Goal: Task Accomplishment & Management: Manage account settings

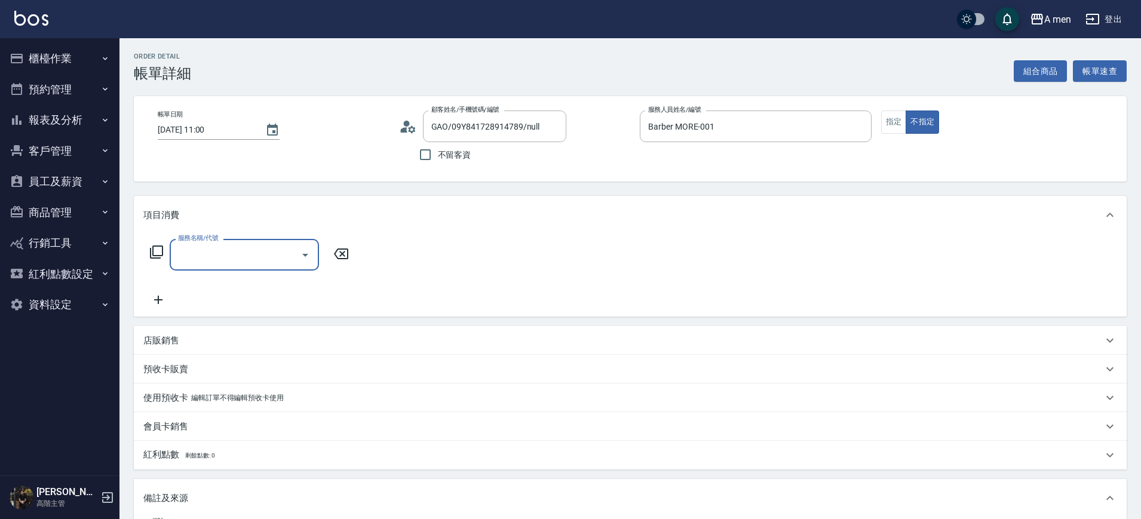
click at [253, 247] on input "服務名稱/代號" at bounding box center [235, 254] width 121 height 21
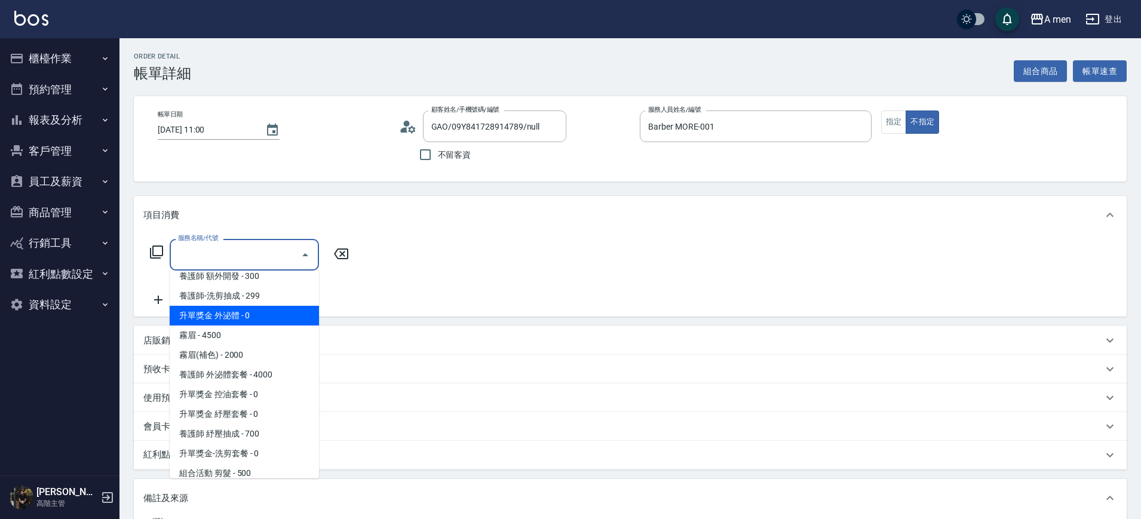
scroll to position [224, 0]
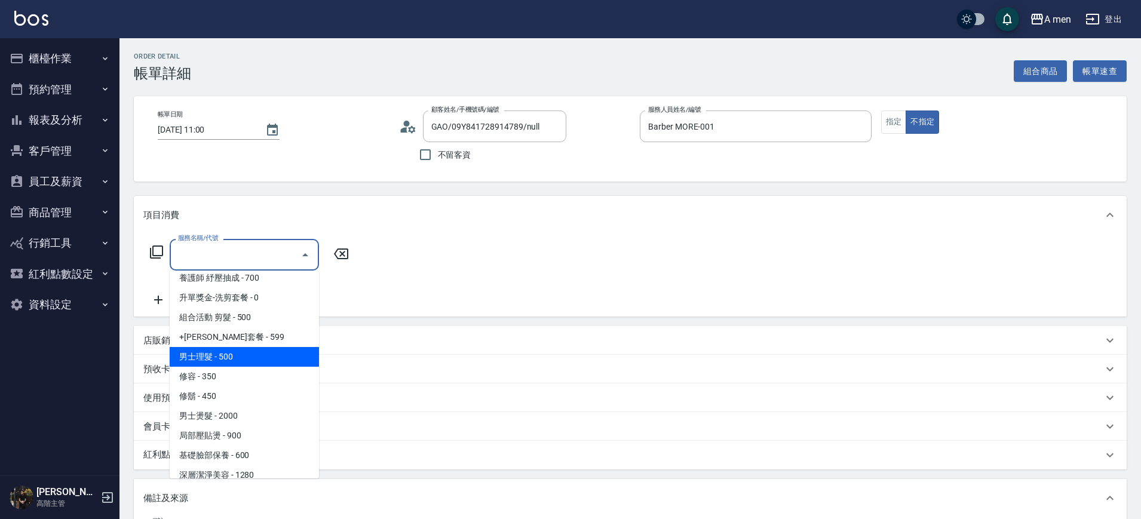
click at [230, 360] on span "男士理髮 - 500" at bounding box center [244, 357] width 149 height 20
type input "男士理髮(A01)"
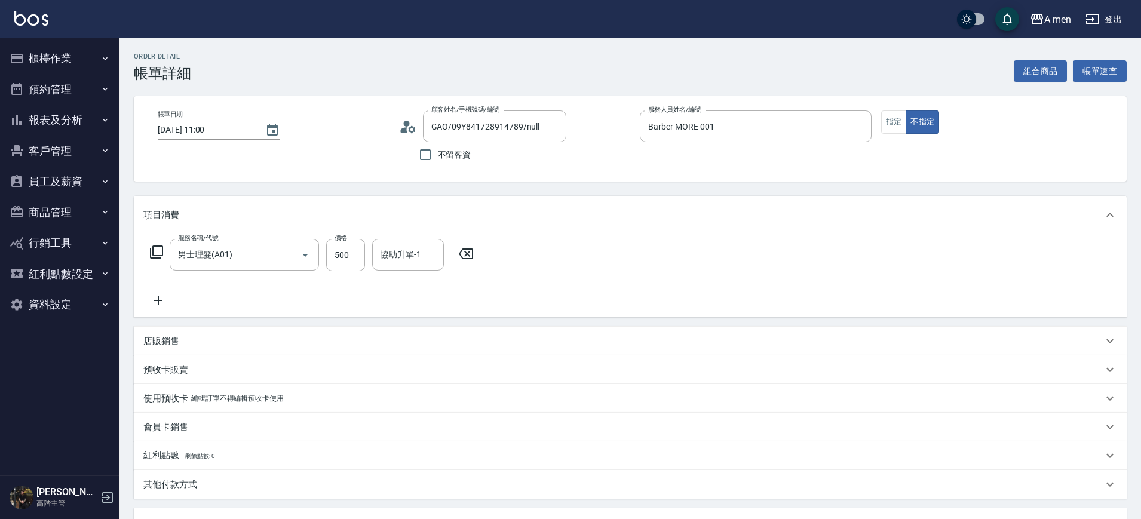
click at [165, 304] on icon at bounding box center [158, 300] width 30 height 14
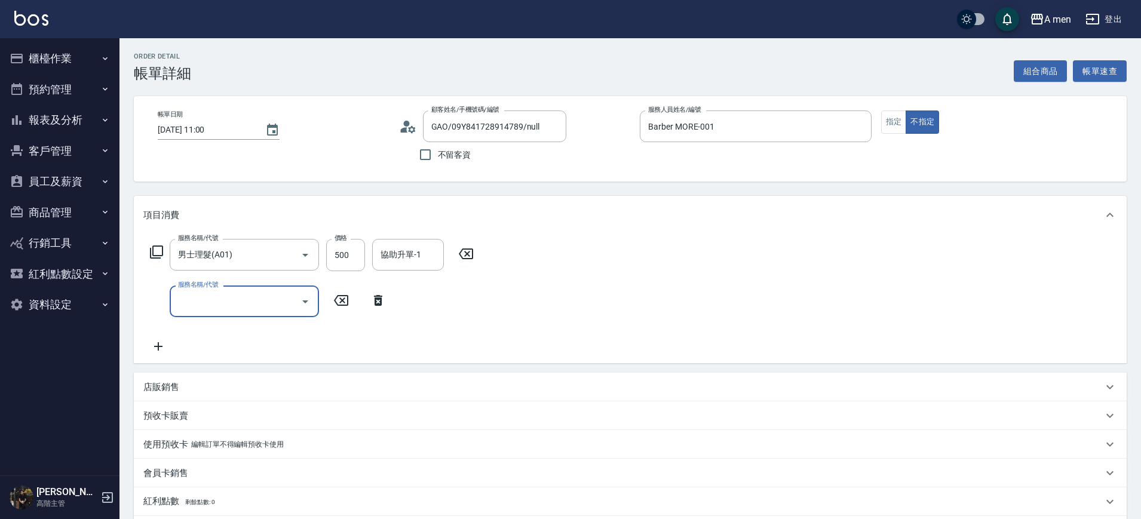
click at [238, 315] on div "服務名稱/代號" at bounding box center [244, 301] width 149 height 32
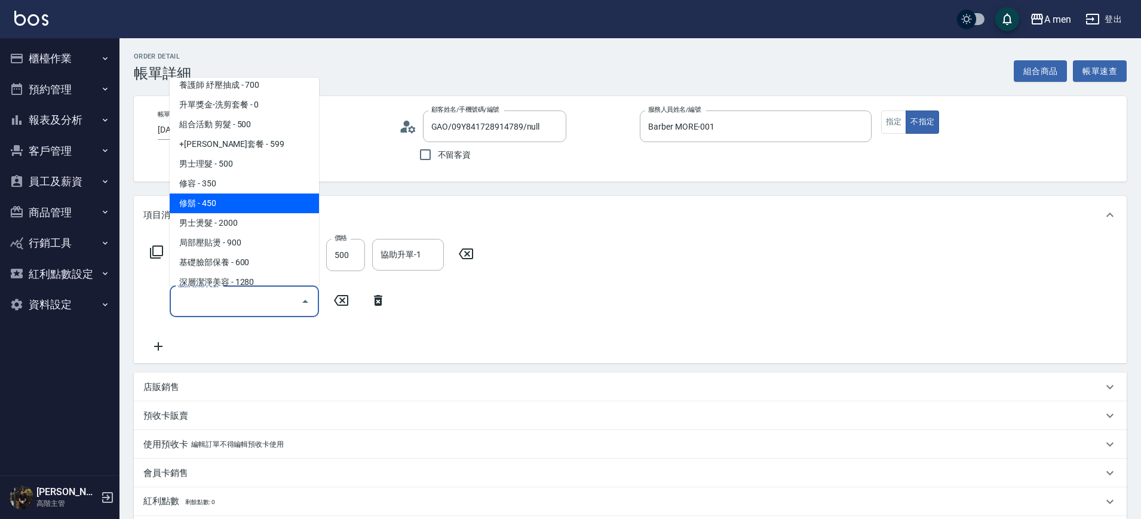
click at [253, 198] on span "修鬍 - 450" at bounding box center [244, 204] width 149 height 20
type input "修鬍(A03)"
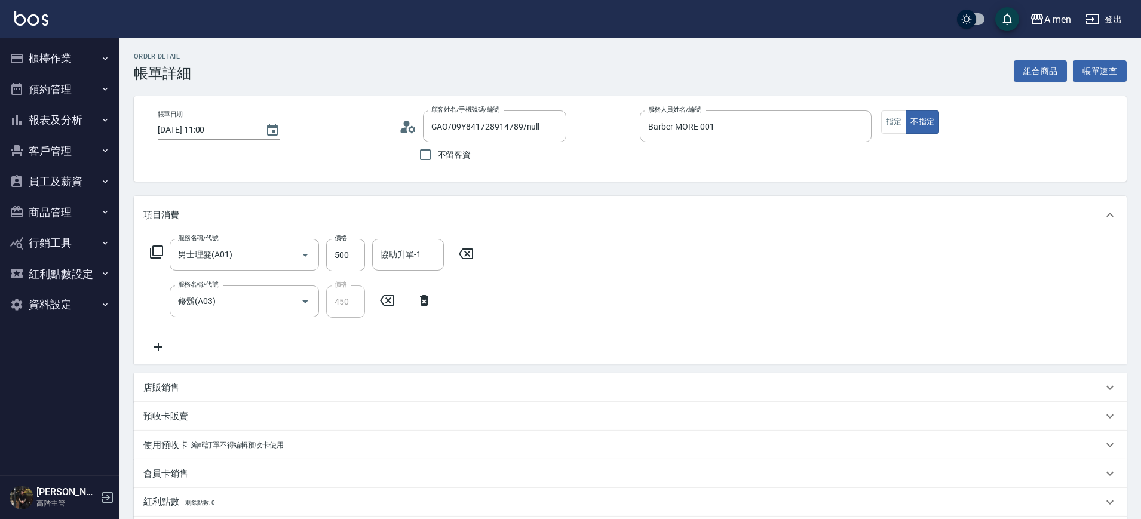
click at [457, 339] on div "服務名稱/代號 男士理髮(A01) 服務名稱/代號 價格 500 價格 協助升單-1 協助升單-1 服務名稱/代號 修鬍(A03) 服務名稱/代號 價格 45…" at bounding box center [311, 296] width 337 height 115
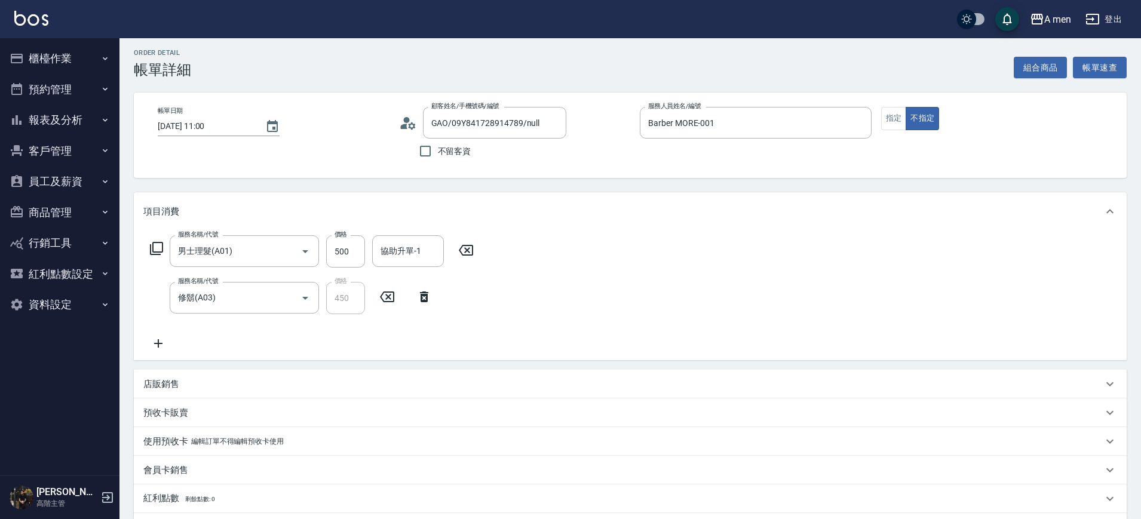
scroll to position [0, 0]
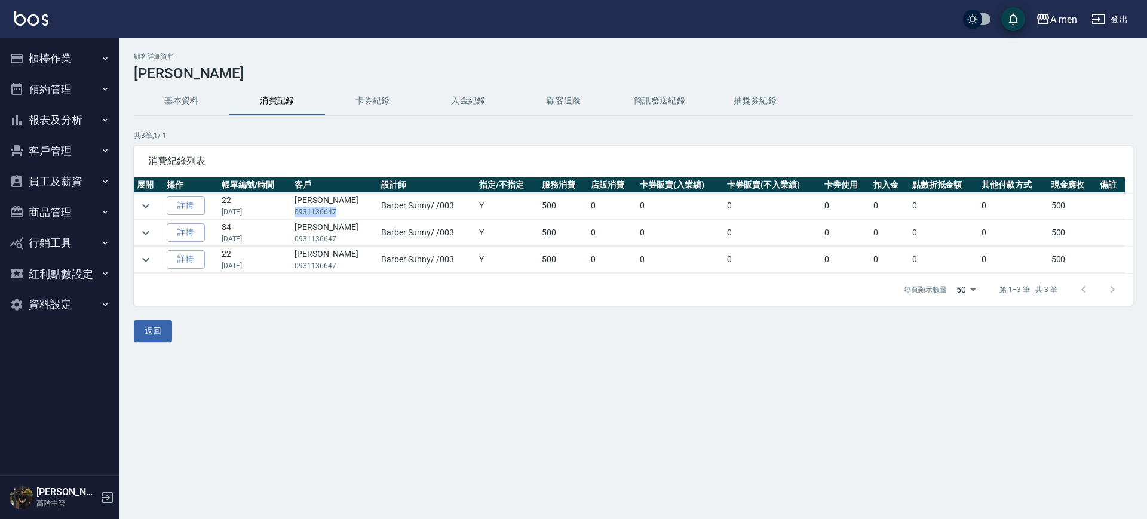
drag, startPoint x: 299, startPoint y: 209, endPoint x: 345, endPoint y: 208, distance: 46.0
click at [345, 208] on p "0931136647" at bounding box center [334, 212] width 81 height 11
copy p "0931136647"
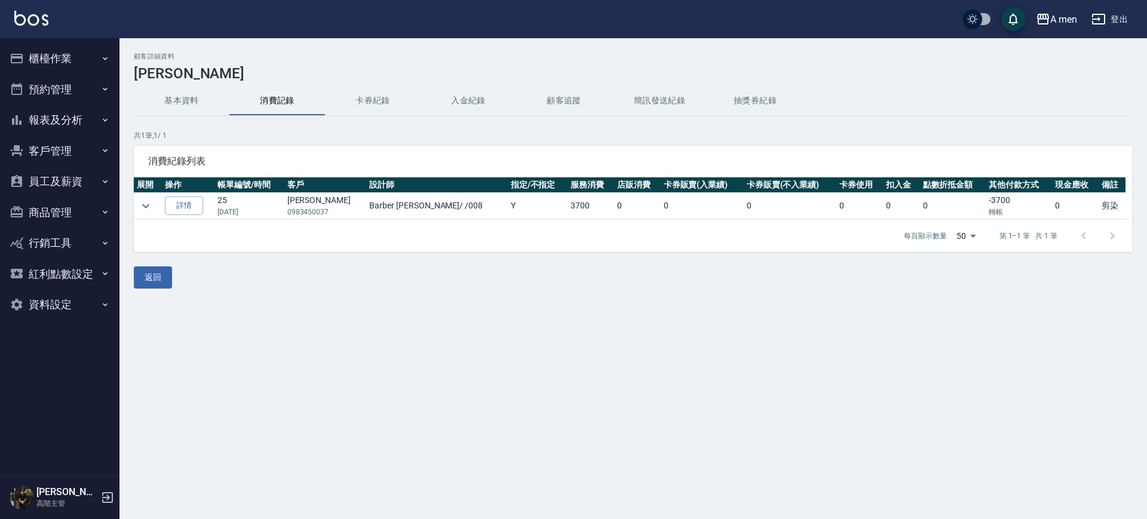
drag, startPoint x: 164, startPoint y: 205, endPoint x: 155, endPoint y: 203, distance: 8.6
click at [162, 205] on td at bounding box center [148, 206] width 28 height 26
click at [152, 201] on icon "expand row" at bounding box center [146, 206] width 14 height 14
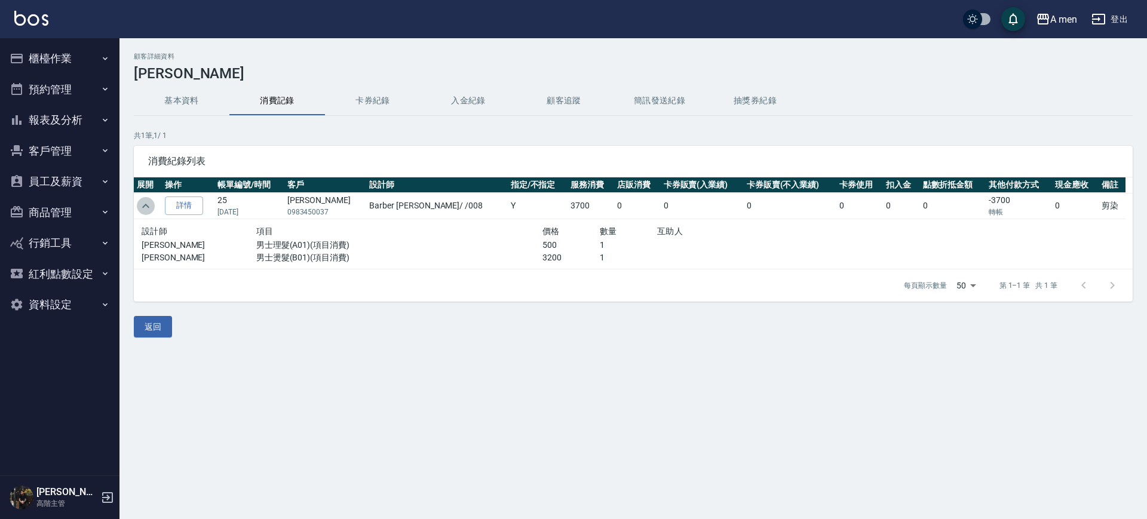
click at [152, 201] on icon "expand row" at bounding box center [146, 206] width 14 height 14
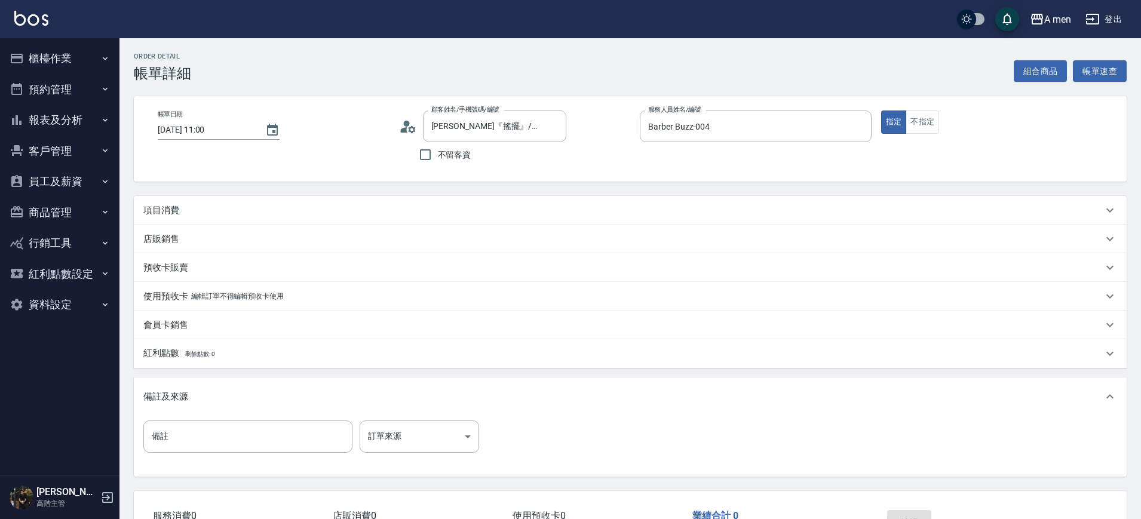
click at [377, 207] on div "項目消費" at bounding box center [622, 210] width 959 height 13
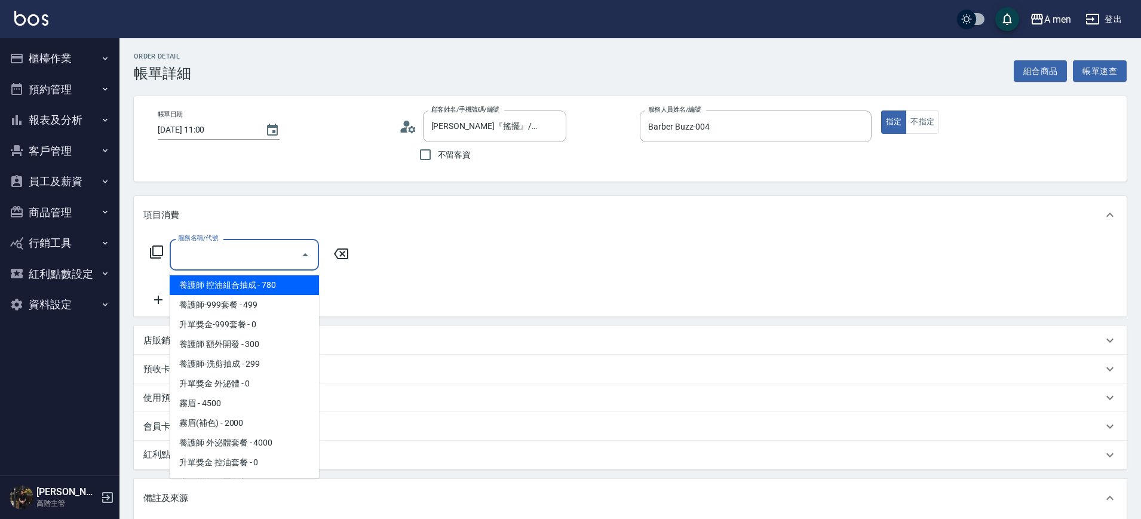
click at [269, 251] on input "服務名稱/代號" at bounding box center [235, 254] width 121 height 21
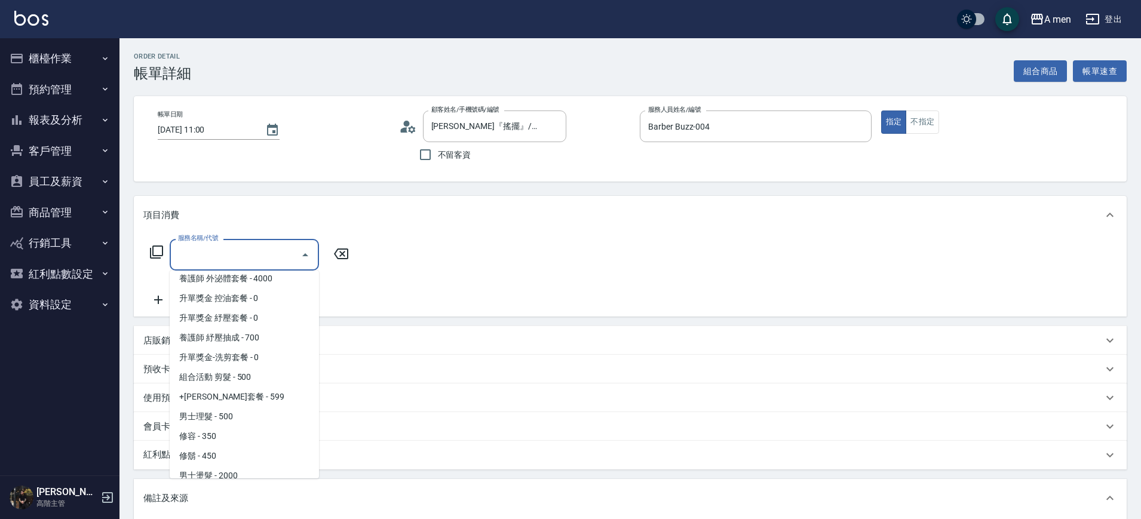
scroll to position [201, 0]
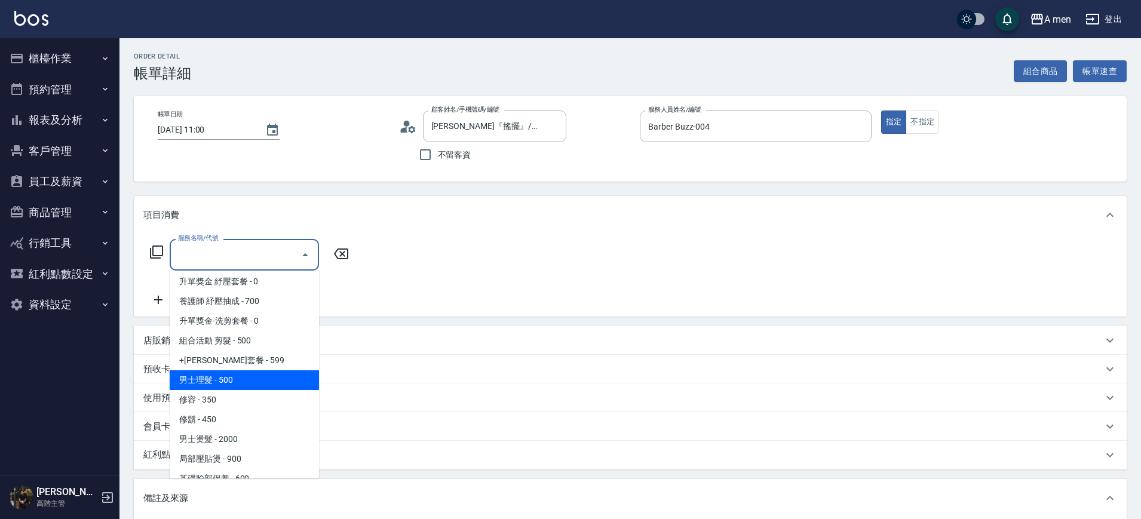
drag, startPoint x: 248, startPoint y: 374, endPoint x: 268, endPoint y: 382, distance: 21.4
click at [268, 382] on span "男士理髮 - 500" at bounding box center [244, 380] width 149 height 20
type input "男士理髮(A01)"
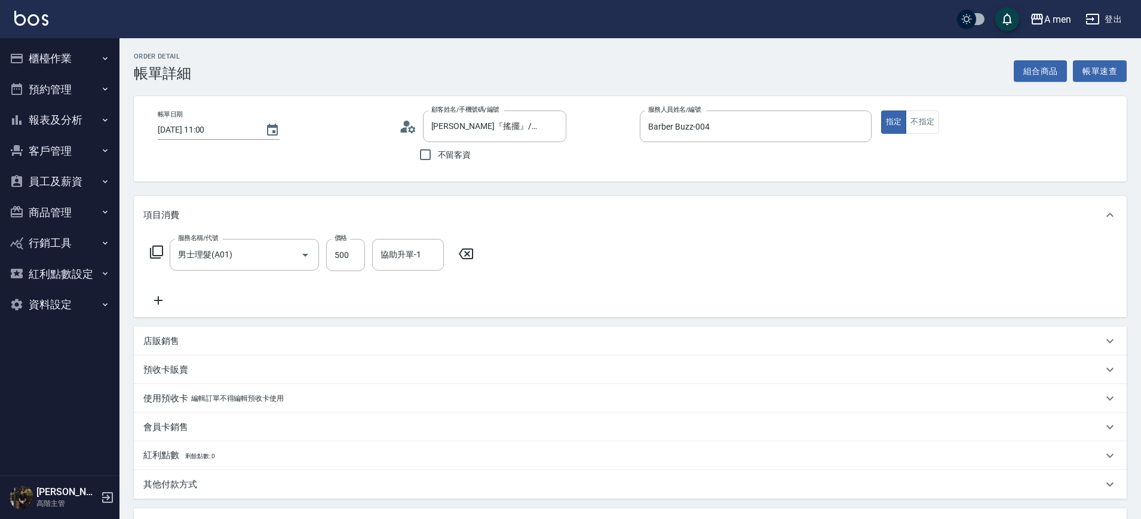
click at [268, 382] on div "預收卡販賣" at bounding box center [630, 369] width 993 height 29
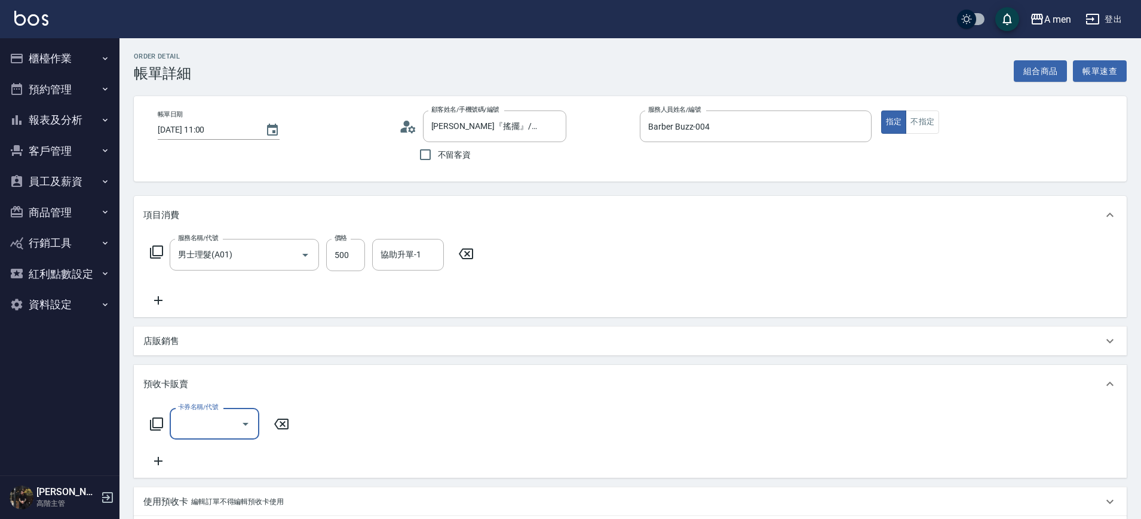
scroll to position [0, 0]
click at [340, 253] on input "500" at bounding box center [345, 255] width 39 height 32
click at [336, 256] on input "0" at bounding box center [345, 255] width 39 height 32
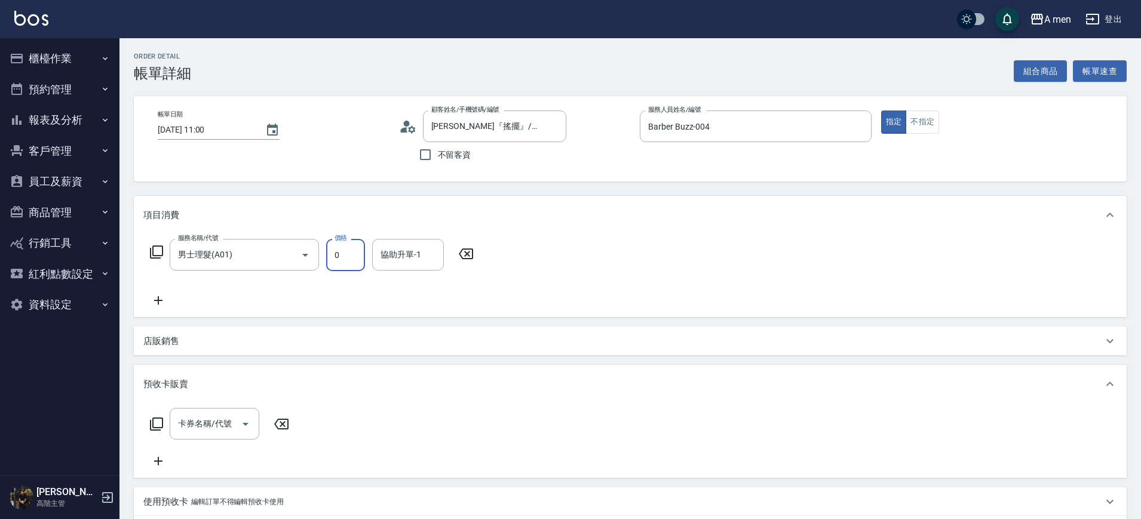
click at [348, 268] on input "0" at bounding box center [345, 255] width 39 height 32
type input "700"
click at [404, 305] on div "服務名稱/代號 男士理髮(A01) 服務名稱/代號 價格 700 價格 協助升單-1 協助升單-1" at bounding box center [311, 273] width 337 height 69
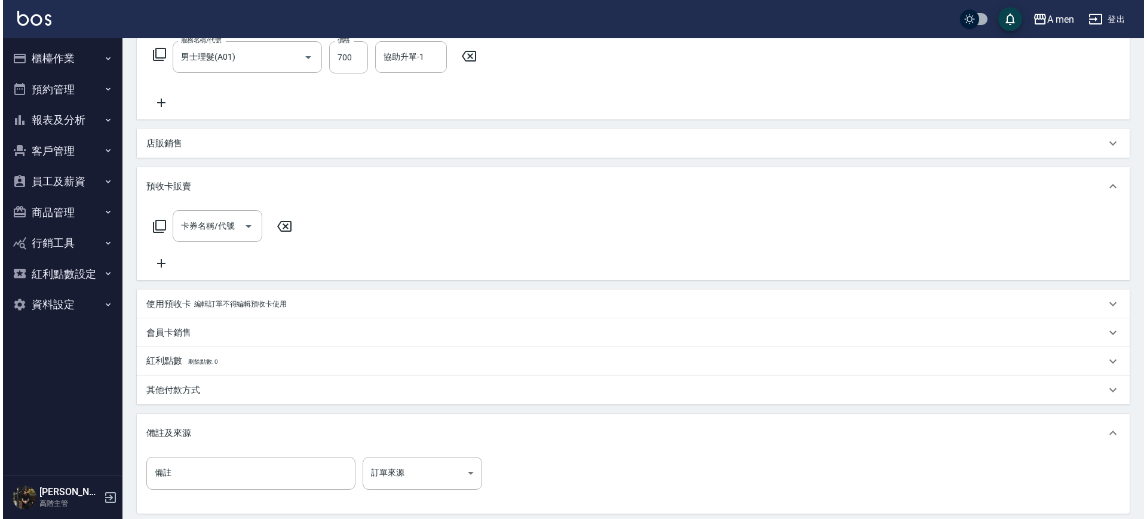
scroll to position [321, 0]
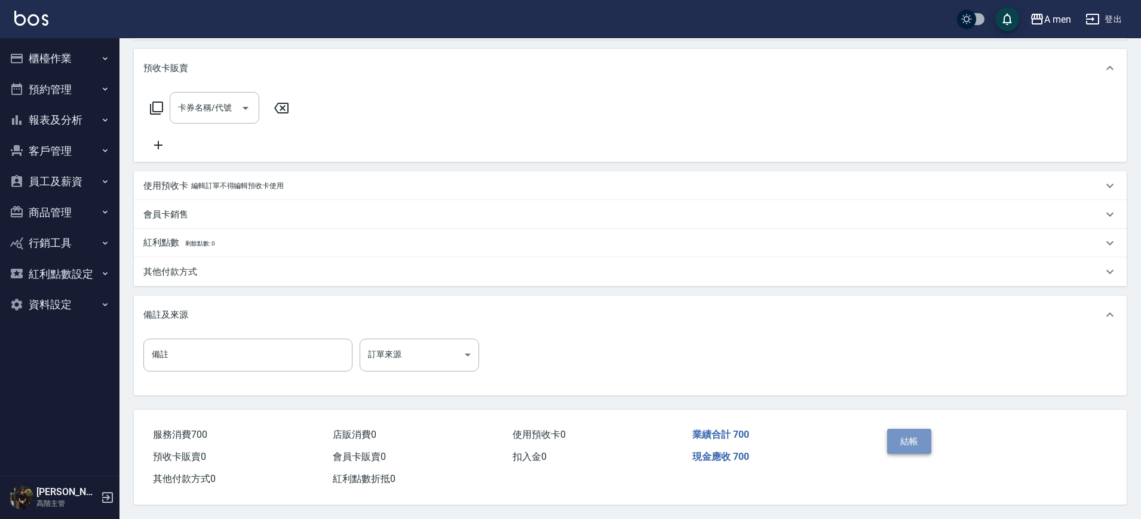
click at [905, 429] on button "結帳" at bounding box center [909, 441] width 45 height 25
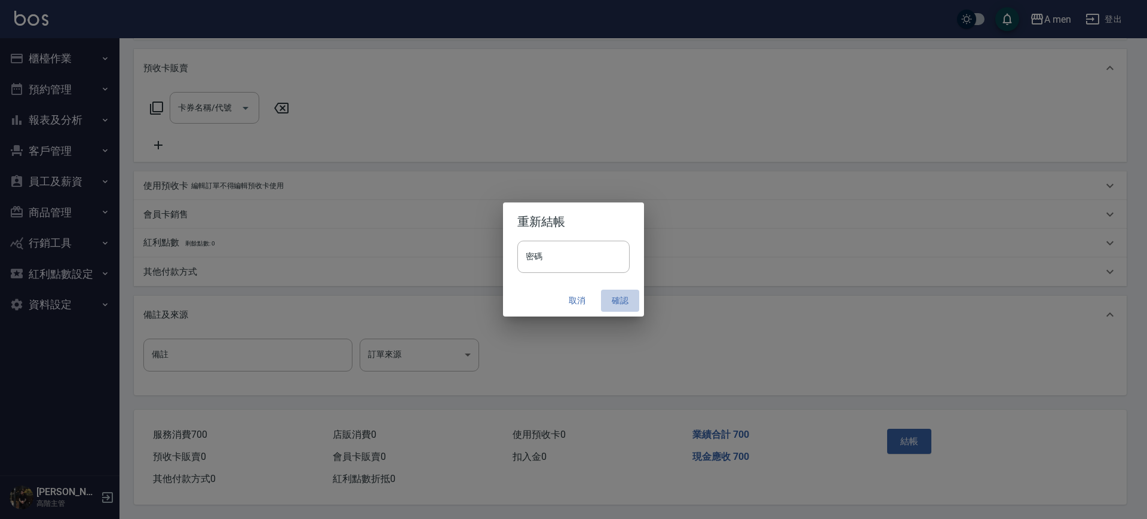
click at [613, 294] on button "確認" at bounding box center [620, 301] width 38 height 22
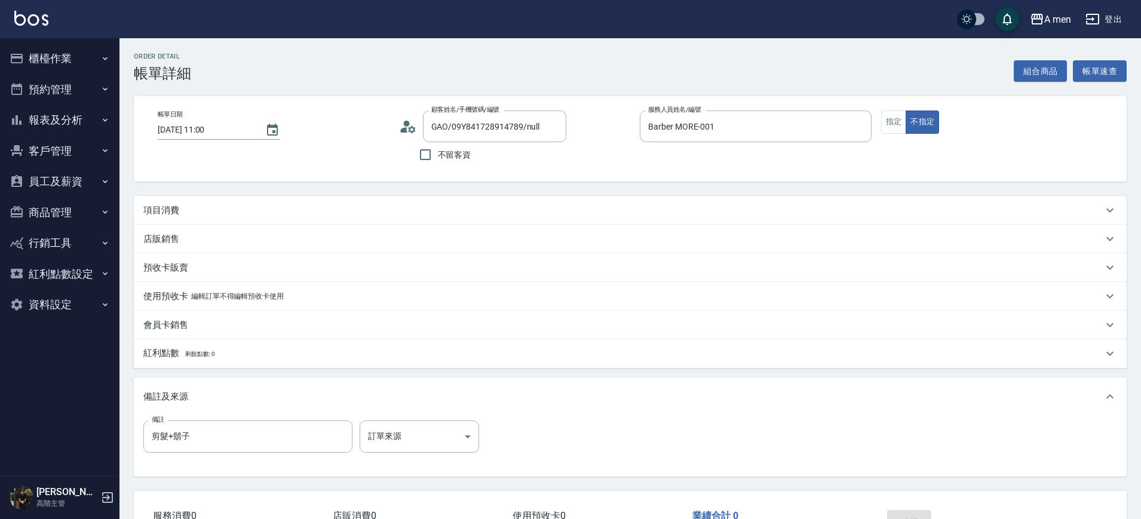
click at [422, 210] on div "項目消費" at bounding box center [622, 210] width 959 height 13
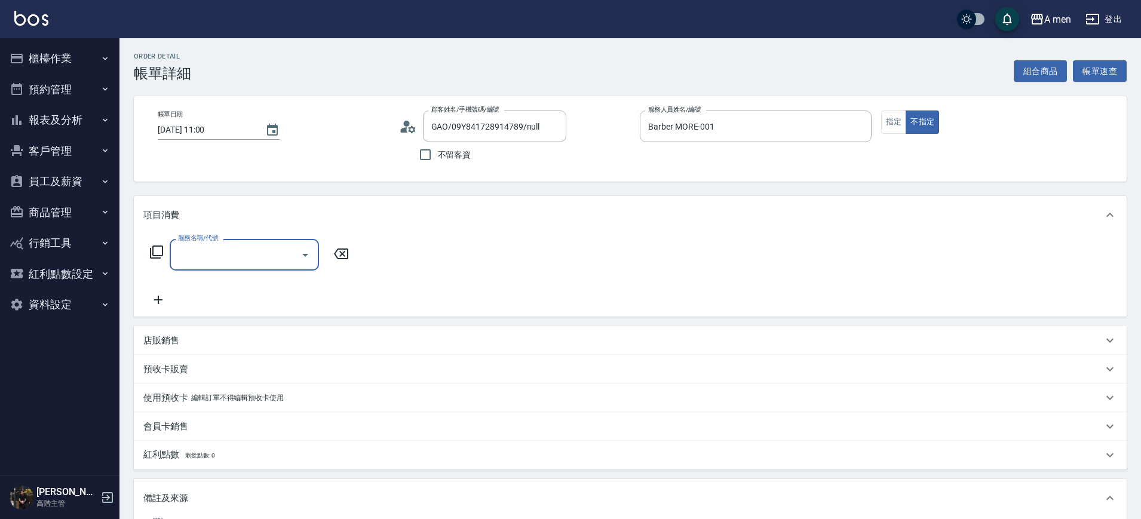
scroll to position [1, 0]
click at [422, 210] on div "項目消費" at bounding box center [622, 215] width 959 height 13
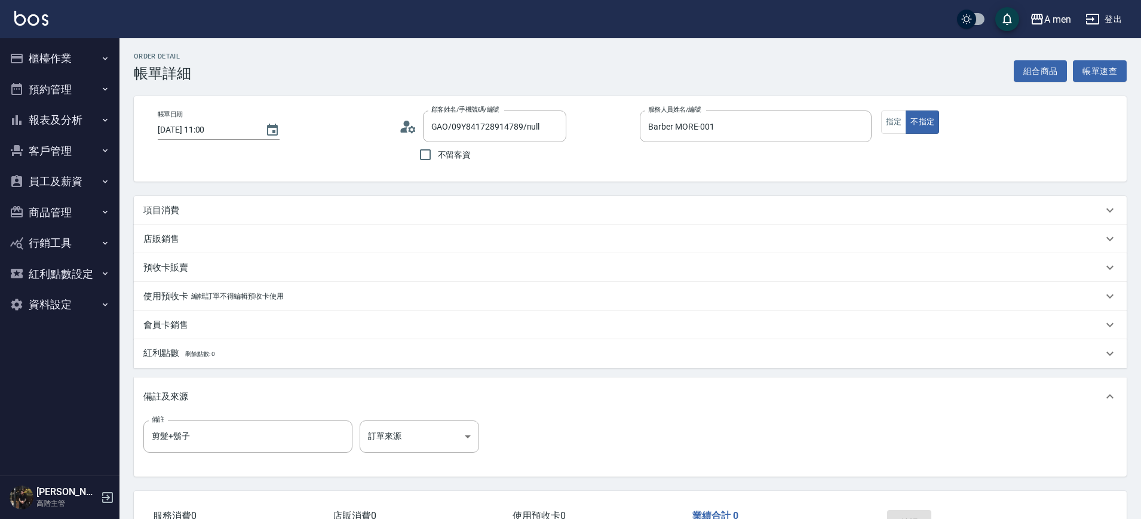
click at [345, 196] on div "項目消費" at bounding box center [630, 210] width 993 height 29
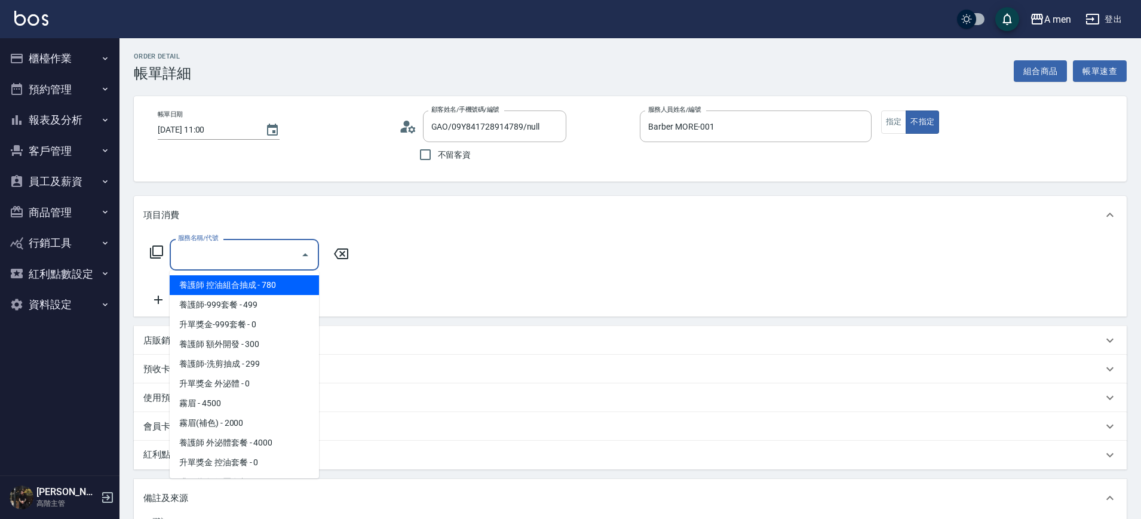
click at [285, 259] on input "服務名稱/代號" at bounding box center [235, 254] width 121 height 21
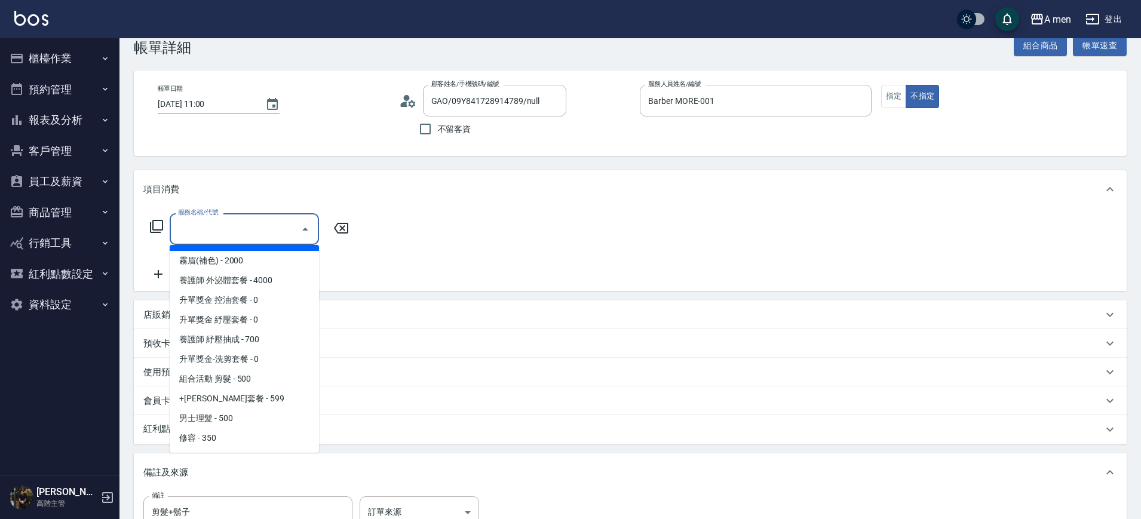
scroll to position [24, 0]
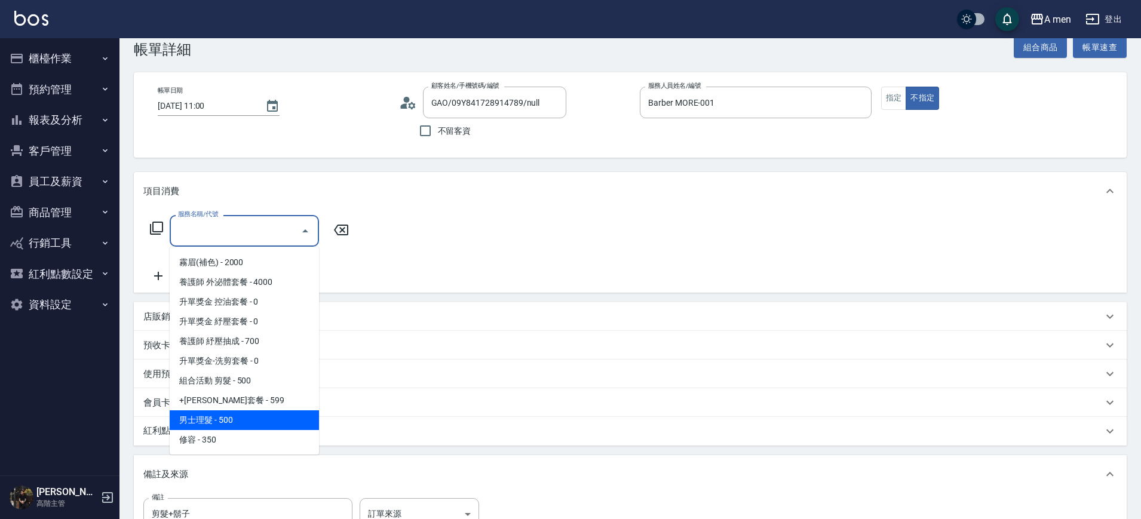
click at [232, 425] on span "男士理髮 - 500" at bounding box center [244, 420] width 149 height 20
type input "男士理髮(A01)"
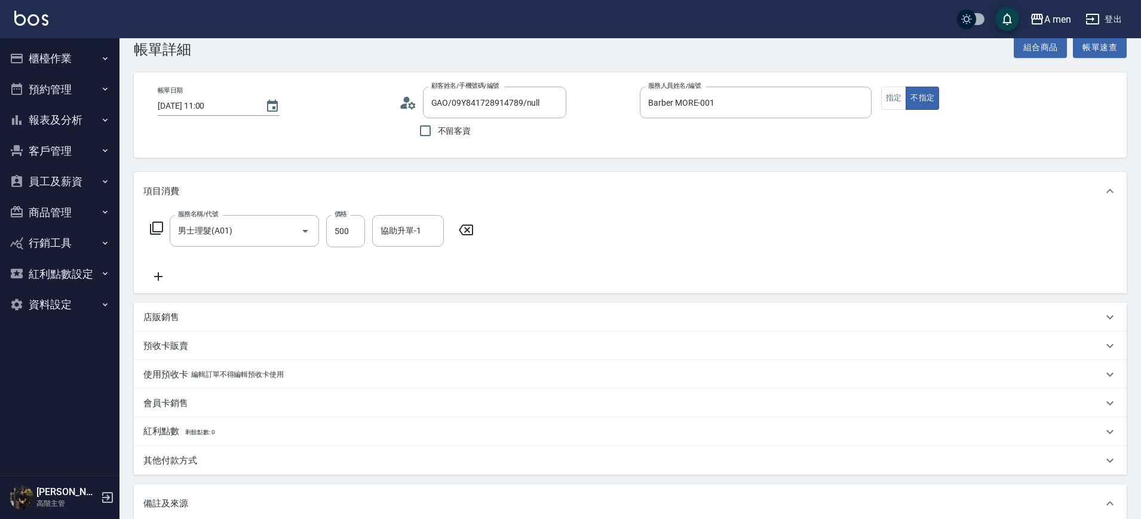
click at [152, 274] on icon at bounding box center [158, 276] width 30 height 14
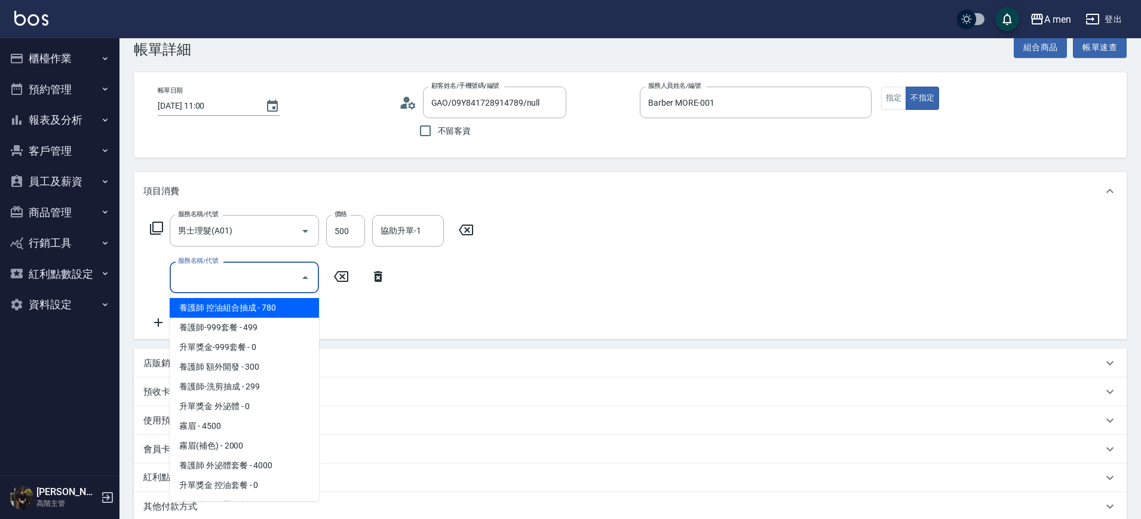
click at [215, 271] on input "服務名稱/代號" at bounding box center [235, 277] width 121 height 21
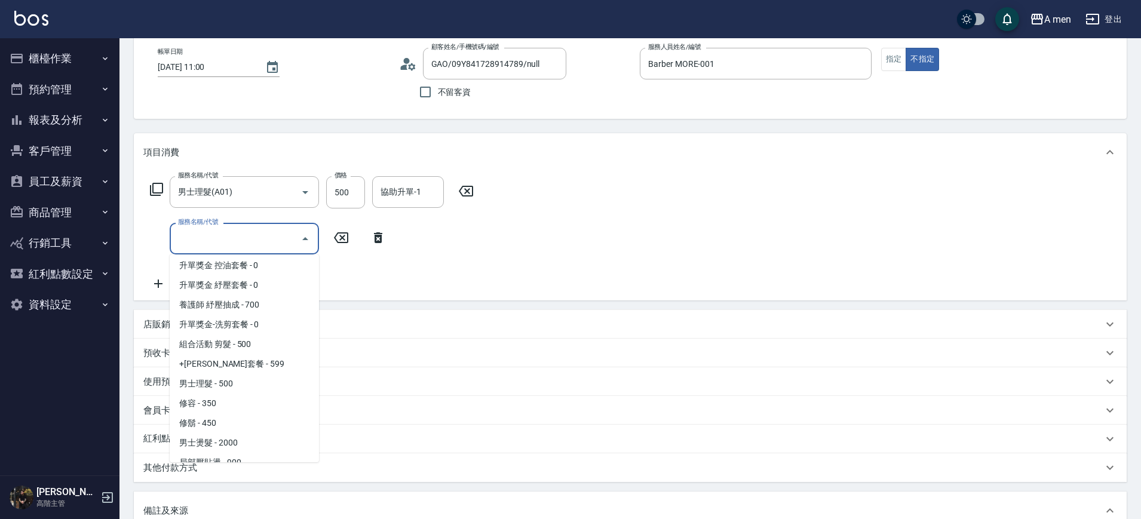
scroll to position [194, 0]
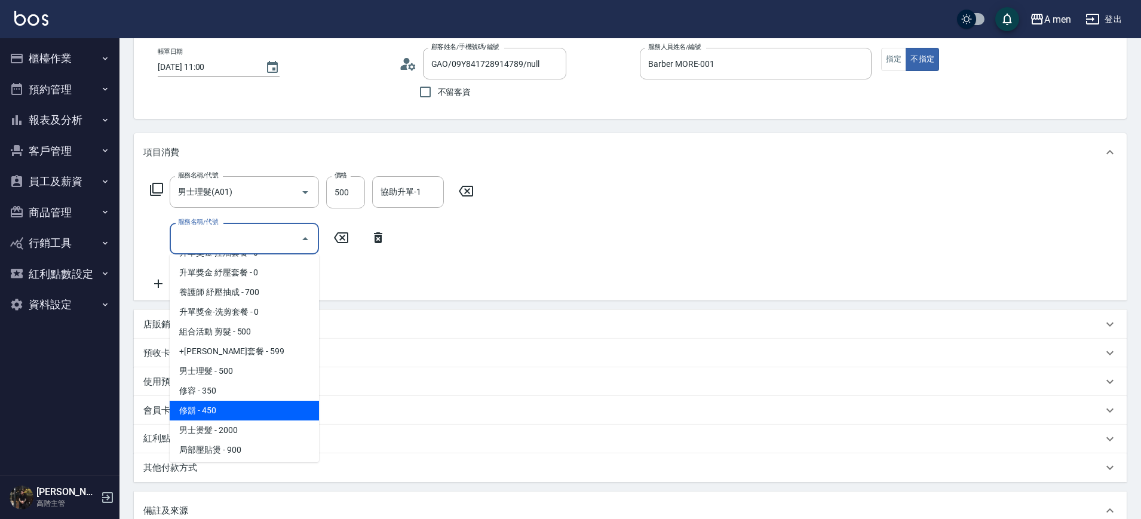
click at [218, 407] on span "修鬍 - 450" at bounding box center [244, 411] width 149 height 20
type input "修鬍(A03)"
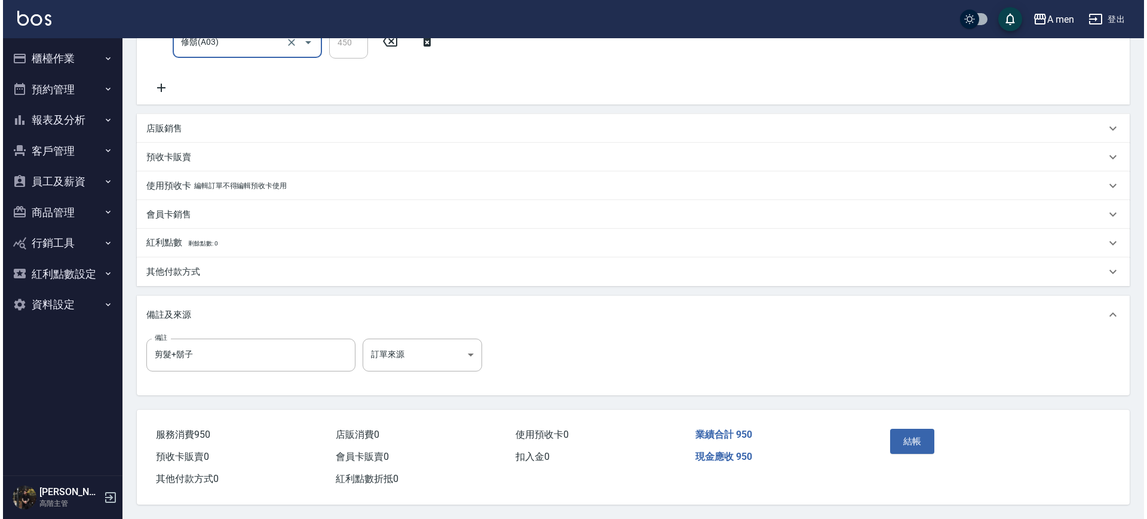
scroll to position [265, 0]
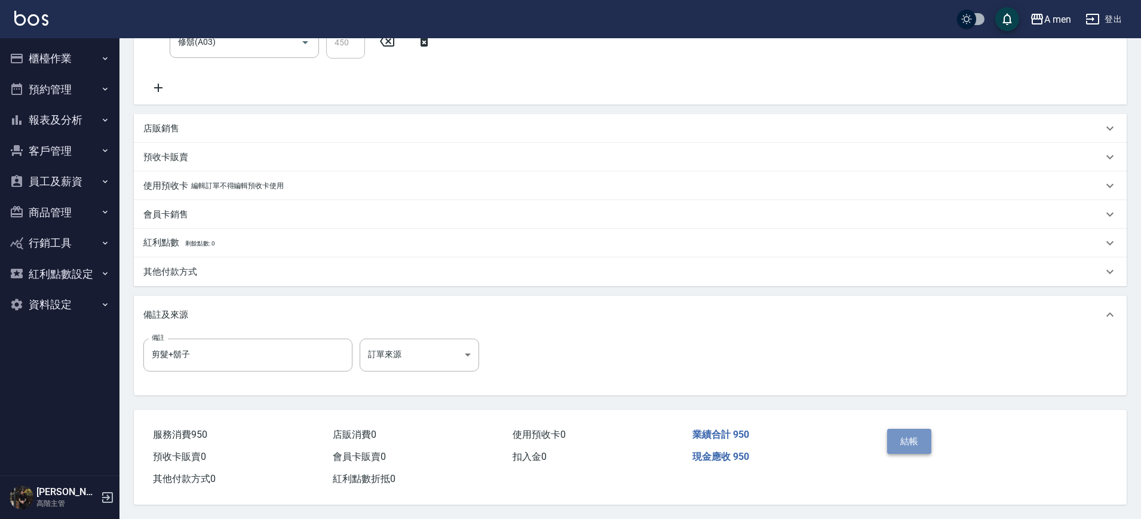
click at [915, 438] on button "結帳" at bounding box center [909, 441] width 45 height 25
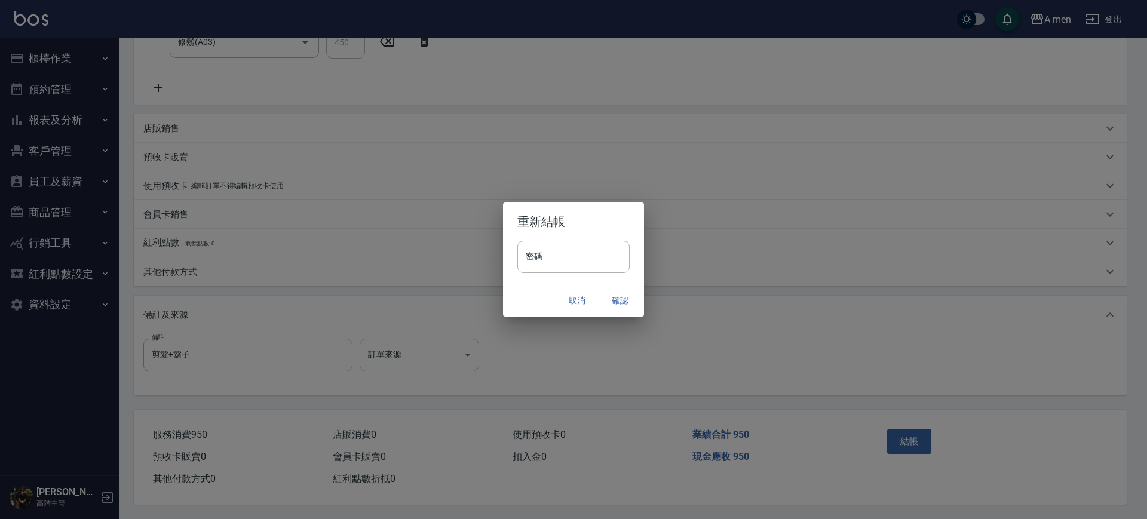
click at [621, 288] on div "取消 確認" at bounding box center [573, 301] width 141 height 32
click at [613, 300] on button "確認" at bounding box center [620, 301] width 38 height 22
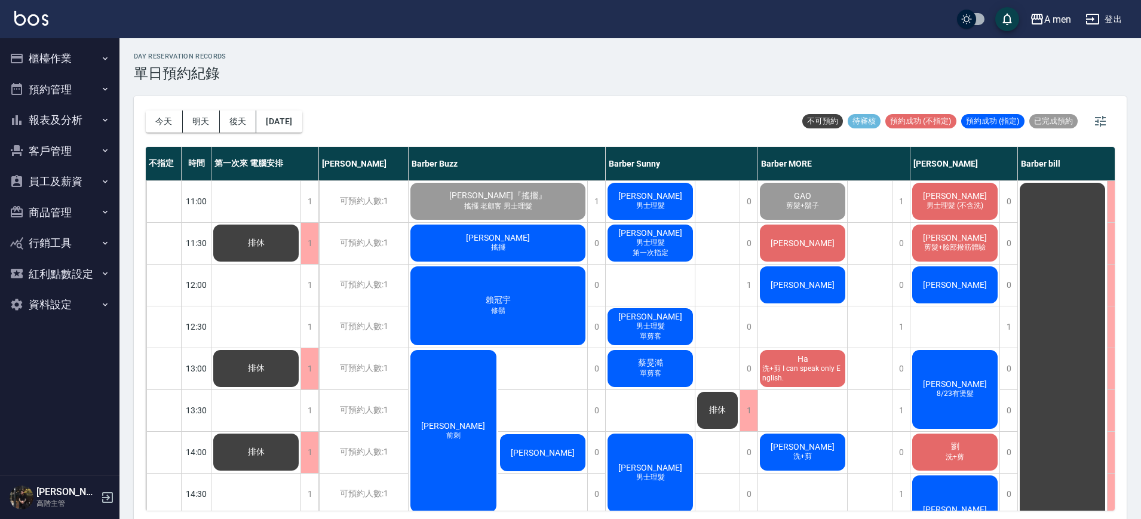
click at [656, 210] on span "男士理髮" at bounding box center [650, 206] width 33 height 10
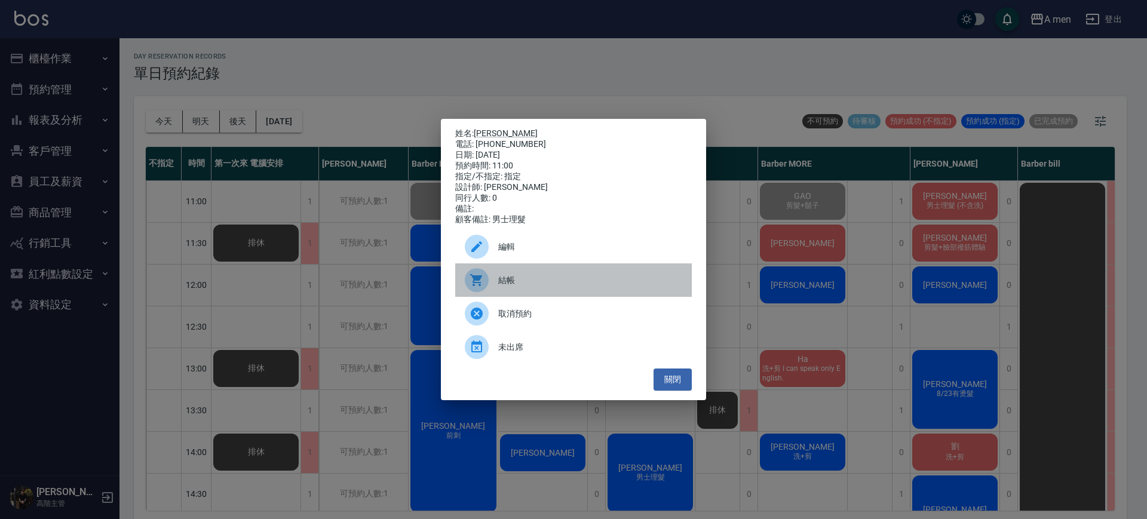
click at [548, 287] on span "結帳" at bounding box center [590, 280] width 184 height 13
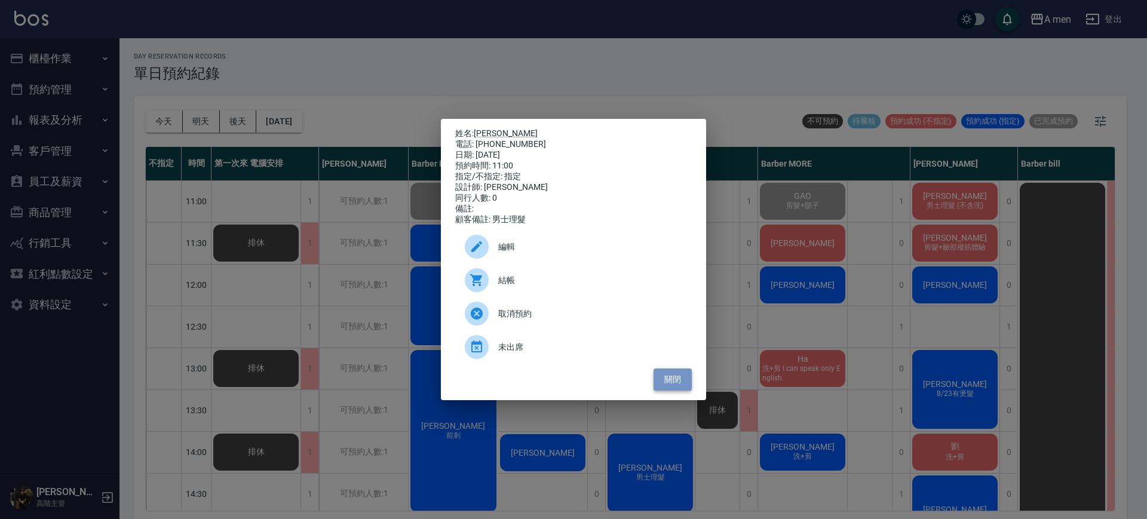
click at [665, 383] on button "關閉" at bounding box center [672, 380] width 38 height 22
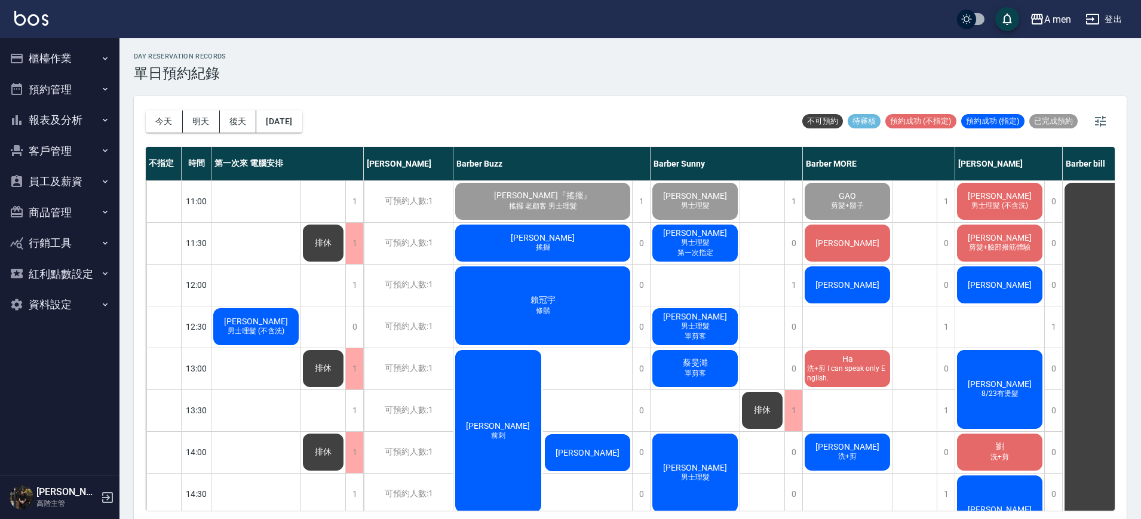
click at [259, 314] on div "史育誠 男士理髮 (不含洗)" at bounding box center [255, 326] width 89 height 41
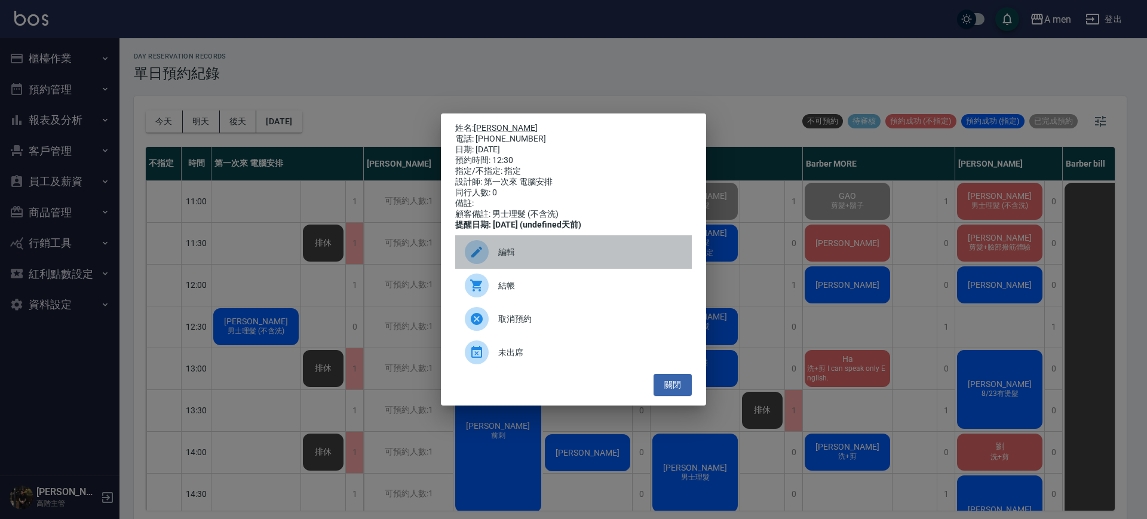
click at [528, 259] on span "編輯" at bounding box center [590, 252] width 184 height 13
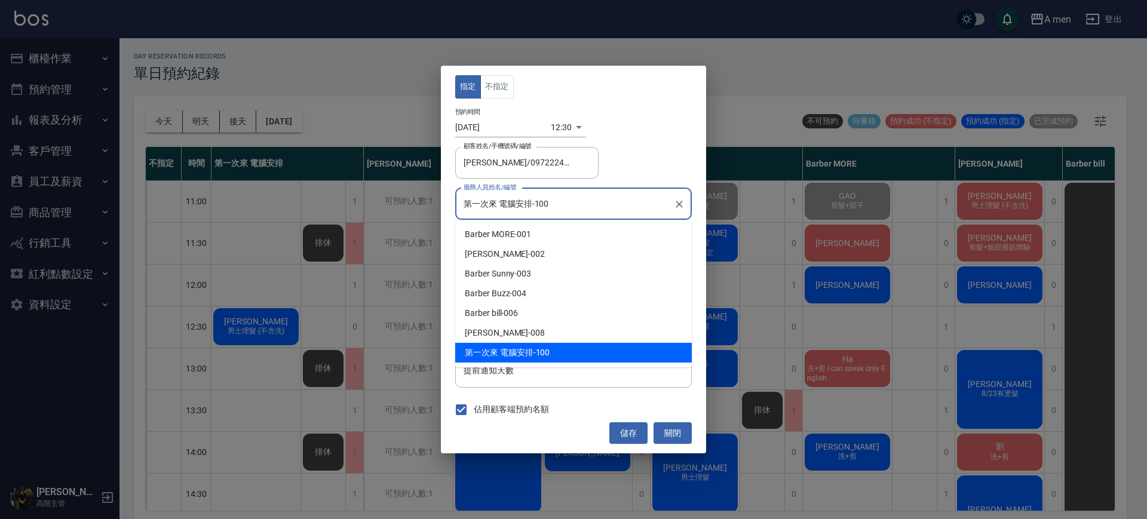
click at [563, 206] on input "第一次來 電腦安排-100" at bounding box center [564, 204] width 208 height 21
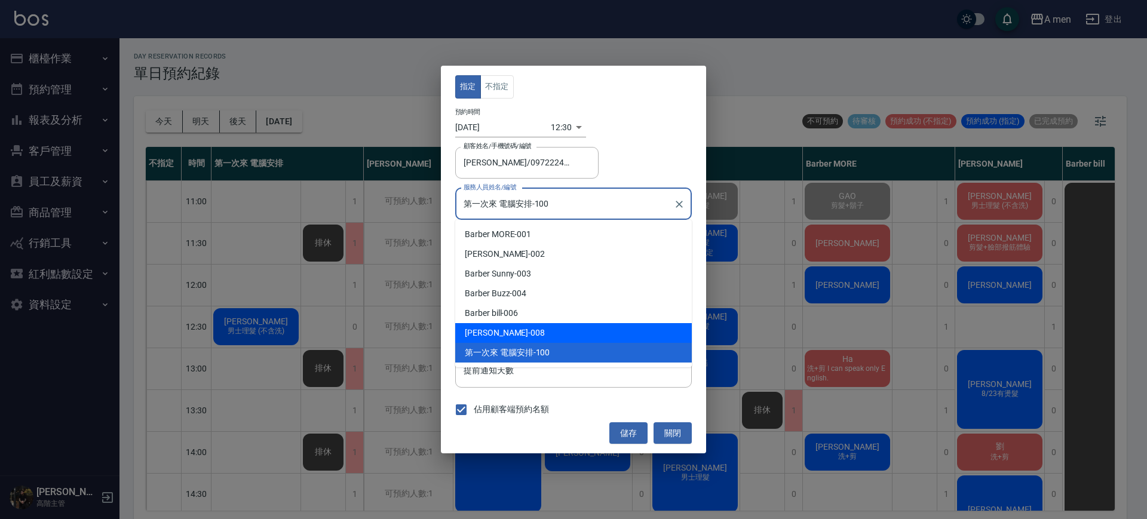
click at [545, 337] on div "Barber Garry -008" at bounding box center [573, 333] width 237 height 20
type input "Barber Garry-008"
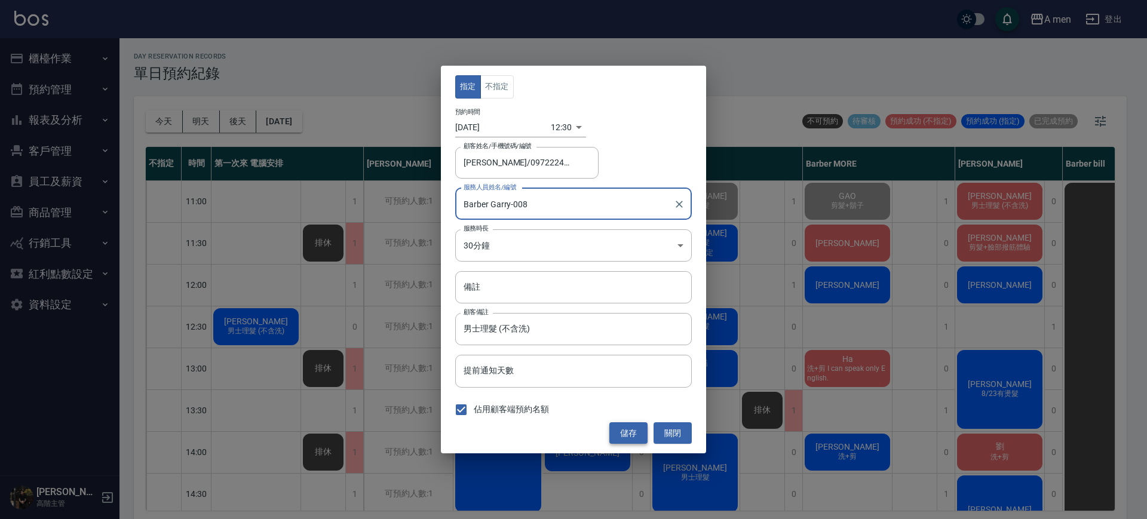
click at [643, 424] on button "儲存" at bounding box center [628, 433] width 38 height 22
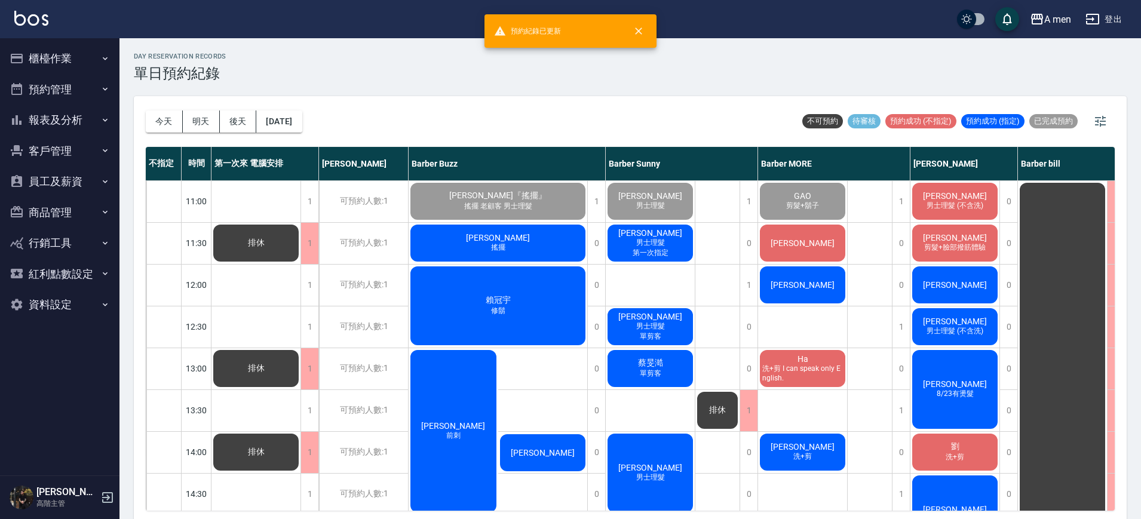
click at [949, 329] on span "男士理髮 (不含洗)" at bounding box center [955, 331] width 62 height 10
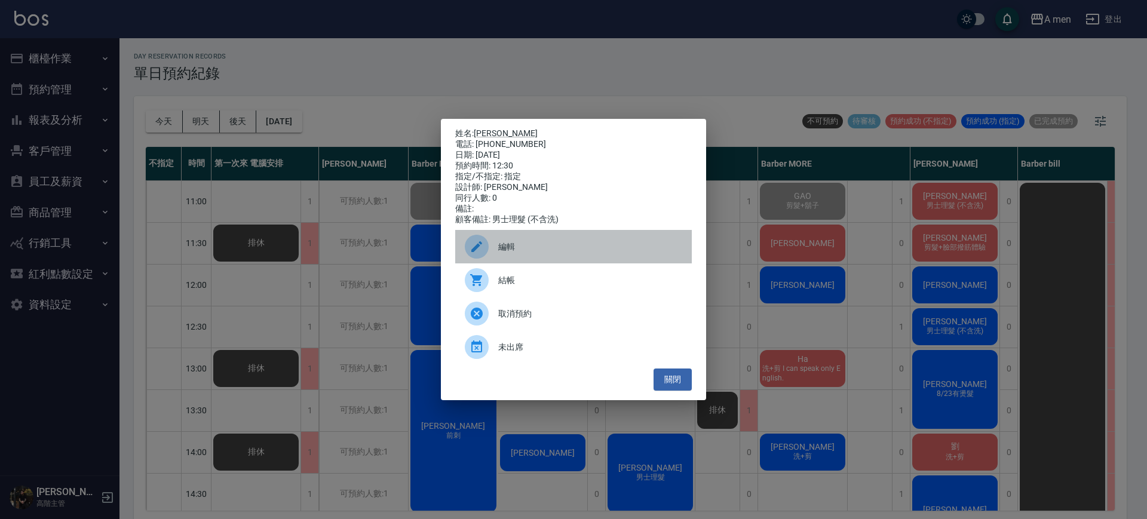
click at [595, 260] on div "編輯" at bounding box center [573, 246] width 237 height 33
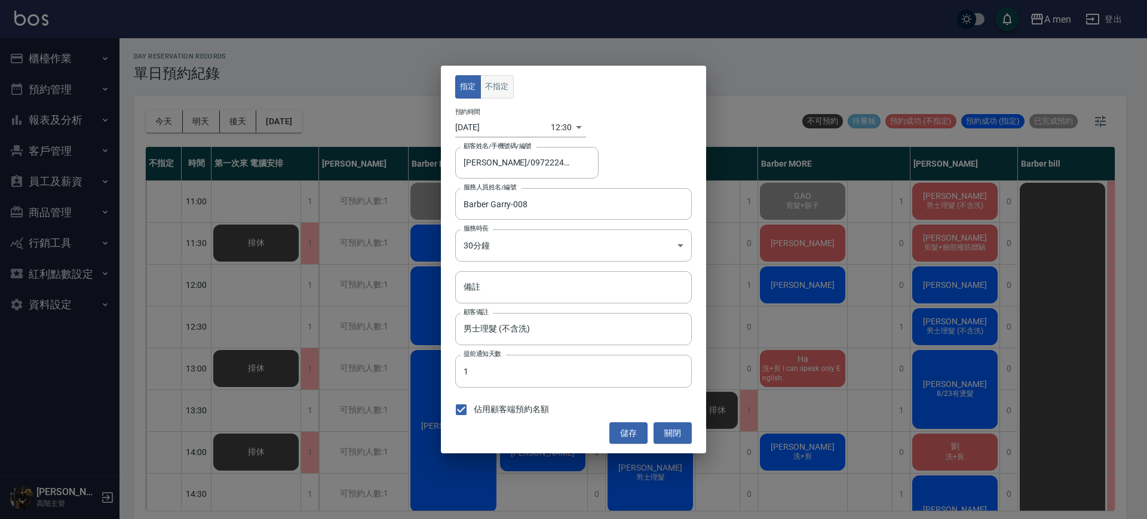
drag, startPoint x: 493, startPoint y: 88, endPoint x: 501, endPoint y: 91, distance: 9.1
click at [501, 91] on button "不指定" at bounding box center [496, 86] width 33 height 23
click at [490, 88] on button "不指定" at bounding box center [496, 86] width 33 height 23
click at [628, 431] on button "儲存" at bounding box center [628, 433] width 38 height 22
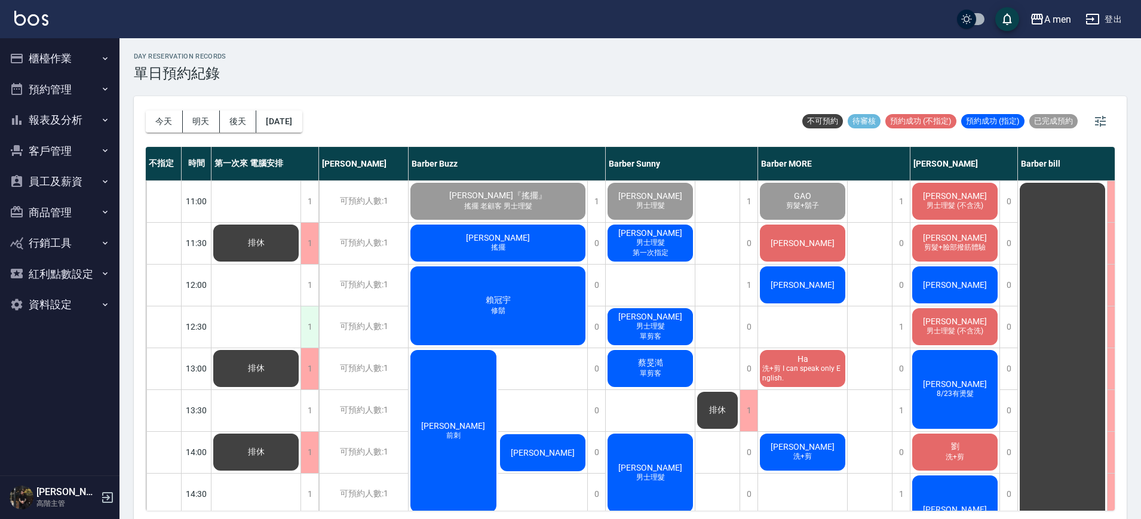
click at [305, 318] on div "1" at bounding box center [309, 326] width 18 height 41
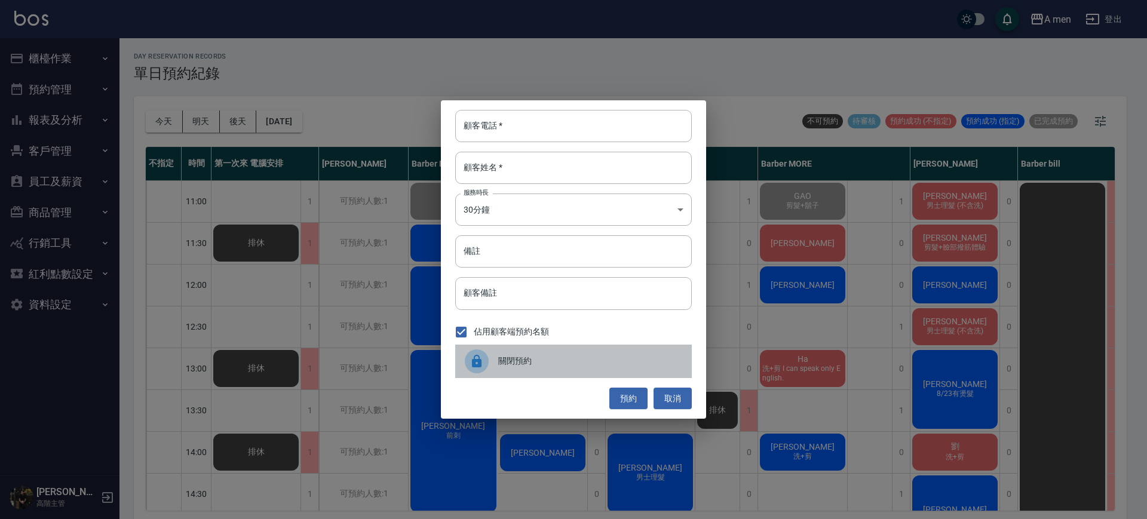
click at [505, 356] on span "關閉預約" at bounding box center [590, 361] width 184 height 13
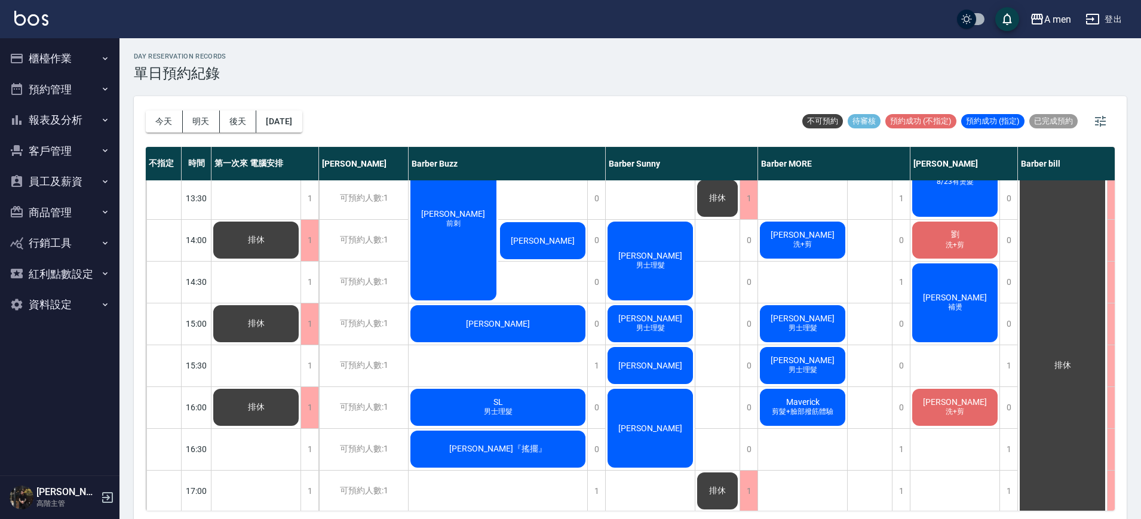
scroll to position [210, 0]
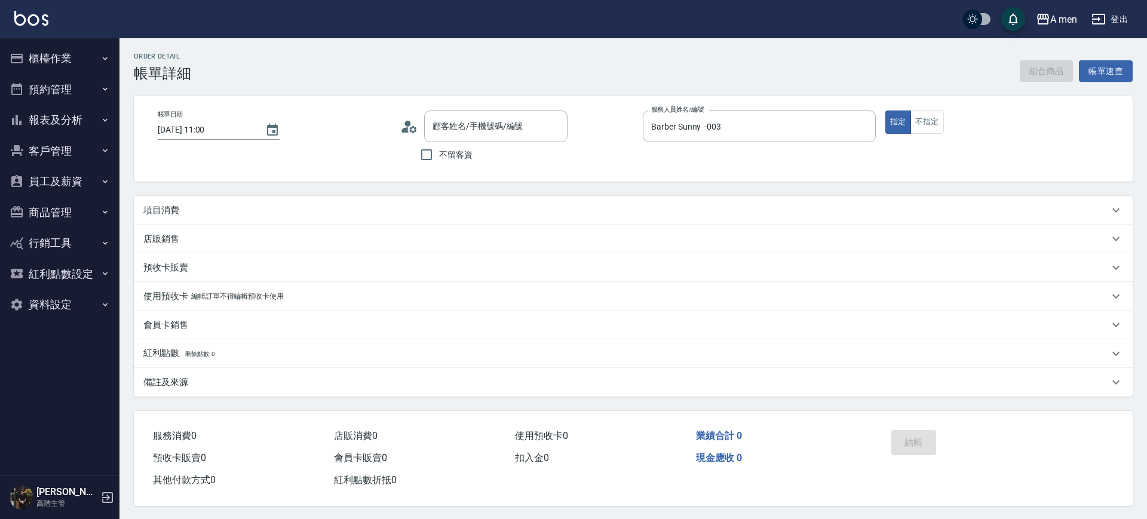
type input "[DATE] 11:00"
type input "Barber Sunny -003"
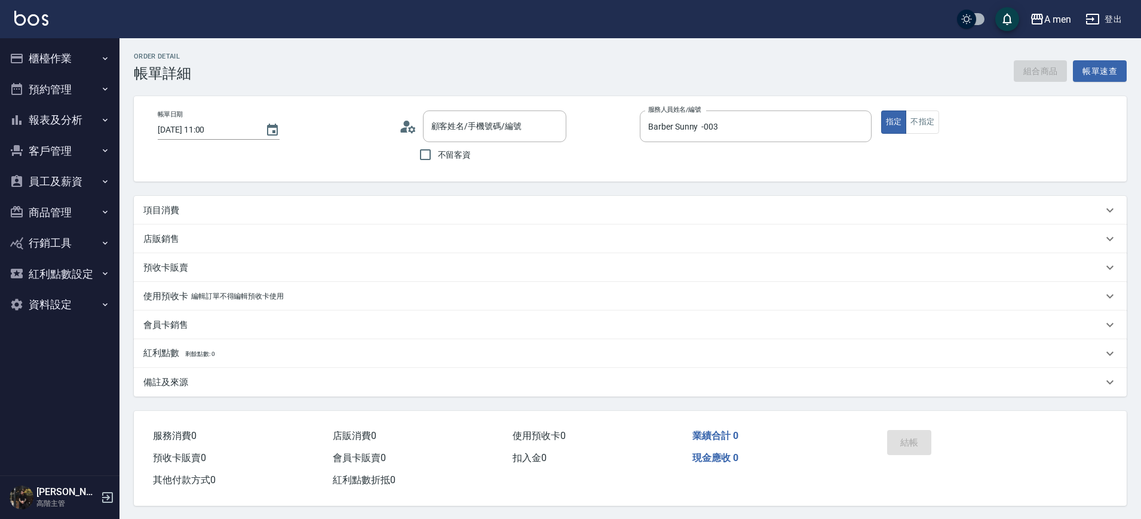
type input "[PERSON_NAME]/0931136647/null"
click at [428, 204] on div "項目消費" at bounding box center [622, 210] width 959 height 13
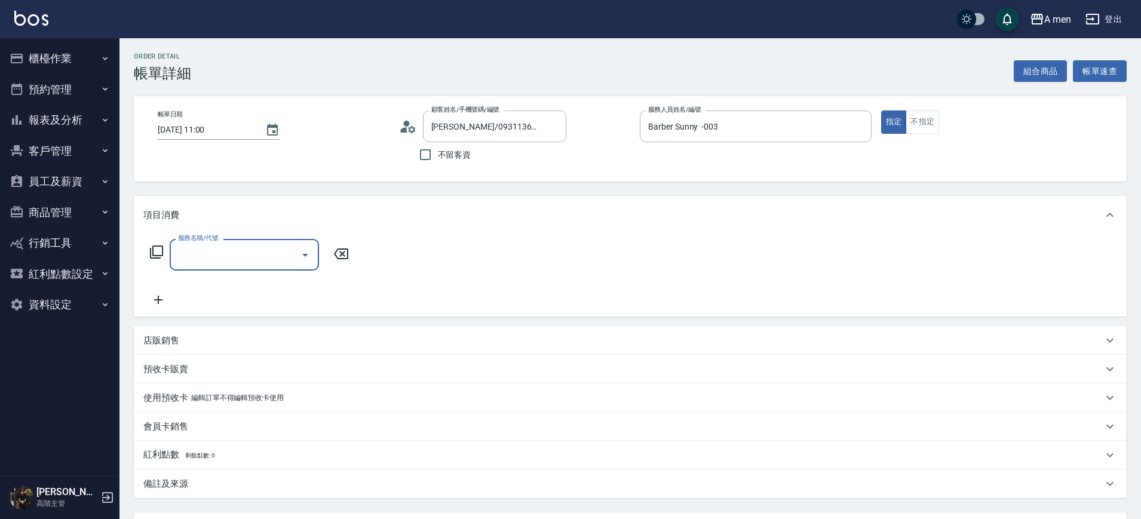
click at [291, 265] on input "服務名稱/代號" at bounding box center [235, 254] width 121 height 21
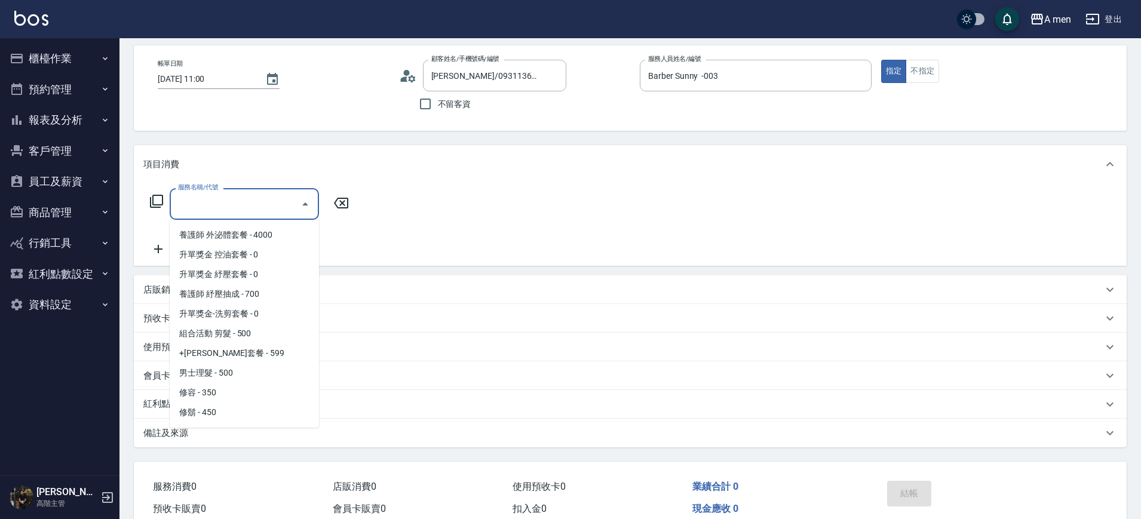
scroll to position [241, 0]
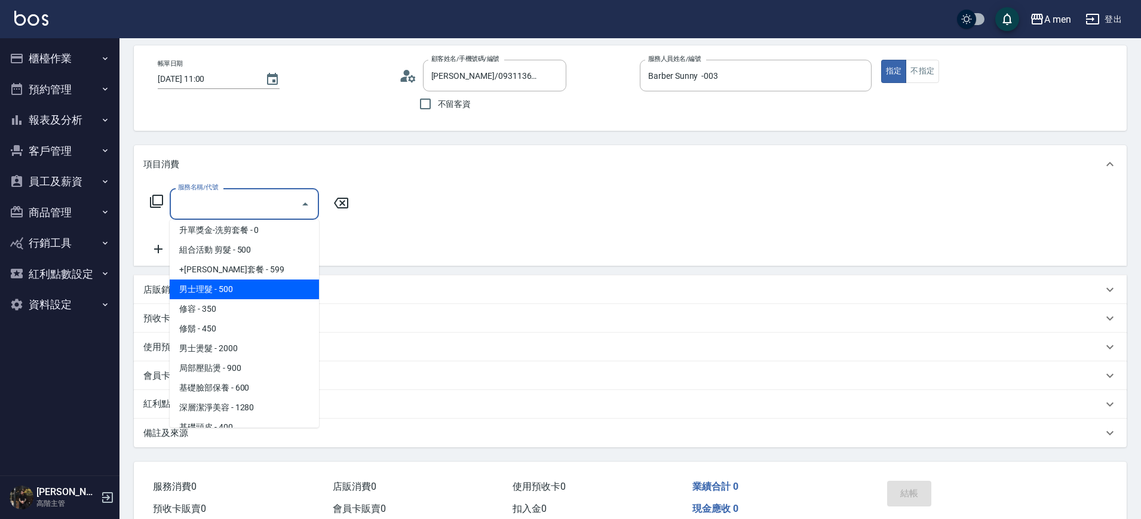
click at [239, 286] on span "男士理髮 - 500" at bounding box center [244, 290] width 149 height 20
type input "男士理髮(A01)"
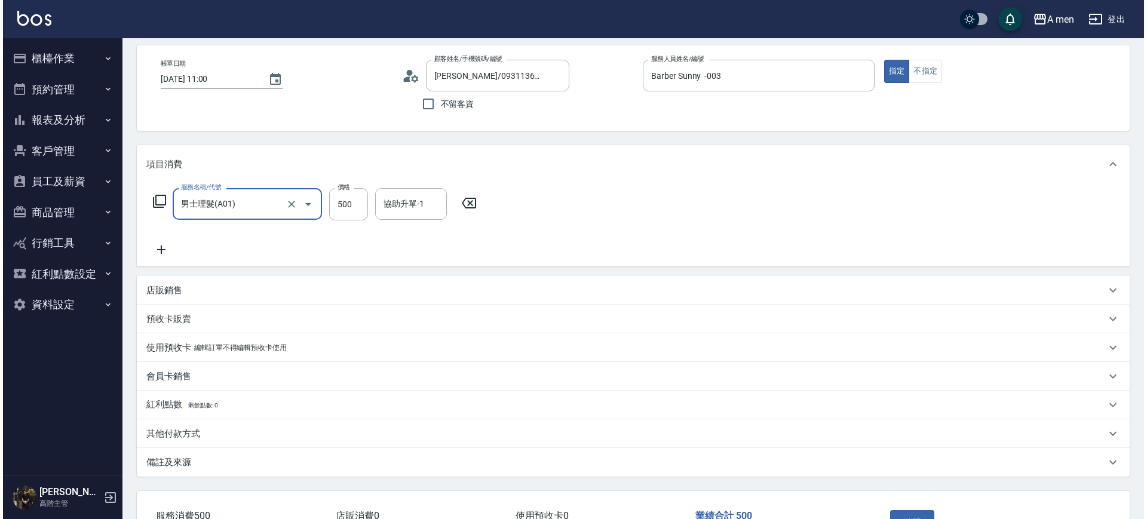
scroll to position [137, 0]
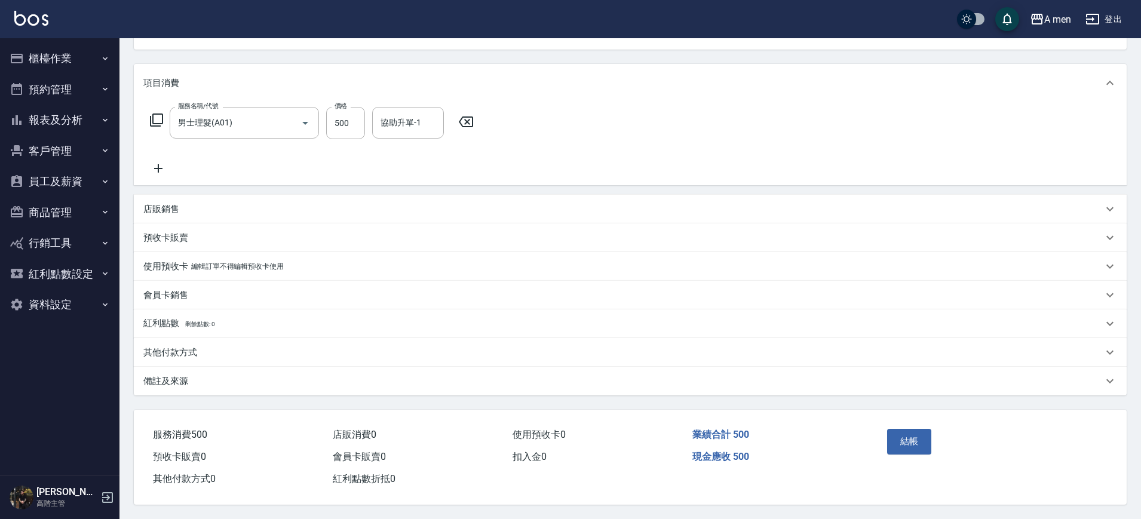
click at [907, 424] on div "結帳" at bounding box center [936, 450] width 108 height 52
click at [911, 443] on button "結帳" at bounding box center [909, 441] width 45 height 25
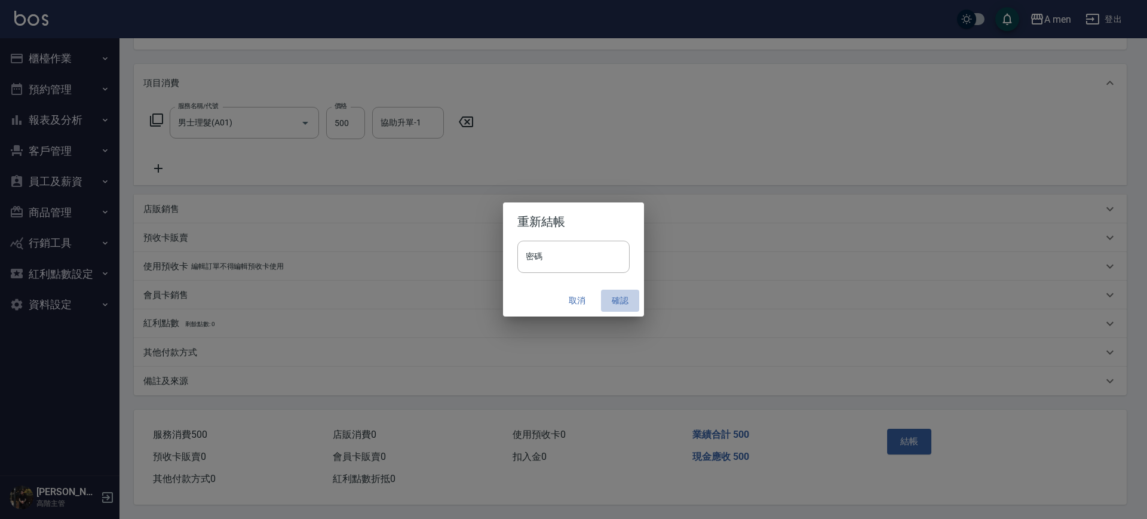
click at [619, 304] on button "確認" at bounding box center [620, 301] width 38 height 22
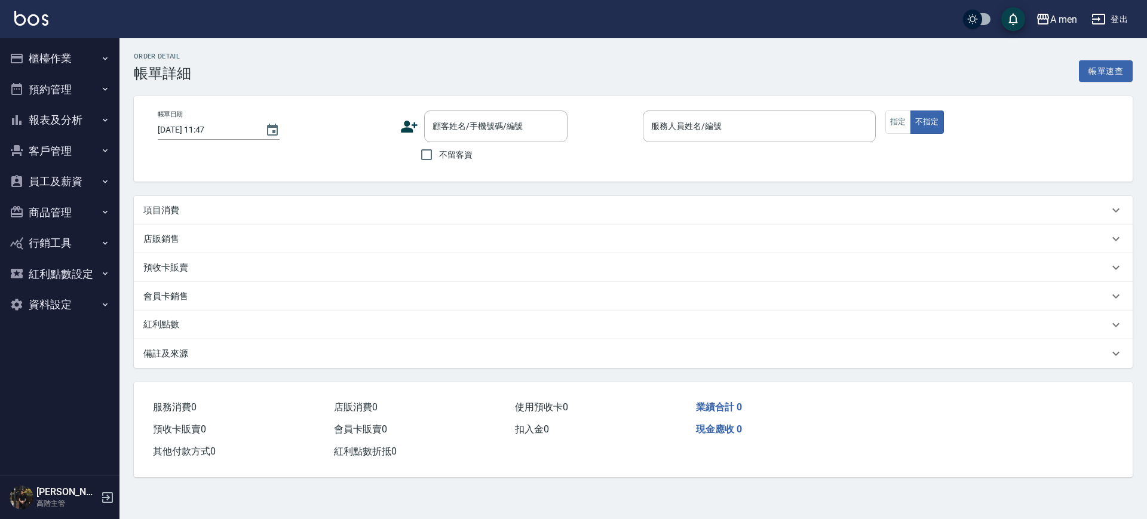
type input "[DATE] 11:00"
type input "Barber Garry-008"
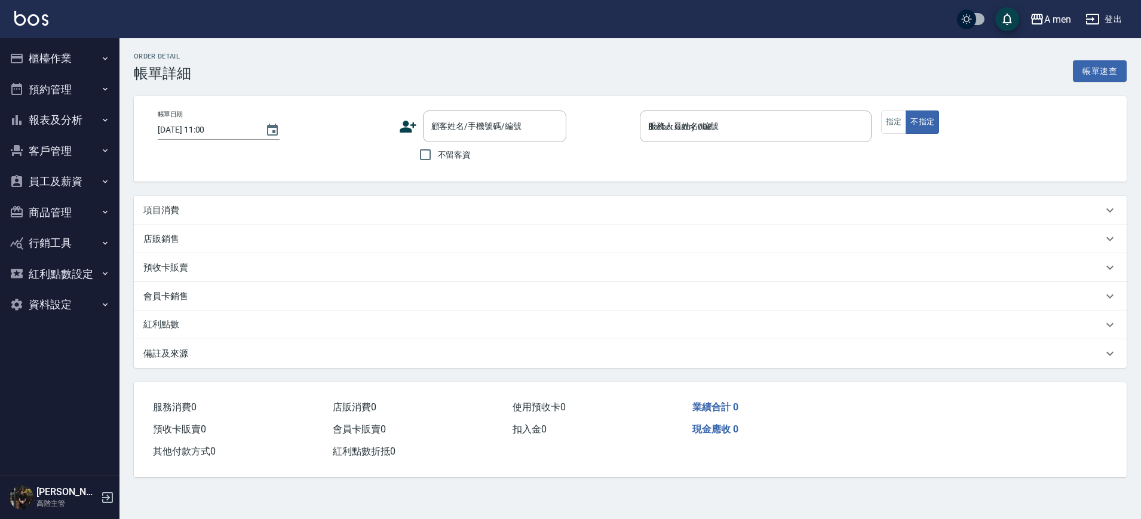
type input "[PERSON_NAME]/0921874488/null"
click at [480, 214] on div "項目消費" at bounding box center [622, 210] width 959 height 13
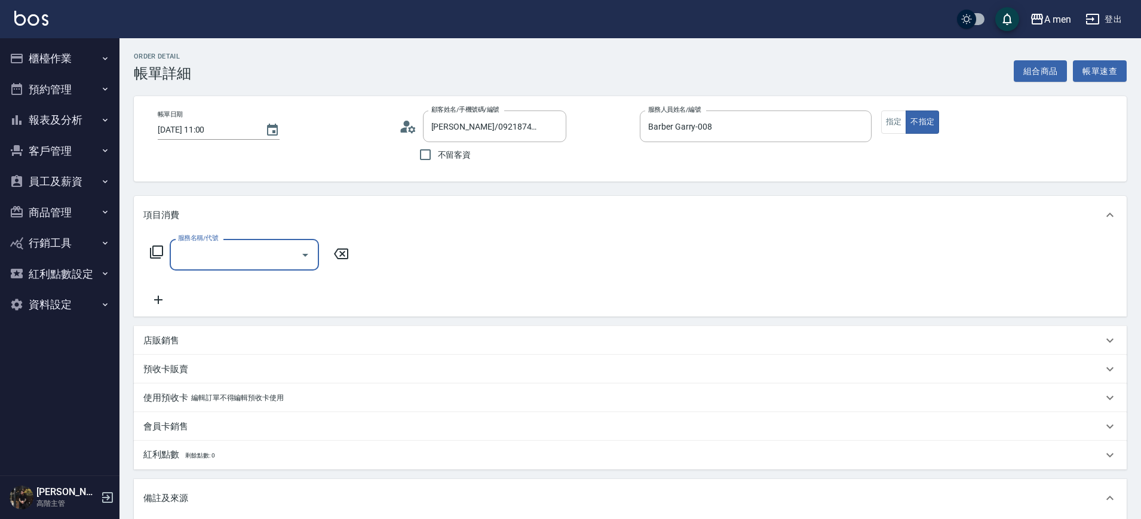
click at [302, 248] on icon "Open" at bounding box center [305, 255] width 14 height 14
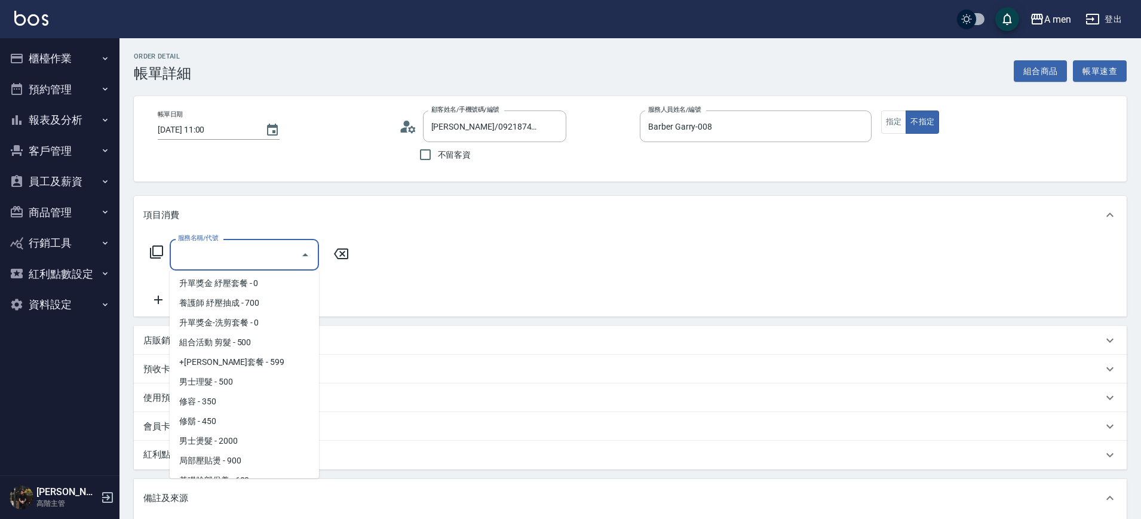
scroll to position [203, 0]
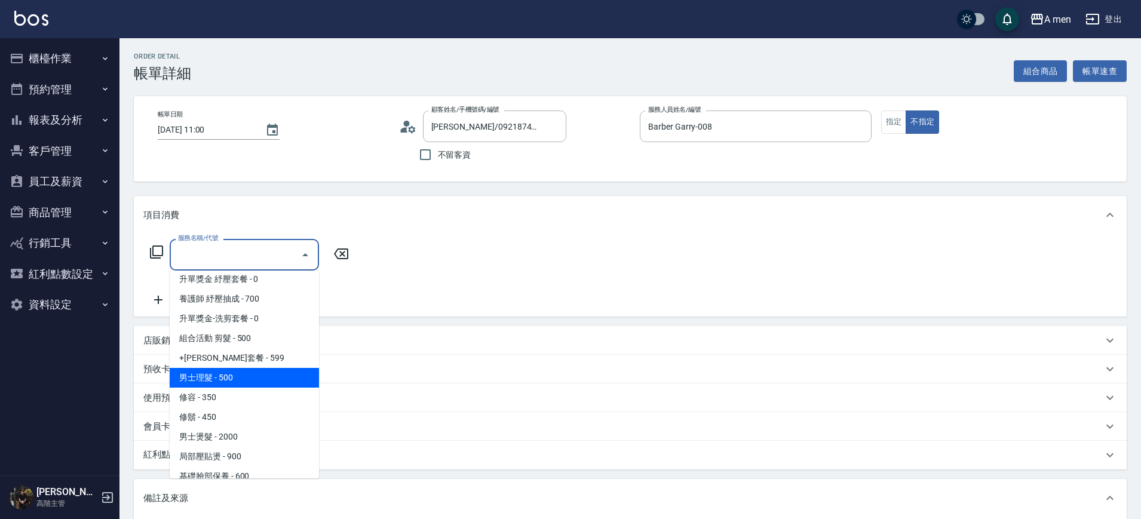
click at [238, 376] on span "男士理髮 - 500" at bounding box center [244, 378] width 149 height 20
type input "男士理髮(A01)"
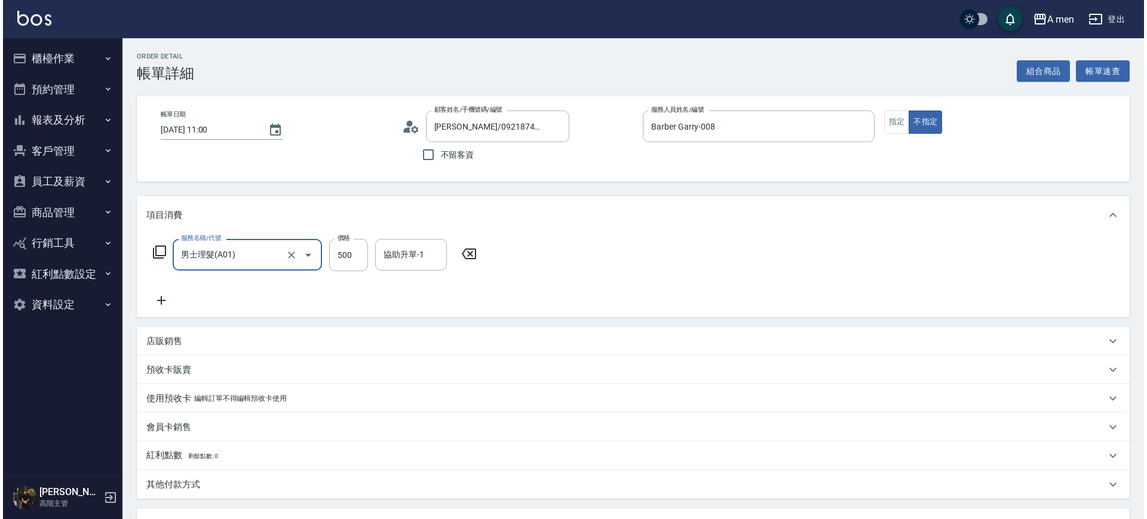
scroll to position [217, 0]
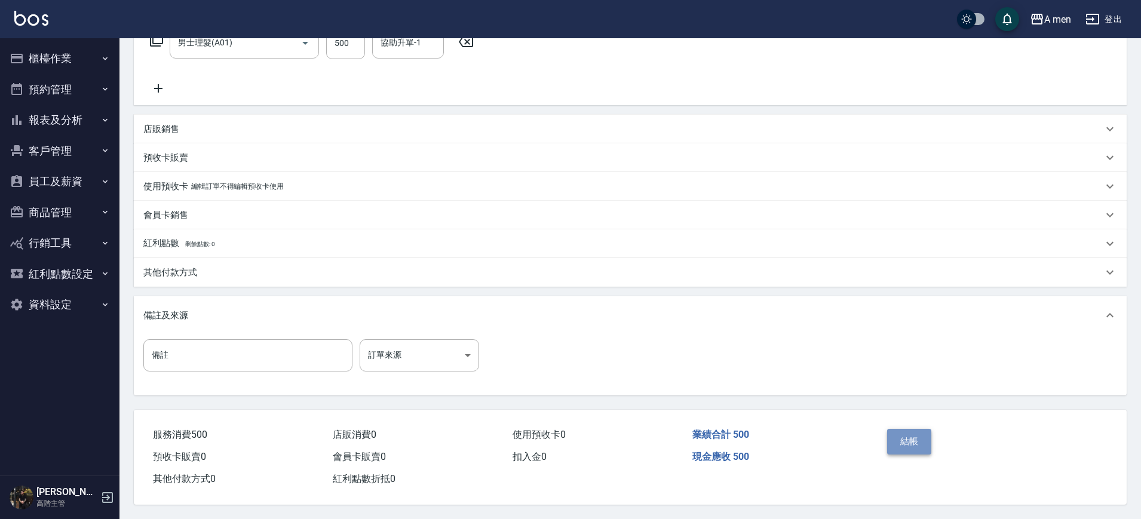
click at [895, 439] on button "結帳" at bounding box center [909, 441] width 45 height 25
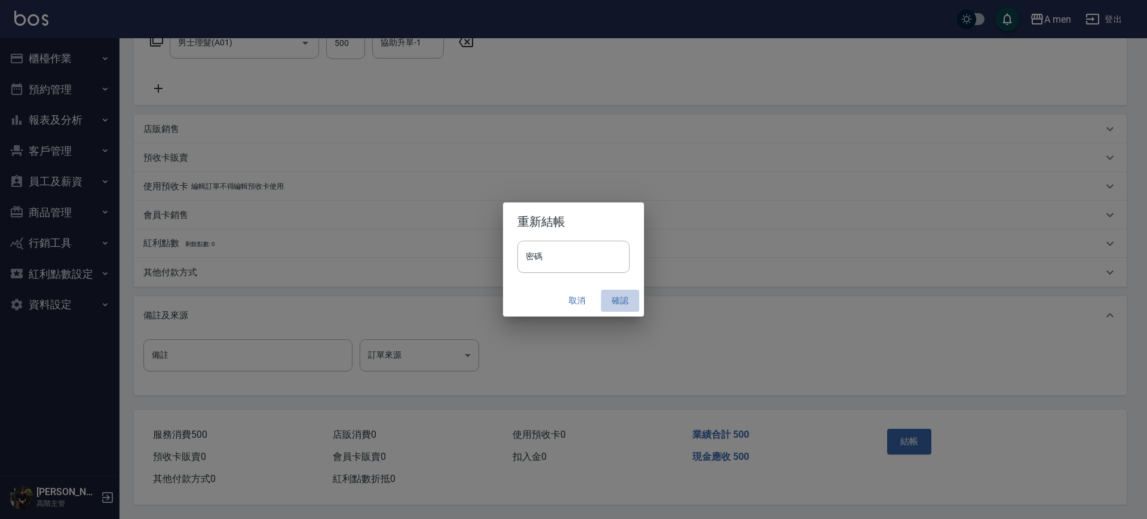
click at [619, 297] on button "確認" at bounding box center [620, 301] width 38 height 22
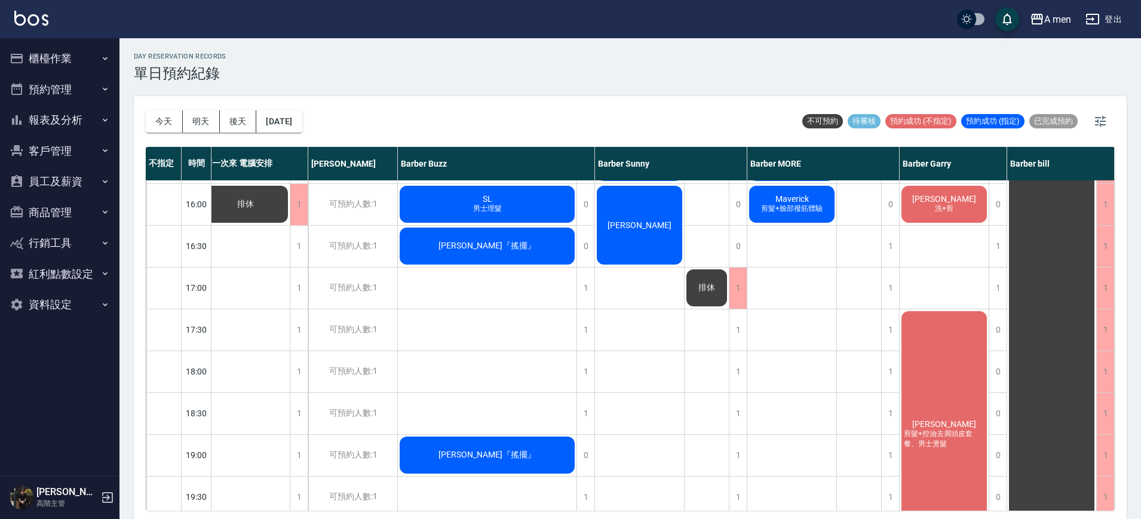
scroll to position [0, 14]
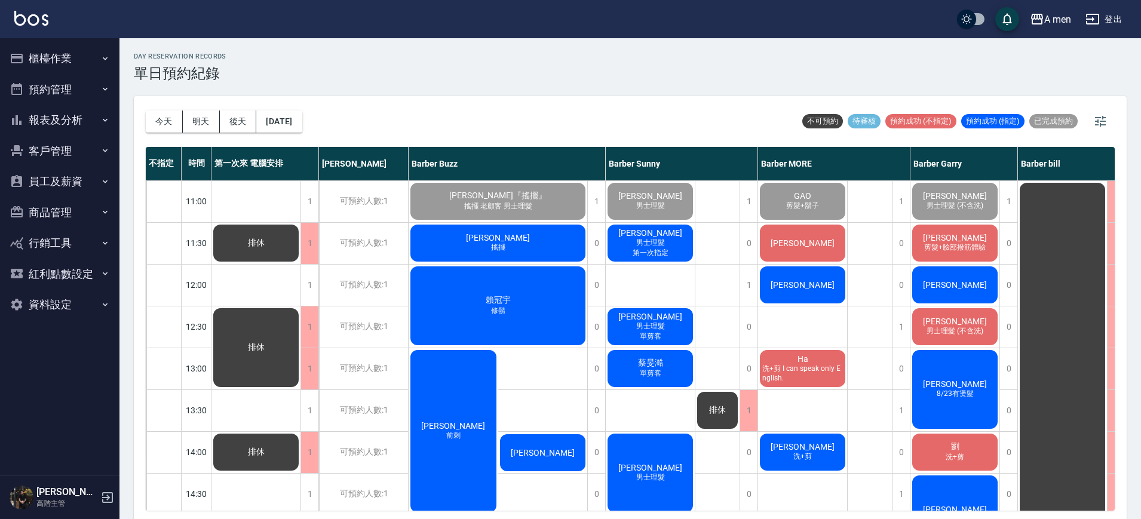
click at [687, 114] on div "[DATE] [DATE] [DATE] [DATE] 不可預約 待審核 預約成功 (不指定) 預約成功 (指定) 已完成預約" at bounding box center [630, 121] width 969 height 51
click at [539, 306] on div "[PERSON_NAME] 修鬍" at bounding box center [498, 306] width 179 height 82
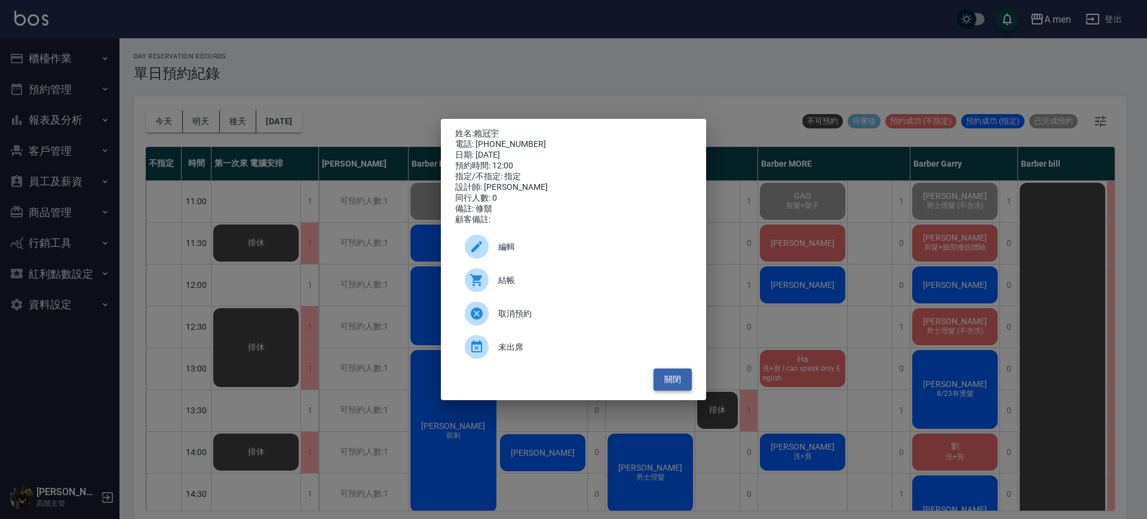
click at [677, 385] on button "關閉" at bounding box center [672, 380] width 38 height 22
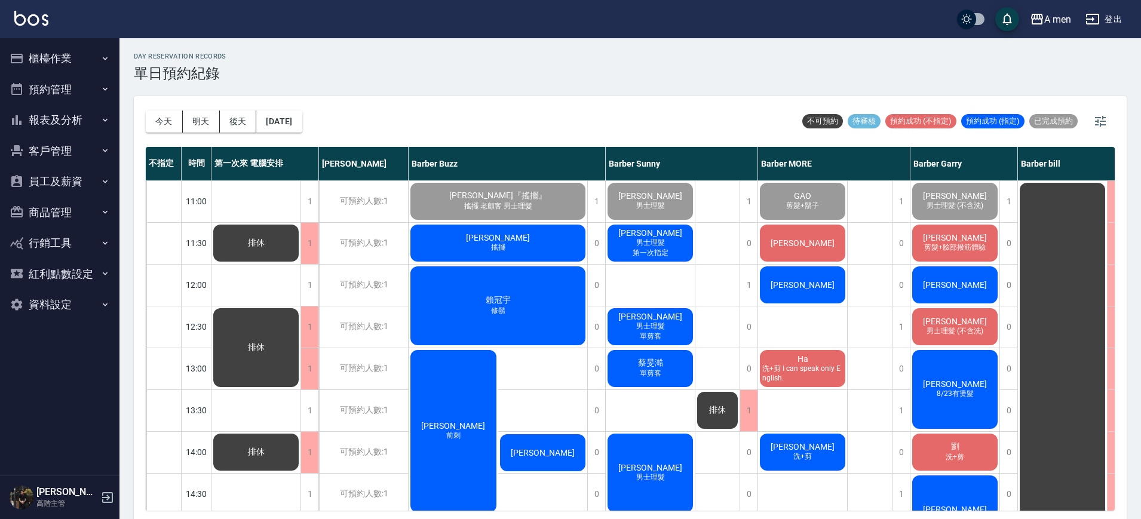
click at [499, 228] on div "陳㵆 搖擺" at bounding box center [498, 243] width 179 height 41
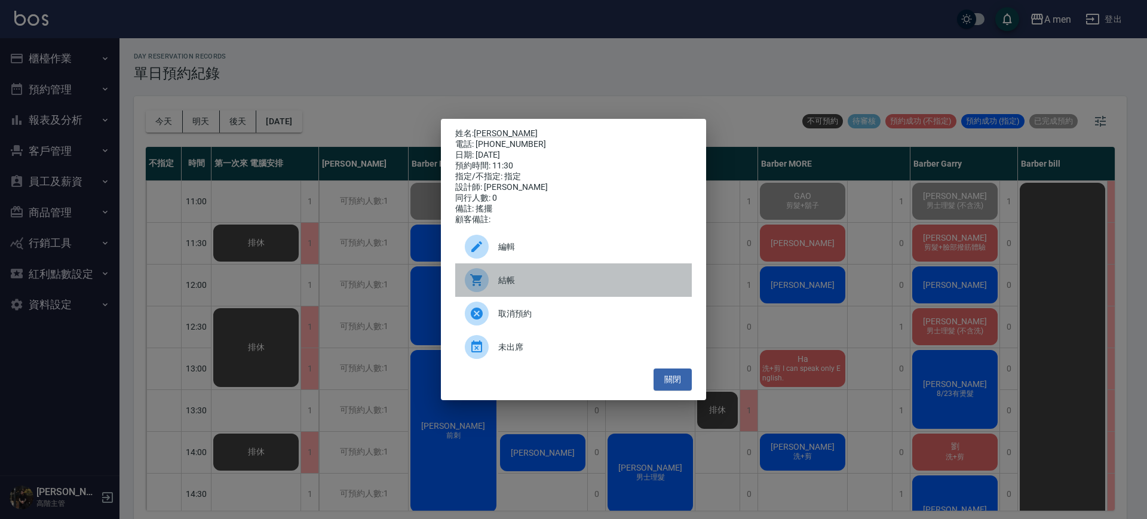
click at [625, 273] on div "結帳" at bounding box center [573, 279] width 237 height 33
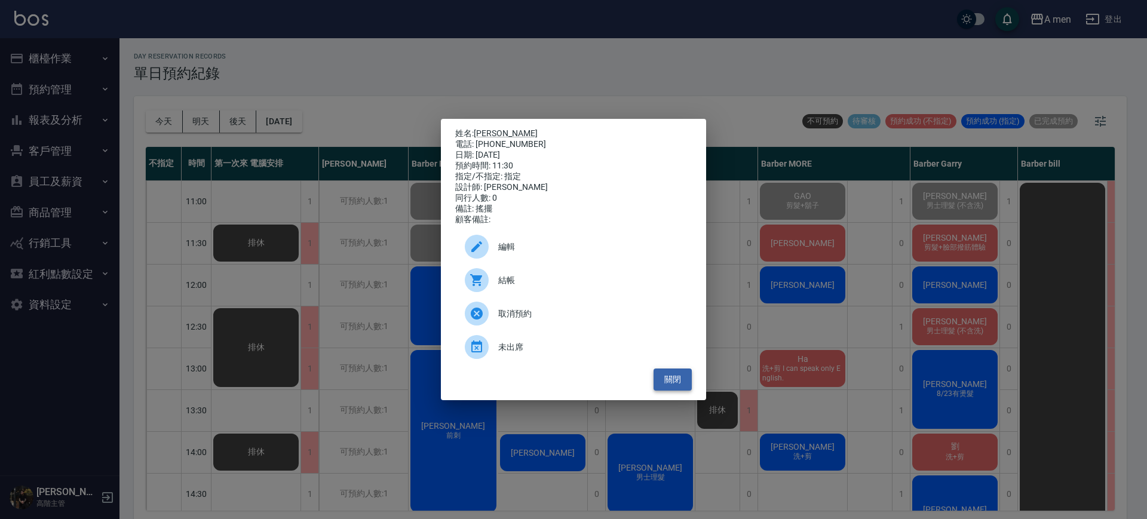
click at [678, 380] on button "關閉" at bounding box center [672, 380] width 38 height 22
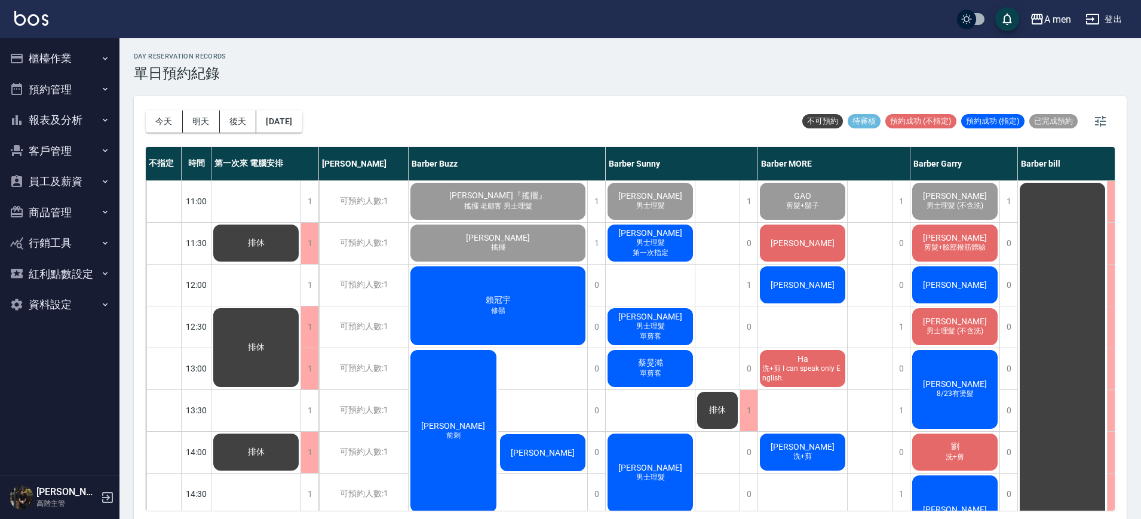
click at [799, 296] on div "[PERSON_NAME]" at bounding box center [802, 285] width 89 height 41
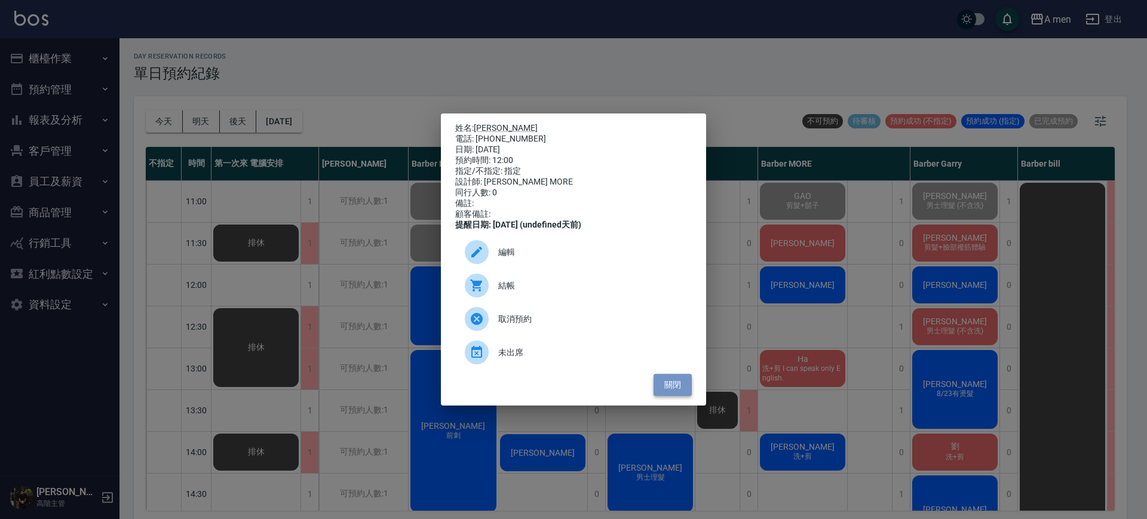
click at [673, 396] on button "關閉" at bounding box center [672, 385] width 38 height 22
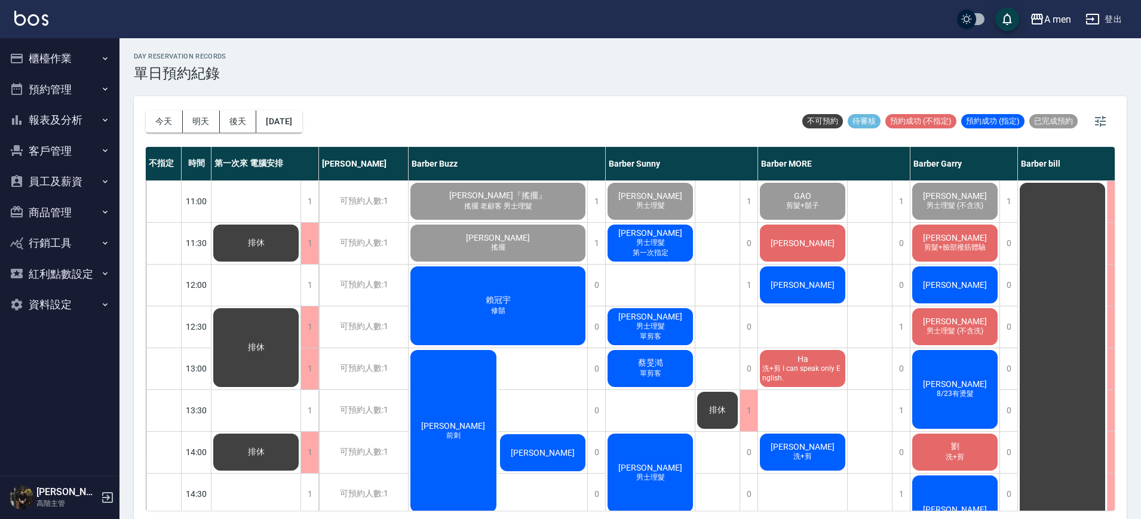
click at [950, 288] on span "[PERSON_NAME]" at bounding box center [954, 285] width 69 height 10
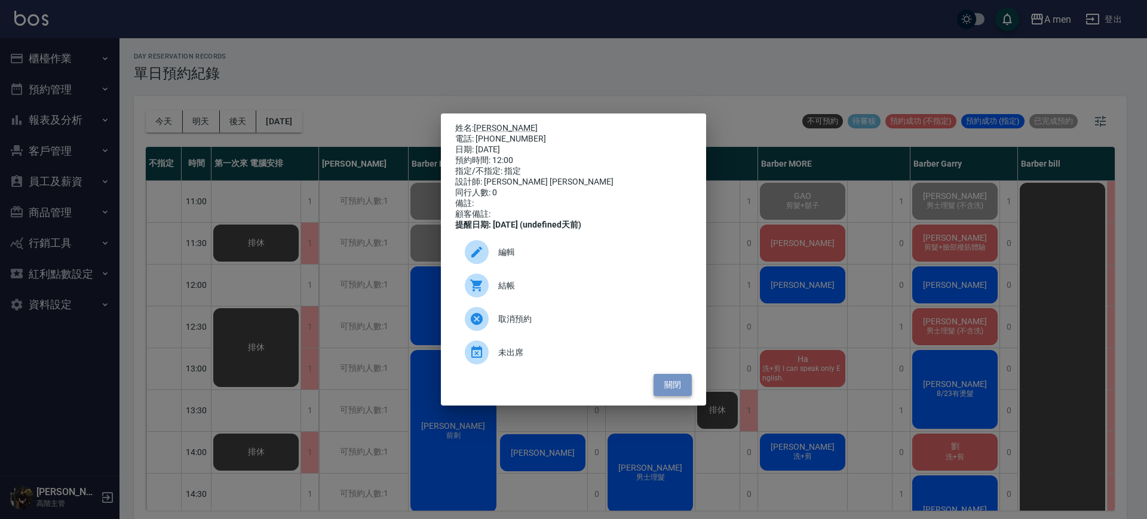
click at [688, 386] on button "關閉" at bounding box center [672, 385] width 38 height 22
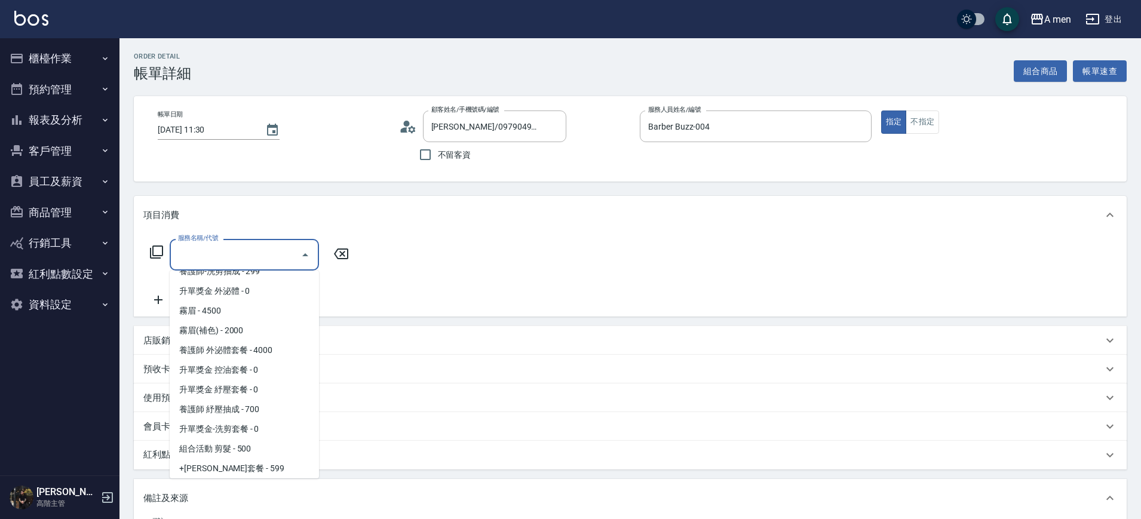
scroll to position [224, 0]
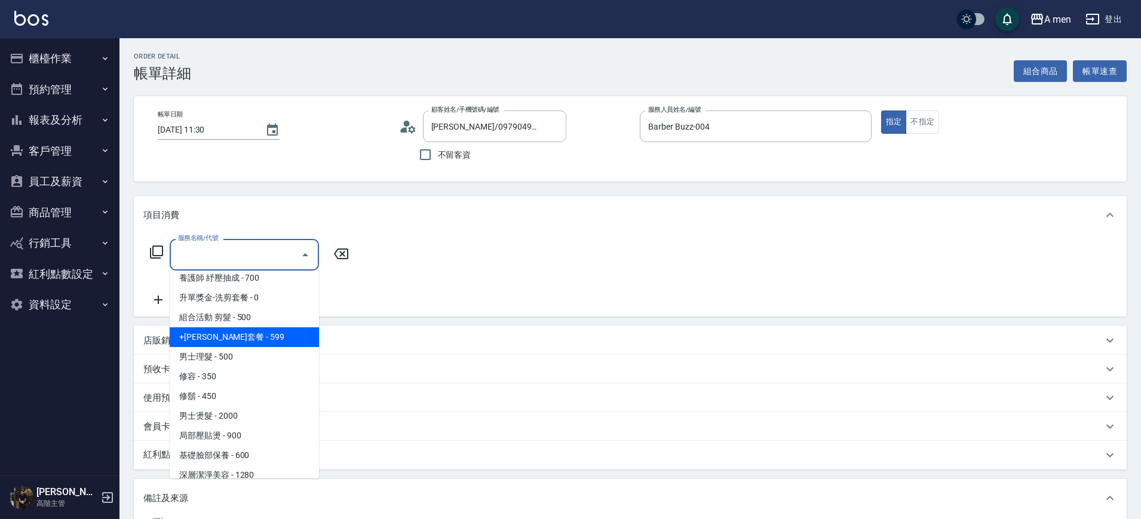
click at [268, 342] on span "+容光煥發套餐 - 599" at bounding box center [244, 337] width 149 height 20
type input "+容光煥發套餐(101)"
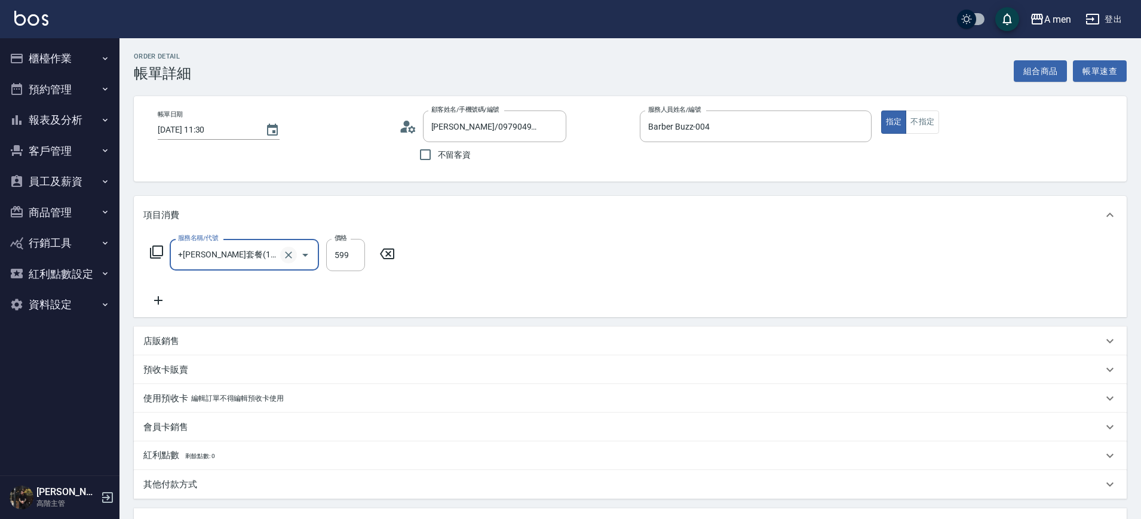
click at [287, 254] on icon "Clear" at bounding box center [288, 254] width 7 height 7
click at [303, 259] on icon "Open" at bounding box center [305, 255] width 14 height 14
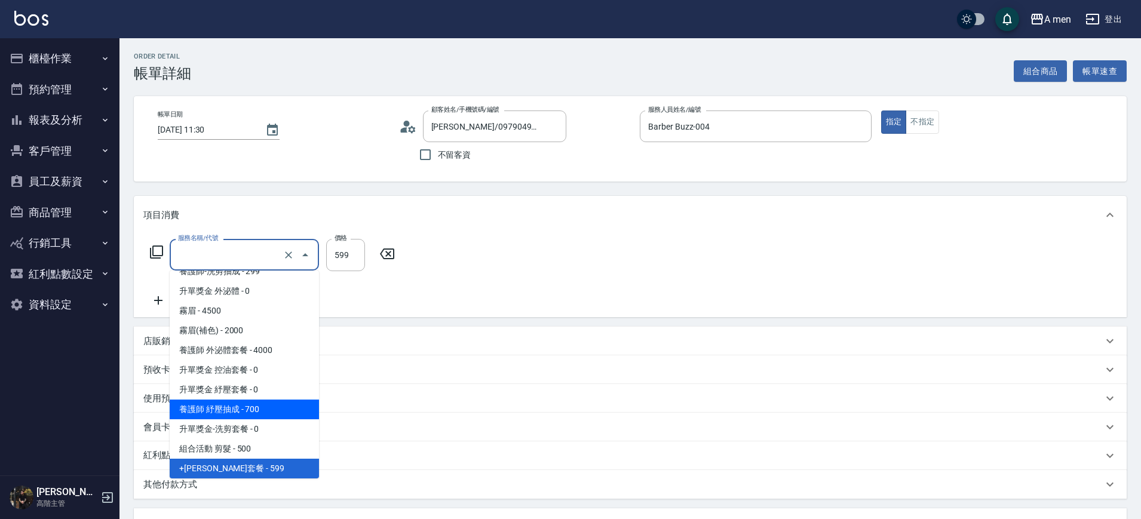
scroll to position [242, 0]
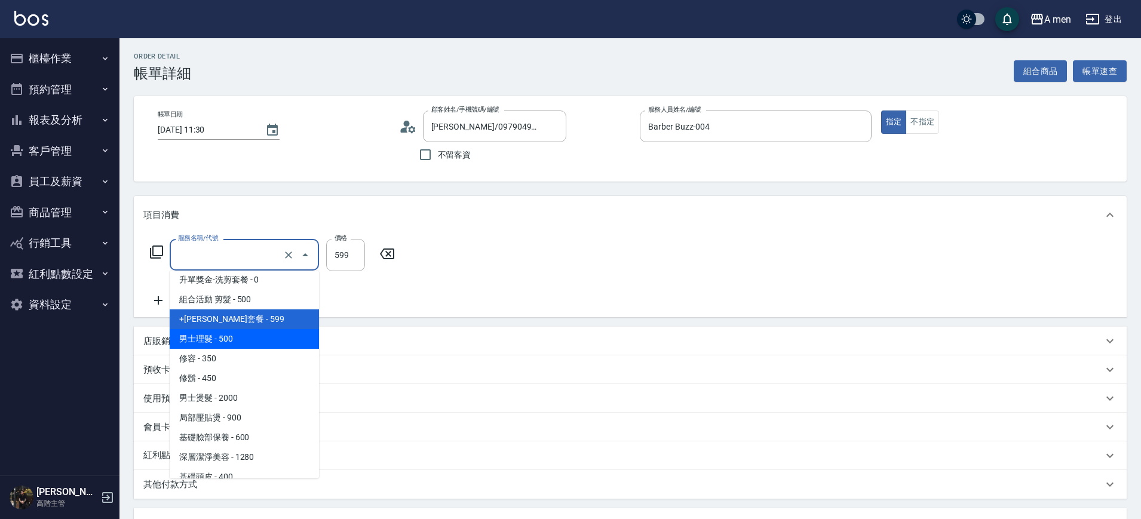
click at [283, 336] on span "男士理髮 - 500" at bounding box center [244, 339] width 149 height 20
type input "男士理髮(A01)"
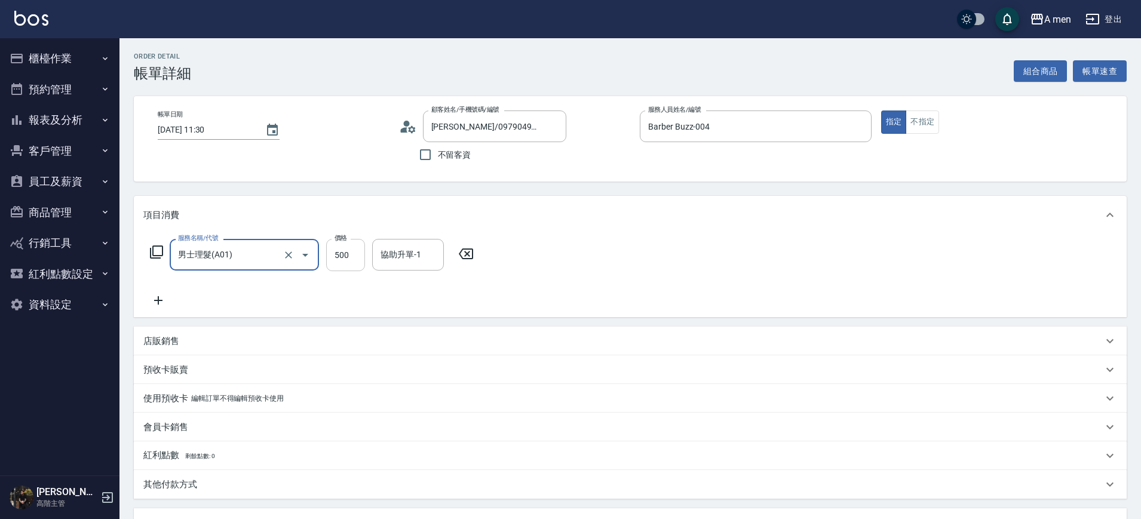
click at [337, 260] on input "500" at bounding box center [345, 255] width 39 height 32
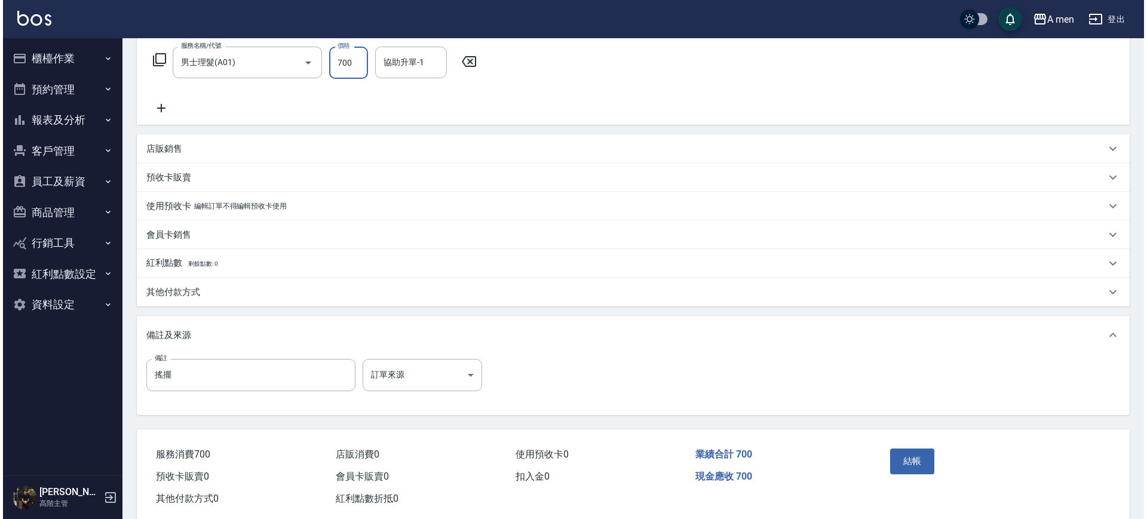
scroll to position [217, 0]
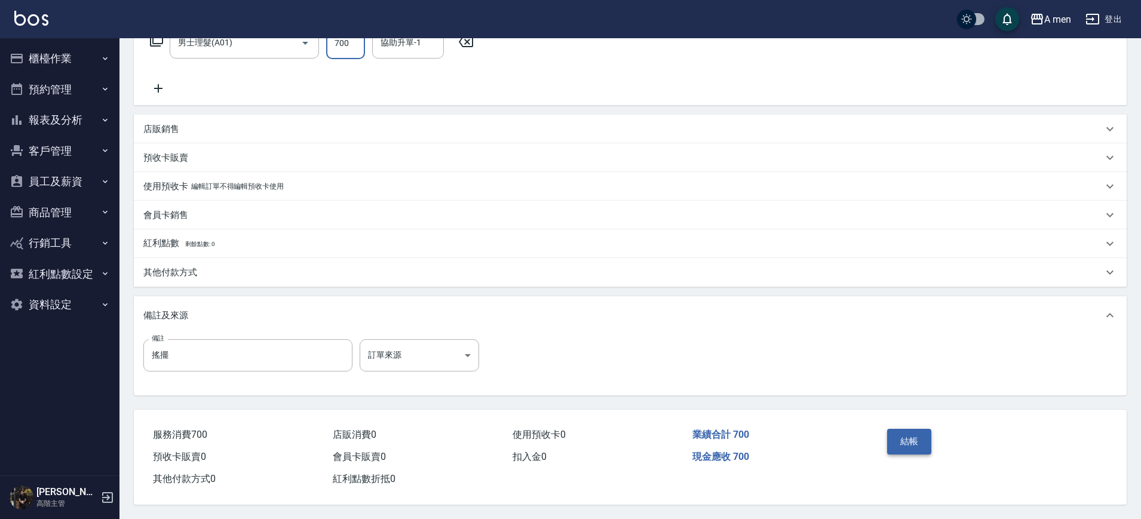
type input "700"
click at [896, 440] on button "結帳" at bounding box center [909, 441] width 45 height 25
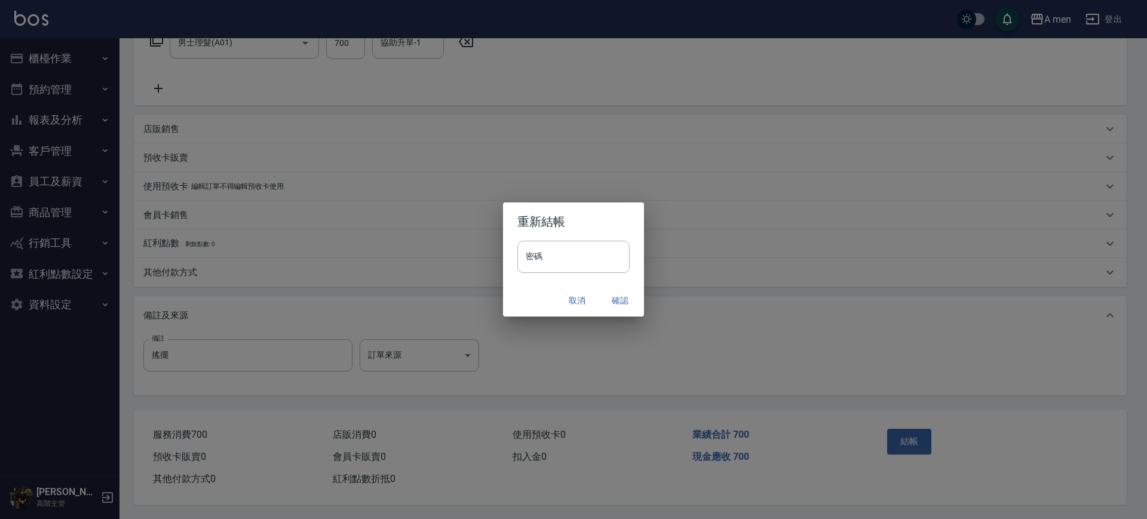
click at [613, 295] on button "確認" at bounding box center [620, 301] width 38 height 22
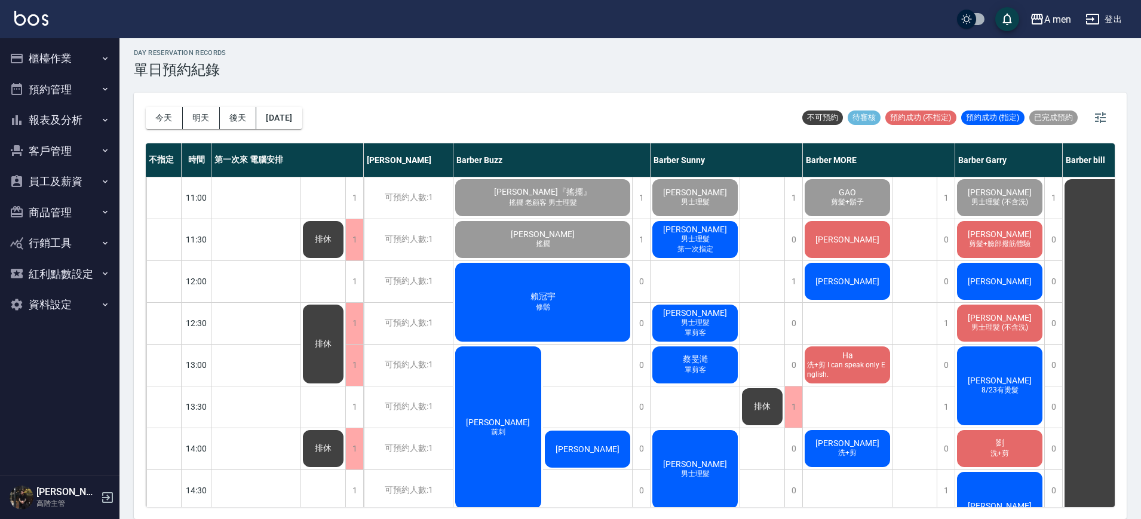
click at [76, 66] on button "櫃檯作業" at bounding box center [60, 58] width 110 height 31
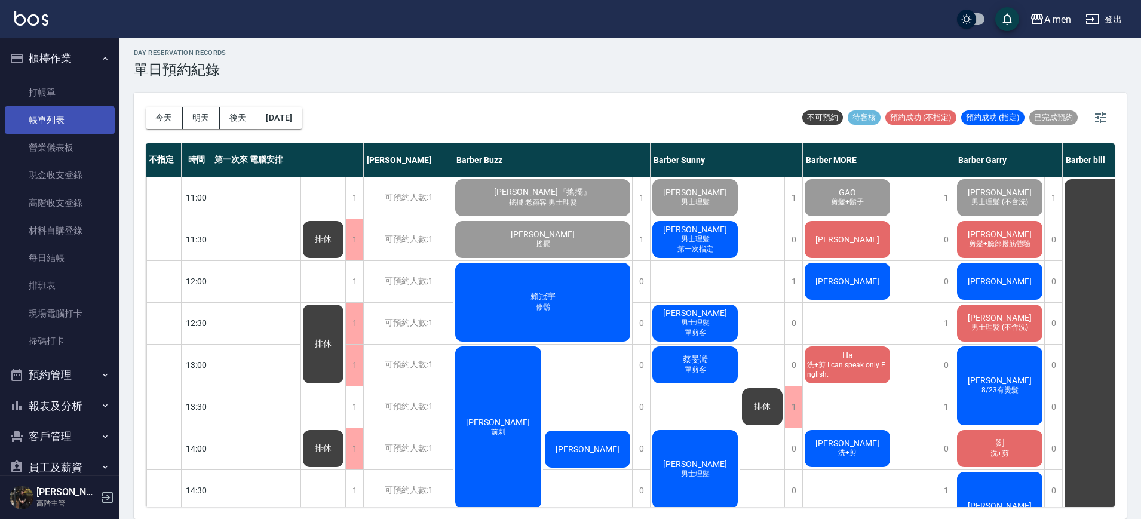
click at [87, 120] on link "帳單列表" at bounding box center [60, 119] width 110 height 27
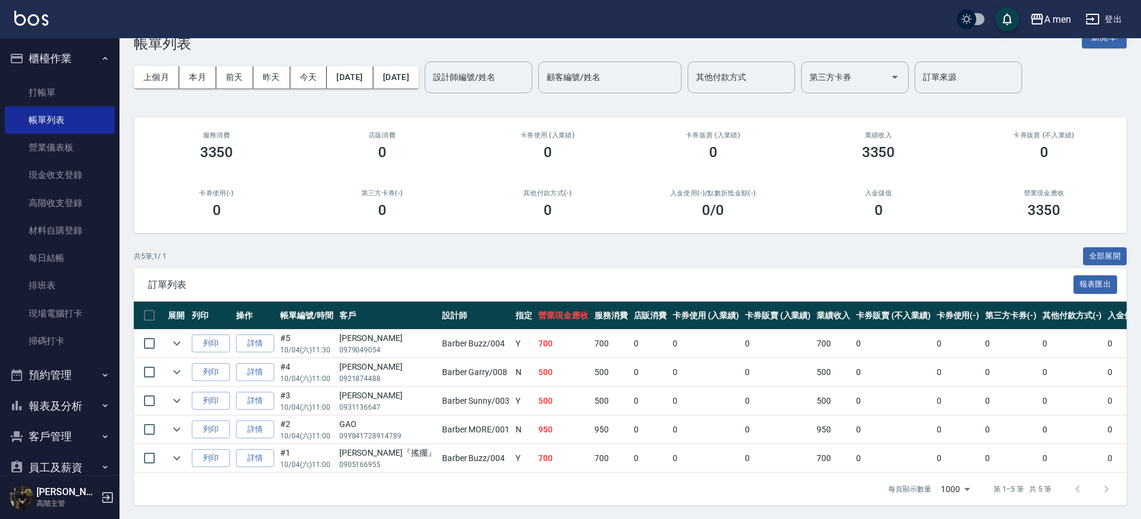
scroll to position [42, 0]
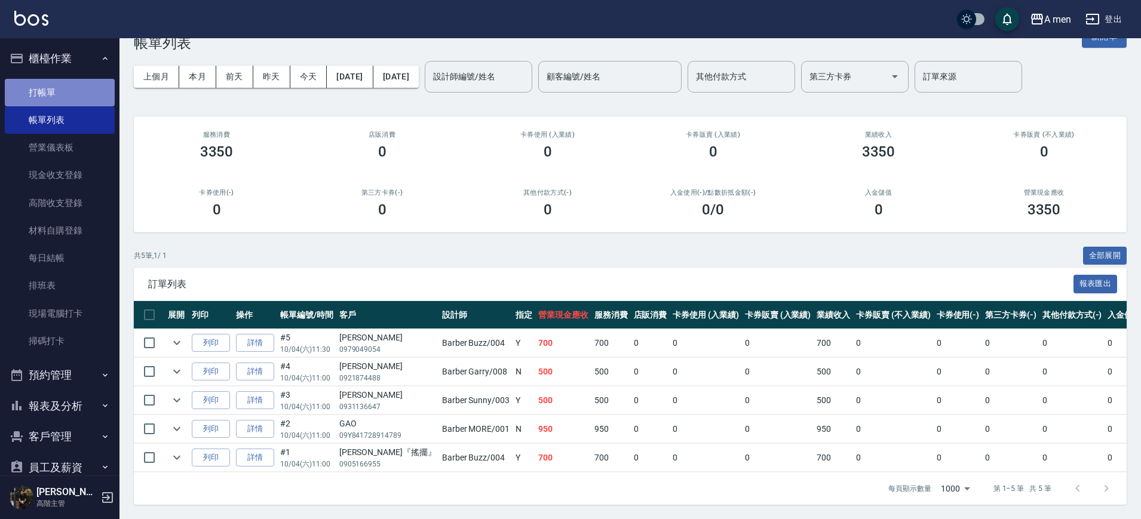
click at [70, 96] on link "打帳單" at bounding box center [60, 92] width 110 height 27
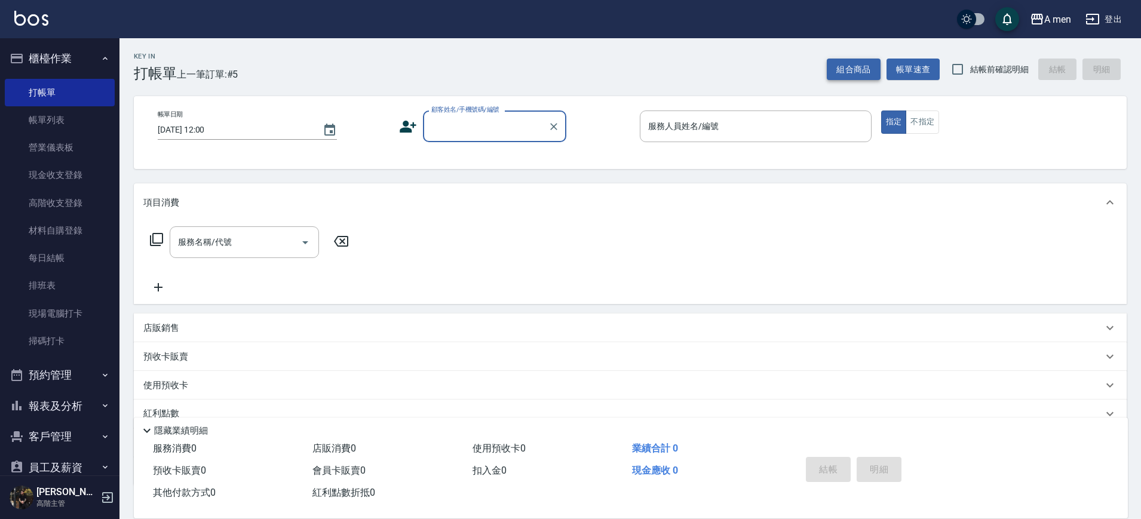
click at [848, 77] on button "組合商品" at bounding box center [854, 70] width 54 height 22
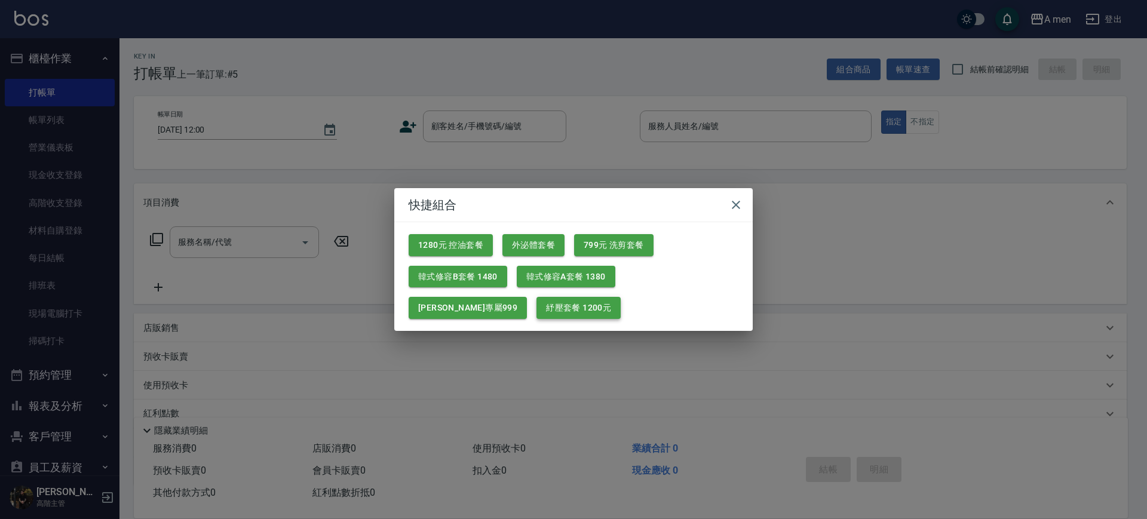
click at [536, 306] on button "紓壓套餐 1200元" at bounding box center [578, 308] width 84 height 22
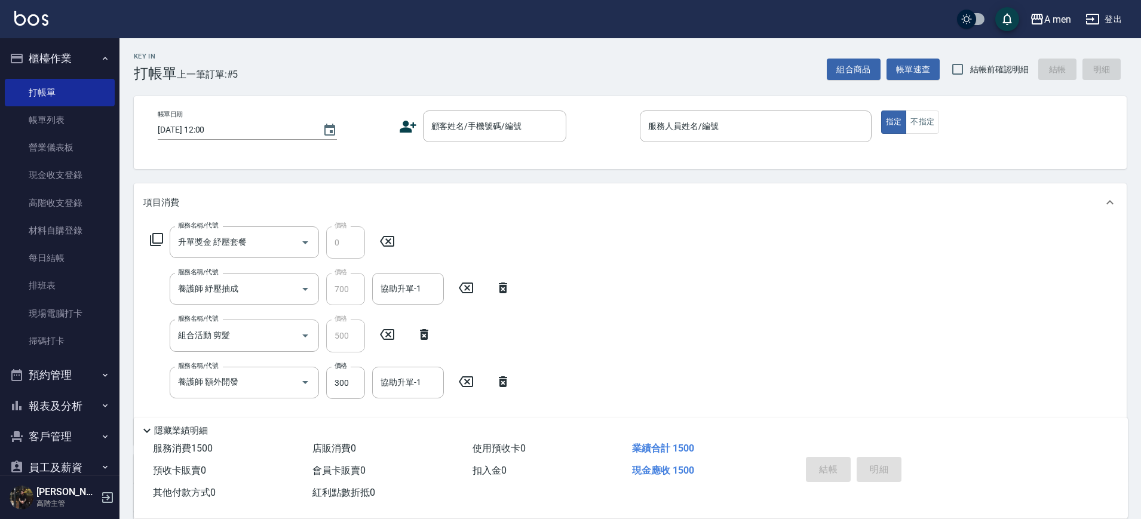
click at [505, 386] on icon at bounding box center [503, 381] width 8 height 11
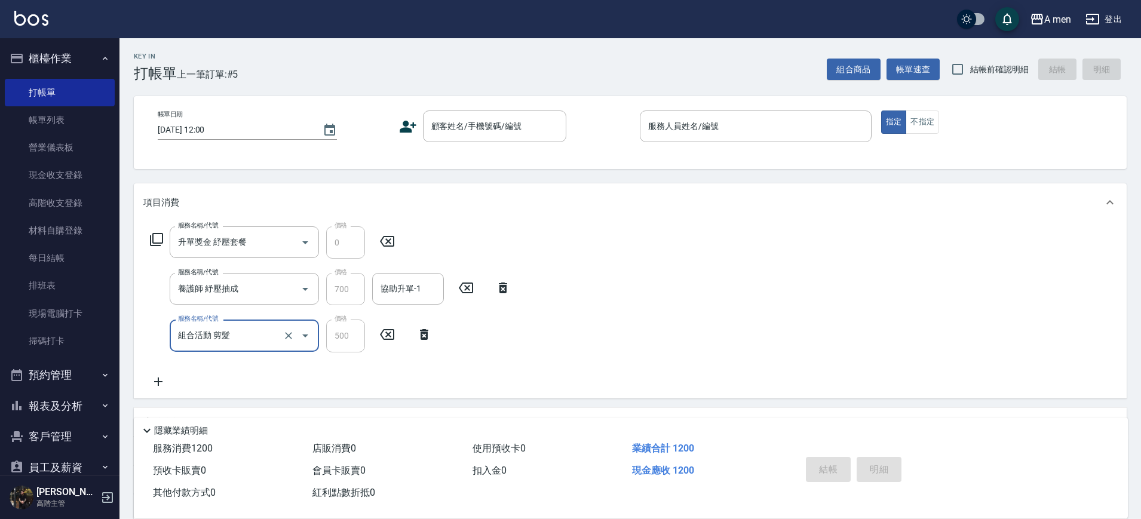
click at [419, 339] on icon at bounding box center [424, 334] width 30 height 14
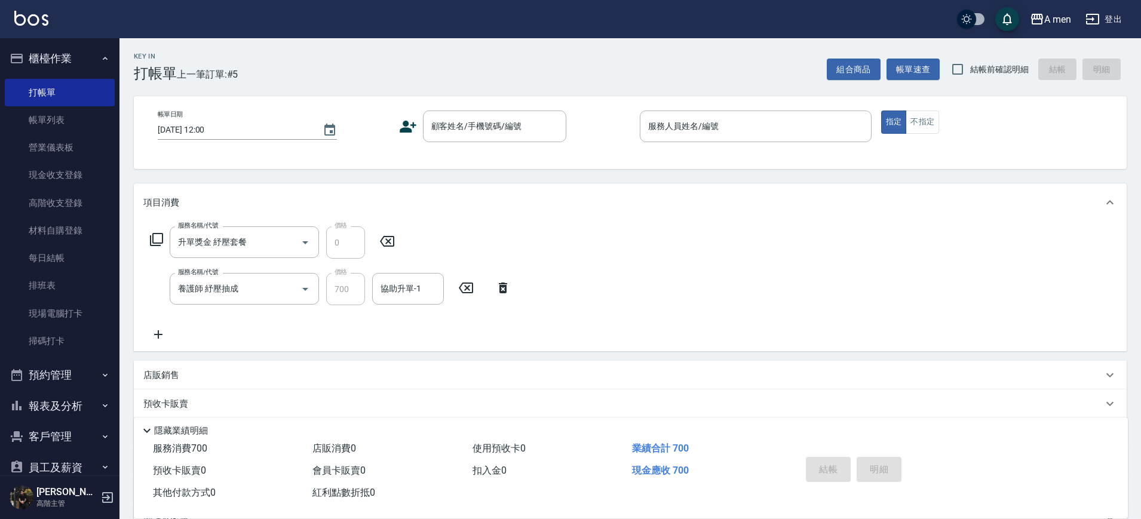
click at [495, 295] on div "服務名稱/代號 養護師 紓壓抽成 服務名稱/代號 價格 700 價格 協助升單-1 協助升單-1" at bounding box center [330, 289] width 374 height 32
click at [506, 290] on icon at bounding box center [503, 288] width 8 height 11
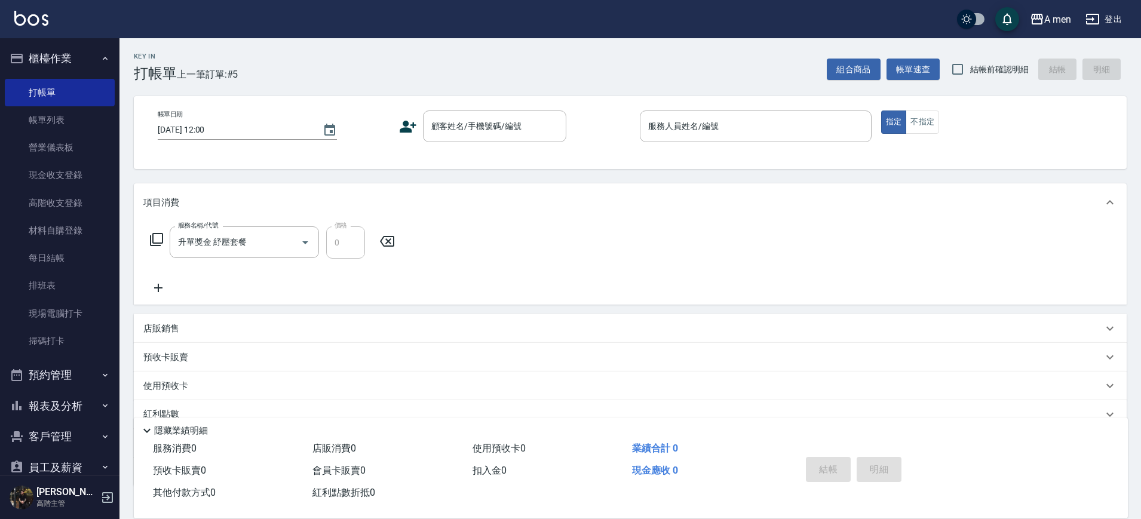
click at [388, 250] on div "服務名稱/代號 升單獎金 紓壓套餐 服務名稱/代號 價格 0 價格" at bounding box center [272, 242] width 259 height 32
click at [389, 244] on icon at bounding box center [387, 241] width 30 height 14
click at [91, 51] on button "櫃檯作業" at bounding box center [60, 58] width 110 height 31
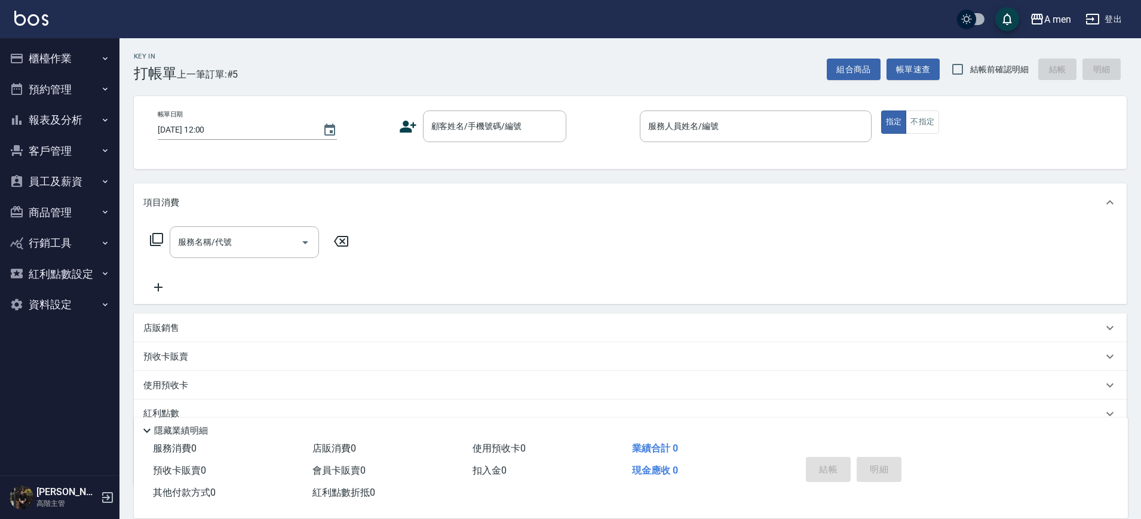
click at [82, 90] on button "預約管理" at bounding box center [60, 89] width 110 height 31
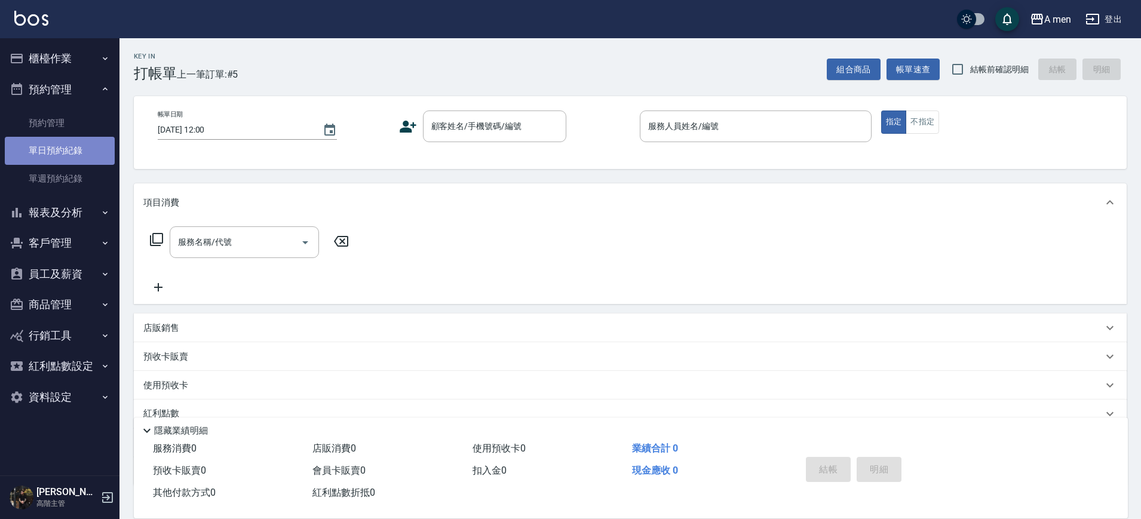
click at [81, 155] on link "單日預約紀錄" at bounding box center [60, 150] width 110 height 27
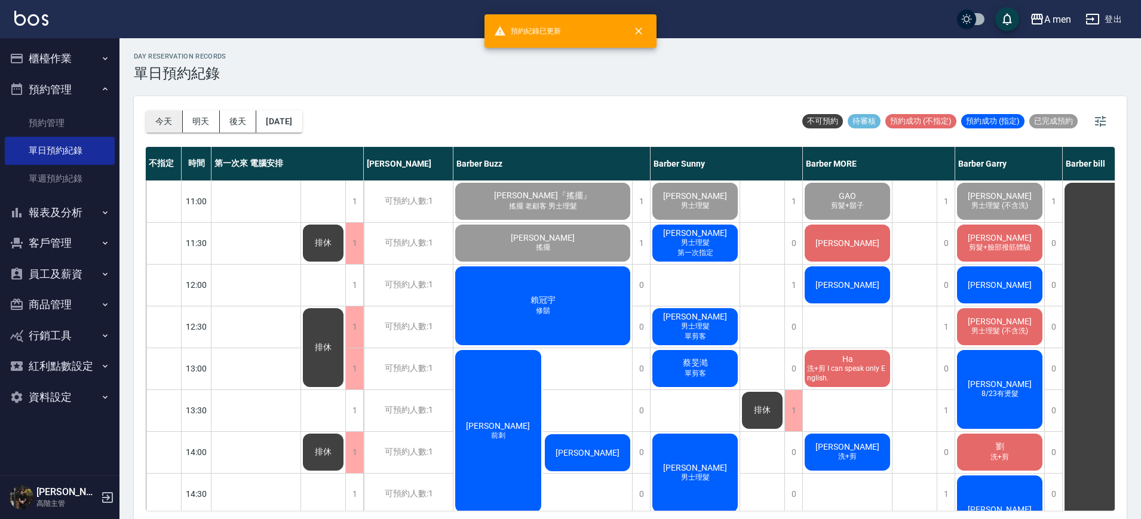
click at [162, 126] on button "今天" at bounding box center [164, 121] width 37 height 22
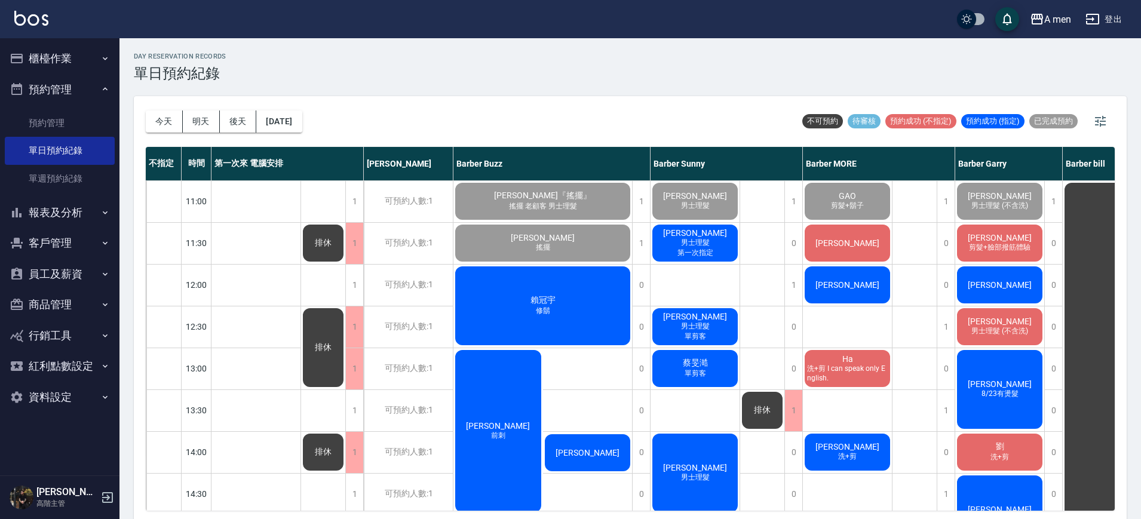
click at [687, 236] on span "[PERSON_NAME]" at bounding box center [695, 233] width 69 height 10
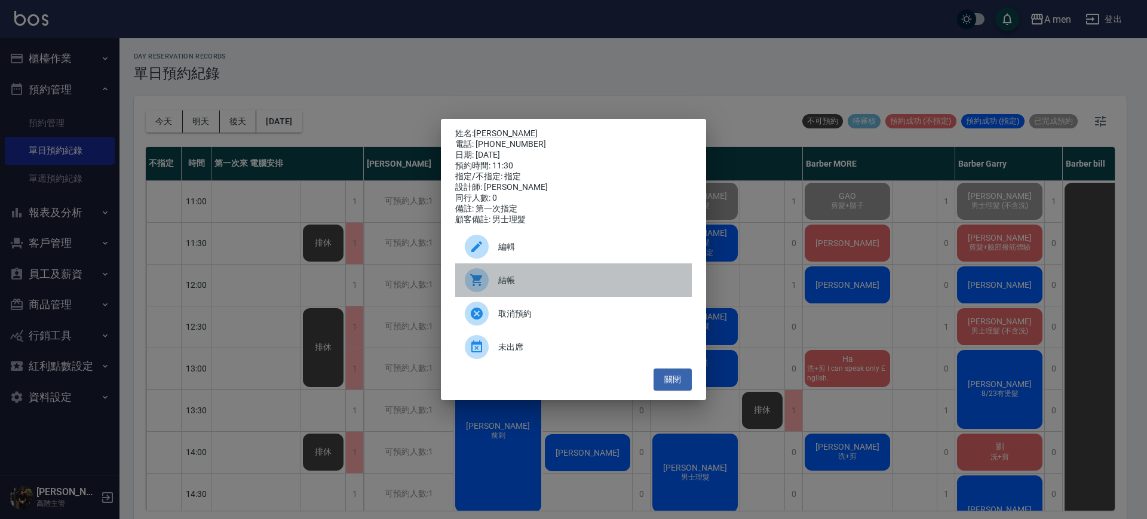
click at [551, 280] on span "結帳" at bounding box center [590, 280] width 184 height 13
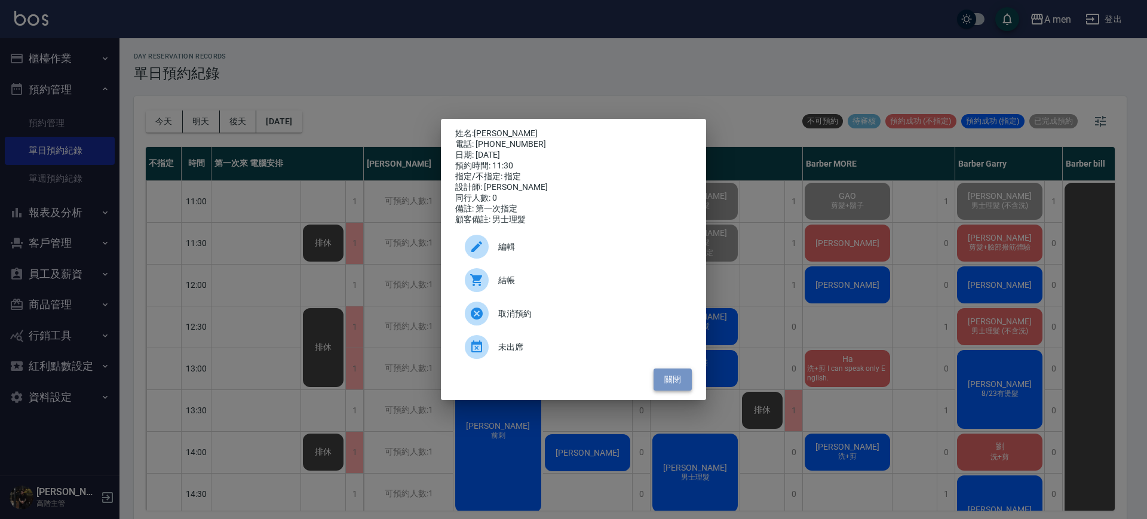
click at [677, 377] on button "關閉" at bounding box center [672, 380] width 38 height 22
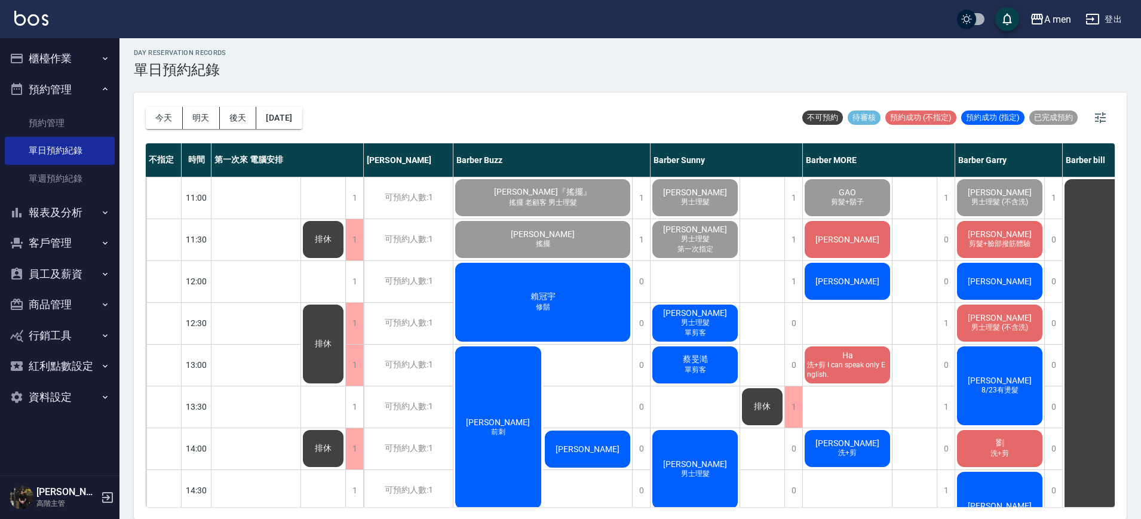
click at [856, 237] on span "[PERSON_NAME]" at bounding box center [847, 240] width 69 height 10
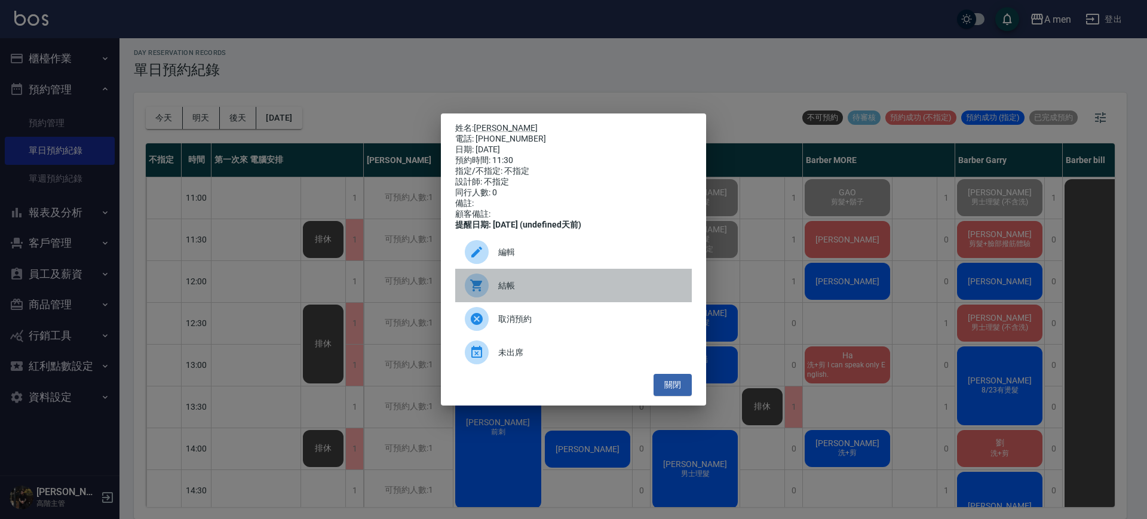
click at [611, 289] on span "結帳" at bounding box center [590, 286] width 184 height 13
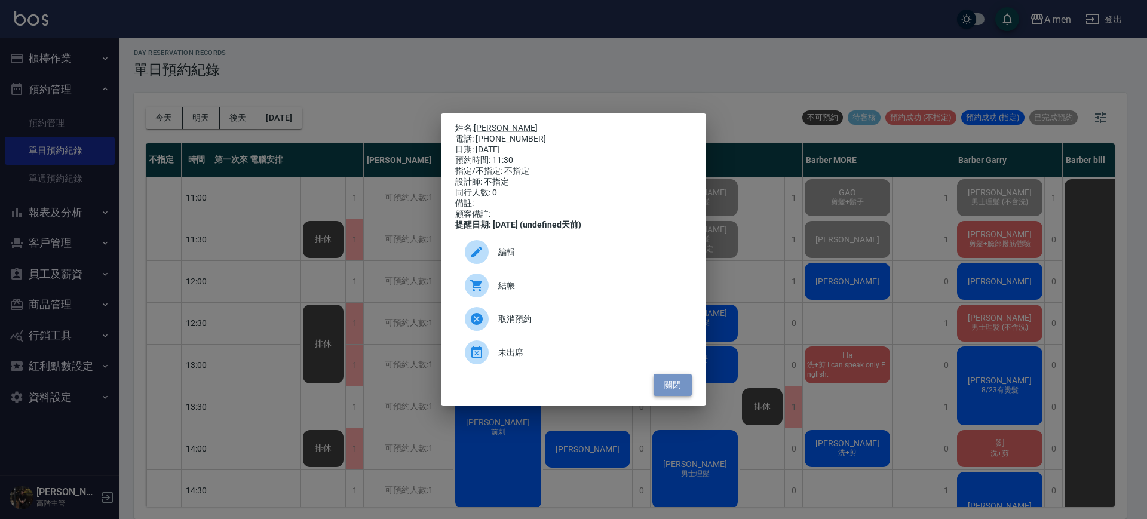
click at [678, 390] on button "關閉" at bounding box center [672, 385] width 38 height 22
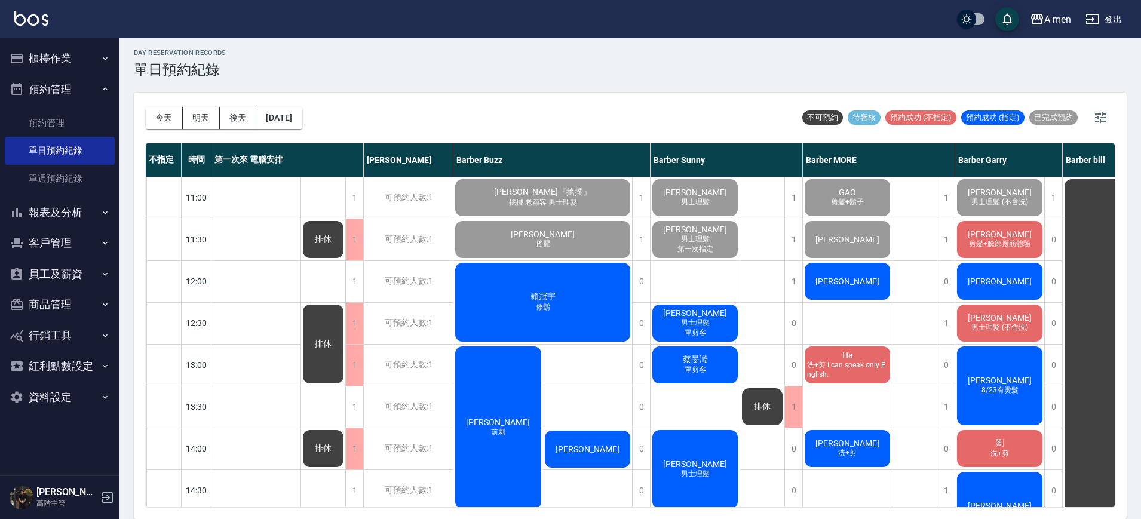
click at [1000, 233] on span "藍士賢" at bounding box center [999, 234] width 69 height 10
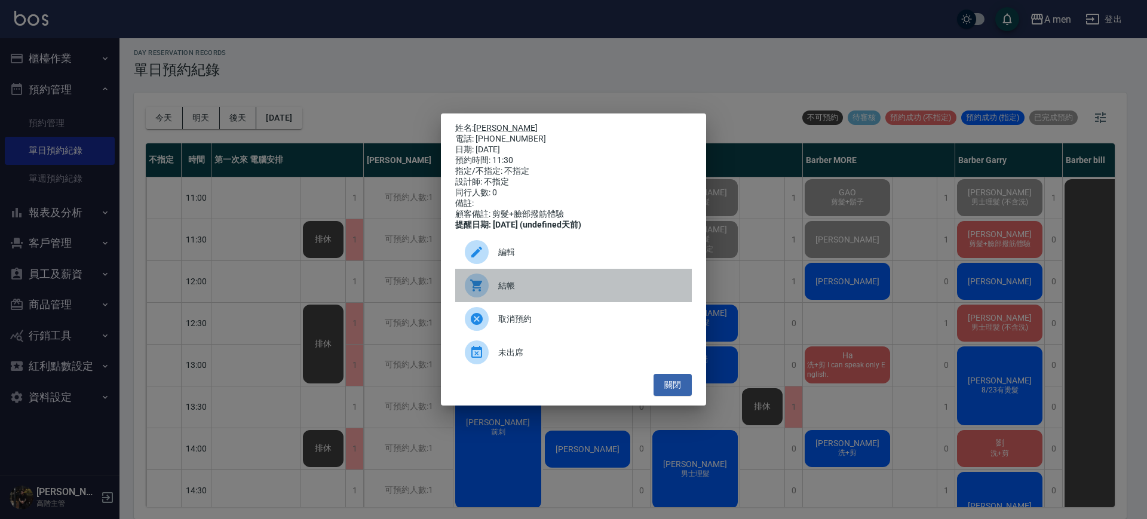
click at [604, 281] on div "結帳" at bounding box center [573, 285] width 237 height 33
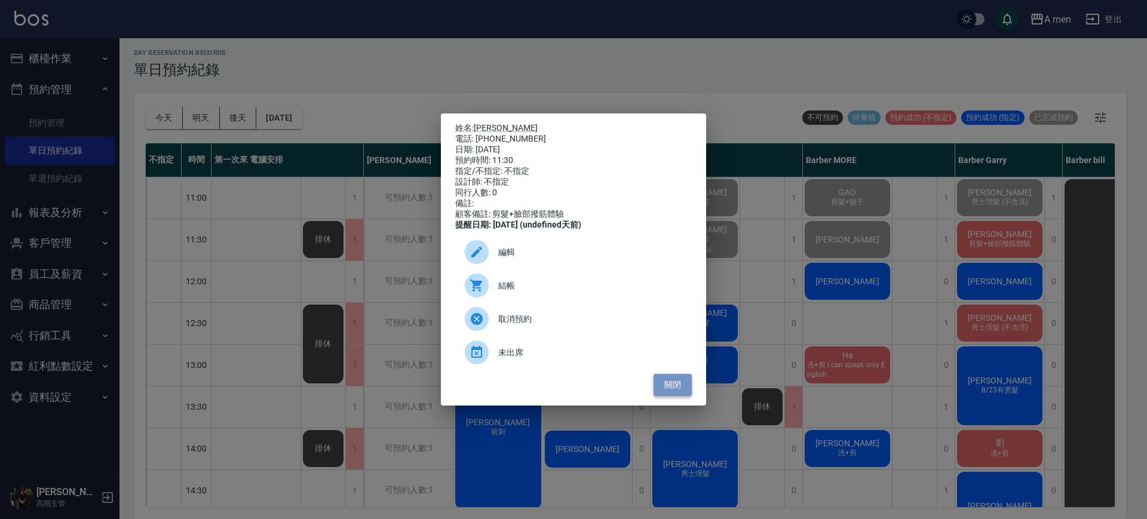
click at [672, 385] on button "關閉" at bounding box center [672, 385] width 38 height 22
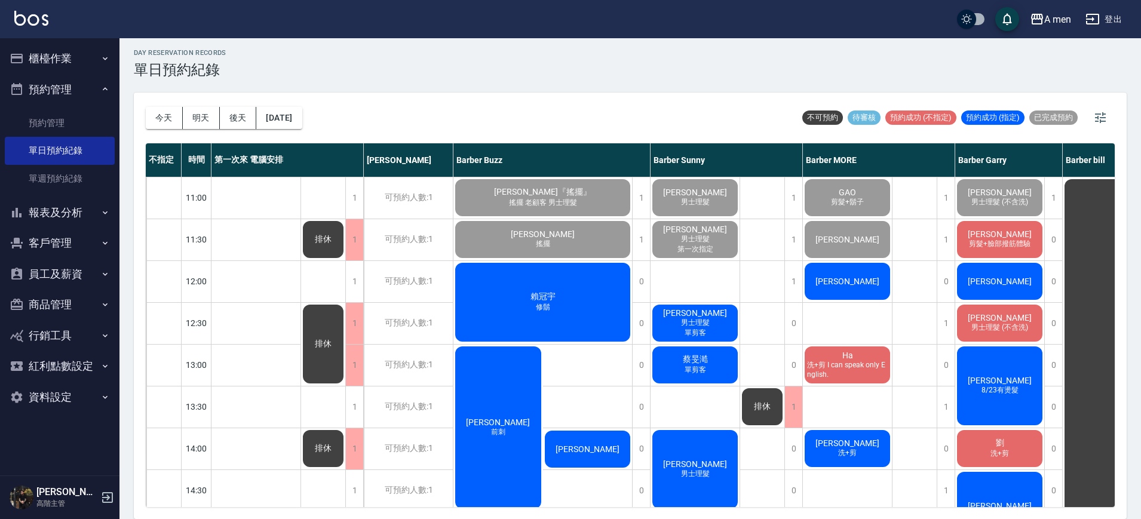
click at [714, 327] on div "Jerry 男士理髮 單剪客" at bounding box center [694, 323] width 89 height 41
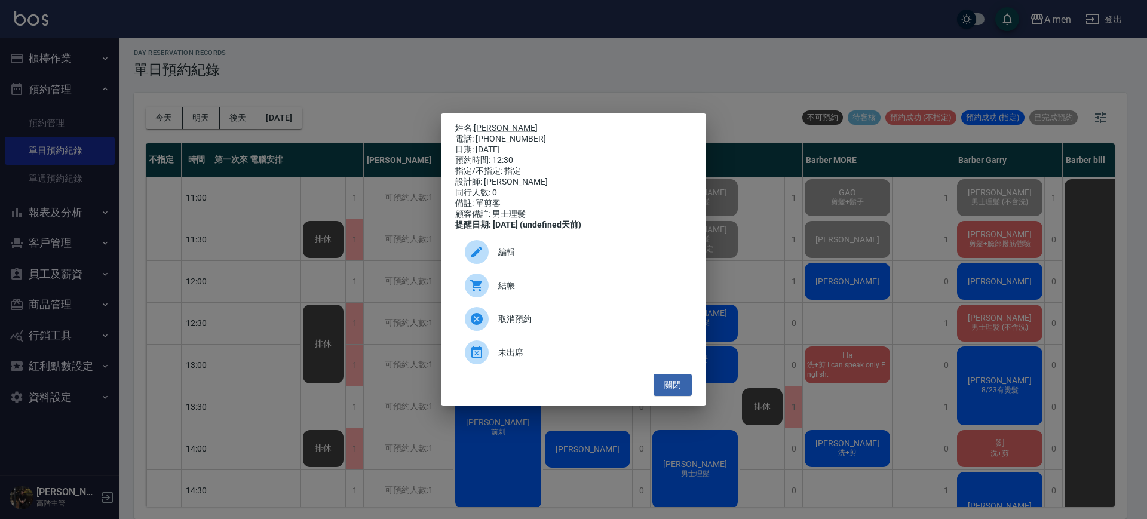
click at [831, 336] on div "姓名: Jerry 電話: 0981965131 日期: 2025/10/04 預約時間: 12:30 指定/不指定: 指定 設計師: Barber Sunn…" at bounding box center [573, 259] width 1147 height 519
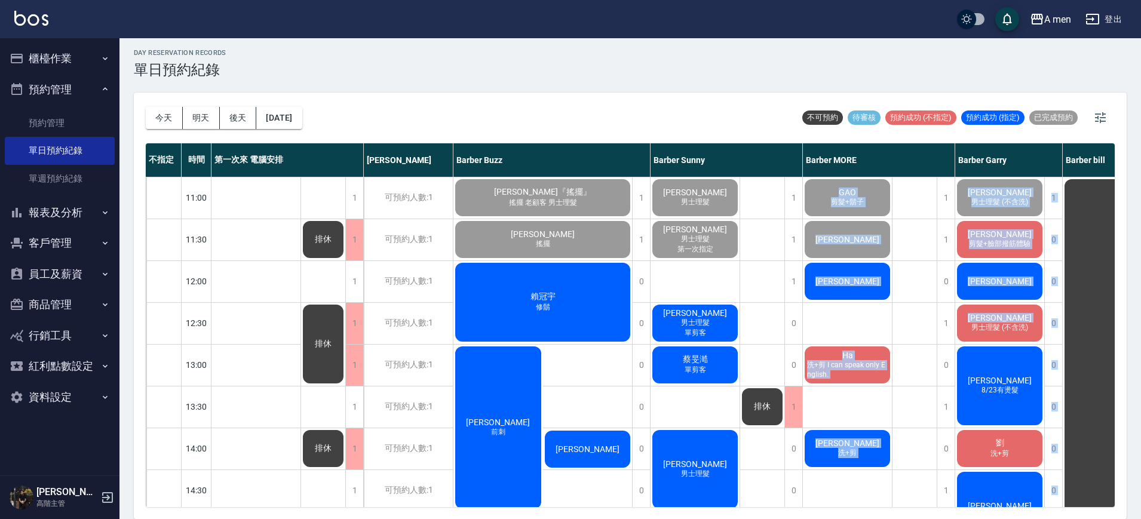
drag, startPoint x: 831, startPoint y: 336, endPoint x: 1009, endPoint y: 323, distance: 179.1
click at [1018, 315] on div "史育誠 男士理髮 (不含洗)" at bounding box center [999, 323] width 89 height 41
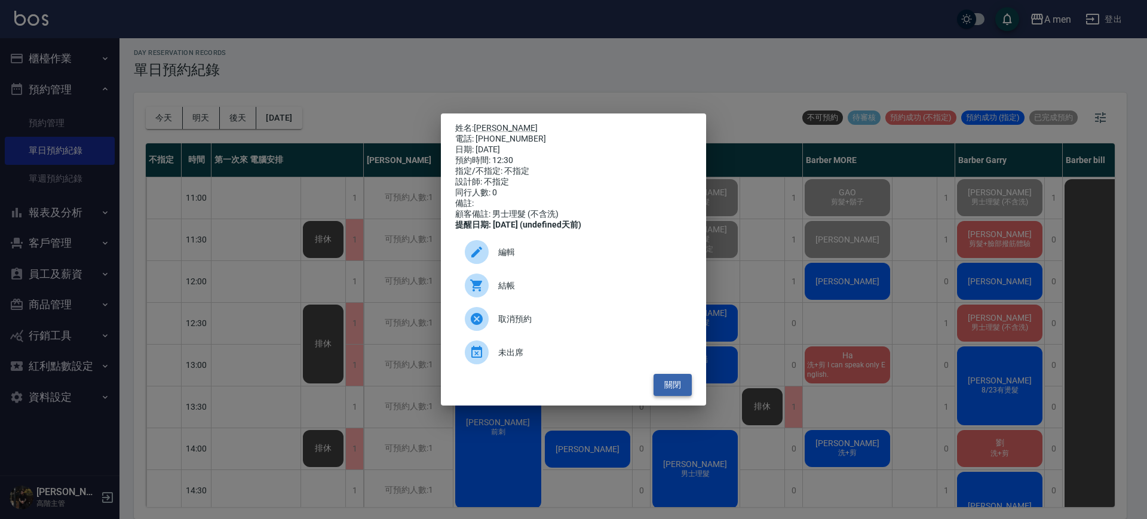
click at [677, 394] on button "關閉" at bounding box center [672, 385] width 38 height 22
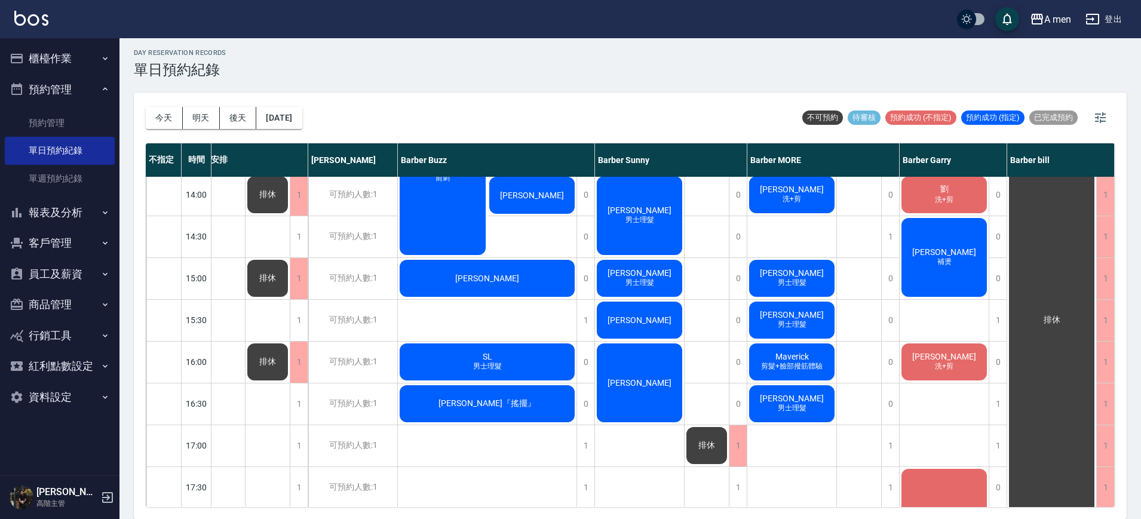
scroll to position [299, 62]
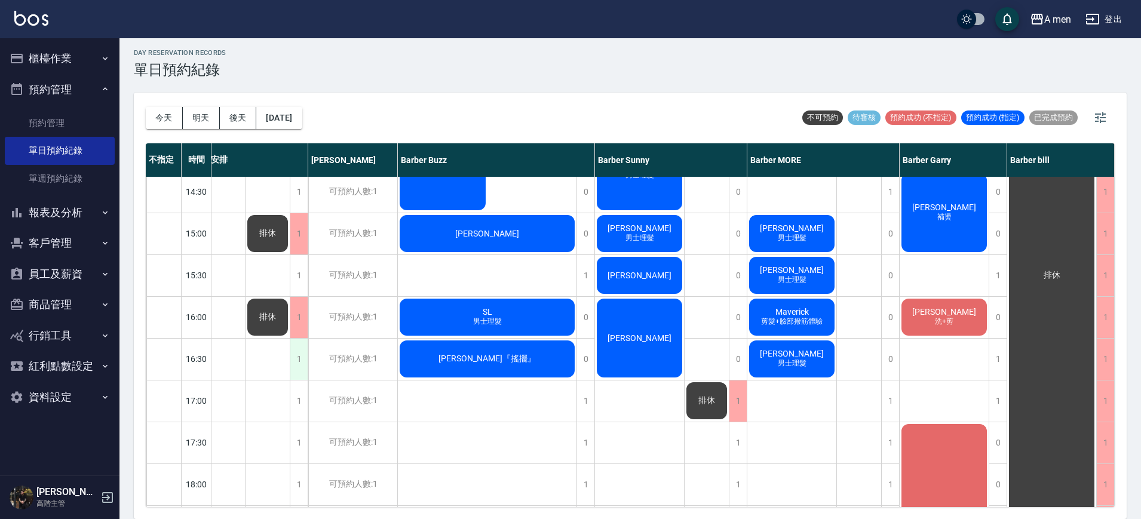
click at [295, 360] on div "1" at bounding box center [299, 359] width 18 height 41
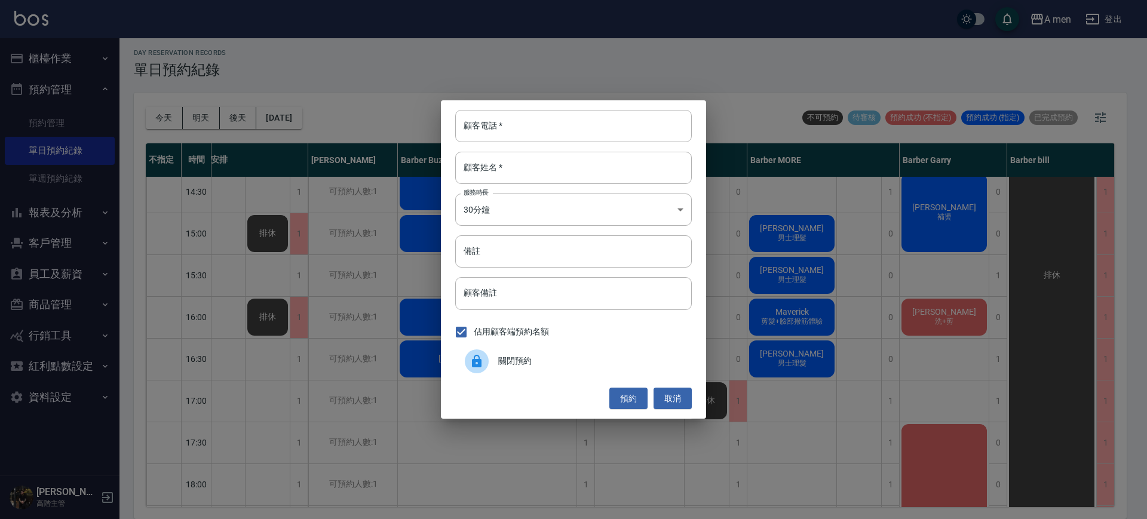
click at [620, 361] on span "關閉預約" at bounding box center [590, 361] width 184 height 13
drag, startPoint x: 970, startPoint y: 366, endPoint x: 979, endPoint y: 364, distance: 9.7
click at [972, 366] on div "顧客電話   * 顧客電話   * 顧客姓名   * 顧客姓名   * 服務時長 30分鐘 1 服務時長 備註 備註 顧客備註 顧客備註 佔用顧客端預約名額 …" at bounding box center [573, 259] width 1147 height 519
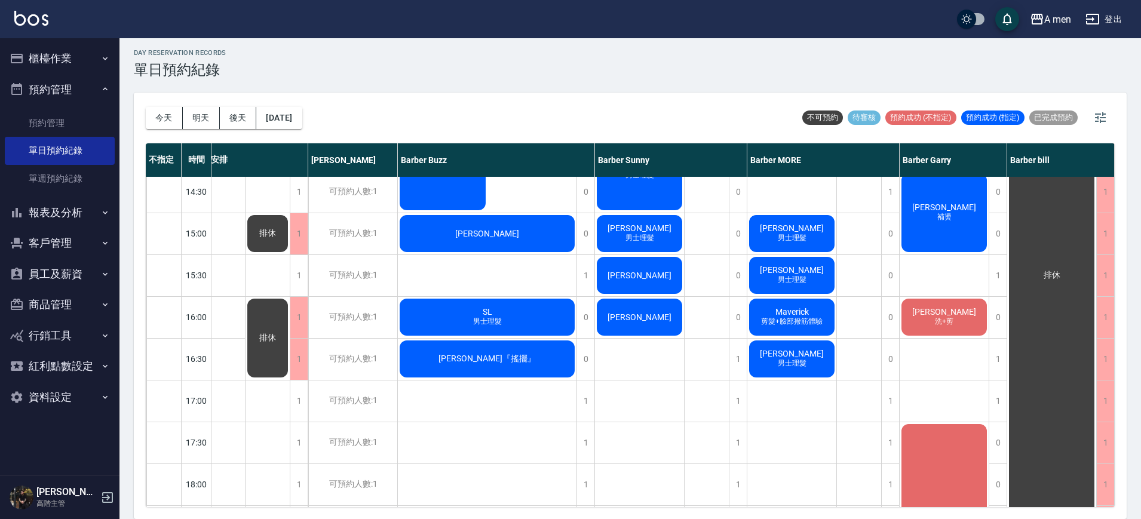
scroll to position [224, 56]
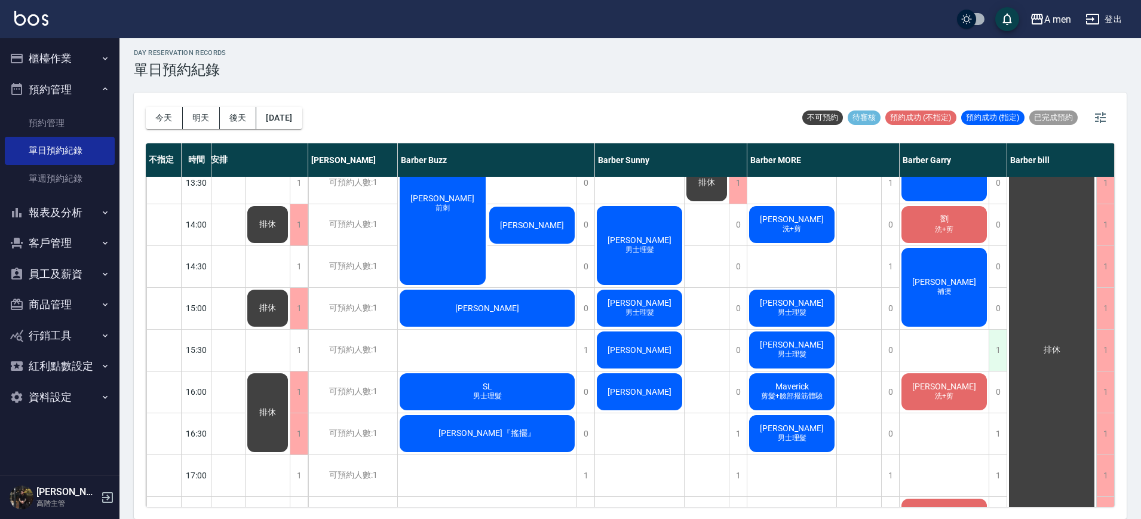
click at [996, 355] on div "1" at bounding box center [997, 350] width 18 height 41
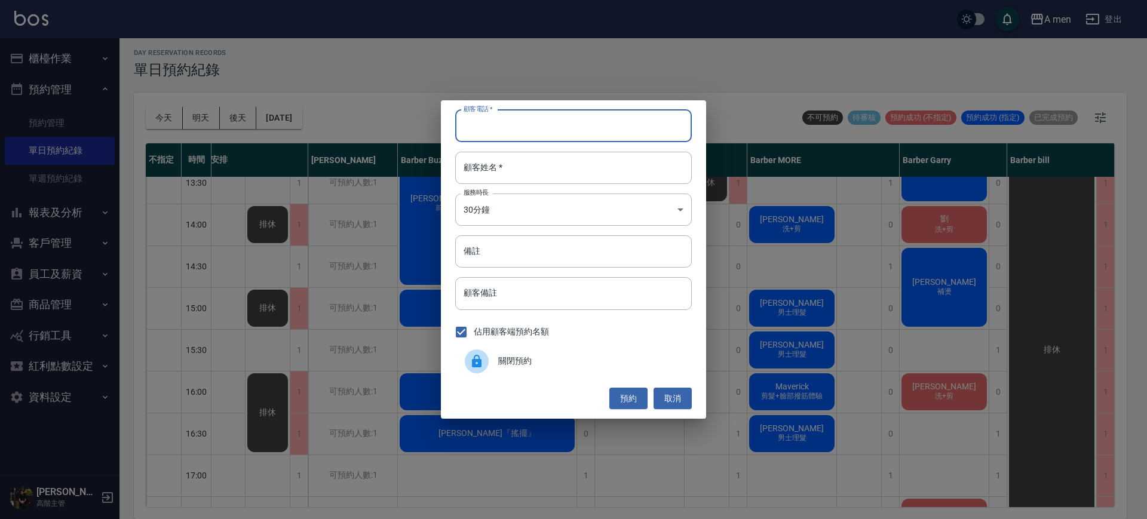
click at [553, 126] on input "顧客電話   *" at bounding box center [573, 126] width 237 height 32
click at [678, 399] on button "取消" at bounding box center [672, 399] width 38 height 22
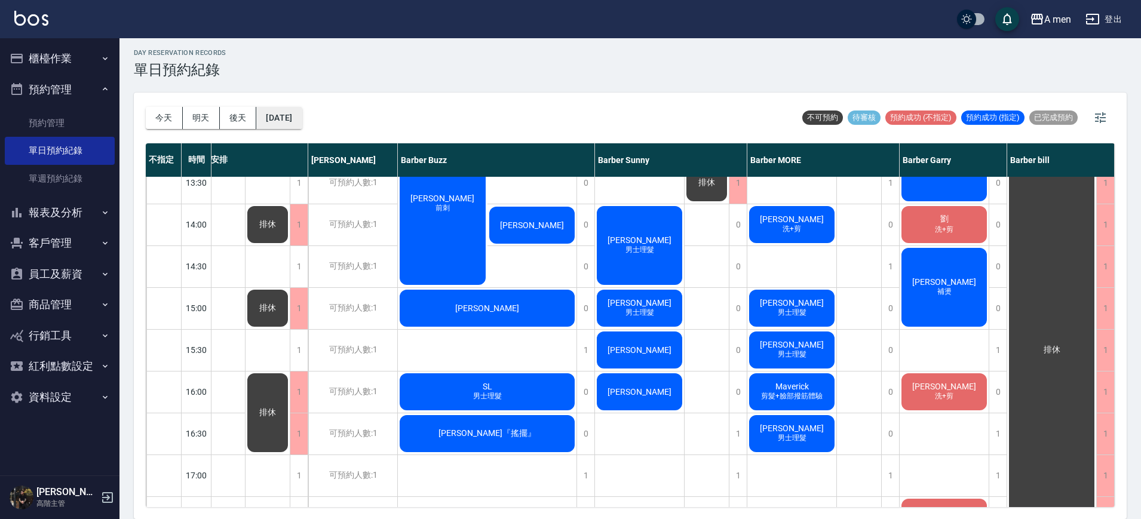
click at [280, 118] on button "[DATE]" at bounding box center [278, 118] width 45 height 22
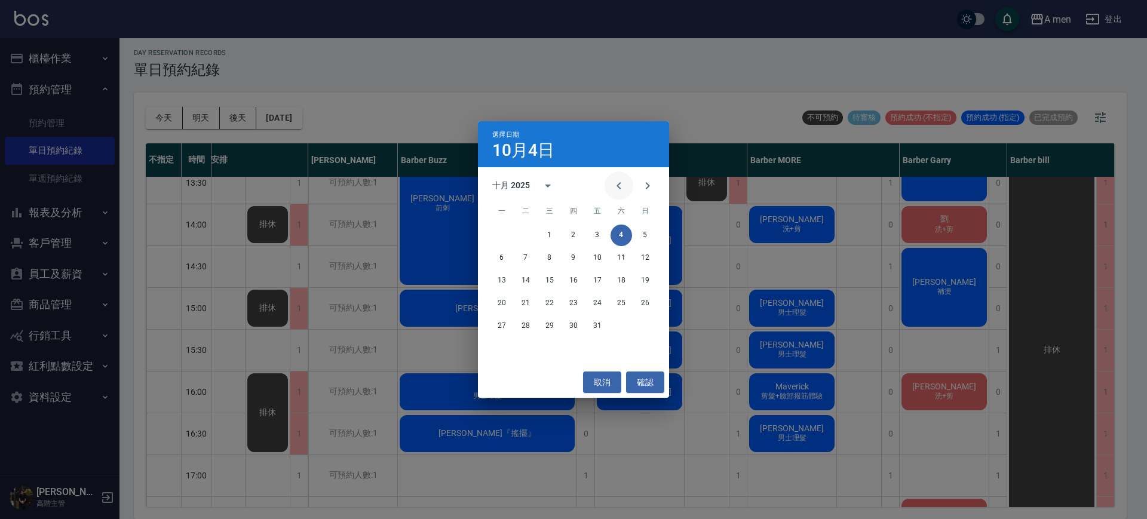
click at [612, 187] on button "Previous month" at bounding box center [618, 185] width 29 height 29
click at [526, 256] on button "9" at bounding box center [526, 258] width 22 height 22
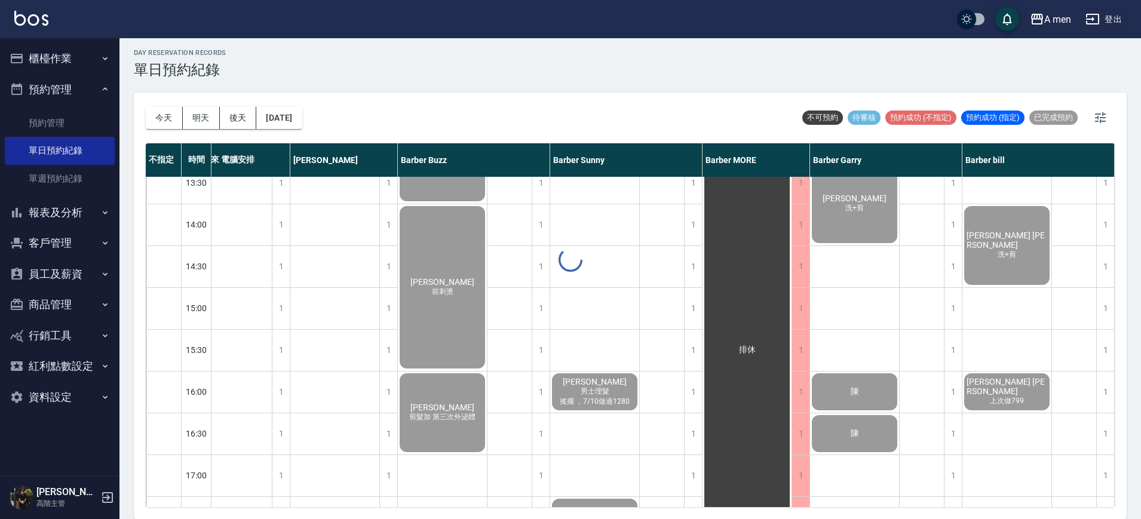
scroll to position [224, 35]
click at [1010, 384] on span "Charles Jones" at bounding box center [1006, 386] width 85 height 19
click at [171, 117] on button "今天" at bounding box center [164, 118] width 37 height 22
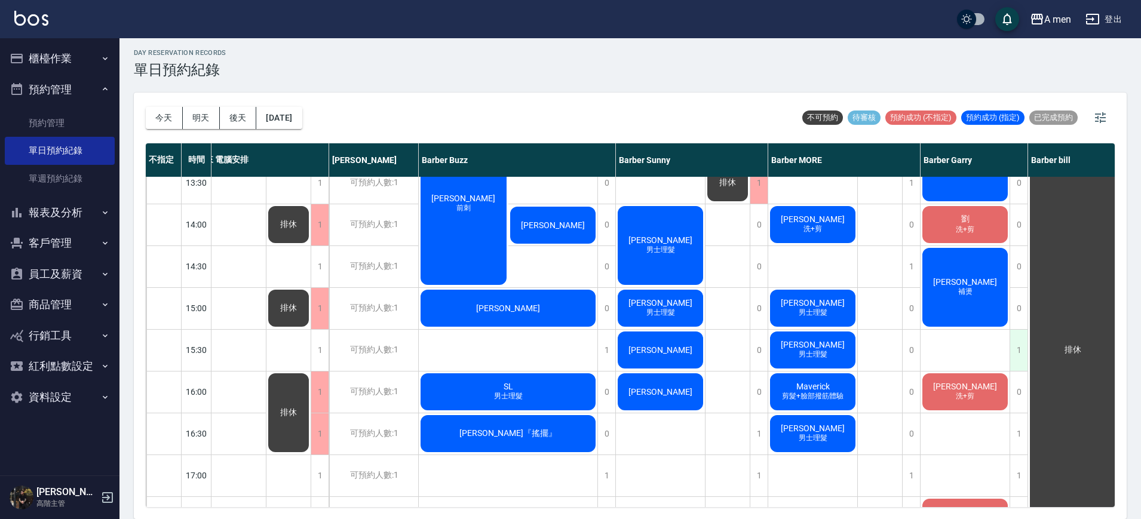
click at [1017, 357] on div "1" at bounding box center [1018, 350] width 18 height 41
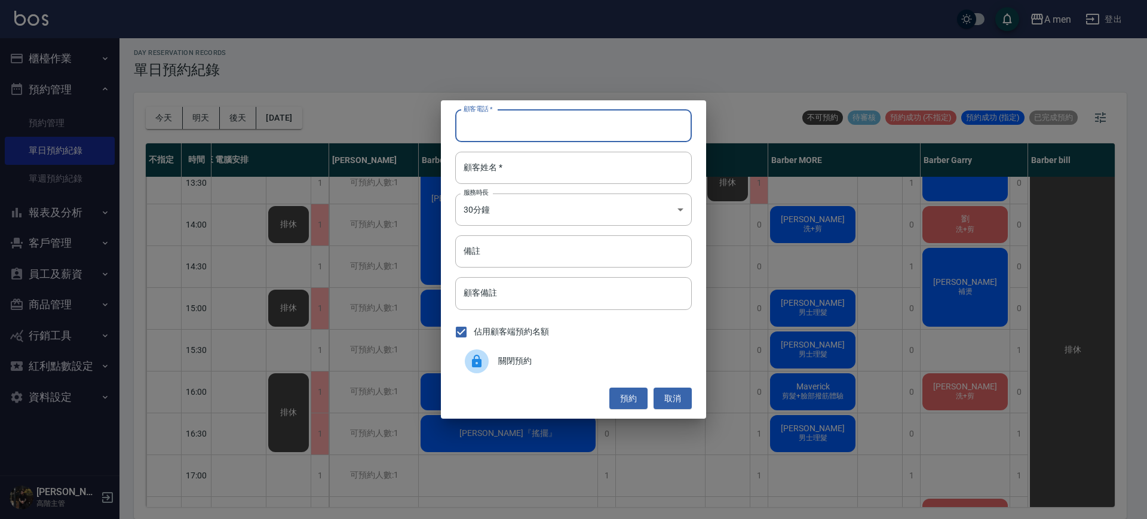
click at [601, 135] on input "顧客電話   *" at bounding box center [573, 126] width 237 height 32
paste input "785"
type input "785"
click at [519, 176] on input "顧客姓名   *" at bounding box center [573, 168] width 237 height 32
click at [631, 397] on button "預約" at bounding box center [628, 399] width 38 height 22
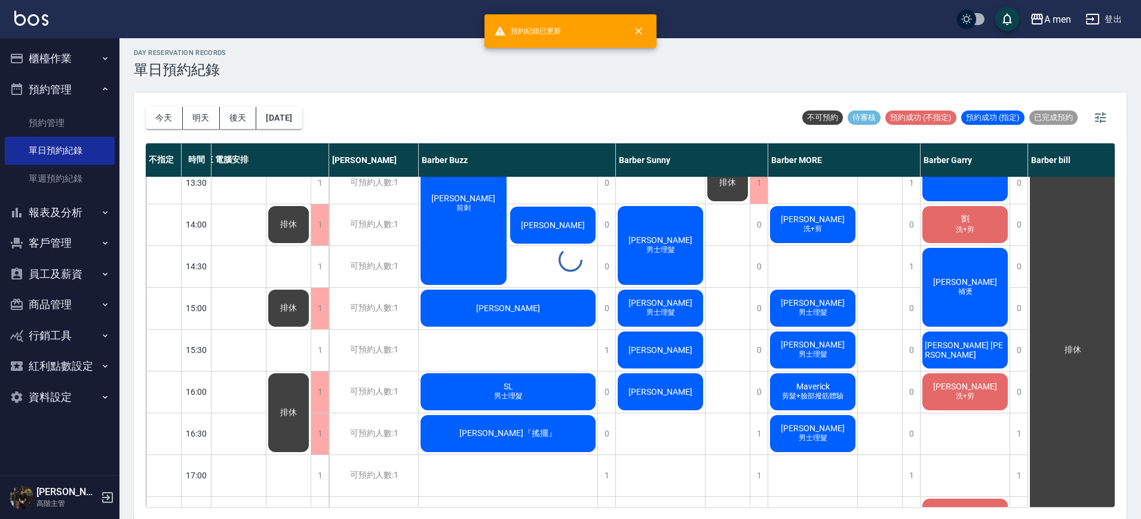
click at [968, 351] on div at bounding box center [570, 259] width 1141 height 519
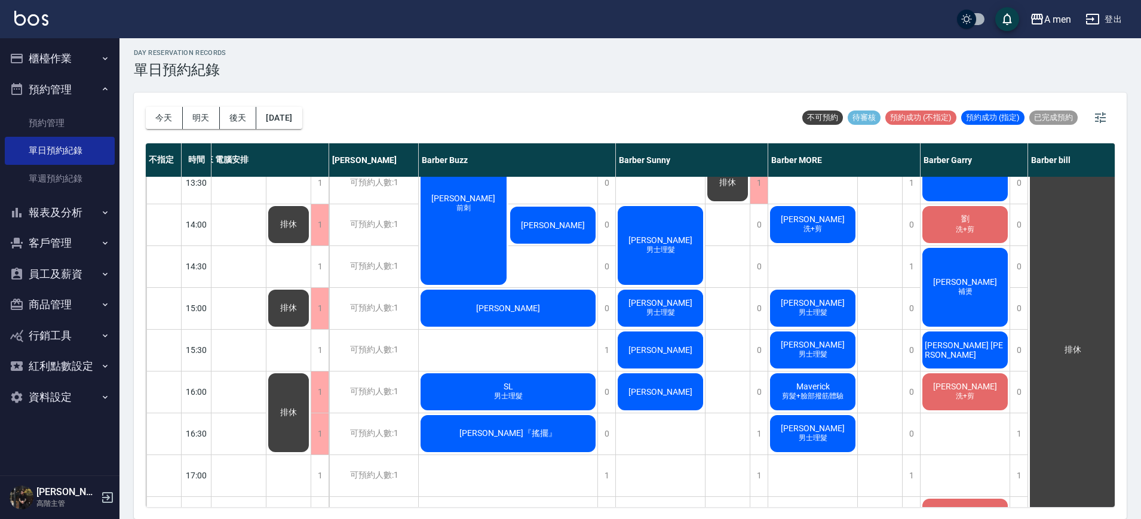
click at [962, 352] on span "Charles Jones" at bounding box center [964, 349] width 85 height 19
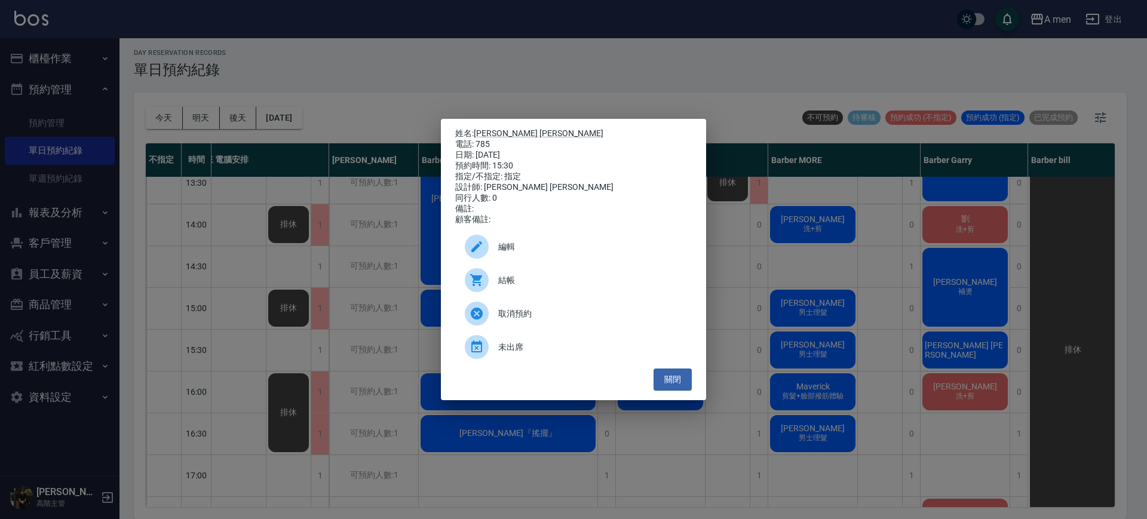
click at [553, 250] on span "編輯" at bounding box center [590, 247] width 184 height 13
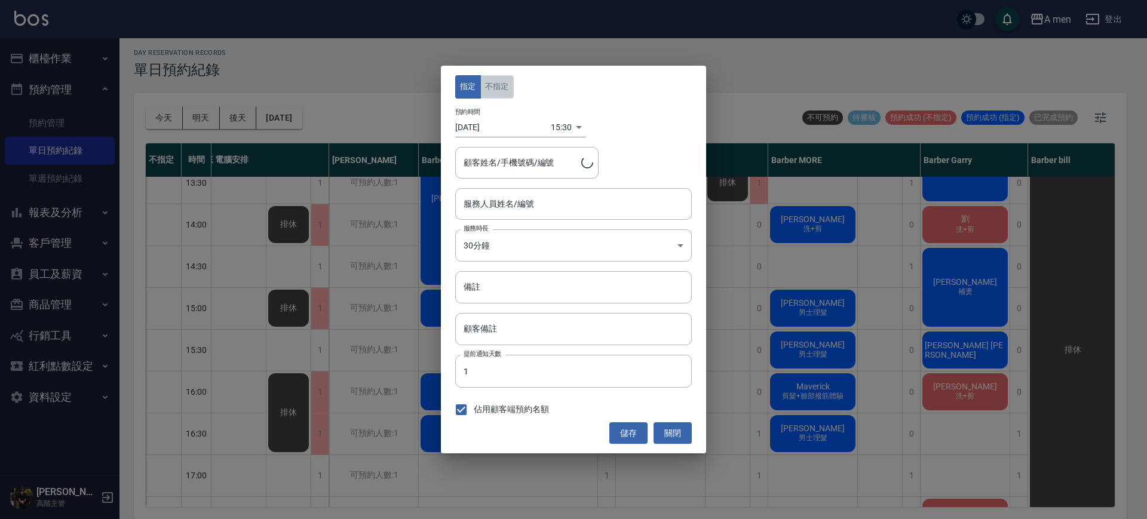
click at [487, 88] on button "不指定" at bounding box center [496, 86] width 33 height 23
type input "Barber Garry-008"
type input "Charles Jones/785"
click at [632, 431] on button "儲存" at bounding box center [628, 433] width 38 height 22
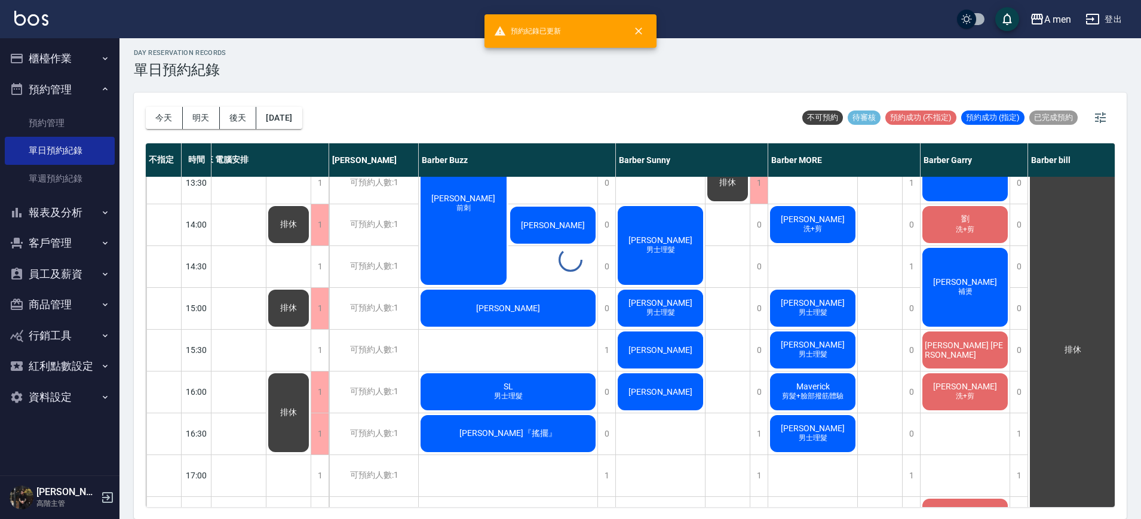
click at [977, 351] on div at bounding box center [570, 259] width 1141 height 519
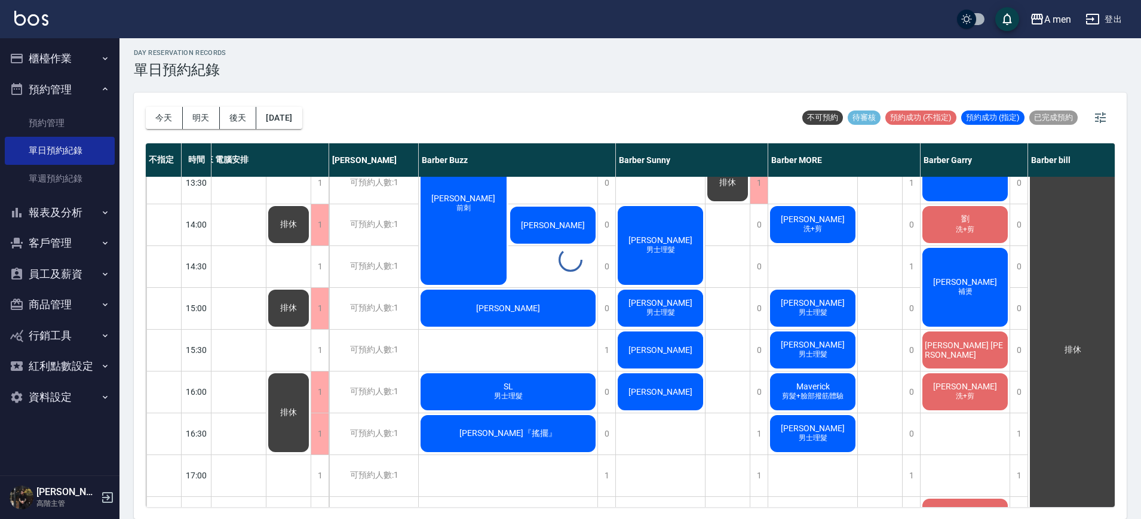
click at [977, 351] on div at bounding box center [570, 259] width 1141 height 519
click at [947, 351] on div at bounding box center [570, 259] width 1141 height 519
click at [976, 345] on span "Charles Jones" at bounding box center [964, 349] width 85 height 19
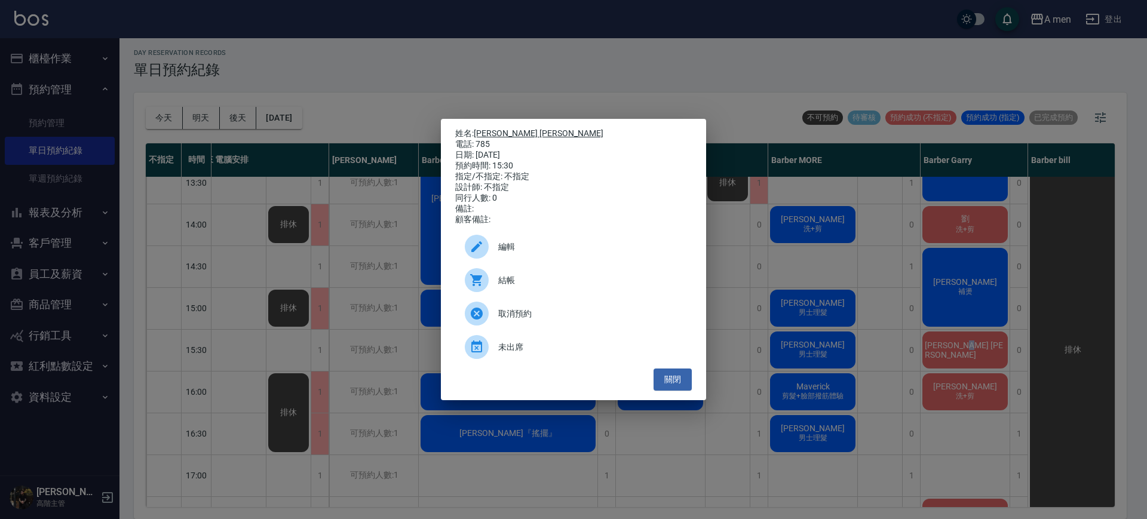
click at [508, 128] on link "Charles Jones" at bounding box center [539, 133] width 130 height 10
click at [681, 390] on button "關閉" at bounding box center [672, 380] width 38 height 22
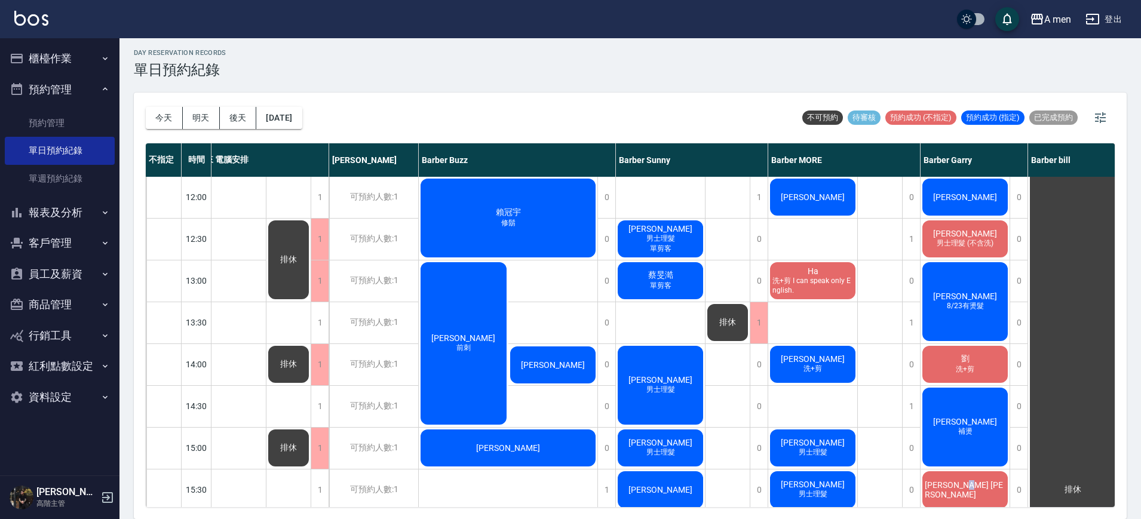
scroll to position [0, 35]
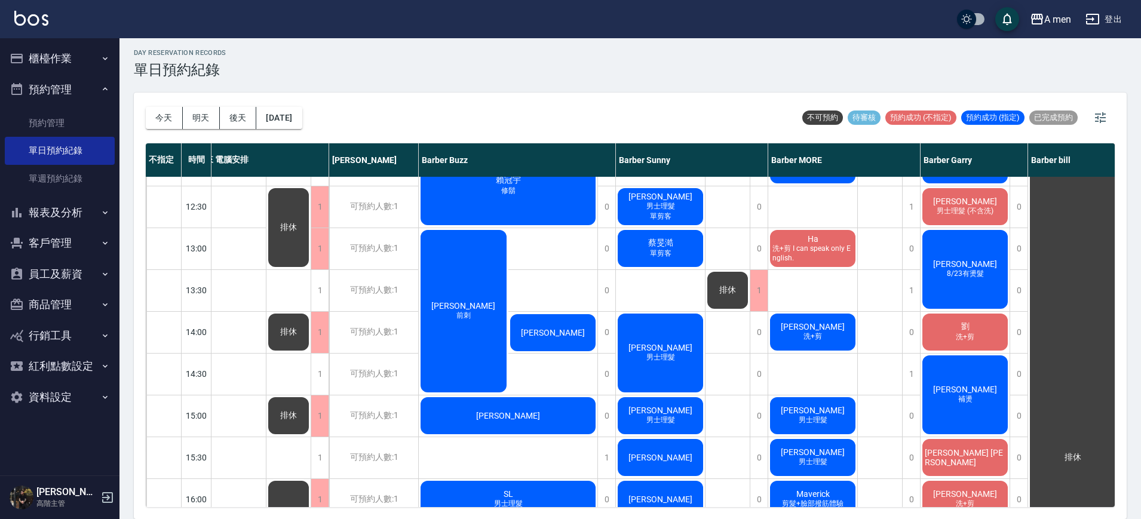
scroll to position [149, 35]
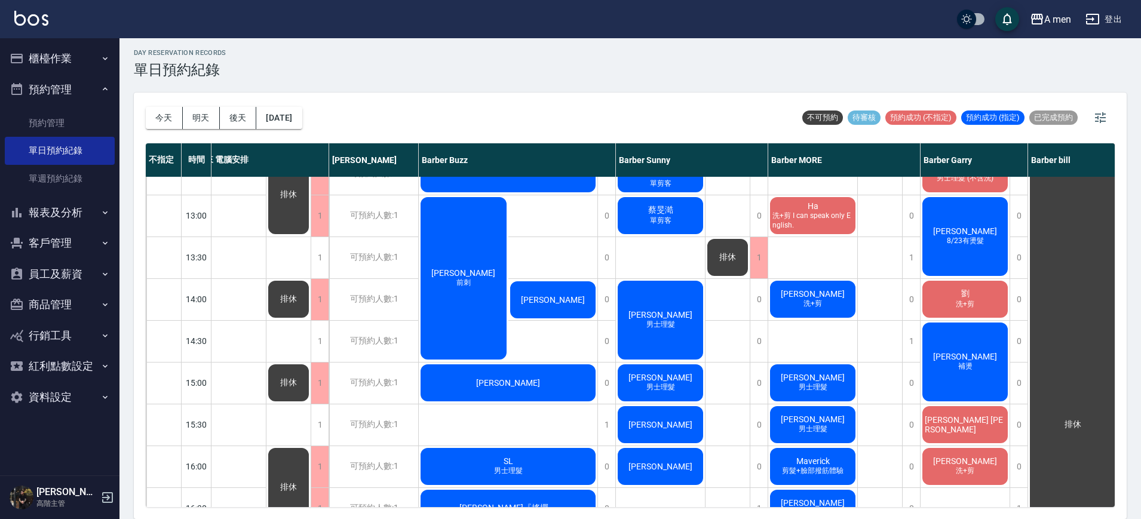
click at [956, 423] on span "Charles Jones" at bounding box center [964, 424] width 85 height 19
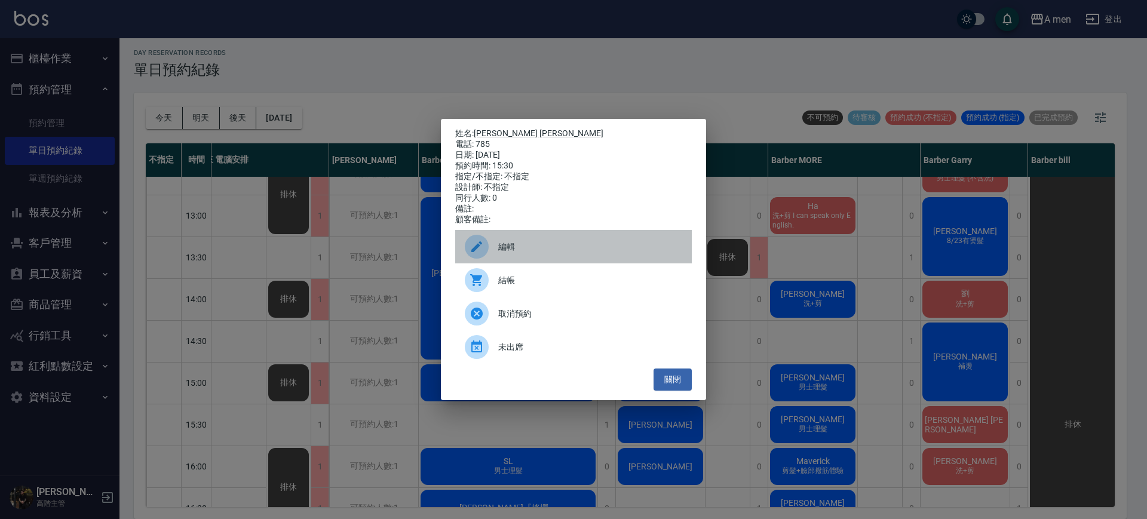
click at [551, 249] on span "編輯" at bounding box center [590, 247] width 184 height 13
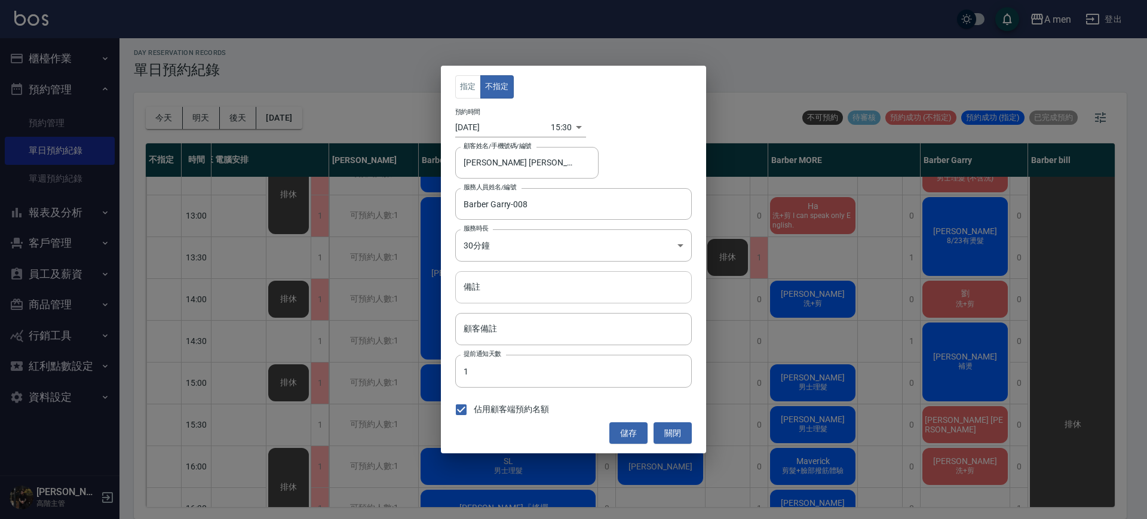
click at [510, 284] on input "備註" at bounding box center [573, 287] width 237 height 32
type input "v"
type input "洗剪"
click at [635, 429] on button "儲存" at bounding box center [628, 433] width 38 height 22
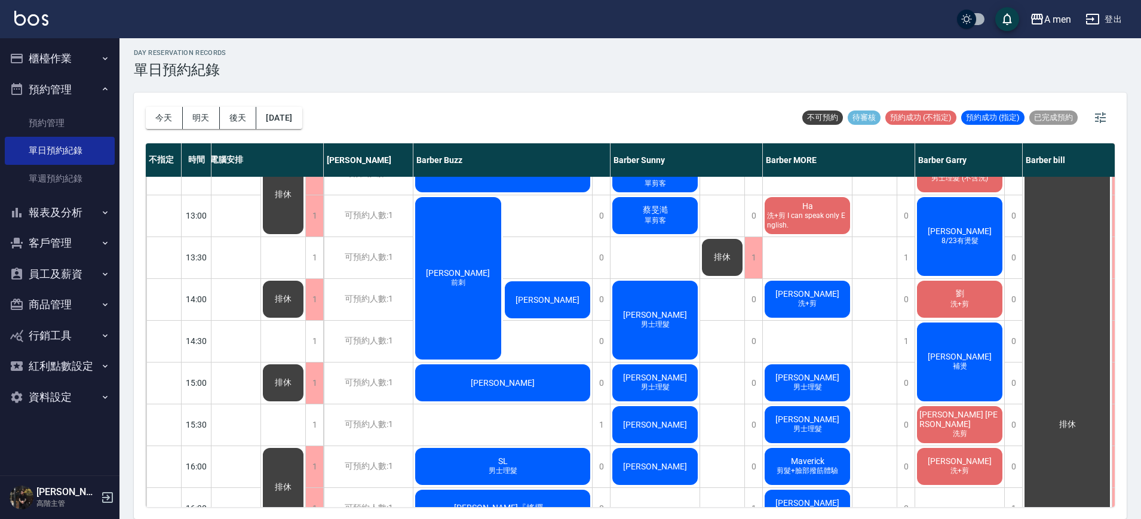
scroll to position [149, 38]
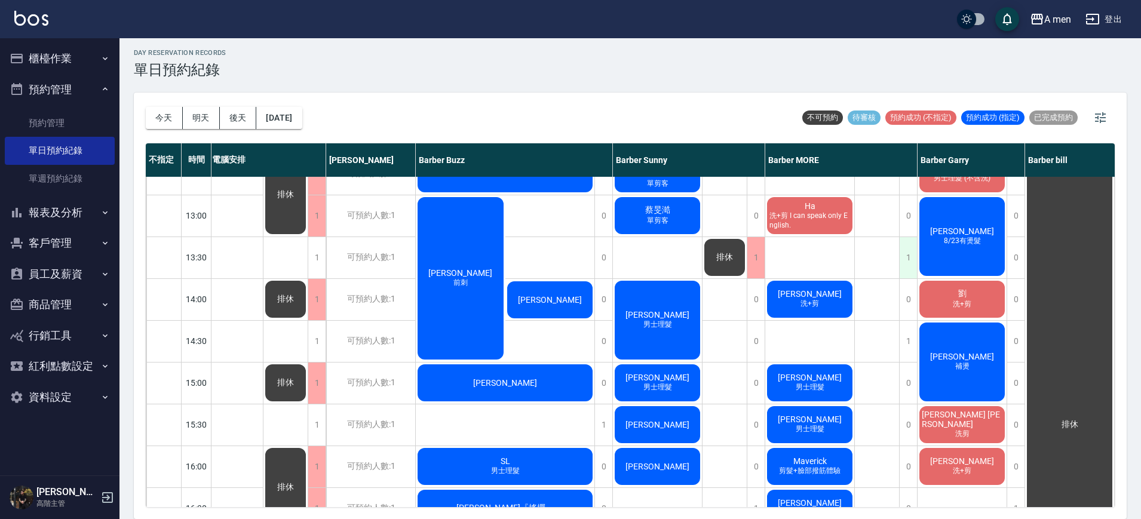
click at [908, 258] on div "1" at bounding box center [908, 257] width 18 height 41
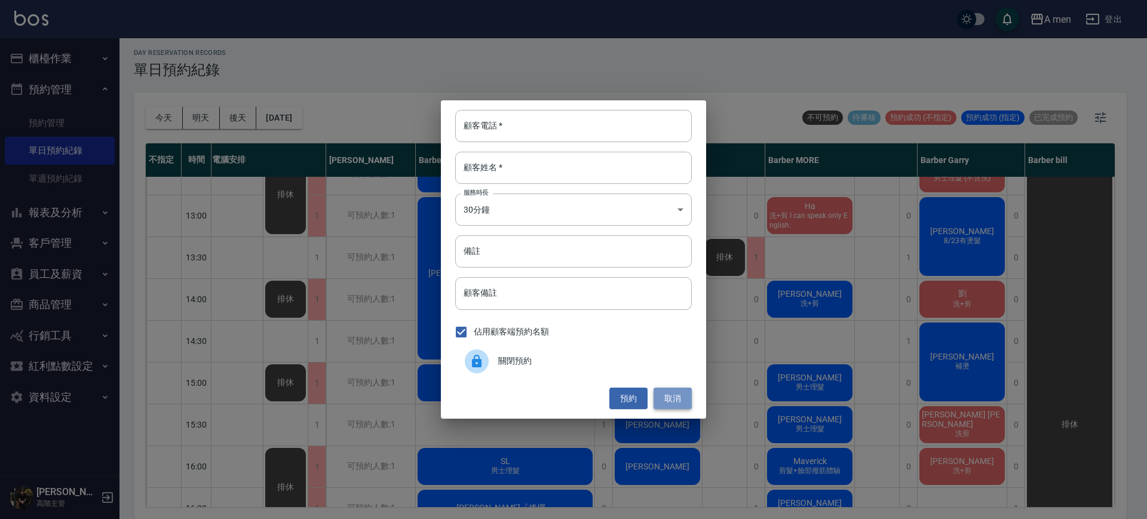
click at [678, 398] on button "取消" at bounding box center [672, 399] width 38 height 22
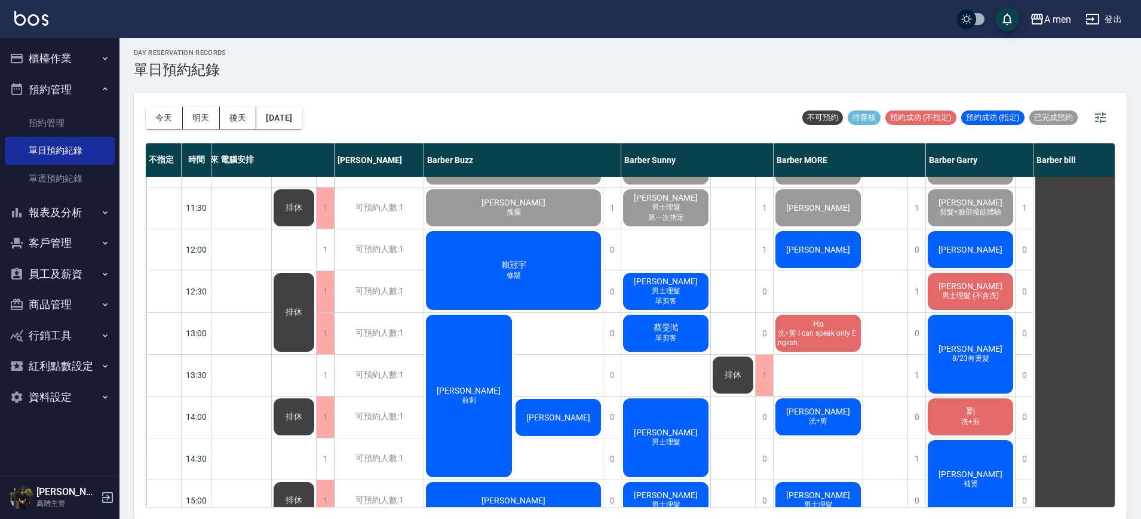
scroll to position [0, 32]
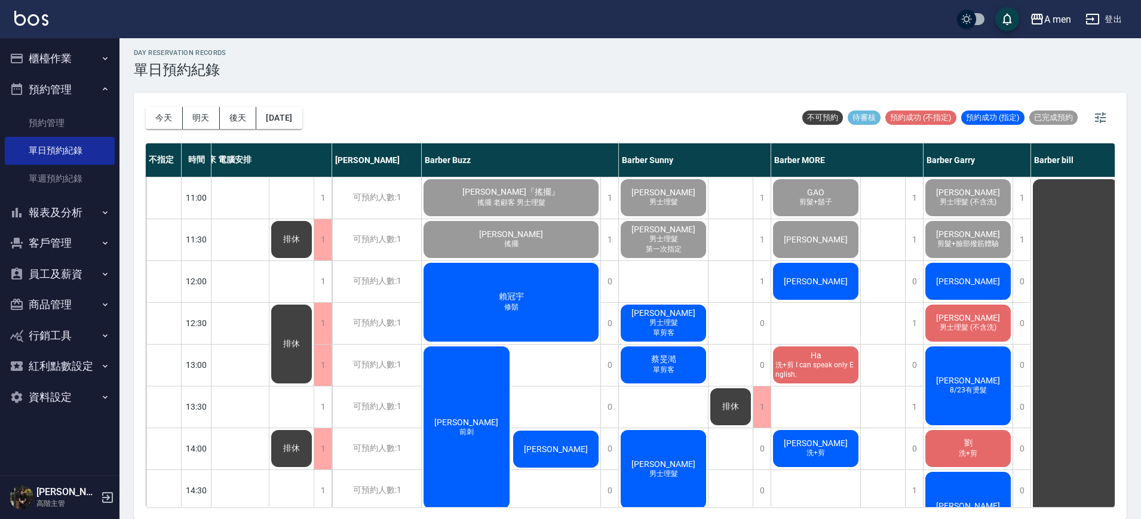
click at [990, 283] on div "[PERSON_NAME]" at bounding box center [967, 281] width 89 height 41
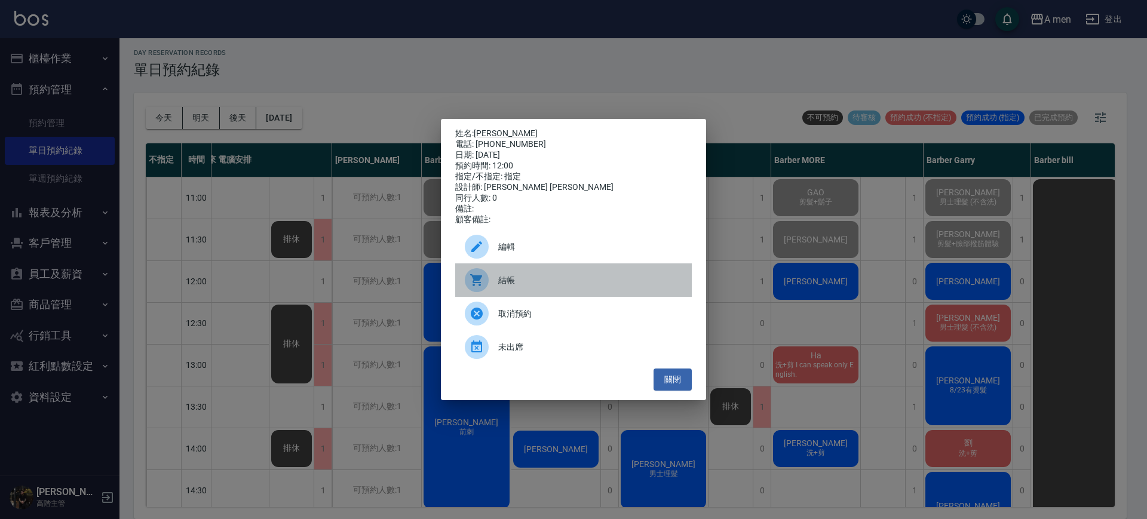
click at [541, 275] on div "結帳" at bounding box center [573, 279] width 237 height 33
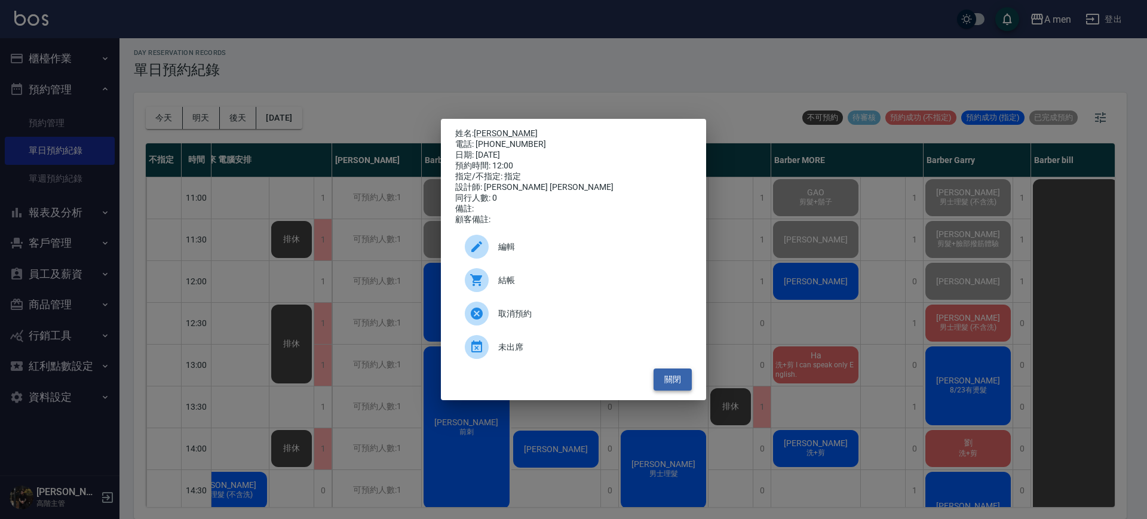
click at [659, 382] on button "關閉" at bounding box center [672, 380] width 38 height 22
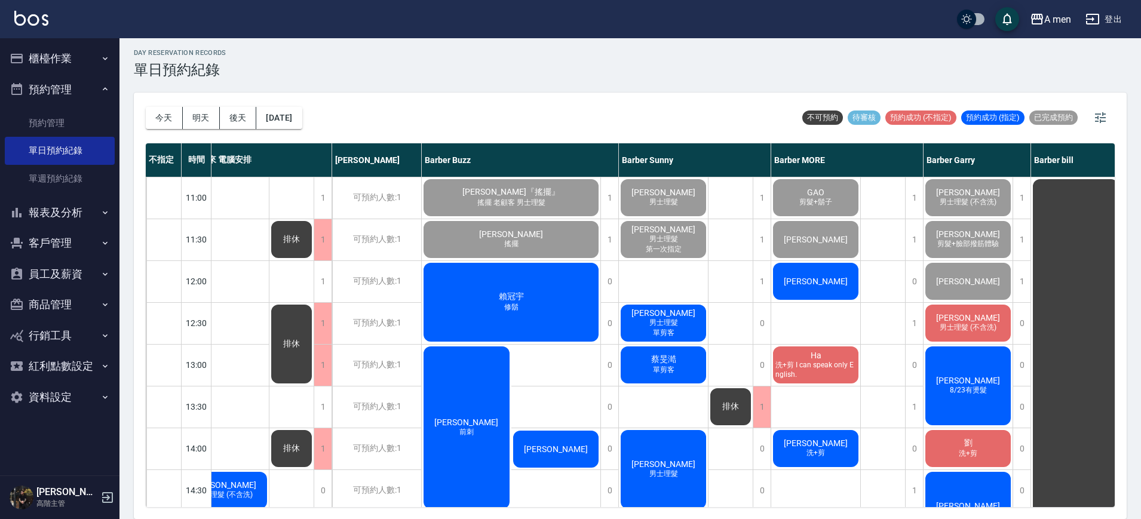
click at [802, 288] on div "郭晉倫" at bounding box center [815, 281] width 89 height 41
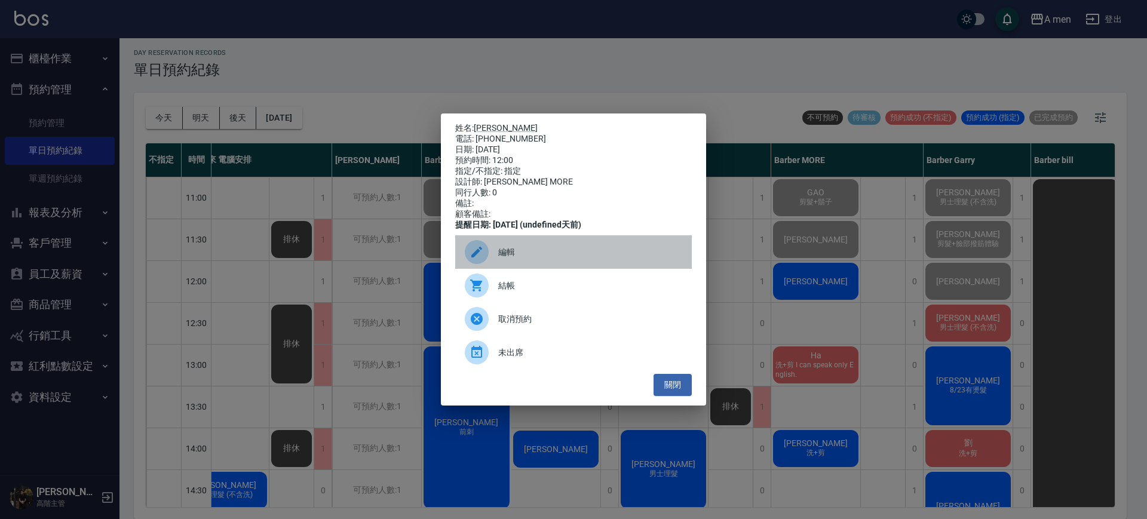
click at [630, 246] on div "編輯" at bounding box center [573, 251] width 237 height 33
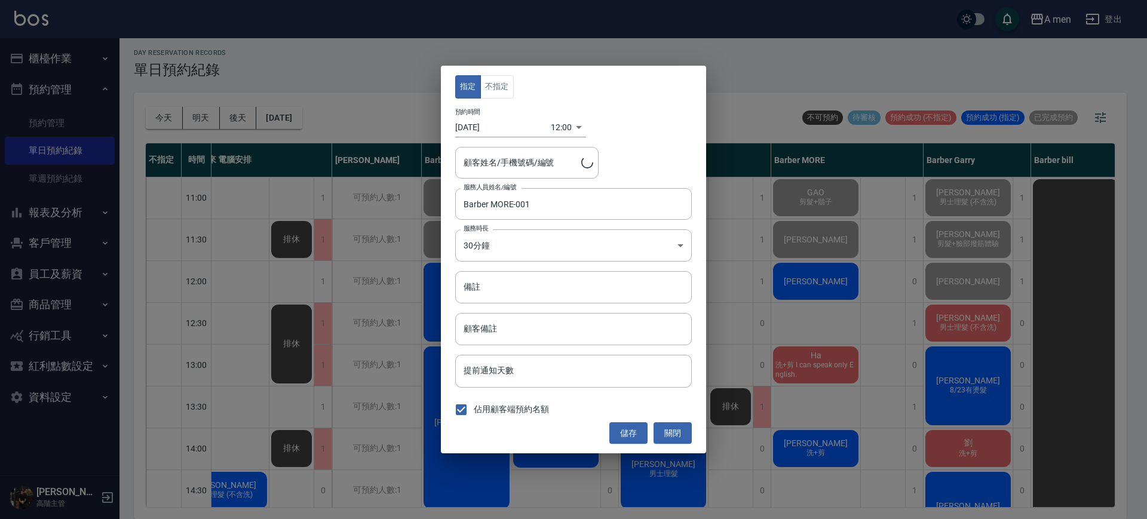
type input "郭晉倫/0965252227/"
click at [526, 284] on input "備註" at bounding box center [573, 287] width 237 height 32
type input "1280套餐"
click at [619, 430] on button "儲存" at bounding box center [628, 433] width 38 height 22
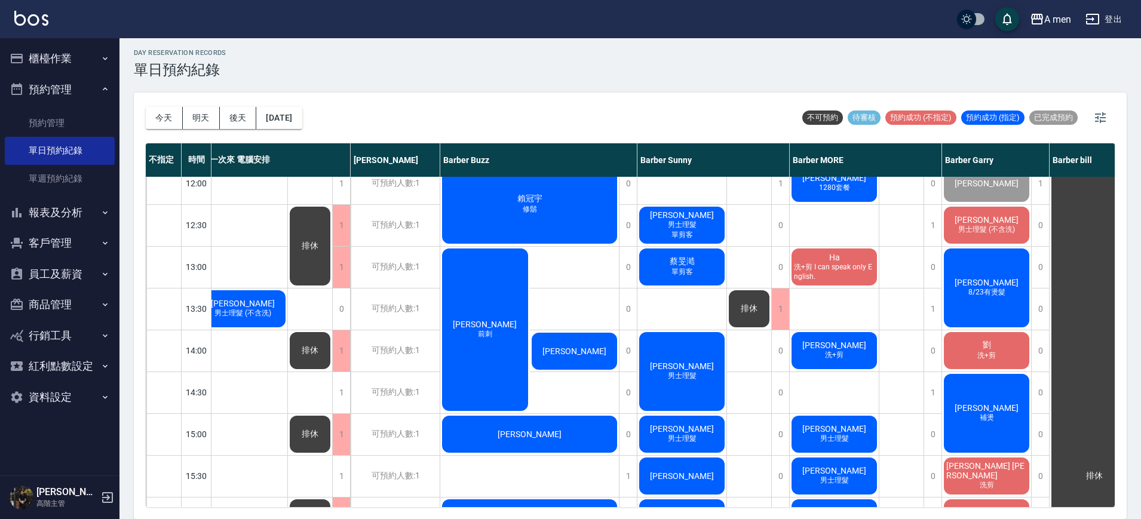
scroll to position [98, 16]
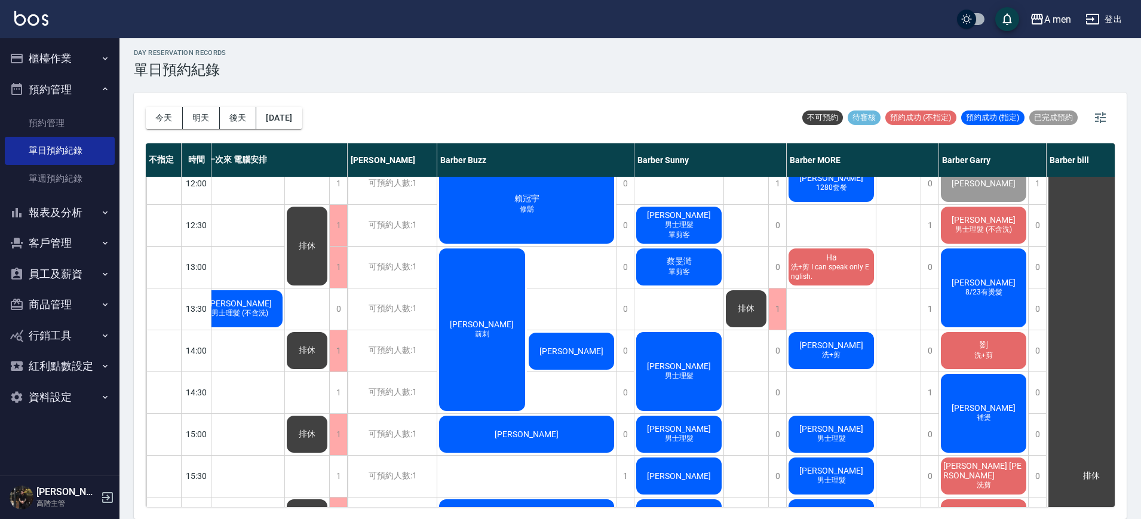
drag, startPoint x: 813, startPoint y: 406, endPoint x: 744, endPoint y: 57, distance: 355.5
click at [744, 57] on div "day Reservation records 單日預約紀錄" at bounding box center [630, 63] width 993 height 29
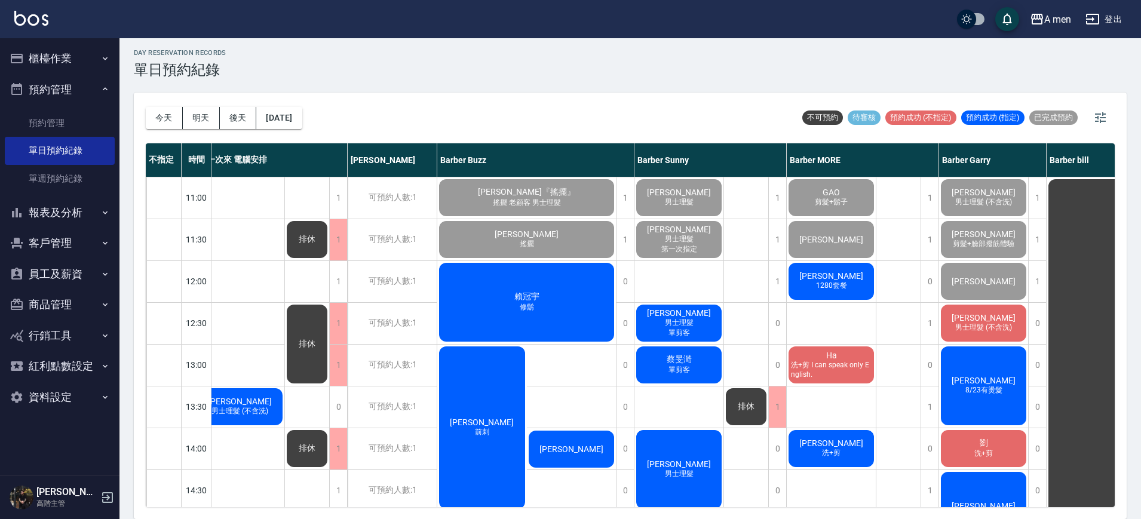
click at [595, 294] on div "賴冠宇 修鬍" at bounding box center [526, 302] width 179 height 82
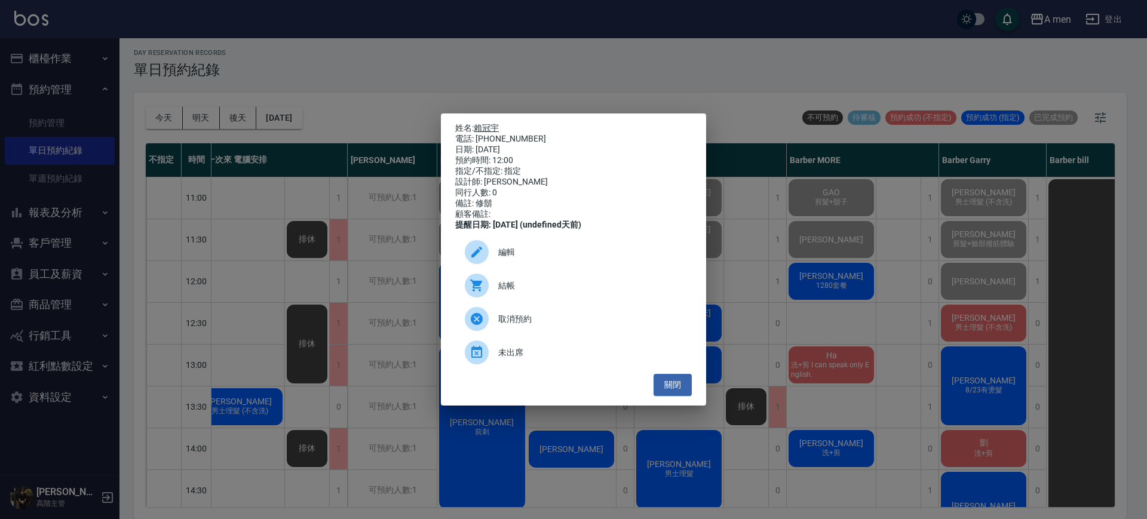
click at [489, 128] on link "賴冠宇" at bounding box center [486, 128] width 25 height 10
click at [670, 389] on button "關閉" at bounding box center [672, 385] width 38 height 22
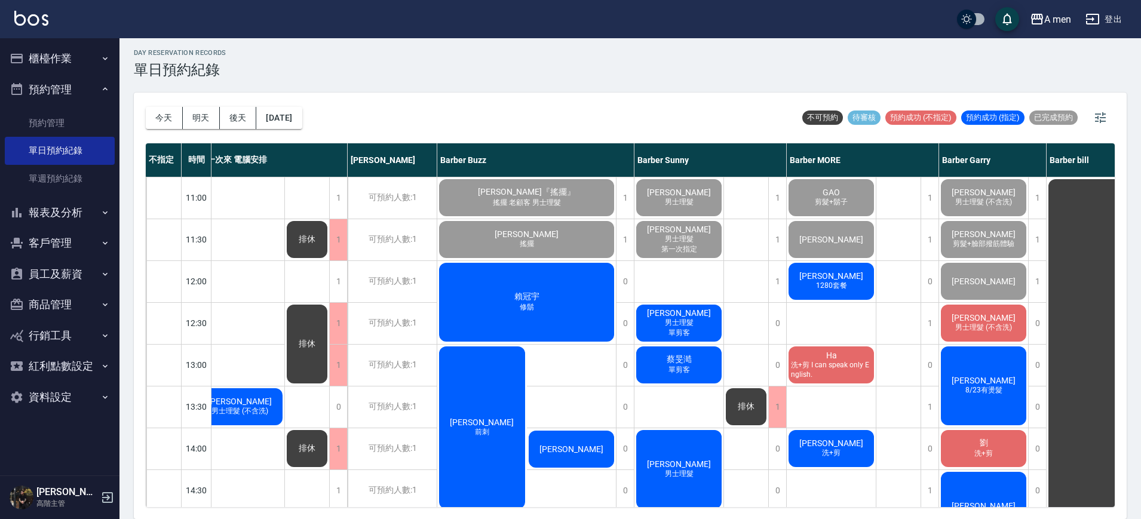
click at [576, 299] on div "賴冠宇 修鬍" at bounding box center [526, 302] width 179 height 82
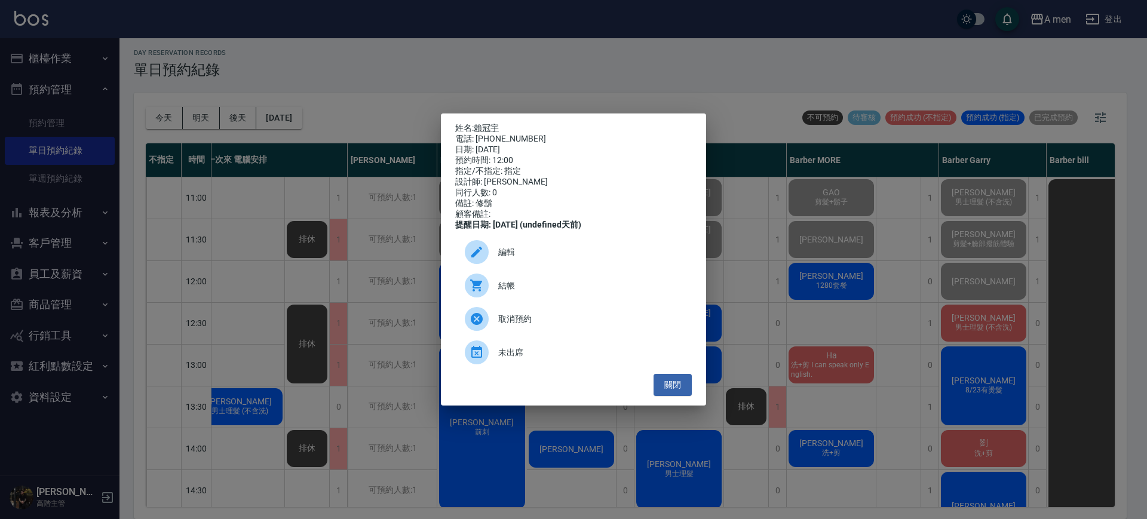
click at [524, 288] on span "結帳" at bounding box center [590, 286] width 184 height 13
click at [672, 389] on button "關閉" at bounding box center [672, 385] width 38 height 22
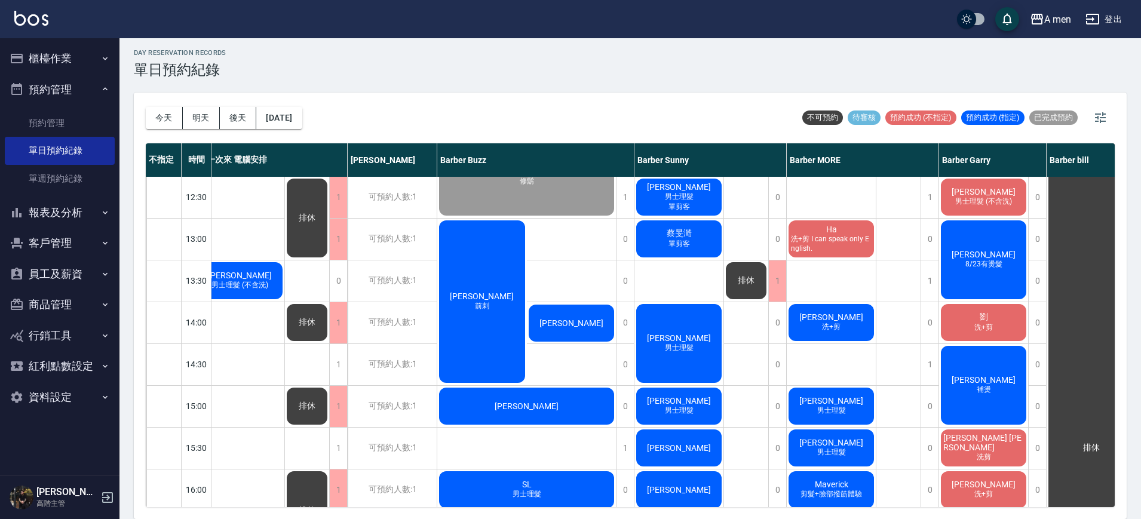
scroll to position [21, 16]
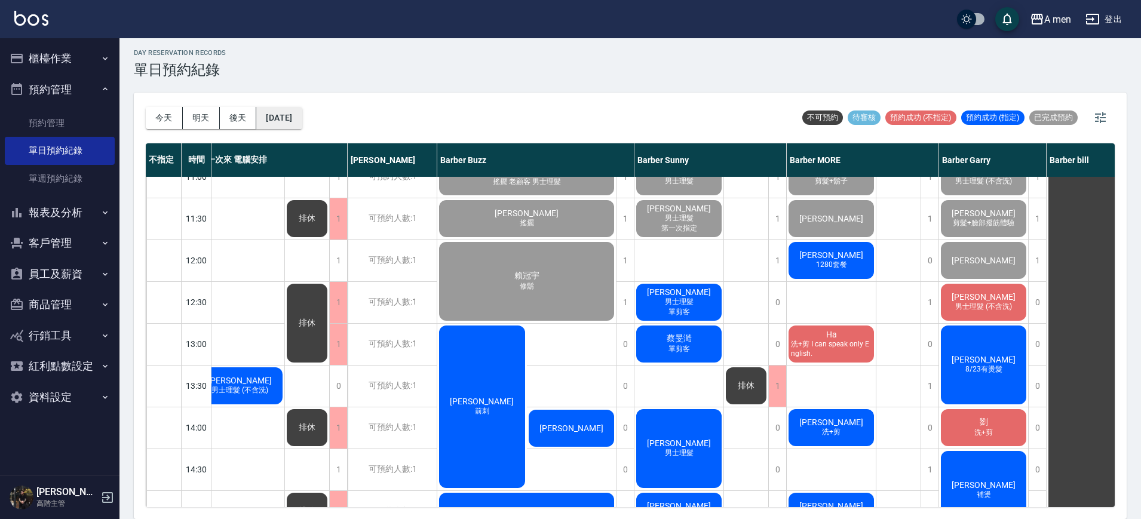
click at [302, 123] on button "[DATE]" at bounding box center [278, 118] width 45 height 22
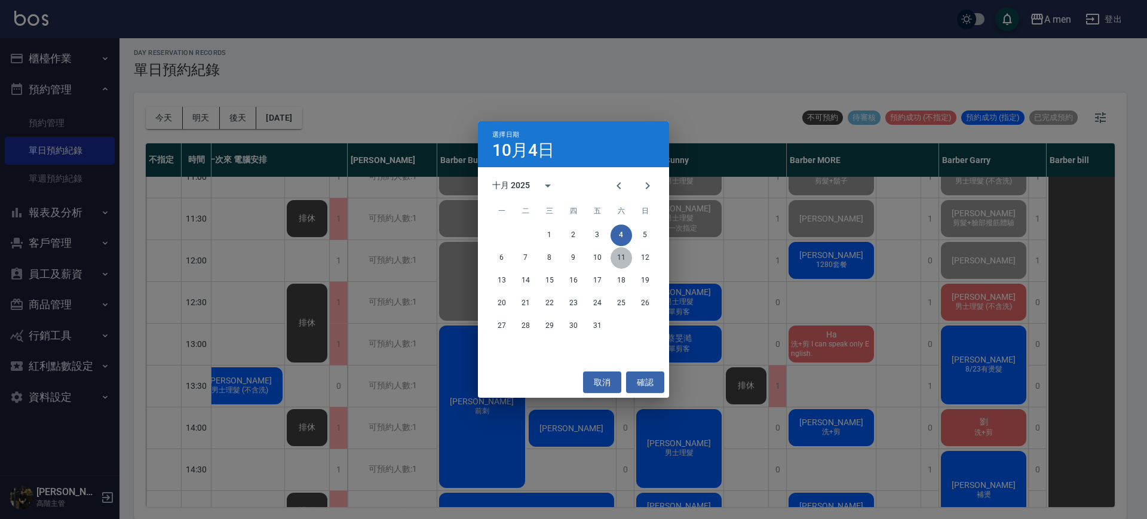
click at [622, 260] on button "11" at bounding box center [621, 258] width 22 height 22
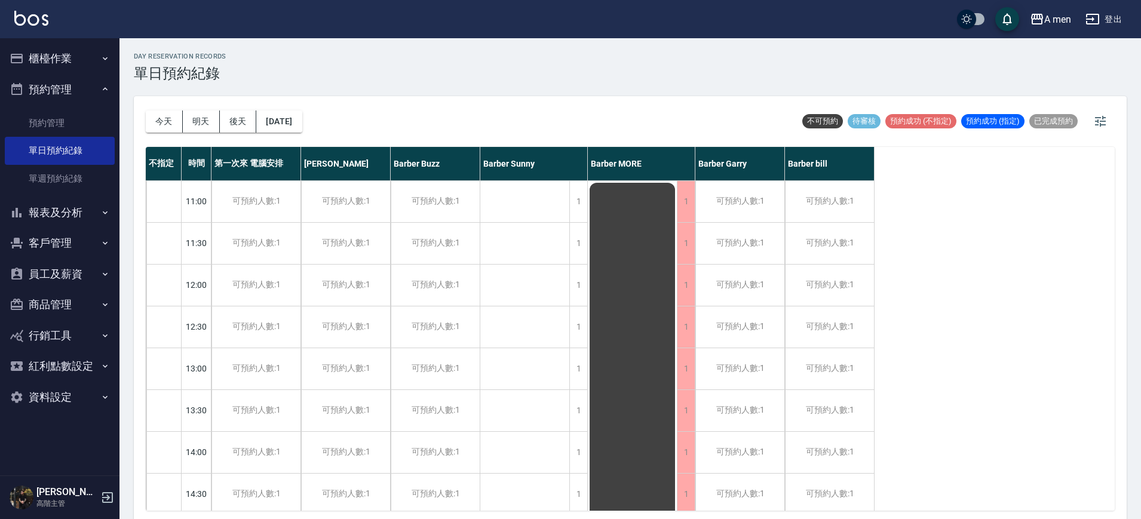
scroll to position [15, 0]
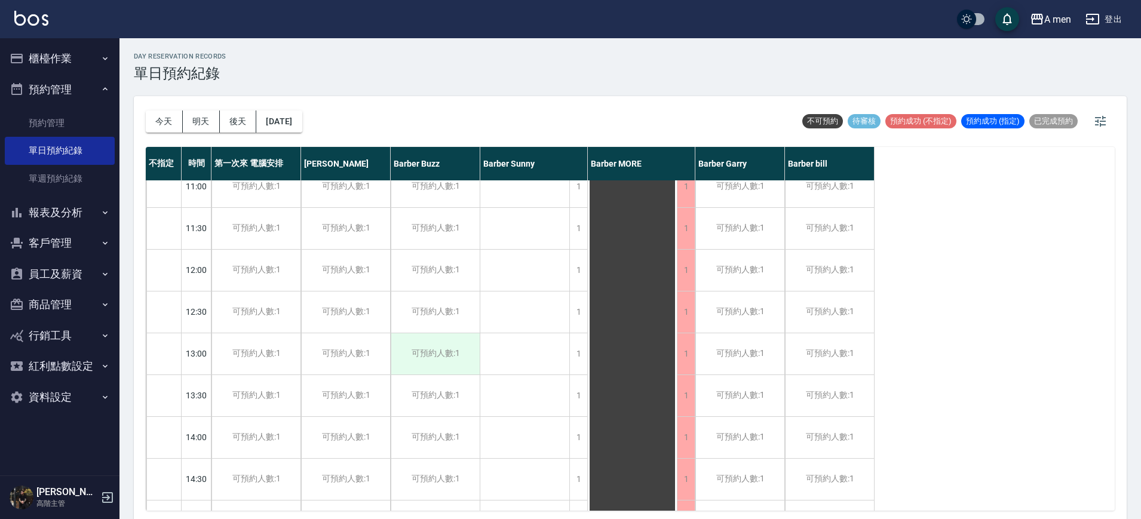
click at [467, 357] on div "可預約人數:1" at bounding box center [435, 353] width 89 height 41
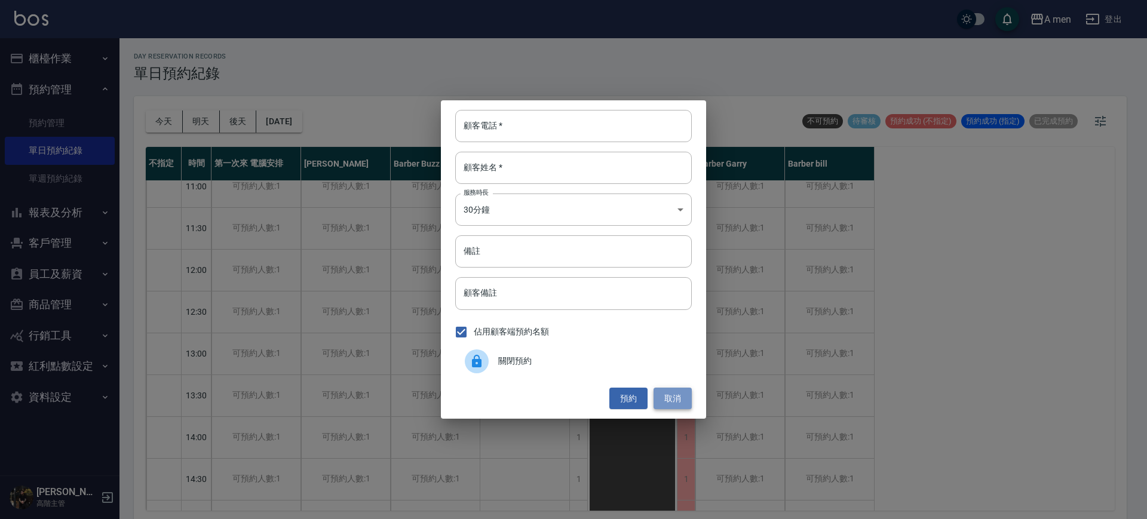
click at [687, 399] on button "取消" at bounding box center [672, 399] width 38 height 22
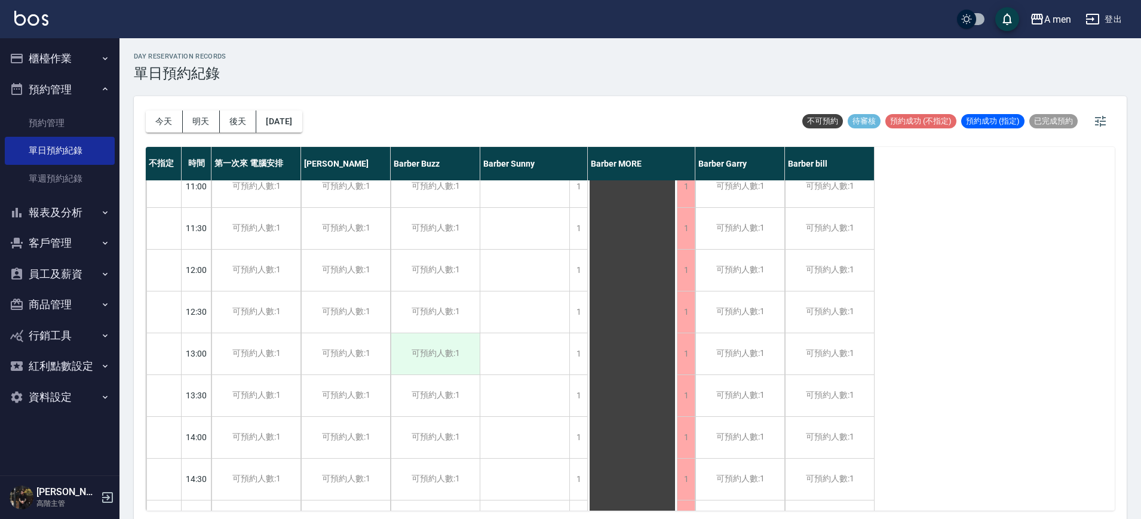
click at [420, 347] on div "可預約人數:1" at bounding box center [435, 353] width 89 height 41
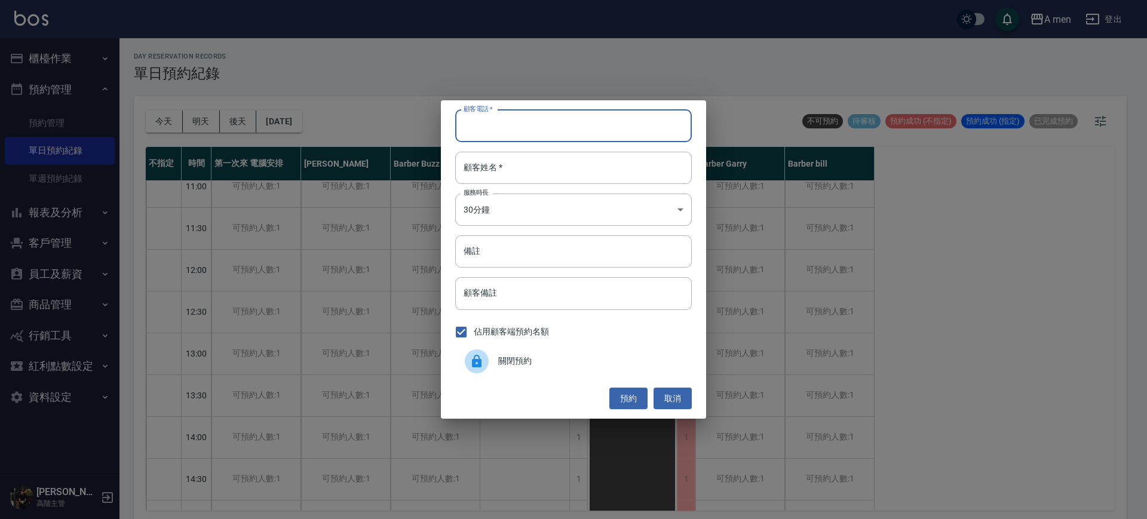
click at [492, 136] on input "顧客電話   *" at bounding box center [573, 126] width 237 height 32
paste input "0979552058"
type input "0979552058"
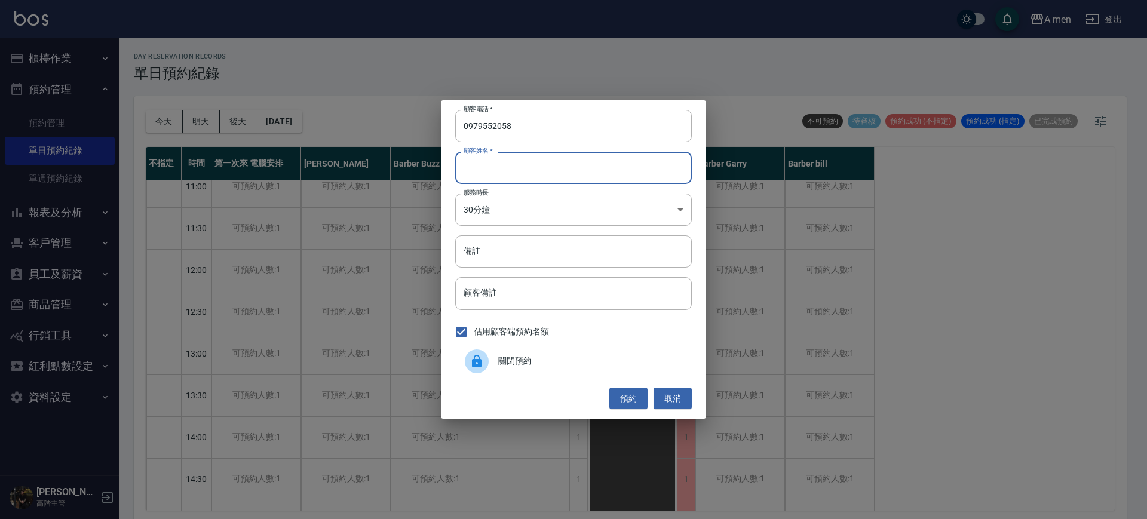
click at [534, 178] on input "顧客姓名   *" at bounding box center [573, 168] width 237 height 32
click at [635, 401] on button "預約" at bounding box center [628, 399] width 38 height 22
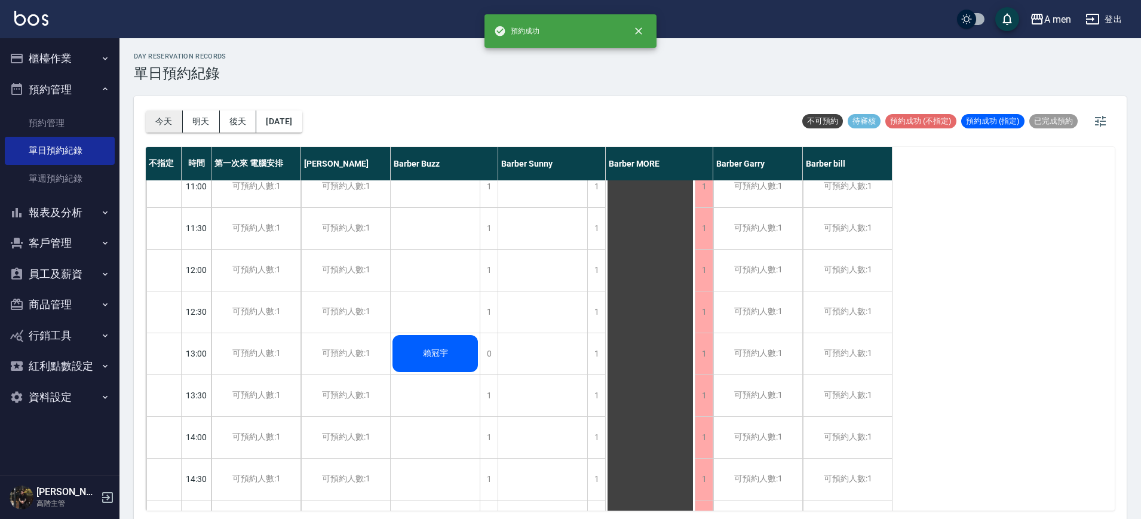
click at [165, 124] on button "今天" at bounding box center [164, 121] width 37 height 22
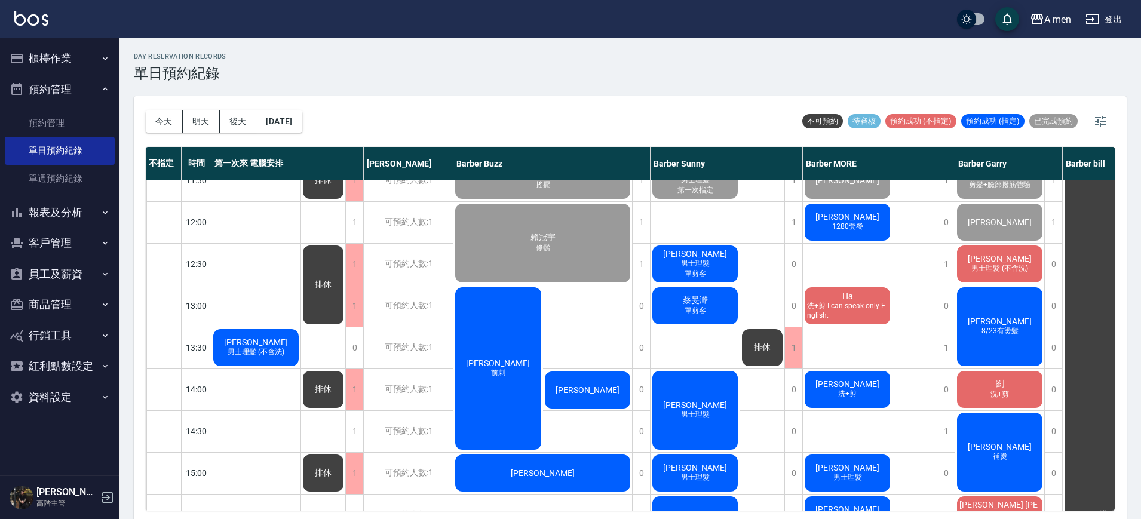
scroll to position [87, 0]
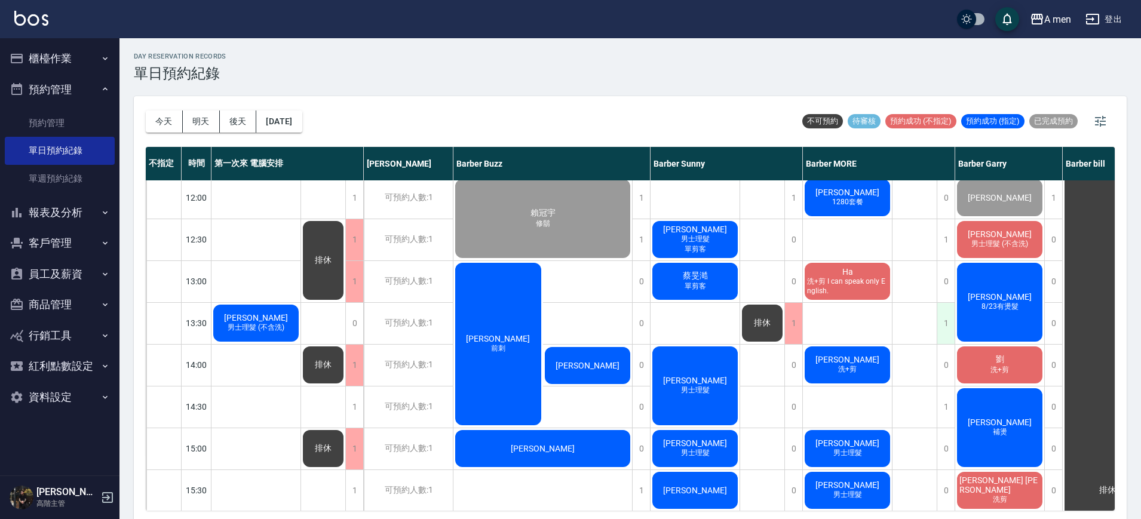
click at [948, 326] on div "1" at bounding box center [945, 323] width 18 height 41
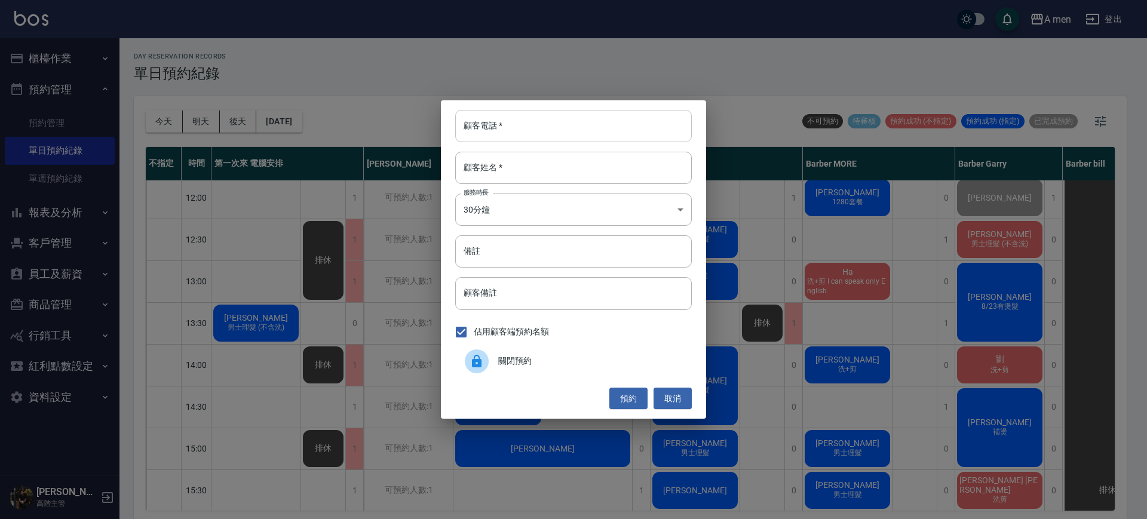
click at [619, 121] on input "顧客電話   *" at bounding box center [573, 126] width 237 height 32
type input "0976562612"
click at [588, 173] on input "顧客姓名   *" at bounding box center [573, 168] width 237 height 32
click at [630, 397] on button "預約" at bounding box center [628, 399] width 38 height 22
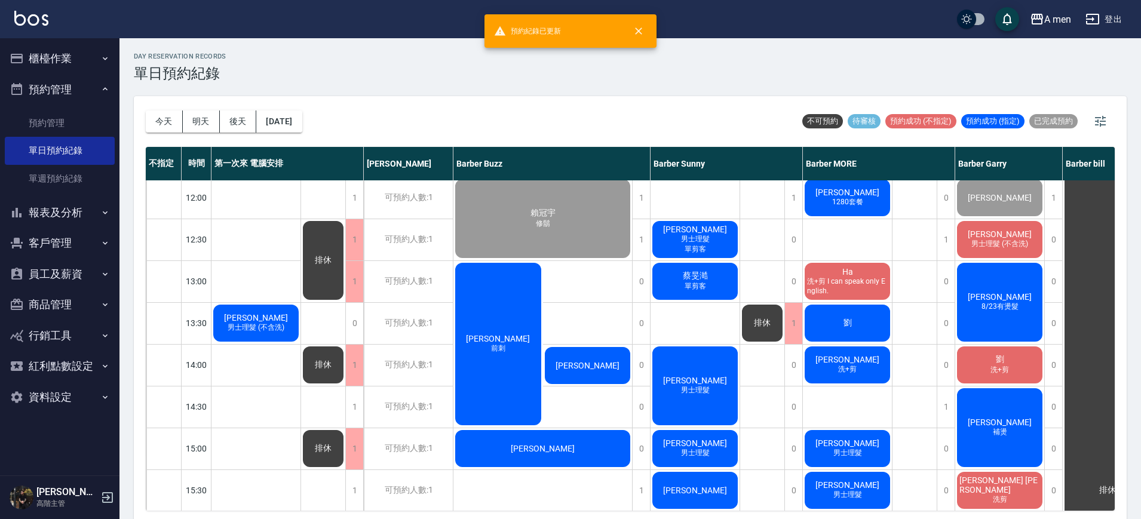
click at [850, 320] on span "劉" at bounding box center [847, 323] width 13 height 11
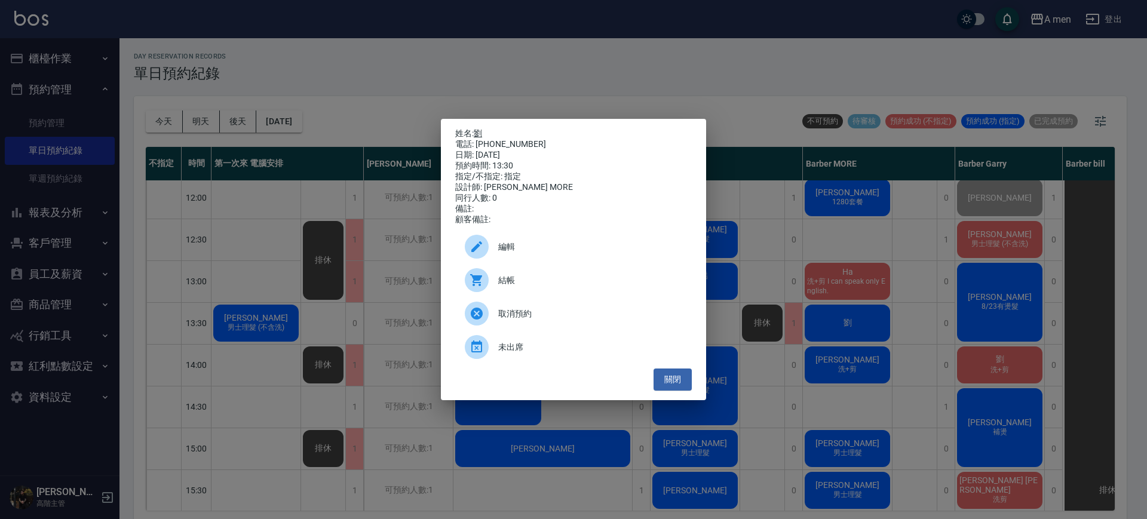
click at [478, 130] on link "劉" at bounding box center [478, 133] width 8 height 10
drag, startPoint x: 660, startPoint y: 388, endPoint x: 643, endPoint y: 387, distance: 17.3
click at [643, 387] on div "關閉" at bounding box center [573, 380] width 237 height 22
click at [677, 387] on button "關閉" at bounding box center [672, 380] width 38 height 22
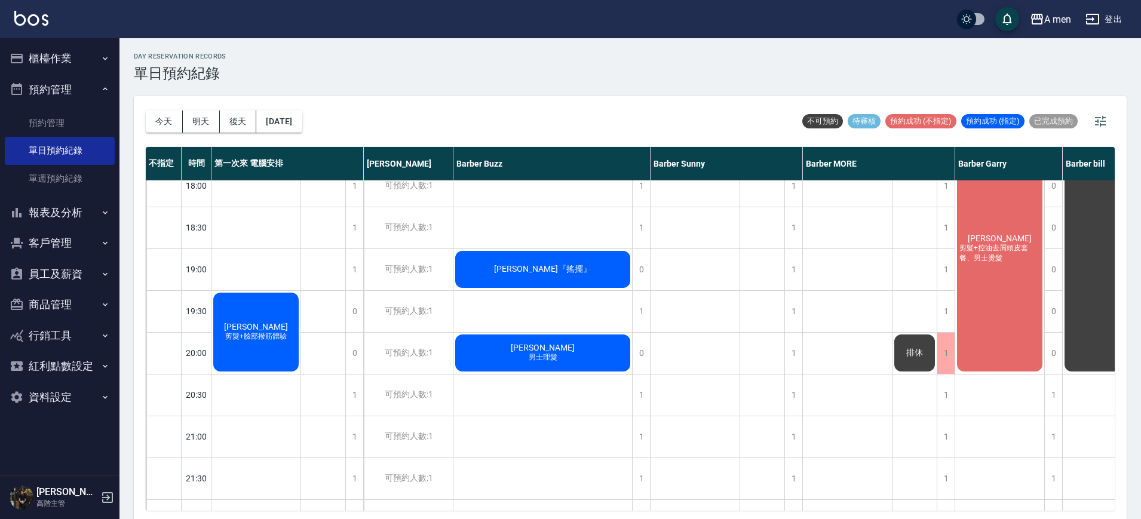
scroll to position [600, 0]
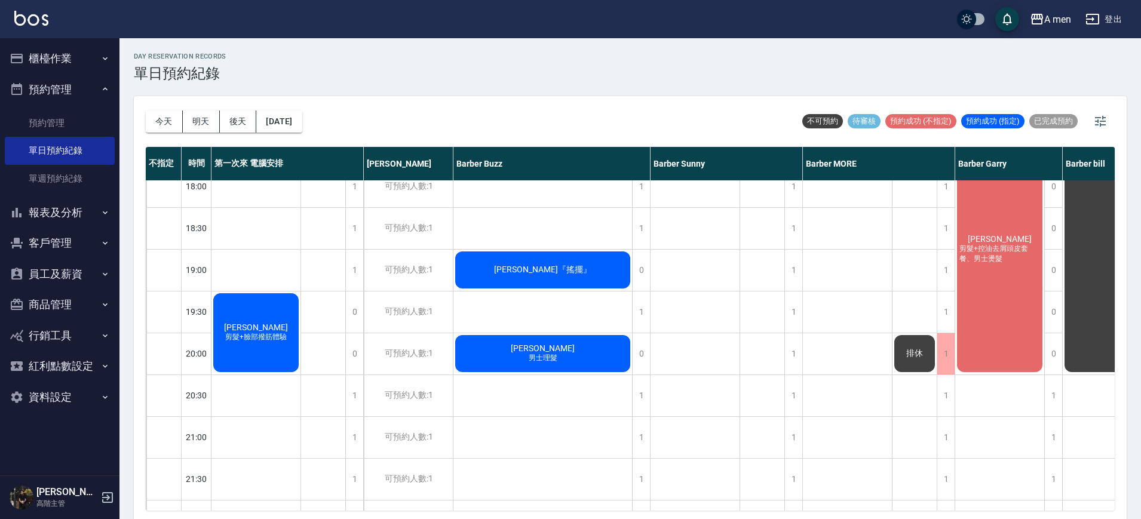
click at [264, 347] on div "郭明麟 剪髮+臉部撥筋體驗" at bounding box center [255, 332] width 89 height 82
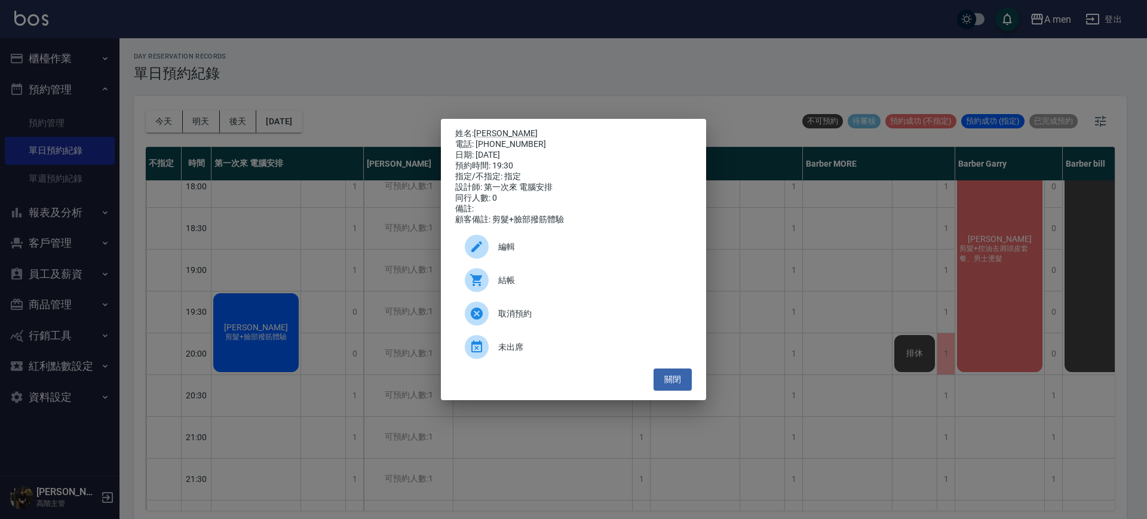
click at [528, 262] on div "編輯" at bounding box center [573, 246] width 237 height 33
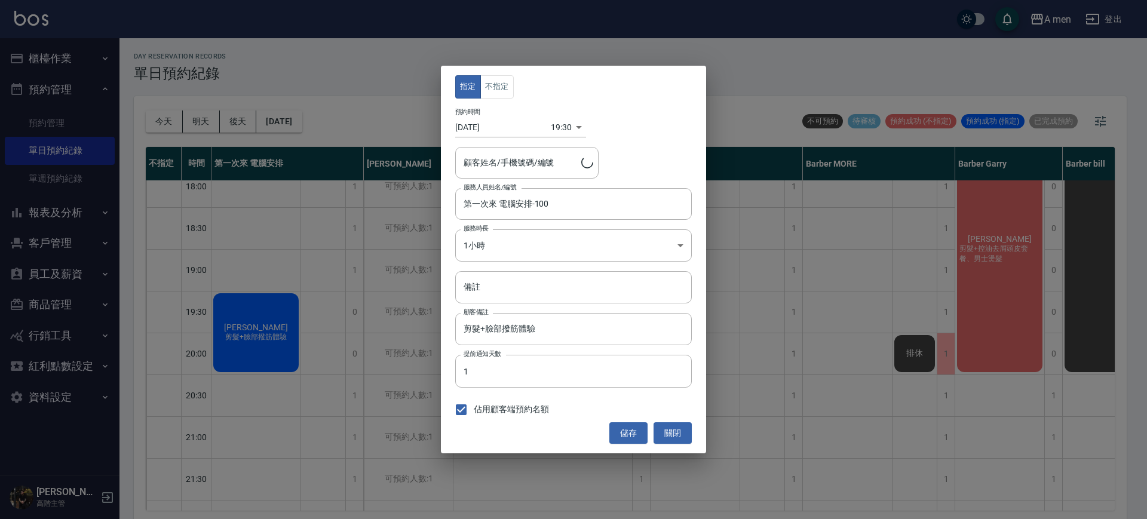
type input "郭明麟/0986469876"
click at [684, 432] on button "關閉" at bounding box center [672, 433] width 38 height 22
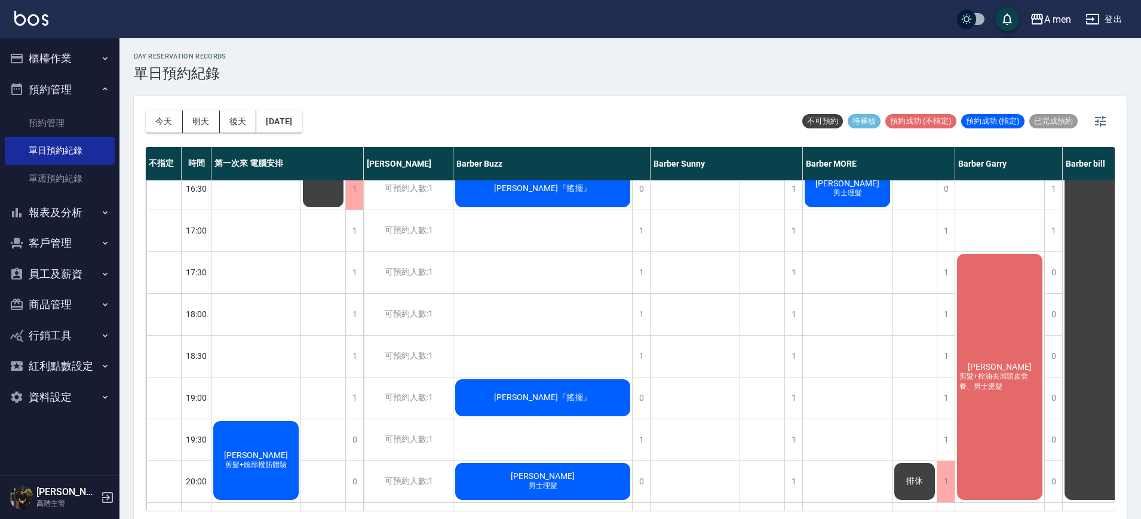
scroll to position [490, 0]
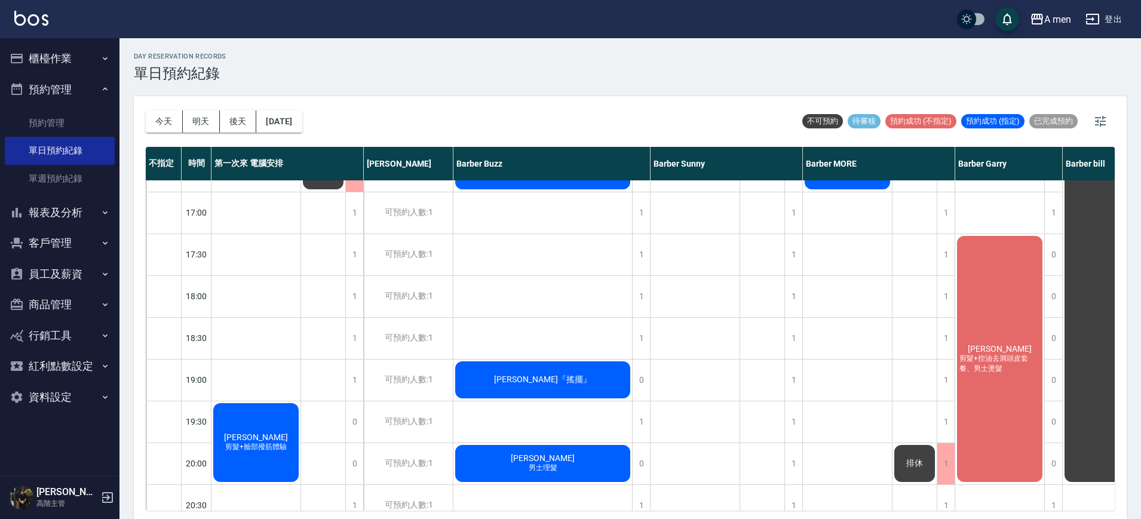
click at [263, 417] on div "郭明麟 剪髮+臉部撥筋體驗" at bounding box center [255, 442] width 89 height 82
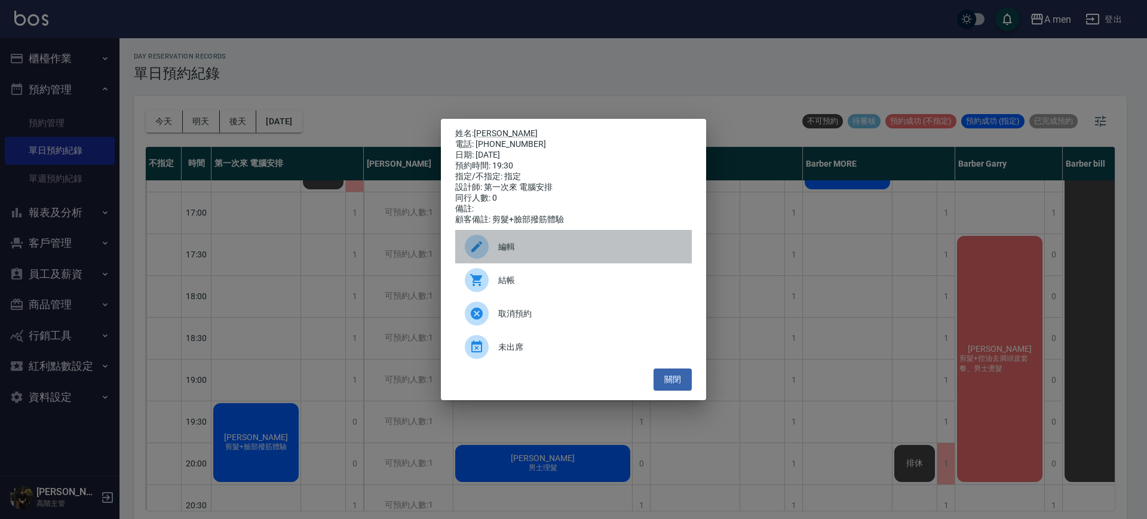
click at [509, 246] on span "編輯" at bounding box center [590, 247] width 184 height 13
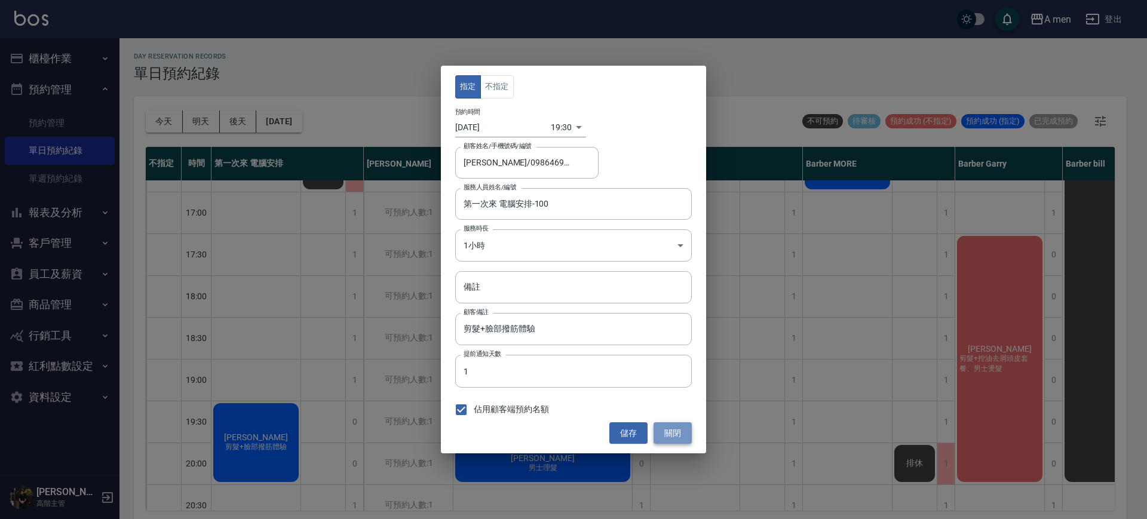
click at [679, 439] on button "關閉" at bounding box center [672, 433] width 38 height 22
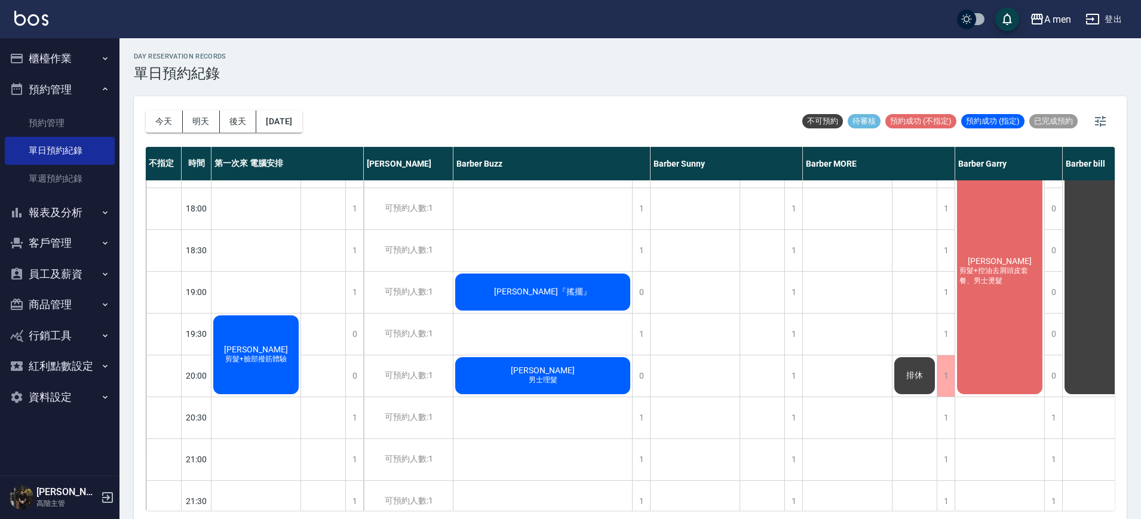
scroll to position [588, 0]
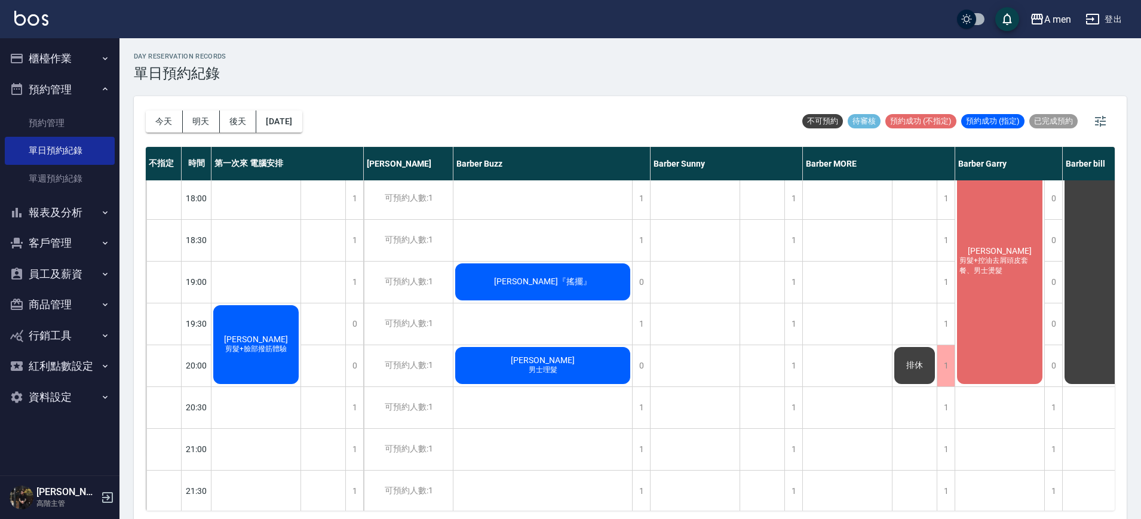
click at [244, 354] on span "剪髮+臉部撥筋體驗" at bounding box center [256, 349] width 66 height 10
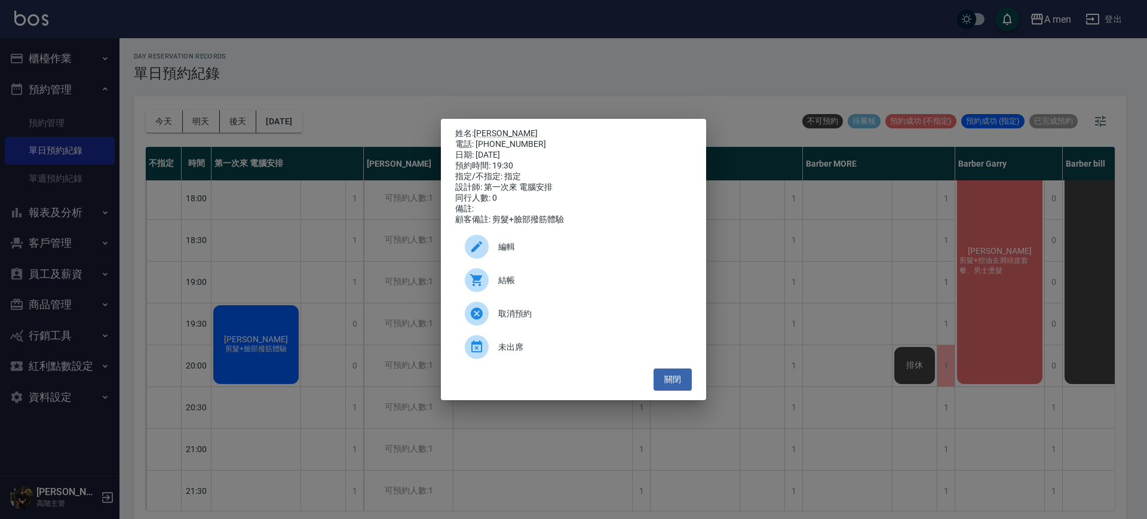
click at [490, 128] on p "姓名: 郭明麟" at bounding box center [573, 133] width 237 height 11
click at [490, 128] on link "郭明麟" at bounding box center [506, 133] width 64 height 10
click at [523, 239] on div "編輯" at bounding box center [573, 246] width 237 height 33
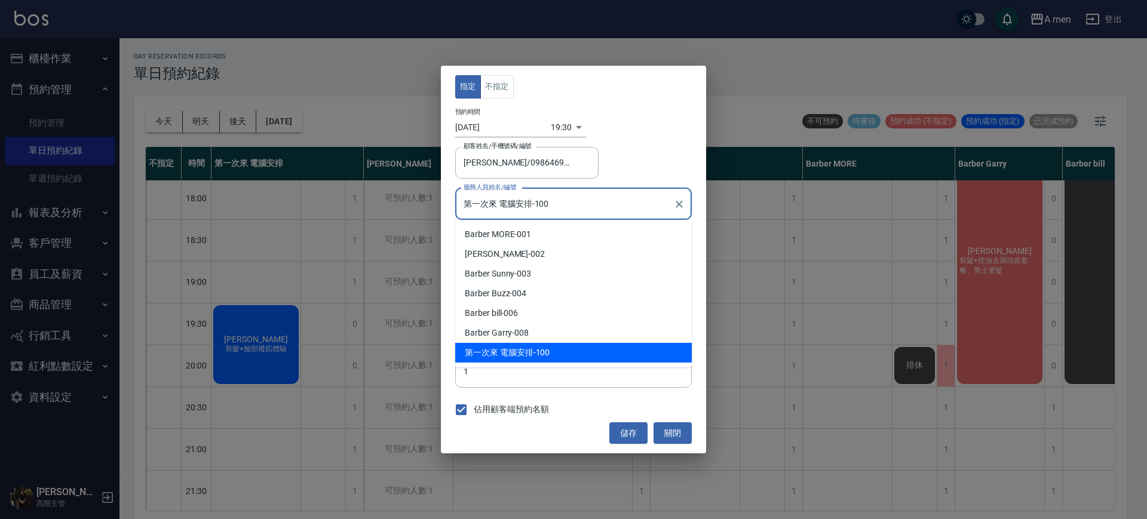
click at [520, 202] on input "第一次來 電腦安排-100" at bounding box center [564, 204] width 208 height 21
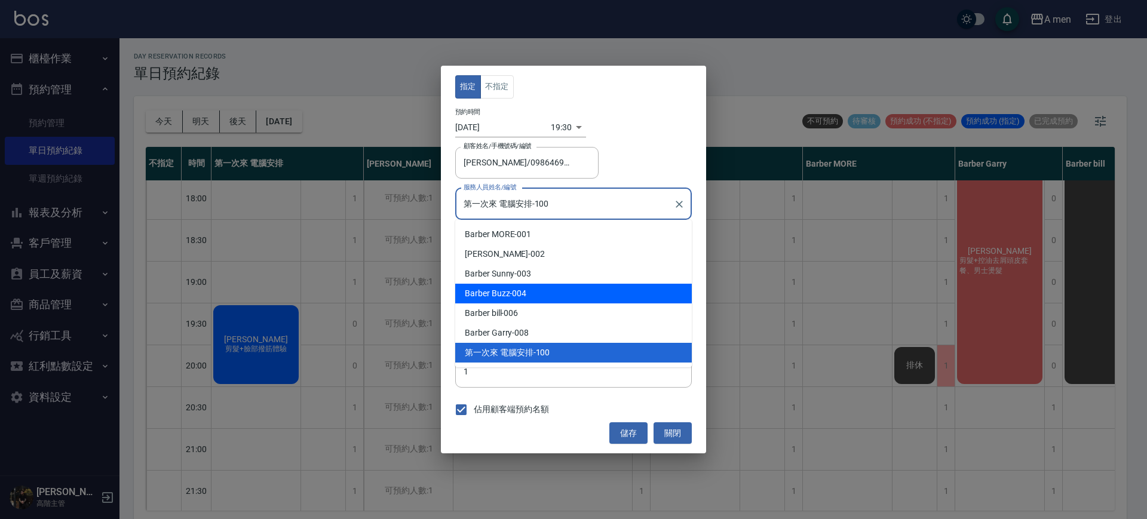
click at [518, 295] on div "Barber Buzz -004" at bounding box center [573, 294] width 237 height 20
type input "Barber Buzz-004"
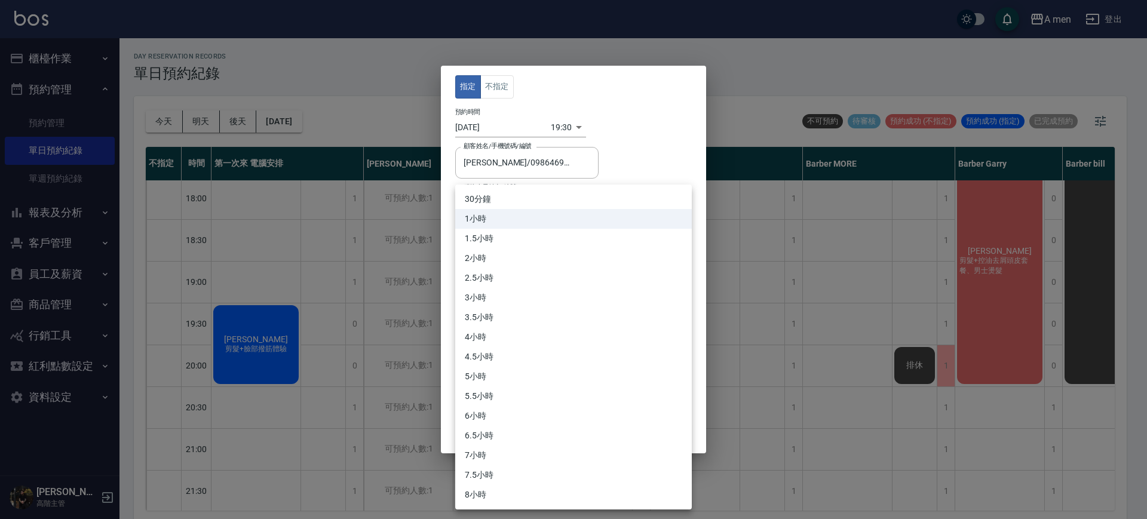
click at [520, 245] on body "A men 登出 櫃檯作業 打帳單 帳單列表 營業儀表板 現金收支登錄 高階收支登錄 材料自購登錄 每日結帳 排班表 現場電腦打卡 掃碼打卡 預約管理 預約管…" at bounding box center [573, 261] width 1147 height 523
click at [505, 194] on li "30分鐘" at bounding box center [573, 199] width 237 height 20
type input "1"
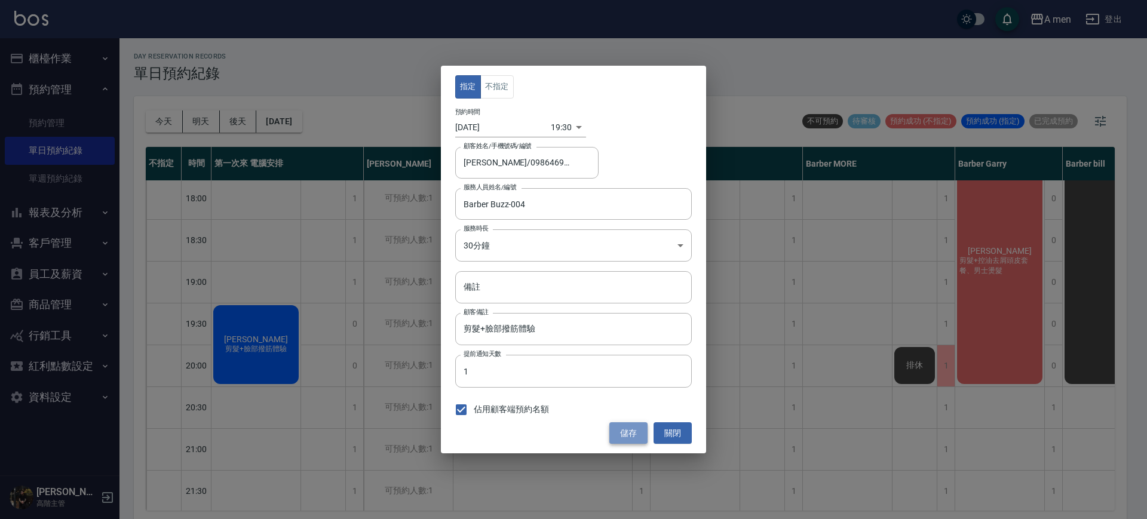
click at [632, 424] on button "儲存" at bounding box center [628, 433] width 38 height 22
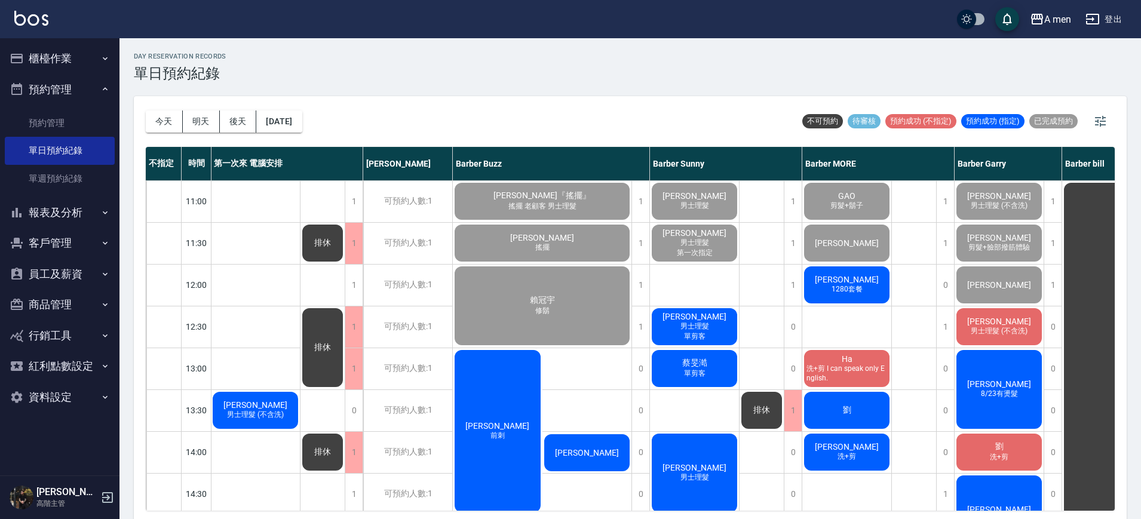
scroll to position [1, 1]
click at [985, 376] on div "劉又寧 8/23有燙髮" at bounding box center [998, 389] width 89 height 82
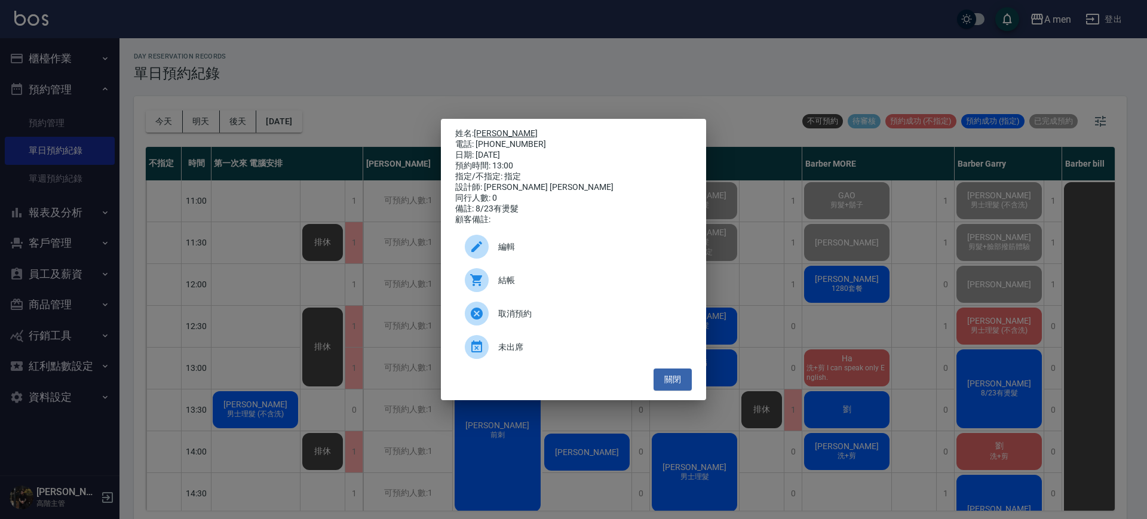
click at [486, 130] on link "[PERSON_NAME]" at bounding box center [506, 133] width 64 height 10
click at [674, 385] on button "關閉" at bounding box center [672, 380] width 38 height 22
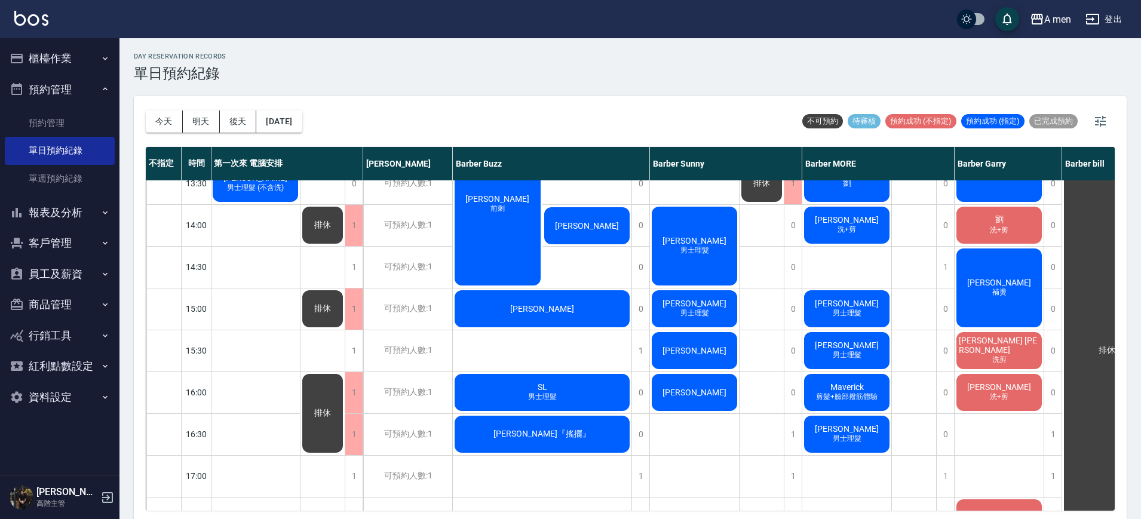
scroll to position [0, 1]
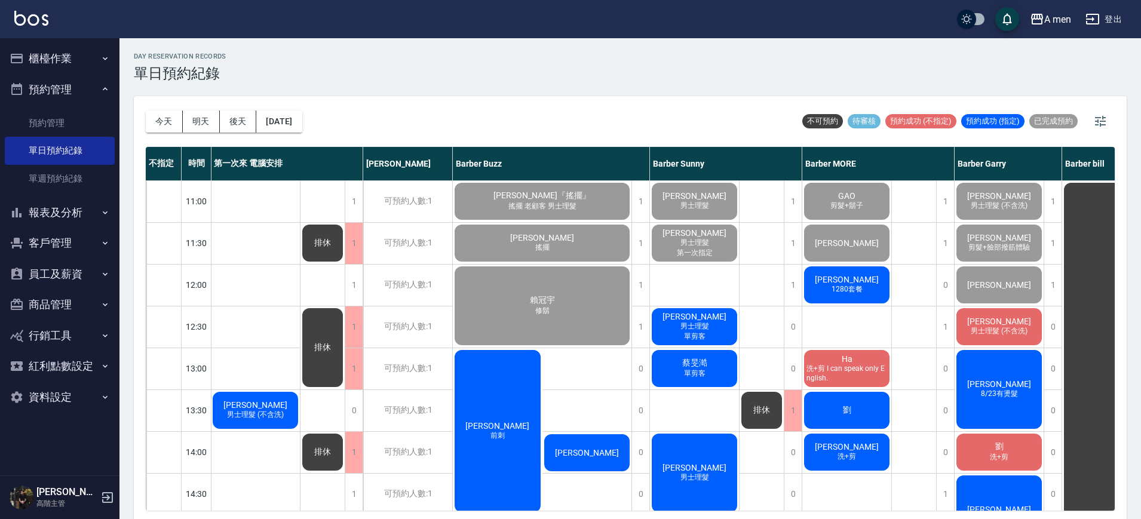
click at [1012, 397] on span "8/23有燙髮" at bounding box center [999, 394] width 42 height 10
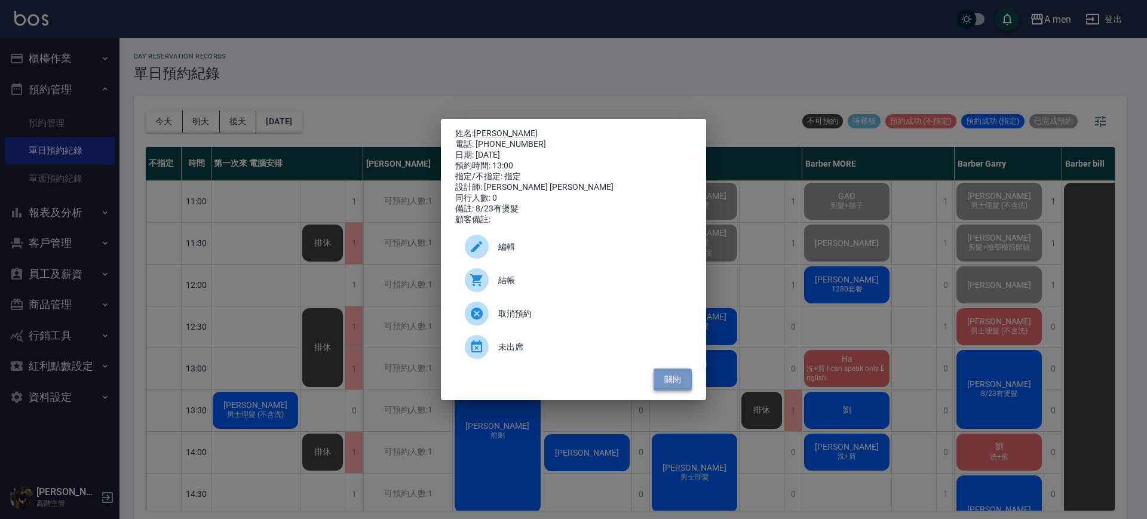
click at [683, 389] on button "關閉" at bounding box center [672, 380] width 38 height 22
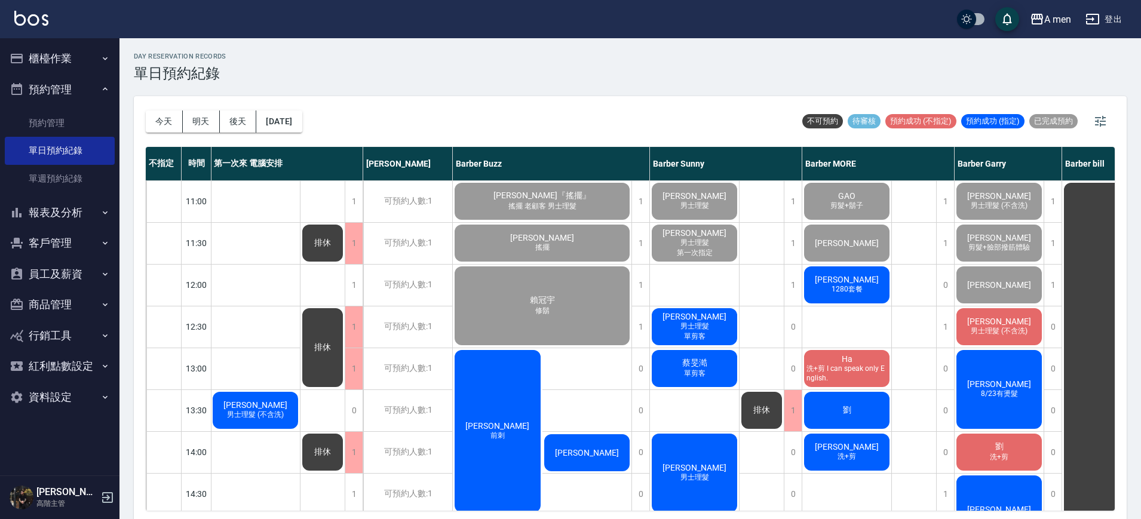
click at [977, 412] on div "劉又寧 8/23有燙髮" at bounding box center [998, 389] width 89 height 82
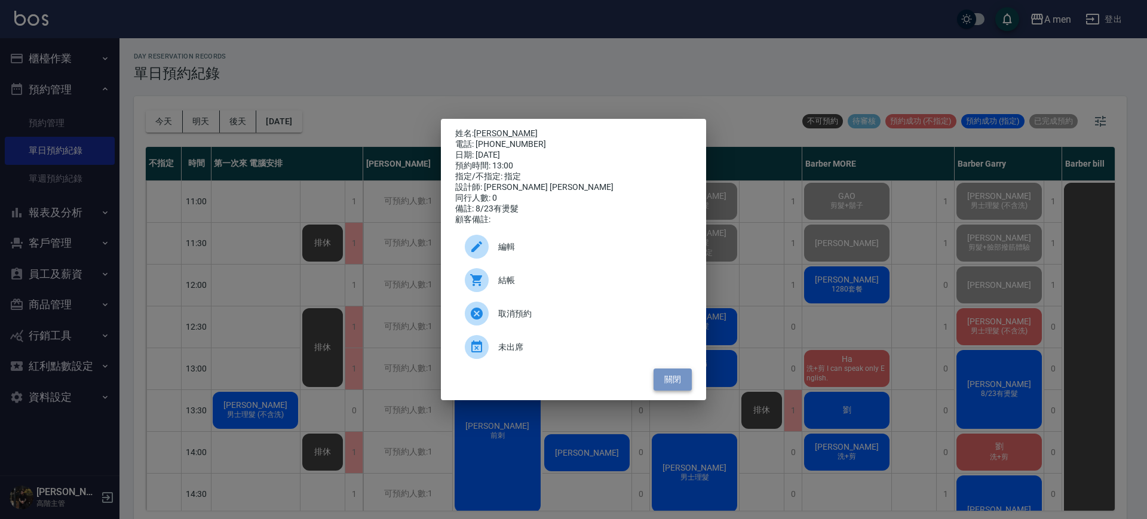
click at [683, 377] on button "關閉" at bounding box center [672, 380] width 38 height 22
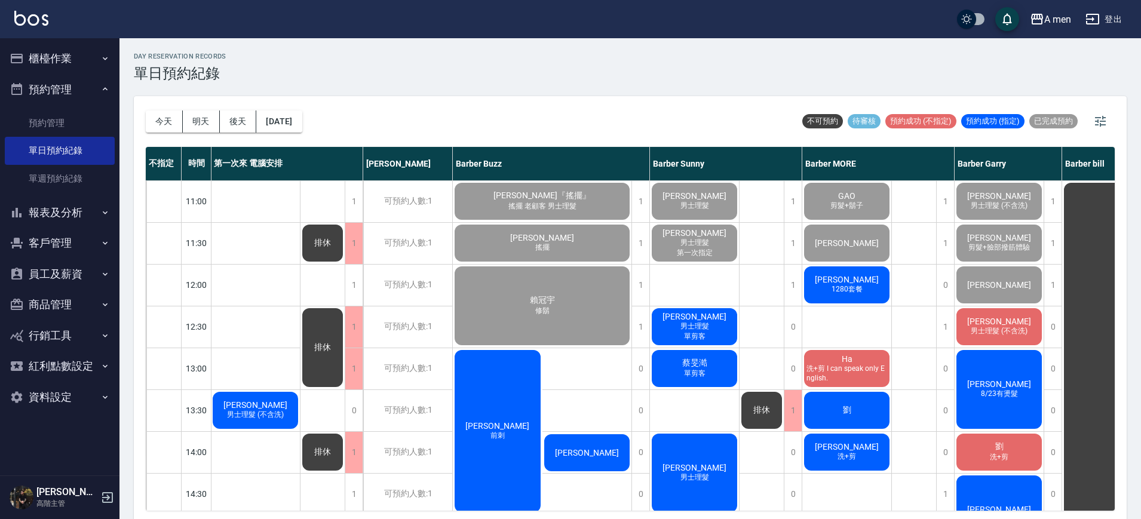
click at [718, 330] on div "Jerry 男士理髮 單剪客" at bounding box center [694, 326] width 89 height 41
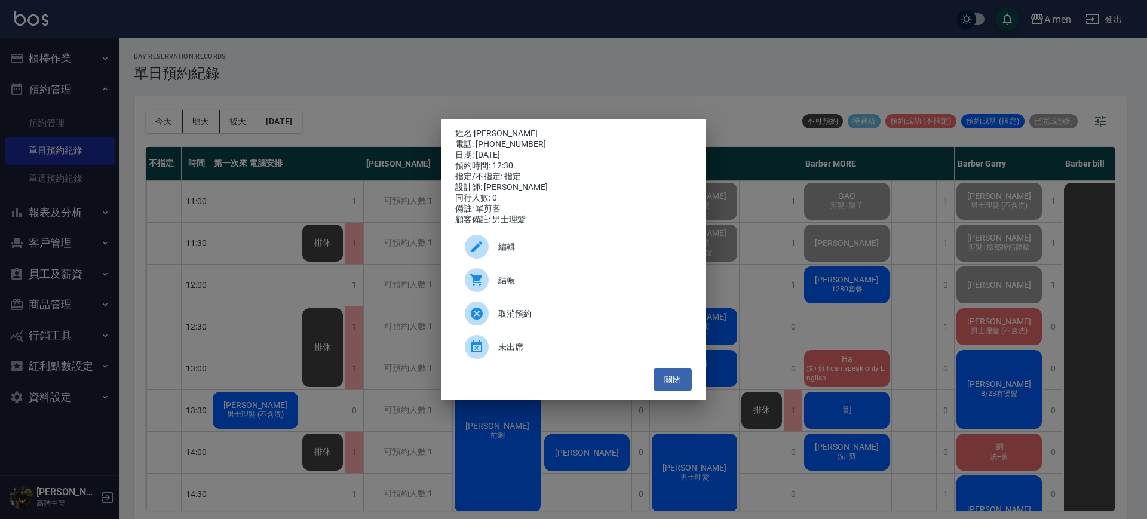
click at [586, 284] on span "結帳" at bounding box center [590, 280] width 184 height 13
click at [675, 380] on button "關閉" at bounding box center [672, 380] width 38 height 22
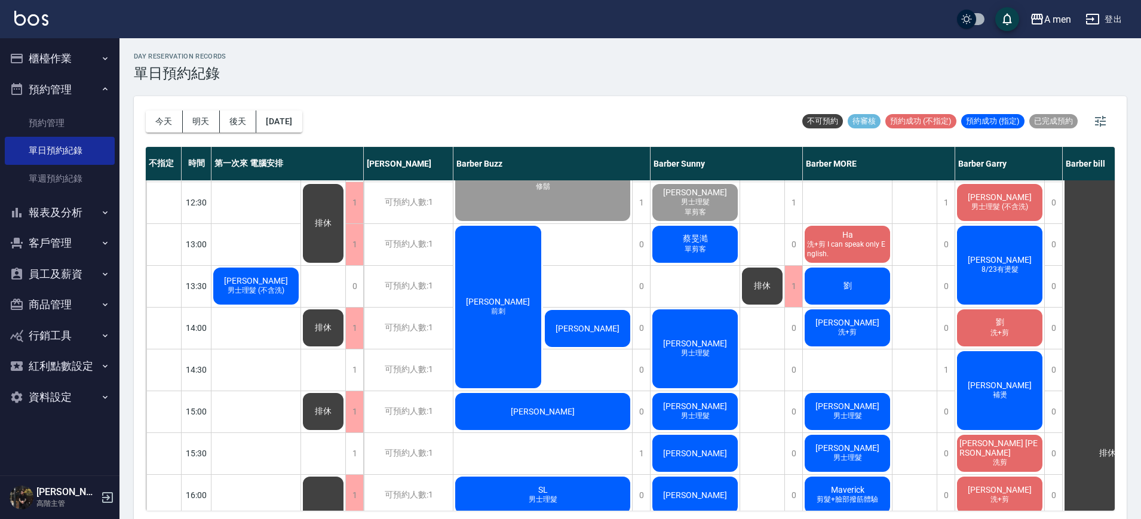
scroll to position [128, 0]
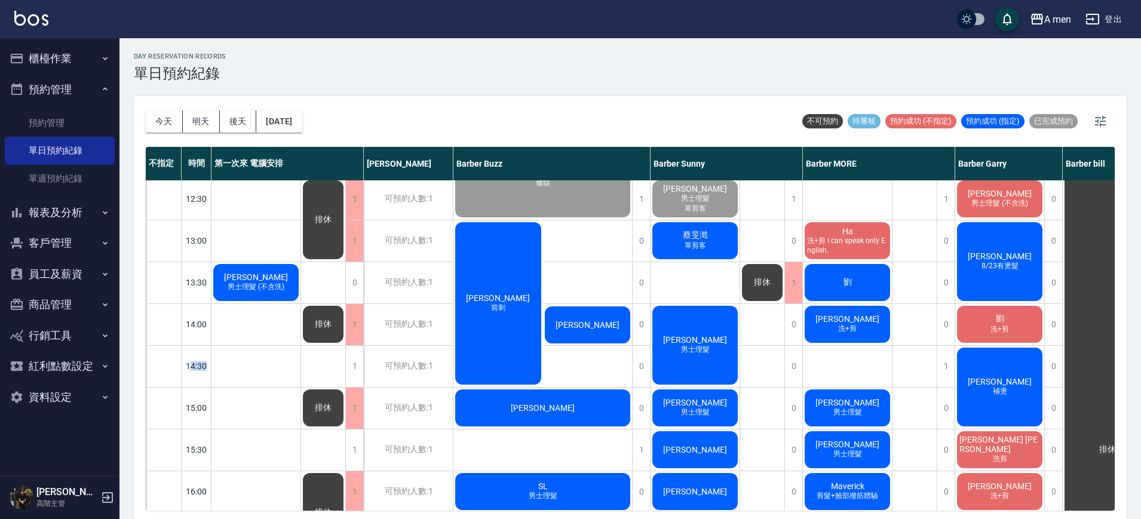
drag, startPoint x: 189, startPoint y: 364, endPoint x: 210, endPoint y: 369, distance: 21.6
click at [210, 369] on div "14:30" at bounding box center [197, 366] width 30 height 42
click at [947, 369] on div "1" at bounding box center [945, 366] width 18 height 41
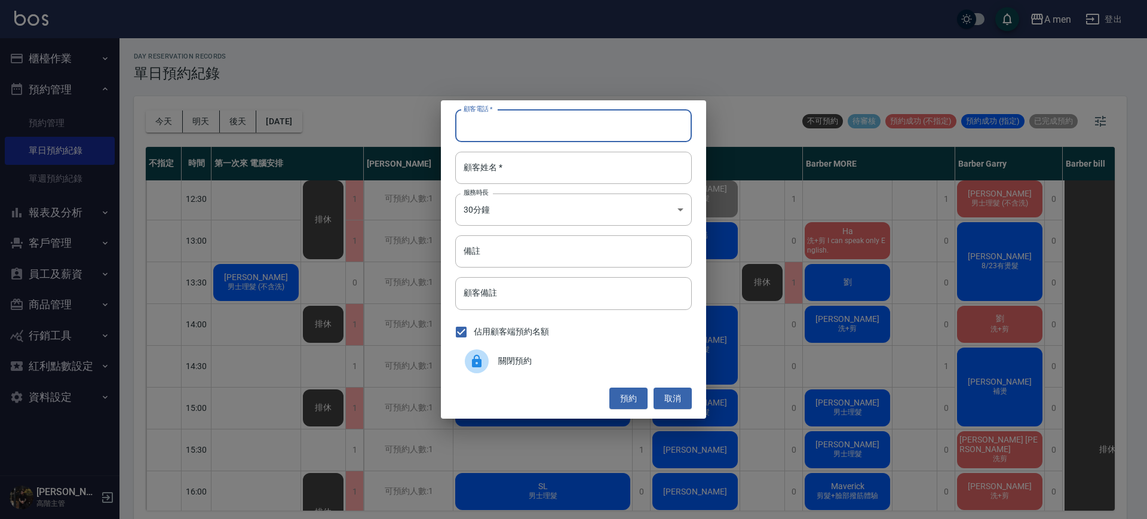
click at [533, 118] on input "顧客電話   *" at bounding box center [573, 126] width 237 height 32
type input "ㄞ"
type input "09"
click at [500, 158] on input "顧客姓名   *" at bounding box center [573, 168] width 237 height 32
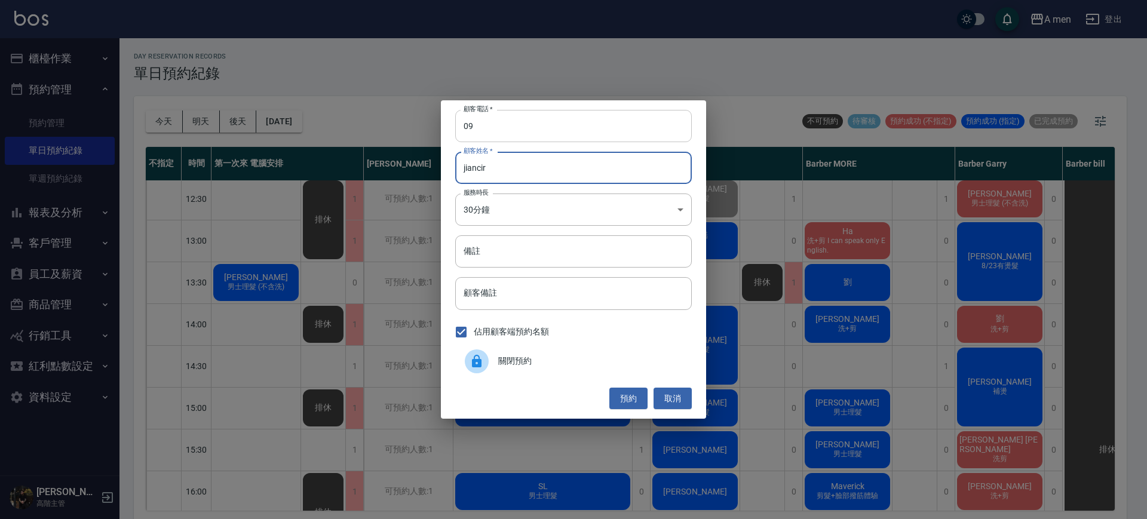
type input "jiancir"
click at [497, 137] on input "09" at bounding box center [573, 126] width 237 height 32
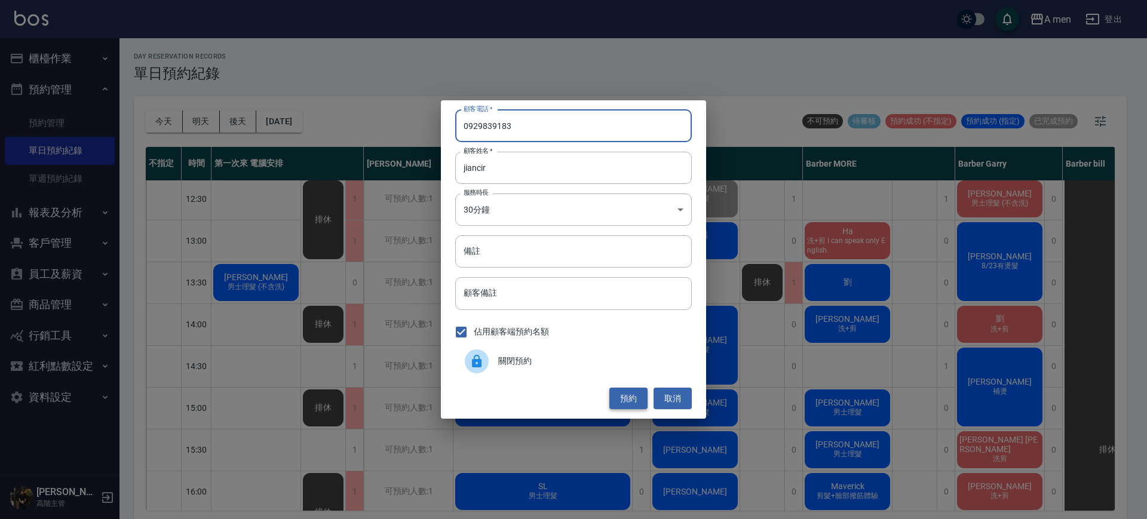
type input "0929839183"
click at [626, 397] on button "預約" at bounding box center [628, 399] width 38 height 22
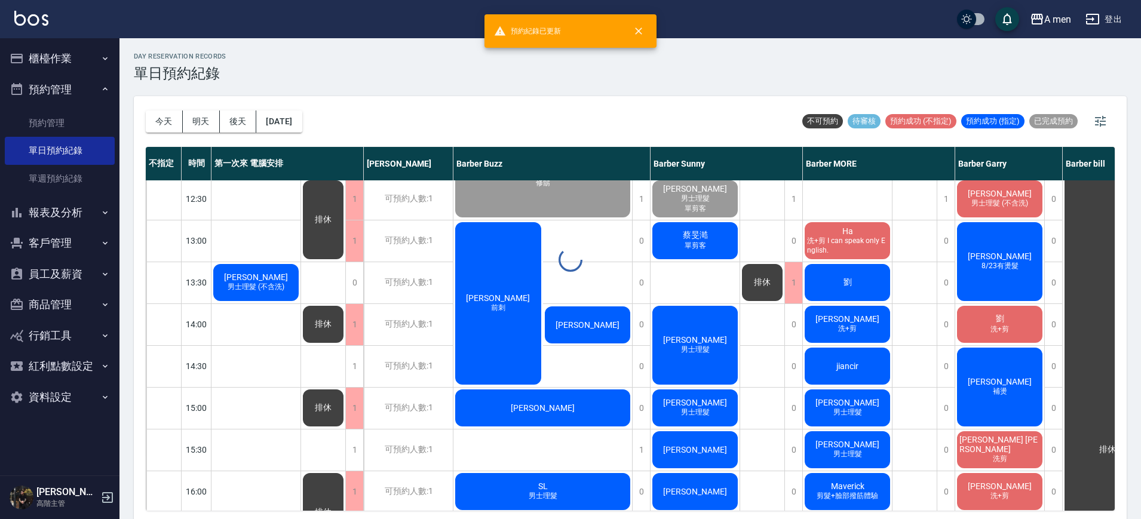
click at [836, 362] on div at bounding box center [570, 259] width 1141 height 519
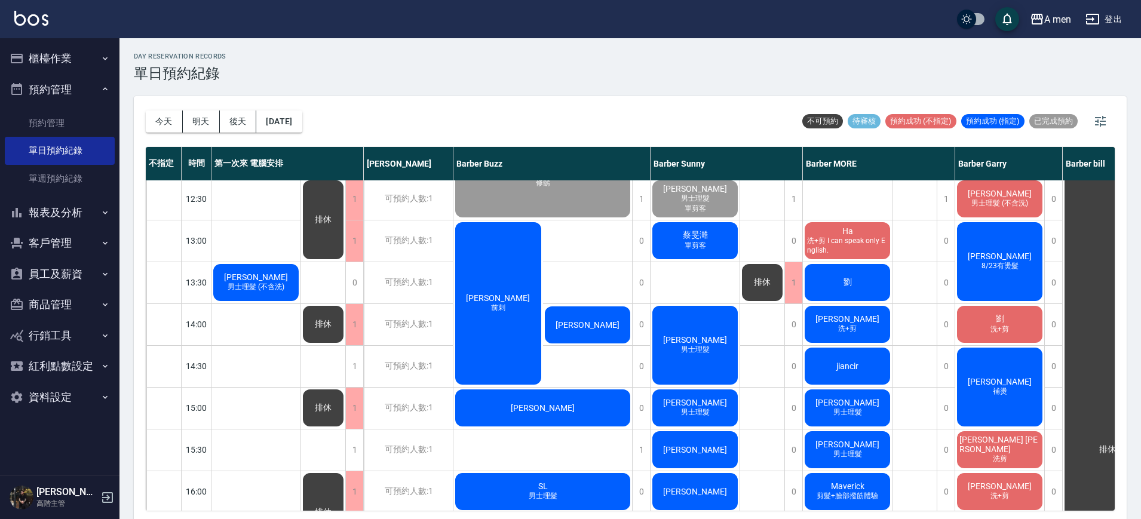
drag, startPoint x: 836, startPoint y: 362, endPoint x: 831, endPoint y: 350, distance: 12.9
click at [831, 350] on div "jiancir" at bounding box center [847, 366] width 89 height 41
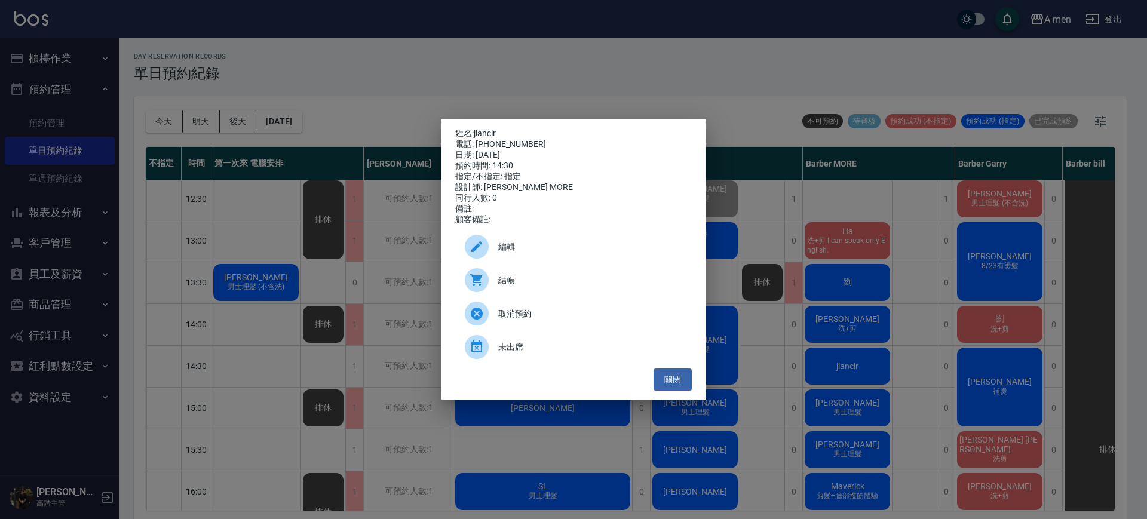
click at [557, 253] on span "編輯" at bounding box center [590, 247] width 184 height 13
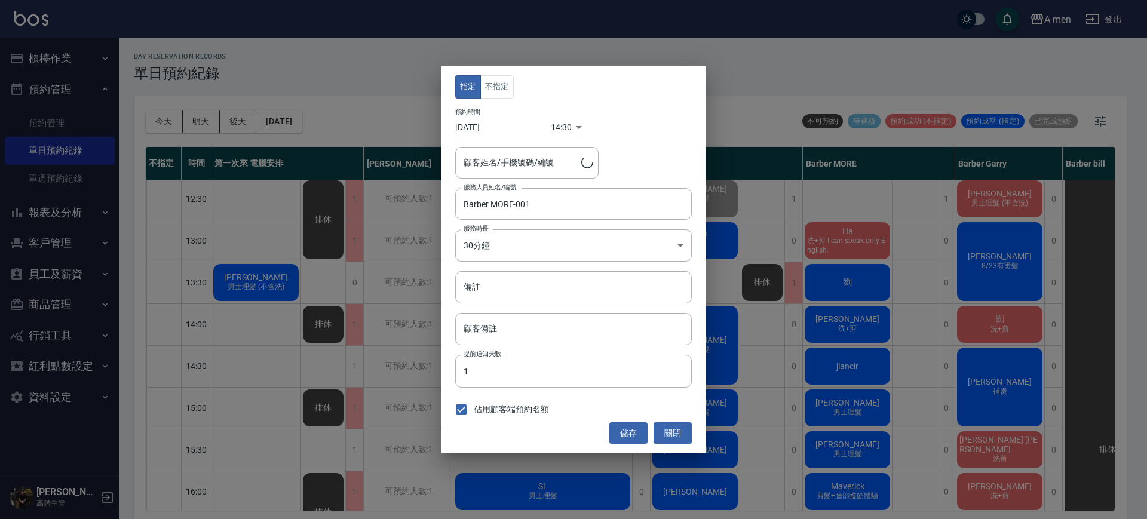
type input "jiancir/0929839183"
click at [499, 84] on button "不指定" at bounding box center [496, 86] width 33 height 23
click at [627, 426] on button "儲存" at bounding box center [628, 433] width 38 height 22
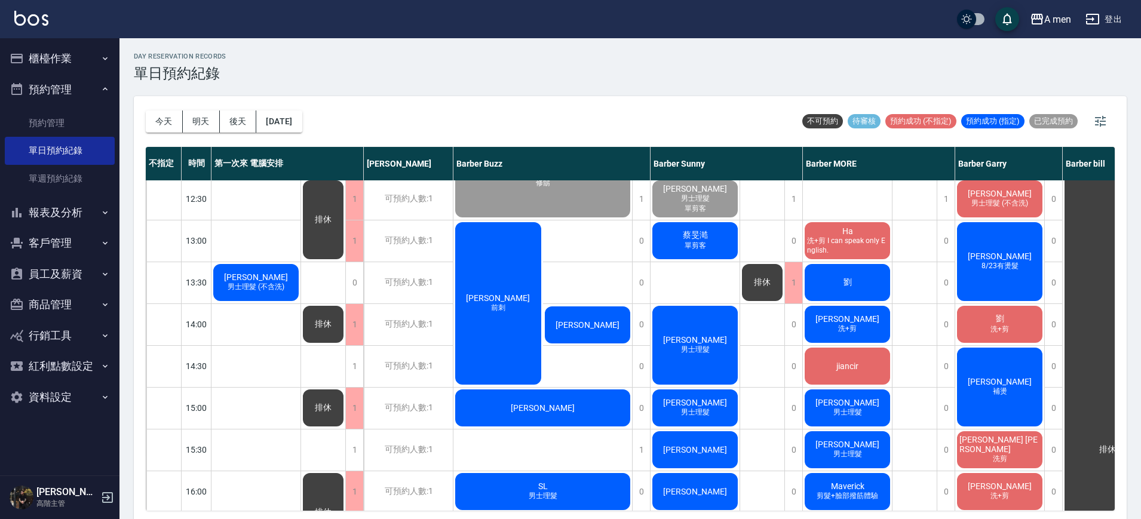
click at [755, 287] on span "排休" at bounding box center [762, 282] width 22 height 11
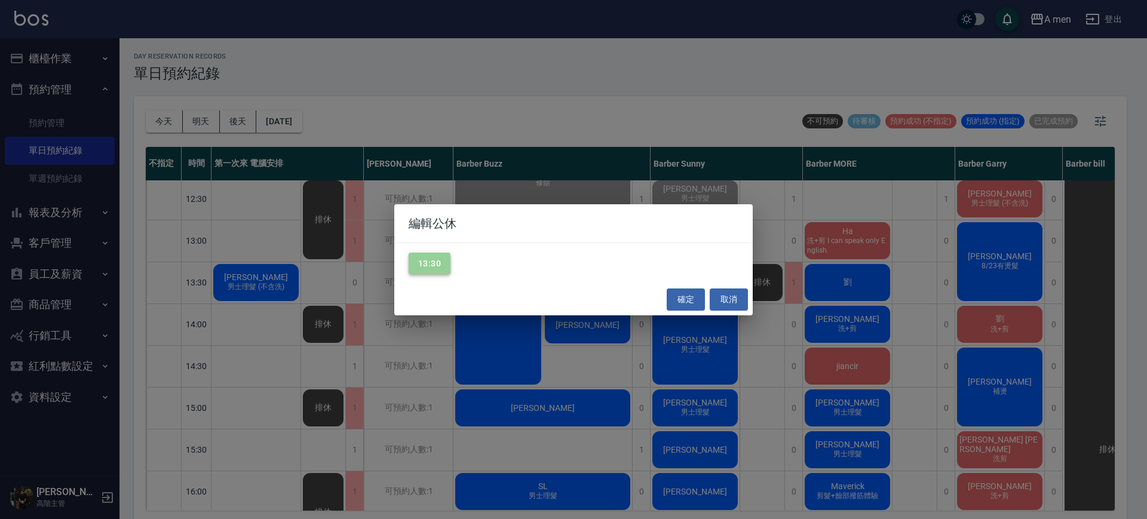
click at [427, 267] on button "13:30" at bounding box center [430, 264] width 42 height 22
click at [675, 305] on button "確定" at bounding box center [686, 299] width 38 height 22
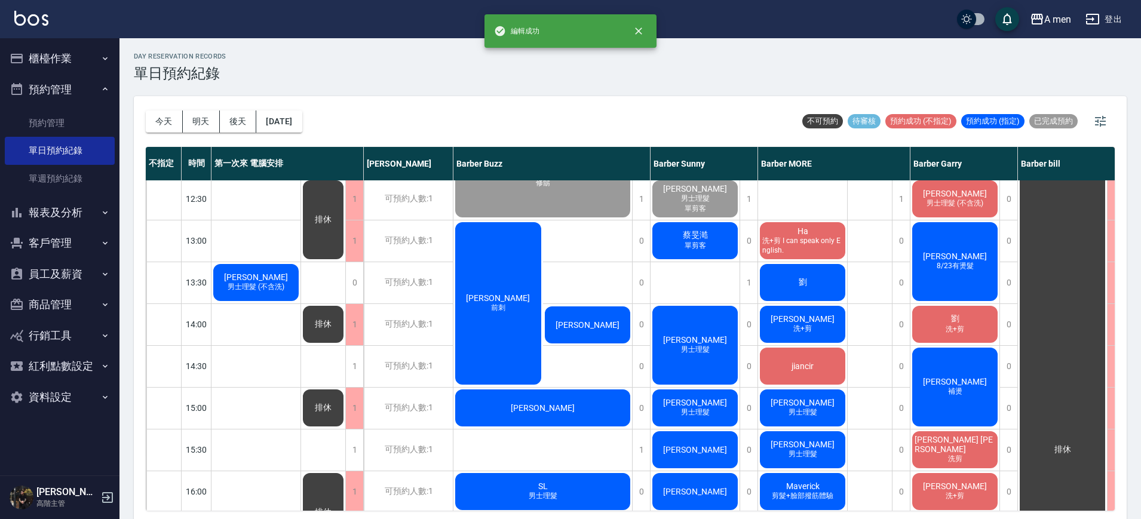
click at [268, 265] on div "劉達瑋 男士理髮 (不含洗)" at bounding box center [255, 282] width 89 height 41
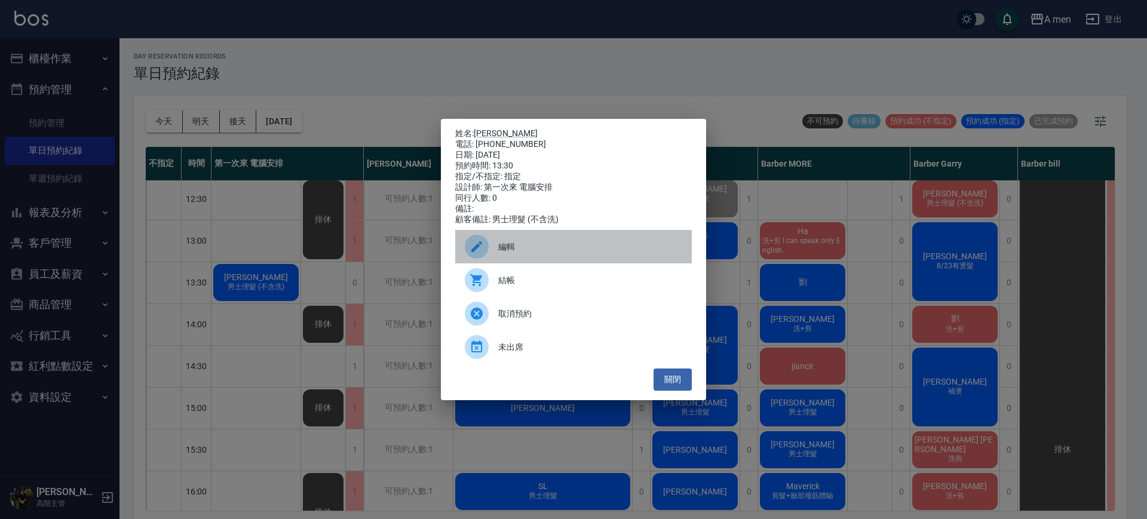
click at [568, 261] on div "編輯" at bounding box center [573, 246] width 237 height 33
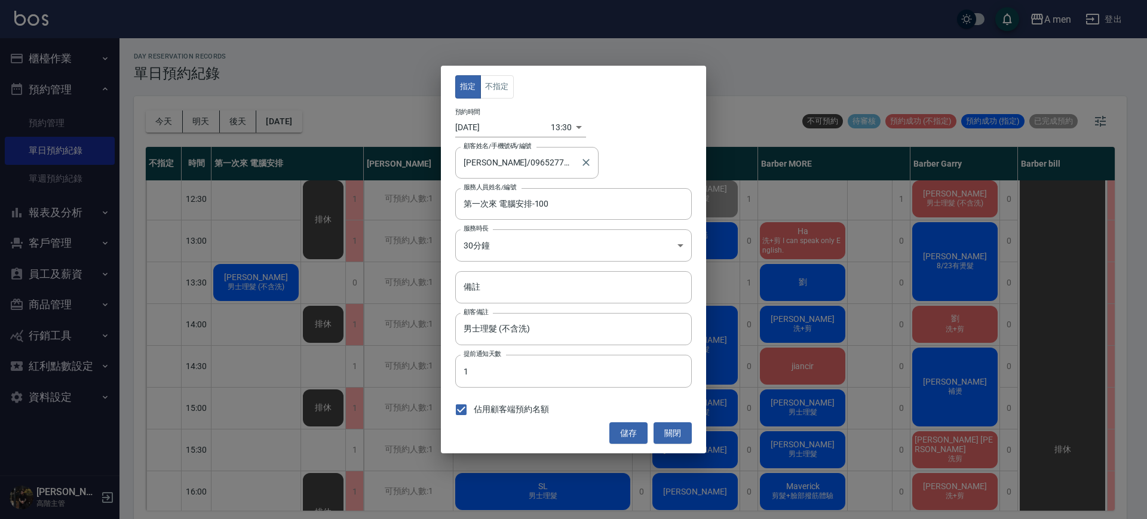
click at [512, 143] on label "顧客姓名/手機號碼/編號" at bounding box center [497, 146] width 68 height 9
click at [512, 152] on input "劉達瑋/0965277111" at bounding box center [517, 162] width 115 height 21
click at [502, 93] on button "不指定" at bounding box center [496, 86] width 33 height 23
click at [490, 205] on input "第一次來 電腦安排-100" at bounding box center [564, 204] width 208 height 21
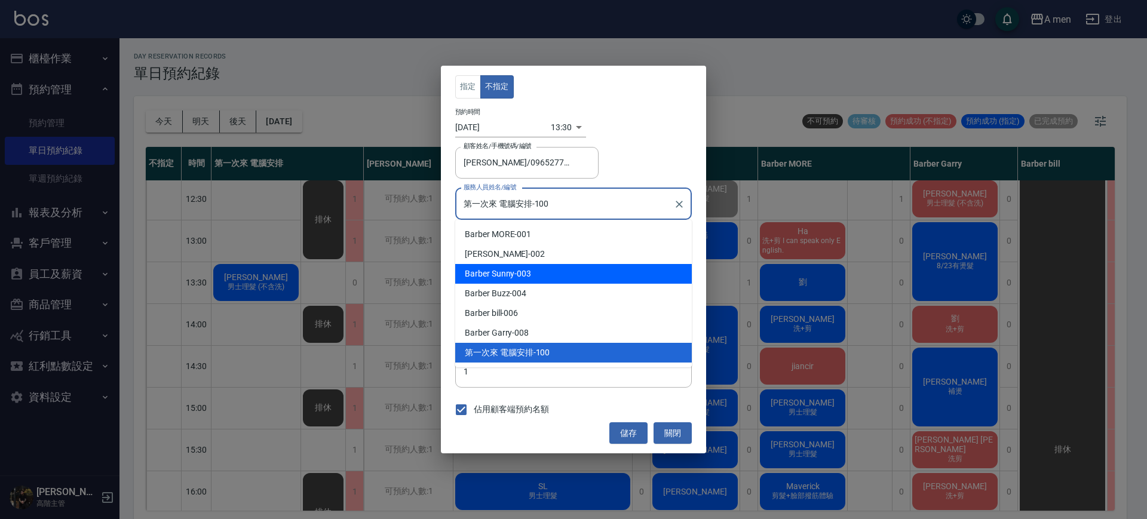
click at [491, 272] on span "Barber Sunny" at bounding box center [490, 274] width 50 height 13
type input "Barber Sunny -003"
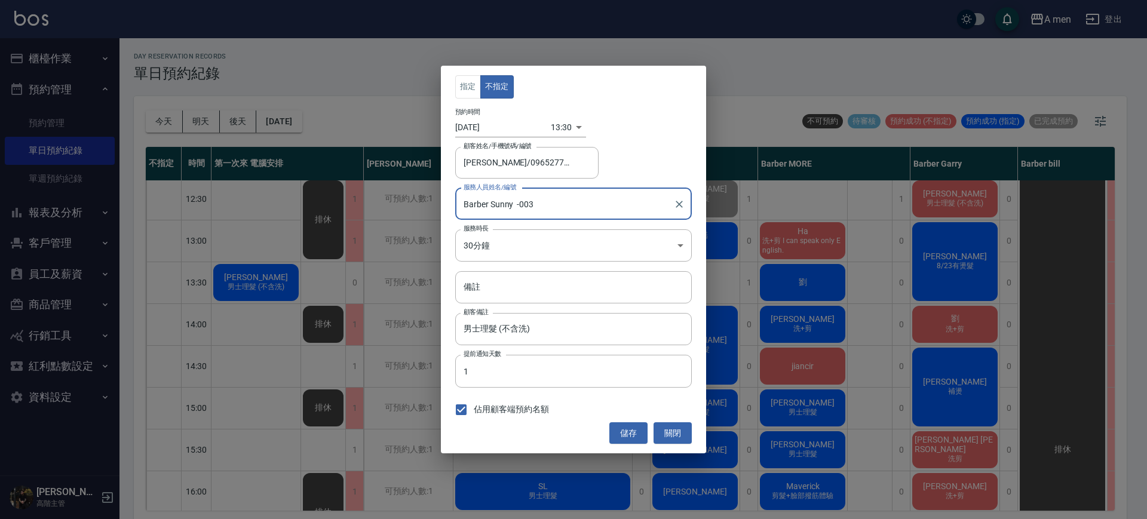
click at [631, 444] on div "指定 不指定 預約時間 2025/10/04 13:30 1759555800000 顧客姓名/手機號碼/編號 劉達瑋/0965277111 顧客姓名/手機號…" at bounding box center [573, 260] width 265 height 388
click at [632, 434] on button "儲存" at bounding box center [628, 433] width 38 height 22
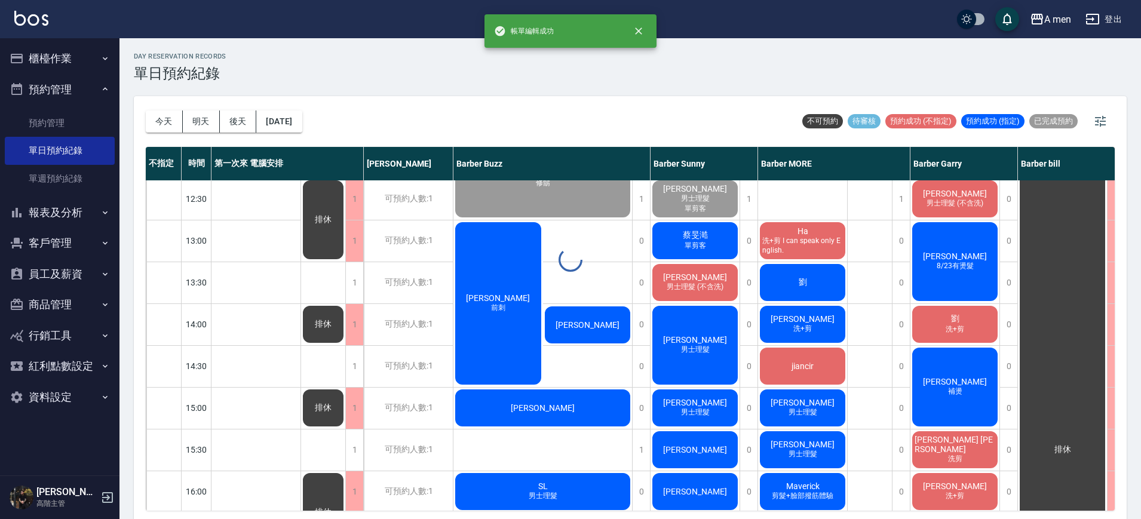
click at [354, 274] on div at bounding box center [570, 259] width 1141 height 519
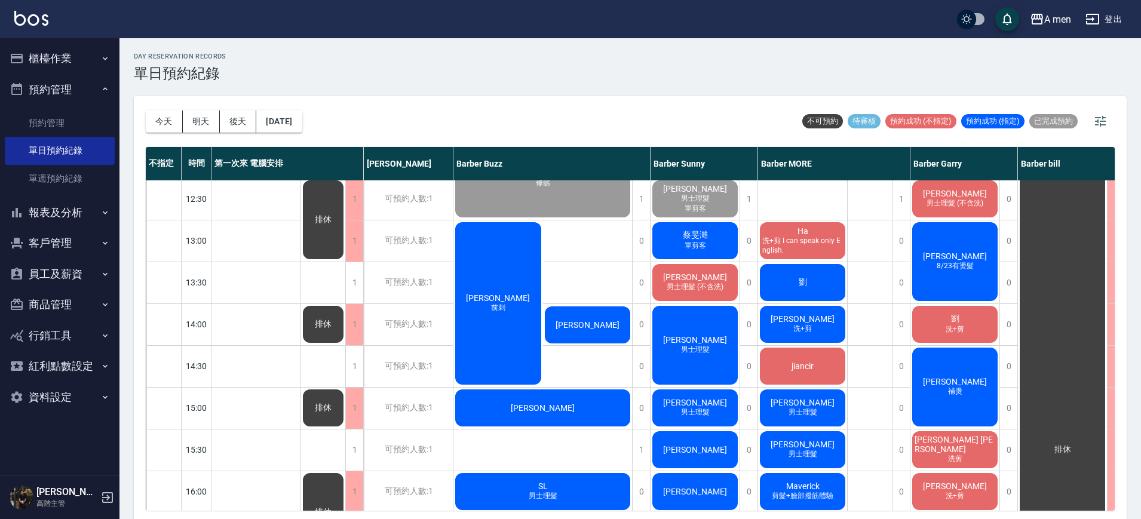
click at [354, 274] on div "1" at bounding box center [354, 282] width 18 height 41
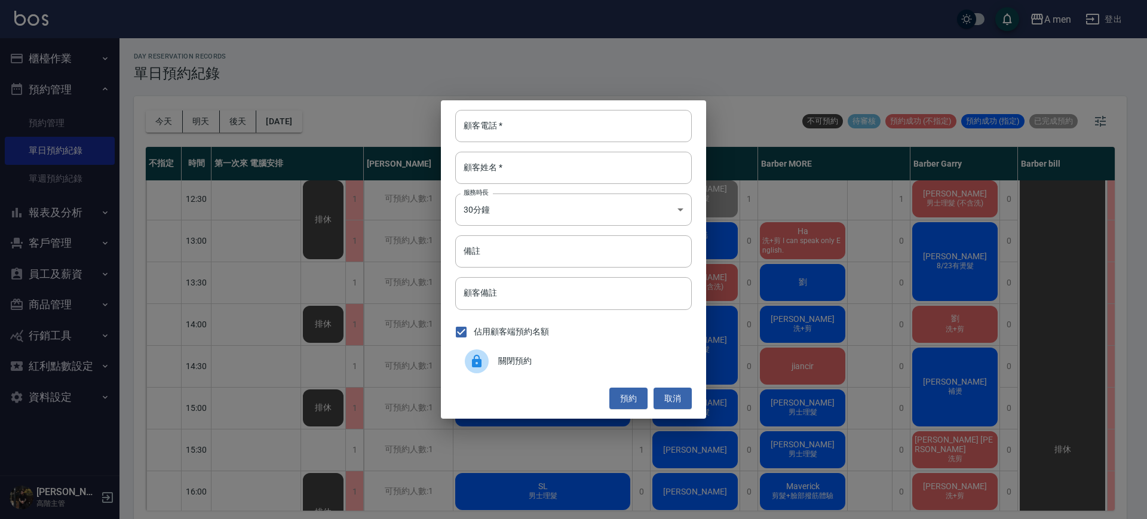
click at [491, 357] on div at bounding box center [481, 361] width 33 height 24
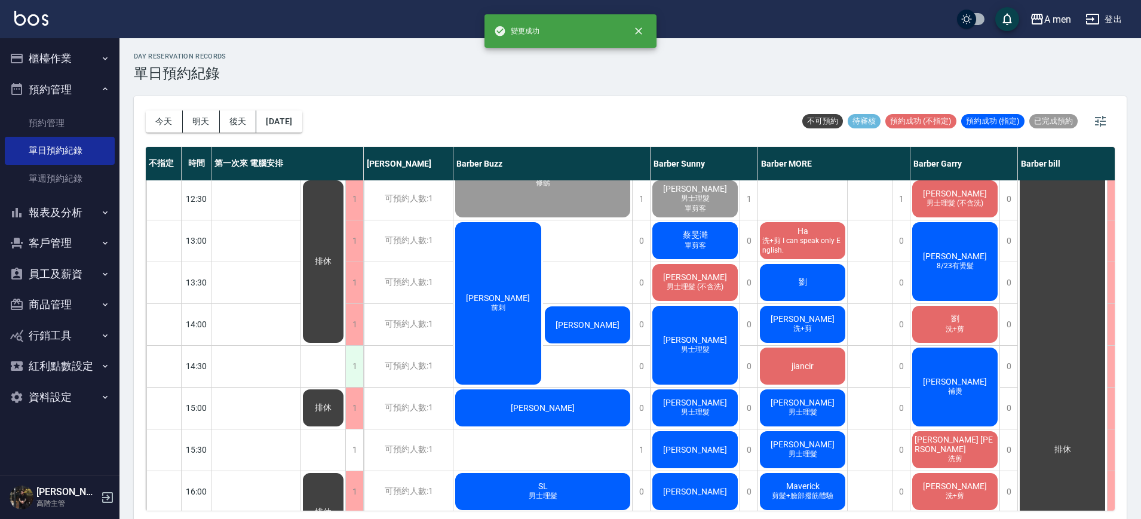
click at [360, 354] on div "1" at bounding box center [354, 366] width 18 height 41
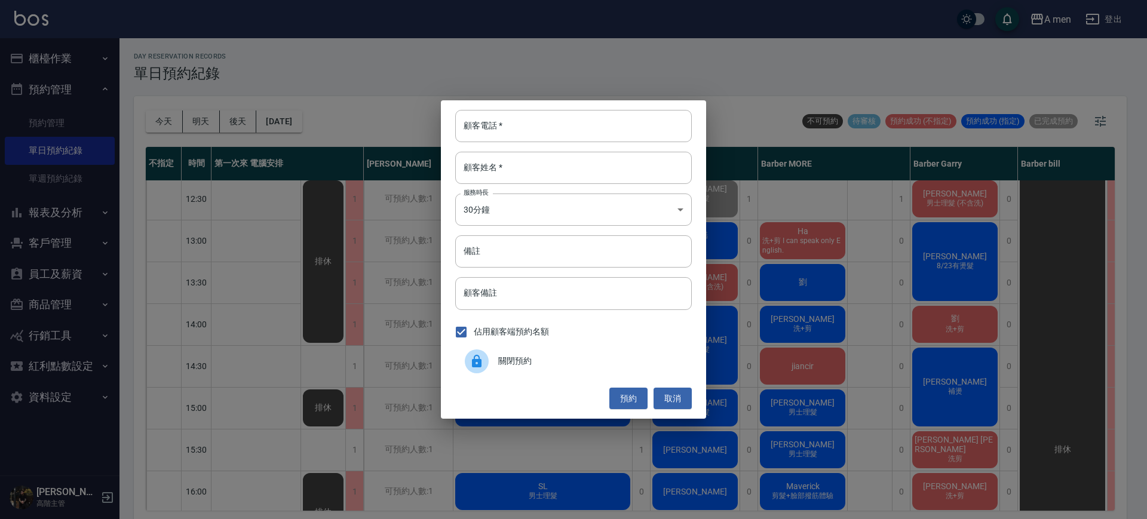
click at [472, 360] on icon at bounding box center [477, 361] width 10 height 13
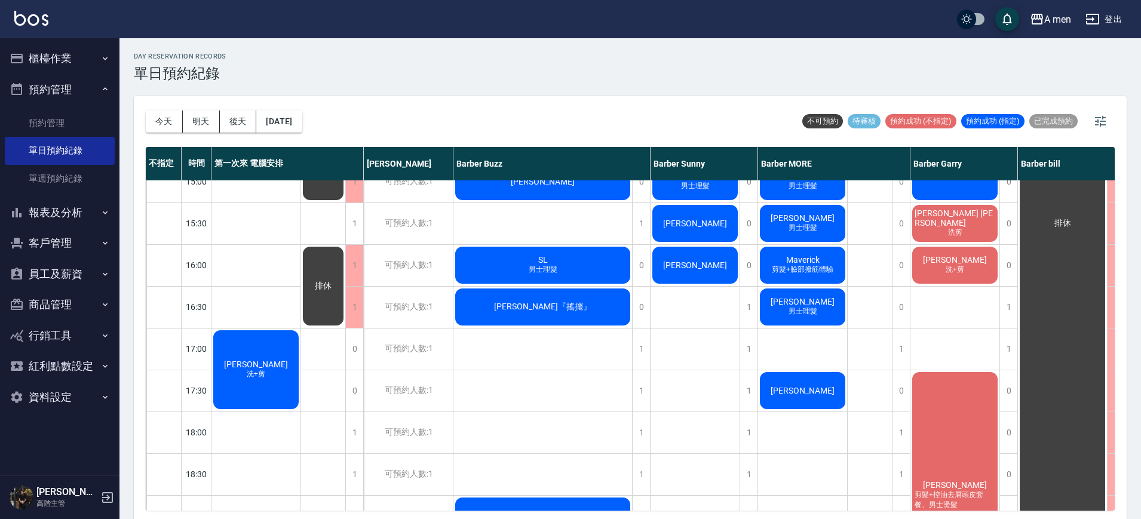
scroll to position [353, 0]
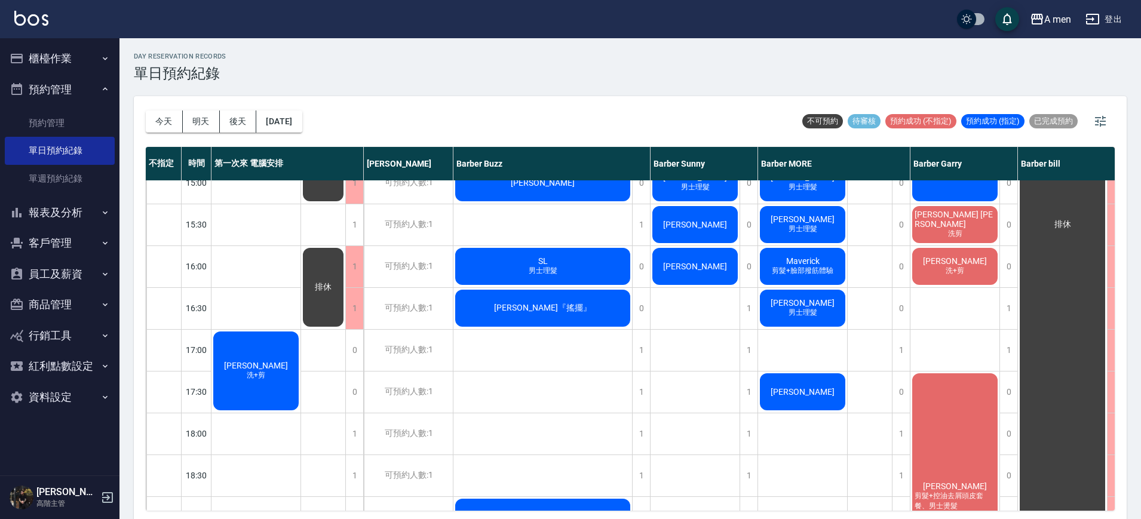
click at [278, 357] on div "孫科恩 洗+剪" at bounding box center [255, 371] width 89 height 82
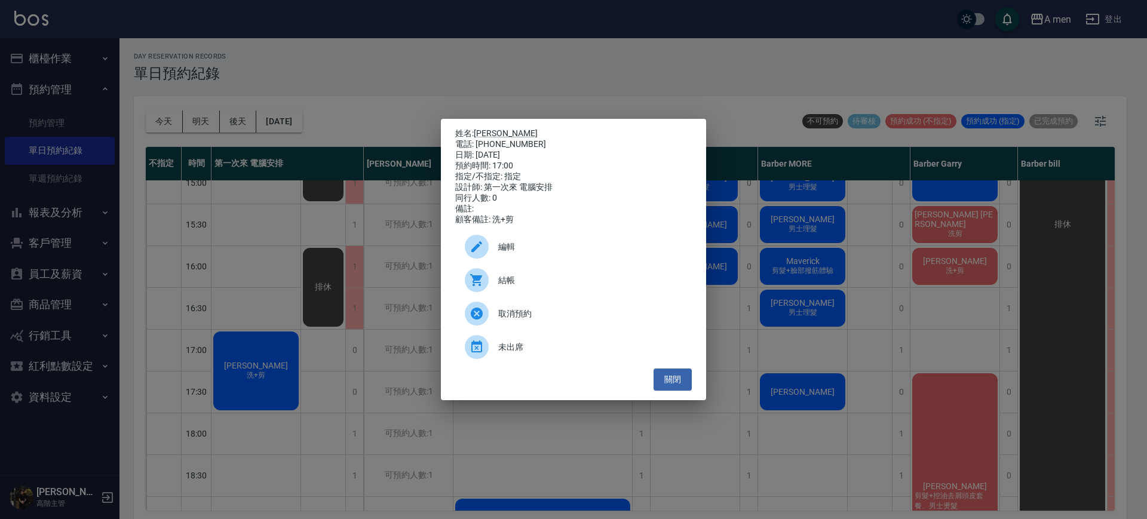
drag, startPoint x: 546, startPoint y: 259, endPoint x: 496, endPoint y: 256, distance: 50.3
click at [496, 256] on div at bounding box center [481, 247] width 33 height 24
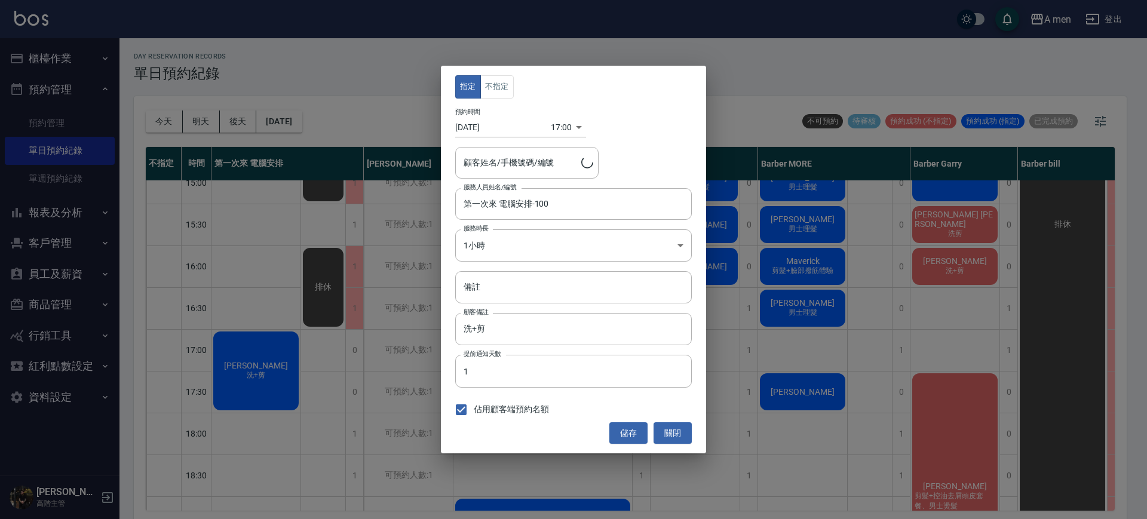
type input "孫科恩/0988065596"
click at [498, 89] on button "不指定" at bounding box center [496, 86] width 33 height 23
click at [509, 208] on input "第一次來 電腦安排-100" at bounding box center [564, 204] width 208 height 21
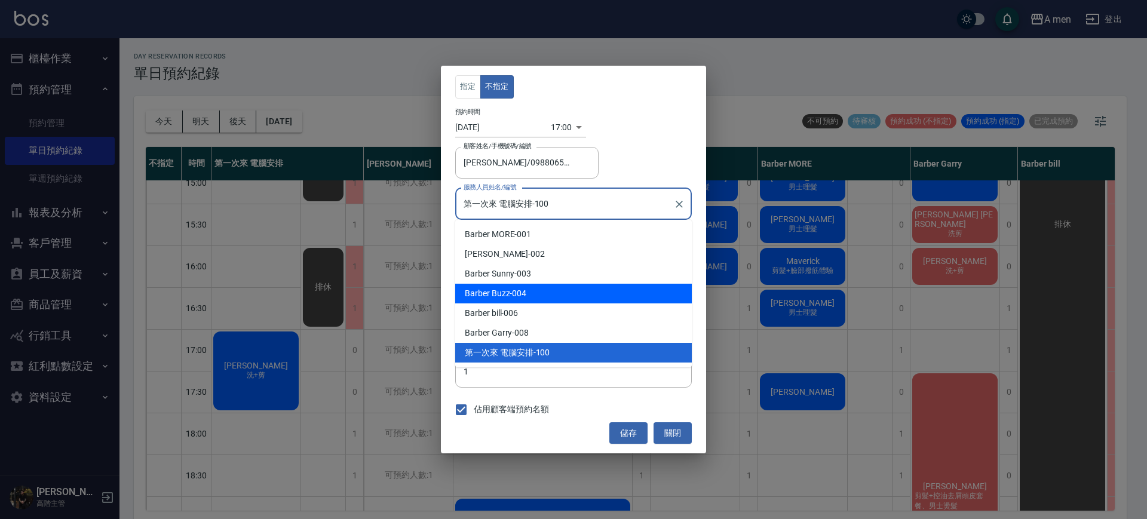
click at [526, 293] on div "Barber Buzz -004" at bounding box center [573, 294] width 237 height 20
type input "Barber Buzz-004"
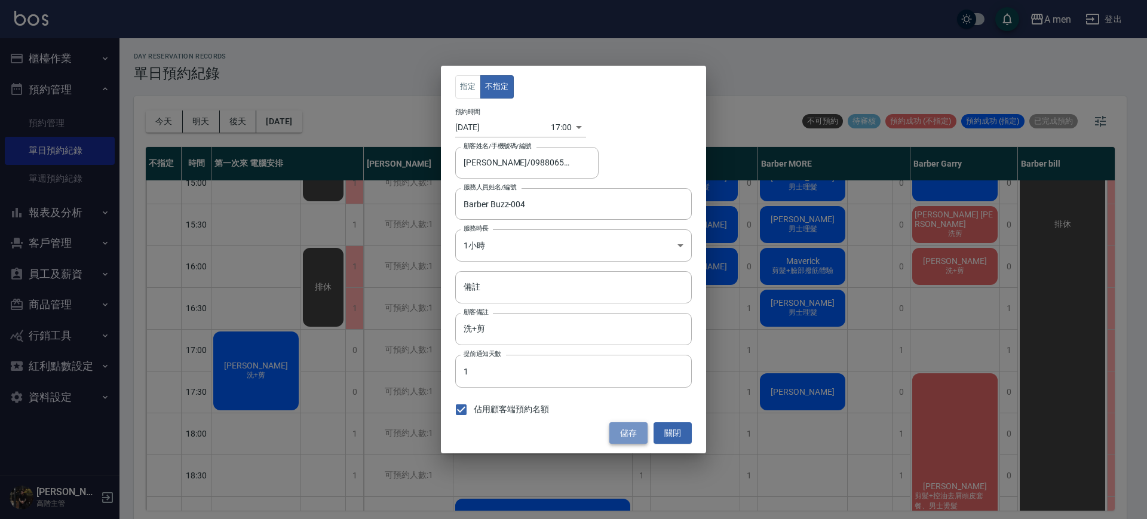
click at [618, 433] on button "儲存" at bounding box center [628, 433] width 38 height 22
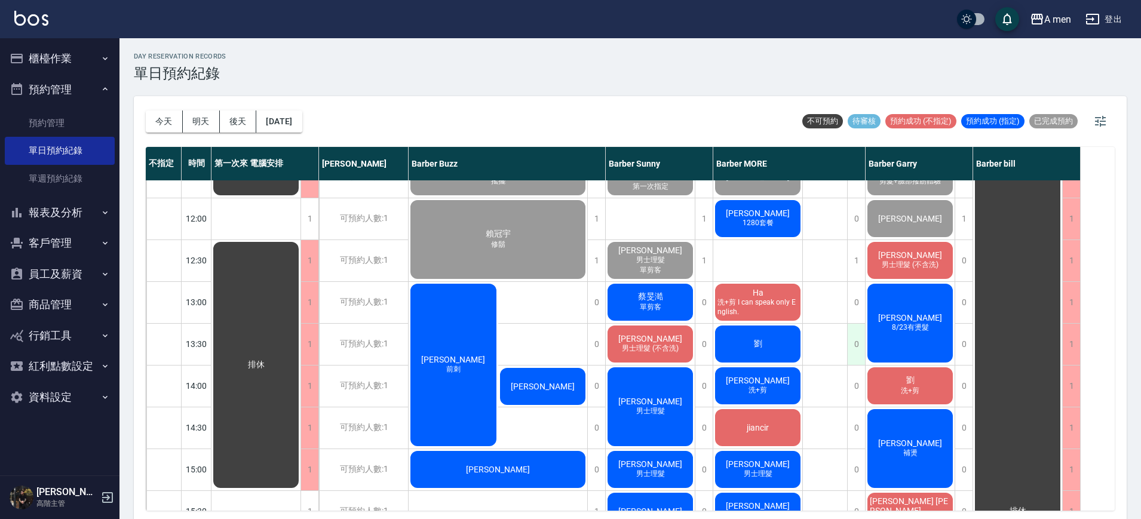
scroll to position [82, 0]
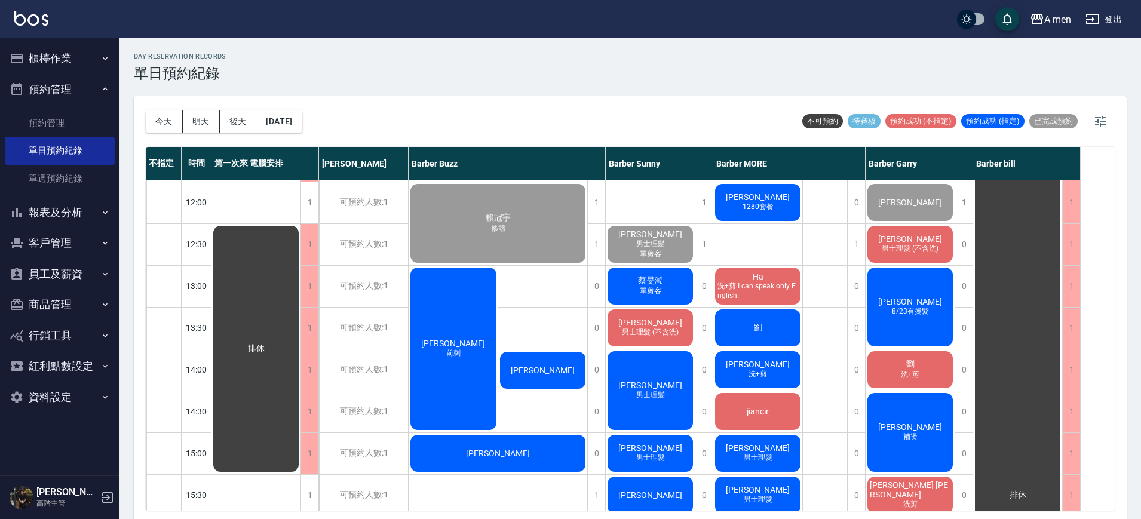
click at [673, 327] on div "劉達瑋 男士理髮 (不含洗)" at bounding box center [650, 328] width 89 height 41
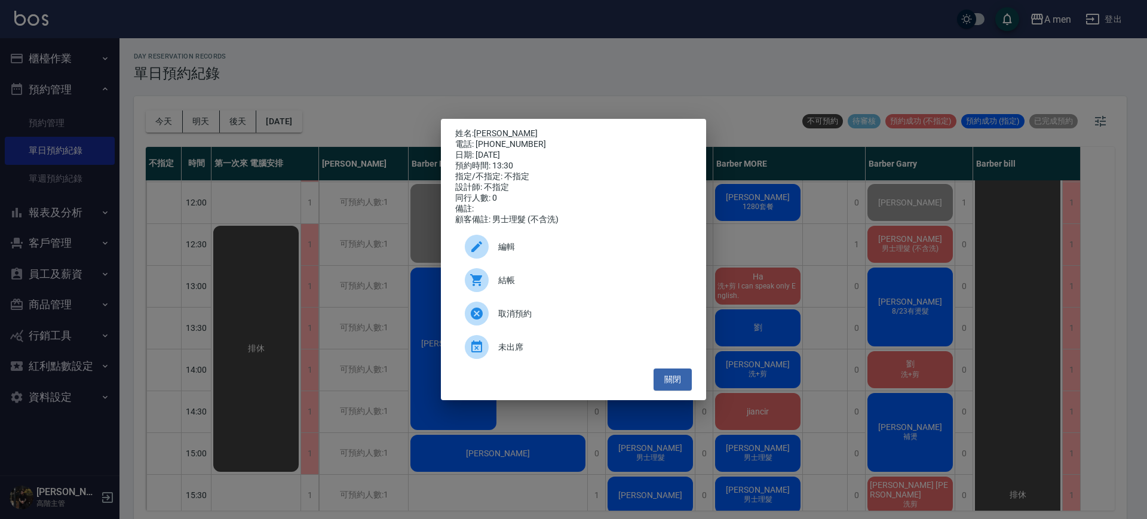
click at [736, 303] on div "姓名: 劉達瑋 電話: 0965277111 日期: 2025/10/04 預約時間: 13:30 指定/不指定: 不指定 設計師: 不指定 同行人數: 0 …" at bounding box center [573, 259] width 1147 height 519
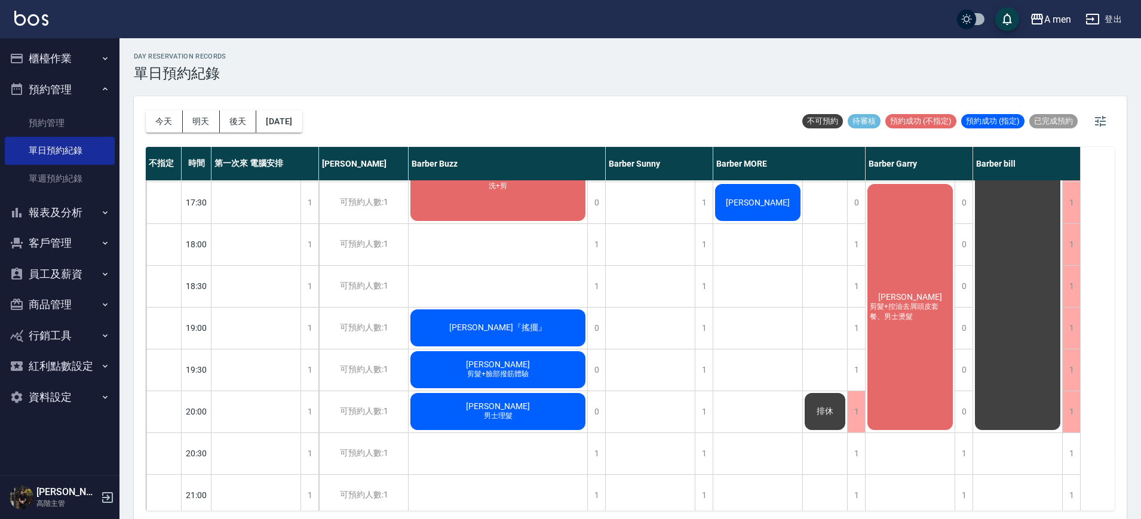
scroll to position [542, 0]
click at [589, 249] on div "1" at bounding box center [596, 245] width 18 height 41
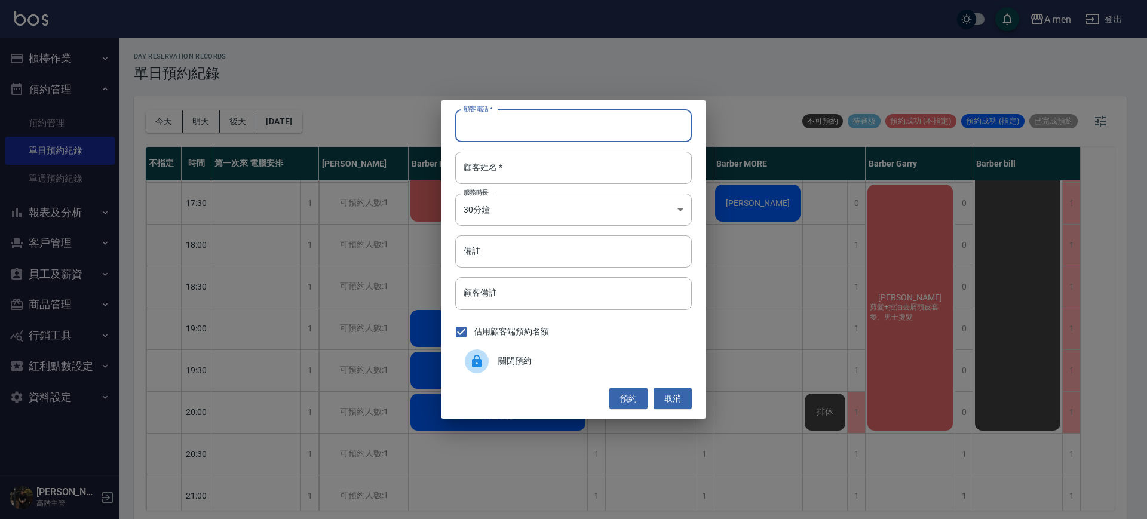
click at [565, 129] on input "顧客電話   *" at bounding box center [573, 126] width 237 height 32
type input "0926000635"
click at [637, 397] on button "預約" at bounding box center [628, 399] width 38 height 22
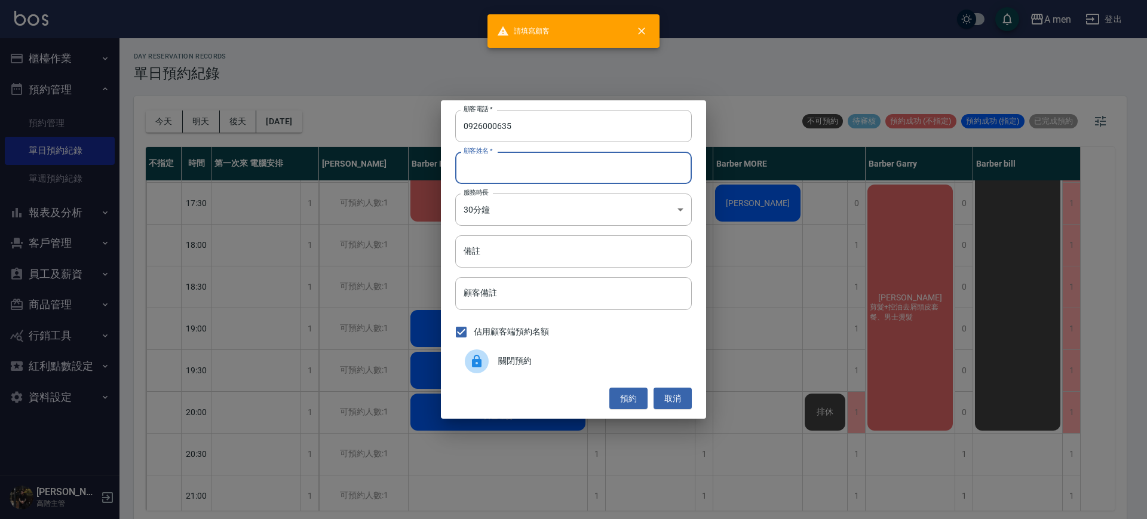
click at [621, 168] on input "顧客姓名   *" at bounding box center [573, 168] width 237 height 32
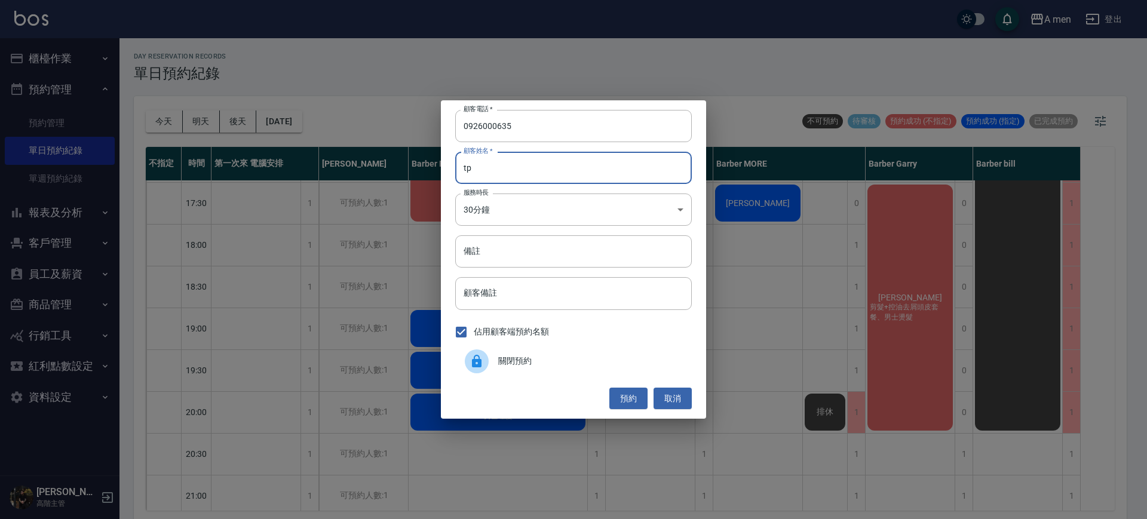
type input "t"
click at [631, 400] on button "預約" at bounding box center [628, 399] width 38 height 22
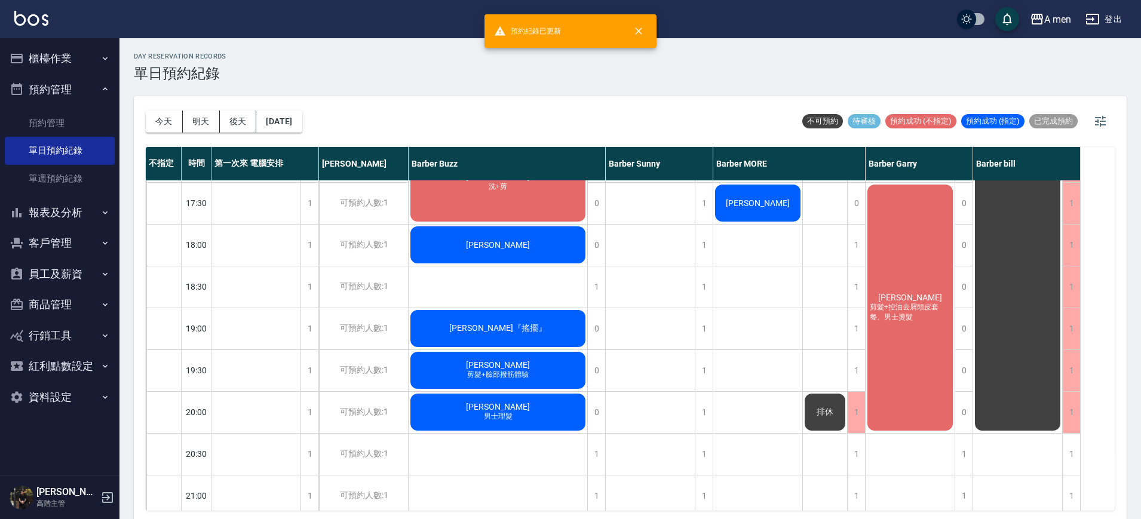
click at [490, 244] on span "陳昱瑋" at bounding box center [497, 245] width 69 height 10
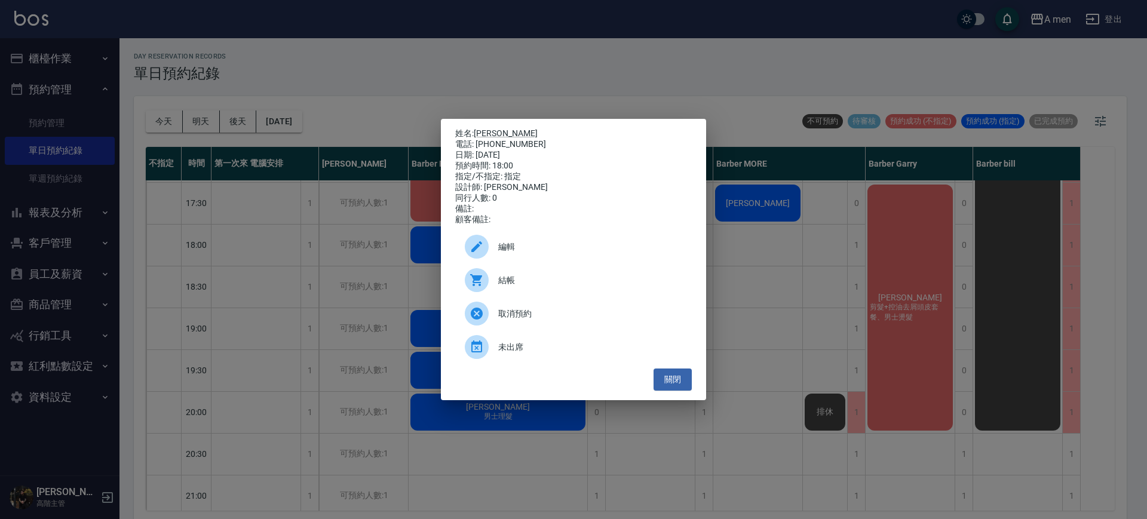
click at [380, 308] on div "姓名: 陳昱瑋 電話: 0926000635 日期: 2025/10/04 預約時間: 18:00 指定/不指定: 指定 設計師: Barber Buzz 同…" at bounding box center [573, 259] width 1147 height 519
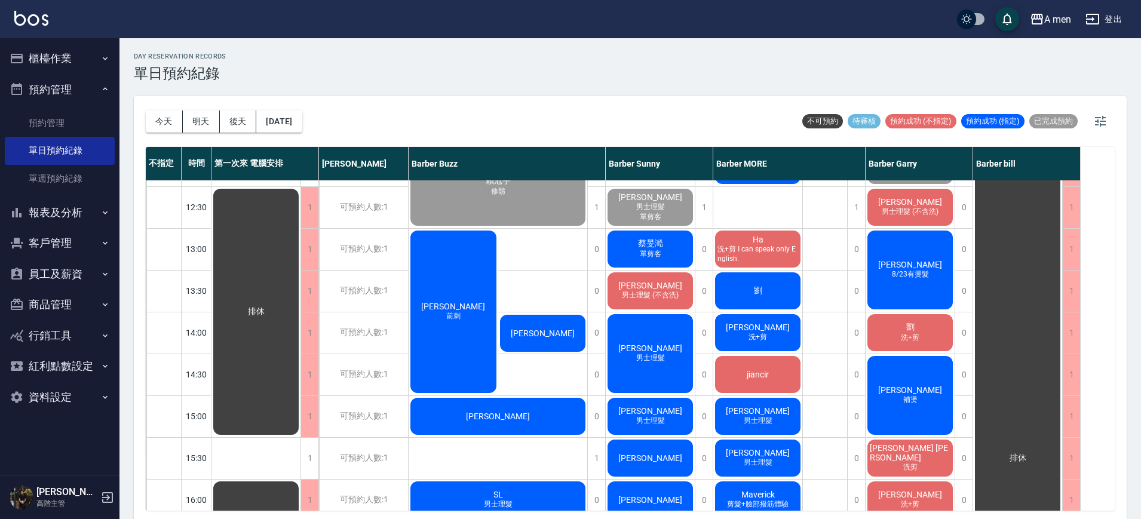
scroll to position [90, 0]
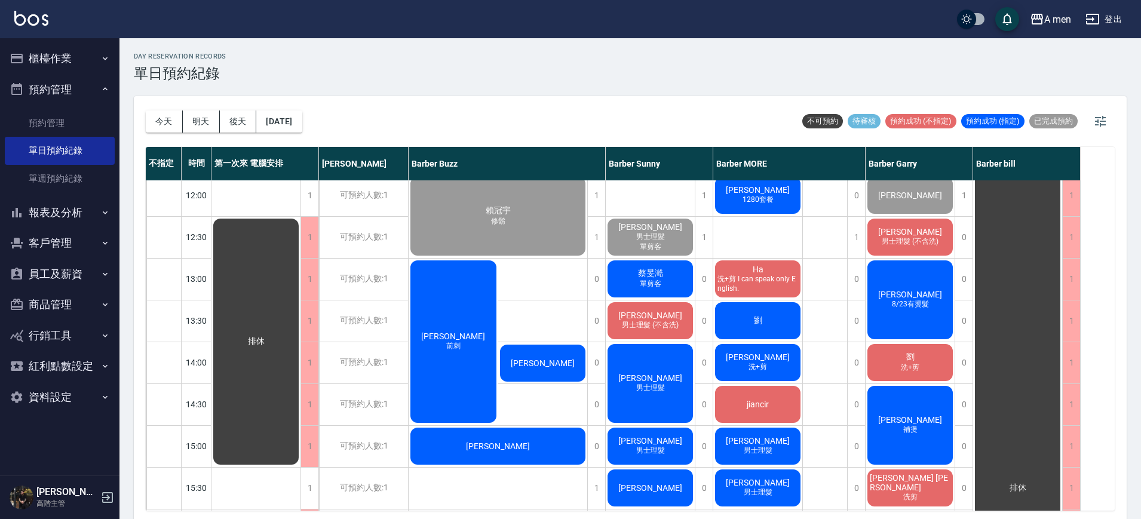
click at [779, 193] on div "郭晉倫 1280套餐" at bounding box center [757, 195] width 89 height 41
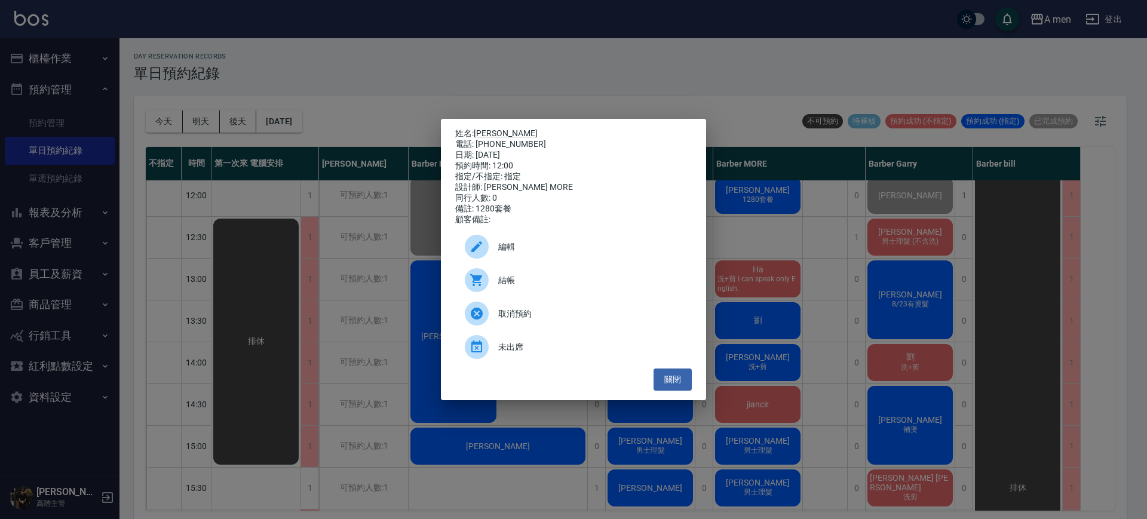
click at [541, 281] on span "結帳" at bounding box center [590, 280] width 184 height 13
click at [687, 385] on button "關閉" at bounding box center [672, 380] width 38 height 22
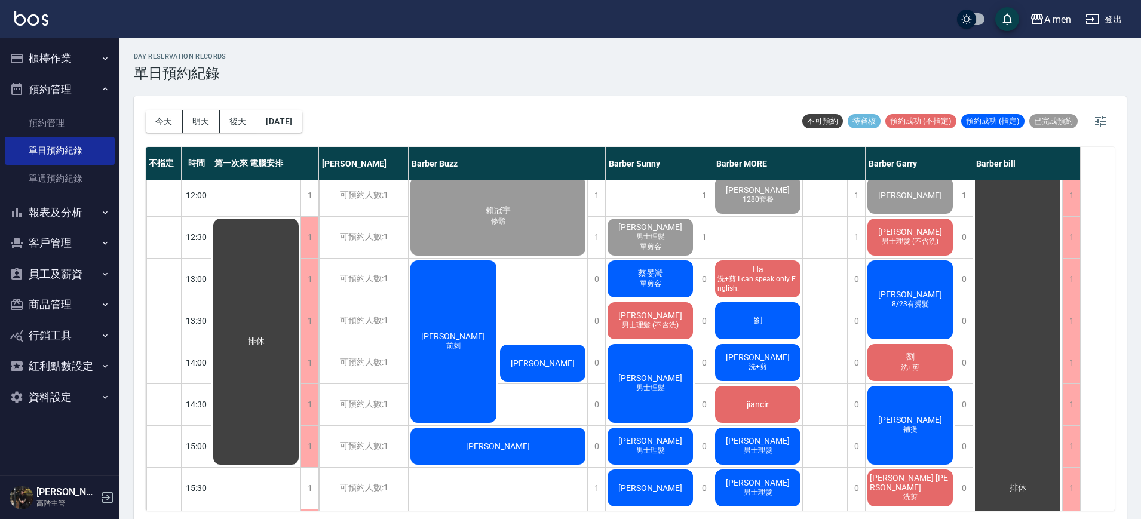
click at [768, 356] on span "[PERSON_NAME]" at bounding box center [757, 357] width 69 height 10
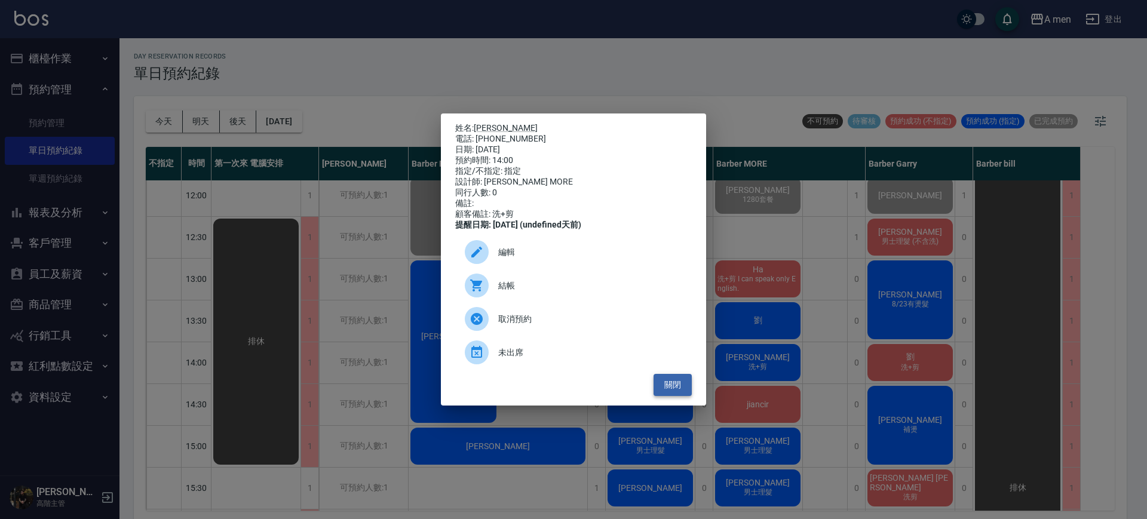
click at [674, 386] on button "關閉" at bounding box center [672, 385] width 38 height 22
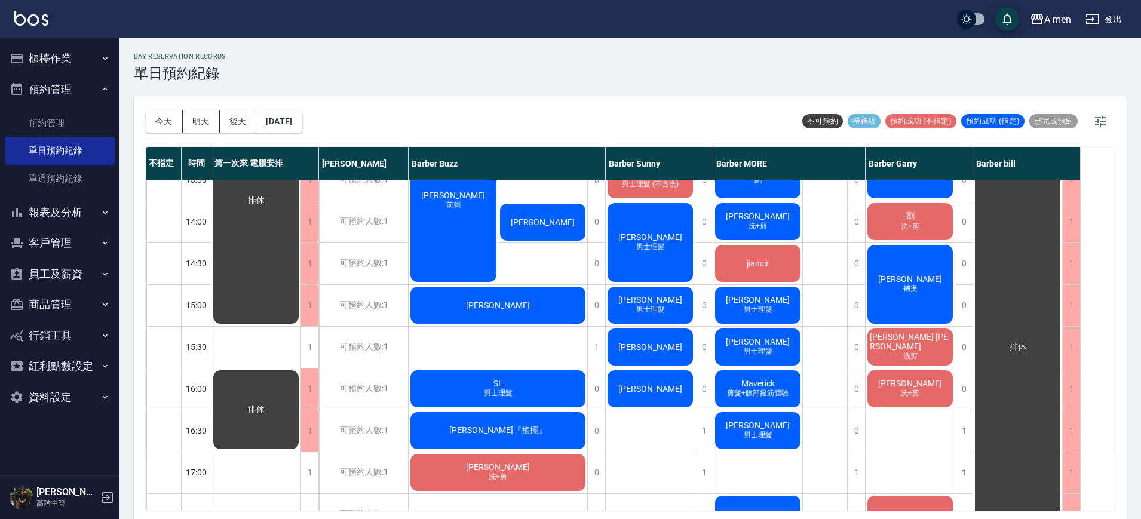
scroll to position [0, 0]
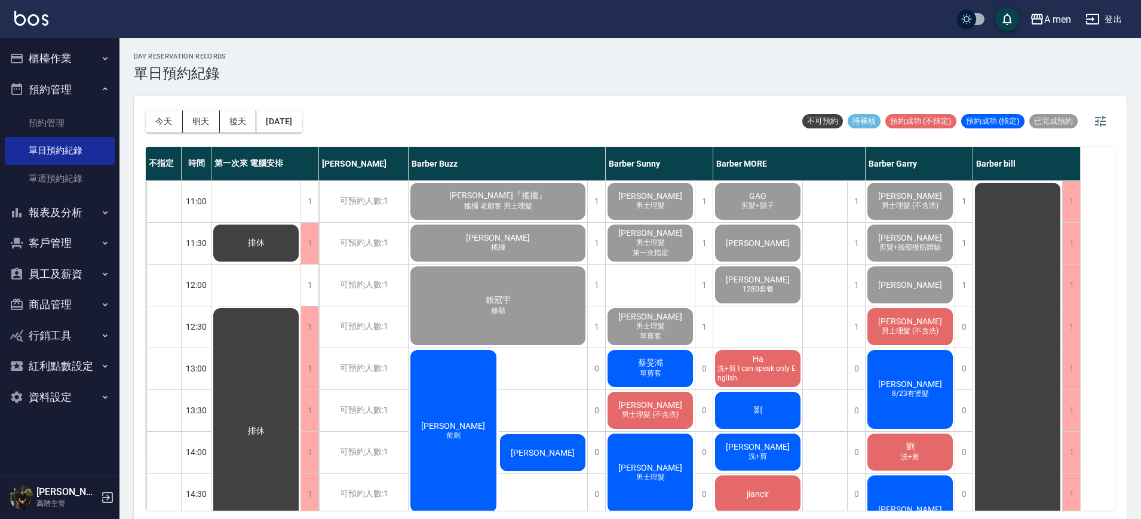
click at [749, 408] on div "劉" at bounding box center [757, 410] width 89 height 41
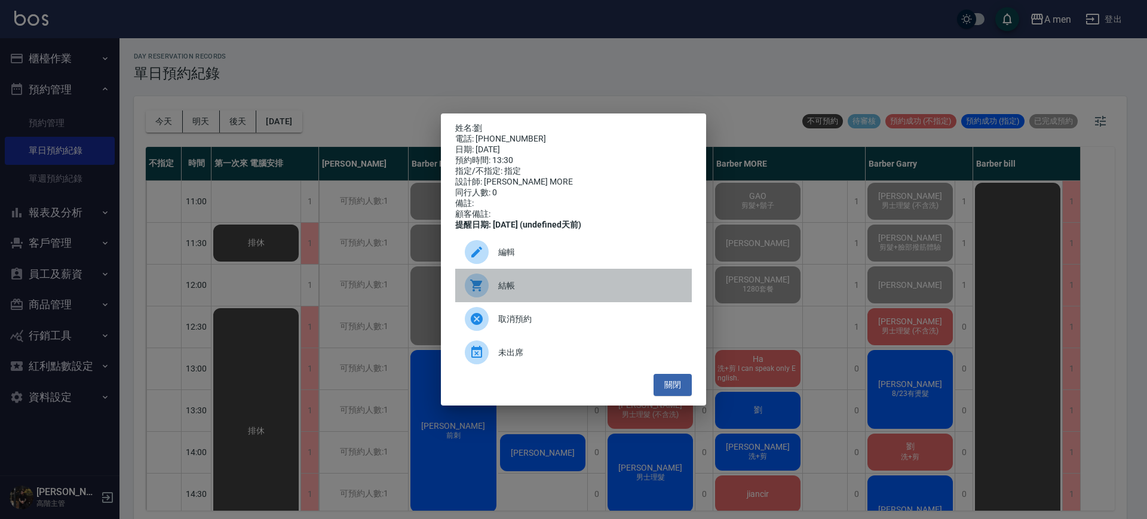
click at [536, 292] on span "結帳" at bounding box center [590, 286] width 184 height 13
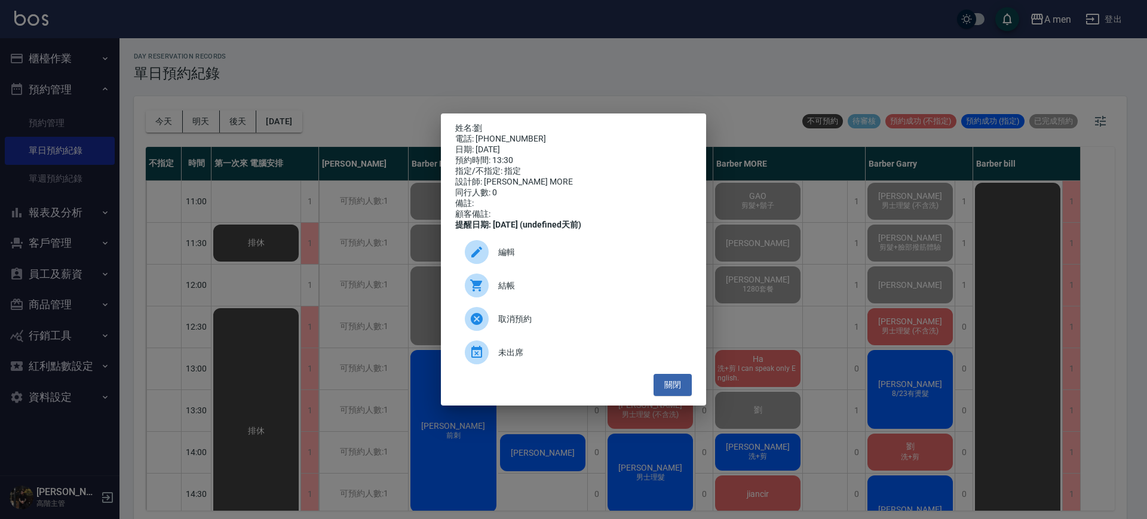
click at [670, 374] on ul "編輯 結帳 取消預約 未出席" at bounding box center [573, 302] width 237 height 143
click at [670, 384] on button "關閉" at bounding box center [672, 385] width 38 height 22
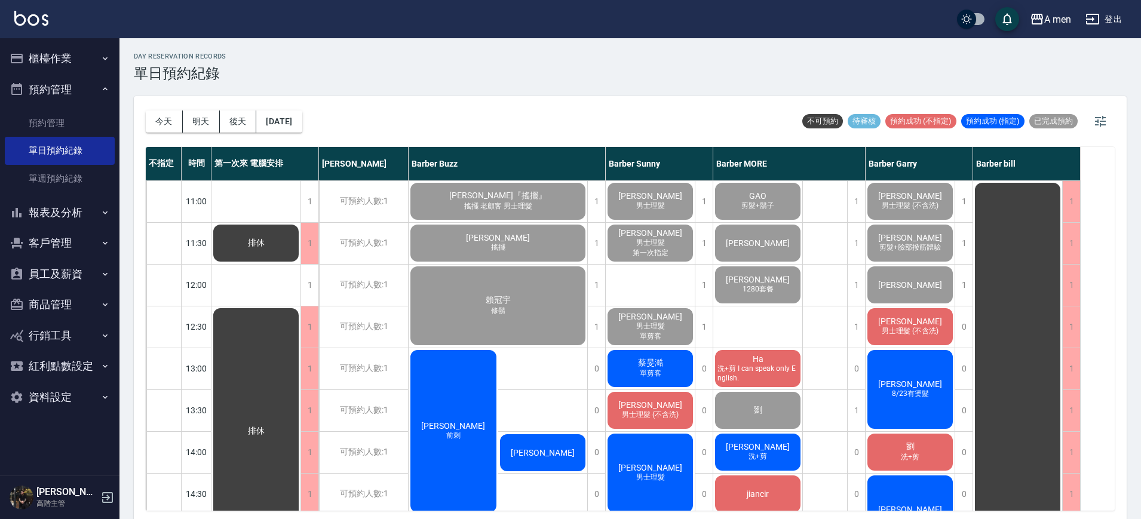
click at [759, 367] on span "洗+剪 I can speak only English." at bounding box center [757, 373] width 85 height 19
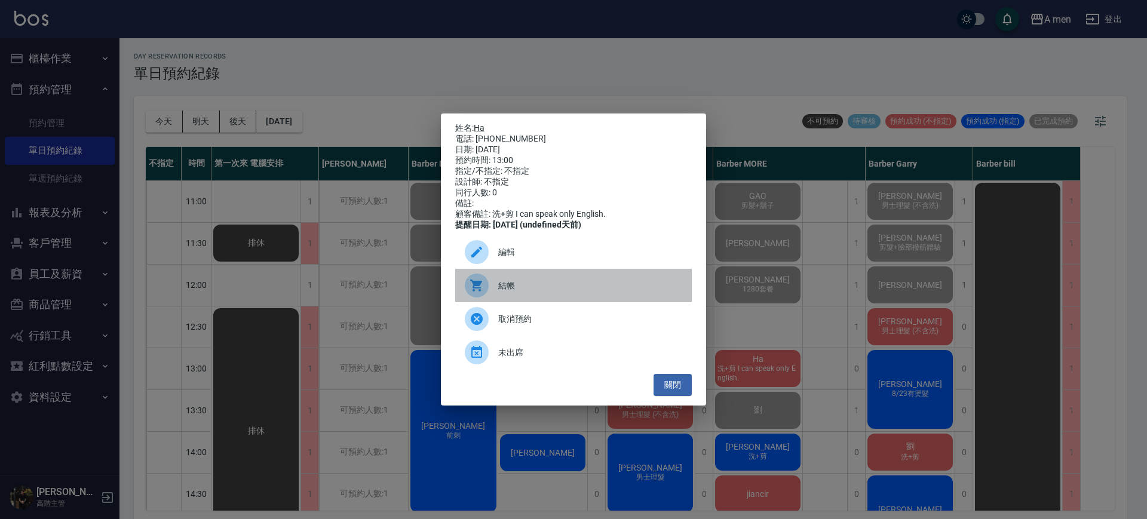
click at [515, 281] on div "結帳" at bounding box center [573, 285] width 237 height 33
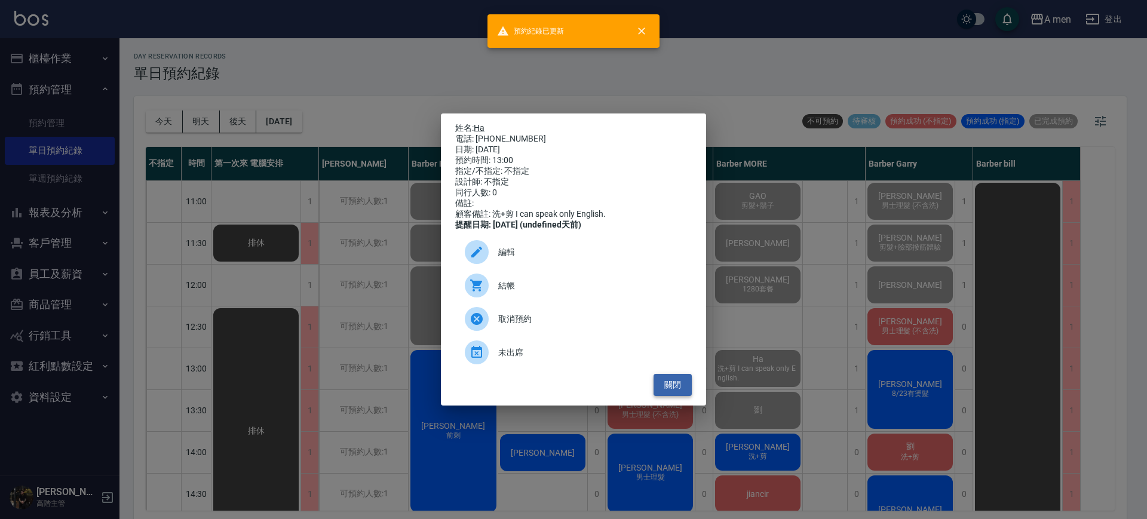
click at [668, 385] on button "關閉" at bounding box center [672, 385] width 38 height 22
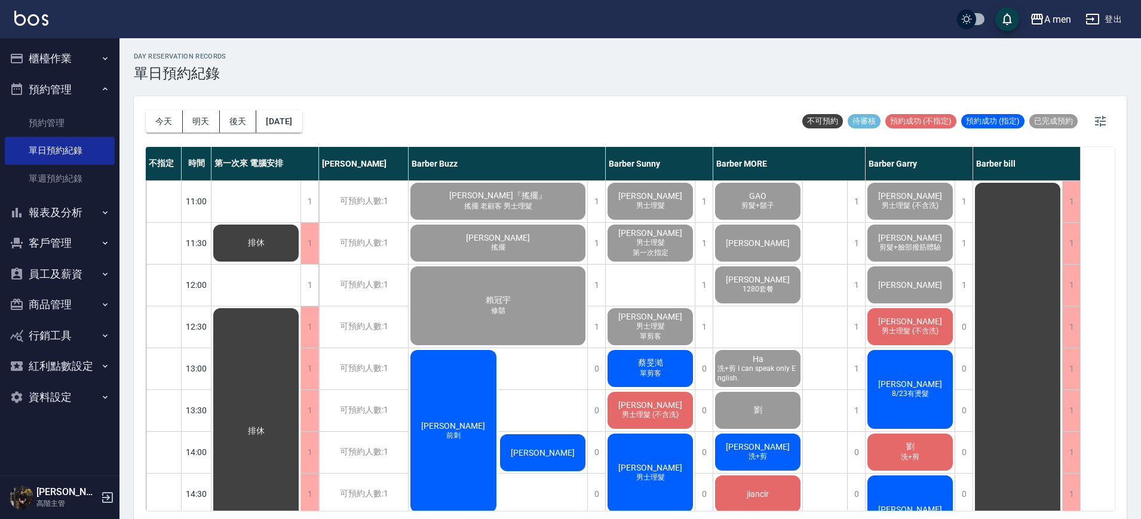
click at [552, 456] on span "阿杰" at bounding box center [542, 453] width 69 height 10
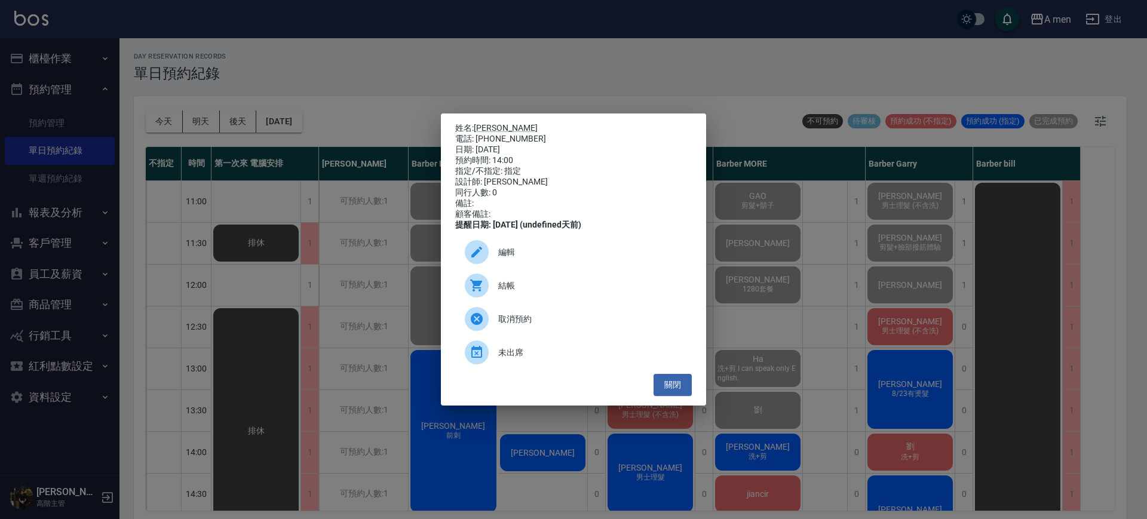
click at [524, 256] on span "編輯" at bounding box center [590, 252] width 184 height 13
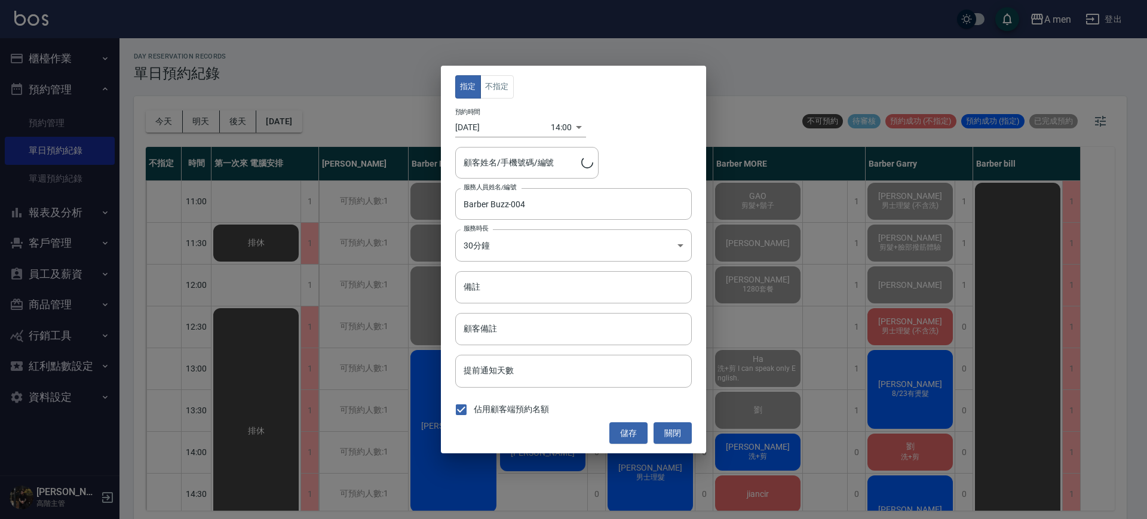
type input "阿杰/0909600779"
click at [665, 429] on button "關閉" at bounding box center [672, 433] width 38 height 22
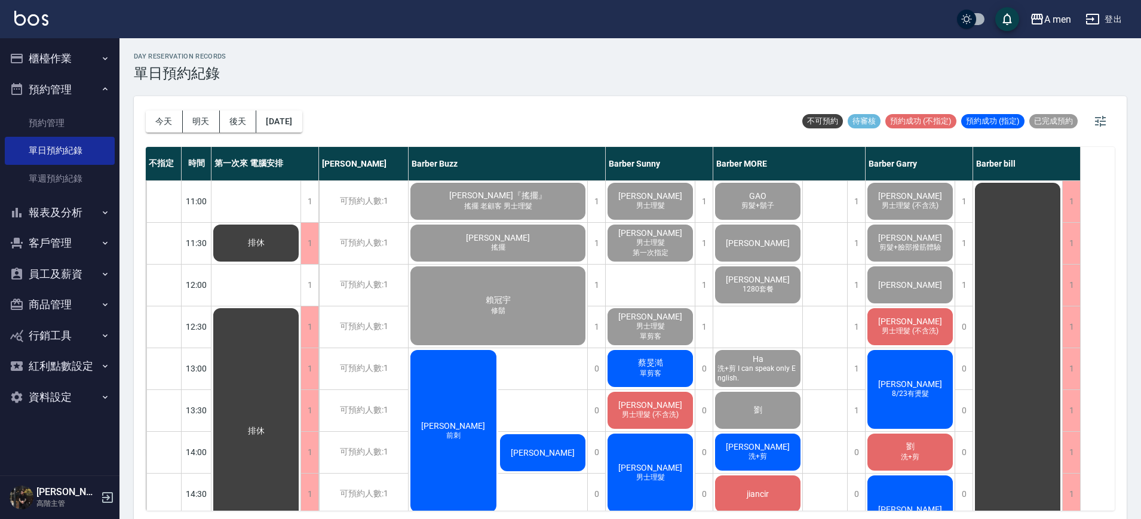
click at [506, 463] on div "阿杰" at bounding box center [543, 452] width 90 height 41
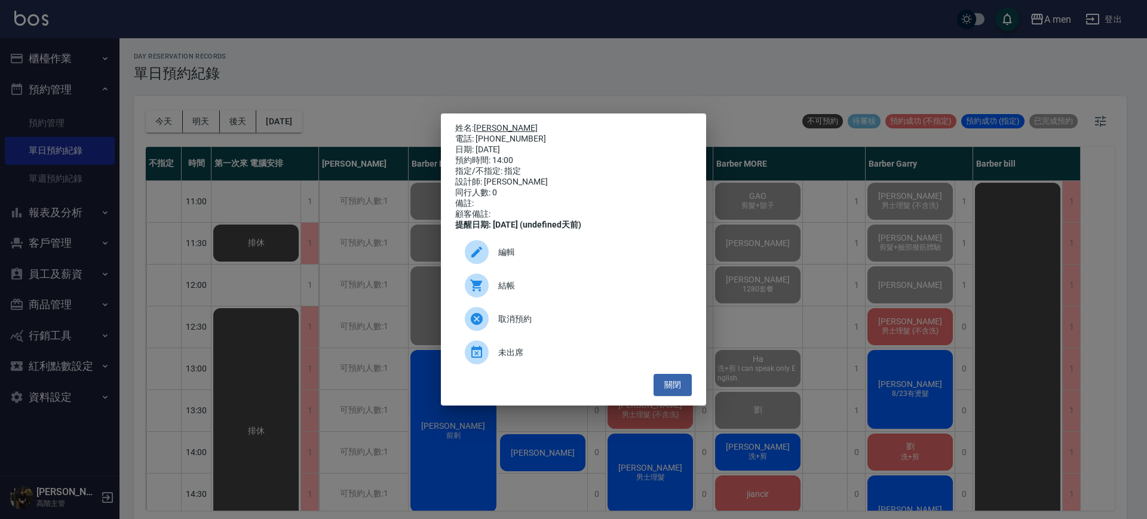
click at [477, 123] on link "阿杰" at bounding box center [506, 128] width 64 height 10
click at [671, 384] on button "關閉" at bounding box center [672, 385] width 38 height 22
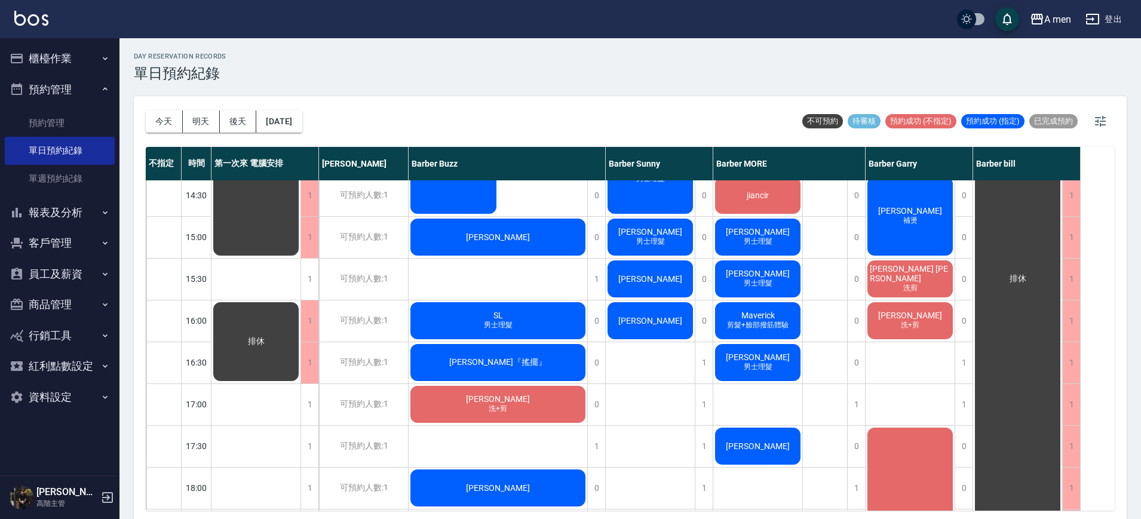
scroll to position [224, 0]
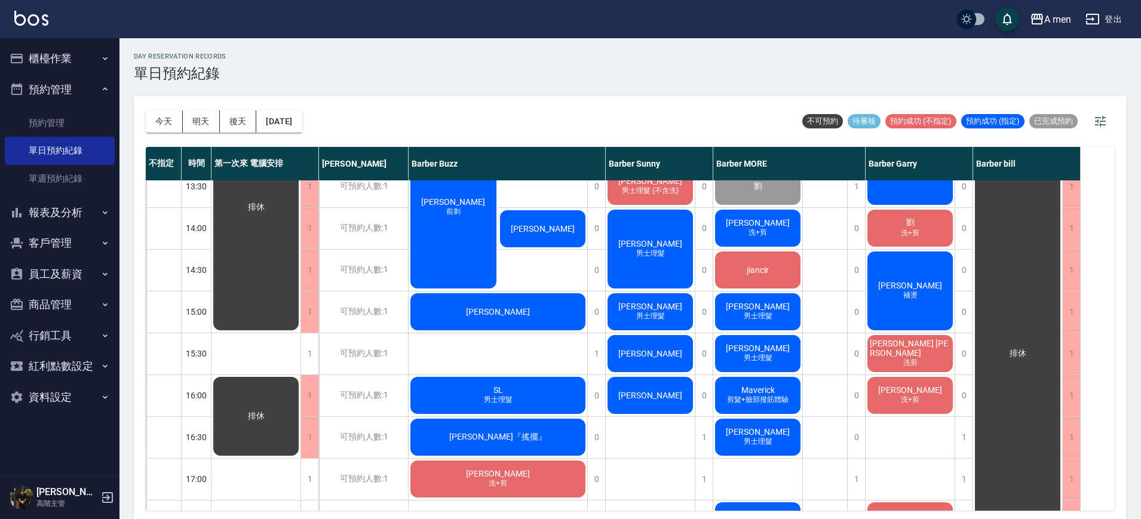
click at [730, 264] on div "jiancir" at bounding box center [757, 270] width 89 height 41
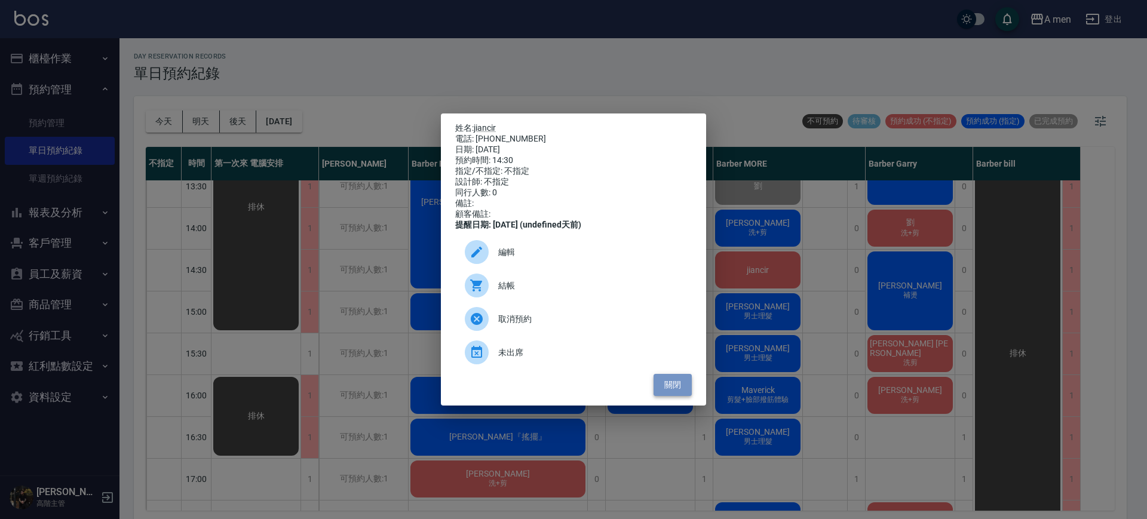
drag, startPoint x: 688, startPoint y: 388, endPoint x: 682, endPoint y: 389, distance: 6.1
click at [682, 389] on button "關閉" at bounding box center [672, 385] width 38 height 22
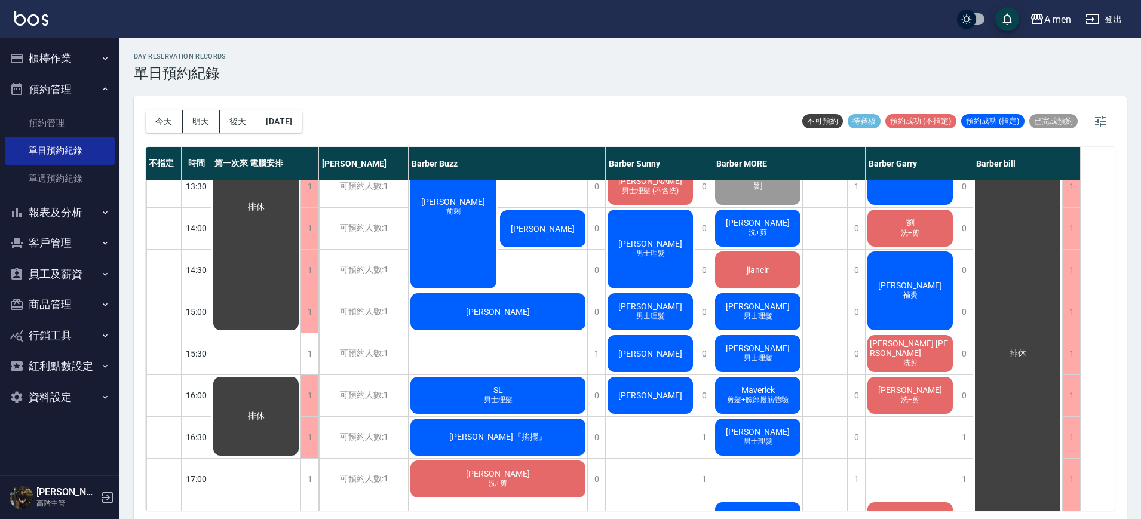
scroll to position [149, 0]
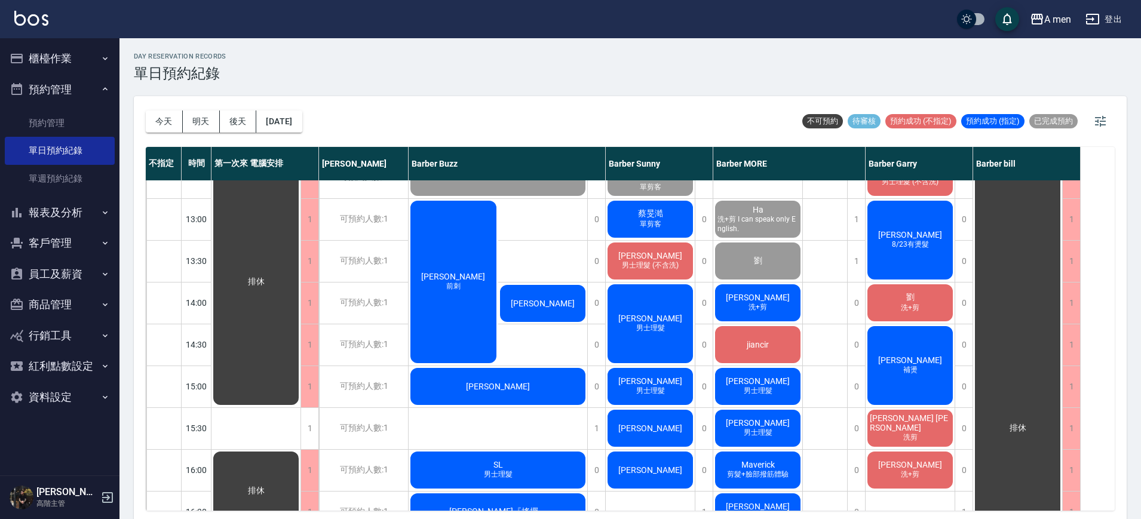
click at [768, 343] on span "jiancir" at bounding box center [757, 345] width 27 height 10
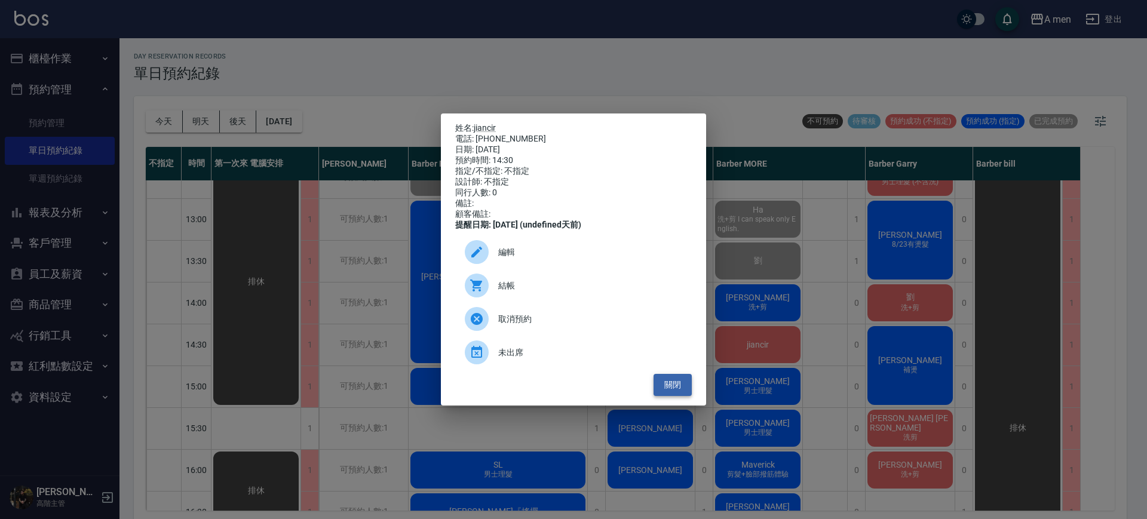
click at [680, 392] on button "關閉" at bounding box center [672, 385] width 38 height 22
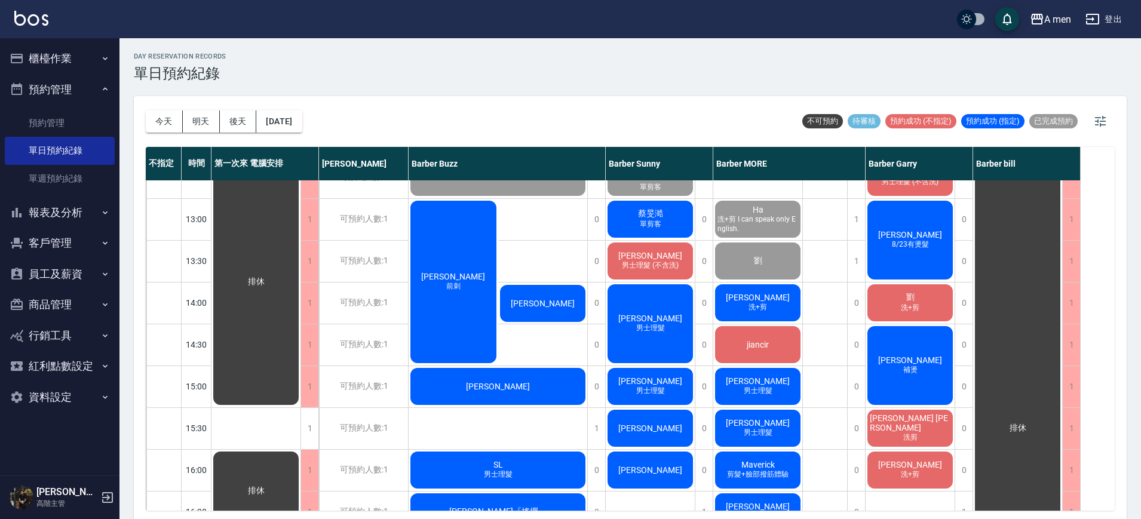
click at [502, 382] on span "[PERSON_NAME]" at bounding box center [497, 387] width 69 height 10
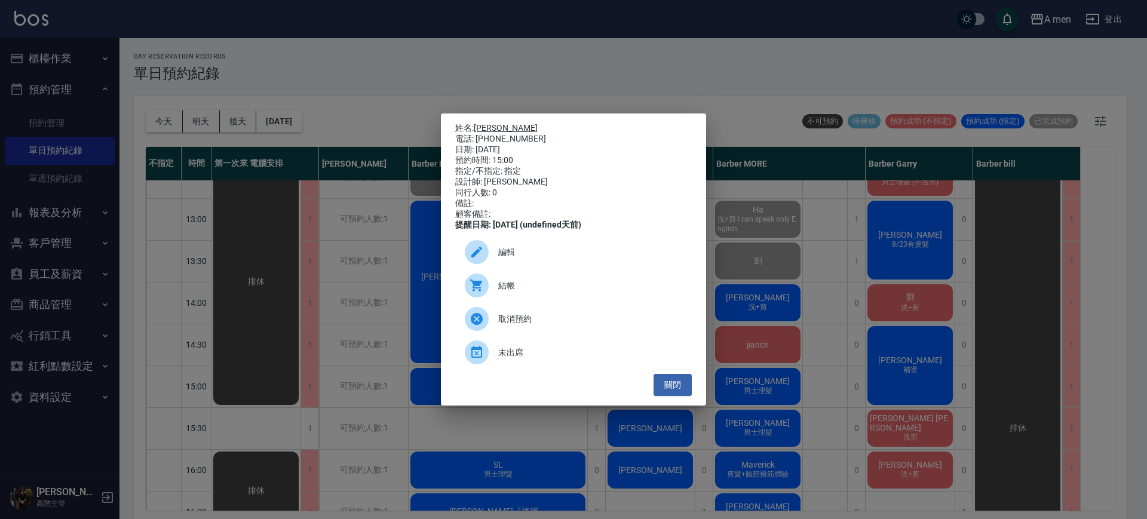
click at [481, 123] on link "[PERSON_NAME]" at bounding box center [506, 128] width 64 height 10
click at [670, 392] on button "關閉" at bounding box center [672, 385] width 38 height 22
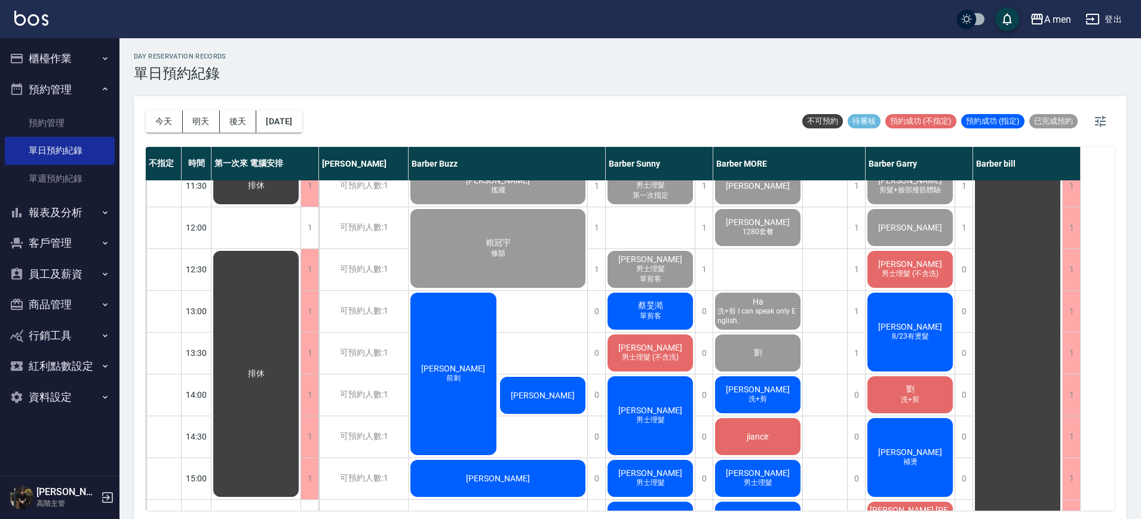
scroll to position [299, 0]
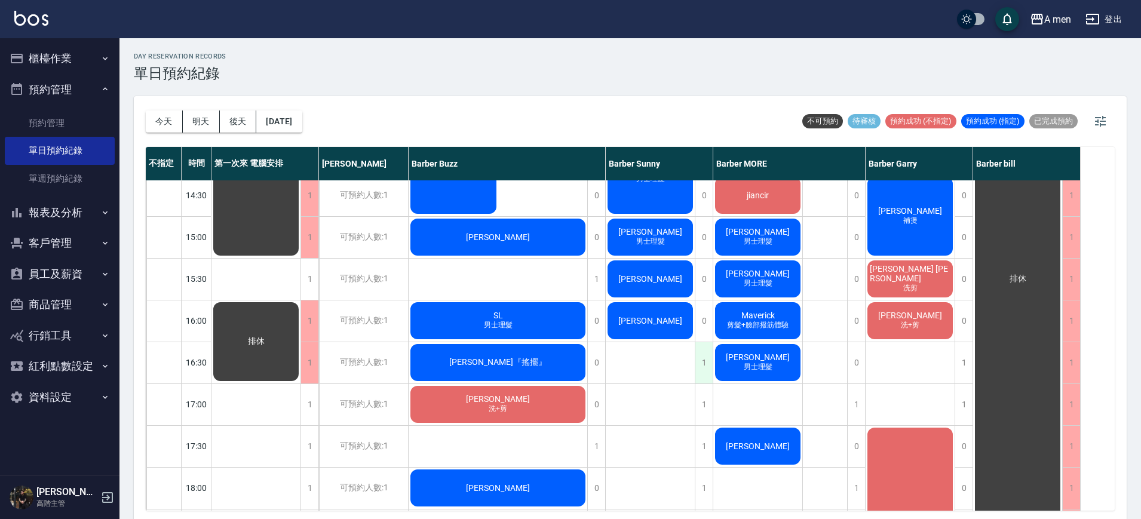
click at [707, 362] on div "1" at bounding box center [704, 362] width 18 height 41
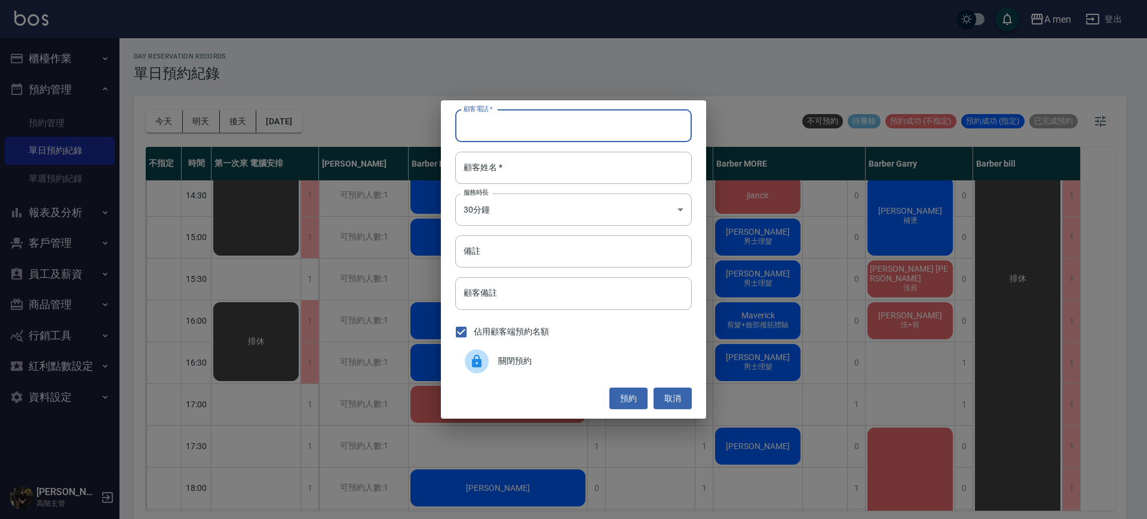
click at [532, 138] on input "顧客電話   *" at bounding box center [573, 126] width 237 height 32
click at [505, 163] on input "顧客姓名   *" at bounding box center [573, 168] width 237 height 32
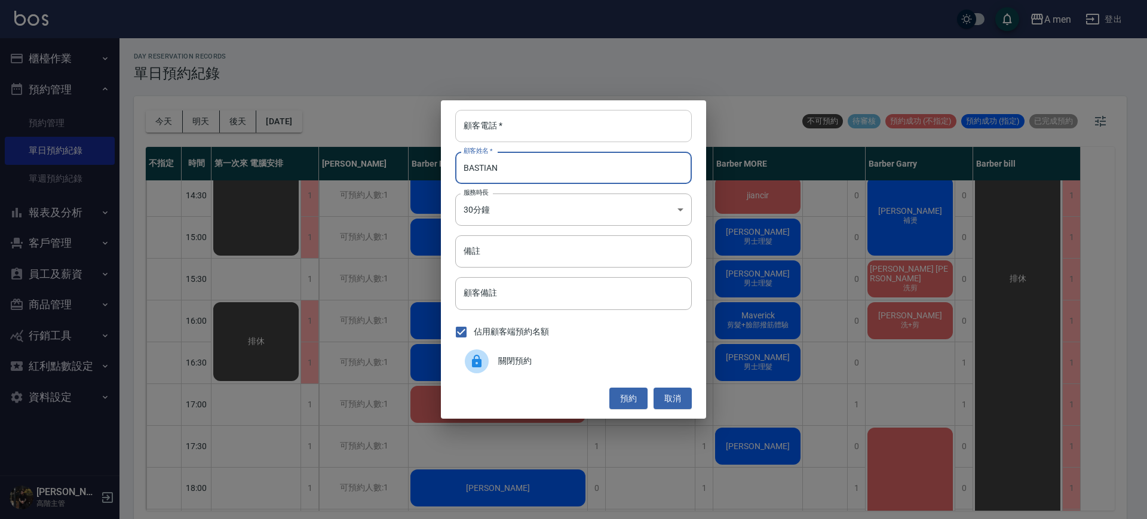
type input "BASTIAN"
click at [498, 122] on input "顧客電話   *" at bounding box center [573, 126] width 237 height 32
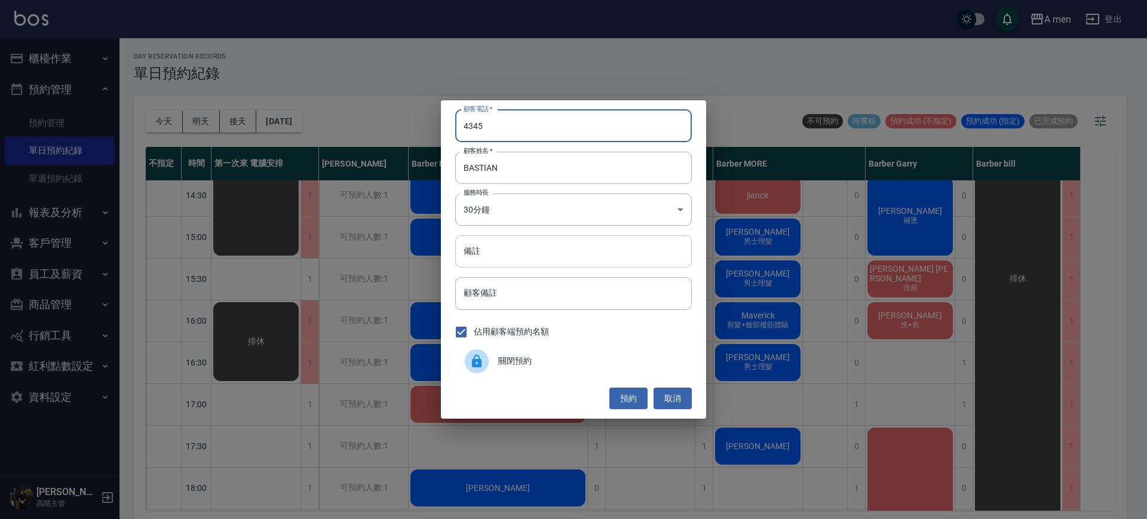
type input "4345"
click at [517, 260] on input "備註" at bounding box center [573, 251] width 237 height 32
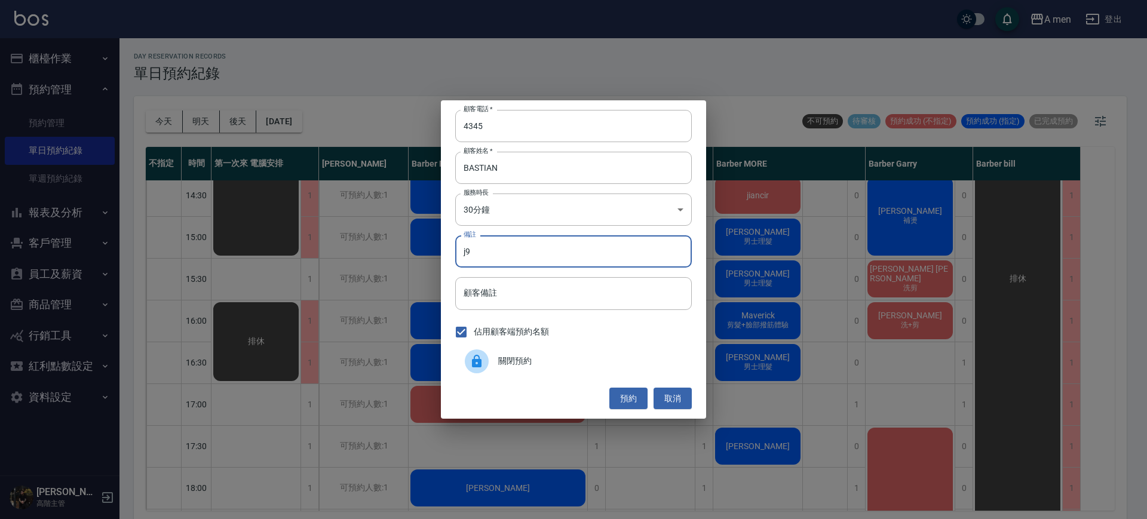
type input "j"
type input "外國人"
click at [633, 404] on button "預約" at bounding box center [628, 399] width 38 height 22
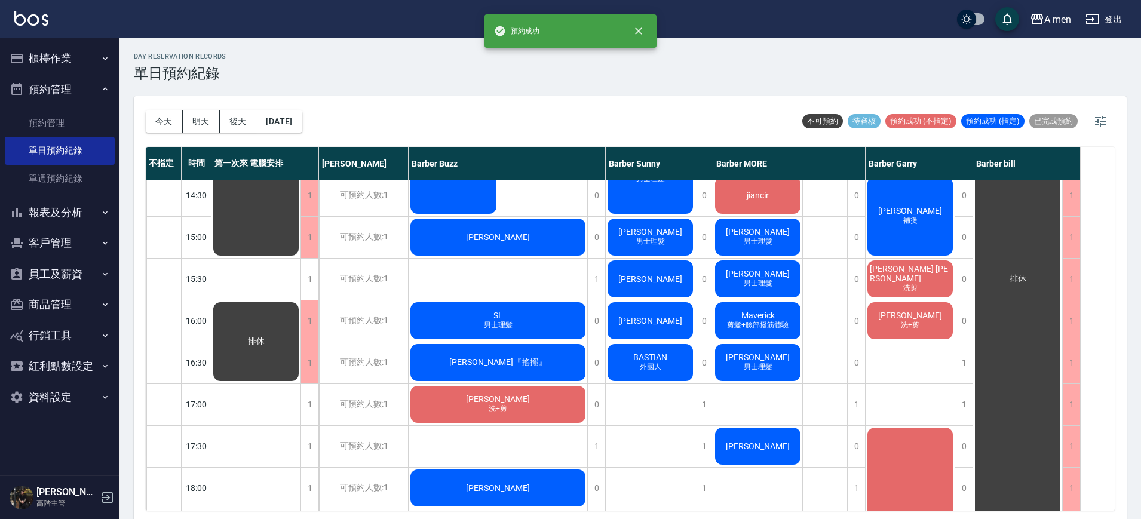
click at [676, 367] on div "BASTIAN 外國人" at bounding box center [650, 362] width 89 height 41
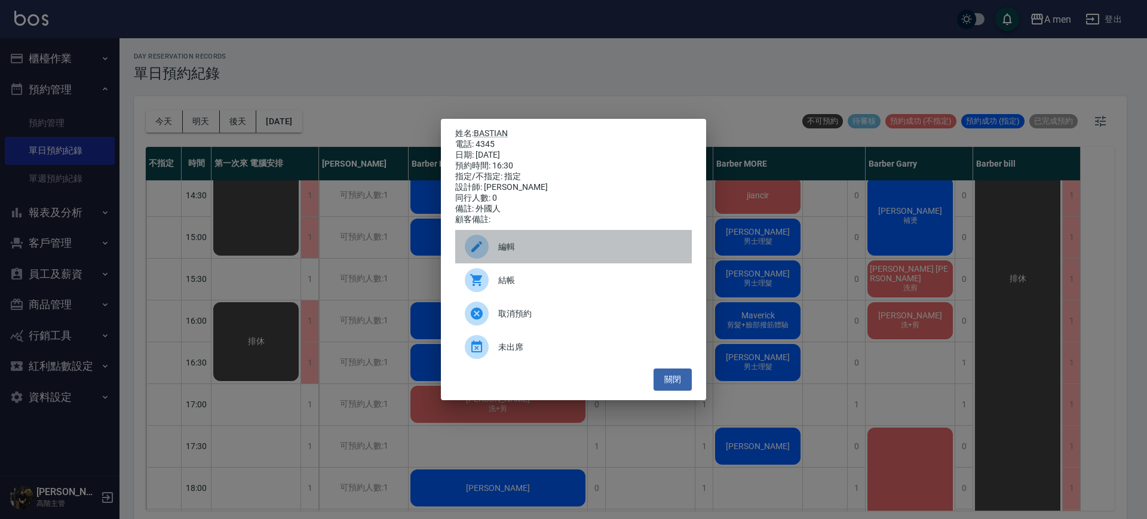
click at [518, 263] on div "編輯" at bounding box center [573, 246] width 237 height 33
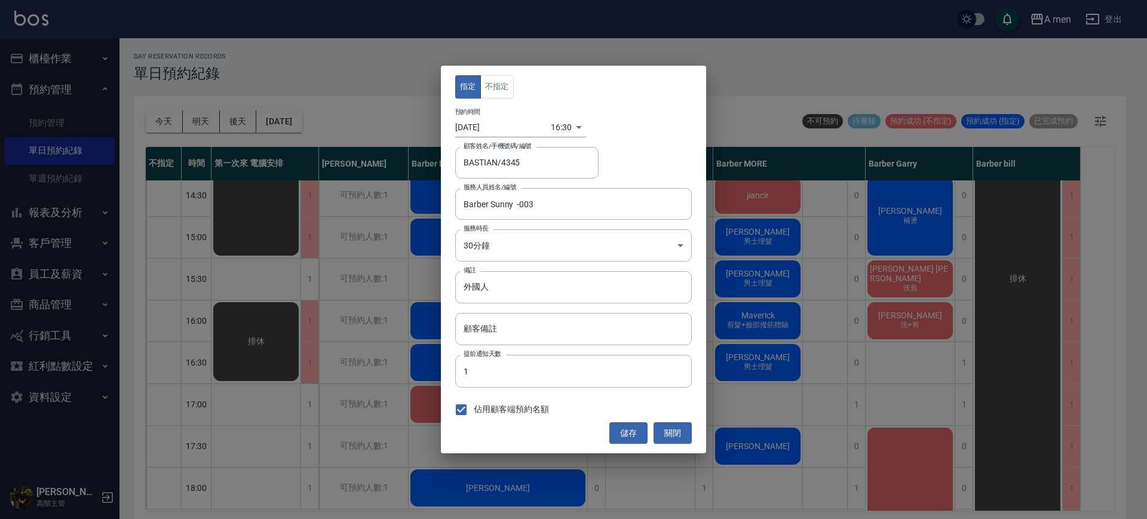
click at [481, 73] on div "指定 不指定 預約時間 2025/10/04 16:30 1759566600000 顧客姓名/手機號碼/編號 BASTIAN/4345 顧客姓名/手機號碼/…" at bounding box center [573, 260] width 265 height 388
click at [496, 71] on div "指定 不指定 預約時間 2025/10/04 16:30 1759566600000 顧客姓名/手機號碼/編號 BASTIAN/4345 顧客姓名/手機號碼/…" at bounding box center [573, 260] width 265 height 388
click at [495, 88] on button "不指定" at bounding box center [496, 86] width 33 height 23
click at [628, 439] on button "儲存" at bounding box center [628, 433] width 38 height 22
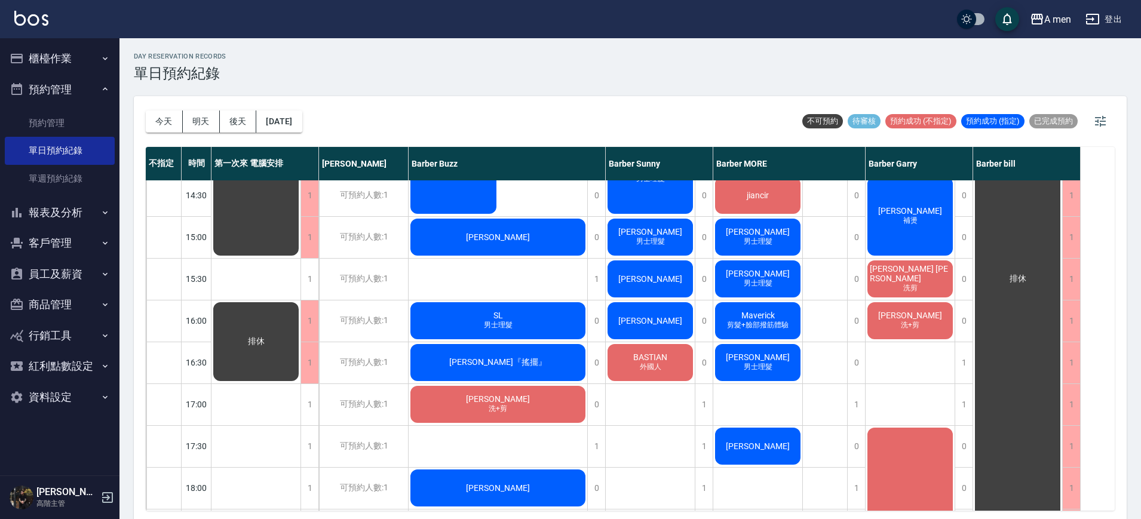
click at [664, 369] on div "BASTIAN 外國人" at bounding box center [650, 362] width 89 height 41
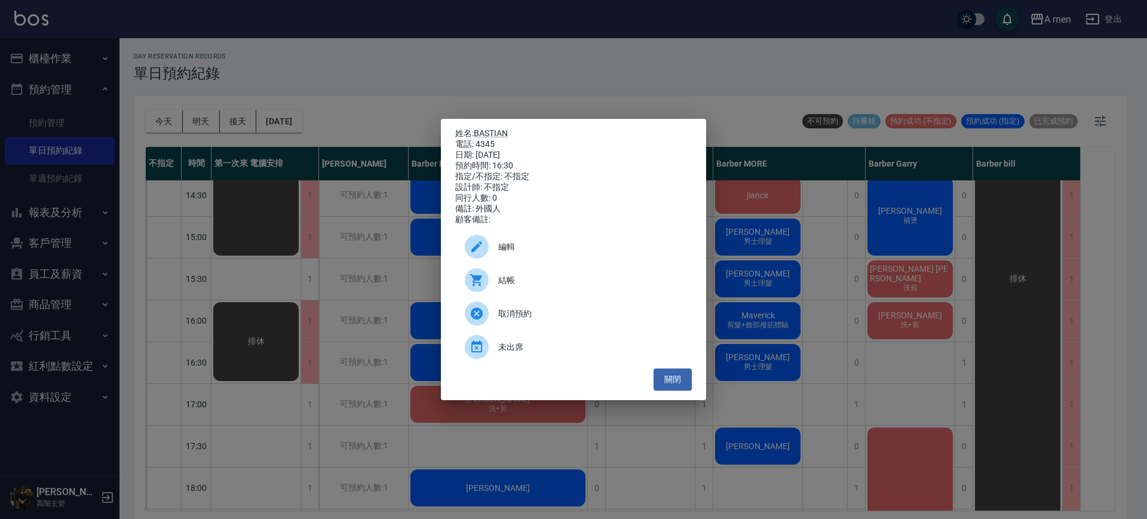
click at [530, 260] on div "編輯" at bounding box center [573, 246] width 237 height 33
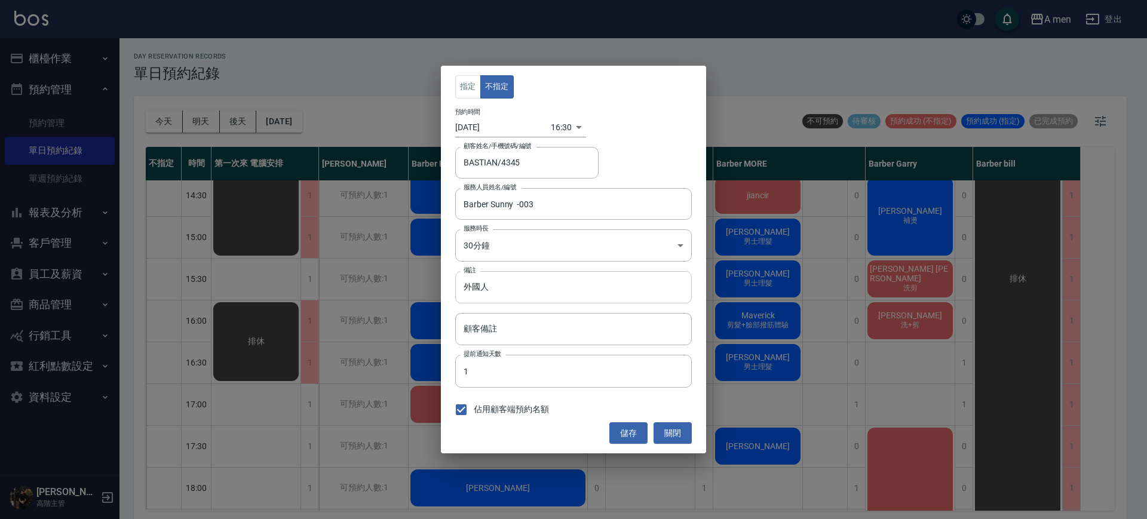
click at [533, 288] on input "外國人" at bounding box center [573, 287] width 237 height 32
type input "外國人剪髮修鬍"
click at [635, 428] on button "儲存" at bounding box center [628, 433] width 38 height 22
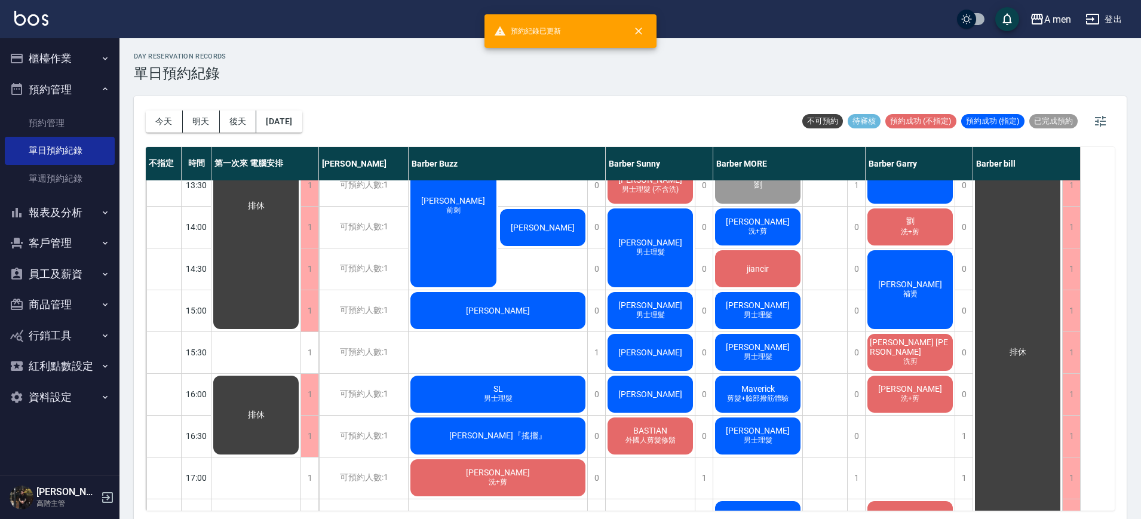
scroll to position [149, 0]
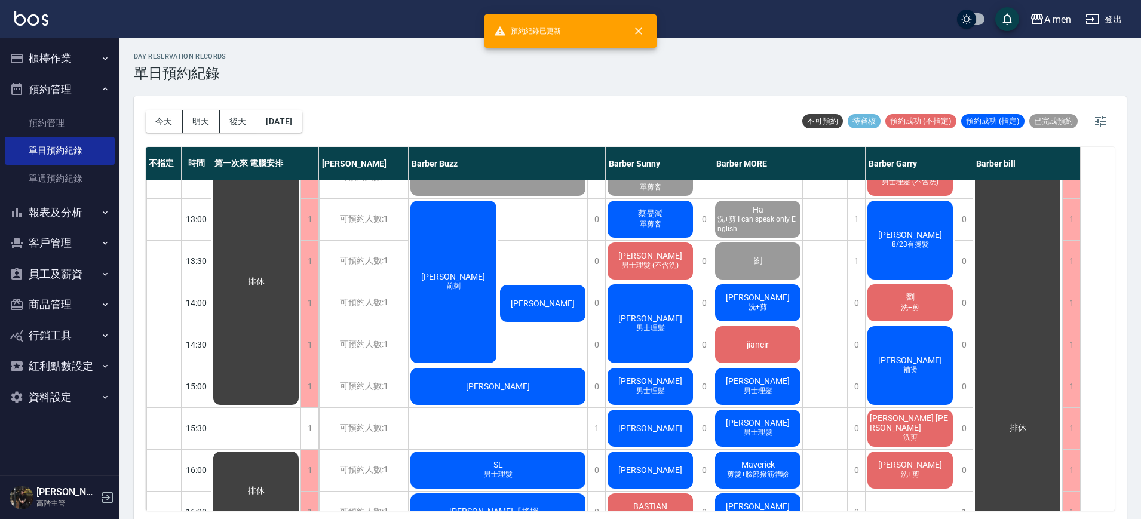
click at [567, 313] on div "阿杰" at bounding box center [543, 303] width 90 height 41
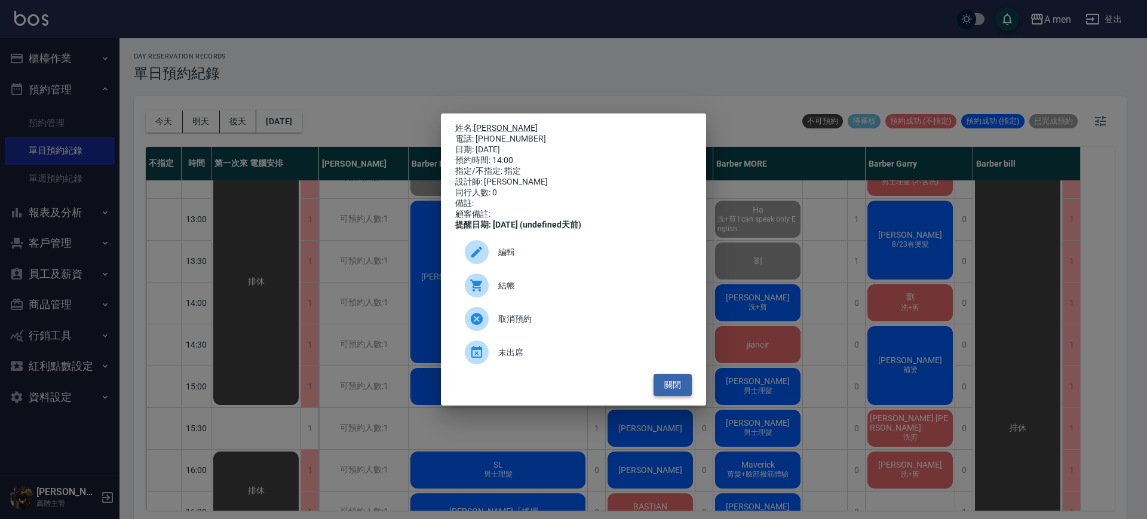
click at [680, 390] on button "關閉" at bounding box center [672, 385] width 38 height 22
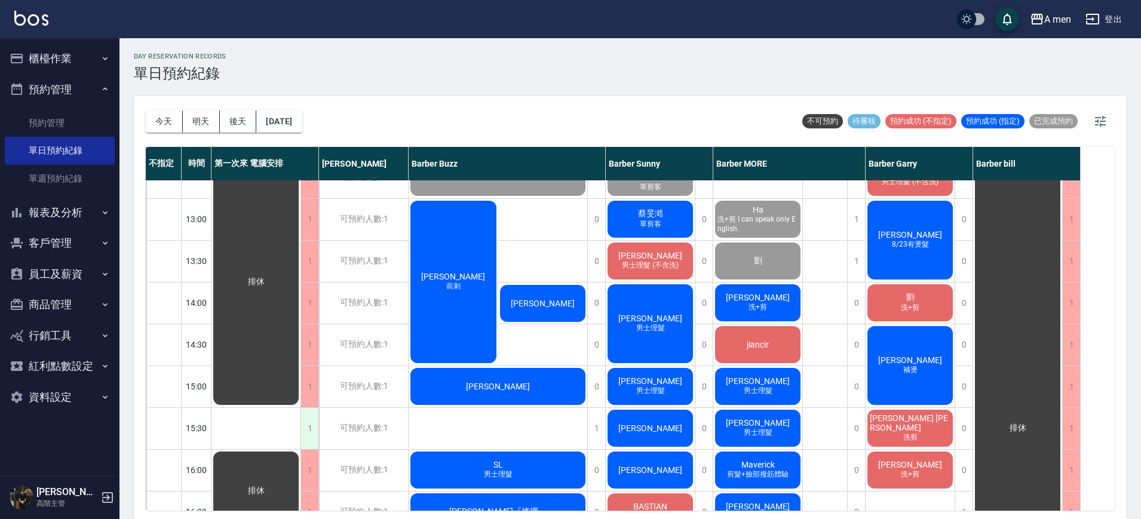
click at [306, 439] on div "1" at bounding box center [309, 428] width 18 height 41
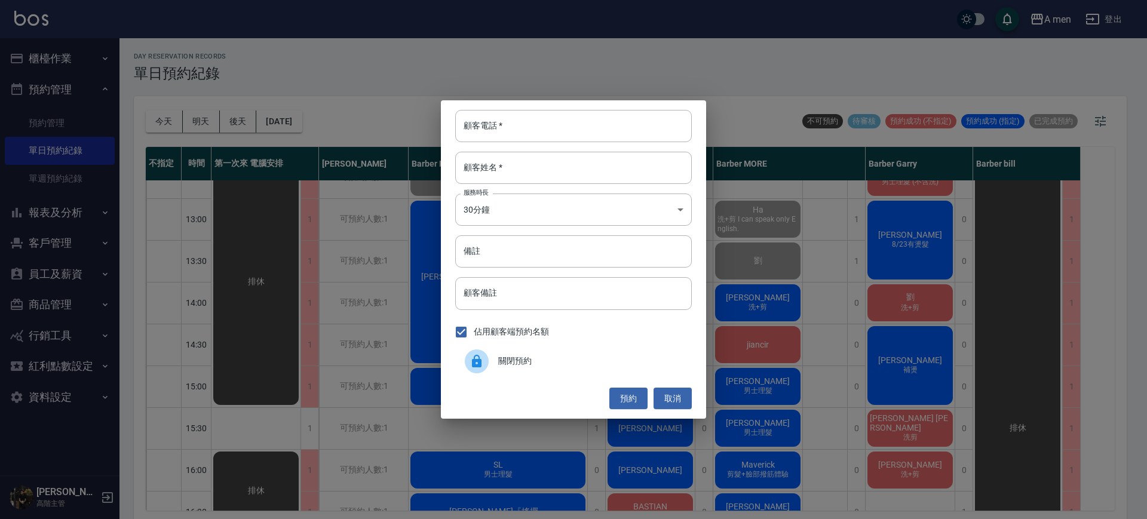
click at [530, 359] on span "關閉預約" at bounding box center [590, 361] width 184 height 13
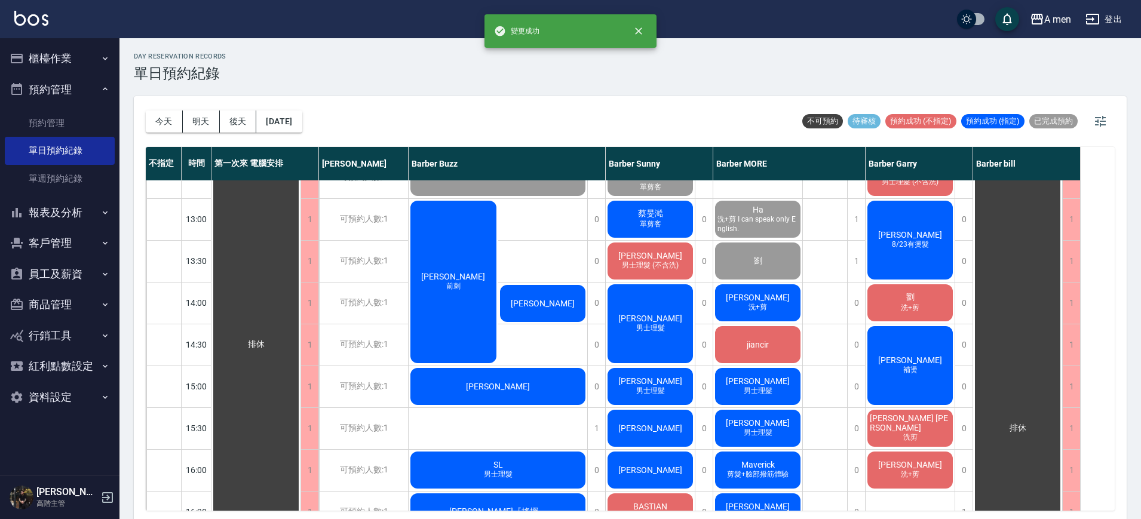
click at [560, 315] on div "阿杰" at bounding box center [543, 303] width 90 height 41
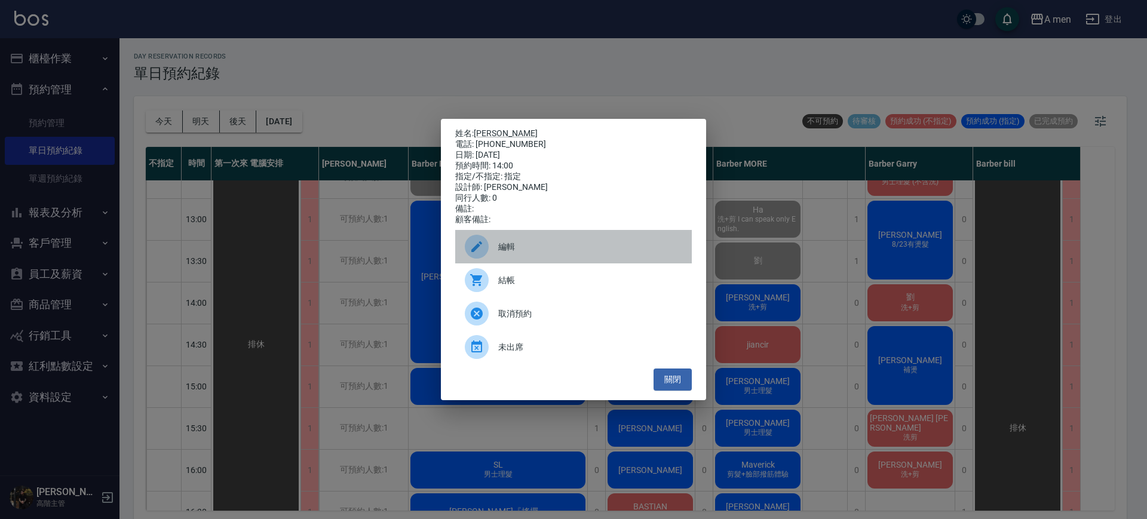
click at [556, 248] on span "編輯" at bounding box center [590, 247] width 184 height 13
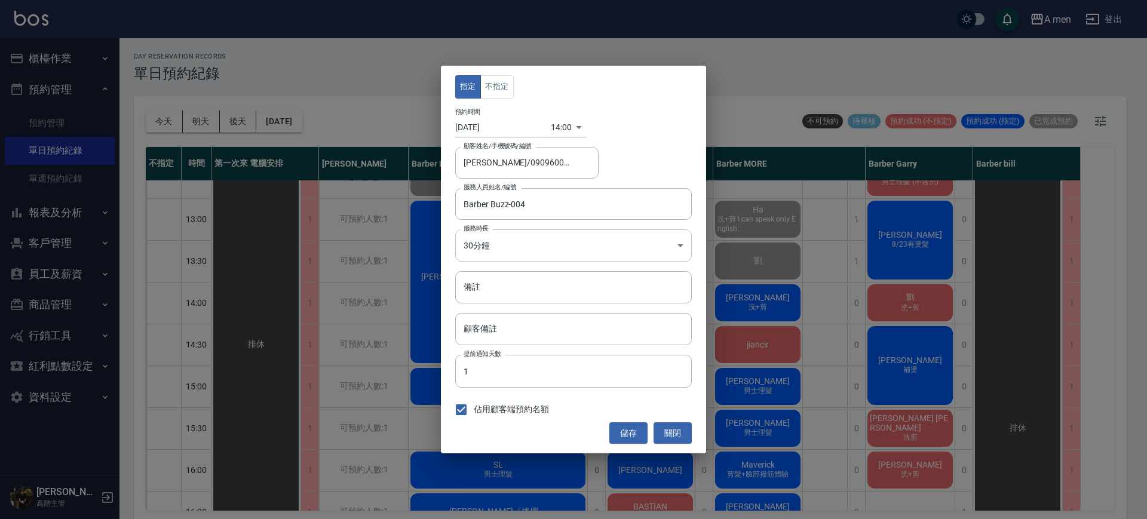
click at [523, 248] on body "A men 登出 櫃檯作業 打帳單 帳單列表 營業儀表板 現金收支登錄 高階收支登錄 材料自購登錄 每日結帳 排班表 現場電腦打卡 掃碼打卡 預約管理 預約管…" at bounding box center [573, 261] width 1147 height 523
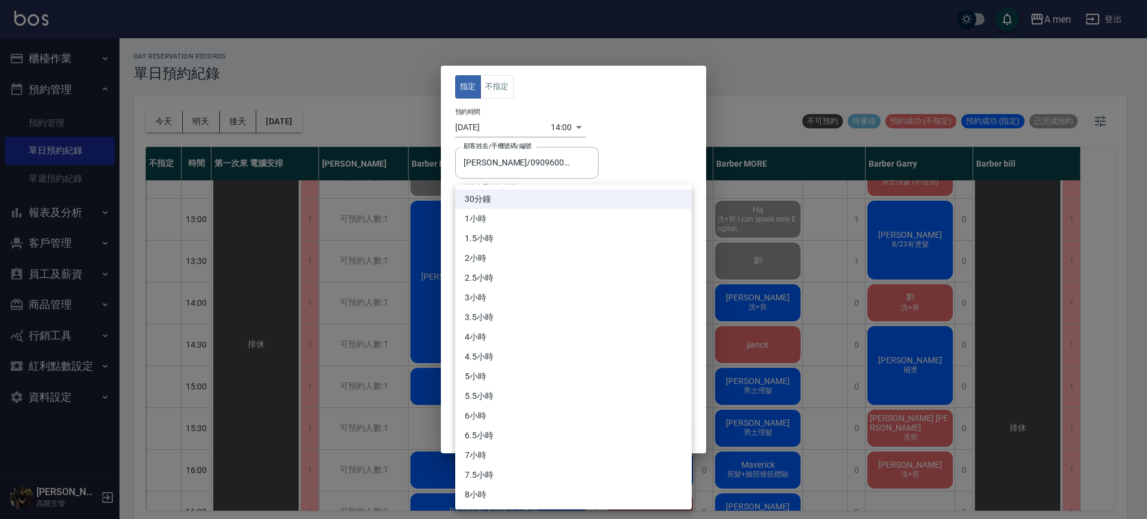
click at [488, 260] on li "2小時" at bounding box center [573, 258] width 237 height 20
type input "4"
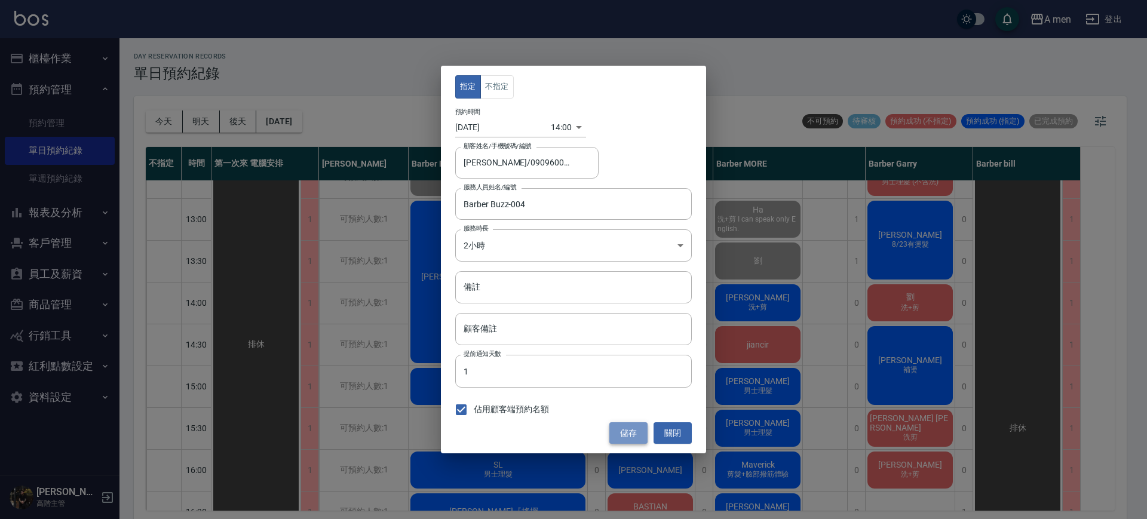
click at [636, 431] on button "儲存" at bounding box center [628, 433] width 38 height 22
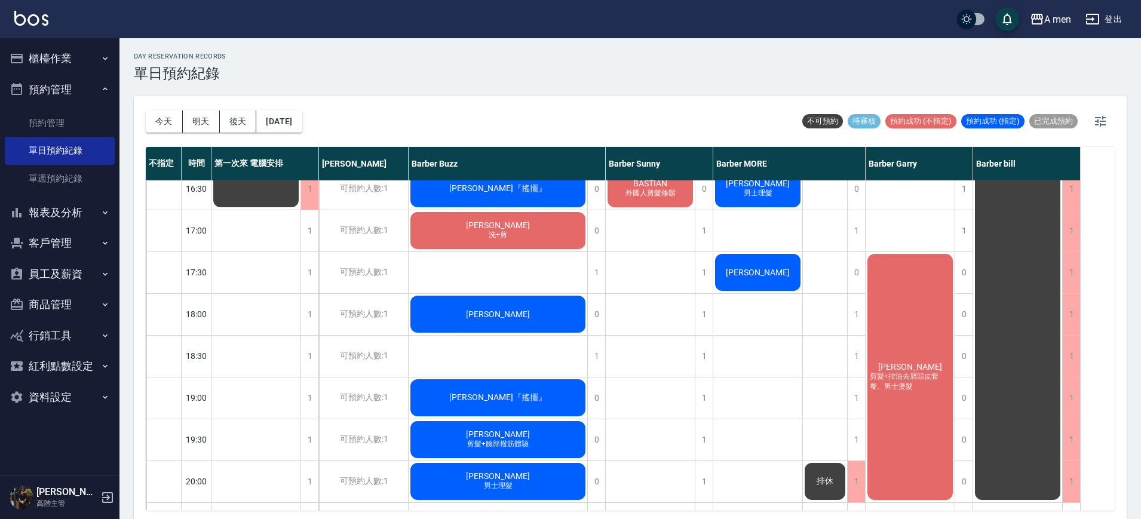
scroll to position [448, 0]
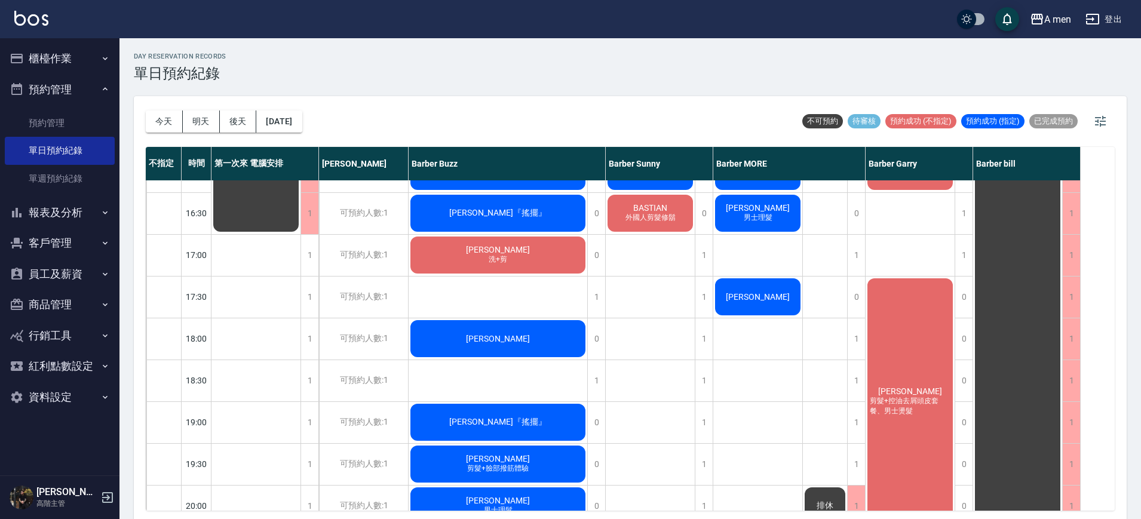
drag, startPoint x: 756, startPoint y: 414, endPoint x: 635, endPoint y: 397, distance: 121.4
click at [635, 397] on div "Leo Chiang 男士理髮 張仁威 男士理髮 第一次指定 Jerry 男士理髮 單剪客 蔡旻澔 單剪客 劉達瑋 男士理髮 (不含洗) 許家愷 男士理髮 溫…" at bounding box center [651, 254] width 90 height 1045
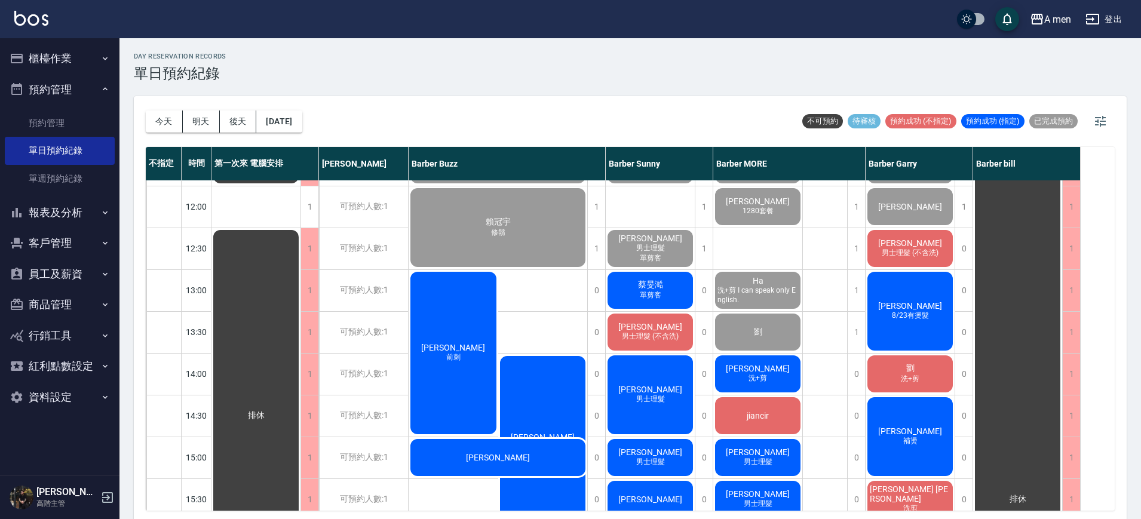
scroll to position [75, 0]
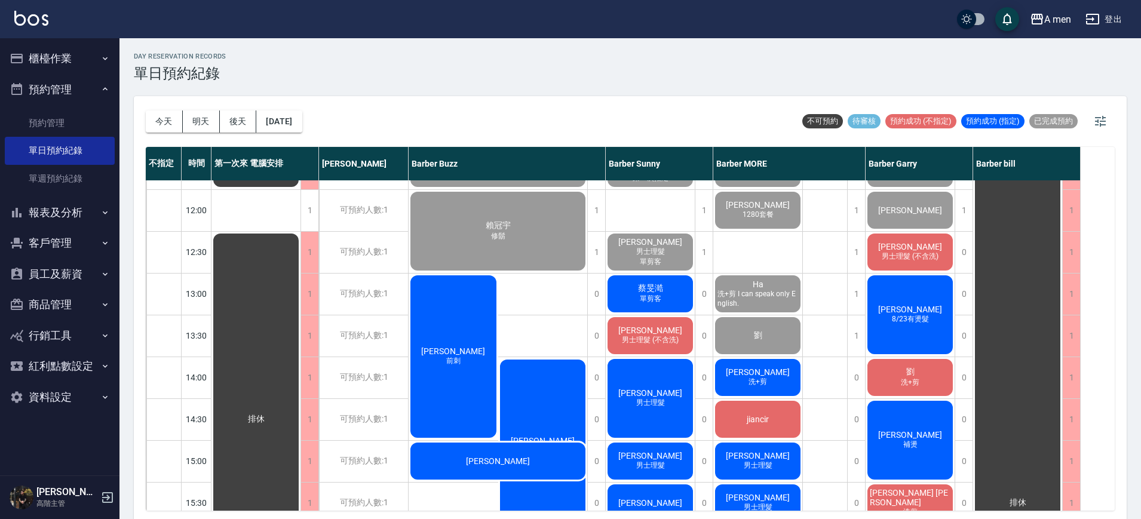
click at [238, 119] on button "後天" at bounding box center [238, 121] width 37 height 22
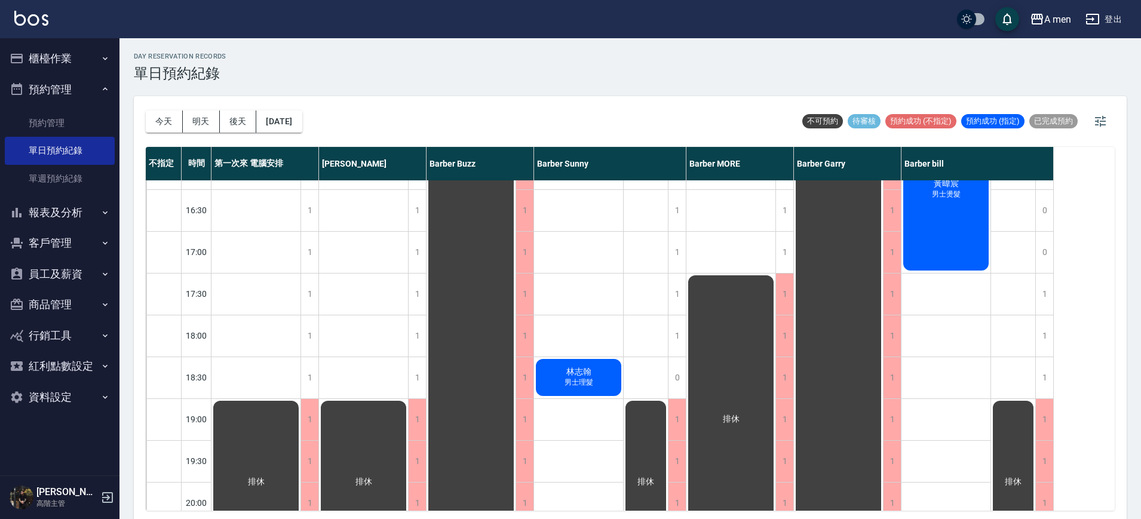
scroll to position [354, 0]
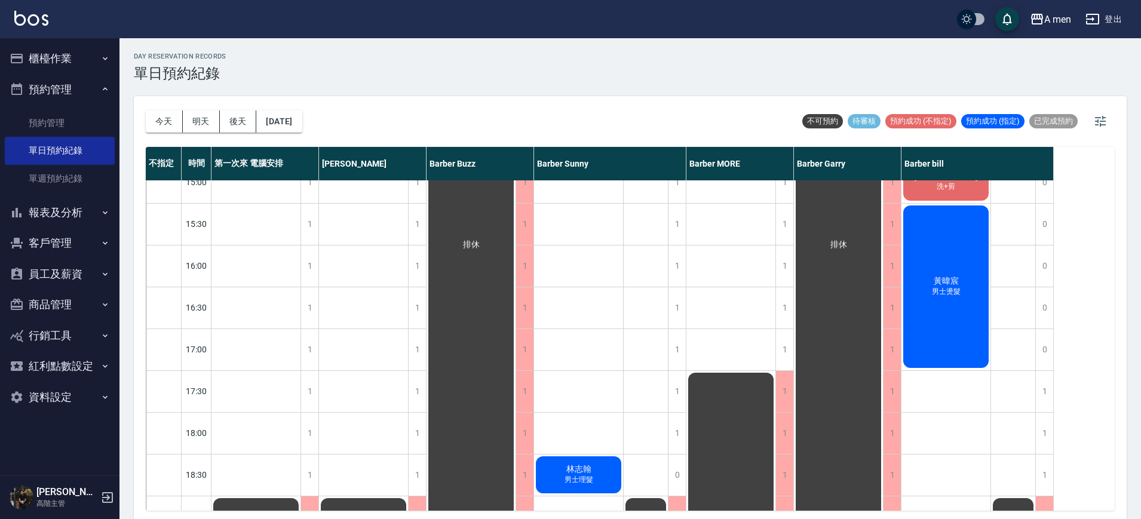
click at [167, 115] on button "今天" at bounding box center [164, 121] width 37 height 22
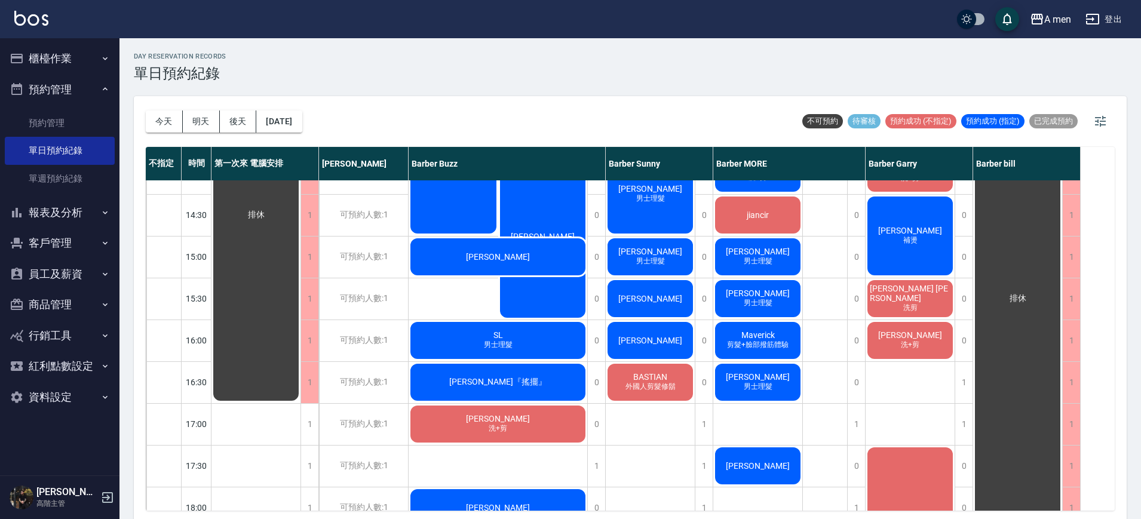
scroll to position [204, 0]
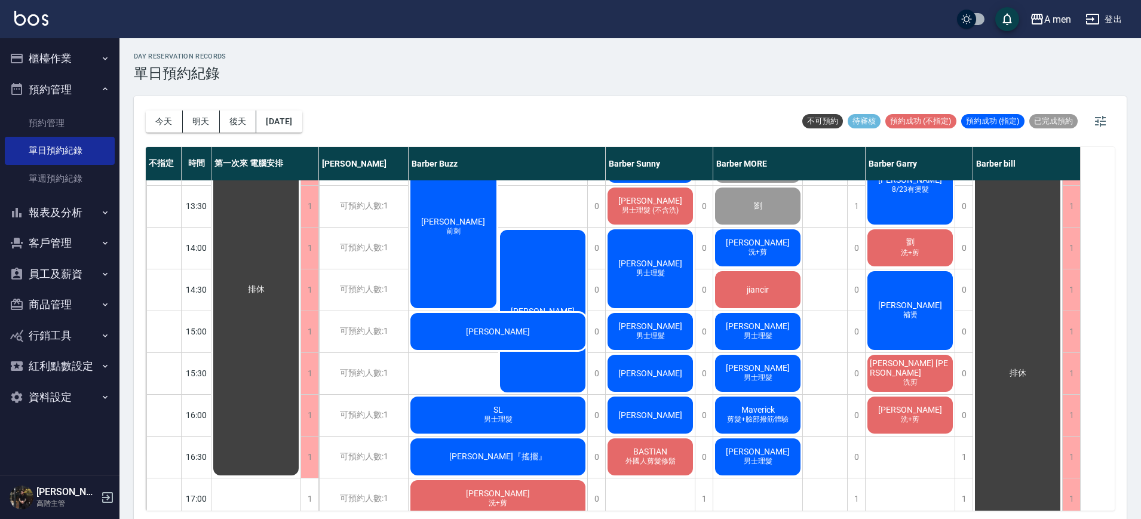
click at [645, 142] on div "今天 明天 後天 2025/10/04 不可預約 待審核 預約成功 (不指定) 預約成功 (指定) 已完成預約 不指定 時間 第一次來 電腦安排 小陳 Bar…" at bounding box center [630, 309] width 993 height 426
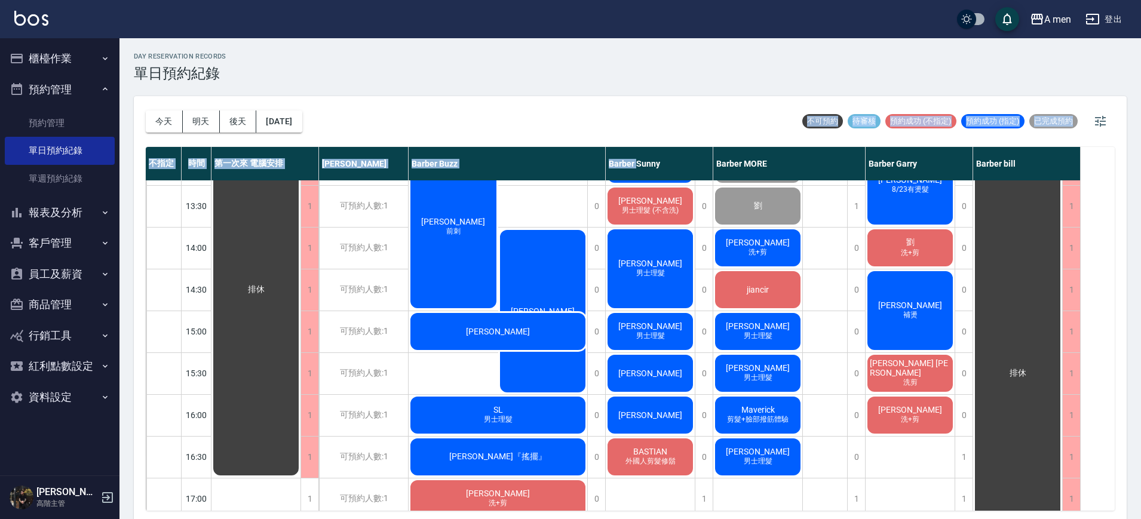
scroll to position [0, 0]
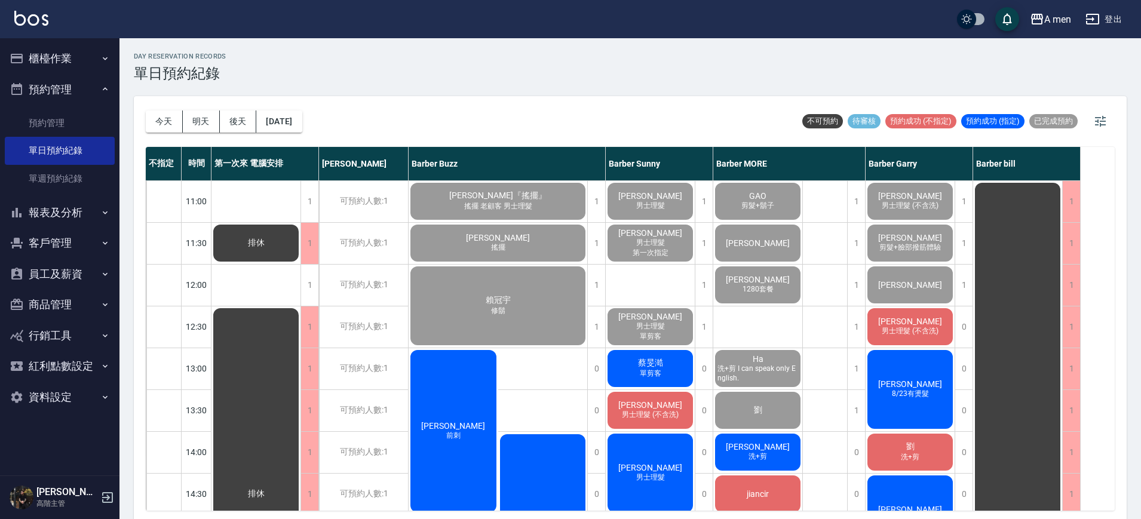
click at [660, 414] on span "男士理髮 (不含洗)" at bounding box center [650, 415] width 62 height 10
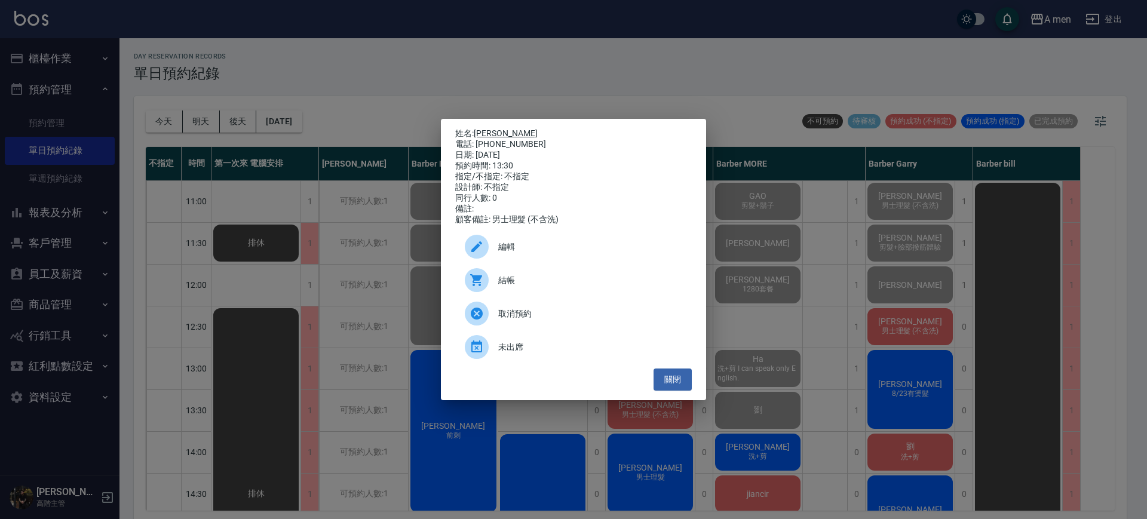
click at [494, 128] on link "[PERSON_NAME]" at bounding box center [506, 133] width 64 height 10
click at [670, 388] on button "關閉" at bounding box center [672, 380] width 38 height 22
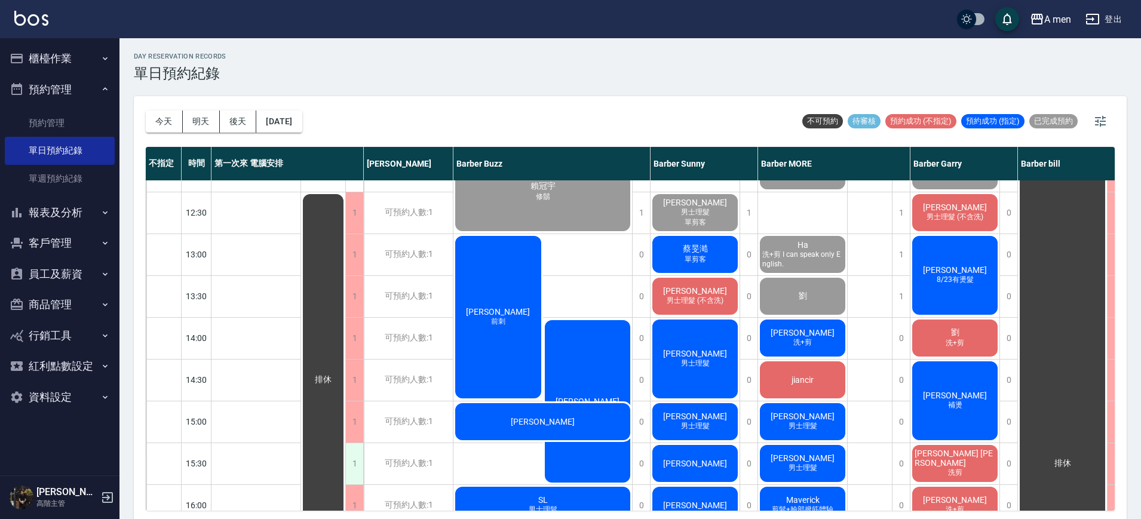
scroll to position [149, 0]
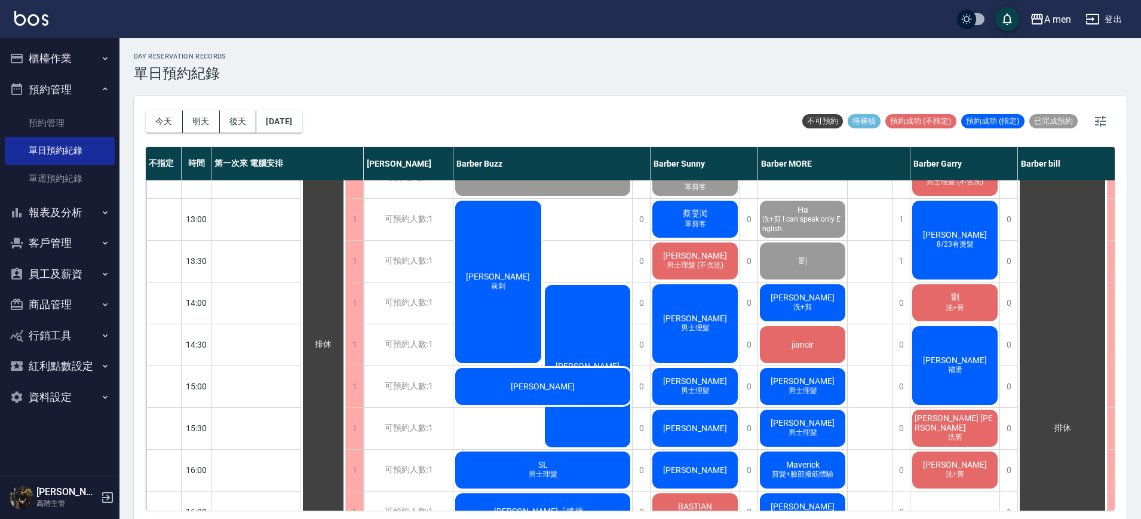
click at [962, 424] on span "Charles Jones" at bounding box center [954, 422] width 85 height 19
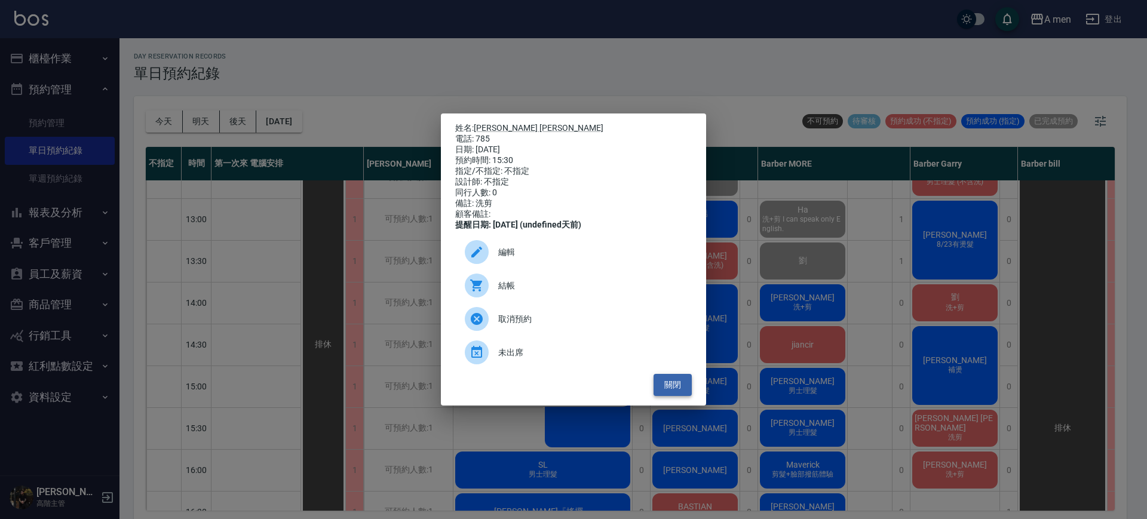
click at [678, 396] on button "關閉" at bounding box center [672, 385] width 38 height 22
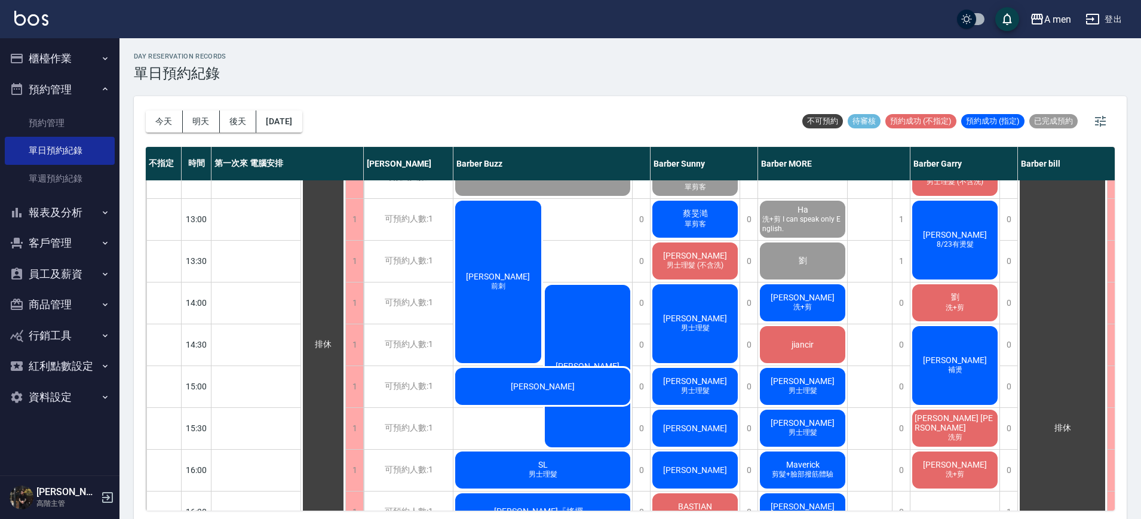
click at [972, 422] on span "Charles Jones" at bounding box center [954, 422] width 85 height 19
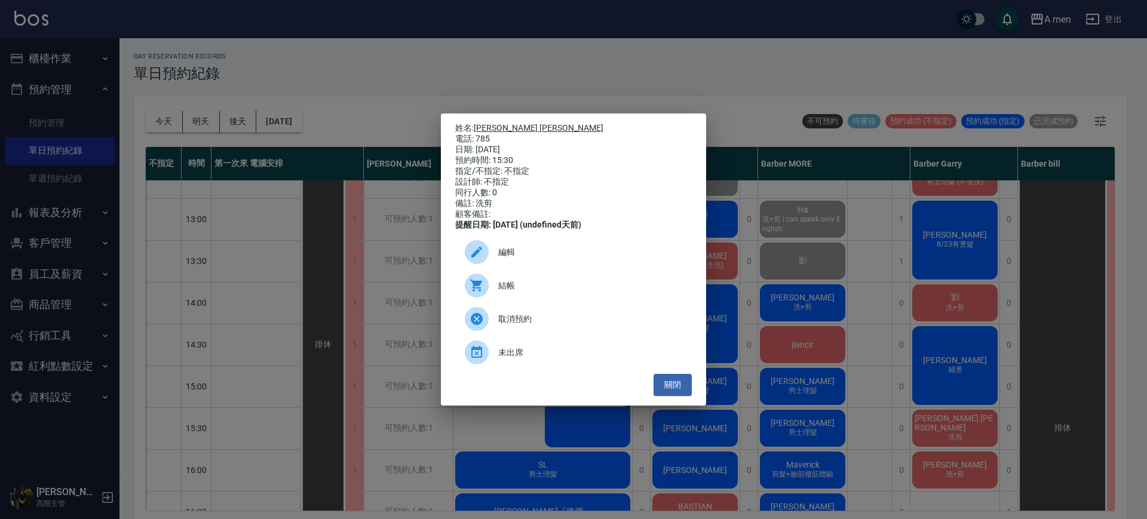
click at [498, 125] on link "Charles Jones" at bounding box center [539, 128] width 130 height 10
click at [674, 396] on button "關閉" at bounding box center [672, 385] width 38 height 22
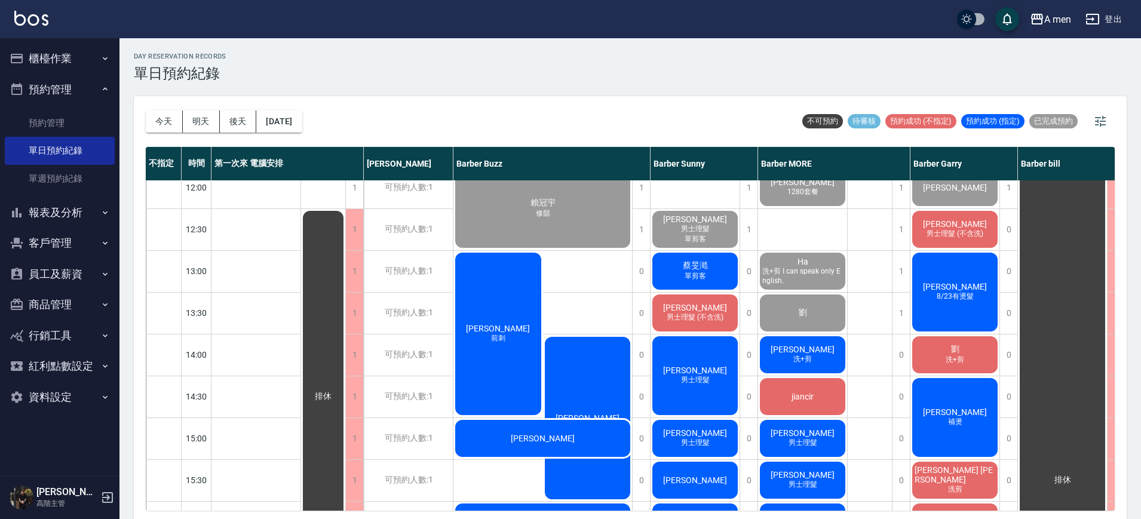
scroll to position [75, 0]
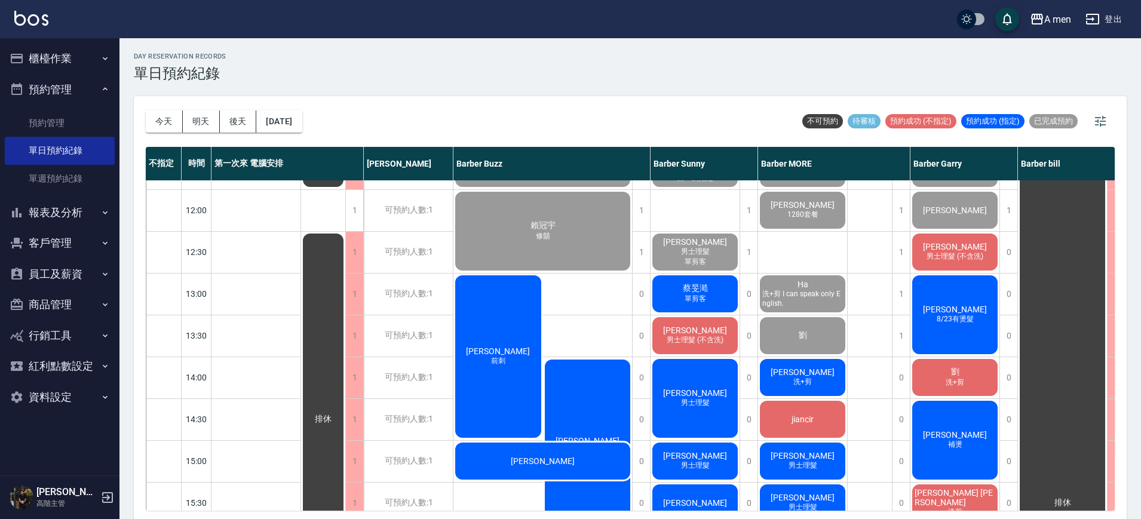
click at [710, 337] on span "男士理髮 (不含洗)" at bounding box center [695, 340] width 62 height 10
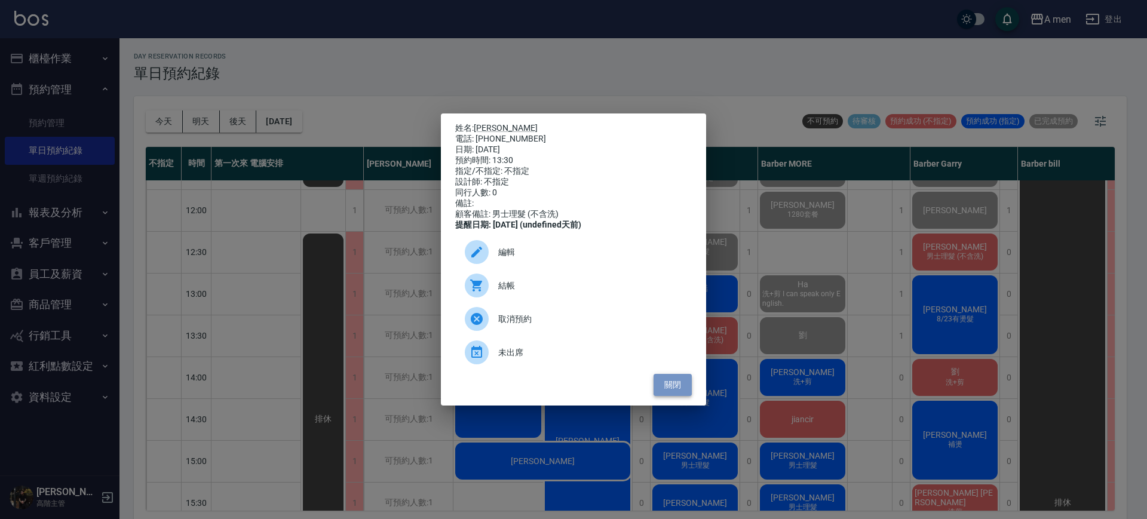
click at [682, 401] on div "姓名: 劉達瑋 電話: 0965277111 日期: 2025/10/04 預約時間: 13:30 指定/不指定: 不指定 設計師: 不指定 同行人數: 0 …" at bounding box center [573, 259] width 265 height 292
click at [681, 394] on button "關閉" at bounding box center [672, 385] width 38 height 22
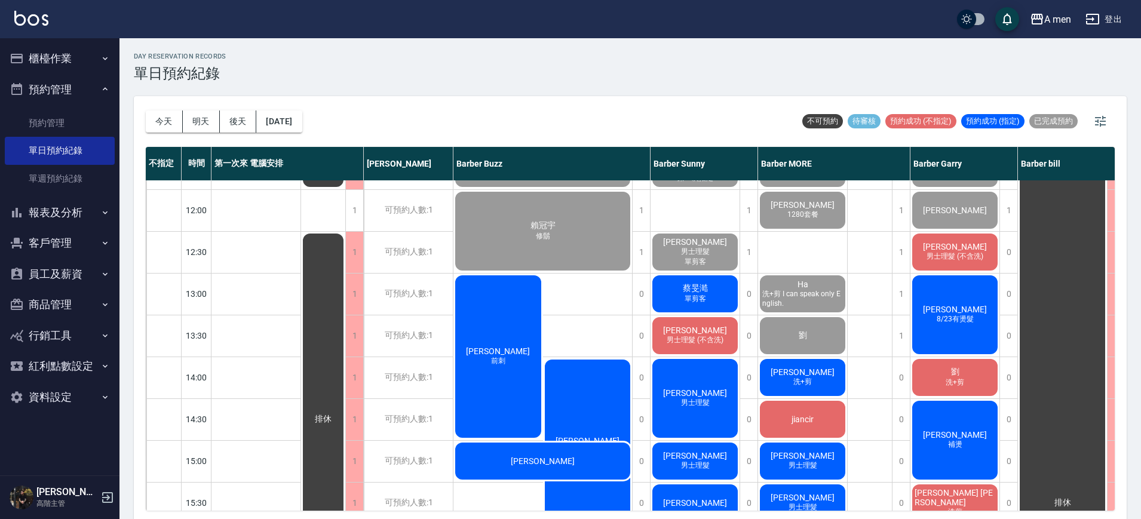
click at [699, 339] on span "男士理髮 (不含洗)" at bounding box center [695, 340] width 62 height 10
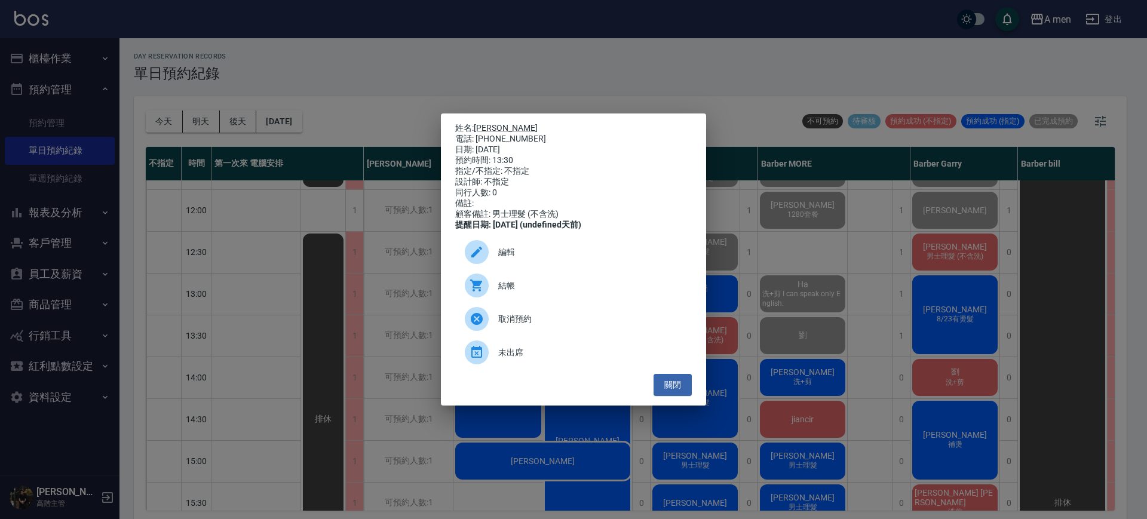
click at [580, 291] on span "結帳" at bounding box center [590, 286] width 184 height 13
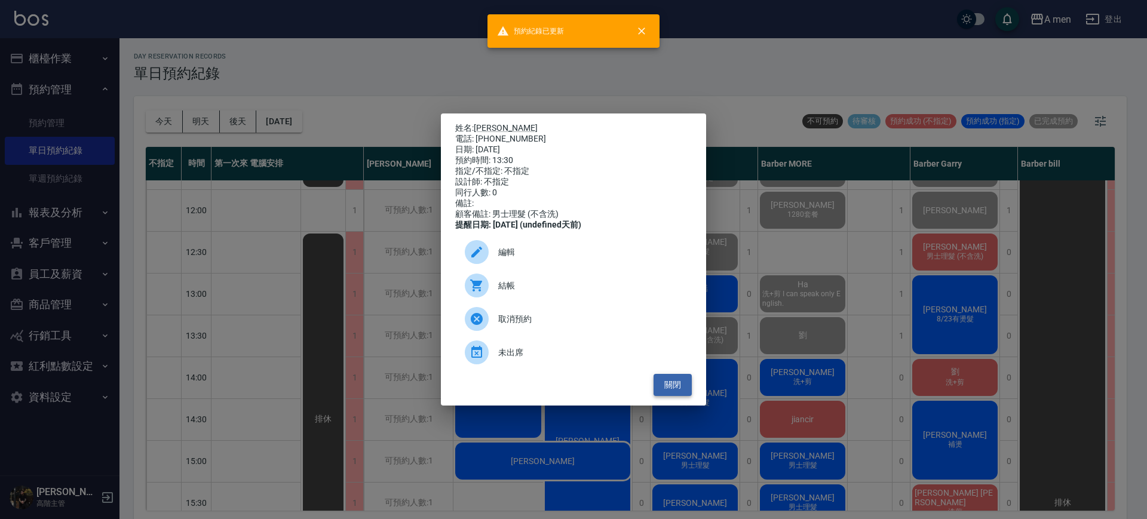
click at [668, 394] on button "關閉" at bounding box center [672, 385] width 38 height 22
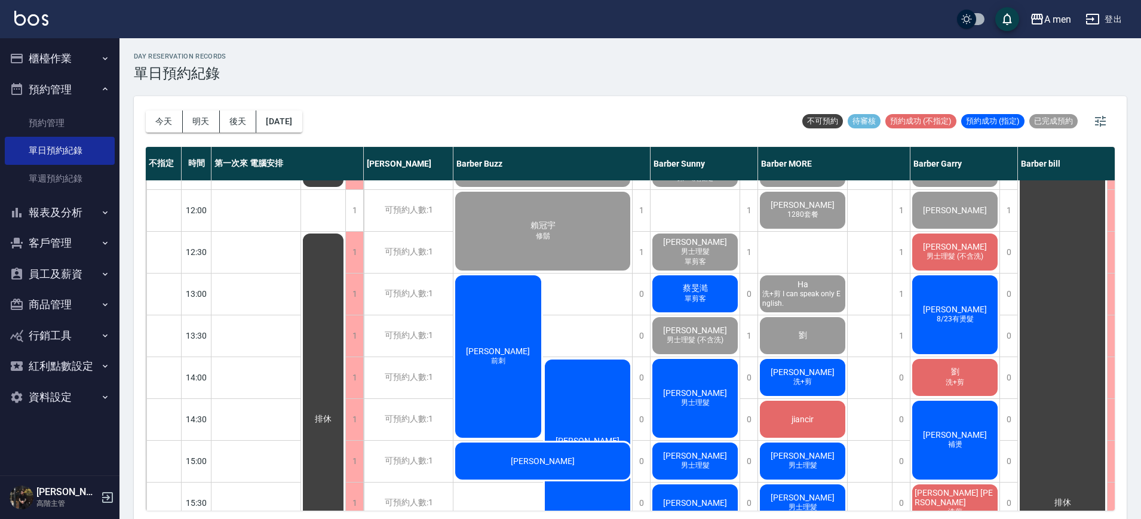
click at [680, 291] on span "蔡旻澔" at bounding box center [695, 288] width 30 height 11
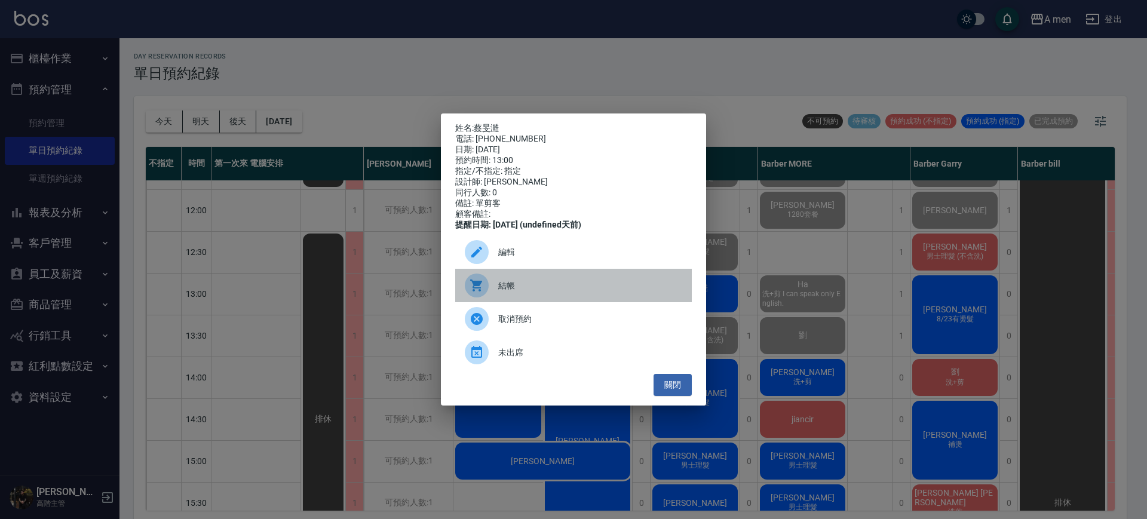
click at [632, 298] on div "結帳" at bounding box center [573, 285] width 237 height 33
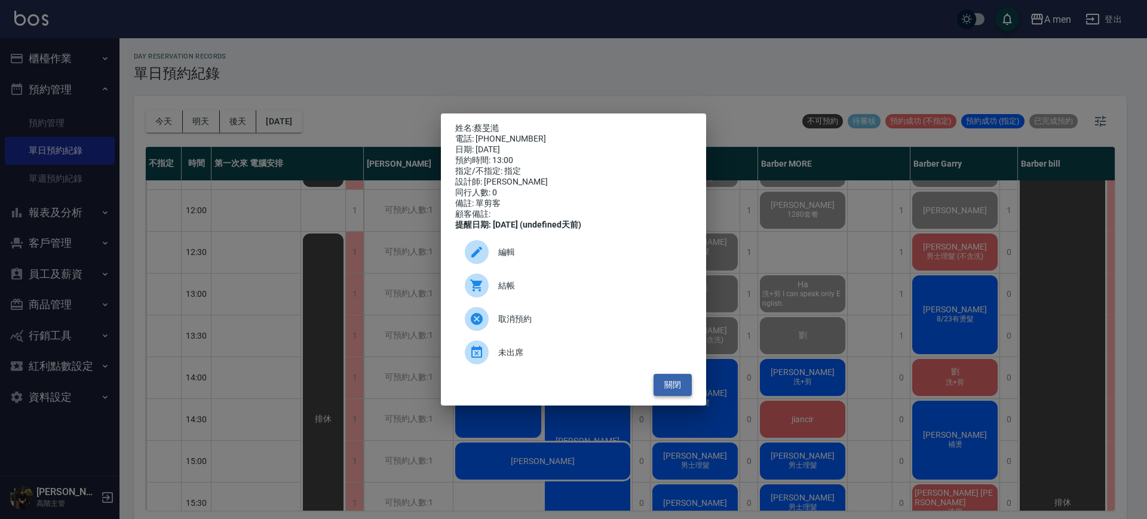
click at [670, 388] on button "關閉" at bounding box center [672, 385] width 38 height 22
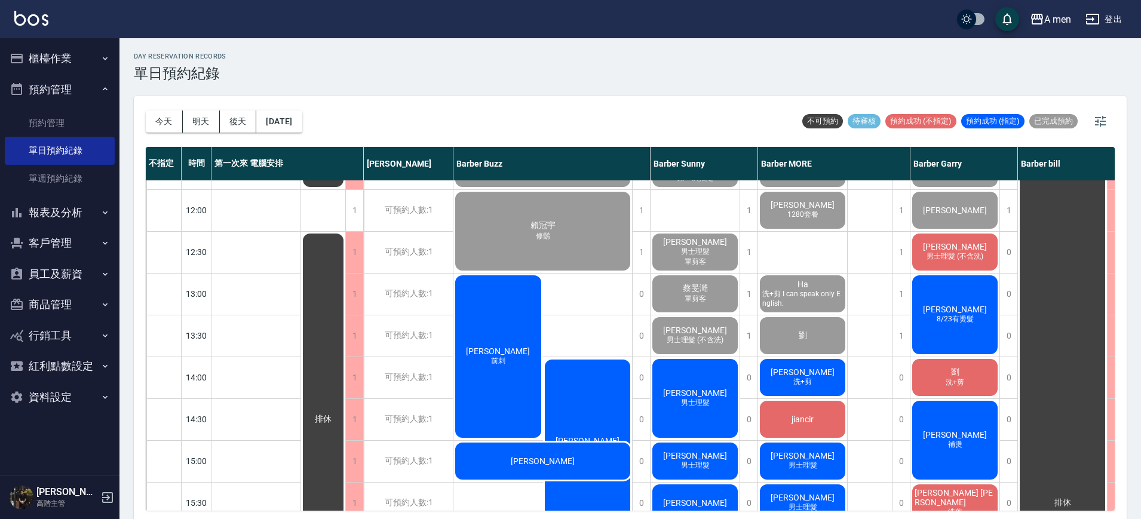
click at [962, 250] on span "[PERSON_NAME]" at bounding box center [954, 247] width 69 height 10
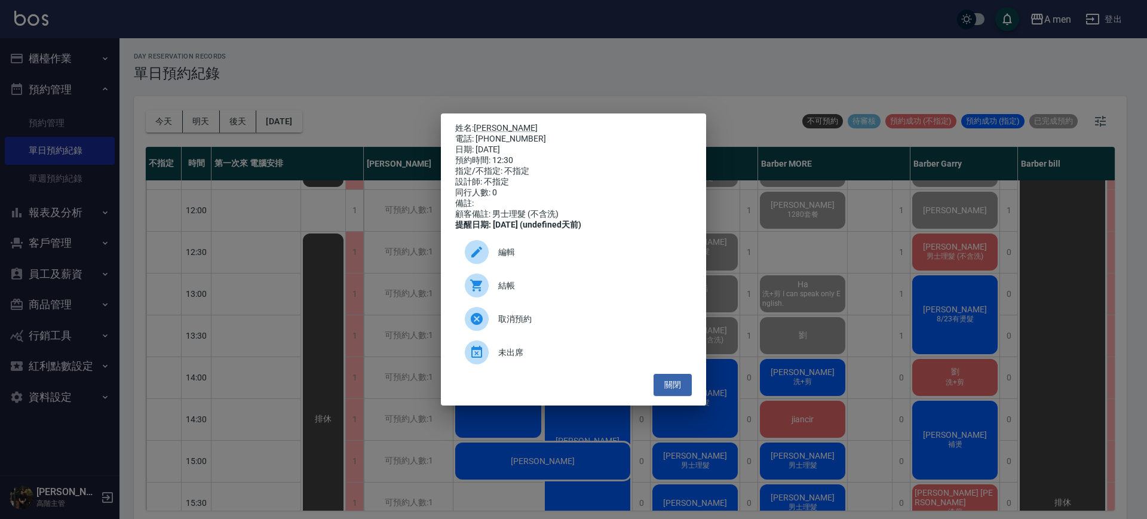
click at [659, 302] on div "結帳" at bounding box center [573, 285] width 237 height 33
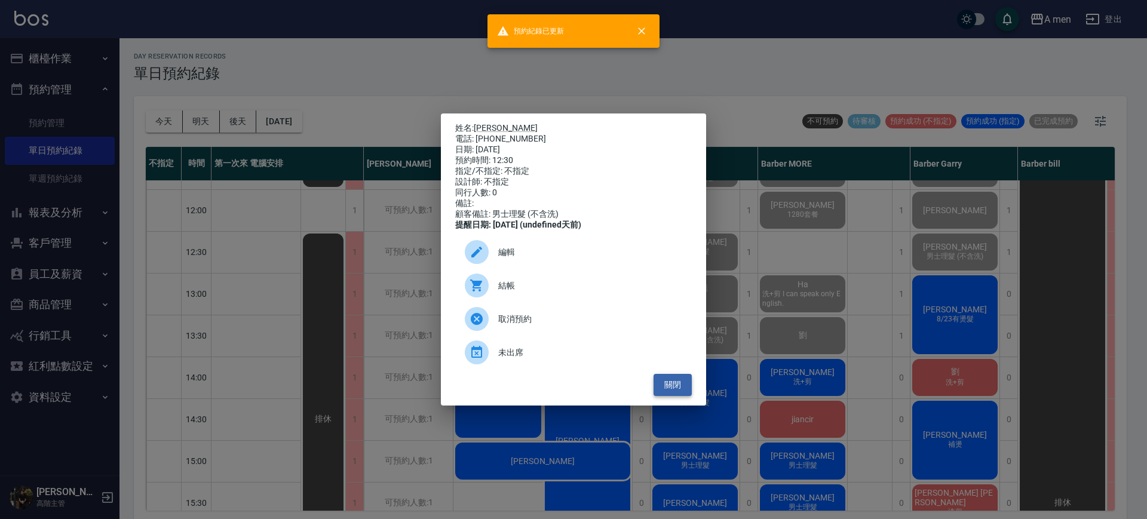
click at [674, 390] on button "關閉" at bounding box center [672, 385] width 38 height 22
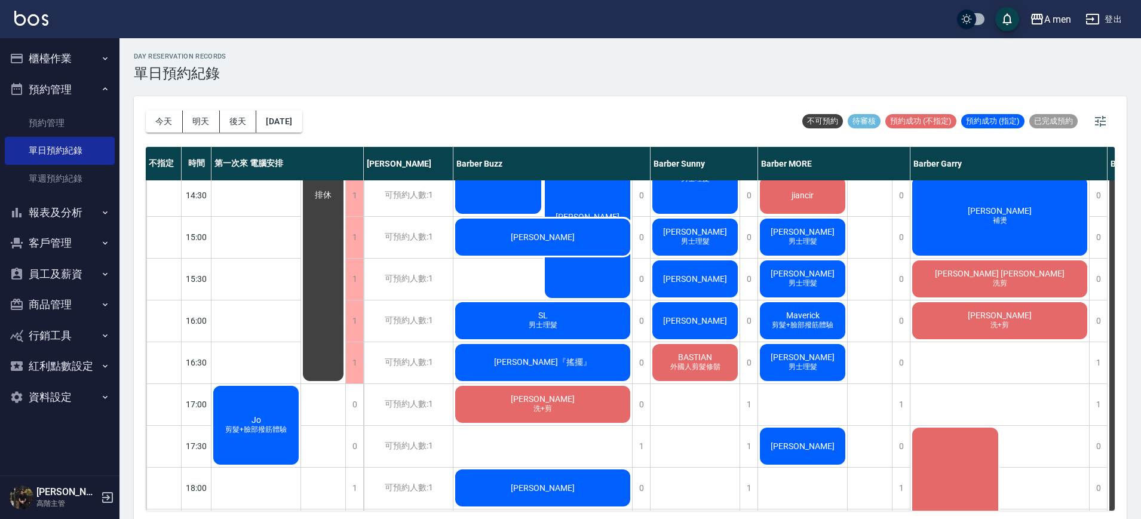
scroll to position [448, 0]
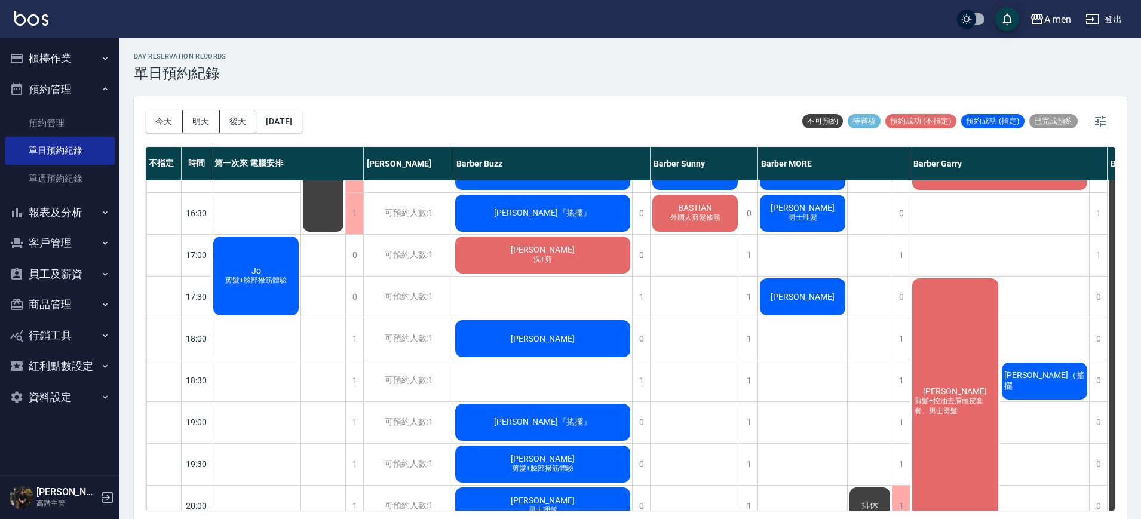
click at [818, 393] on div "GAO 剪髮+鬍子 李先生 郭晉倫 1280套餐 Ha 洗+剪 I can speak only English. 劉 龔書穎 洗+剪 jiancir 鄭宇辰…" at bounding box center [803, 254] width 90 height 1045
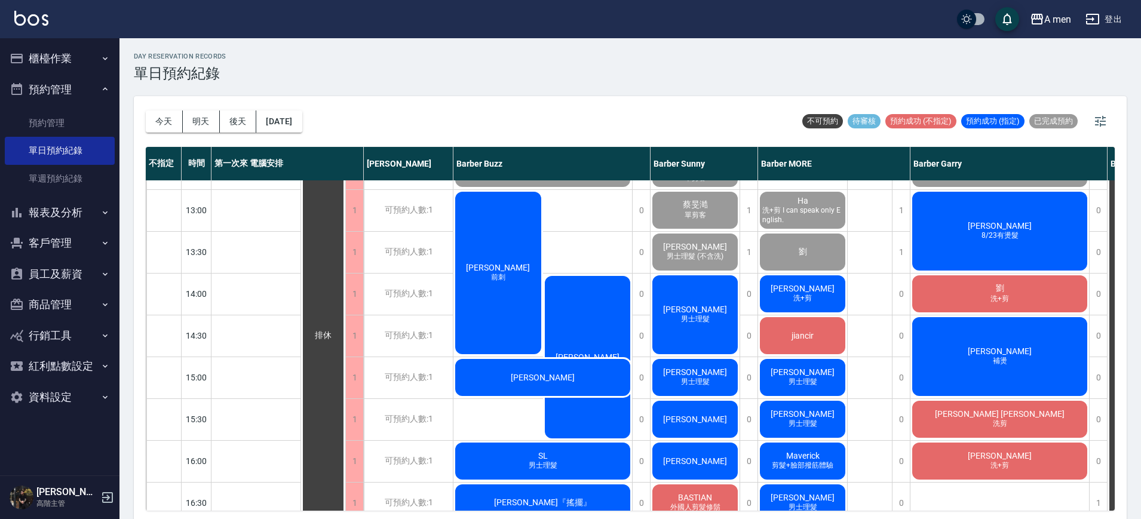
scroll to position [149, 0]
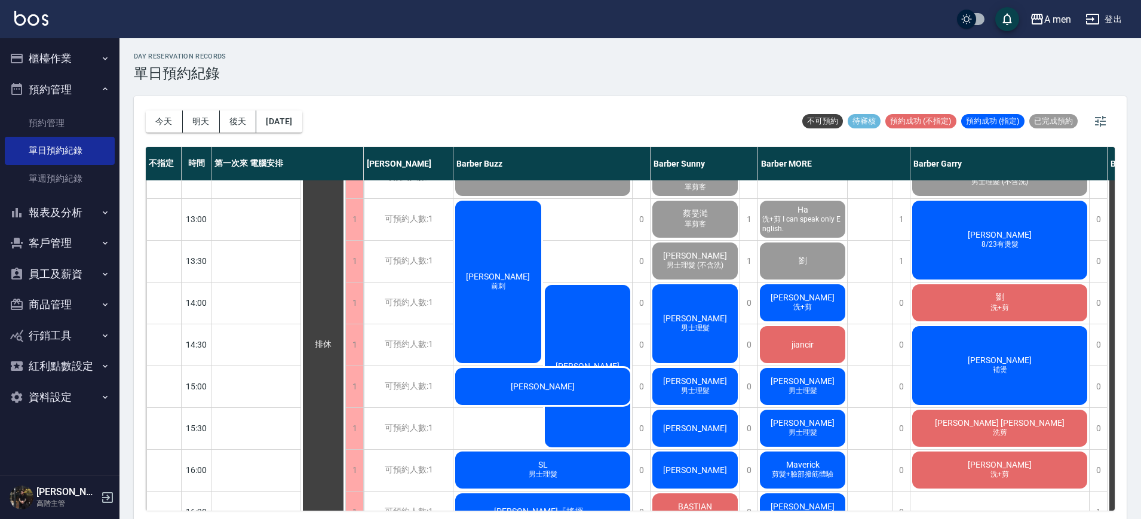
drag, startPoint x: 842, startPoint y: 208, endPoint x: 493, endPoint y: 429, distance: 413.7
click at [493, 429] on div "艾維綱 前刺 阿杰" at bounding box center [542, 324] width 179 height 250
click at [785, 315] on div "龔書穎 洗+剪" at bounding box center [802, 303] width 89 height 41
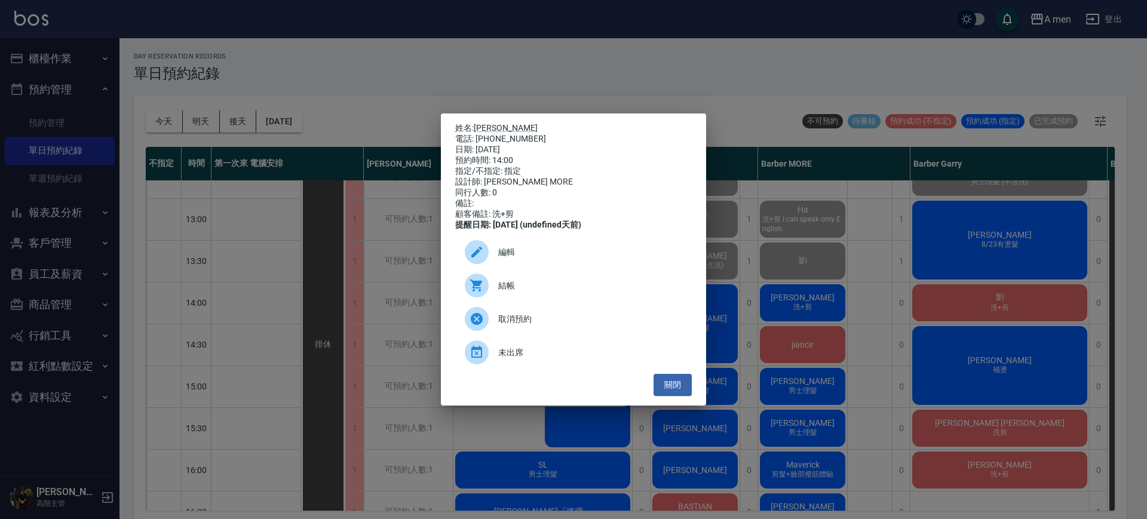
click at [657, 281] on div "結帳" at bounding box center [573, 285] width 237 height 33
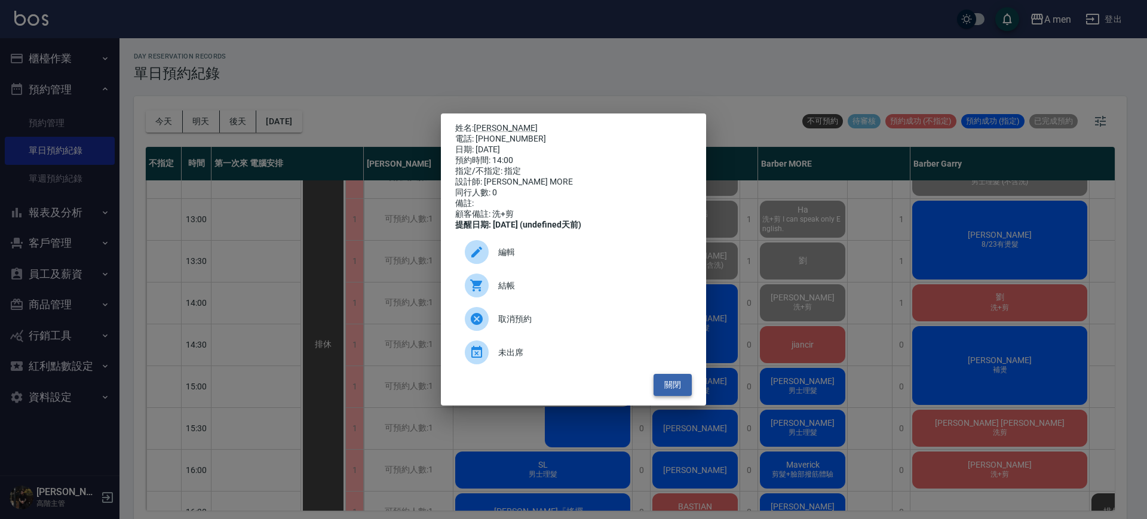
click at [680, 384] on button "關閉" at bounding box center [672, 385] width 38 height 22
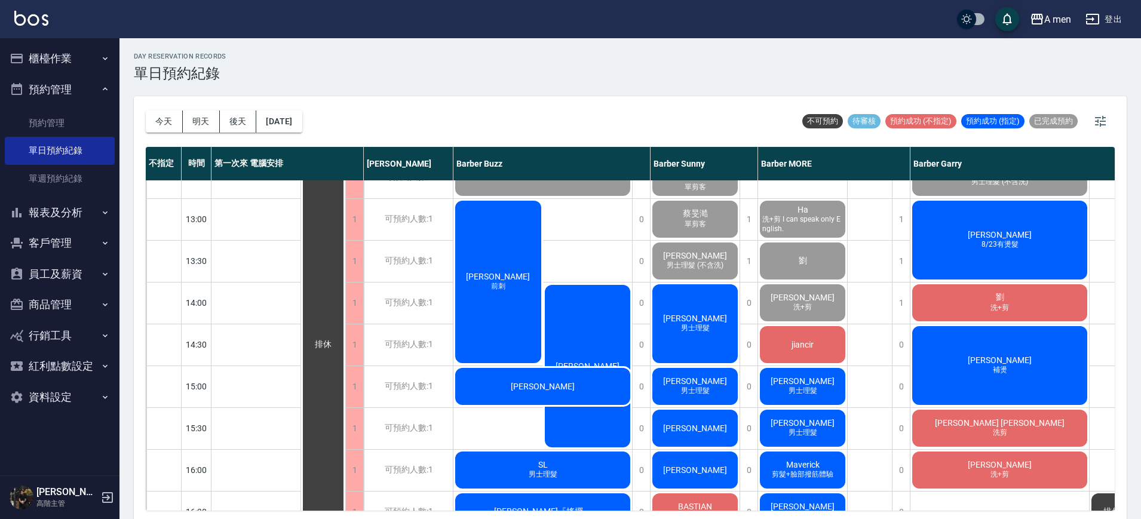
click at [1008, 230] on span "[PERSON_NAME]" at bounding box center [999, 235] width 69 height 10
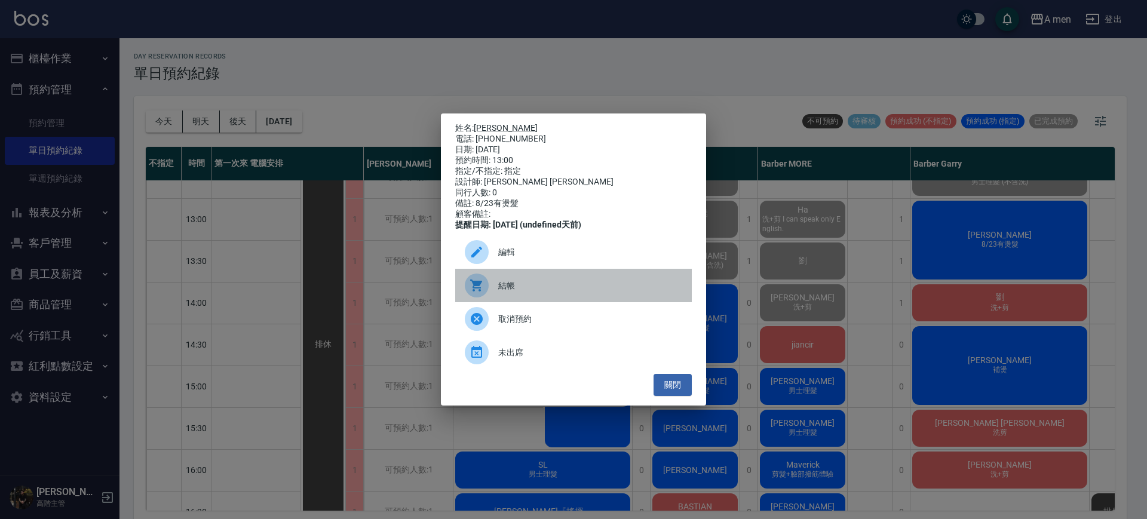
click at [561, 287] on span "結帳" at bounding box center [590, 286] width 184 height 13
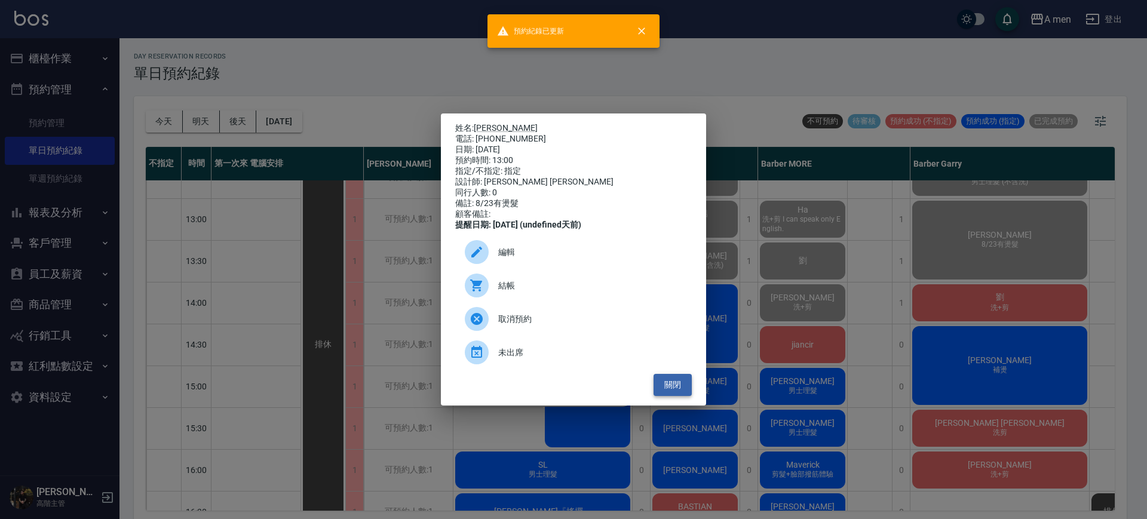
click at [670, 390] on button "關閉" at bounding box center [672, 385] width 38 height 22
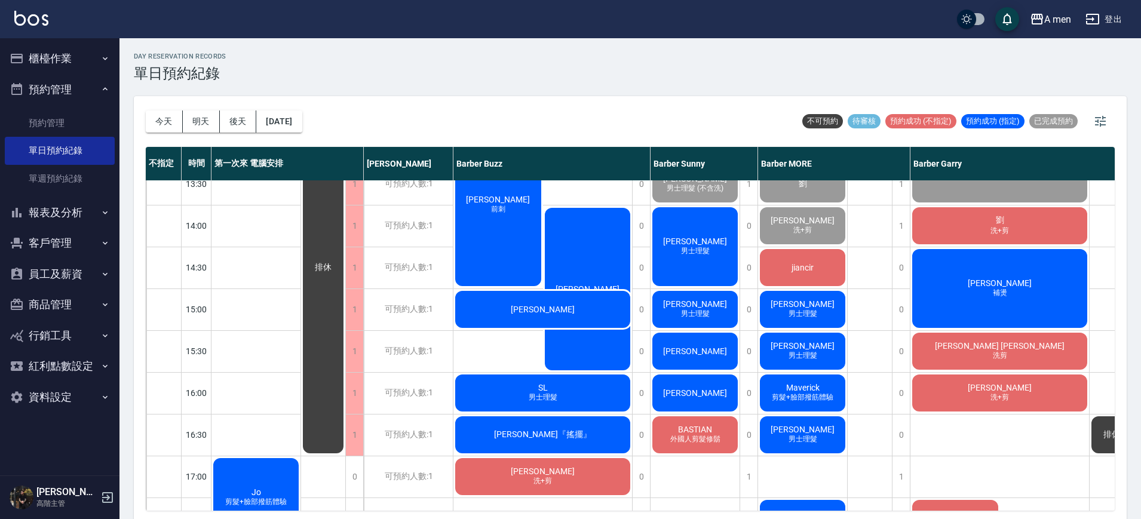
scroll to position [224, 0]
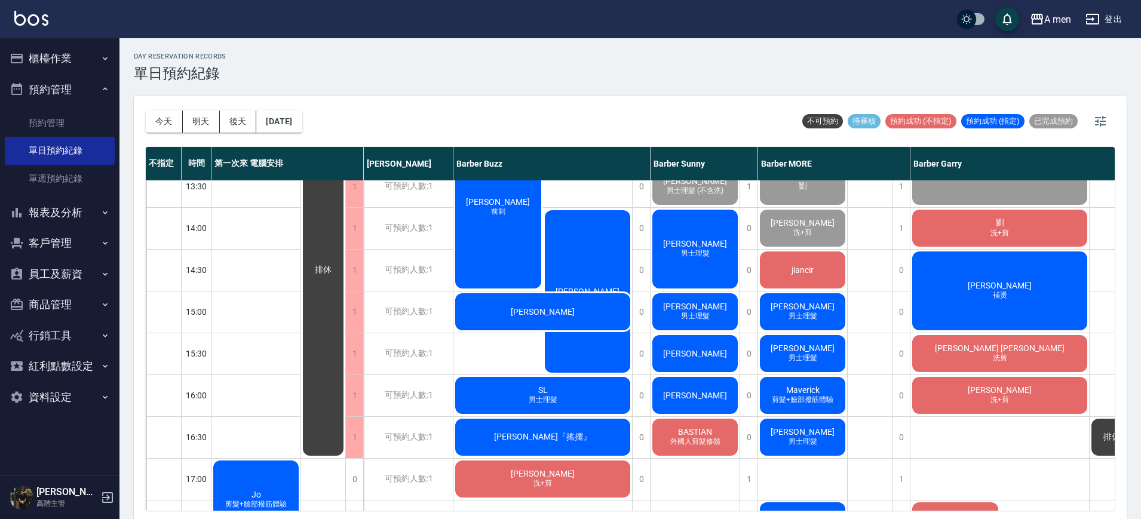
click at [660, 212] on div "許家愷 男士理髮" at bounding box center [694, 249] width 89 height 82
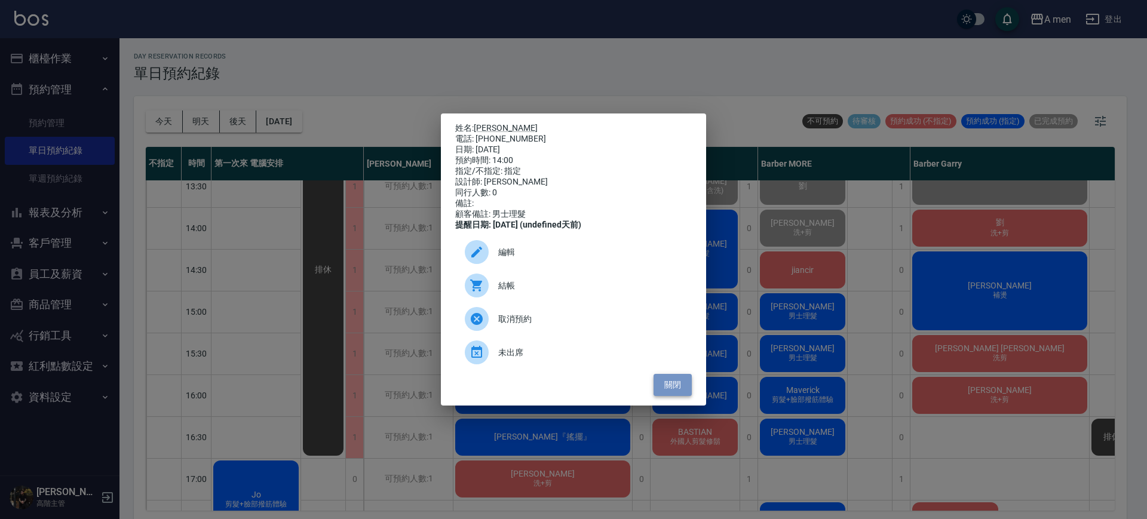
drag, startPoint x: 680, startPoint y: 390, endPoint x: 687, endPoint y: 389, distance: 6.7
click at [680, 391] on button "關閉" at bounding box center [672, 385] width 38 height 22
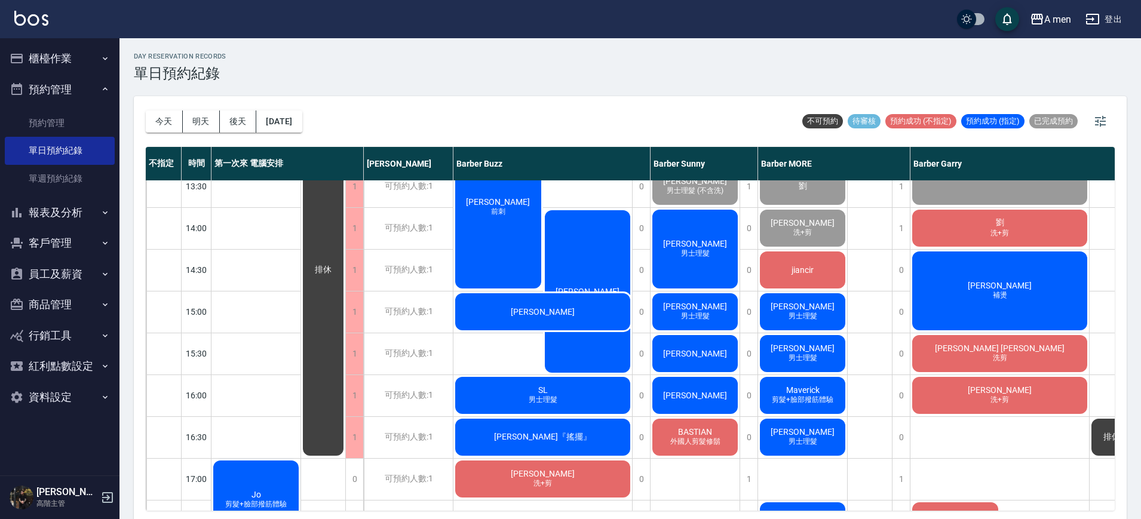
click at [876, 308] on div "排休" at bounding box center [870, 478] width 45 height 1045
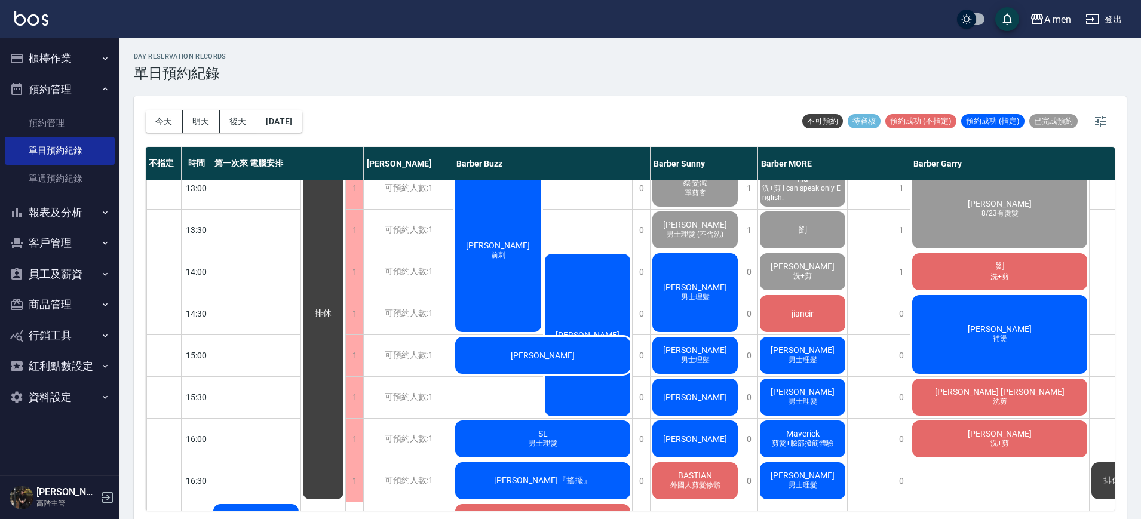
scroll to position [149, 0]
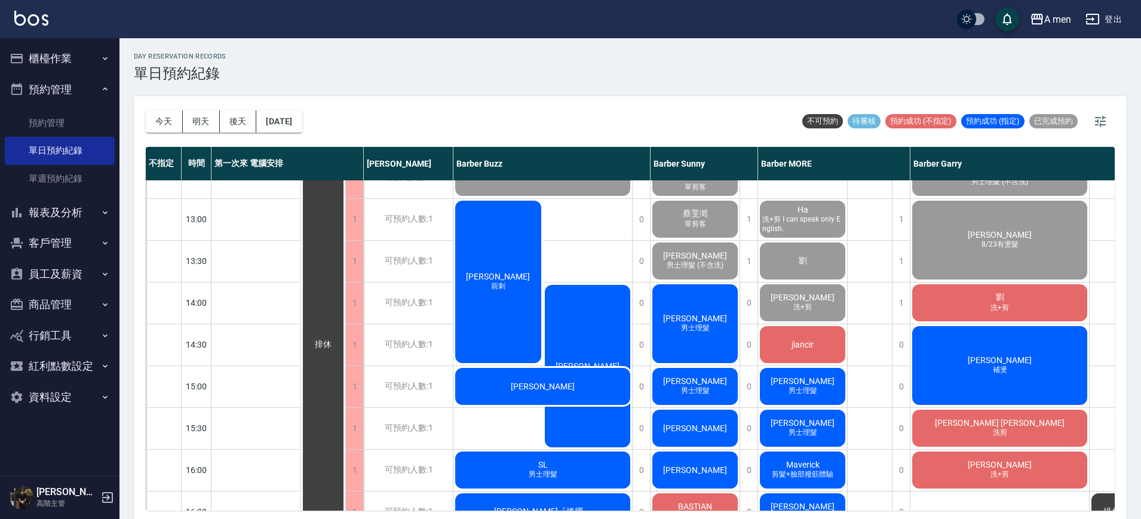
click at [704, 254] on span "[PERSON_NAME]" at bounding box center [695, 256] width 69 height 10
click at [943, 299] on div "劉 洗+剪" at bounding box center [999, 303] width 179 height 41
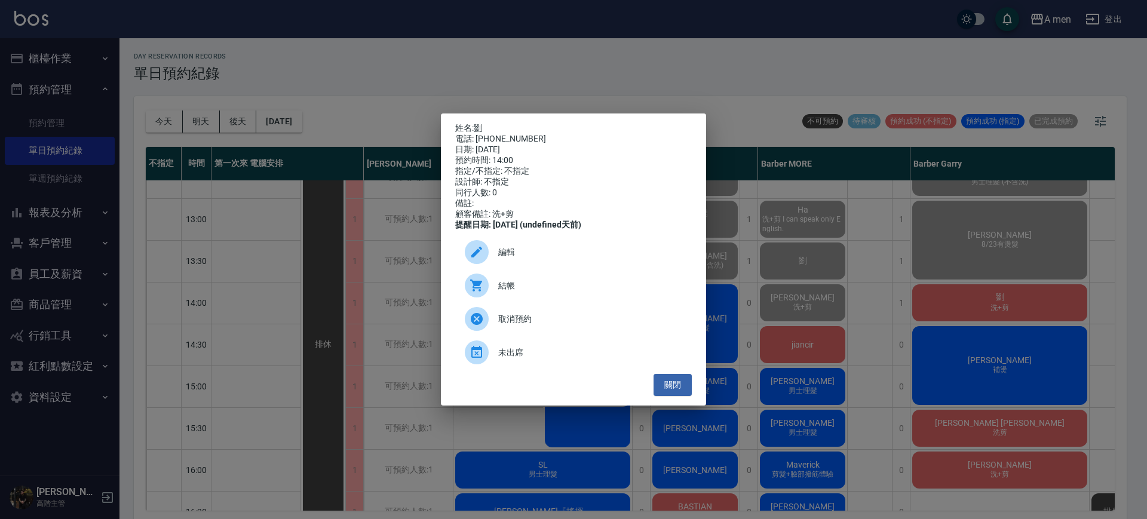
click at [601, 298] on div "結帳" at bounding box center [573, 285] width 237 height 33
click at [564, 281] on div "結帳" at bounding box center [573, 285] width 237 height 33
click at [672, 388] on button "關閉" at bounding box center [672, 385] width 38 height 22
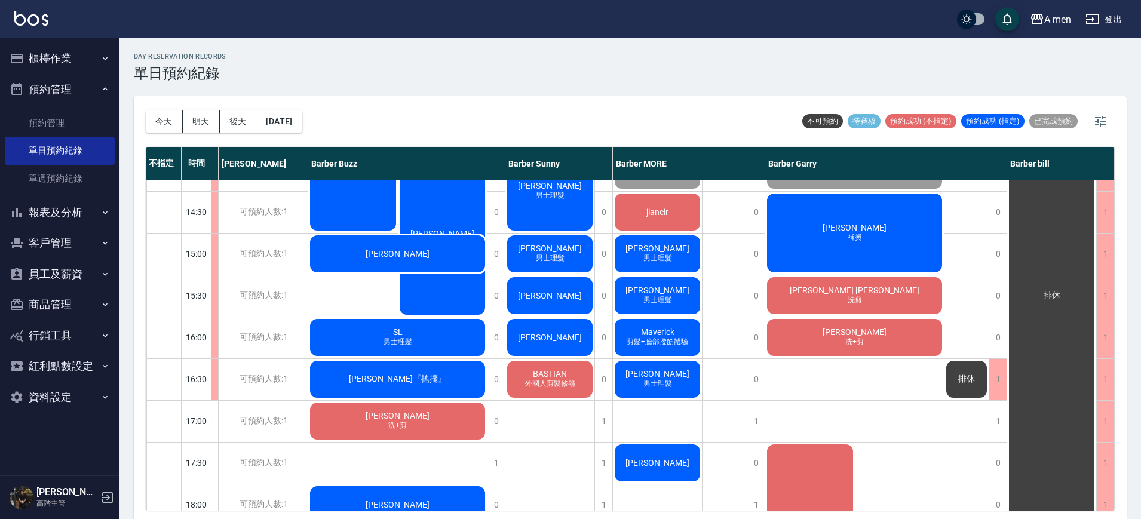
scroll to position [299, 151]
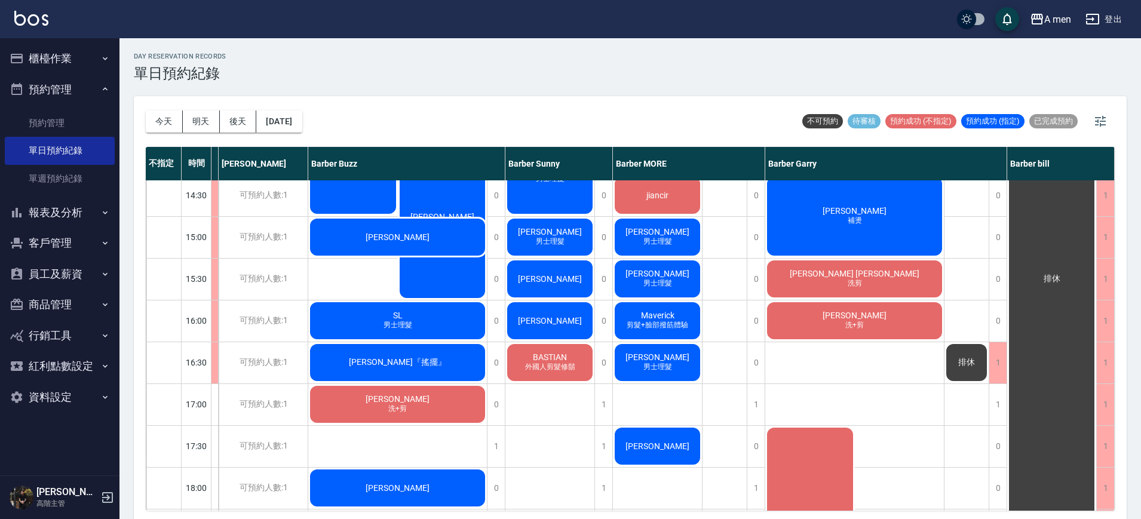
click at [564, 404] on div "Leo Chiang 男士理髮 張仁威 男士理髮 第一次指定 Jerry 男士理髮 單剪客 蔡旻澔 單剪客 劉達瑋 男士理髮 (不含洗) 許家愷 男士理髮 溫…" at bounding box center [550, 404] width 90 height 1045
click at [682, 415] on div "GAO 剪髮+鬍子 李先生 郭晉倫 1280套餐 Ha 洗+剪 I can speak only English. 劉 龔書穎 洗+剪 jiancir 鄭宇辰…" at bounding box center [658, 404] width 90 height 1045
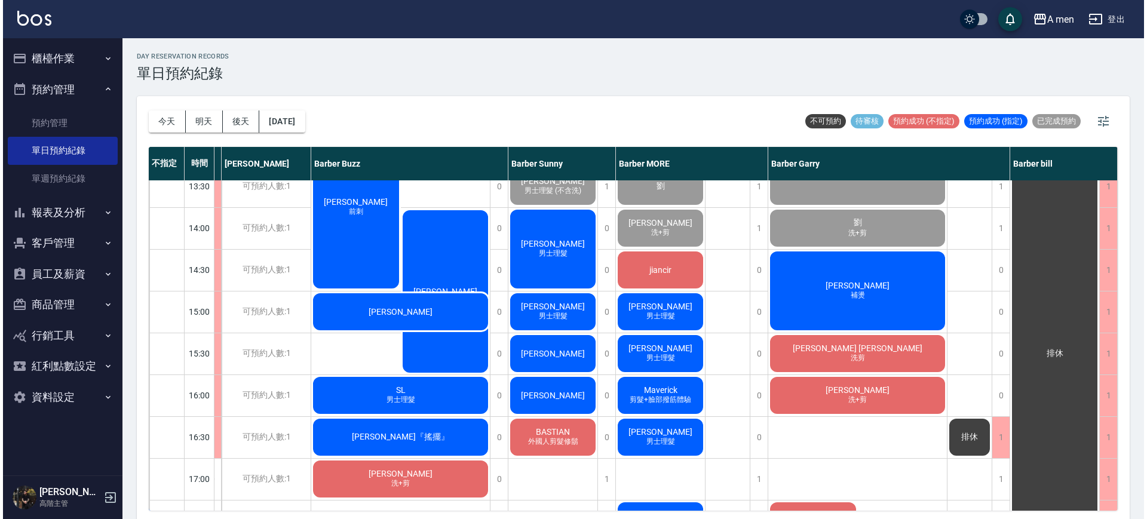
scroll to position [75, 151]
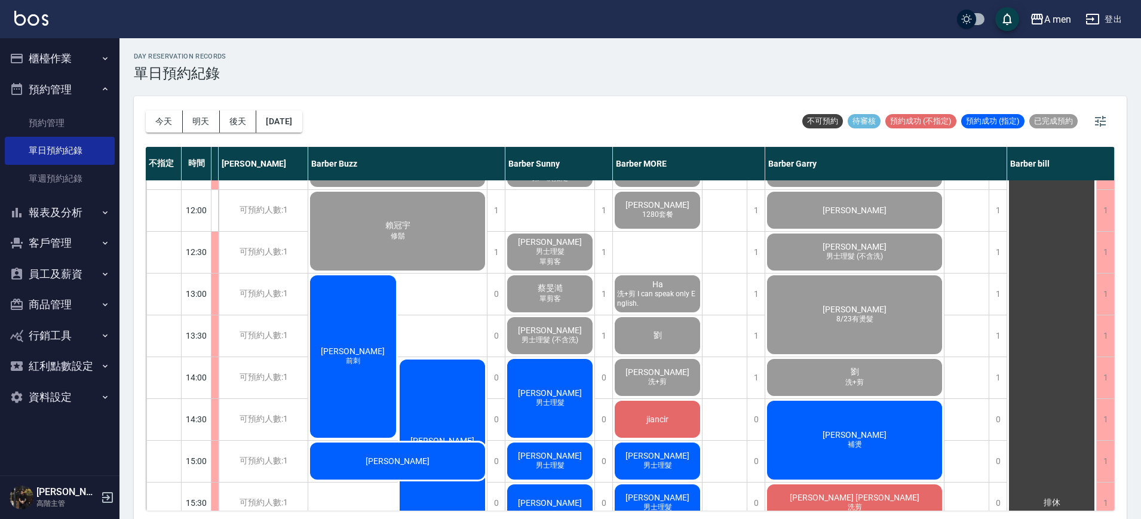
click at [883, 380] on div "劉 洗+剪" at bounding box center [854, 377] width 179 height 41
click at [75, 234] on button "客戶管理" at bounding box center [60, 243] width 110 height 31
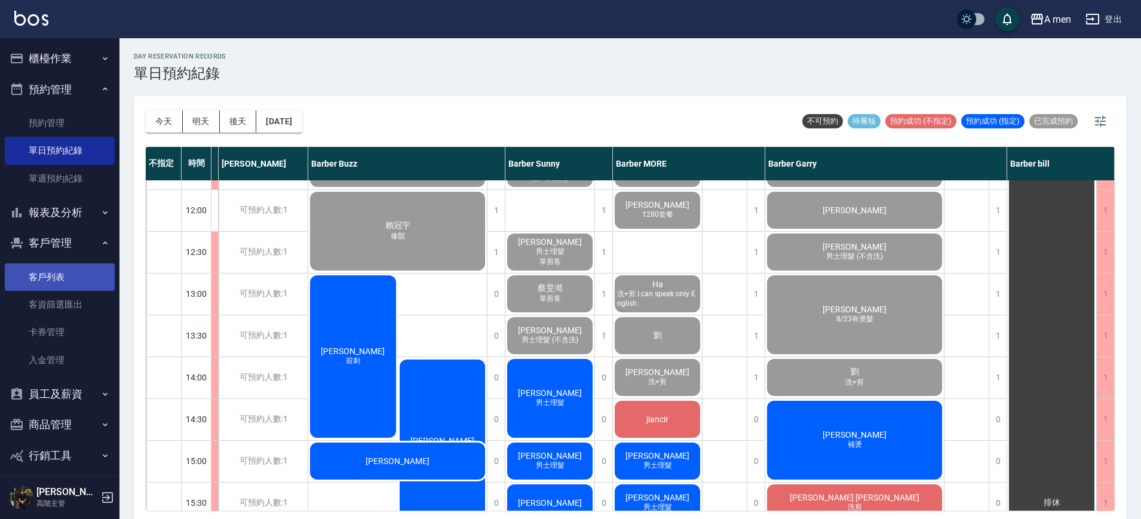
click at [57, 276] on link "客戶列表" at bounding box center [60, 276] width 110 height 27
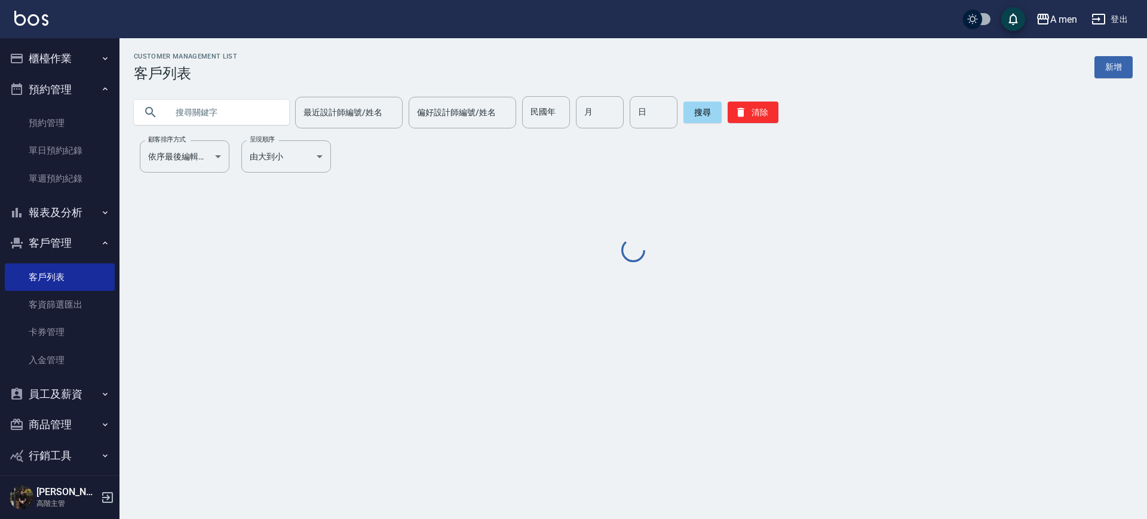
click at [232, 124] on input "text" at bounding box center [223, 112] width 112 height 32
paste input "0939751532"
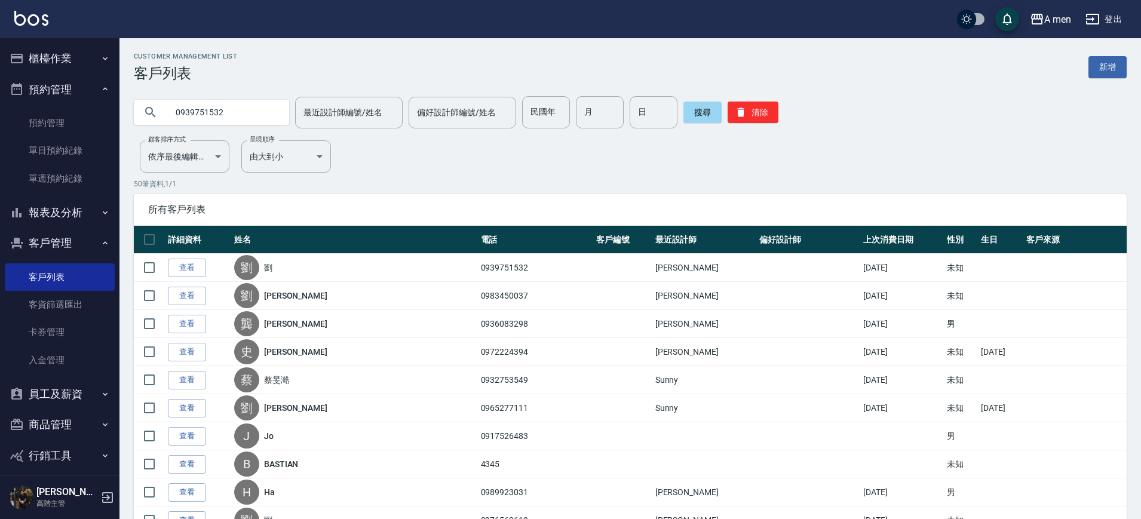
type input "0939751532"
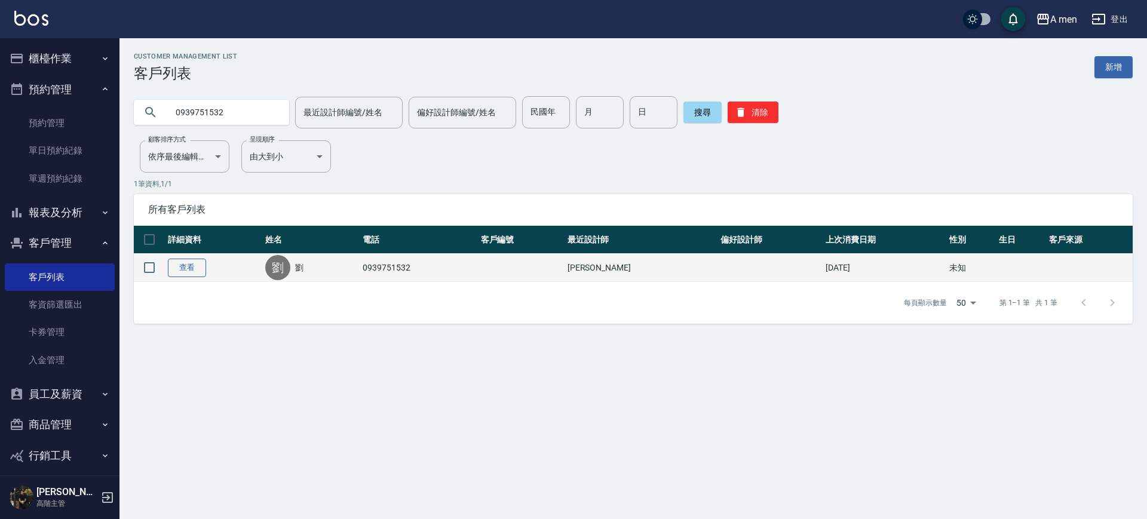
click at [185, 268] on link "查看" at bounding box center [187, 268] width 38 height 19
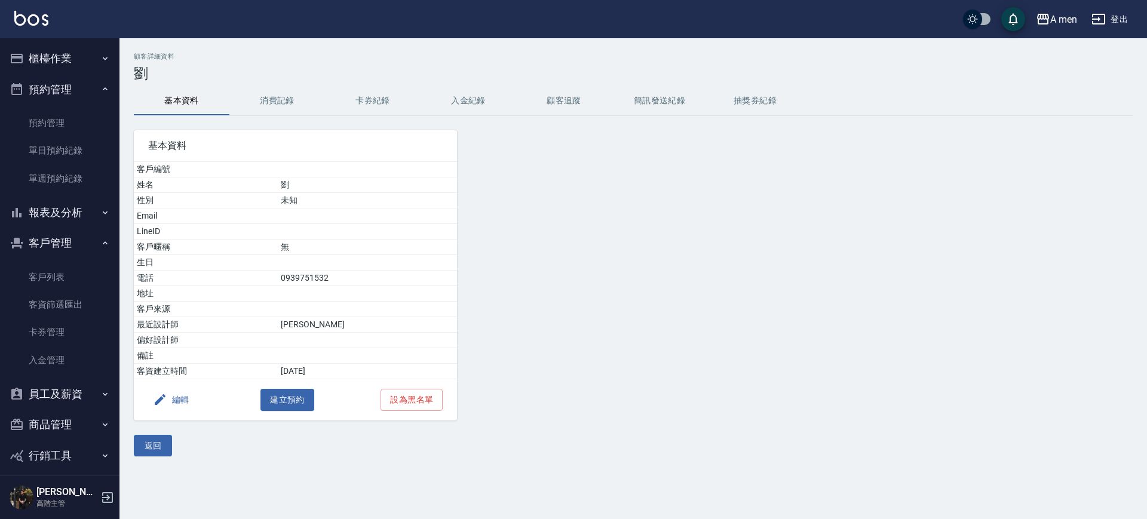
click at [295, 106] on button "消費記錄" at bounding box center [277, 101] width 96 height 29
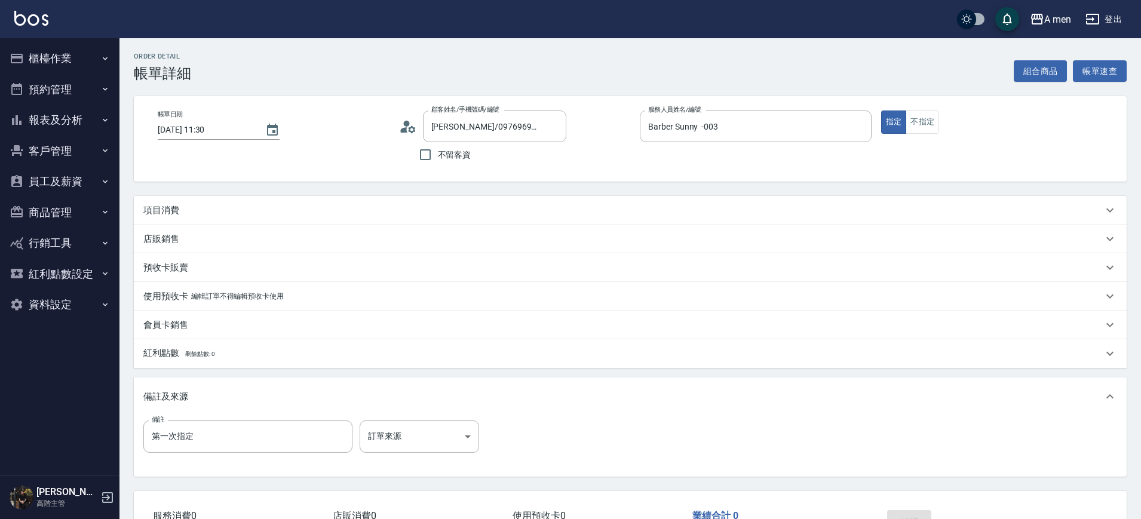
click at [395, 196] on div "項目消費" at bounding box center [630, 210] width 993 height 29
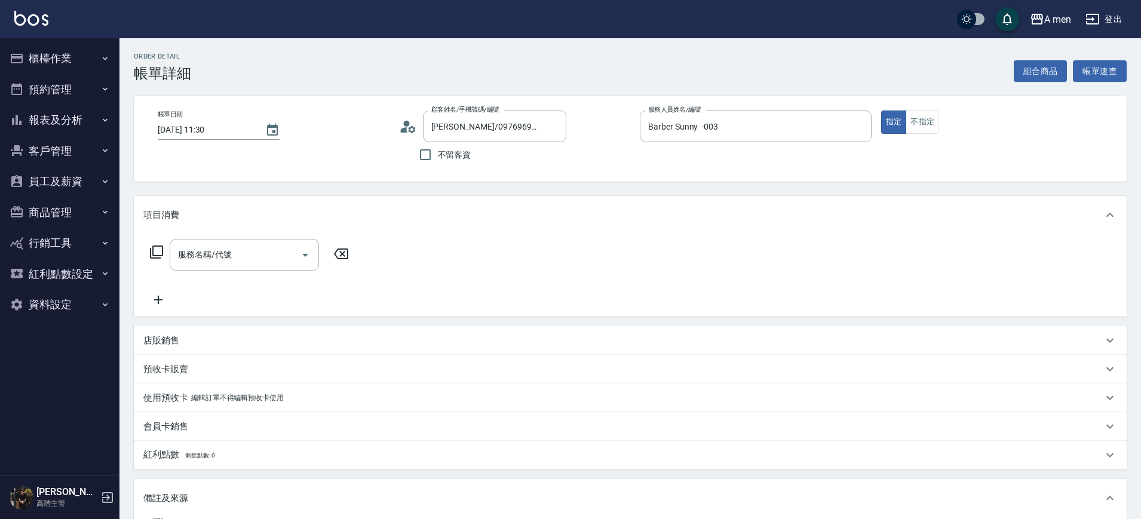
click at [395, 196] on div "項目消費" at bounding box center [630, 215] width 993 height 38
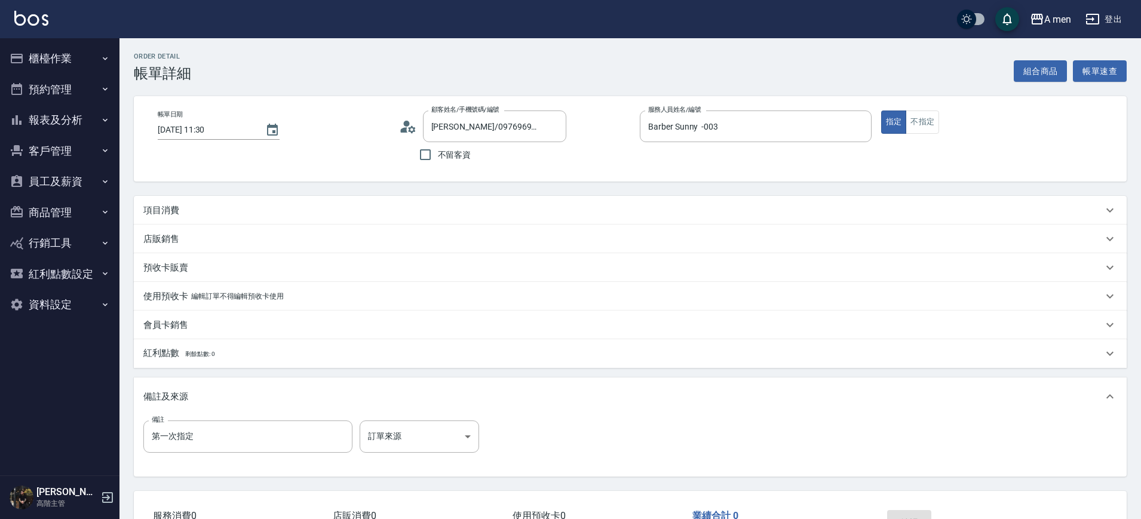
drag, startPoint x: 327, startPoint y: 204, endPoint x: 287, endPoint y: 212, distance: 40.8
click at [287, 212] on div "項目消費" at bounding box center [622, 210] width 959 height 13
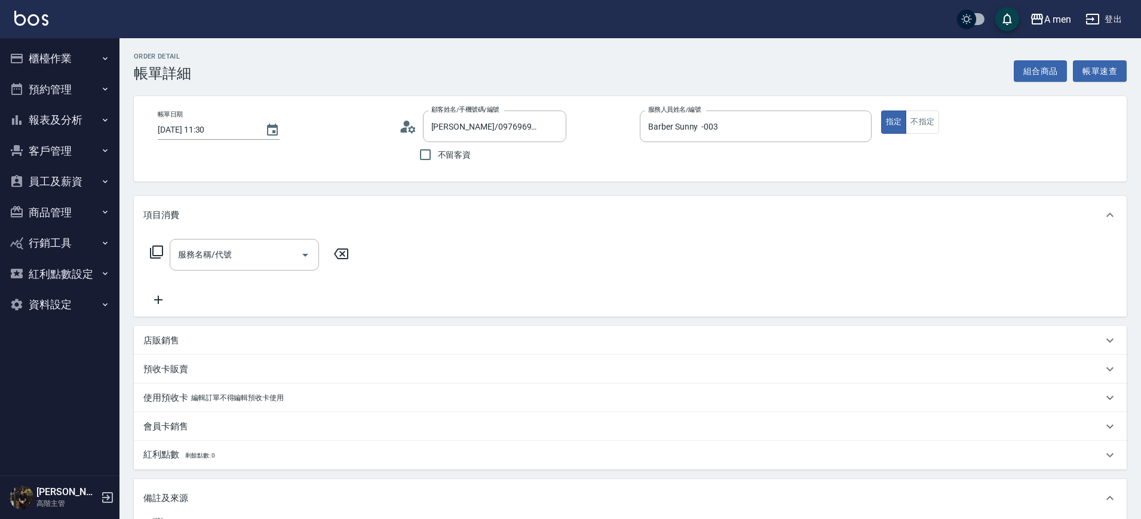
click at [287, 212] on div "項目消費" at bounding box center [622, 215] width 959 height 13
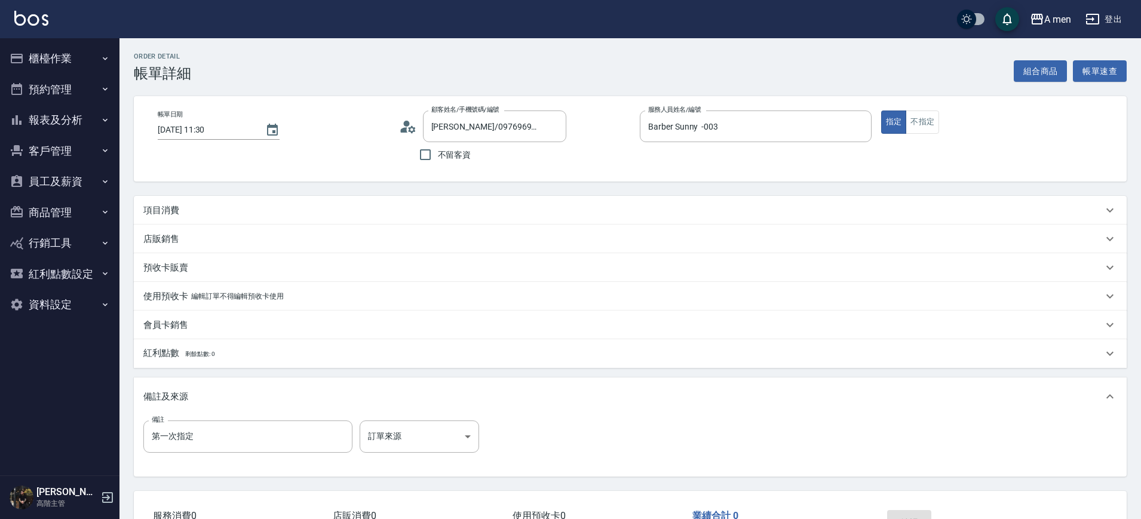
click at [283, 205] on div "項目消費" at bounding box center [622, 210] width 959 height 13
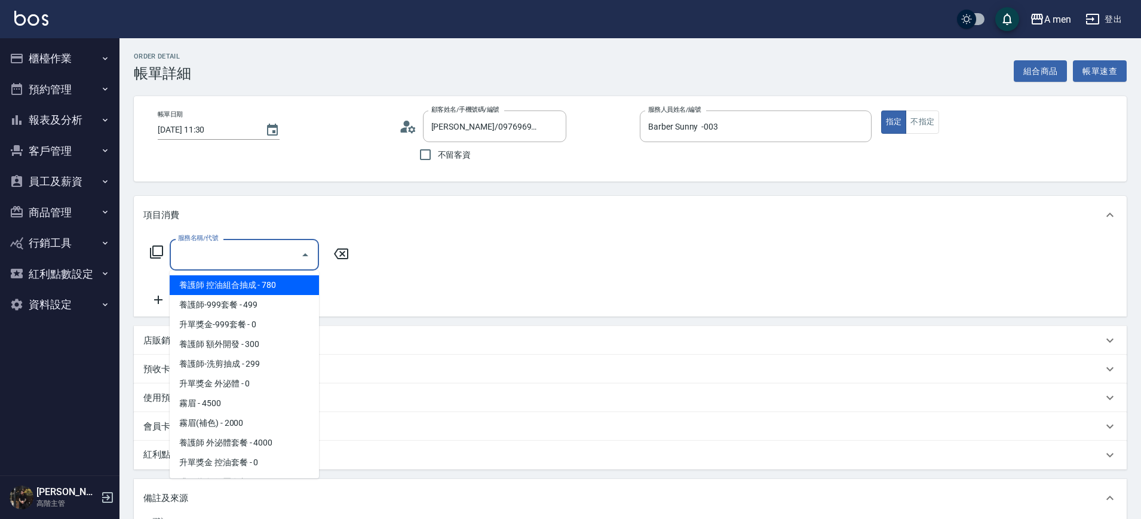
click at [274, 262] on input "服務名稱/代號" at bounding box center [235, 254] width 121 height 21
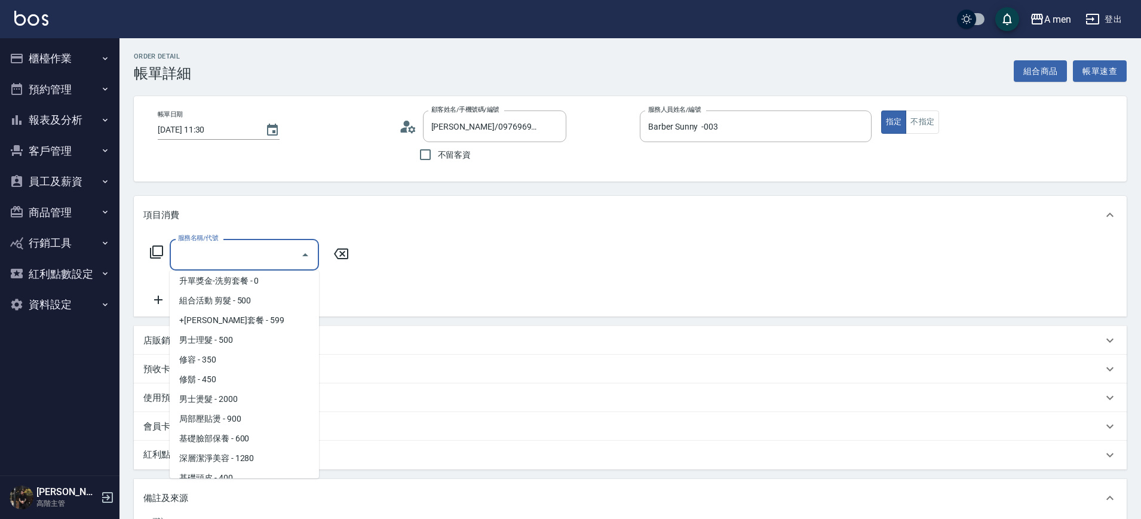
scroll to position [239, 0]
click at [272, 345] on span "男士理髮 - 500" at bounding box center [244, 341] width 149 height 20
type input "男士理髮(A01)"
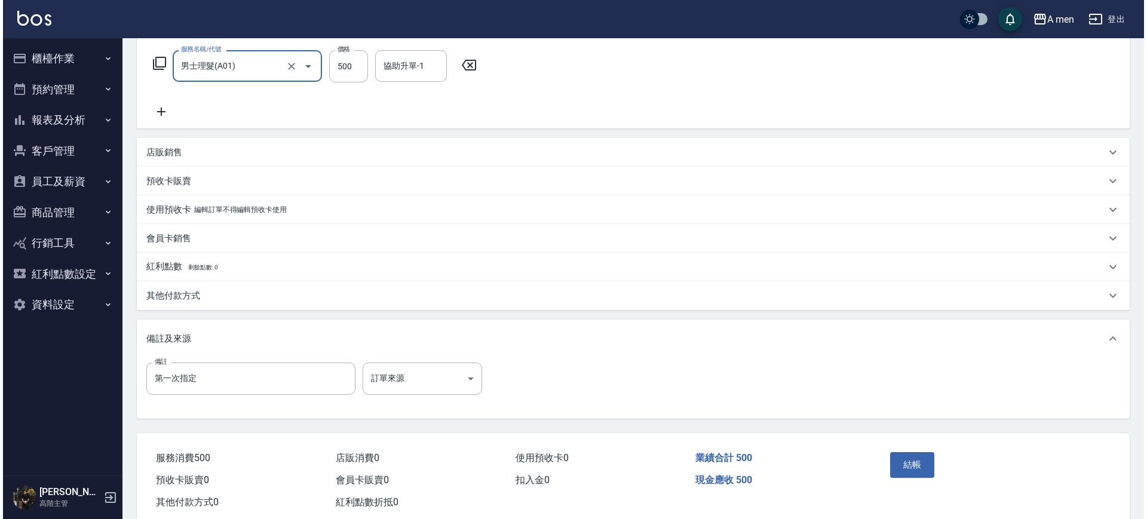
scroll to position [194, 0]
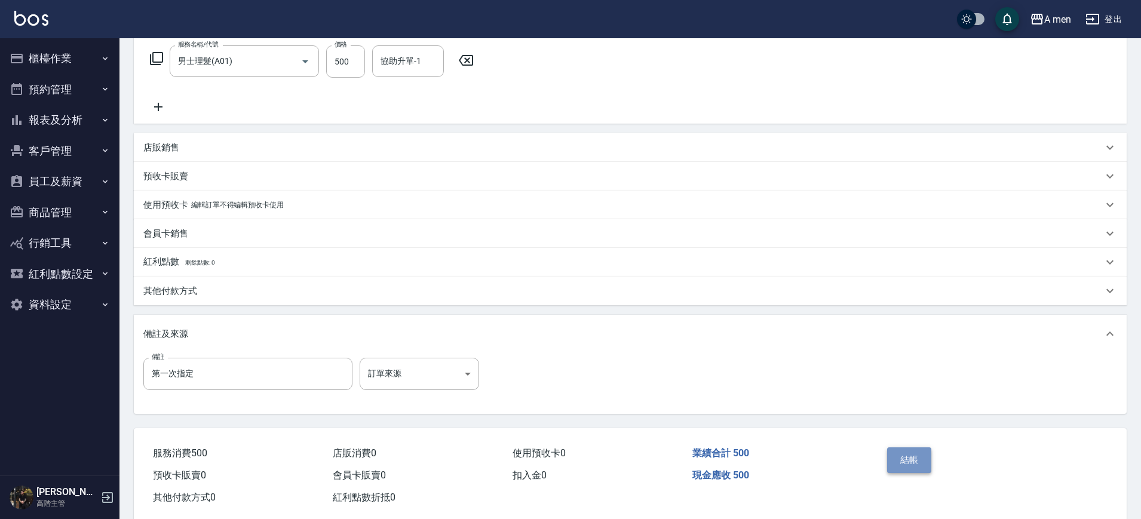
click at [916, 455] on button "結帳" at bounding box center [909, 459] width 45 height 25
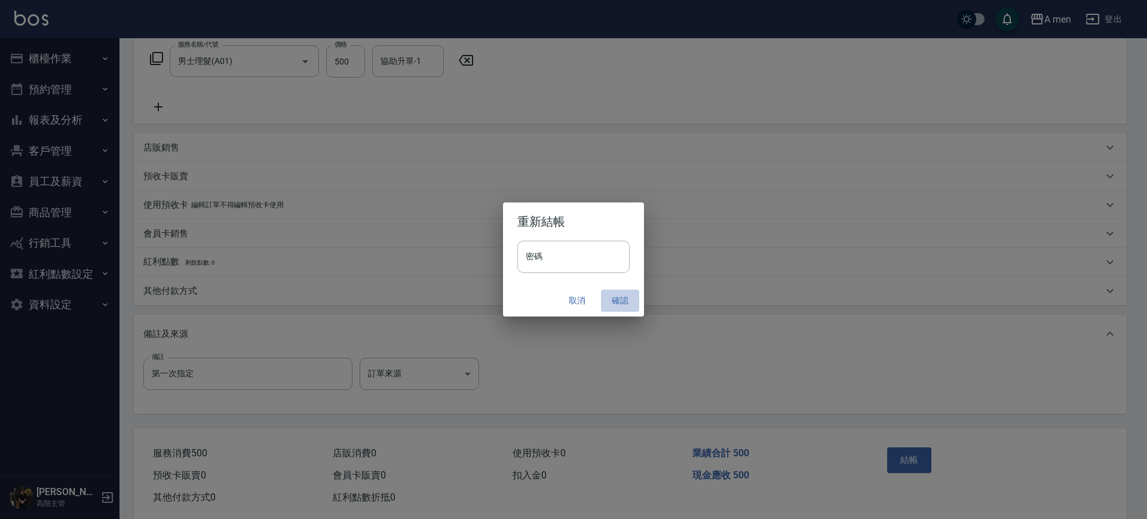
click at [623, 296] on button "確認" at bounding box center [620, 301] width 38 height 22
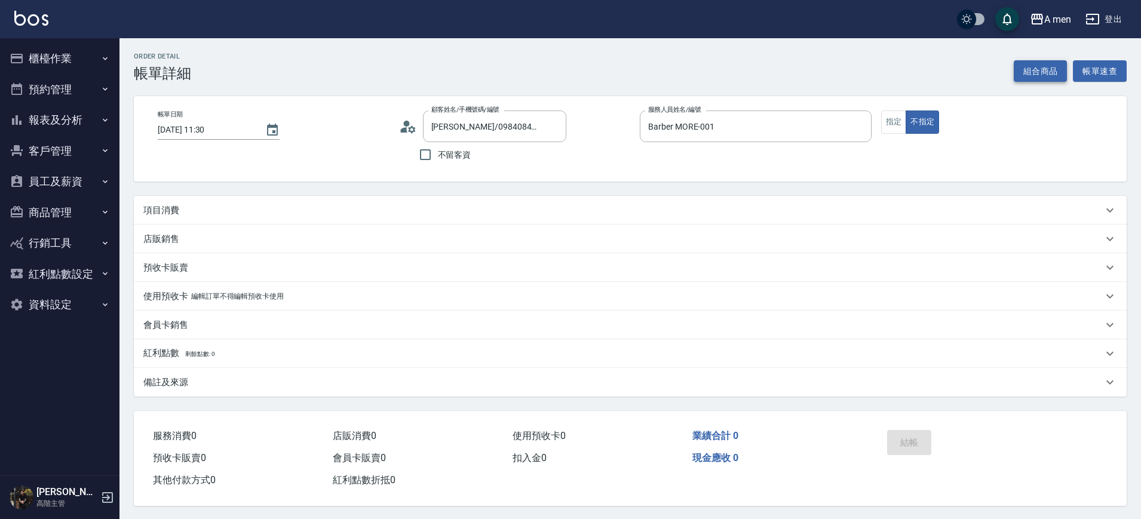
click at [1053, 66] on button "組合商品" at bounding box center [1041, 71] width 54 height 22
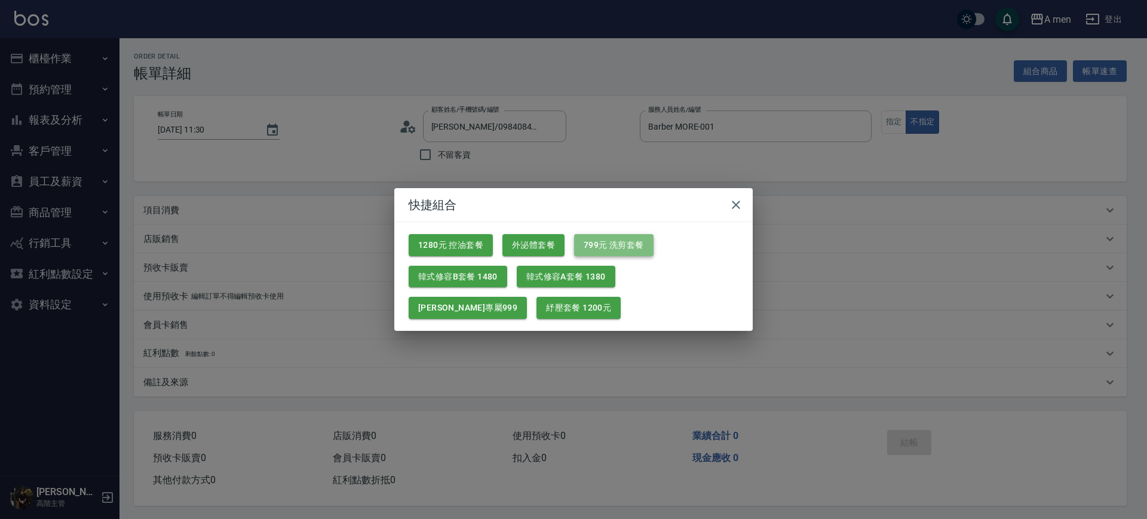
click at [599, 243] on button "799元 洗剪套餐" at bounding box center [613, 245] width 79 height 22
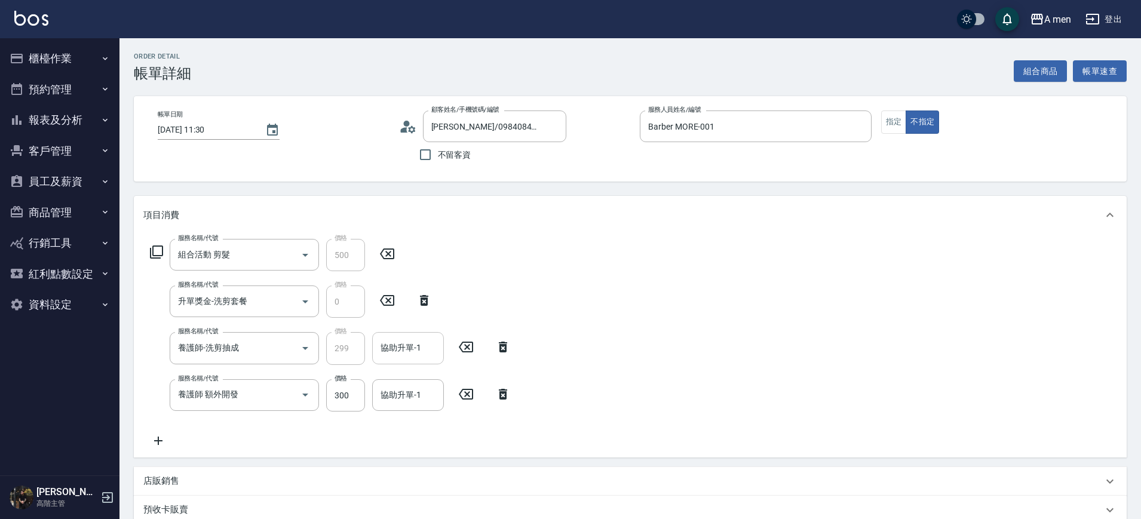
click at [400, 336] on div "協助升單-1" at bounding box center [408, 348] width 72 height 32
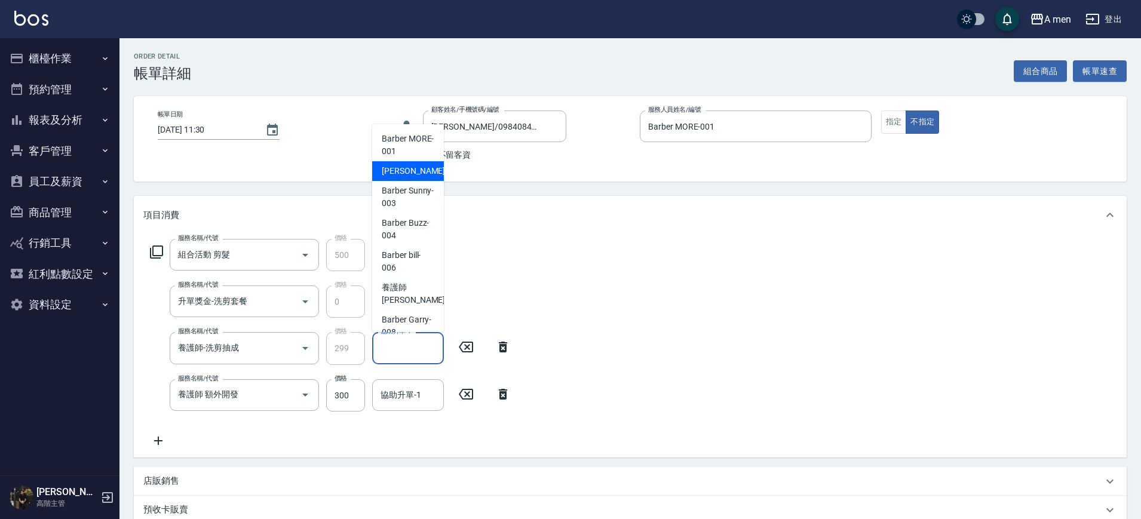
click at [415, 170] on div "小陳 -002" at bounding box center [408, 171] width 72 height 20
type input "小陳-002"
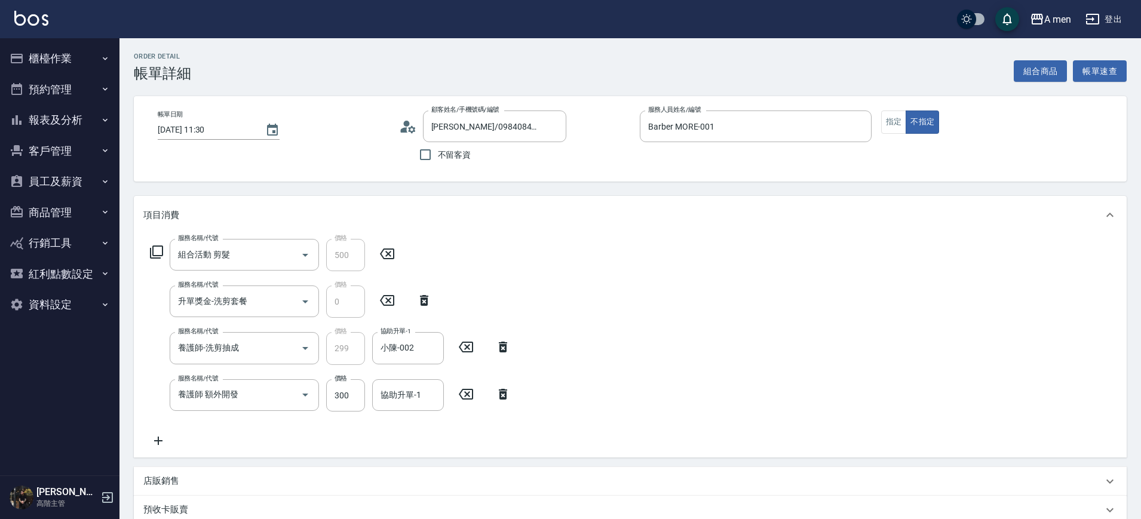
click at [497, 396] on icon at bounding box center [503, 394] width 30 height 14
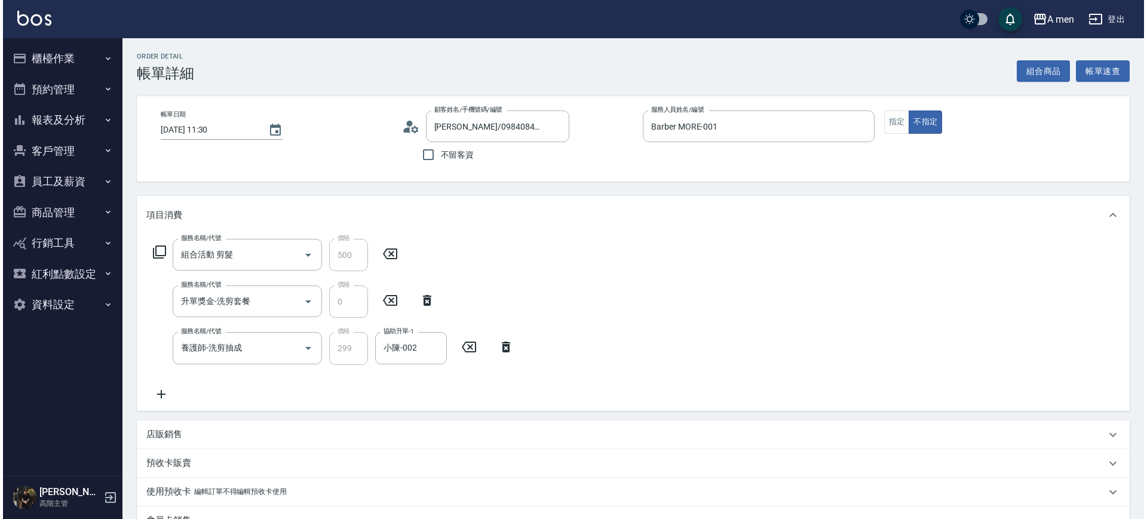
scroll to position [231, 0]
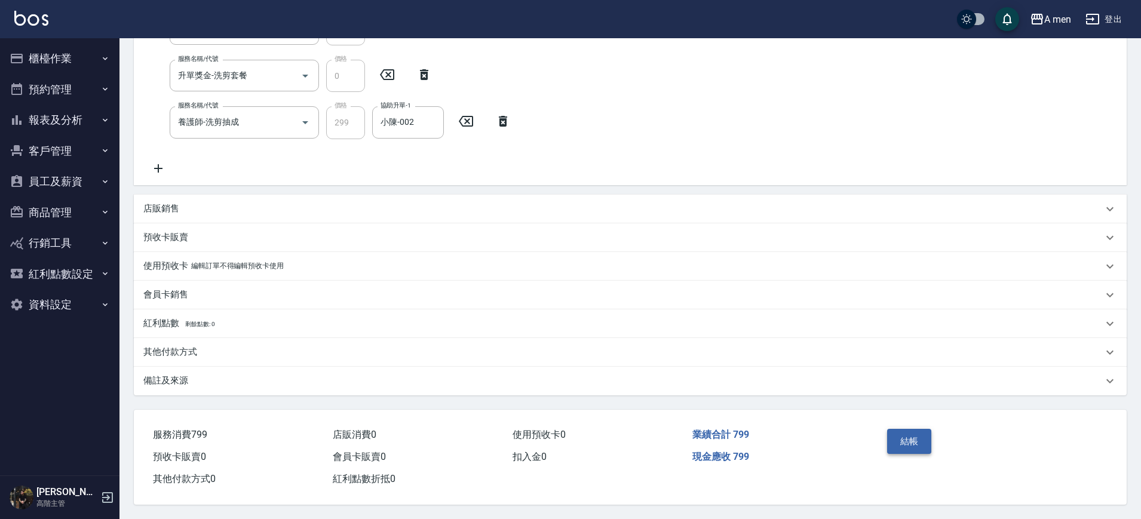
click at [897, 430] on button "結帳" at bounding box center [909, 441] width 45 height 25
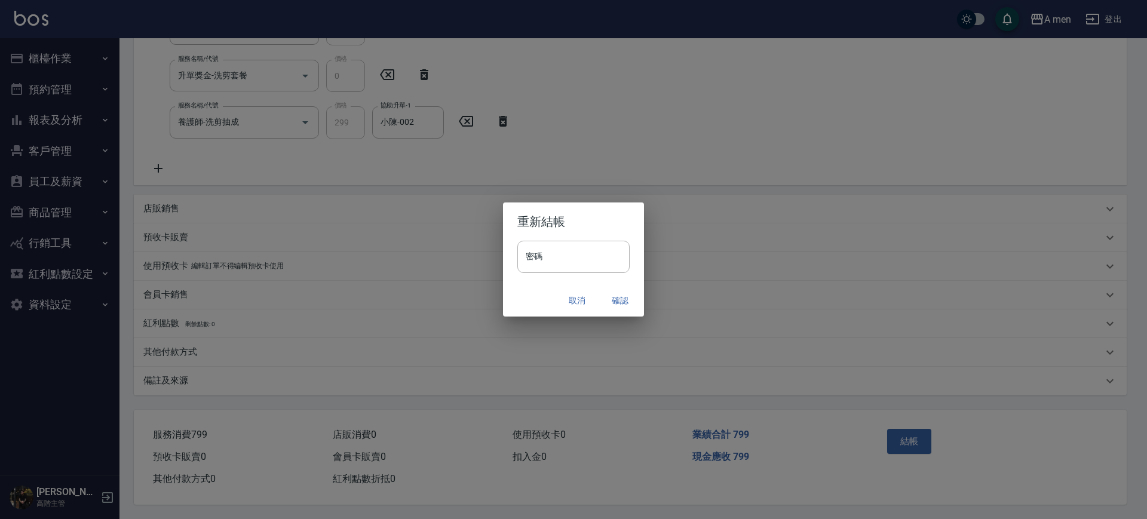
click at [629, 290] on button "確認" at bounding box center [620, 301] width 38 height 22
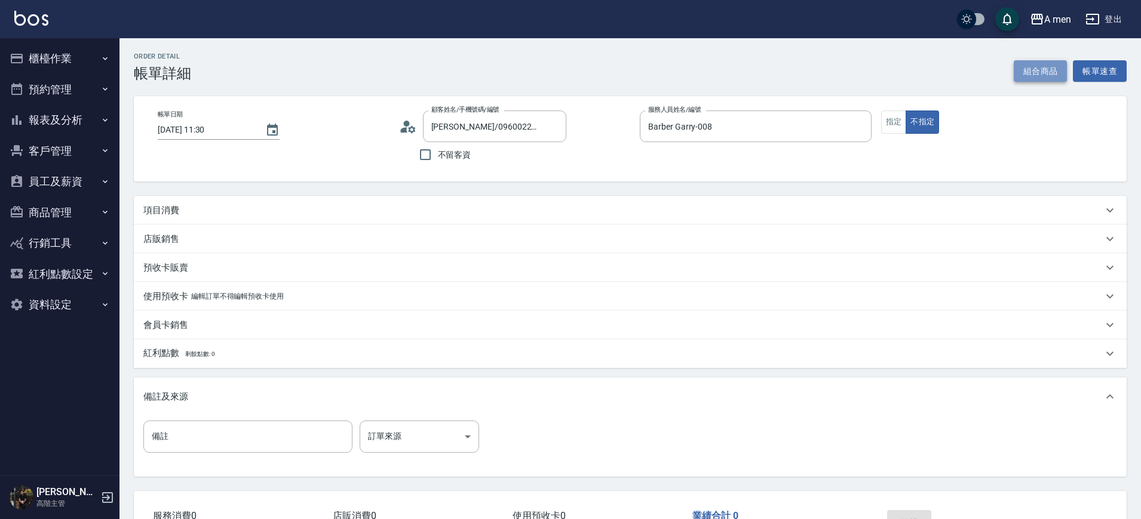
click at [1043, 72] on button "組合商品" at bounding box center [1041, 71] width 54 height 22
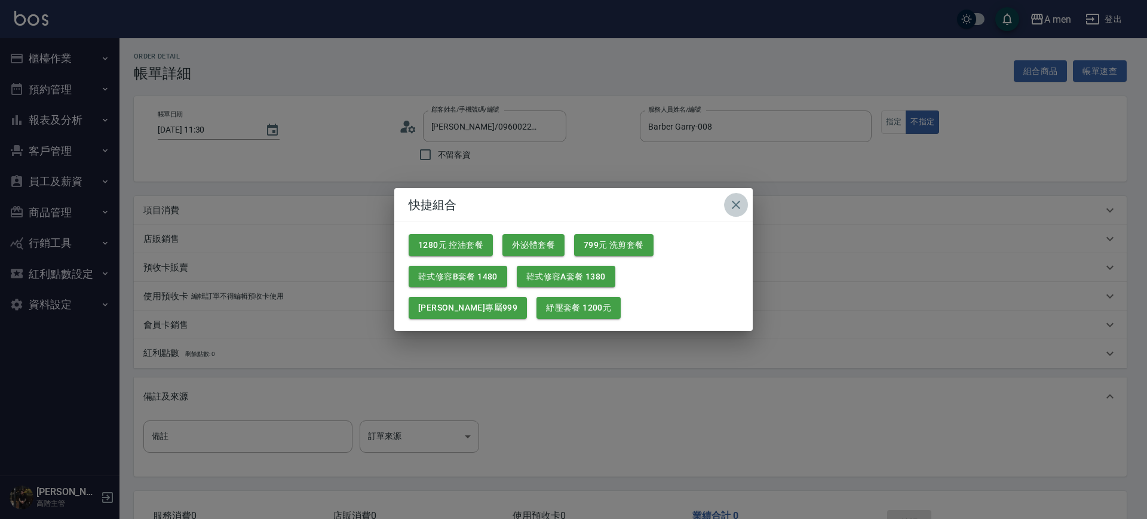
click at [736, 196] on button "button" at bounding box center [736, 205] width 24 height 24
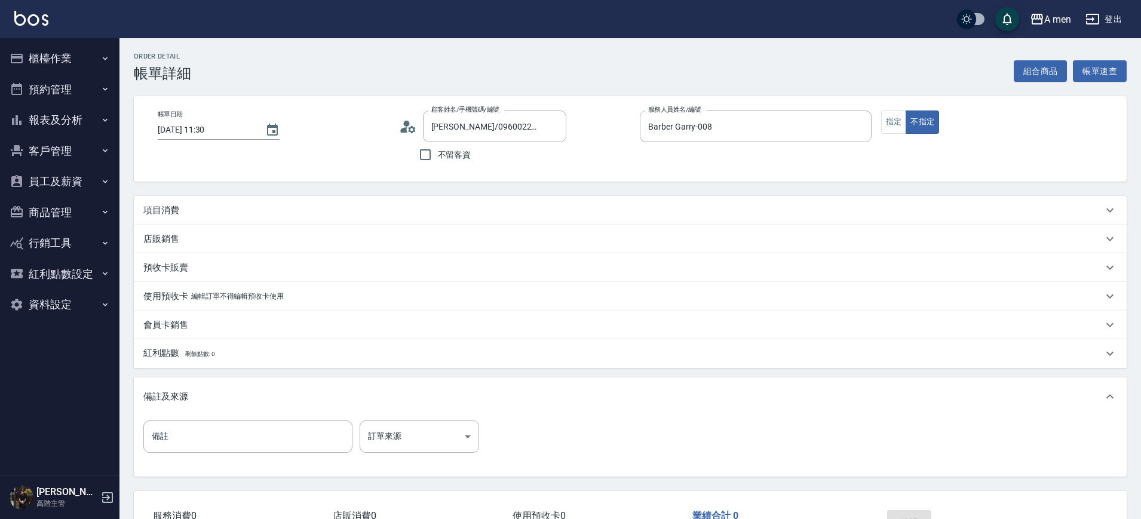
click at [327, 210] on div "項目消費" at bounding box center [622, 210] width 959 height 13
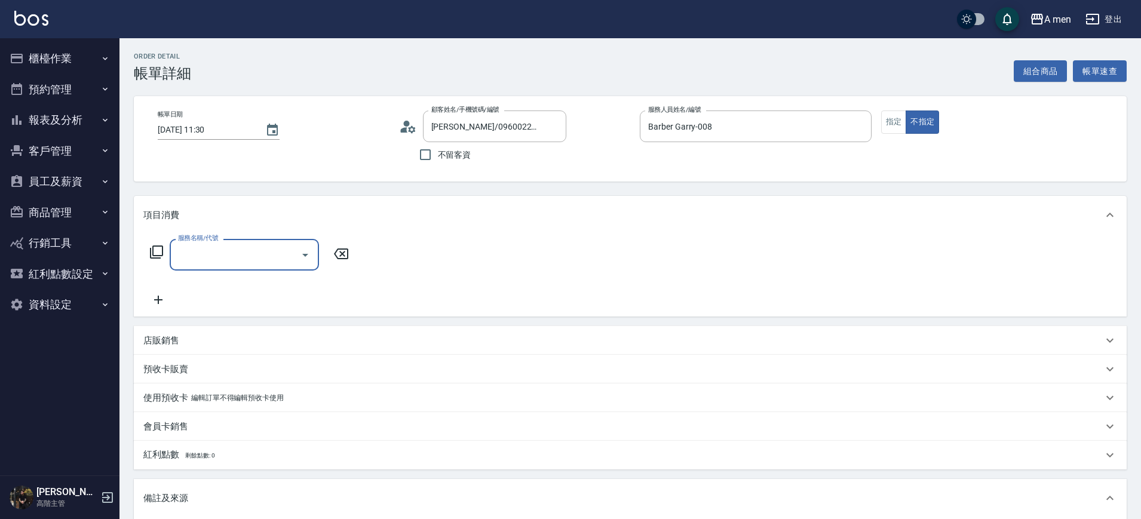
click at [251, 253] on input "服務名稱/代號" at bounding box center [235, 254] width 121 height 21
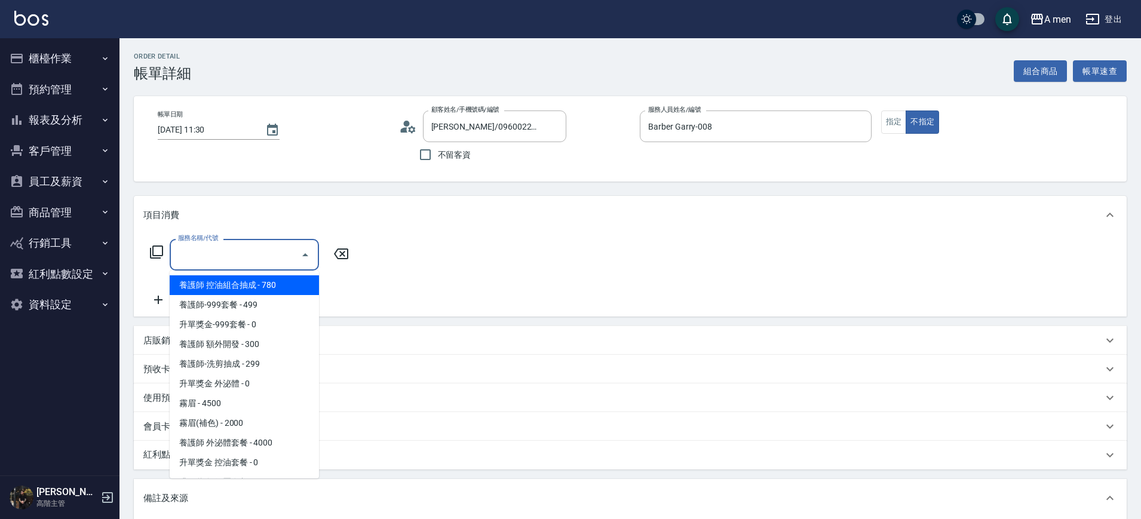
click at [468, 242] on div "服務名稱/代號 服務名稱/代號" at bounding box center [630, 275] width 993 height 82
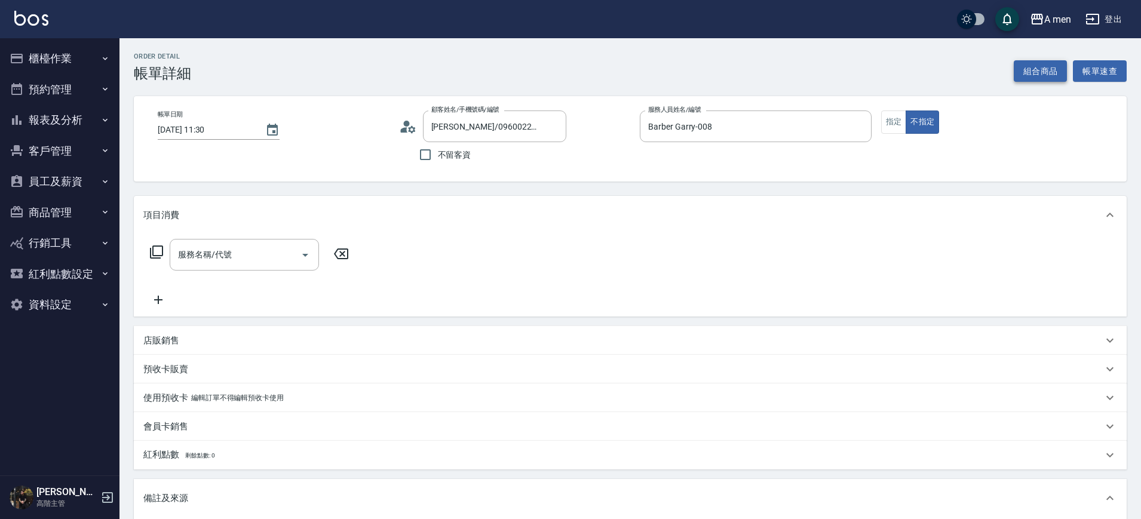
click at [1050, 72] on button "組合商品" at bounding box center [1041, 71] width 54 height 22
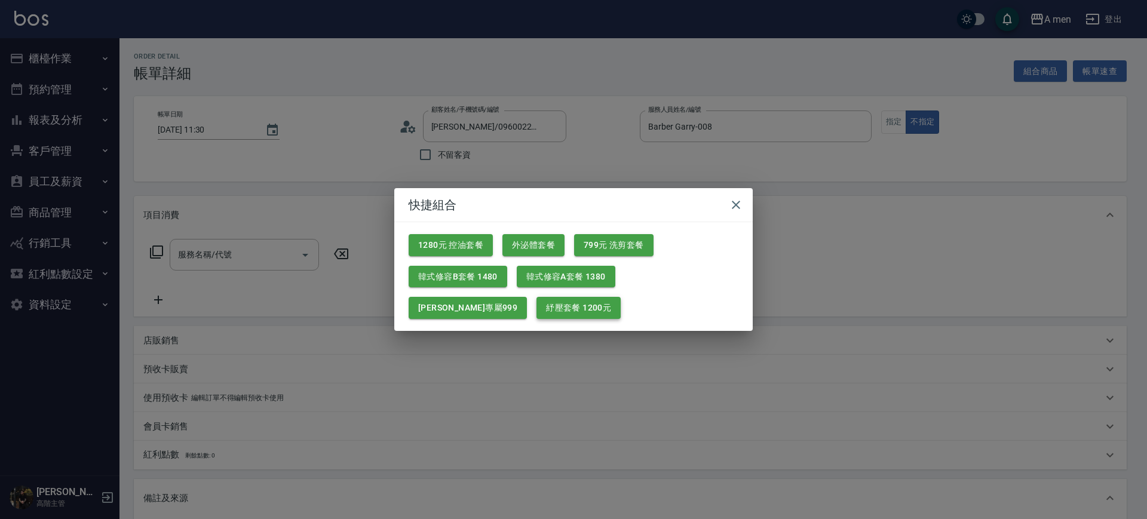
click at [536, 306] on button "紓壓套餐 1200元" at bounding box center [578, 308] width 84 height 22
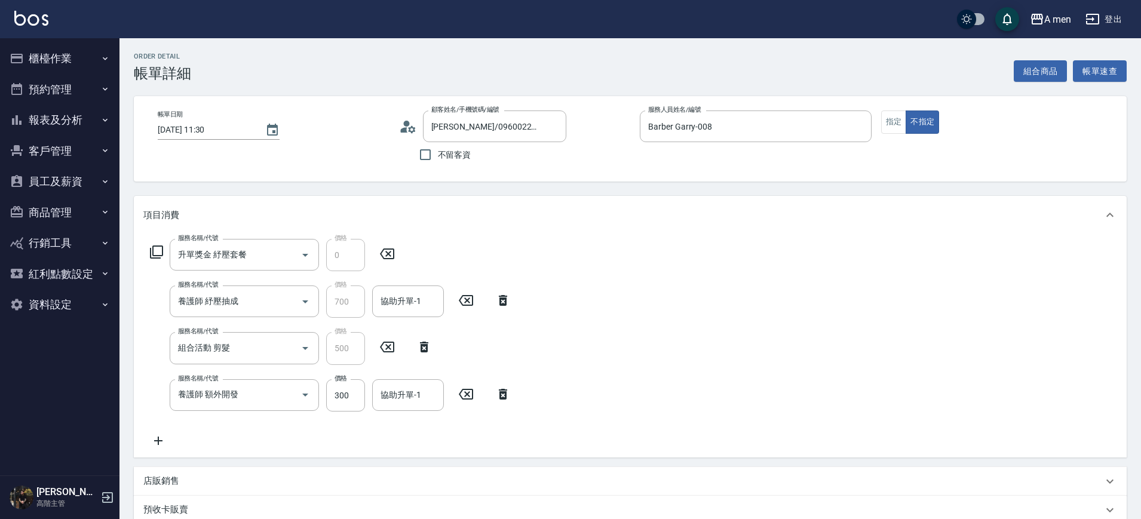
click at [502, 396] on icon at bounding box center [503, 394] width 30 height 14
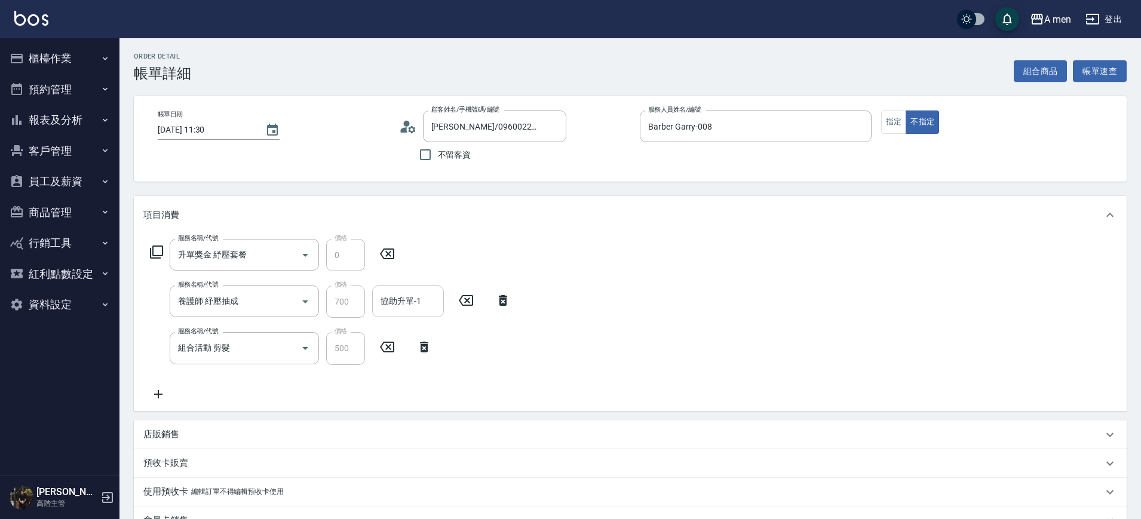
click at [427, 299] on input "協助升單-1" at bounding box center [407, 301] width 61 height 21
click at [595, 357] on div "服務名稱/代號 升單獎金 紓壓套餐 服務名稱/代號 價格 0 價格 服務名稱/代號 養護師 紓壓抽成 服務名稱/代號 價格 700 價格 協助升單-1 協助升…" at bounding box center [630, 322] width 993 height 176
click at [159, 399] on icon at bounding box center [158, 394] width 30 height 14
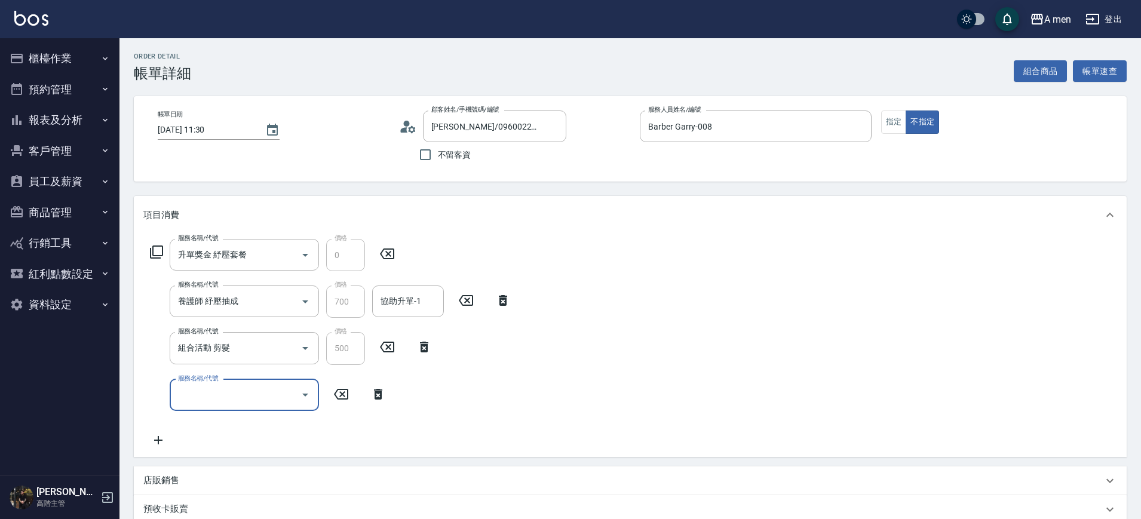
click at [281, 394] on input "服務名稱/代號" at bounding box center [235, 395] width 121 height 21
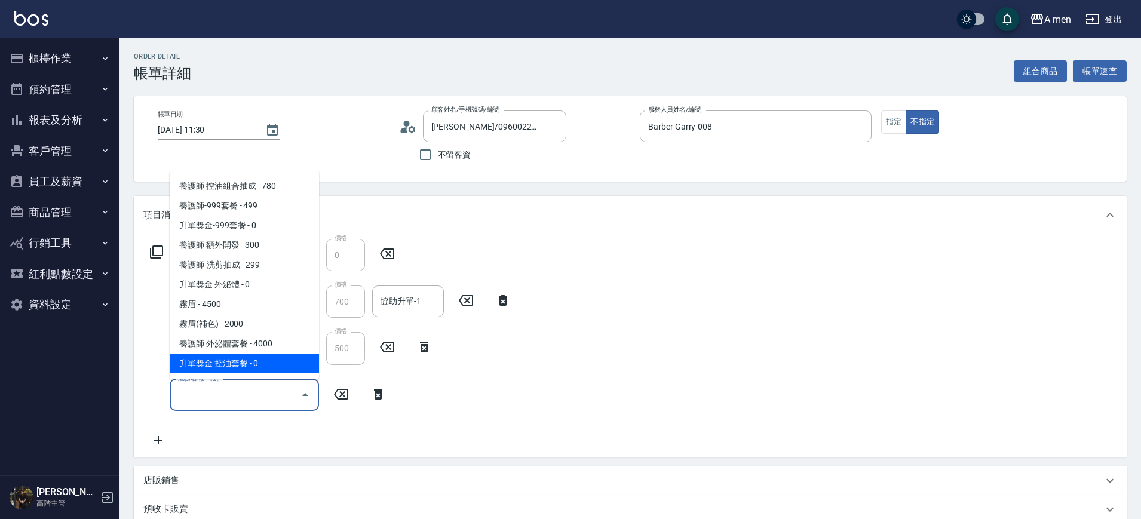
click at [420, 402] on div "服務名稱/代號 升單獎金 紓壓套餐 服務名稱/代號 價格 0 價格 服務名稱/代號 養護師 紓壓抽成 服務名稱/代號 價格 700 價格 協助升單-1 協助升…" at bounding box center [330, 343] width 374 height 208
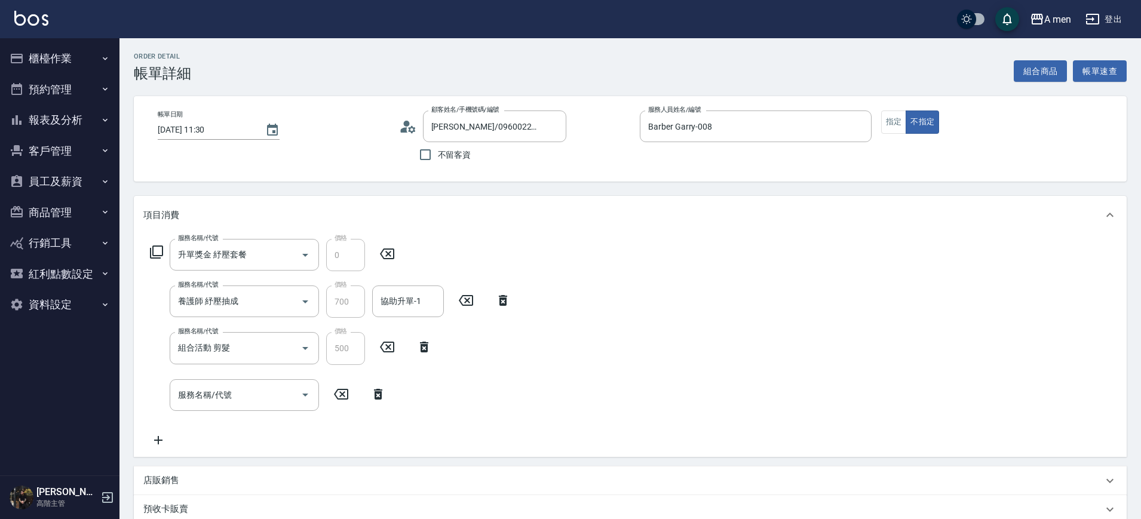
click at [371, 398] on icon at bounding box center [378, 394] width 30 height 14
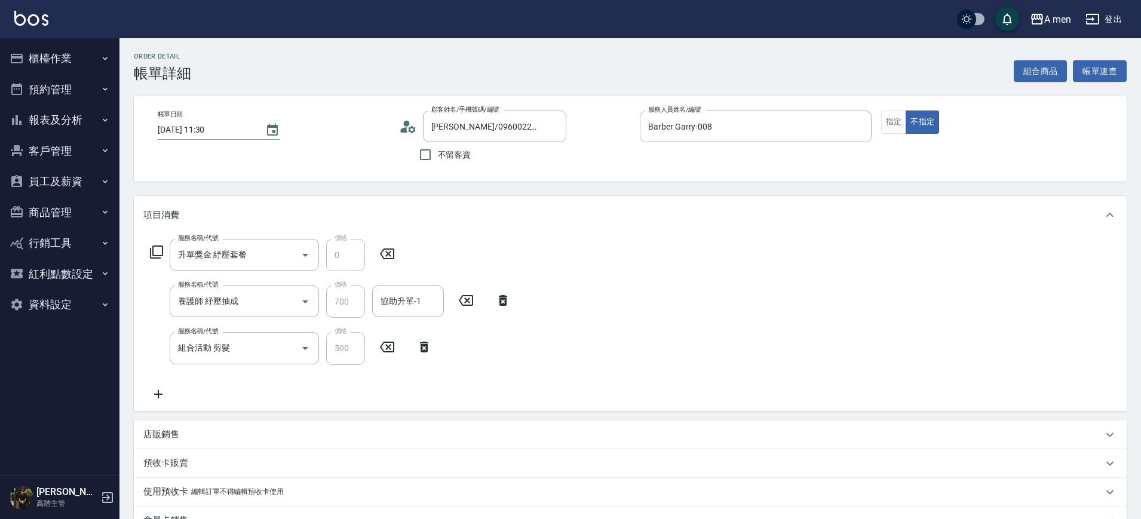
click at [426, 338] on div "服務名稱/代號 組合活動 剪髮 服務名稱/代號 價格 500 價格" at bounding box center [291, 348] width 296 height 32
click at [424, 352] on icon at bounding box center [424, 347] width 8 height 11
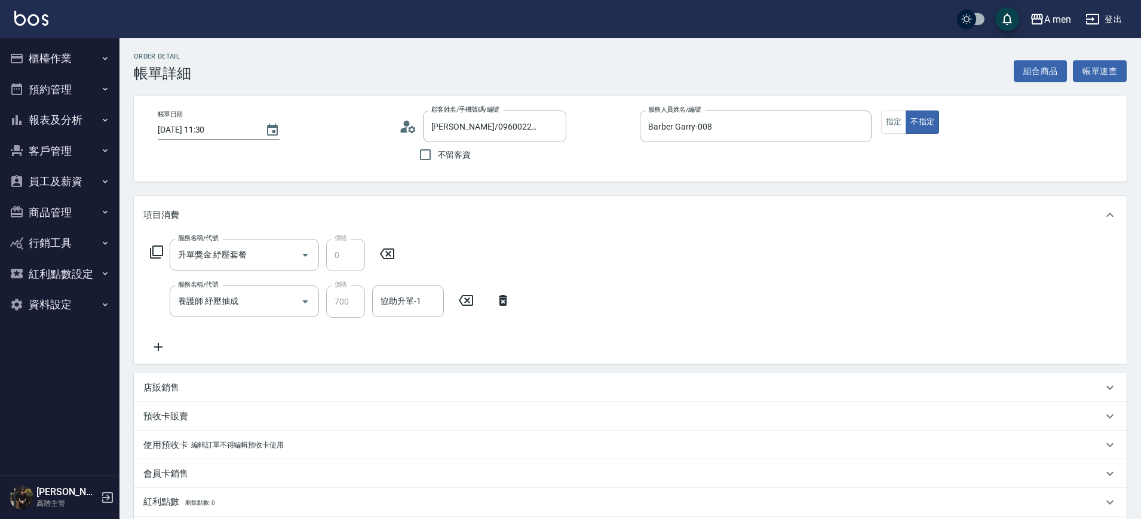
click at [502, 298] on icon at bounding box center [503, 300] width 8 height 11
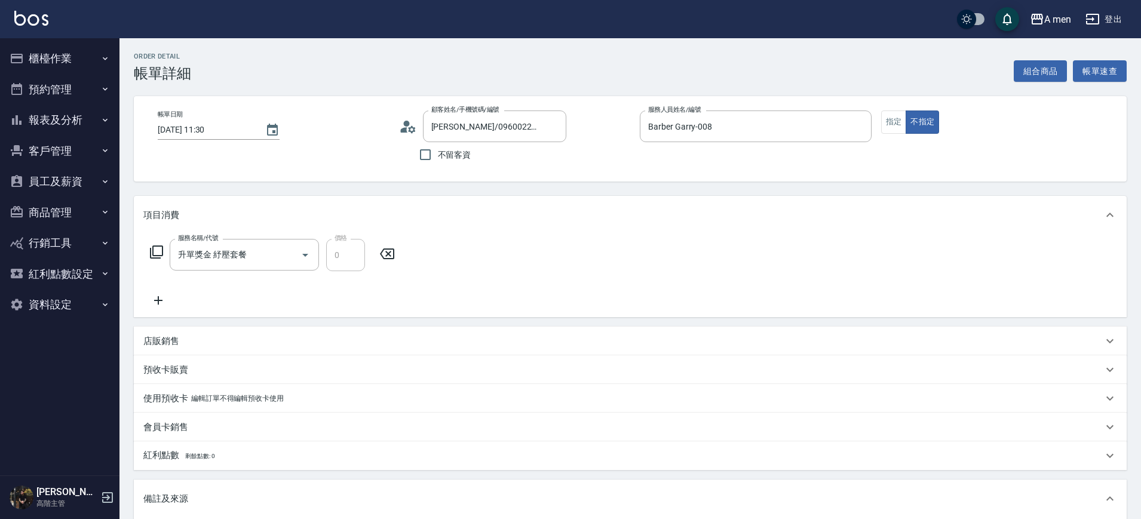
click at [389, 254] on icon at bounding box center [387, 254] width 30 height 14
click at [1023, 75] on button "組合商品" at bounding box center [1041, 71] width 54 height 22
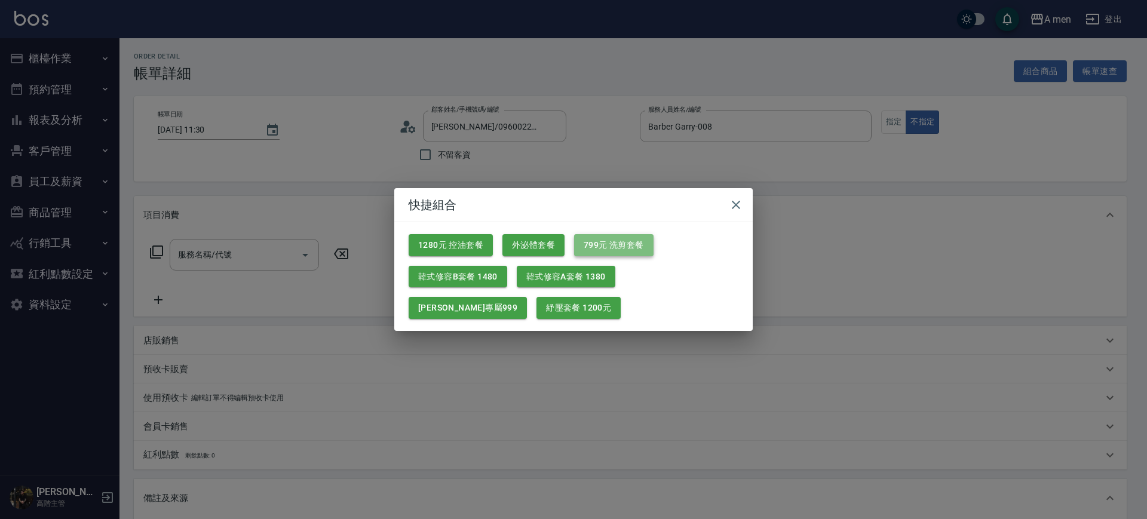
click at [632, 251] on button "799元 洗剪套餐" at bounding box center [613, 245] width 79 height 22
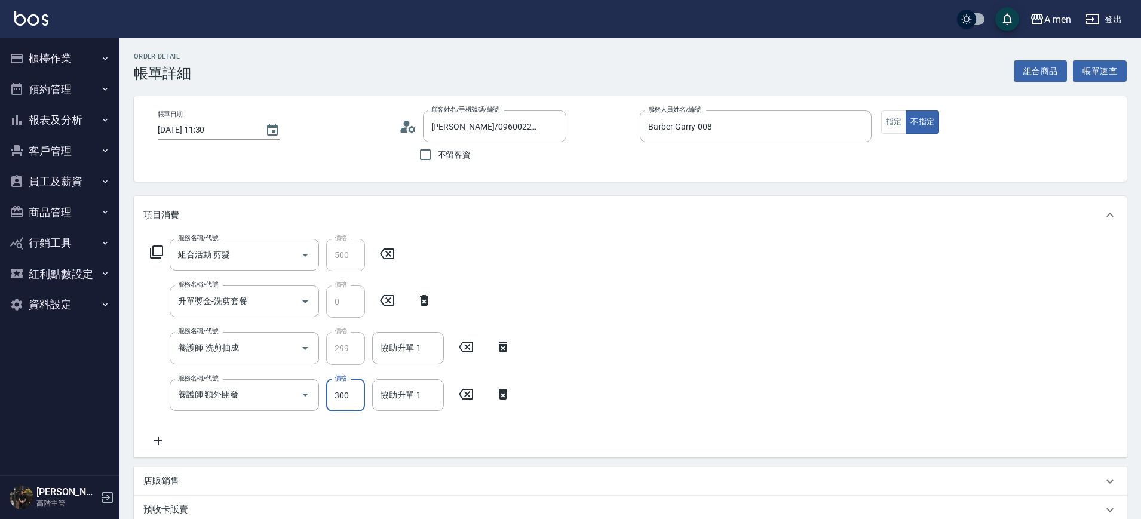
click at [337, 397] on input "300" at bounding box center [345, 395] width 39 height 32
type input "399"
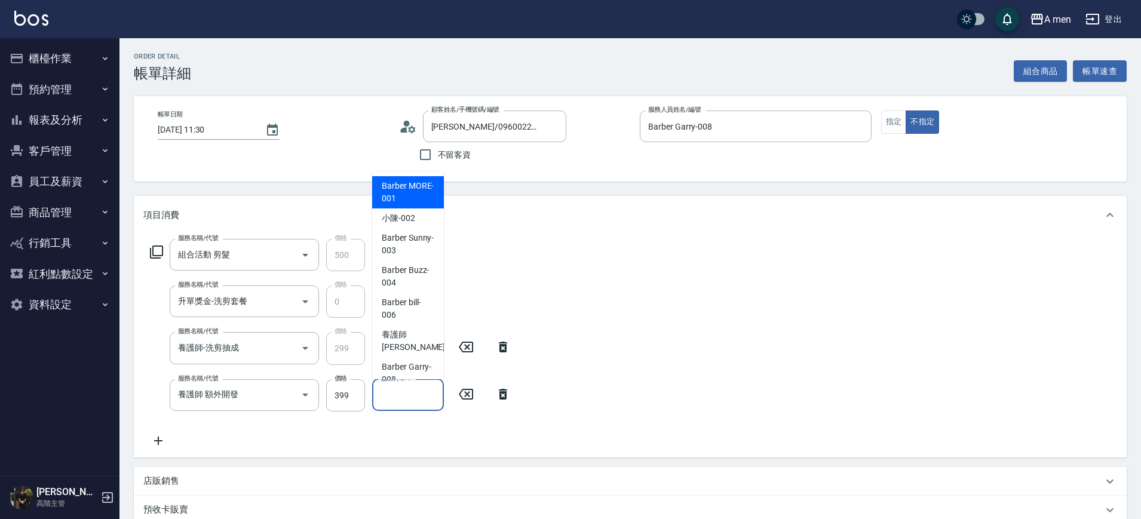
click at [405, 389] on div "協助升單-1 協助升單-1" at bounding box center [408, 395] width 72 height 32
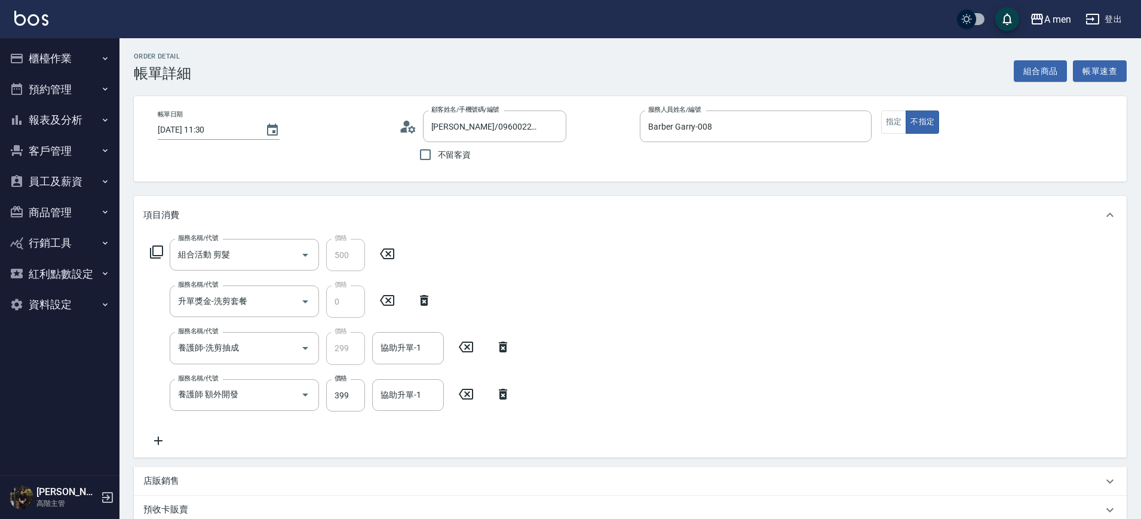
click at [515, 284] on div "服務名稱/代號 組合活動 剪髮 服務名稱/代號 價格 500 價格 服務名稱/代號 升單獎金-洗剪套餐 服務名稱/代號 價格 0 價格 服務名稱/代號 養護師…" at bounding box center [330, 343] width 374 height 209
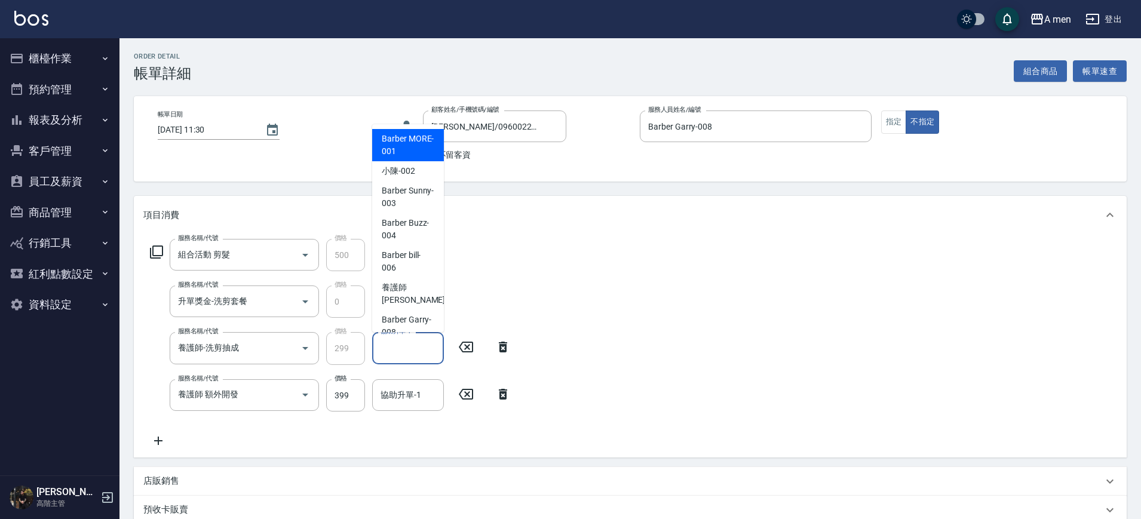
click at [391, 347] on input "協助升單-1" at bounding box center [407, 347] width 61 height 21
click at [412, 303] on span "養護師 小趙 -007" at bounding box center [422, 293] width 80 height 25
type input "養護師 小趙-007"
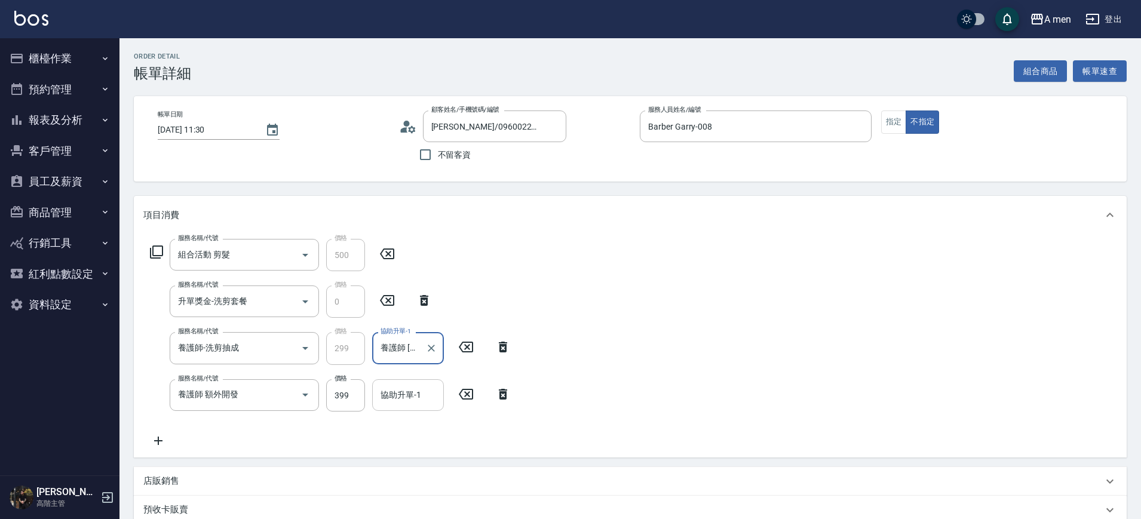
click at [399, 403] on input "協助升單-1" at bounding box center [407, 395] width 61 height 21
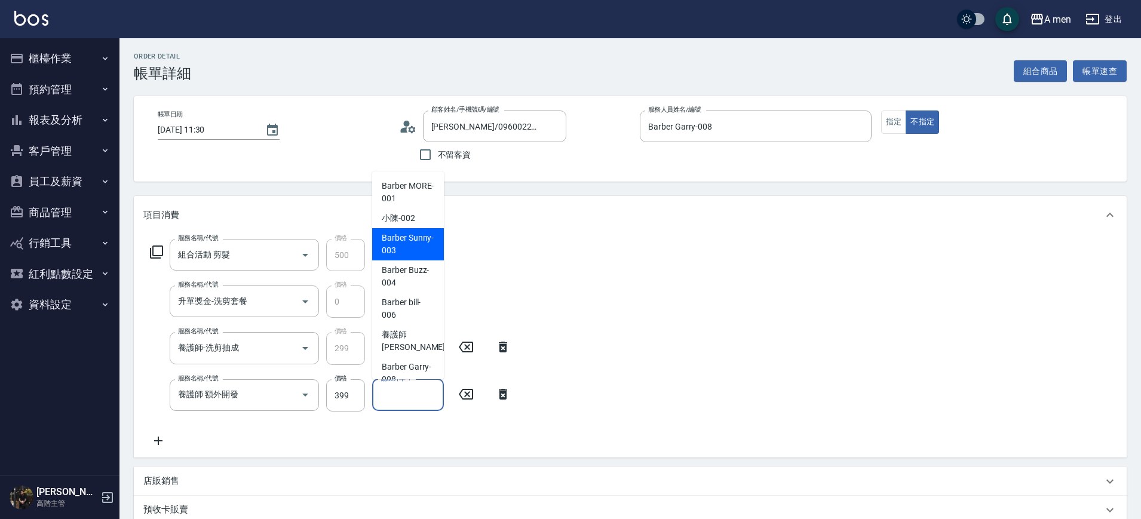
click at [395, 220] on span "小陳 -002" at bounding box center [398, 218] width 33 height 13
type input "小陳-002"
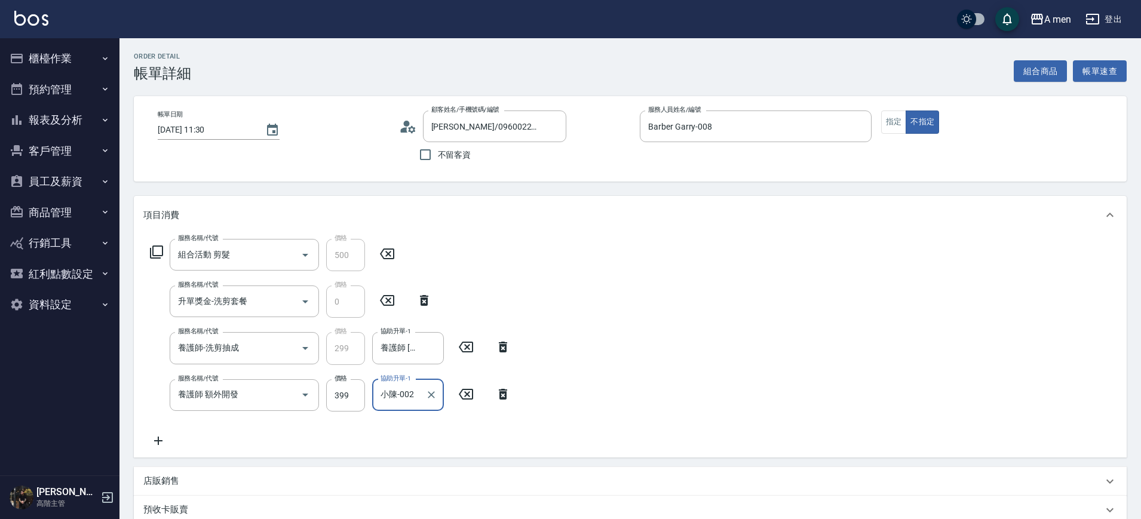
click at [621, 285] on div "服務名稱/代號 組合活動 剪髮 服務名稱/代號 價格 500 價格 服務名稱/代號 升單獎金-洗剪套餐 服務名稱/代號 價格 0 價格 服務名稱/代號 養護師…" at bounding box center [630, 345] width 993 height 223
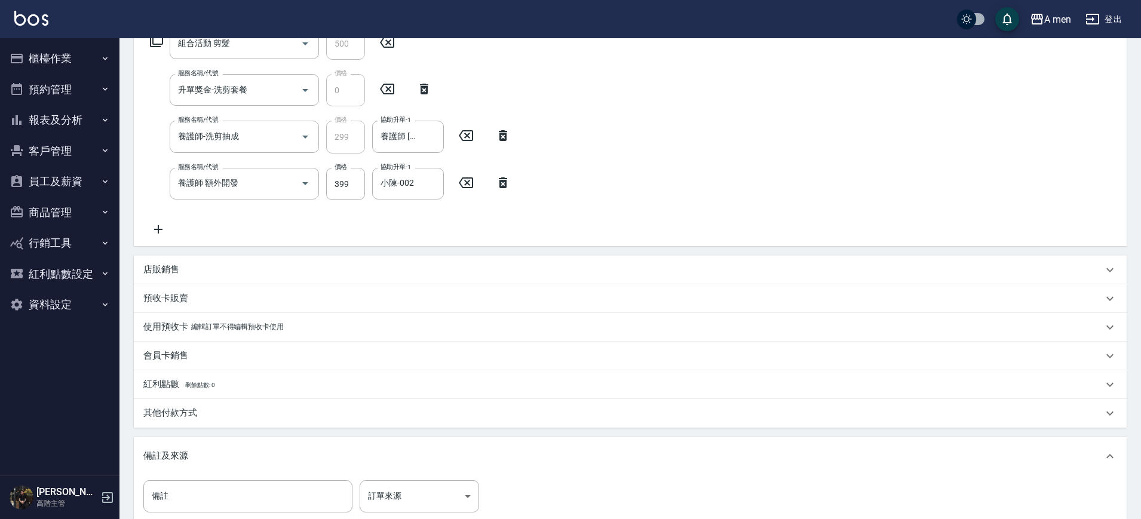
scroll to position [134, 0]
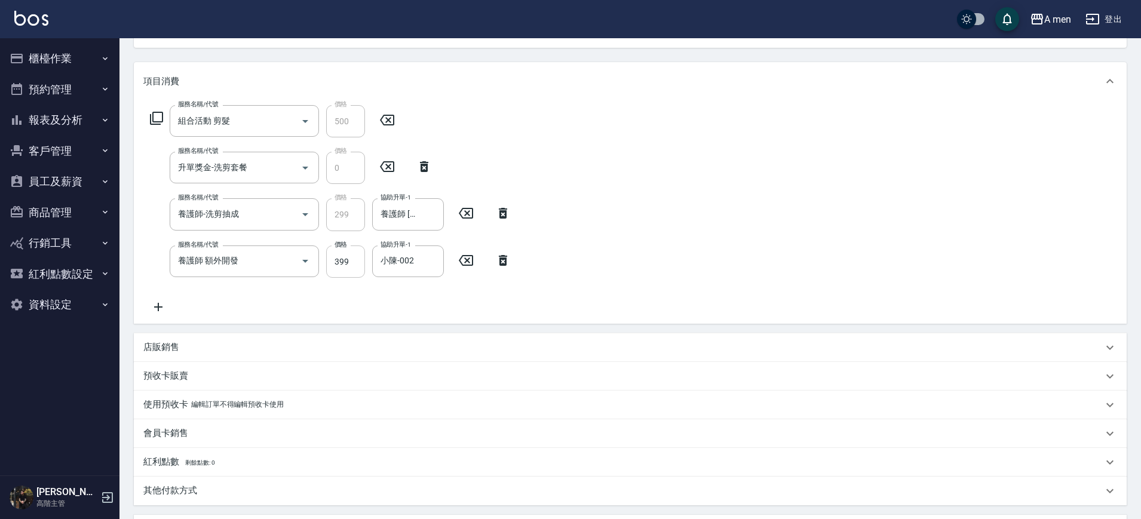
click at [351, 260] on input "399" at bounding box center [345, 261] width 39 height 32
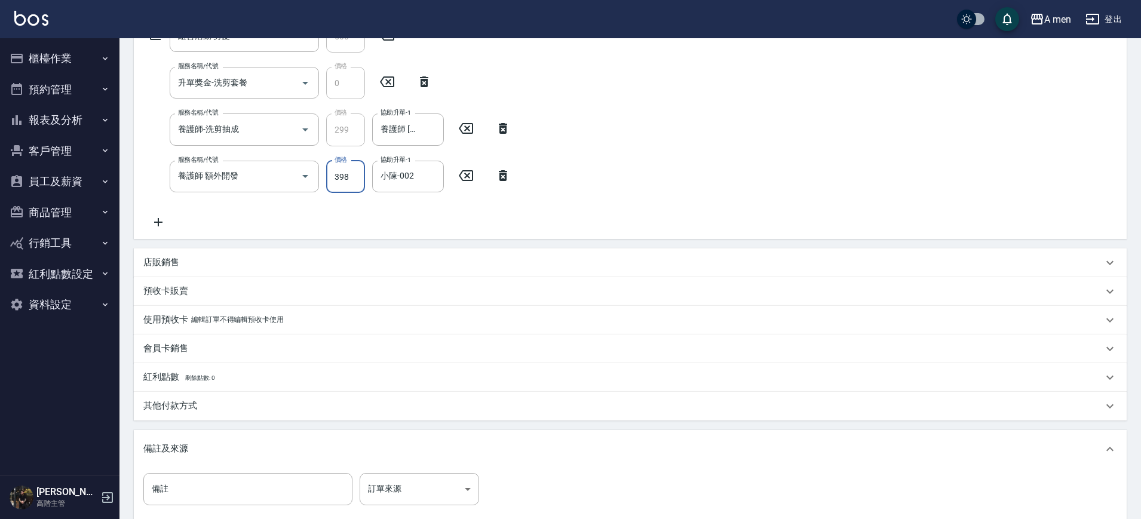
scroll to position [59, 0]
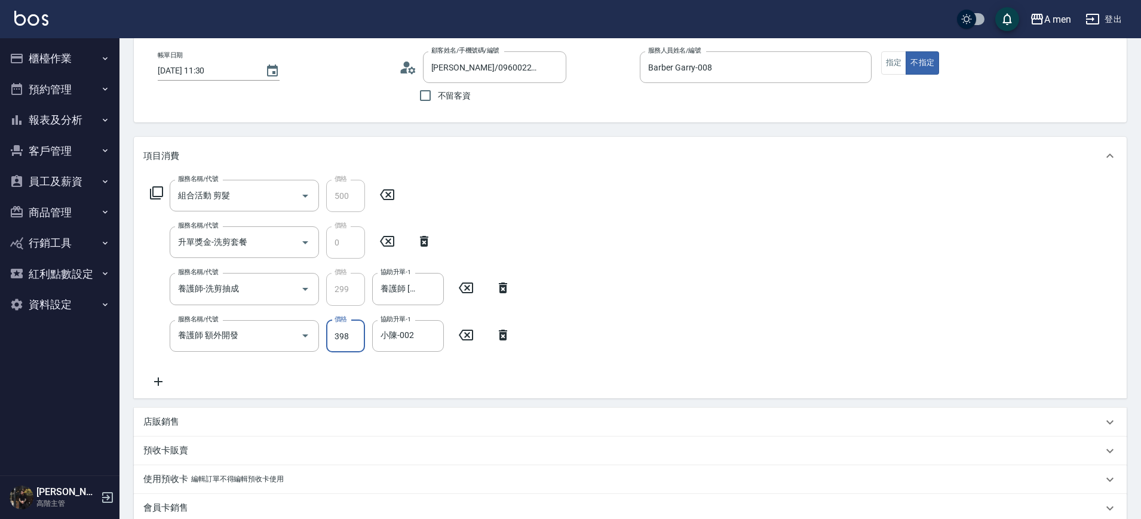
click at [353, 333] on input "398" at bounding box center [345, 336] width 39 height 32
drag, startPoint x: 342, startPoint y: 333, endPoint x: 355, endPoint y: 337, distance: 14.0
click at [355, 337] on input "398" at bounding box center [345, 336] width 39 height 32
click at [338, 337] on input "398" at bounding box center [345, 336] width 39 height 32
drag, startPoint x: 338, startPoint y: 337, endPoint x: 350, endPoint y: 337, distance: 11.9
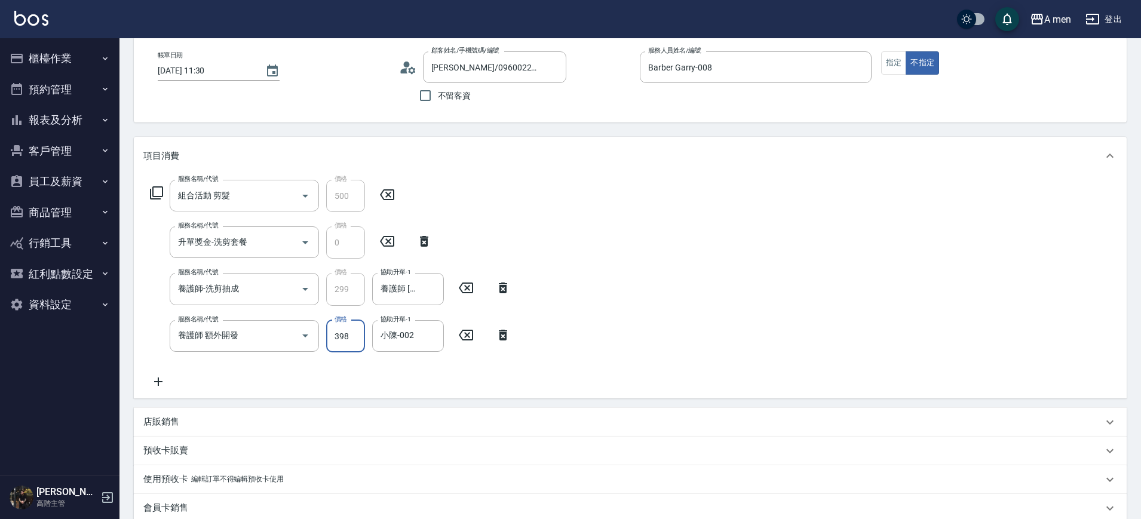
click at [350, 337] on input "398" at bounding box center [345, 336] width 39 height 32
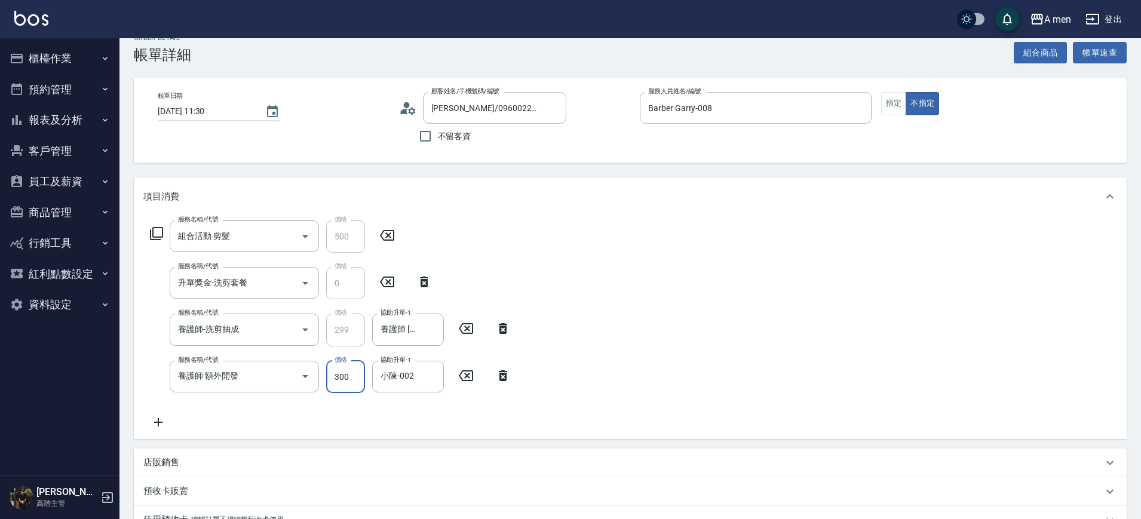
scroll to position [0, 0]
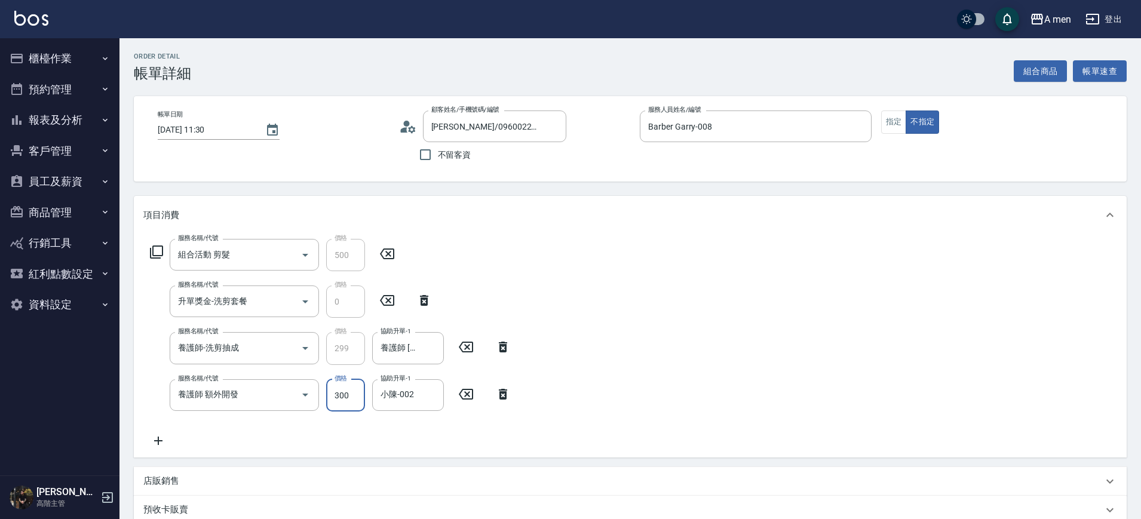
drag, startPoint x: 355, startPoint y: 399, endPoint x: 324, endPoint y: 404, distance: 30.8
click at [324, 404] on div "服務名稱/代號 養護師 額外開發 服務名稱/代號 價格 300 價格 協助升單-1 小陳-002 協助升單-1" at bounding box center [330, 395] width 374 height 32
type input "400"
click at [655, 401] on div "服務名稱/代號 組合活動 剪髮 服務名稱/代號 價格 500 價格 服務名稱/代號 升單獎金-洗剪套餐 服務名稱/代號 價格 0 價格 服務名稱/代號 養護師…" at bounding box center [630, 345] width 993 height 223
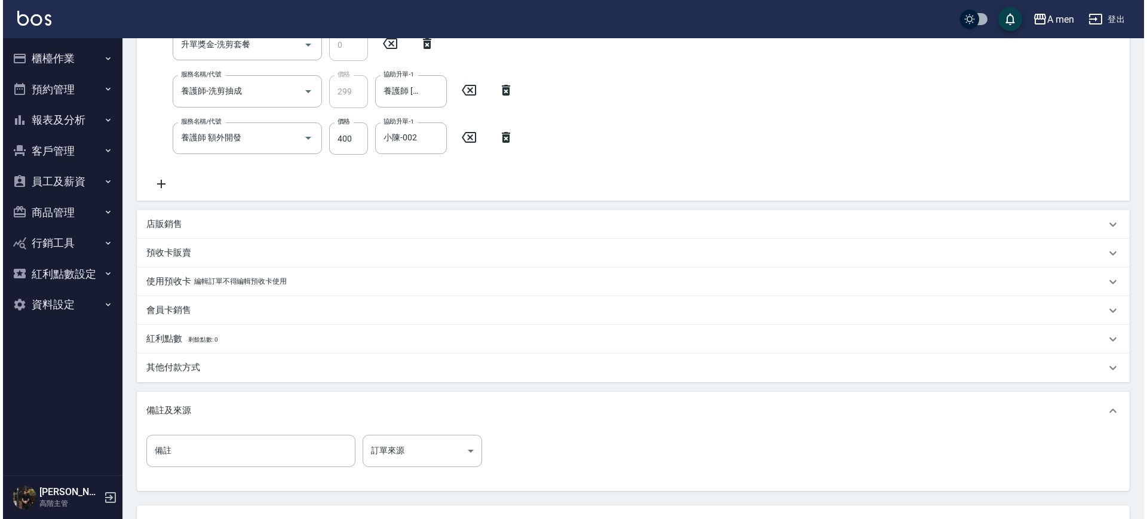
scroll to position [299, 0]
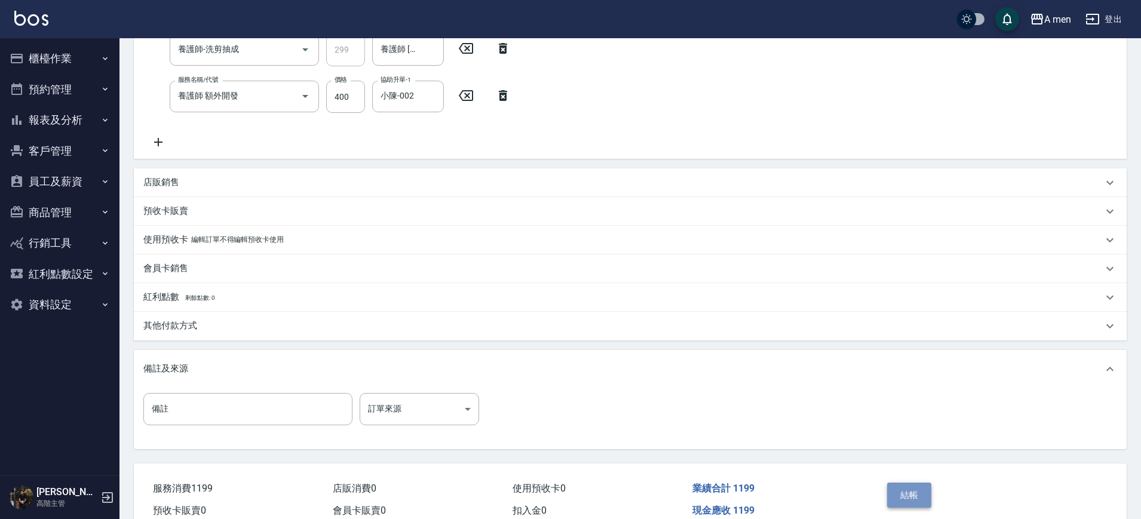
click at [910, 494] on button "結帳" at bounding box center [909, 495] width 45 height 25
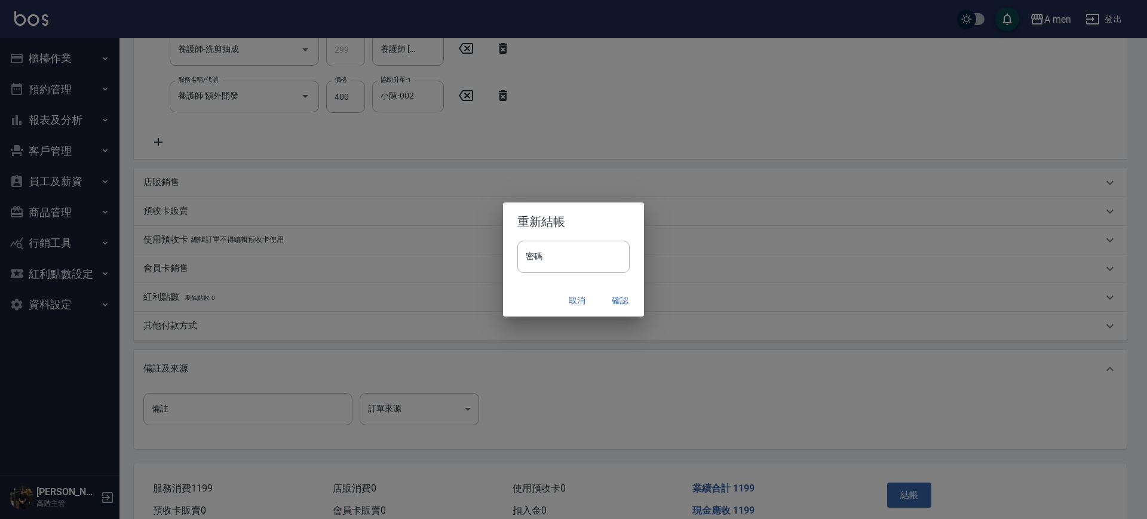
click at [618, 299] on button "確認" at bounding box center [620, 301] width 38 height 22
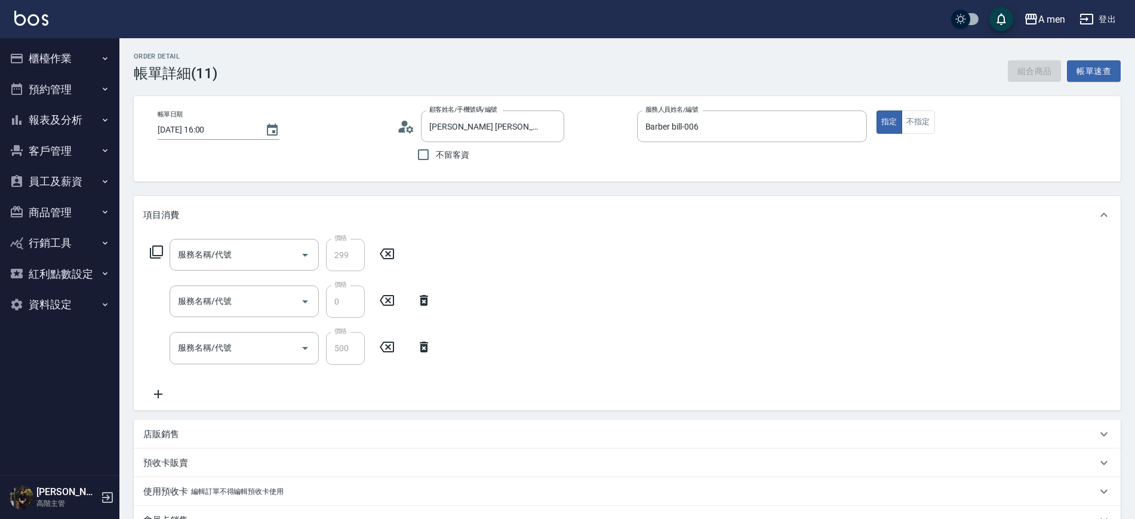
type input "[PERSON_NAME] [PERSON_NAME]/785/null"
type input "Barber bill-006"
type input "養護師-洗剪抽成"
type input "升單獎金-洗剪套餐"
type input "組合活動 剪髮"
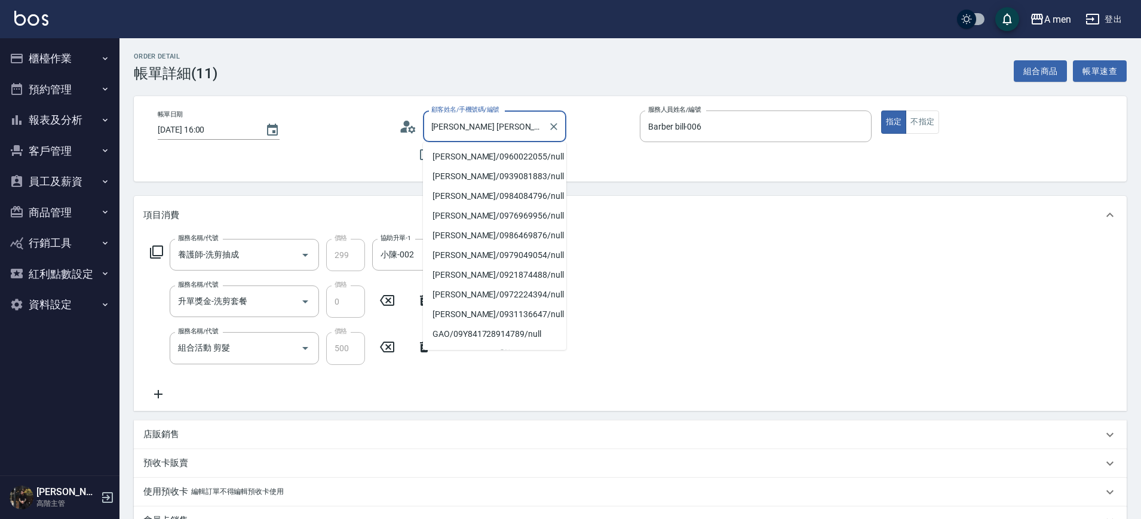
drag, startPoint x: 488, startPoint y: 125, endPoint x: 500, endPoint y: 124, distance: 12.0
click at [500, 124] on input "[PERSON_NAME] [PERSON_NAME]/785/null" at bounding box center [485, 126] width 115 height 21
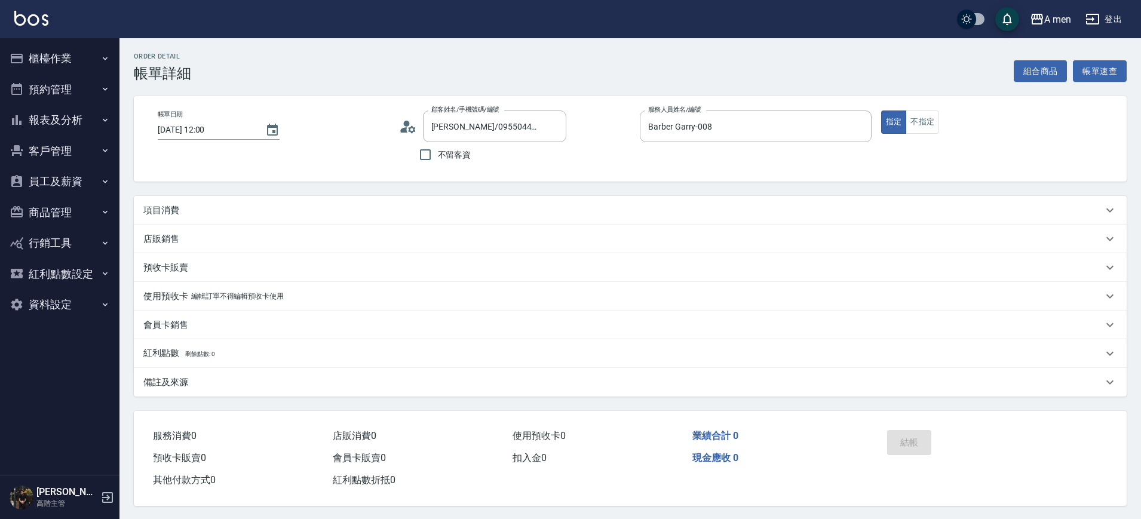
click at [167, 200] on div "項目消費" at bounding box center [630, 210] width 993 height 29
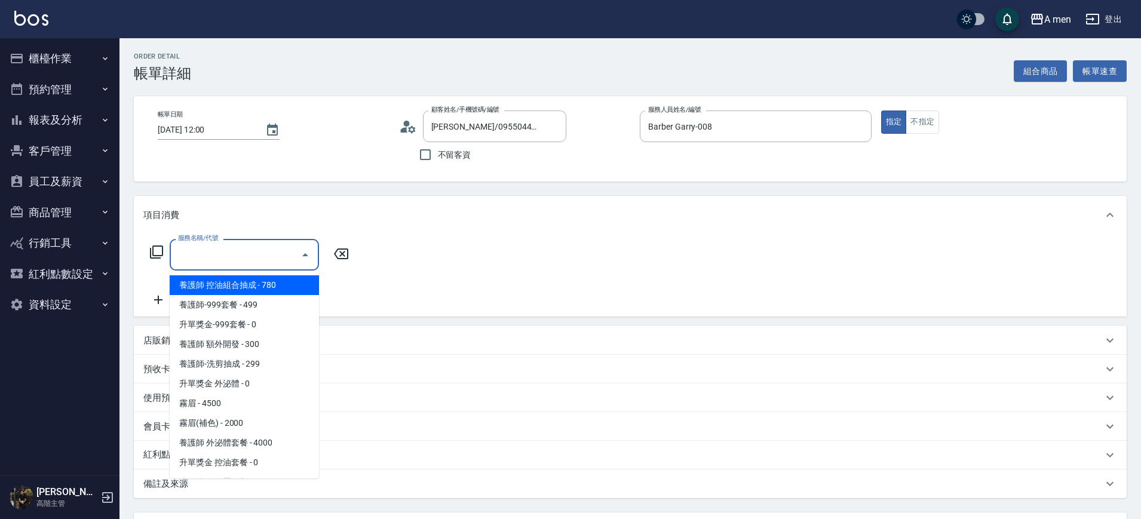
click at [248, 250] on input "服務名稱/代號" at bounding box center [235, 254] width 121 height 21
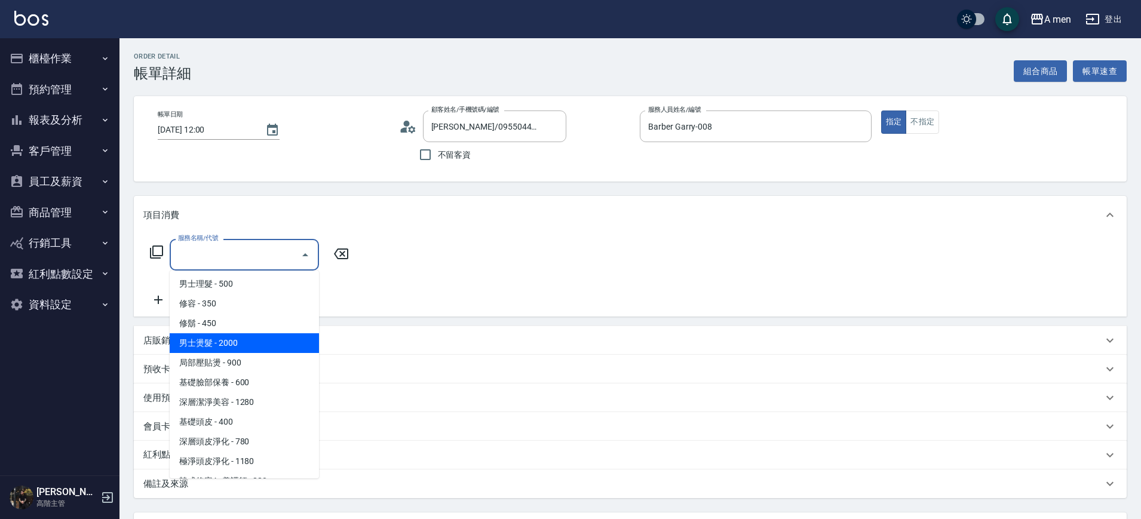
scroll to position [263, 0]
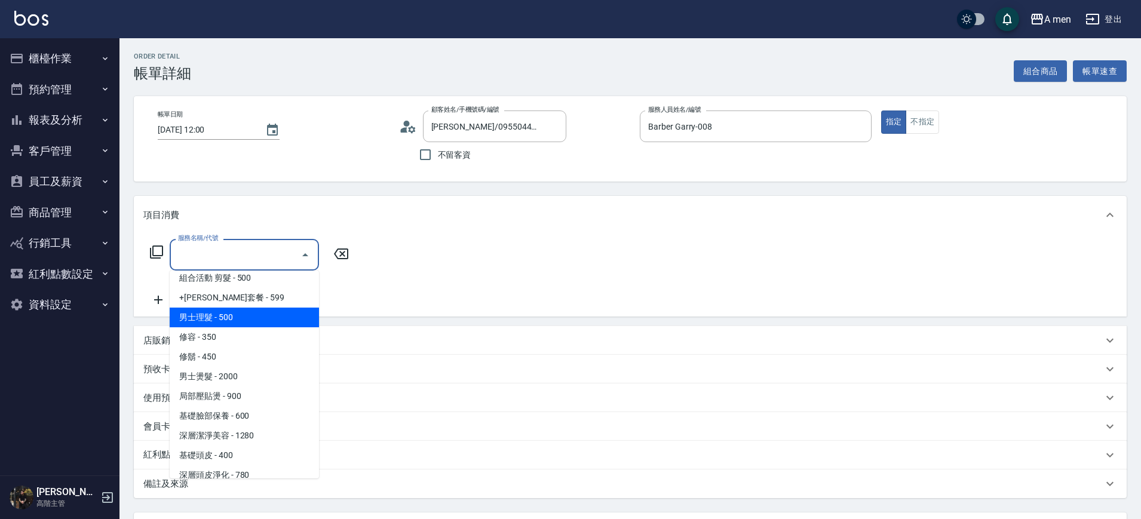
click at [247, 318] on span "男士理髮 - 500" at bounding box center [244, 318] width 149 height 20
type input "男士理髮(A01)"
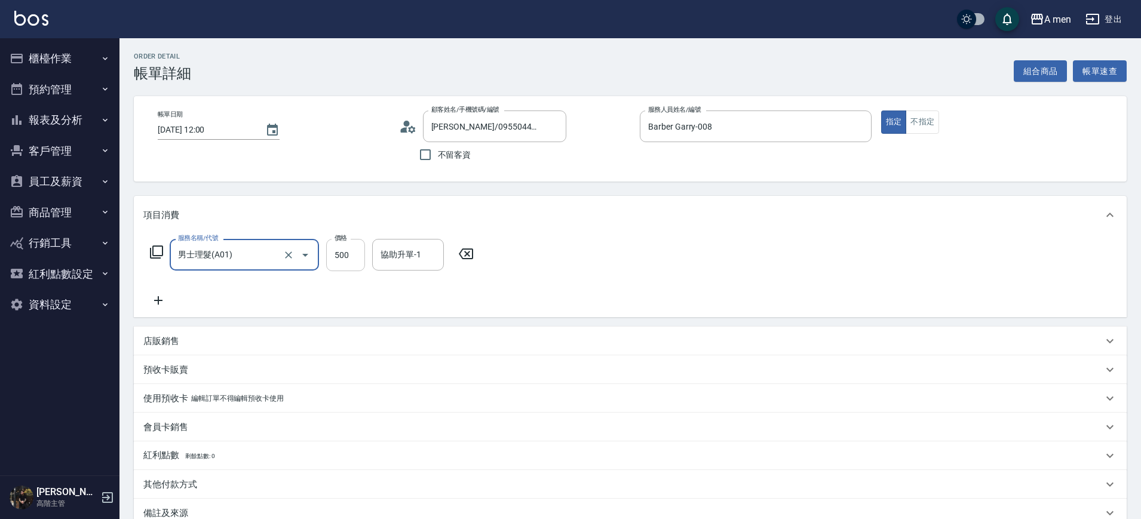
click at [338, 256] on input "500" at bounding box center [345, 255] width 39 height 32
click at [355, 256] on input "500" at bounding box center [345, 255] width 39 height 32
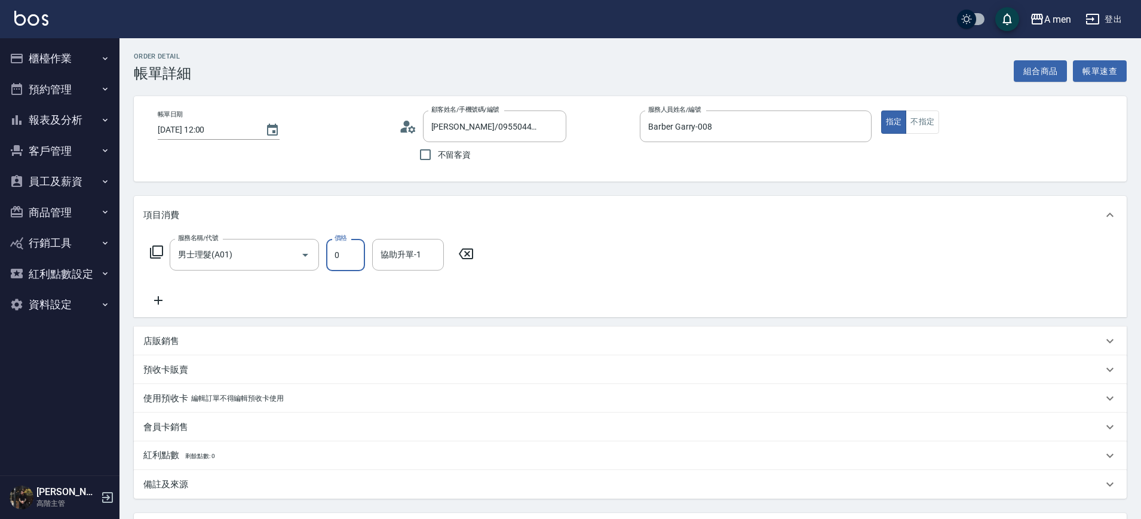
click at [331, 242] on input "0" at bounding box center [345, 255] width 39 height 32
click at [336, 258] on input "0" at bounding box center [345, 255] width 39 height 32
drag, startPoint x: 340, startPoint y: 254, endPoint x: 323, endPoint y: 253, distance: 17.4
click at [323, 253] on div "服務名稱/代號 男士理髮(A01) 服務名稱/代號 價格 0 價格 協助升單-1 協助升單-1" at bounding box center [311, 255] width 337 height 32
click at [350, 262] on input "0" at bounding box center [345, 255] width 39 height 32
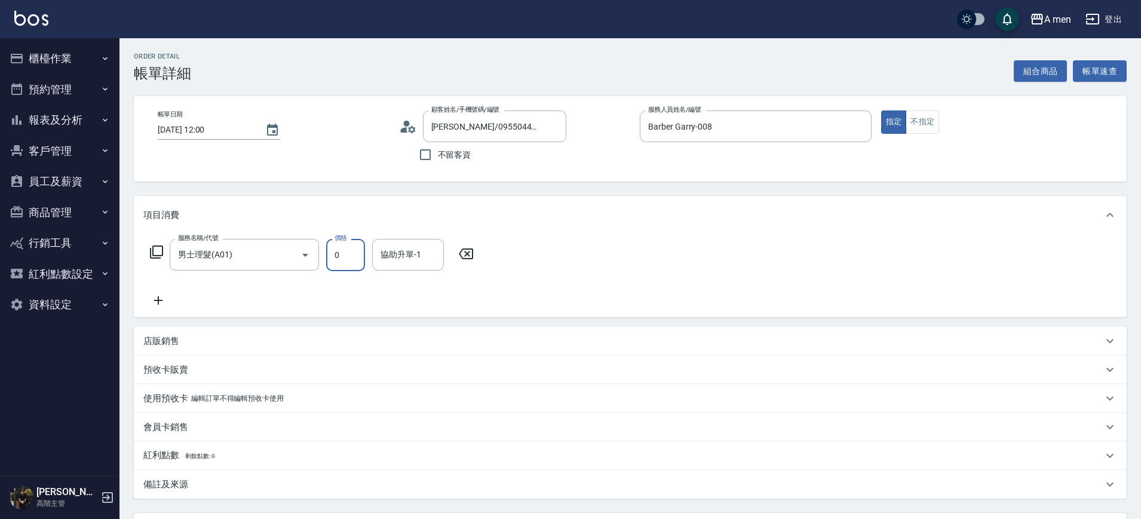
click at [350, 262] on input "0" at bounding box center [345, 255] width 39 height 32
click at [496, 239] on div "服務名稱/代號 男士理髮(A01) 服務名稱/代號 價格 0 價格 協助升單-1 協助升單-1" at bounding box center [630, 275] width 993 height 83
click at [331, 249] on input "0" at bounding box center [345, 255] width 39 height 32
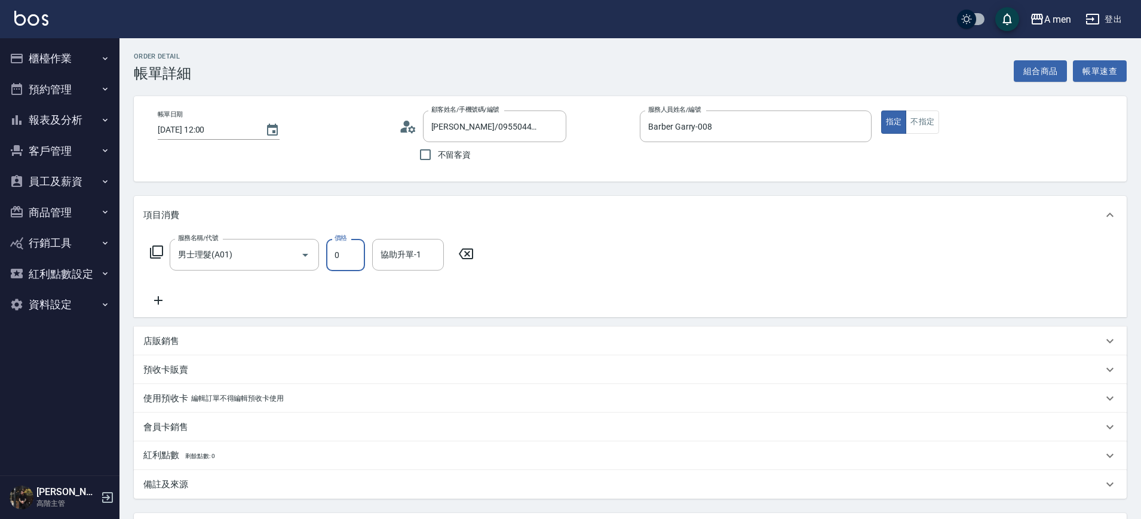
click at [349, 254] on input "0" at bounding box center [345, 255] width 39 height 32
drag, startPoint x: 331, startPoint y: 257, endPoint x: 371, endPoint y: 260, distance: 40.1
click at [371, 260] on div "服務名稱/代號 男士理髮(A01) 服務名稱/代號 價格 0 價格 協助升單-1 協助升單-1" at bounding box center [311, 255] width 337 height 32
click at [346, 251] on input "0" at bounding box center [345, 255] width 39 height 32
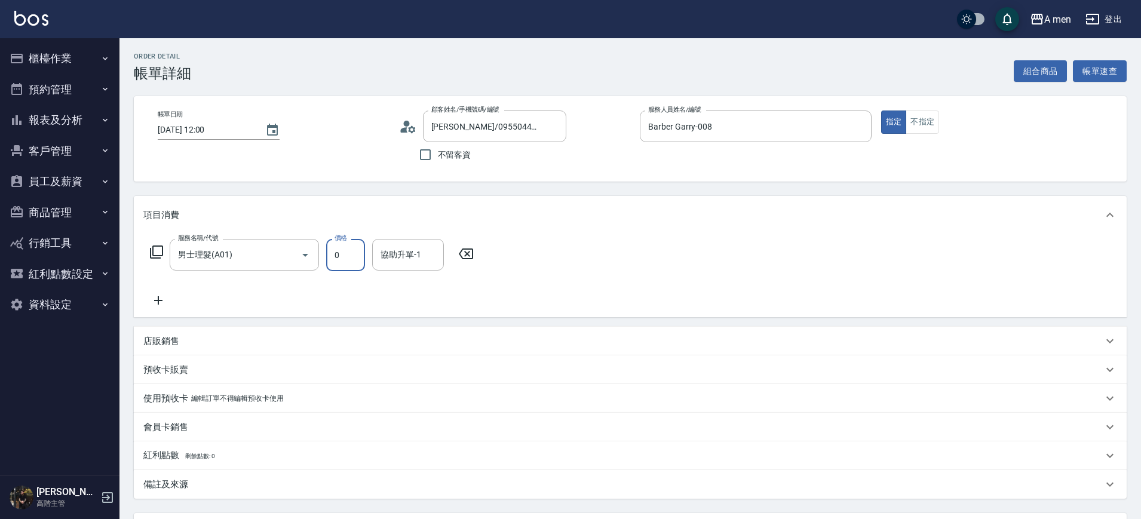
click at [346, 251] on input "0" at bounding box center [345, 255] width 39 height 32
click at [341, 256] on input "0" at bounding box center [345, 255] width 39 height 32
click at [331, 261] on input "0" at bounding box center [345, 255] width 39 height 32
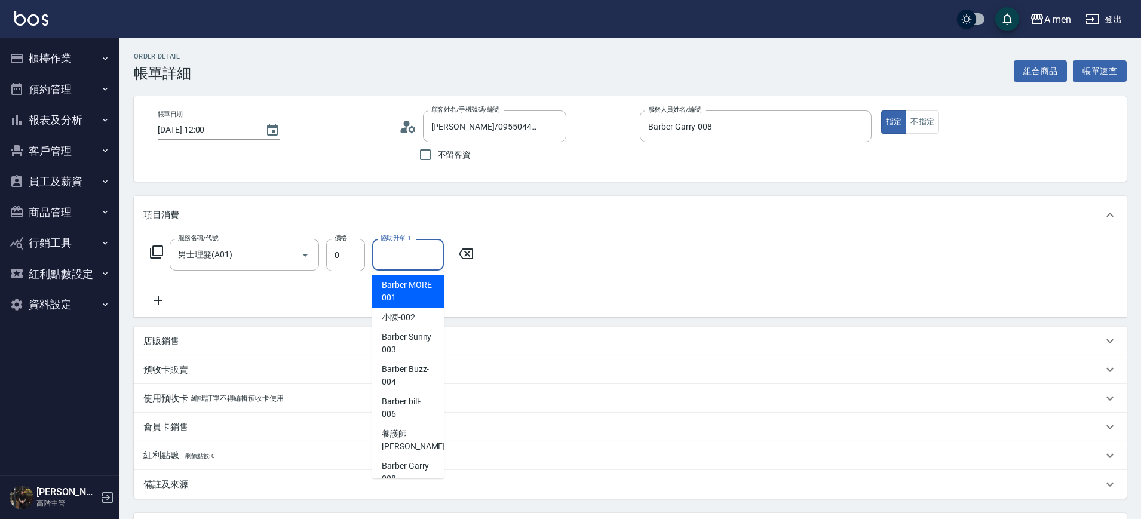
click at [398, 244] on div "協助升單-1 協助升單-1" at bounding box center [408, 255] width 72 height 32
click at [358, 247] on input "0" at bounding box center [345, 255] width 39 height 32
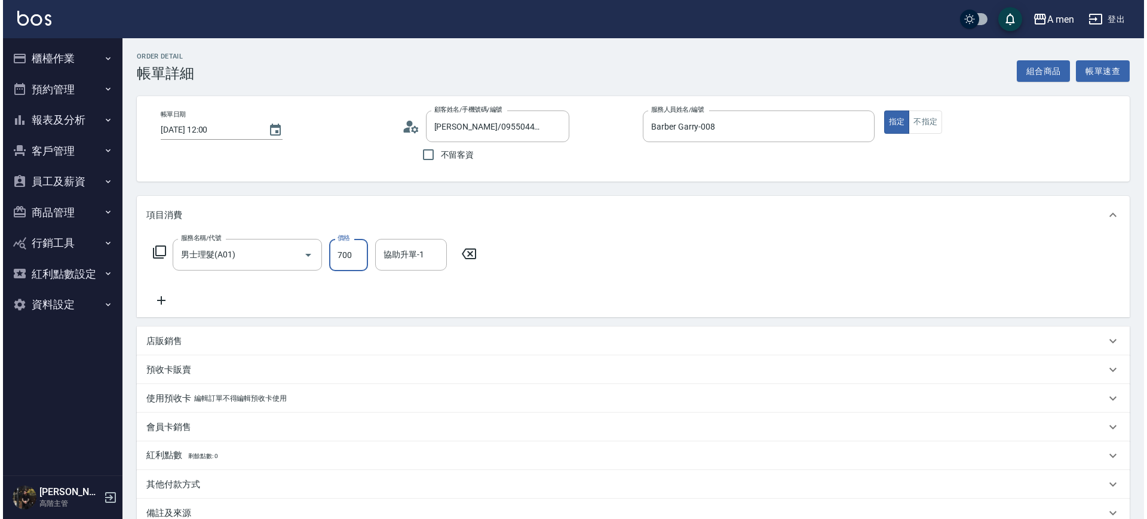
scroll to position [137, 0]
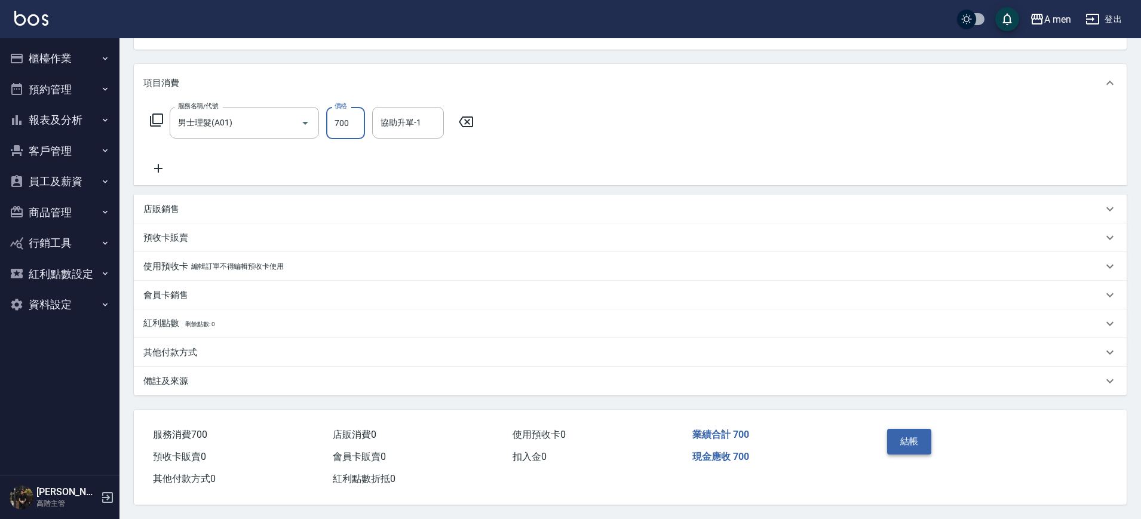
type input "700"
click at [902, 442] on button "結帳" at bounding box center [909, 441] width 45 height 25
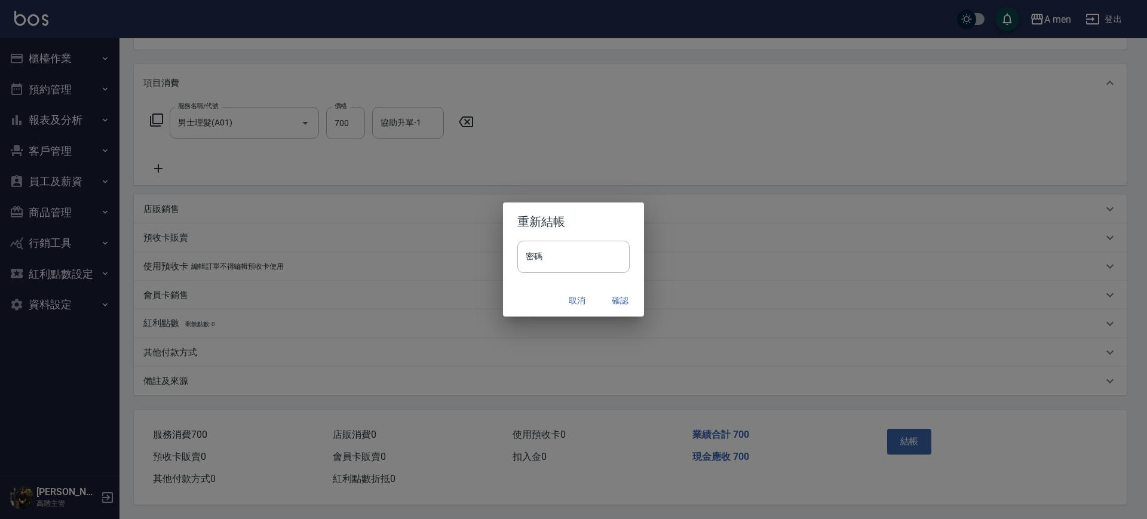
click at [633, 305] on button "確認" at bounding box center [620, 301] width 38 height 22
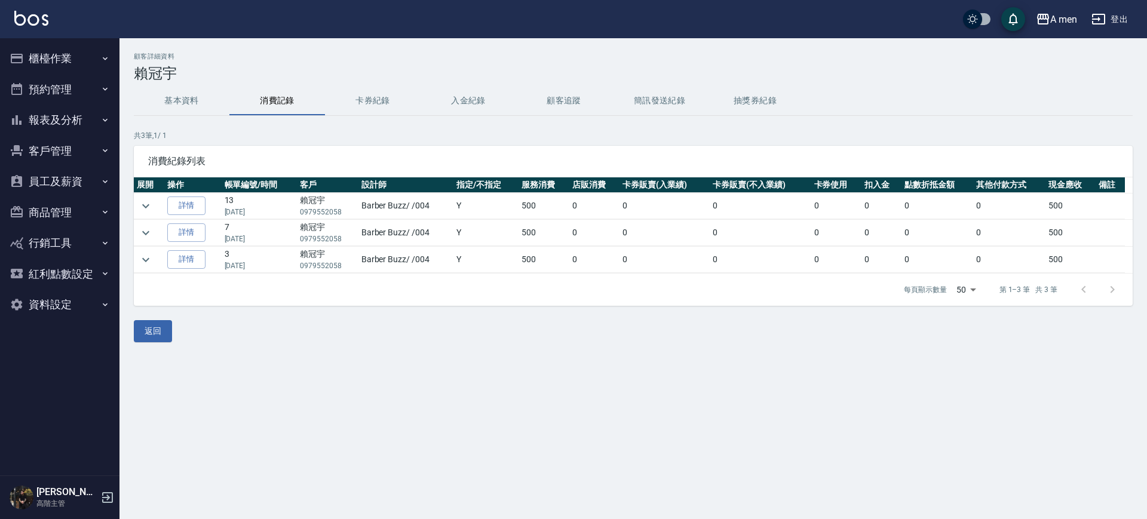
drag, startPoint x: 300, startPoint y: 209, endPoint x: 340, endPoint y: 209, distance: 40.6
click at [340, 209] on p "0979552058" at bounding box center [327, 212] width 55 height 11
copy p "0979552058"
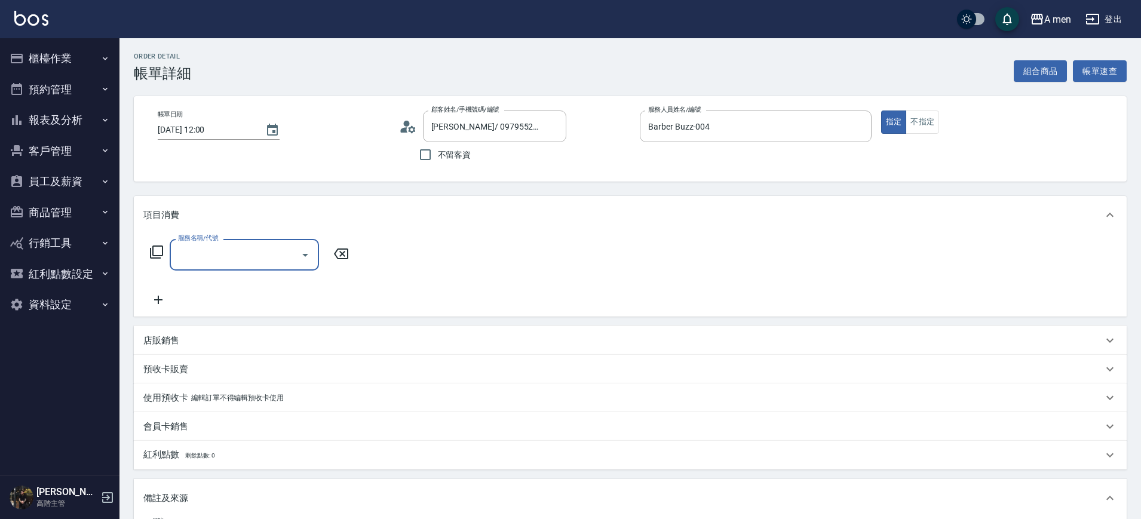
click at [225, 248] on input "服務名稱/代號" at bounding box center [235, 254] width 121 height 21
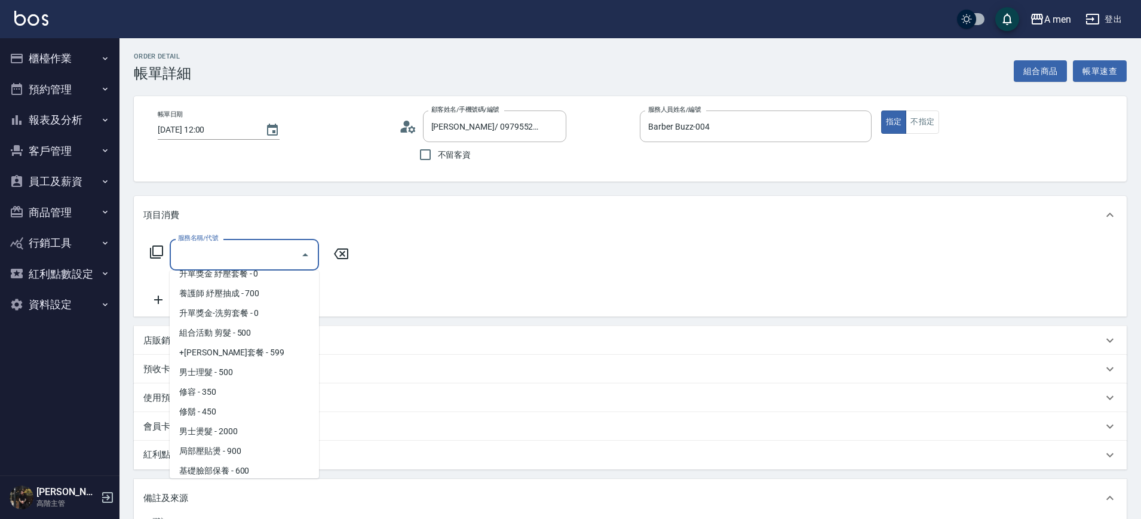
scroll to position [207, 0]
click at [237, 379] on span "男士理髮 - 500" at bounding box center [244, 374] width 149 height 20
type input "男士理髮(A01)"
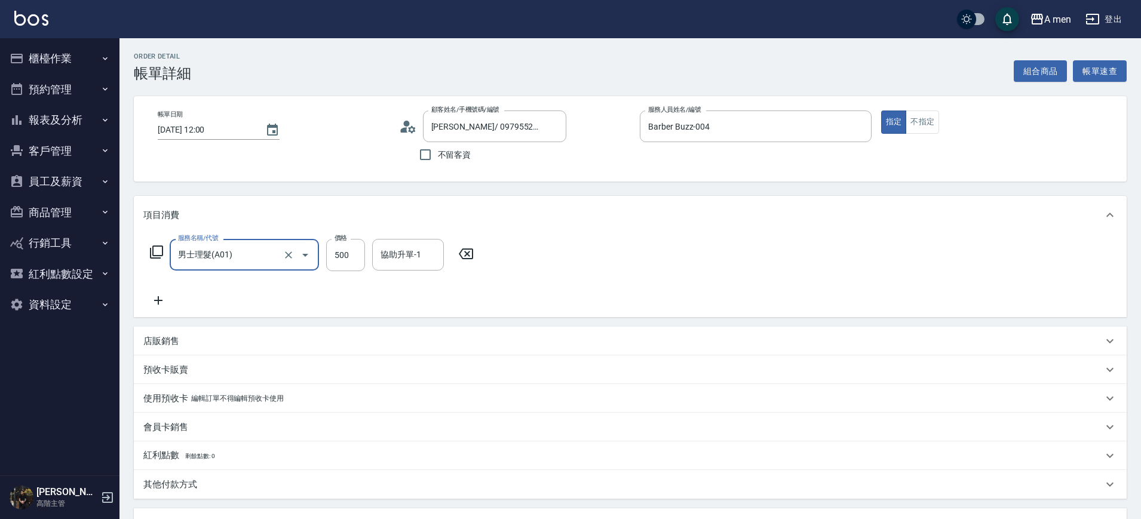
click at [156, 298] on icon at bounding box center [158, 300] width 30 height 14
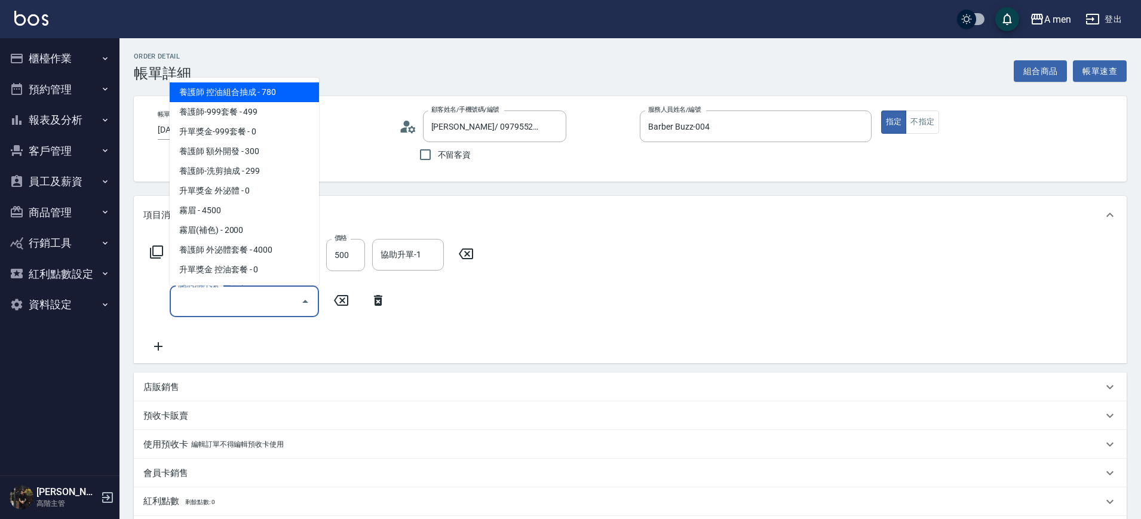
click at [209, 292] on input "服務名稱/代號" at bounding box center [235, 301] width 121 height 21
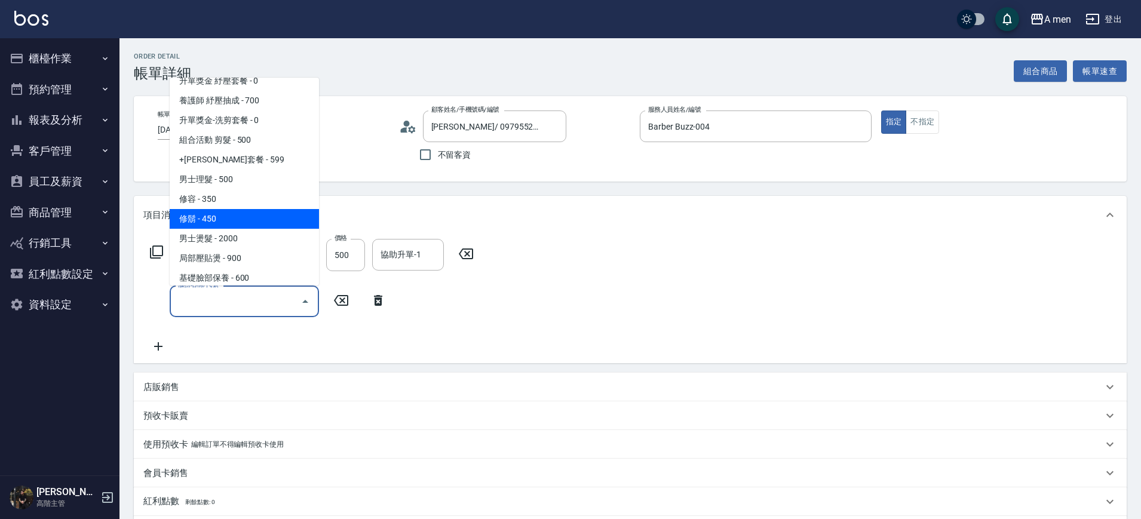
scroll to position [209, 0]
click at [212, 216] on span "修鬍 - 450" at bounding box center [244, 218] width 149 height 20
type input "修鬍(A03)"
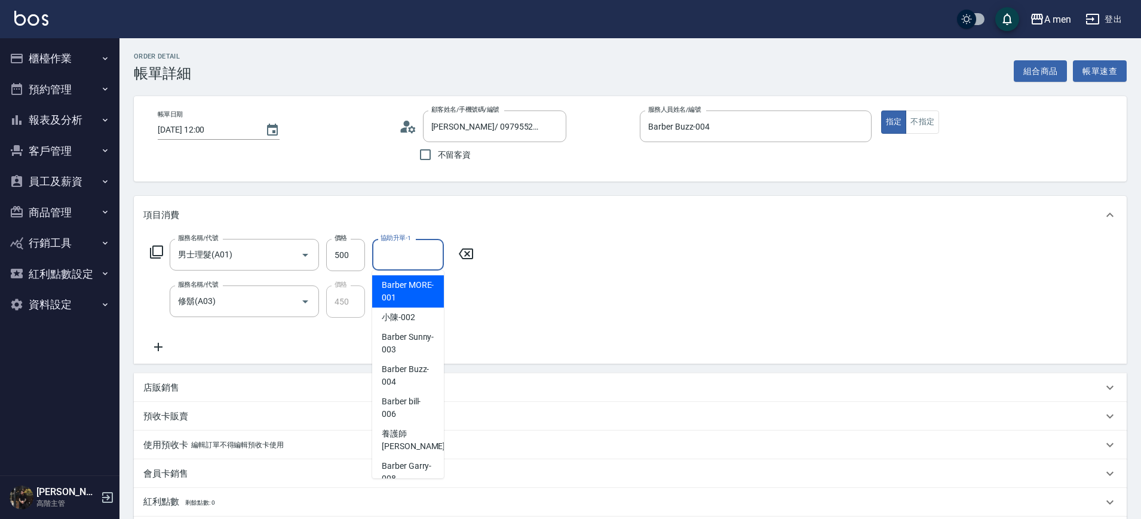
click at [406, 255] on input "協助升單-1" at bounding box center [407, 254] width 61 height 21
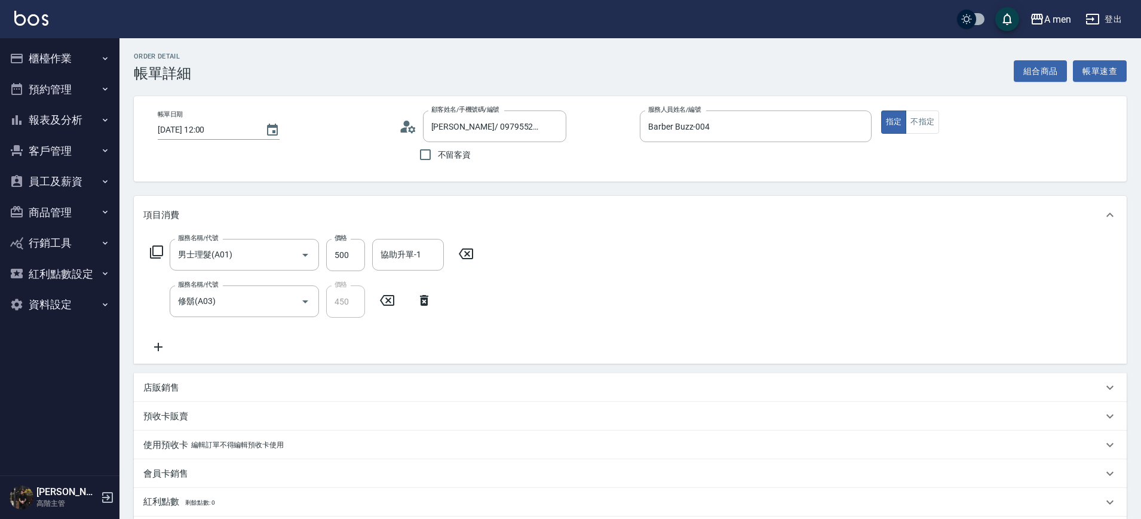
click at [595, 304] on div "服務名稱/代號 男士理髮(A01) 服務名稱/代號 價格 500 價格 協助升單-1 協助升單-1 服務名稱/代號 修鬍(A03) 服務名稱/代號 價格 45…" at bounding box center [630, 299] width 993 height 130
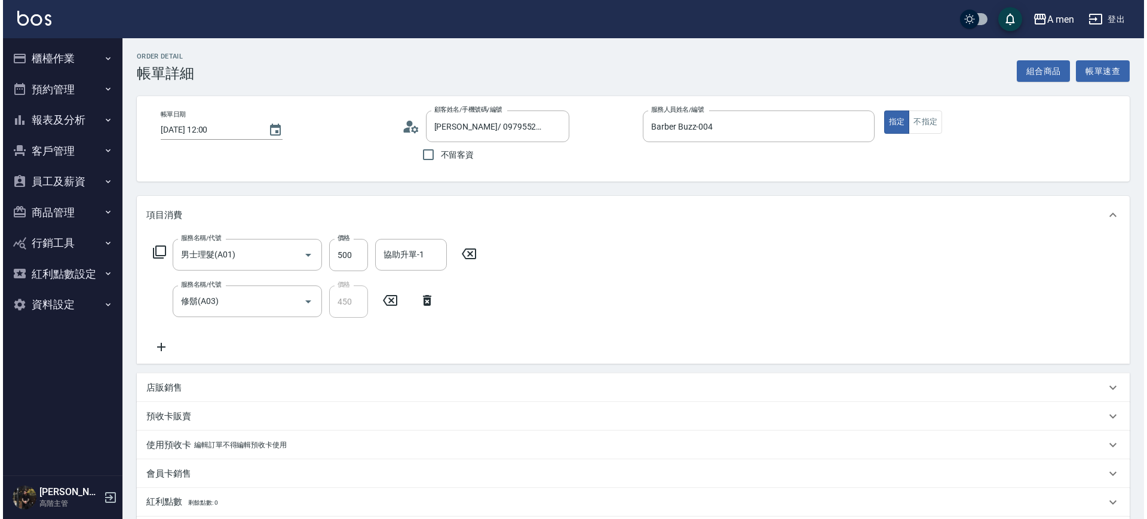
scroll to position [265, 0]
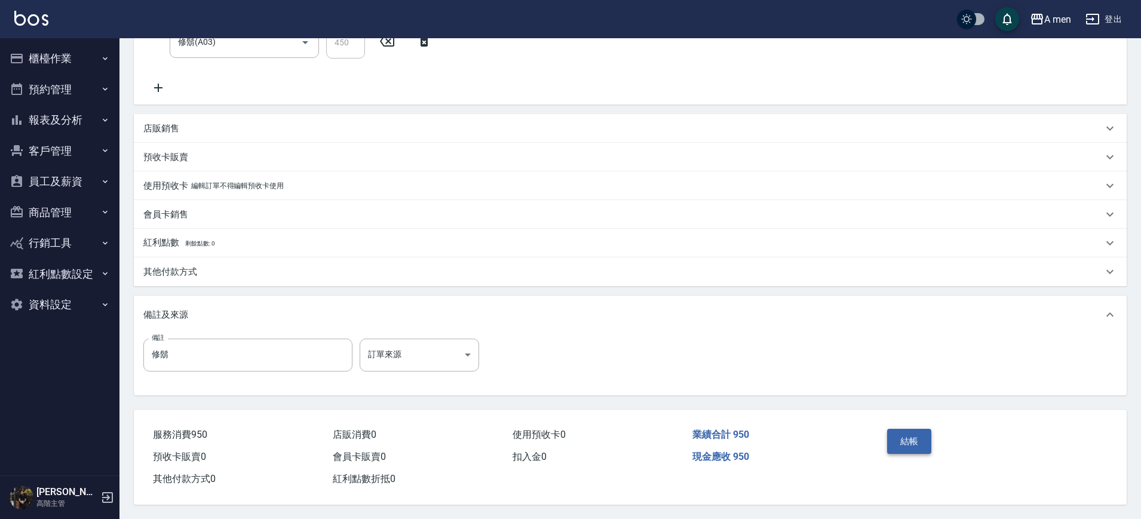
click at [897, 438] on button "結帳" at bounding box center [909, 441] width 45 height 25
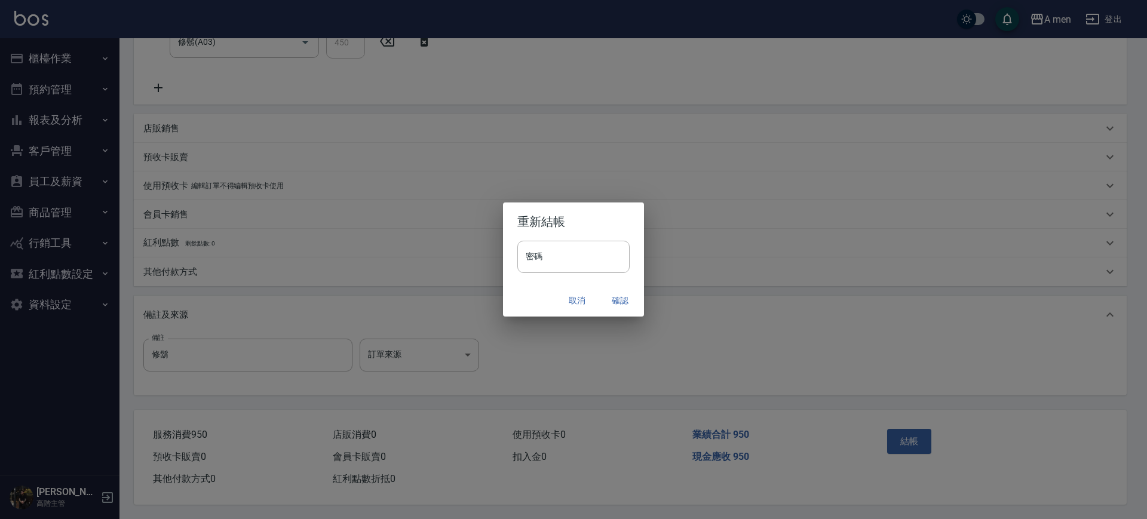
click at [626, 297] on button "確認" at bounding box center [620, 301] width 38 height 22
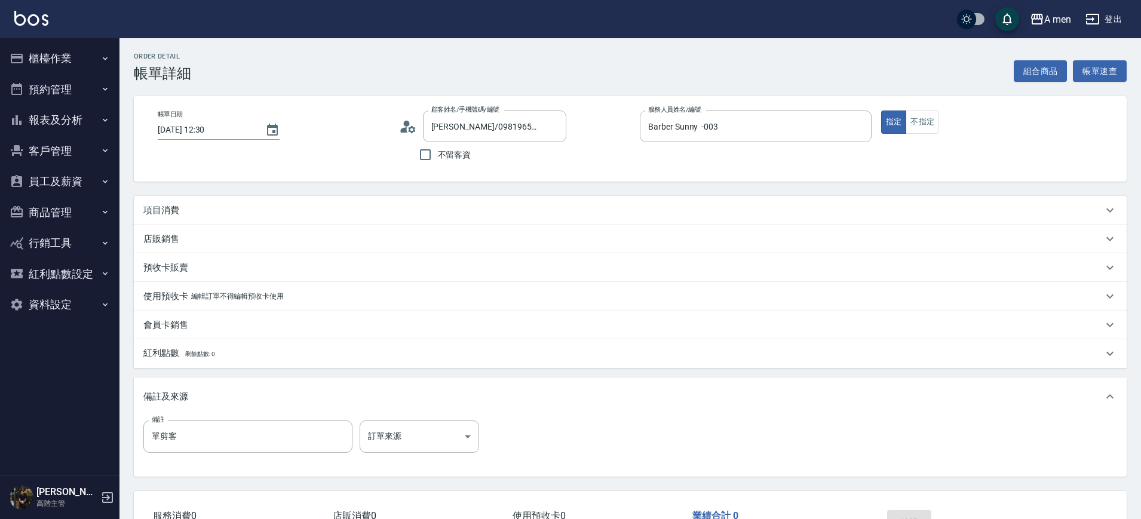
click at [512, 204] on div "項目消費" at bounding box center [622, 210] width 959 height 13
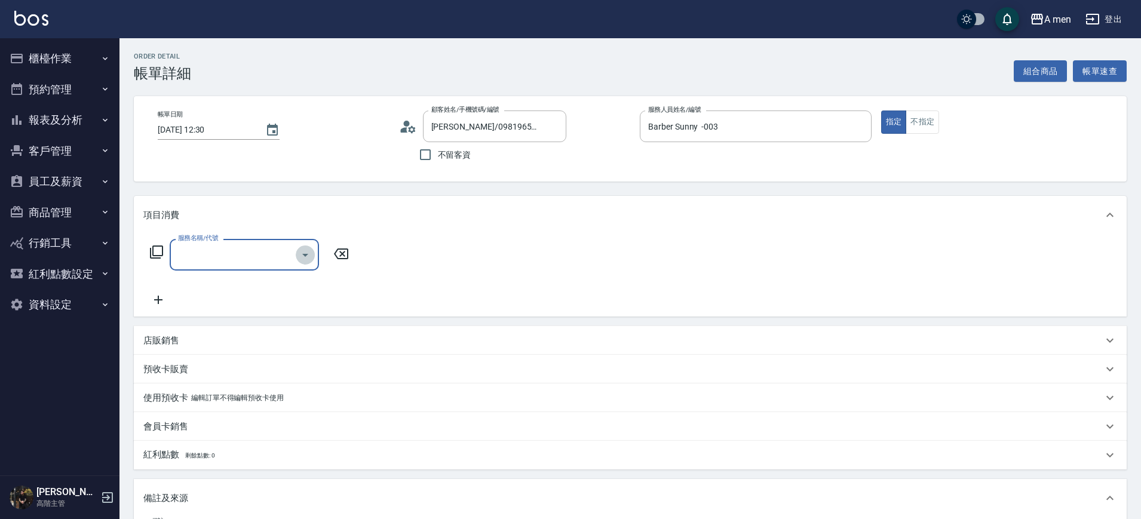
click at [299, 251] on icon "Open" at bounding box center [305, 255] width 14 height 14
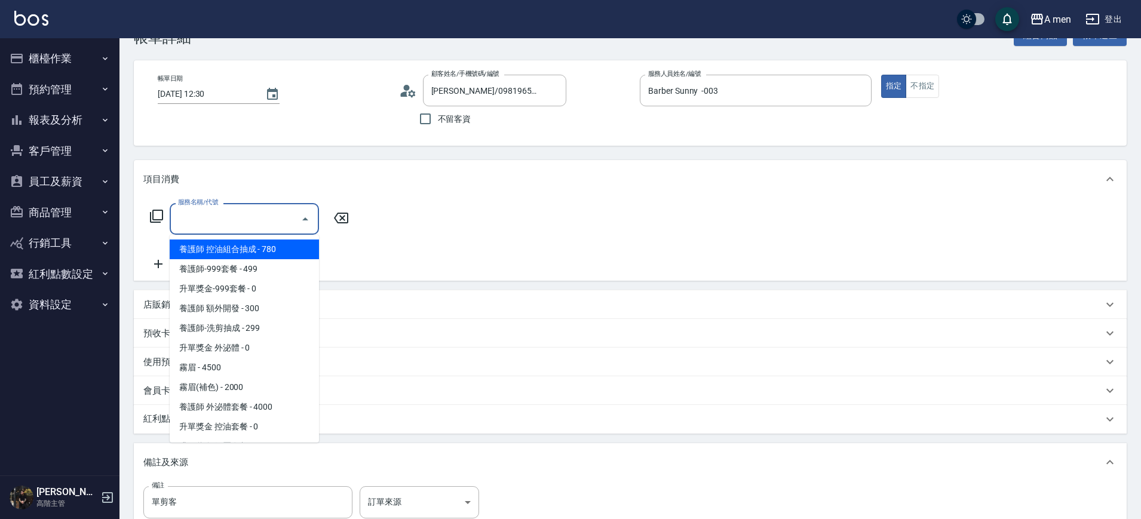
scroll to position [32, 0]
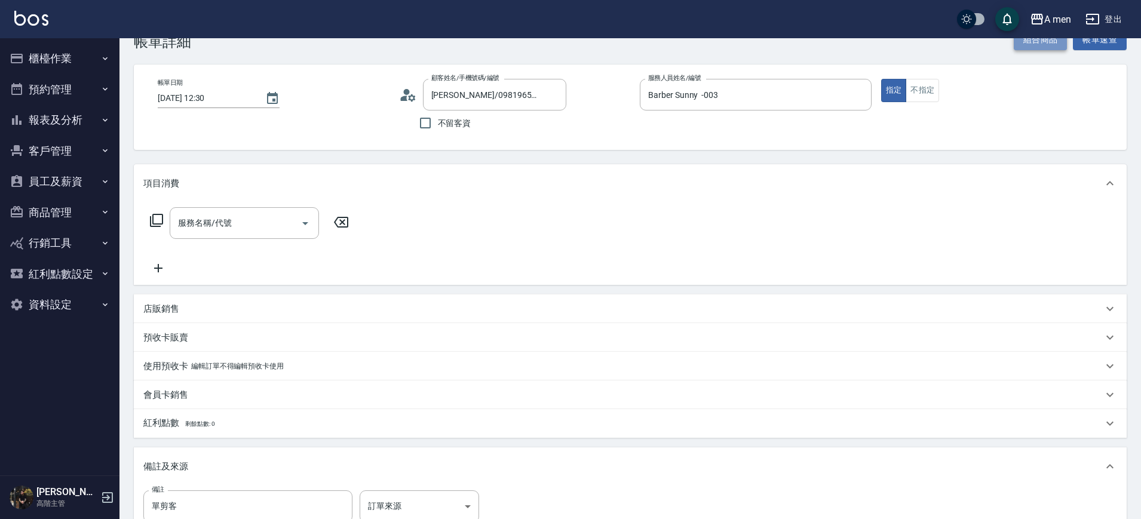
click at [1043, 44] on button "組合商品" at bounding box center [1041, 40] width 54 height 22
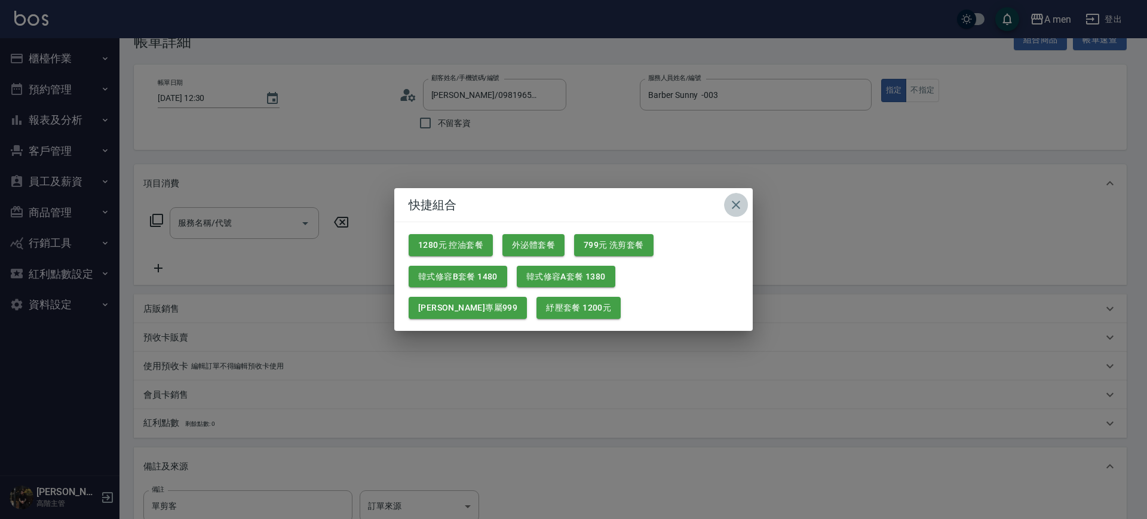
click at [742, 201] on icon "button" at bounding box center [736, 205] width 14 height 14
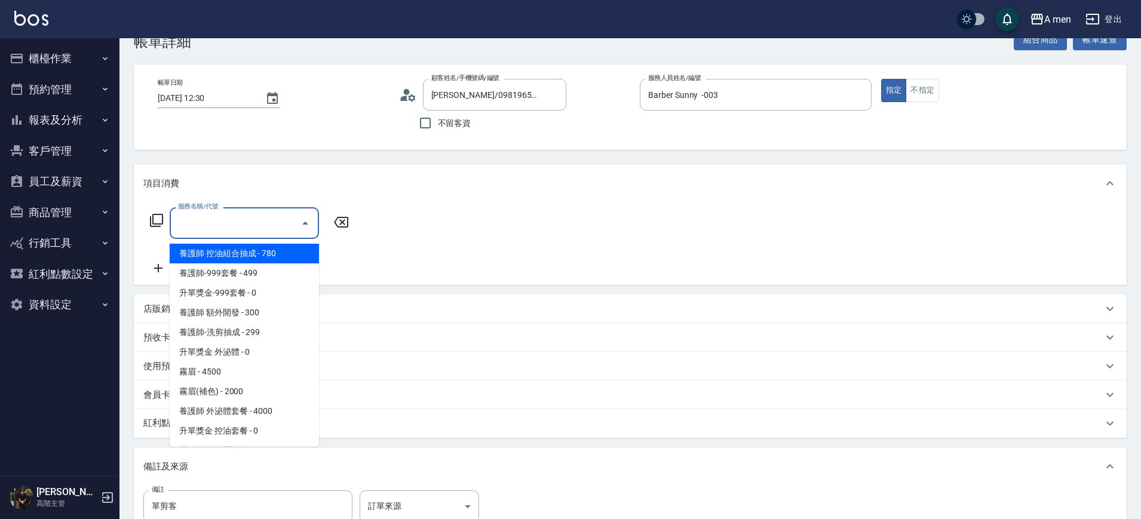
click at [287, 221] on input "服務名稱/代號" at bounding box center [235, 223] width 121 height 21
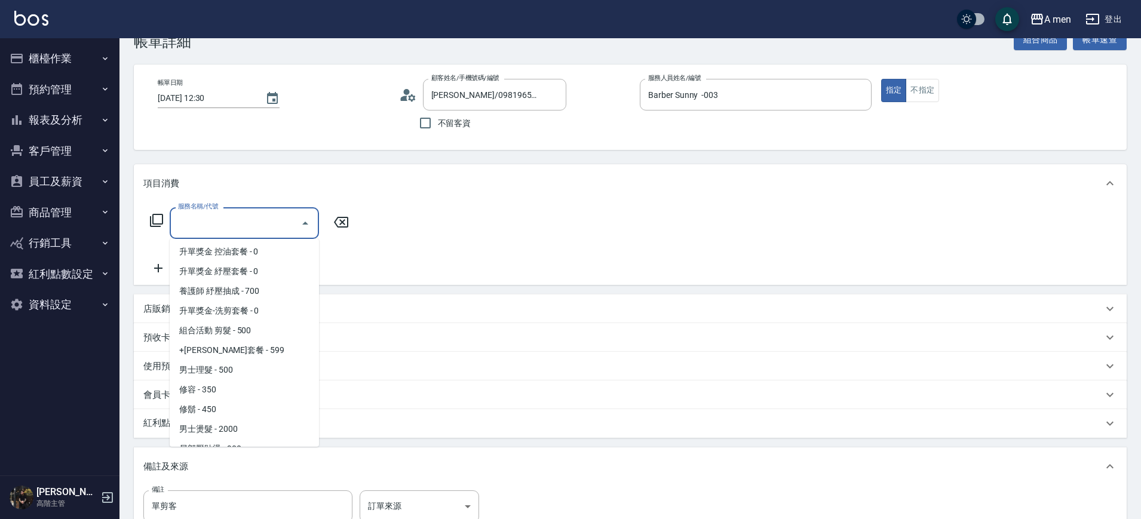
scroll to position [176, 0]
click at [241, 367] on span "男士理髮 - 500" at bounding box center [244, 374] width 149 height 20
type input "男士理髮(A01)"
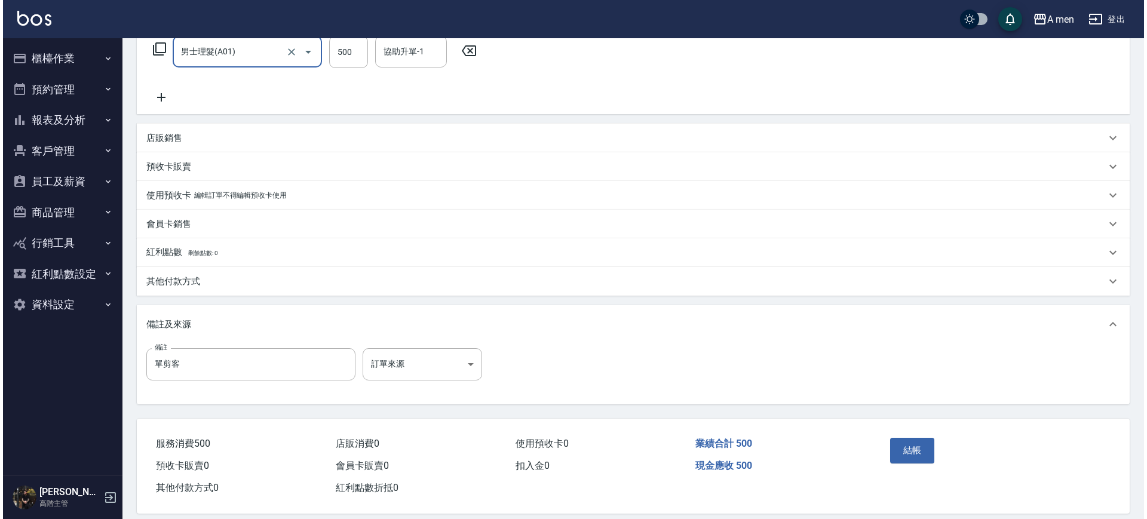
scroll to position [205, 0]
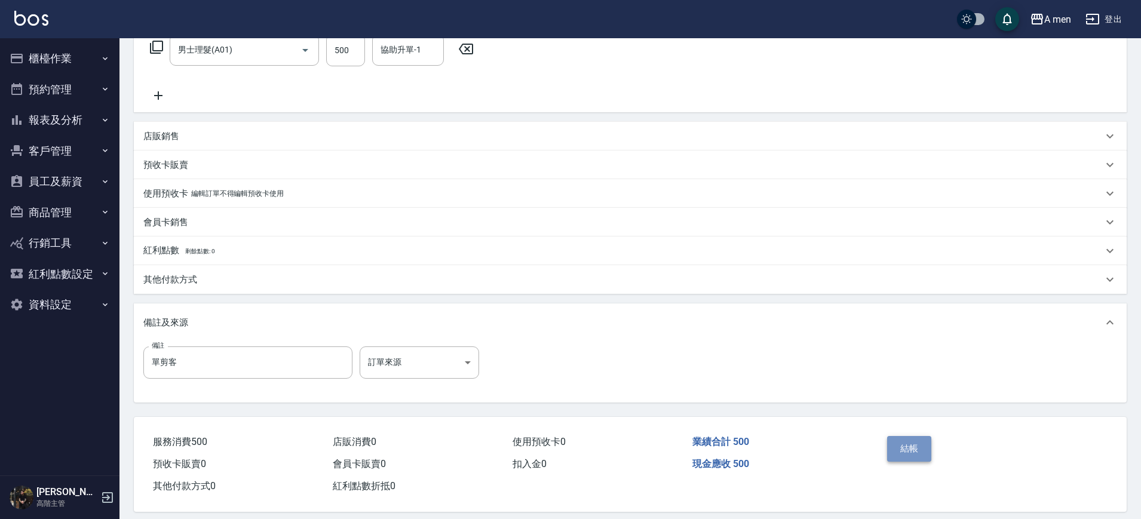
click at [921, 446] on button "結帳" at bounding box center [909, 448] width 45 height 25
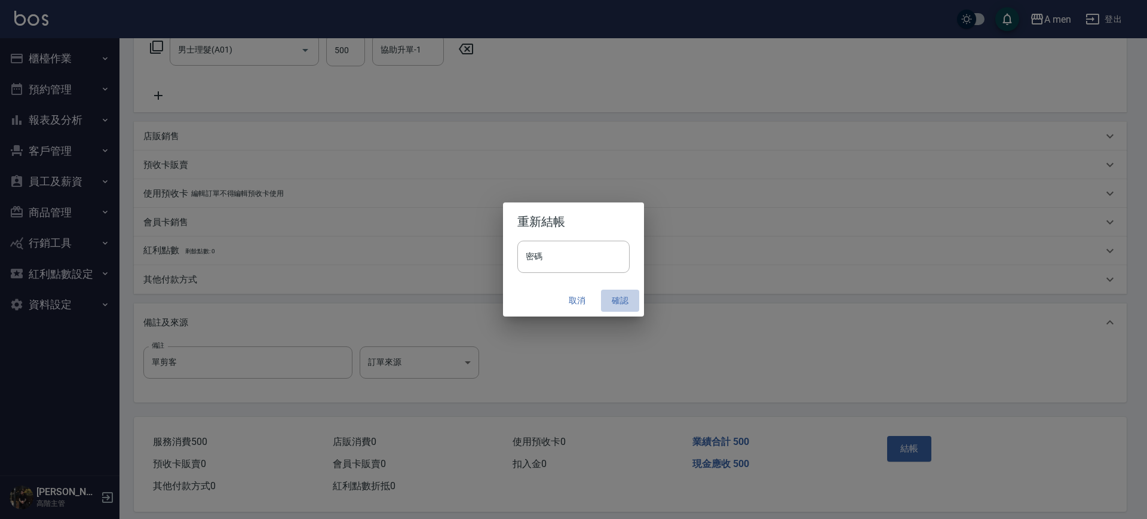
click at [624, 297] on button "確認" at bounding box center [620, 301] width 38 height 22
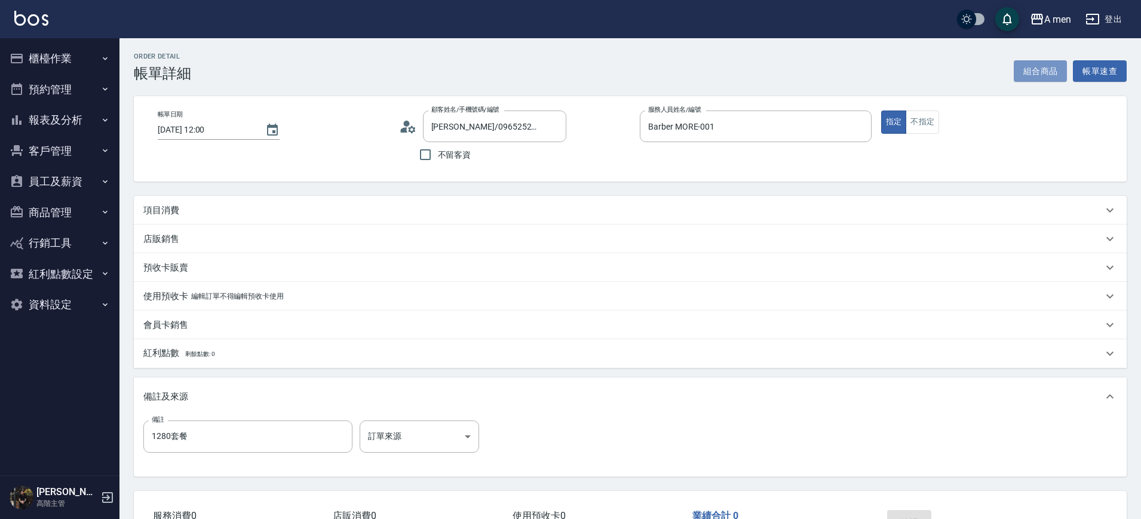
click at [1028, 67] on button "組合商品" at bounding box center [1041, 71] width 54 height 22
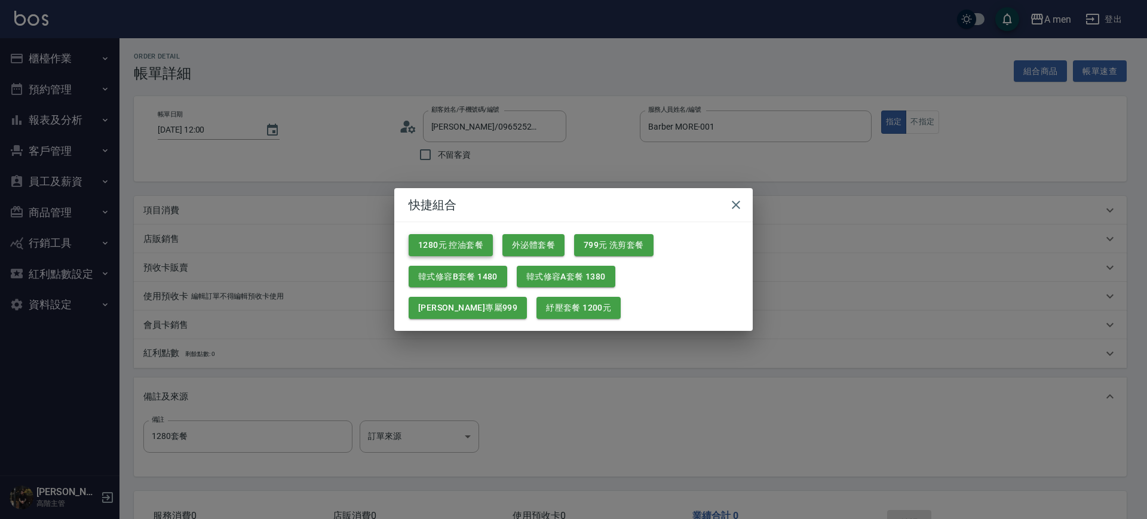
click at [456, 254] on button "1280元 控油套餐" at bounding box center [451, 245] width 84 height 22
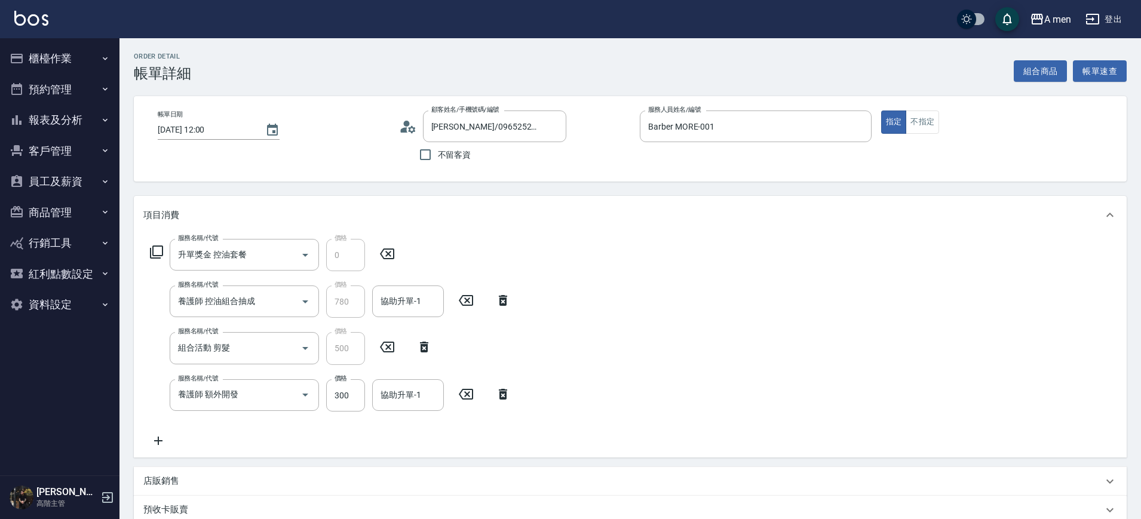
click at [501, 398] on icon at bounding box center [503, 394] width 8 height 11
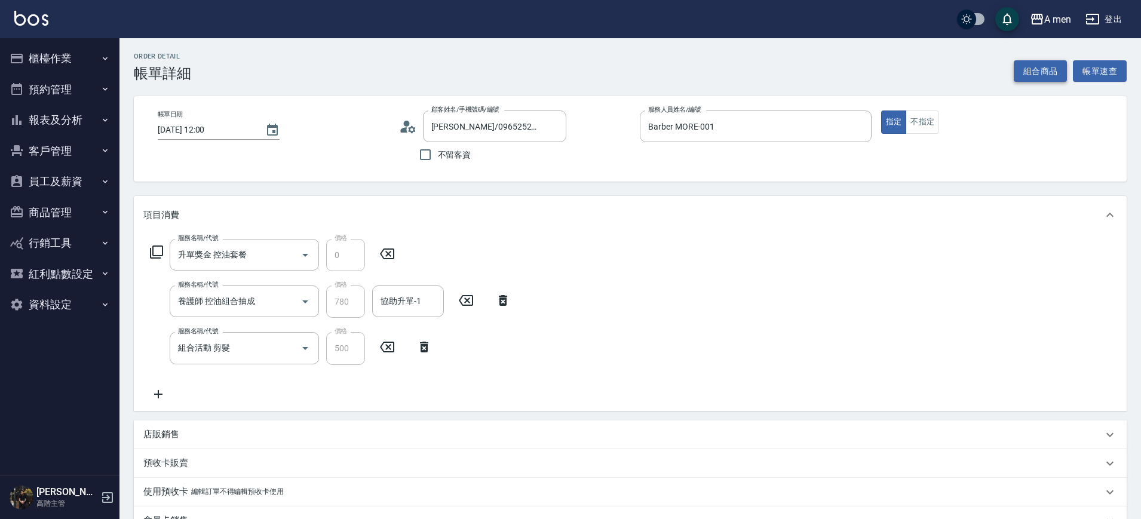
click at [1053, 74] on button "組合商品" at bounding box center [1041, 71] width 54 height 22
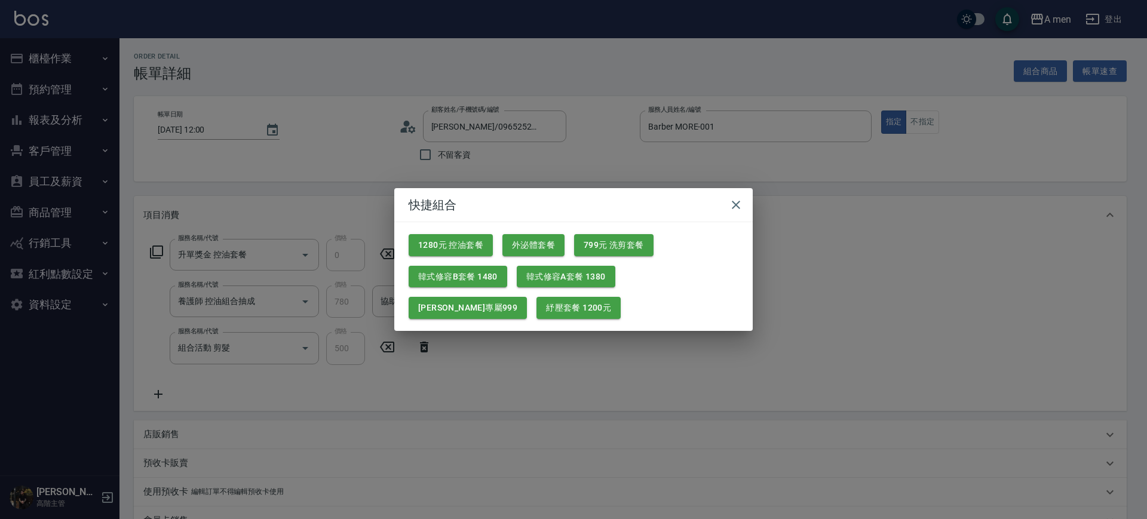
drag, startPoint x: 571, startPoint y: 277, endPoint x: 563, endPoint y: 287, distance: 13.6
click at [572, 277] on button "韓式修容A套餐 1380" at bounding box center [566, 277] width 99 height 22
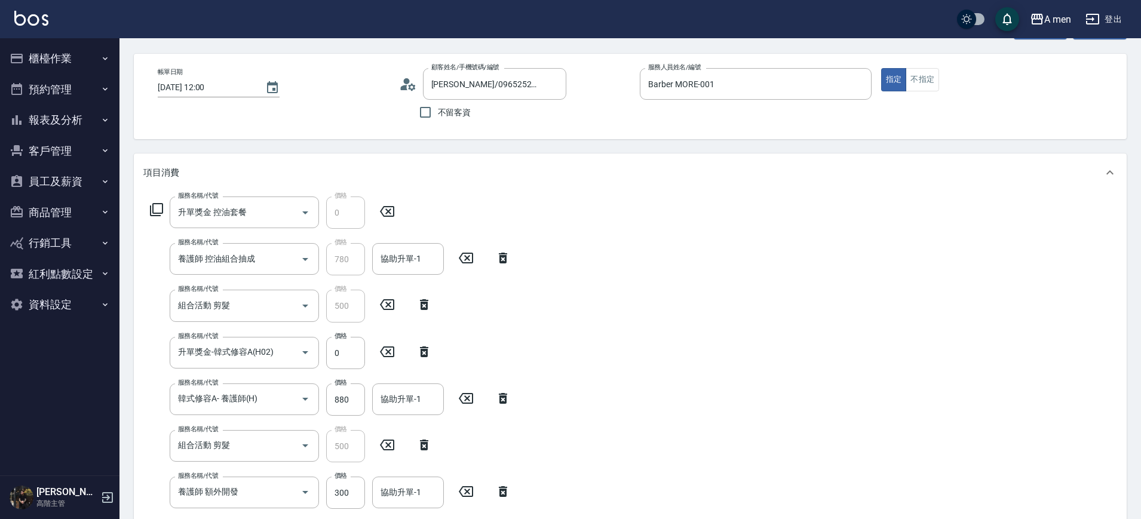
scroll to position [75, 0]
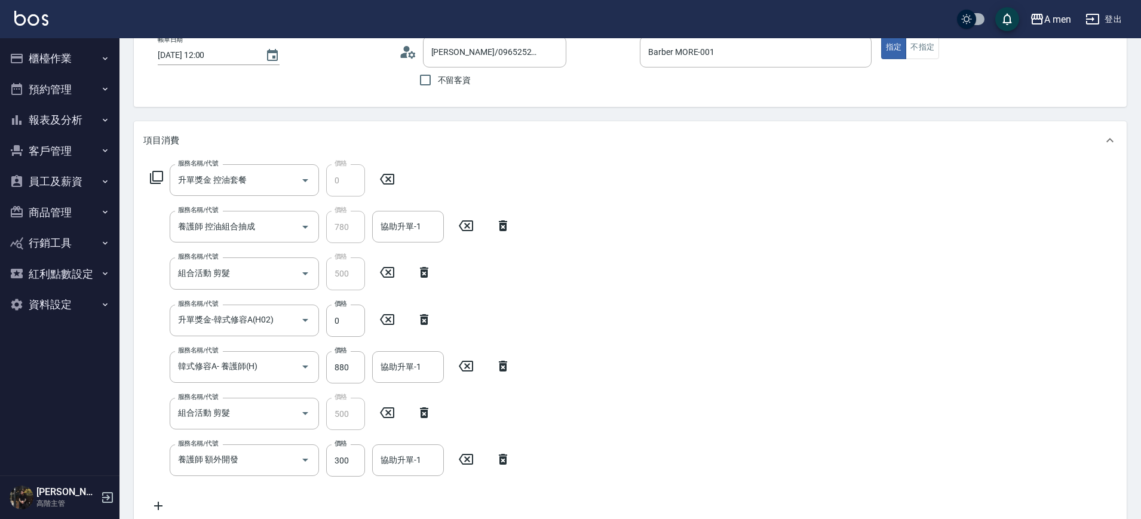
click at [424, 414] on icon at bounding box center [424, 412] width 8 height 11
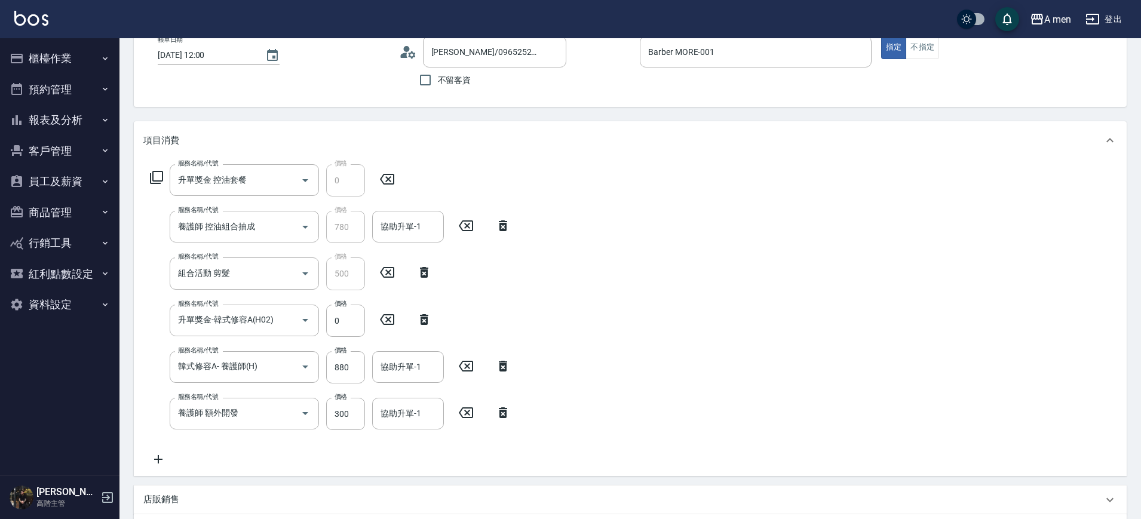
click at [491, 409] on icon at bounding box center [503, 413] width 30 height 14
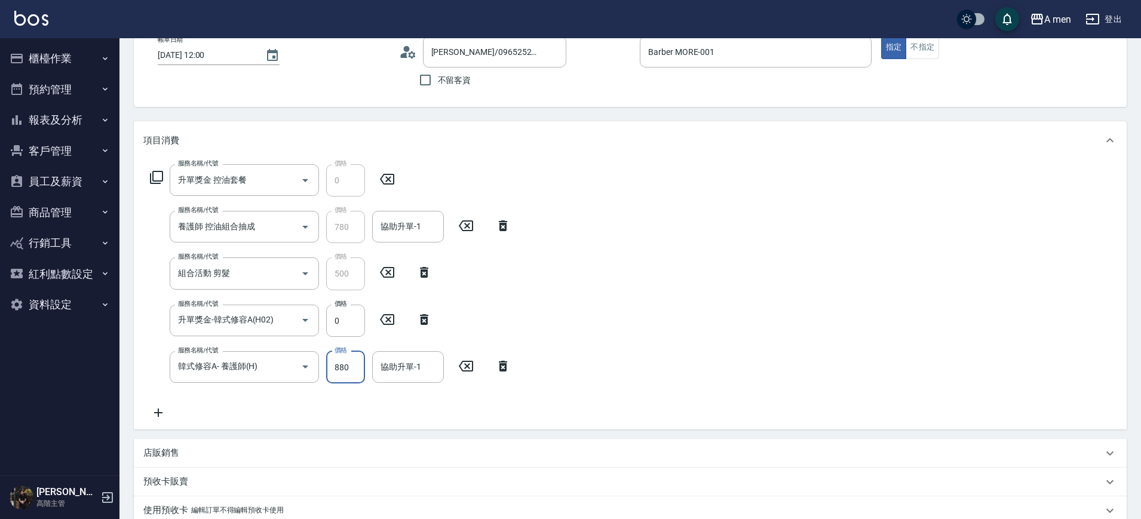
click at [351, 368] on input "880" at bounding box center [345, 367] width 39 height 32
type input "880"
click at [677, 367] on div "服務名稱/代號 升單獎金 控油套餐 服務名稱/代號 價格 0 價格 服務名稱/代號 養護師 控油組合抽成 服務名稱/代號 價格 780 價格 協助升單-1 協…" at bounding box center [630, 294] width 993 height 270
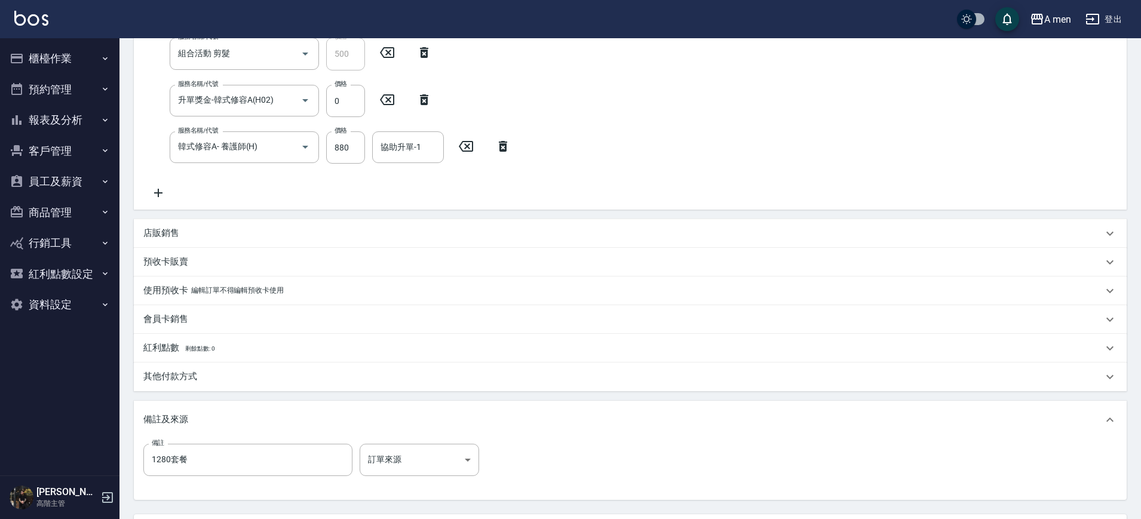
scroll to position [330, 0]
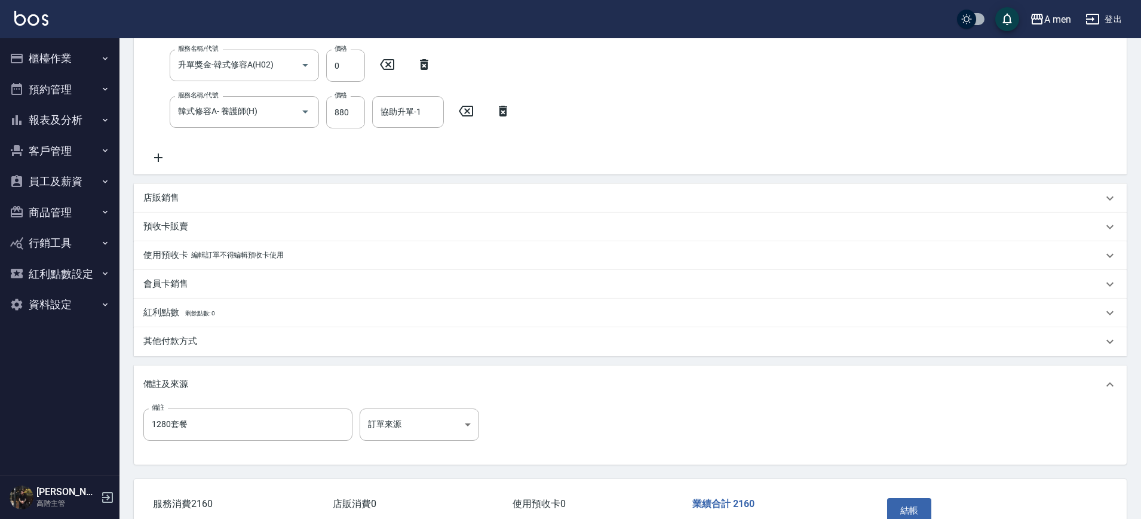
click at [268, 354] on div "其他付款方式" at bounding box center [630, 341] width 993 height 29
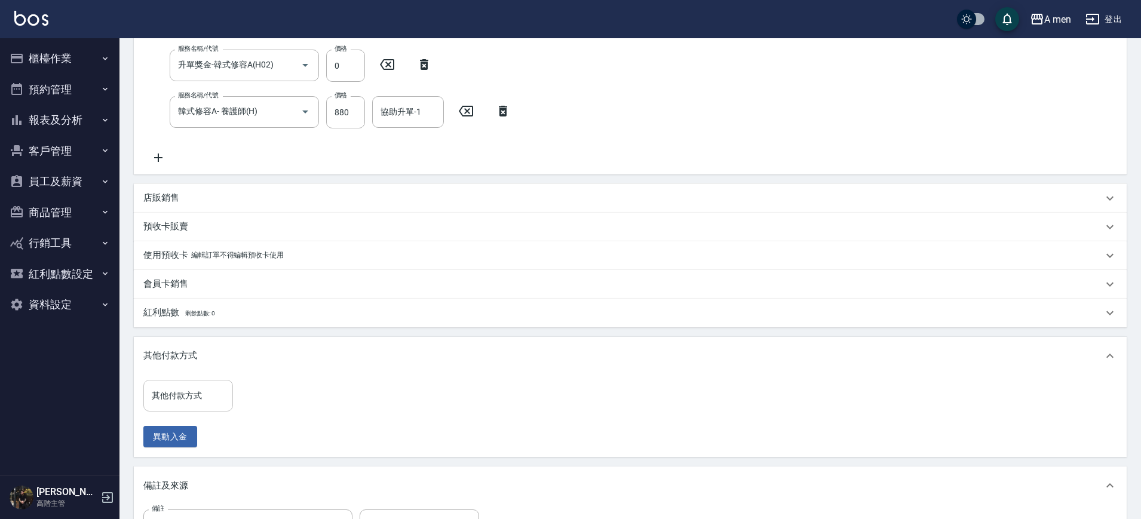
click at [159, 401] on input "其他付款方式" at bounding box center [188, 395] width 79 height 21
click at [194, 459] on span "轉帳" at bounding box center [188, 466] width 90 height 20
type input "轉帳"
click at [257, 406] on input "0" at bounding box center [285, 396] width 90 height 32
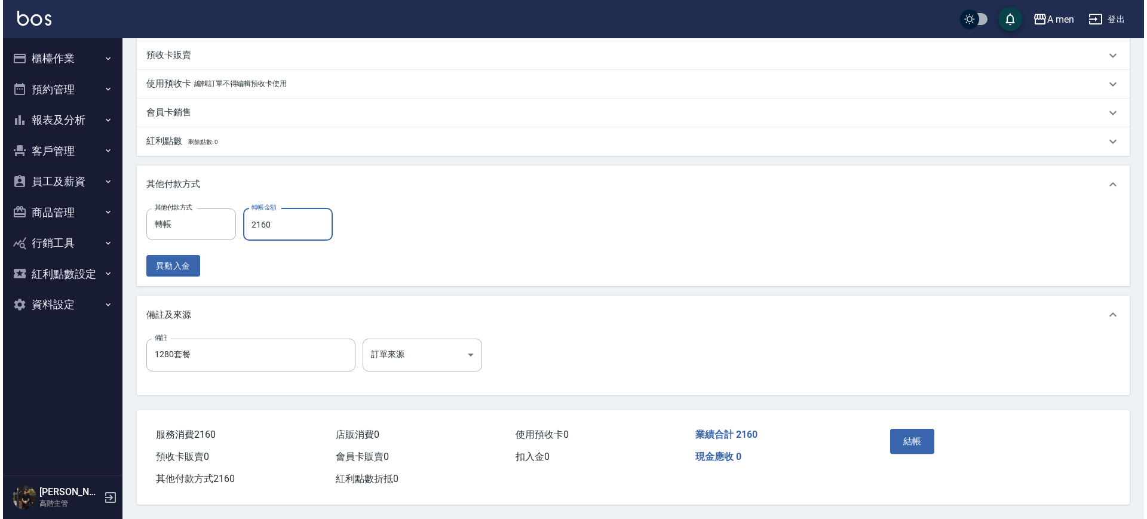
scroll to position [506, 0]
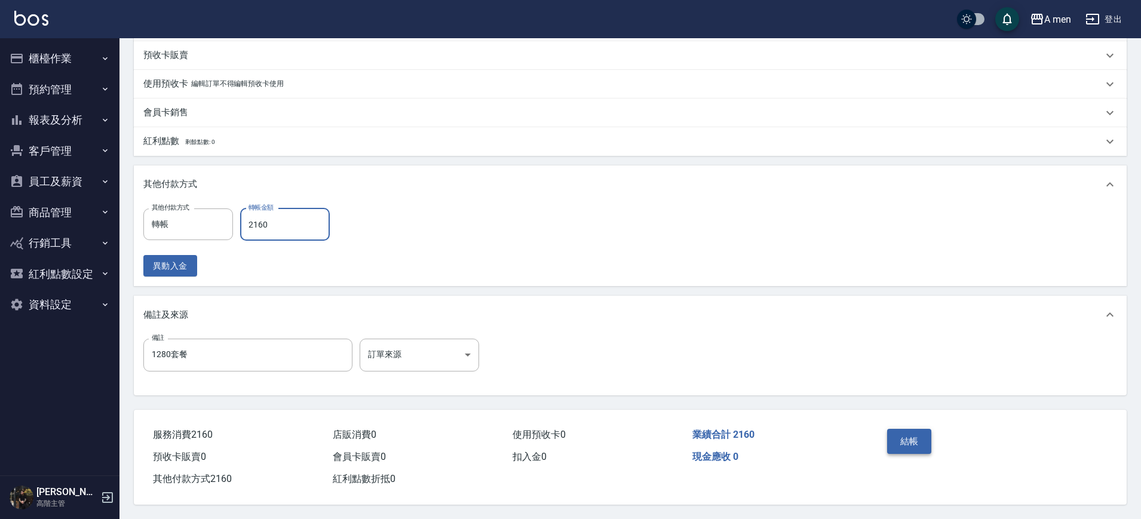
type input "2160"
click at [911, 440] on button "結帳" at bounding box center [909, 441] width 45 height 25
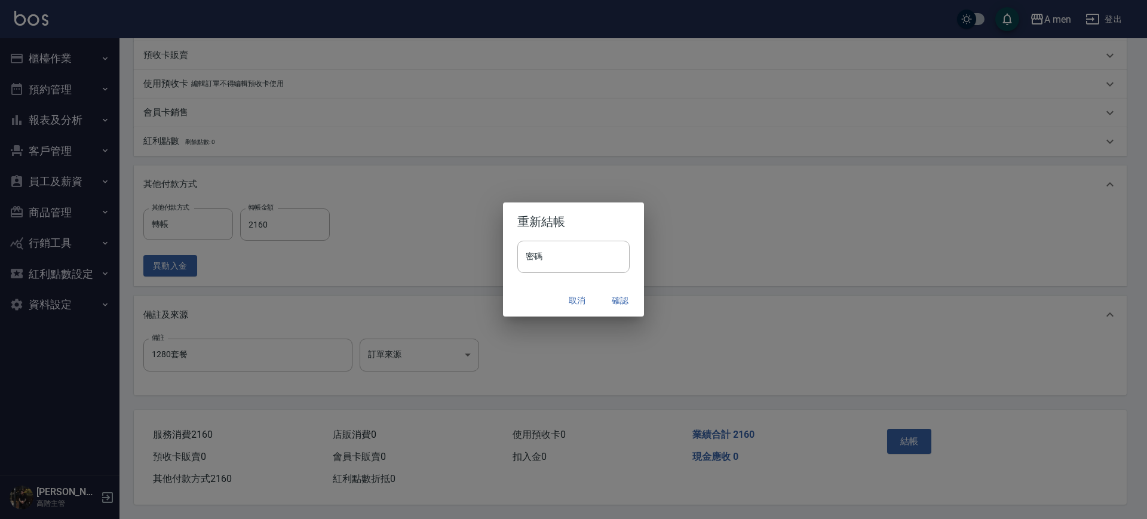
click at [630, 305] on button "確認" at bounding box center [620, 301] width 38 height 22
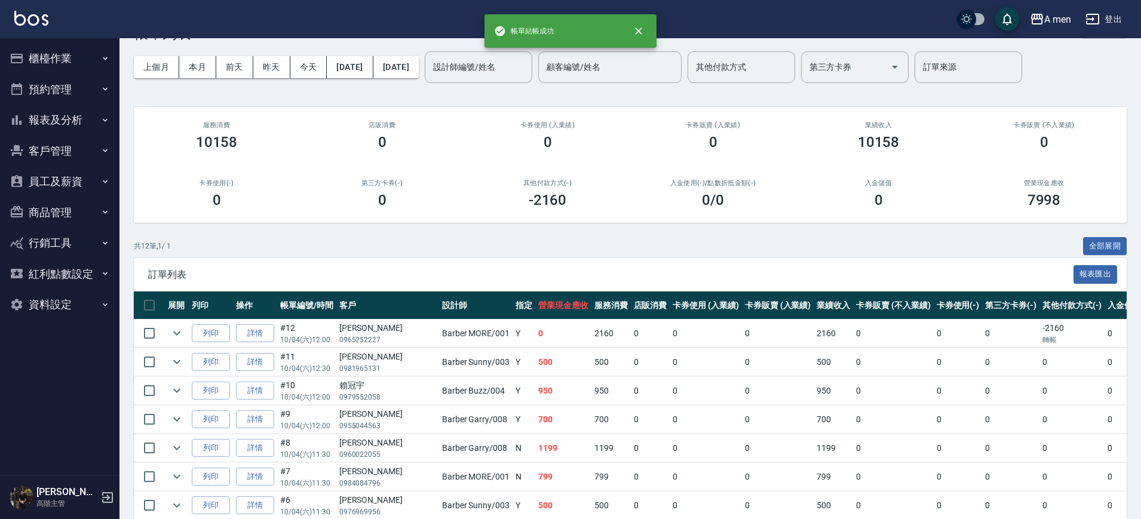
scroll to position [75, 0]
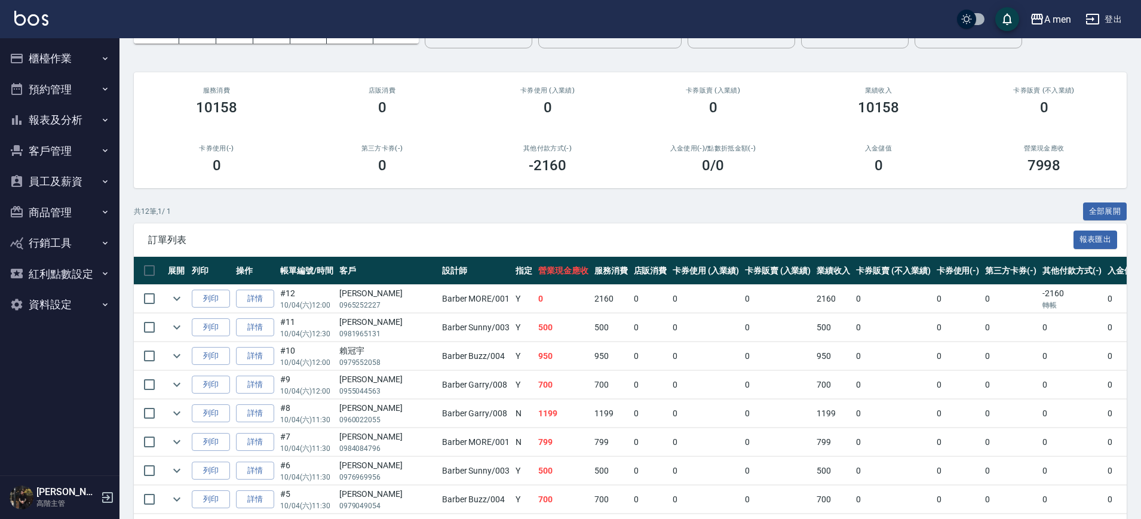
click at [665, 211] on div "共 12 筆, 1 / 1 全部展開" at bounding box center [630, 211] width 993 height 19
click at [512, 257] on th "指定" at bounding box center [523, 271] width 23 height 28
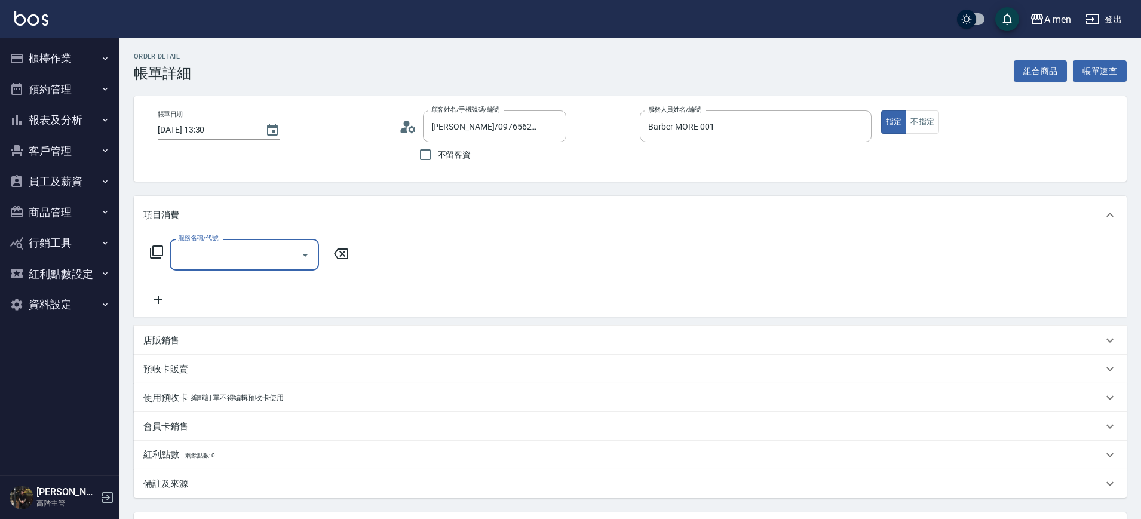
drag, startPoint x: 278, startPoint y: 275, endPoint x: 294, endPoint y: 251, distance: 28.5
click at [283, 269] on div "服務名稱/代號 服務名稱/代號" at bounding box center [249, 273] width 213 height 68
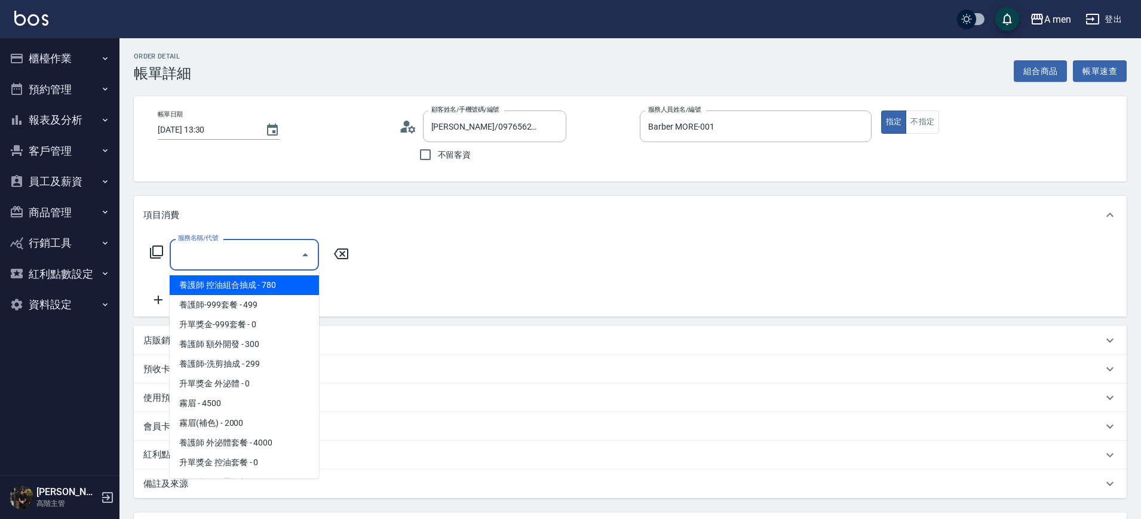
click at [294, 251] on input "服務名稱/代號" at bounding box center [235, 254] width 121 height 21
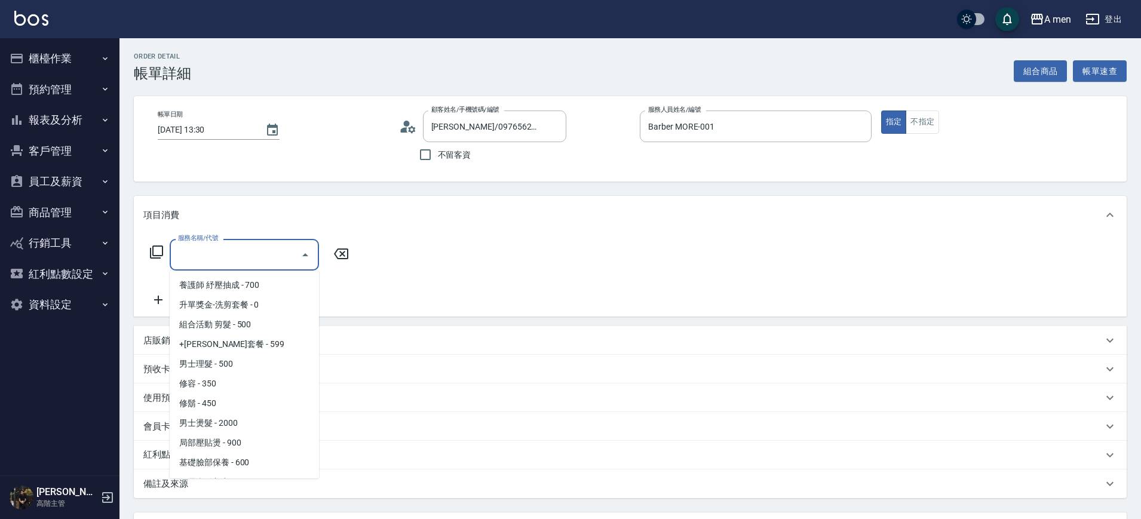
scroll to position [224, 0]
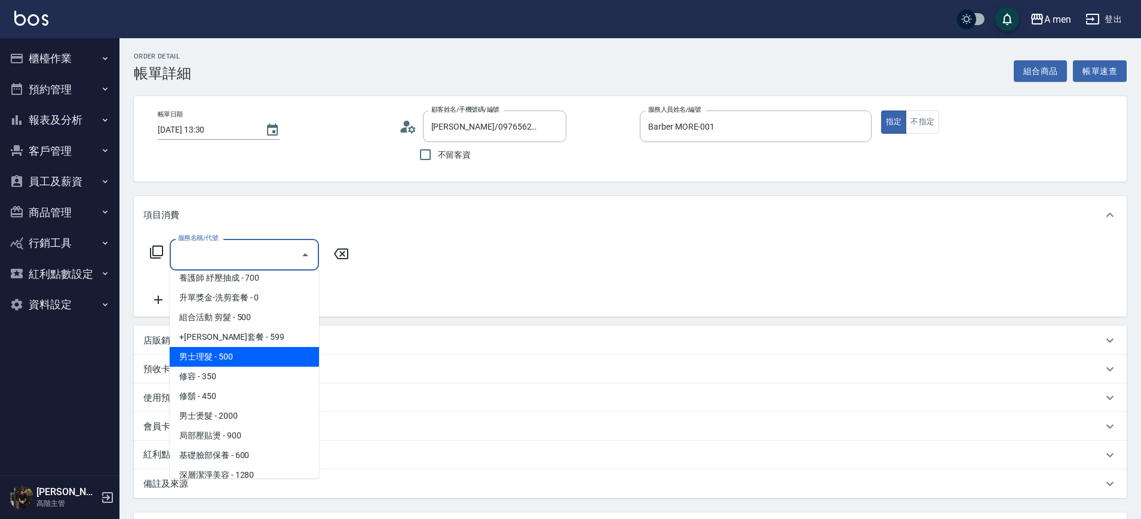
click at [263, 358] on span "男士理髮 - 500" at bounding box center [244, 357] width 149 height 20
type input "男士理髮(A01)"
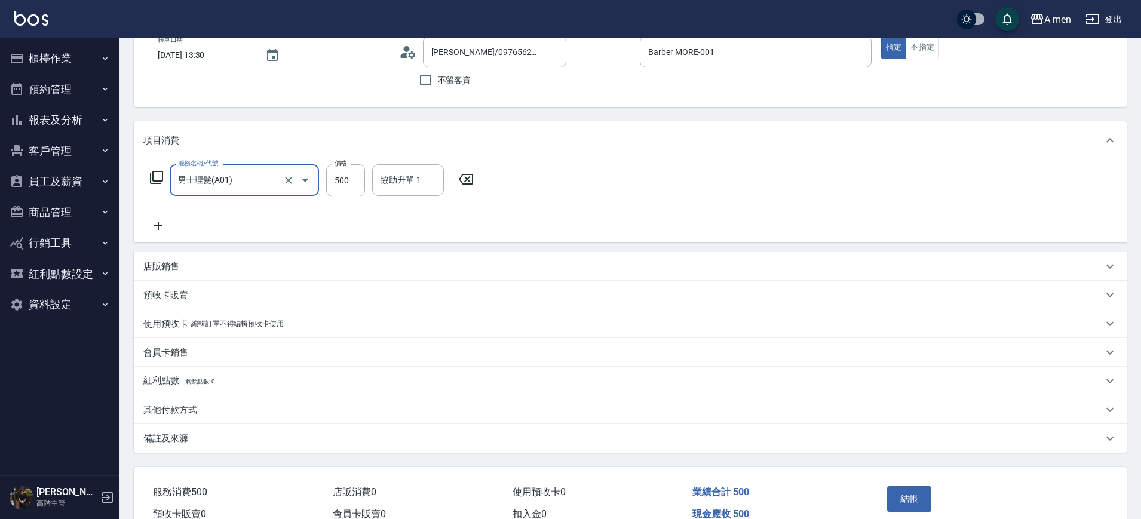
scroll to position [137, 0]
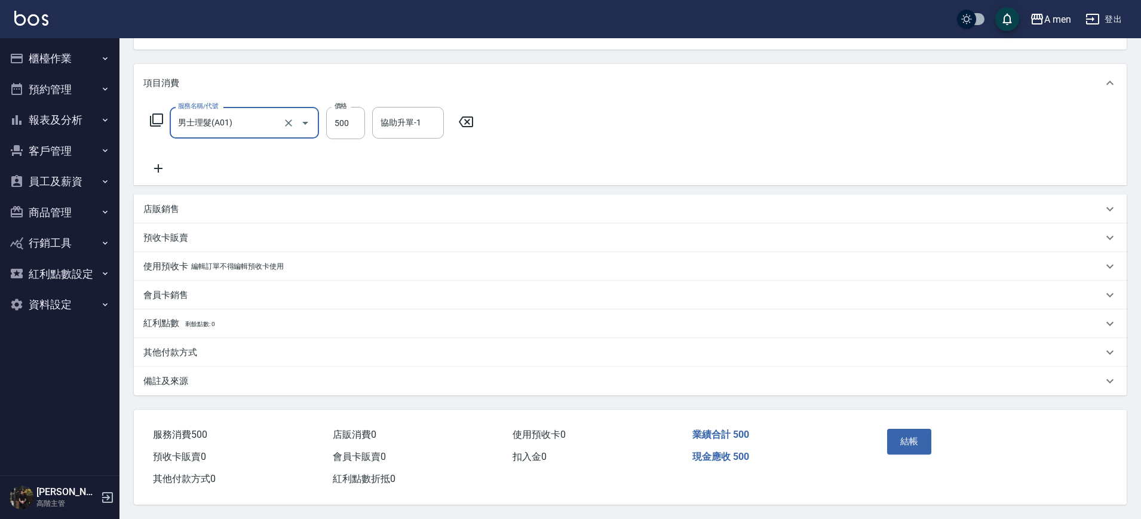
click at [327, 195] on div "店販銷售" at bounding box center [630, 209] width 993 height 29
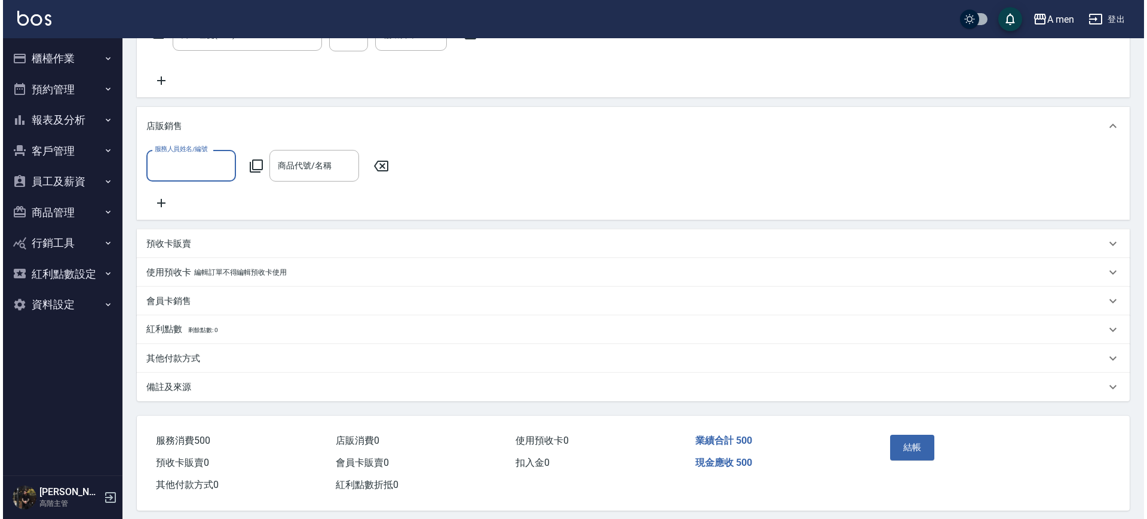
scroll to position [242, 0]
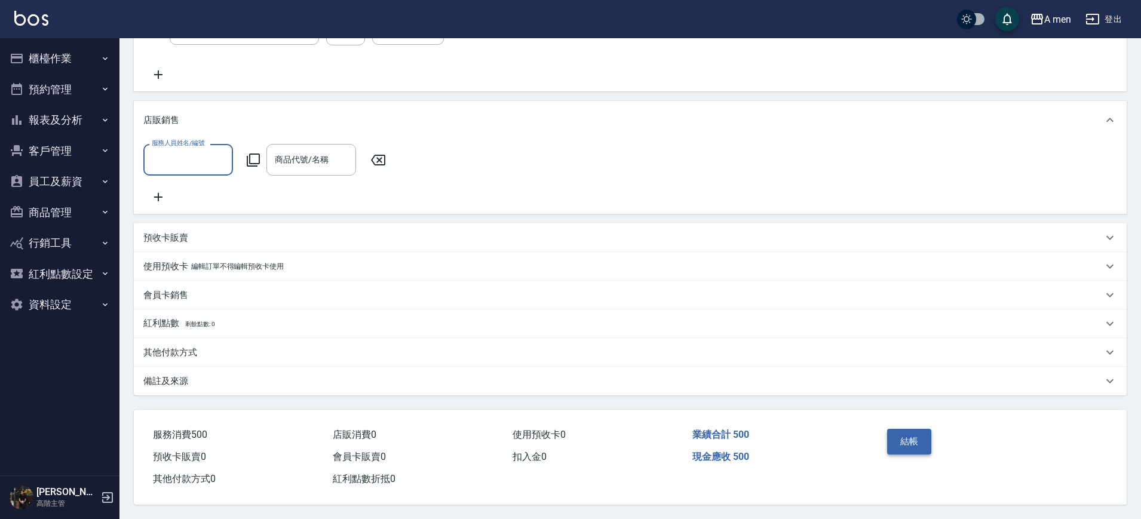
click at [904, 429] on button "結帳" at bounding box center [909, 441] width 45 height 25
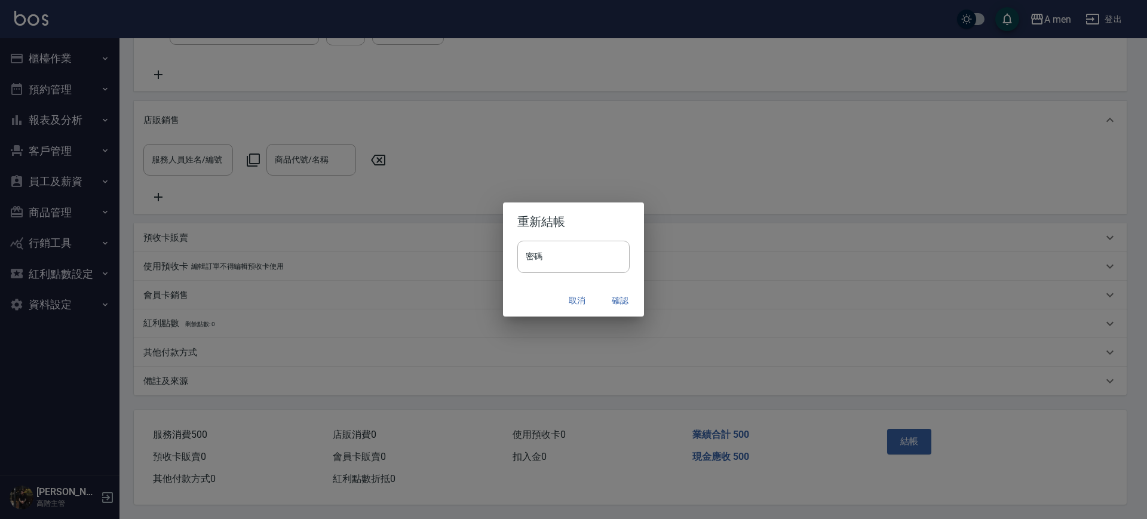
click at [615, 311] on div "取消 確認" at bounding box center [573, 301] width 141 height 32
click at [615, 308] on button "確認" at bounding box center [620, 301] width 38 height 22
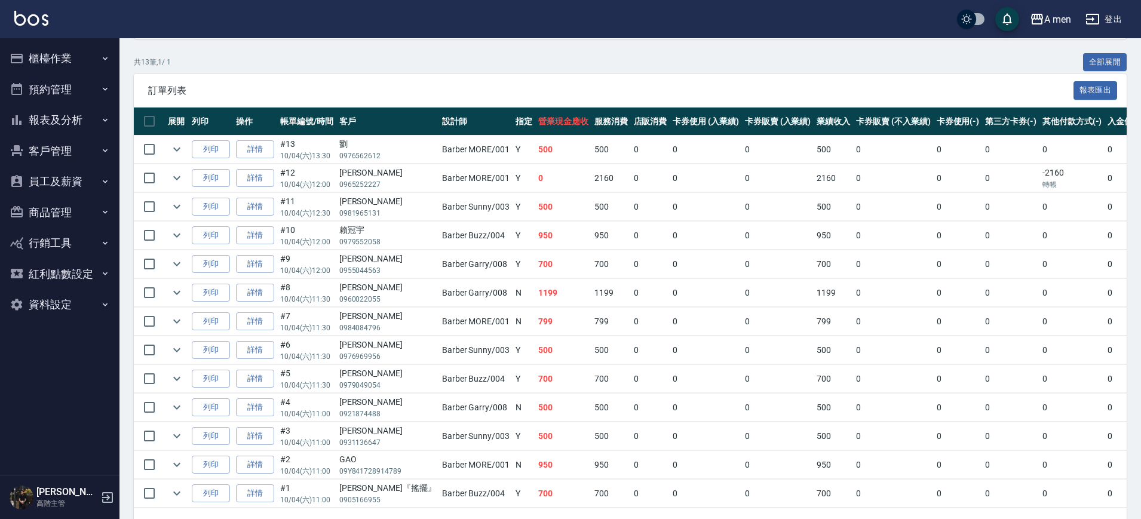
scroll to position [149, 0]
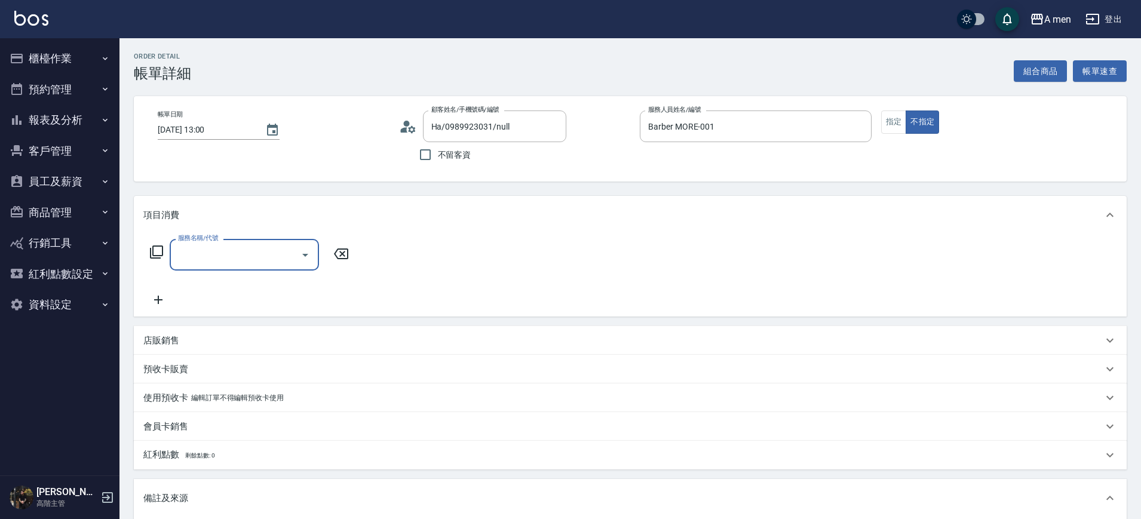
click at [263, 270] on div "服務名稱/代號" at bounding box center [244, 255] width 149 height 32
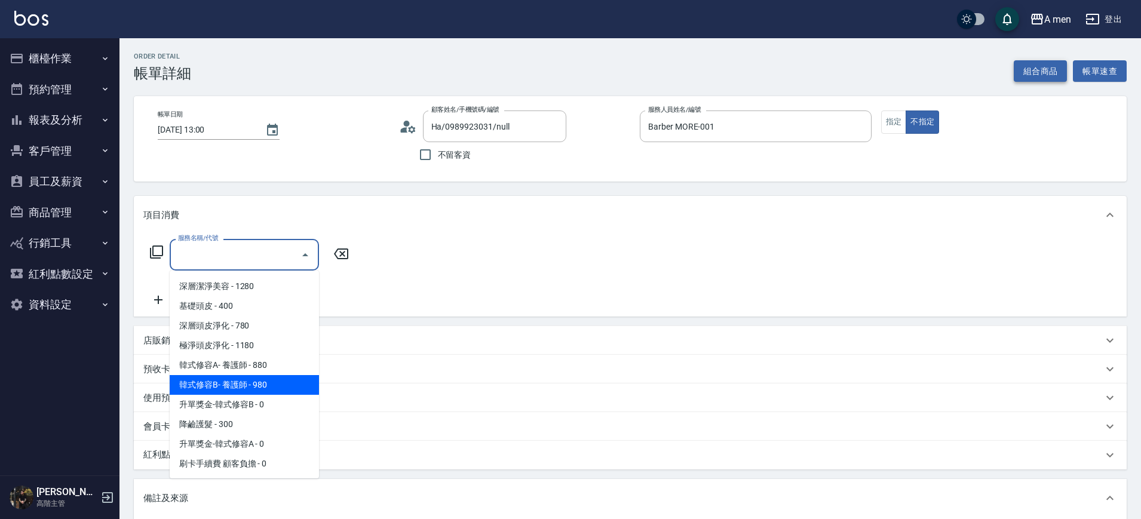
click at [1020, 67] on button "組合商品" at bounding box center [1041, 71] width 54 height 22
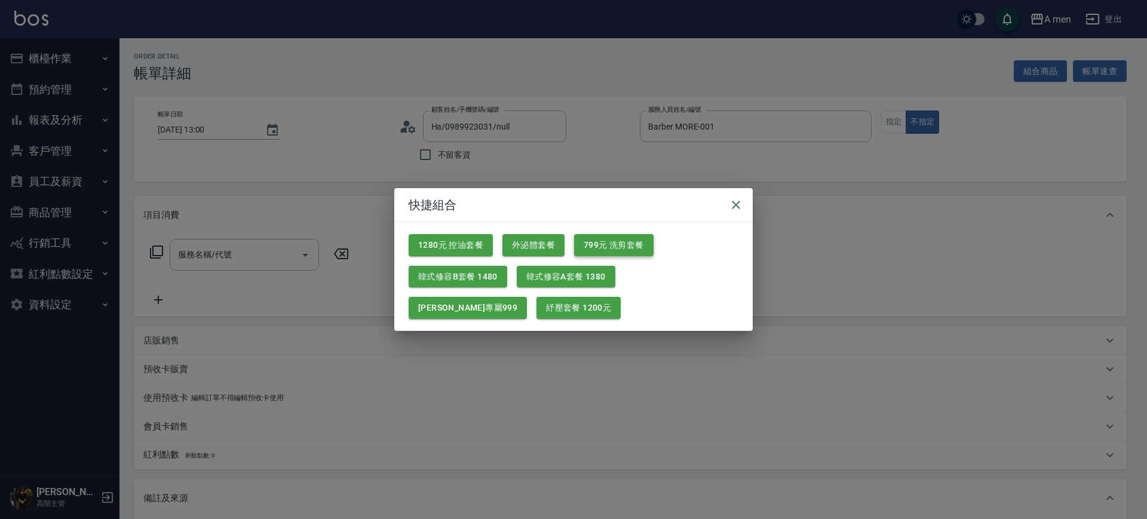
drag, startPoint x: 633, startPoint y: 226, endPoint x: 633, endPoint y: 240, distance: 14.3
click at [633, 229] on div "799元 洗剪套餐" at bounding box center [608, 241] width 89 height 32
click at [633, 240] on button "799元 洗剪套餐" at bounding box center [613, 245] width 79 height 22
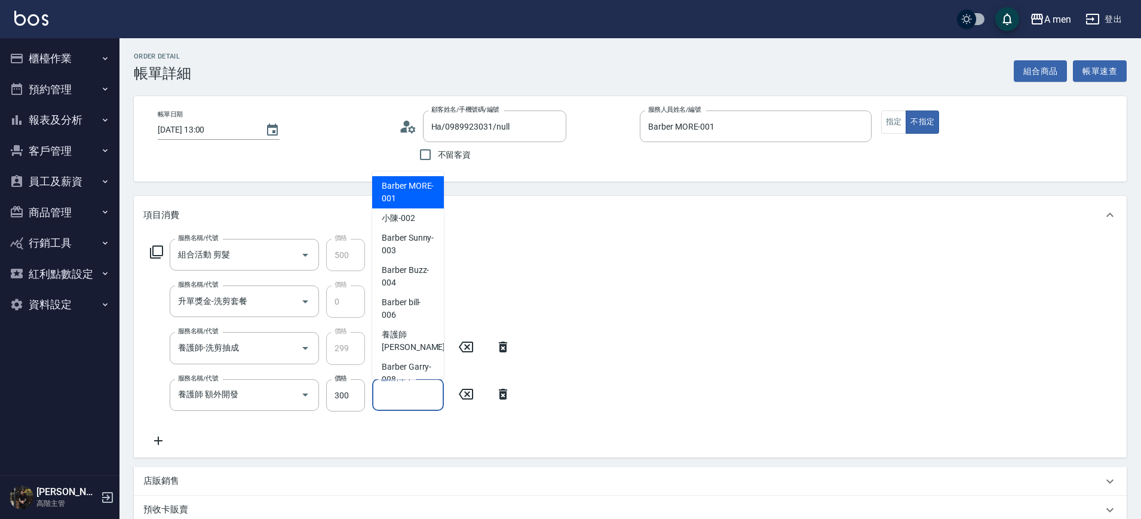
click at [398, 393] on input "協助升單-1" at bounding box center [407, 395] width 61 height 21
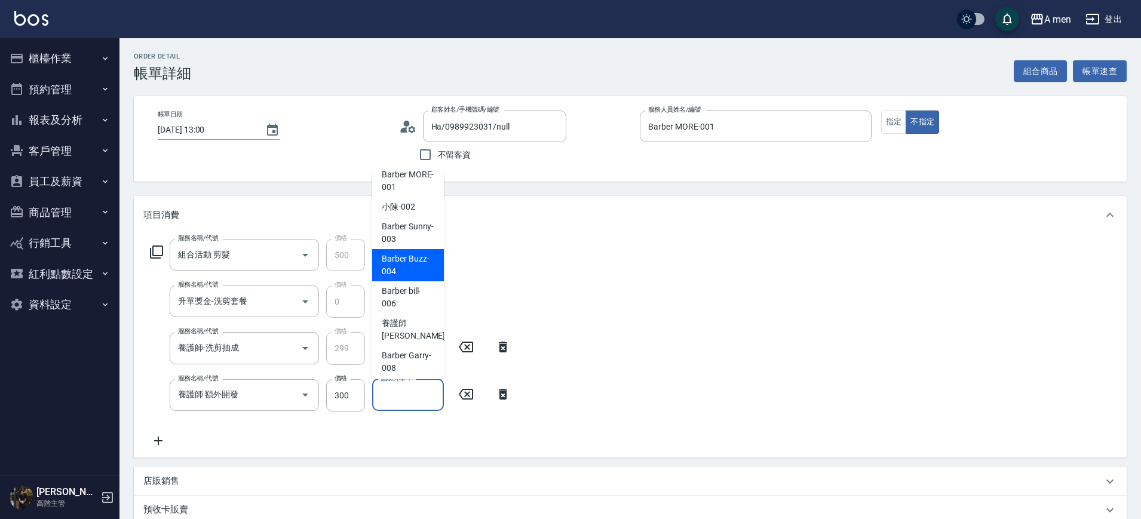
scroll to position [15, 0]
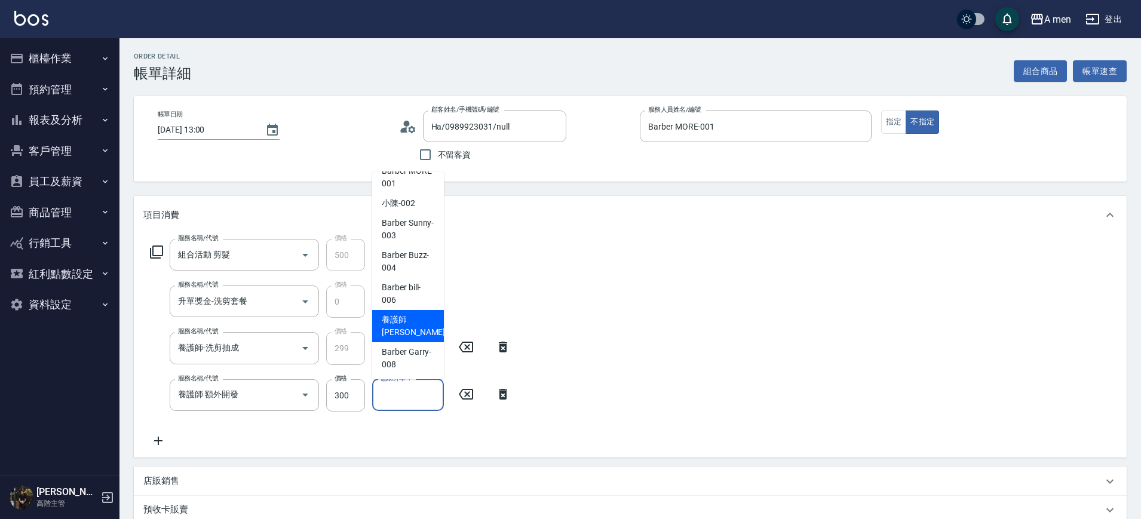
click at [387, 321] on span "養護師 小趙 -007" at bounding box center [422, 326] width 80 height 25
type input "養護師 [PERSON_NAME]-007"
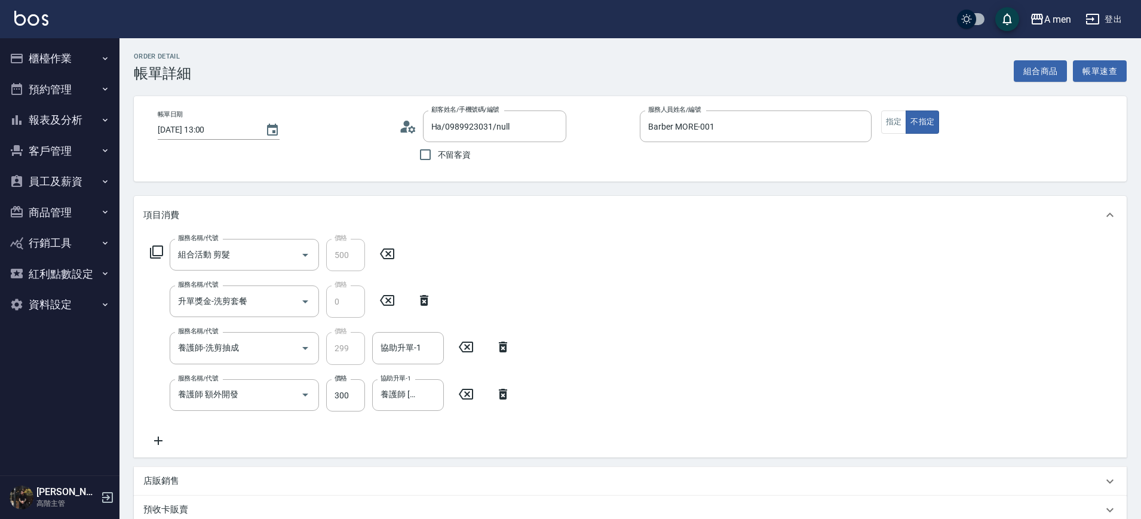
click at [508, 392] on icon at bounding box center [503, 394] width 30 height 14
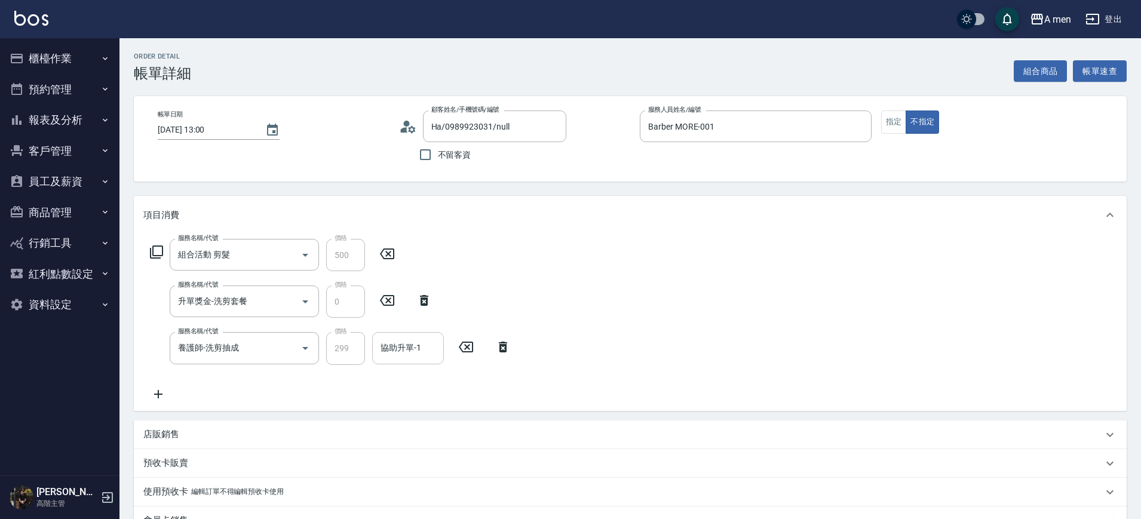
click at [392, 338] on input "協助升單-1" at bounding box center [407, 347] width 61 height 21
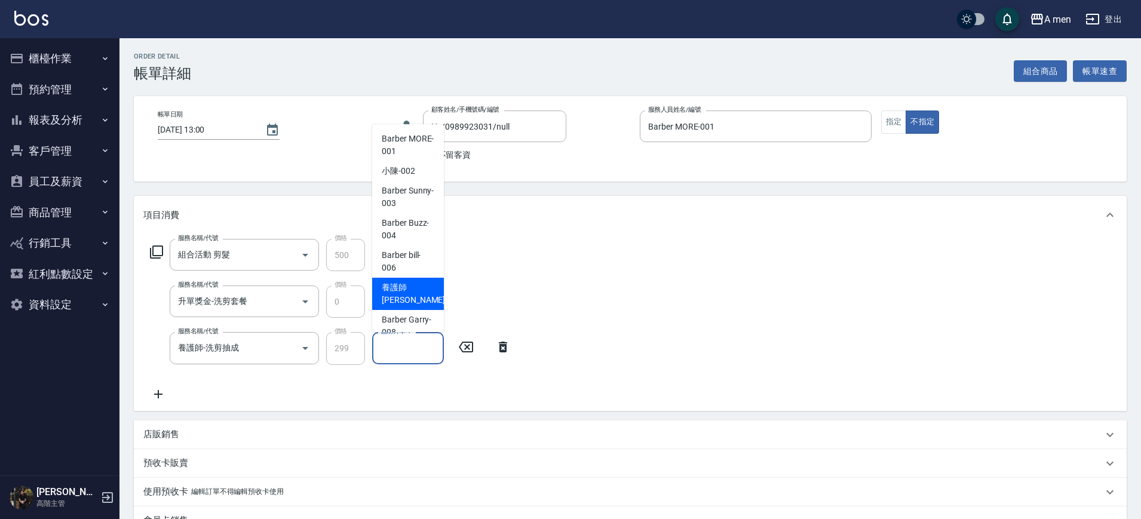
click at [404, 302] on span "養護師 小趙 -007" at bounding box center [422, 293] width 80 height 25
type input "養護師 [PERSON_NAME]-007"
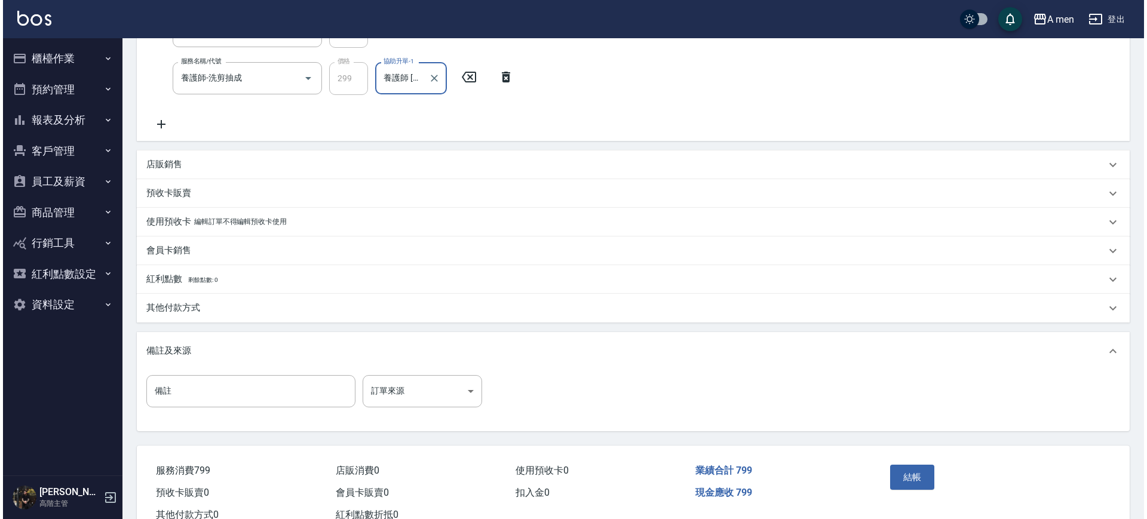
scroll to position [311, 0]
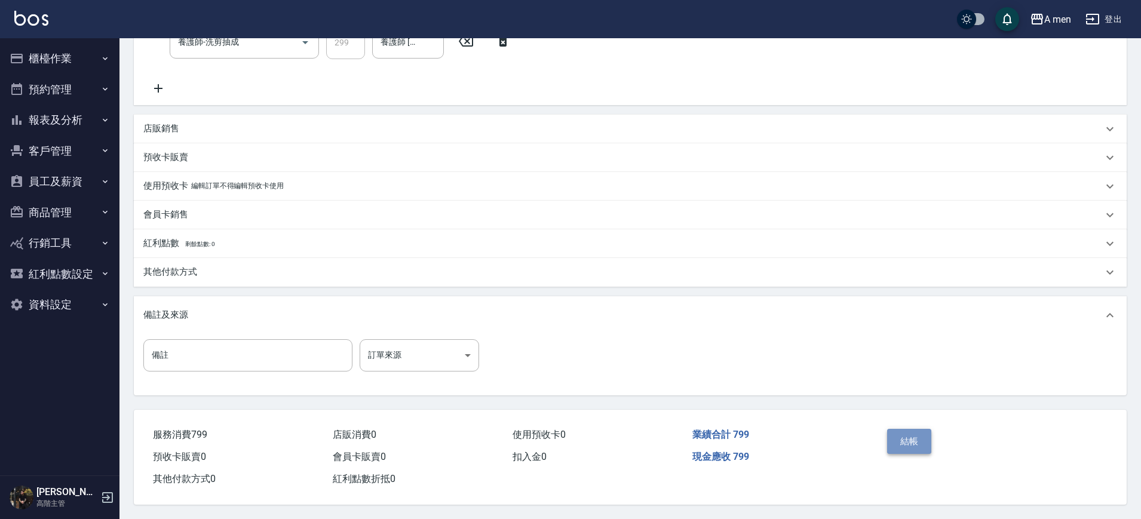
click at [894, 429] on button "結帳" at bounding box center [909, 441] width 45 height 25
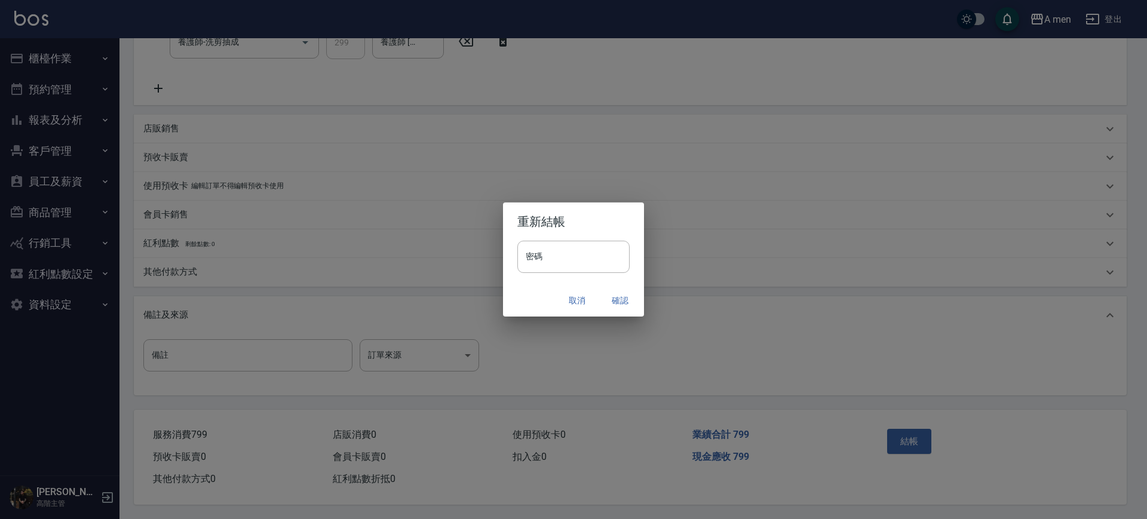
drag, startPoint x: 619, startPoint y: 278, endPoint x: 621, endPoint y: 294, distance: 15.6
click at [619, 280] on div "密碼 密碼" at bounding box center [573, 263] width 141 height 44
click at [621, 294] on button "確認" at bounding box center [620, 301] width 38 height 22
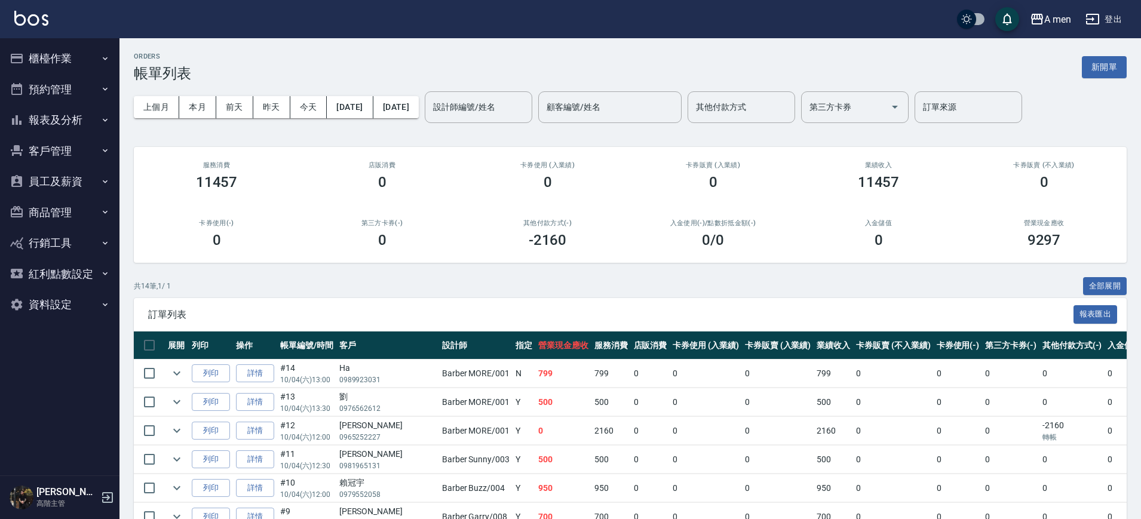
click at [64, 152] on button "客戶管理" at bounding box center [60, 151] width 110 height 31
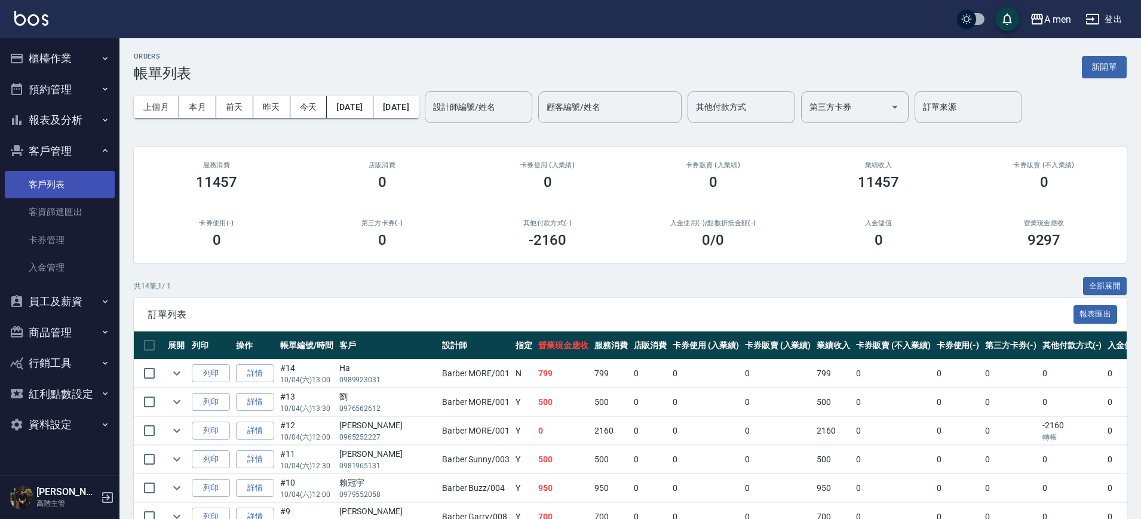
click at [88, 190] on link "客戶列表" at bounding box center [60, 184] width 110 height 27
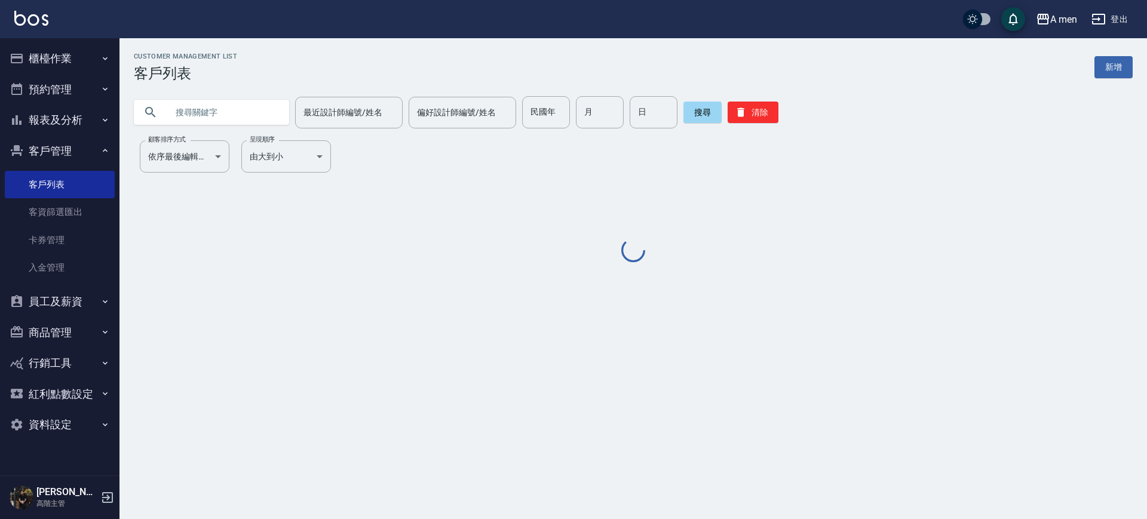
drag, startPoint x: 244, startPoint y: 112, endPoint x: 239, endPoint y: 108, distance: 6.8
click at [244, 113] on input "text" at bounding box center [223, 112] width 112 height 32
paste input "0926000635"
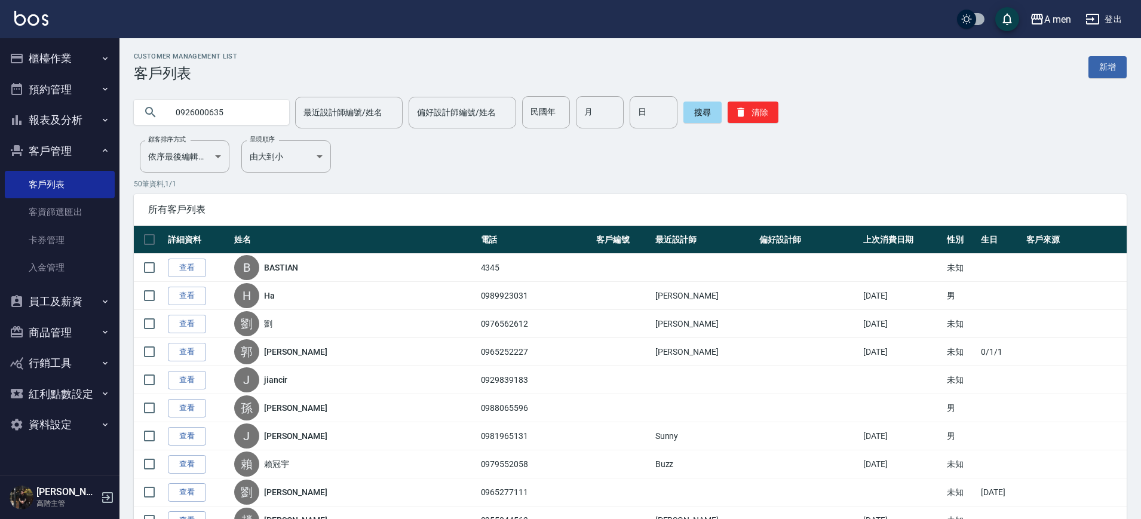
type input "0926000635"
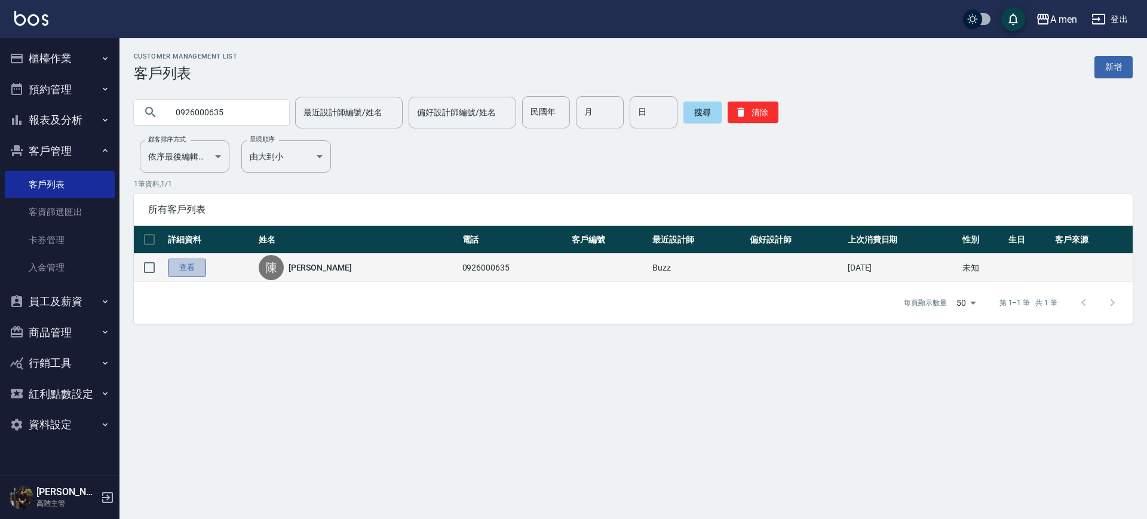
click at [185, 270] on link "查看" at bounding box center [187, 268] width 38 height 19
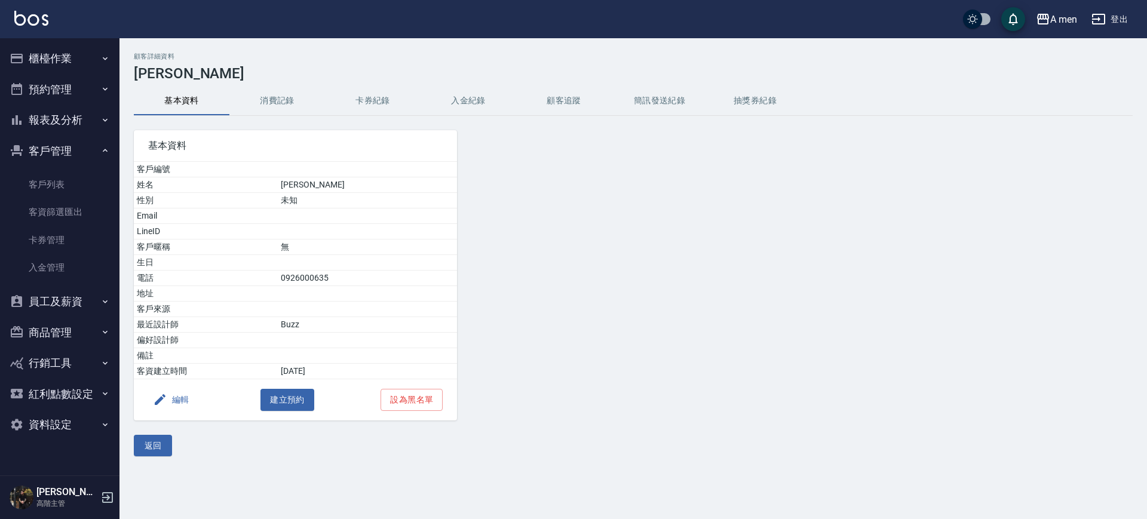
click at [284, 87] on button "消費記錄" at bounding box center [277, 101] width 96 height 29
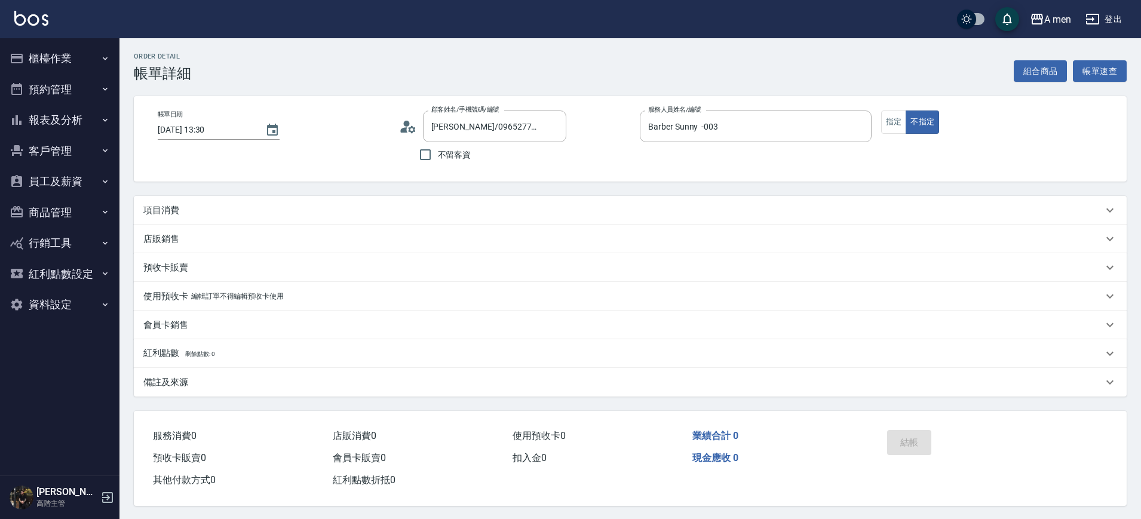
click at [300, 205] on div "項目消費" at bounding box center [622, 210] width 959 height 13
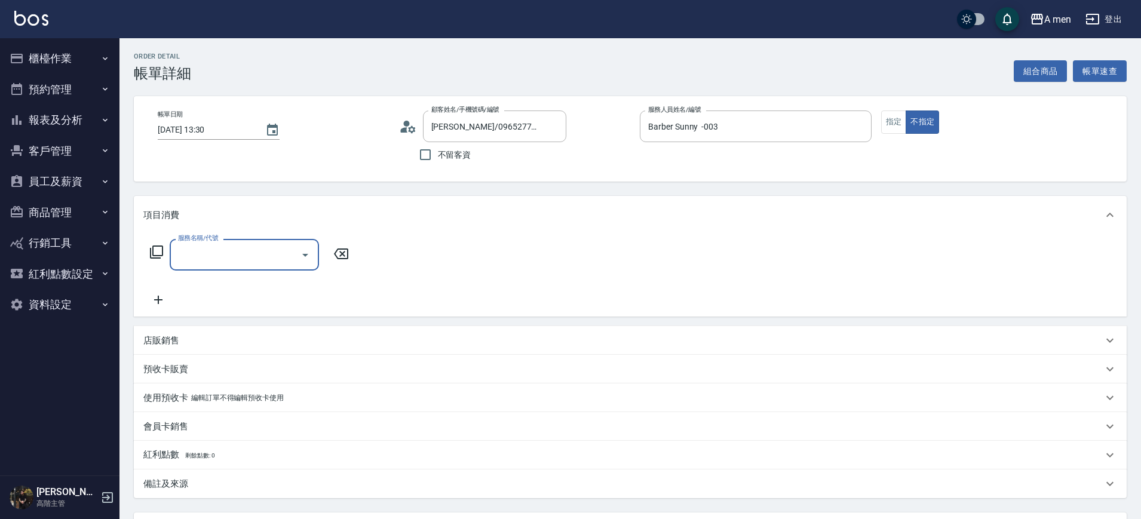
click at [265, 266] on div "服務名稱/代號" at bounding box center [244, 255] width 149 height 32
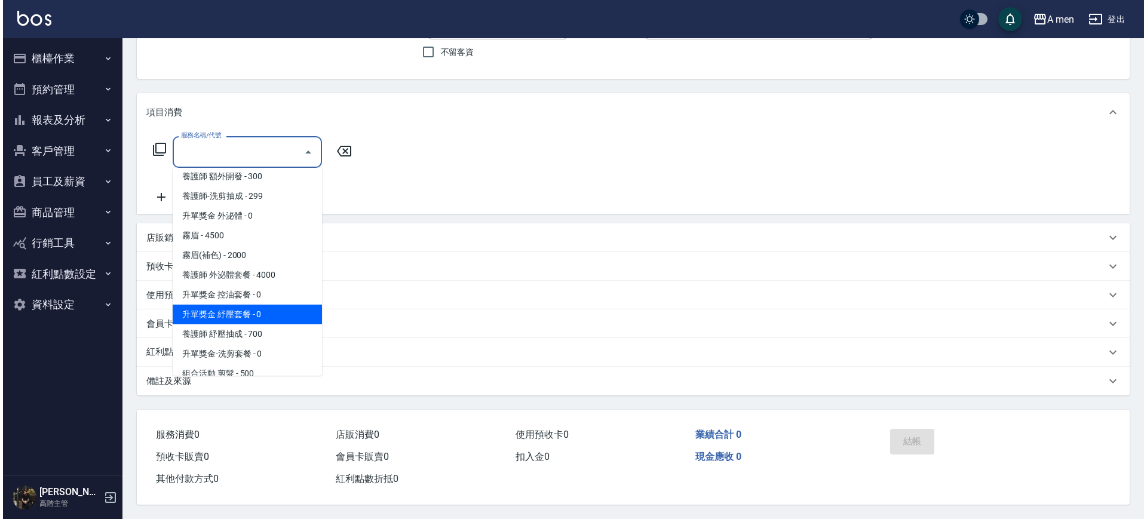
scroll to position [149, 0]
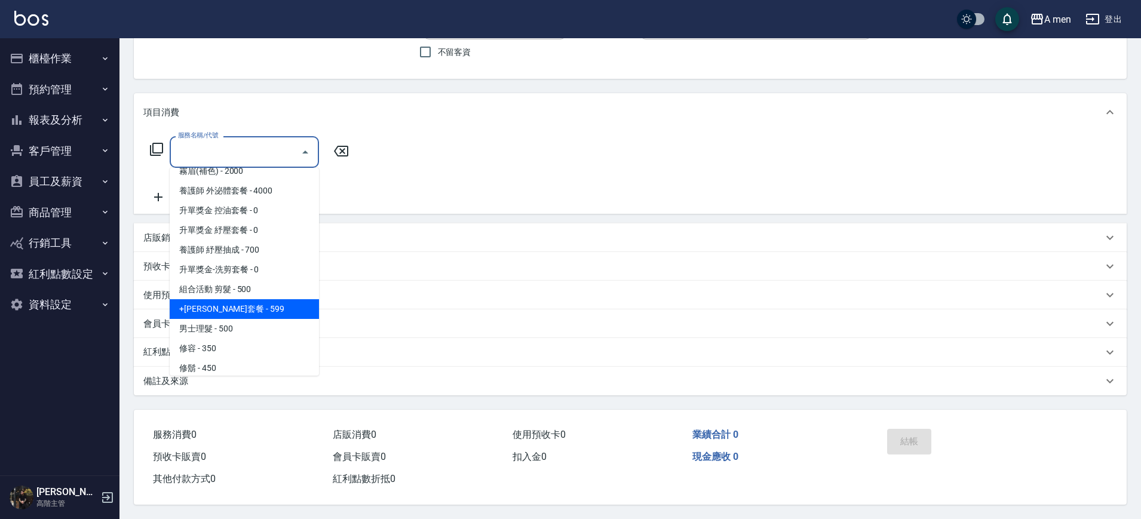
click at [242, 321] on span "男士理髮 - 500" at bounding box center [244, 329] width 149 height 20
type input "男士理髮(A01)"
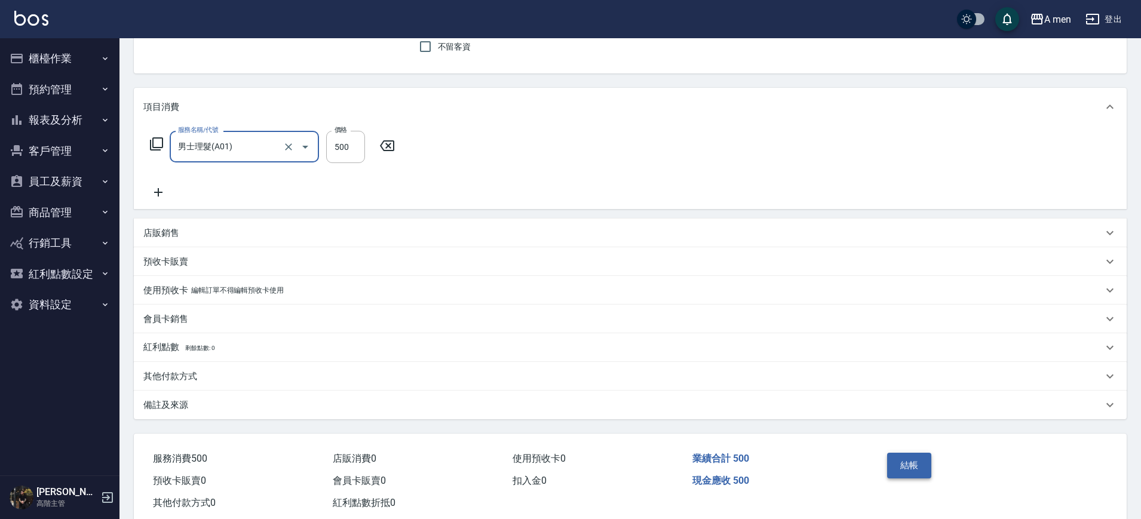
click at [895, 463] on button "結帳" at bounding box center [909, 465] width 45 height 25
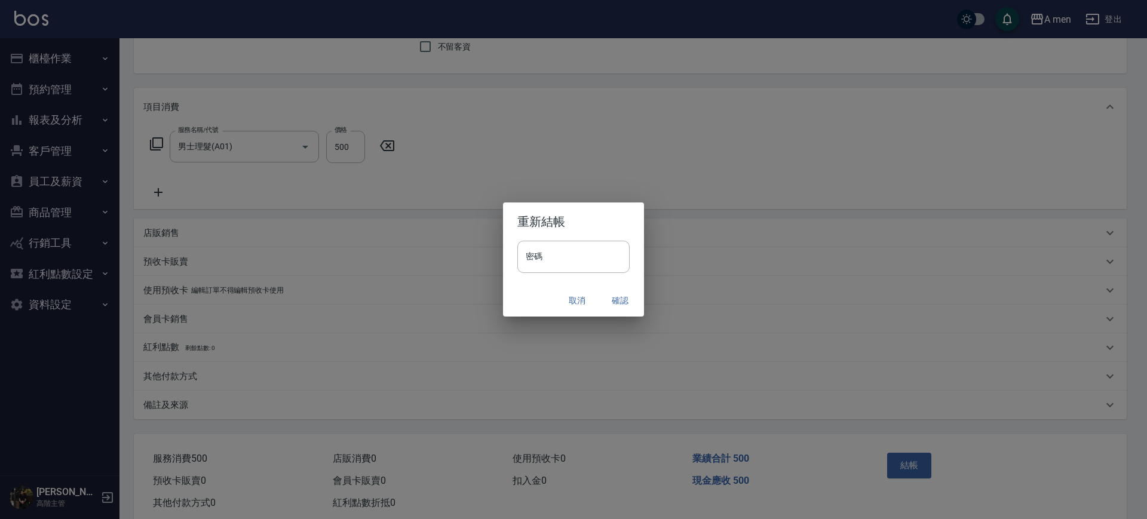
click at [624, 308] on button "確認" at bounding box center [620, 301] width 38 height 22
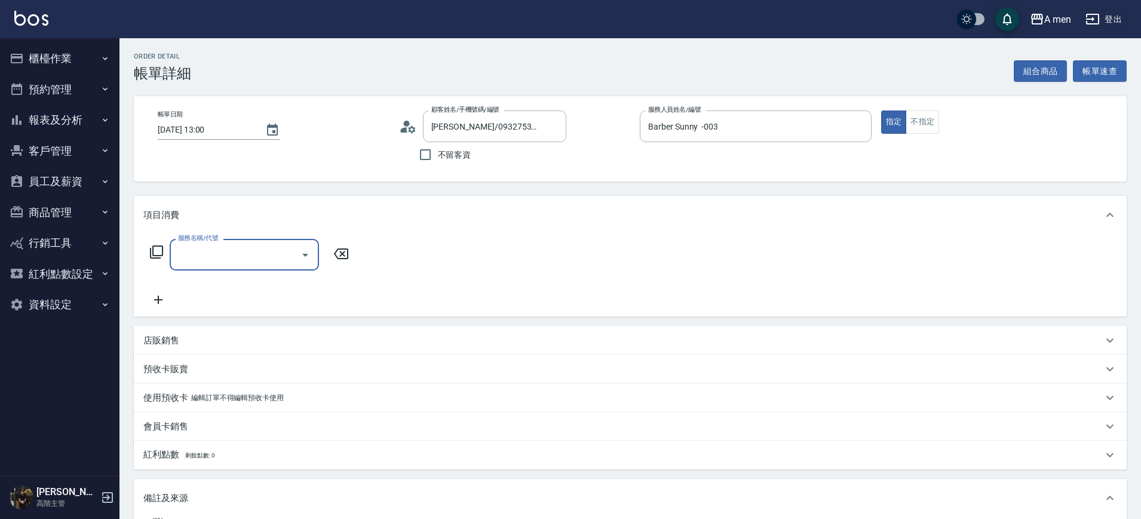
click at [283, 271] on div "服務名稱/代號 服務名稱/代號" at bounding box center [249, 273] width 213 height 68
click at [280, 261] on input "服務名稱/代號" at bounding box center [235, 254] width 121 height 21
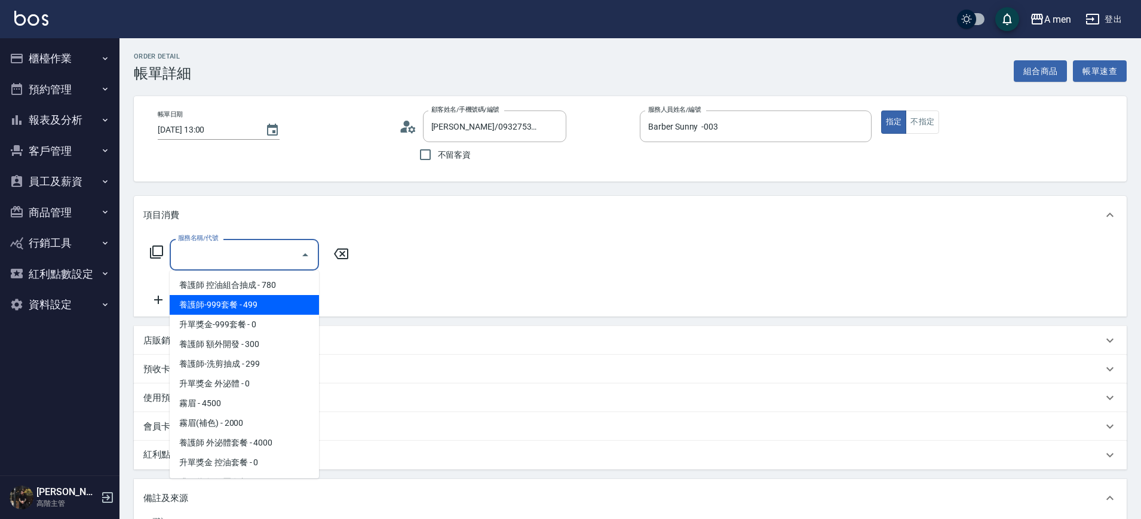
scroll to position [299, 0]
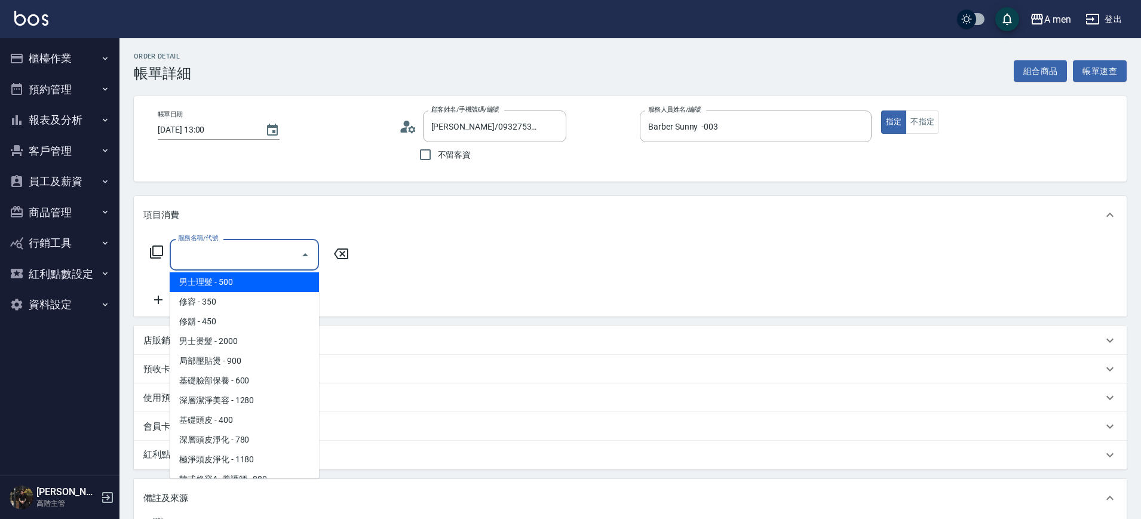
click at [271, 283] on span "男士理髮 - 500" at bounding box center [244, 282] width 149 height 20
type input "男士理髮(A01)"
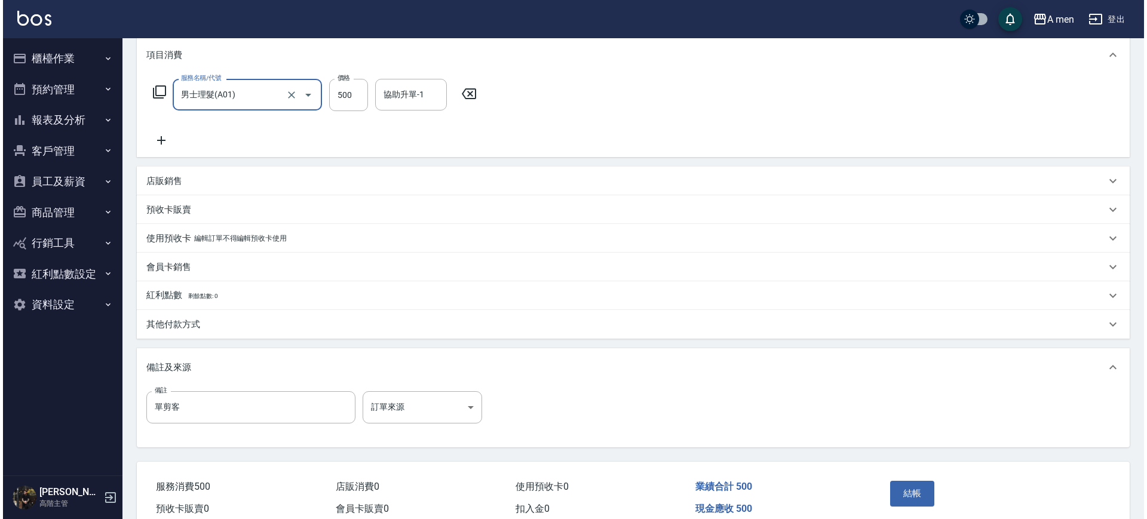
scroll to position [217, 0]
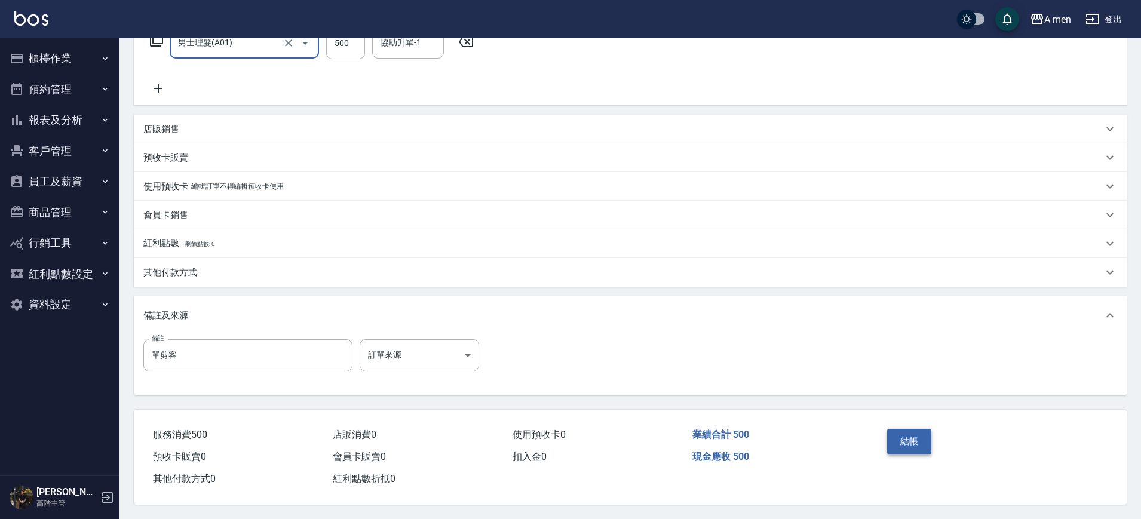
click at [892, 431] on button "結帳" at bounding box center [909, 441] width 45 height 25
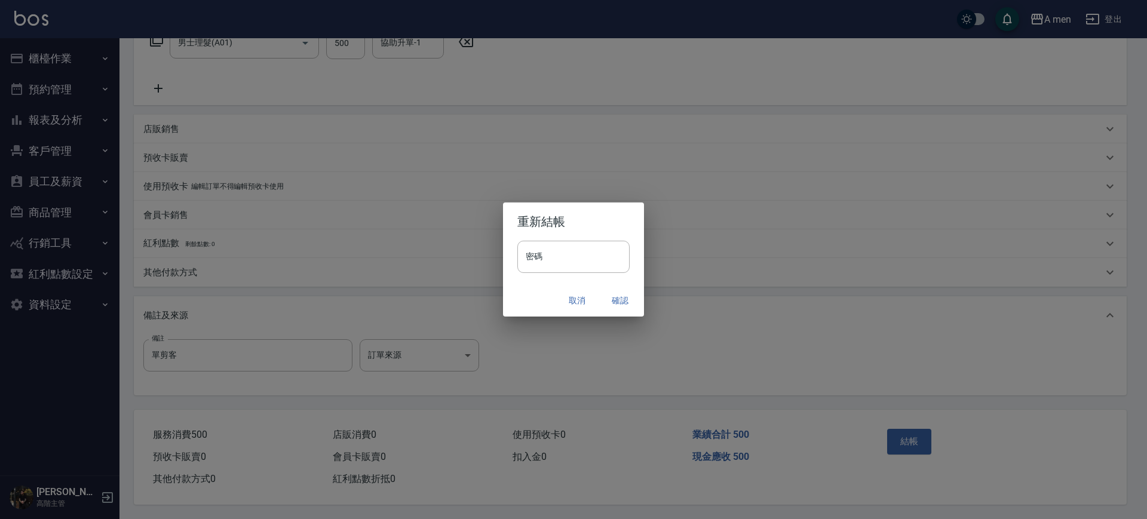
click at [628, 300] on button "確認" at bounding box center [620, 301] width 38 height 22
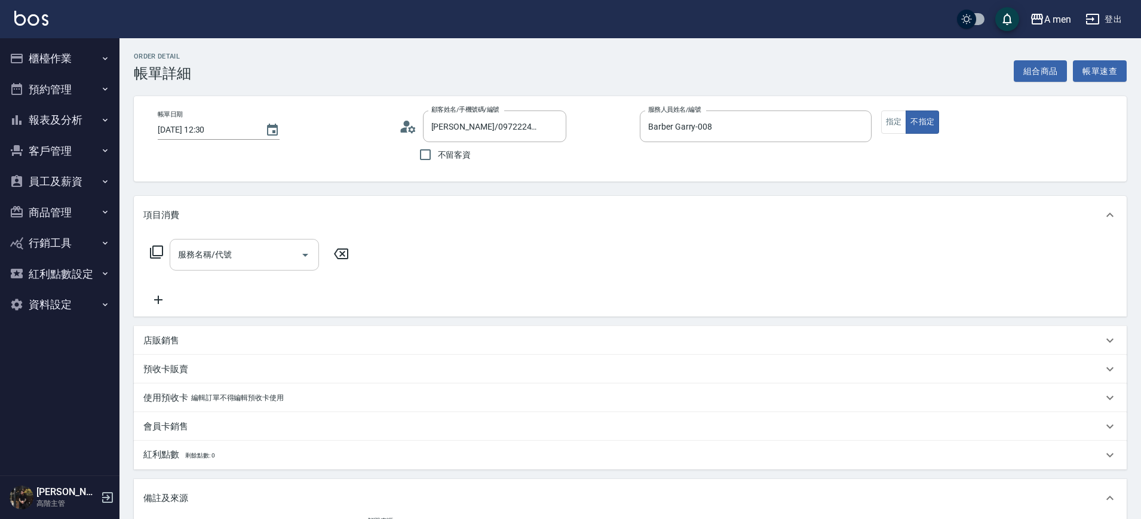
click at [263, 263] on input "服務名稱/代號" at bounding box center [235, 254] width 121 height 21
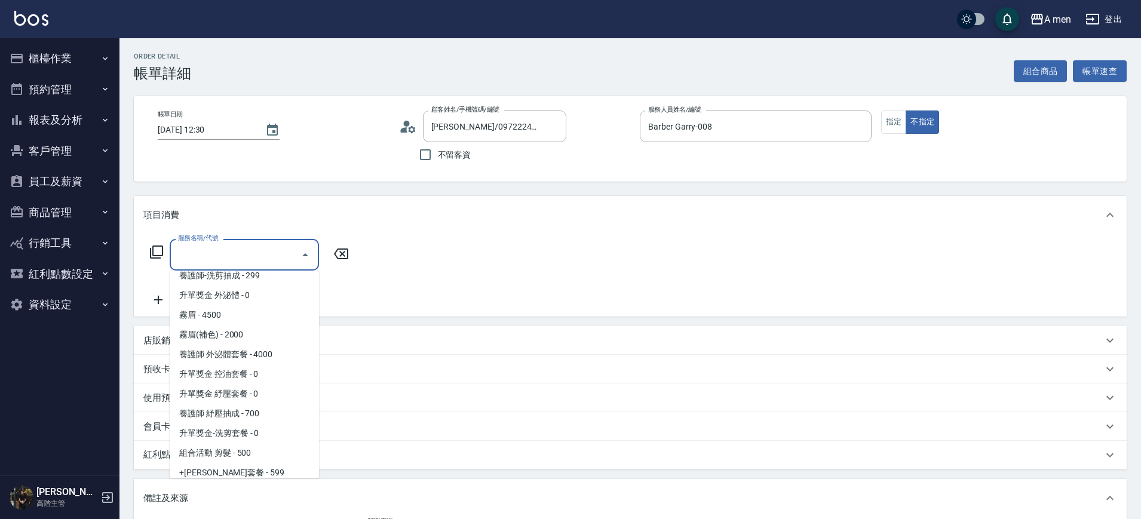
scroll to position [224, 0]
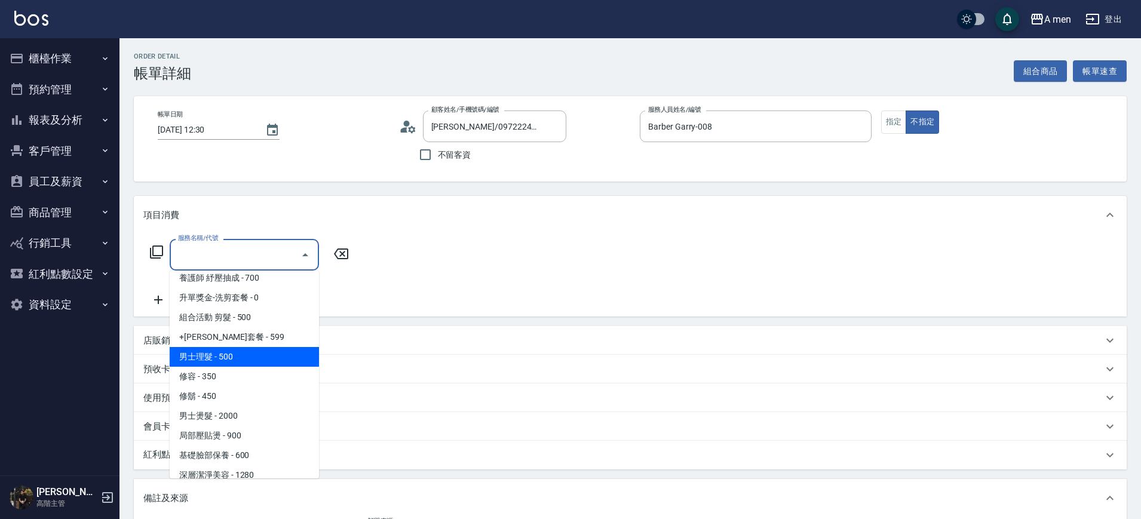
click at [250, 363] on span "男士理髮 - 500" at bounding box center [244, 357] width 149 height 20
type input "男士理髮(A01)"
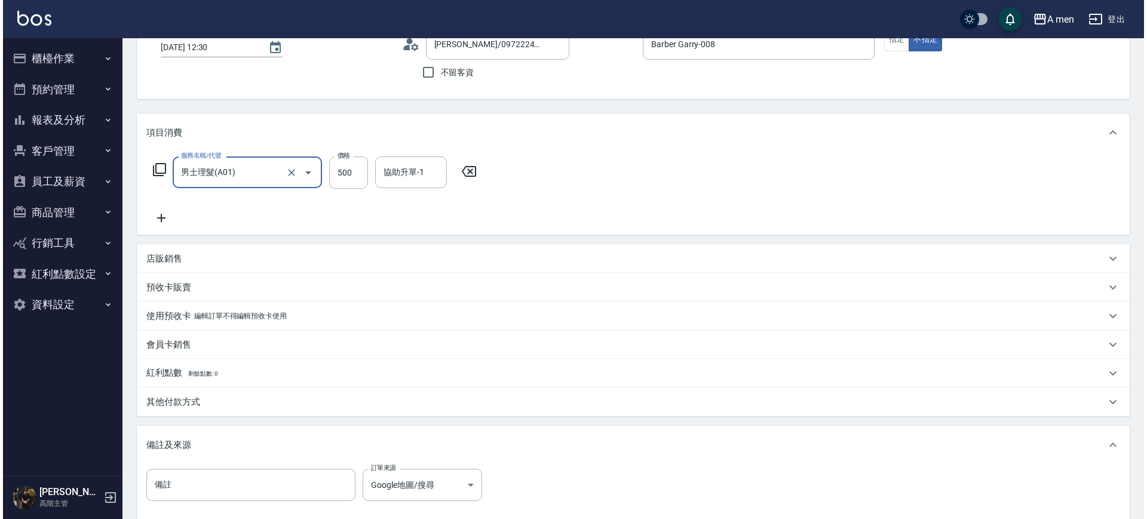
scroll to position [217, 0]
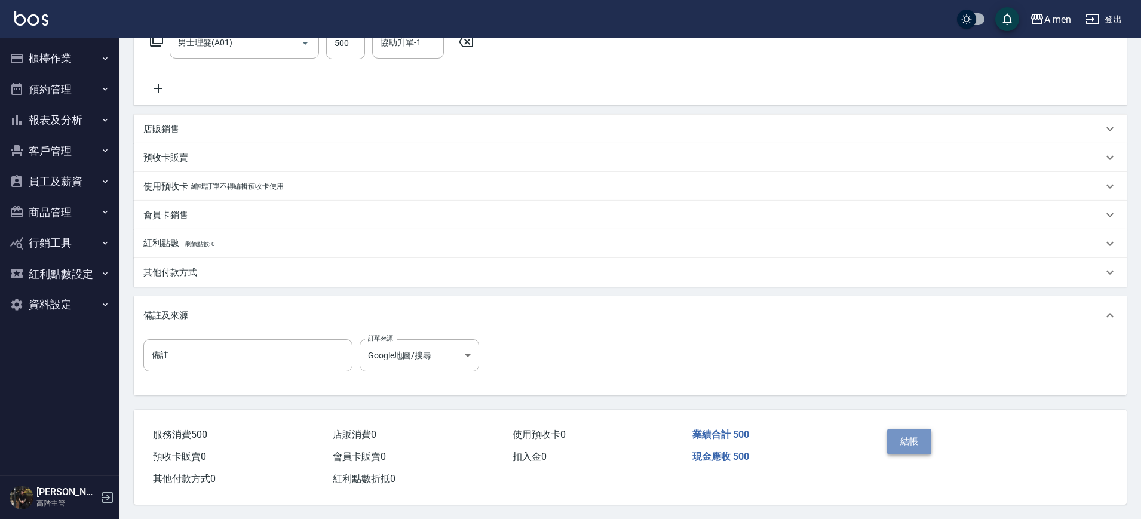
click at [925, 441] on button "結帳" at bounding box center [909, 441] width 45 height 25
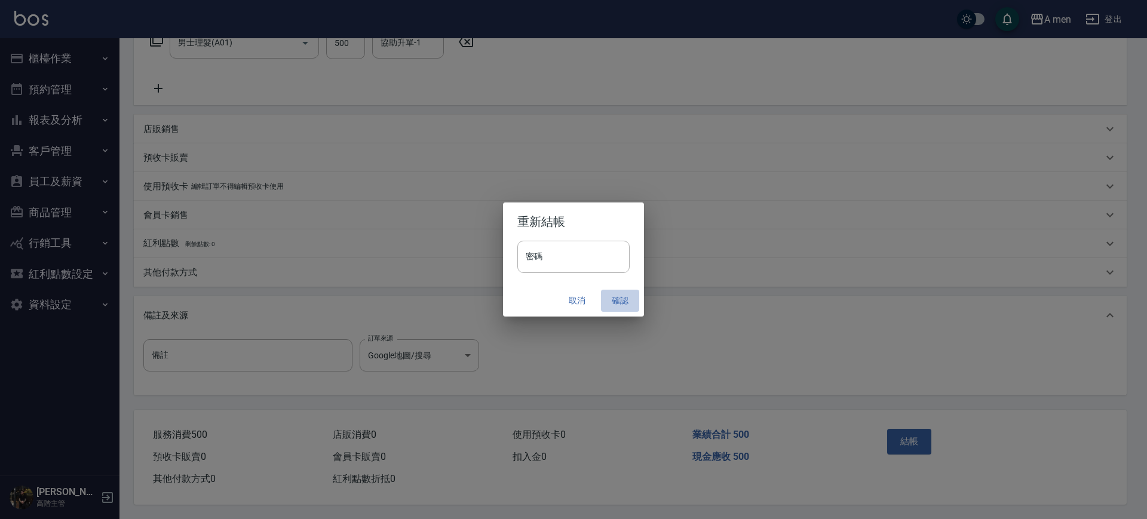
click at [617, 311] on button "確認" at bounding box center [620, 301] width 38 height 22
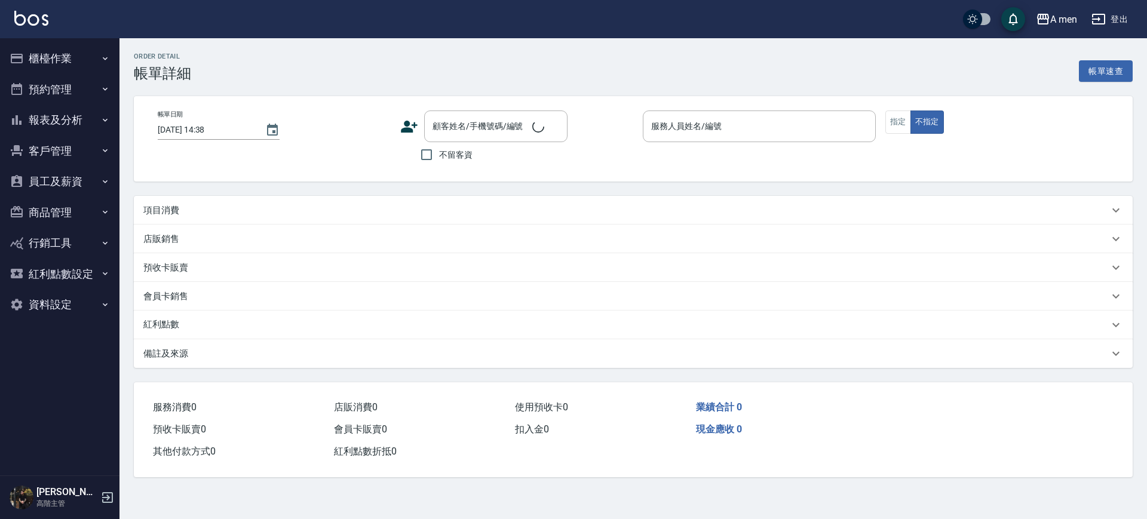
click at [202, 208] on div "項目消費" at bounding box center [625, 210] width 965 height 13
type input "2025/10/04 14:00"
type input "Barber MORE-001"
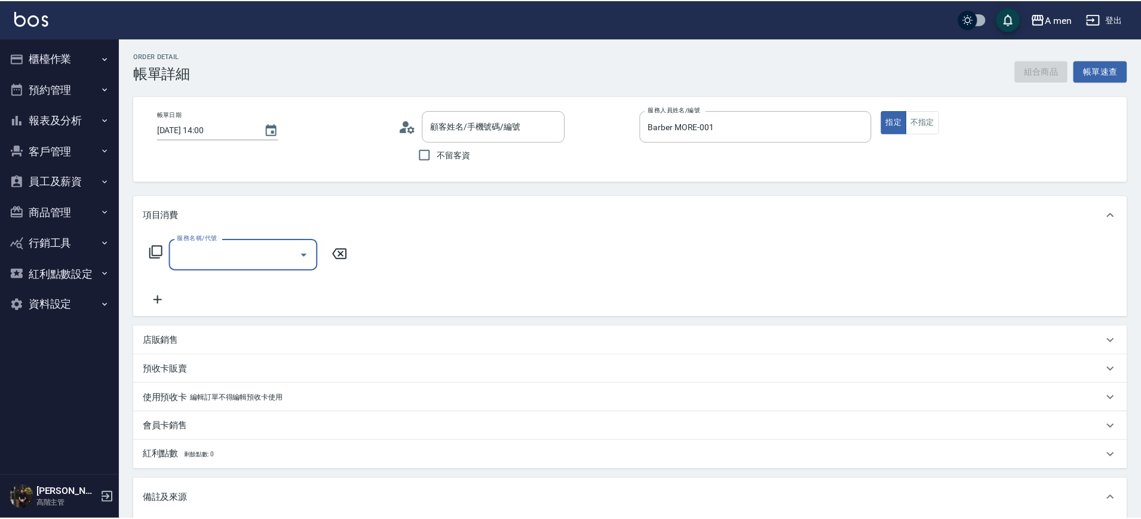
scroll to position [21, 0]
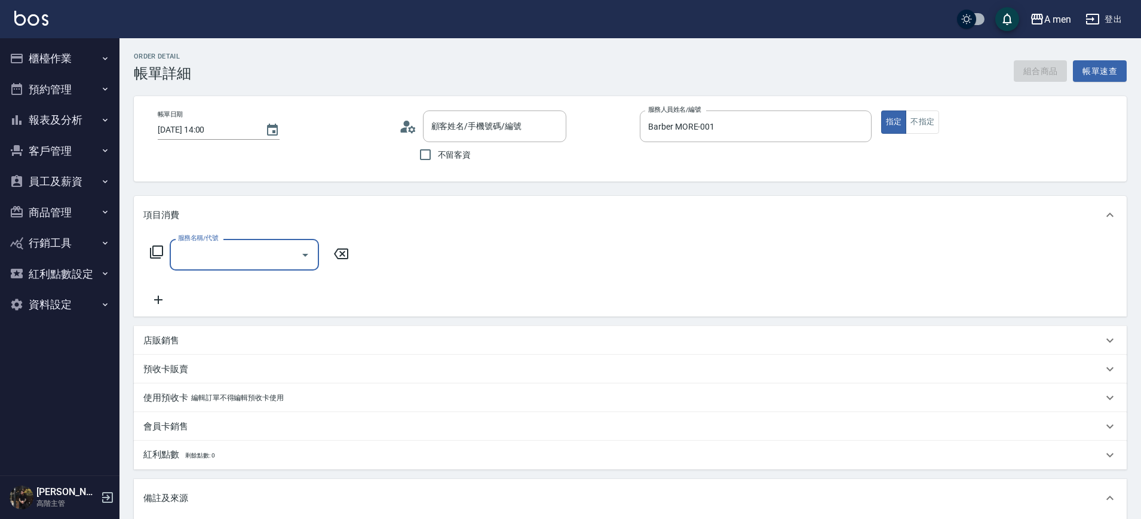
type input "龔書穎/0936083298/null"
click at [1037, 61] on button "組合商品" at bounding box center [1041, 71] width 54 height 22
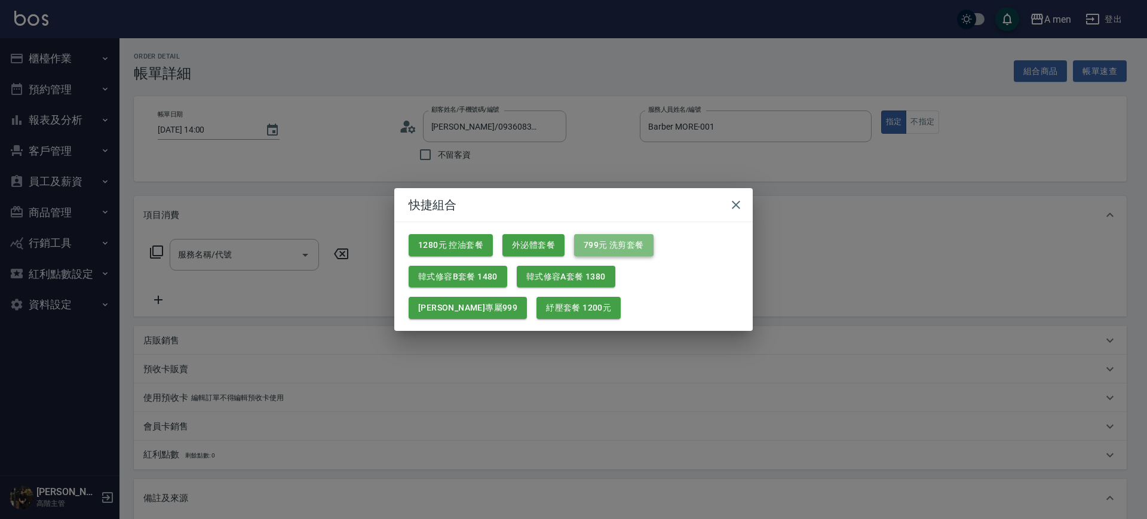
click at [591, 250] on button "799元 洗剪套餐" at bounding box center [613, 245] width 79 height 22
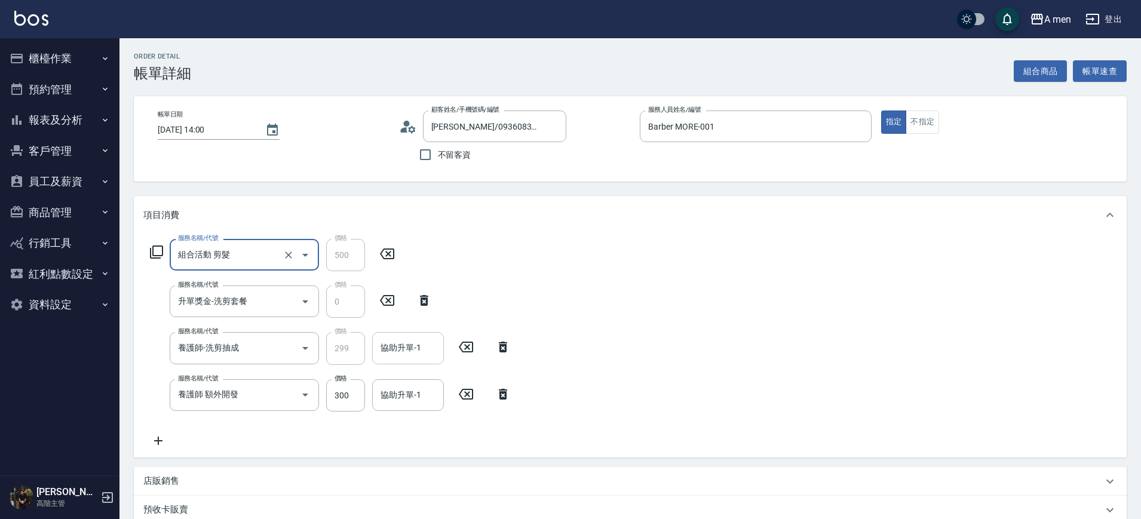
click at [388, 350] on input "協助升單-1" at bounding box center [407, 347] width 61 height 21
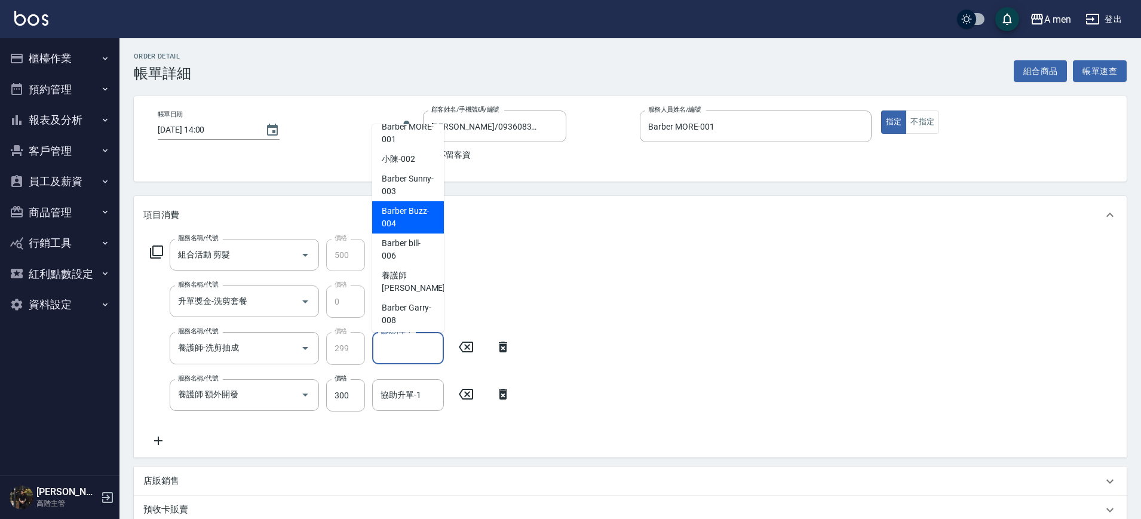
scroll to position [15, 0]
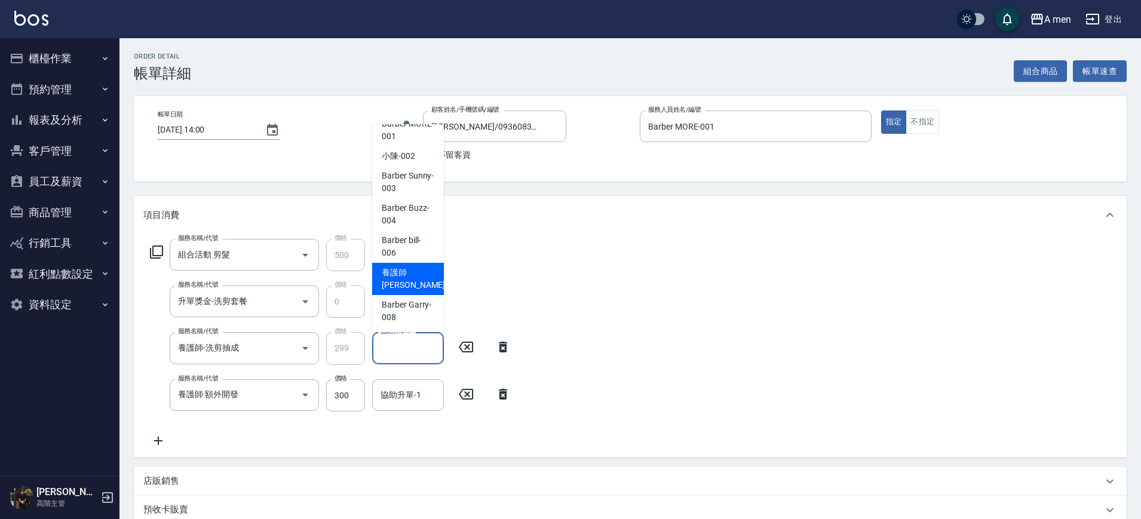
click at [407, 284] on span "養護師 小趙 -007" at bounding box center [422, 278] width 80 height 25
type input "養護師 小趙-007"
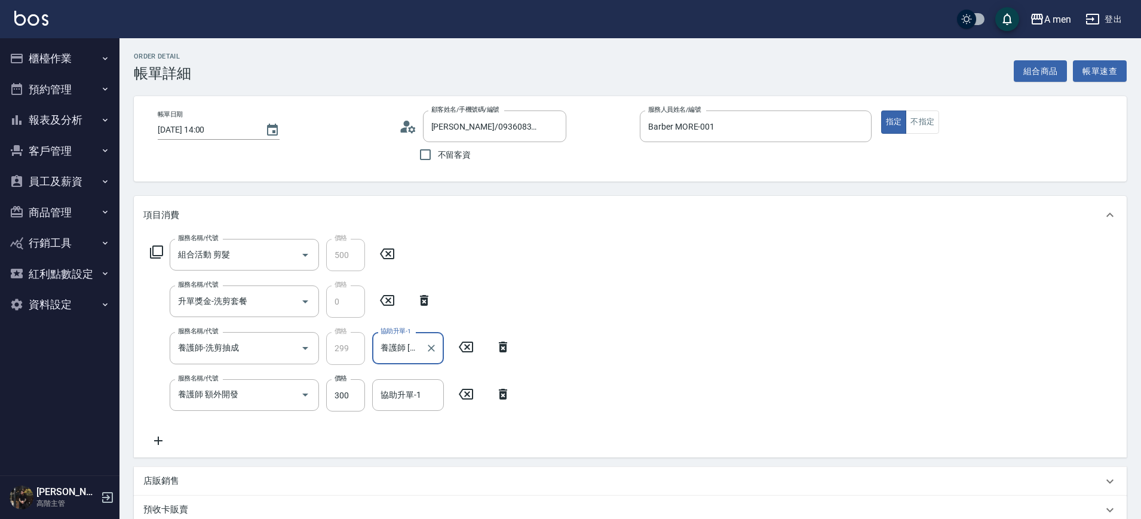
click at [495, 387] on icon at bounding box center [503, 394] width 30 height 14
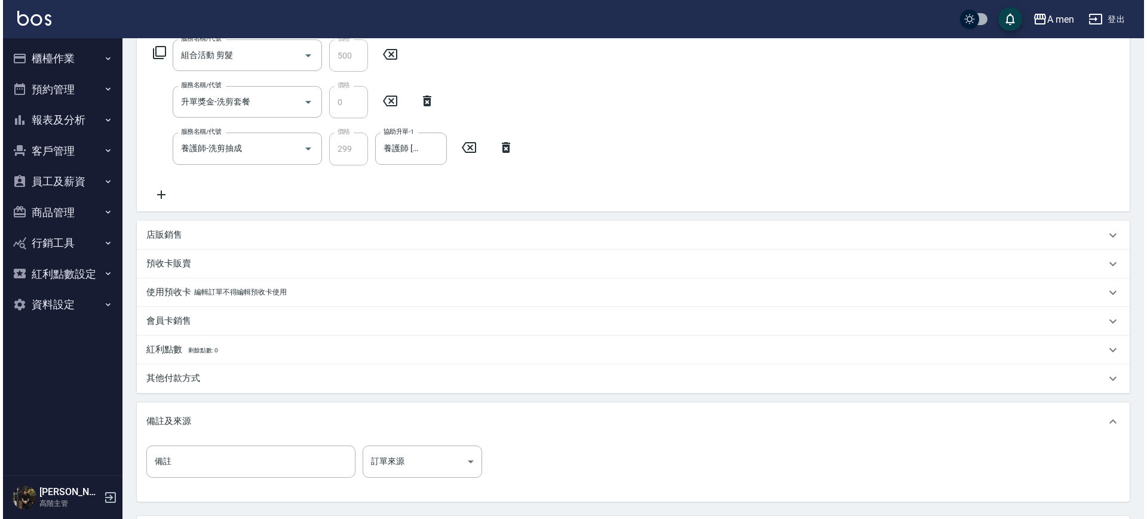
scroll to position [299, 0]
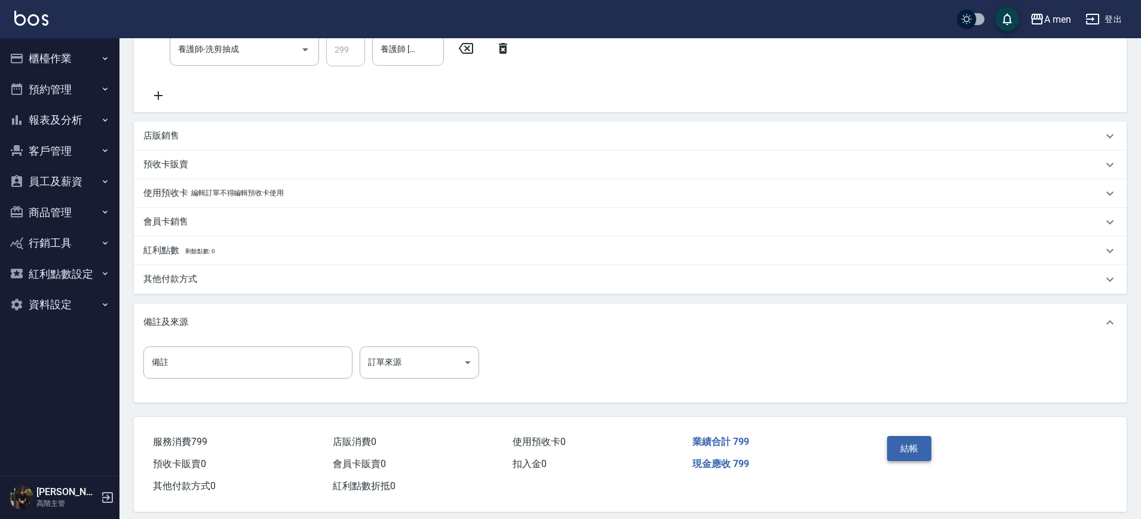
click at [889, 451] on button "結帳" at bounding box center [909, 448] width 45 height 25
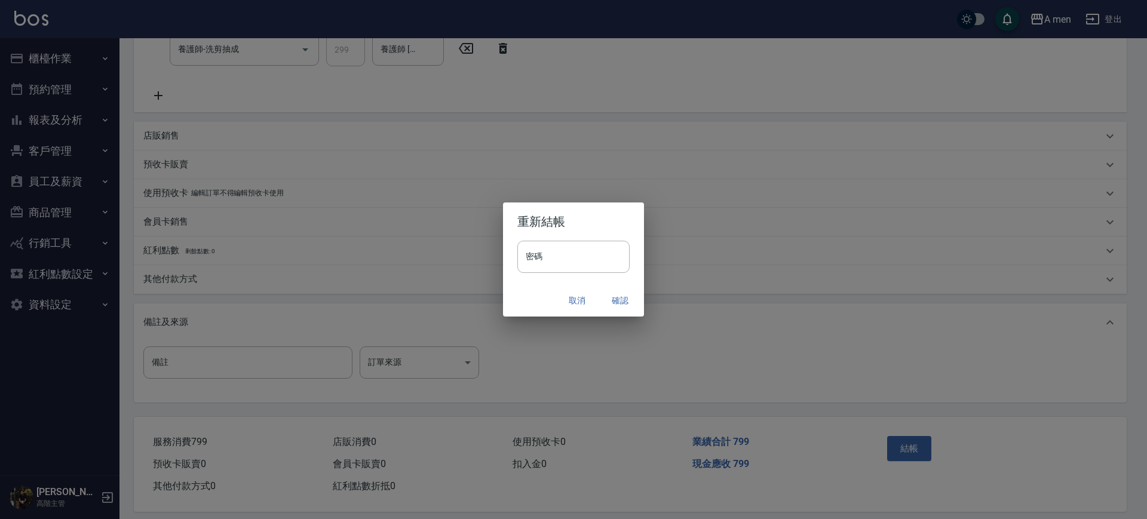
click at [627, 294] on button "確認" at bounding box center [620, 301] width 38 height 22
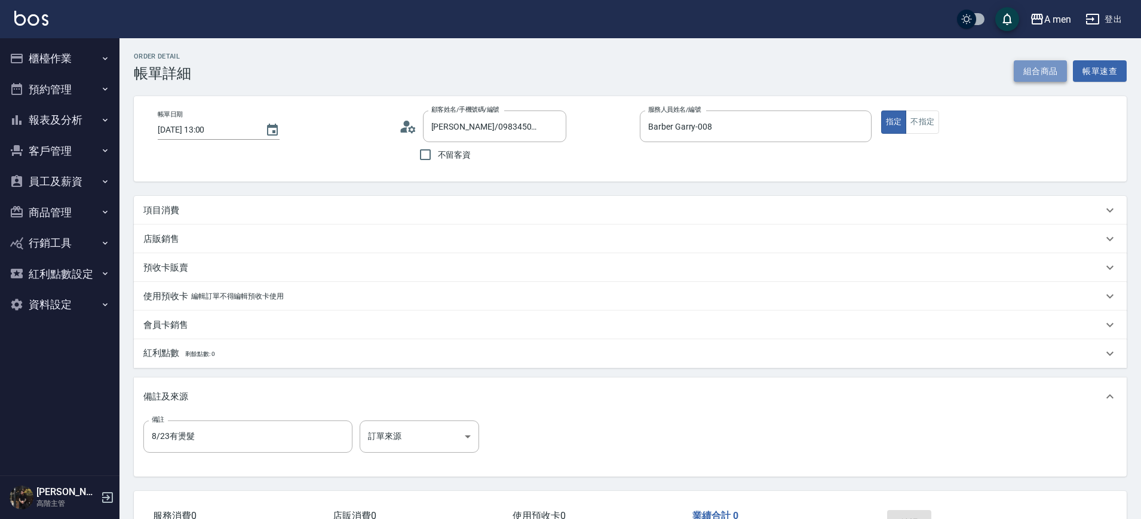
click at [1050, 69] on button "組合商品" at bounding box center [1041, 71] width 54 height 22
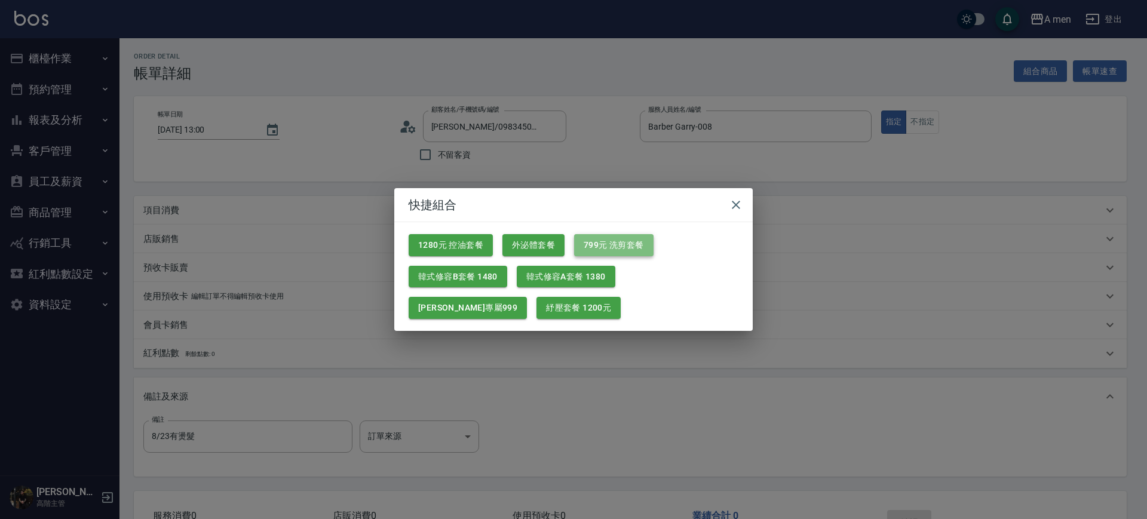
click at [575, 242] on button "799元 洗剪套餐" at bounding box center [613, 245] width 79 height 22
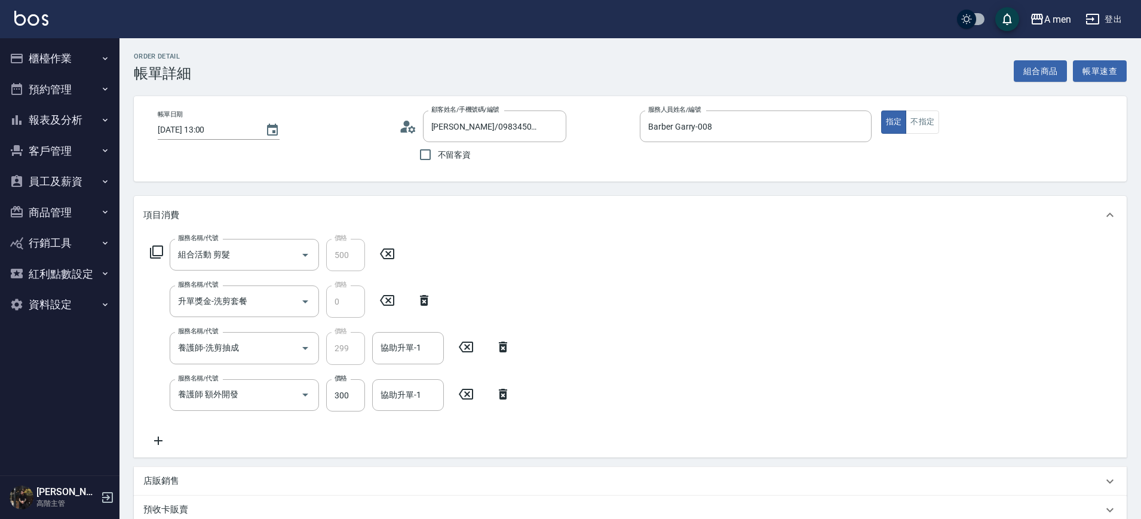
click at [513, 389] on icon at bounding box center [503, 394] width 30 height 14
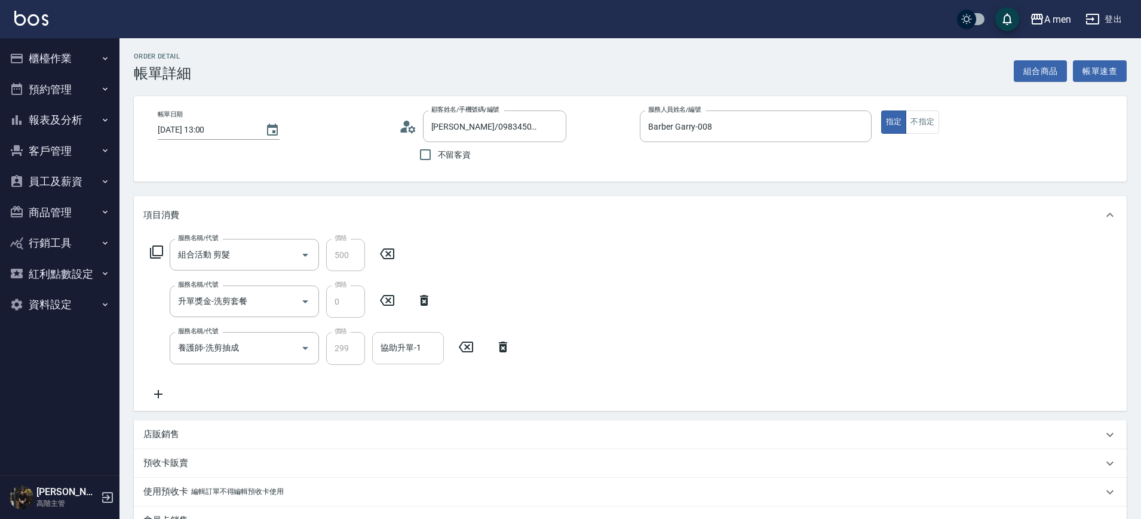
click at [423, 345] on input "協助升單-1" at bounding box center [407, 347] width 61 height 21
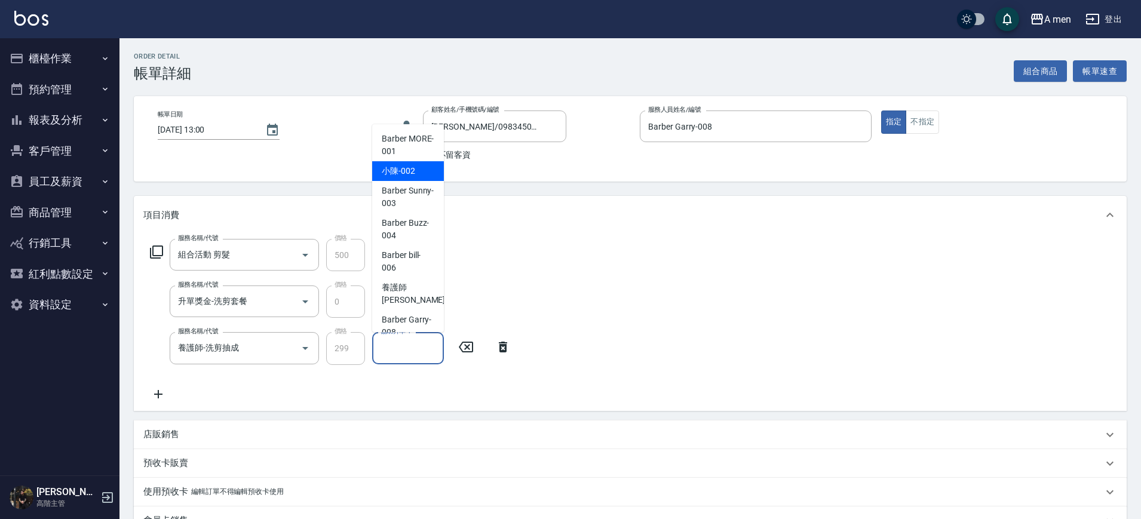
click at [417, 175] on div "小陳 -002" at bounding box center [408, 171] width 72 height 20
type input "小陳-002"
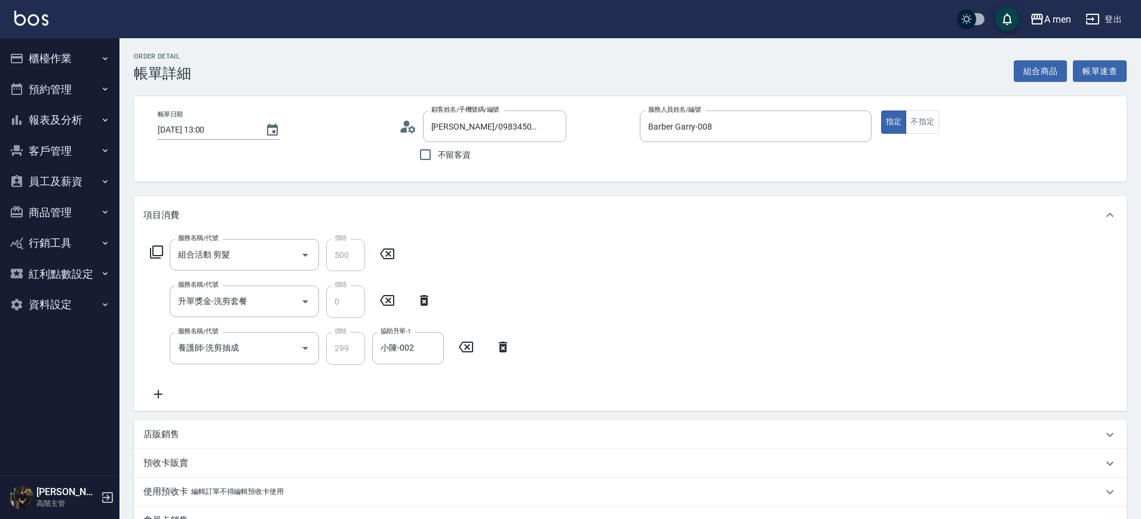
click at [152, 388] on icon at bounding box center [158, 394] width 30 height 14
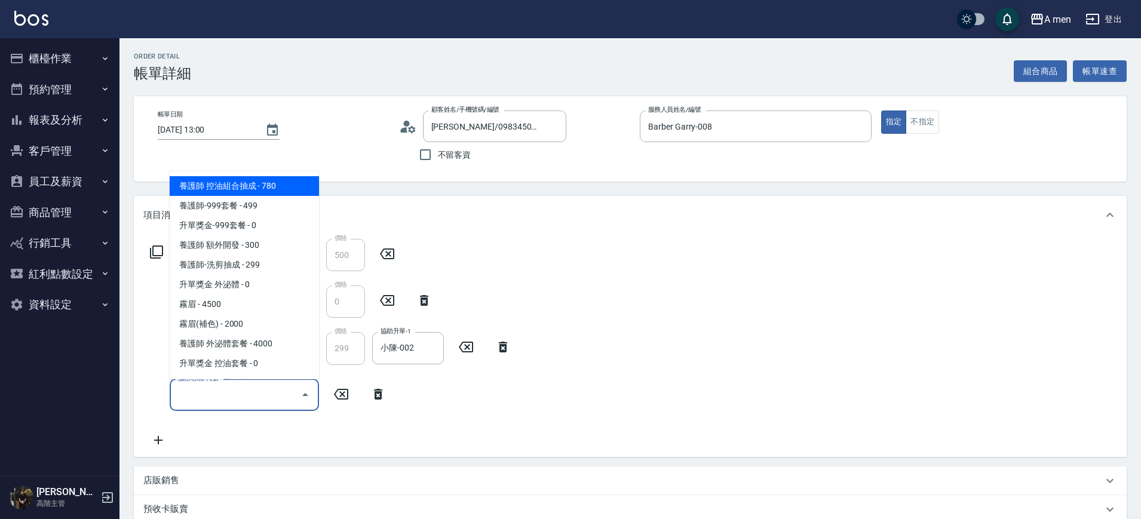
click at [204, 386] on input "服務名稱/代號" at bounding box center [235, 395] width 121 height 21
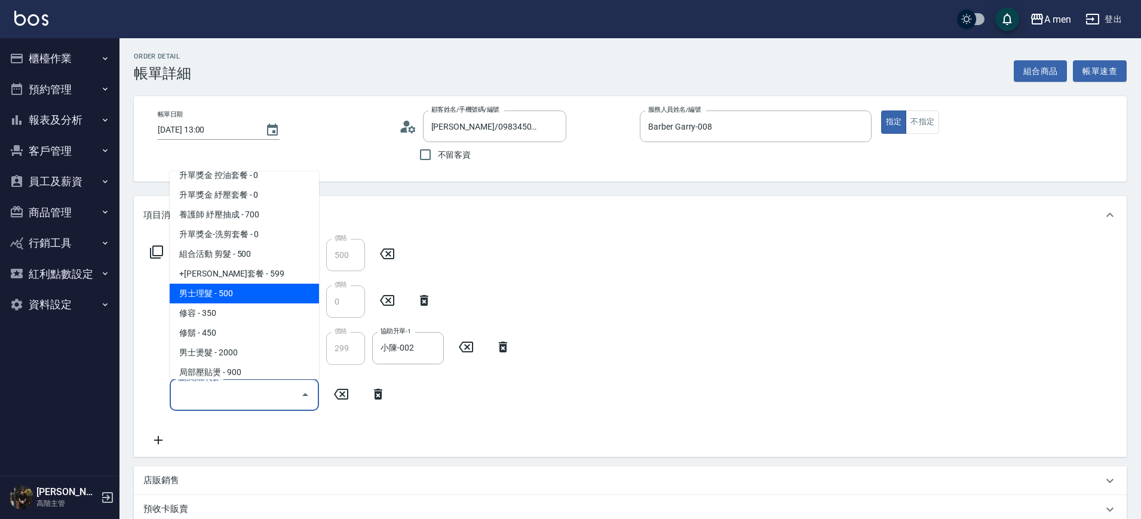
scroll to position [224, 0]
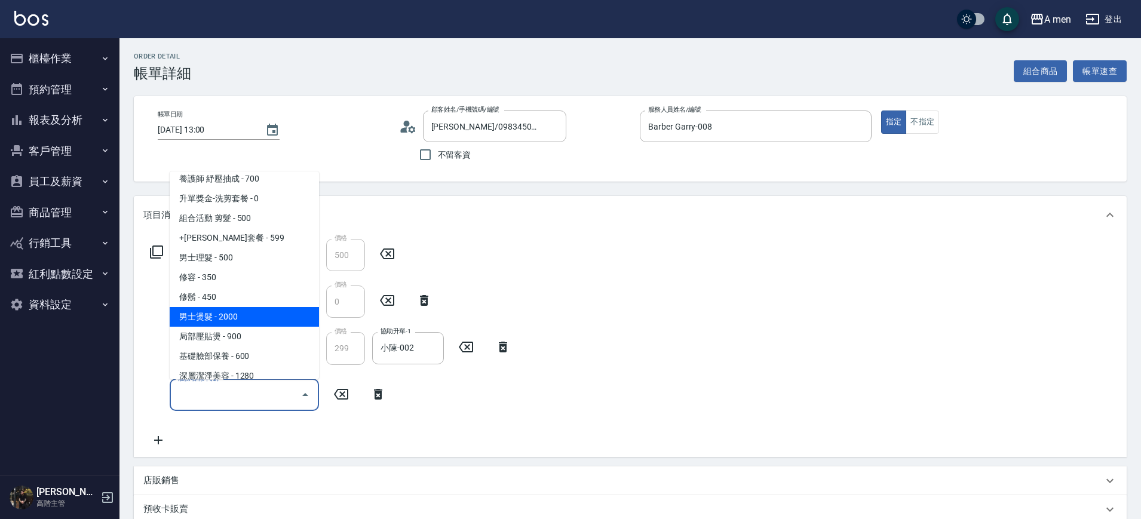
click at [238, 316] on span "男士燙髮 - 2000" at bounding box center [244, 317] width 149 height 20
type input "男士燙髮(B01)"
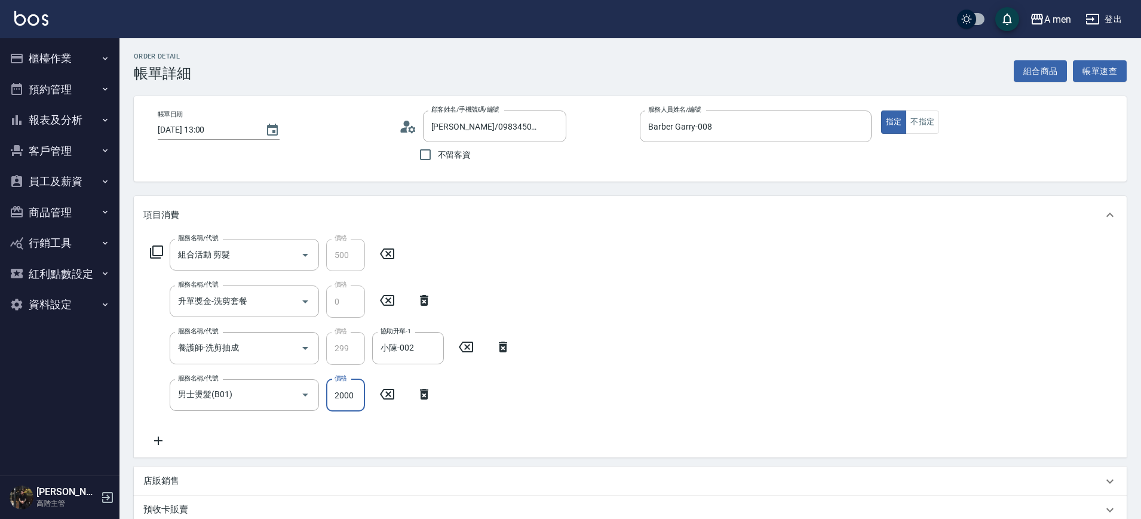
click at [357, 401] on input "2000" at bounding box center [345, 395] width 39 height 32
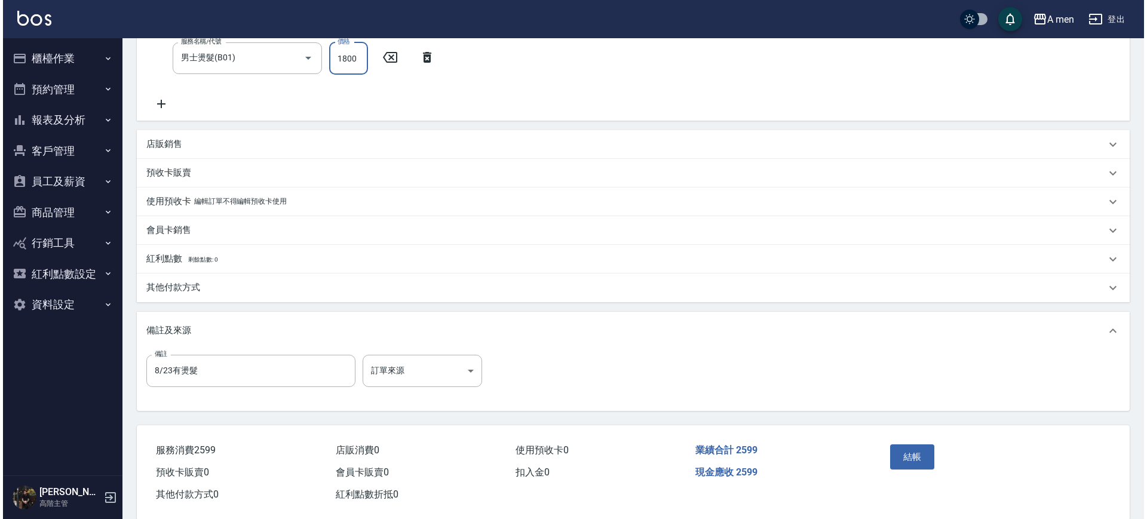
scroll to position [358, 0]
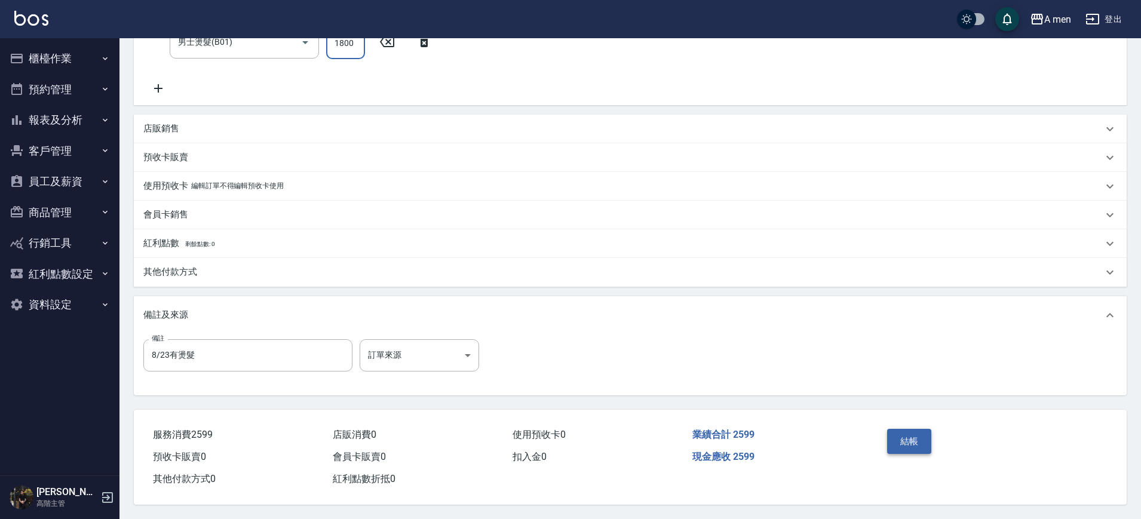
type input "1800"
click at [928, 432] on button "結帳" at bounding box center [909, 441] width 45 height 25
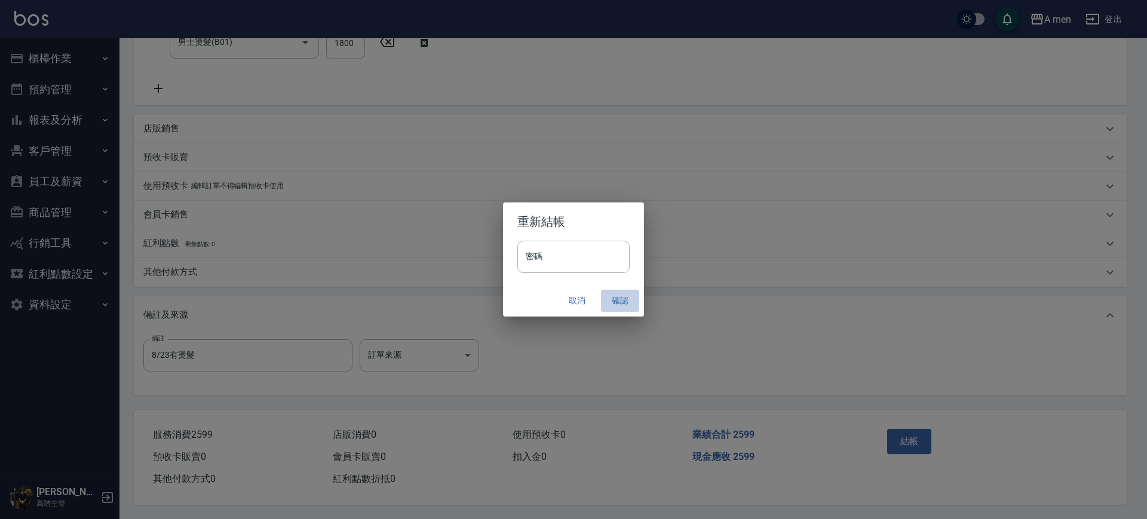
click at [618, 305] on button "確認" at bounding box center [620, 301] width 38 height 22
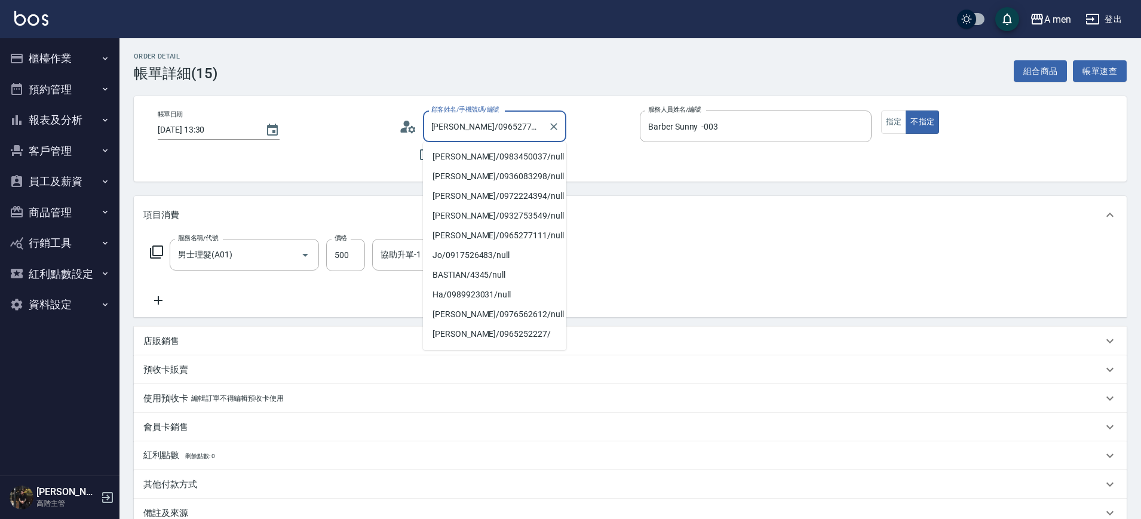
drag, startPoint x: 459, startPoint y: 125, endPoint x: 506, endPoint y: 127, distance: 47.2
click at [506, 127] on input "[PERSON_NAME]/0965277111/null" at bounding box center [485, 126] width 115 height 21
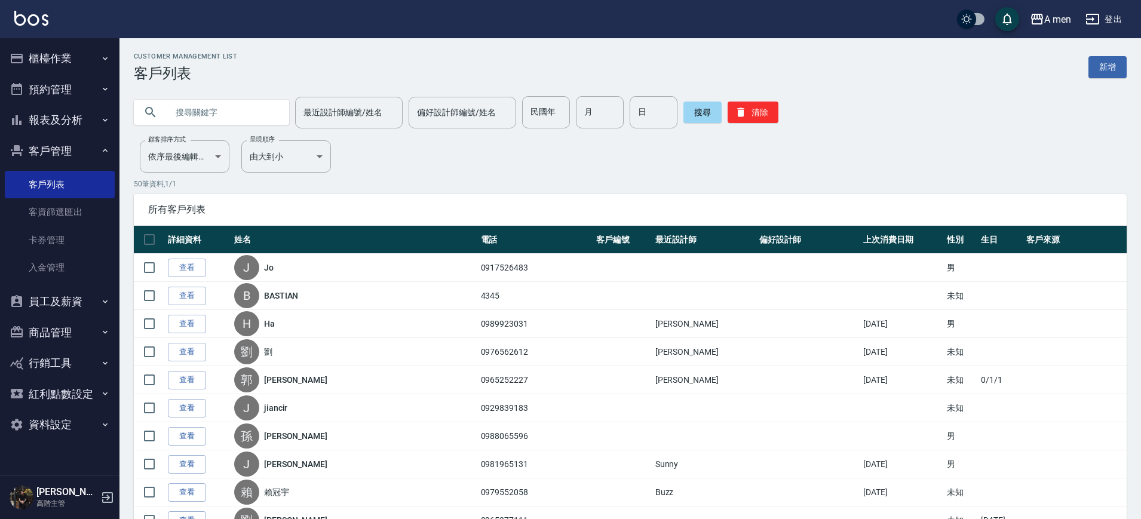
click at [239, 118] on input "text" at bounding box center [223, 112] width 112 height 32
paste input "0965277111"
type input "0965277111"
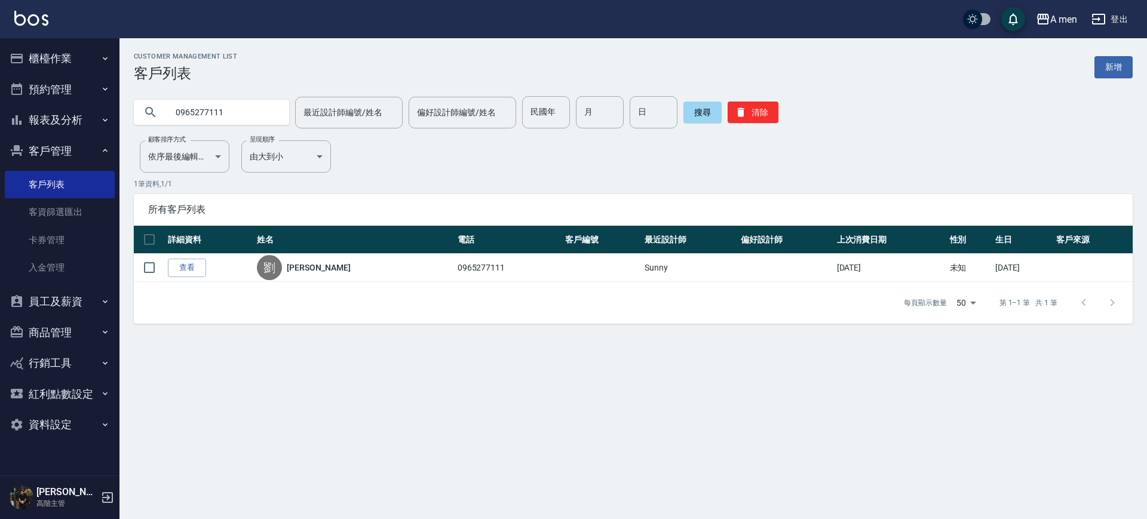
click at [174, 282] on div "每頁顯示數量 50 50 第 1–1 筆 共 1 筆" at bounding box center [633, 303] width 999 height 42
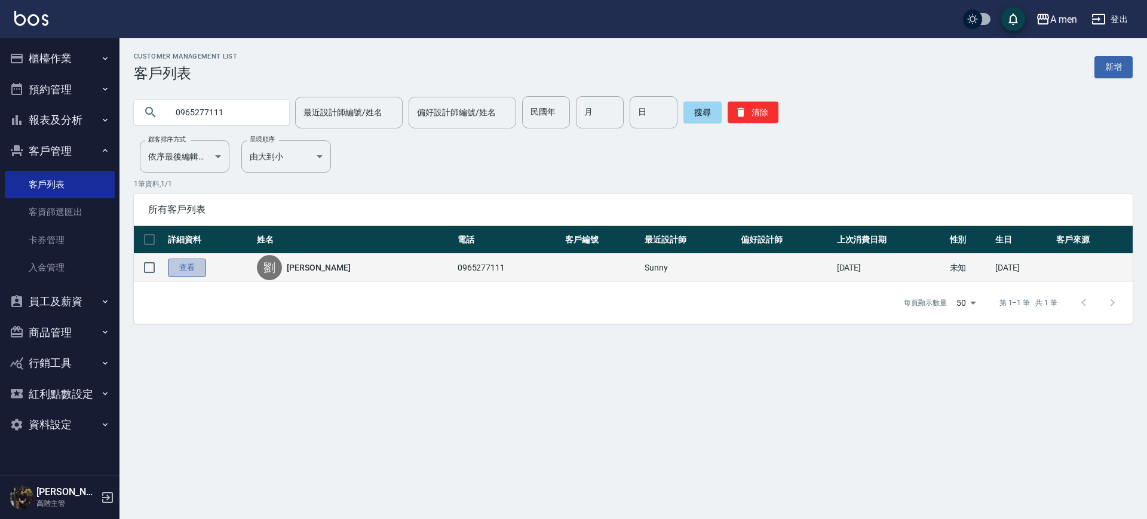
click at [184, 274] on link "查看" at bounding box center [187, 268] width 38 height 19
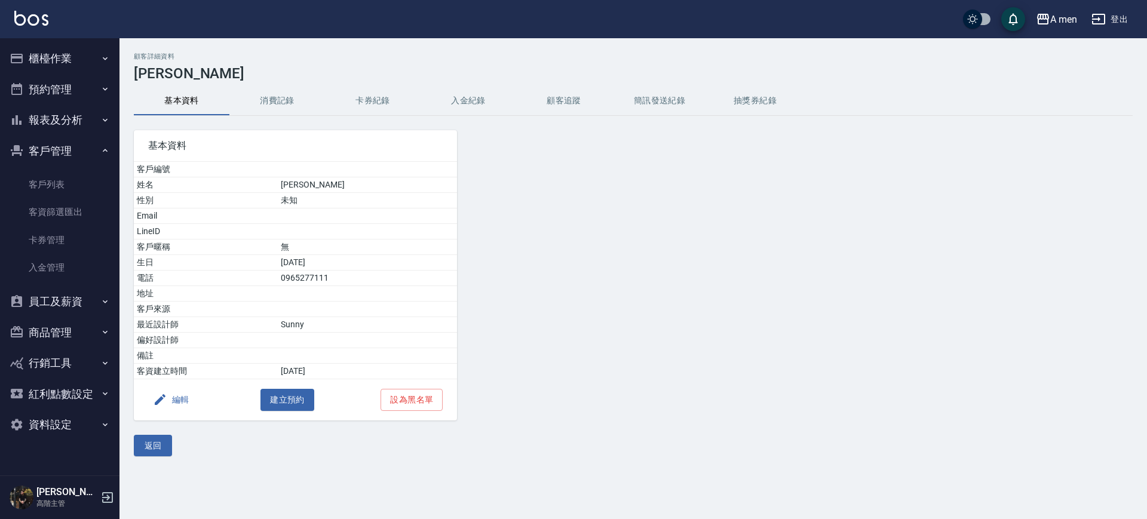
click at [286, 125] on div "基本資料 客戶編號 姓名 [PERSON_NAME] 性別 未知 Email LineID 客戶暱稱 無 生日 [DEMOGRAPHIC_DATA] 電話 […" at bounding box center [287, 268] width 337 height 305
click at [280, 112] on button "消費記錄" at bounding box center [277, 101] width 96 height 29
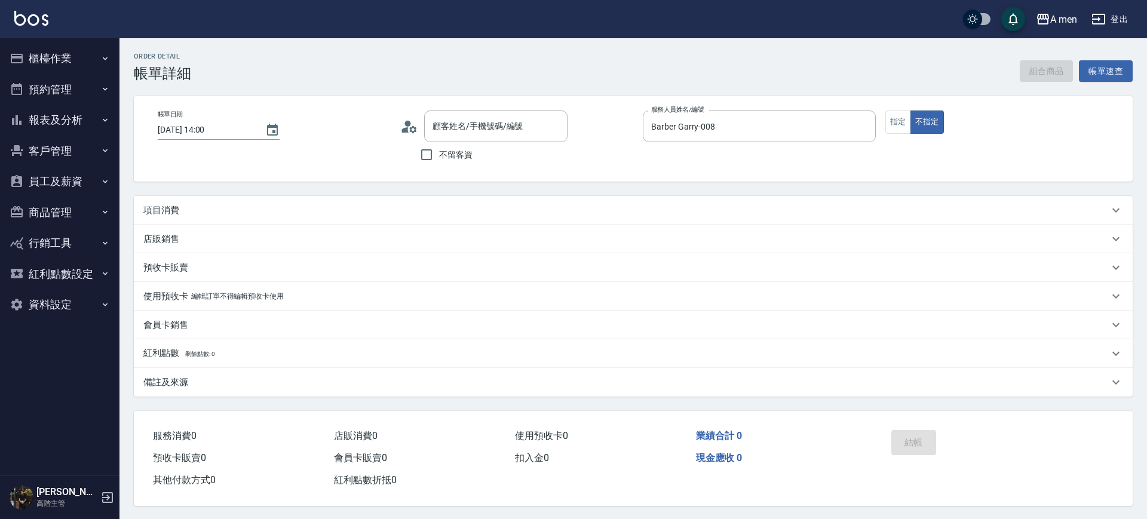
type input "[DATE] 14:00"
type input "Barber Garry-008"
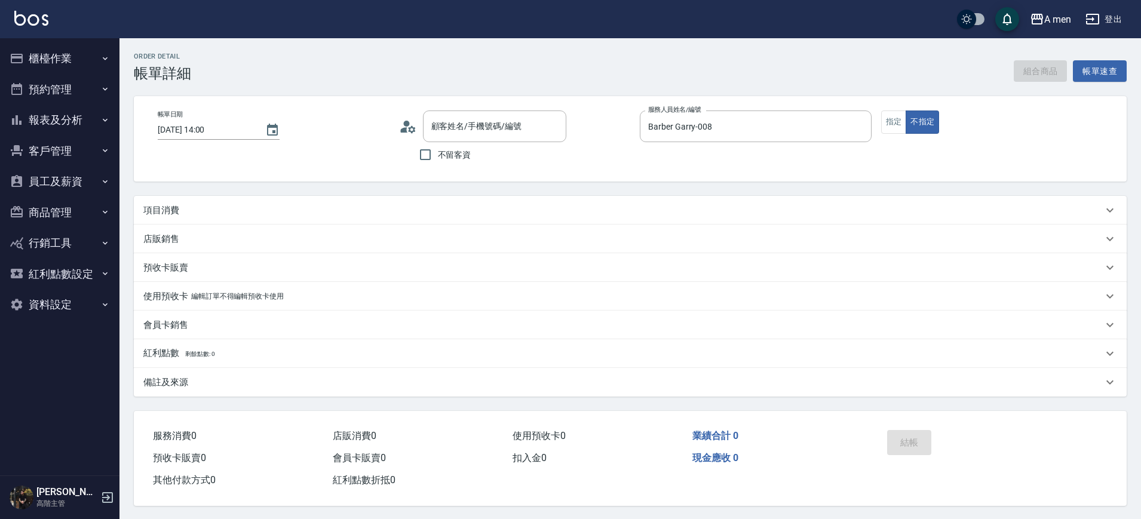
click at [1040, 74] on div "組合商品 帳單速查" at bounding box center [1070, 71] width 113 height 22
type input "[PERSON_NAME]/0939751532/null"
click at [1030, 60] on button "組合商品" at bounding box center [1041, 71] width 54 height 22
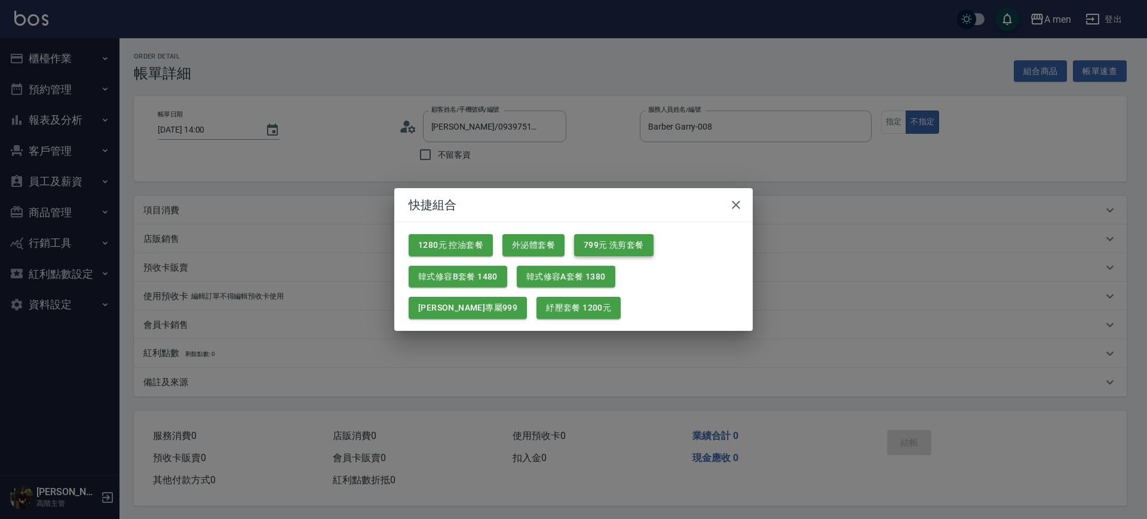
click at [635, 246] on button "799元 洗剪套餐" at bounding box center [613, 245] width 79 height 22
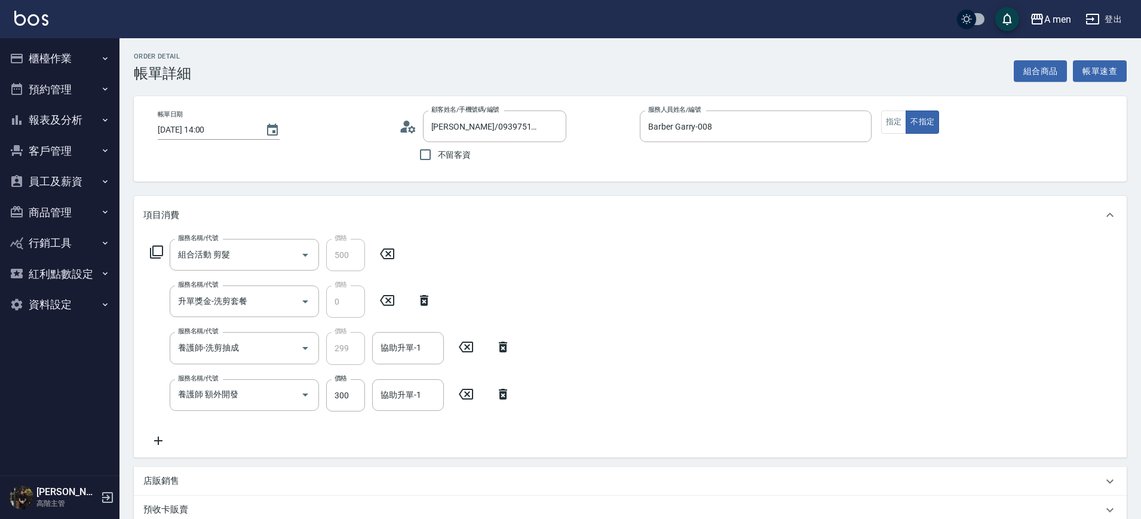
click at [495, 392] on icon at bounding box center [503, 394] width 30 height 14
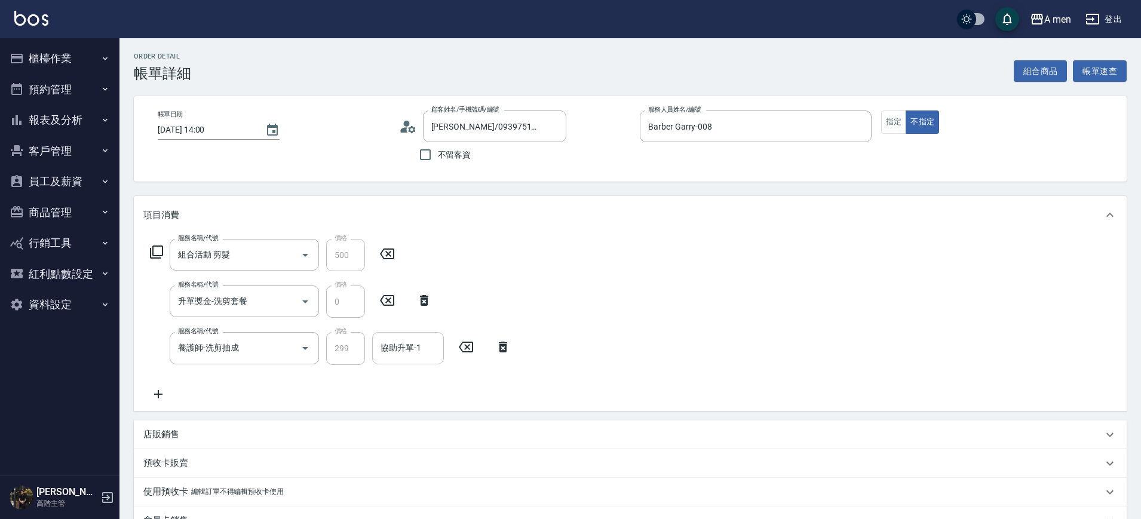
click at [421, 350] on input "協助升單-1" at bounding box center [407, 347] width 61 height 21
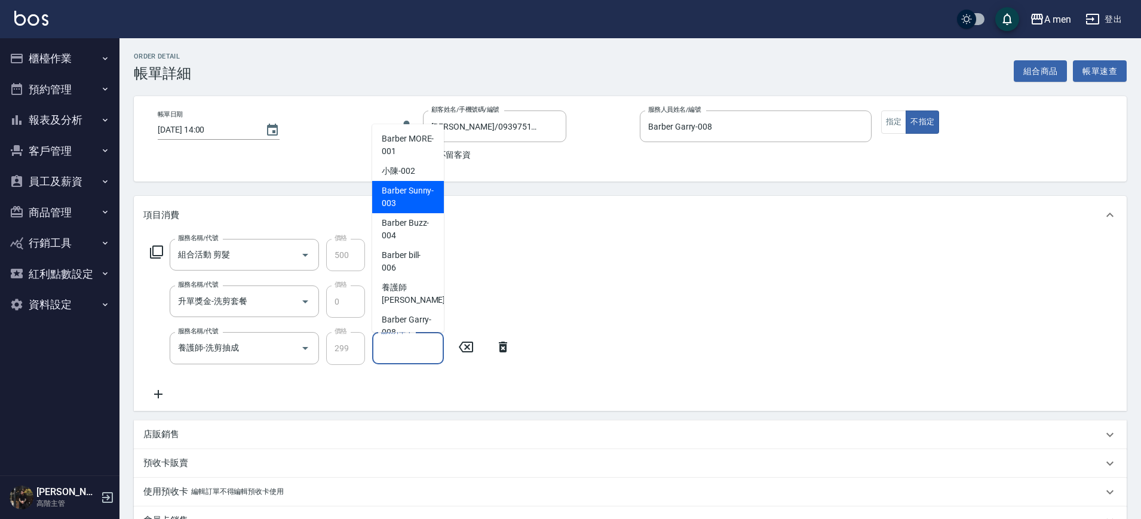
click at [418, 173] on div "小陳 -002" at bounding box center [408, 171] width 72 height 20
type input "小陳-002"
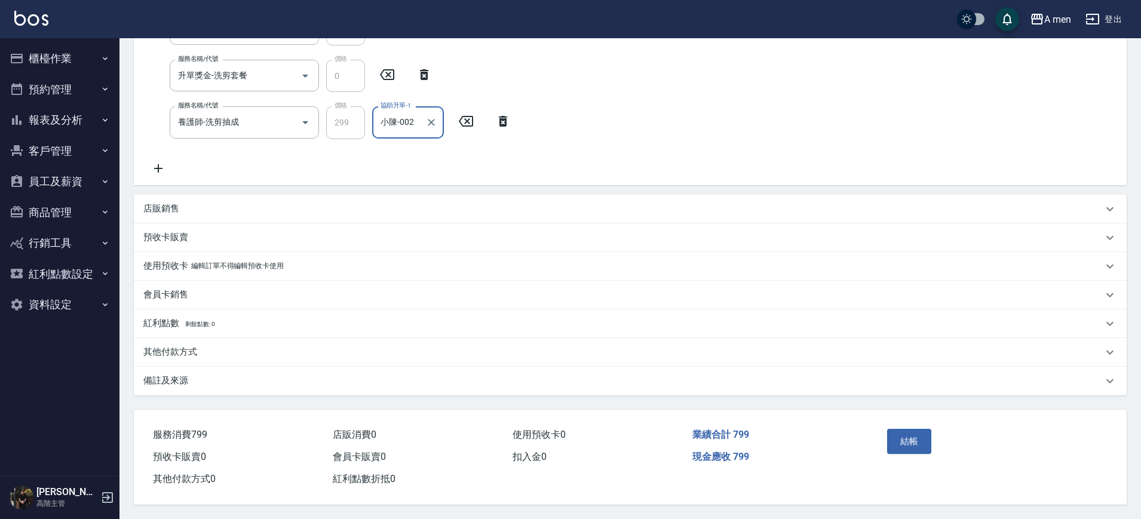
scroll to position [231, 0]
click at [740, 456] on span "現金應收 799" at bounding box center [720, 456] width 57 height 11
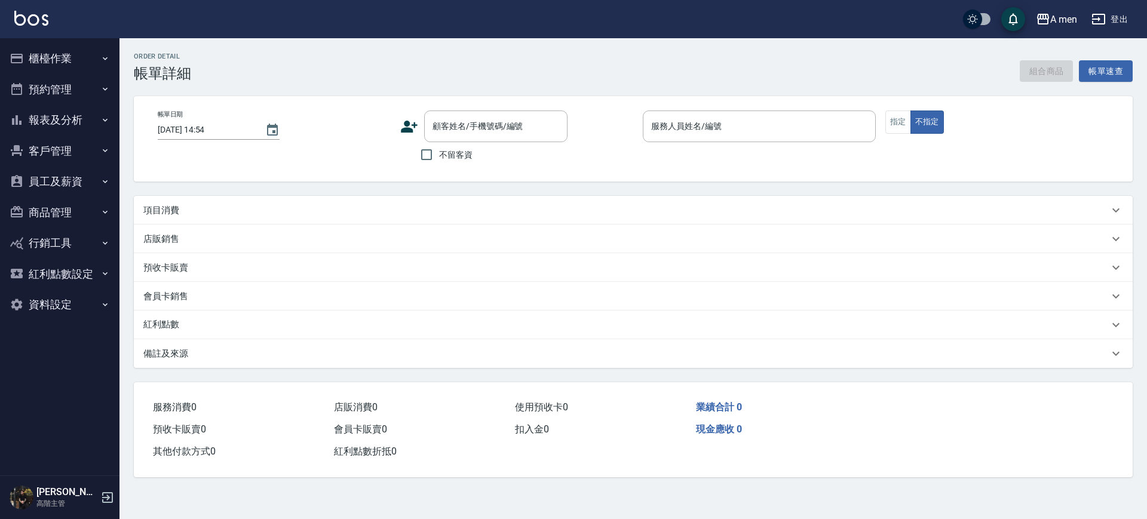
type input "[DATE] 14:00"
type input "Barber Garry-008"
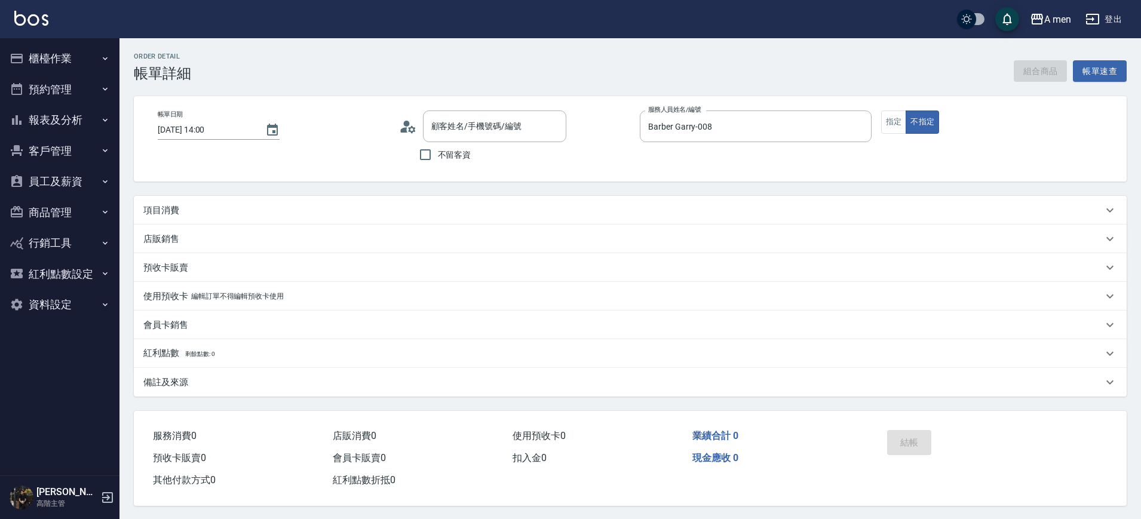
type input "[PERSON_NAME]/0939751532/null"
click at [1034, 67] on button "組合商品" at bounding box center [1041, 71] width 54 height 22
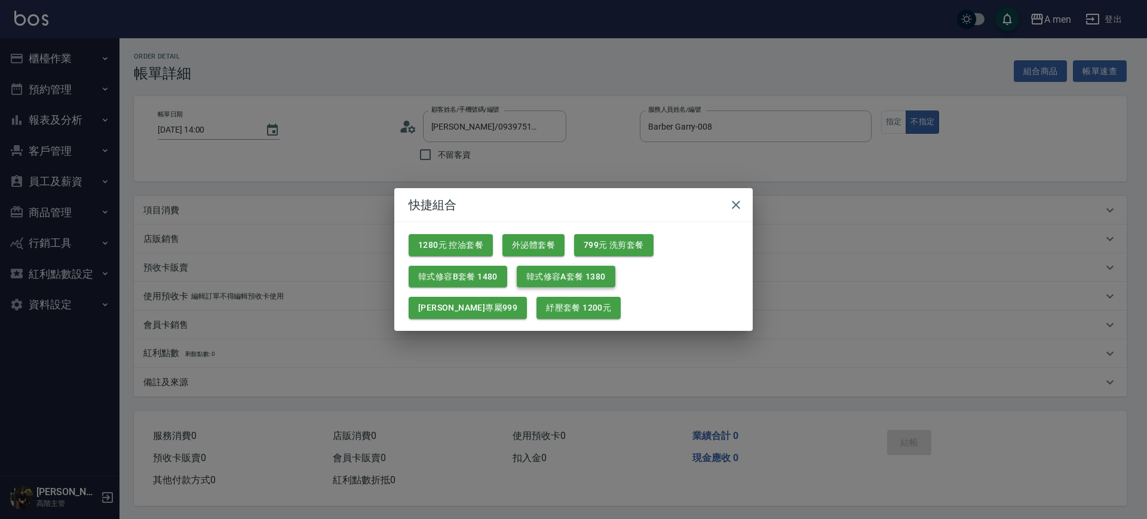
click at [605, 240] on button "799元 洗剪套餐" at bounding box center [613, 245] width 79 height 22
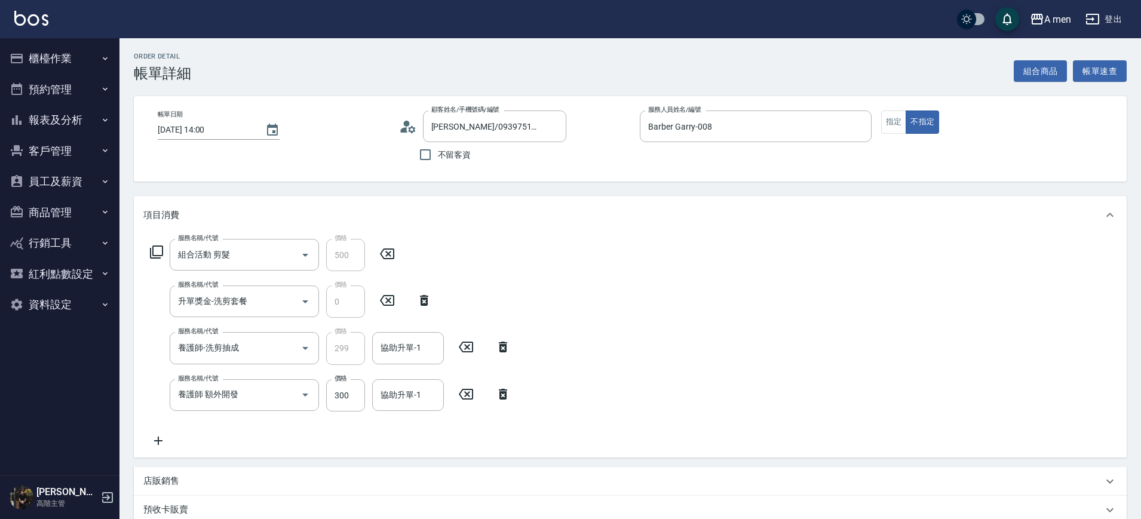
drag, startPoint x: 506, startPoint y: 398, endPoint x: 468, endPoint y: 390, distance: 39.1
click at [503, 398] on icon at bounding box center [503, 394] width 8 height 11
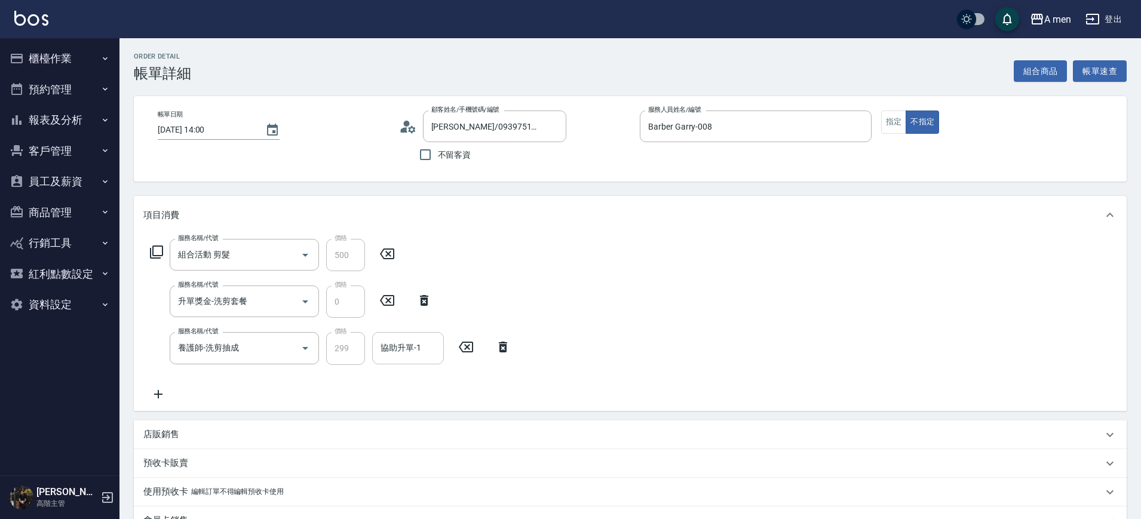
click at [435, 362] on div "協助升單-1" at bounding box center [408, 348] width 72 height 32
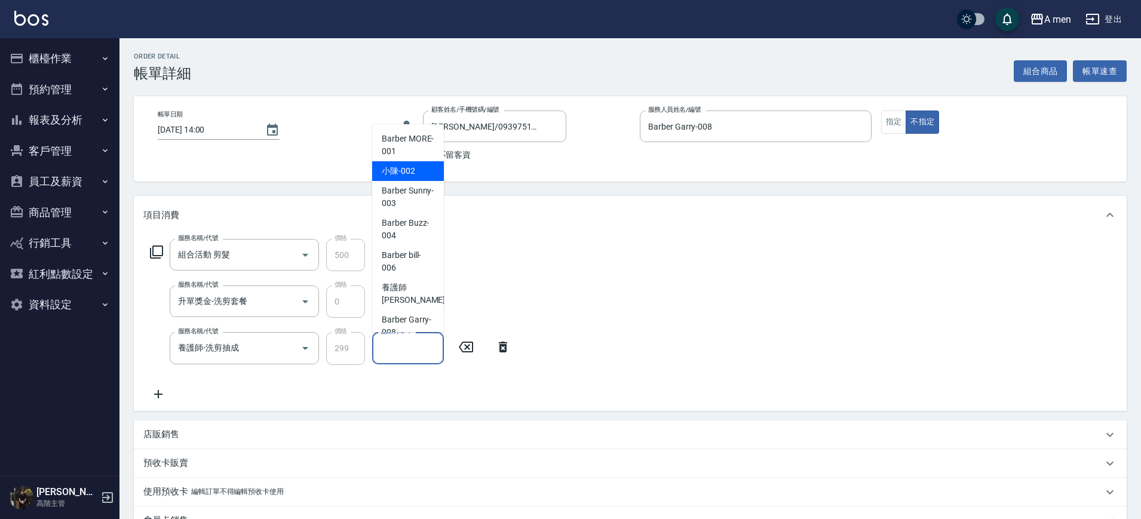
click at [400, 167] on span "小陳 -002" at bounding box center [398, 171] width 33 height 13
type input "小陳-002"
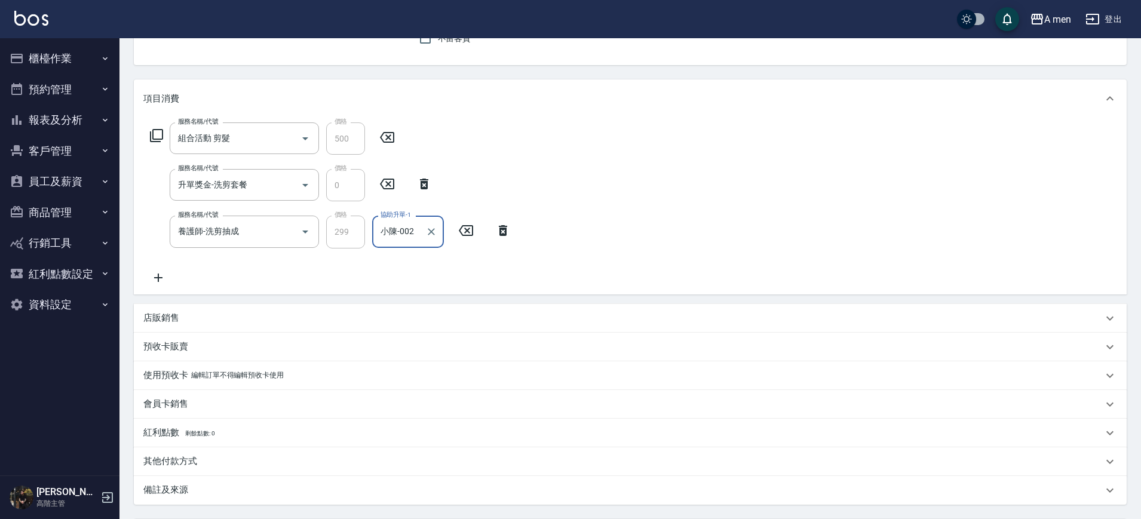
scroll to position [231, 0]
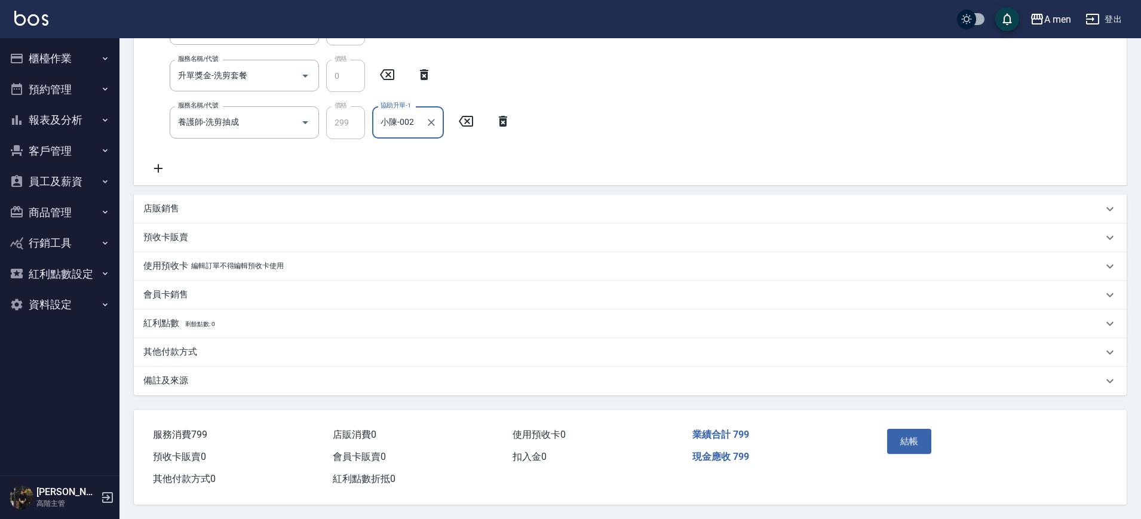
click at [201, 359] on div "其他付款方式" at bounding box center [630, 352] width 993 height 29
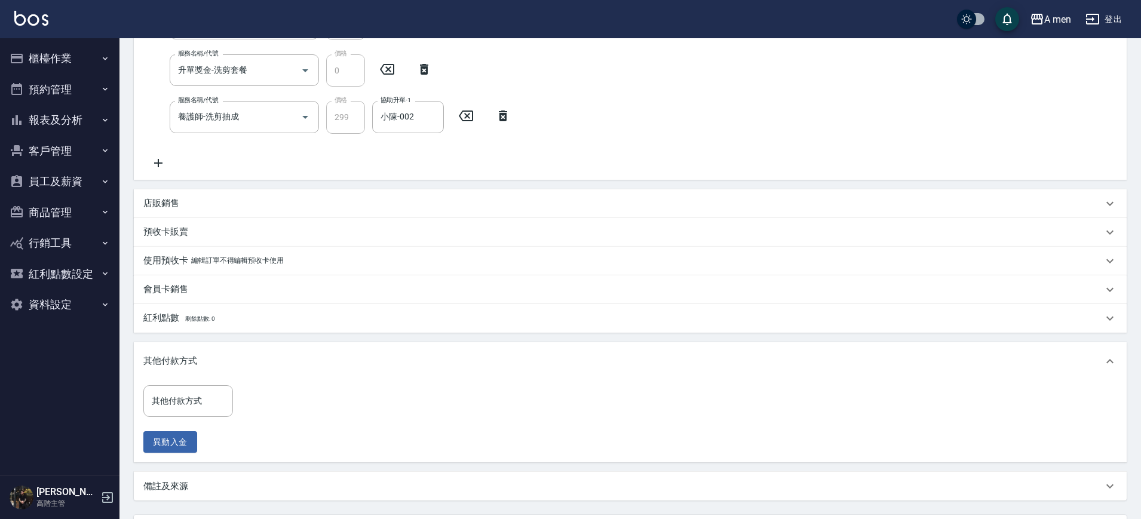
click at [199, 383] on div "其他付款方式 其他付款方式 異動入金" at bounding box center [630, 421] width 993 height 82
click at [210, 406] on input "其他付款方式" at bounding box center [188, 401] width 79 height 21
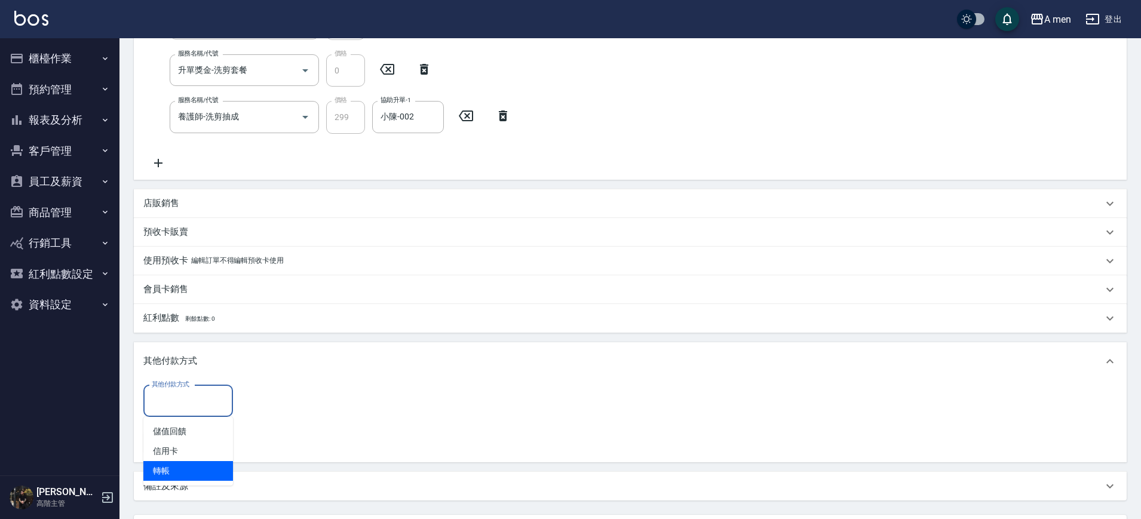
click at [190, 463] on span "轉帳" at bounding box center [188, 471] width 90 height 20
type input "轉帳"
click at [281, 405] on input "0" at bounding box center [285, 401] width 90 height 32
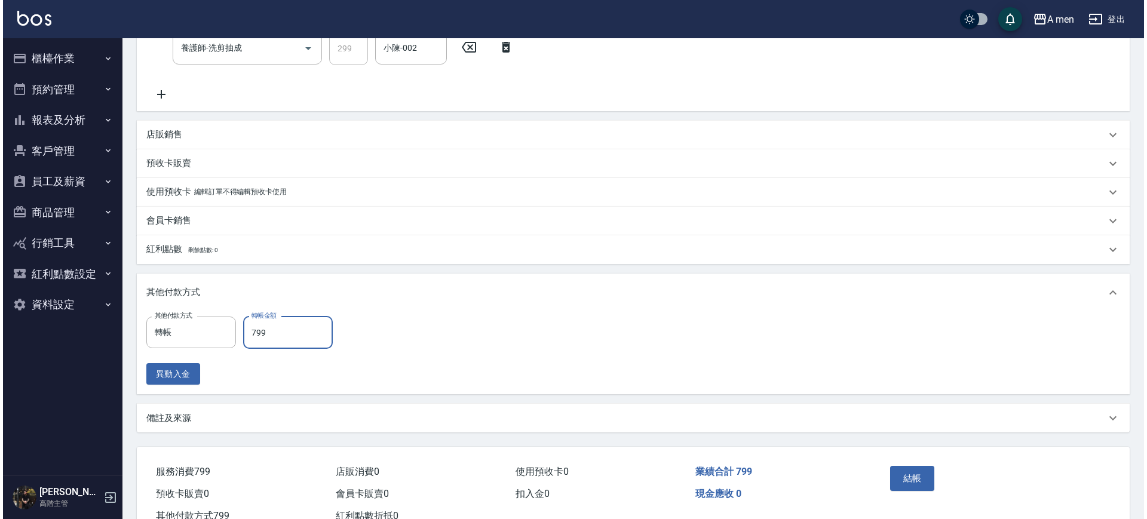
scroll to position [342, 0]
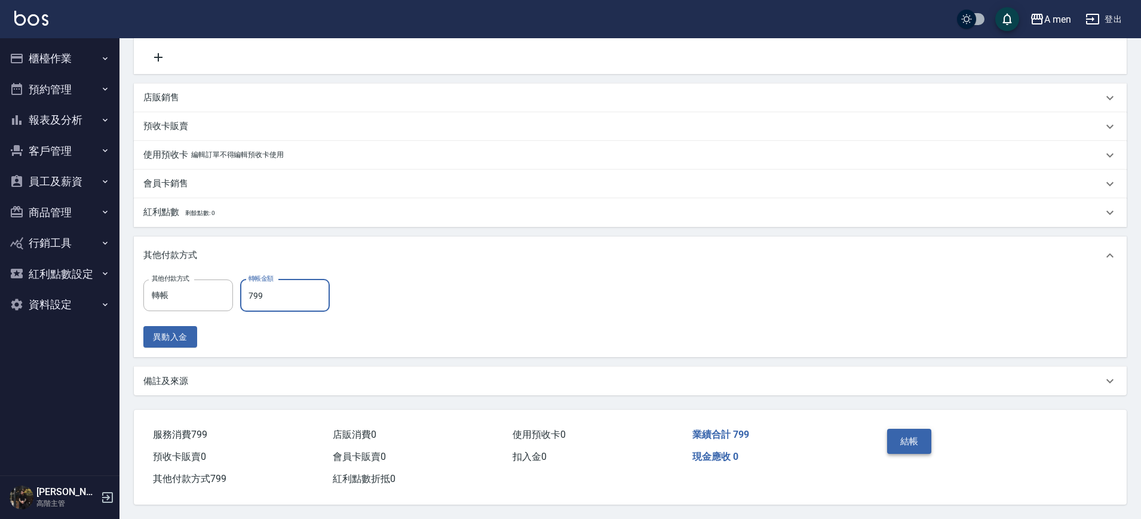
type input "799"
click at [916, 437] on button "結帳" at bounding box center [909, 441] width 45 height 25
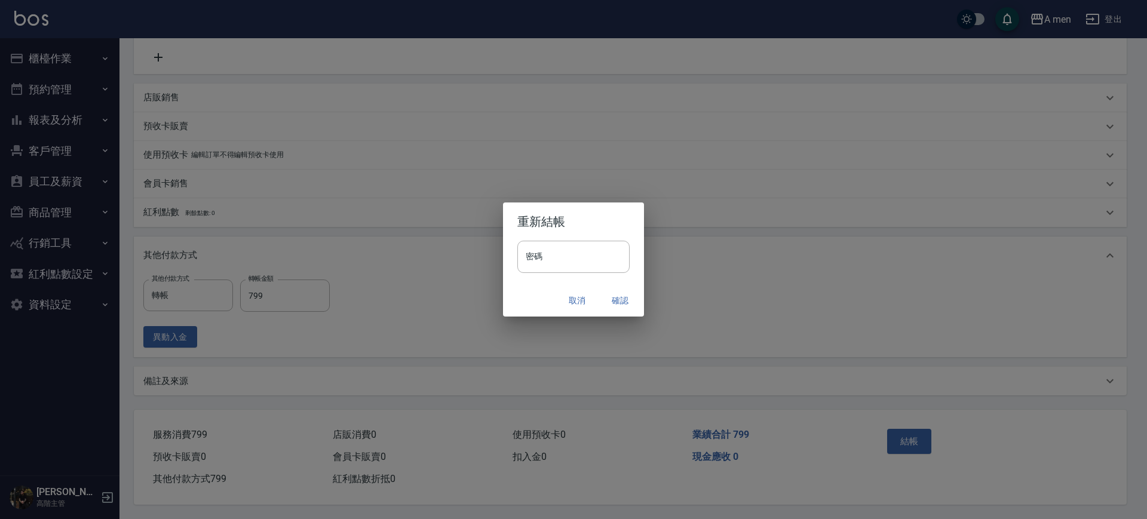
click at [619, 306] on button "確認" at bounding box center [620, 301] width 38 height 22
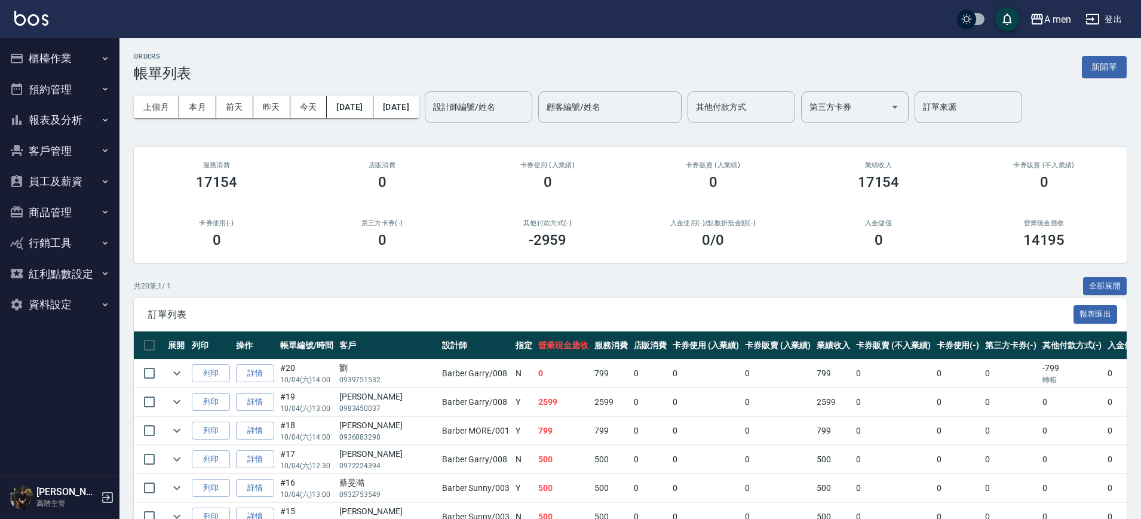
click at [60, 119] on button "報表及分析" at bounding box center [60, 120] width 110 height 31
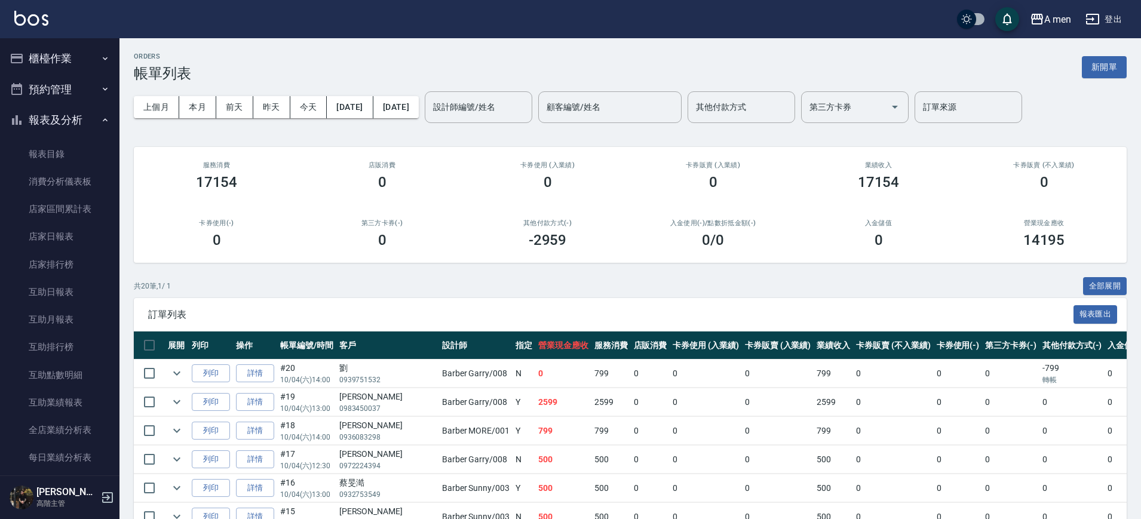
click at [65, 74] on button "預約管理" at bounding box center [60, 89] width 110 height 31
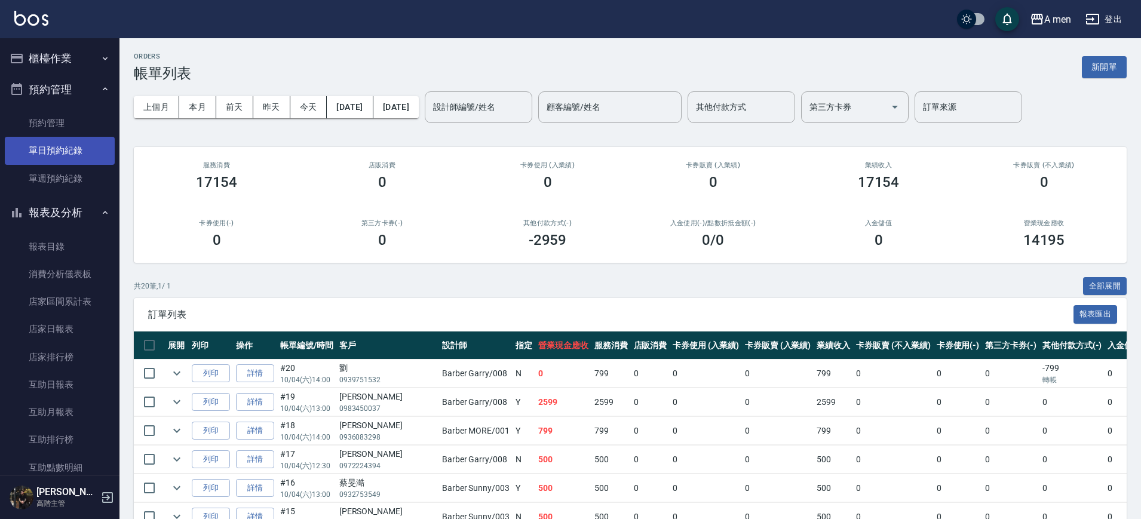
click at [60, 144] on link "單日預約紀錄" at bounding box center [60, 150] width 110 height 27
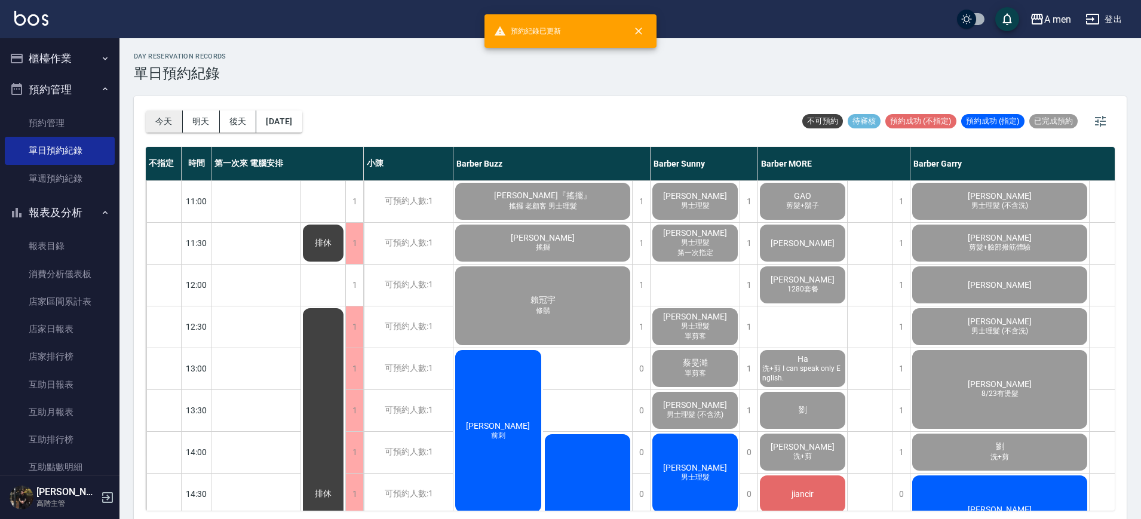
click at [163, 119] on button "今天" at bounding box center [164, 121] width 37 height 22
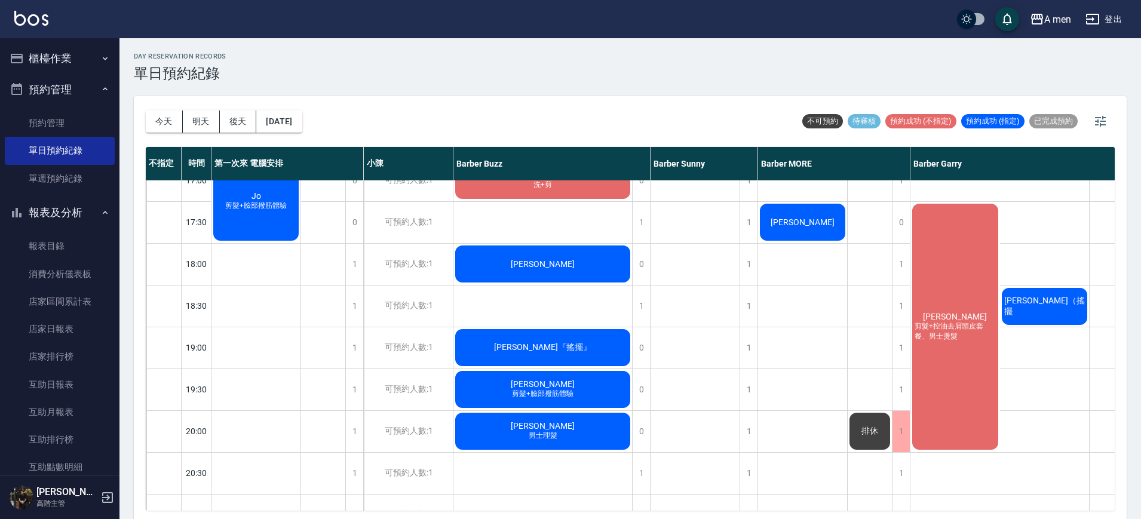
scroll to position [373, 0]
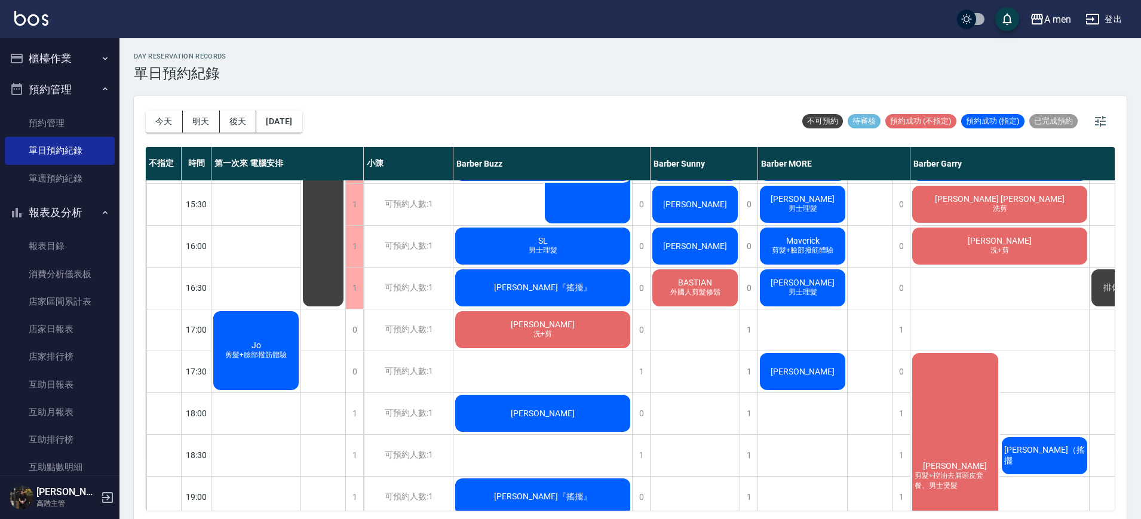
click at [211, 348] on div "17:00" at bounding box center [197, 330] width 30 height 42
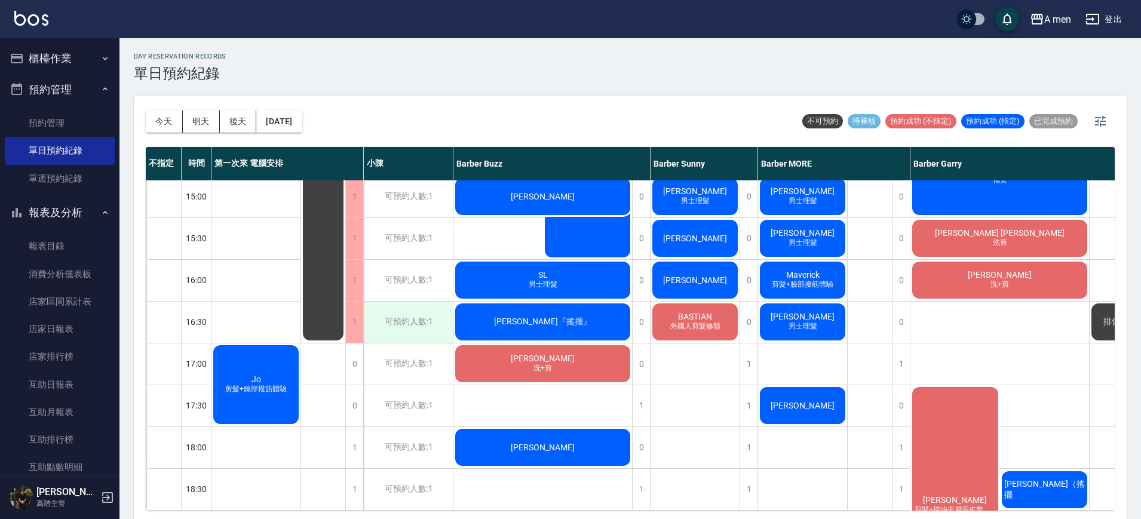
scroll to position [224, 0]
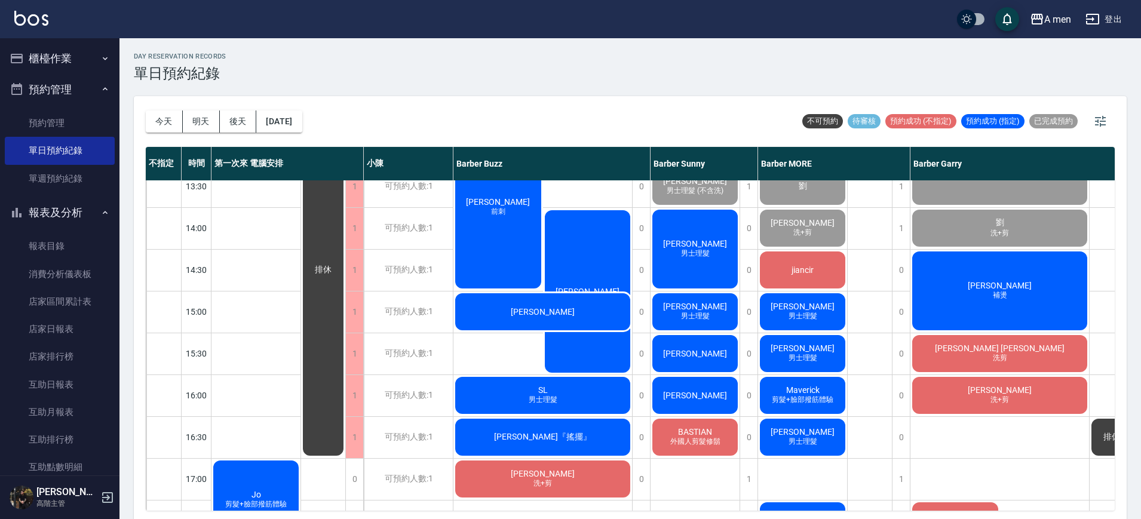
click at [267, 471] on div "Jo 剪髮+臉部撥筋體驗" at bounding box center [255, 500] width 89 height 82
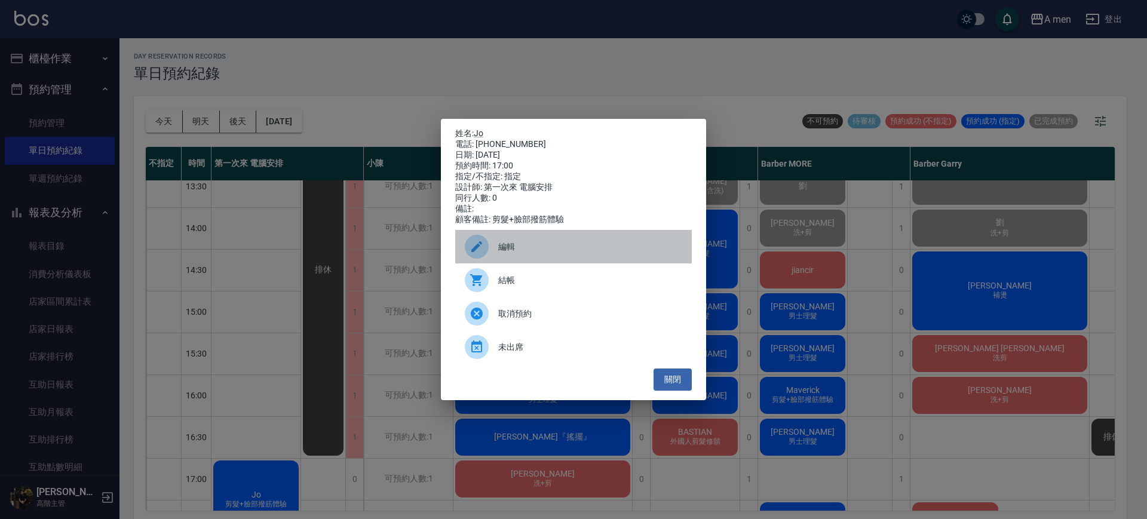
click at [532, 253] on span "編輯" at bounding box center [590, 247] width 184 height 13
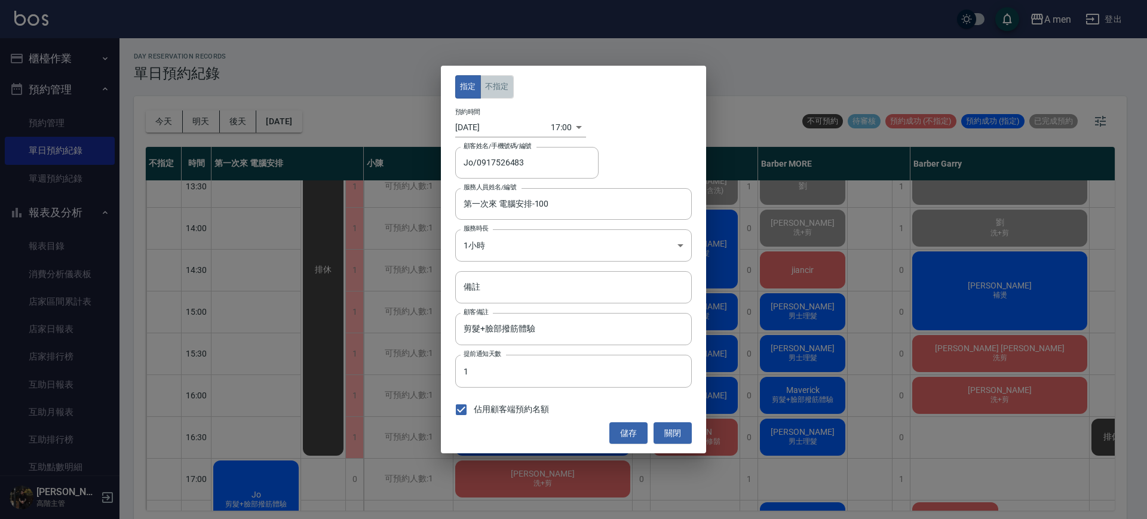
click at [502, 93] on button "不指定" at bounding box center [496, 86] width 33 height 23
click at [545, 214] on div "第一次來 電腦安排-100 服務人員姓名/編號" at bounding box center [573, 204] width 237 height 32
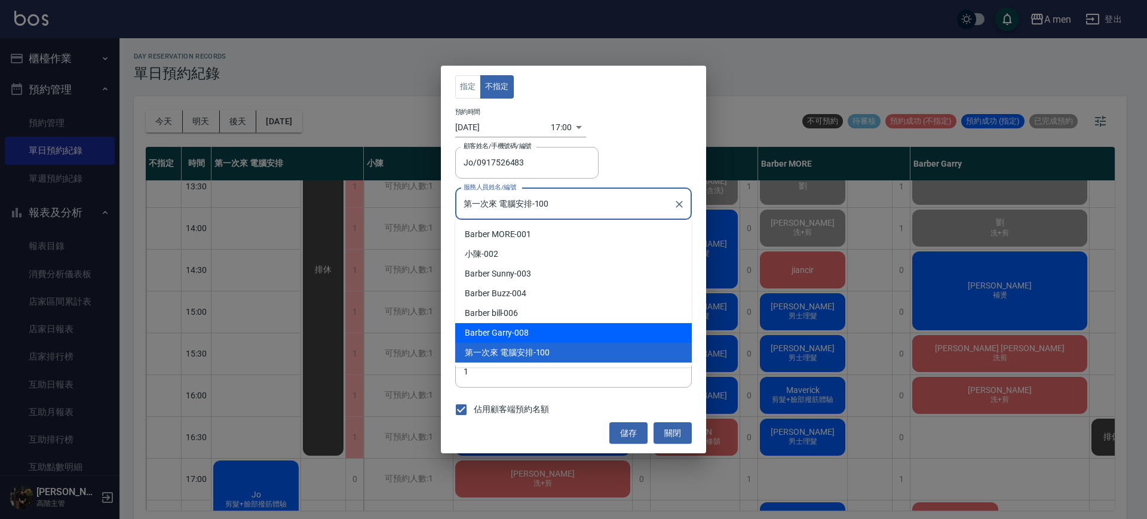
click at [587, 339] on div "Barber Garry -008" at bounding box center [573, 333] width 237 height 20
type input "Barber Garry-008"
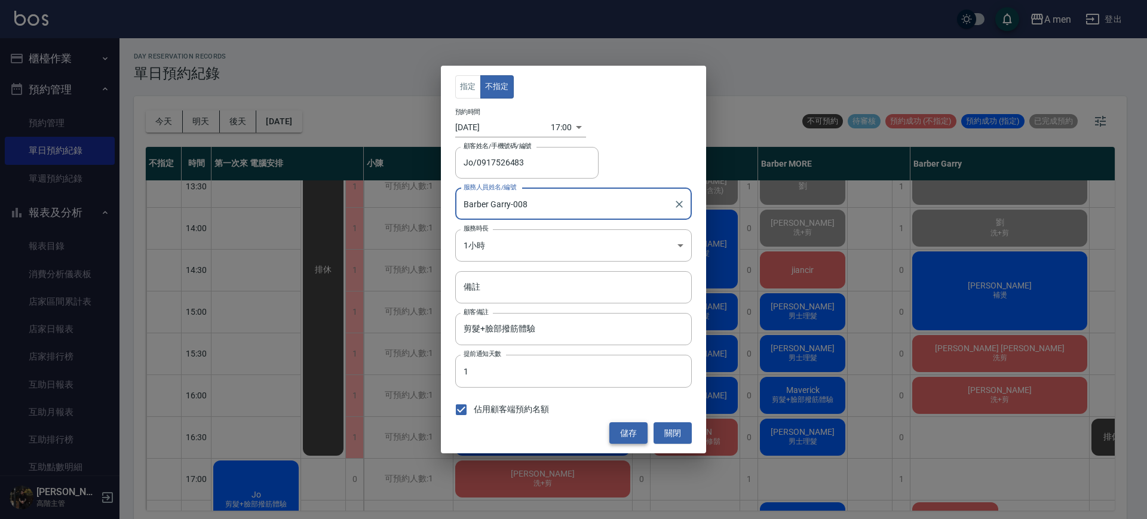
click at [633, 436] on button "儲存" at bounding box center [628, 433] width 38 height 22
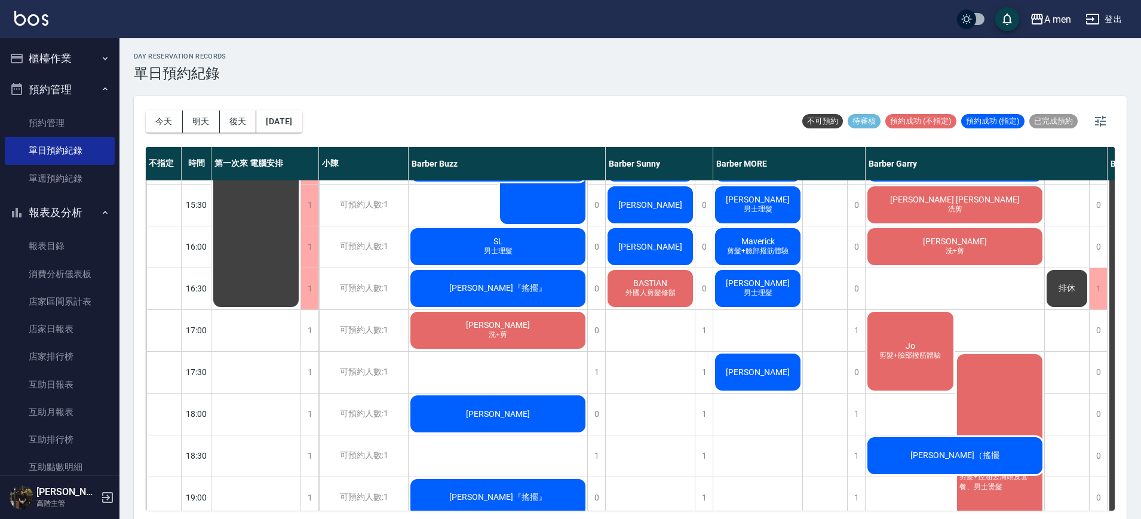
scroll to position [373, 0]
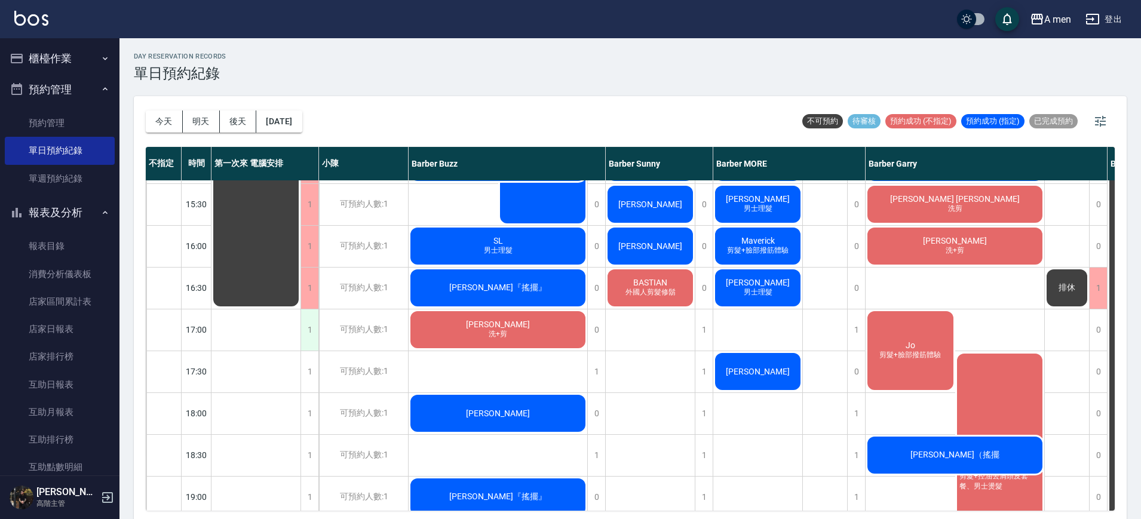
click at [308, 328] on div "1" at bounding box center [309, 329] width 18 height 41
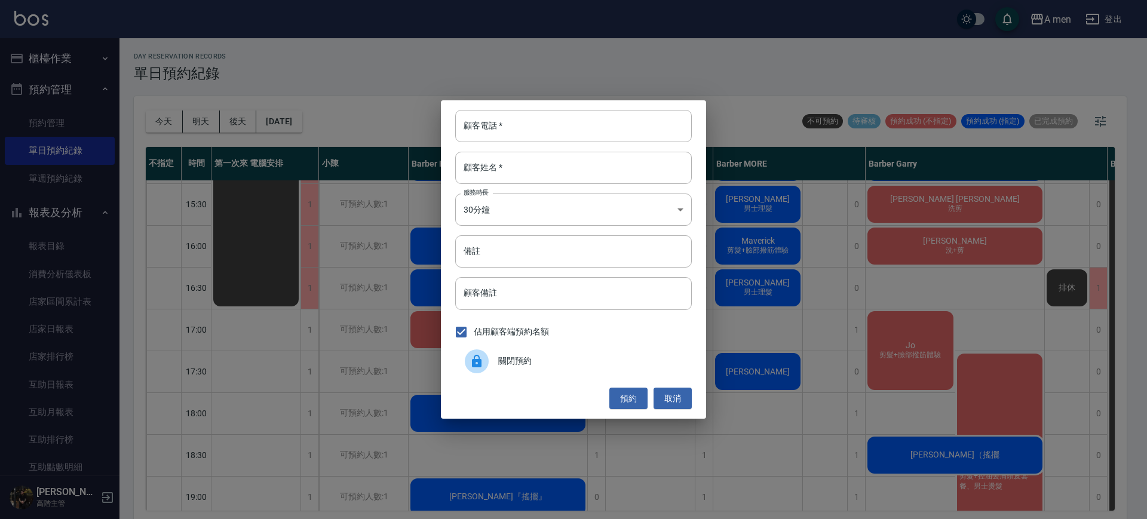
click at [635, 362] on span "關閉預約" at bounding box center [590, 361] width 184 height 13
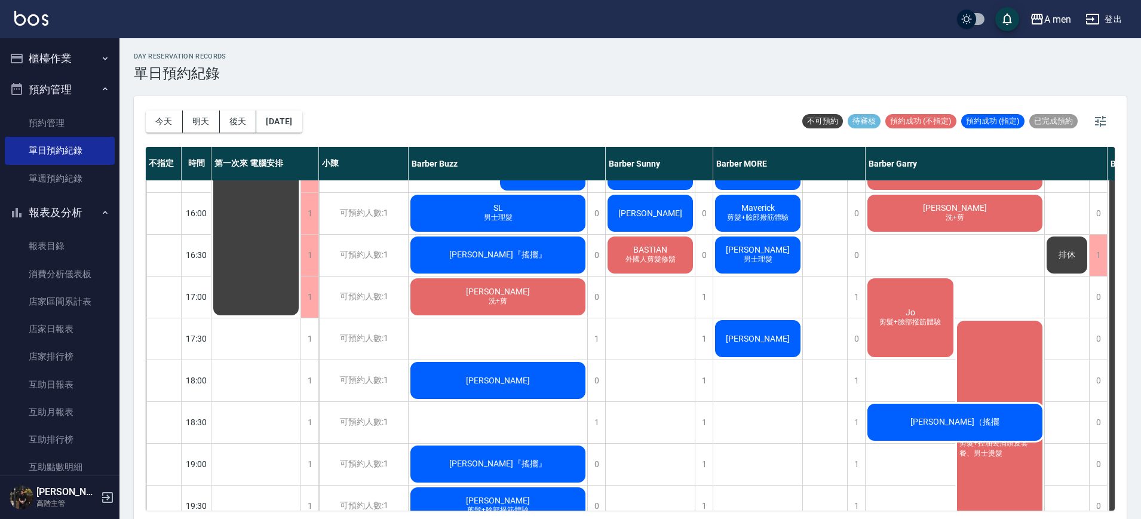
scroll to position [149, 0]
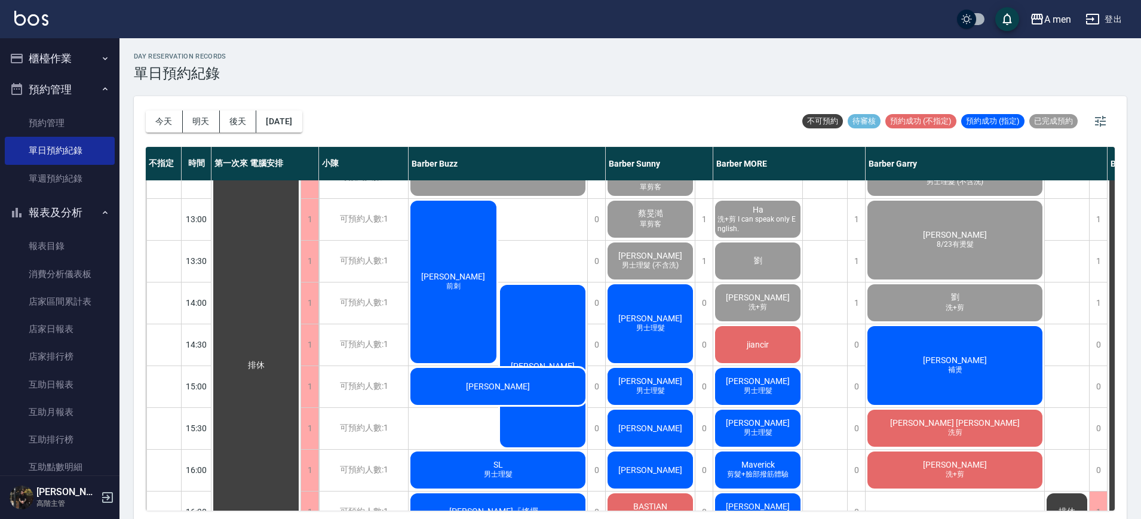
click at [776, 362] on div "jiancir" at bounding box center [757, 344] width 89 height 41
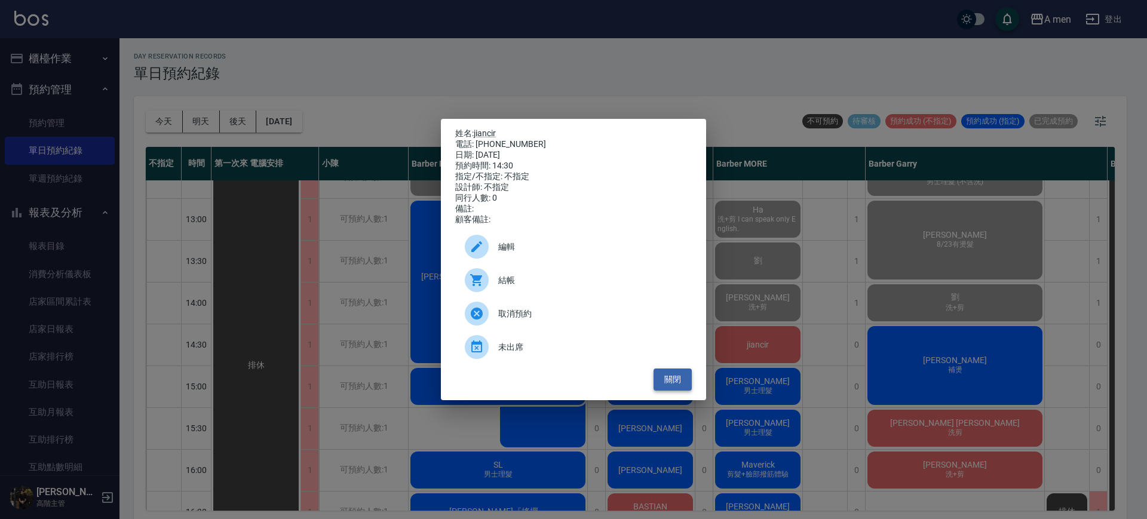
click at [674, 391] on button "關閉" at bounding box center [672, 380] width 38 height 22
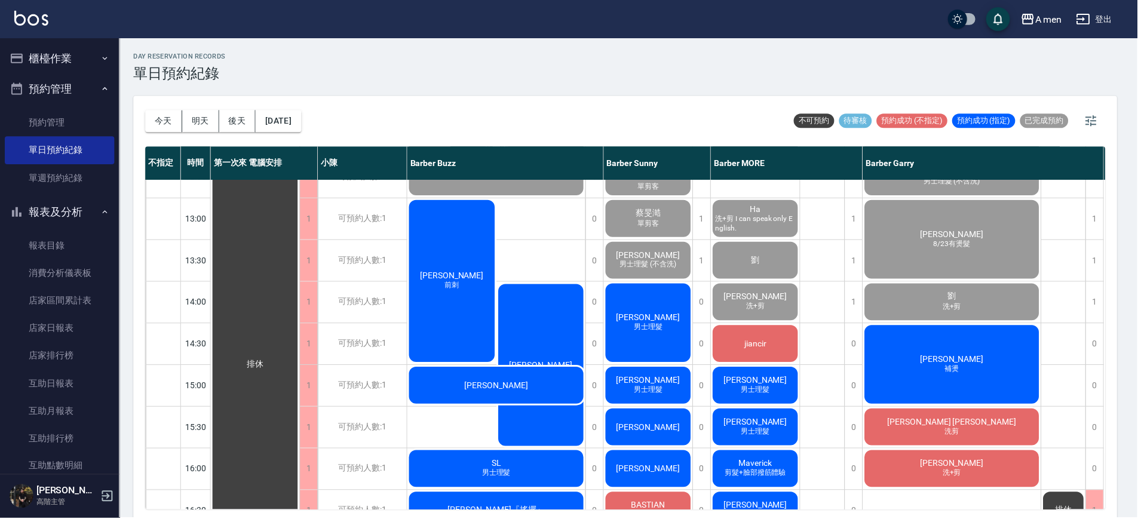
click at [727, 358] on div "jiancir" at bounding box center [757, 344] width 89 height 41
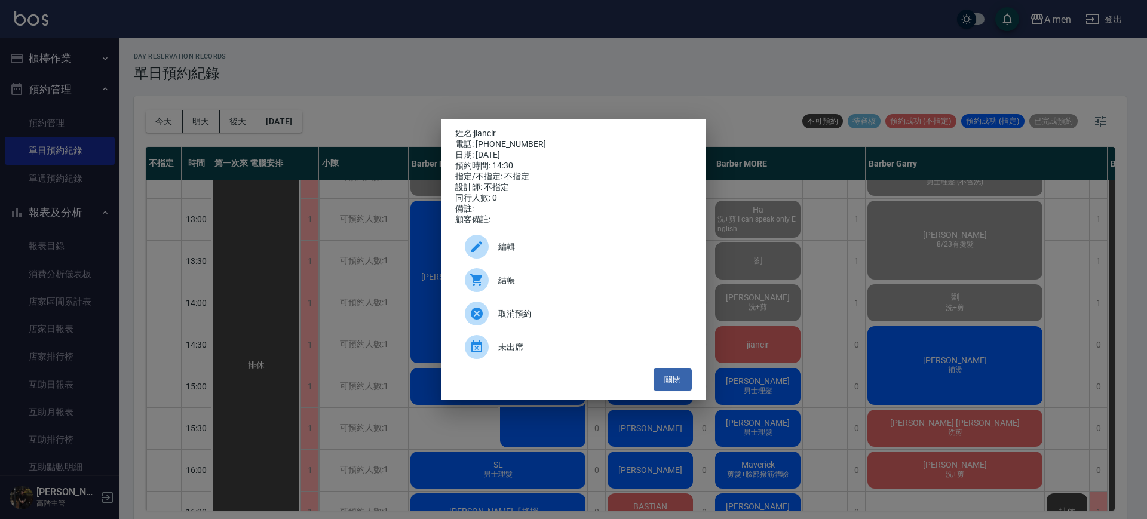
click at [617, 285] on span "結帳" at bounding box center [590, 280] width 184 height 13
click at [678, 391] on button "關閉" at bounding box center [672, 380] width 38 height 22
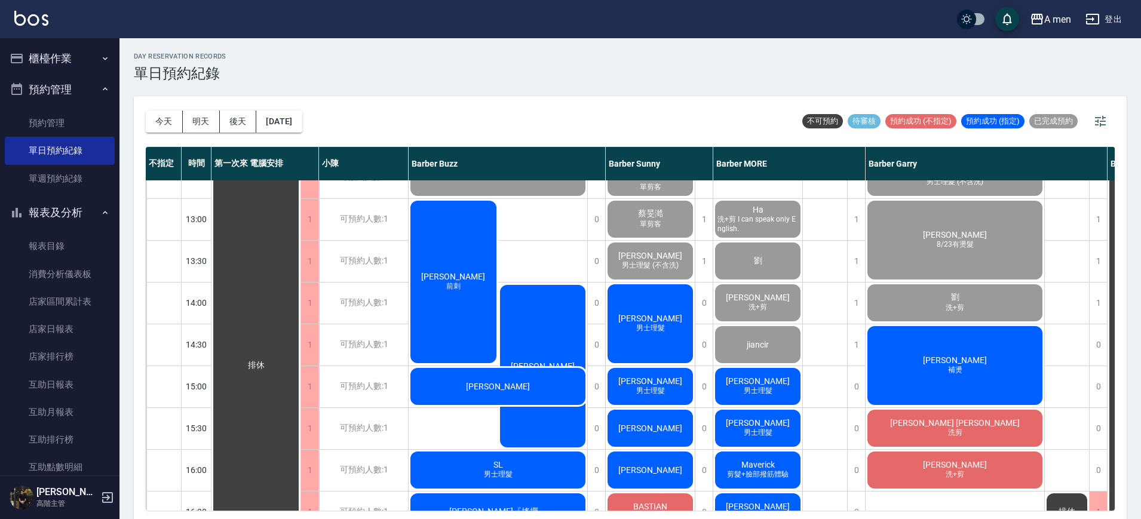
click at [665, 391] on span "男士理髮" at bounding box center [650, 391] width 33 height 10
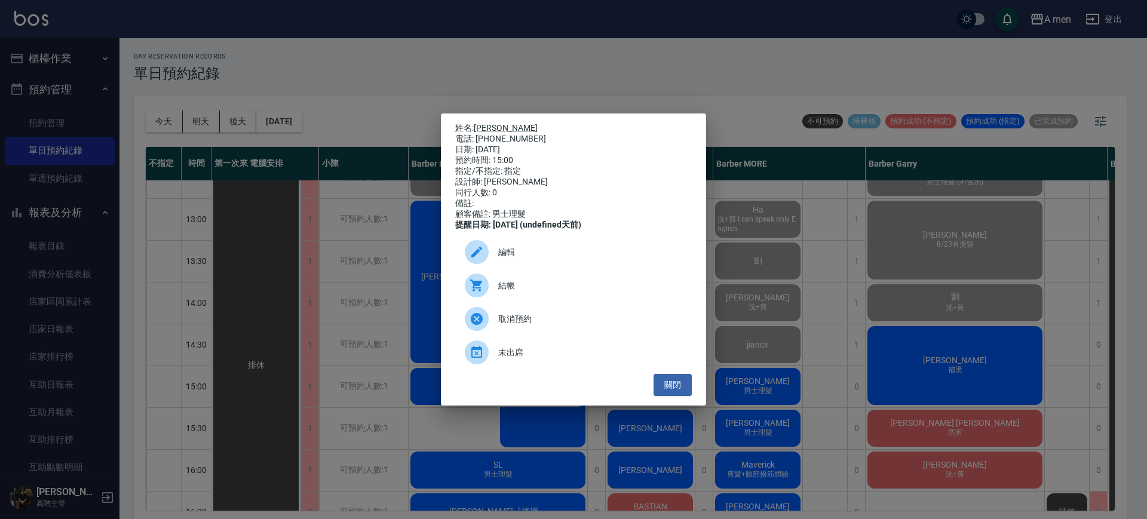
drag, startPoint x: 683, startPoint y: 394, endPoint x: 755, endPoint y: 397, distance: 72.3
click at [683, 394] on button "關閉" at bounding box center [672, 385] width 38 height 22
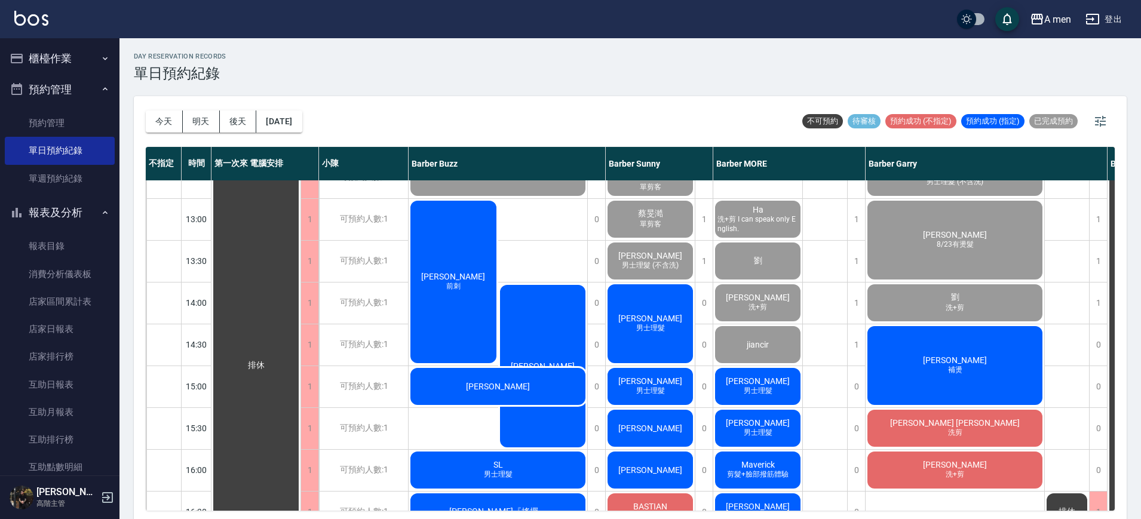
click at [783, 391] on div "鄭宇辰 男士理髮" at bounding box center [757, 386] width 89 height 41
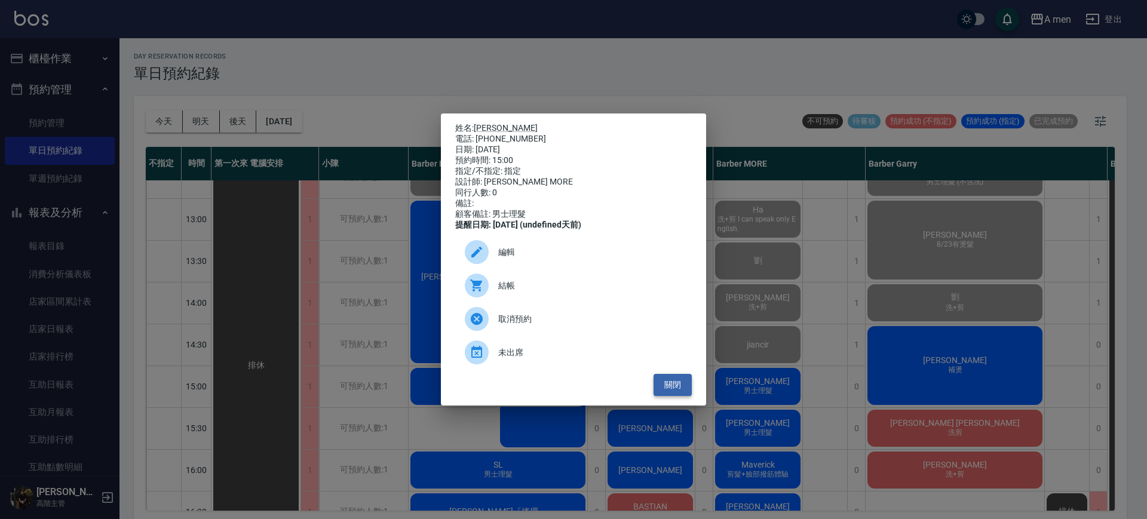
click at [673, 393] on button "關閉" at bounding box center [672, 385] width 38 height 22
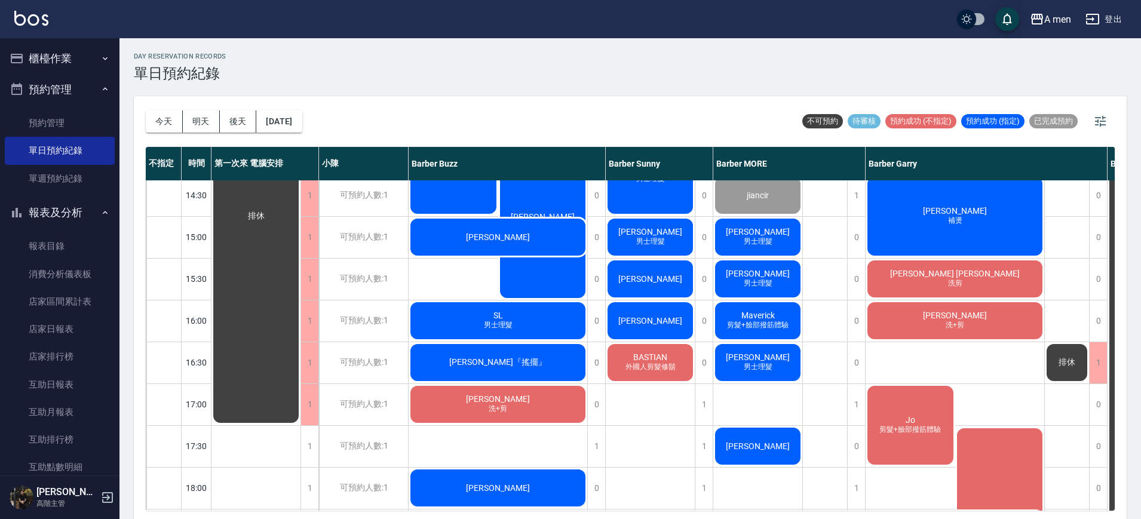
scroll to position [224, 0]
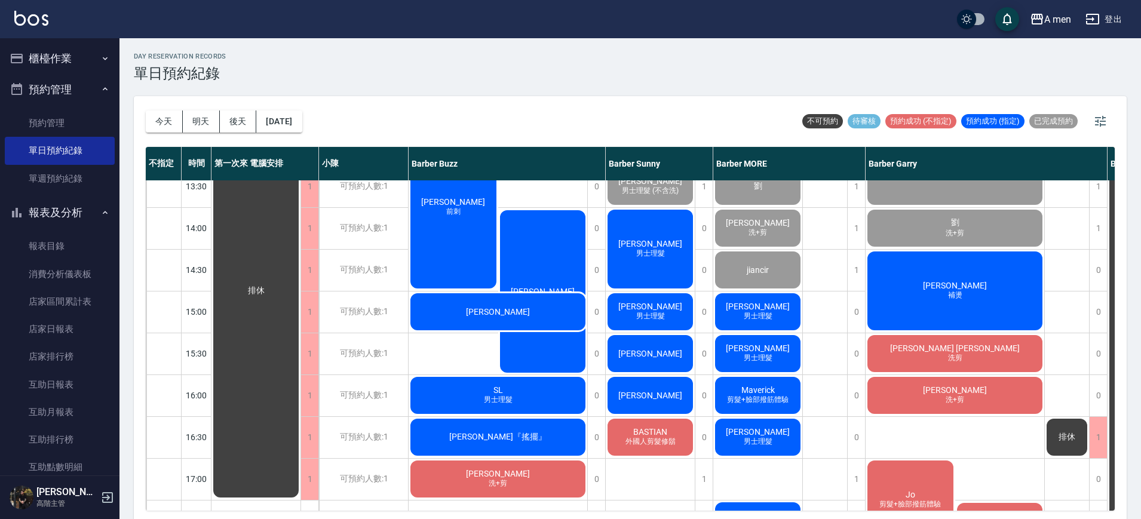
click at [652, 239] on span "[PERSON_NAME]" at bounding box center [650, 244] width 69 height 10
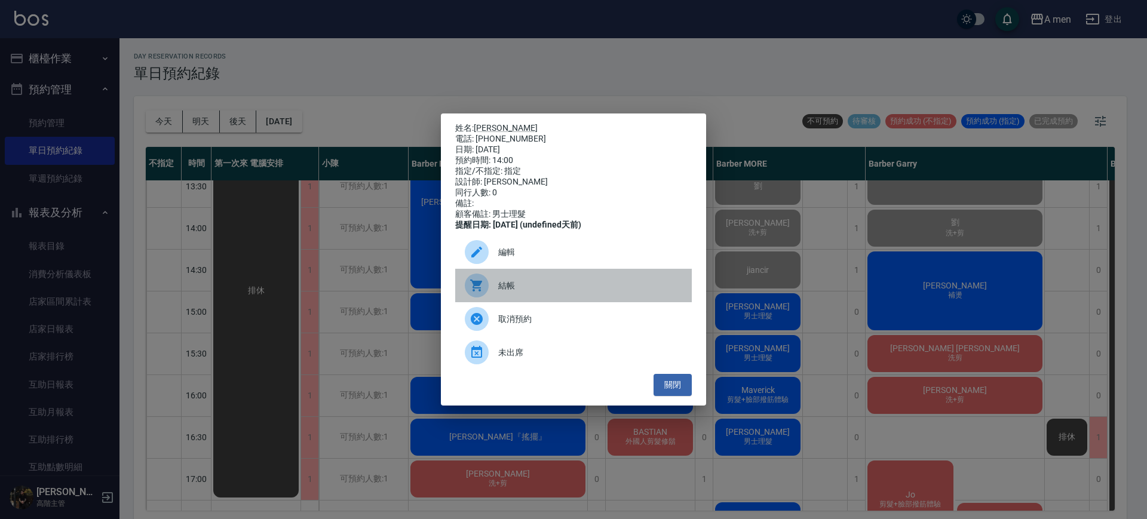
click at [585, 292] on span "結帳" at bounding box center [590, 286] width 184 height 13
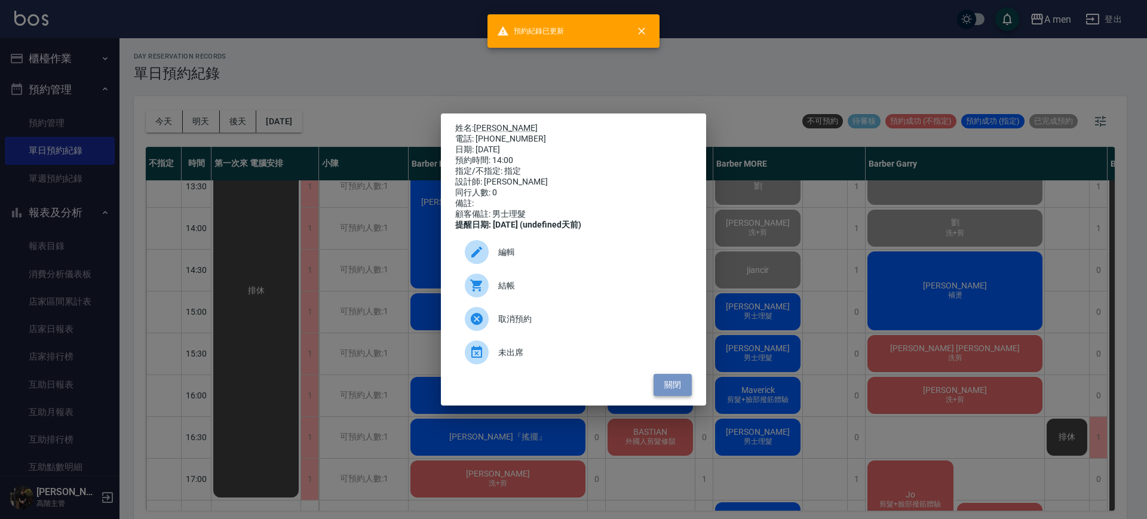
click at [670, 386] on button "關閉" at bounding box center [672, 385] width 38 height 22
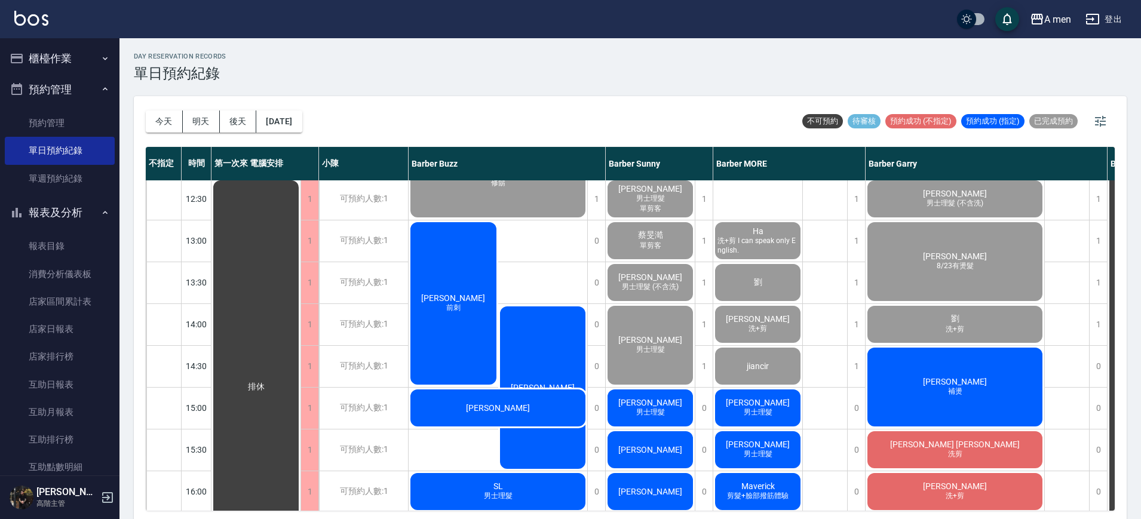
scroll to position [149, 0]
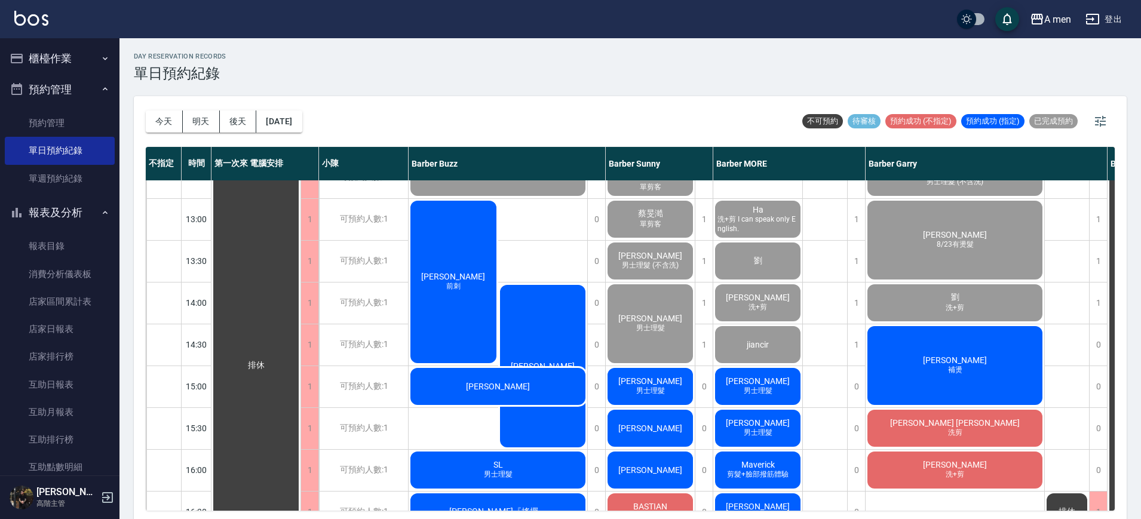
click at [555, 243] on div "艾維綱 前刺 阿杰" at bounding box center [498, 324] width 179 height 250
click at [470, 382] on div "[PERSON_NAME]" at bounding box center [498, 386] width 179 height 41
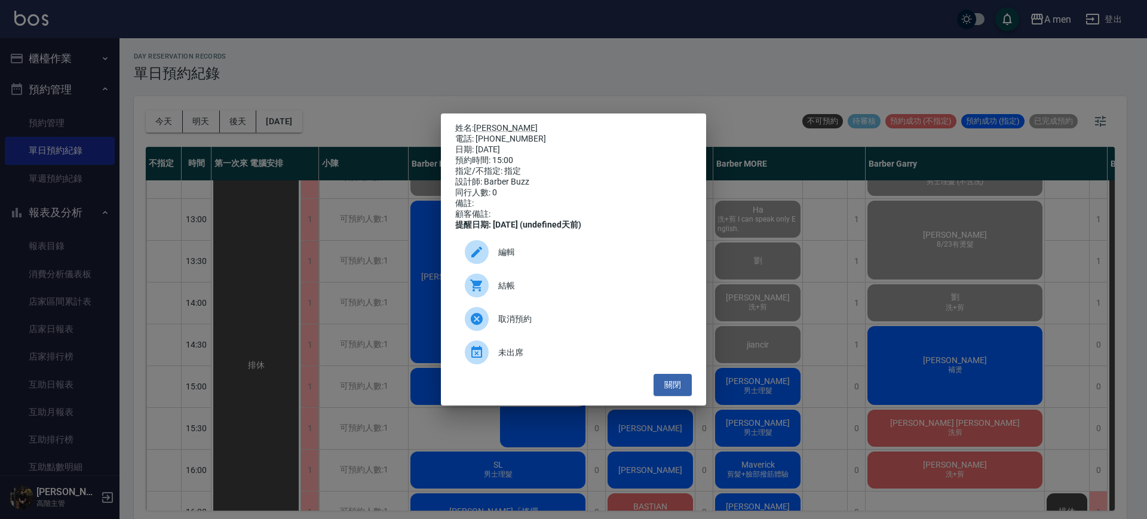
click at [579, 291] on span "結帳" at bounding box center [590, 286] width 184 height 13
click at [480, 123] on link "[PERSON_NAME]" at bounding box center [506, 128] width 64 height 10
click at [666, 390] on button "關閉" at bounding box center [672, 385] width 38 height 22
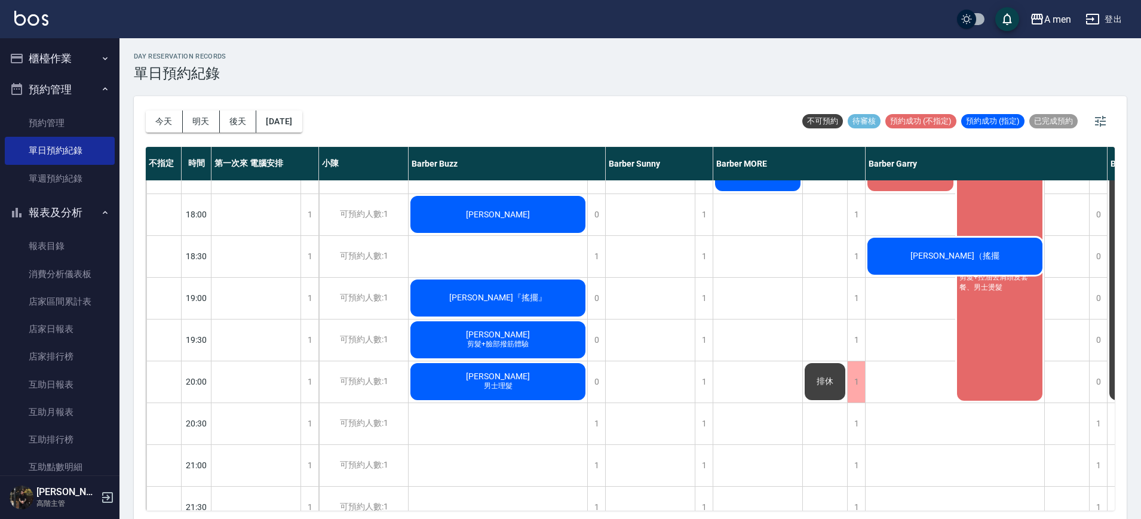
scroll to position [503, 0]
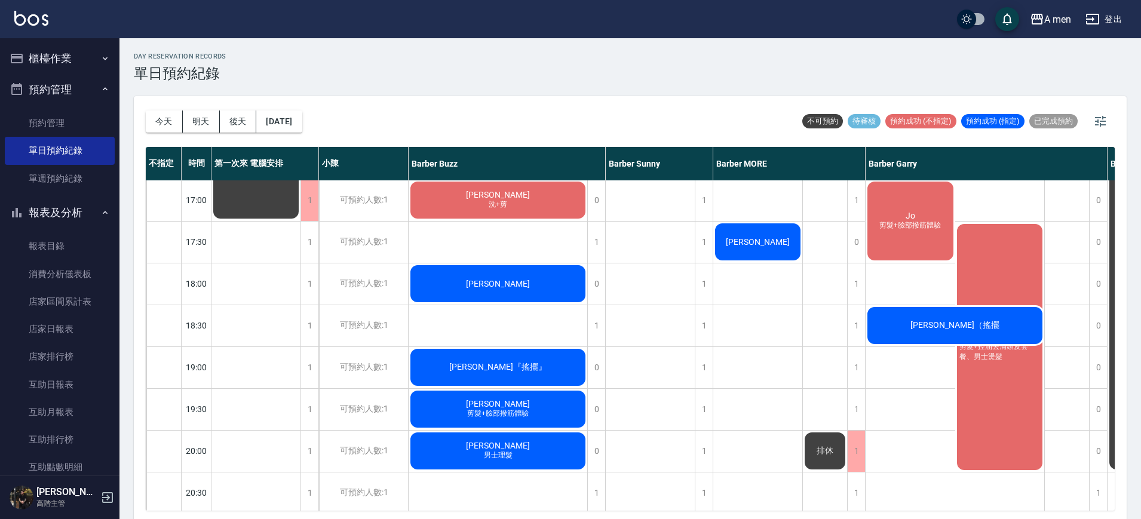
click at [520, 410] on span "剪髮+臉部撥筋體驗" at bounding box center [498, 414] width 66 height 10
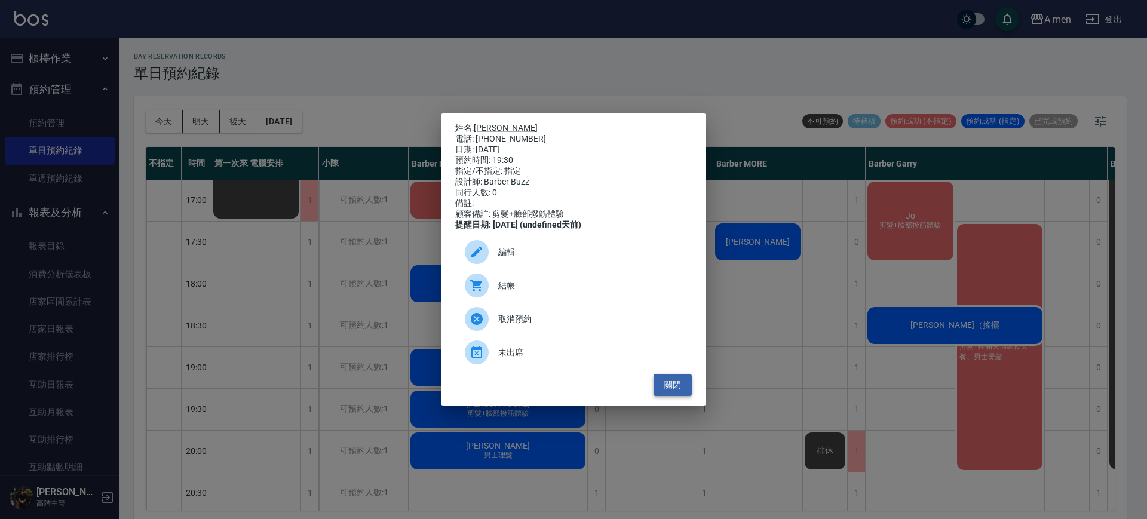
click at [667, 391] on button "關閉" at bounding box center [672, 385] width 38 height 22
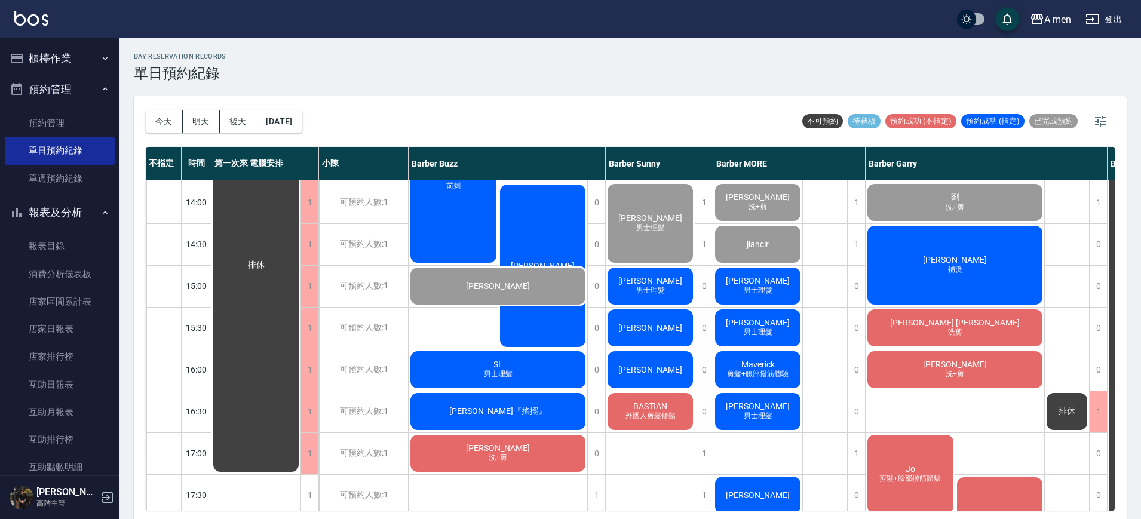
scroll to position [204, 0]
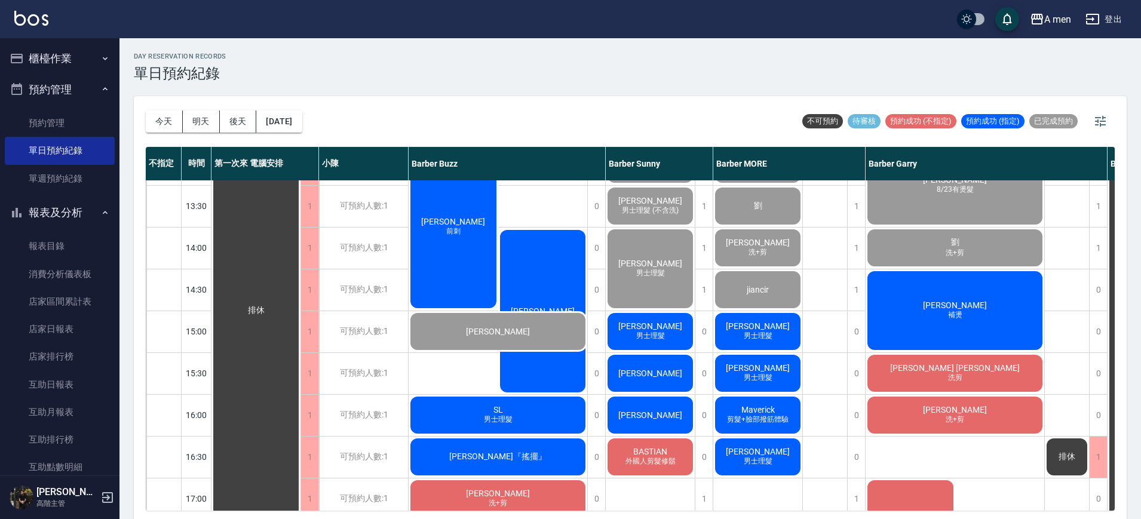
click at [788, 411] on div "Maverick 剪髮+臉部撥筋體驗" at bounding box center [757, 415] width 89 height 41
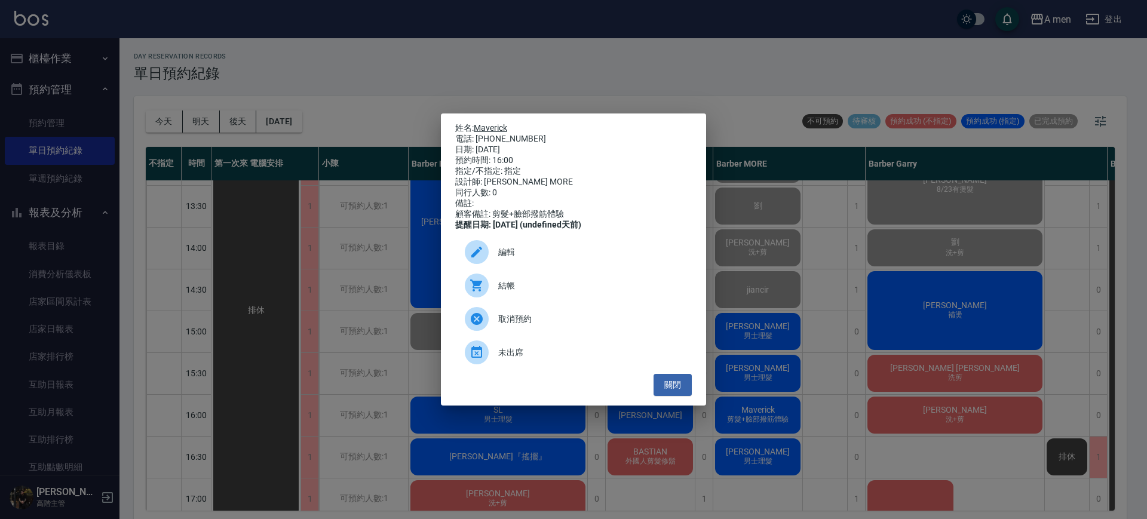
click at [493, 123] on link "Maverick" at bounding box center [490, 128] width 33 height 10
click at [674, 395] on button "關閉" at bounding box center [672, 385] width 38 height 22
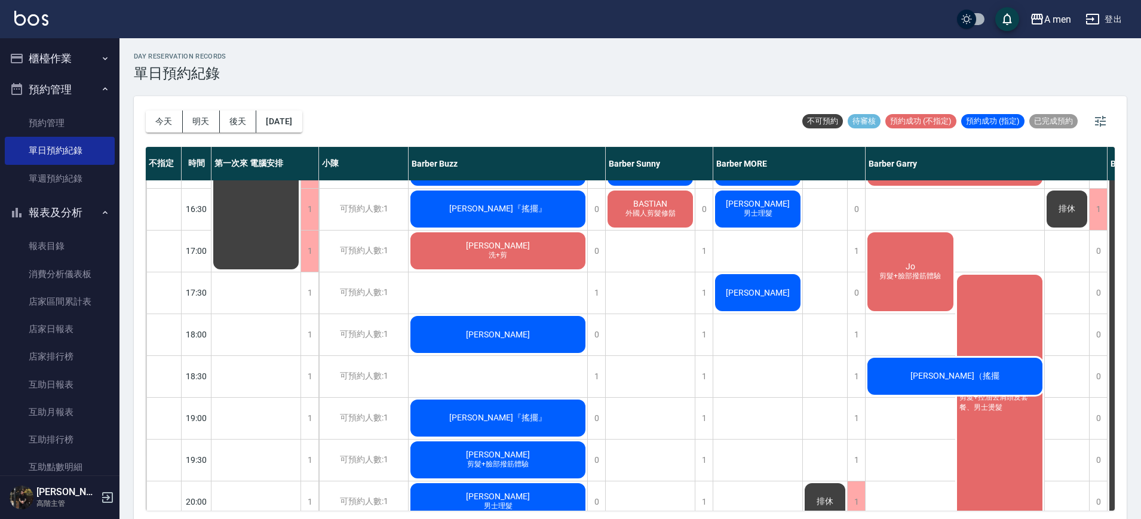
scroll to position [428, 0]
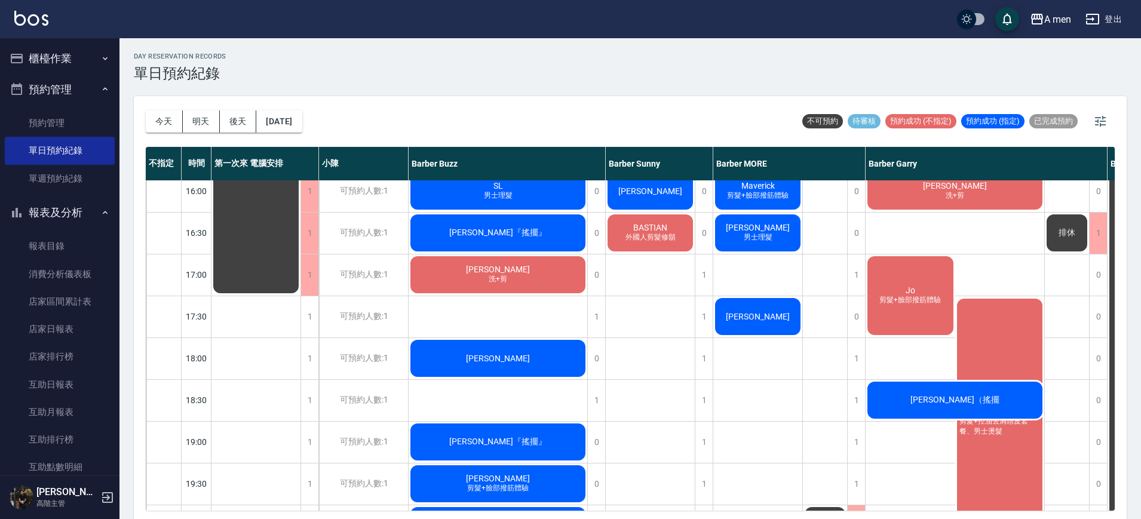
click at [647, 304] on div "Leo Chiang 男士理髮 張仁威 男士理髮 第一次指定 Jerry 男士理髮 單剪客 蔡旻澔 單剪客 劉達瑋 男士理髮 (不含洗) 許家愷 男士理髮 溫…" at bounding box center [651, 274] width 90 height 1045
drag, startPoint x: 0, startPoint y: 303, endPoint x: 587, endPoint y: 99, distance: 620.9
click at [587, 99] on div "今天 明天 後天 2025/10/04 不可預約 待審核 預約成功 (不指定) 預約成功 (指定) 已完成預約" at bounding box center [630, 121] width 969 height 51
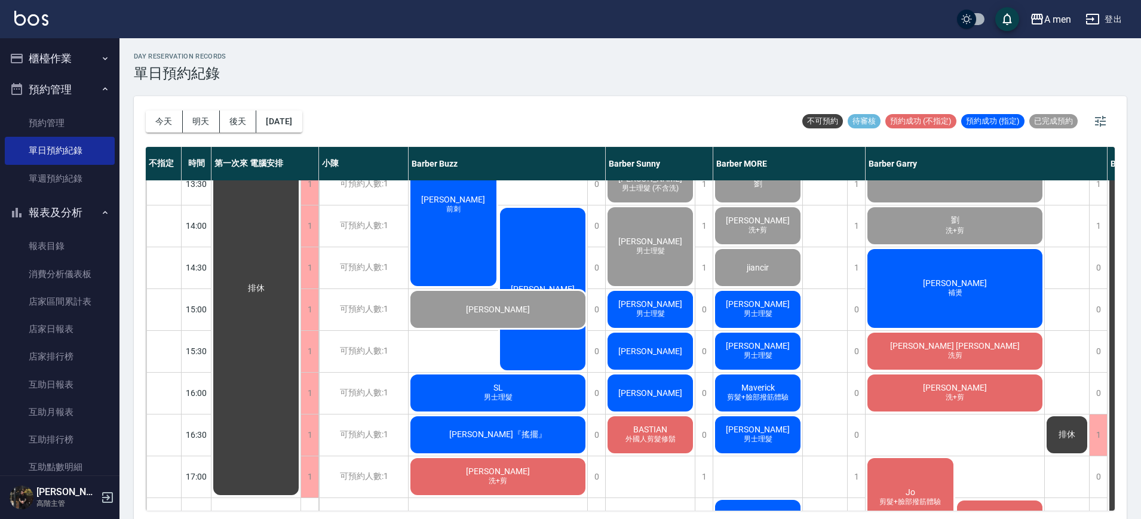
scroll to position [130, 0]
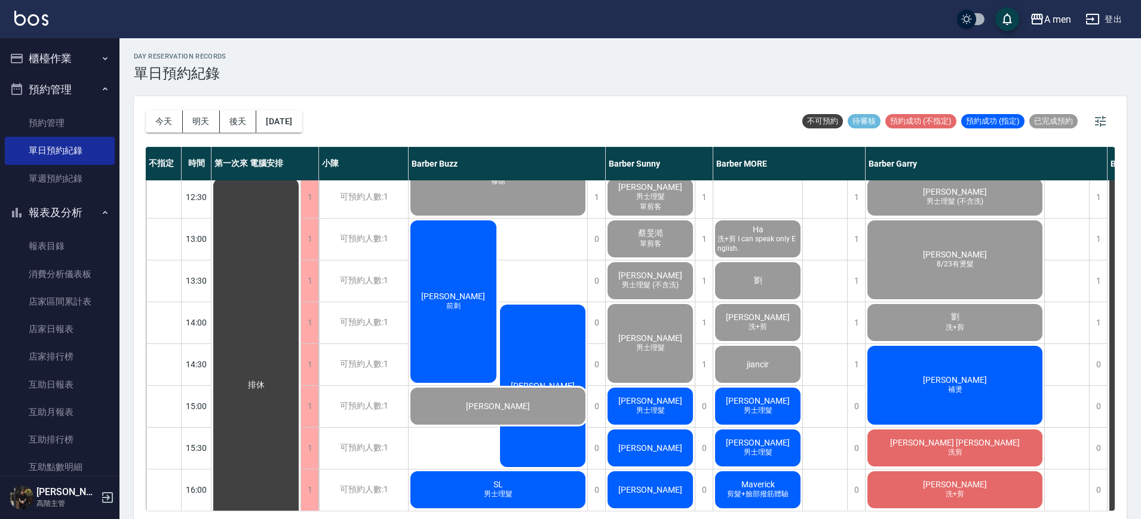
click at [433, 297] on div "艾維綱 前刺" at bounding box center [454, 302] width 90 height 166
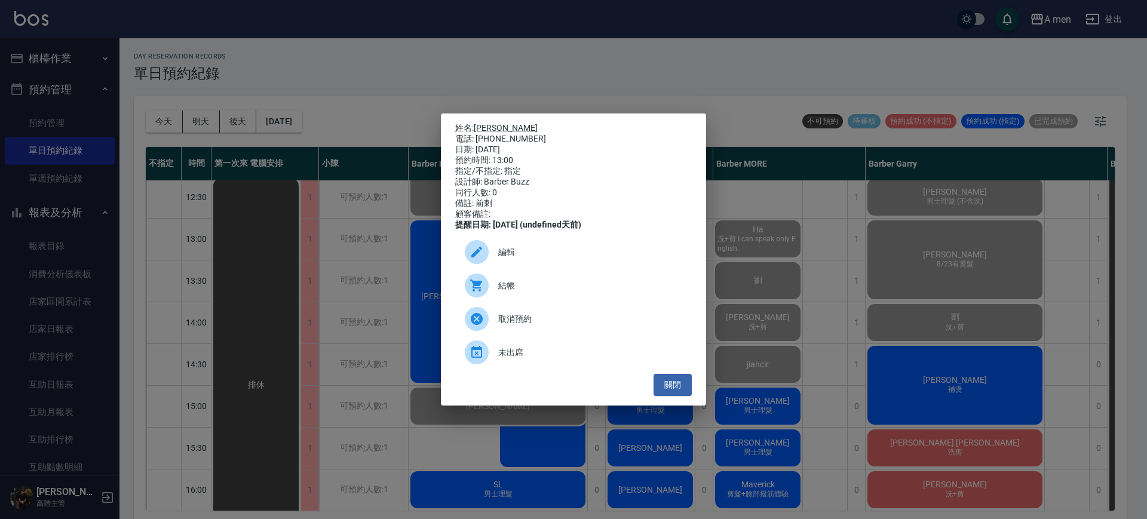
click at [552, 292] on span "結帳" at bounding box center [590, 286] width 184 height 13
click at [667, 393] on button "關閉" at bounding box center [672, 385] width 38 height 22
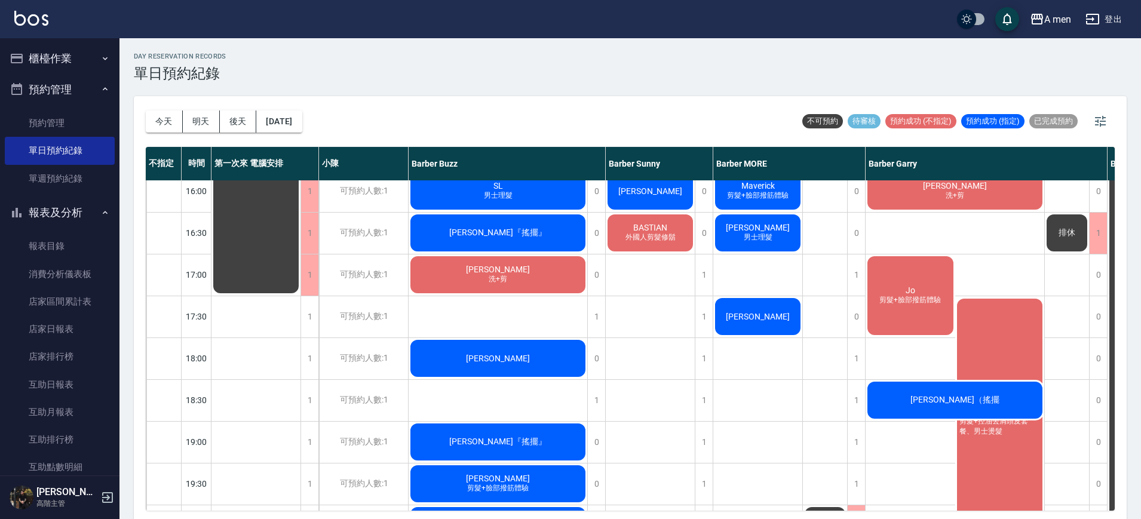
scroll to position [354, 0]
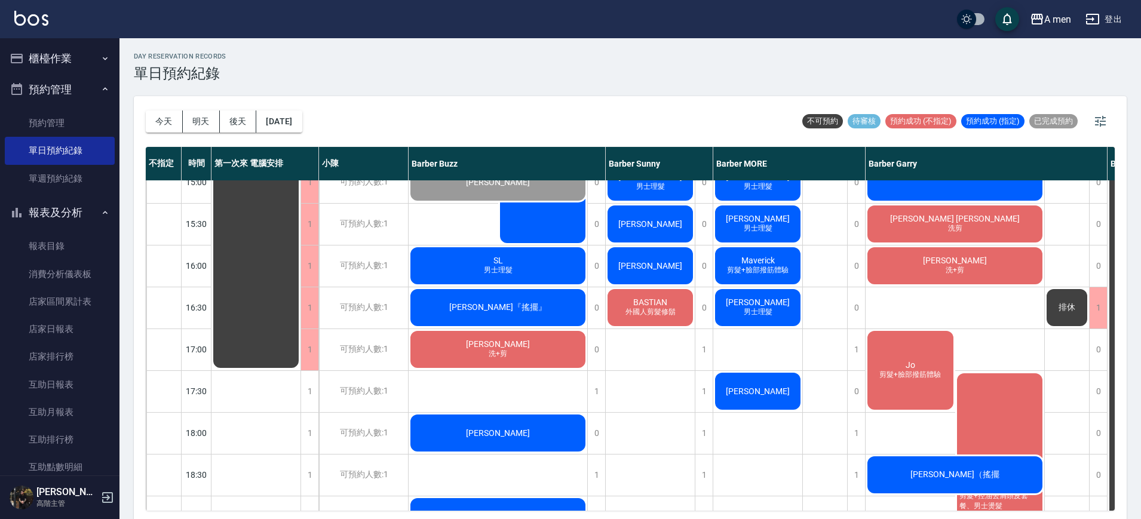
click at [834, 300] on div "排休" at bounding box center [825, 349] width 45 height 1045
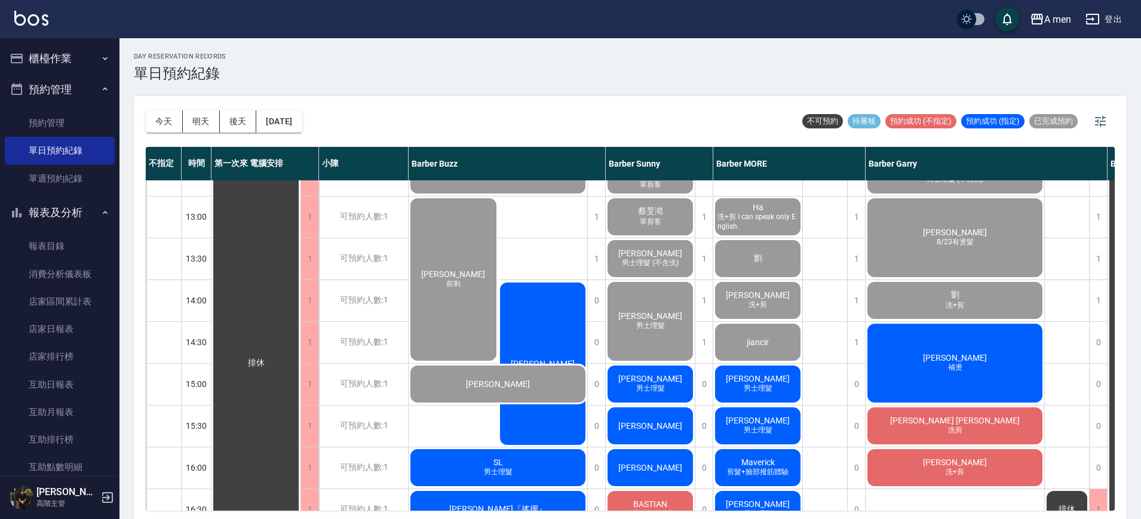
scroll to position [130, 0]
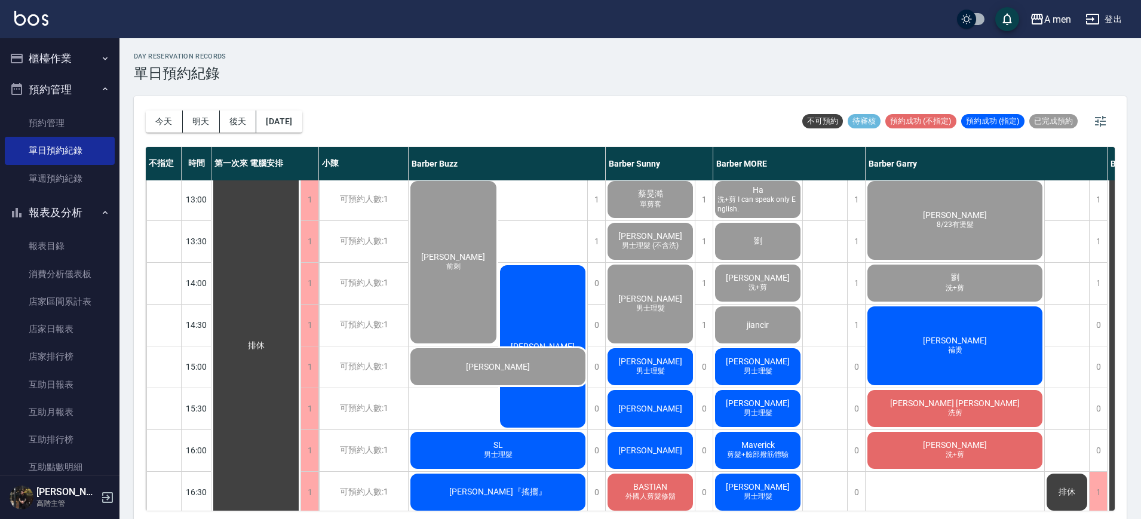
scroll to position [204, 0]
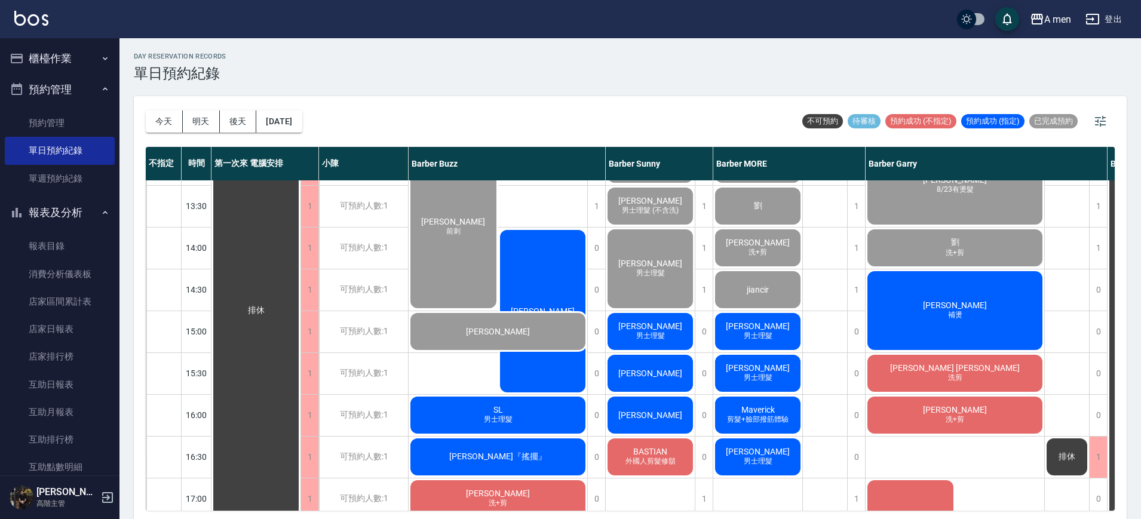
click at [823, 335] on div "排休" at bounding box center [825, 498] width 45 height 1045
click at [456, 239] on div "艾維綱 前刺" at bounding box center [454, 227] width 90 height 166
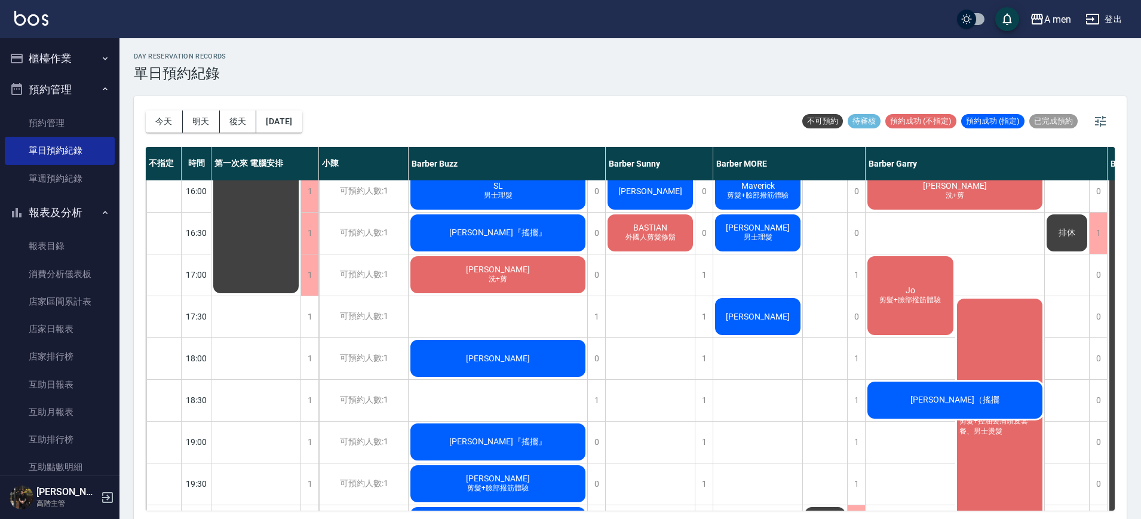
scroll to position [354, 0]
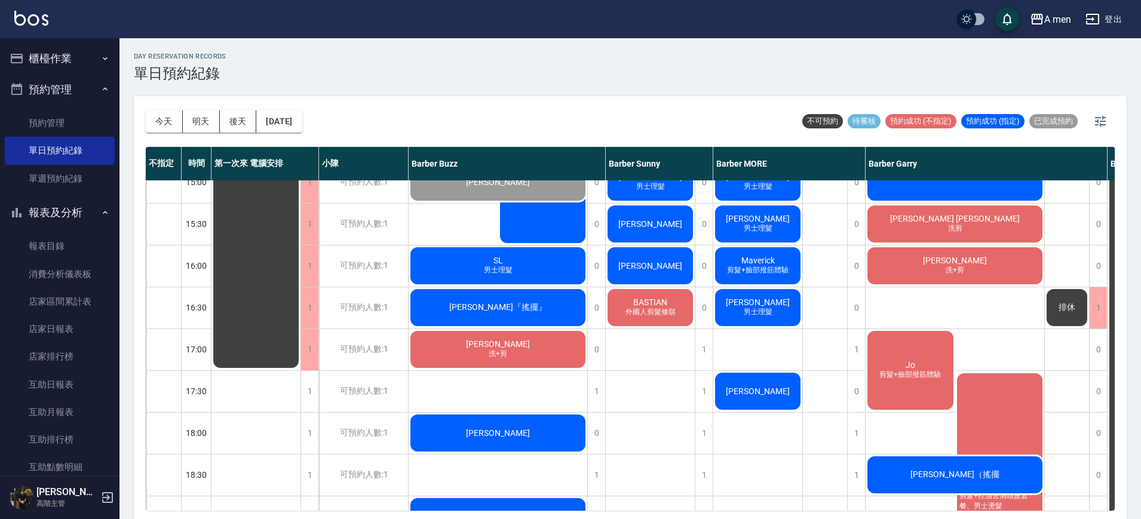
click at [827, 413] on div "排休" at bounding box center [825, 349] width 45 height 1045
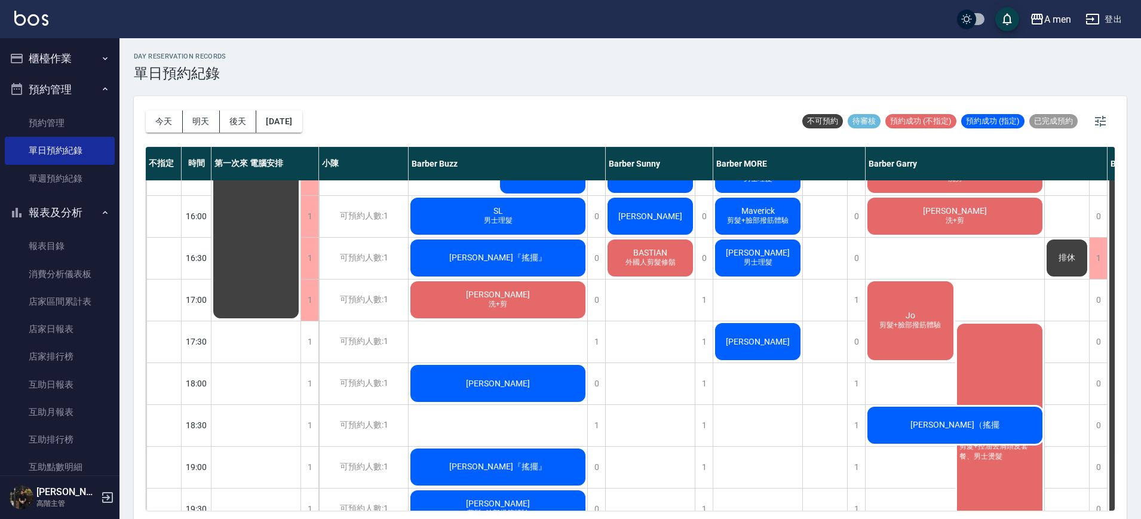
scroll to position [428, 0]
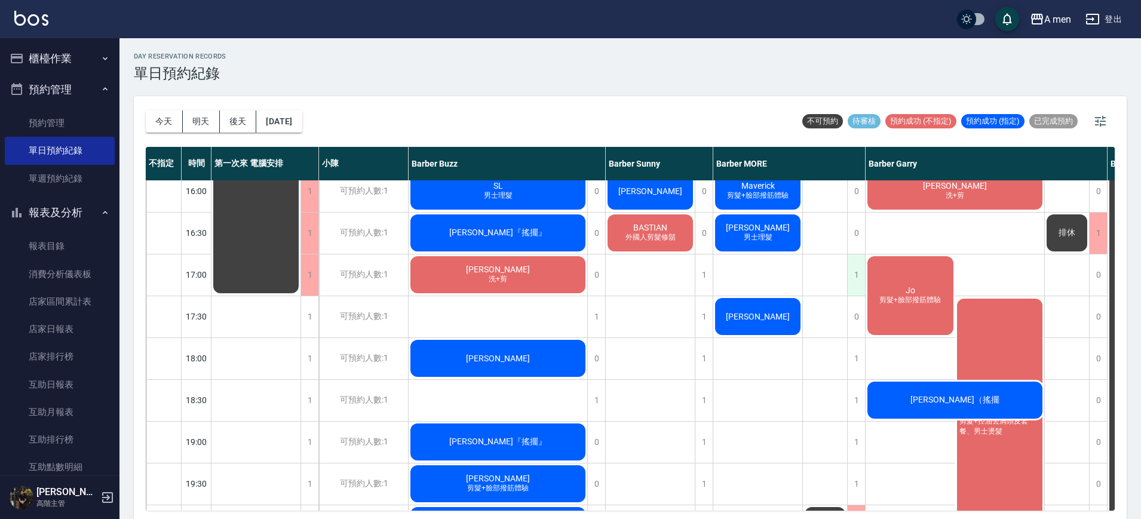
click at [856, 281] on div "1" at bounding box center [856, 274] width 18 height 41
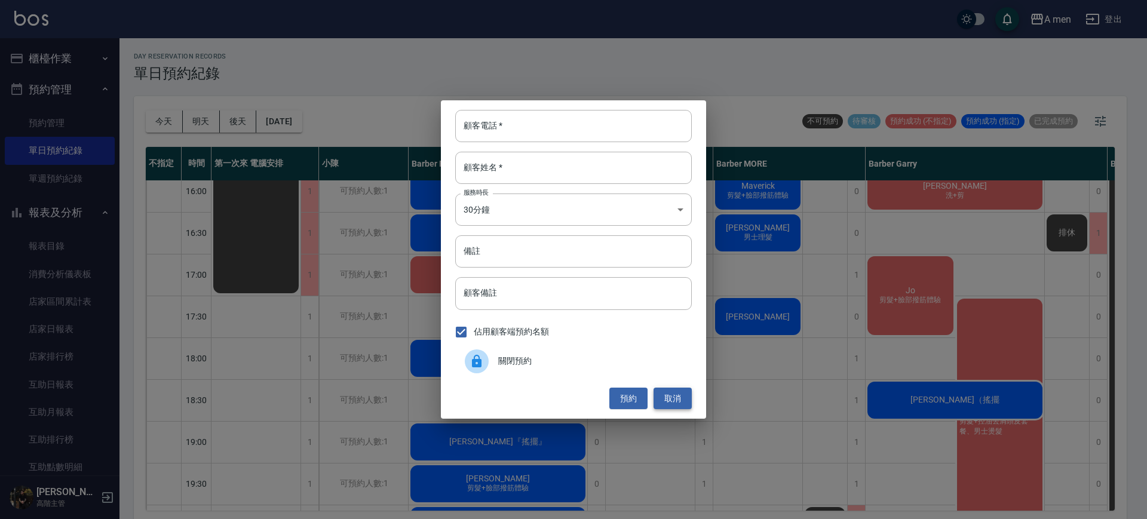
click at [681, 404] on button "取消" at bounding box center [672, 399] width 38 height 22
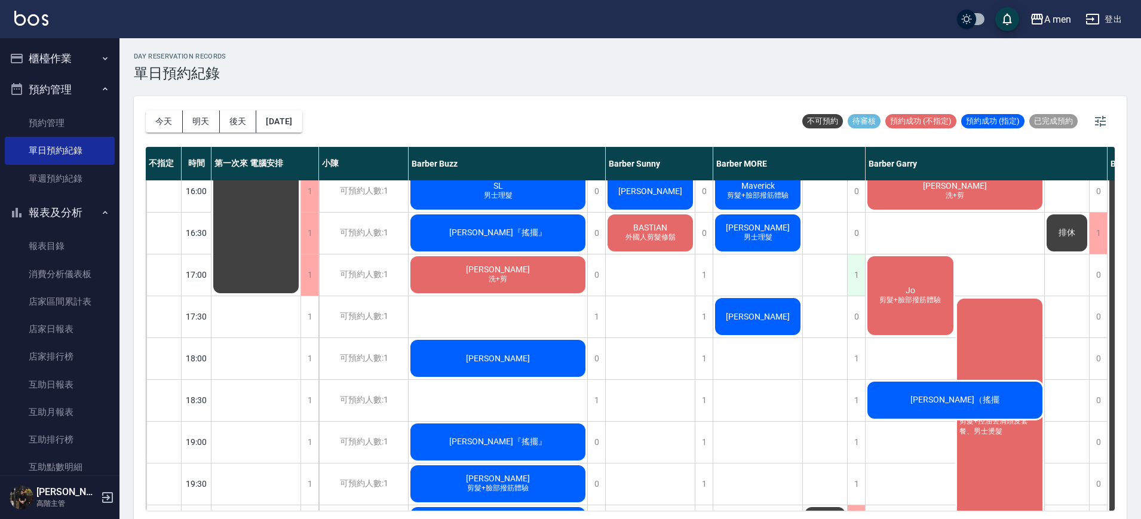
click at [857, 281] on div "1" at bounding box center [856, 274] width 18 height 41
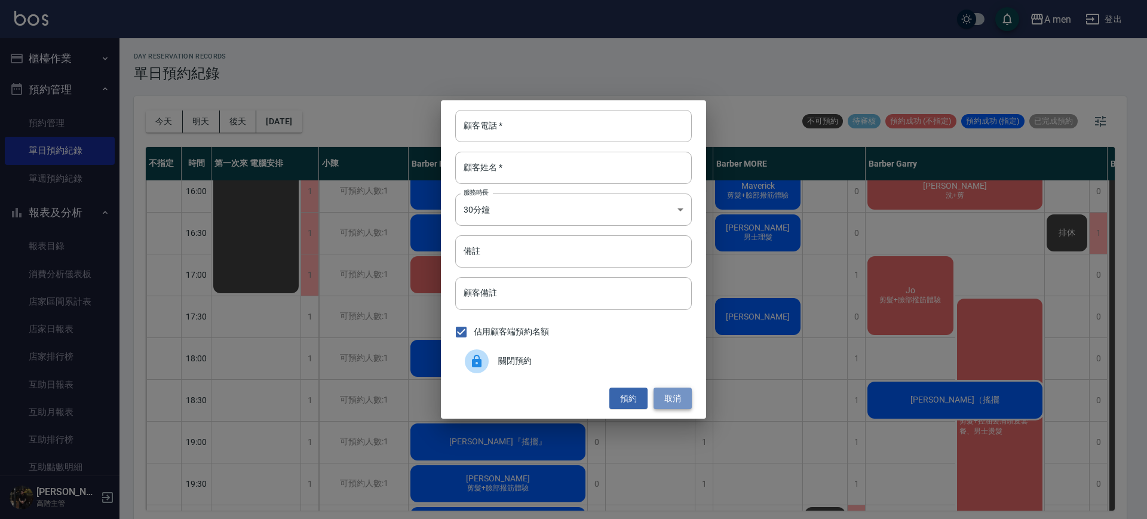
click at [687, 401] on button "取消" at bounding box center [672, 399] width 38 height 22
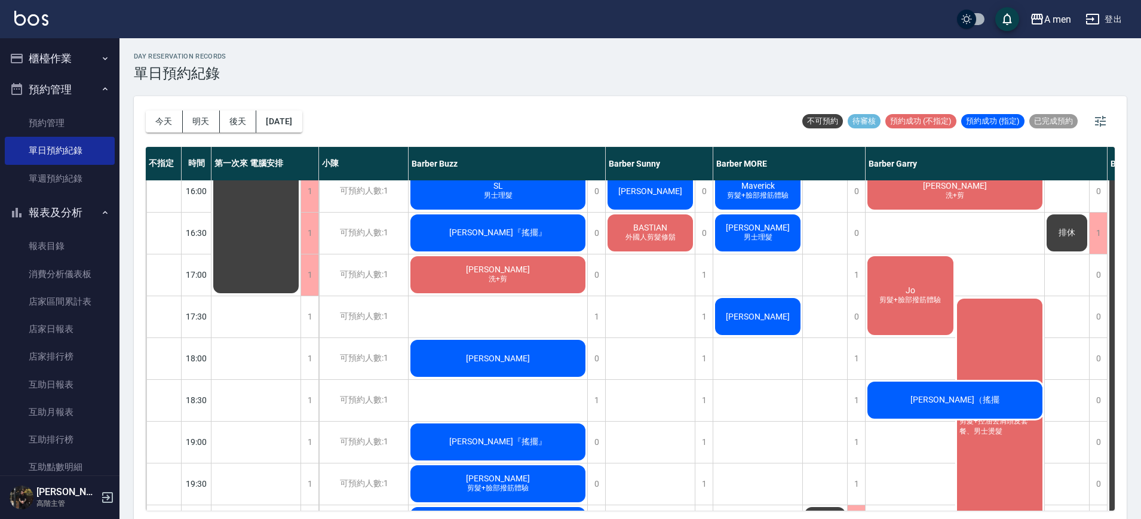
click at [778, 268] on div "GAO 剪髮+鬍子 李先生 郭晉倫 1280套餐 Ha 洗+剪 I can speak only English. 劉 龔書穎 洗+剪 jiancir 鄭宇辰…" at bounding box center [758, 274] width 90 height 1045
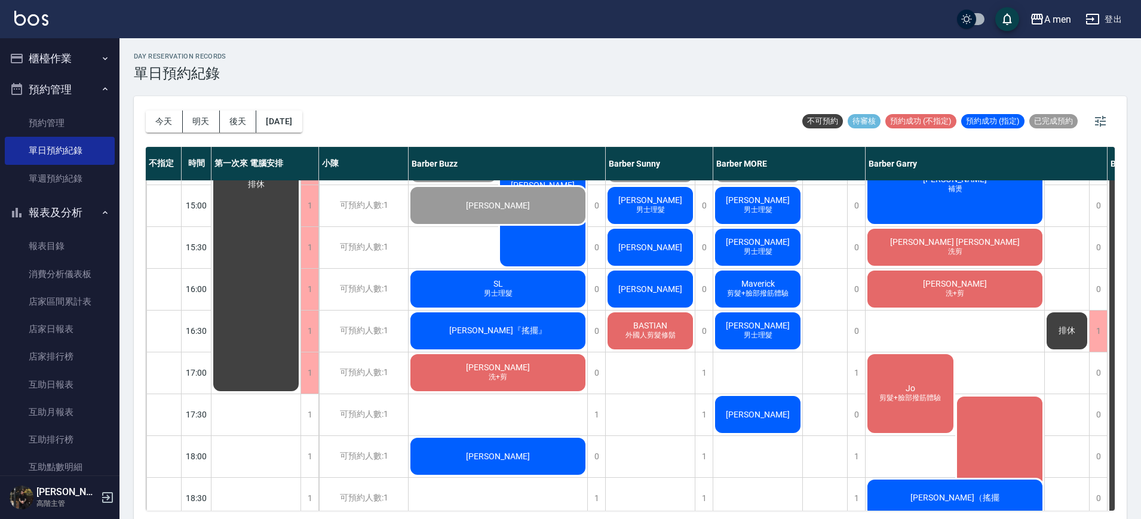
scroll to position [279, 0]
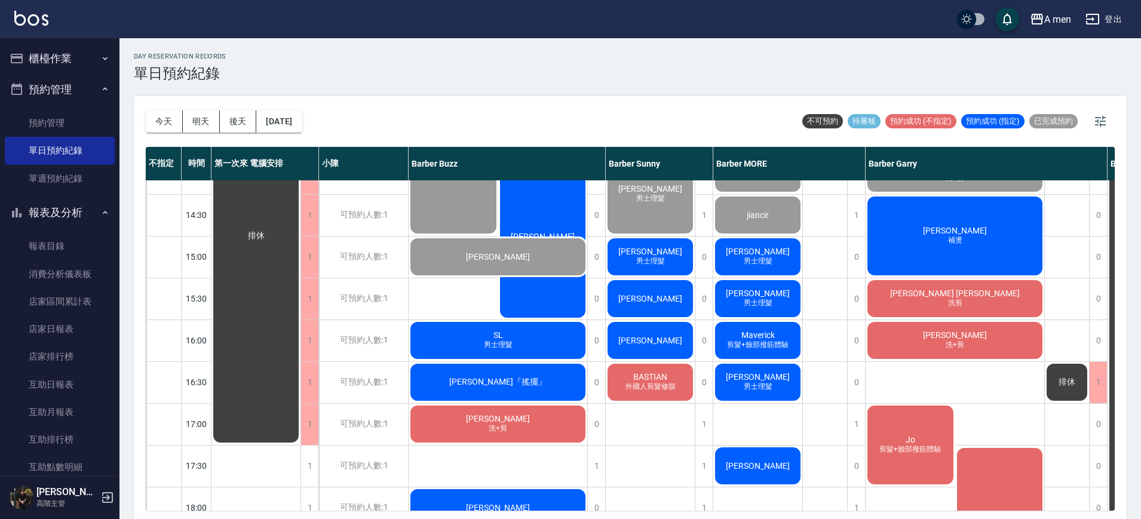
click at [910, 293] on div "Charles Jones 洗剪" at bounding box center [954, 298] width 179 height 41
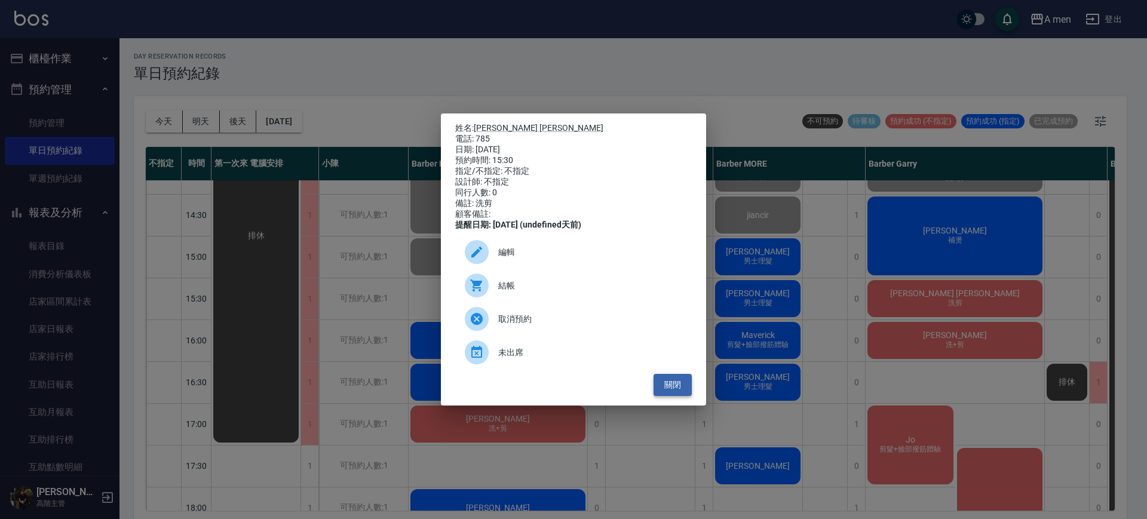
click at [675, 396] on button "關閉" at bounding box center [672, 385] width 38 height 22
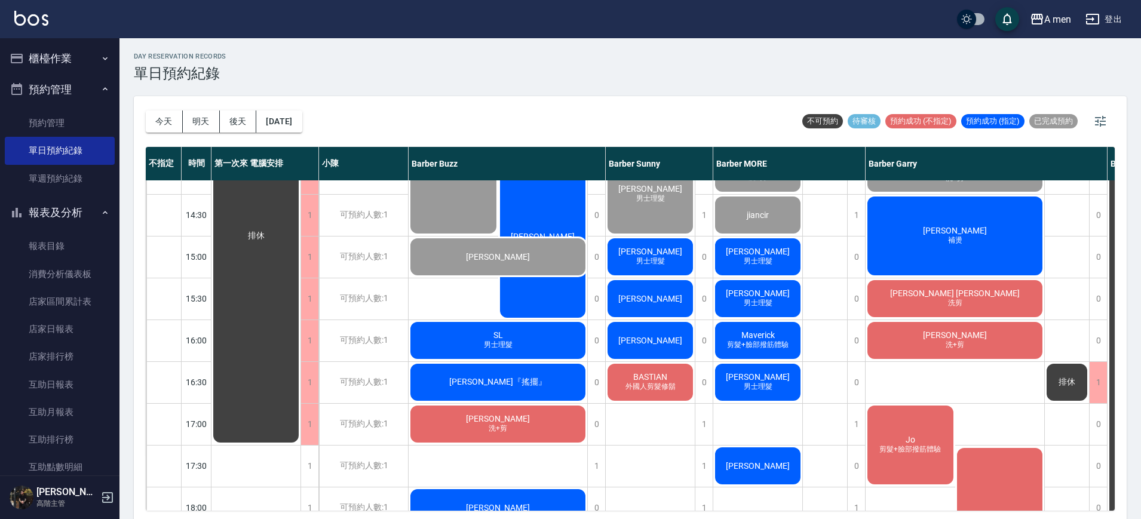
click at [939, 293] on span "Charles Jones" at bounding box center [955, 293] width 134 height 10
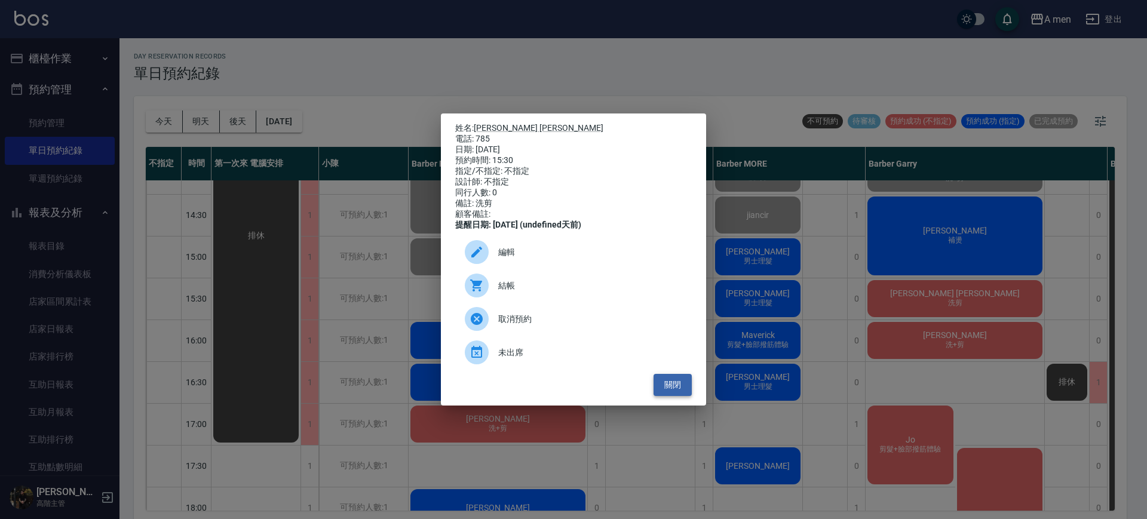
click at [677, 396] on button "關閉" at bounding box center [672, 385] width 38 height 22
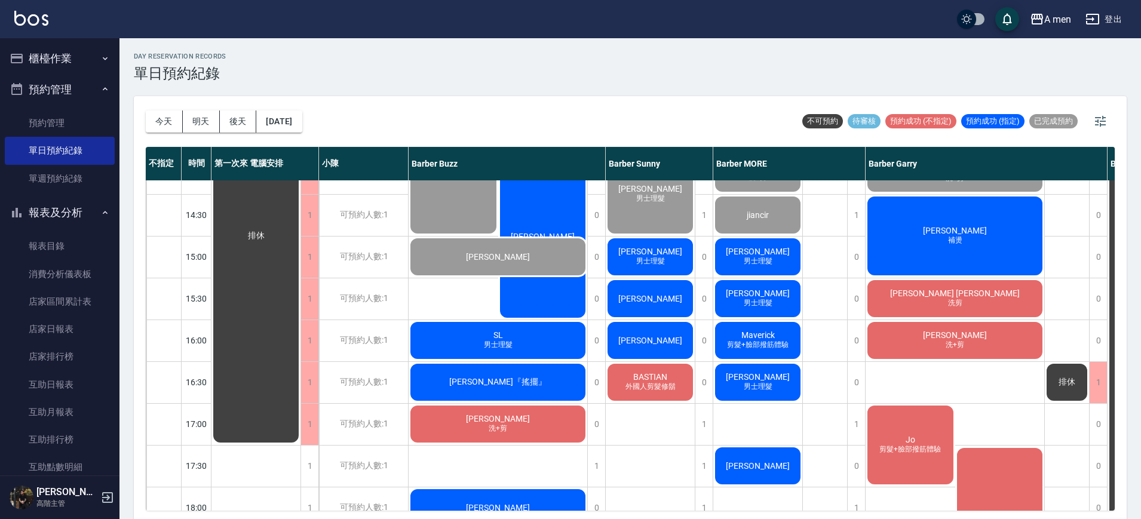
click at [828, 302] on div "排休" at bounding box center [825, 423] width 45 height 1045
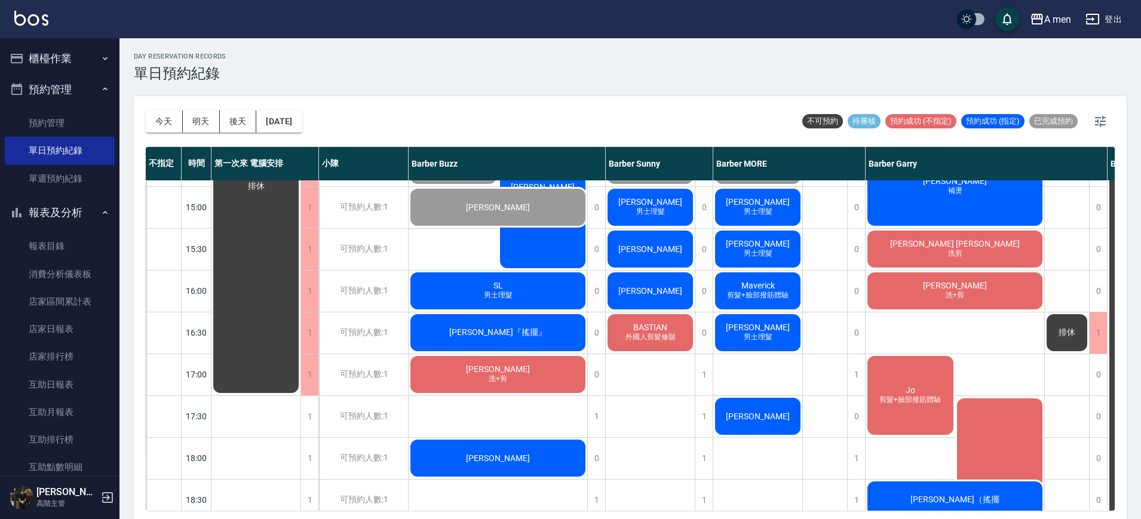
scroll to position [354, 0]
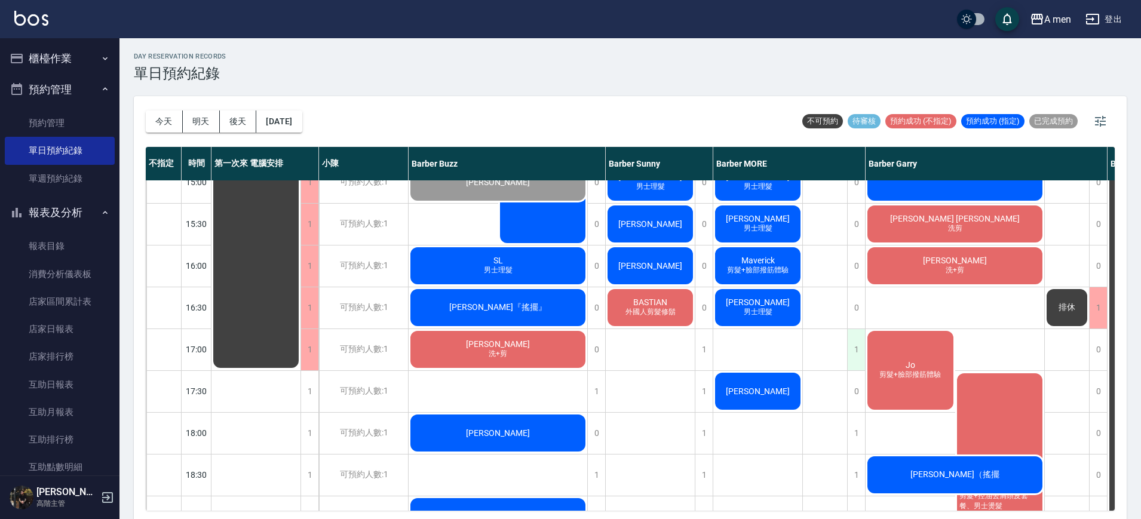
click at [853, 350] on div "1" at bounding box center [856, 349] width 18 height 41
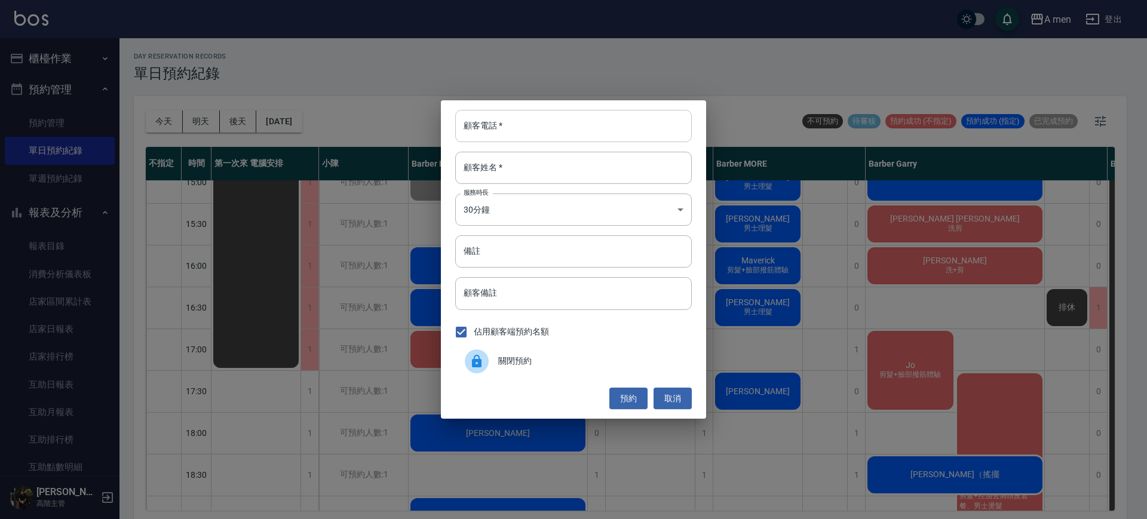
click at [606, 130] on input "顧客電話   *" at bounding box center [573, 126] width 237 height 32
click at [512, 171] on input "顧客姓名   *" at bounding box center [573, 168] width 237 height 32
type input "ㄑ"
type input "ㄨ"
type input "Jen"
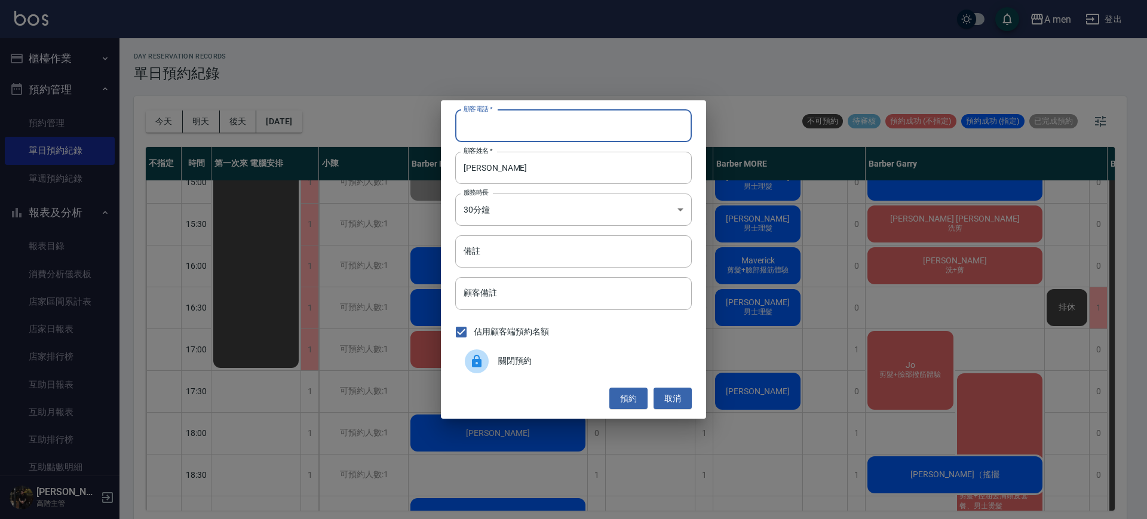
click at [484, 124] on input "顧客電話   *" at bounding box center [573, 126] width 237 height 32
type input "j"
type input "Jen"
click at [506, 164] on input "Jen" at bounding box center [573, 168] width 237 height 32
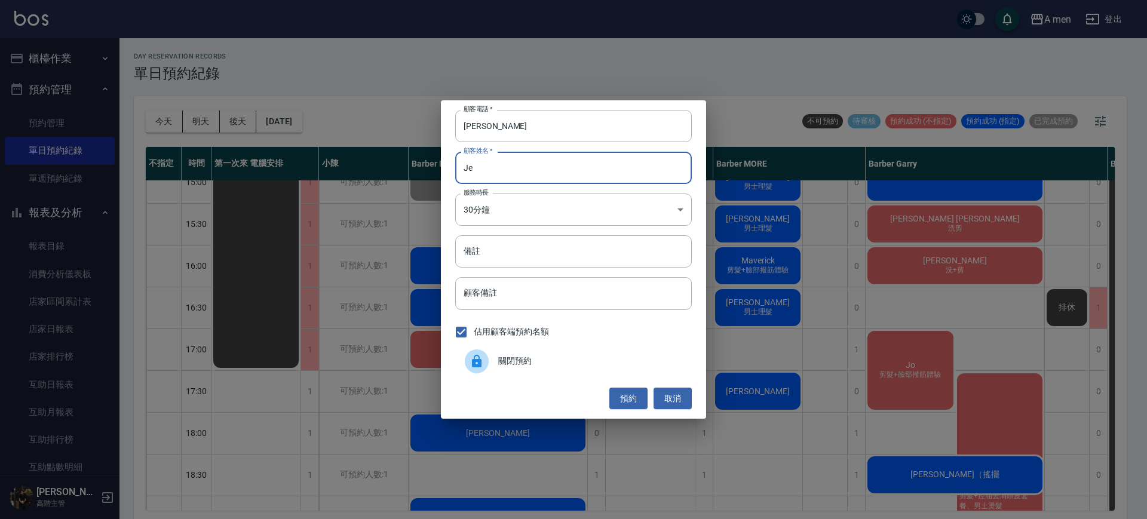
type input "J"
type input "j"
type input "外國人"
click at [631, 399] on button "預約" at bounding box center [628, 399] width 38 height 22
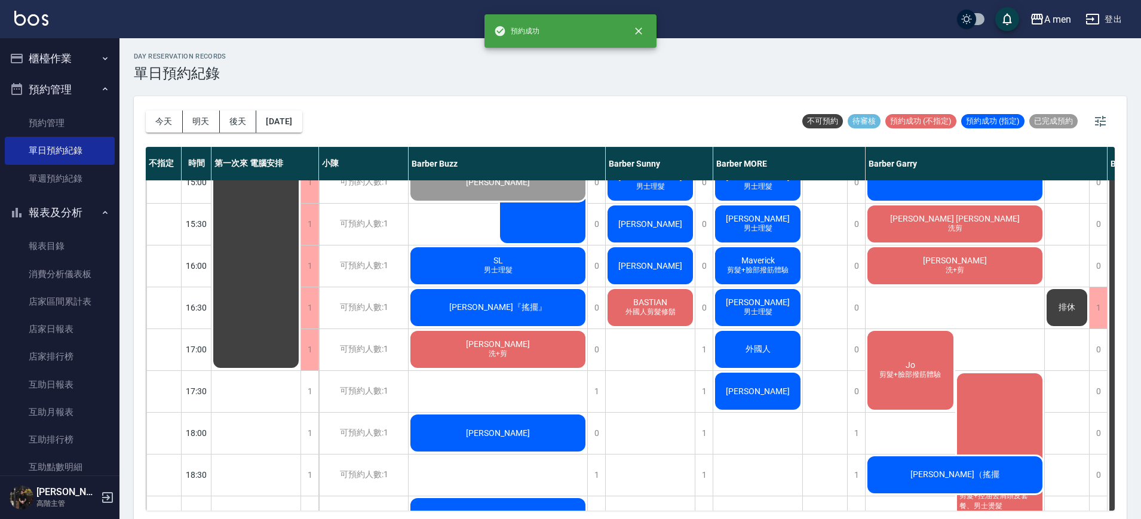
click at [753, 355] on div "外國人" at bounding box center [757, 349] width 89 height 41
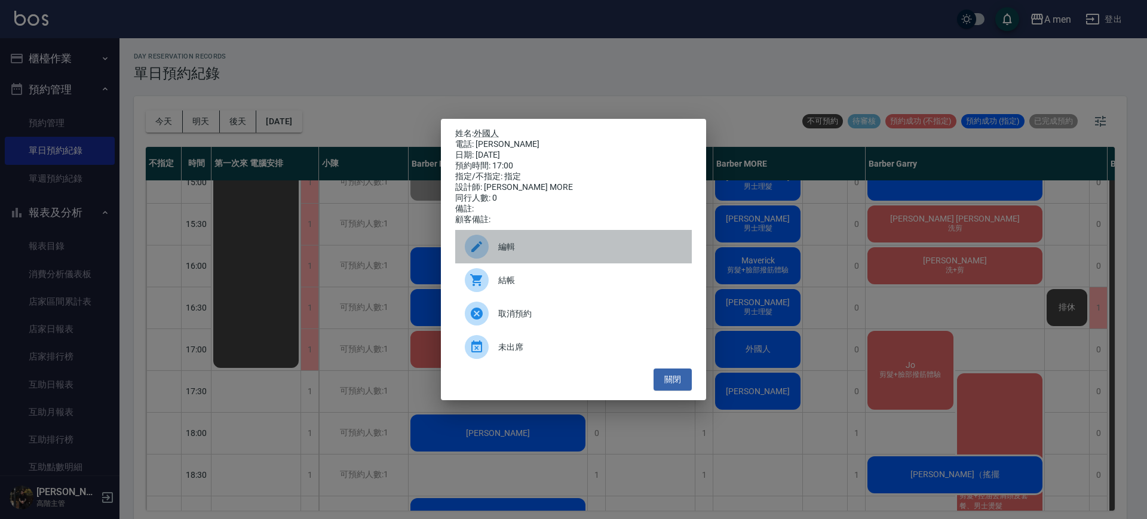
click at [567, 252] on span "編輯" at bounding box center [590, 247] width 184 height 13
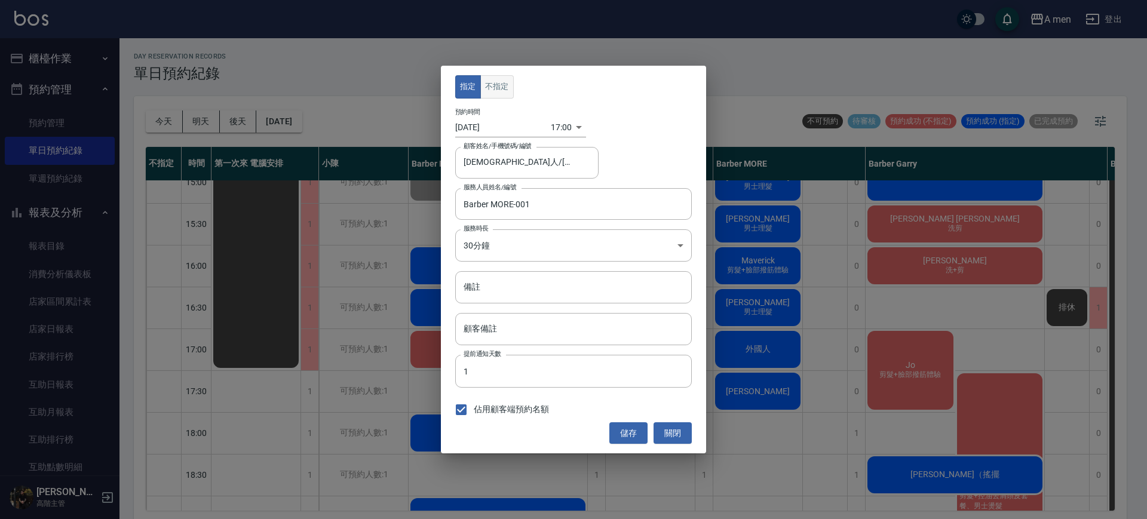
click at [505, 81] on button "不指定" at bounding box center [496, 86] width 33 height 23
click at [628, 426] on button "儲存" at bounding box center [628, 433] width 38 height 22
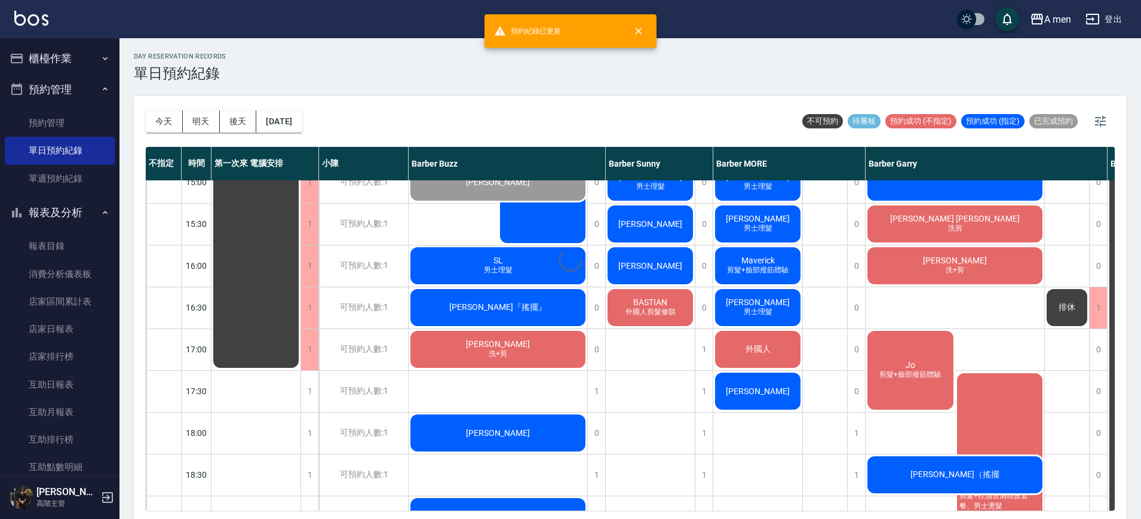
click at [655, 358] on div "Leo Chiang 男士理髮 張仁威 男士理髮 第一次指定 Jerry 男士理髮 單剪客 蔡旻澔 單剪客 劉達瑋 男士理髮 (不含洗) 許家愷 男士理髮 溫…" at bounding box center [651, 349] width 90 height 1045
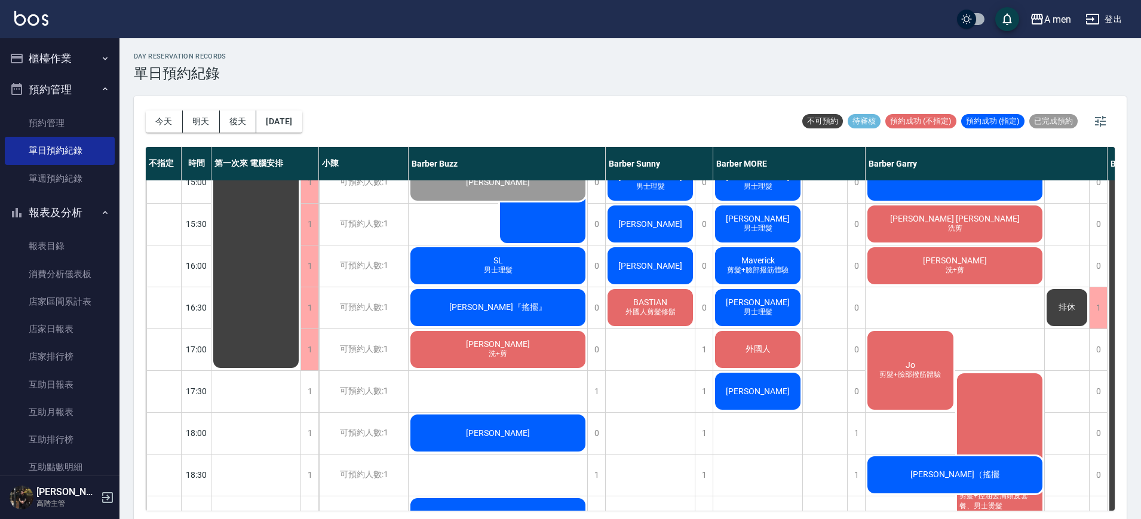
click at [833, 331] on div "排休" at bounding box center [825, 349] width 45 height 1045
click at [822, 317] on div "排休" at bounding box center [825, 349] width 45 height 1045
click at [770, 354] on span "外國人" at bounding box center [758, 349] width 30 height 11
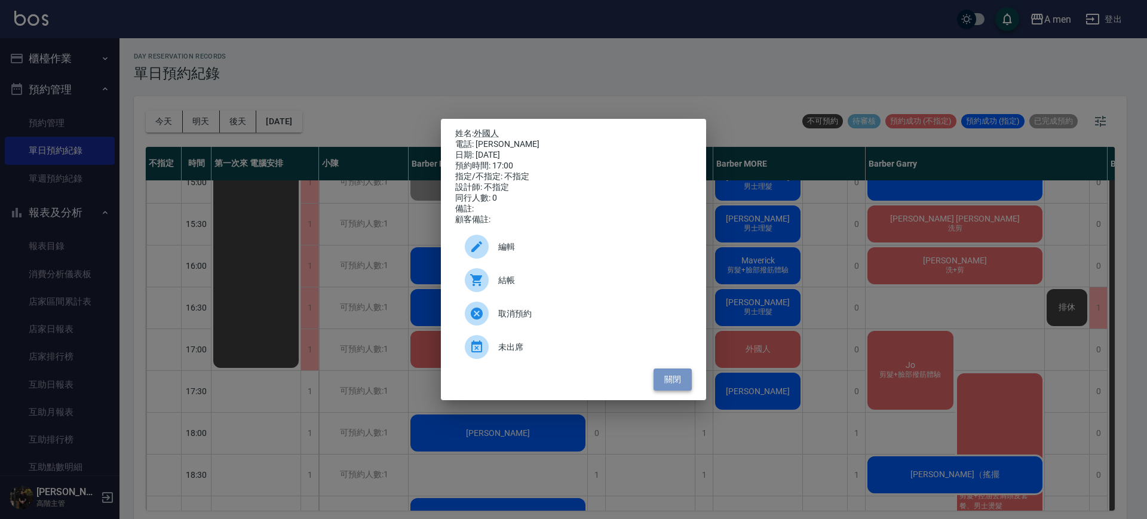
click at [686, 391] on button "關閉" at bounding box center [672, 380] width 38 height 22
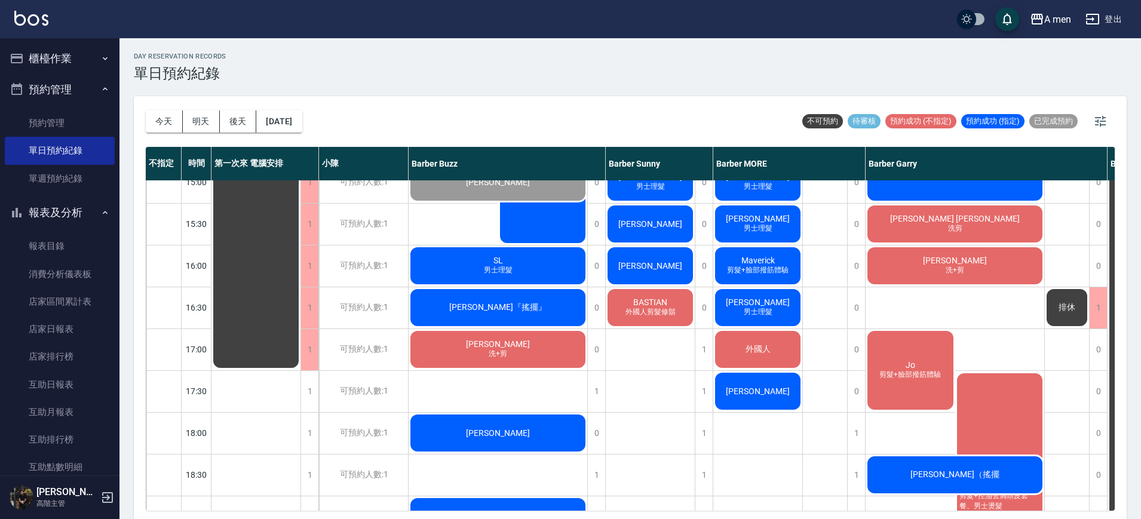
click at [783, 350] on div "外國人" at bounding box center [757, 349] width 89 height 41
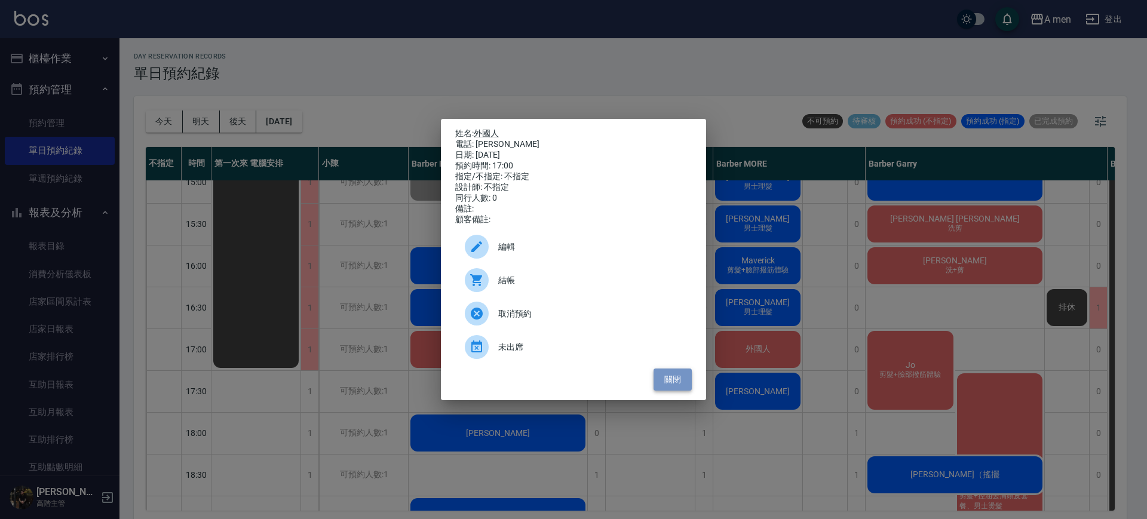
click at [677, 390] on button "關閉" at bounding box center [672, 380] width 38 height 22
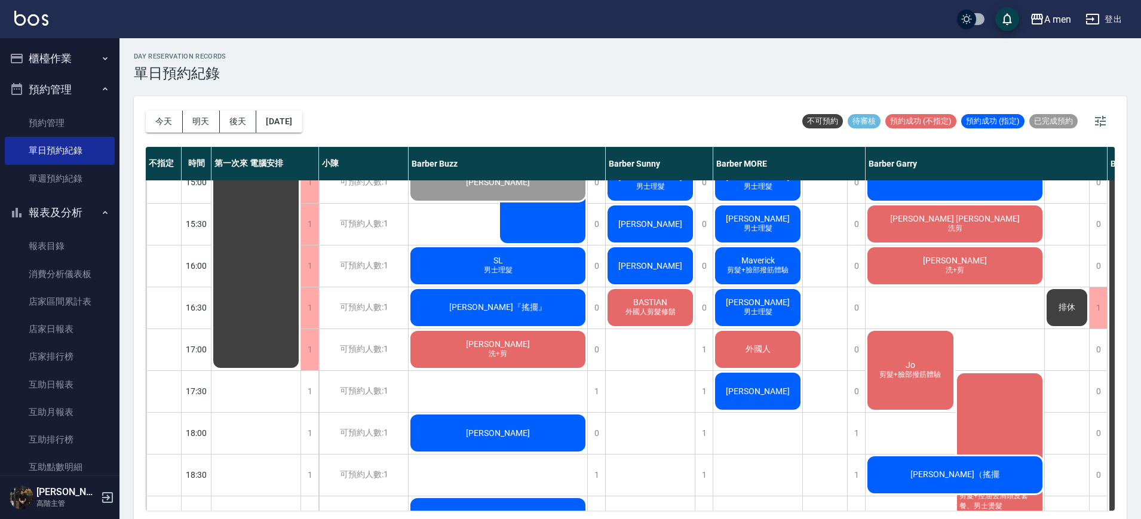
click at [824, 358] on div "排休" at bounding box center [825, 349] width 45 height 1045
click at [761, 346] on span "外國人" at bounding box center [758, 349] width 30 height 11
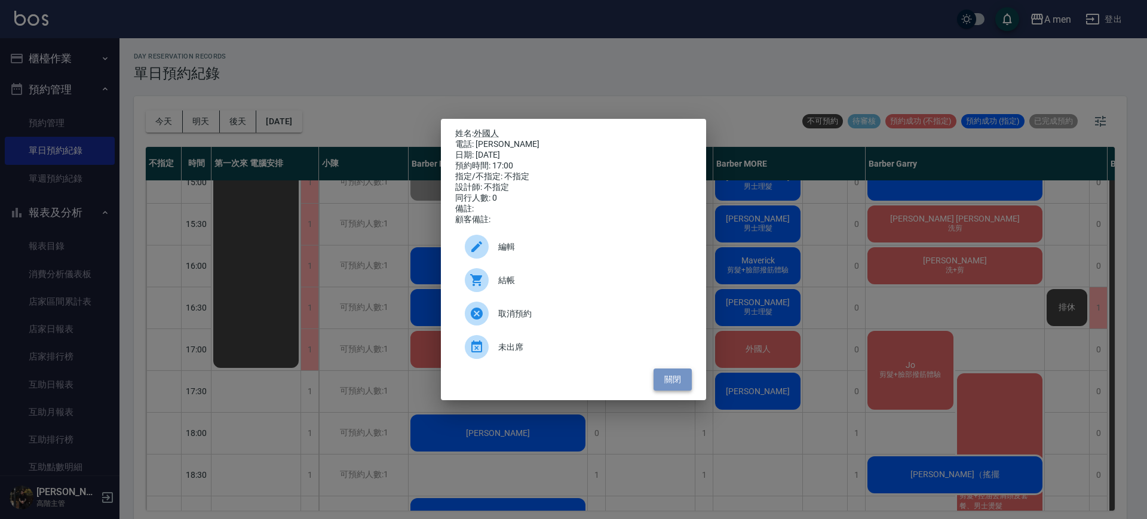
click at [677, 388] on button "關閉" at bounding box center [672, 380] width 38 height 22
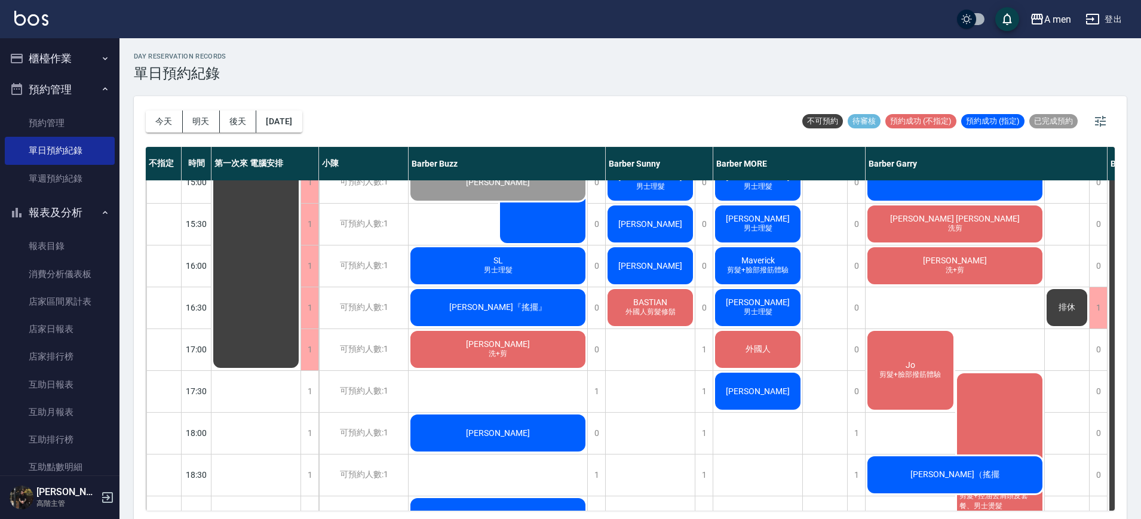
click at [743, 352] on span "外國人" at bounding box center [758, 349] width 30 height 11
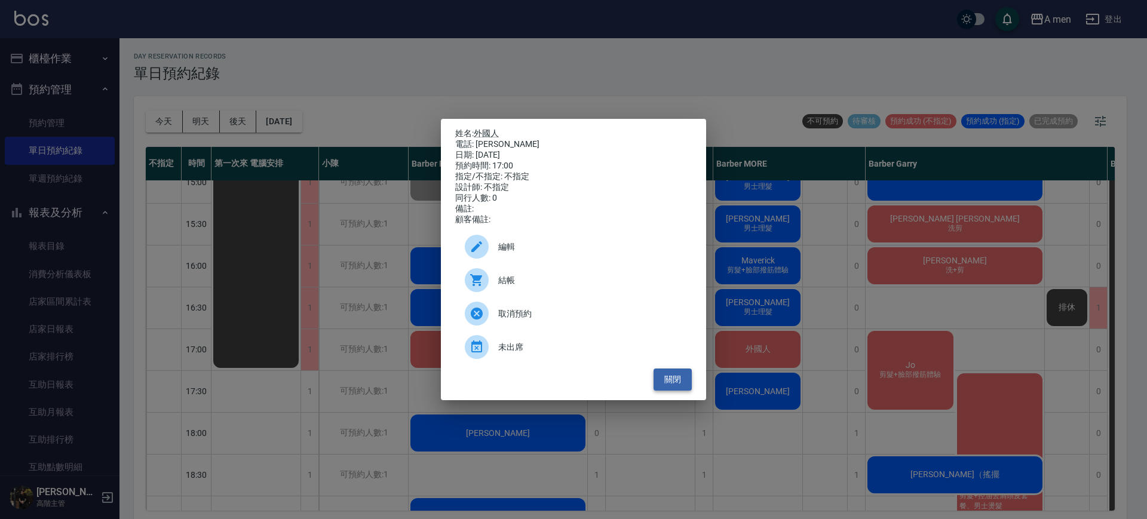
click at [682, 391] on button "關閉" at bounding box center [672, 380] width 38 height 22
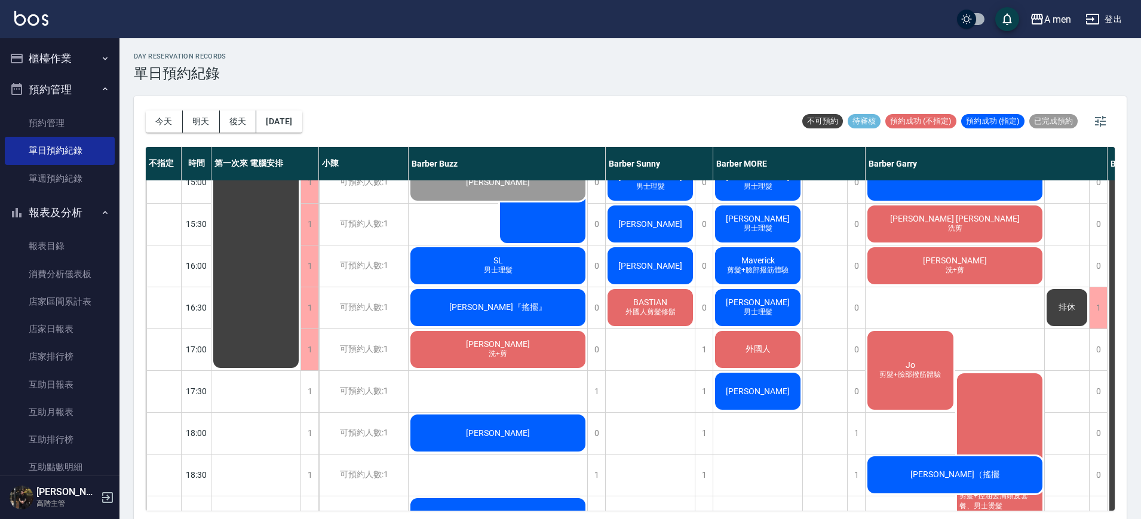
click at [748, 355] on div "外國人" at bounding box center [757, 349] width 89 height 41
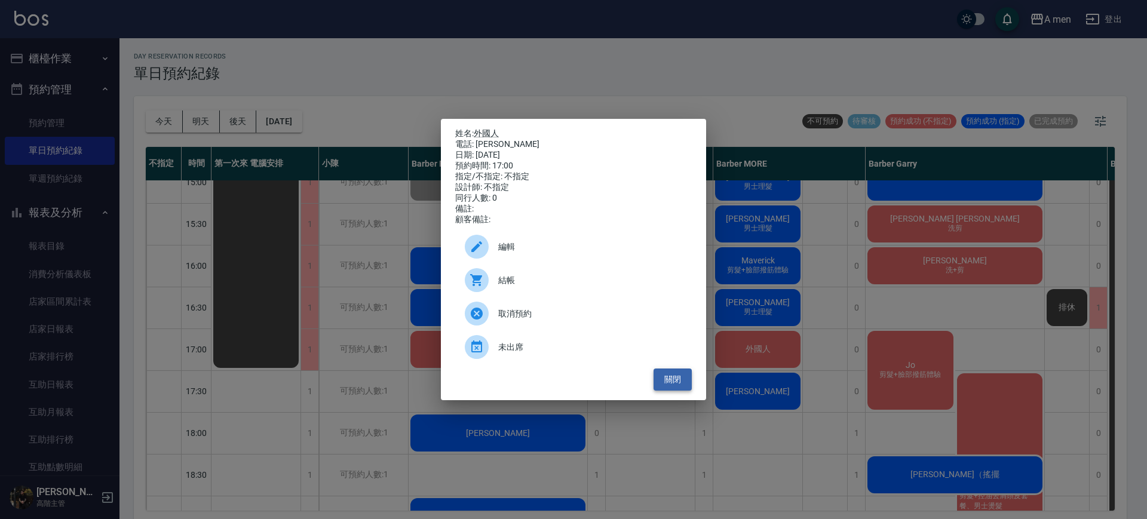
click at [668, 389] on button "關閉" at bounding box center [672, 380] width 38 height 22
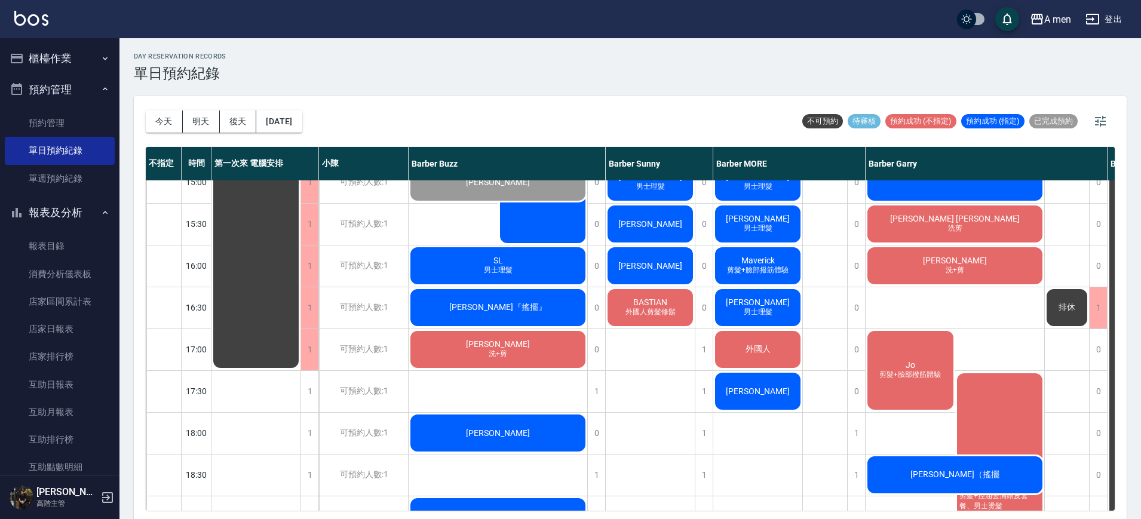
click at [675, 355] on div "Leo Chiang 男士理髮 張仁威 男士理髮 第一次指定 Jerry 男士理髮 單剪客 蔡旻澔 單剪客 劉達瑋 男士理髮 (不含洗) 許家愷 男士理髮 溫…" at bounding box center [651, 349] width 90 height 1045
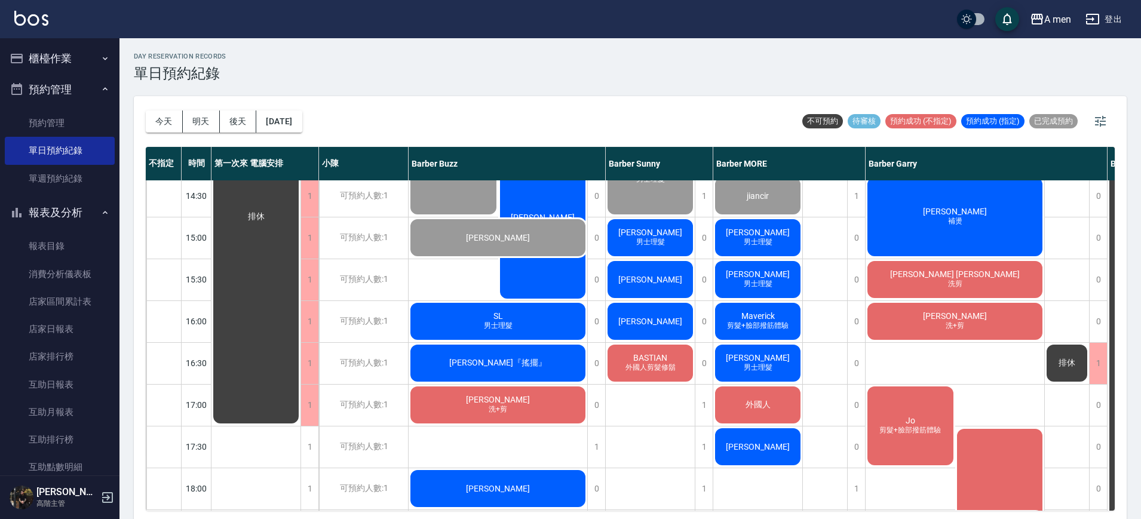
scroll to position [299, 0]
click at [779, 447] on div "林宏" at bounding box center [757, 446] width 89 height 41
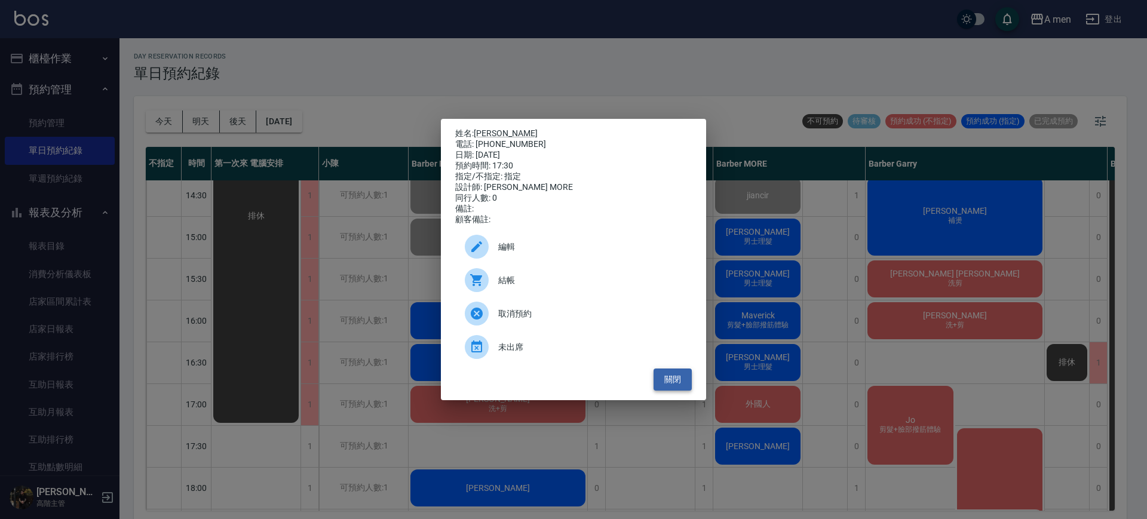
click at [681, 391] on button "關閉" at bounding box center [672, 380] width 38 height 22
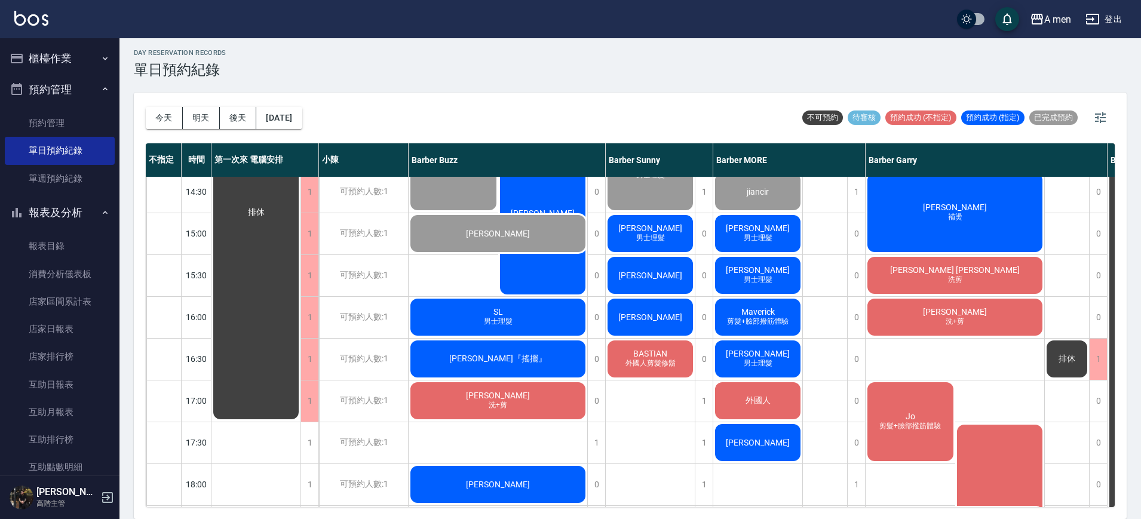
click at [646, 273] on span "林鈺晟" at bounding box center [650, 276] width 69 height 10
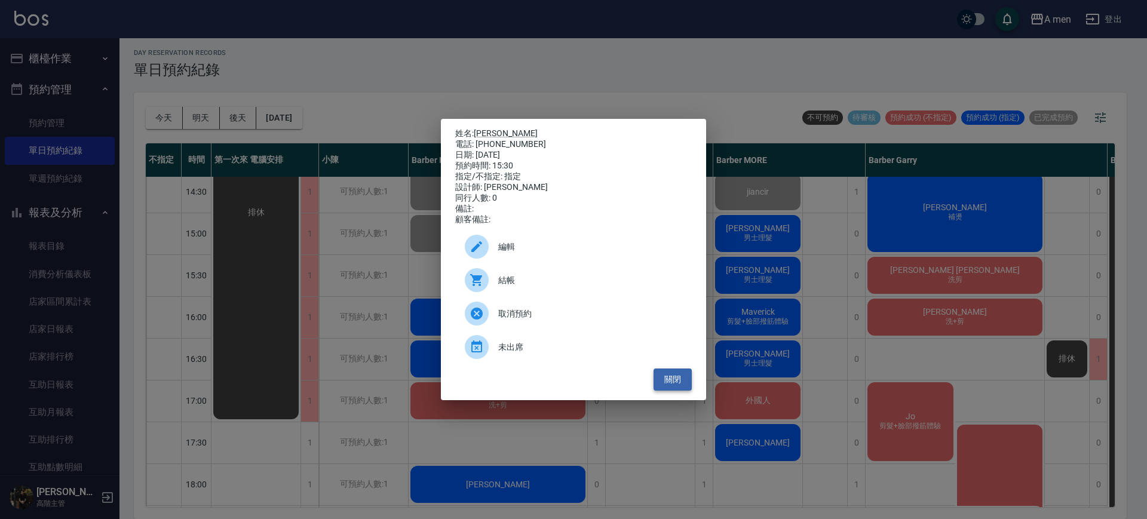
click at [675, 399] on div "姓名: 林鈺晟 電話: 0907017260 日期: 2025/10/04 預約時間: 15:30 指定/不指定: 指定 設計師: Barber Sunny …" at bounding box center [573, 259] width 265 height 281
click at [674, 391] on button "關閉" at bounding box center [672, 380] width 38 height 22
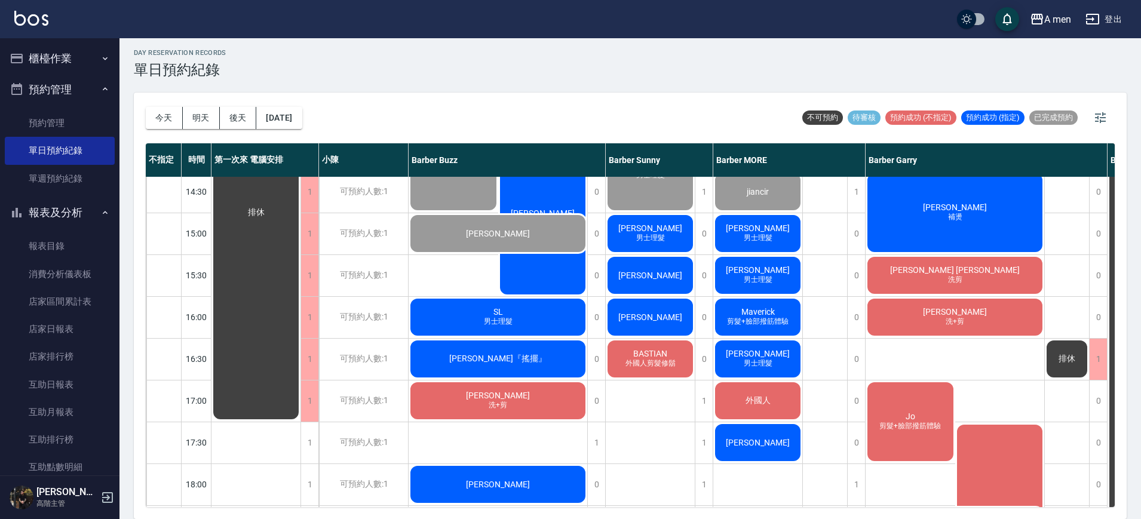
click at [661, 429] on div "Leo Chiang 男士理髮 張仁威 男士理髮 第一次指定 Jerry 男士理髮 單剪客 蔡旻澔 單剪客 劉達瑋 男士理髮 (不含洗) 許家愷 男士理髮 溫…" at bounding box center [651, 400] width 90 height 1045
click at [775, 223] on div "鄭宇辰 男士理髮" at bounding box center [757, 233] width 89 height 41
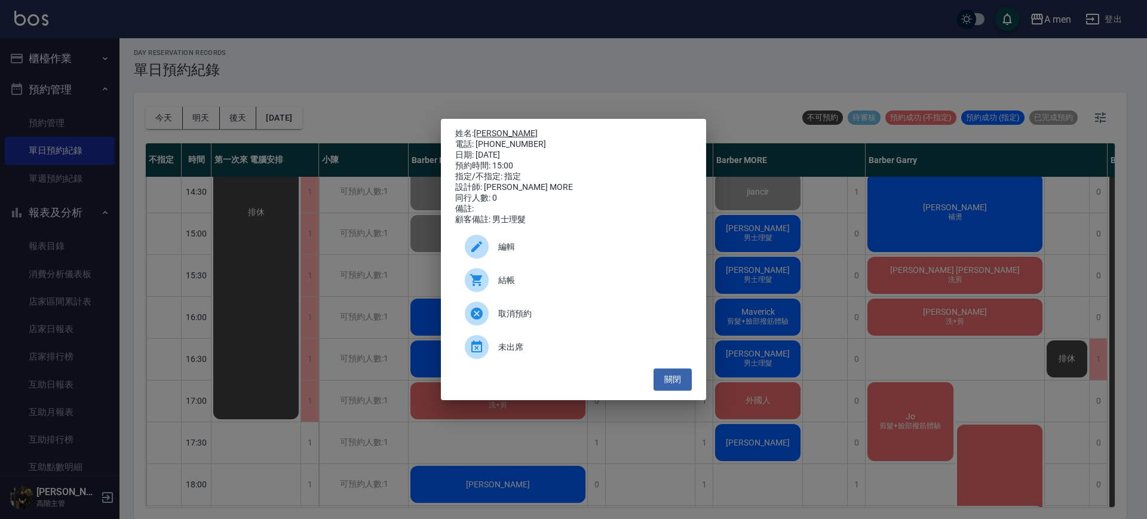
click at [497, 128] on link "鄭宇辰" at bounding box center [506, 133] width 64 height 10
click at [676, 386] on button "關閉" at bounding box center [672, 380] width 38 height 22
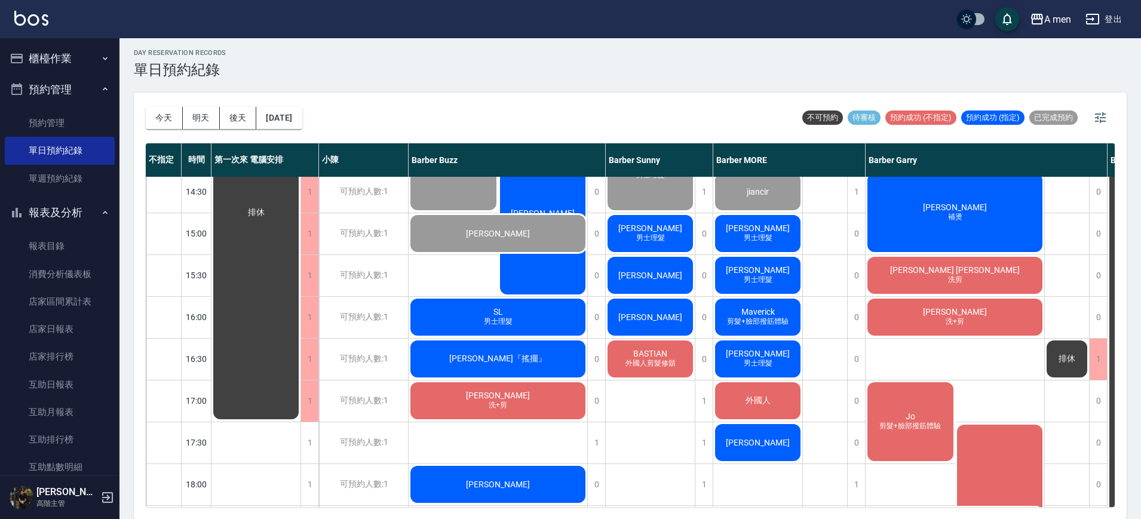
click at [740, 232] on div "鄭宇辰 男士理髮" at bounding box center [757, 233] width 89 height 41
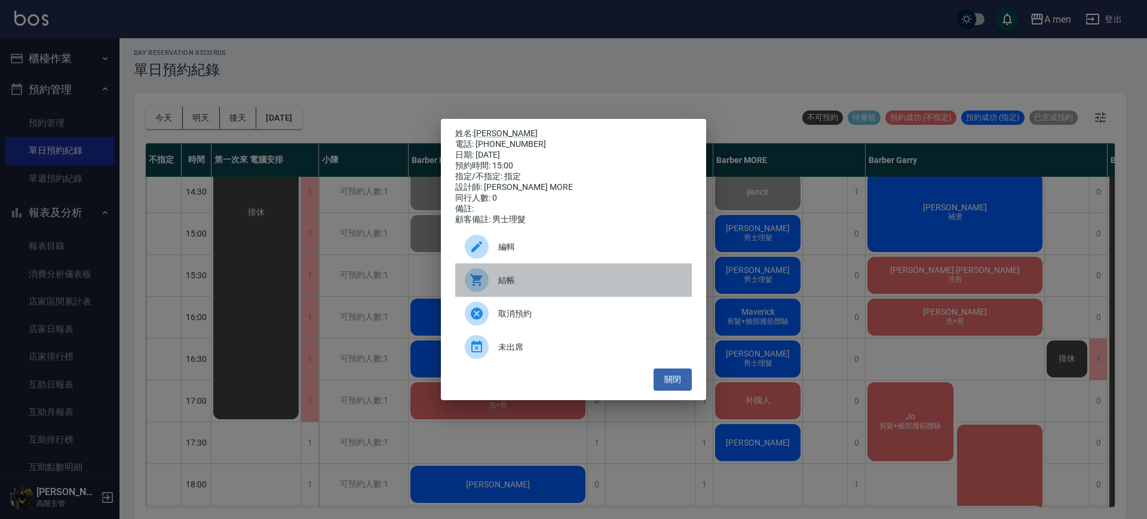
click at [550, 281] on span "結帳" at bounding box center [590, 280] width 184 height 13
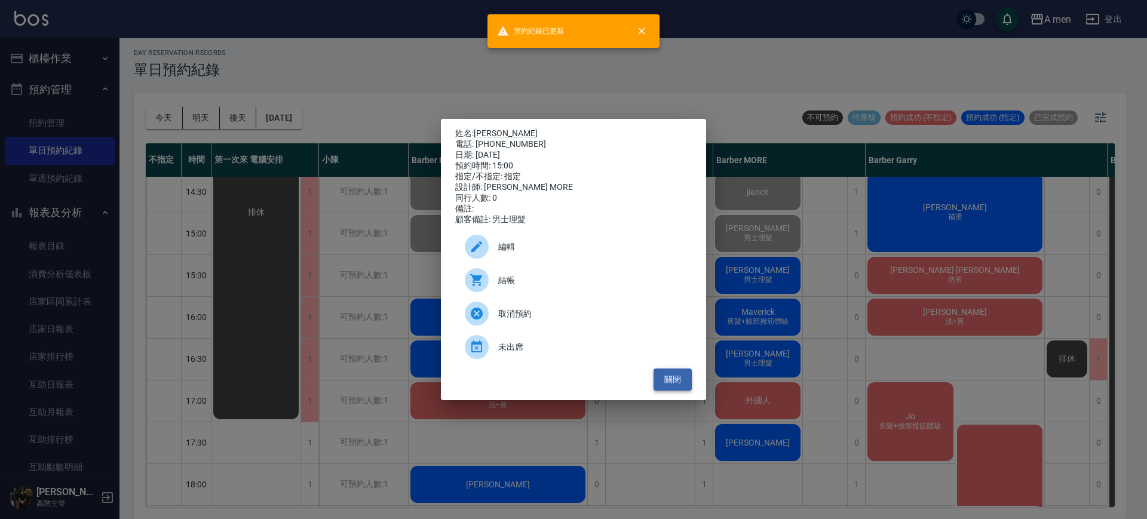
click at [689, 380] on button "關閉" at bounding box center [672, 380] width 38 height 22
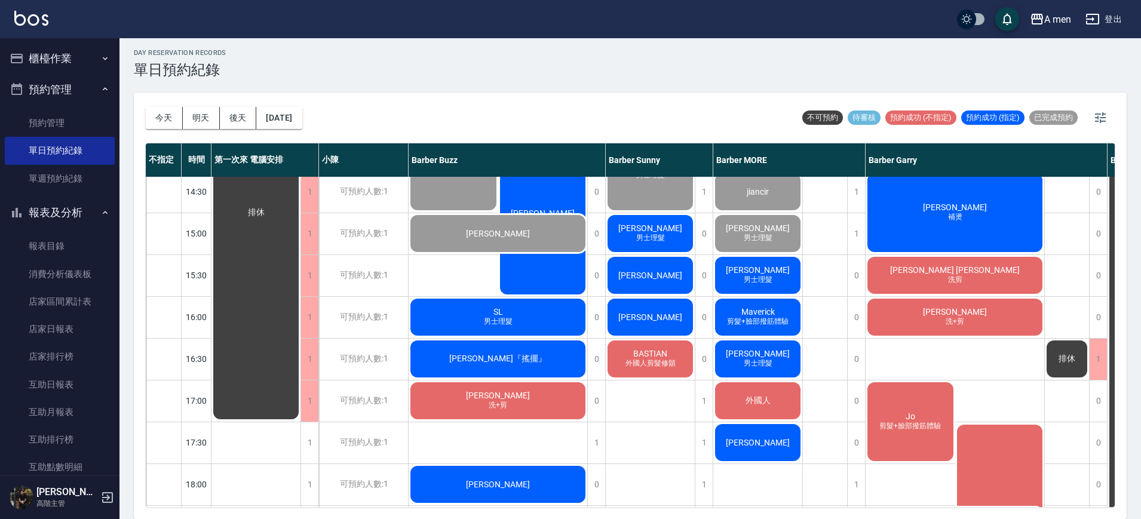
click at [737, 267] on div "鄭宇碩 男士理髮" at bounding box center [757, 275] width 89 height 41
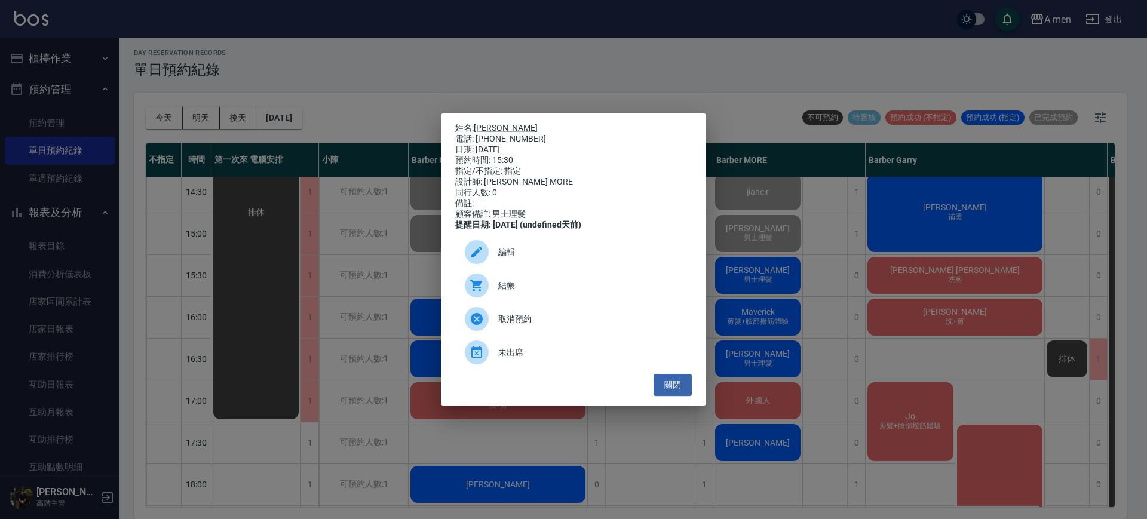
click at [571, 290] on span "結帳" at bounding box center [590, 286] width 184 height 13
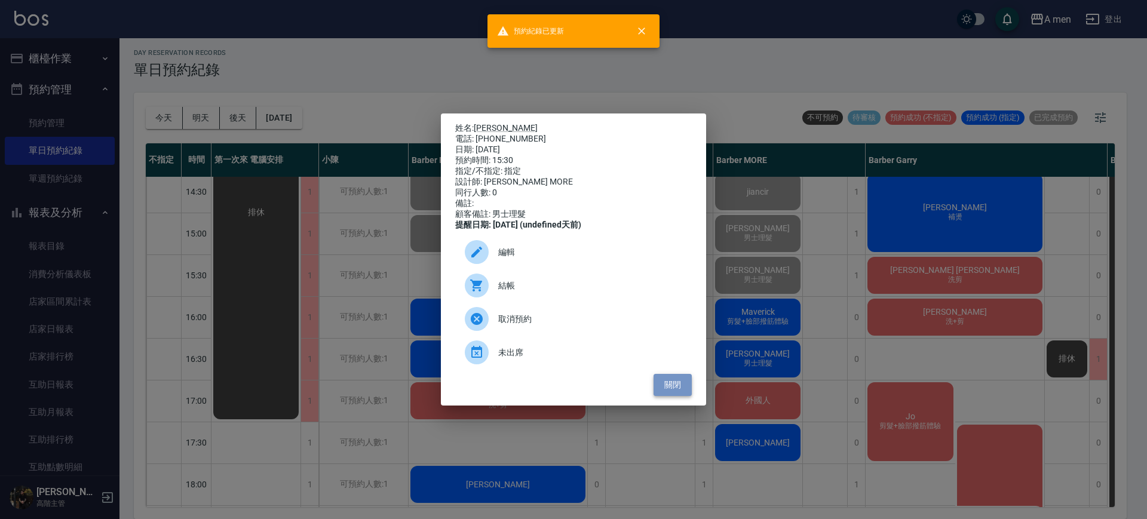
drag, startPoint x: 673, startPoint y: 389, endPoint x: 682, endPoint y: 388, distance: 9.0
click at [673, 389] on button "關閉" at bounding box center [672, 385] width 38 height 22
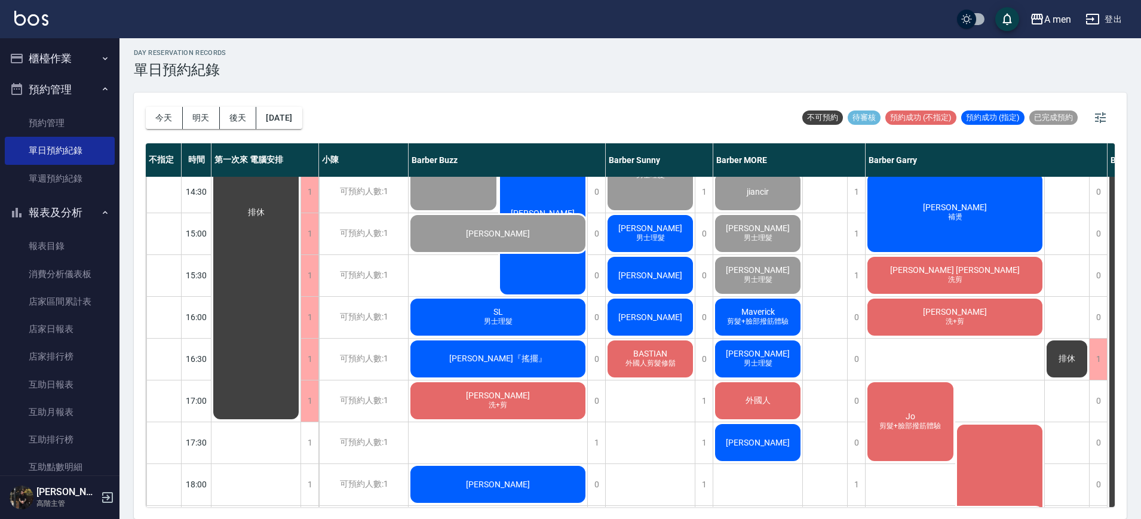
click at [840, 350] on div "排休" at bounding box center [825, 400] width 45 height 1045
click at [759, 321] on span "剪髮+臉部撥筋體驗" at bounding box center [757, 322] width 66 height 10
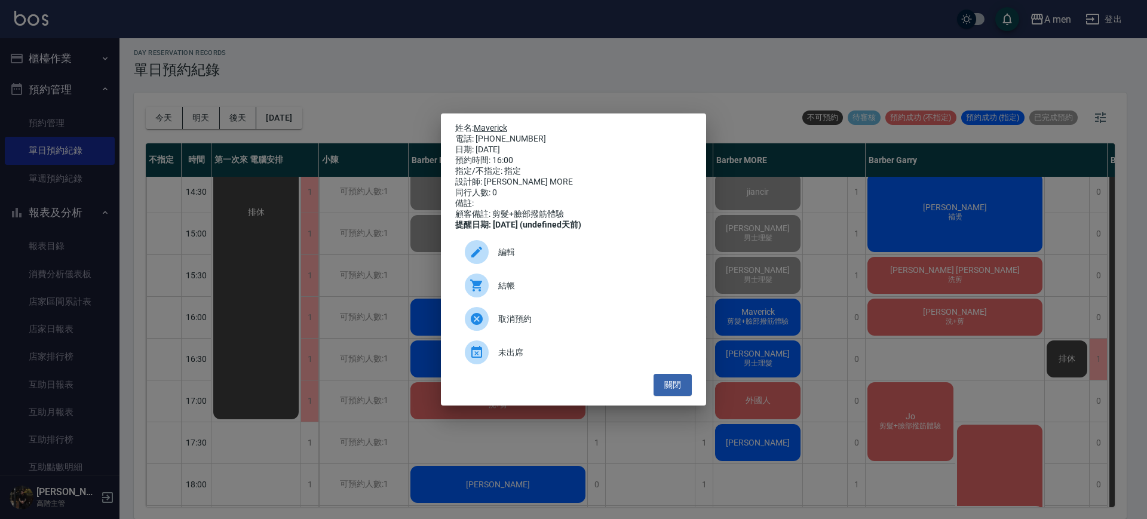
click at [488, 123] on link "Maverick" at bounding box center [490, 128] width 33 height 10
click at [679, 396] on button "關閉" at bounding box center [672, 385] width 38 height 22
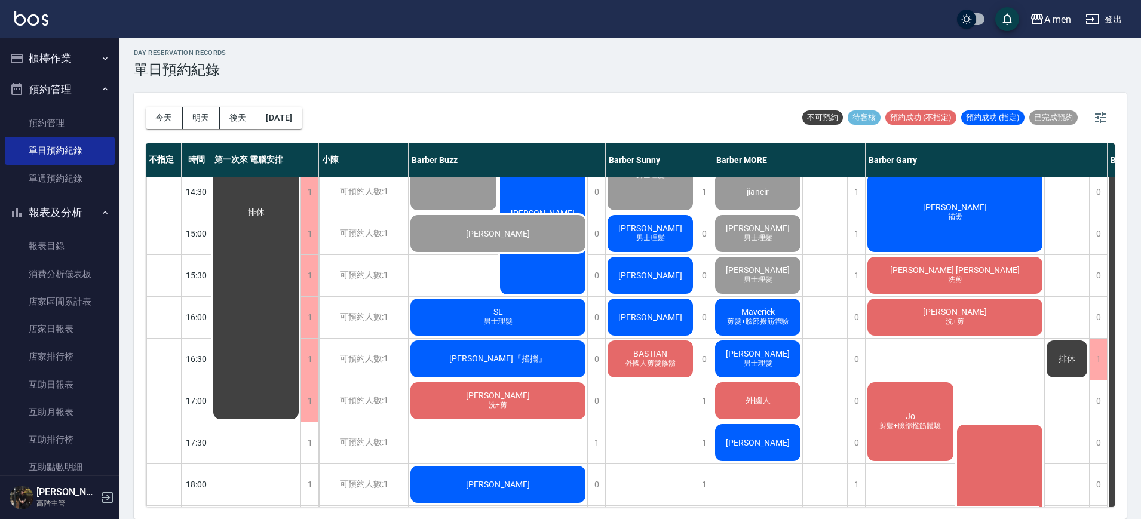
click at [670, 236] on div "溫兆偉 男士理髮" at bounding box center [650, 233] width 89 height 41
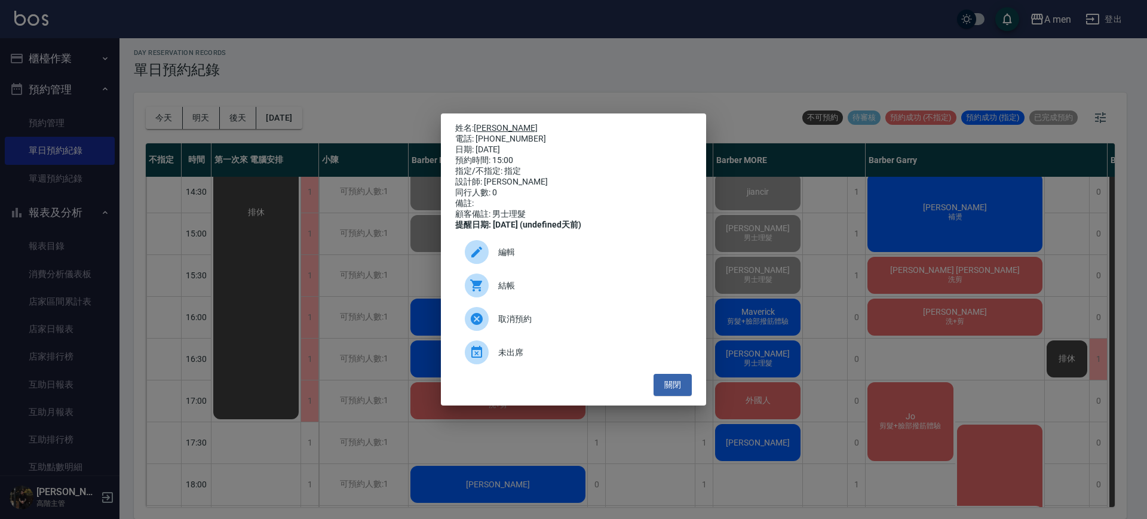
click at [484, 123] on link "溫兆偉" at bounding box center [506, 128] width 64 height 10
drag, startPoint x: 721, startPoint y: 372, endPoint x: 709, endPoint y: 379, distance: 13.9
click at [721, 372] on div "姓名: 溫兆偉 電話: 0903133403 日期: 2025/10/04 預約時間: 15:00 指定/不指定: 指定 設計師: Barber Sunny …" at bounding box center [573, 259] width 1147 height 519
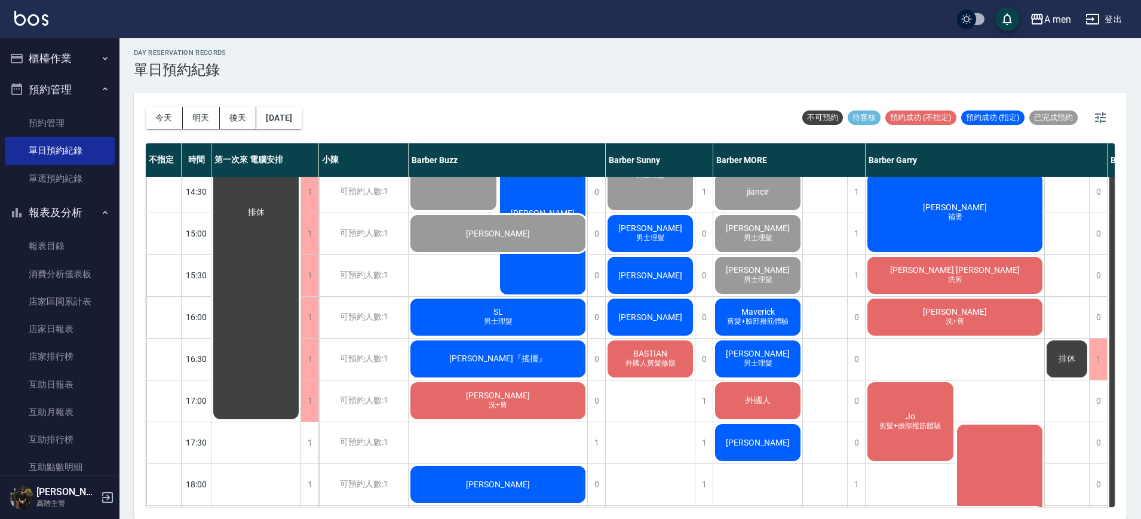
click at [676, 402] on div "Leo Chiang 男士理髮 張仁威 男士理髮 第一次指定 Jerry 男士理髮 單剪客 蔡旻澔 單剪客 劉達瑋 男士理髮 (不含洗) 許家愷 男士理髮 溫…" at bounding box center [651, 400] width 90 height 1045
click at [696, 401] on div "1" at bounding box center [704, 400] width 18 height 41
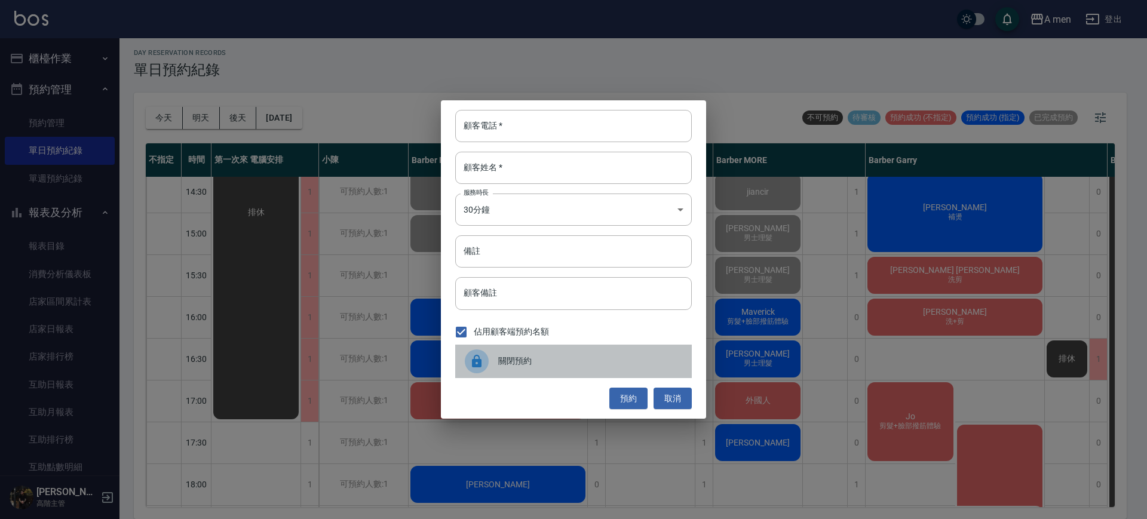
click at [631, 363] on span "關閉預約" at bounding box center [590, 361] width 184 height 13
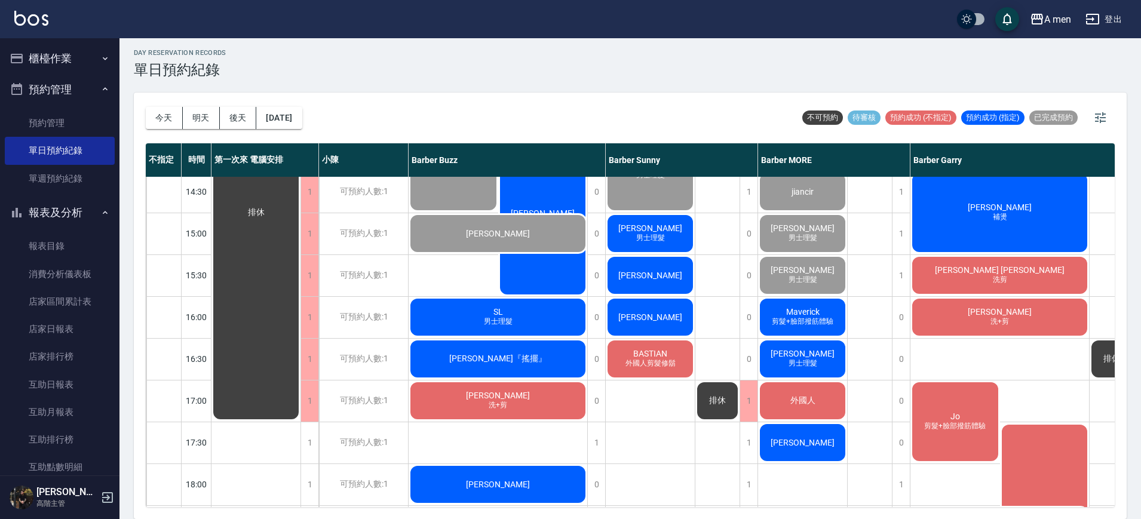
click at [641, 229] on span "溫兆偉" at bounding box center [650, 228] width 69 height 10
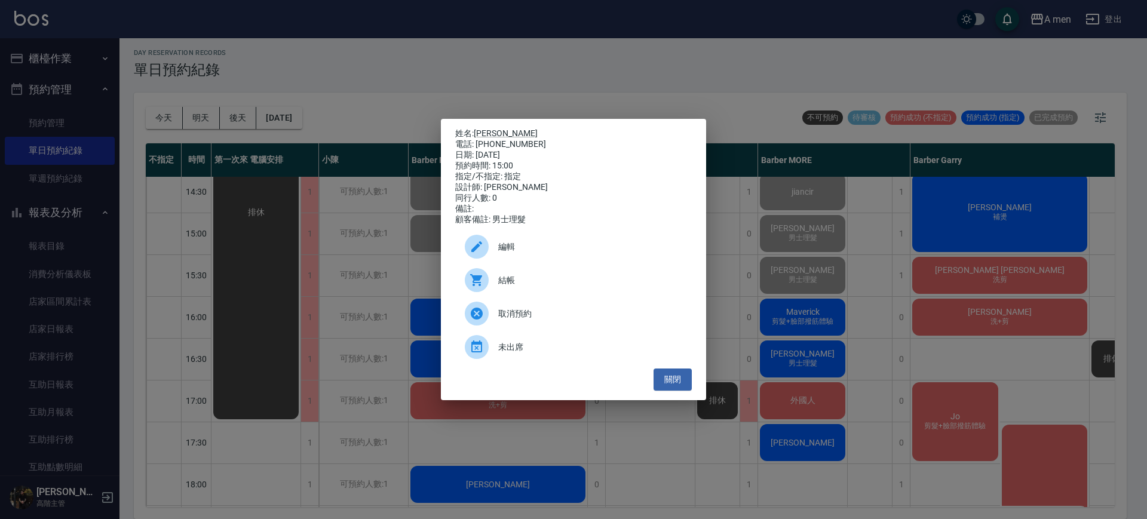
click at [573, 280] on span "結帳" at bounding box center [590, 280] width 184 height 13
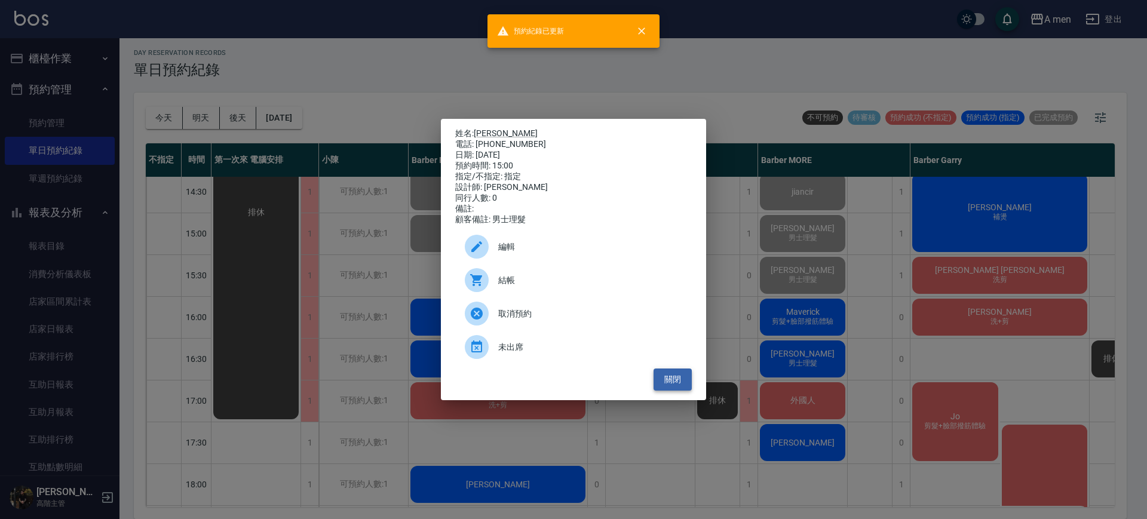
click at [678, 385] on button "關閉" at bounding box center [672, 380] width 38 height 22
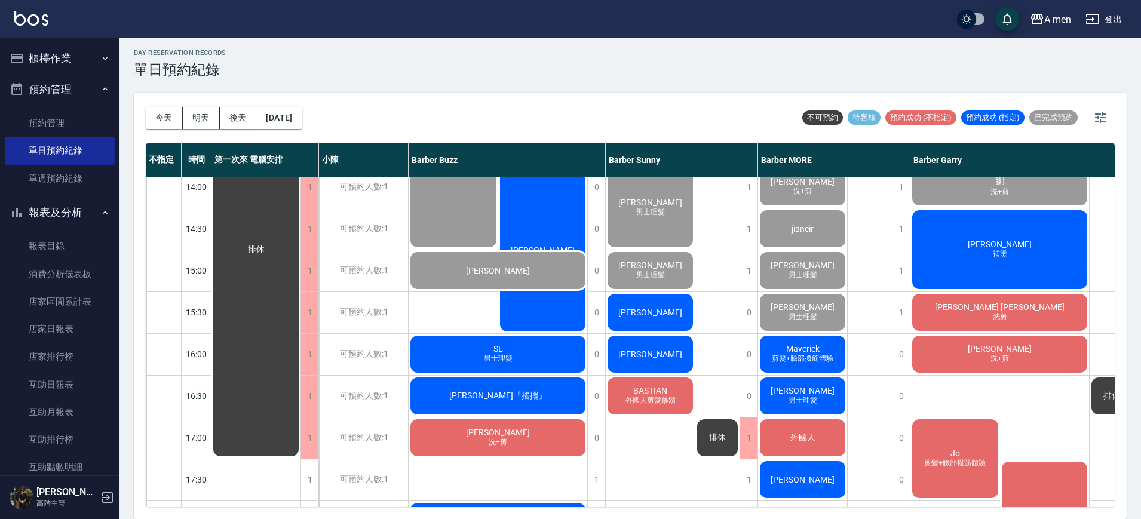
scroll to position [260, 0]
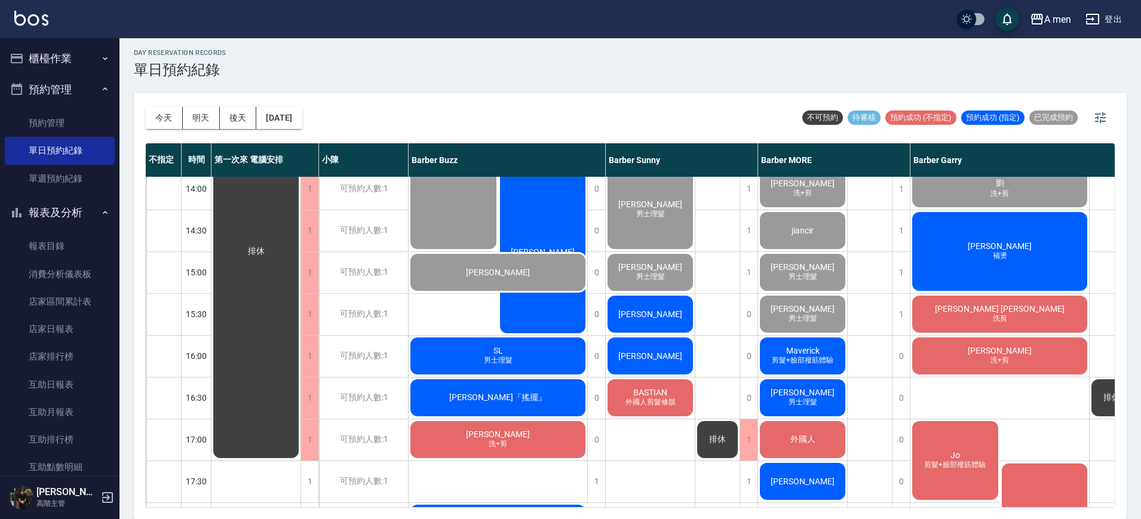
click at [807, 392] on span "郭彥辰" at bounding box center [802, 393] width 69 height 10
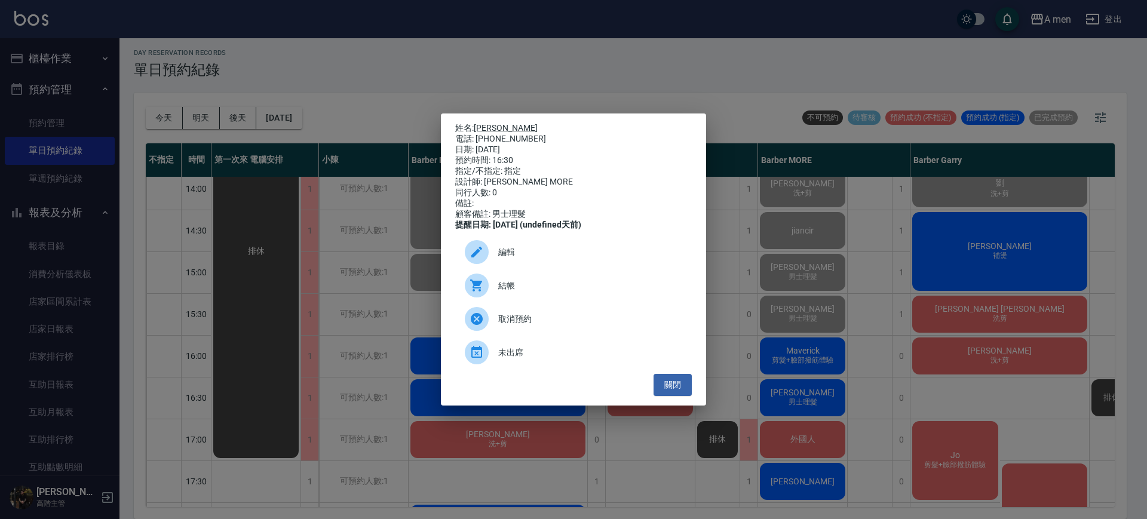
click at [489, 123] on p "姓名: 郭彥辰" at bounding box center [573, 128] width 237 height 11
click at [495, 123] on link "郭彥辰" at bounding box center [506, 128] width 64 height 10
drag, startPoint x: 680, startPoint y: 397, endPoint x: 693, endPoint y: 395, distance: 13.9
click at [680, 396] on button "關閉" at bounding box center [672, 385] width 38 height 22
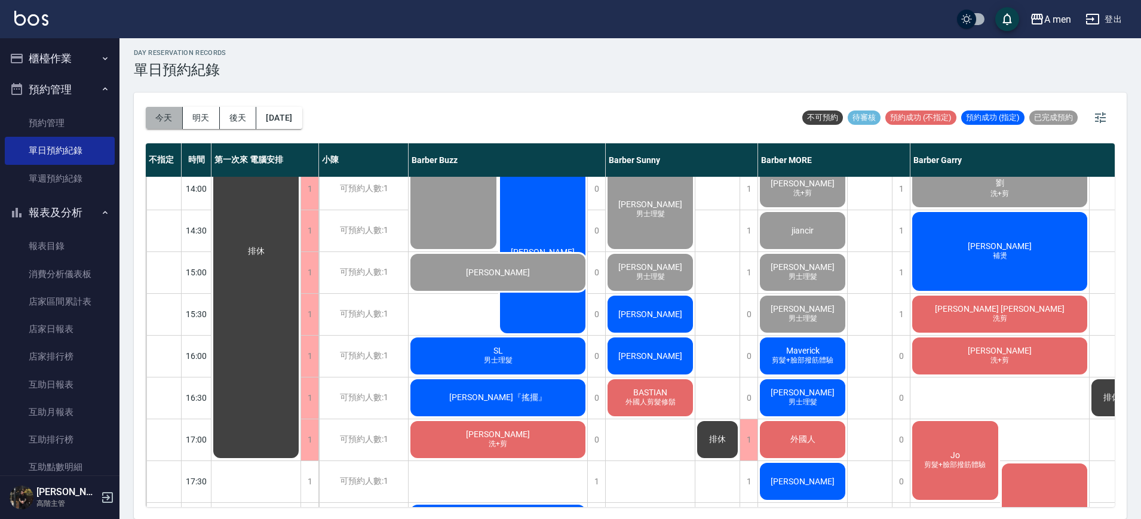
click at [168, 109] on button "今天" at bounding box center [164, 118] width 37 height 22
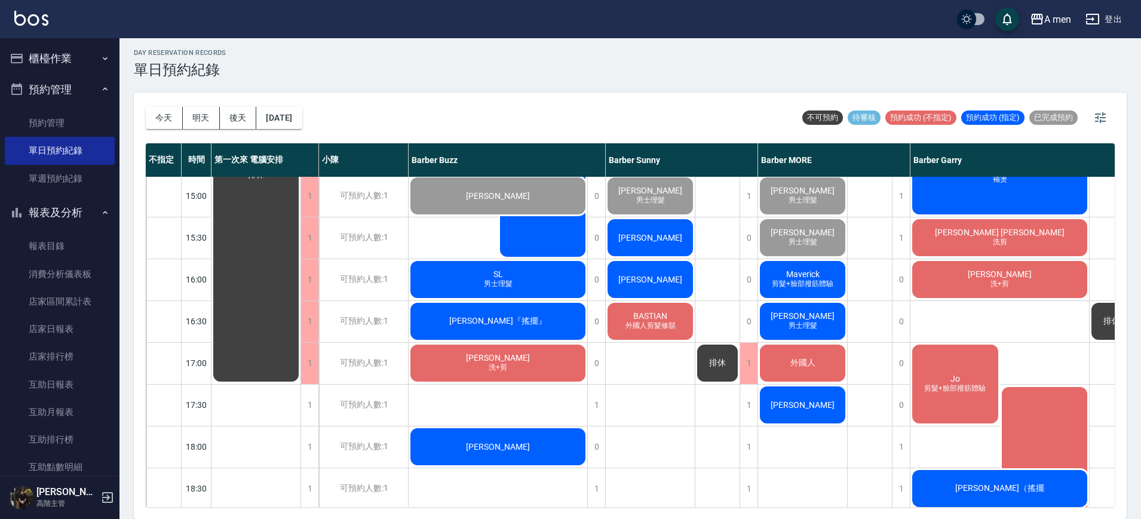
scroll to position [334, 0]
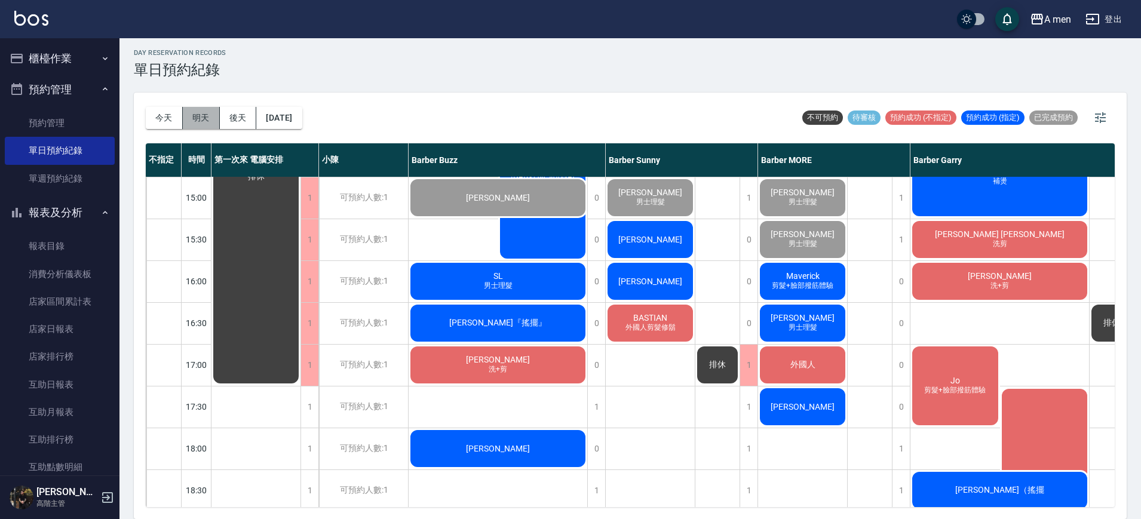
click at [210, 119] on button "明天" at bounding box center [201, 118] width 37 height 22
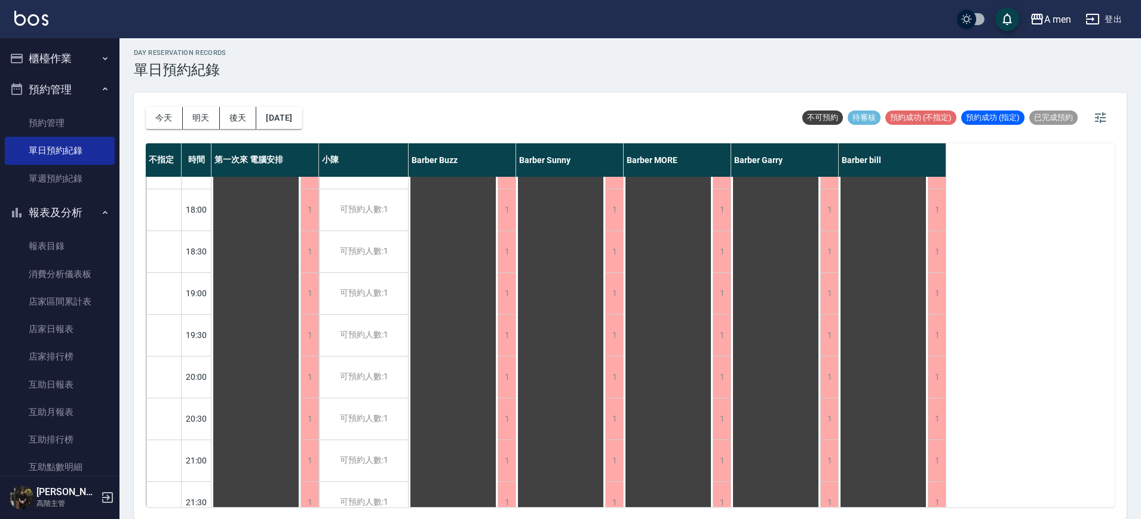
scroll to position [633, 0]
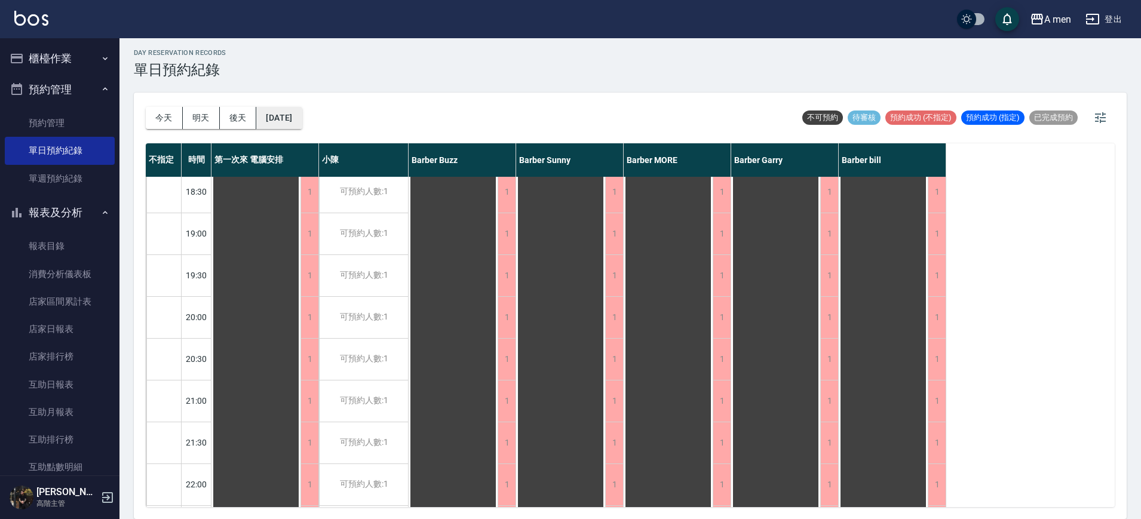
click at [297, 125] on button "2025/10/05" at bounding box center [278, 118] width 45 height 22
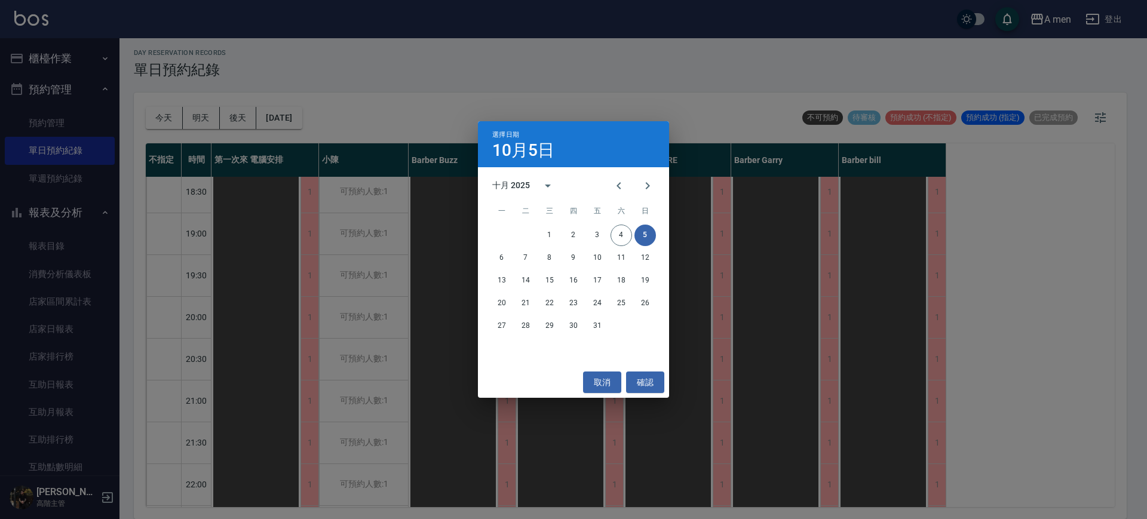
click at [256, 120] on div "選擇日期 10月5日 十月 2025 一 二 三 四 五 六 日 1 2 3 4 5 6 7 8 9 10 11 12 13 14 15 16 17 18 1…" at bounding box center [573, 259] width 1147 height 519
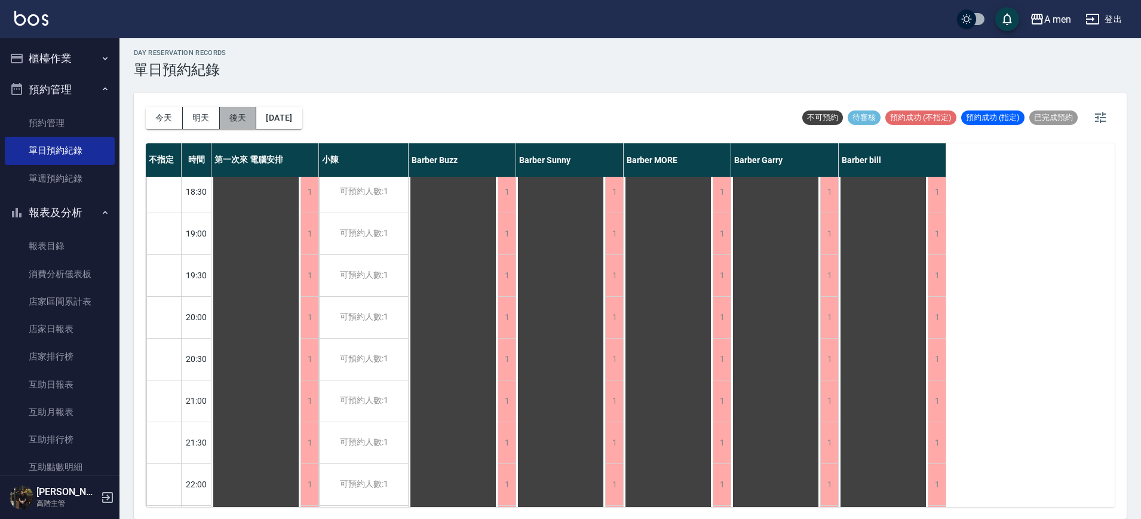
click at [252, 125] on button "後天" at bounding box center [238, 118] width 37 height 22
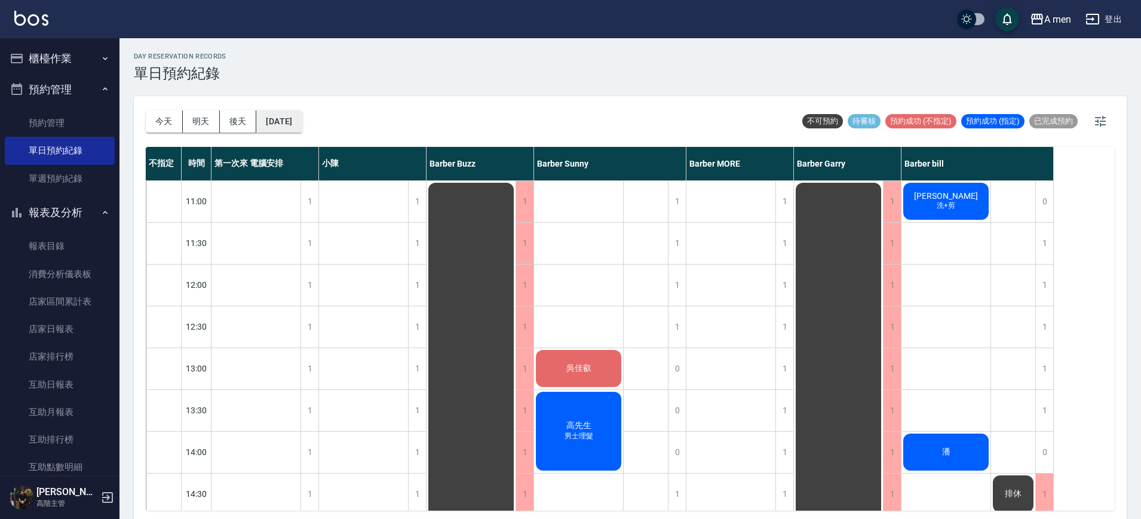
click at [261, 118] on button "2025/10/06" at bounding box center [278, 121] width 45 height 22
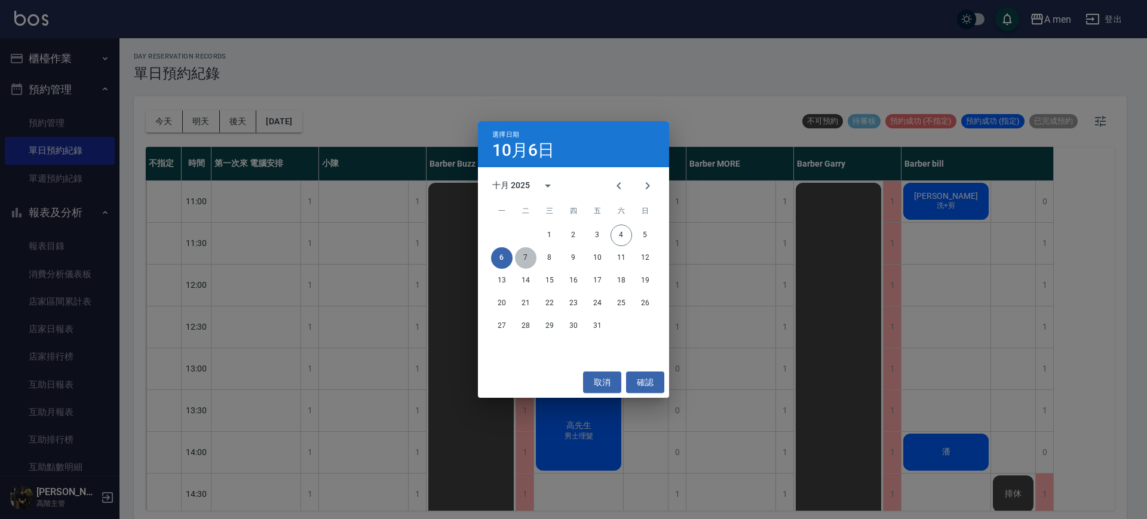
click at [525, 253] on button "7" at bounding box center [526, 258] width 22 height 22
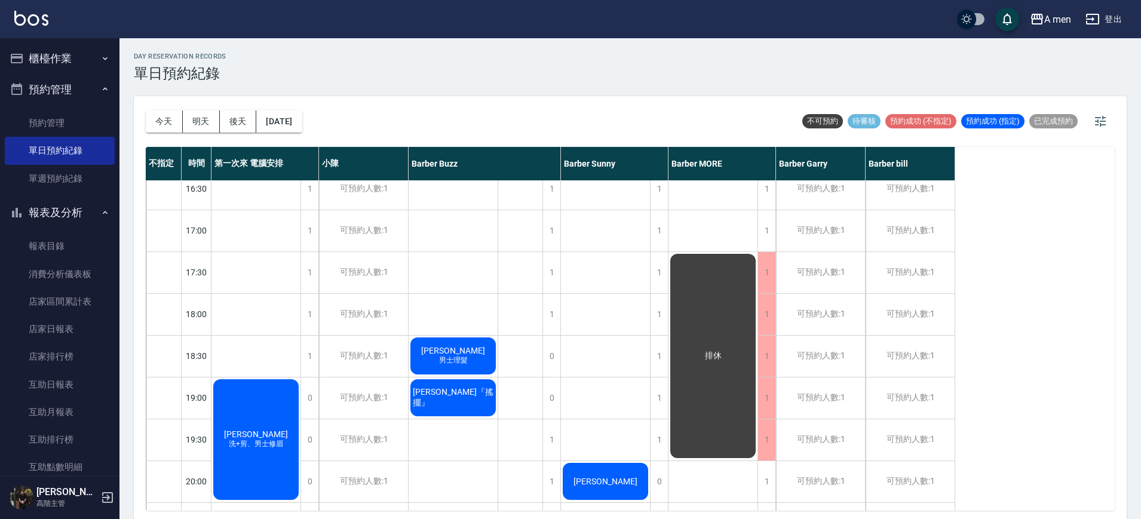
scroll to position [597, 0]
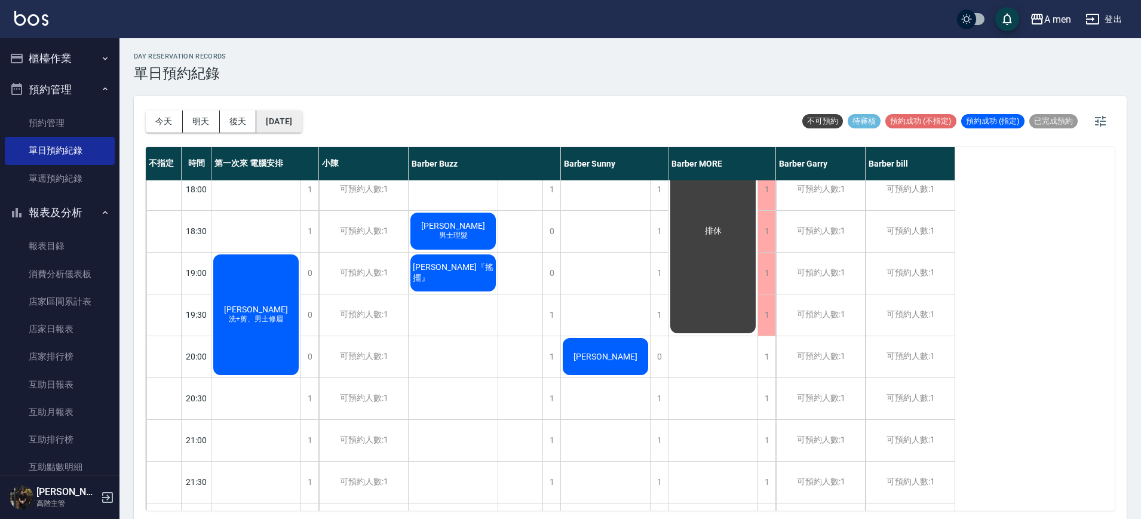
click at [297, 116] on button "2025/10/07" at bounding box center [278, 121] width 45 height 22
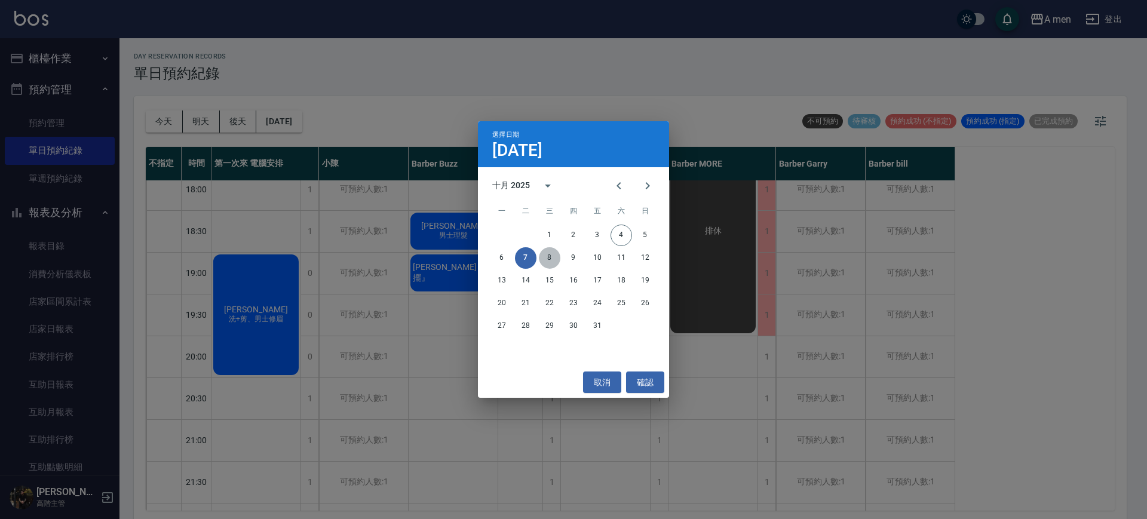
click at [551, 262] on button "8" at bounding box center [550, 258] width 22 height 22
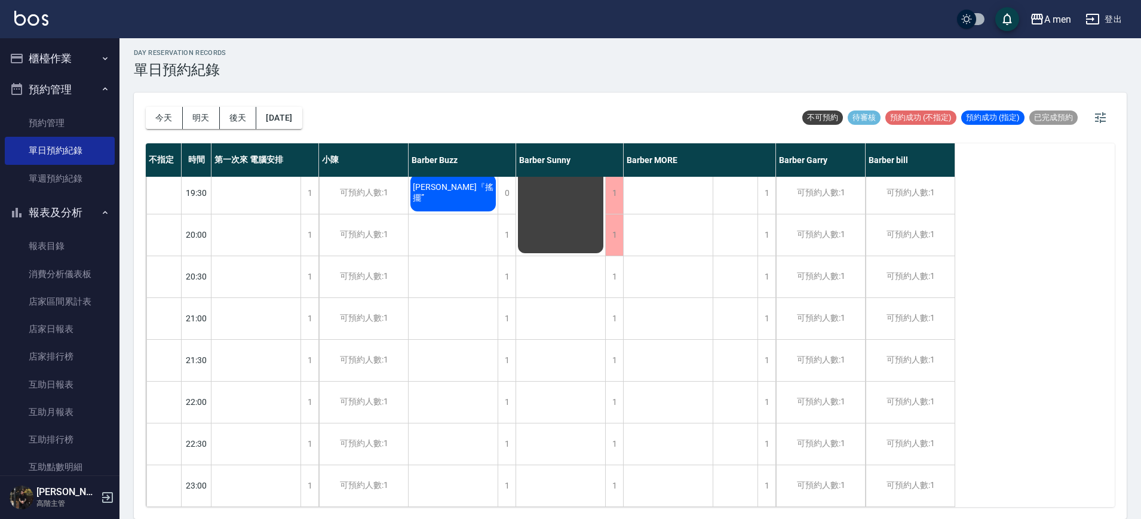
scroll to position [503, 0]
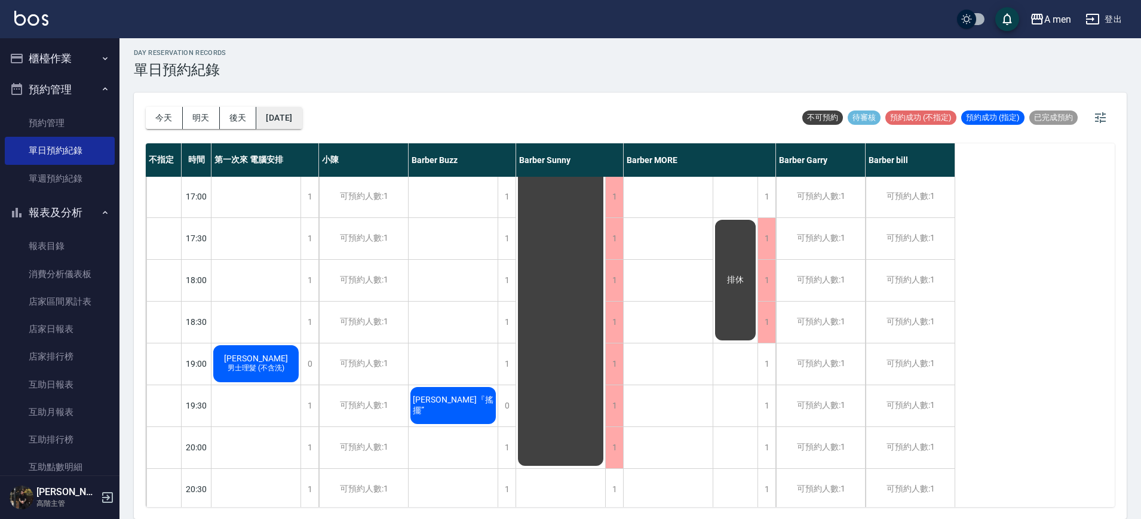
click at [302, 122] on button "2025/10/08" at bounding box center [278, 118] width 45 height 22
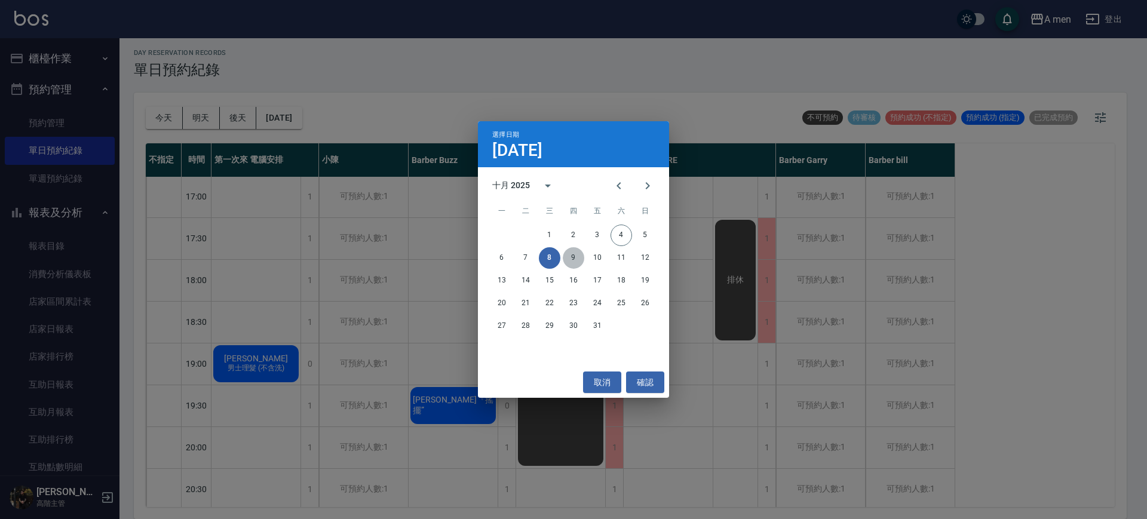
click at [578, 262] on button "9" at bounding box center [574, 258] width 22 height 22
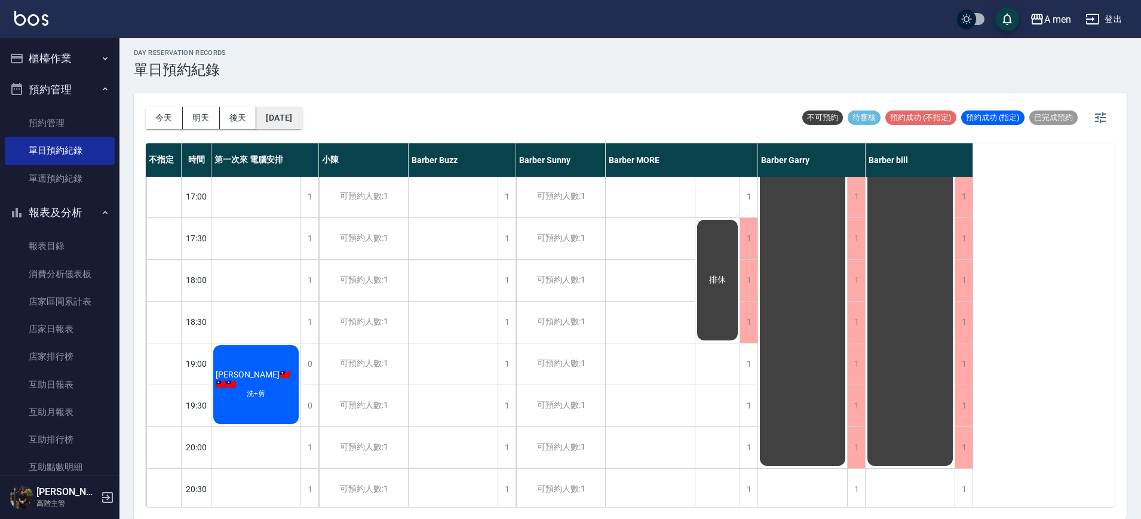
click at [283, 118] on button "2025/10/09" at bounding box center [278, 118] width 45 height 22
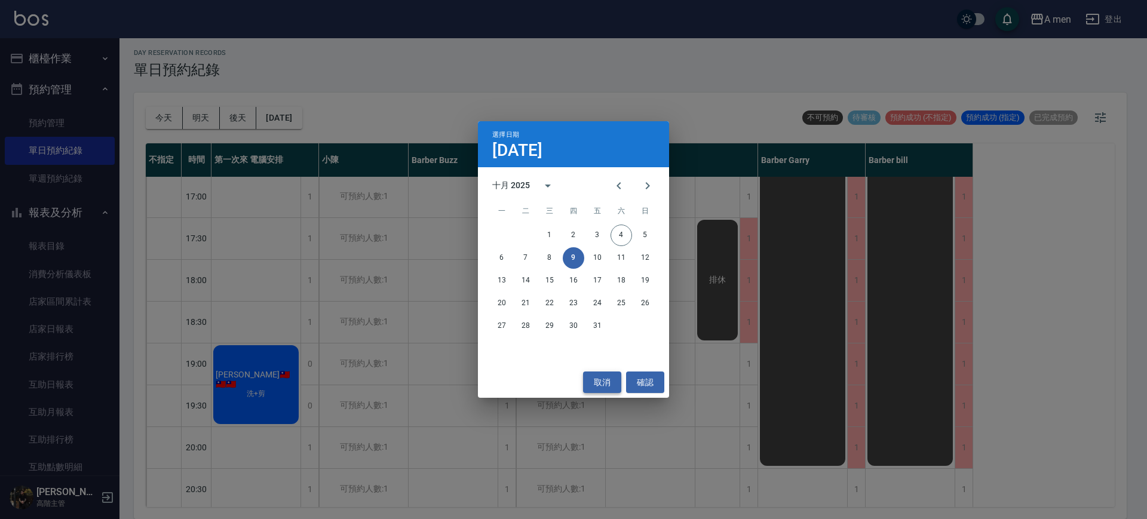
click at [599, 383] on button "取消" at bounding box center [602, 382] width 38 height 22
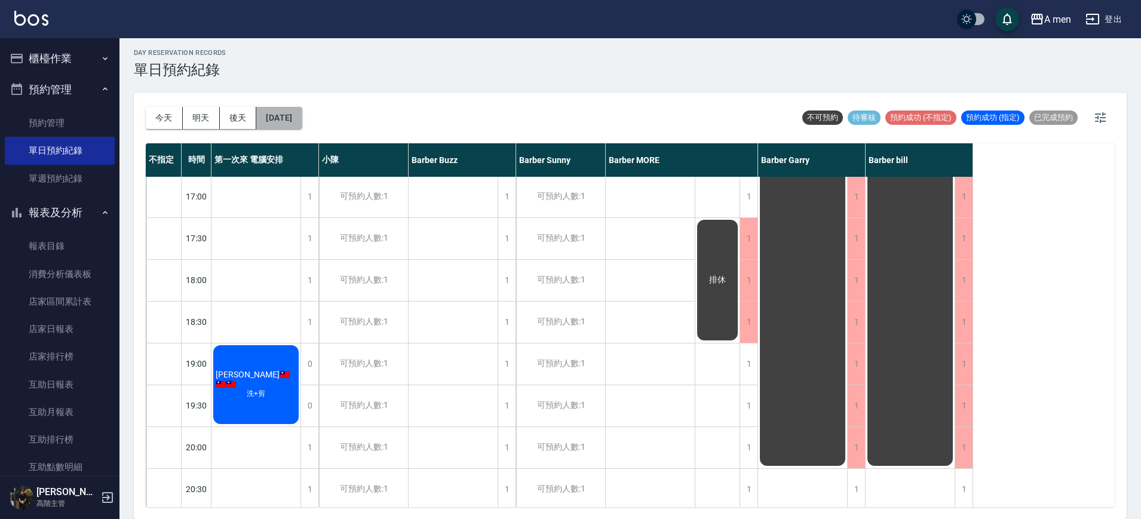
click at [291, 122] on button "2025/10/09" at bounding box center [278, 118] width 45 height 22
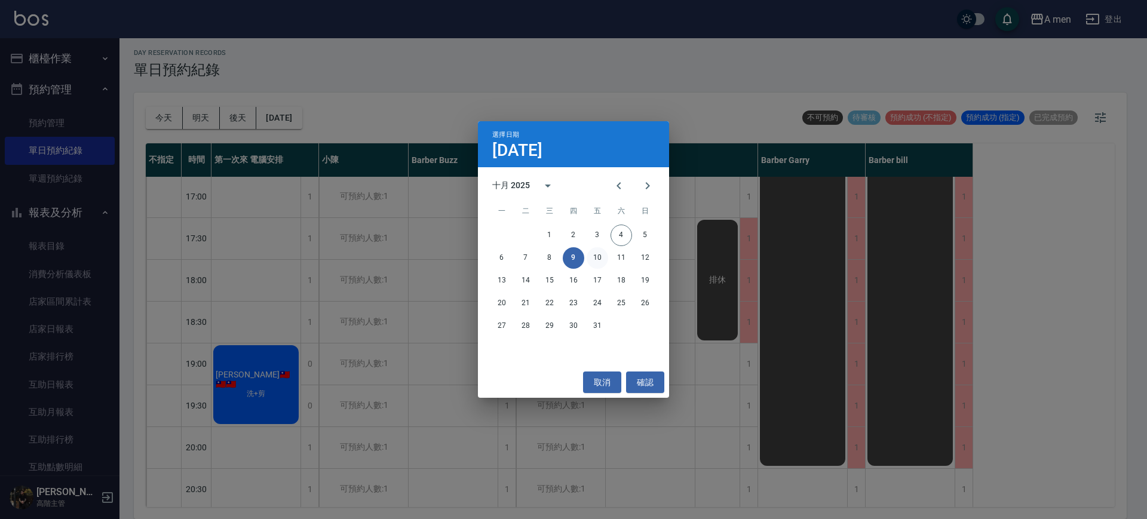
click at [601, 258] on button "10" at bounding box center [598, 258] width 22 height 22
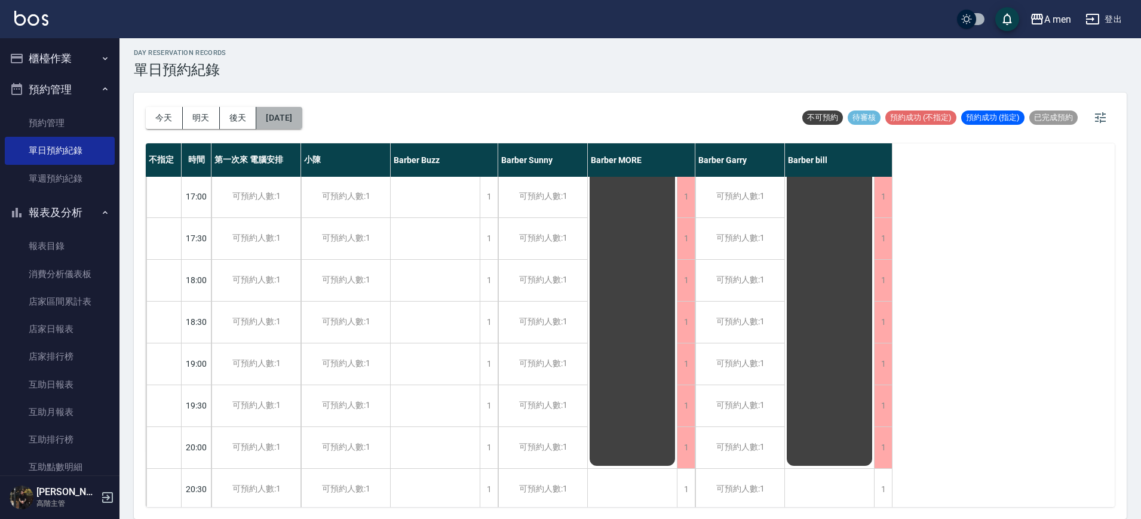
click at [299, 116] on button "2025/10/10" at bounding box center [278, 118] width 45 height 22
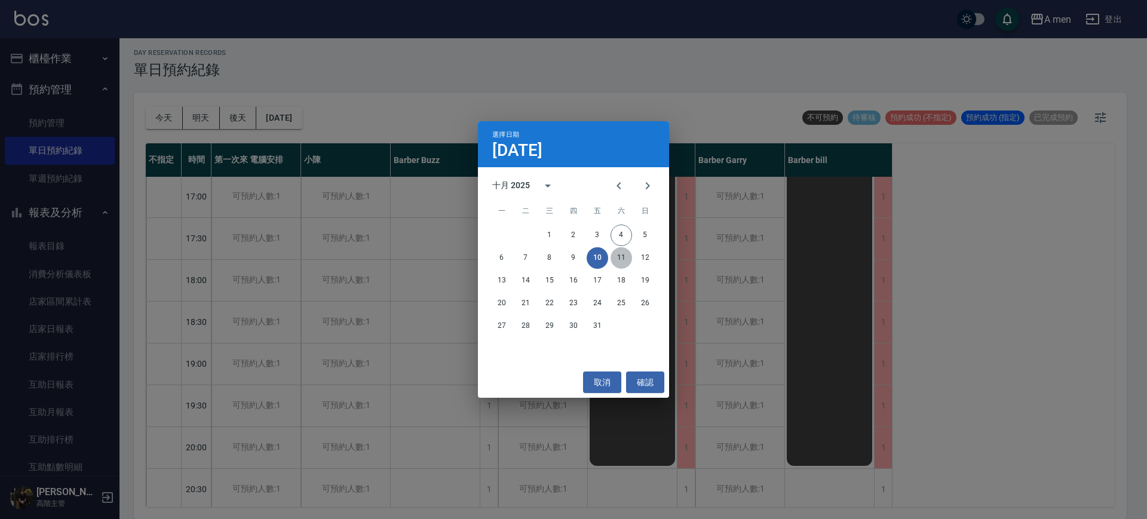
click at [617, 254] on button "11" at bounding box center [621, 258] width 22 height 22
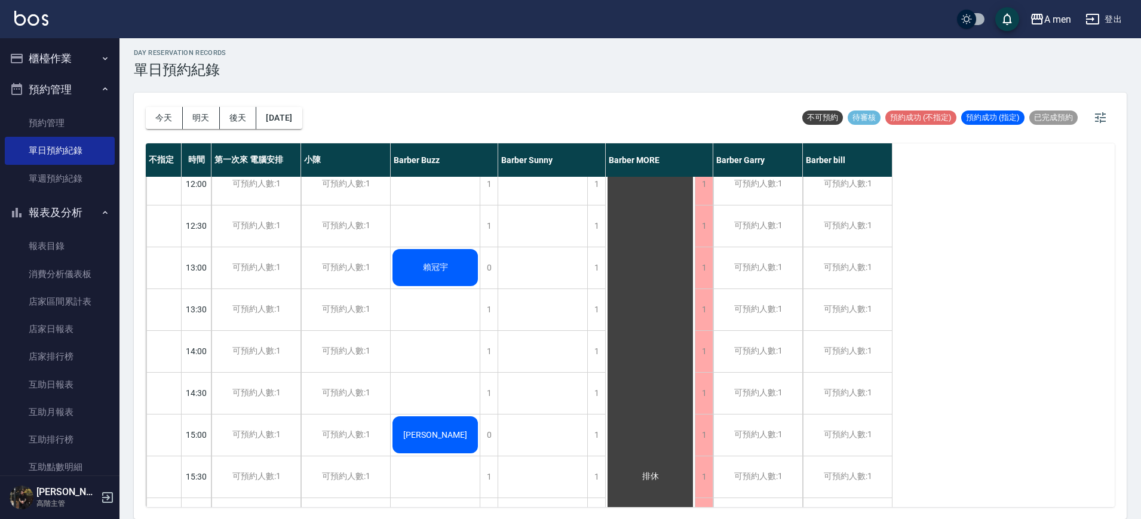
scroll to position [149, 0]
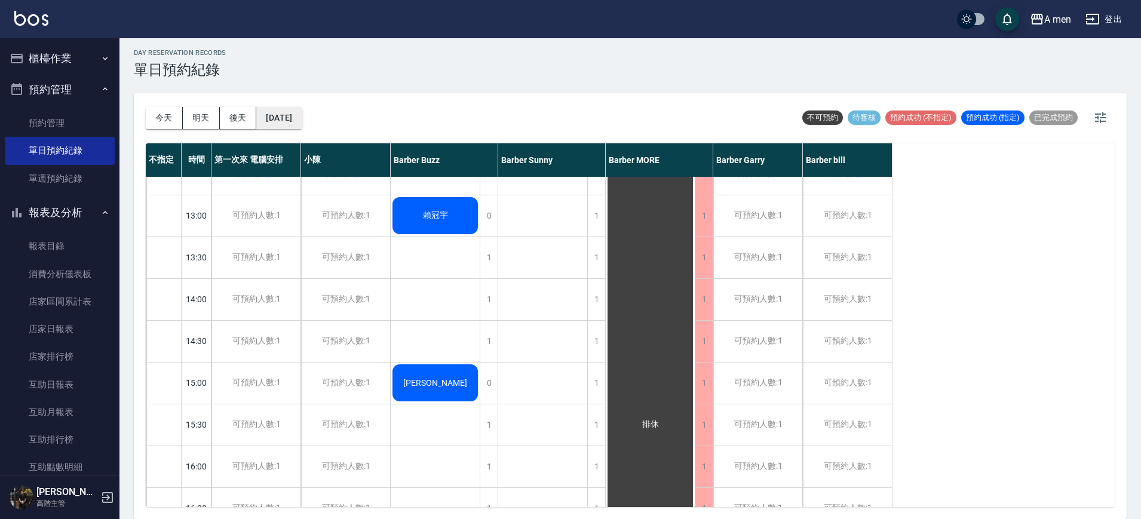
click at [280, 117] on button "2025/10/11" at bounding box center [278, 118] width 45 height 22
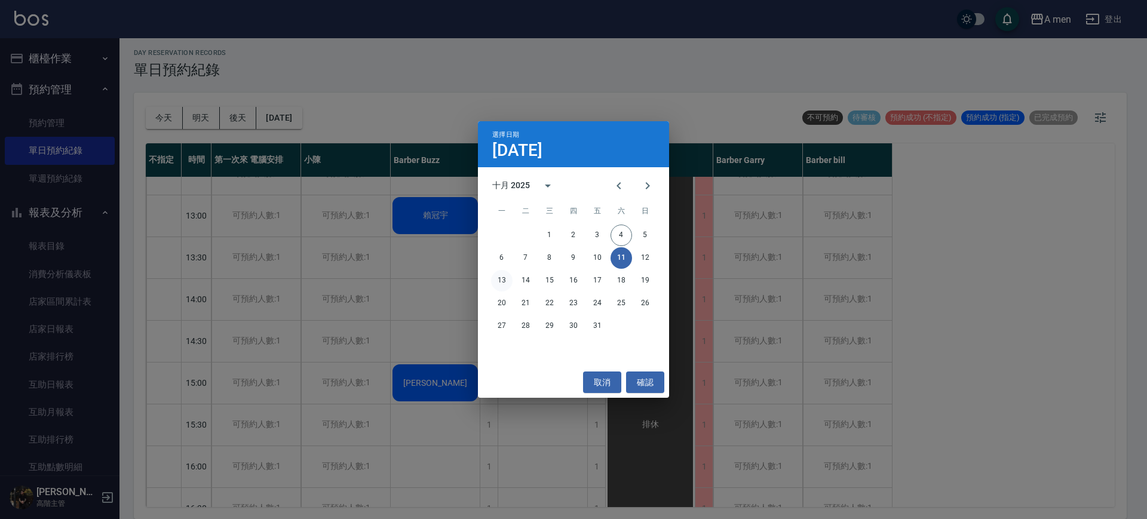
click at [502, 280] on button "13" at bounding box center [502, 281] width 22 height 22
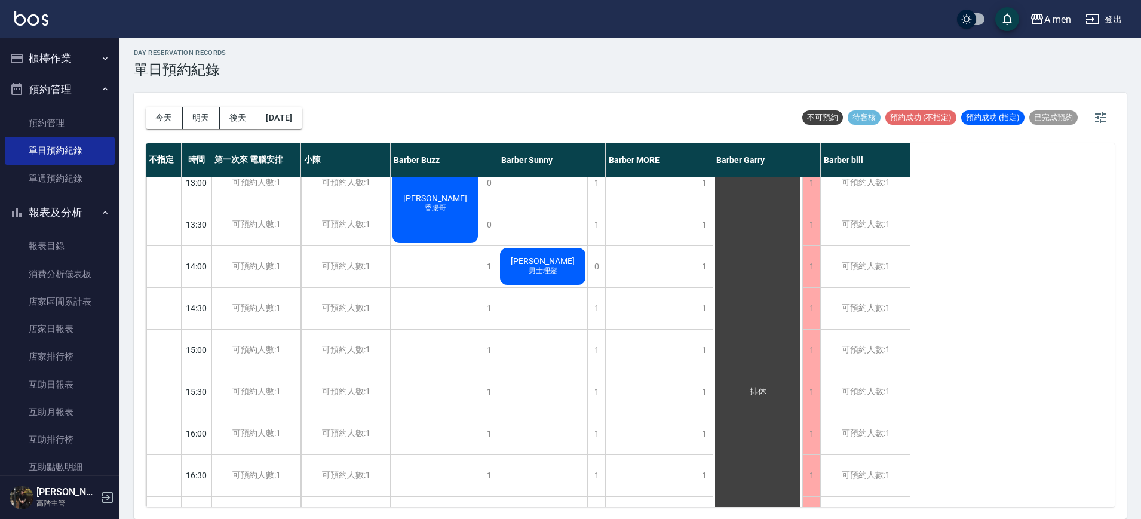
scroll to position [75, 0]
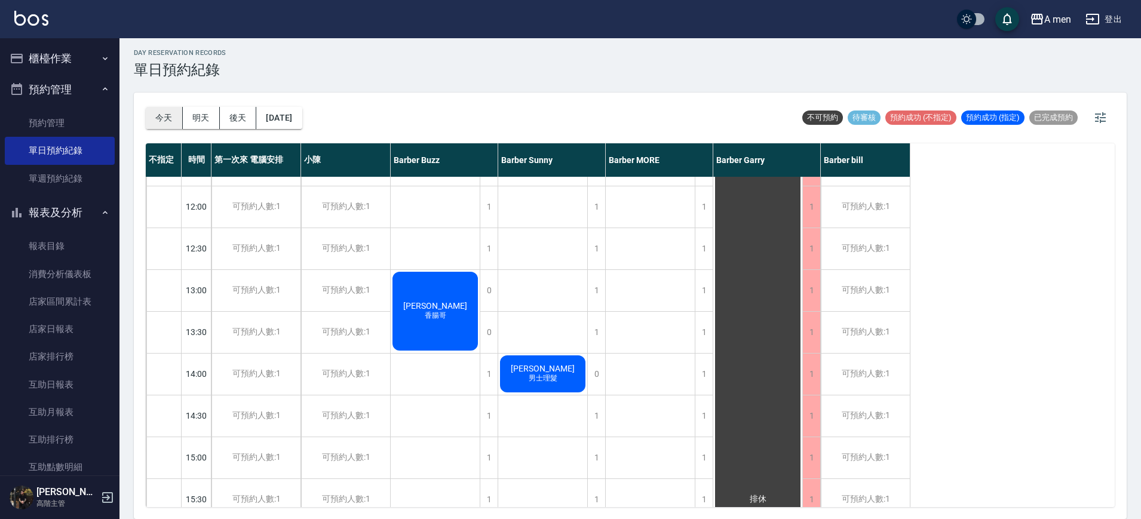
click at [175, 116] on button "今天" at bounding box center [164, 118] width 37 height 22
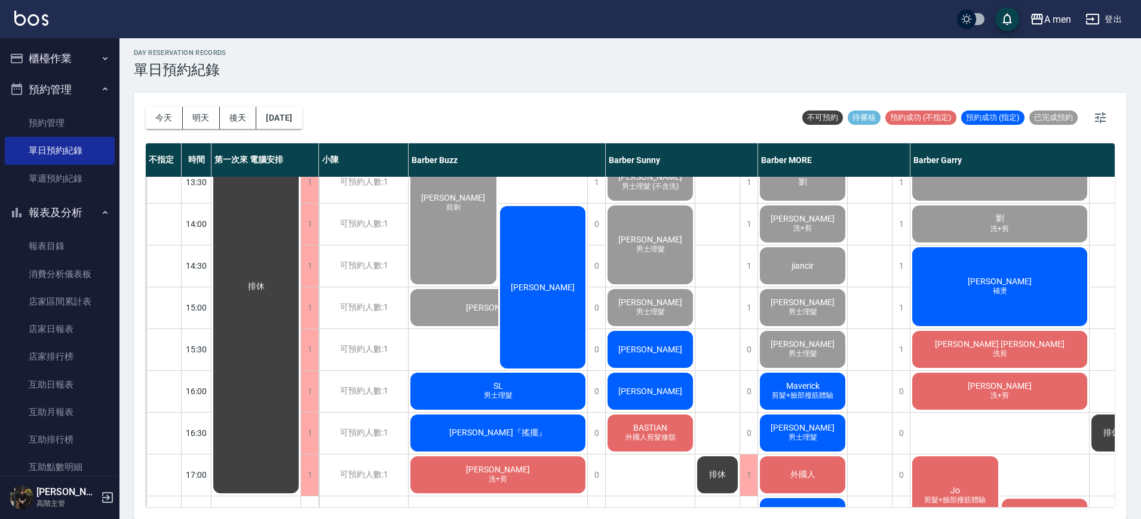
scroll to position [149, 0]
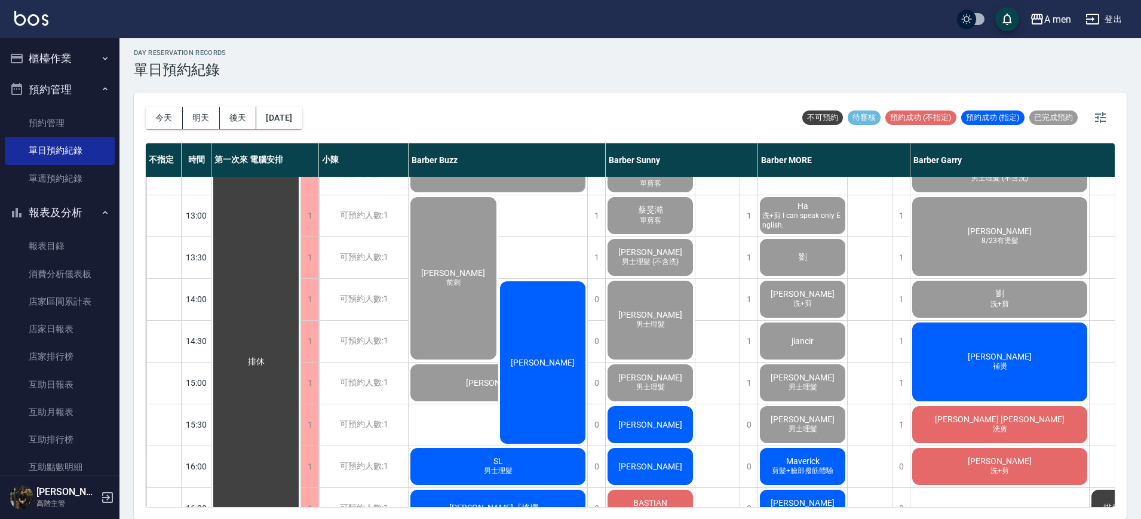
click at [535, 315] on div "[PERSON_NAME]" at bounding box center [543, 363] width 90 height 166
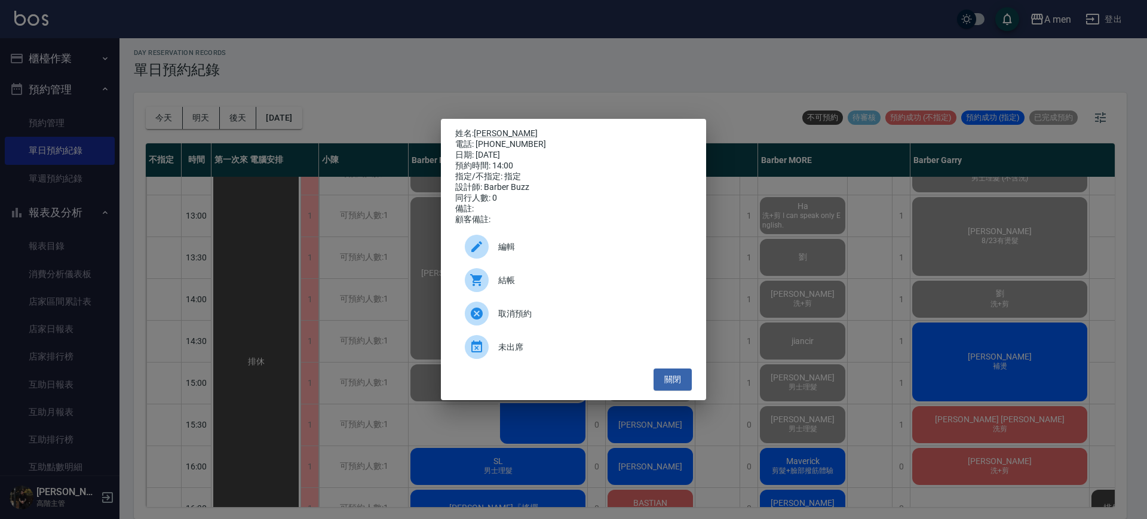
click at [599, 280] on span "結帳" at bounding box center [590, 280] width 184 height 13
click at [683, 385] on button "關閉" at bounding box center [672, 380] width 38 height 22
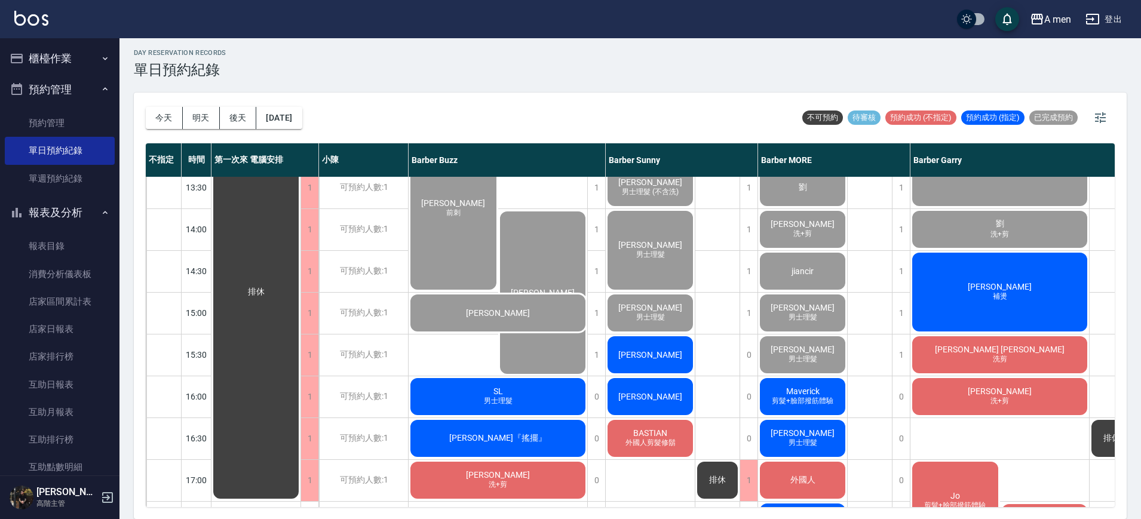
scroll to position [299, 0]
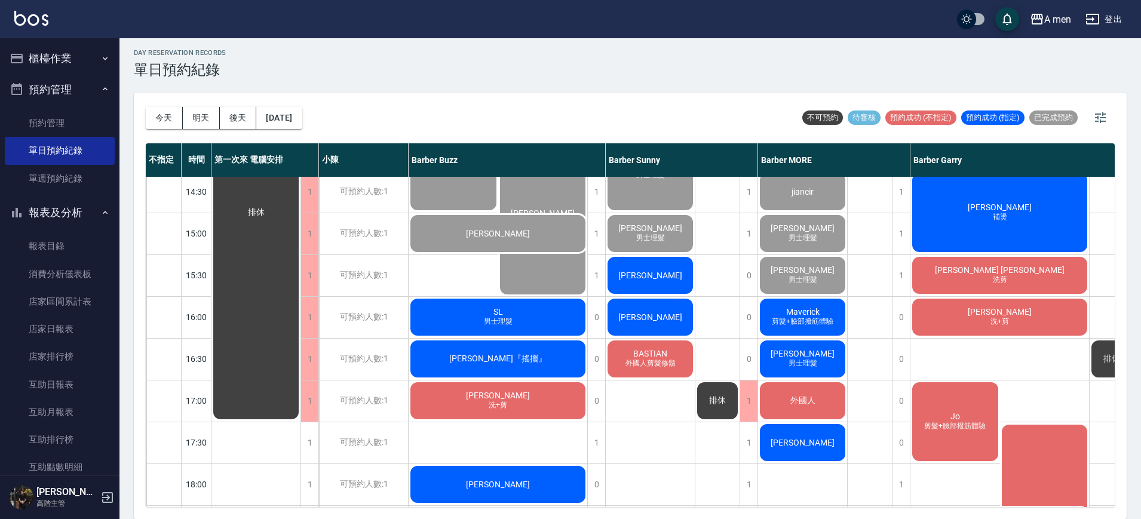
click at [727, 292] on div "排休" at bounding box center [717, 400] width 45 height 1045
click at [812, 320] on span "剪髮+臉部撥筋體驗" at bounding box center [802, 322] width 66 height 10
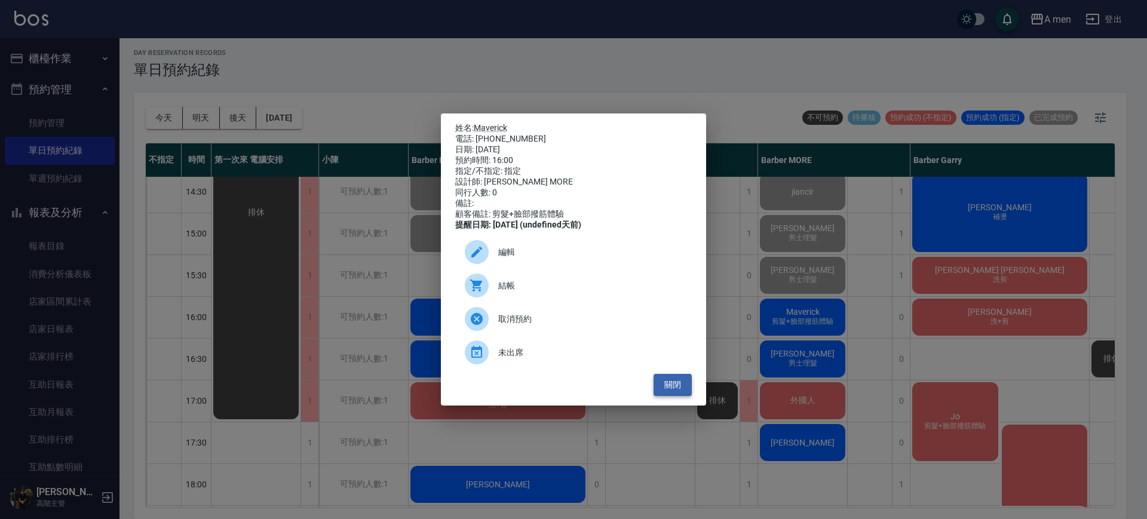
click at [677, 395] on button "關閉" at bounding box center [672, 385] width 38 height 22
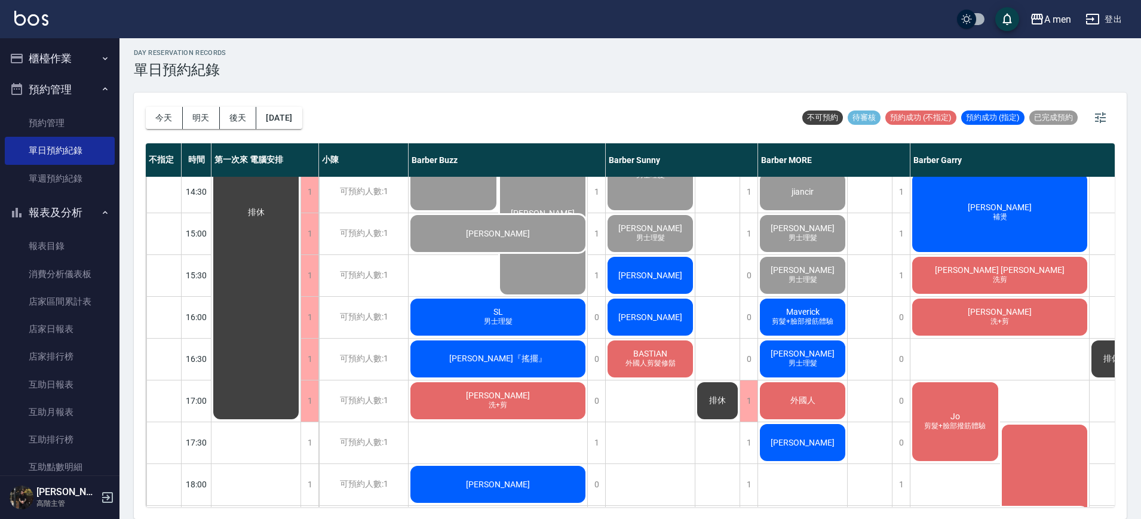
click at [728, 303] on div "排休" at bounding box center [717, 400] width 45 height 1045
click at [805, 297] on div "Maverick 剪髮+臉部撥筋體驗" at bounding box center [802, 317] width 89 height 41
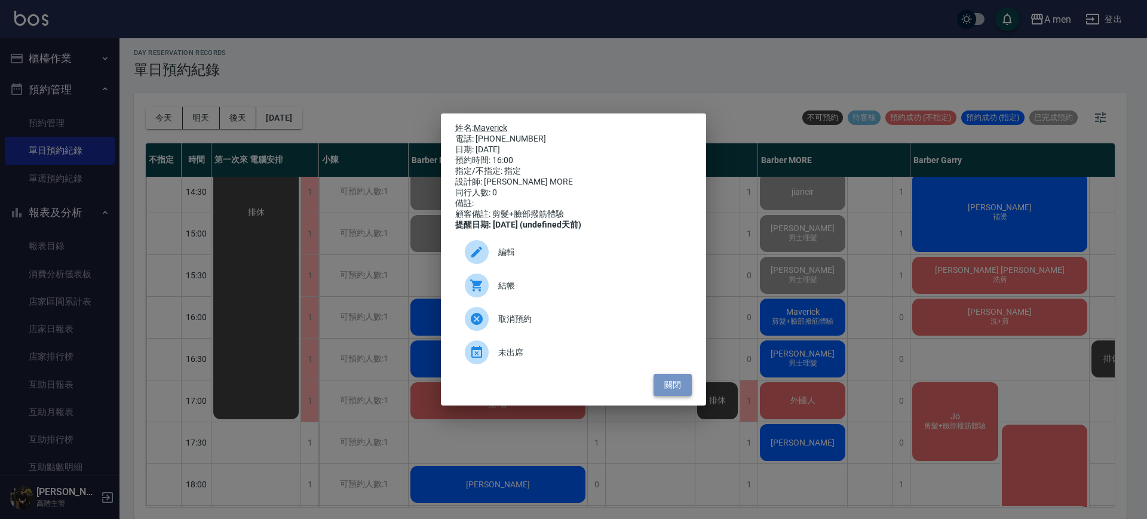
click at [678, 392] on button "關閉" at bounding box center [672, 385] width 38 height 22
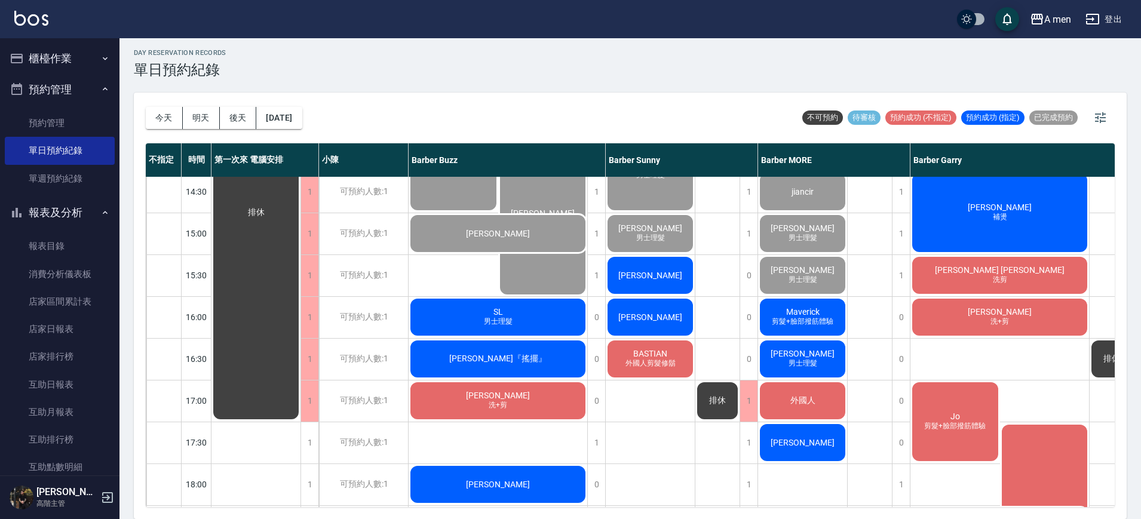
click at [785, 333] on div "Maverick 剪髮+臉部撥筋體驗" at bounding box center [802, 317] width 89 height 41
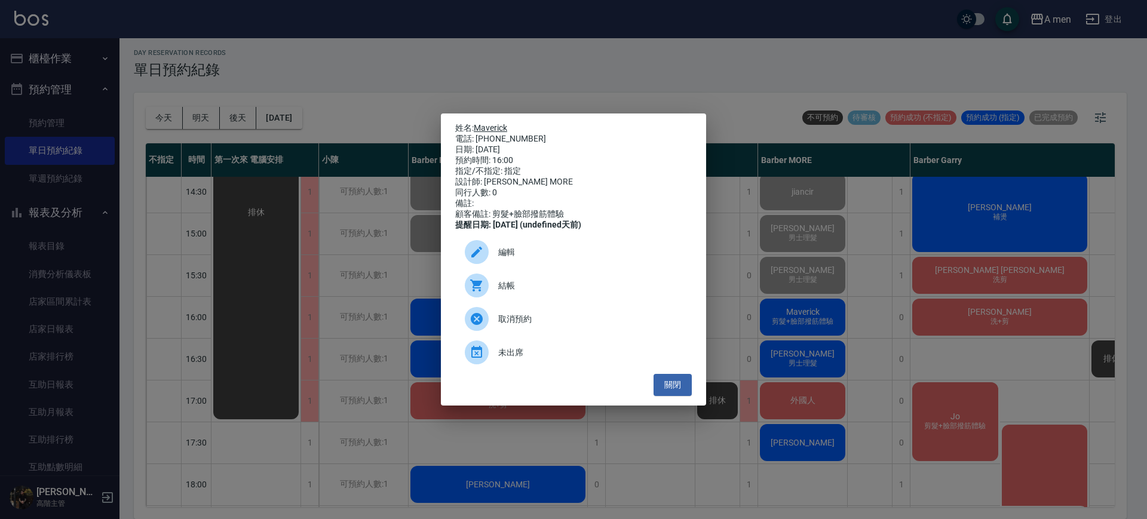
click at [491, 123] on link "Maverick" at bounding box center [490, 128] width 33 height 10
click at [673, 391] on button "關閉" at bounding box center [672, 385] width 38 height 22
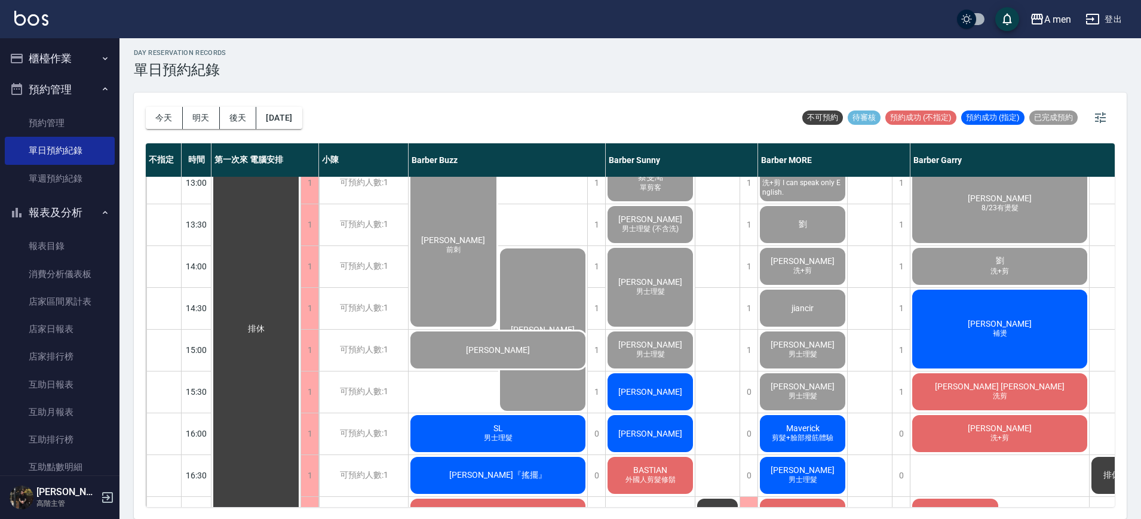
scroll to position [149, 0]
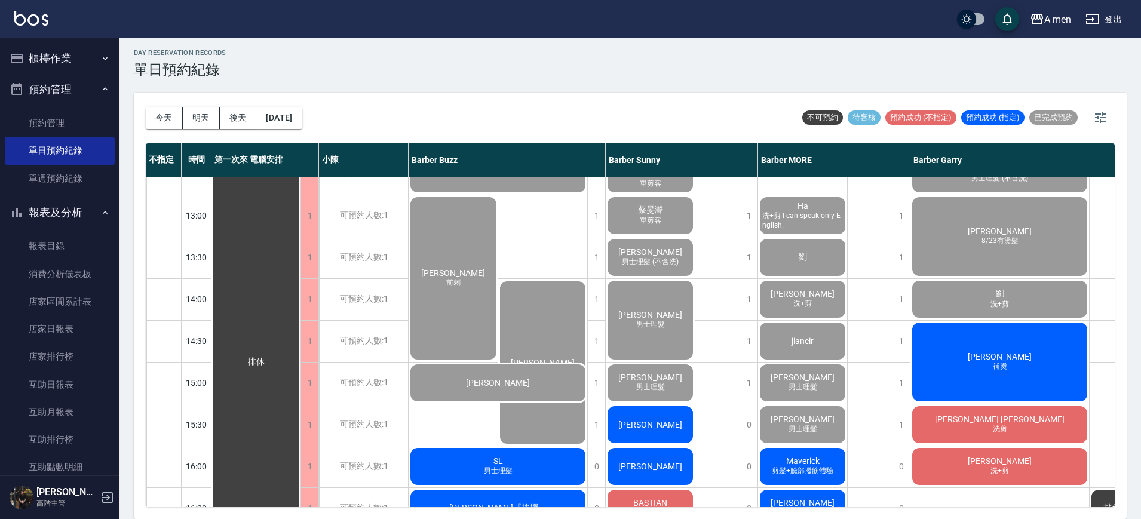
click at [1014, 369] on div "曾靖渝 補燙" at bounding box center [999, 362] width 179 height 82
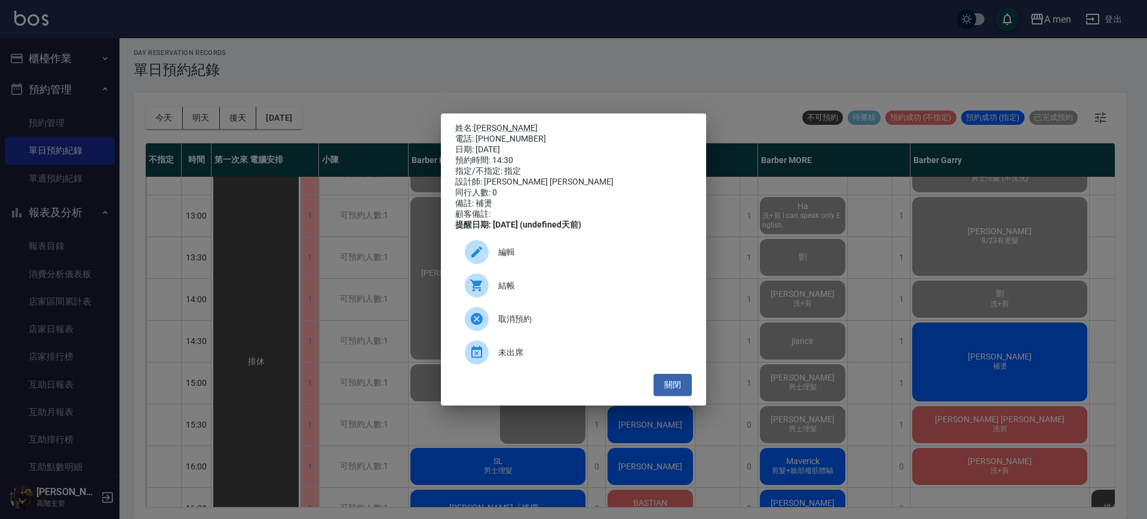
click at [584, 290] on span "結帳" at bounding box center [590, 286] width 184 height 13
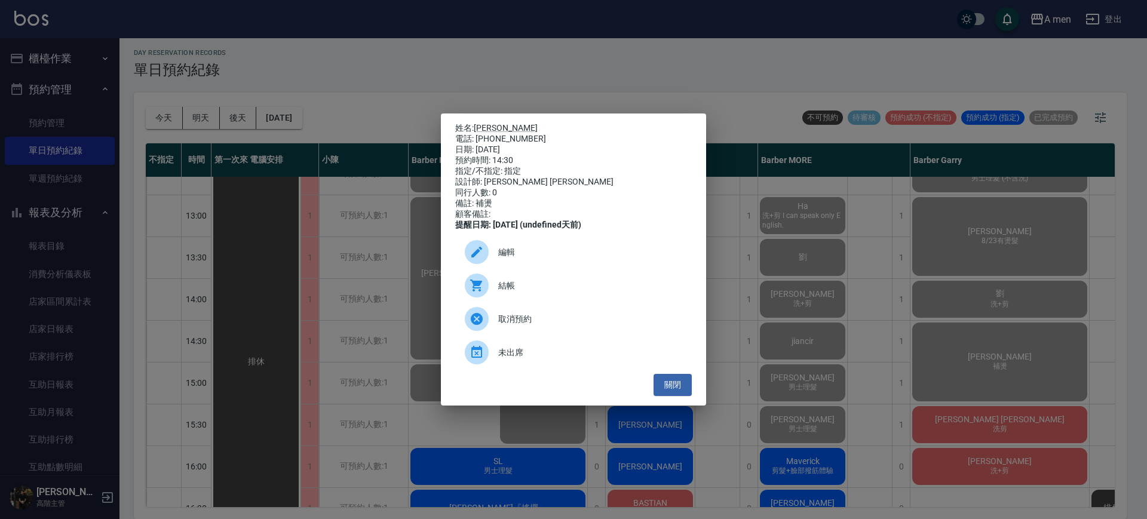
click at [677, 401] on div "姓名: 曾靖渝 電話: 0931129165 日期: 2025/10/04 預約時間: 14:30 指定/不指定: 指定 設計師: Barber Garry …" at bounding box center [573, 259] width 265 height 292
click at [677, 396] on button "關閉" at bounding box center [672, 385] width 38 height 22
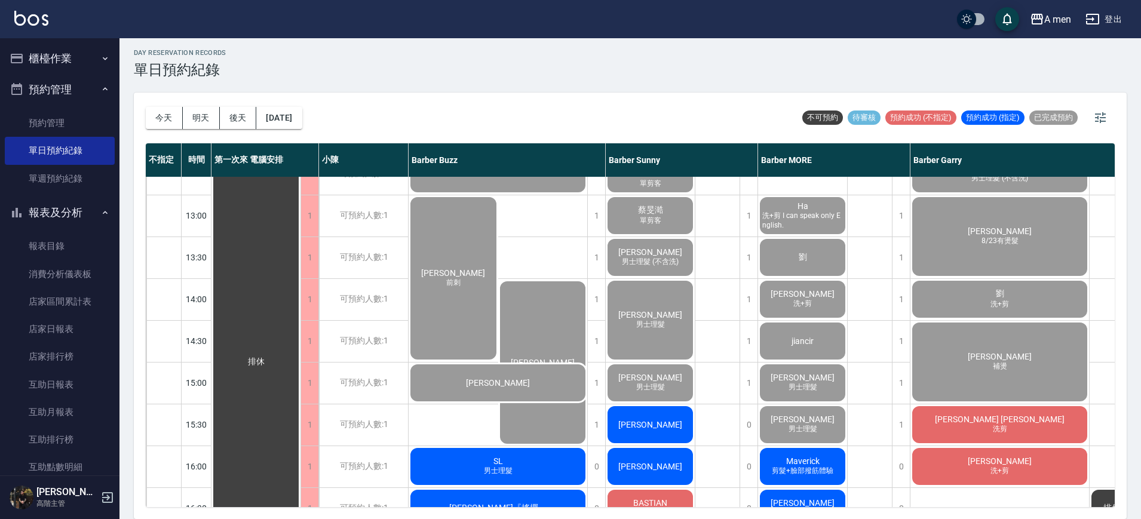
click at [1012, 358] on span "[PERSON_NAME]" at bounding box center [999, 357] width 69 height 10
click at [84, 57] on button "櫃檯作業" at bounding box center [60, 58] width 110 height 31
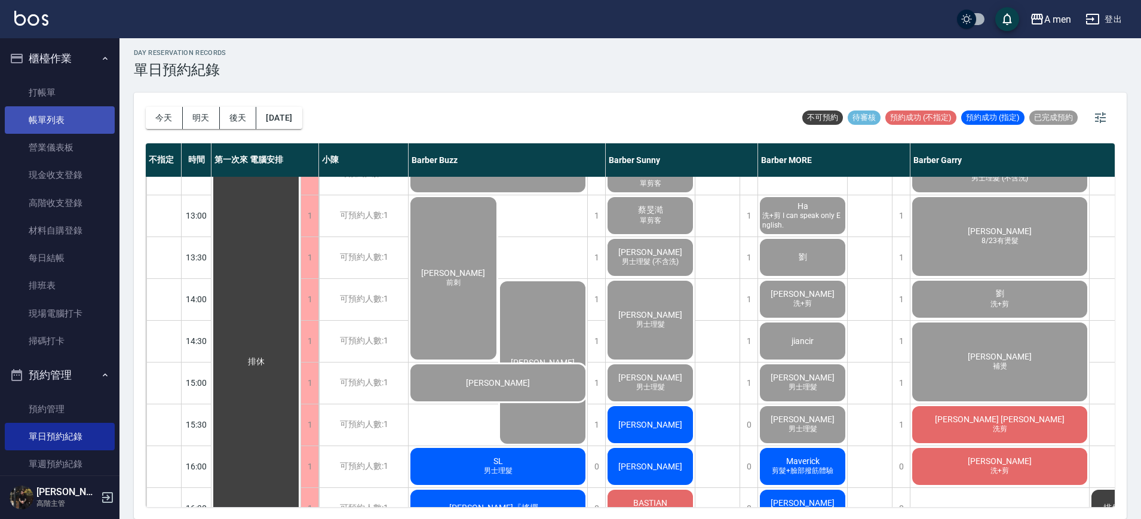
click at [75, 123] on link "帳單列表" at bounding box center [60, 119] width 110 height 27
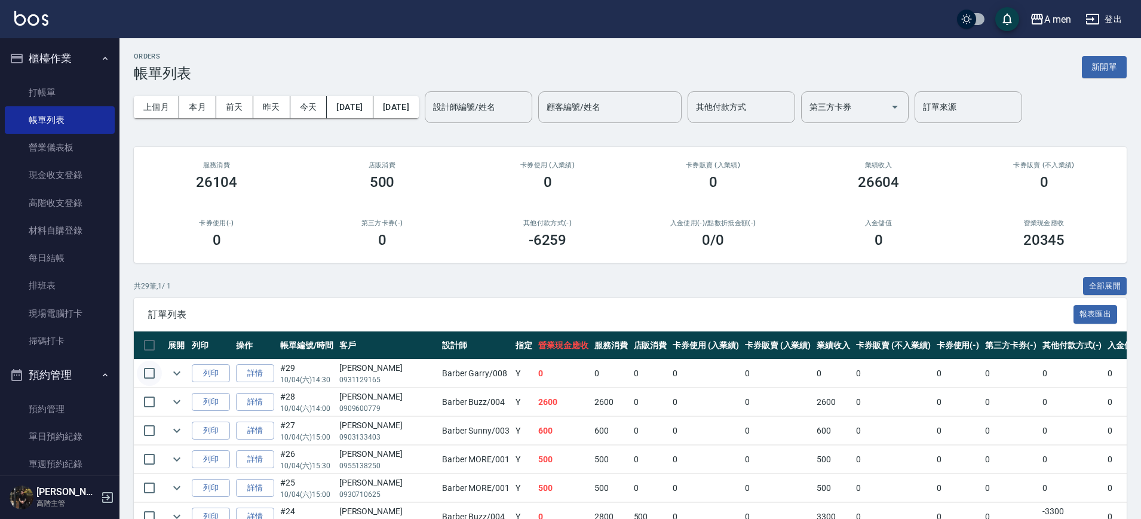
click at [151, 376] on input "checkbox" at bounding box center [149, 373] width 25 height 25
checkbox input "true"
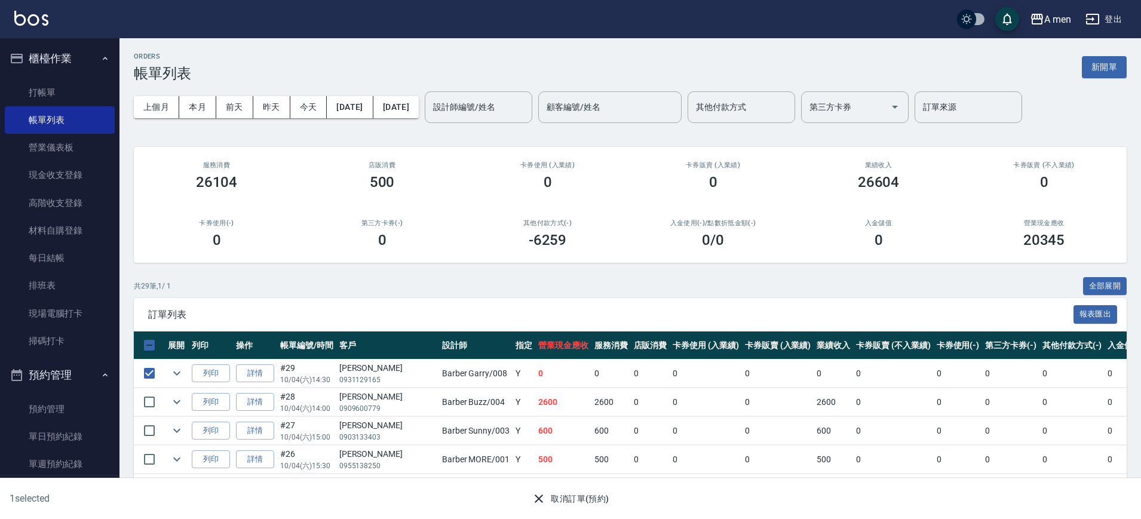
click at [592, 503] on button "取消訂單(預約)" at bounding box center [570, 499] width 87 height 22
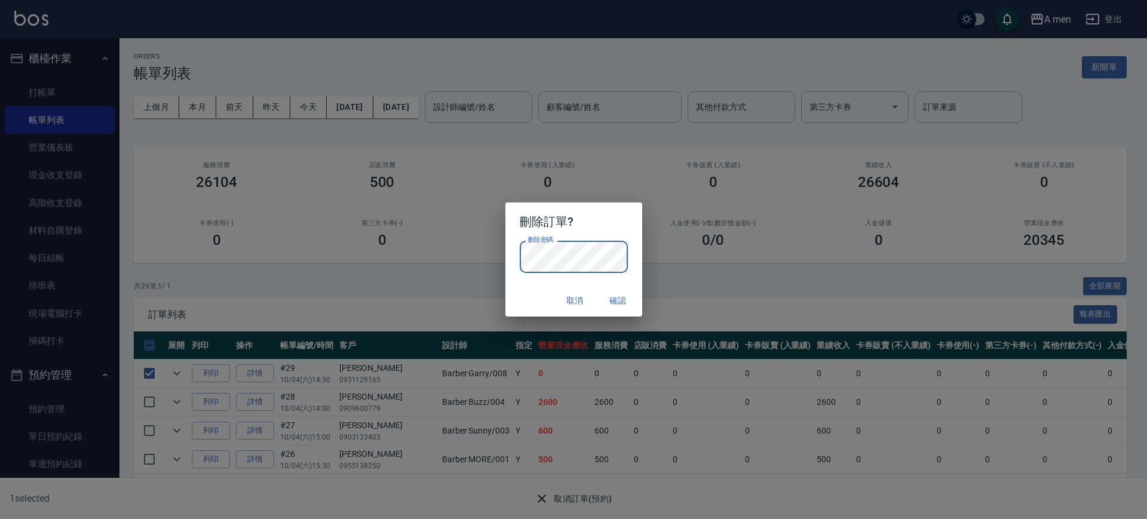
click at [528, 297] on div "取消 確認" at bounding box center [573, 301] width 137 height 32
click at [610, 306] on button "確認" at bounding box center [618, 301] width 38 height 22
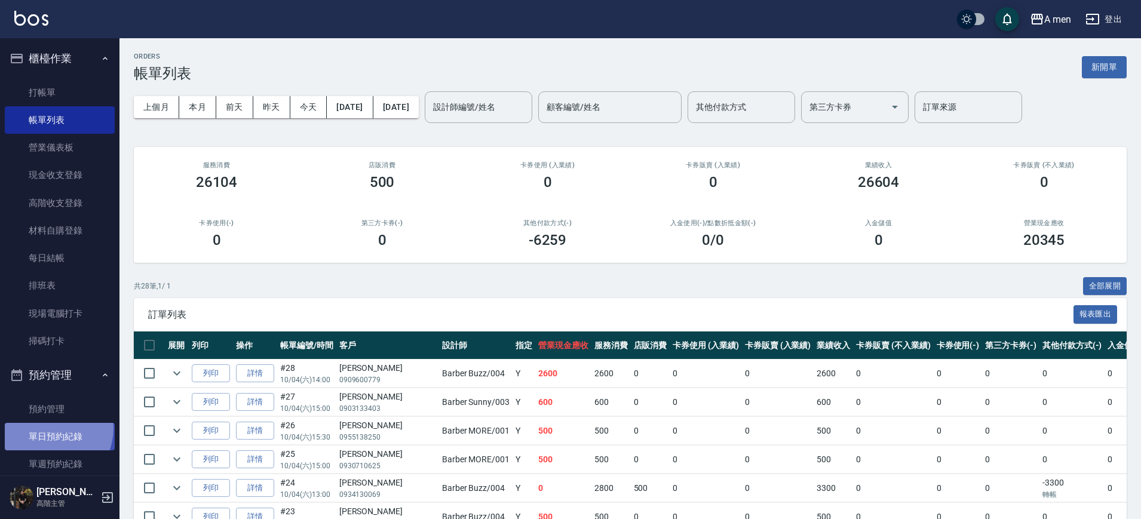
click at [44, 428] on link "單日預約紀錄" at bounding box center [60, 436] width 110 height 27
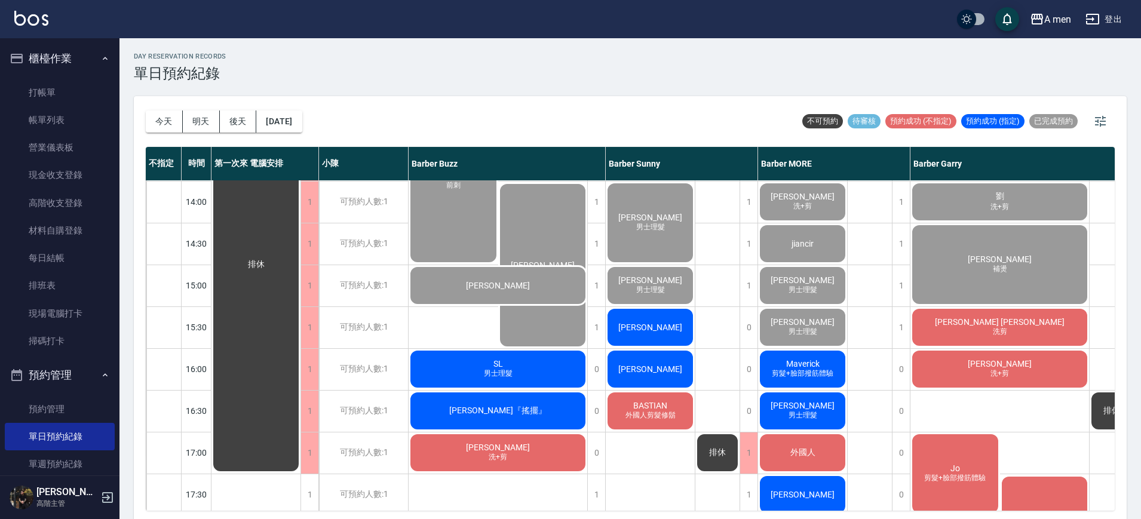
scroll to position [224, 0]
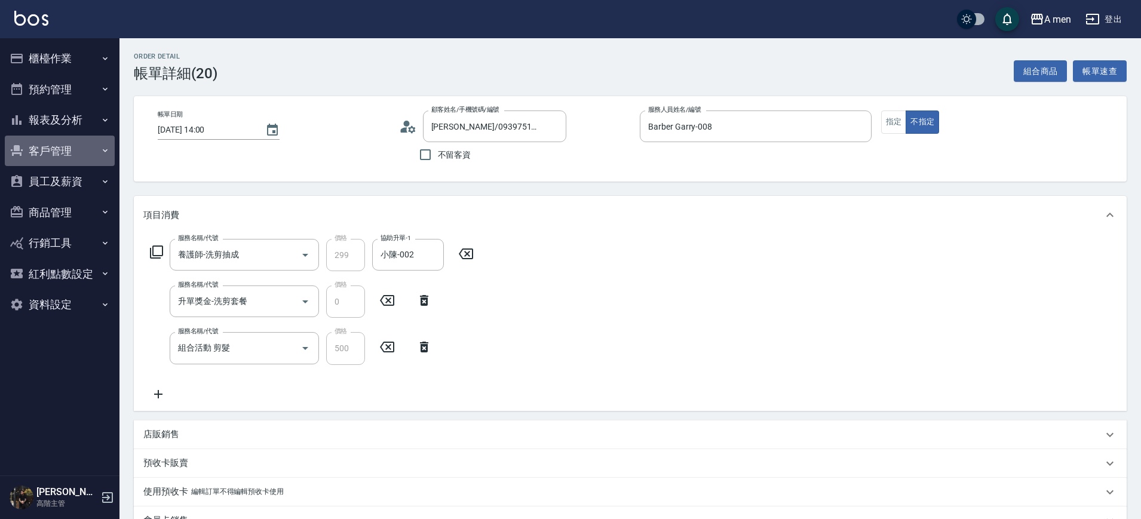
click at [69, 158] on button "客戶管理" at bounding box center [60, 151] width 110 height 31
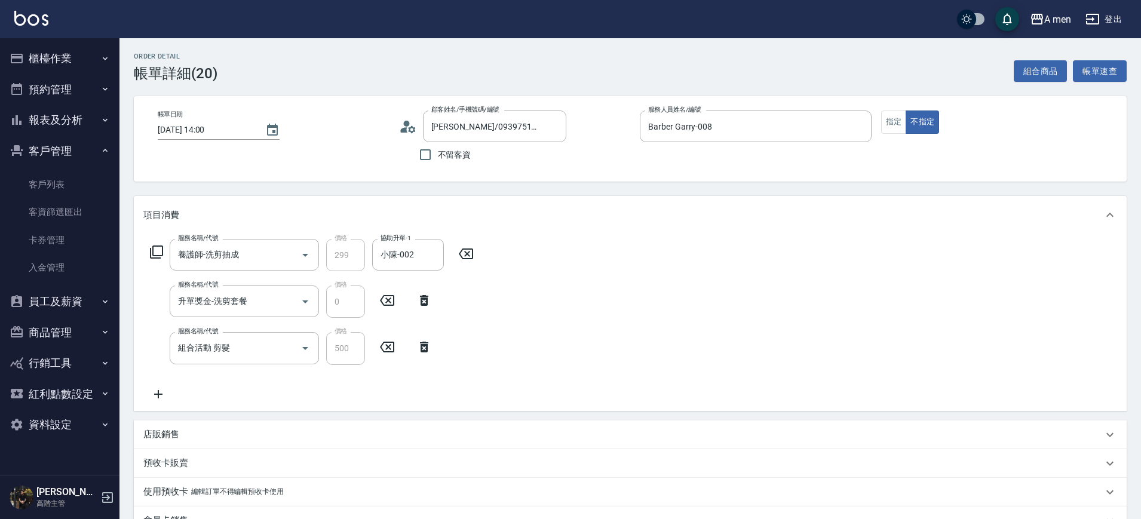
click at [56, 180] on link "客戶列表" at bounding box center [60, 184] width 110 height 27
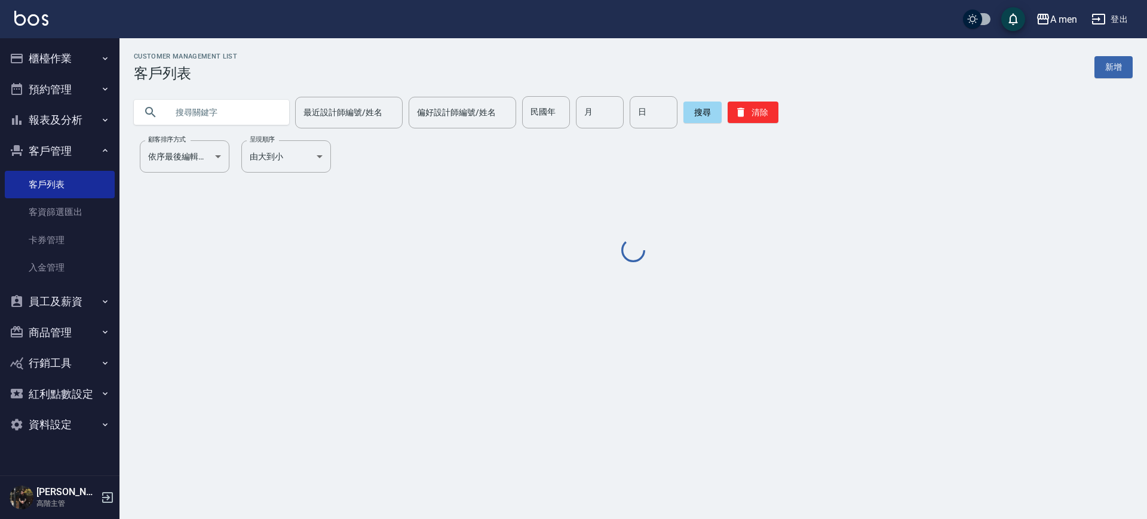
click at [216, 116] on input "text" at bounding box center [223, 112] width 112 height 32
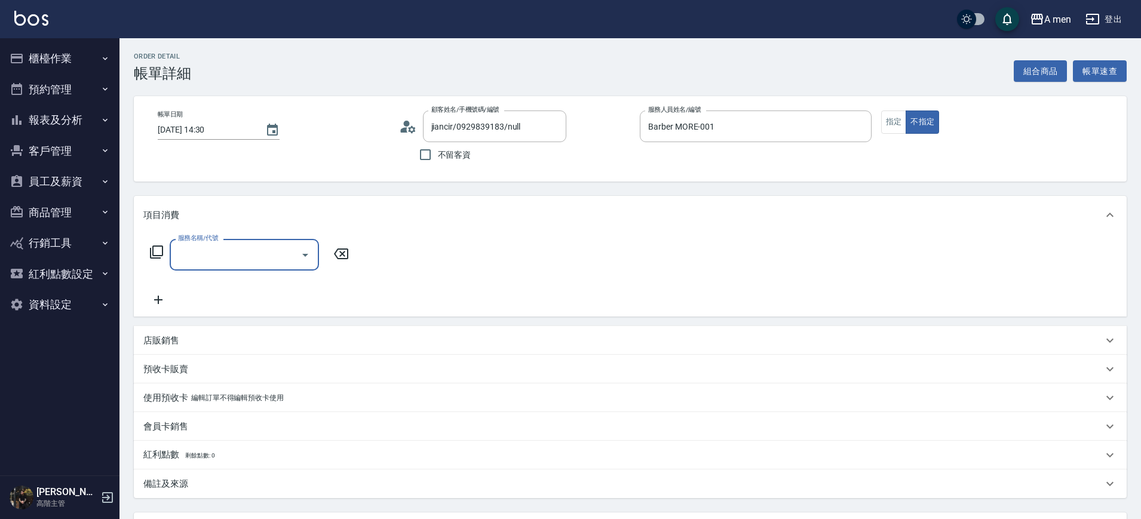
click at [263, 250] on input "服務名稱/代號" at bounding box center [235, 254] width 121 height 21
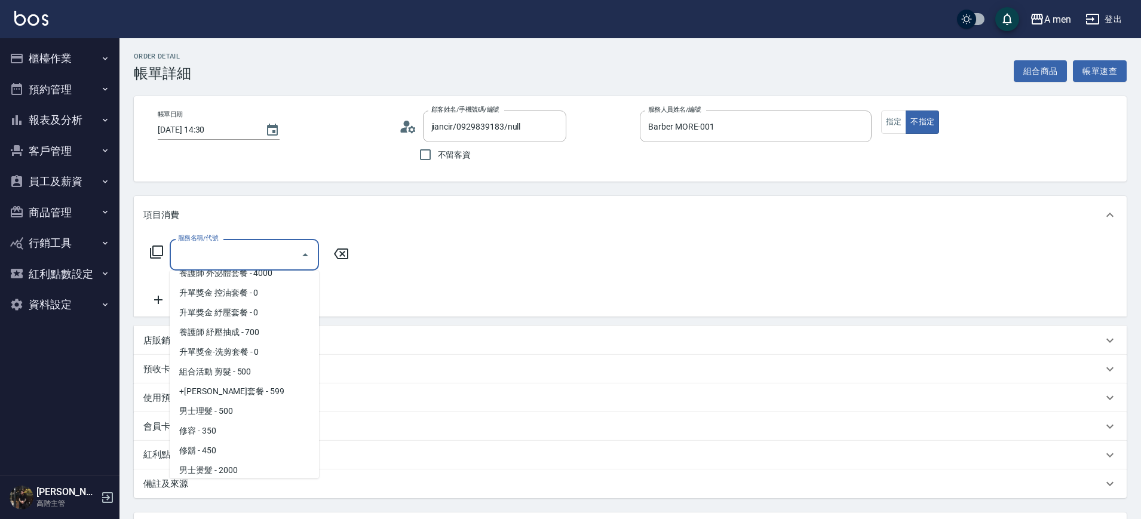
scroll to position [224, 0]
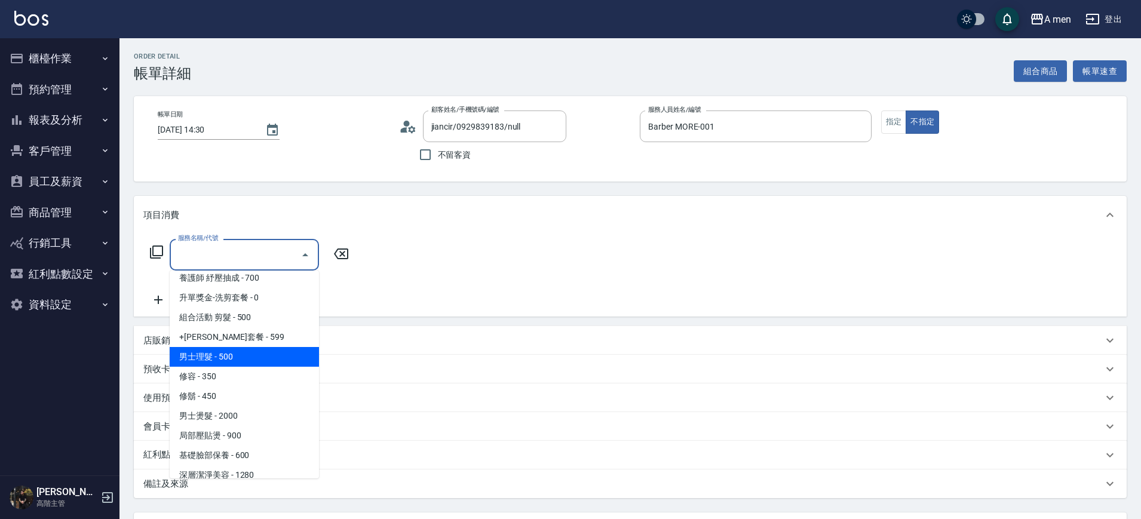
click at [241, 350] on span "男士理髮 - 500" at bounding box center [244, 357] width 149 height 20
type input "男士理髮(A01)"
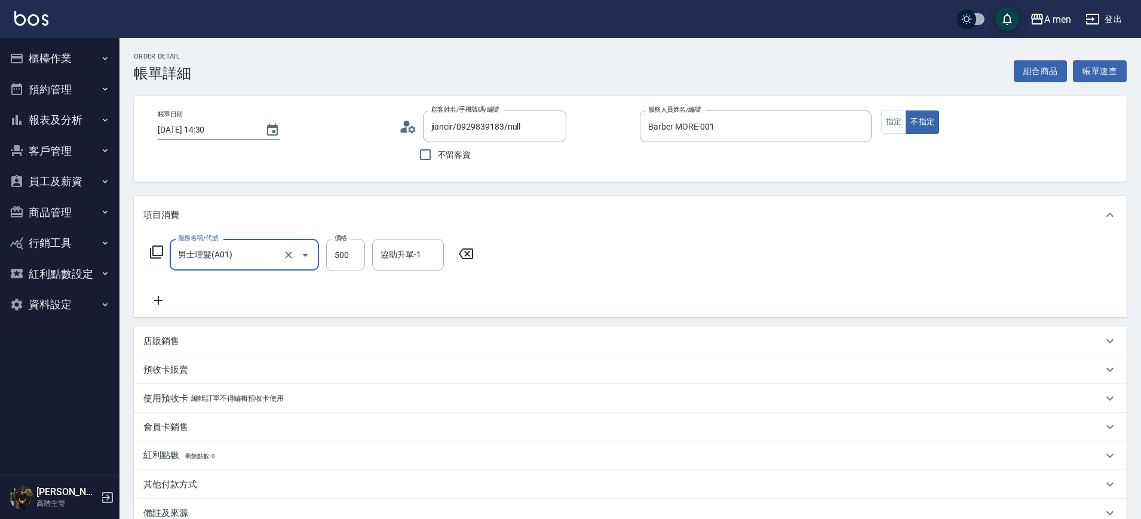
click at [166, 302] on icon at bounding box center [158, 300] width 30 height 14
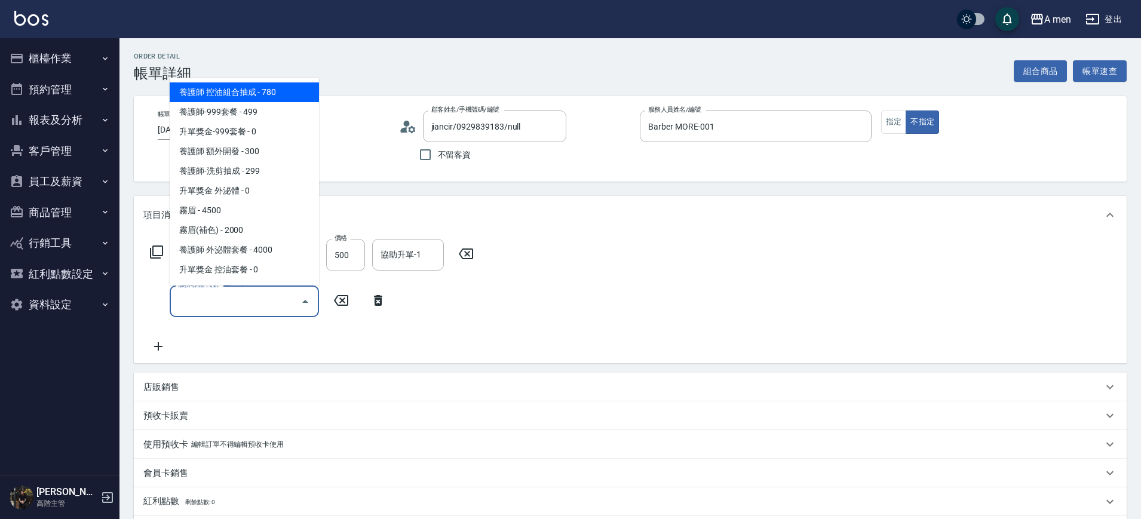
drag, startPoint x: 197, startPoint y: 308, endPoint x: 207, endPoint y: 323, distance: 17.2
click at [199, 308] on input "服務名稱/代號" at bounding box center [235, 301] width 121 height 21
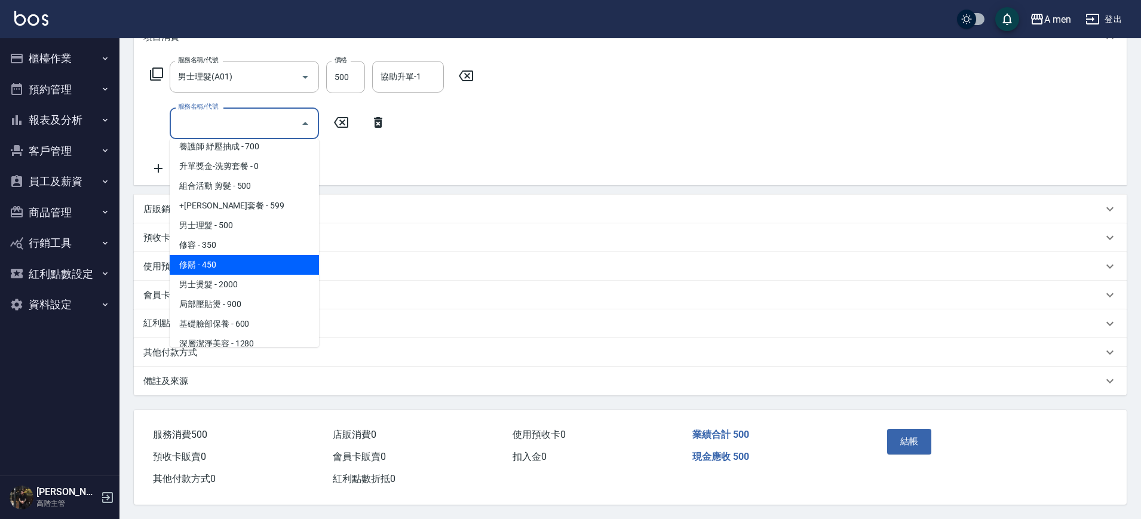
click at [244, 257] on span "修鬍 - 450" at bounding box center [244, 265] width 149 height 20
type input "修鬍(A03)"
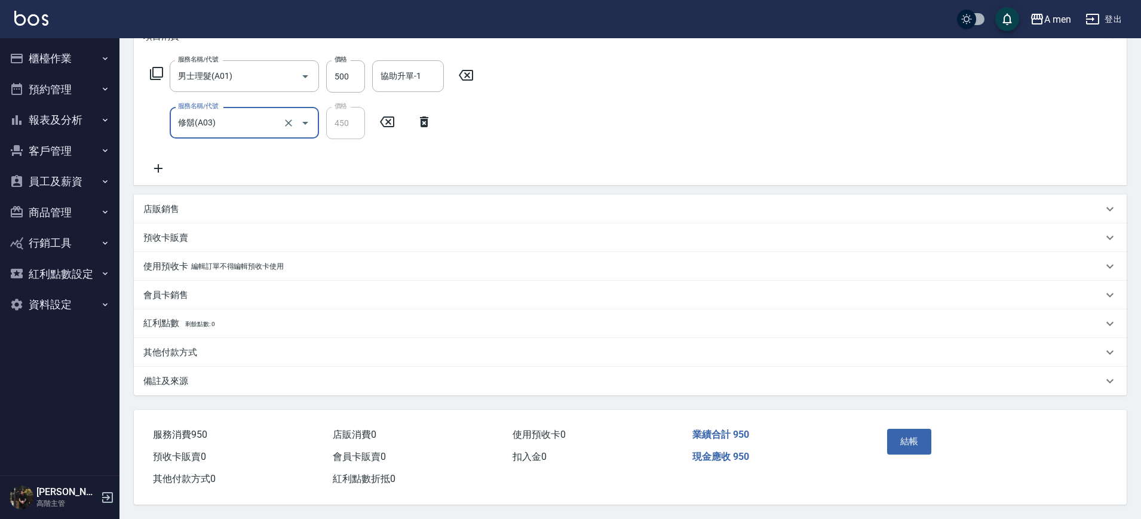
click at [425, 167] on div "服務名稱/代號 男士理髮(A01) 服務名稱/代號 價格 500 價格 協助升單-1 協助升單-1 服務名稱/代號 修鬍(A03) 服務名稱/代號 價格 45…" at bounding box center [311, 117] width 337 height 115
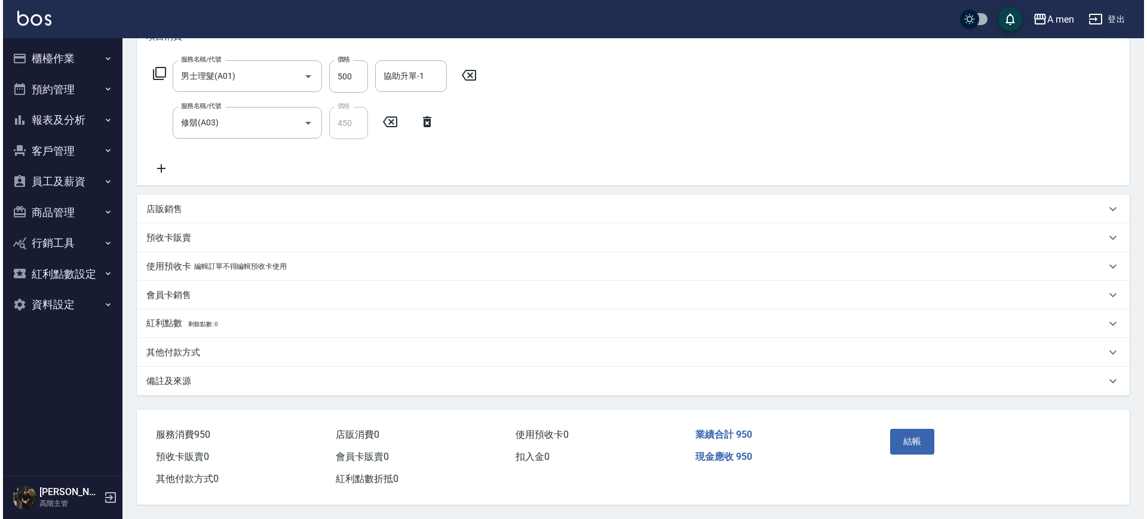
scroll to position [184, 0]
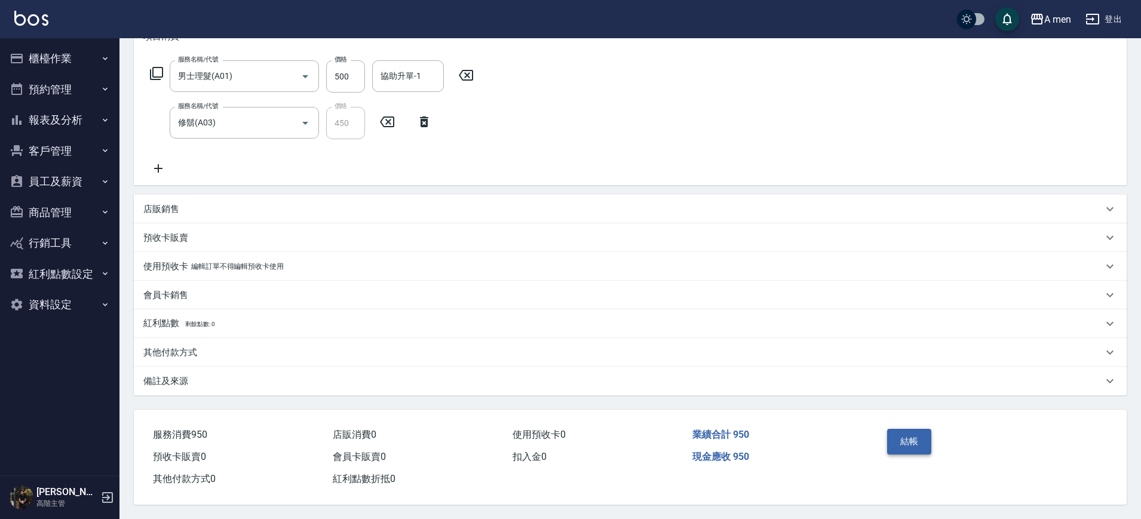
click at [913, 443] on button "結帳" at bounding box center [909, 441] width 45 height 25
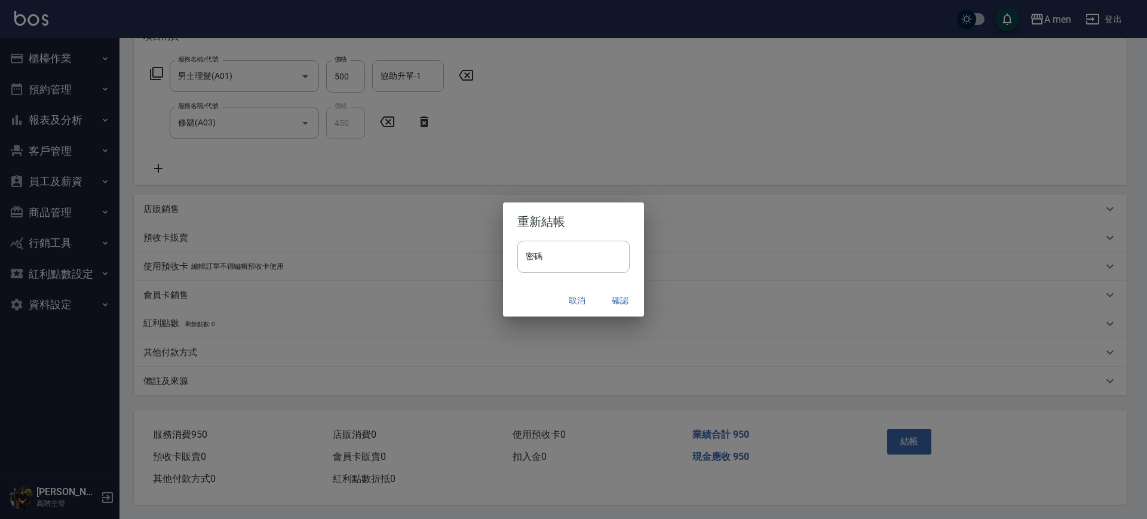
click at [618, 302] on button "確認" at bounding box center [620, 301] width 38 height 22
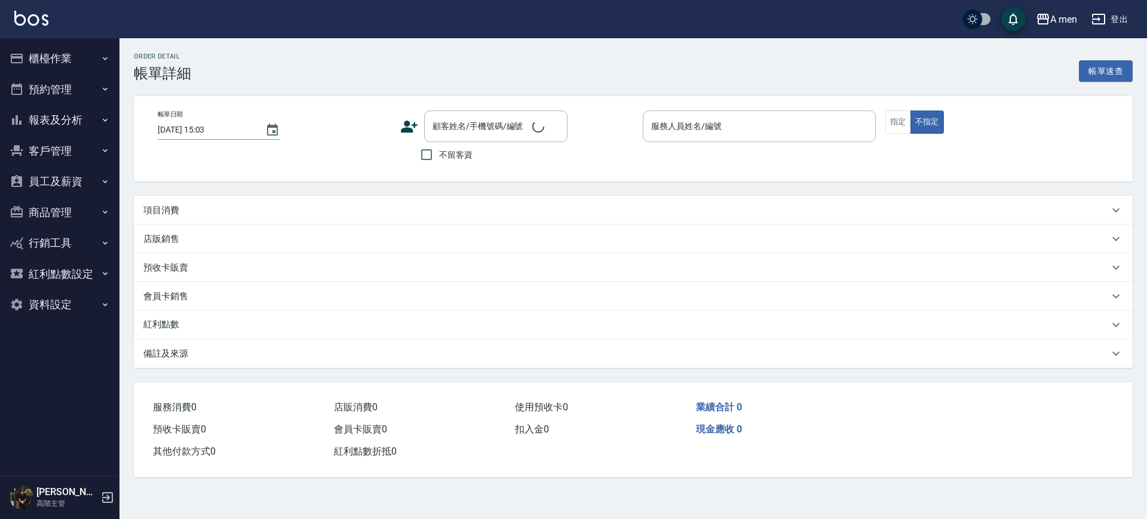
type input "2025/10/04 14:00"
type input "Barber Sunny -003"
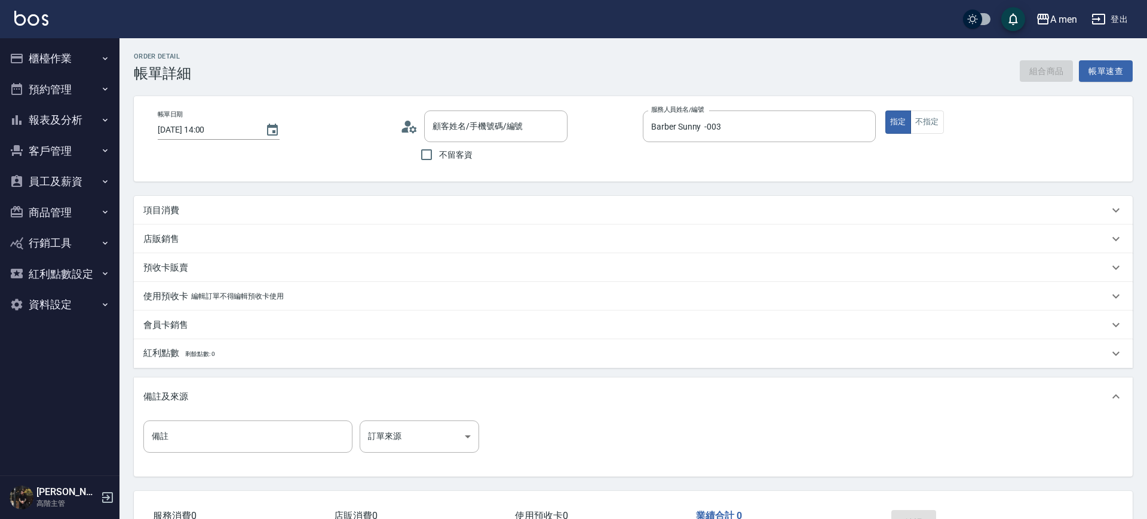
click at [221, 211] on div "項目消費" at bounding box center [625, 210] width 965 height 13
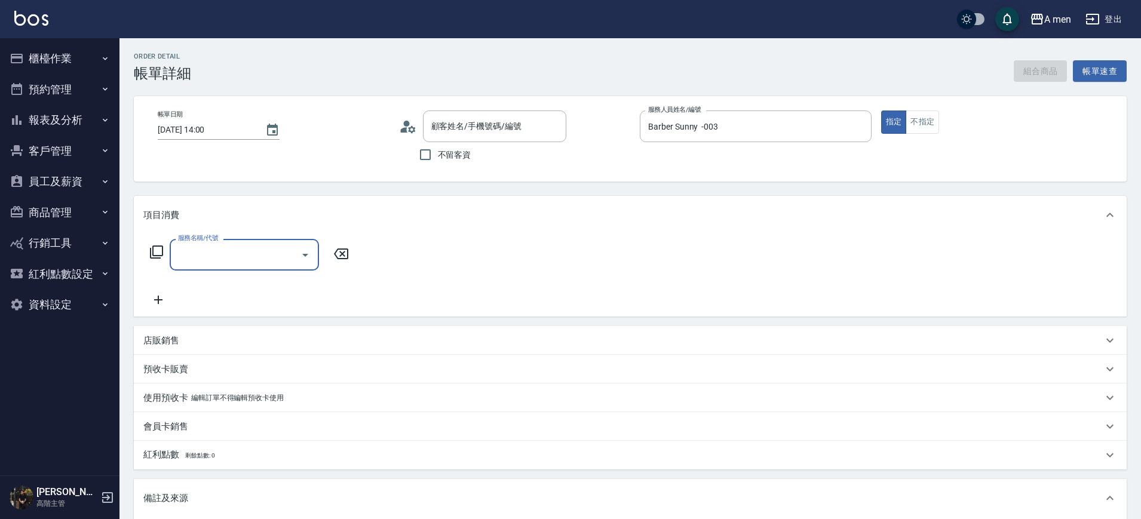
scroll to position [21, 0]
type input "[PERSON_NAME]/0937540224/"
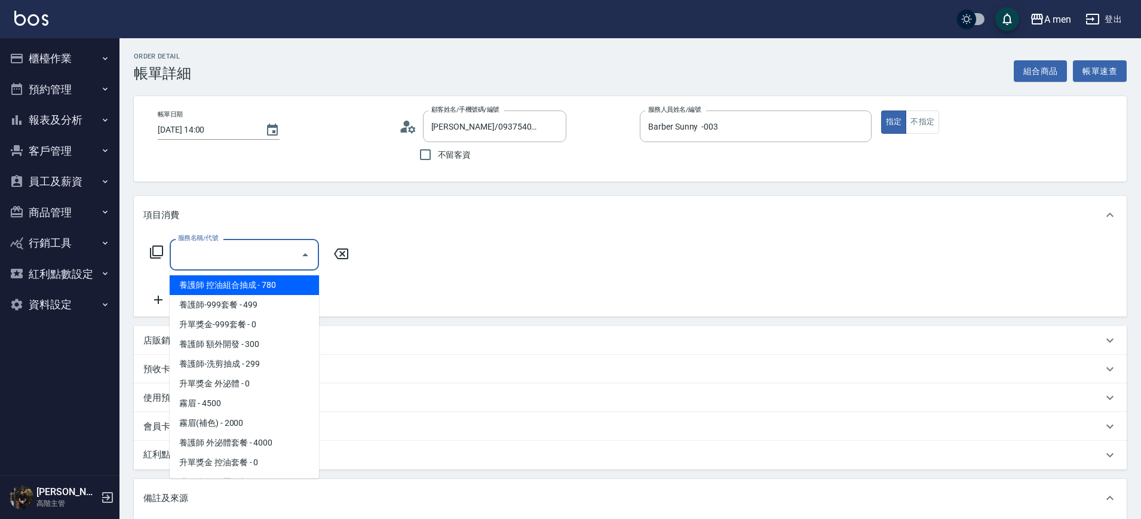
click at [268, 256] on input "服務名稱/代號" at bounding box center [235, 254] width 121 height 21
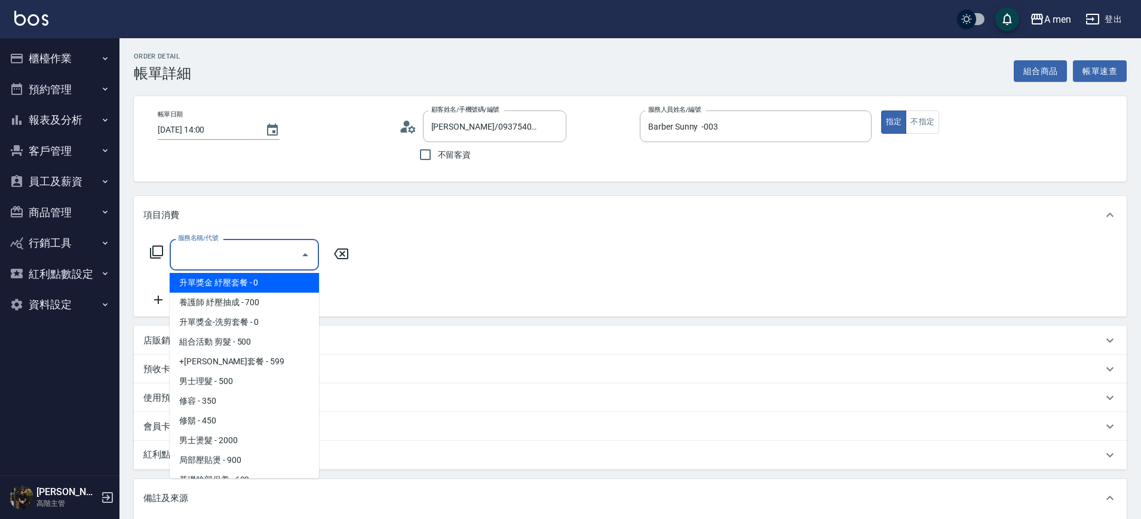
scroll to position [299, 0]
click at [269, 284] on span "男士理髮 - 500" at bounding box center [244, 282] width 149 height 20
type input "男士理髮(A01)"
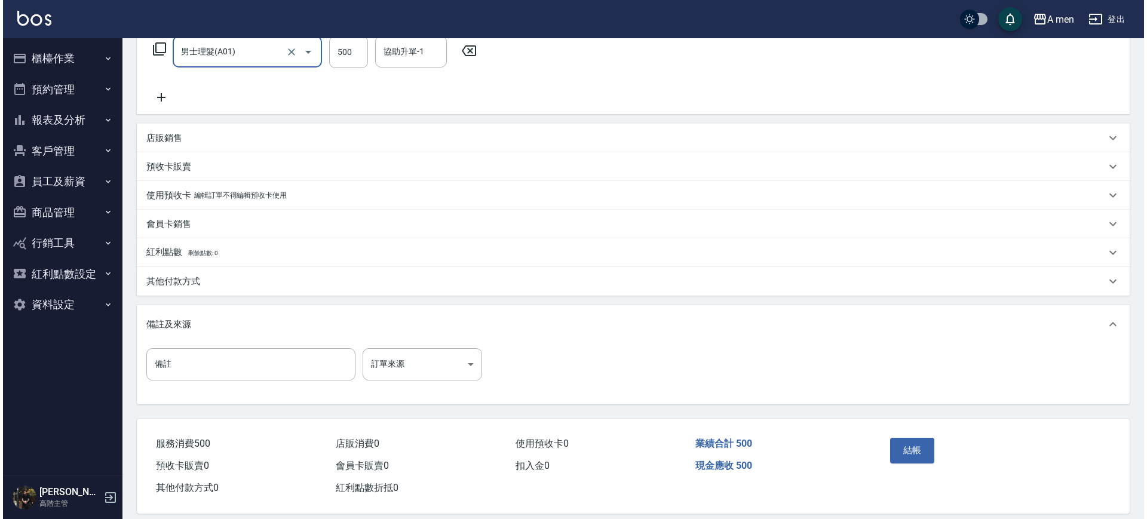
scroll to position [217, 0]
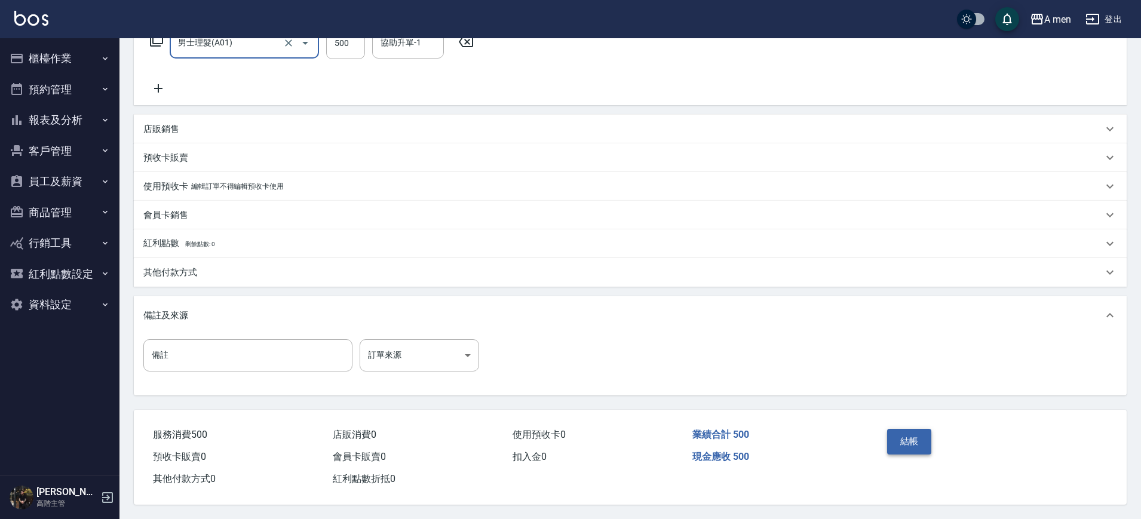
click at [892, 431] on button "結帳" at bounding box center [909, 441] width 45 height 25
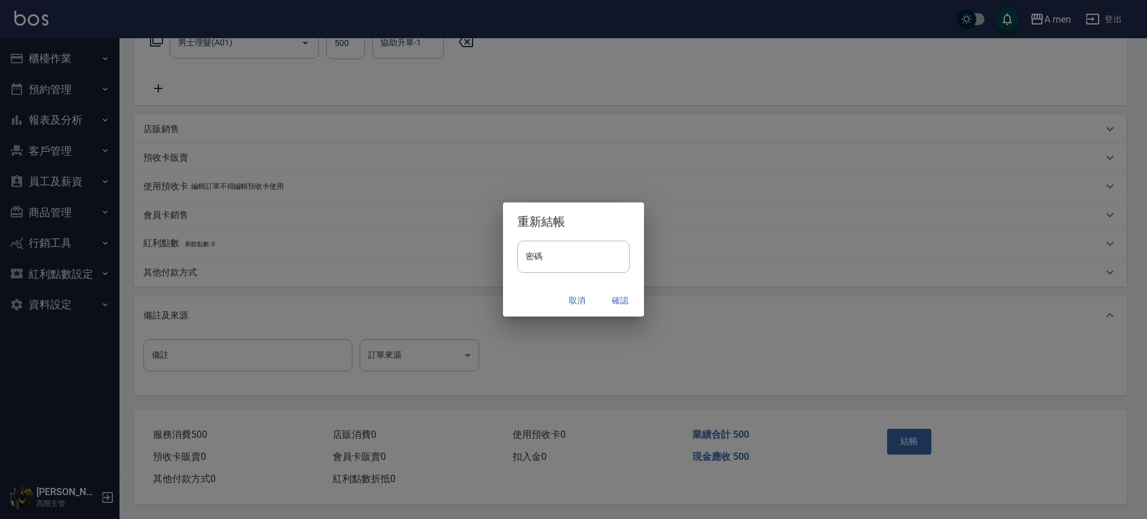
click at [625, 306] on button "確認" at bounding box center [620, 301] width 38 height 22
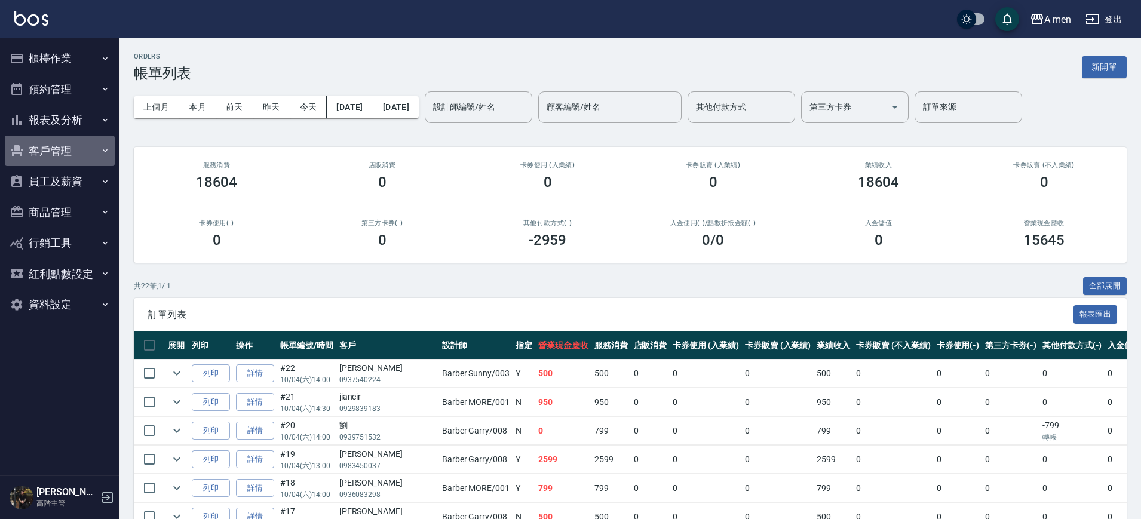
click at [79, 157] on button "客戶管理" at bounding box center [60, 151] width 110 height 31
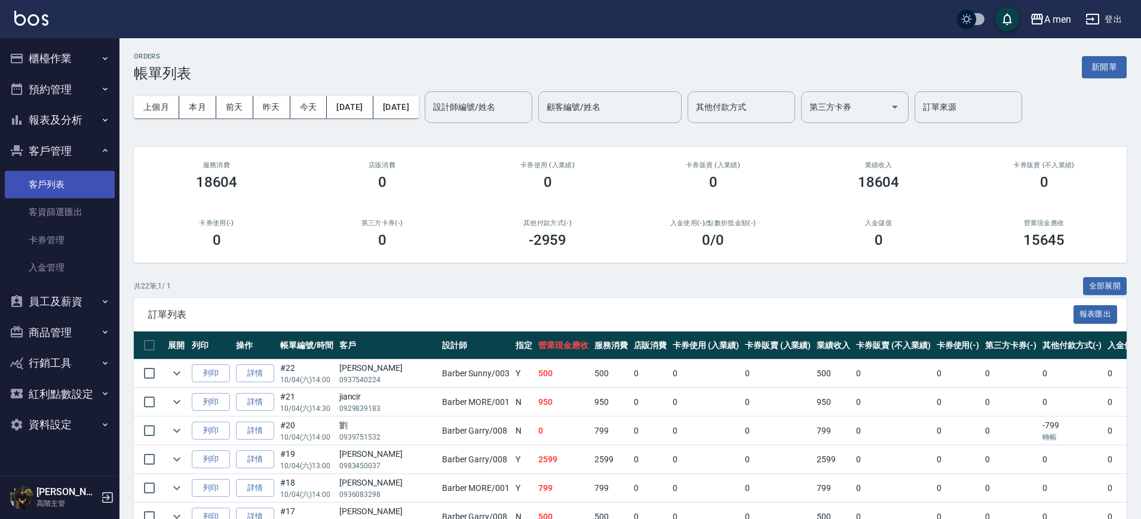
click at [76, 188] on link "客戶列表" at bounding box center [60, 184] width 110 height 27
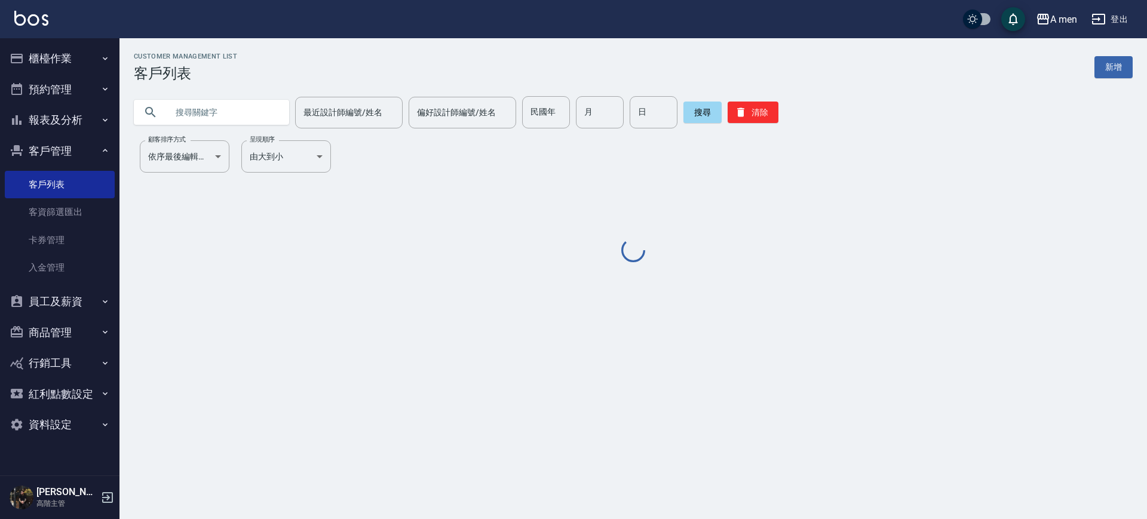
click at [208, 113] on input "text" at bounding box center [223, 112] width 112 height 32
paste input "曾品源"
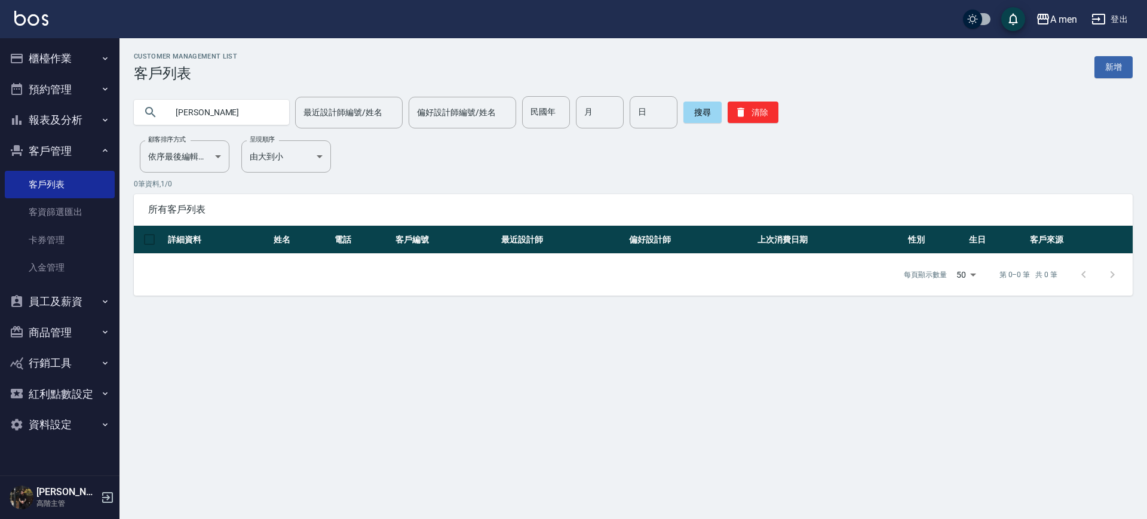
drag, startPoint x: 167, startPoint y: 115, endPoint x: 110, endPoint y: 106, distance: 57.5
click at [110, 106] on div "A men 登出 櫃檯作業 打帳單 帳單列表 營業儀表板 現金收支登錄 高階收支登錄 材料自購登錄 每日結帳 排班表 現場電腦打卡 掃碼打卡 預約管理 預約管…" at bounding box center [573, 259] width 1147 height 519
paste input "程之"
type input "楊程之"
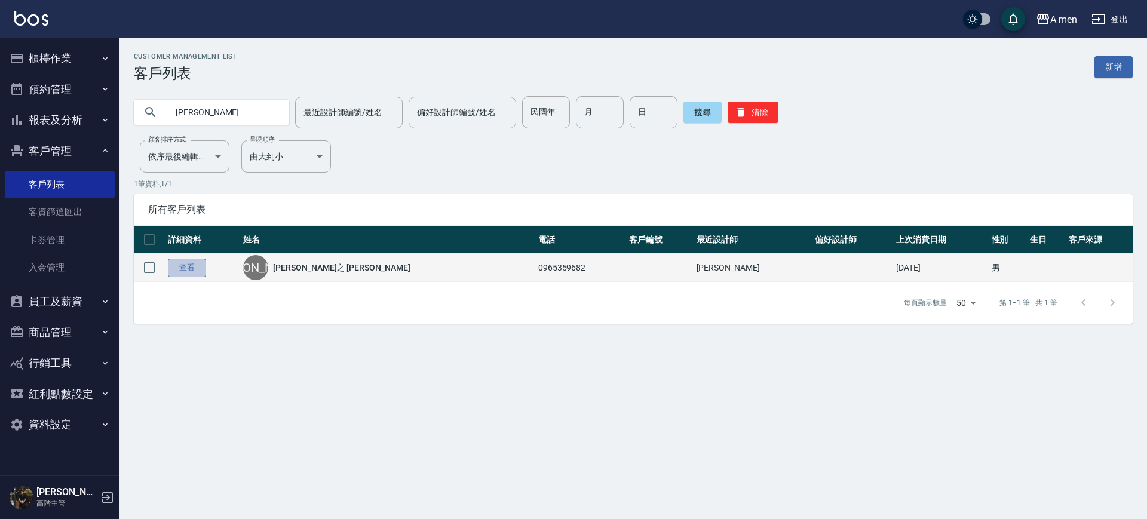
click at [204, 270] on link "查看" at bounding box center [187, 268] width 38 height 19
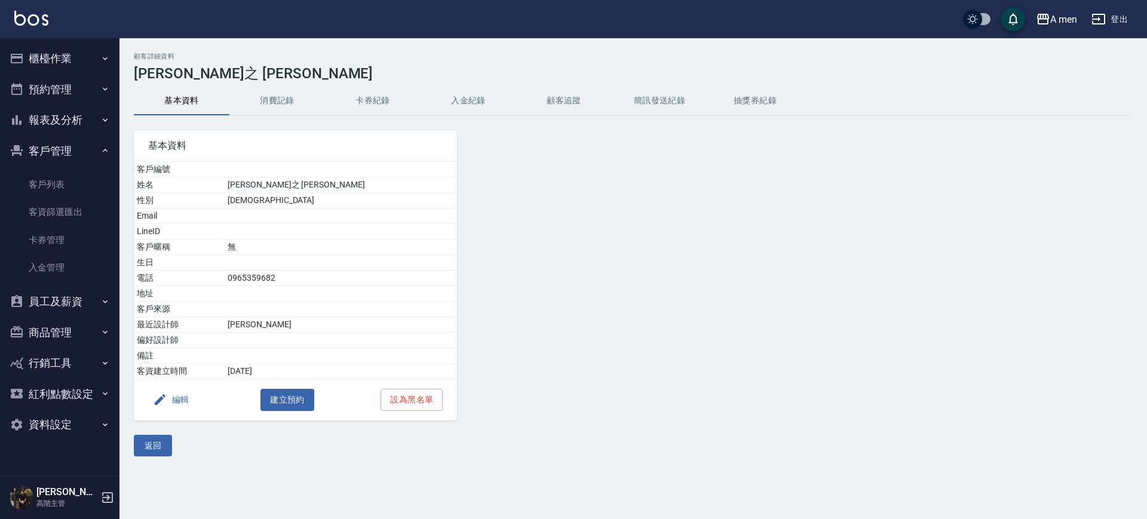
click at [281, 131] on div "基本資料" at bounding box center [295, 145] width 323 height 31
click at [285, 110] on button "消費記錄" at bounding box center [277, 101] width 96 height 29
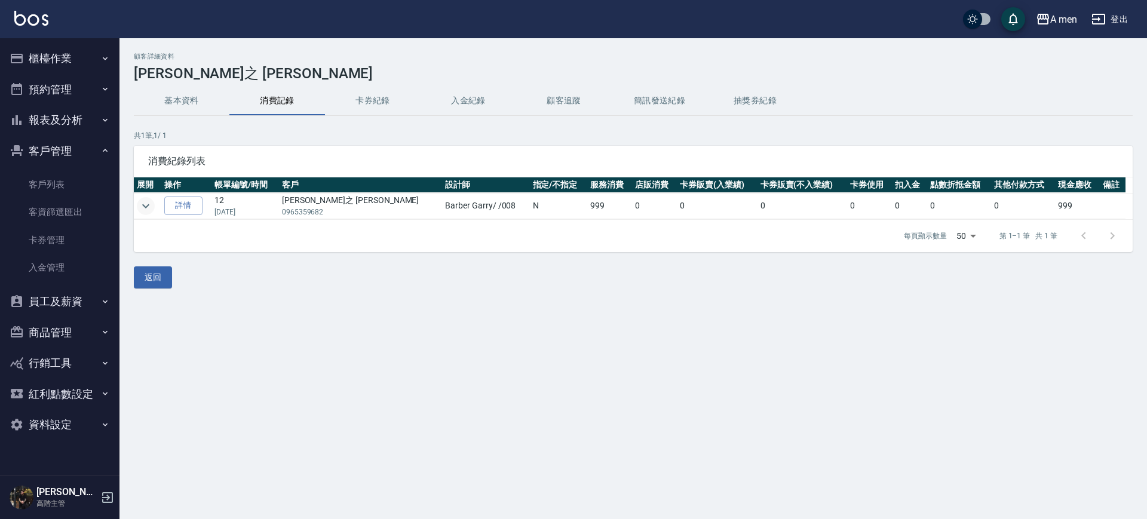
click at [144, 202] on icon "expand row" at bounding box center [146, 206] width 14 height 14
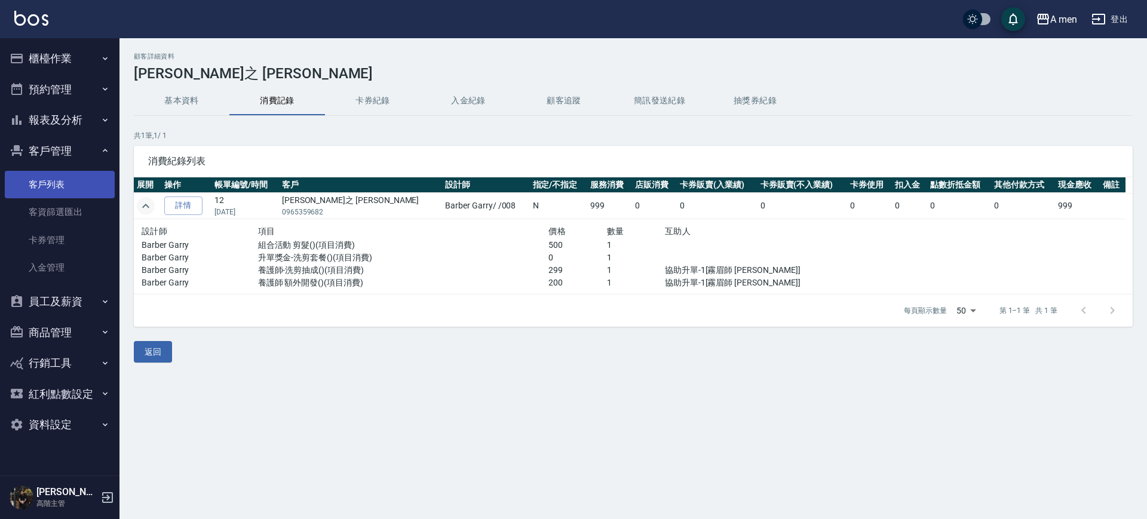
drag, startPoint x: 78, startPoint y: 182, endPoint x: 90, endPoint y: 177, distance: 13.4
click at [78, 183] on link "客戶列表" at bounding box center [60, 184] width 110 height 27
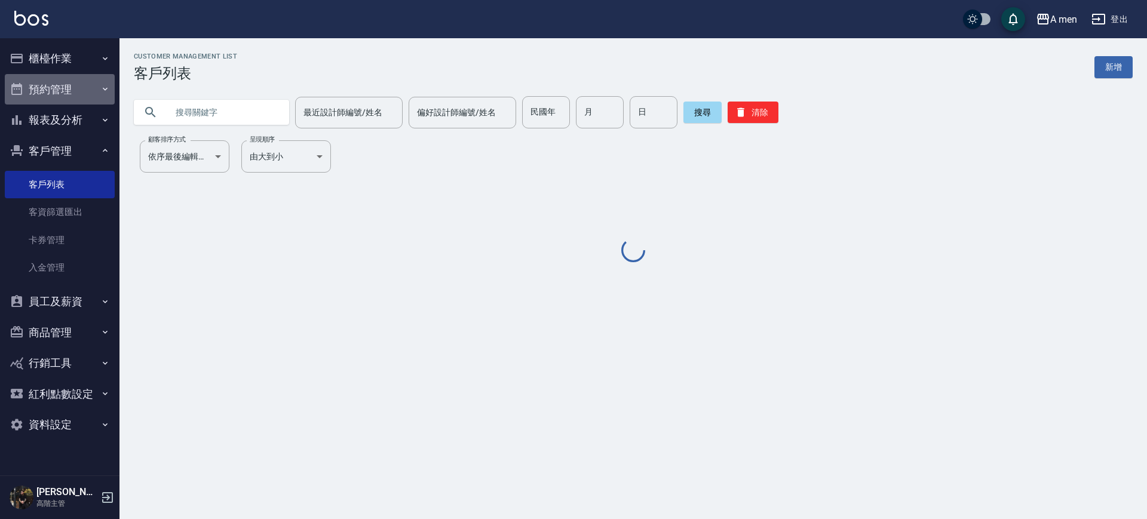
click at [56, 84] on button "預約管理" at bounding box center [60, 89] width 110 height 31
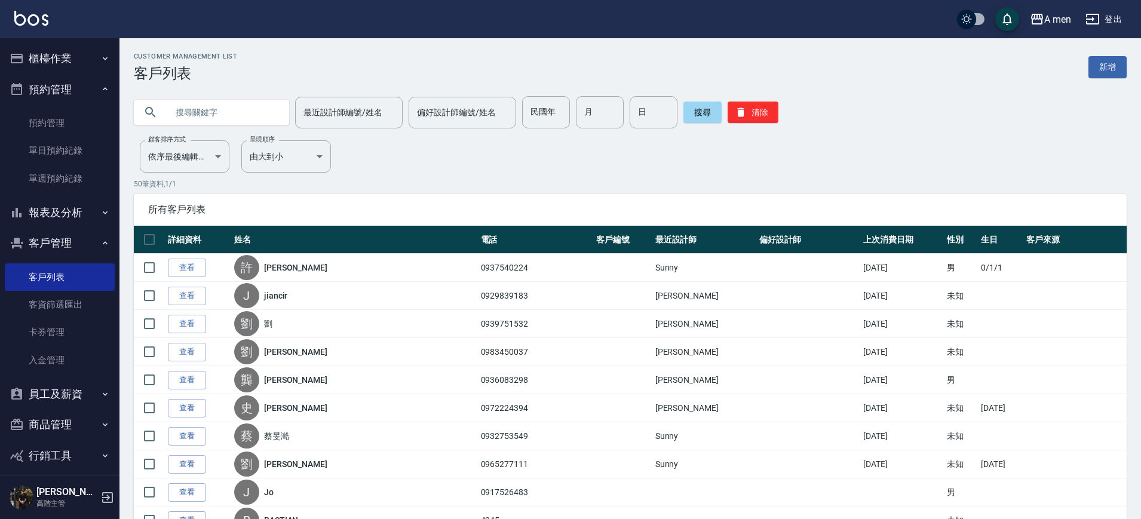
click at [73, 96] on button "預約管理" at bounding box center [60, 89] width 110 height 31
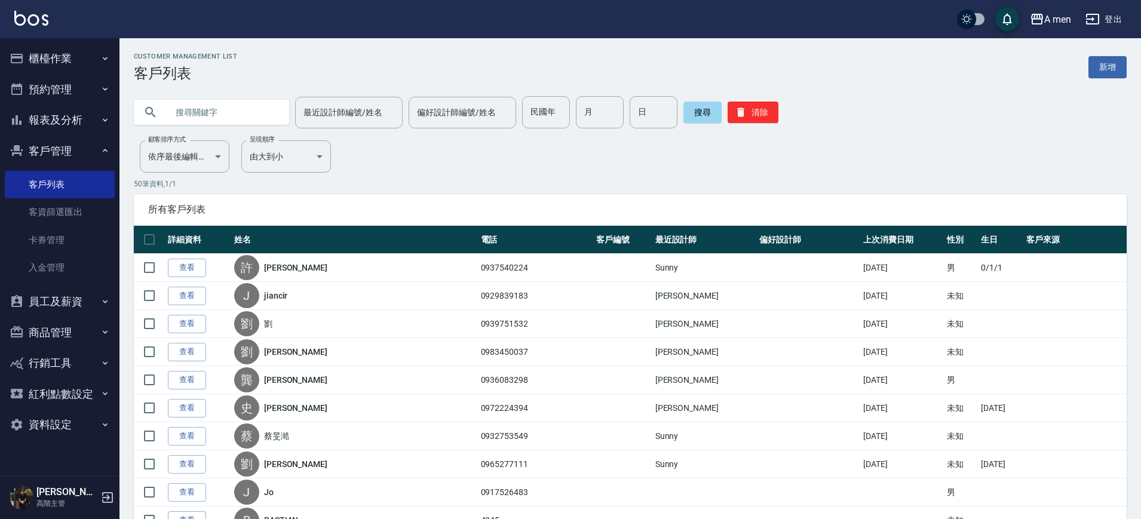
click at [67, 62] on button "櫃檯作業" at bounding box center [60, 58] width 110 height 31
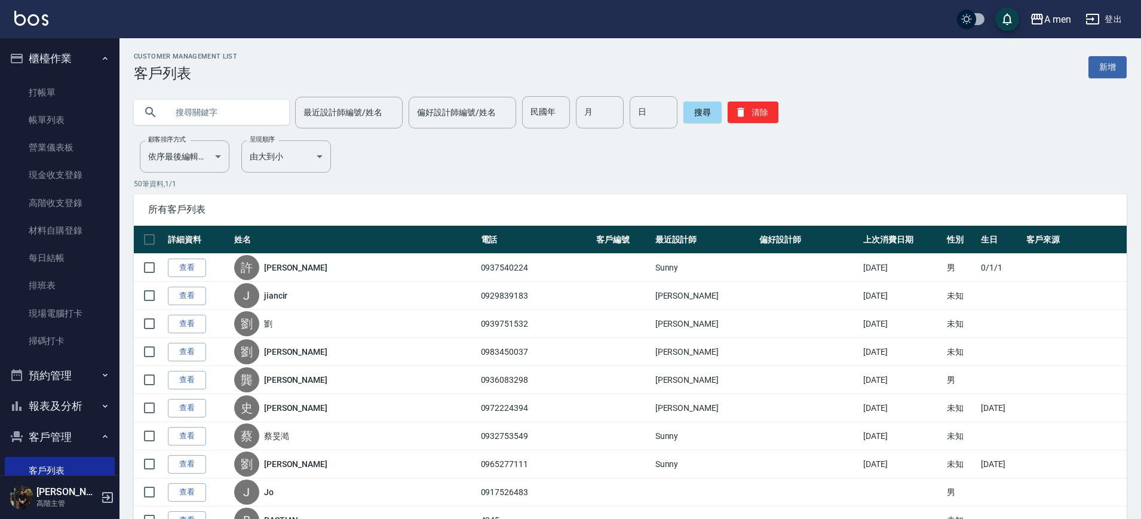
click at [82, 131] on link "帳單列表" at bounding box center [60, 119] width 110 height 27
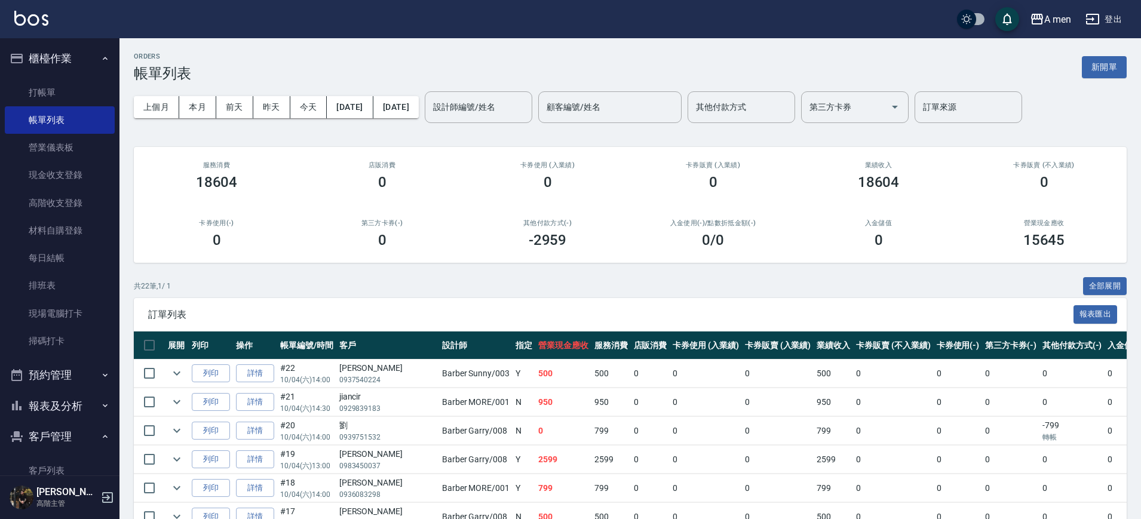
click at [53, 376] on button "預約管理" at bounding box center [60, 375] width 110 height 31
click at [66, 438] on link "單日預約紀錄" at bounding box center [60, 436] width 110 height 27
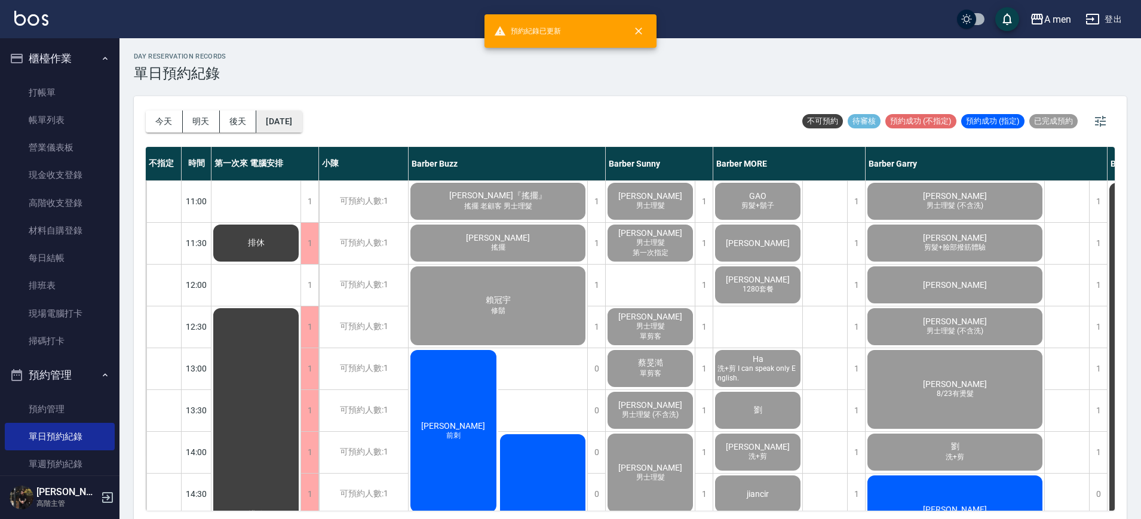
click at [301, 124] on button "[DATE]" at bounding box center [278, 121] width 45 height 22
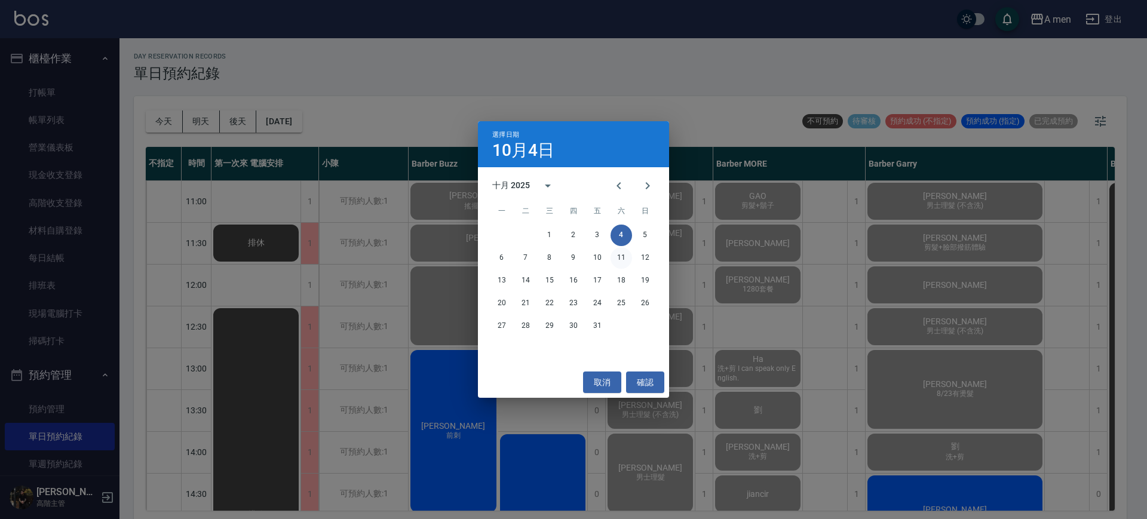
click at [624, 256] on button "11" at bounding box center [621, 258] width 22 height 22
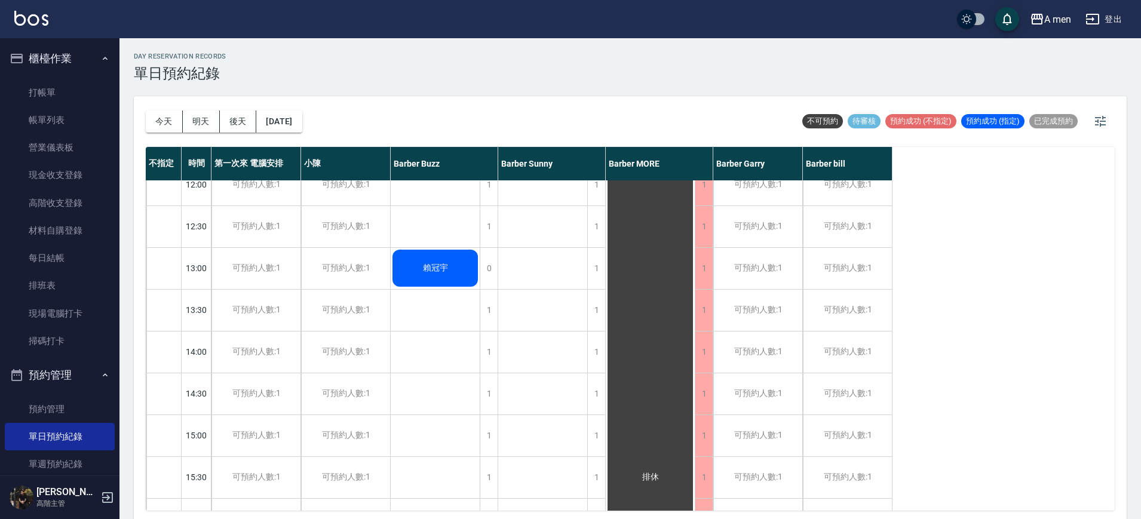
scroll to position [75, 0]
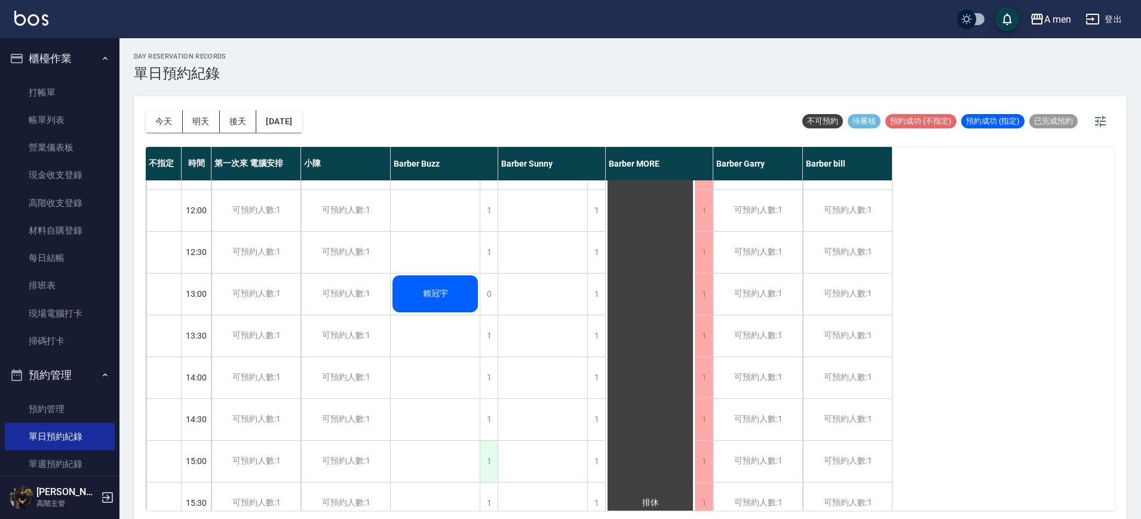
click at [488, 468] on div "1" at bounding box center [489, 461] width 18 height 41
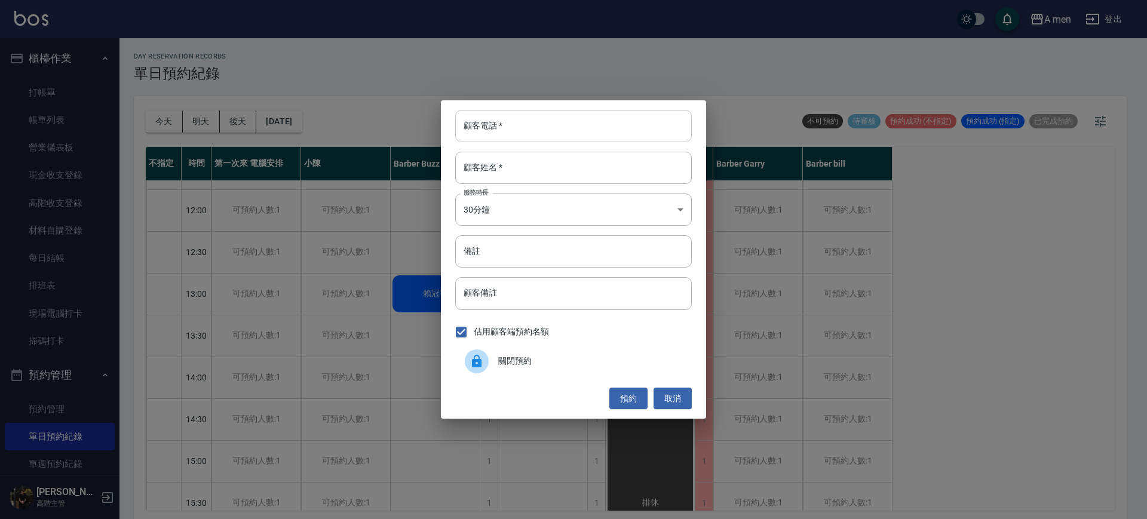
click at [487, 127] on input "顧客電話   *" at bounding box center [573, 126] width 237 height 32
paste input "0919405437"
type input "0919405437"
click at [532, 171] on input "顧客姓名   *" at bounding box center [573, 168] width 237 height 32
click at [627, 401] on button "預約" at bounding box center [628, 399] width 38 height 22
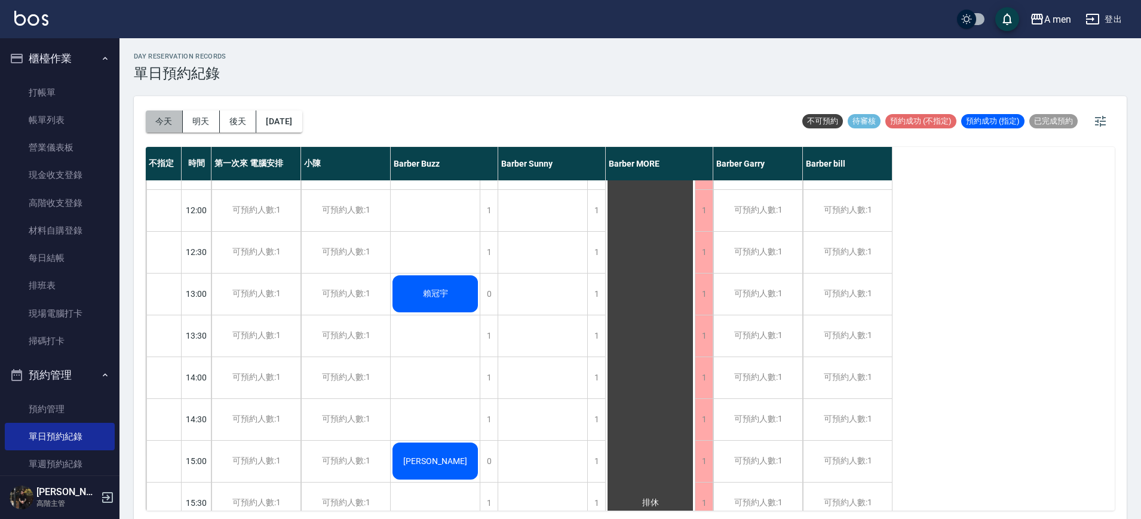
click at [160, 122] on button "今天" at bounding box center [164, 121] width 37 height 22
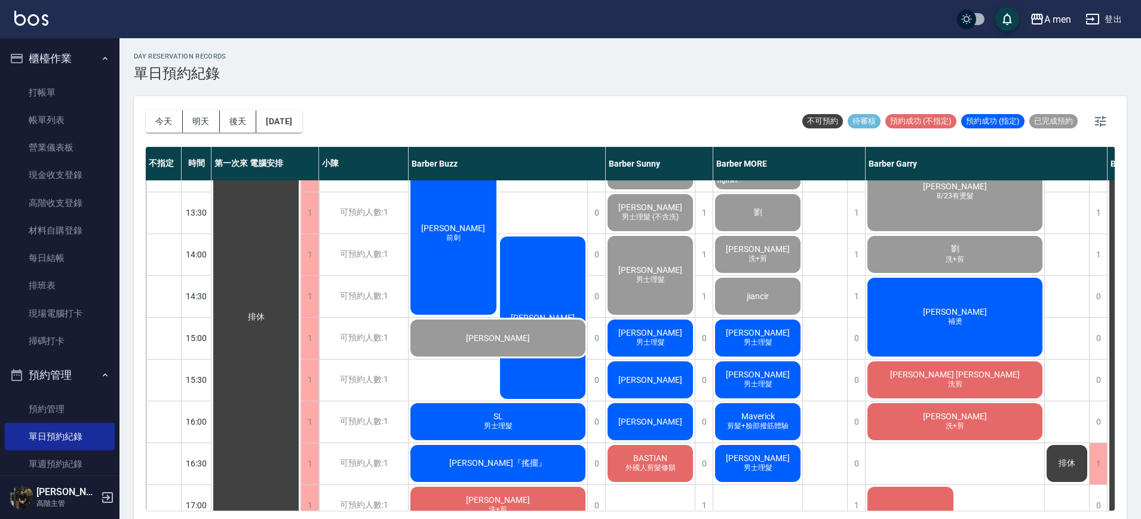
scroll to position [224, 0]
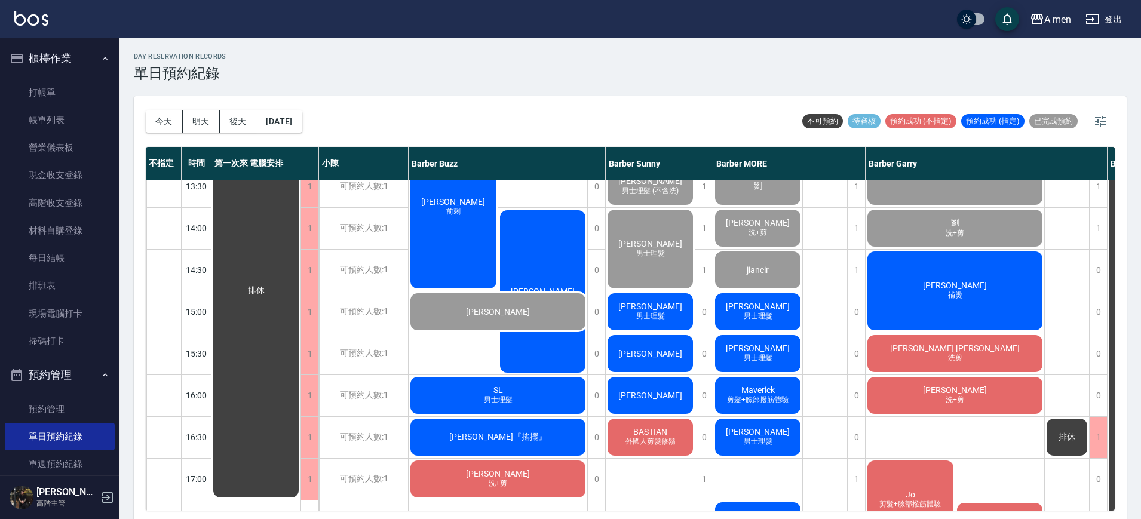
click at [673, 113] on div "今天 明天 後天 2025/10/04 不可預約 待審核 預約成功 (不指定) 預約成功 (指定) 已完成預約" at bounding box center [630, 121] width 969 height 51
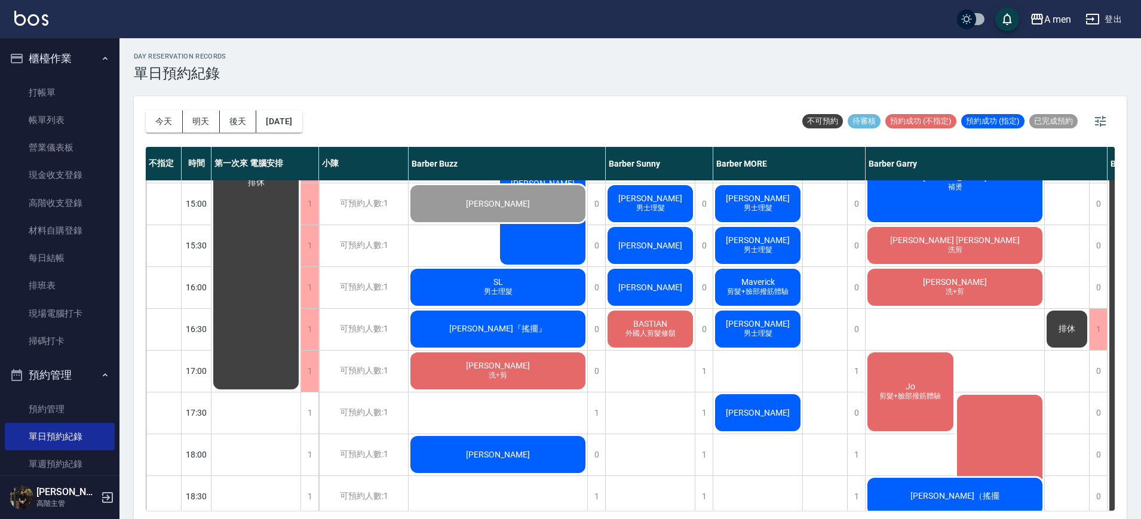
scroll to position [299, 0]
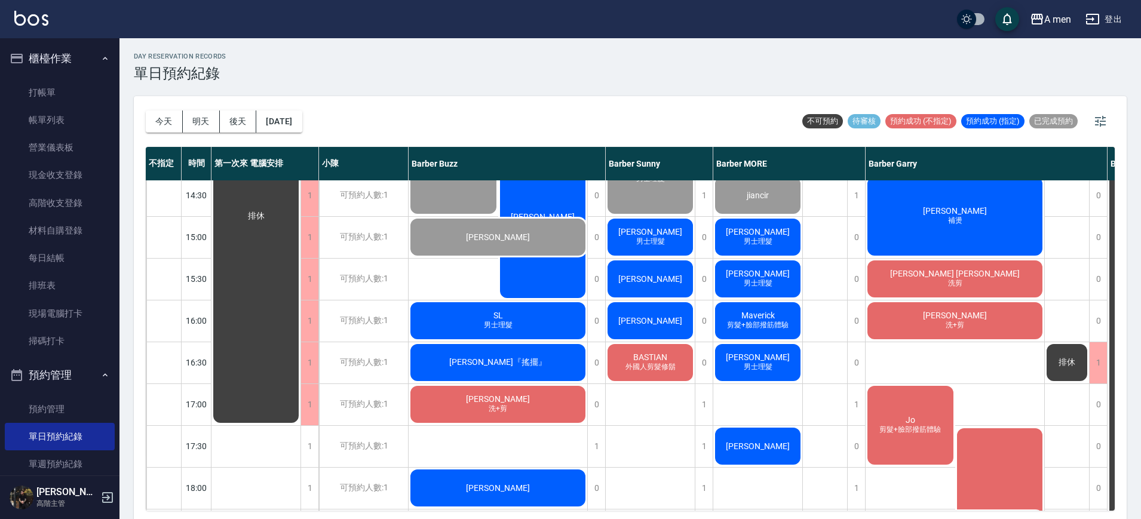
click at [776, 320] on div "Maverick 剪髮+臉部撥筋體驗" at bounding box center [757, 320] width 89 height 41
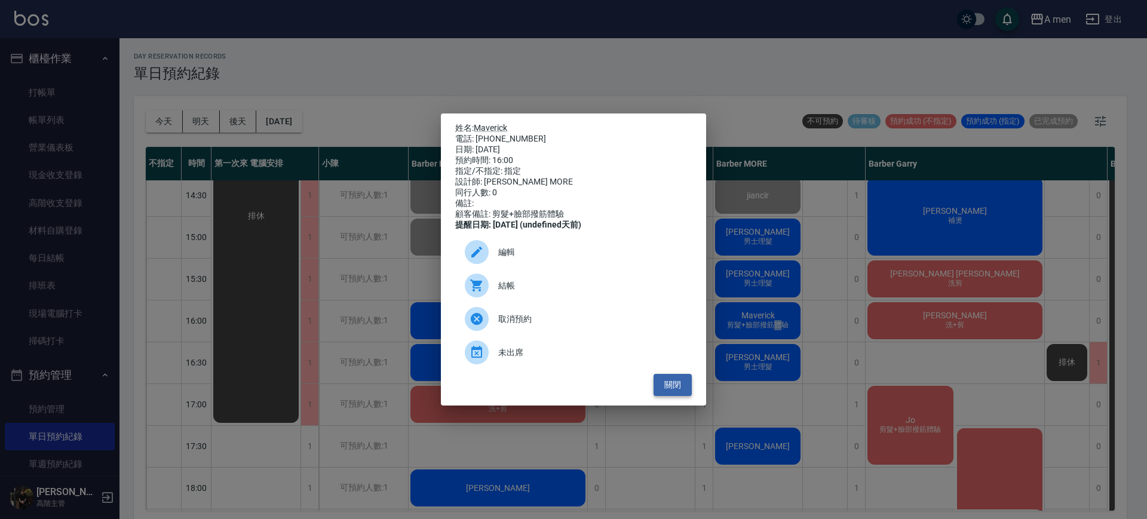
click at [673, 394] on button "關閉" at bounding box center [672, 385] width 38 height 22
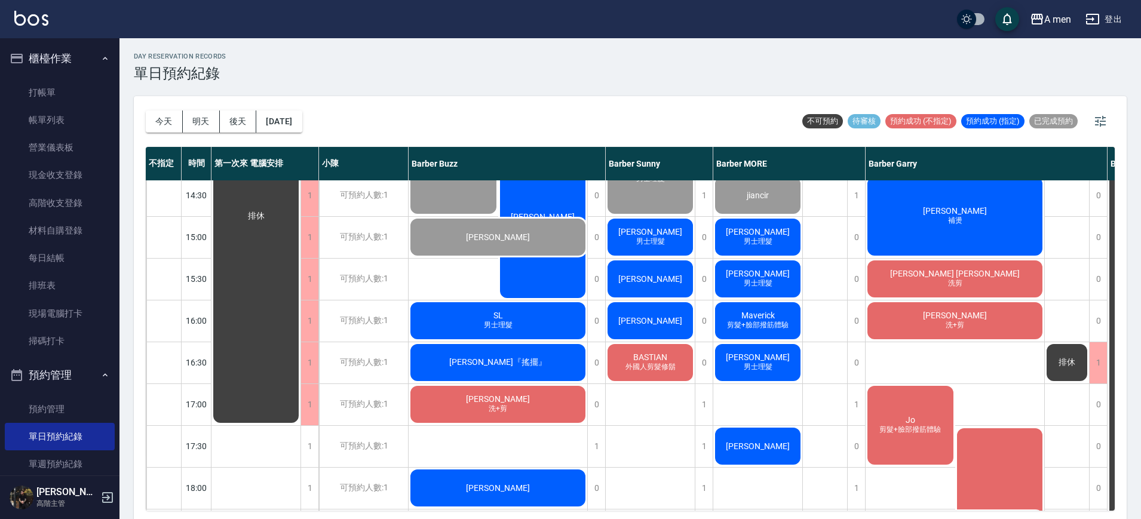
click at [785, 317] on div "Maverick 剪髮+臉部撥筋體驗" at bounding box center [757, 320] width 89 height 41
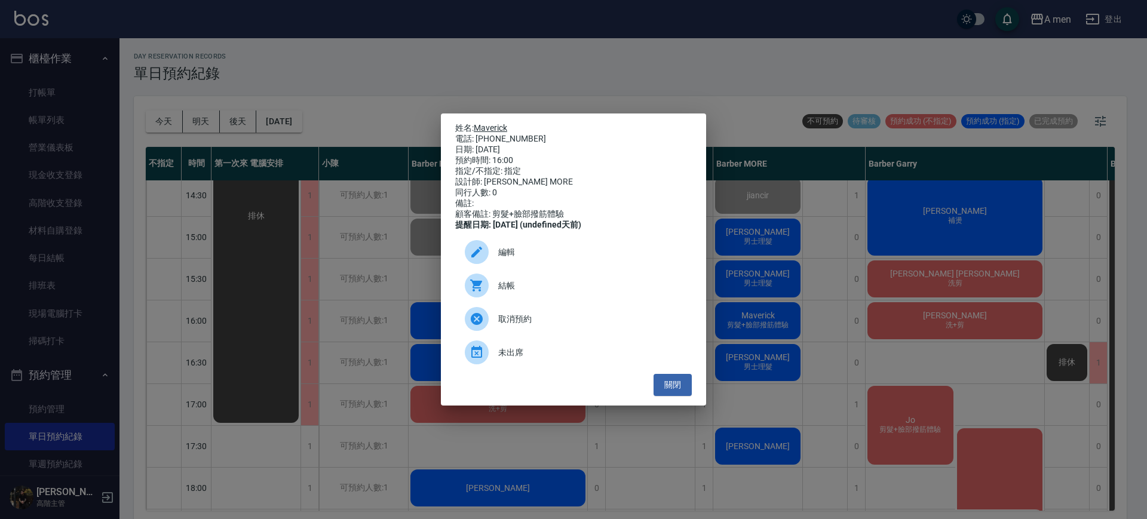
click at [498, 128] on div "姓名: Maverick 電話: 0936684133 日期: 2025/10/04 預約時間: 16:00 指定/不指定: 指定 設計師: Barber M…" at bounding box center [573, 177] width 237 height 108
click at [499, 123] on link "Maverick" at bounding box center [490, 128] width 33 height 10
click at [677, 394] on button "關閉" at bounding box center [672, 385] width 38 height 22
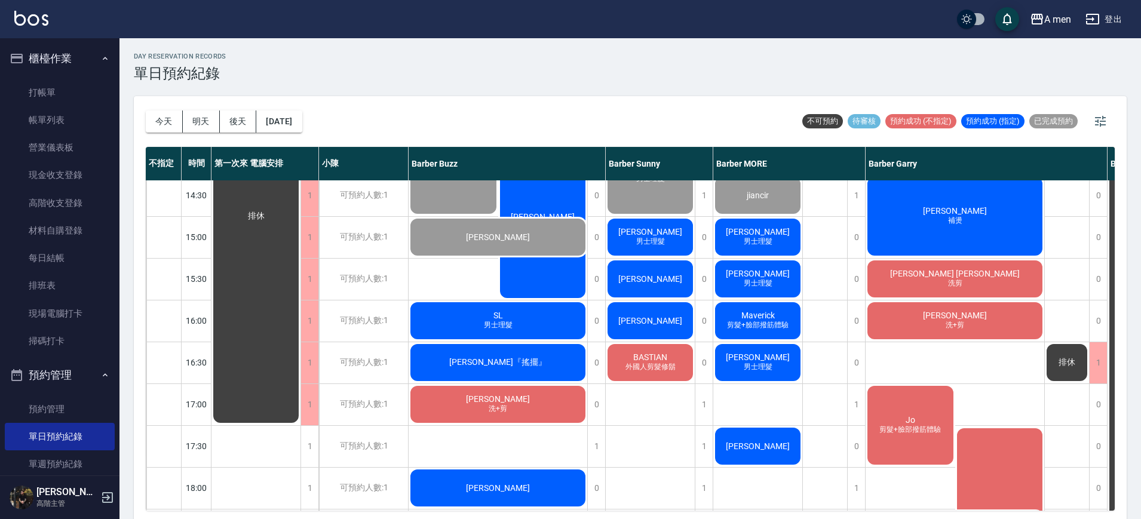
click at [775, 453] on div "[PERSON_NAME]" at bounding box center [757, 446] width 89 height 41
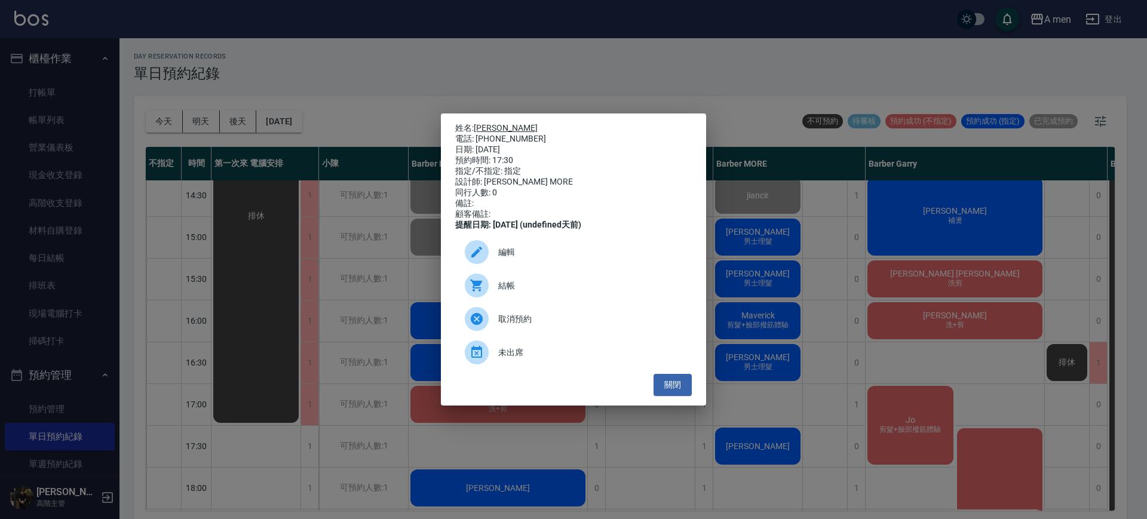
click at [487, 123] on link "[PERSON_NAME]" at bounding box center [506, 128] width 64 height 10
click at [677, 394] on button "關閉" at bounding box center [672, 385] width 38 height 22
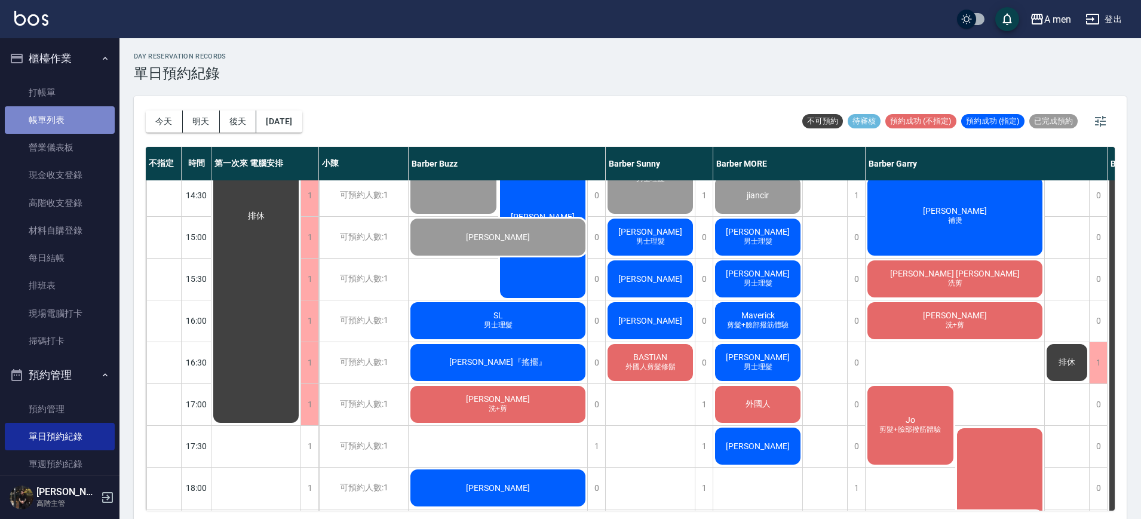
click at [59, 112] on link "帳單列表" at bounding box center [60, 119] width 110 height 27
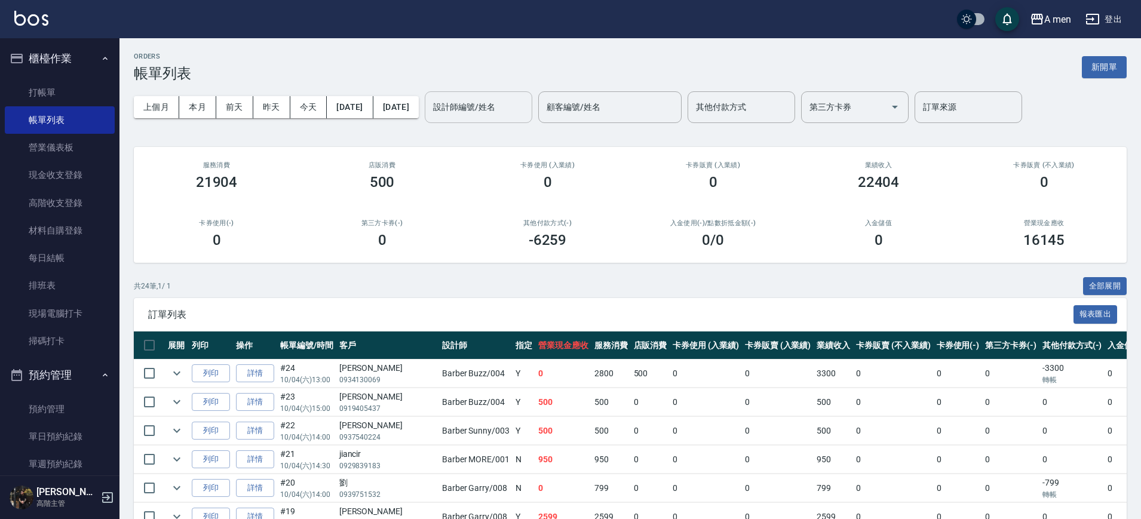
click at [527, 109] on input "設計師編號/姓名" at bounding box center [478, 107] width 97 height 21
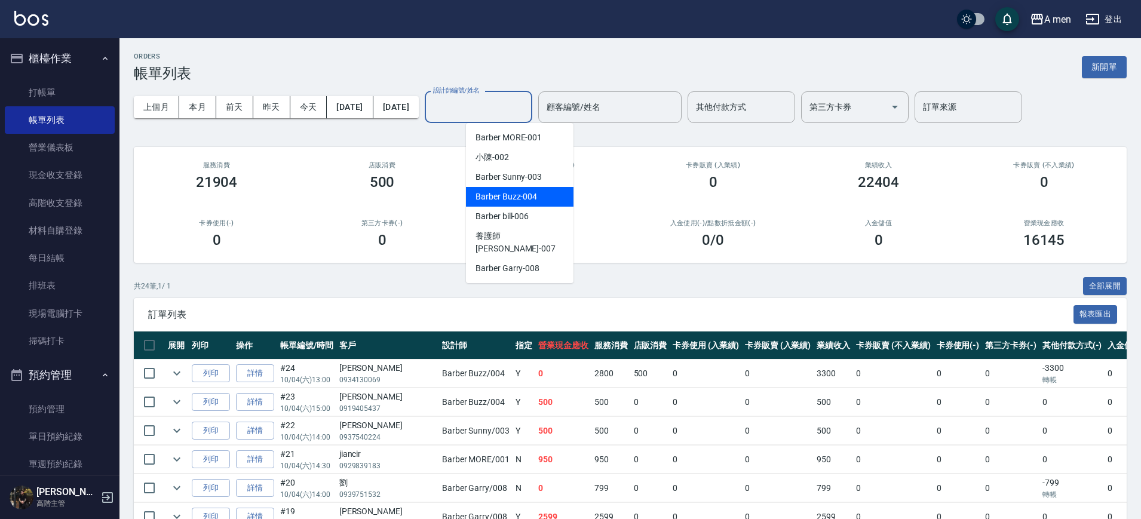
click at [531, 203] on div "Barber Buzz -004" at bounding box center [520, 197] width 108 height 20
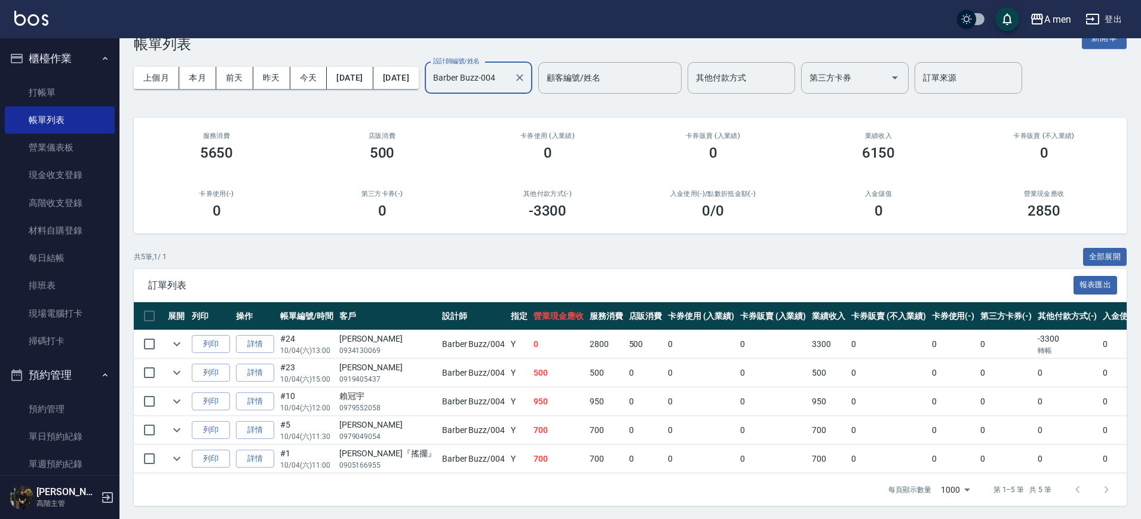
scroll to position [42, 0]
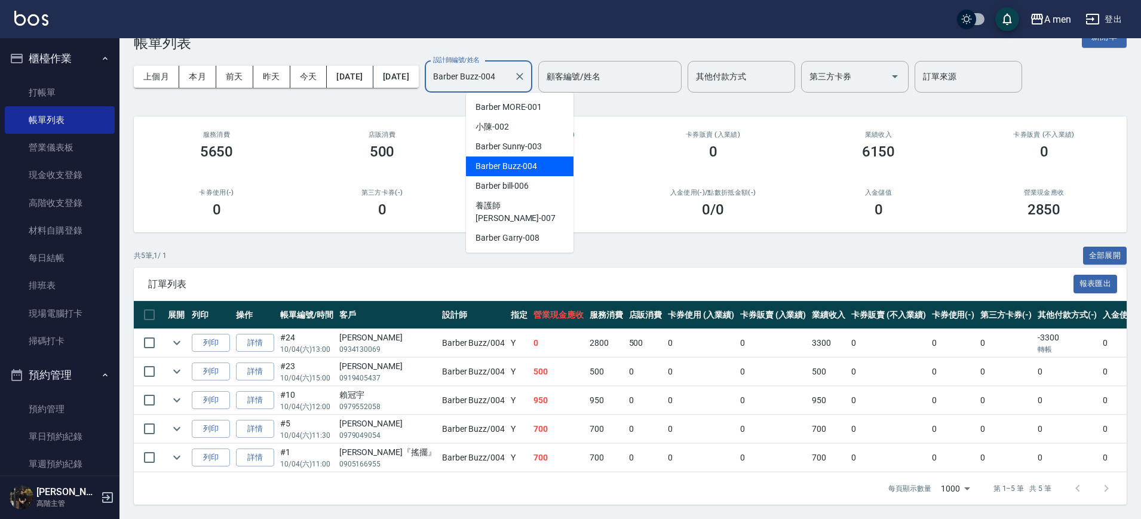
click at [509, 67] on input "Barber Buzz-004" at bounding box center [469, 76] width 79 height 21
click at [526, 232] on span "Barber Garry -008" at bounding box center [507, 238] width 64 height 13
type input "Barber Garry-008"
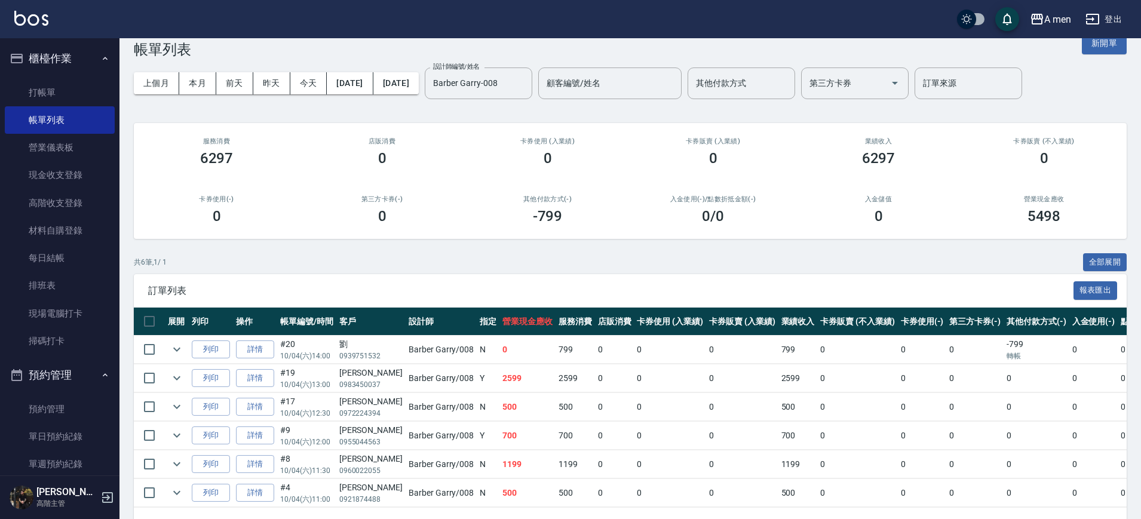
scroll to position [0, 0]
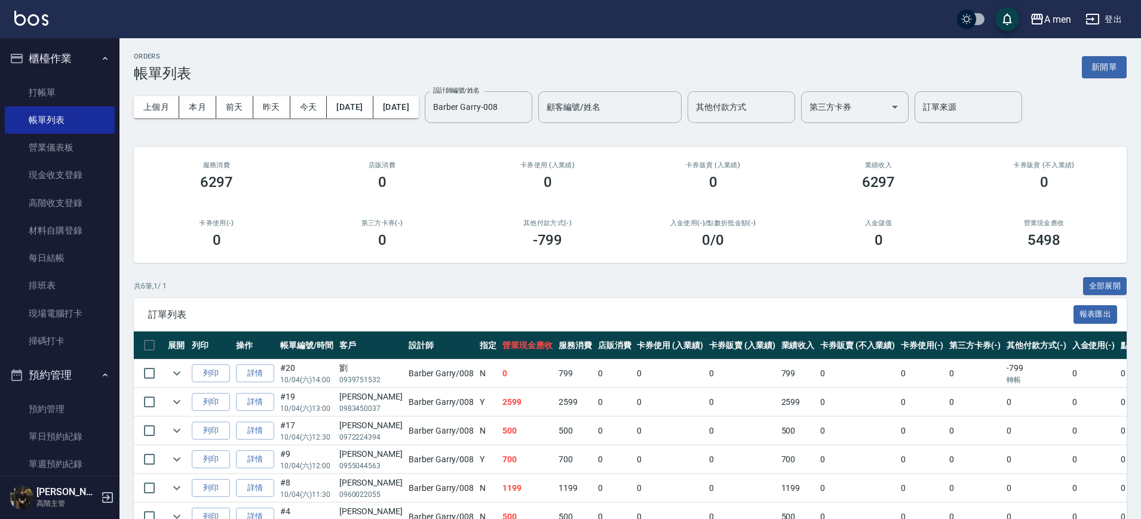
click at [444, 200] on div "店販消費 0" at bounding box center [381, 176] width 165 height 58
click at [523, 106] on icon "Clear" at bounding box center [519, 106] width 7 height 7
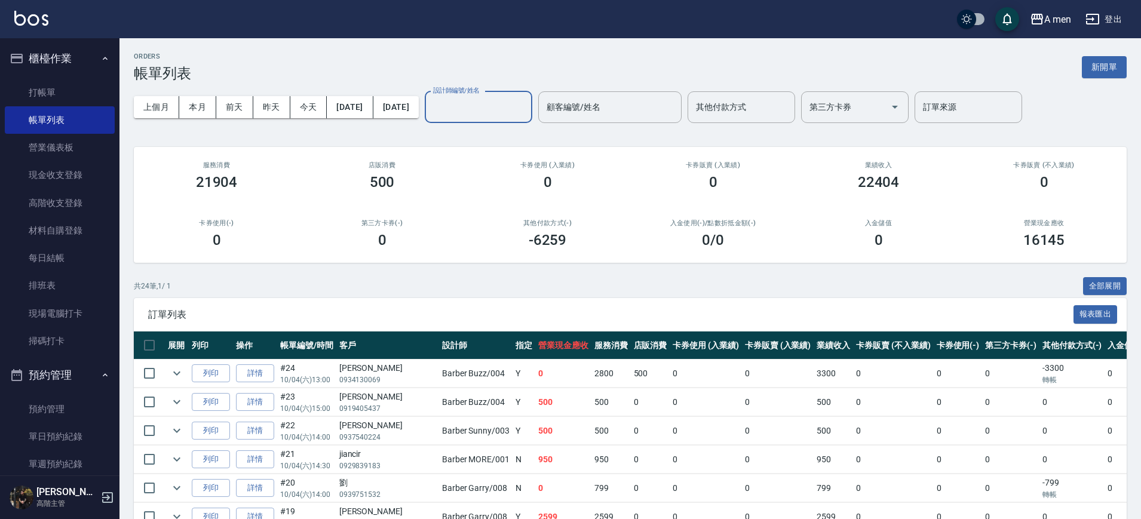
click at [524, 115] on input "設計師編號/姓名" at bounding box center [478, 107] width 97 height 21
click at [701, 201] on div "卡券販賣 (入業績) 0" at bounding box center [712, 176] width 165 height 58
click at [526, 124] on div "上個月 本月 前天 昨天 今天 2025/10/04 2025/10/04 設計師編號/姓名 設計師編號/姓名 顧客編號/姓名 顧客編號/姓名 其他付款方式 …" at bounding box center [630, 107] width 993 height 51
click at [532, 93] on div "設計師編號/姓名" at bounding box center [479, 107] width 108 height 32
click at [613, 186] on div "0" at bounding box center [547, 182] width 137 height 17
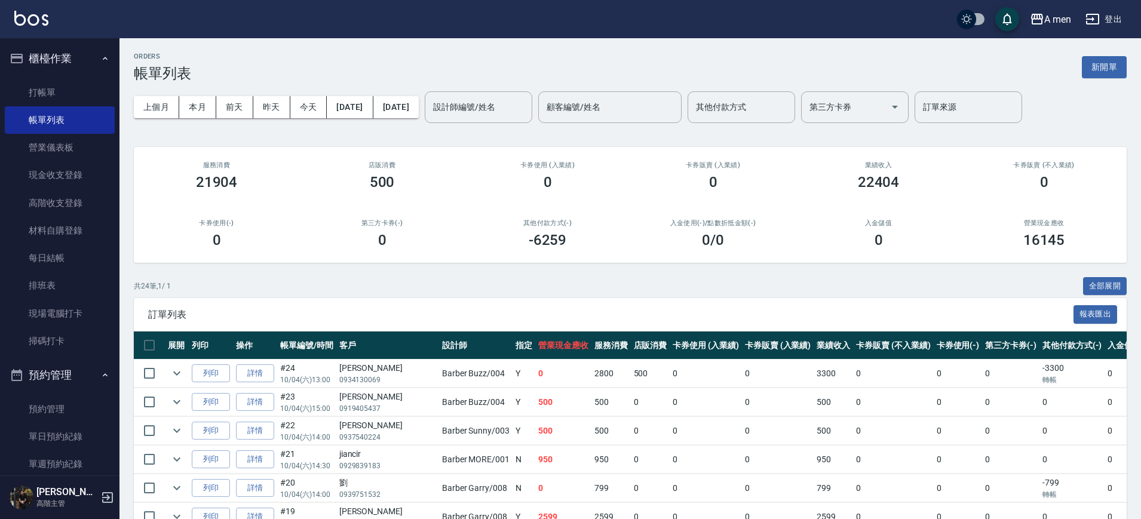
click at [508, 124] on div "上個月 本月 前天 昨天 今天 2025/10/04 2025/10/04 設計師編號/姓名 設計師編號/姓名 顧客編號/姓名 顧客編號/姓名 其他付款方式 …" at bounding box center [630, 107] width 993 height 51
drag, startPoint x: 508, startPoint y: 121, endPoint x: 512, endPoint y: 125, distance: 6.8
click at [512, 125] on div "上個月 本月 前天 昨天 今天 2025/10/04 2025/10/04 設計師編號/姓名 設計師編號/姓名 顧客編號/姓名 顧客編號/姓名 其他付款方式 …" at bounding box center [630, 107] width 993 height 51
click at [517, 109] on input "設計師編號/姓名" at bounding box center [478, 107] width 97 height 21
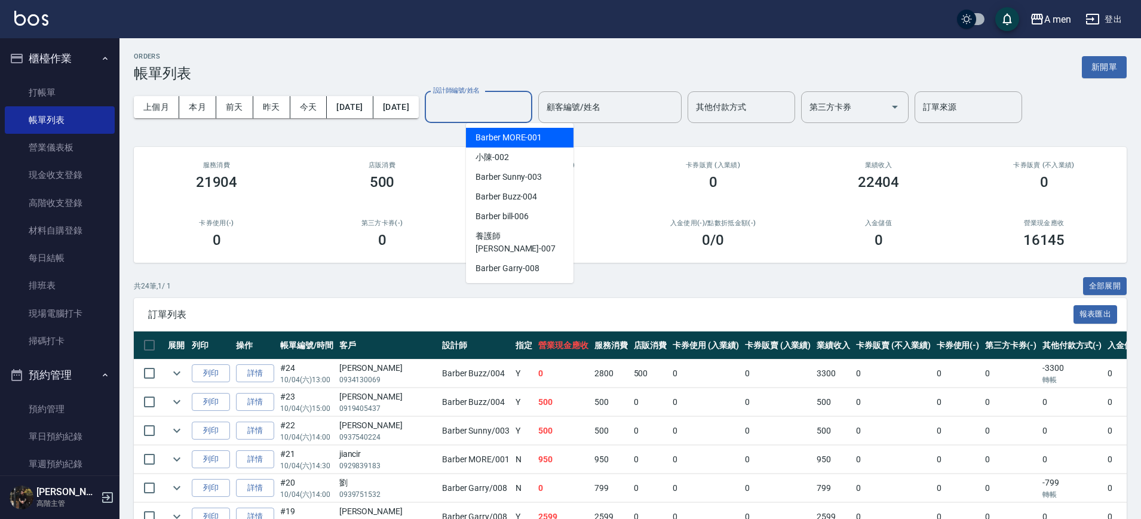
click at [536, 145] on div "Barber MORE -001" at bounding box center [520, 138] width 108 height 20
type input "Barber MORE-001"
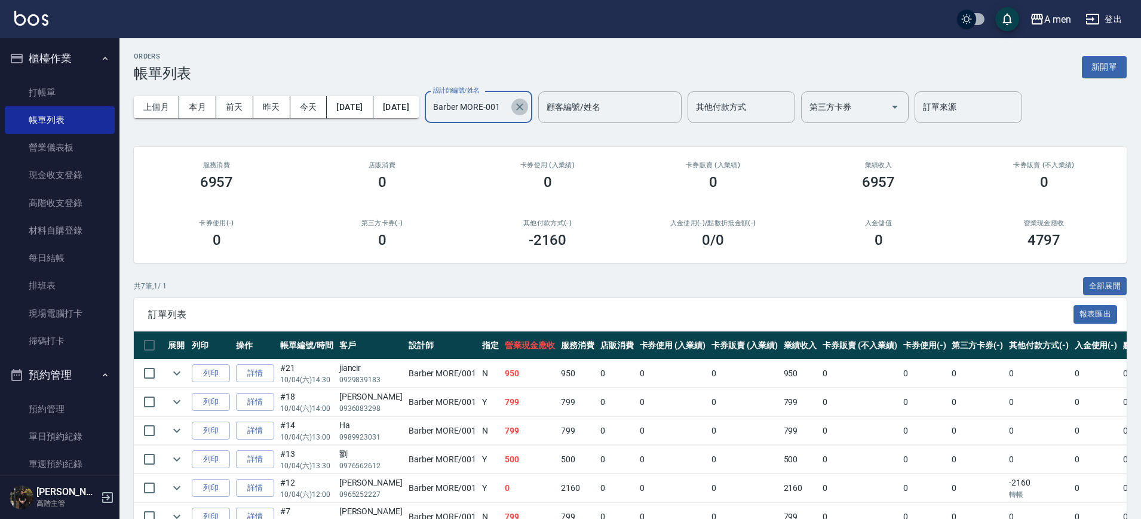
click at [523, 109] on icon "Clear" at bounding box center [519, 106] width 7 height 7
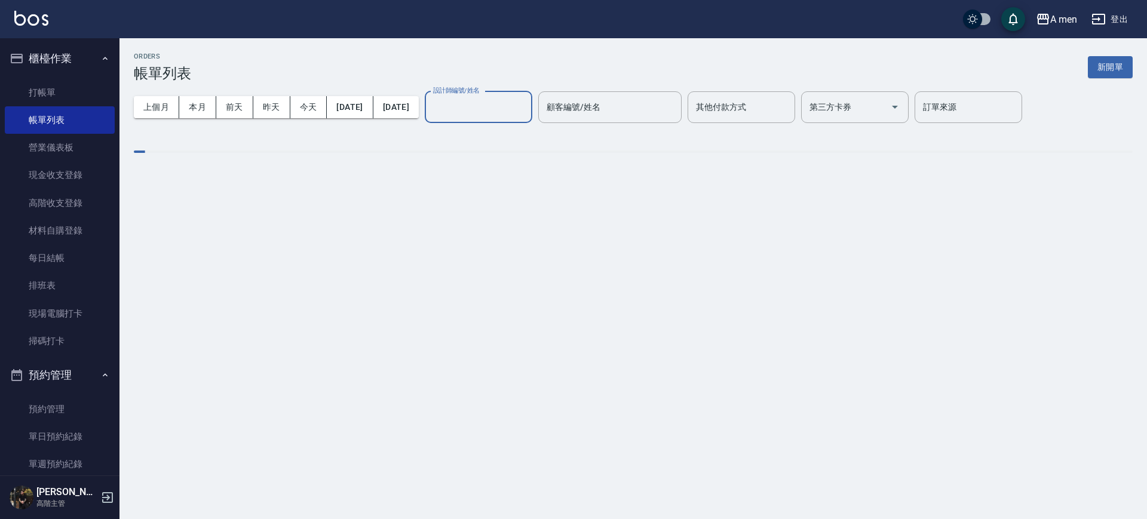
click at [503, 104] on input "設計師編號/姓名" at bounding box center [478, 107] width 97 height 21
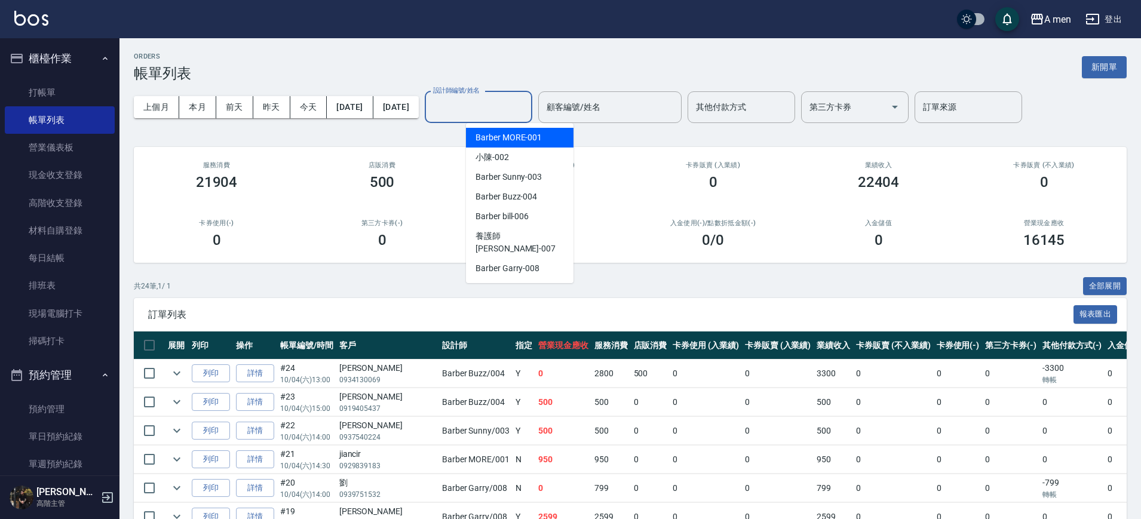
click at [532, 139] on span "Barber MORE -001" at bounding box center [508, 137] width 66 height 13
type input "Barber MORE-001"
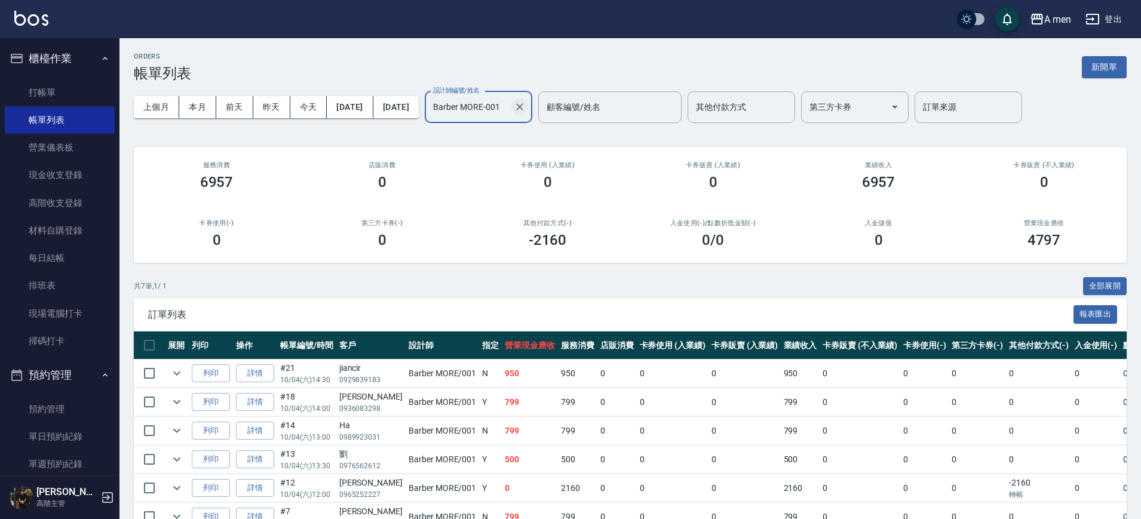
click at [523, 109] on icon "Clear" at bounding box center [519, 106] width 7 height 7
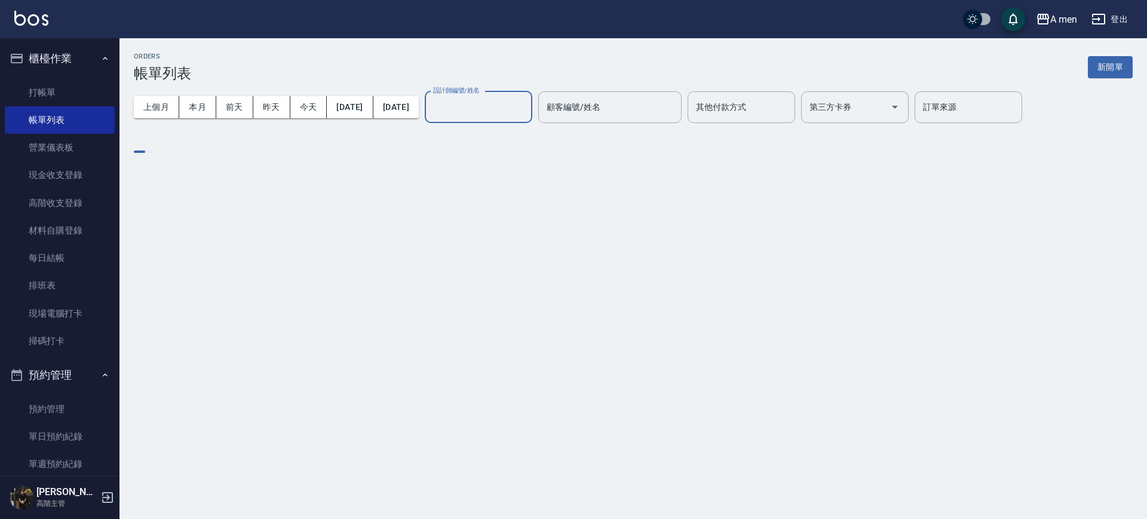
click at [527, 109] on input "設計師編號/姓名" at bounding box center [478, 107] width 97 height 21
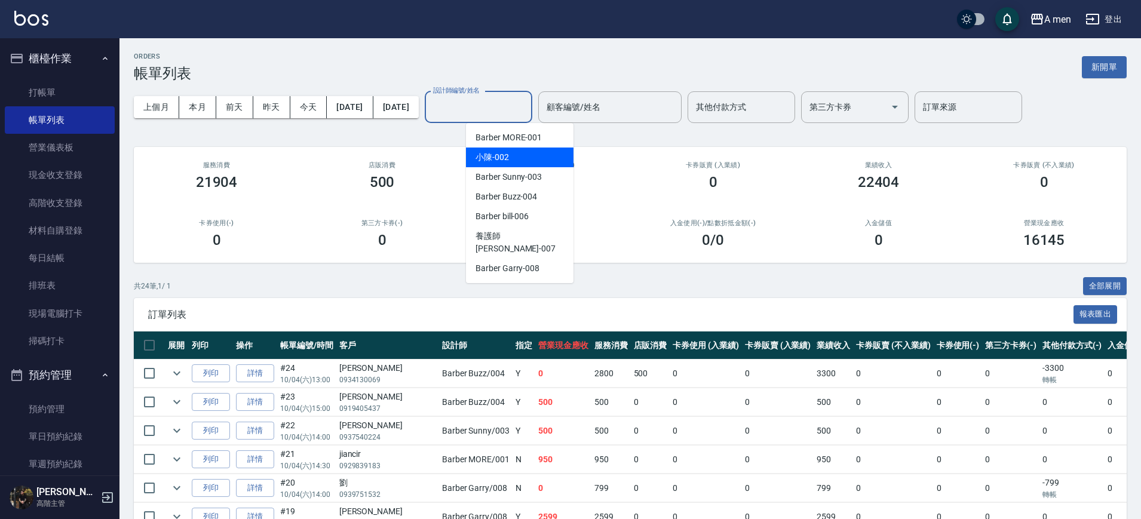
click at [544, 158] on div "小陳 -002" at bounding box center [520, 158] width 108 height 20
type input "小陳-002"
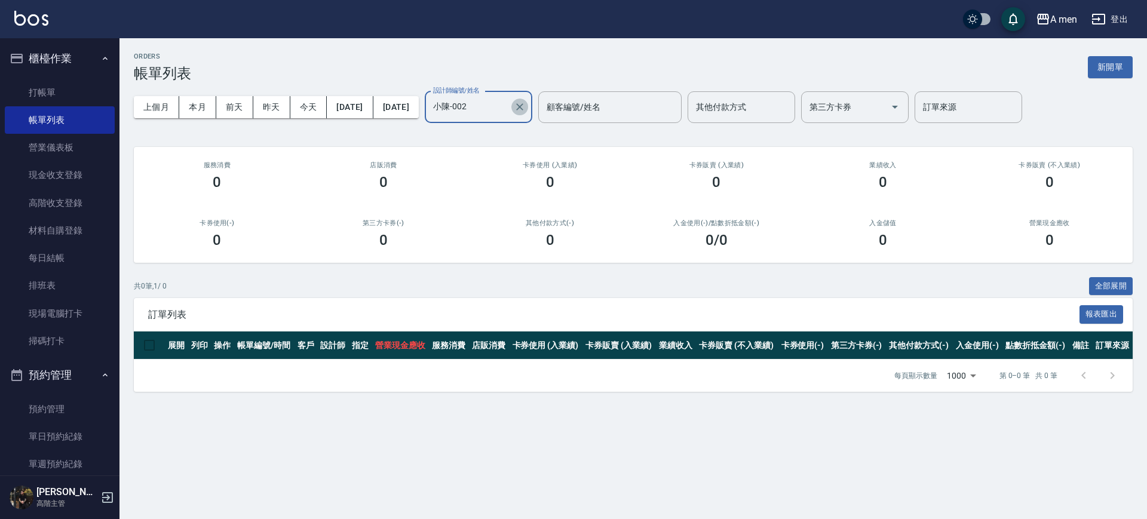
click at [526, 106] on icon "Clear" at bounding box center [520, 107] width 12 height 12
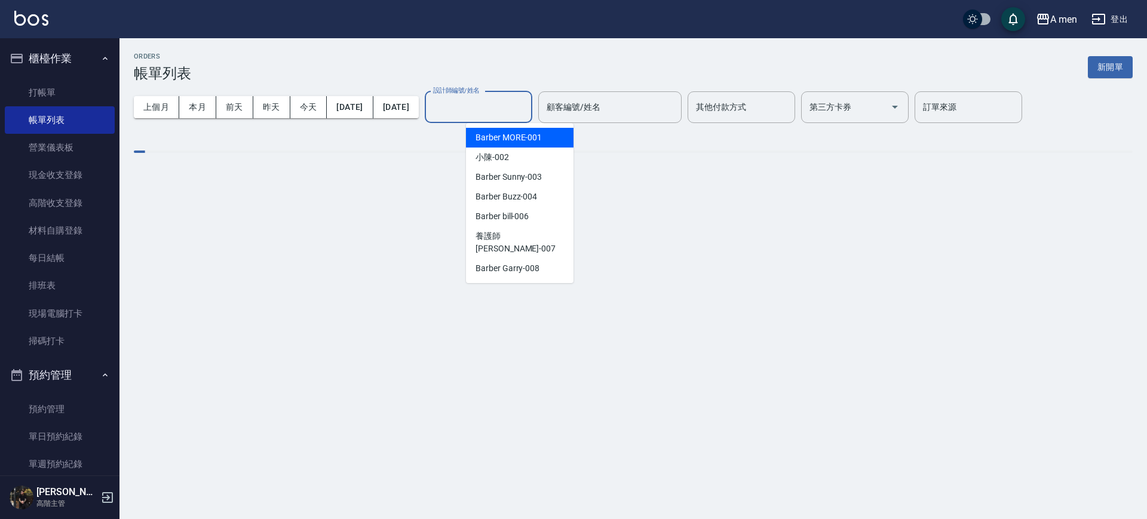
click at [527, 107] on input "設計師編號/姓名" at bounding box center [478, 107] width 97 height 21
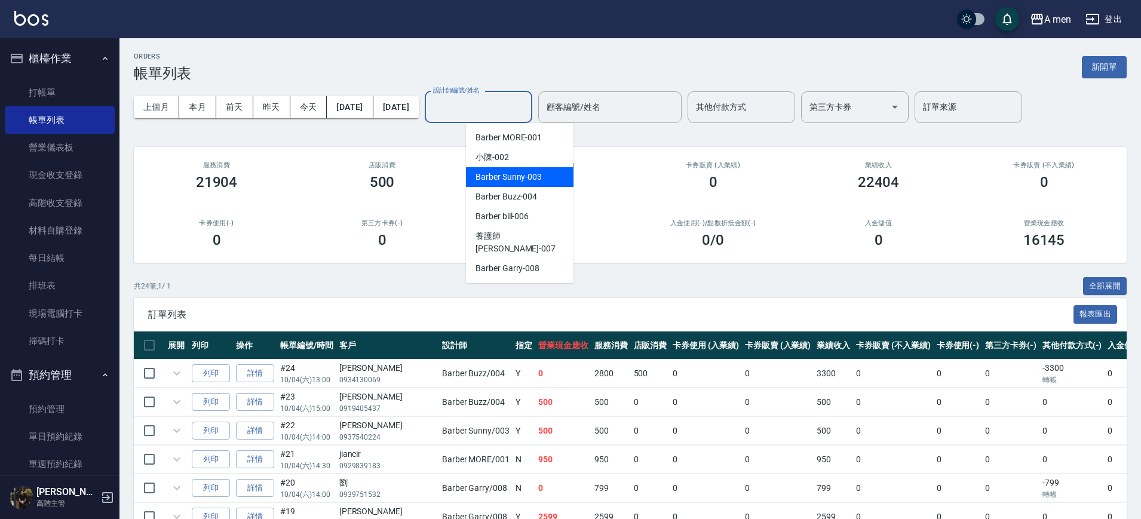
click at [542, 186] on div "Barber Sunny -003" at bounding box center [520, 177] width 108 height 20
type input "Barber Sunny -003"
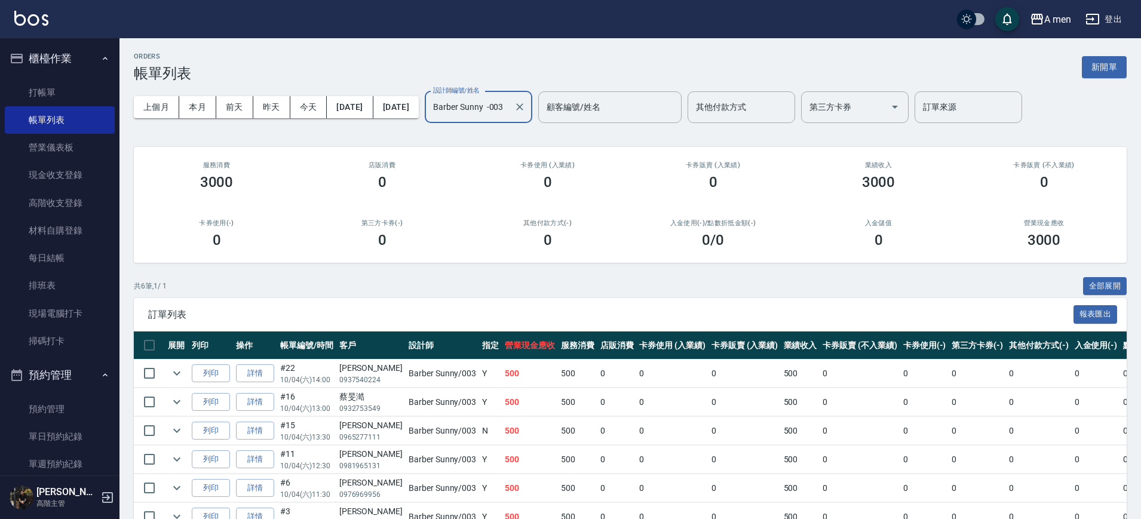
drag, startPoint x: 564, startPoint y: 112, endPoint x: 542, endPoint y: 118, distance: 22.2
click at [526, 112] on icon "Clear" at bounding box center [520, 107] width 12 height 12
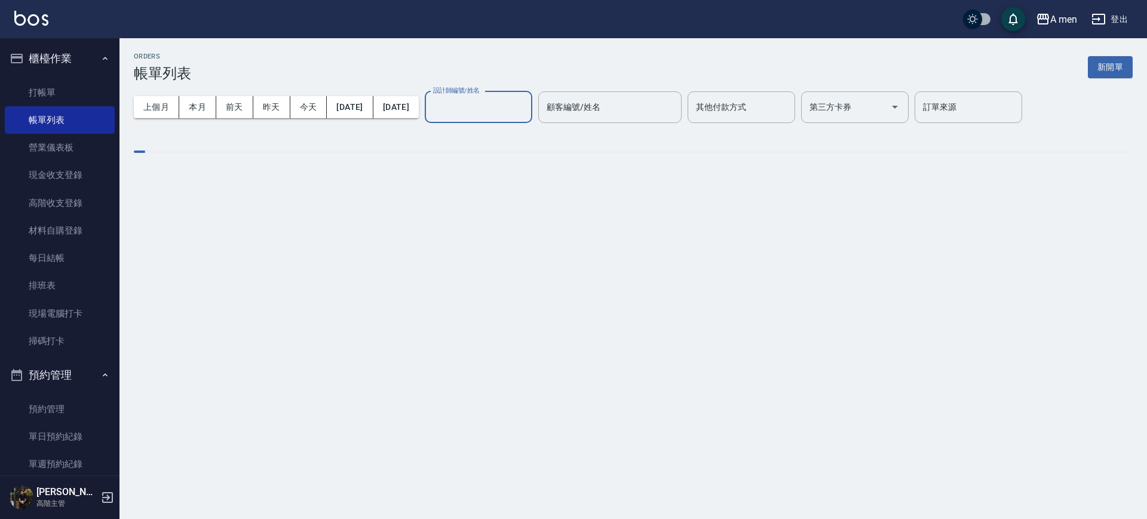
click at [527, 111] on input "設計師編號/姓名" at bounding box center [478, 107] width 97 height 21
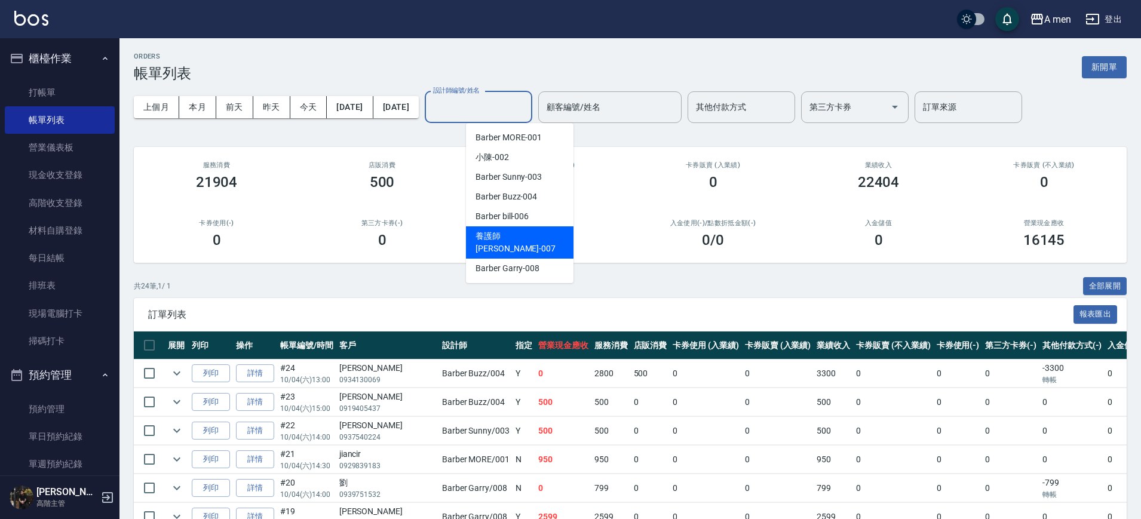
click at [549, 218] on div "Barber bill -006" at bounding box center [520, 217] width 108 height 20
type input "Barber bill-006"
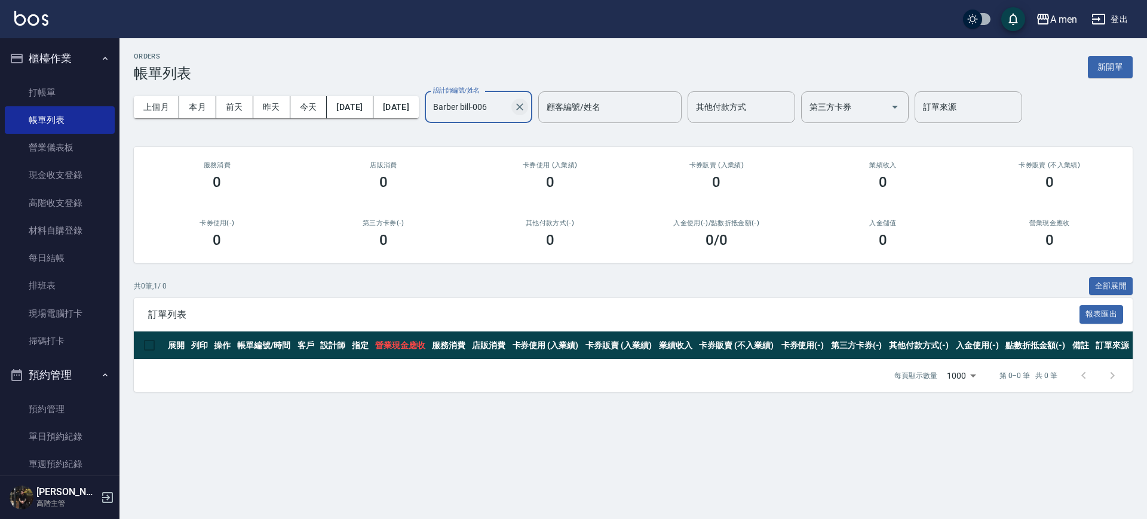
click at [526, 108] on icon "Clear" at bounding box center [520, 107] width 12 height 12
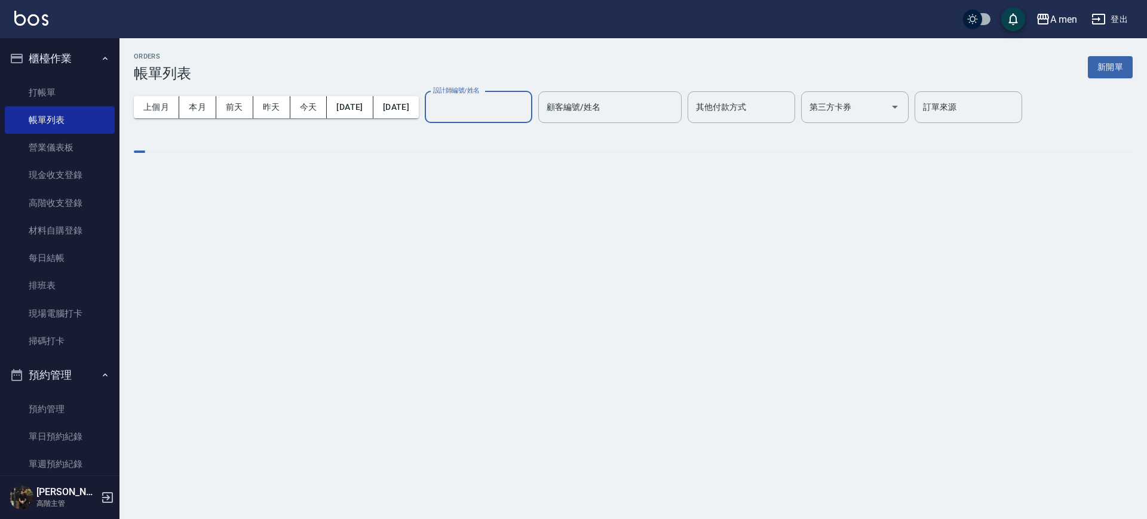
click at [527, 108] on input "設計師編號/姓名" at bounding box center [478, 107] width 97 height 21
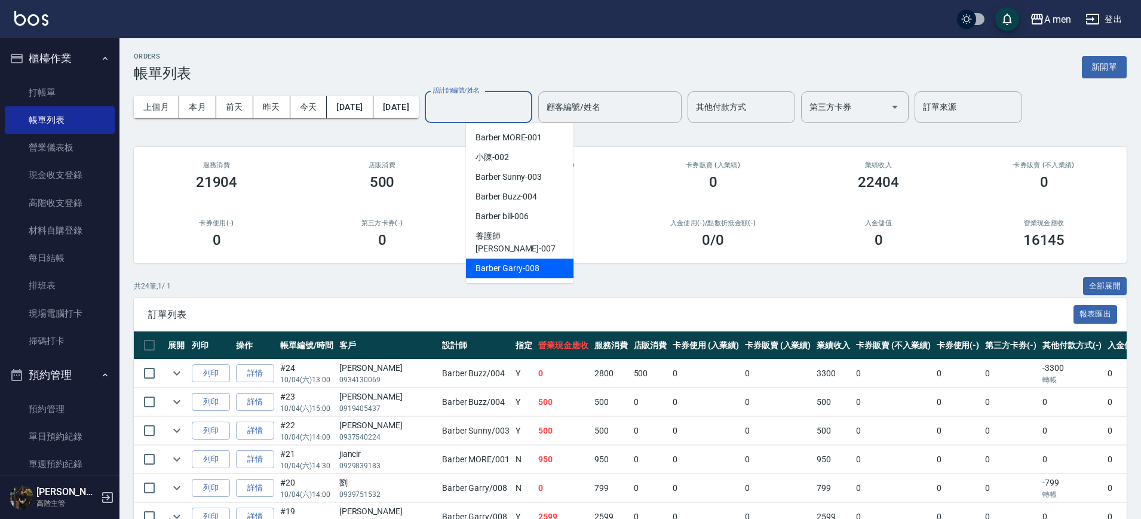
click at [540, 259] on div "Barber Garry -008" at bounding box center [520, 269] width 108 height 20
type input "Barber Garry-008"
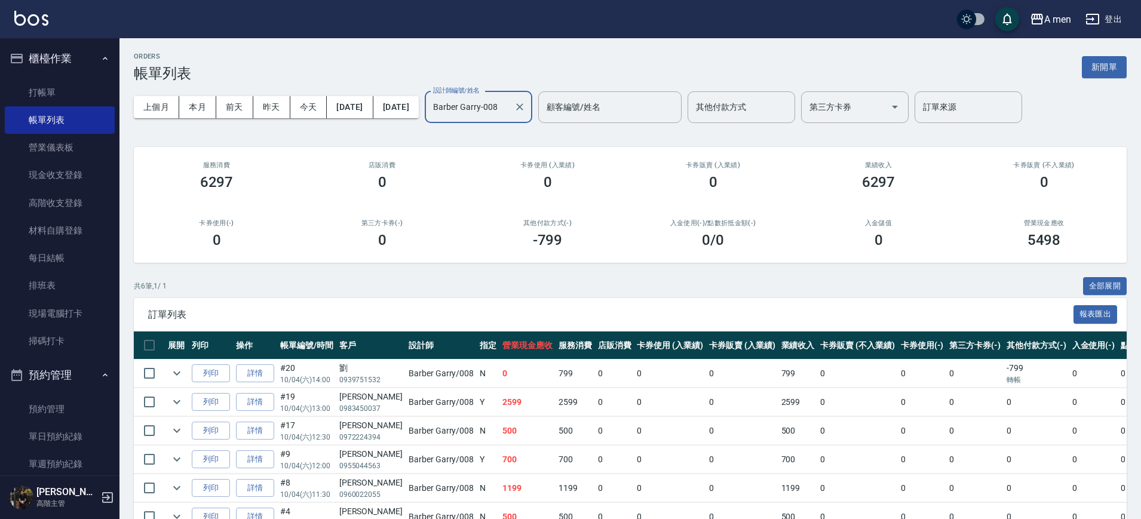
click at [704, 225] on h2 "入金使用(-) /點數折抵金額(-)" at bounding box center [712, 223] width 137 height 8
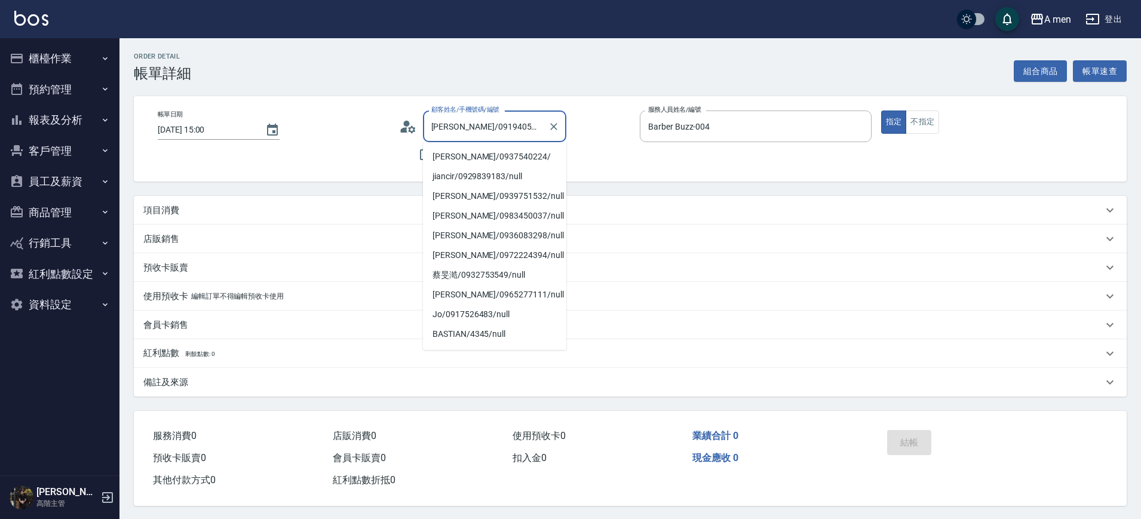
drag, startPoint x: 446, startPoint y: 125, endPoint x: 481, endPoint y: 124, distance: 35.3
click at [481, 124] on input "[PERSON_NAME]/0919405437/null" at bounding box center [485, 126] width 115 height 21
click at [462, 124] on input "[PERSON_NAME]/0919405437/null" at bounding box center [485, 126] width 115 height 21
drag, startPoint x: 449, startPoint y: 124, endPoint x: 495, endPoint y: 124, distance: 46.0
click at [495, 124] on input "[PERSON_NAME]/0919405437/null" at bounding box center [485, 126] width 115 height 21
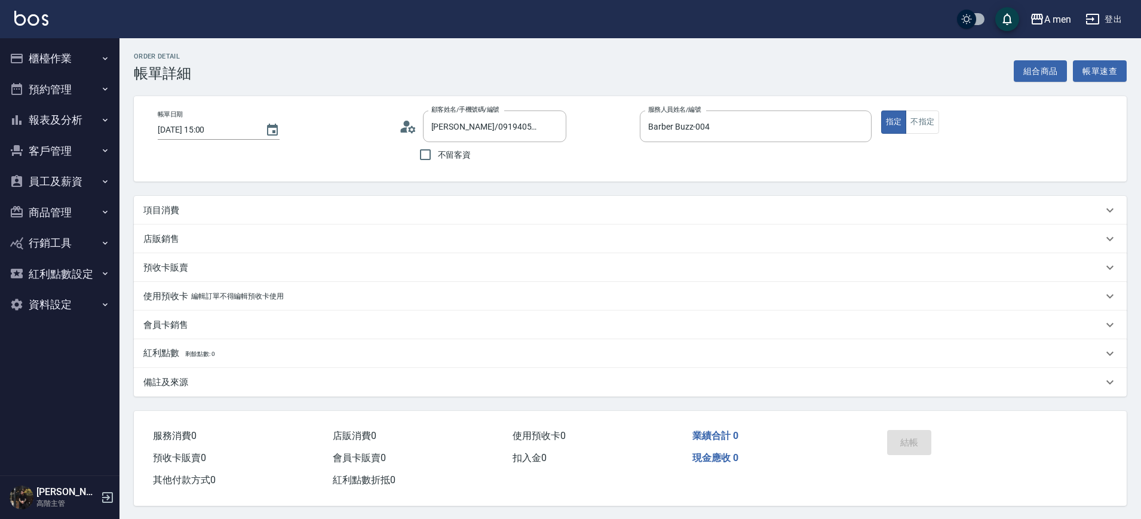
click at [393, 204] on div "項目消費" at bounding box center [622, 210] width 959 height 13
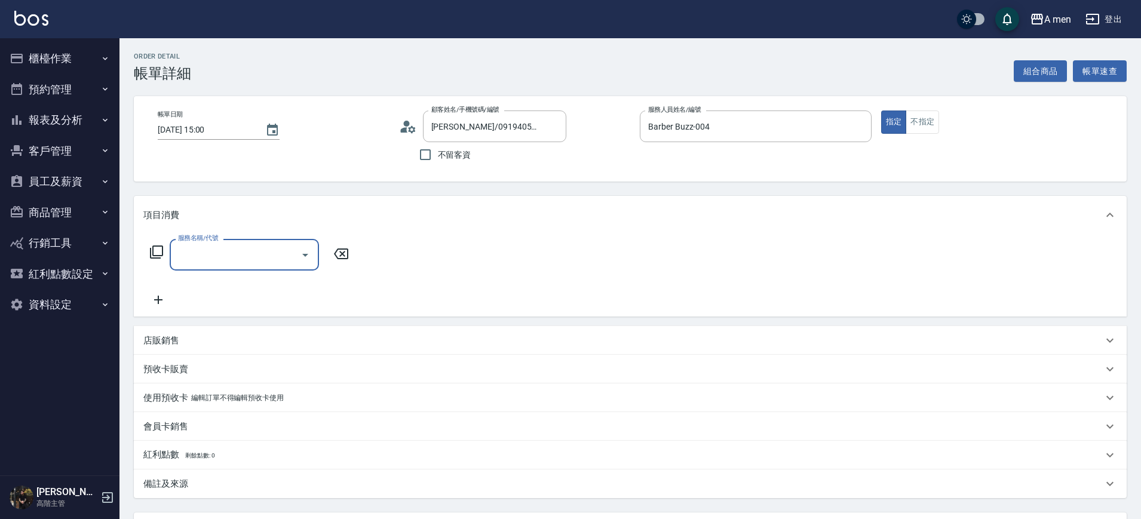
scroll to position [1, 0]
click at [234, 253] on input "服務名稱/代號" at bounding box center [235, 254] width 121 height 21
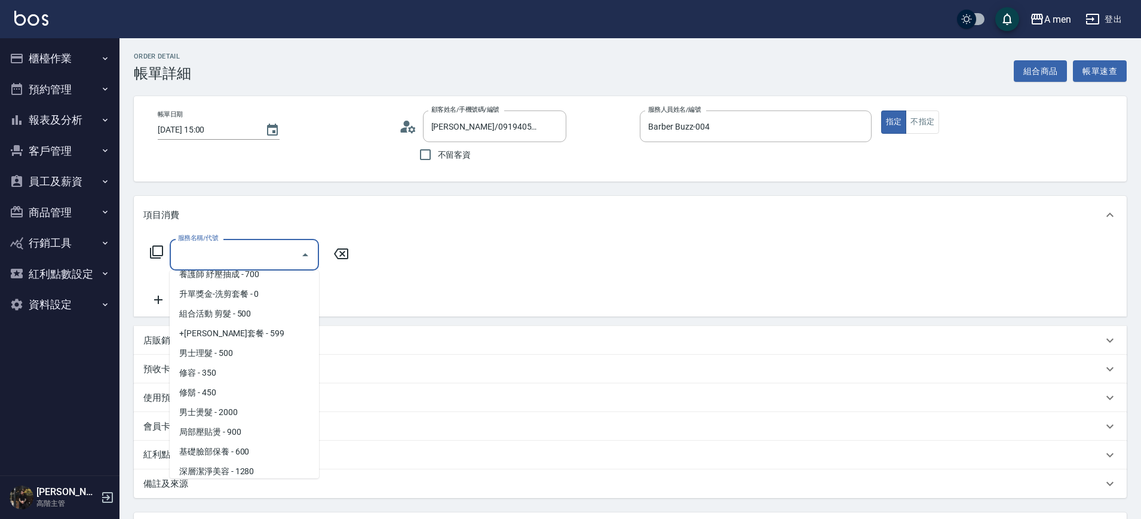
scroll to position [299, 0]
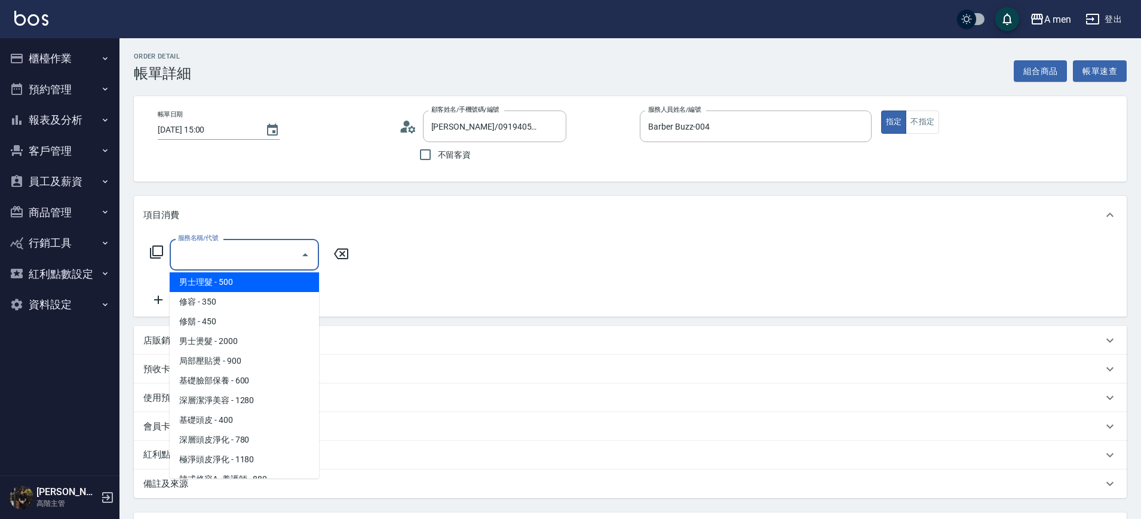
click at [263, 284] on span "男士理髮 - 500" at bounding box center [244, 282] width 149 height 20
type input "男士理髮(A01)"
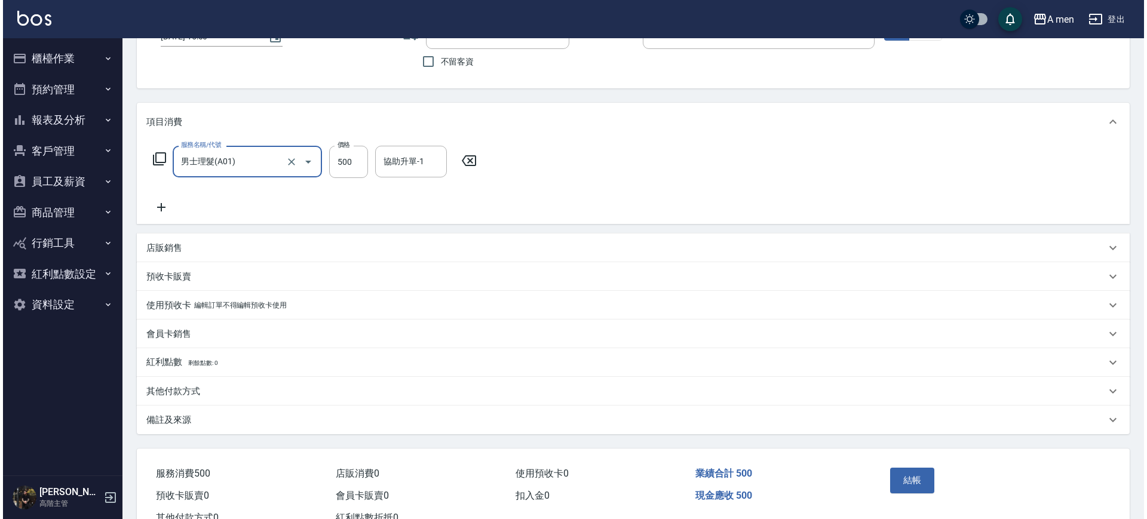
scroll to position [137, 0]
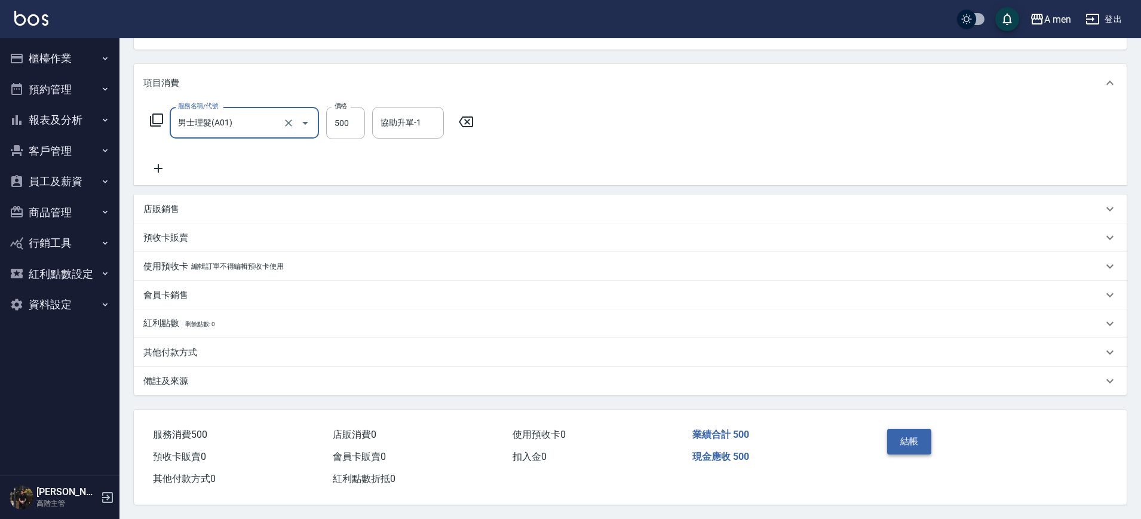
click at [919, 440] on button "結帳" at bounding box center [909, 441] width 45 height 25
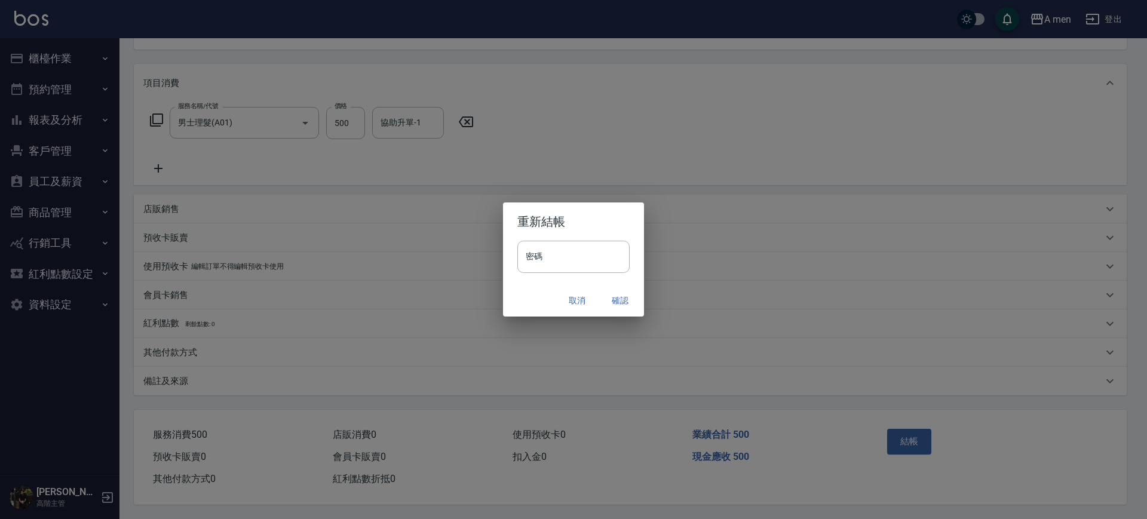
click at [622, 301] on button "確認" at bounding box center [620, 301] width 38 height 22
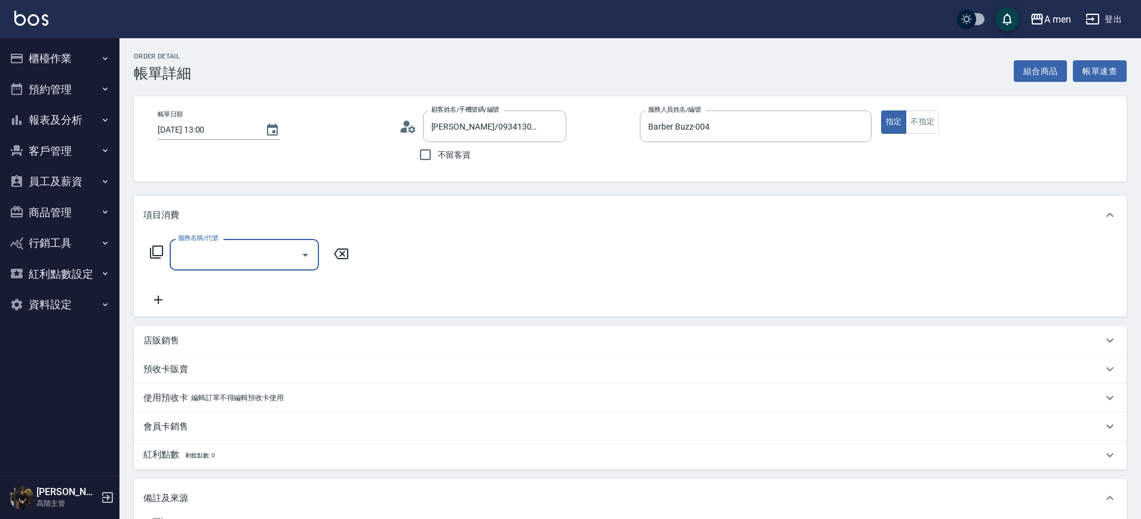
click at [247, 259] on input "服務名稱/代號" at bounding box center [235, 254] width 121 height 21
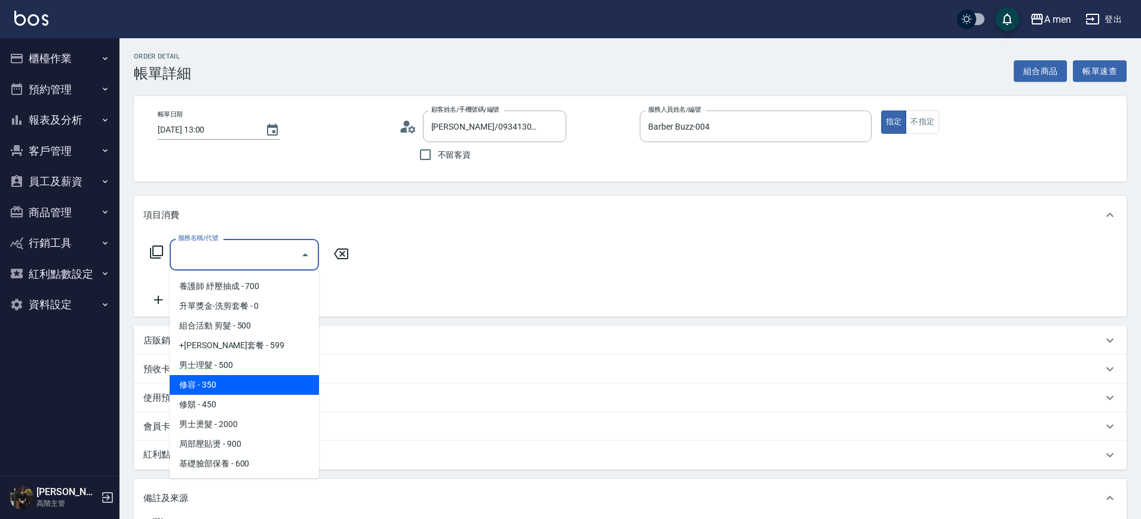
scroll to position [224, 0]
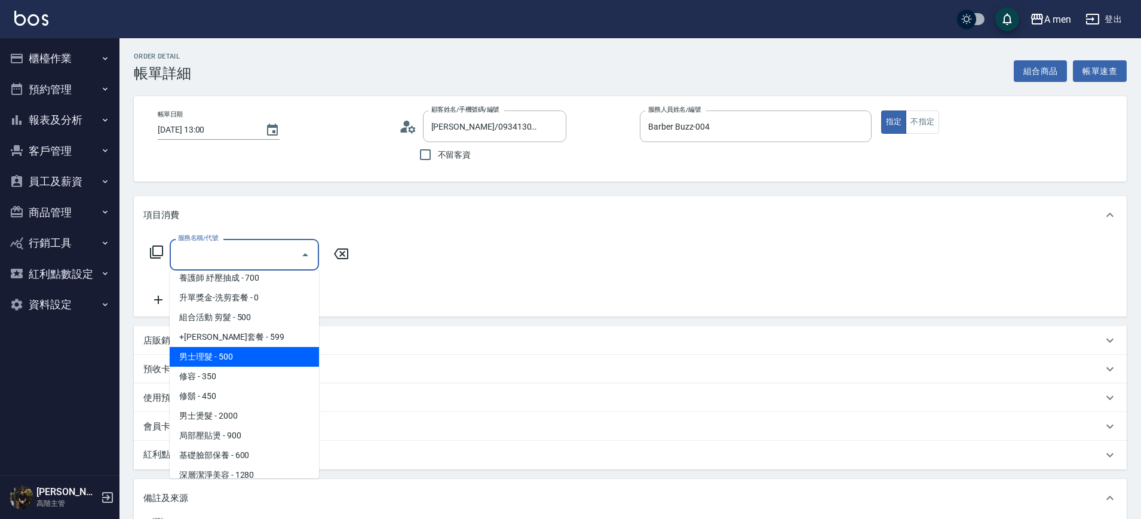
click at [235, 361] on span "男士理髮 - 500" at bounding box center [244, 357] width 149 height 20
type input "男士理髮(A01)"
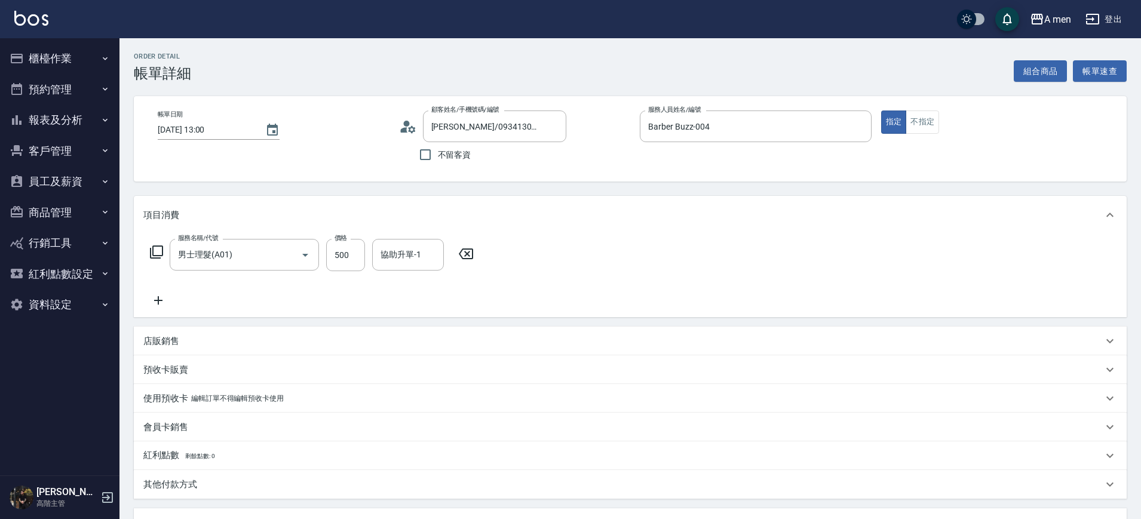
click at [157, 299] on icon at bounding box center [158, 300] width 30 height 14
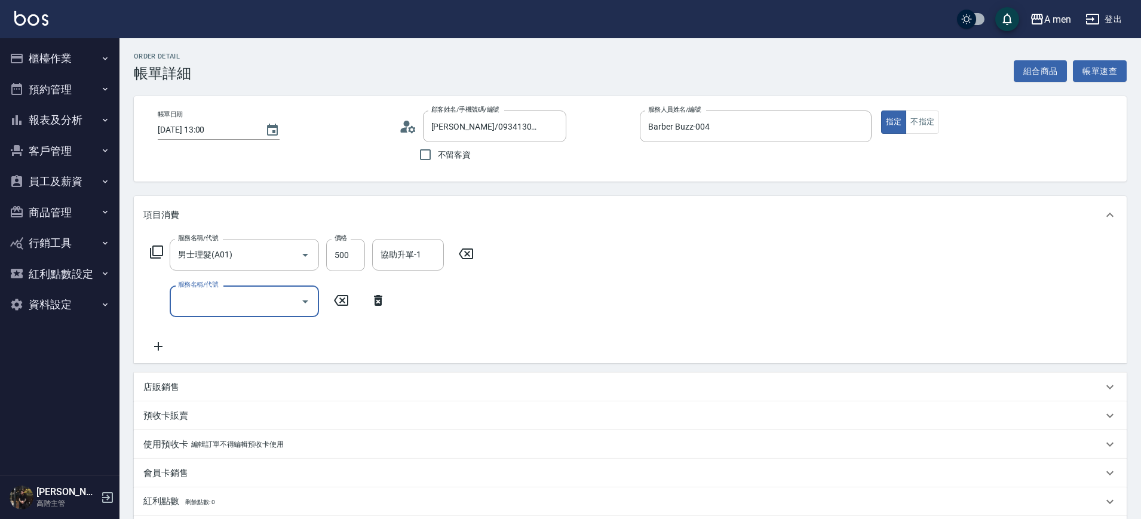
click at [205, 298] on input "服務名稱/代號" at bounding box center [235, 301] width 121 height 21
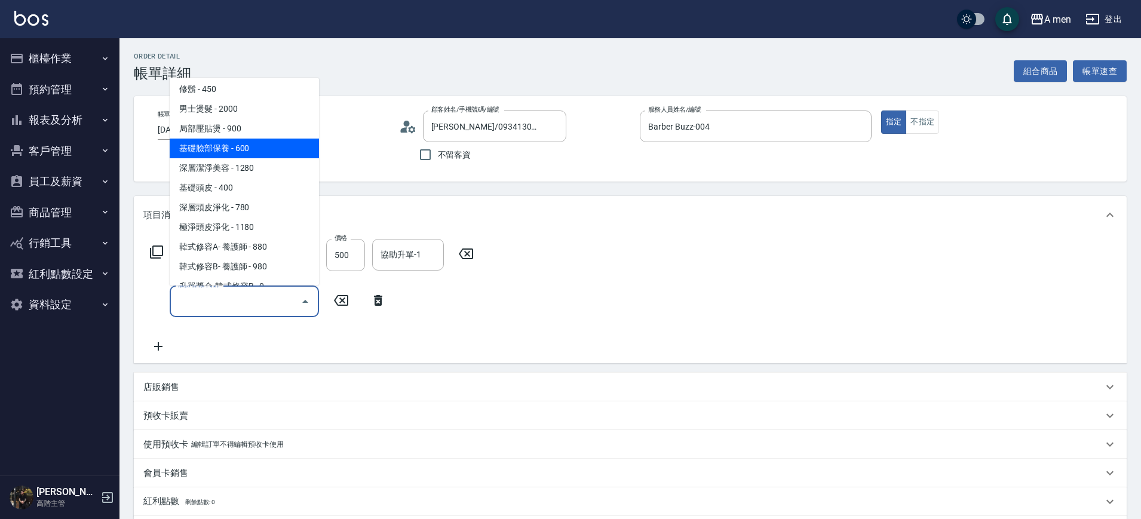
scroll to position [263, 0]
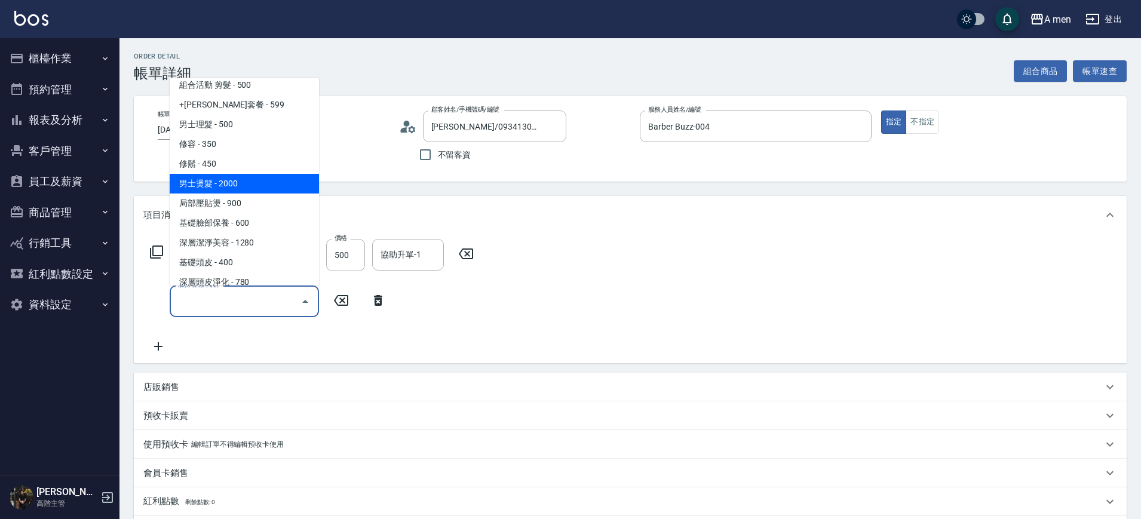
click at [219, 184] on span "男士燙髮 - 2000" at bounding box center [244, 184] width 149 height 20
type input "男士燙髮(B01)"
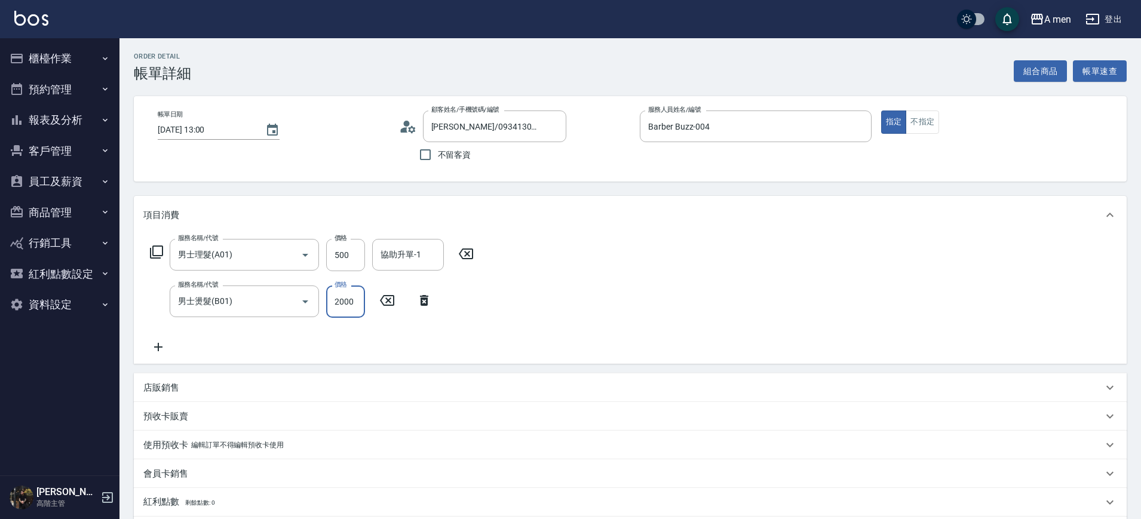
click at [352, 304] on input "2000" at bounding box center [345, 301] width 39 height 32
type input "2300"
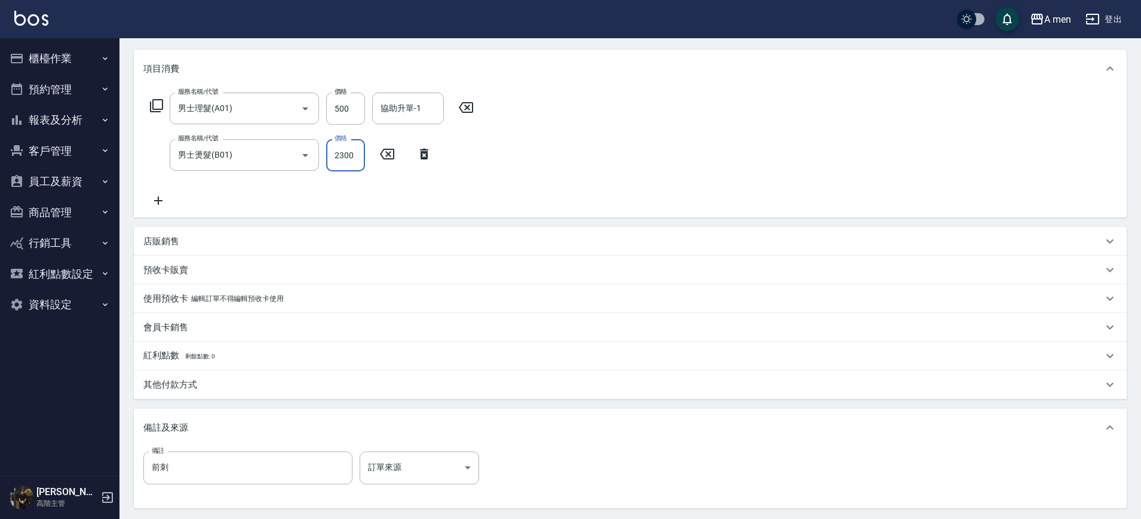
scroll to position [149, 0]
click at [154, 231] on div "店販銷售" at bounding box center [630, 238] width 993 height 29
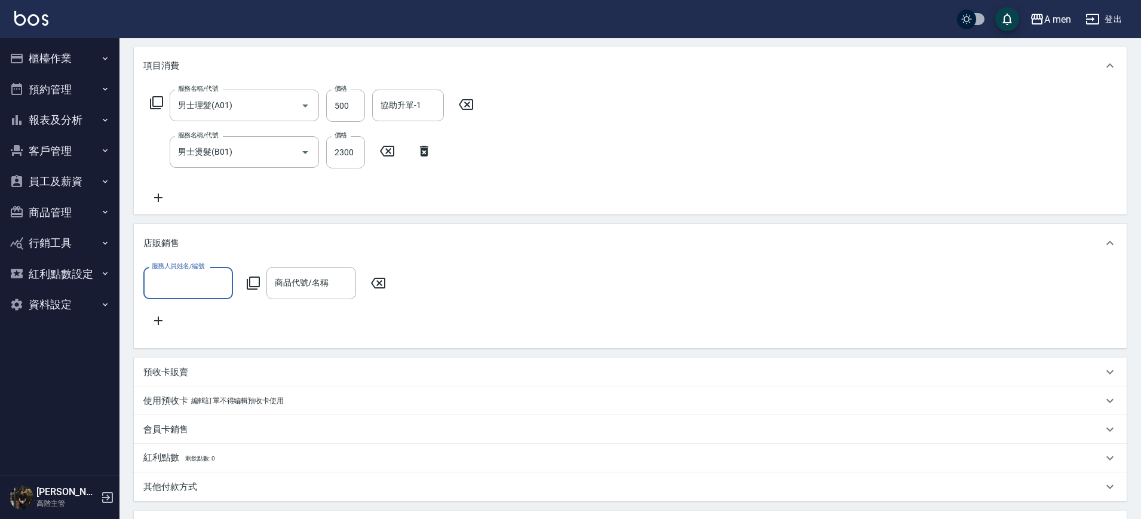
scroll to position [0, 0]
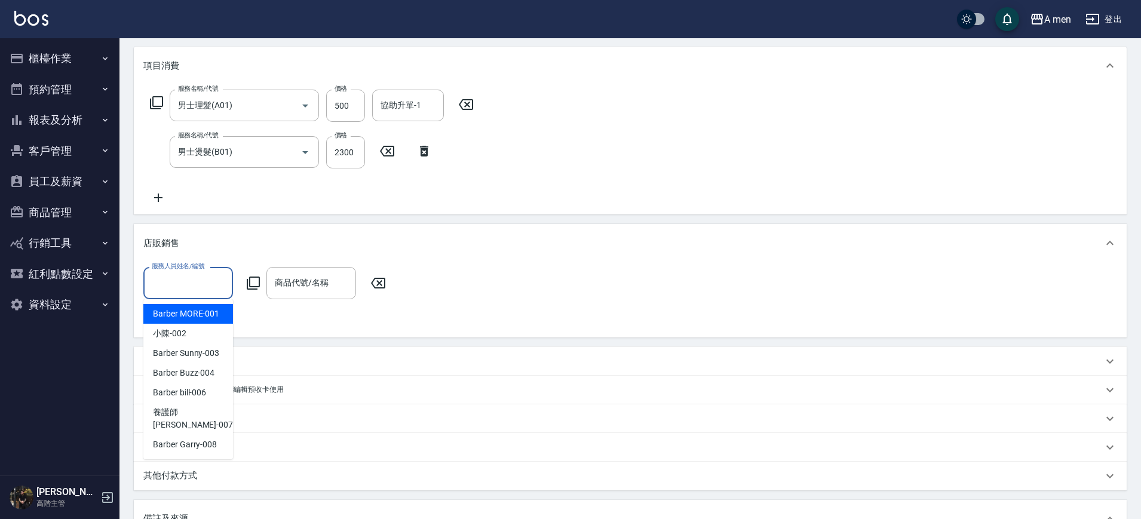
click at [177, 274] on input "服務人員姓名/編號" at bounding box center [188, 282] width 79 height 21
click at [199, 363] on div "Barber Buzz -004" at bounding box center [188, 373] width 90 height 20
type input "Barber Buzz-004"
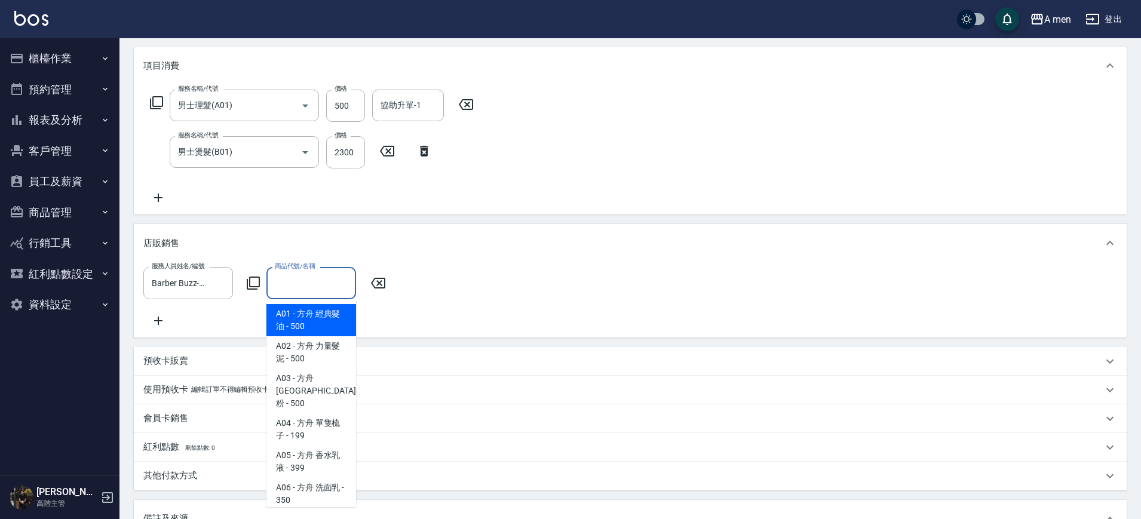
click at [299, 274] on input "商品代號/名稱" at bounding box center [311, 282] width 79 height 21
click at [306, 352] on span "A02 - 方舟 力量髮泥 - 500" at bounding box center [311, 352] width 90 height 32
type input "方舟 力量髮泥"
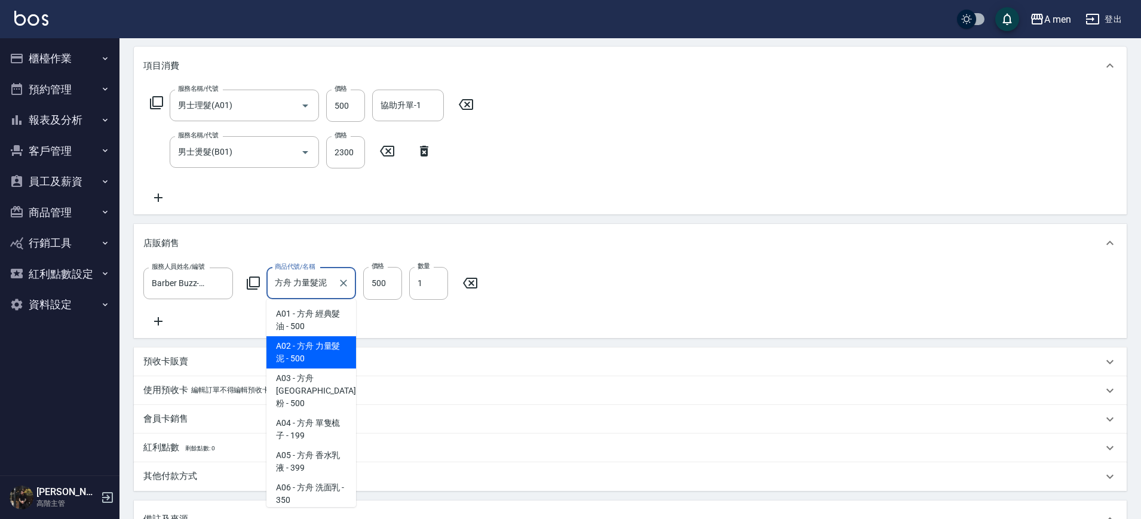
click at [326, 278] on input "方舟 力量髮泥" at bounding box center [302, 283] width 61 height 21
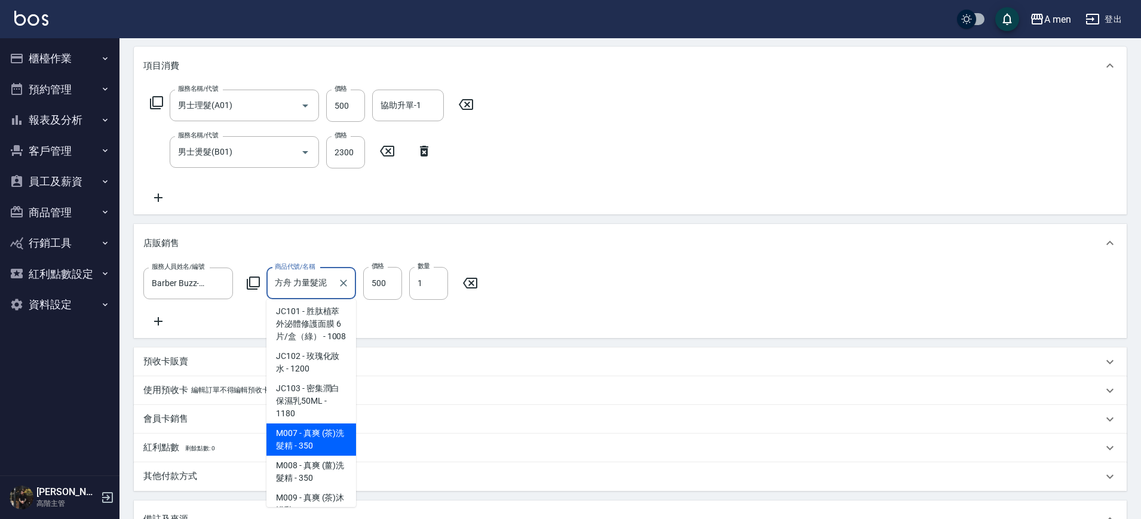
scroll to position [420, 0]
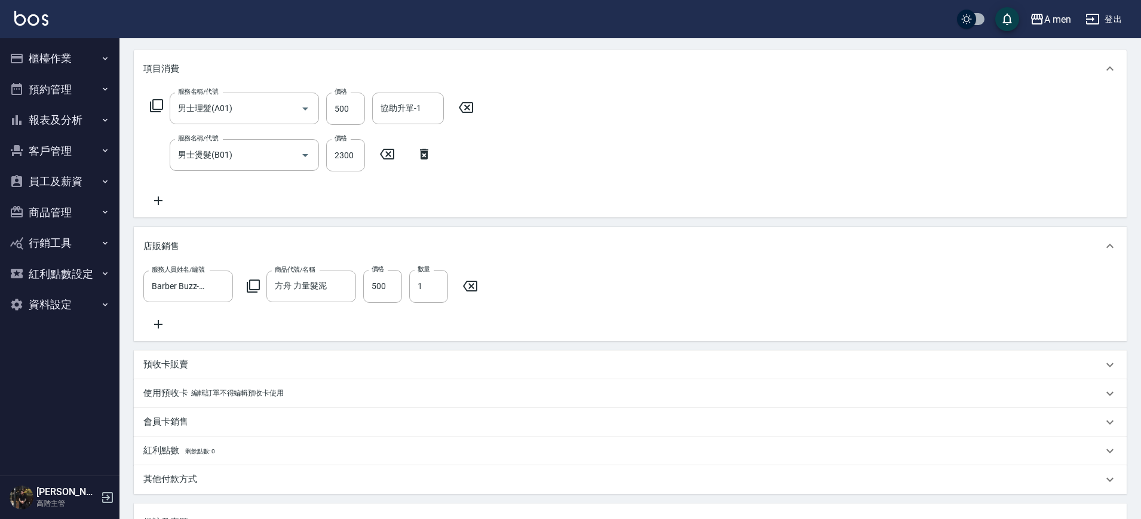
click at [620, 298] on div "服務人員姓名/編號 Barber Buzz-004 服務人員姓名/編號 商品代號/名稱 方舟 力量髮泥 商品代號/名稱 價格 500 價格 數量 1 數量" at bounding box center [630, 300] width 974 height 61
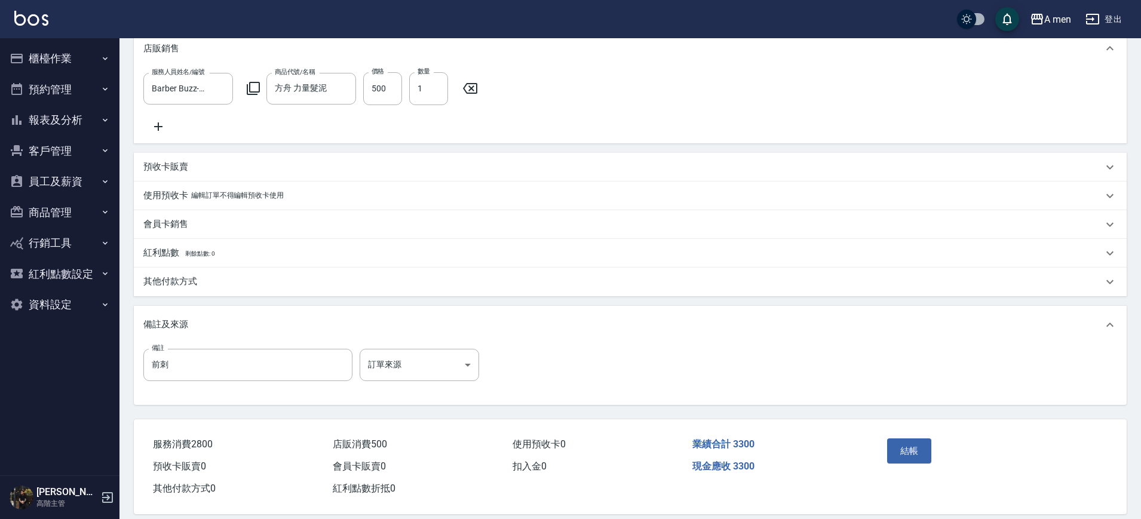
scroll to position [370, 0]
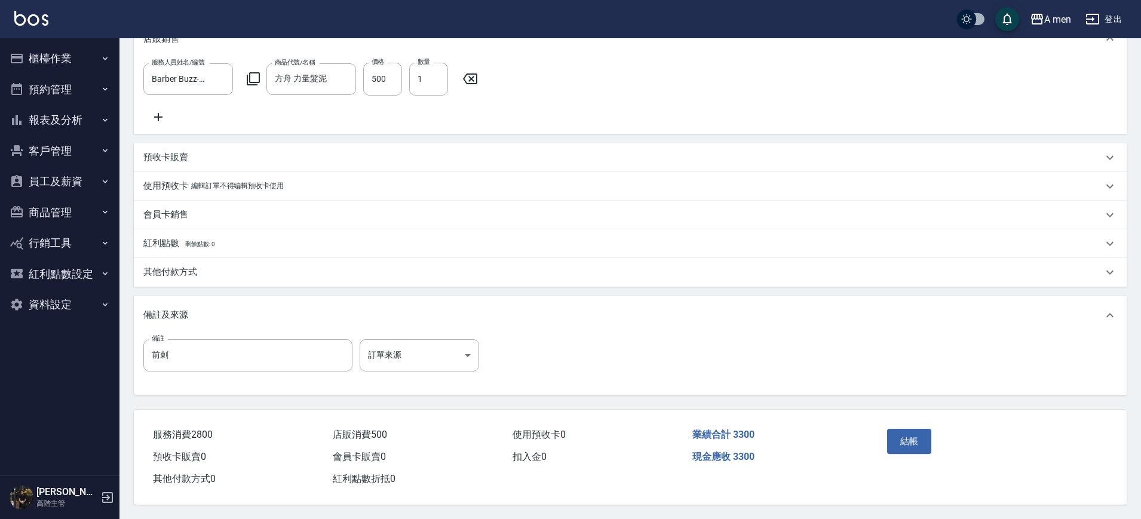
drag, startPoint x: 620, startPoint y: 220, endPoint x: 605, endPoint y: 269, distance: 51.8
drag, startPoint x: 605, startPoint y: 269, endPoint x: 924, endPoint y: 350, distance: 329.0
click at [924, 350] on div "備註 前刺 備註 訂單來源 ​ 訂單來源" at bounding box center [630, 362] width 974 height 47
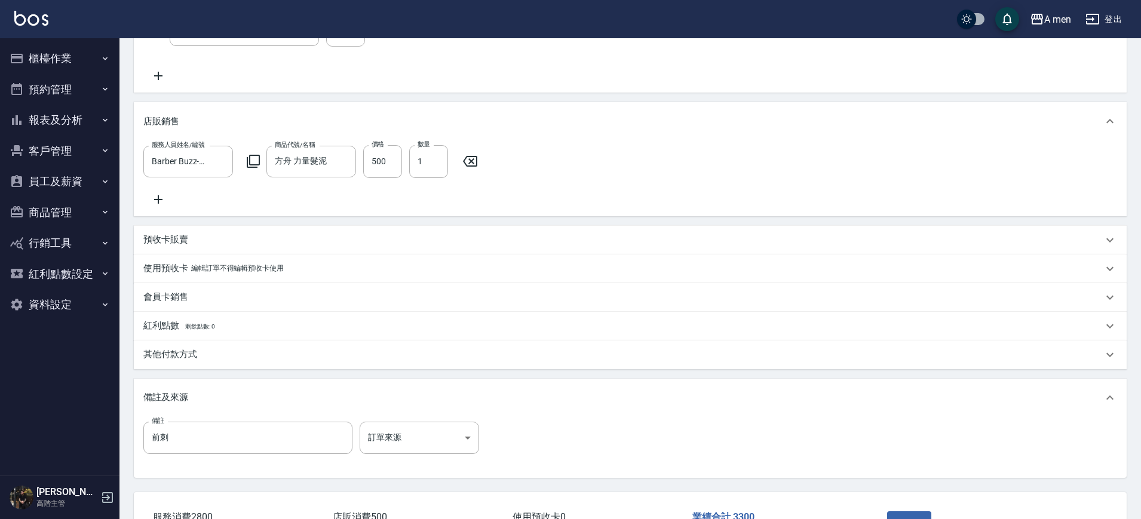
scroll to position [296, 0]
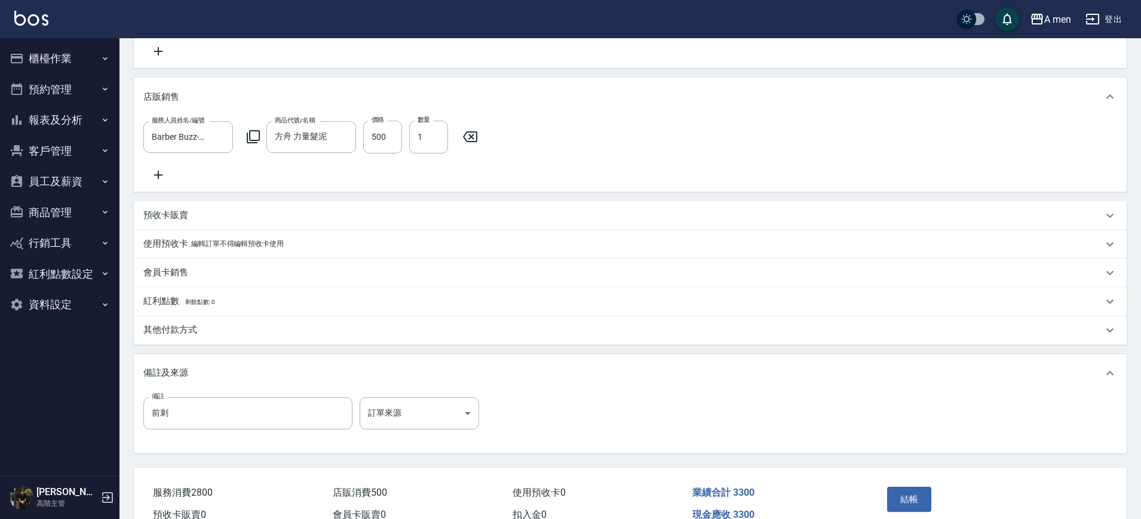
click at [281, 336] on div "其他付款方式" at bounding box center [622, 330] width 959 height 13
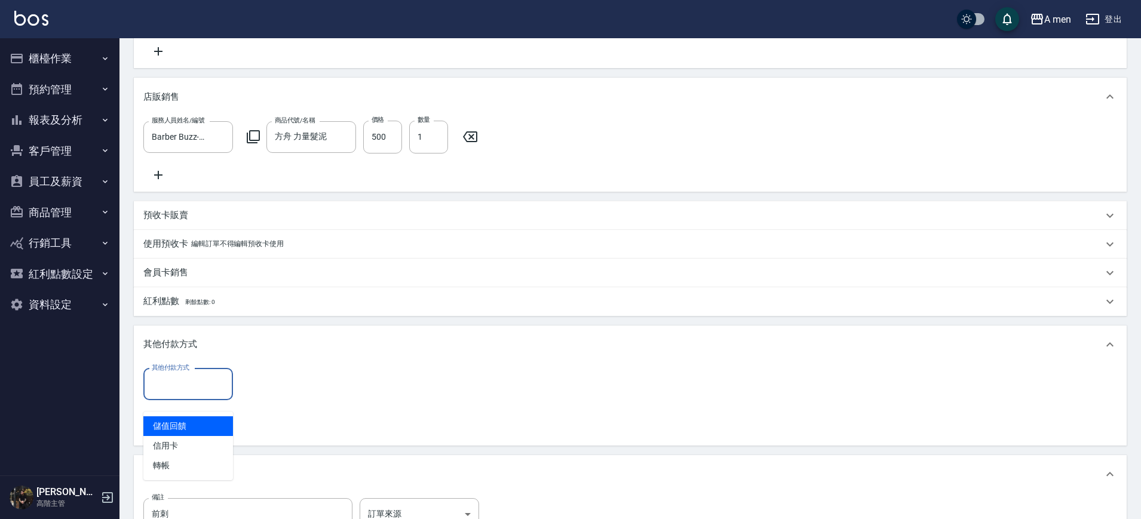
click at [213, 395] on input "其他付款方式" at bounding box center [188, 384] width 79 height 21
click at [215, 467] on span "轉帳" at bounding box center [188, 466] width 90 height 20
type input "轉帳"
click at [265, 388] on input "0" at bounding box center [285, 385] width 90 height 32
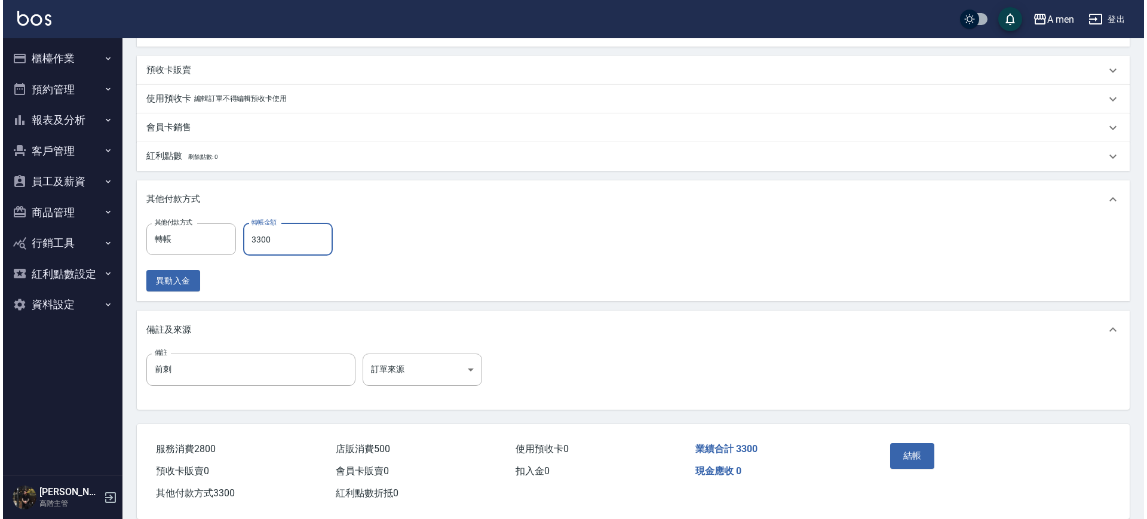
scroll to position [472, 0]
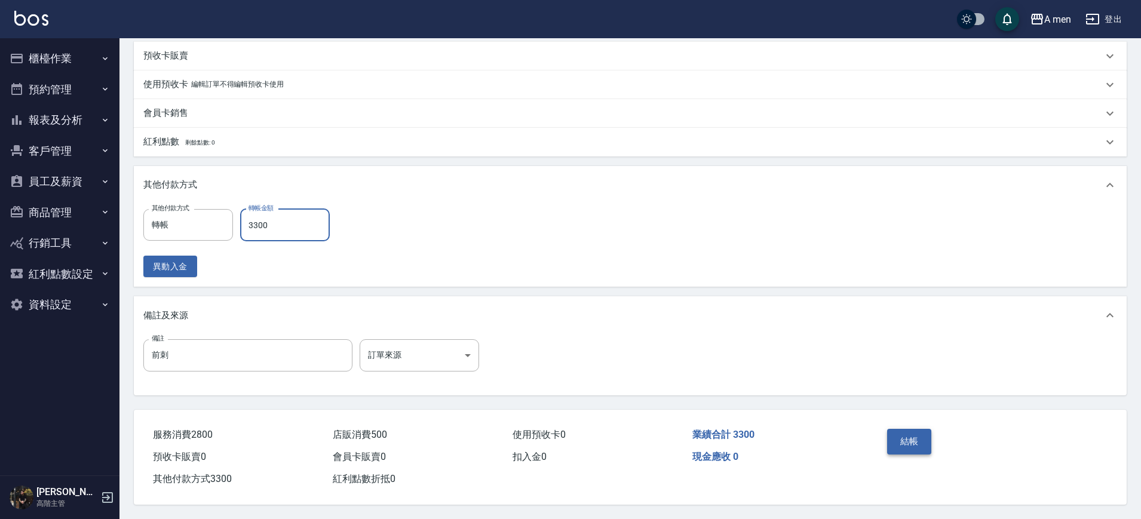
type input "3300"
click at [898, 429] on button "結帳" at bounding box center [909, 441] width 45 height 25
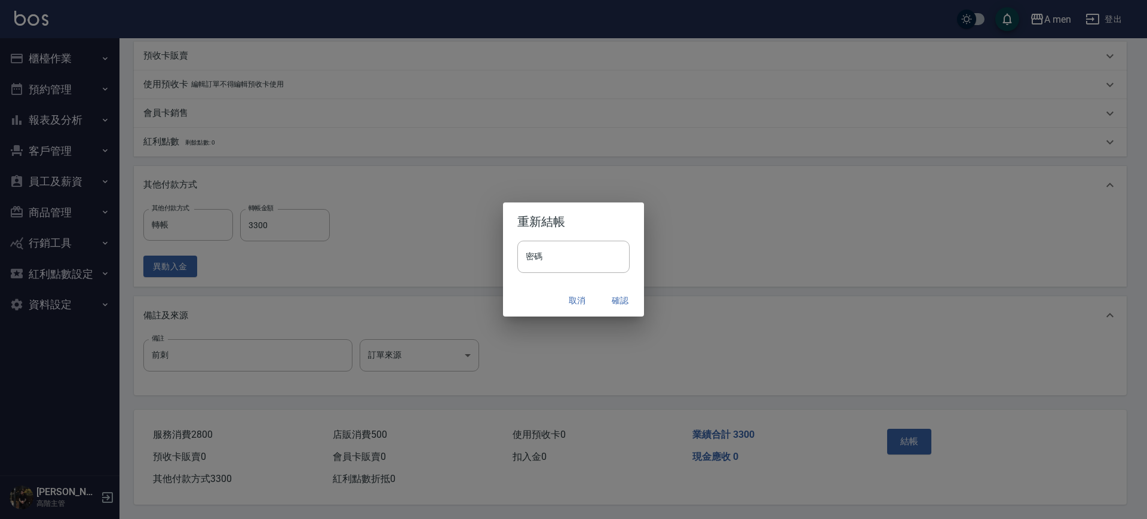
click at [620, 304] on button "確認" at bounding box center [620, 301] width 38 height 22
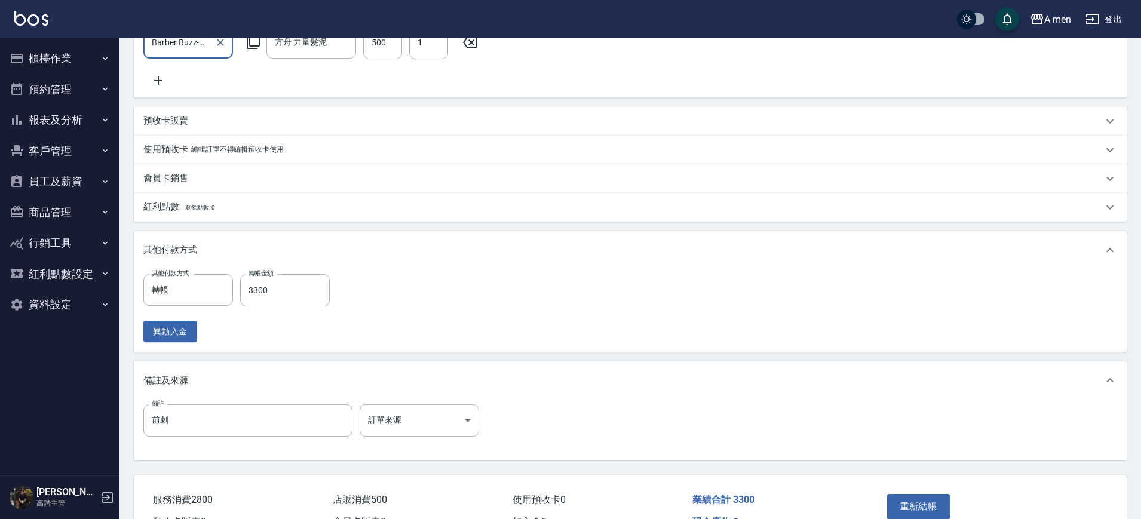
scroll to position [472, 0]
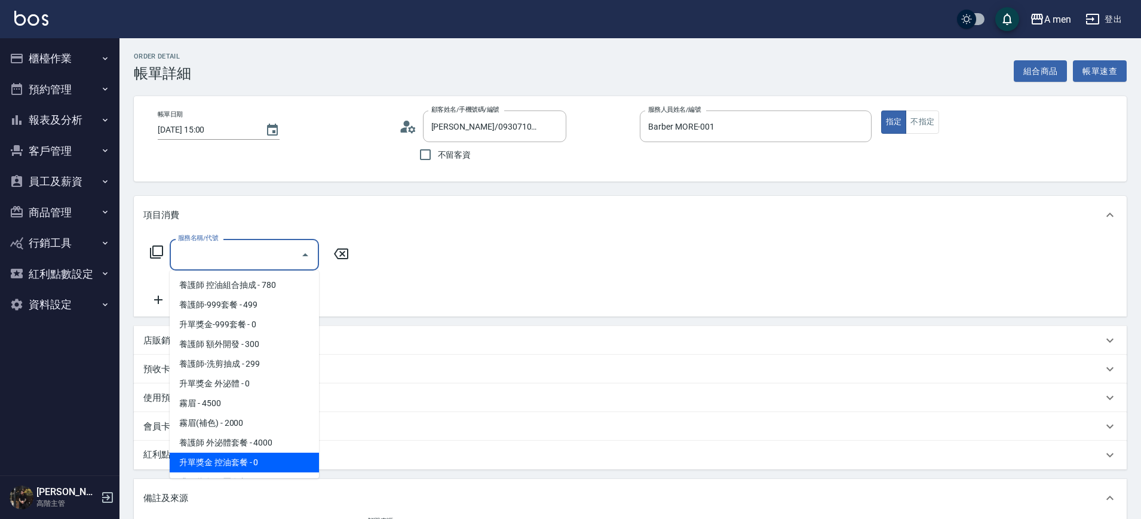
scroll to position [224, 0]
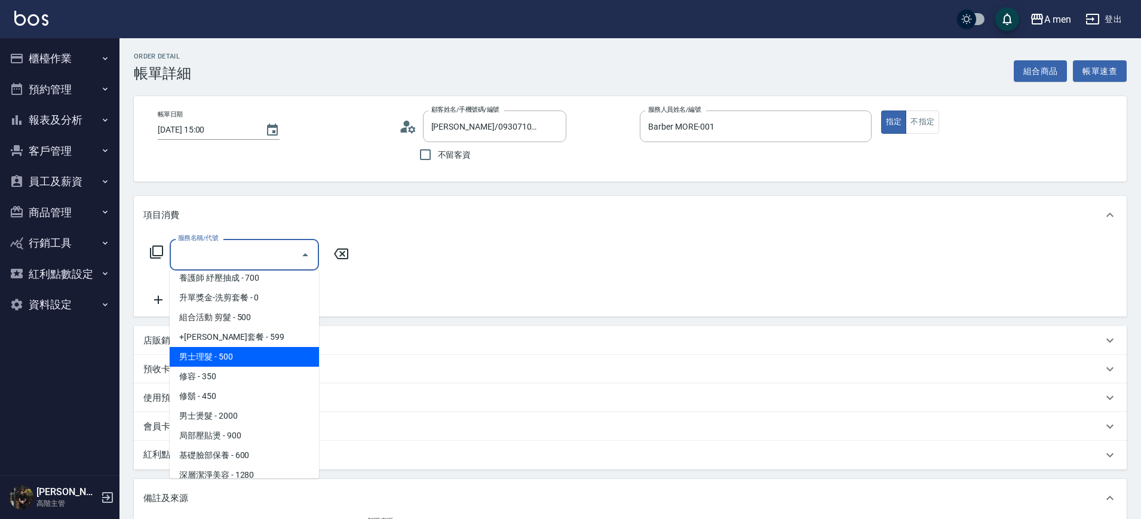
click at [263, 356] on span "男士理髮 - 500" at bounding box center [244, 357] width 149 height 20
type input "男士理髮(A01)"
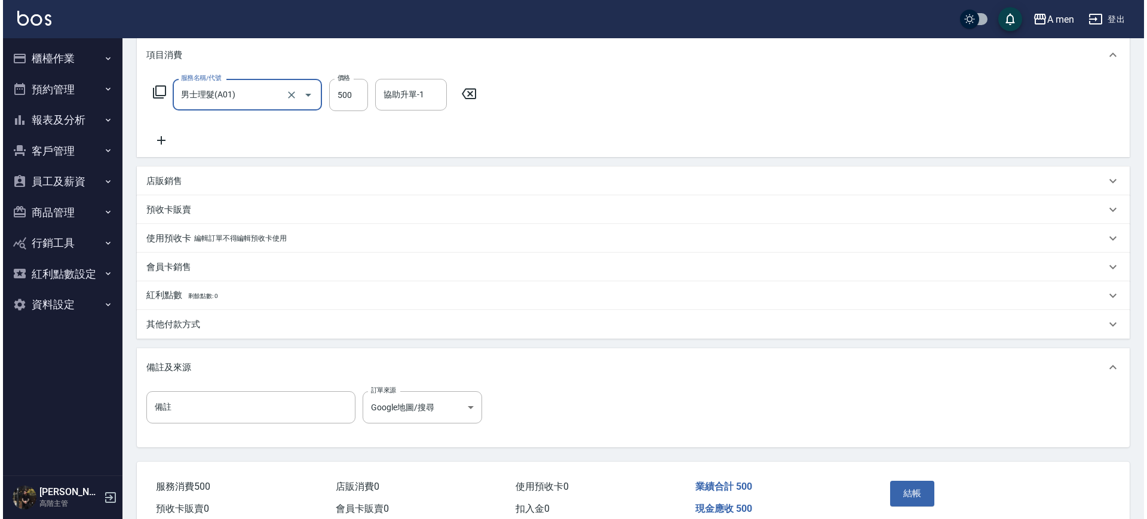
scroll to position [217, 0]
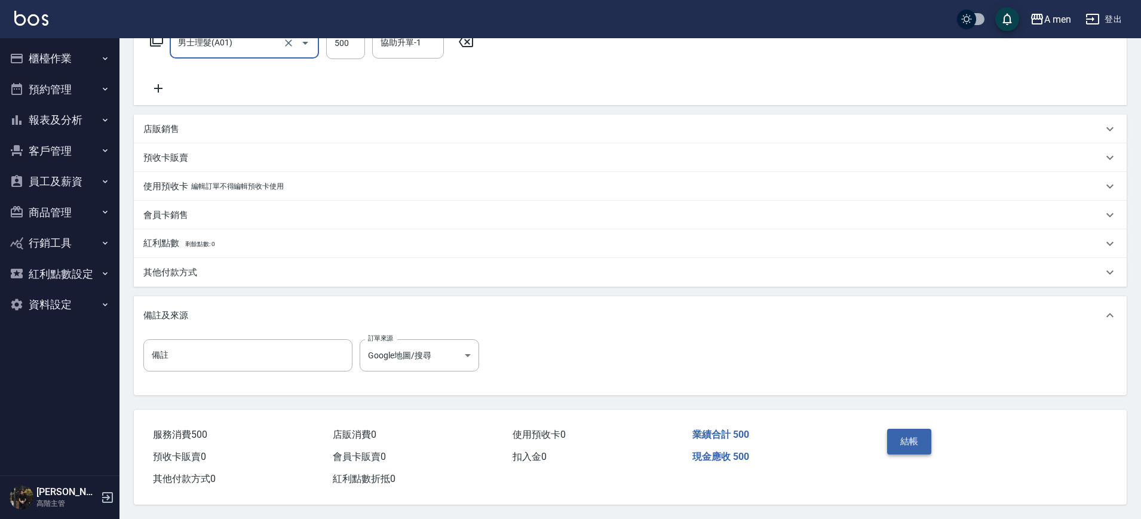
click at [891, 436] on button "結帳" at bounding box center [909, 441] width 45 height 25
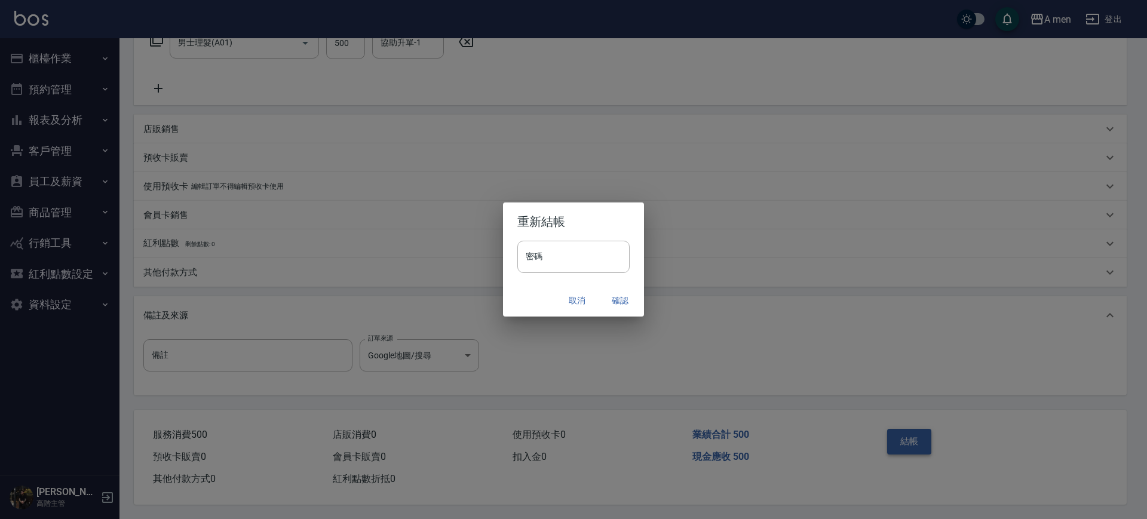
click at [891, 436] on div "重新結帳 密碼 密碼 取消 確認" at bounding box center [573, 259] width 1147 height 519
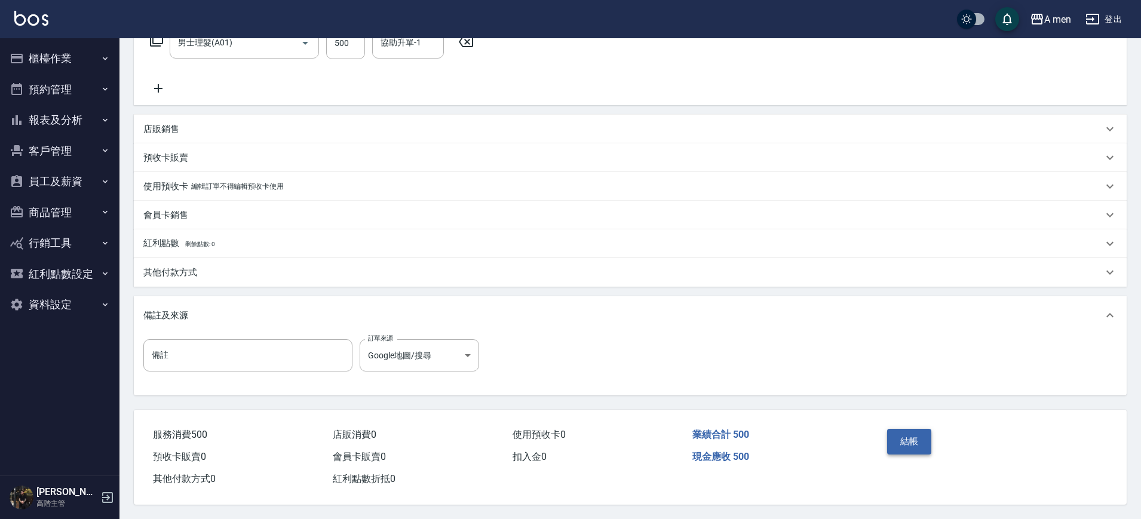
click at [908, 446] on button "結帳" at bounding box center [909, 441] width 45 height 25
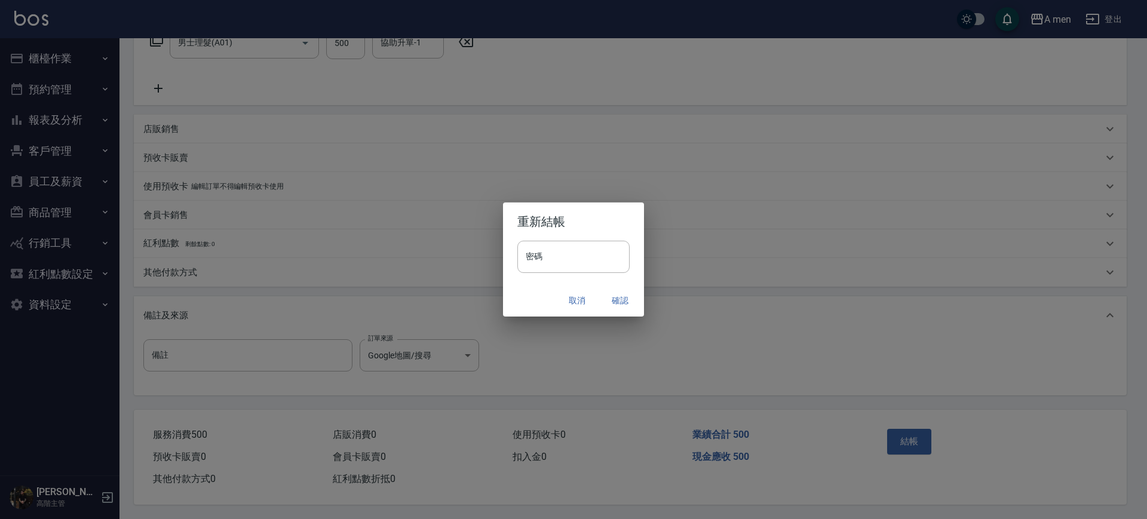
click at [627, 307] on button "確認" at bounding box center [620, 301] width 38 height 22
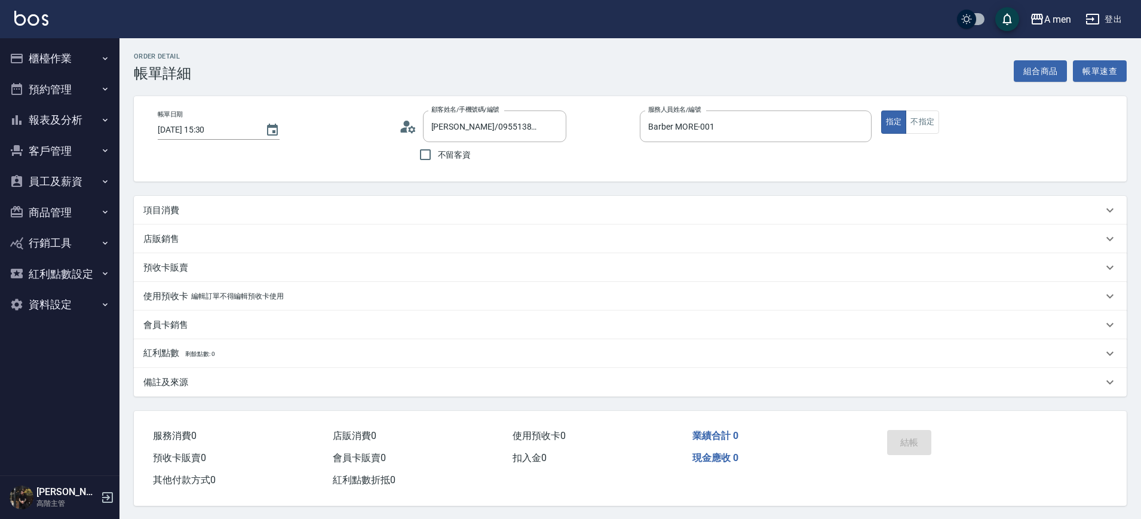
click at [572, 210] on div "項目消費" at bounding box center [622, 210] width 959 height 13
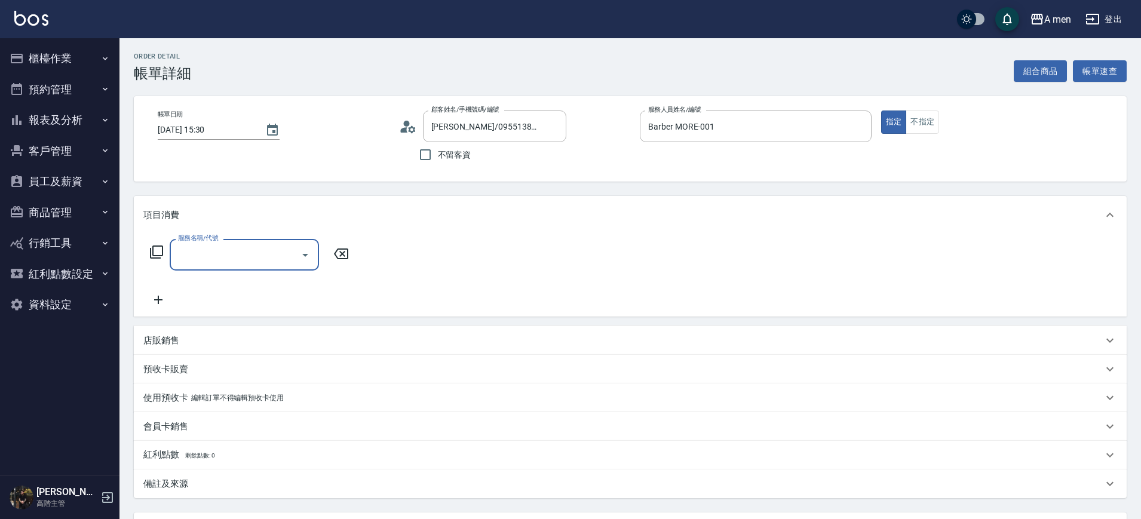
click at [288, 254] on input "服務名稱/代號" at bounding box center [235, 254] width 121 height 21
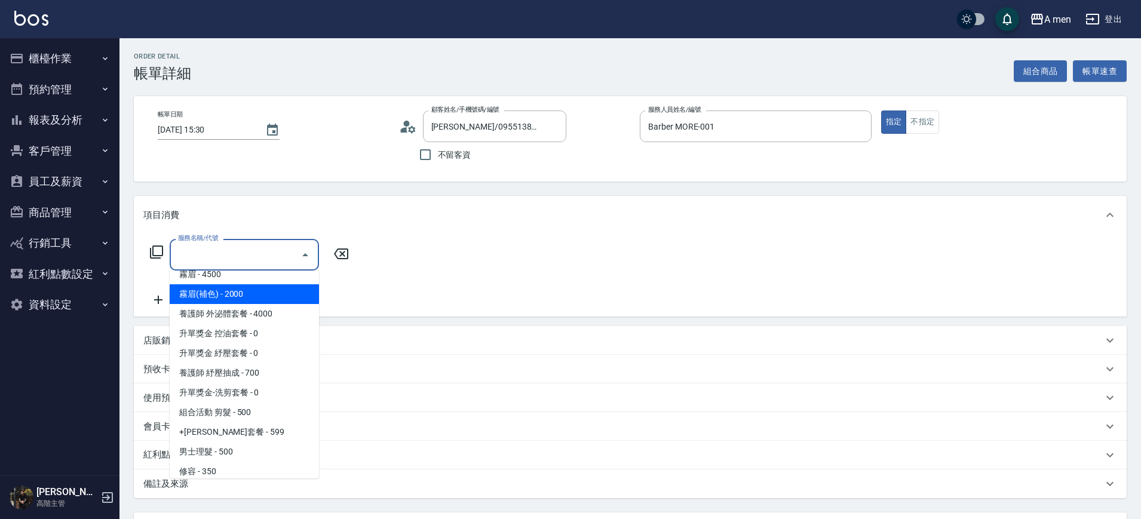
scroll to position [224, 0]
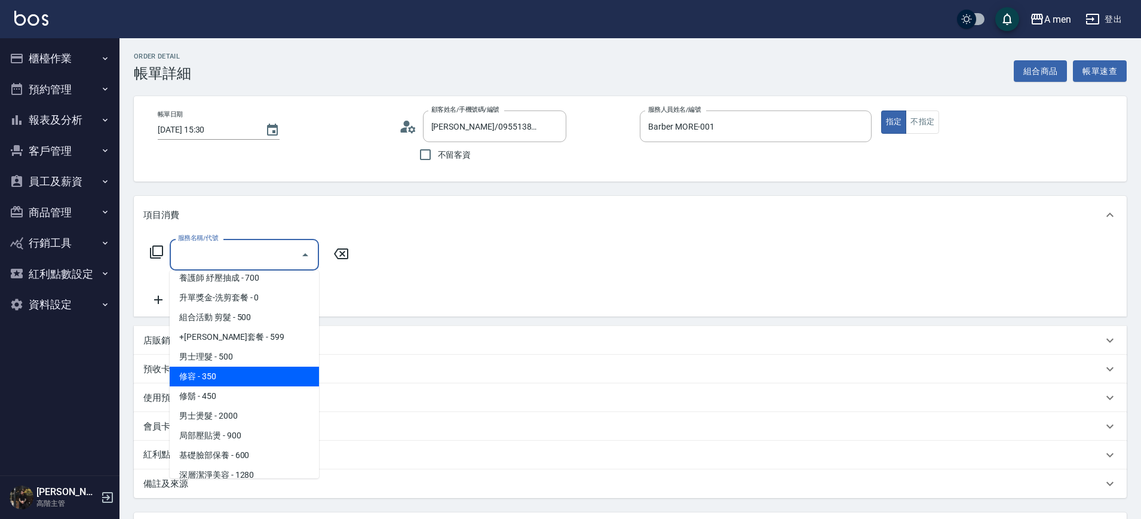
drag, startPoint x: 244, startPoint y: 361, endPoint x: 276, endPoint y: 349, distance: 34.2
click at [244, 360] on span "男士理髮 - 500" at bounding box center [244, 357] width 149 height 20
type input "男士理髮(A01)"
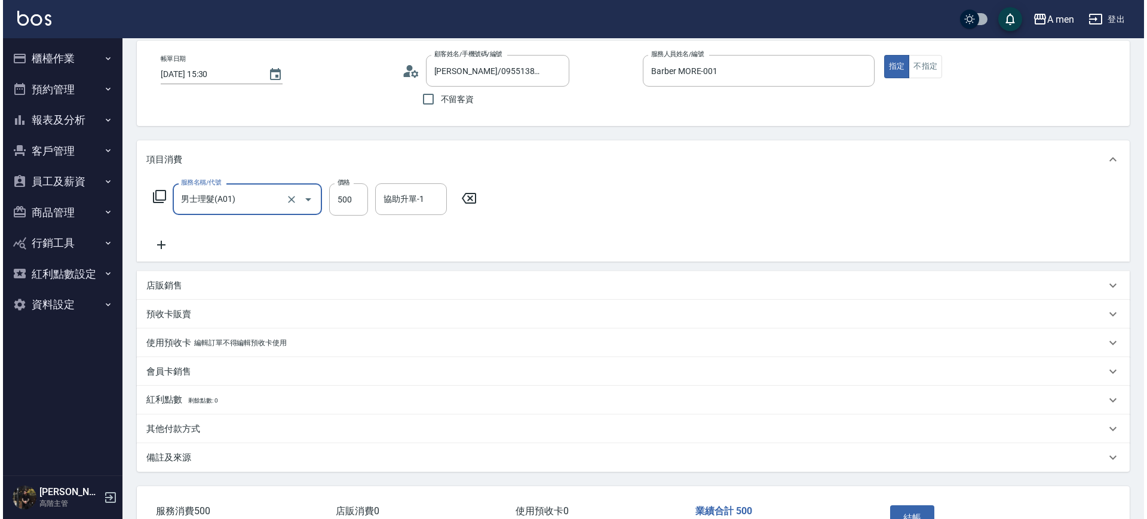
scroll to position [137, 0]
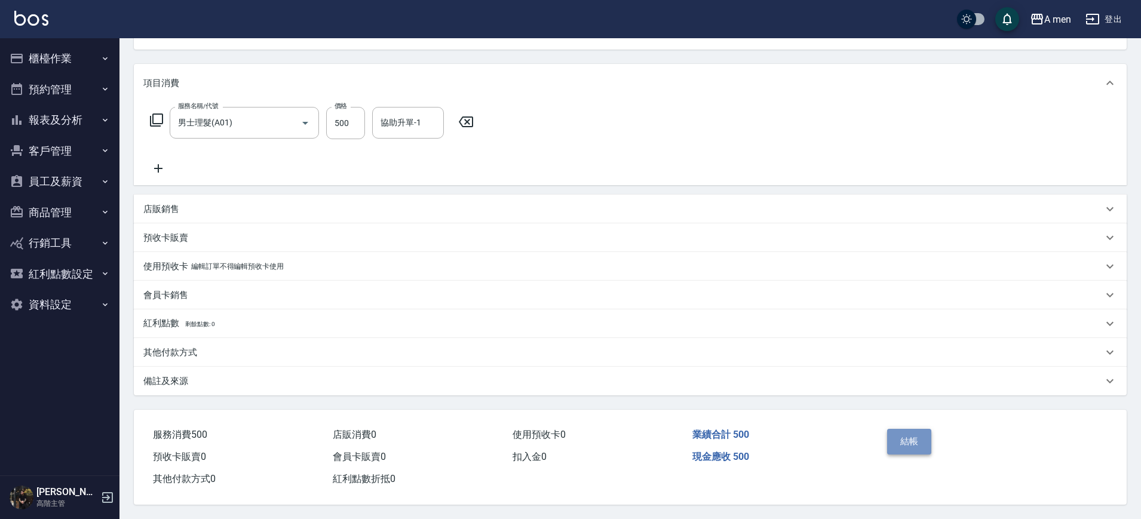
click at [896, 429] on button "結帳" at bounding box center [909, 441] width 45 height 25
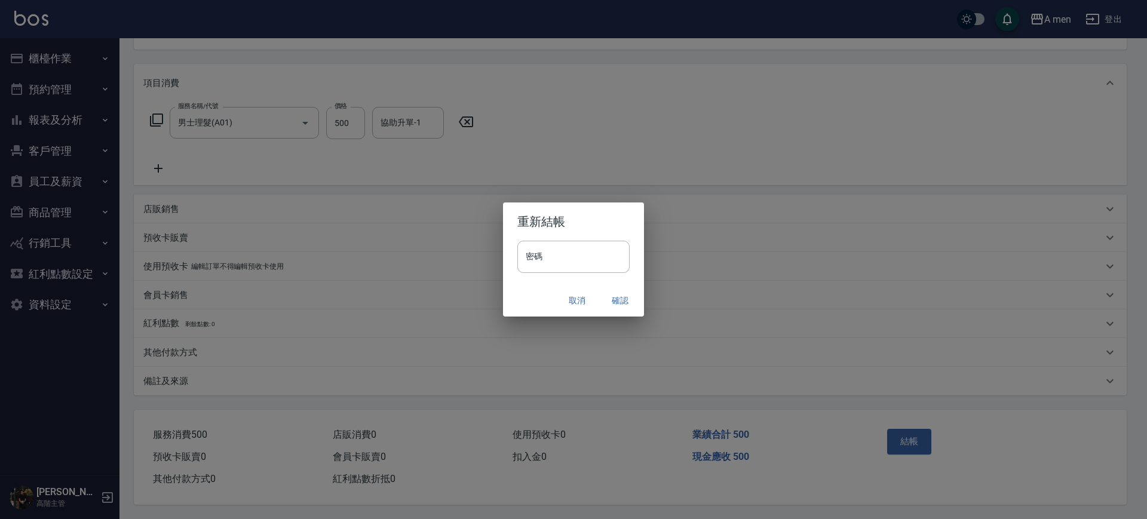
click at [633, 305] on button "確認" at bounding box center [620, 301] width 38 height 22
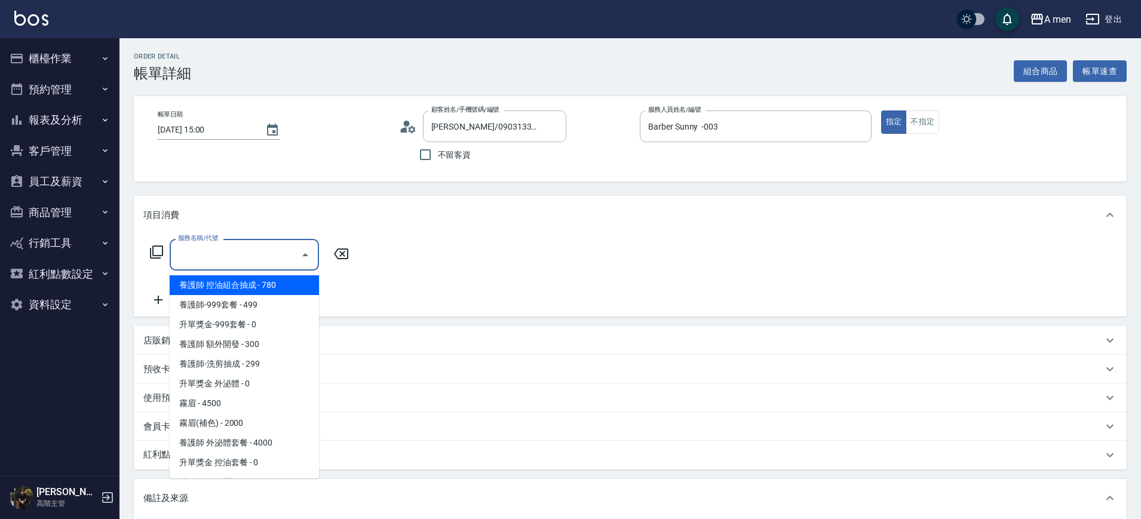
click at [293, 259] on input "服務名稱/代號" at bounding box center [235, 254] width 121 height 21
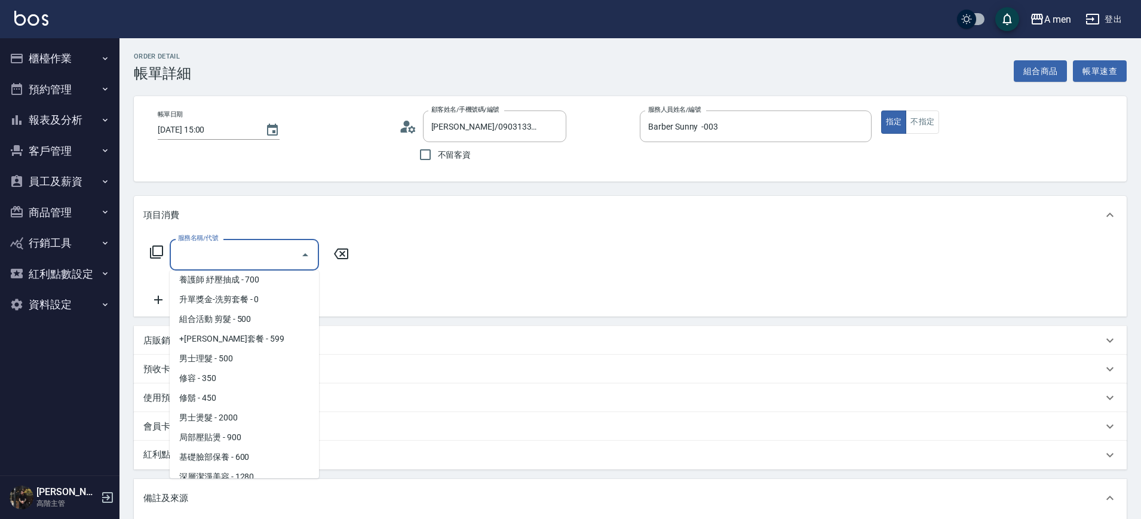
scroll to position [224, 0]
click at [240, 358] on span "男士理髮 - 500" at bounding box center [244, 357] width 149 height 20
type input "男士理髮(A01)"
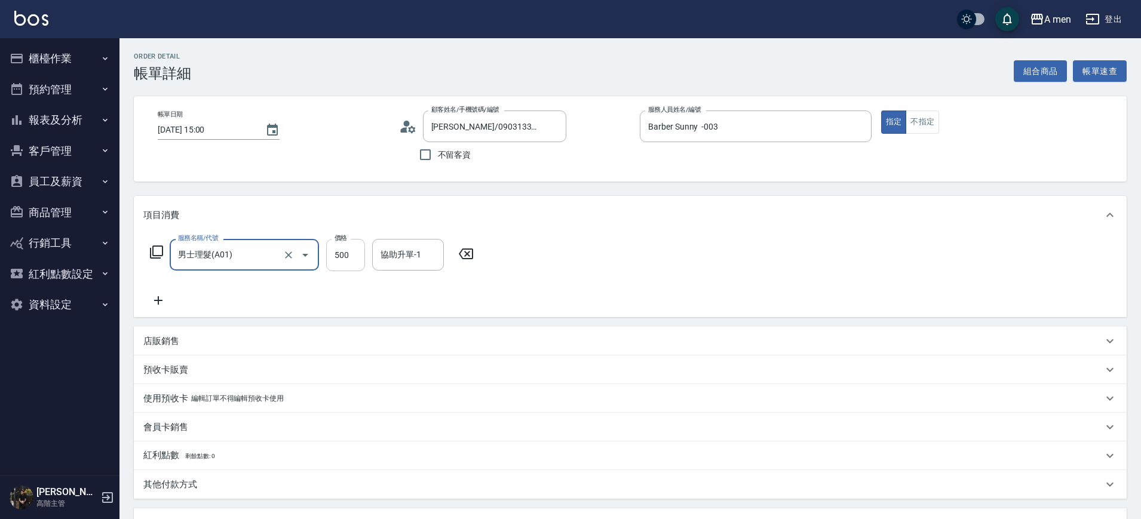
click at [349, 259] on input "500" at bounding box center [345, 255] width 39 height 32
click at [347, 255] on input "500" at bounding box center [345, 255] width 39 height 32
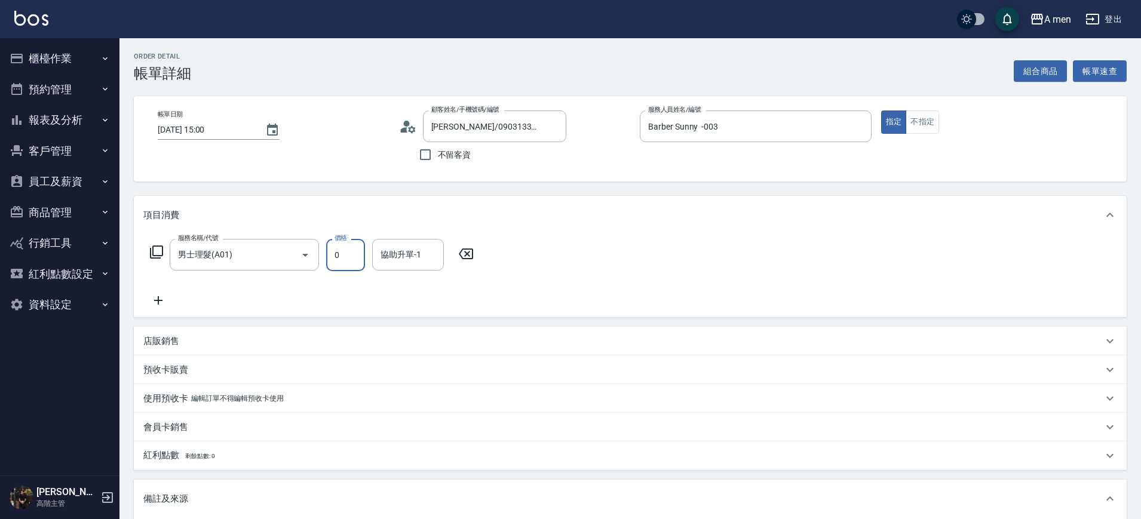
click at [347, 254] on input "0" at bounding box center [345, 255] width 39 height 32
click at [210, 320] on div "項目消費 服務名稱/代號 男士理髮(A01) 服務名稱/代號 價格 0 價格 協助升單-1 協助升單-1 店販銷售 服務人員姓名/編號 服務人員姓名/編號 商…" at bounding box center [630, 387] width 993 height 383
click at [341, 253] on input "0" at bounding box center [345, 255] width 39 height 32
click at [351, 270] on input "0" at bounding box center [345, 255] width 39 height 32
click at [349, 259] on input "0" at bounding box center [345, 255] width 39 height 32
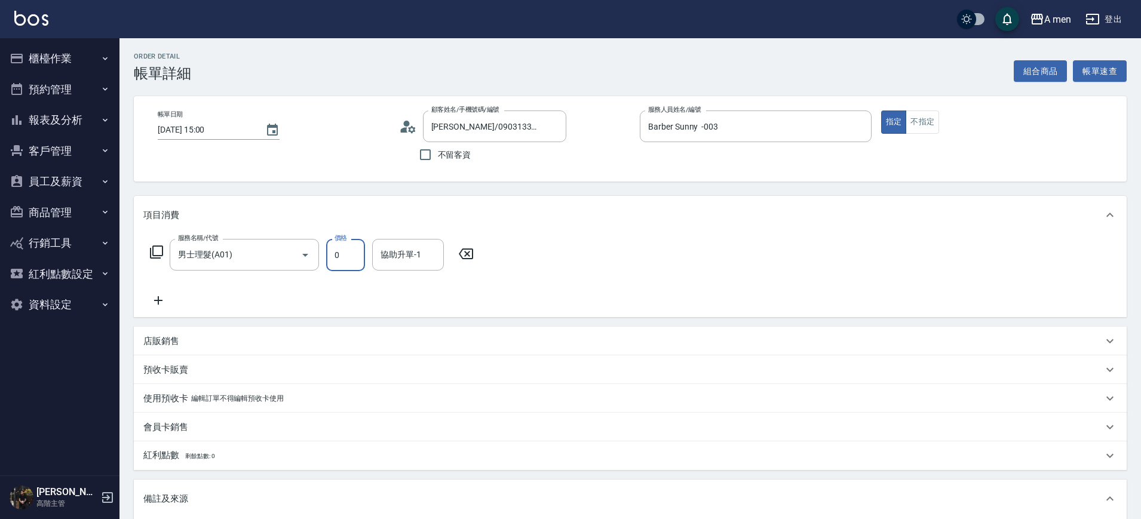
scroll to position [0, 0]
click at [349, 259] on input "0" at bounding box center [345, 255] width 39 height 32
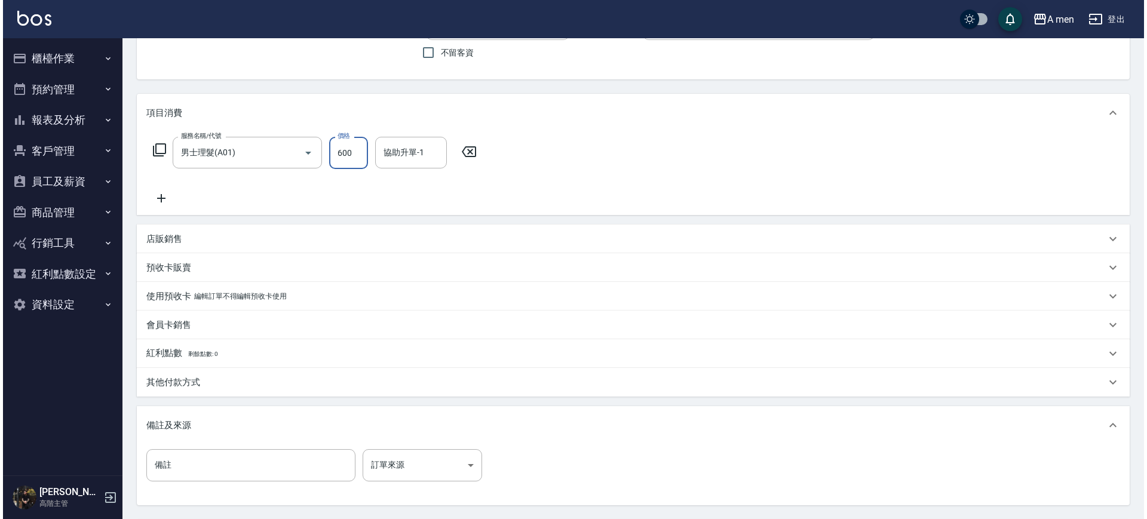
scroll to position [217, 0]
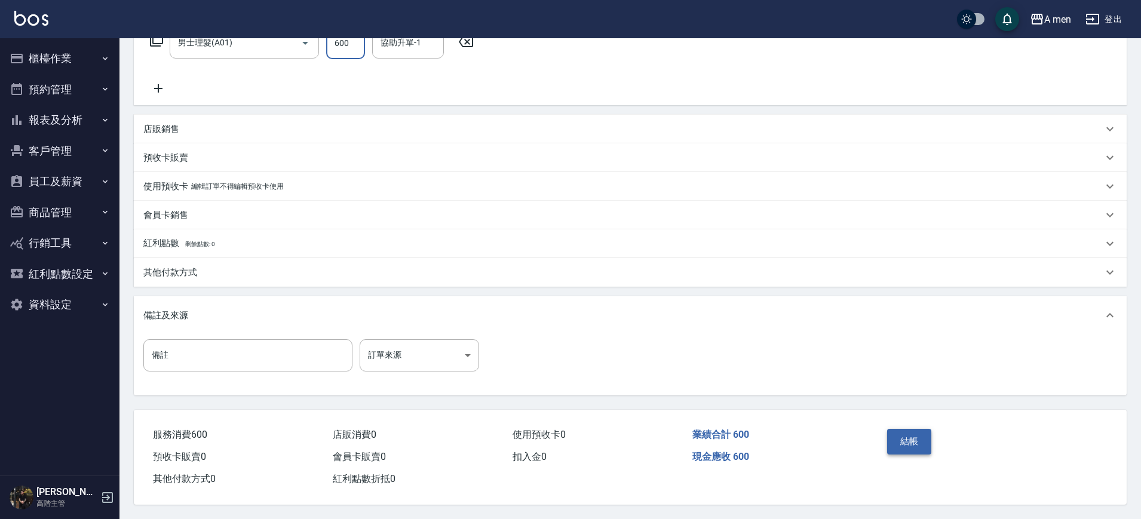
type input "600"
click at [910, 435] on button "結帳" at bounding box center [909, 441] width 45 height 25
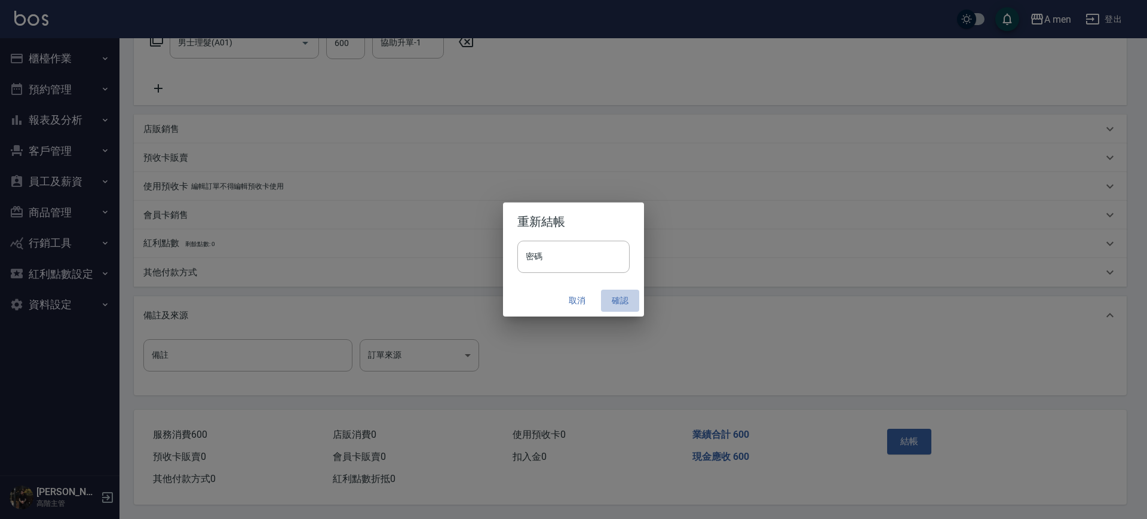
click at [621, 297] on button "確認" at bounding box center [620, 301] width 38 height 22
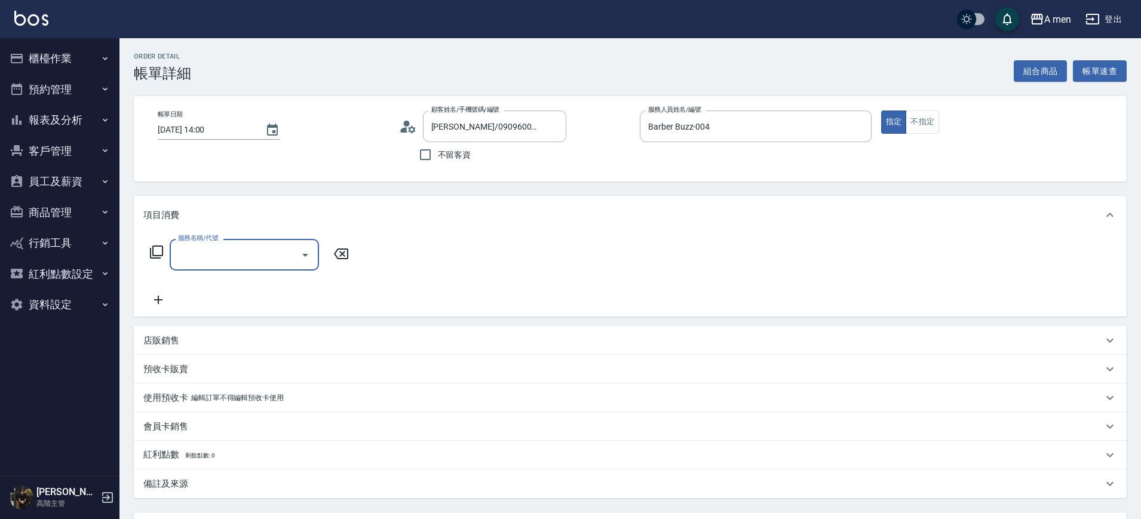
click at [252, 271] on div "服務名稱/代號 服務名稱/代號" at bounding box center [249, 273] width 213 height 68
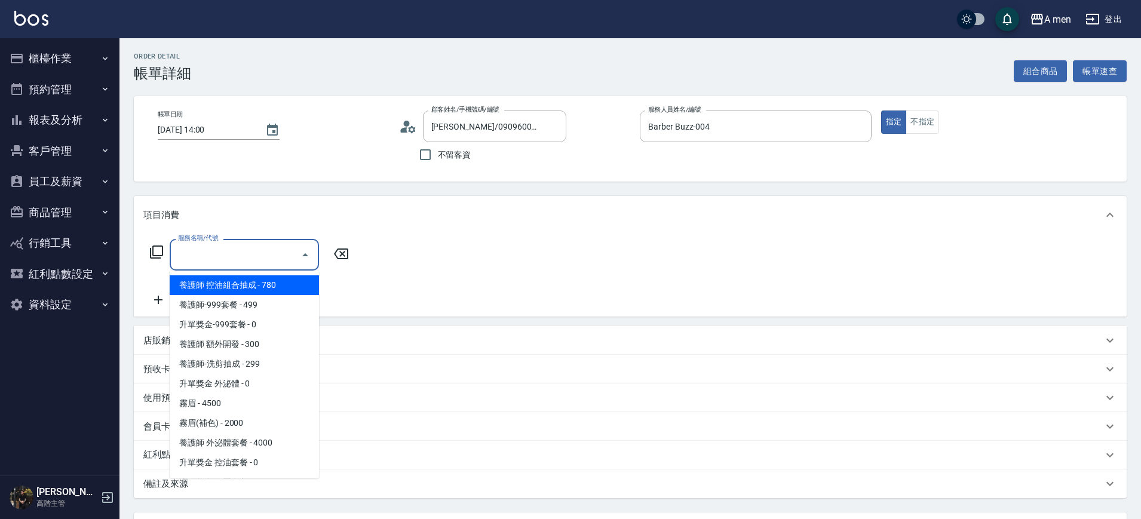
click at [274, 257] on input "服務名稱/代號" at bounding box center [235, 254] width 121 height 21
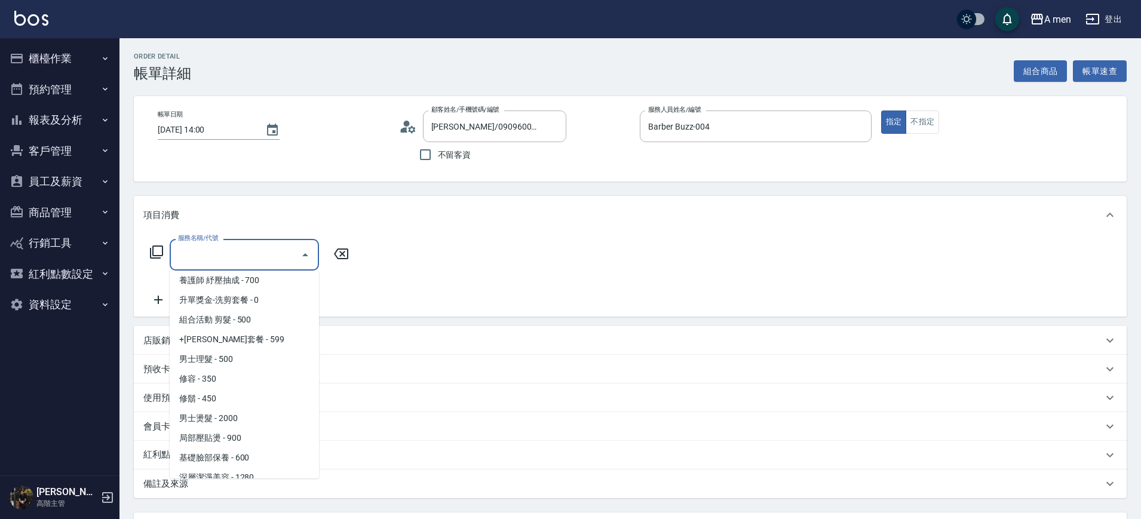
scroll to position [299, 0]
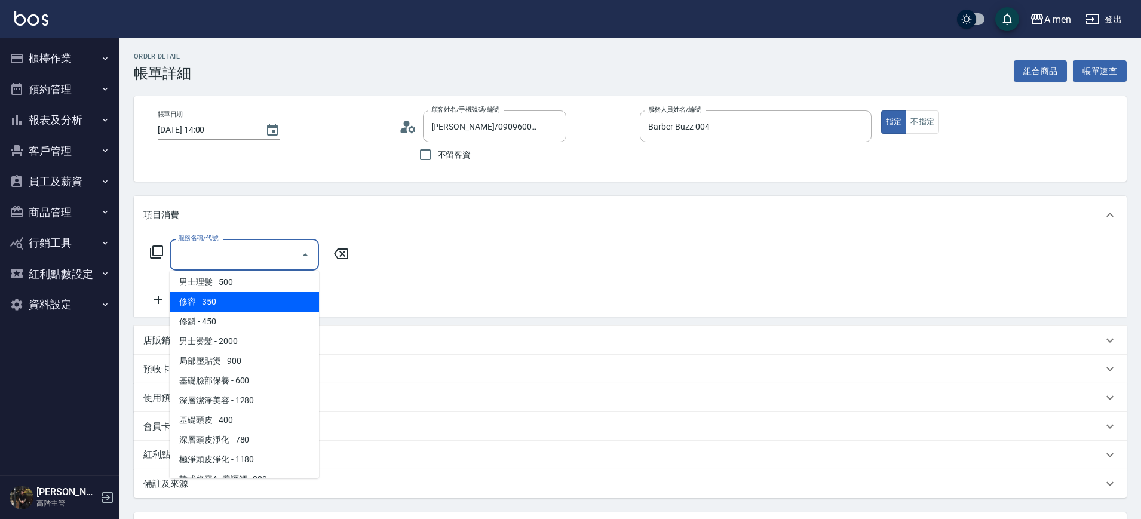
click at [272, 284] on span "男士理髮 - 500" at bounding box center [244, 282] width 149 height 20
type input "男士理髮(A01)"
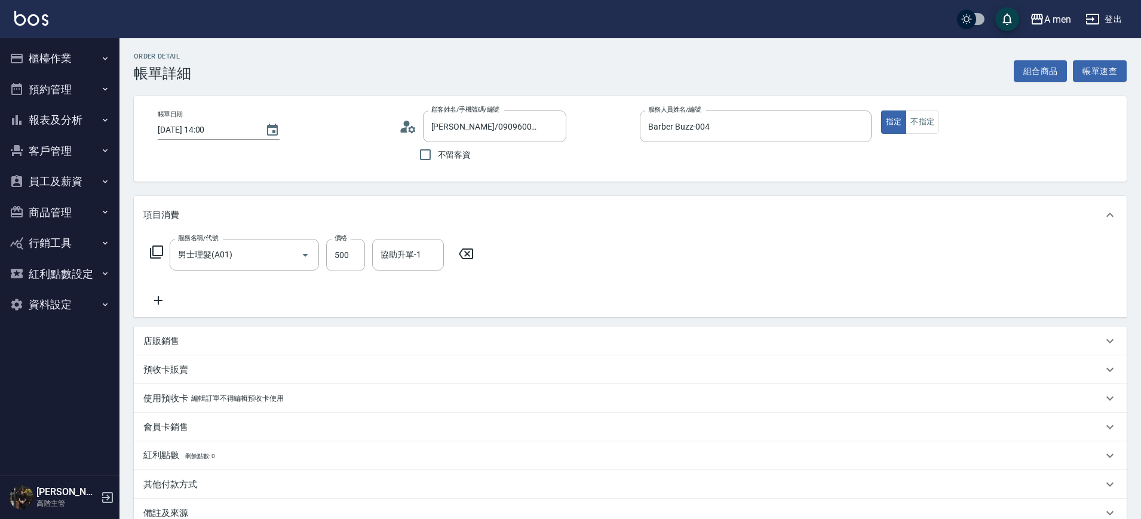
click at [160, 301] on icon at bounding box center [158, 300] width 30 height 14
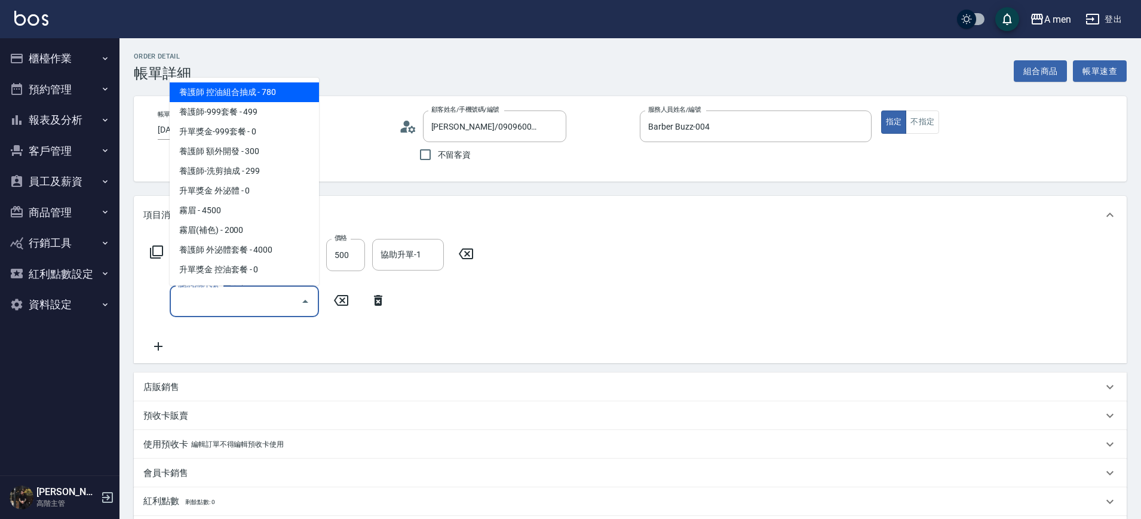
click at [217, 301] on input "服務名稱/代號" at bounding box center [235, 301] width 121 height 21
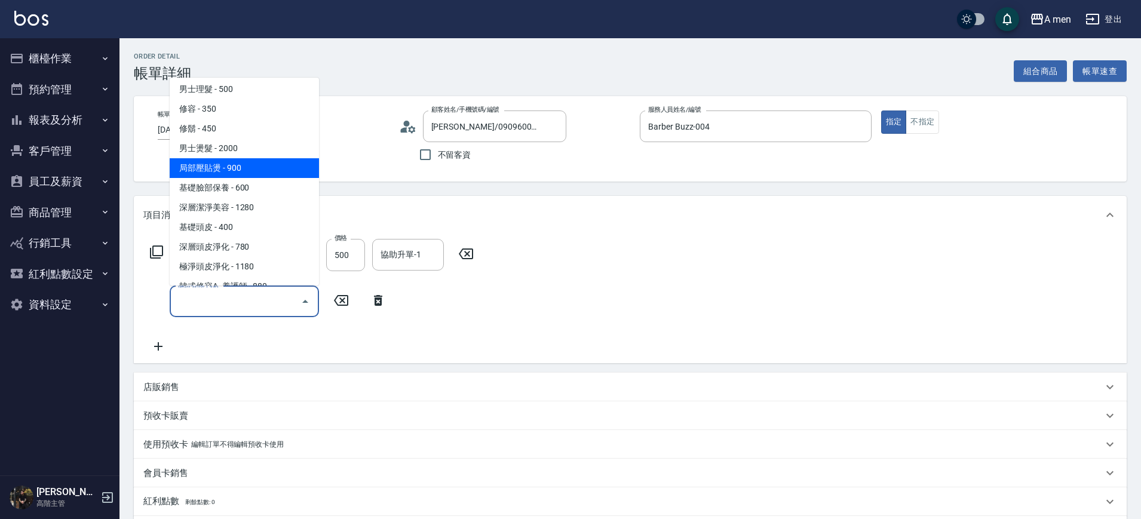
click at [241, 148] on span "男士燙髮 - 2000" at bounding box center [244, 149] width 149 height 20
type input "男士燙髮(B01)"
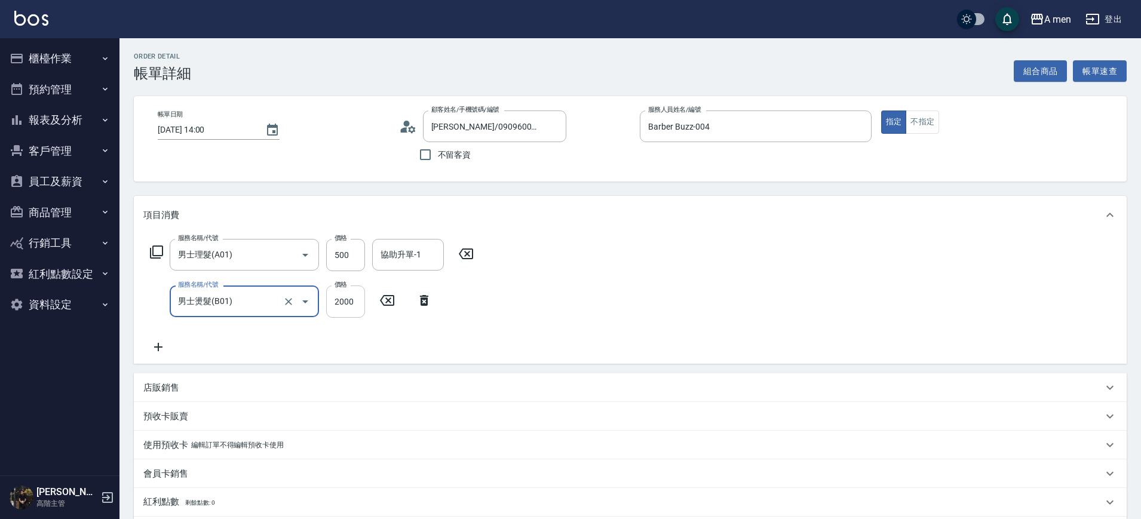
click at [339, 311] on input "2000" at bounding box center [345, 301] width 39 height 32
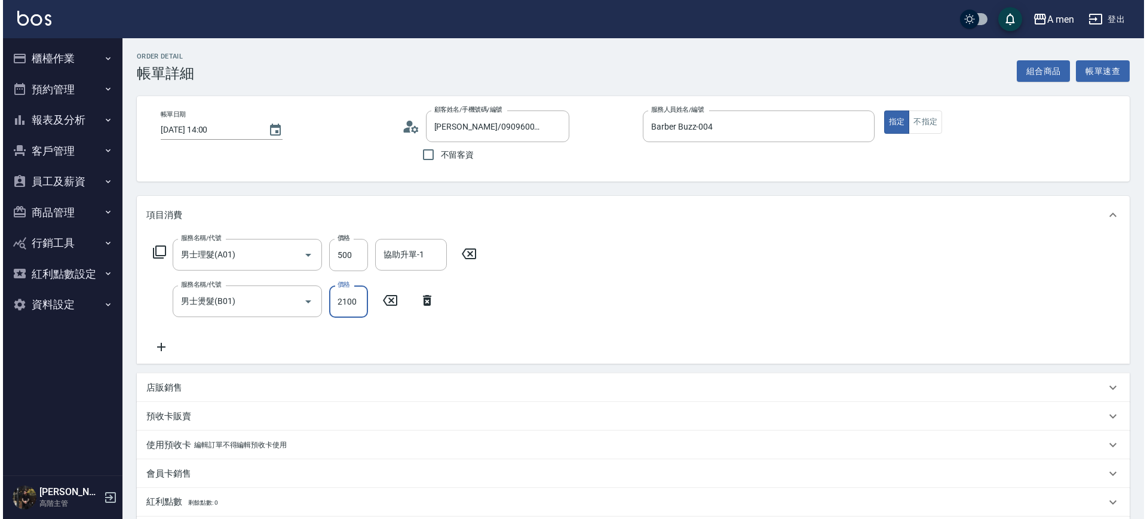
scroll to position [184, 0]
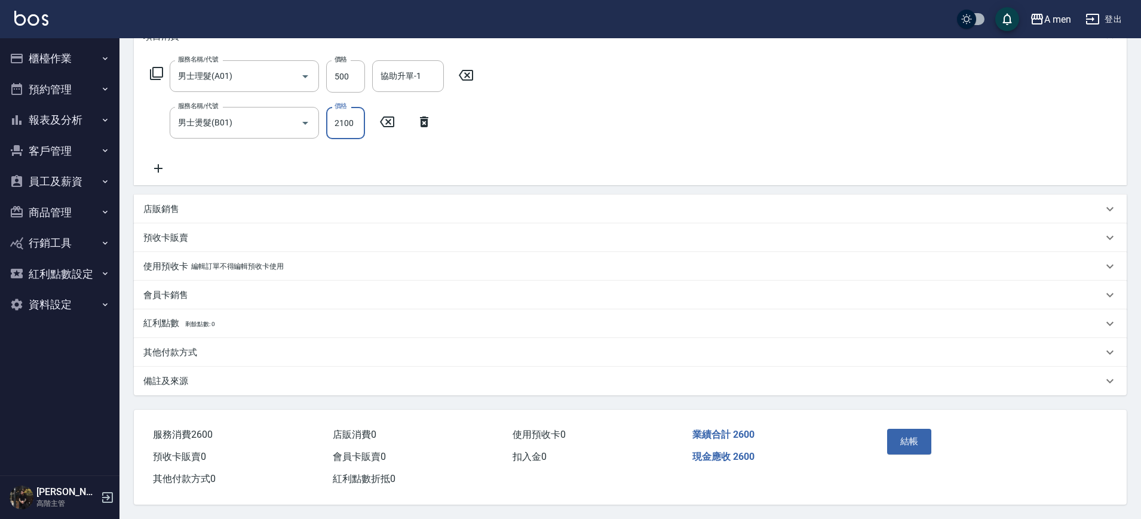
type input "2100"
click at [873, 446] on div "結帳" at bounding box center [990, 450] width 245 height 81
click at [874, 418] on div "結帳" at bounding box center [990, 450] width 245 height 81
click at [906, 429] on button "結帳" at bounding box center [909, 441] width 45 height 25
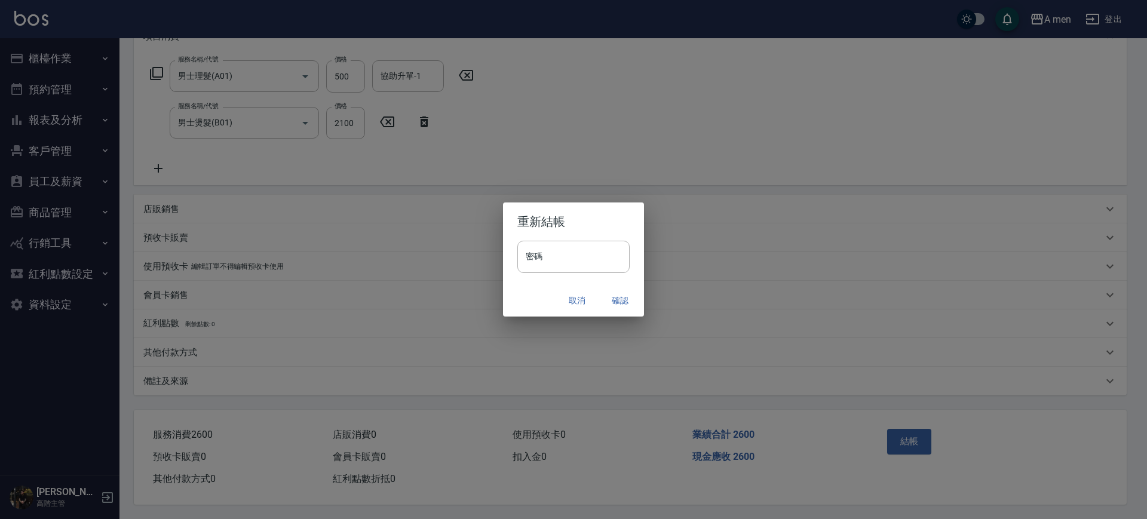
click at [627, 306] on button "確認" at bounding box center [620, 301] width 38 height 22
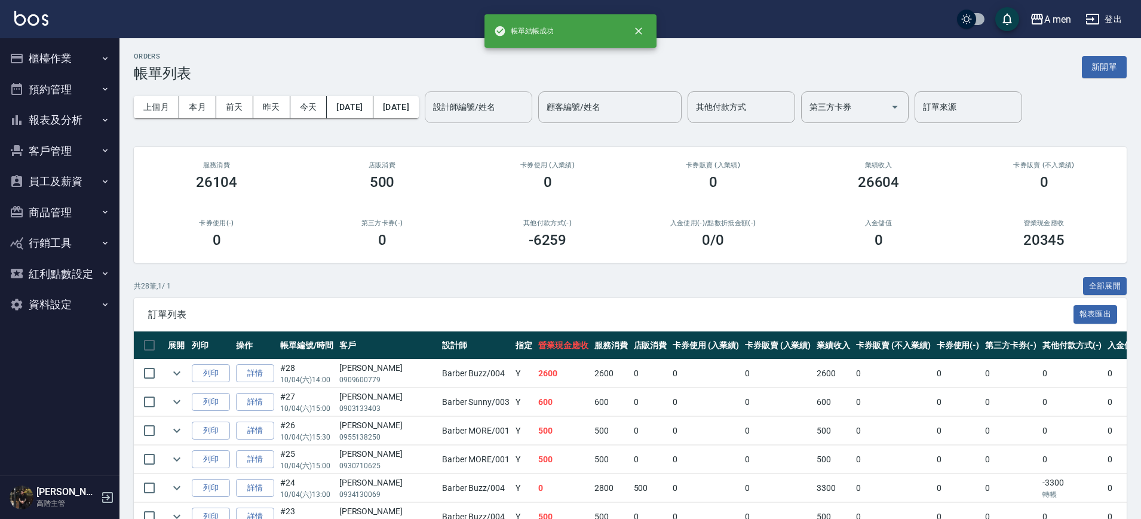
click at [524, 115] on input "設計師編號/姓名" at bounding box center [478, 107] width 97 height 21
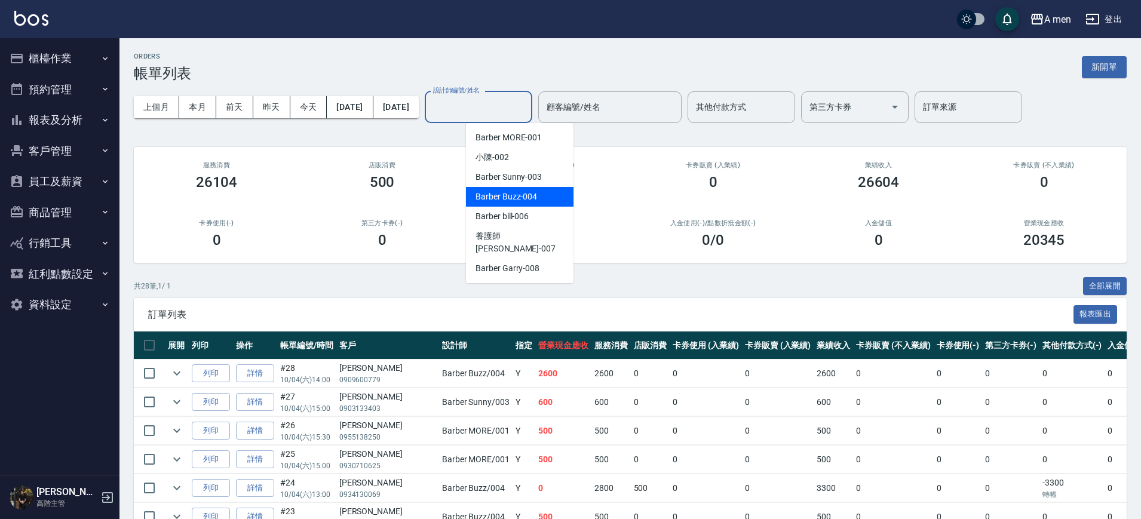
click at [532, 193] on span "Barber Buzz -004" at bounding box center [506, 197] width 62 height 13
type input "Barber Buzz-004"
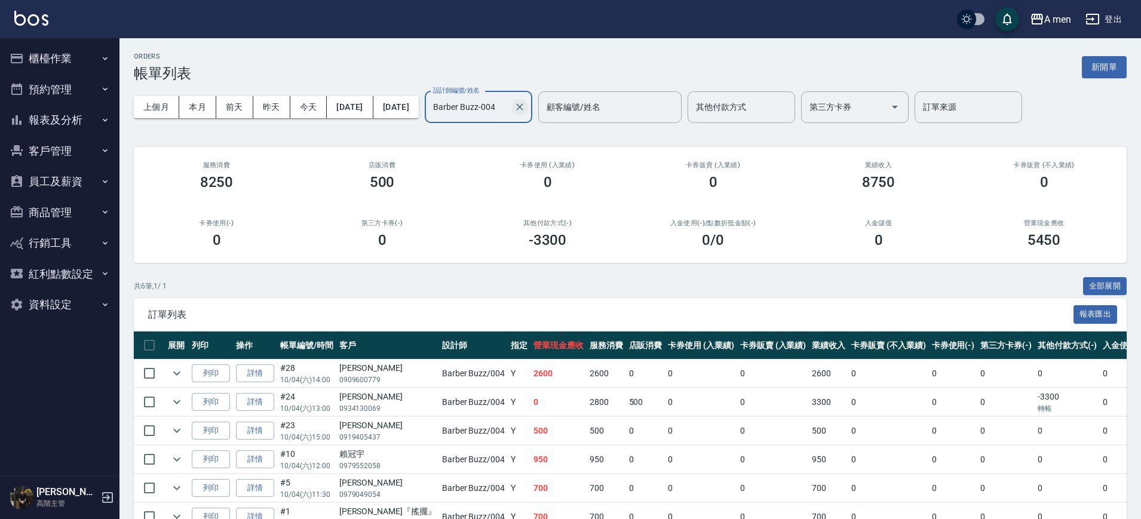
click at [526, 105] on icon "Clear" at bounding box center [520, 107] width 12 height 12
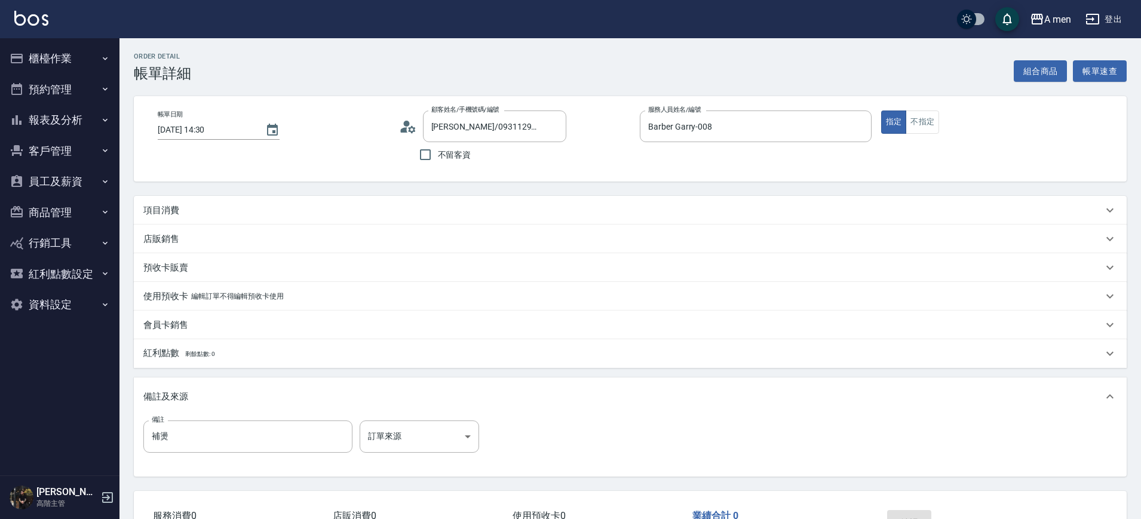
scroll to position [87, 0]
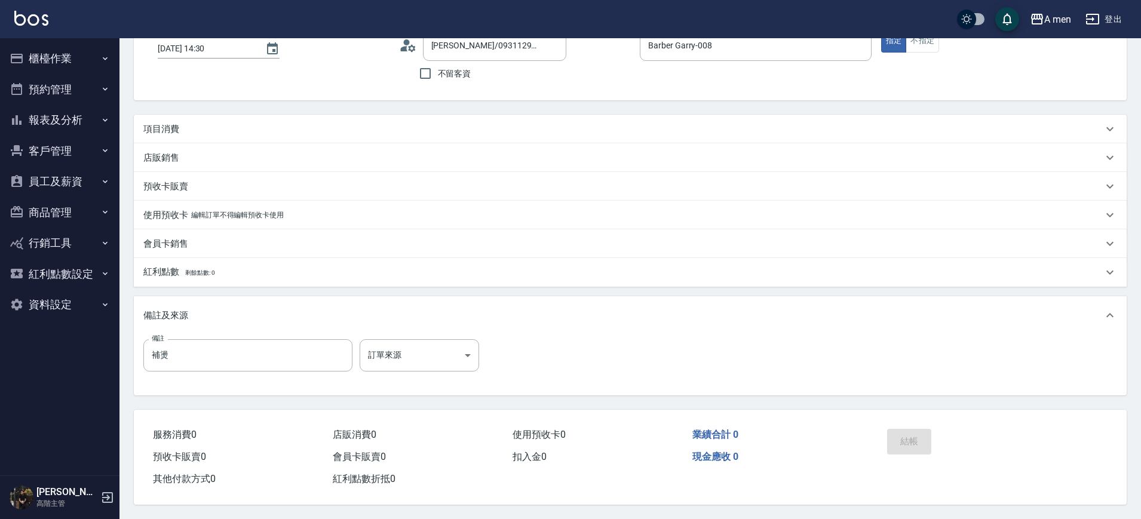
click at [895, 446] on div "結帳" at bounding box center [936, 450] width 108 height 52
click at [425, 130] on div "項目消費" at bounding box center [630, 129] width 993 height 29
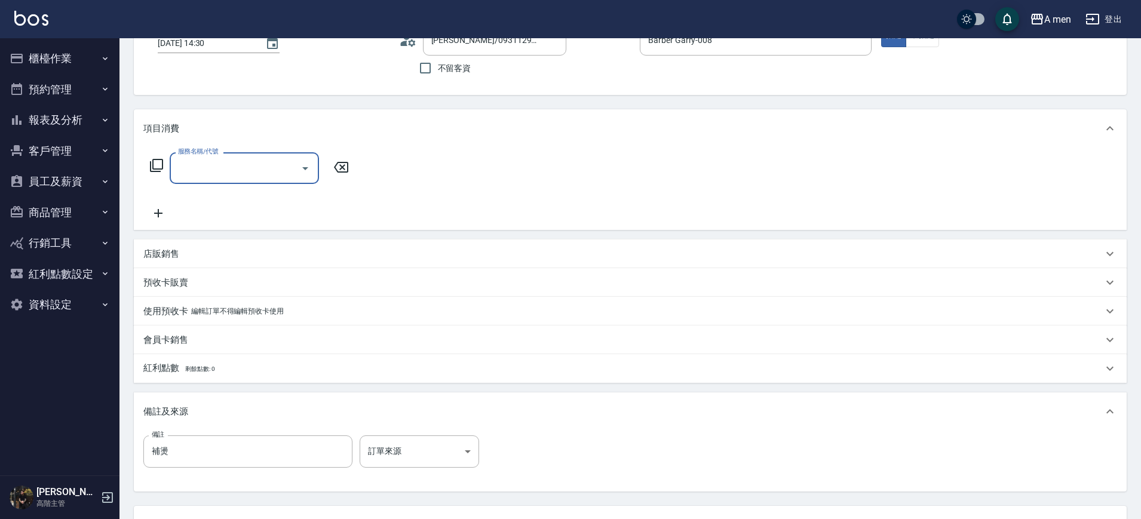
scroll to position [0, 0]
click at [267, 185] on div "服務名稱/代號 服務名稱/代號" at bounding box center [249, 186] width 213 height 68
click at [272, 161] on input "服務名稱/代號" at bounding box center [235, 168] width 121 height 21
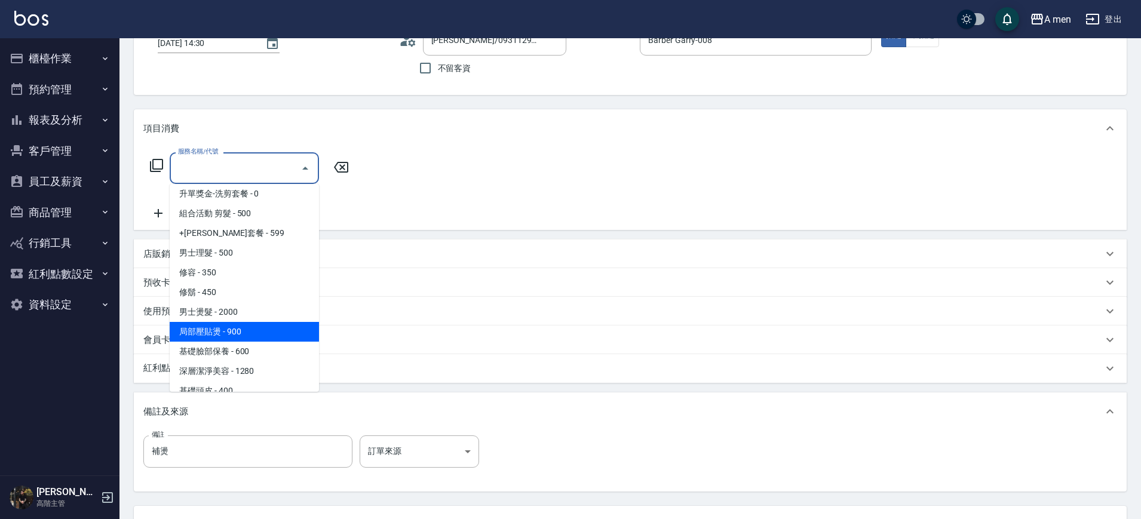
scroll to position [299, 0]
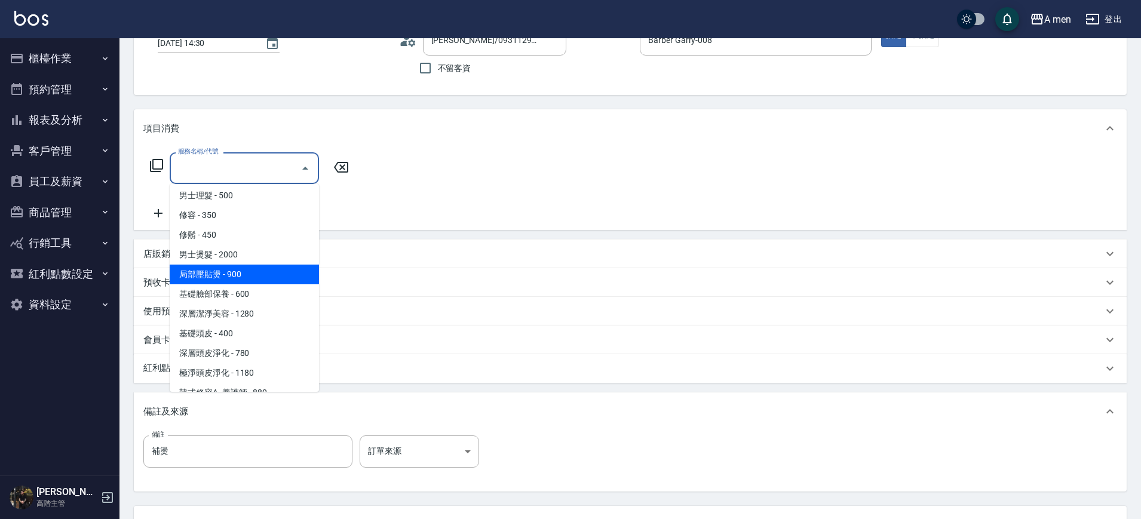
click at [271, 252] on span "男士燙髮 - 2000" at bounding box center [244, 255] width 149 height 20
type input "男士燙髮(B01)"
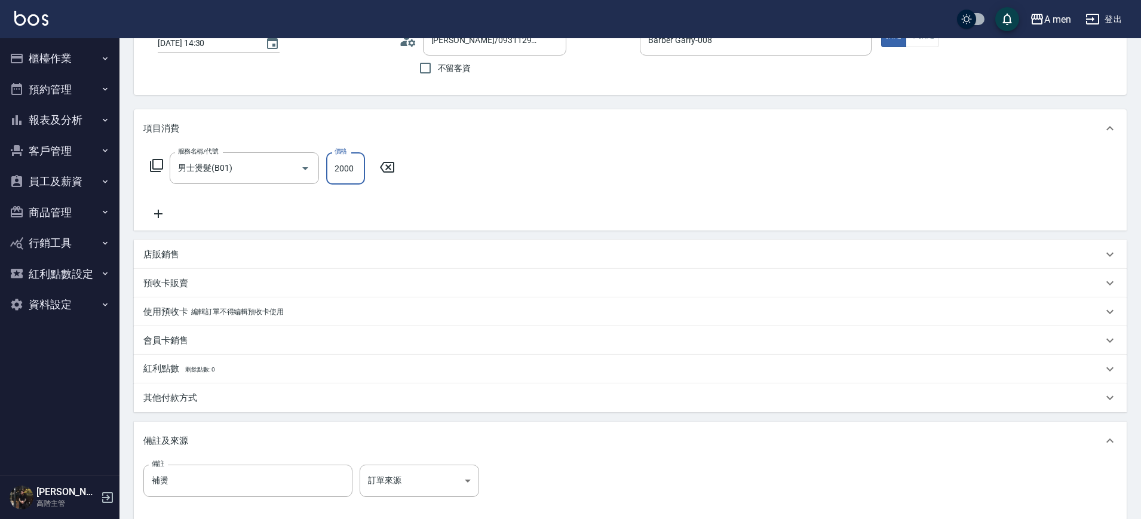
click at [336, 170] on input "2000" at bounding box center [345, 168] width 39 height 32
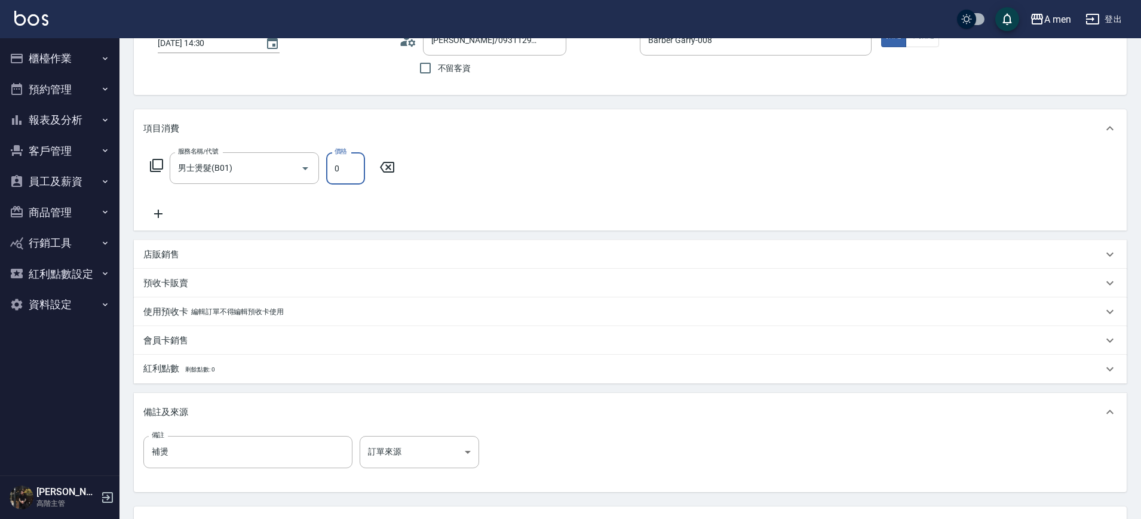
type input "0"
click at [508, 194] on div "服務名稱/代號 男士燙髮(B01) 服務名稱/代號 價格 0 價格" at bounding box center [630, 189] width 993 height 83
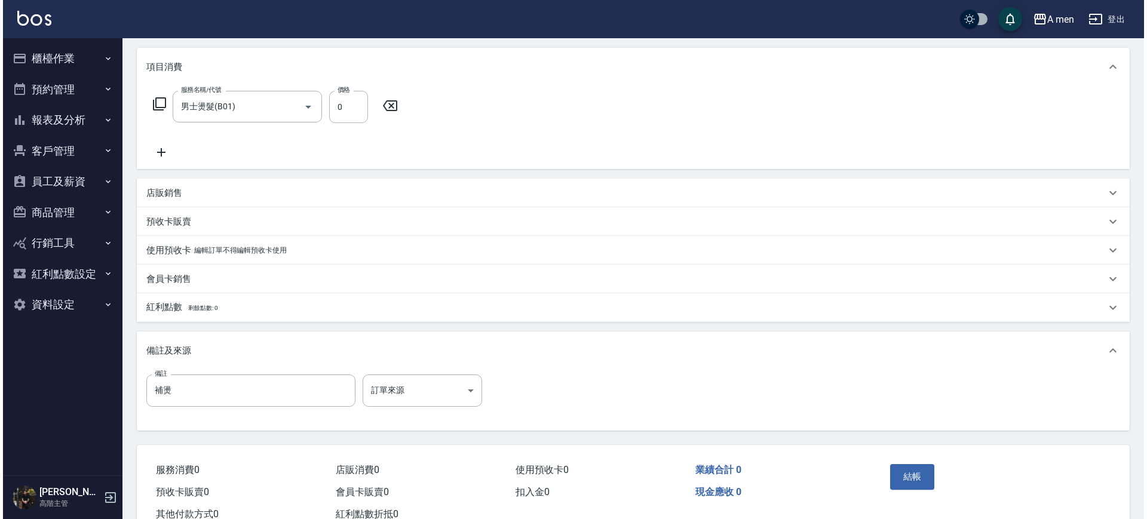
scroll to position [189, 0]
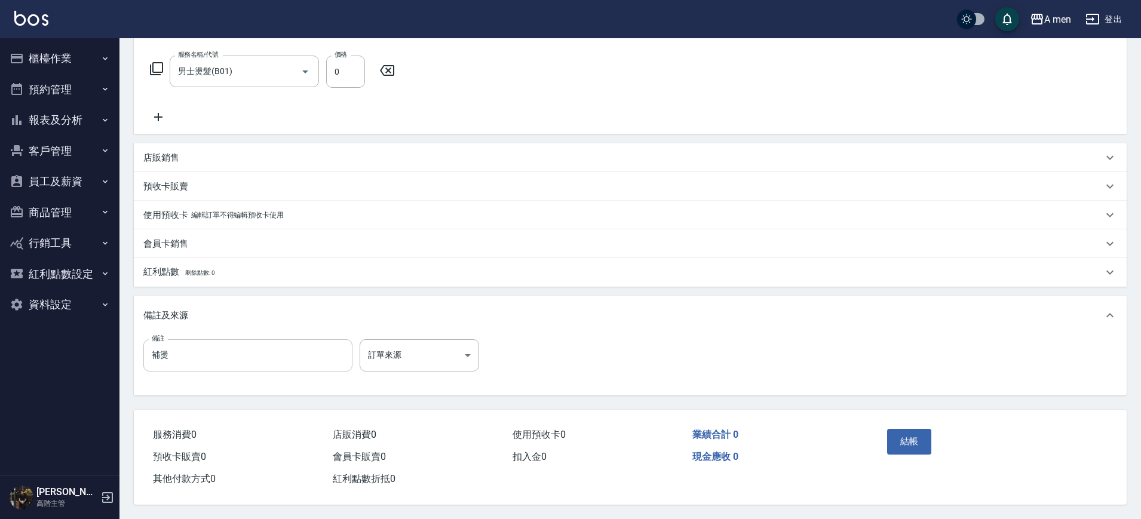
click at [256, 345] on input "補燙" at bounding box center [247, 355] width 209 height 32
type input "補燙(未收費)"
click at [915, 442] on button "結帳" at bounding box center [909, 441] width 45 height 25
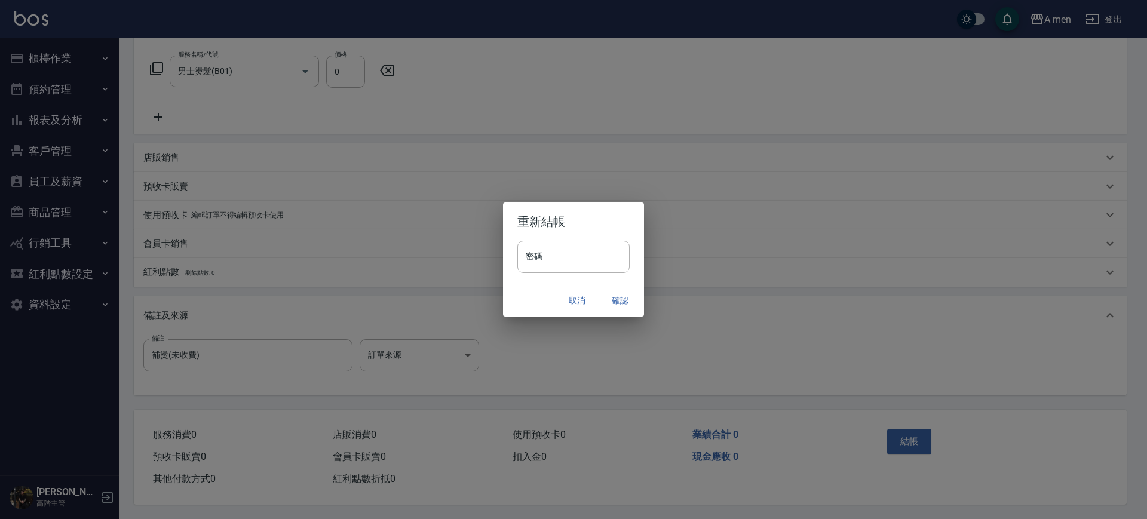
click at [628, 305] on button "確認" at bounding box center [620, 301] width 38 height 22
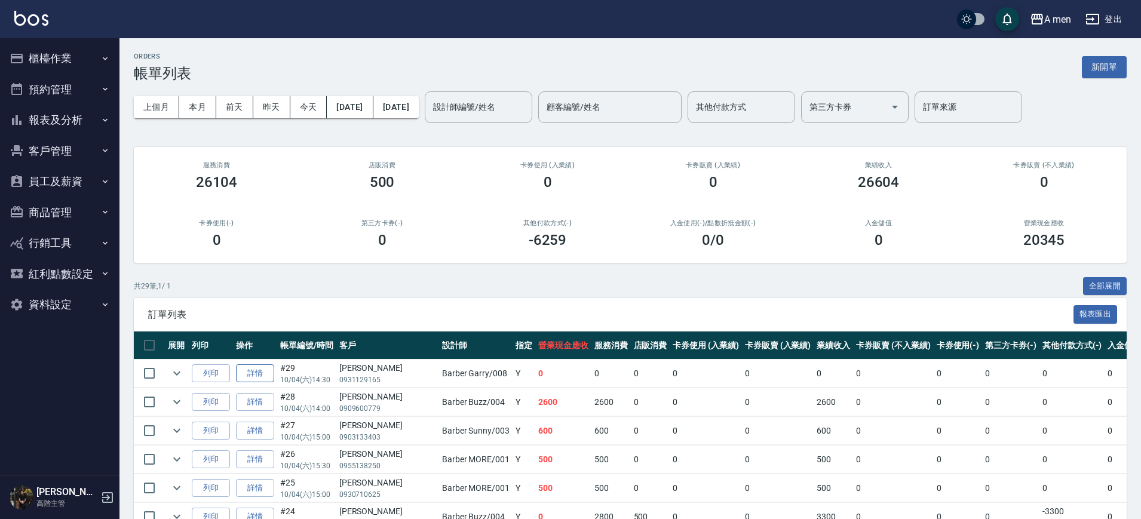
click at [254, 375] on link "詳情" at bounding box center [255, 373] width 38 height 19
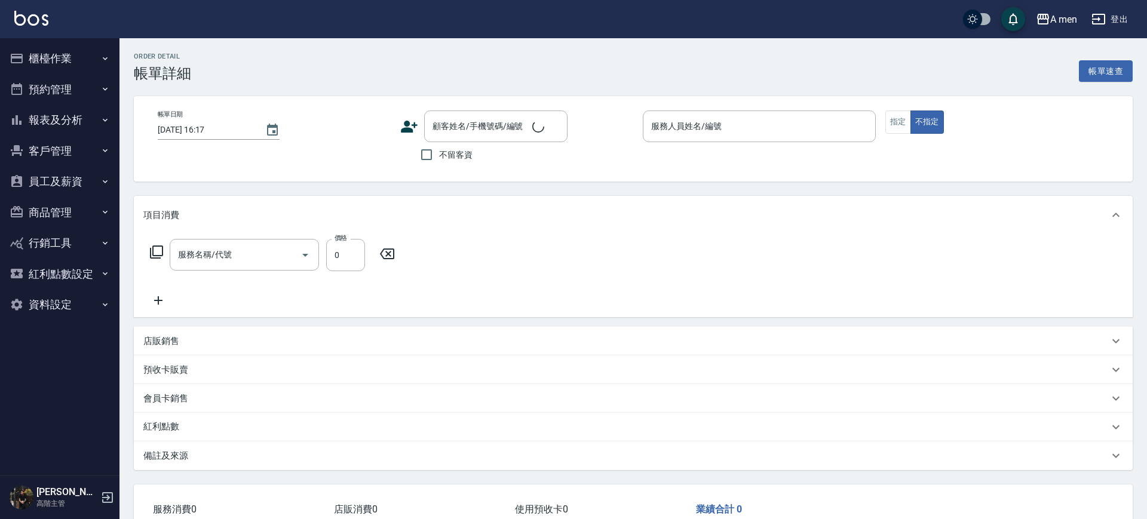
type input "[DATE] 14:30"
type input "Barber Garry-008"
type input "補燙(未收費)"
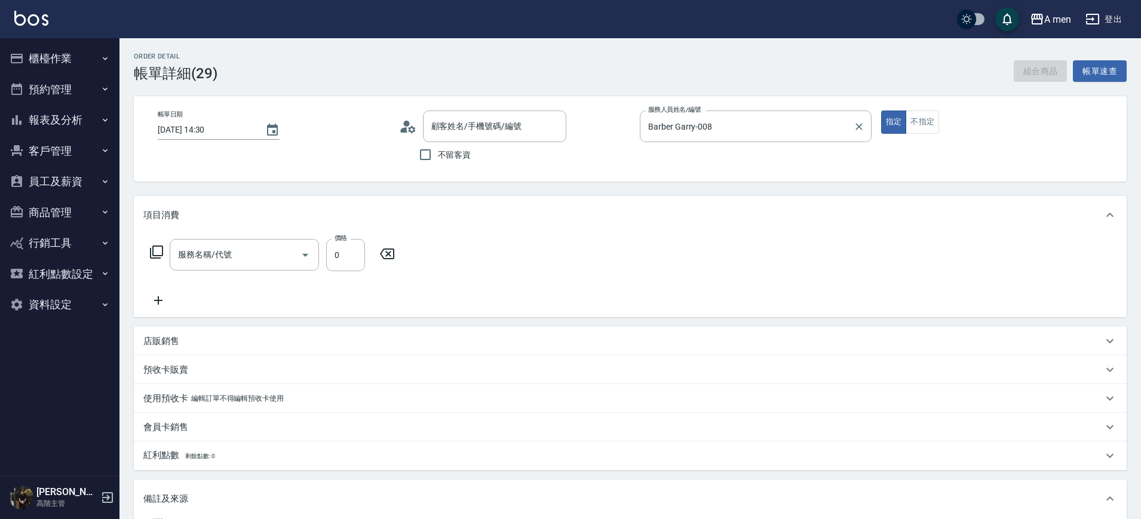
type input "男士燙髮(B01)"
type input "曾靖渝/0931129165/null"
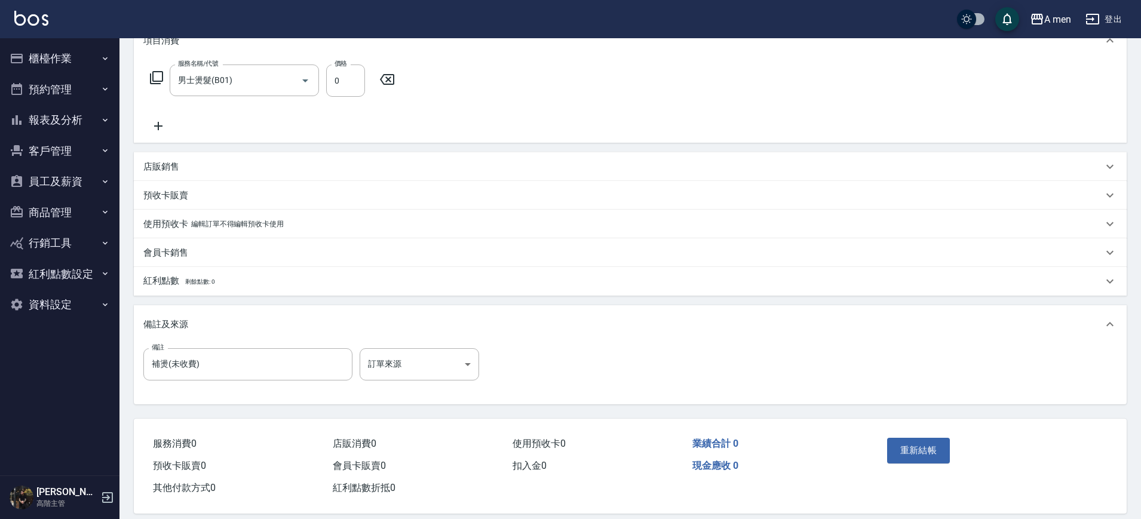
scroll to position [189, 0]
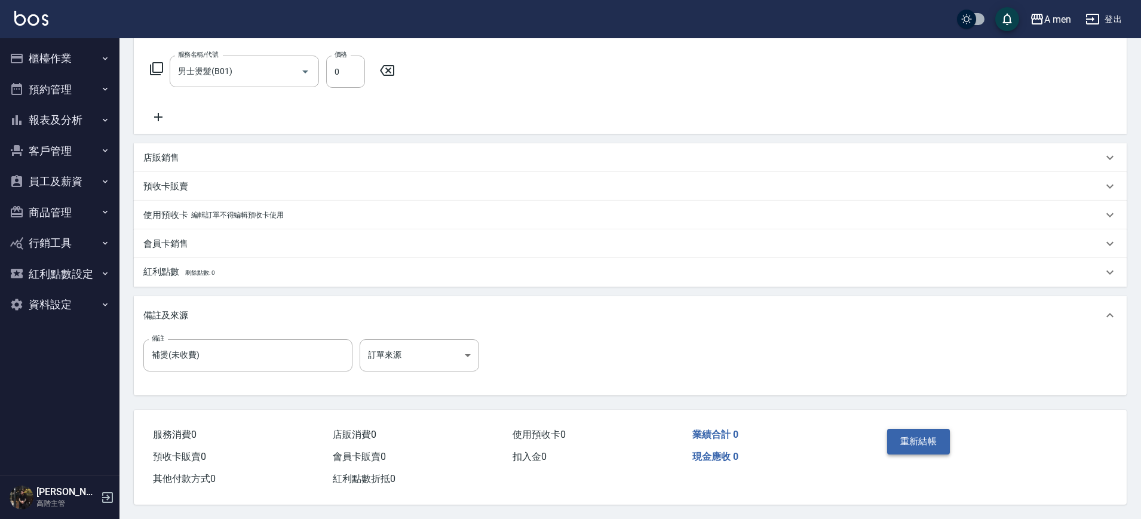
click at [925, 437] on button "重新結帳" at bounding box center [918, 441] width 63 height 25
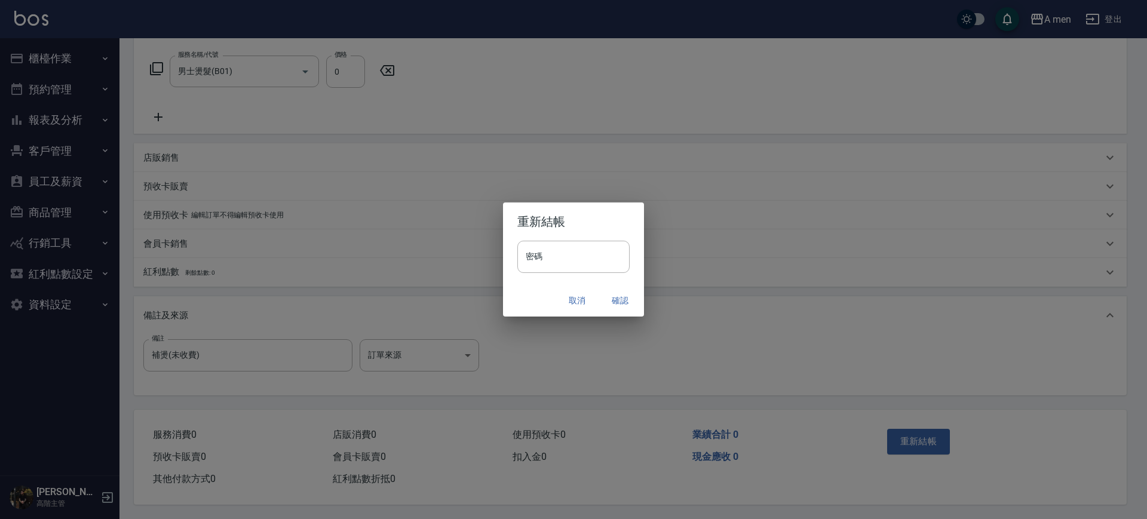
click at [581, 299] on button "取消" at bounding box center [577, 301] width 38 height 22
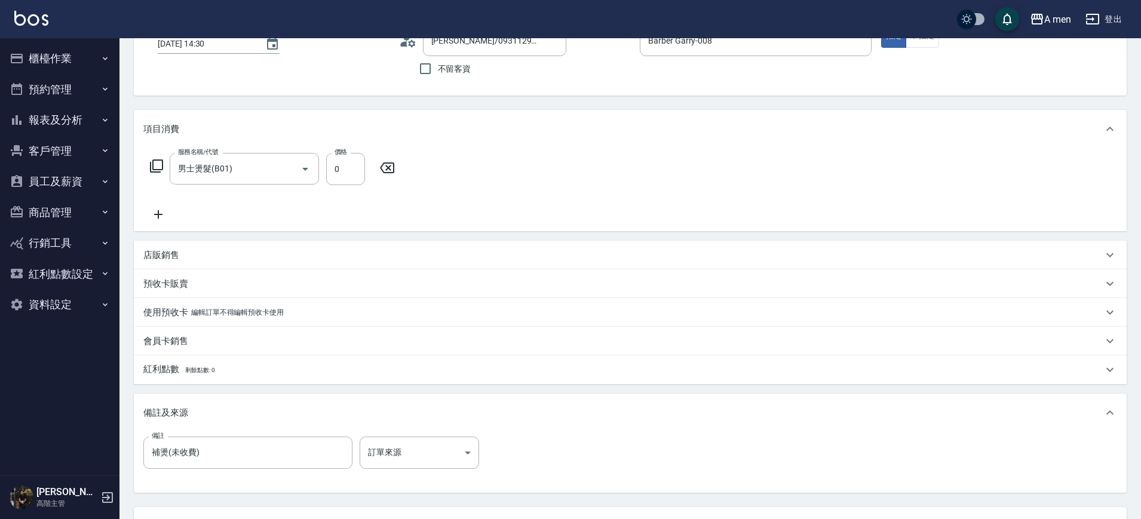
scroll to position [0, 0]
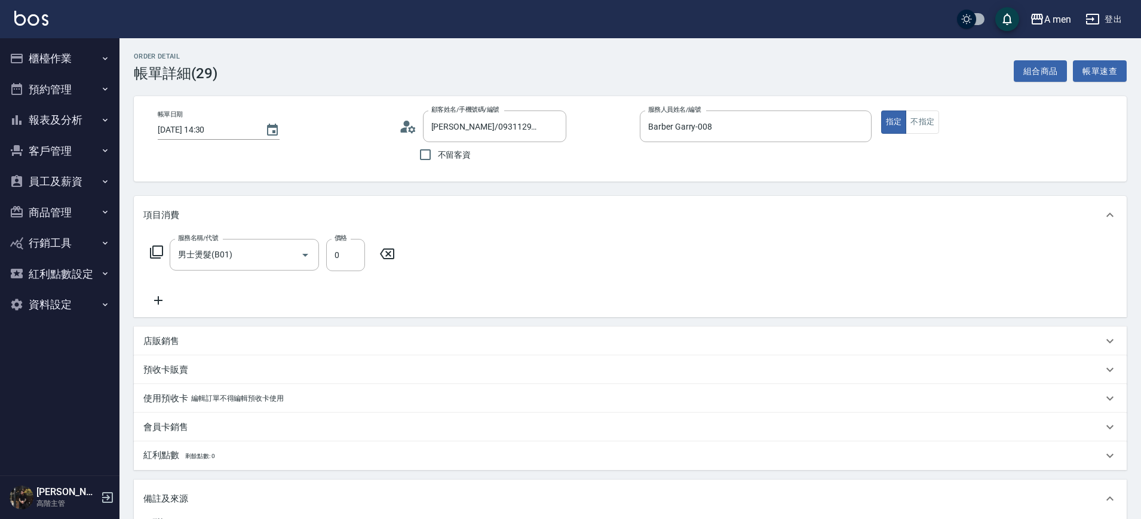
click at [43, 81] on button "預約管理" at bounding box center [60, 89] width 110 height 31
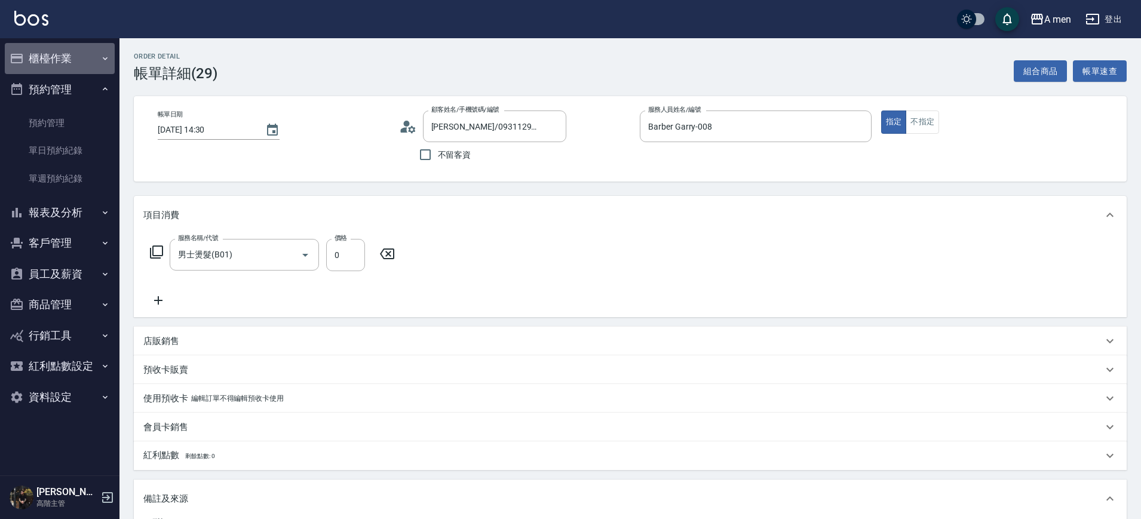
click at [84, 65] on button "櫃檯作業" at bounding box center [60, 58] width 110 height 31
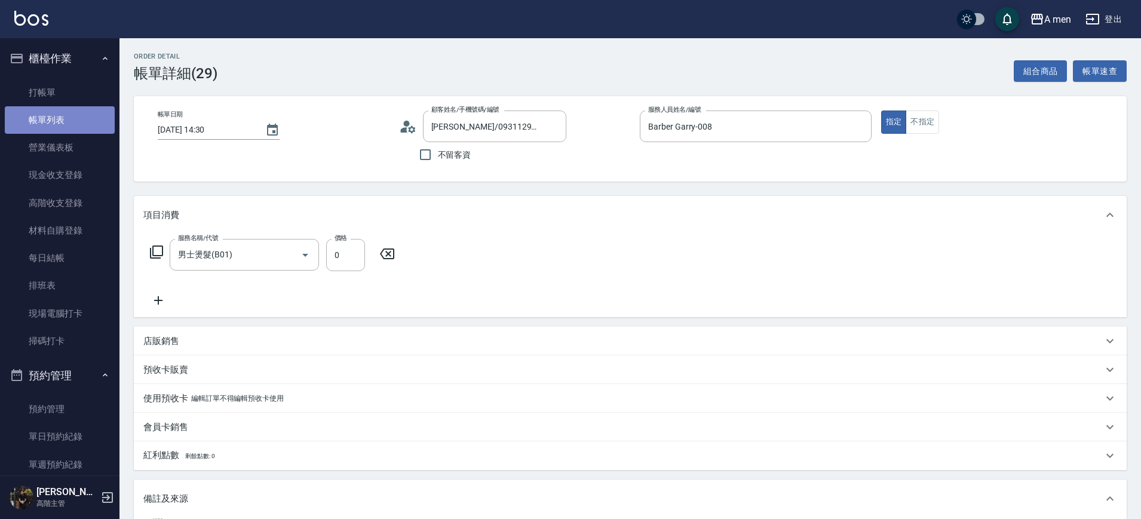
click at [84, 108] on link "帳單列表" at bounding box center [60, 119] width 110 height 27
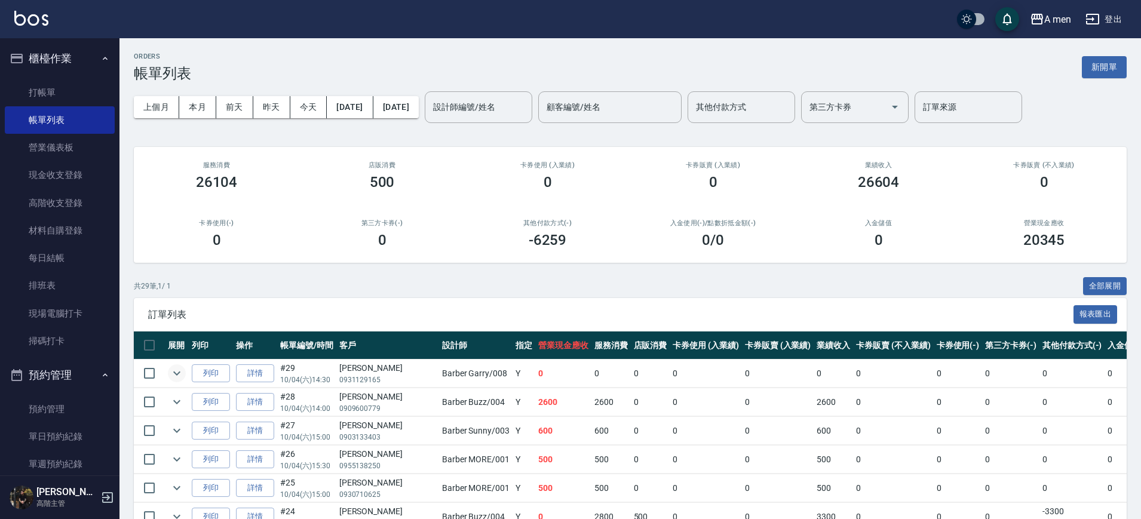
click at [173, 373] on icon "expand row" at bounding box center [177, 373] width 14 height 14
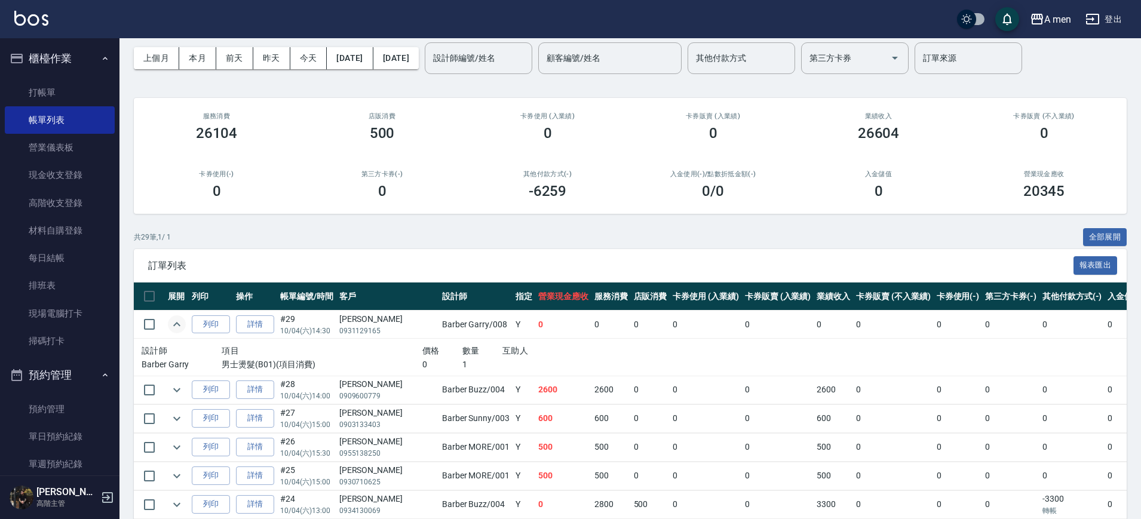
scroll to position [75, 0]
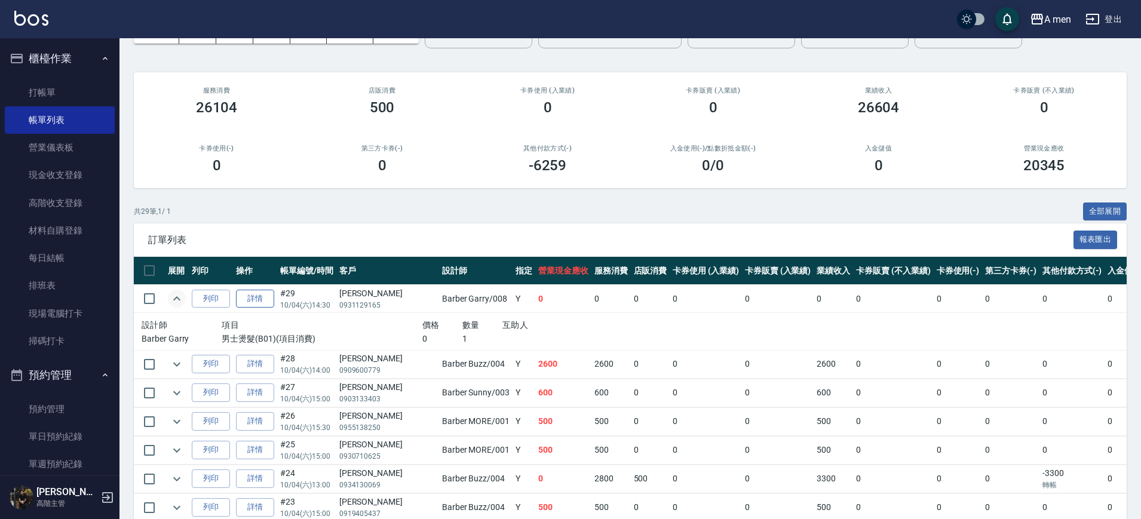
click at [262, 296] on link "詳情" at bounding box center [255, 299] width 38 height 19
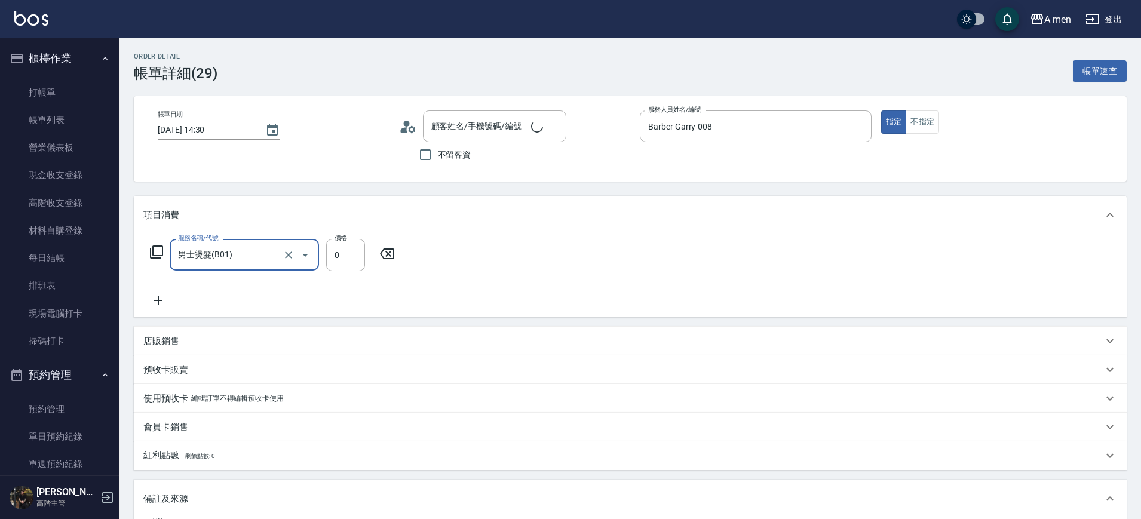
type input "曾靖渝/0931129165/null"
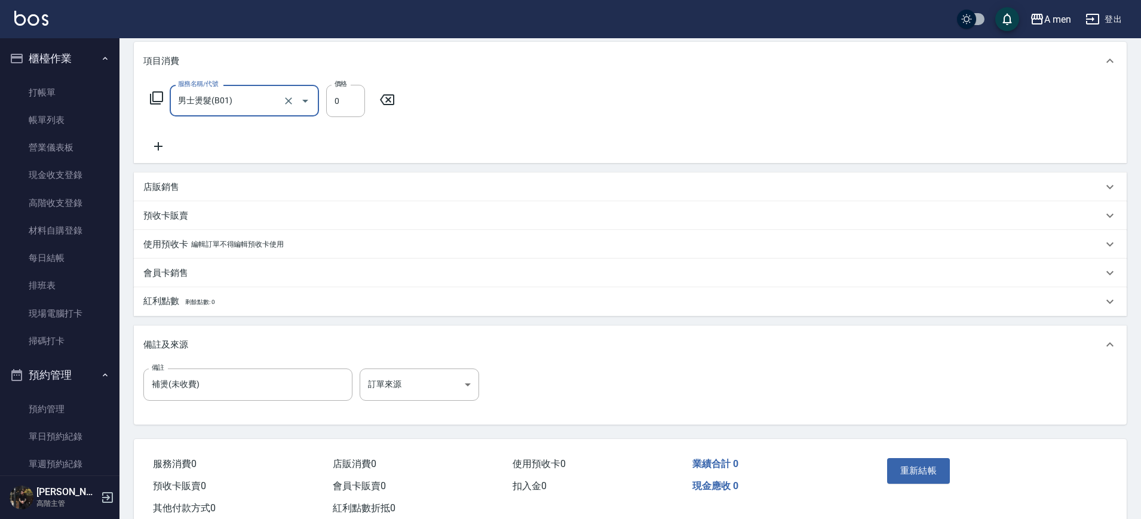
scroll to position [189, 0]
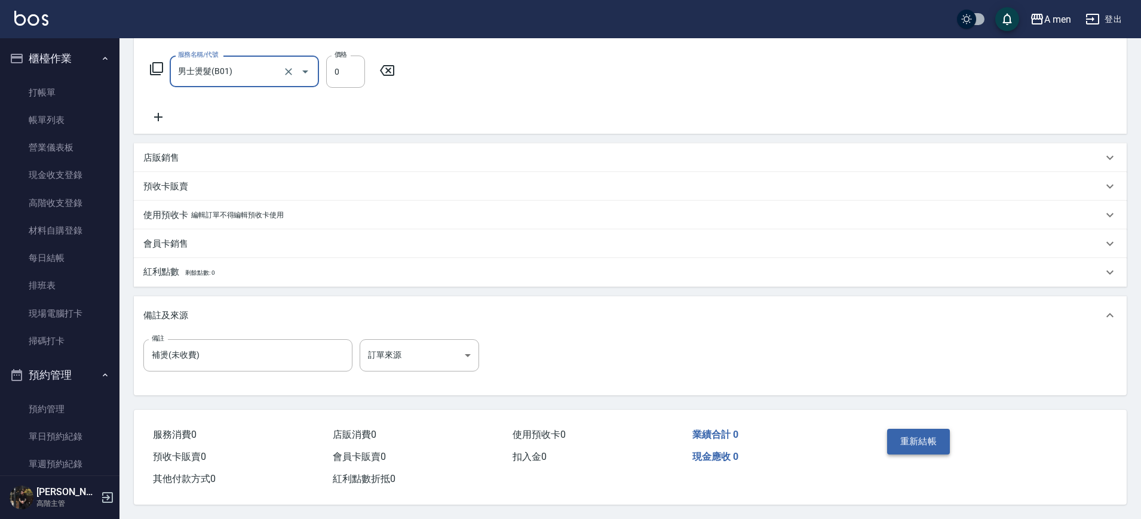
click at [906, 429] on button "重新結帳" at bounding box center [918, 441] width 63 height 25
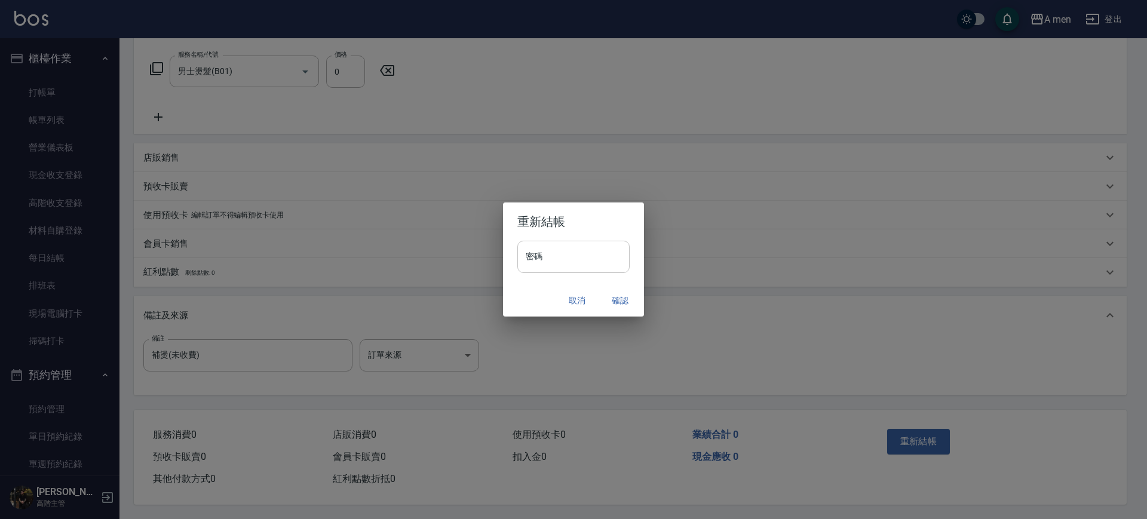
click at [570, 241] on input "密碼" at bounding box center [573, 257] width 112 height 32
type input "*"
click at [577, 303] on button "取消" at bounding box center [577, 301] width 38 height 22
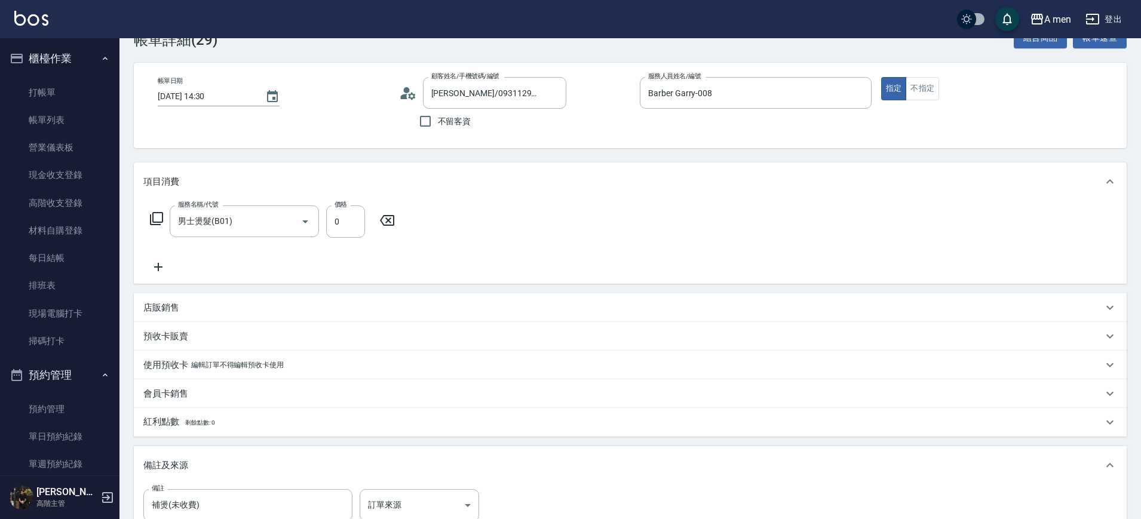
scroll to position [0, 0]
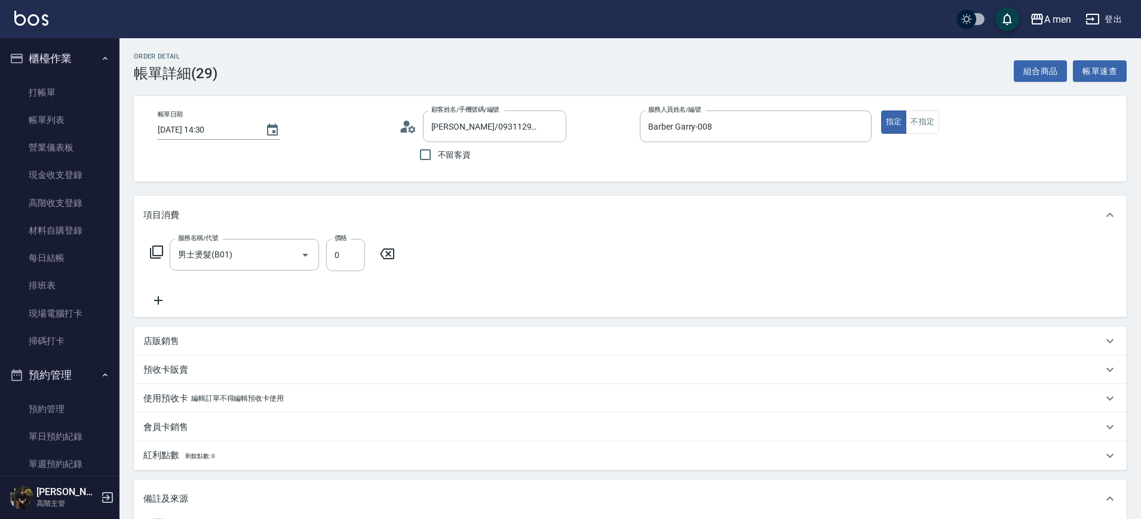
drag, startPoint x: 41, startPoint y: 128, endPoint x: 294, endPoint y: 177, distance: 257.8
click at [41, 128] on link "帳單列表" at bounding box center [60, 119] width 110 height 27
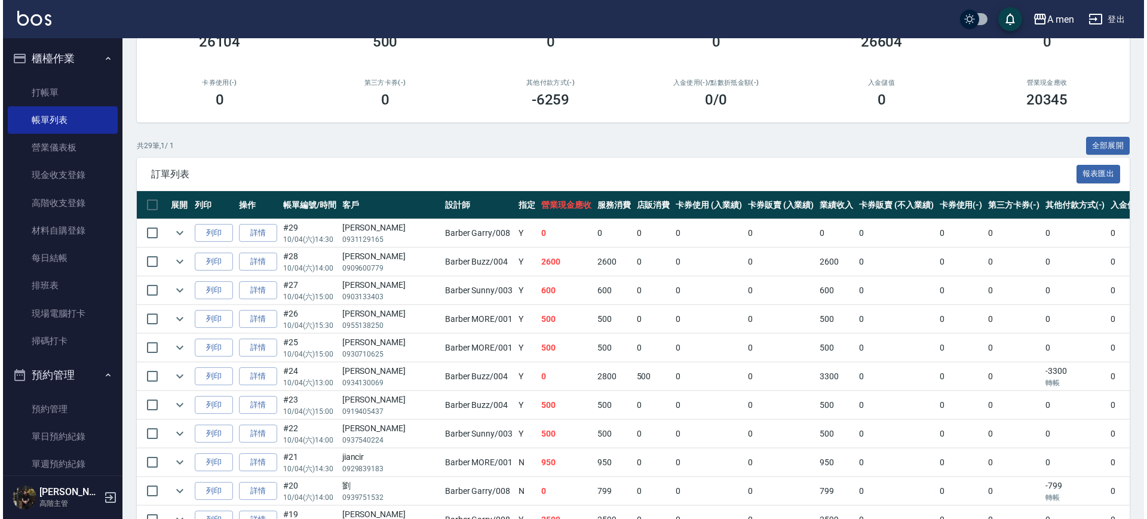
scroll to position [149, 0]
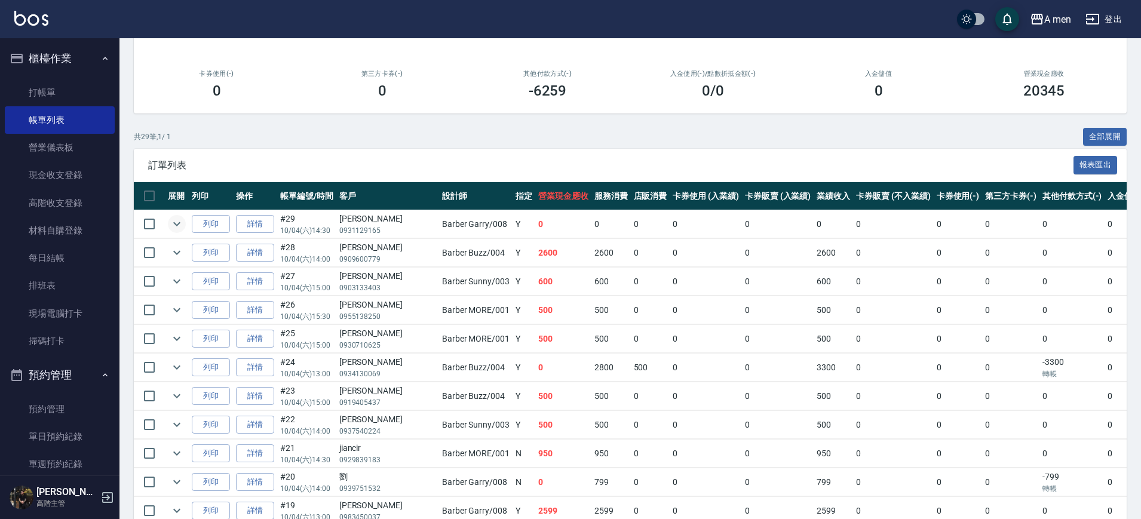
click at [180, 224] on icon "expand row" at bounding box center [177, 224] width 14 height 14
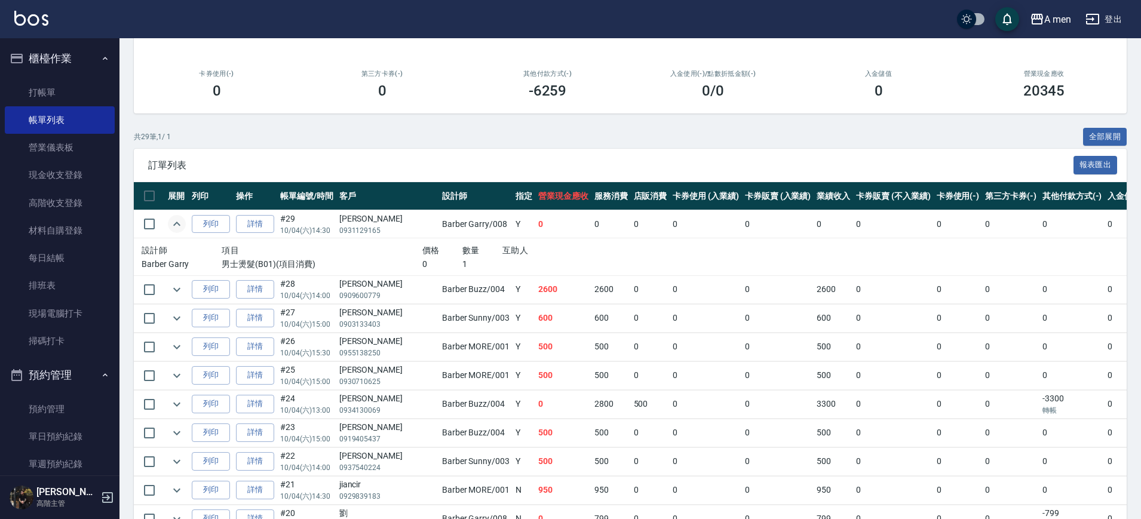
click at [191, 223] on td "列印" at bounding box center [211, 224] width 44 height 28
click at [173, 223] on icon "expand row" at bounding box center [177, 224] width 14 height 14
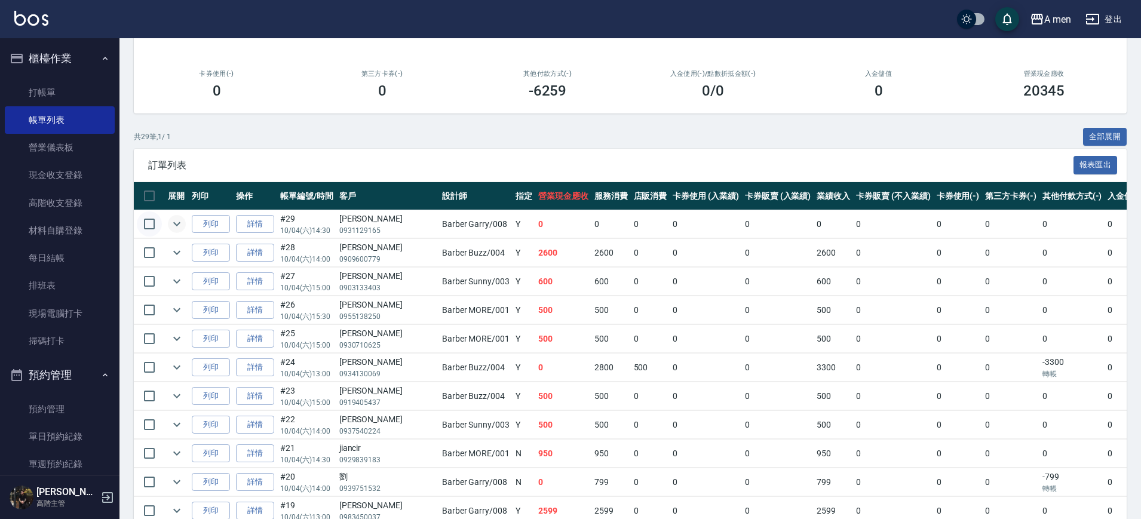
click at [145, 224] on input "checkbox" at bounding box center [149, 223] width 25 height 25
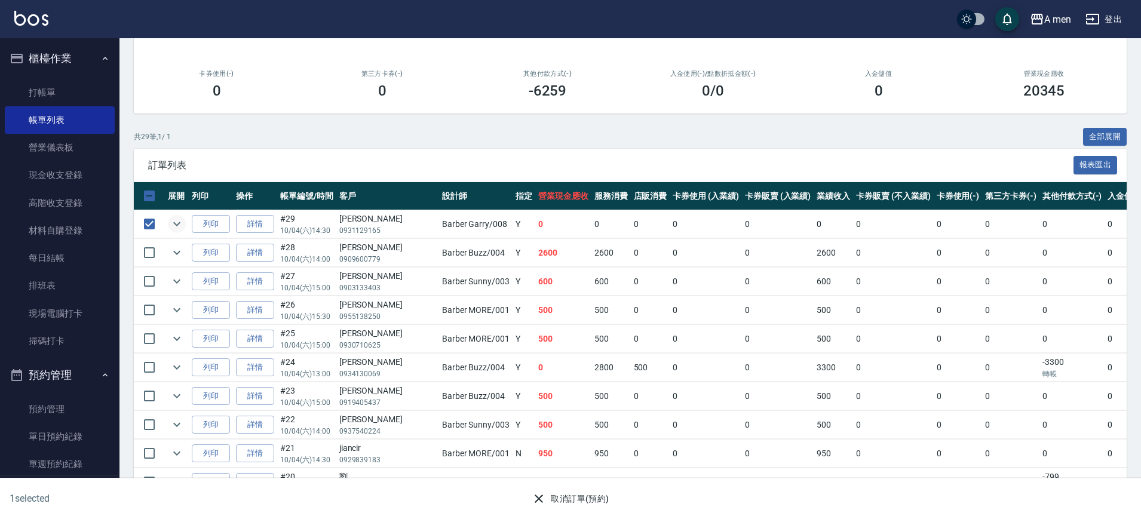
click at [551, 501] on button "取消訂單(預約)" at bounding box center [570, 499] width 87 height 22
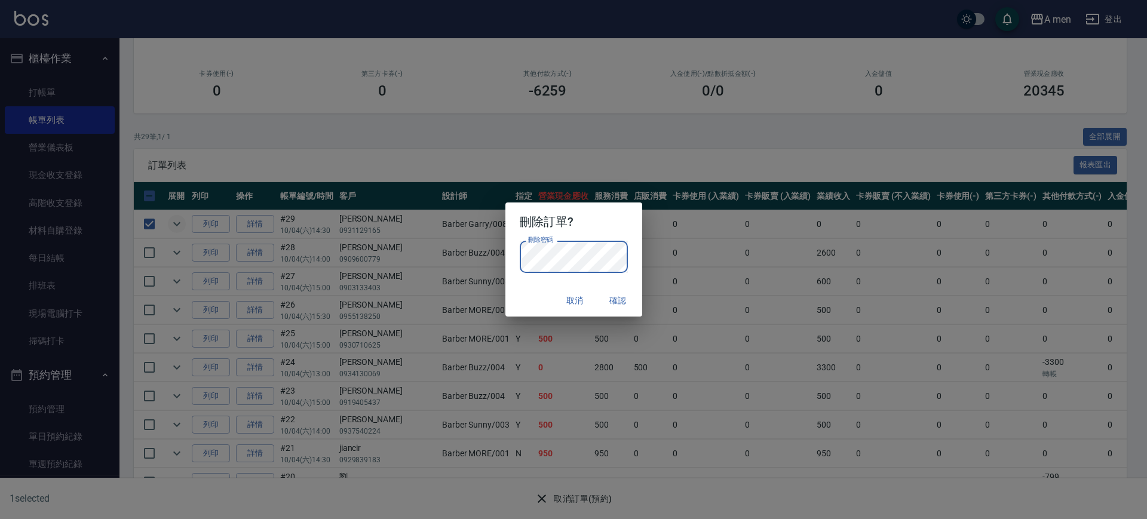
click at [538, 287] on div "取消 確認" at bounding box center [573, 301] width 137 height 32
click at [613, 294] on button "確認" at bounding box center [618, 301] width 38 height 22
checkbox input "false"
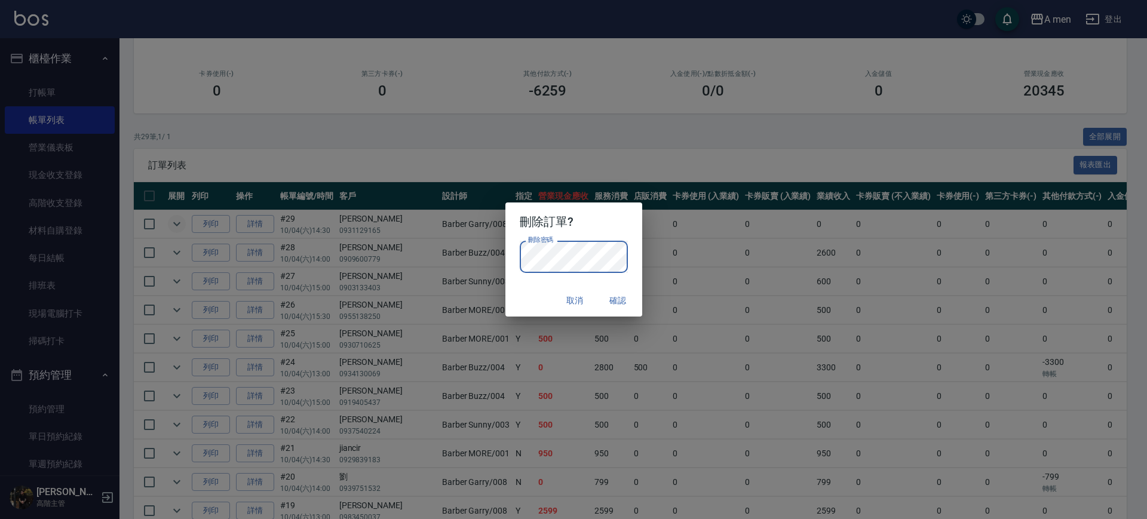
click at [546, 297] on div "取消 確認" at bounding box center [573, 301] width 137 height 32
click at [622, 300] on button "確認" at bounding box center [618, 301] width 38 height 22
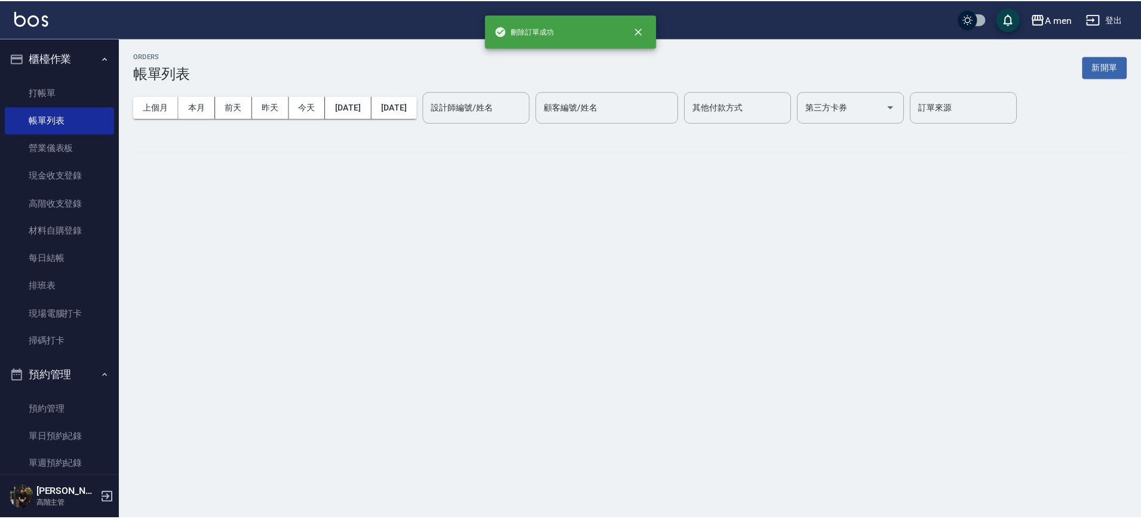
scroll to position [0, 0]
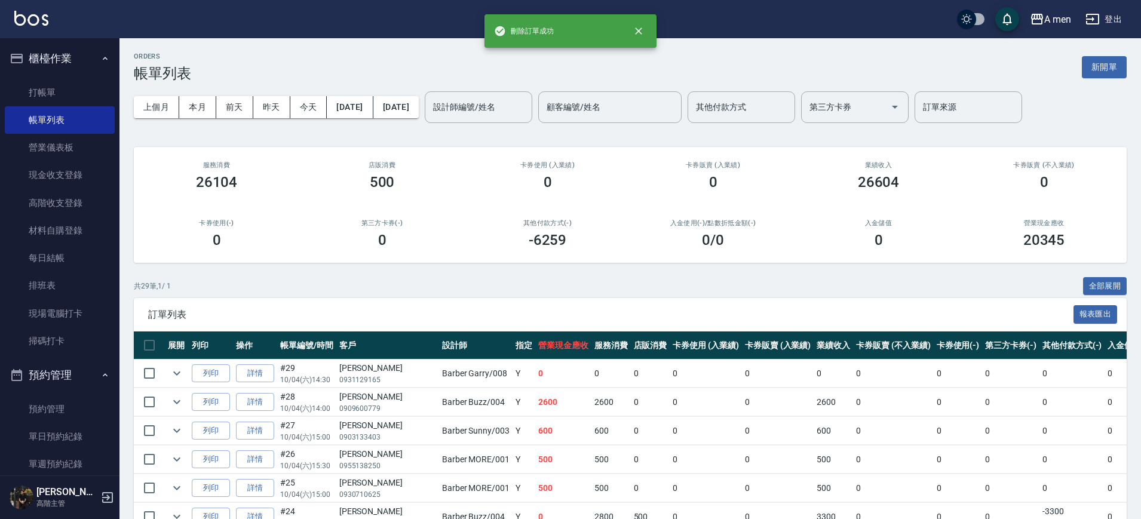
drag, startPoint x: 536, startPoint y: 265, endPoint x: 534, endPoint y: 253, distance: 12.2
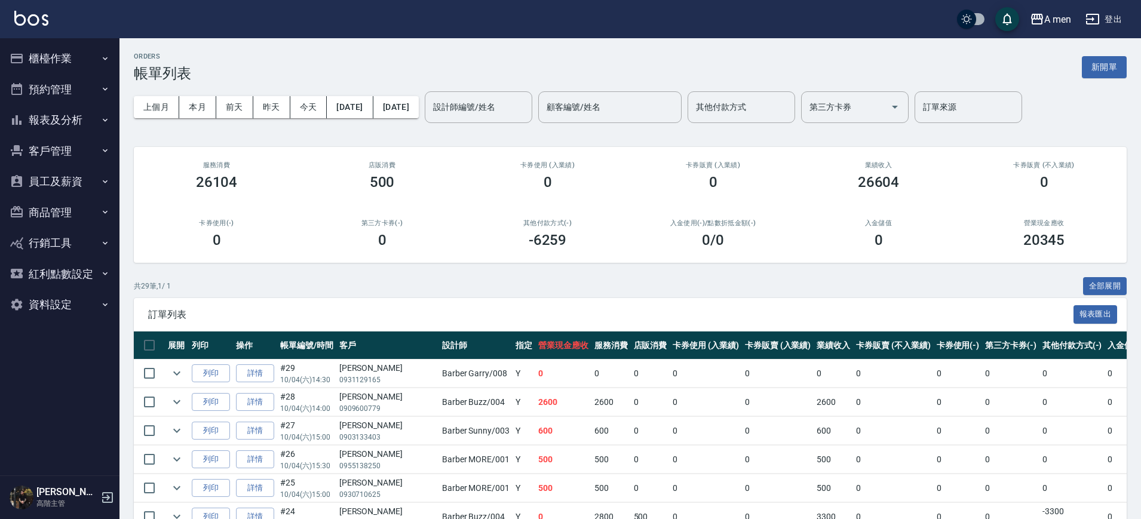
drag, startPoint x: 774, startPoint y: 264, endPoint x: 746, endPoint y: 224, distance: 48.9
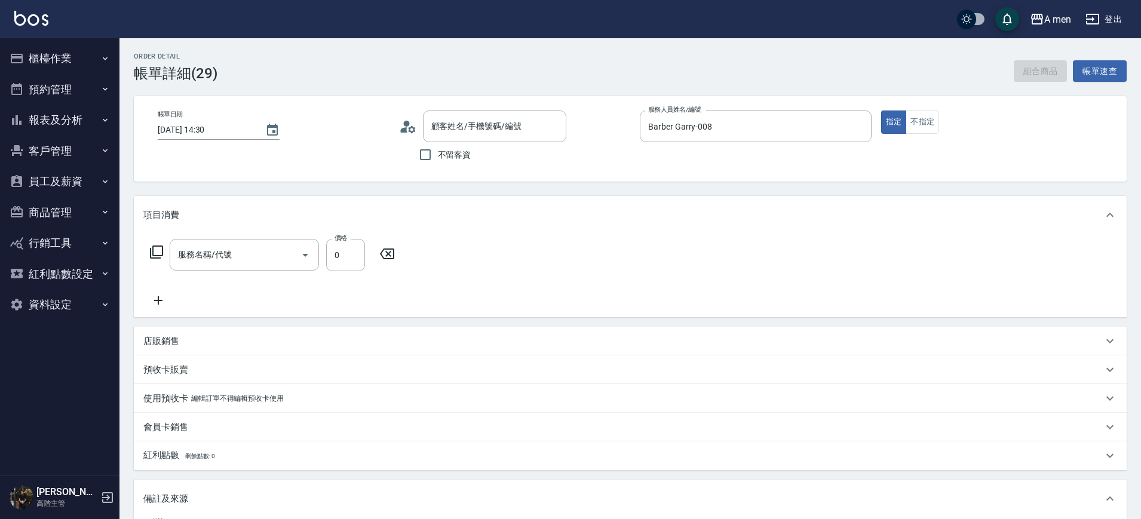
type input "[DATE] 14:30"
type input "Barber Garry-008"
type input "補燙(未收費)"
type input "男士燙髮(B01)"
type input "[PERSON_NAME]/0931129165/null"
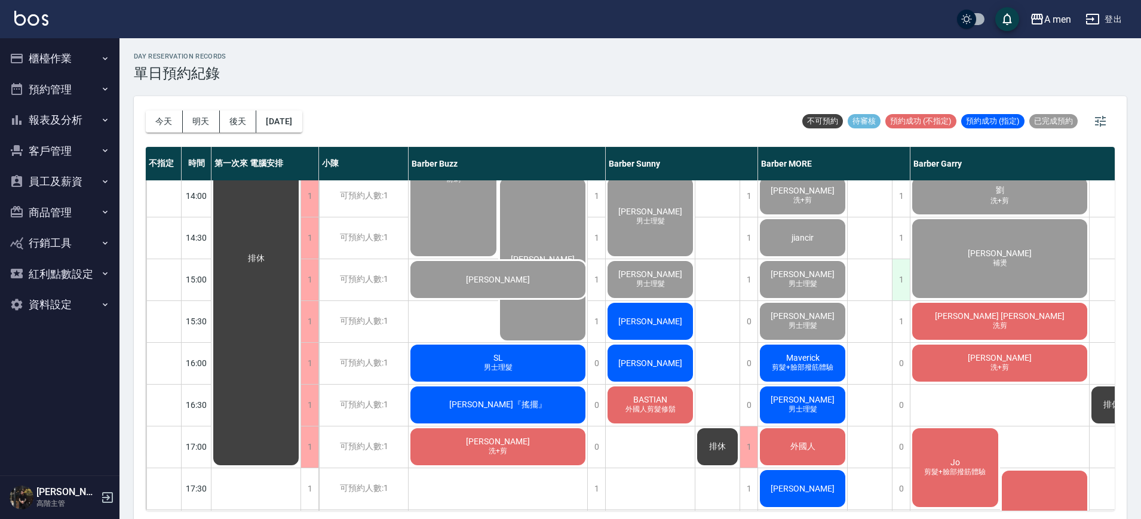
scroll to position [224, 0]
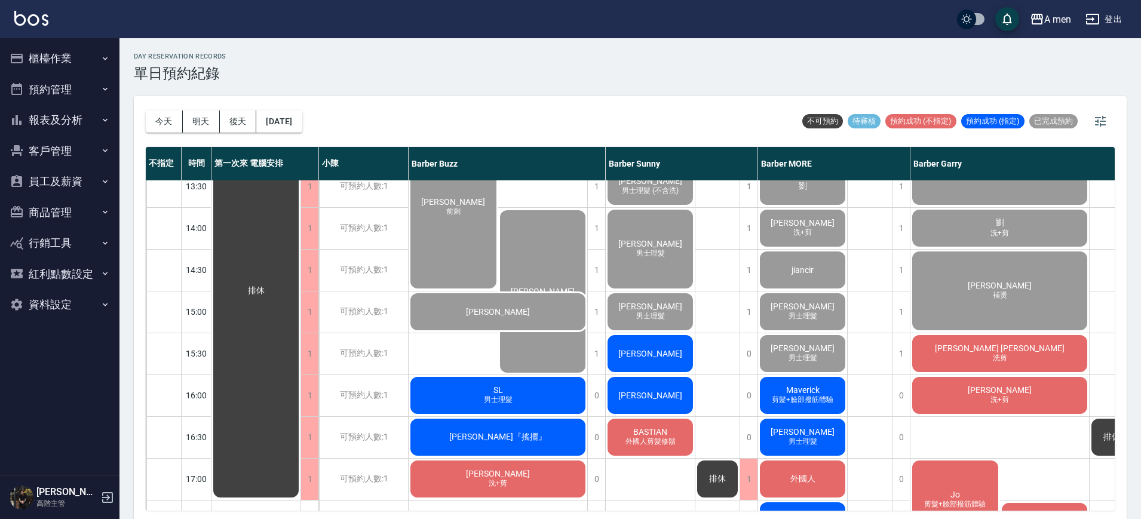
click at [542, 399] on div "SL 男士理髮" at bounding box center [498, 395] width 179 height 41
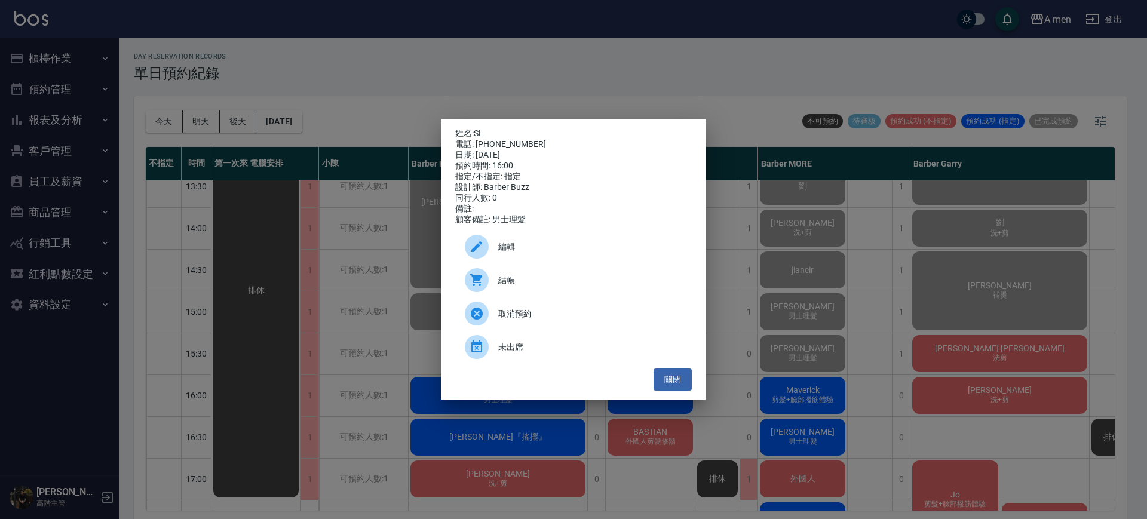
click at [536, 287] on span "結帳" at bounding box center [590, 280] width 184 height 13
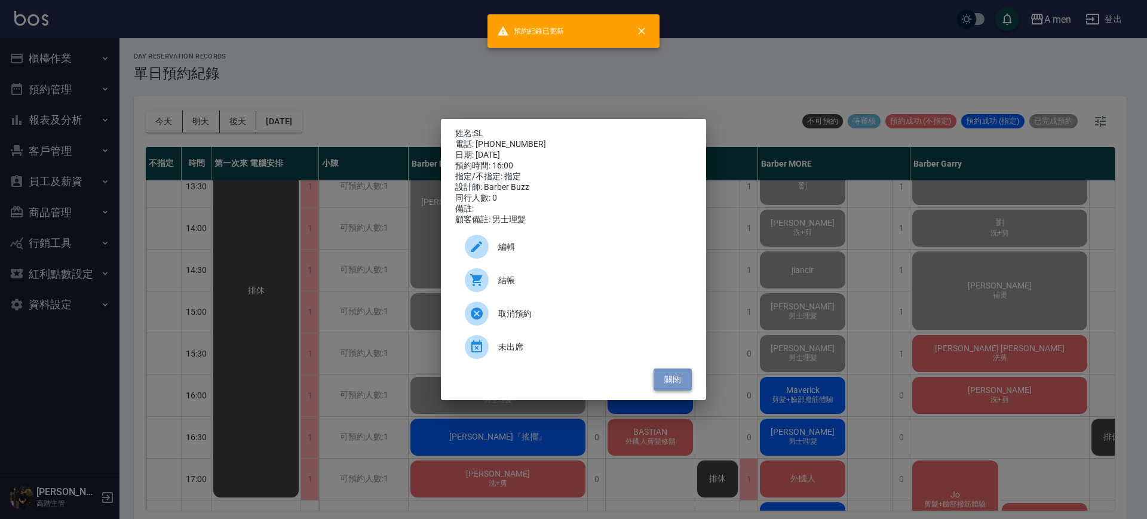
click at [668, 390] on button "關閉" at bounding box center [672, 380] width 38 height 22
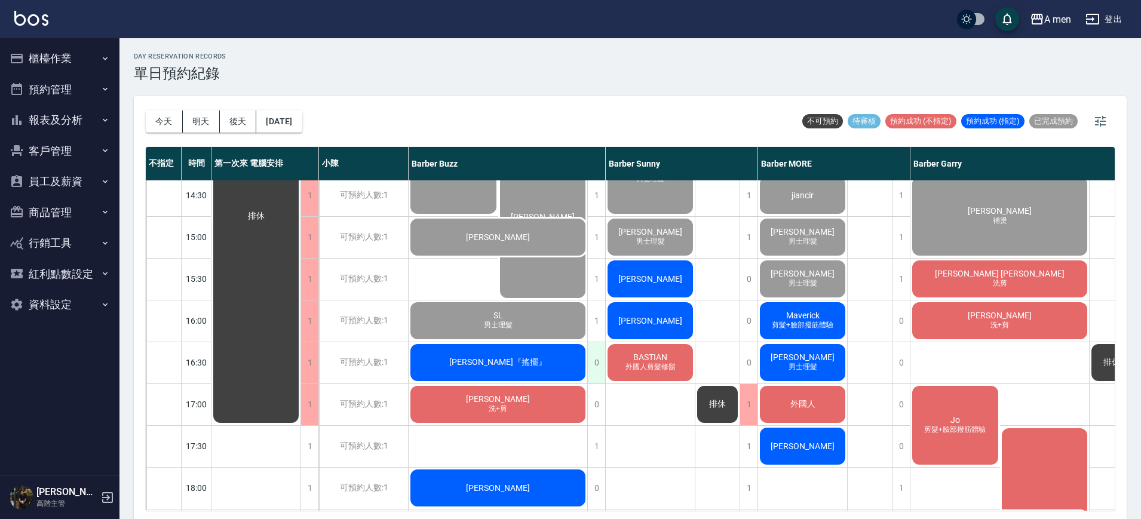
scroll to position [373, 0]
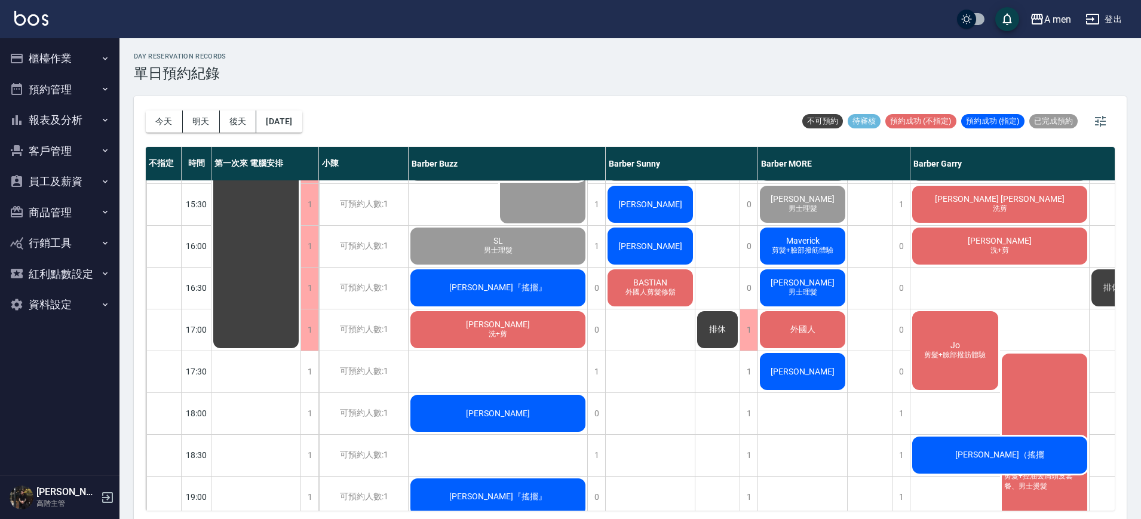
click at [534, 331] on div "孫科恩 洗+剪" at bounding box center [498, 329] width 179 height 41
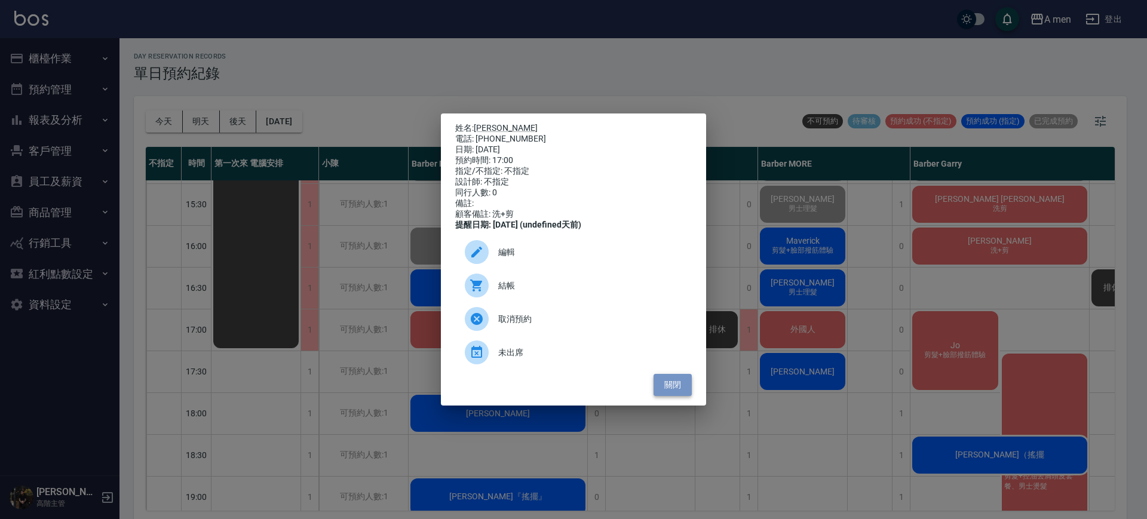
click at [678, 393] on button "關閉" at bounding box center [672, 385] width 38 height 22
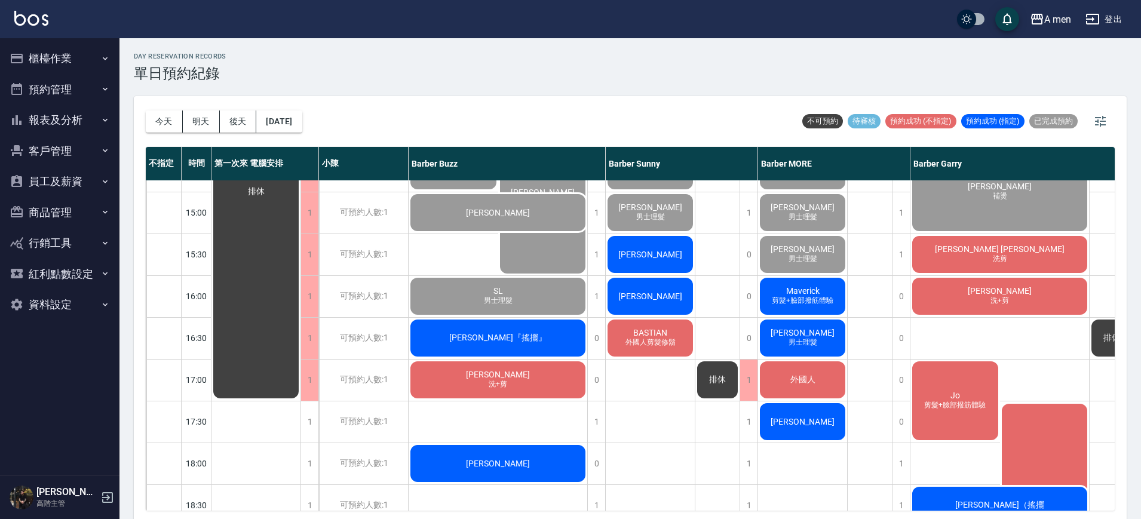
scroll to position [299, 0]
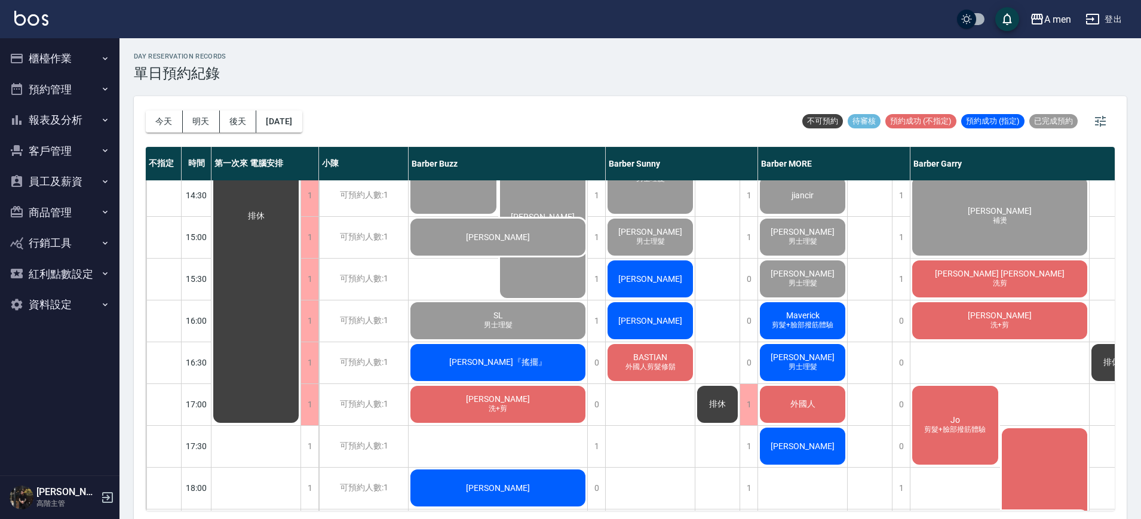
click at [643, 274] on span "林鈺晟" at bounding box center [650, 279] width 69 height 10
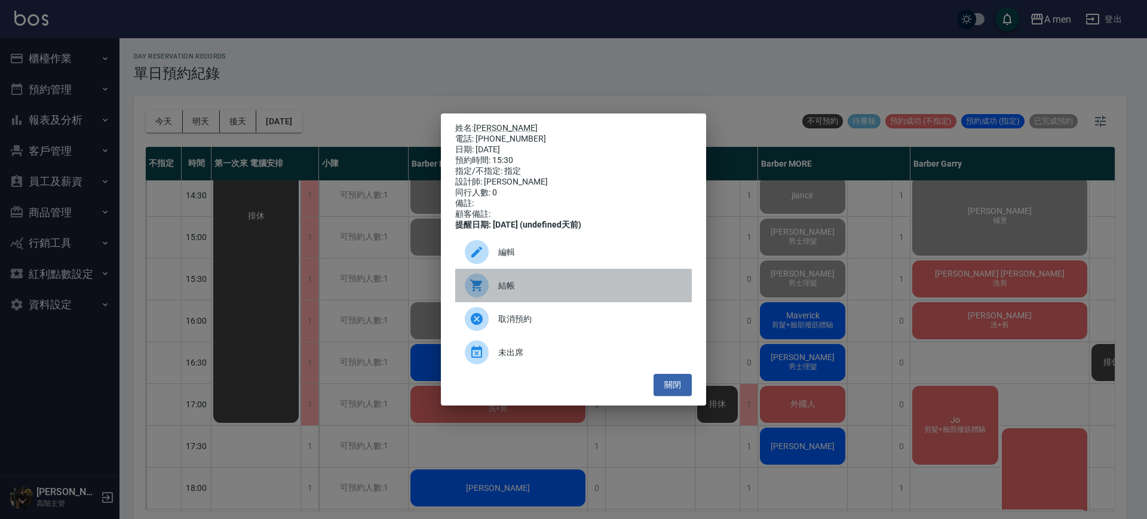
click at [550, 287] on span "結帳" at bounding box center [590, 286] width 184 height 13
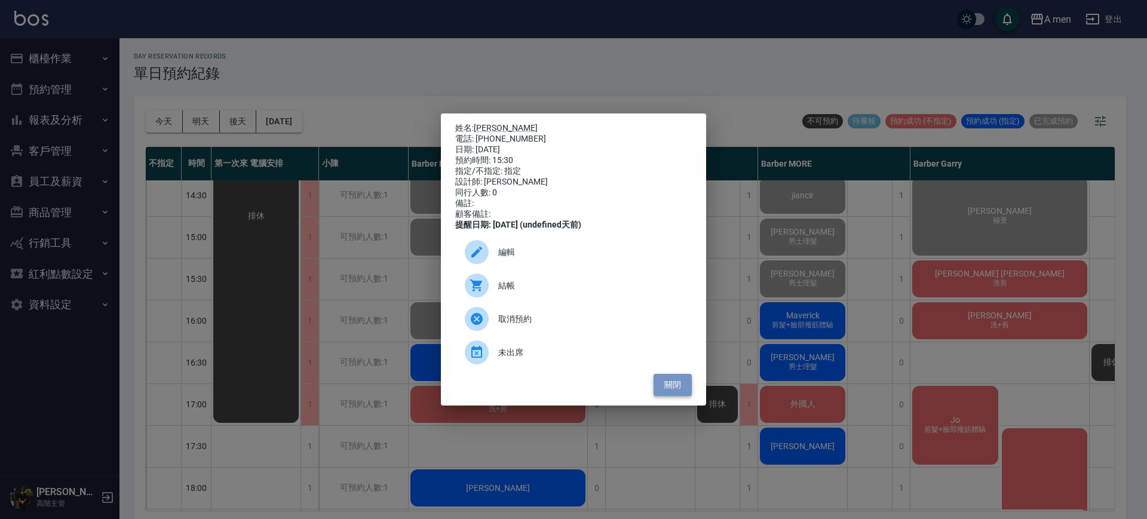
click at [687, 392] on button "關閉" at bounding box center [672, 385] width 38 height 22
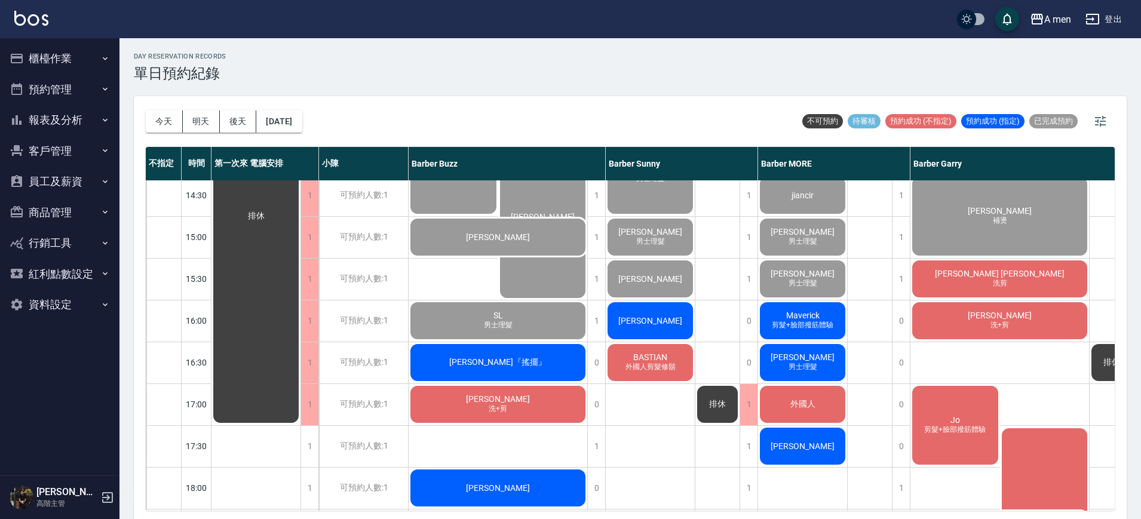
click at [837, 312] on div "Maverick 剪髮+臉部撥筋體驗" at bounding box center [802, 320] width 89 height 41
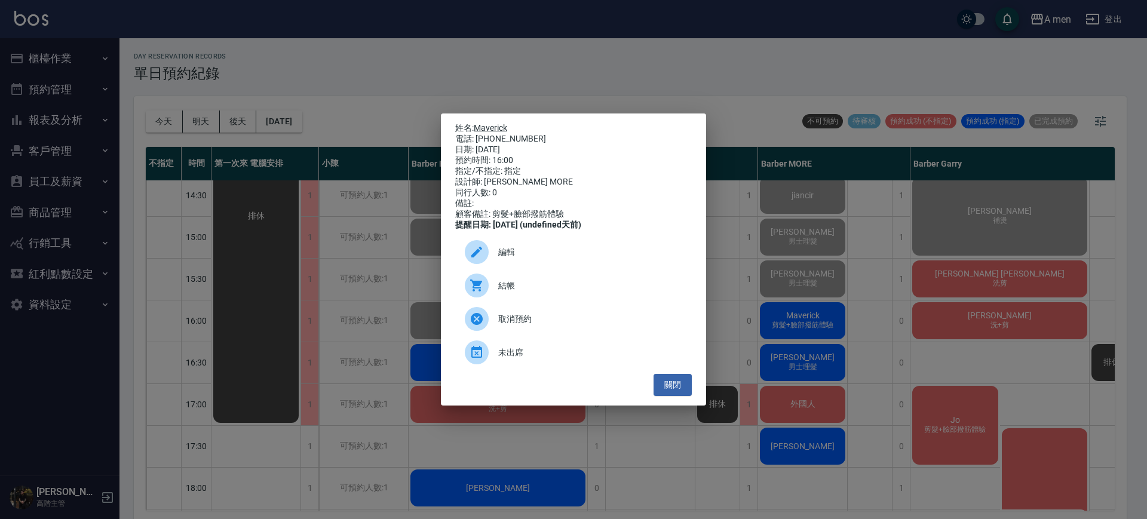
click at [631, 292] on span "結帳" at bounding box center [590, 286] width 184 height 13
click at [687, 388] on button "關閉" at bounding box center [672, 385] width 38 height 22
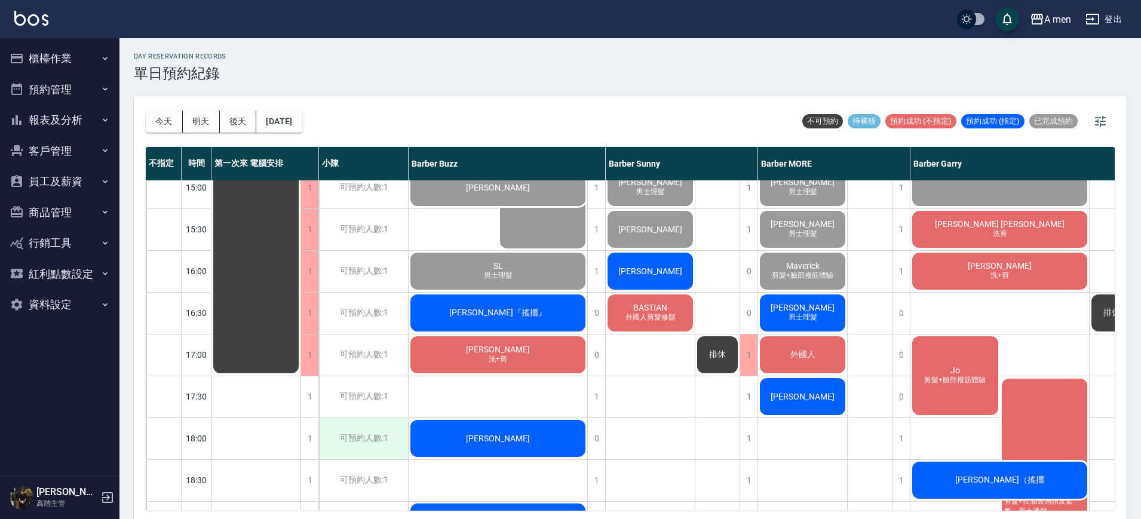
scroll to position [371, 0]
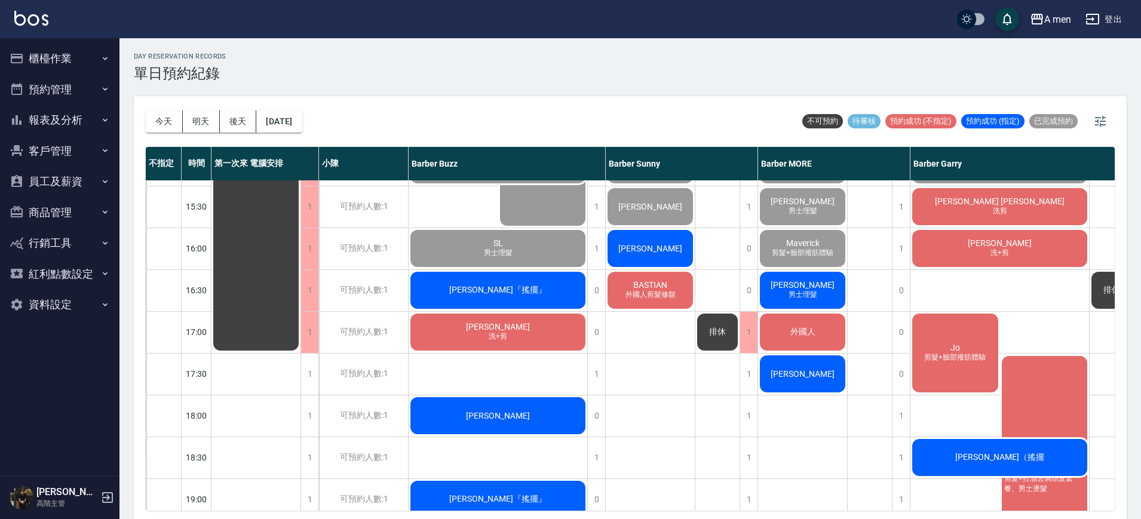
click at [970, 345] on div "Jo 剪髮+臉部撥筋體驗" at bounding box center [955, 353] width 90 height 82
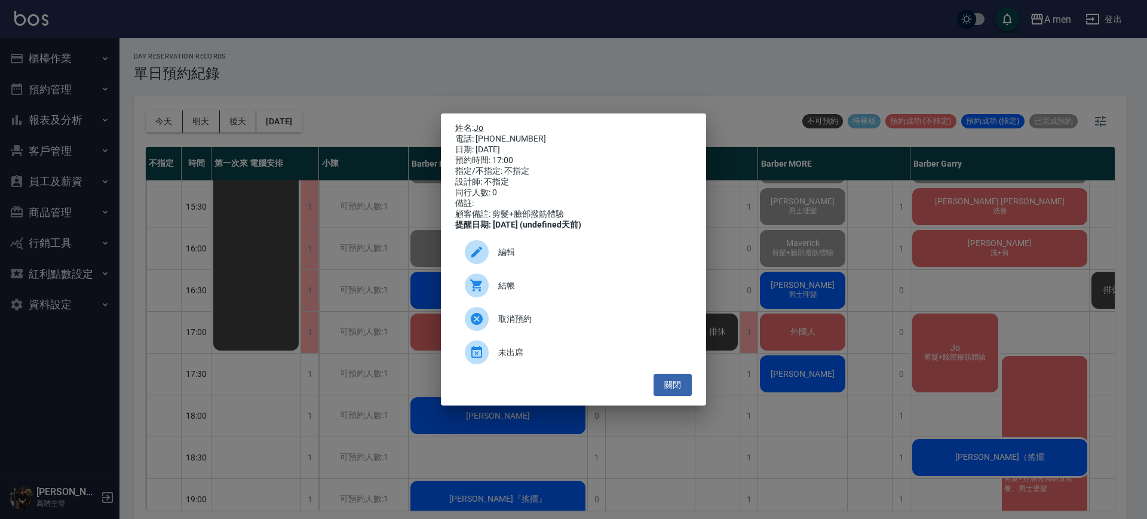
click at [765, 367] on div "姓名: Jo 電話: 0917526483 日期: 2025/10/04 預約時間: 17:00 指定/不指定: 不指定 設計師: 不指定 同行人數: 0 備…" at bounding box center [573, 259] width 1147 height 519
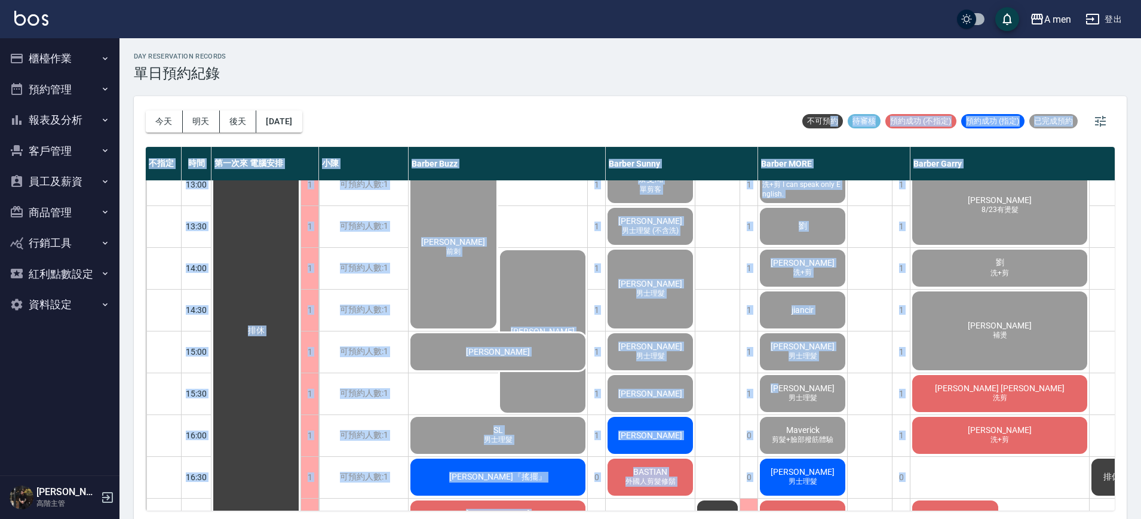
drag, startPoint x: 816, startPoint y: 170, endPoint x: 839, endPoint y: 125, distance: 50.2
click at [836, 119] on div "今天 明天 後天 2025/10/04 不可預約 待審核 預約成功 (不指定) 預約成功 (指定) 已完成預約 不指定 時間 第一次來 電腦安排 小陳 Bar…" at bounding box center [630, 309] width 993 height 426
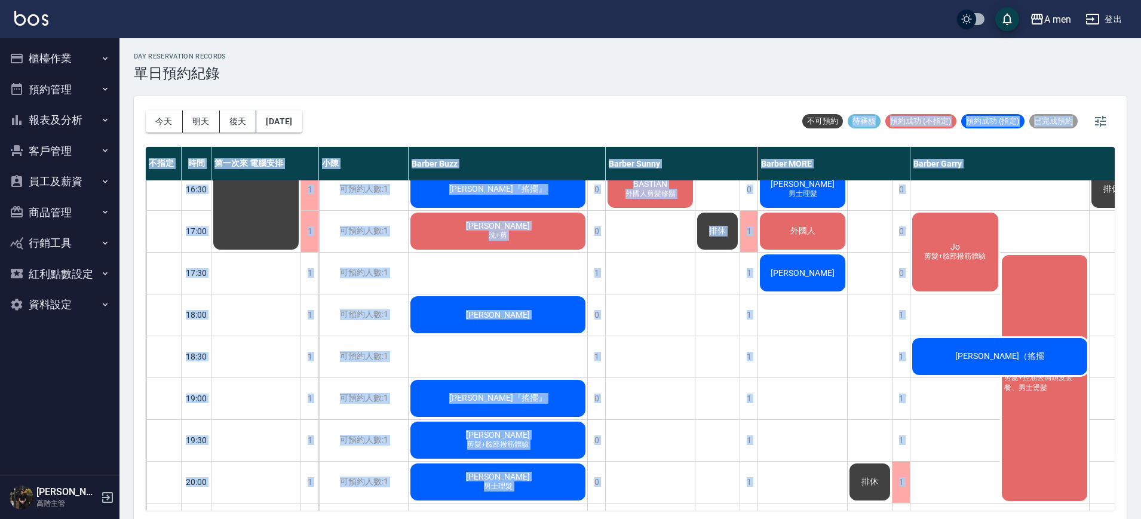
scroll to position [448, 0]
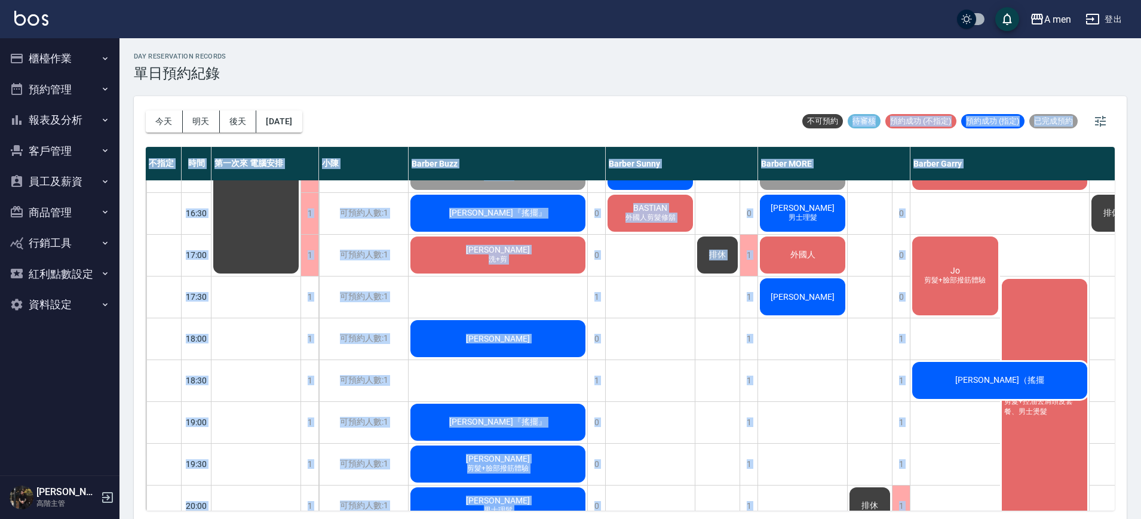
click at [828, 425] on div "GAO 剪髮+鬍子 李先生 郭晉倫 1280套餐 Ha 洗+剪 I can speak only English. 劉 龔書穎 洗+剪 jiancir 鄭宇辰…" at bounding box center [803, 254] width 90 height 1045
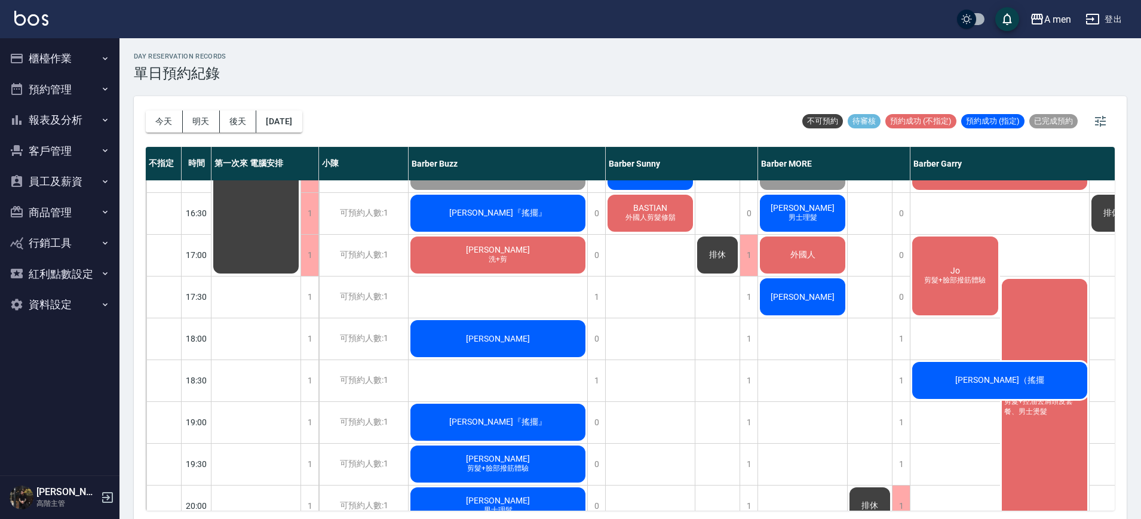
scroll to position [373, 0]
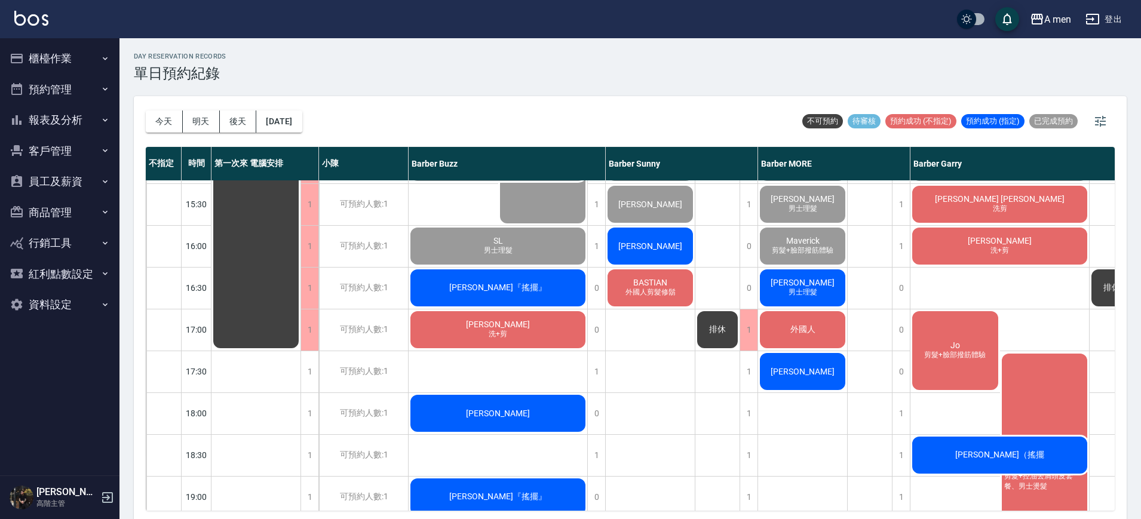
click at [1051, 302] on div "張禮皓 男士理髮 (不含洗) 藍士賢 剪髮+臉部撥筋體驗 趙士凱 史育誠 男士理髮 (不含洗) 劉又寧 8/23有燙髮 劉 洗+剪 曾靖渝 補燙 Charle…" at bounding box center [999, 329] width 179 height 1045
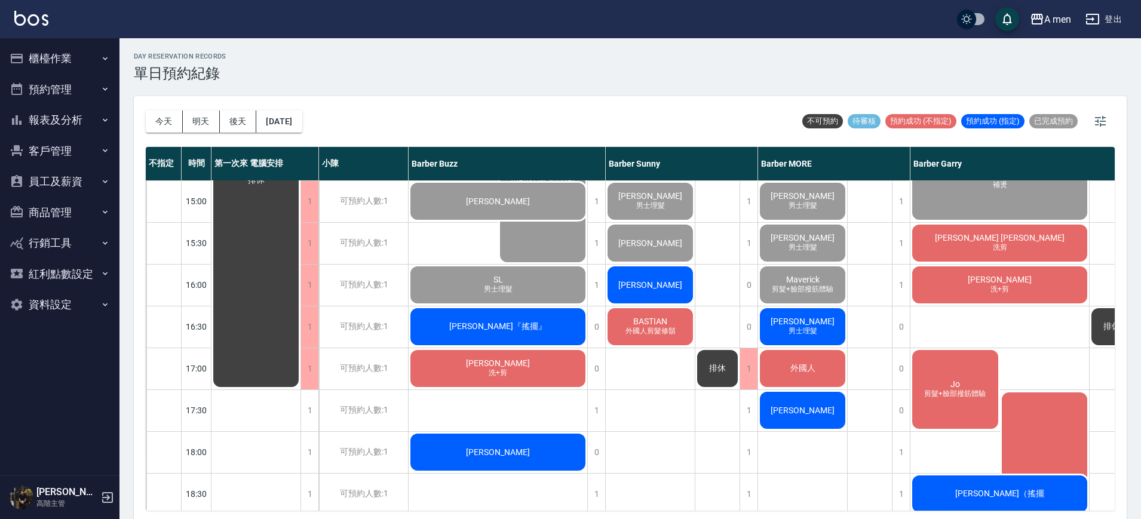
scroll to position [299, 0]
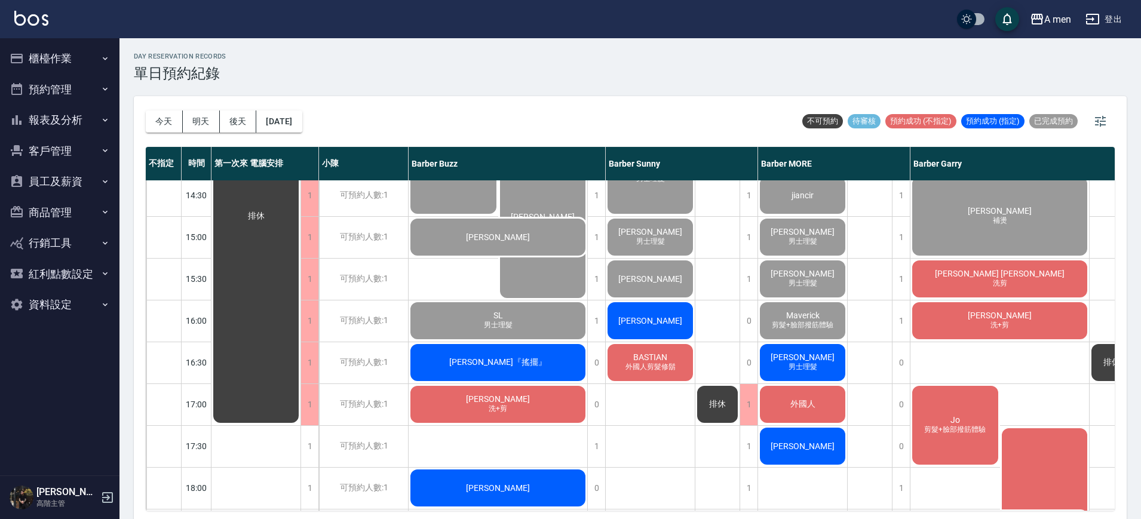
click at [1013, 277] on span "Charles Jones" at bounding box center [999, 274] width 134 height 10
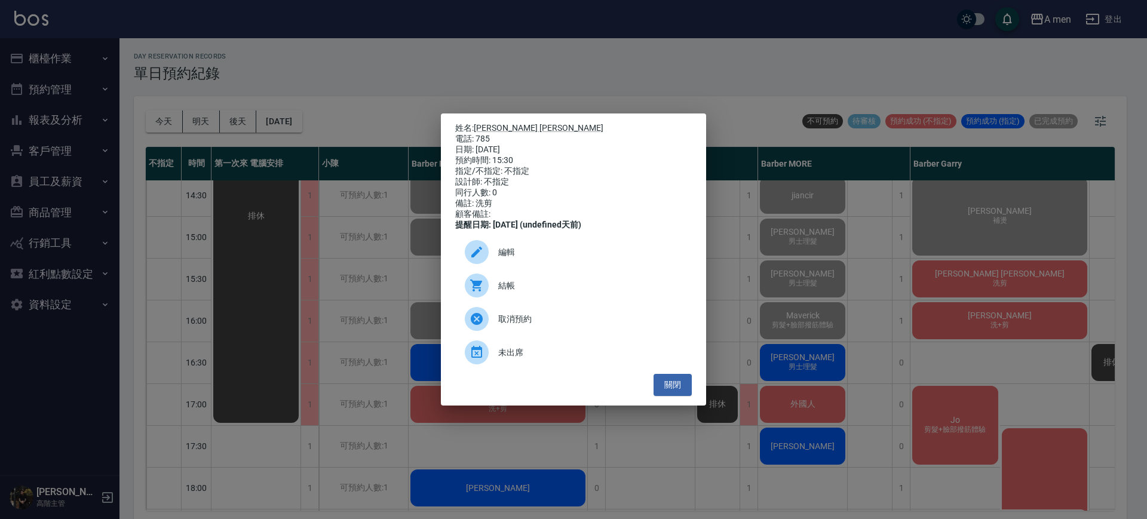
click at [572, 283] on div "結帳" at bounding box center [573, 285] width 237 height 33
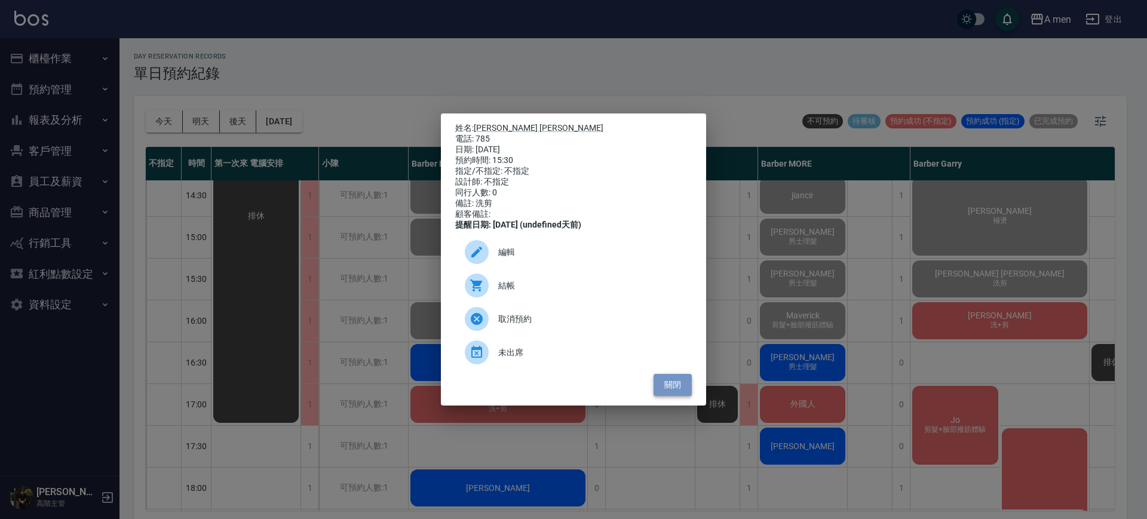
click at [684, 385] on button "關閉" at bounding box center [672, 385] width 38 height 22
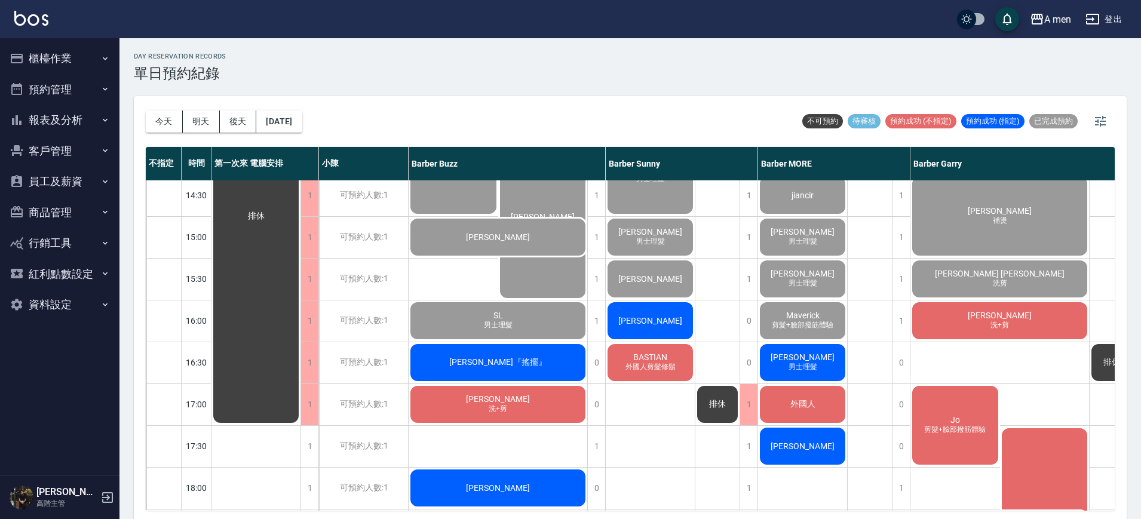
click at [969, 325] on div "劉威均 洗+剪" at bounding box center [999, 320] width 179 height 41
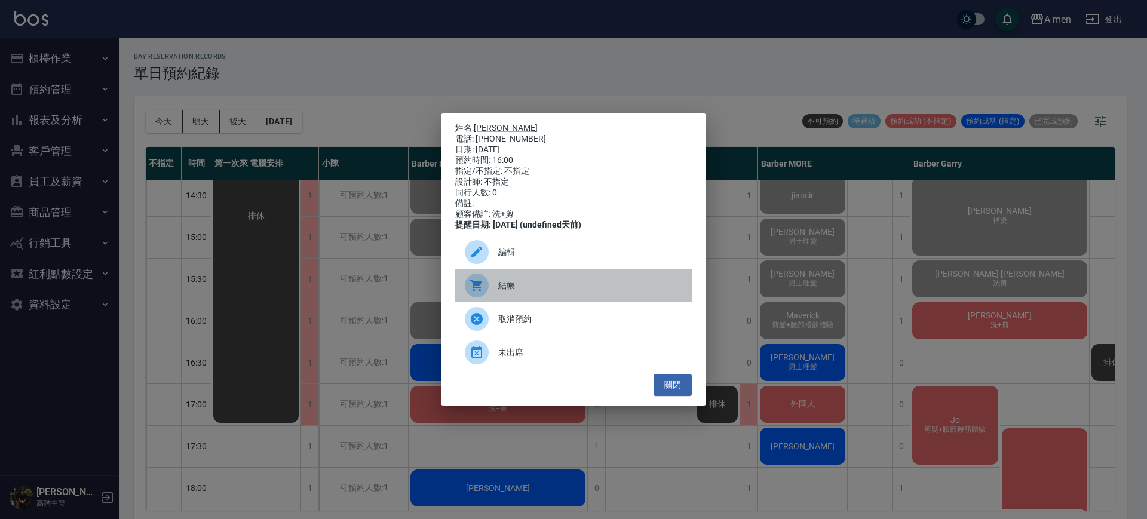
click at [584, 298] on div "結帳" at bounding box center [573, 285] width 237 height 33
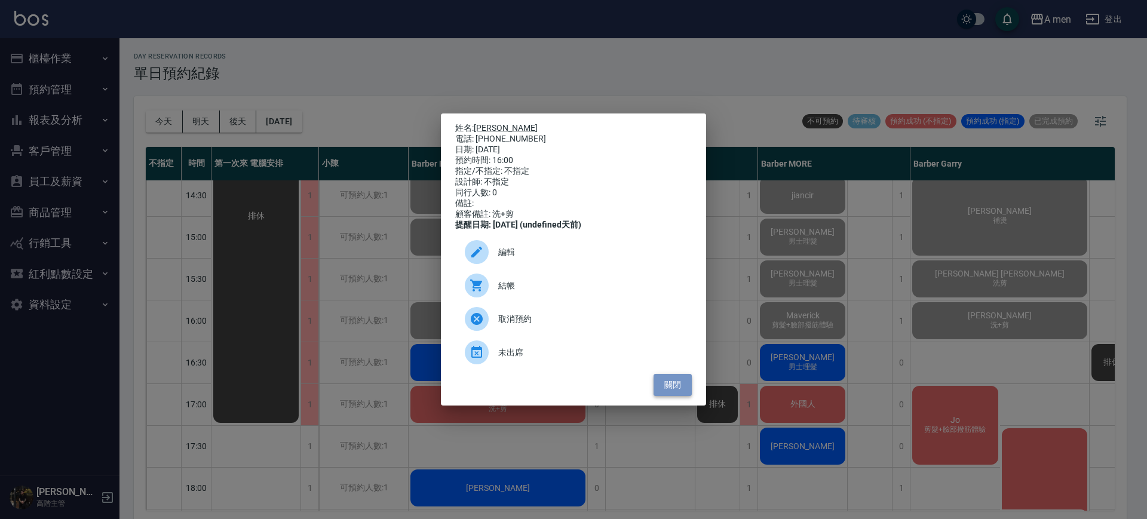
click at [673, 384] on button "關閉" at bounding box center [672, 385] width 38 height 22
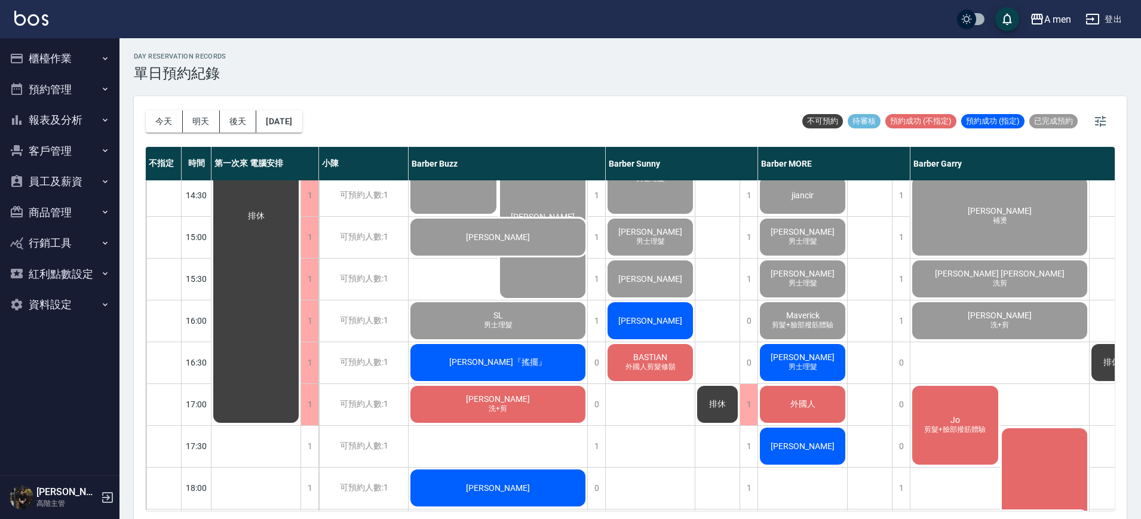
click at [701, 350] on div "排休" at bounding box center [717, 404] width 45 height 1045
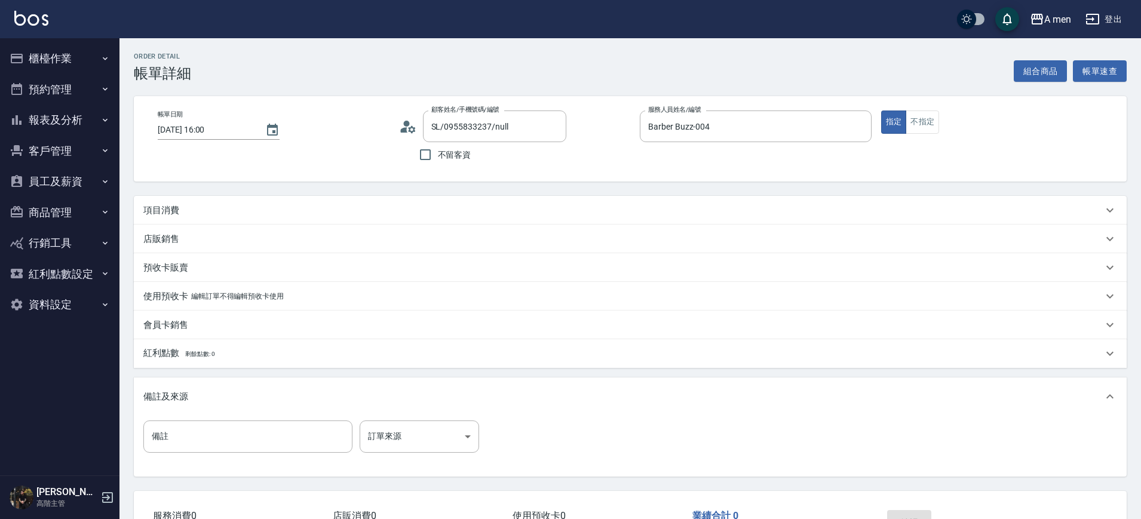
drag, startPoint x: 0, startPoint y: 0, endPoint x: 457, endPoint y: 201, distance: 499.8
click at [457, 201] on div "項目消費" at bounding box center [630, 210] width 993 height 29
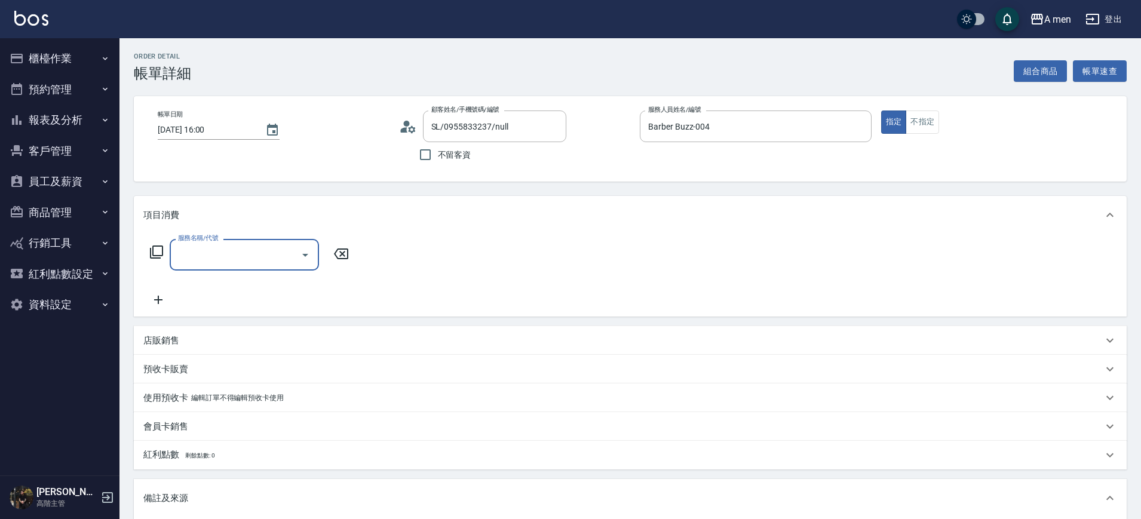
click at [271, 242] on div "服務名稱/代號" at bounding box center [244, 255] width 149 height 32
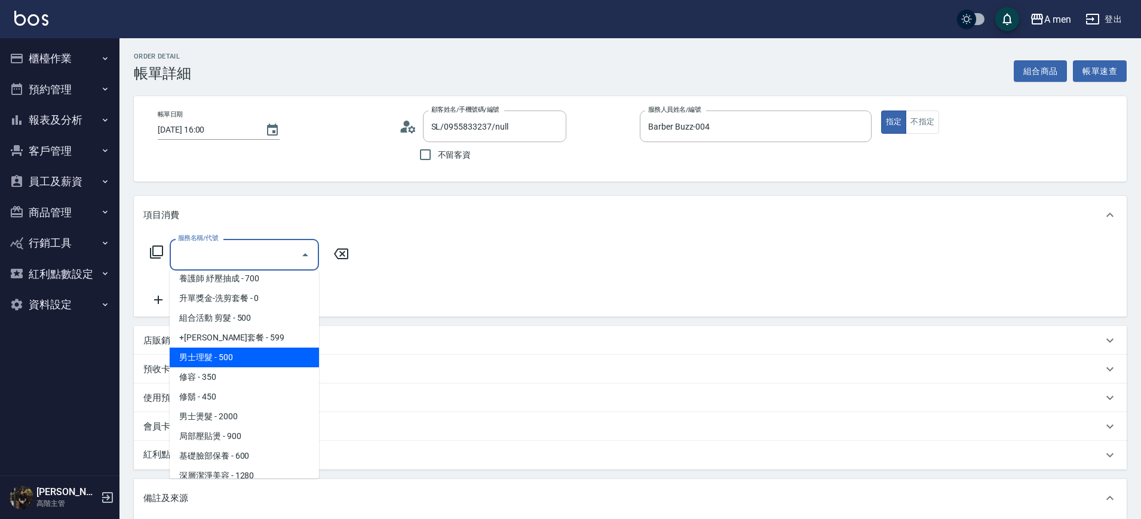
scroll to position [224, 0]
click at [245, 358] on span "男士理髮 - 500" at bounding box center [244, 357] width 149 height 20
type input "男士理髮(A01)"
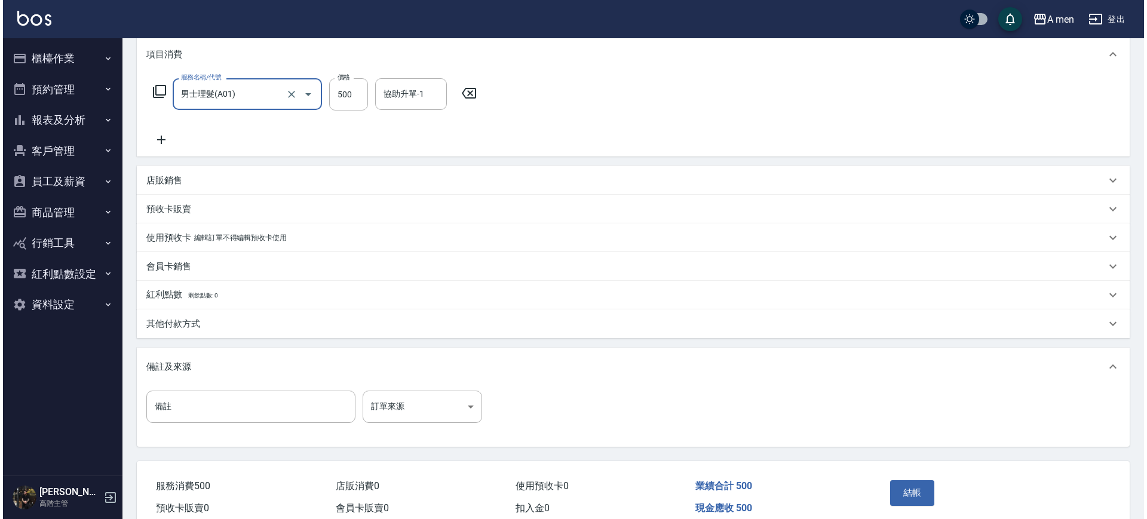
scroll to position [217, 0]
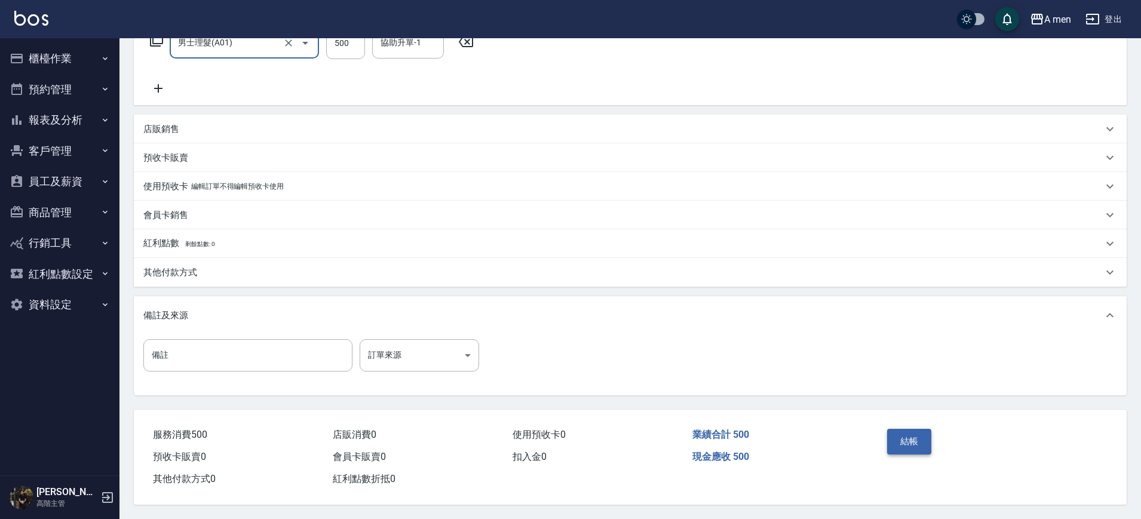
click at [918, 435] on button "結帳" at bounding box center [909, 441] width 45 height 25
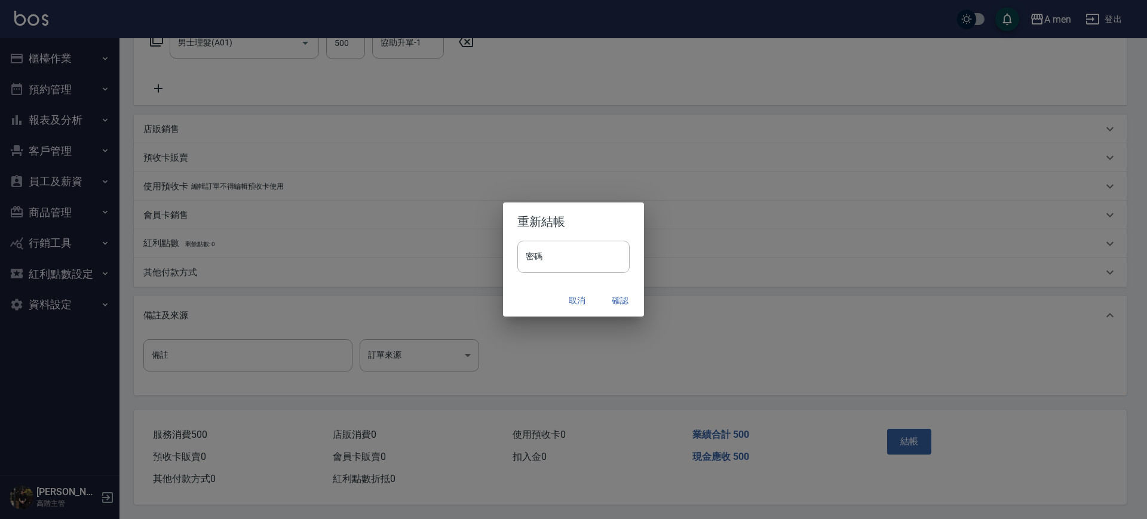
click at [632, 295] on button "確認" at bounding box center [620, 301] width 38 height 22
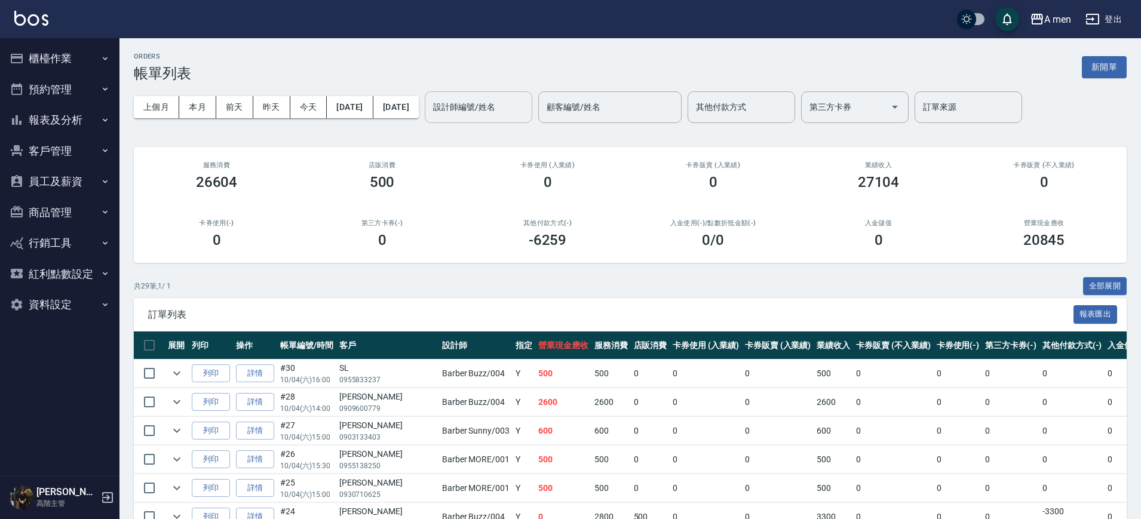
click at [515, 119] on div "設計師編號/姓名" at bounding box center [479, 107] width 108 height 32
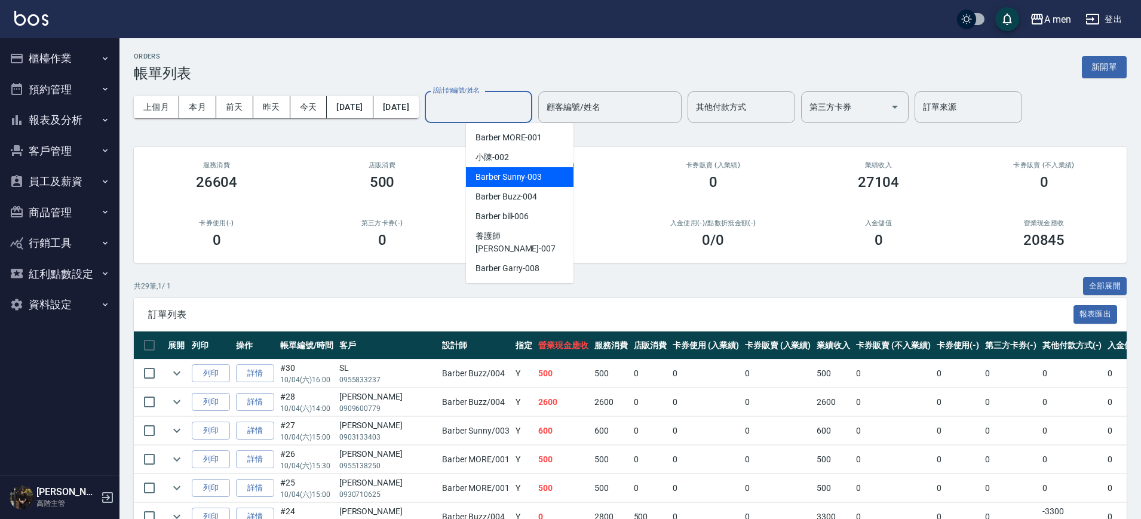
click at [516, 196] on span "Barber Buzz -004" at bounding box center [506, 197] width 62 height 13
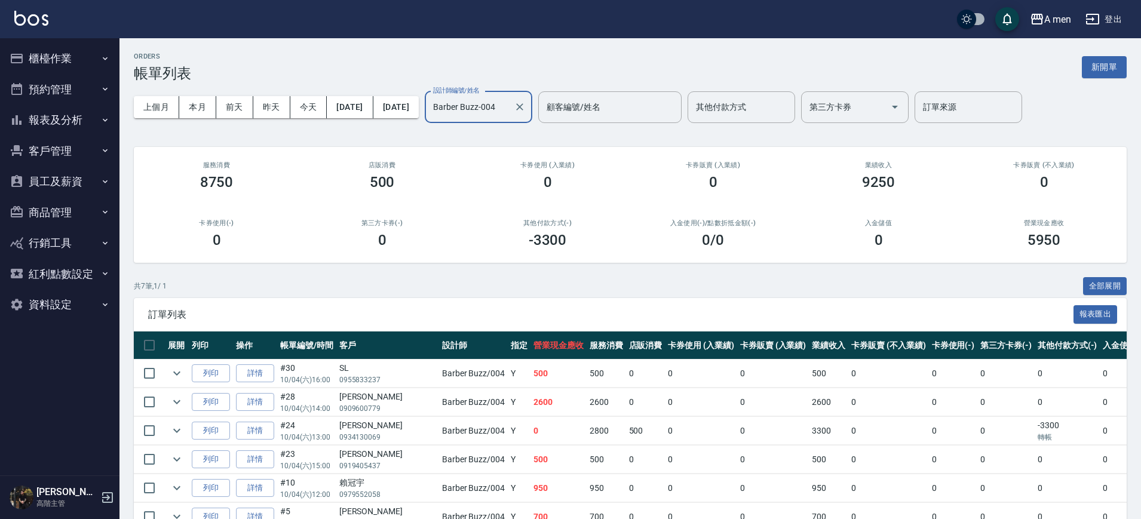
click at [509, 106] on input "Barber Buzz-004" at bounding box center [469, 107] width 79 height 21
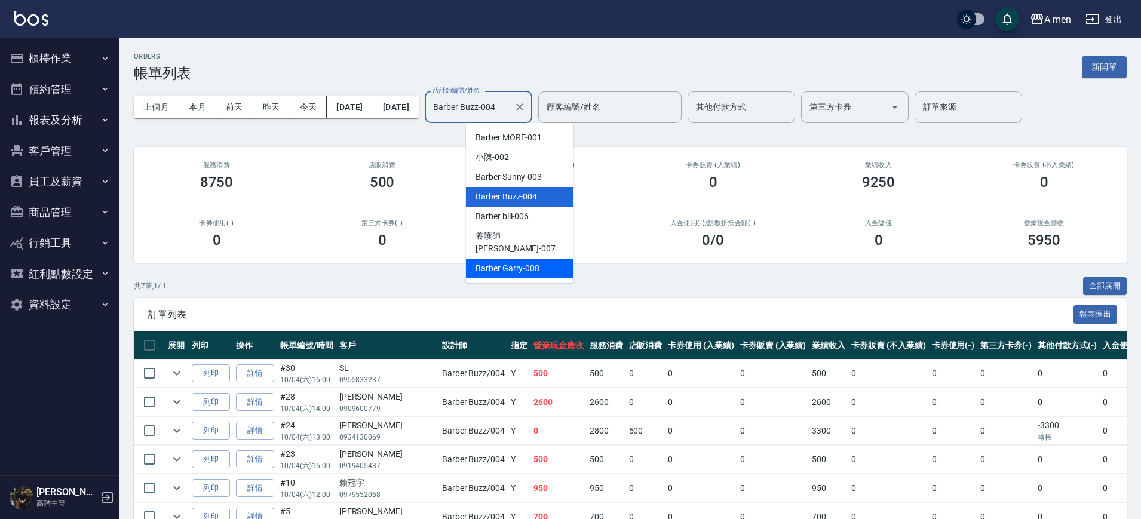
click at [527, 262] on span "Barber Garry -008" at bounding box center [507, 268] width 64 height 13
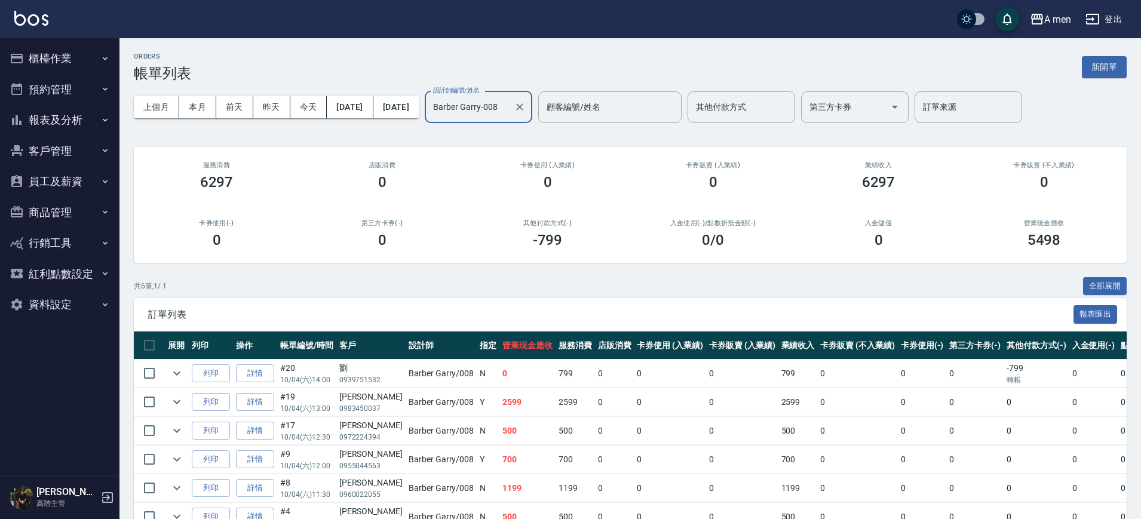
click at [509, 104] on input "Barber Garry-008" at bounding box center [469, 107] width 79 height 21
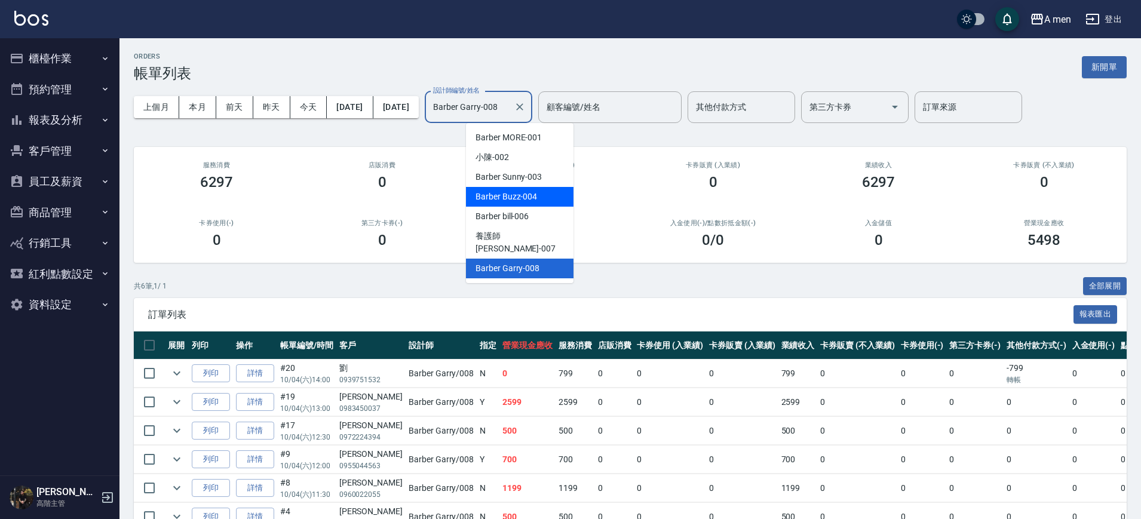
click at [531, 201] on span "Barber Buzz -004" at bounding box center [506, 197] width 62 height 13
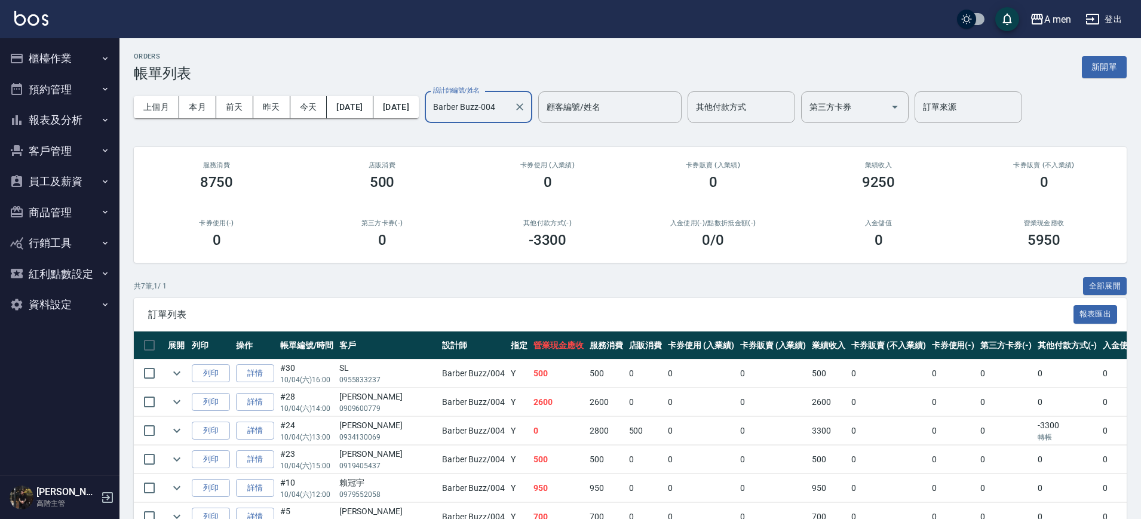
click at [483, 101] on input "Barber Buzz-004" at bounding box center [469, 107] width 79 height 21
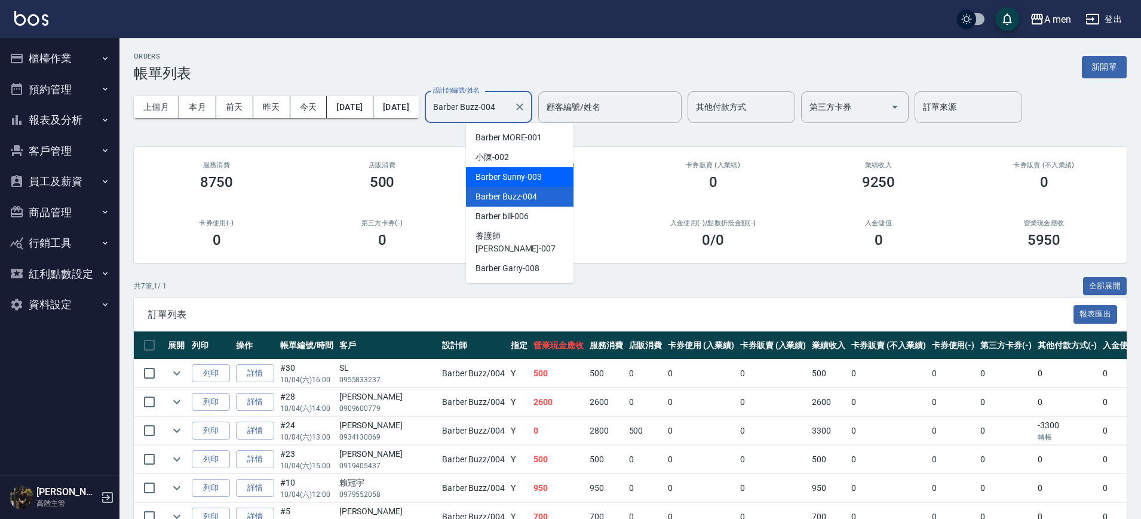
drag, startPoint x: 542, startPoint y: 183, endPoint x: 529, endPoint y: 171, distance: 17.8
click at [542, 182] on span "Barber Sunny -003" at bounding box center [508, 177] width 66 height 13
type input "Barber Sunny -003"
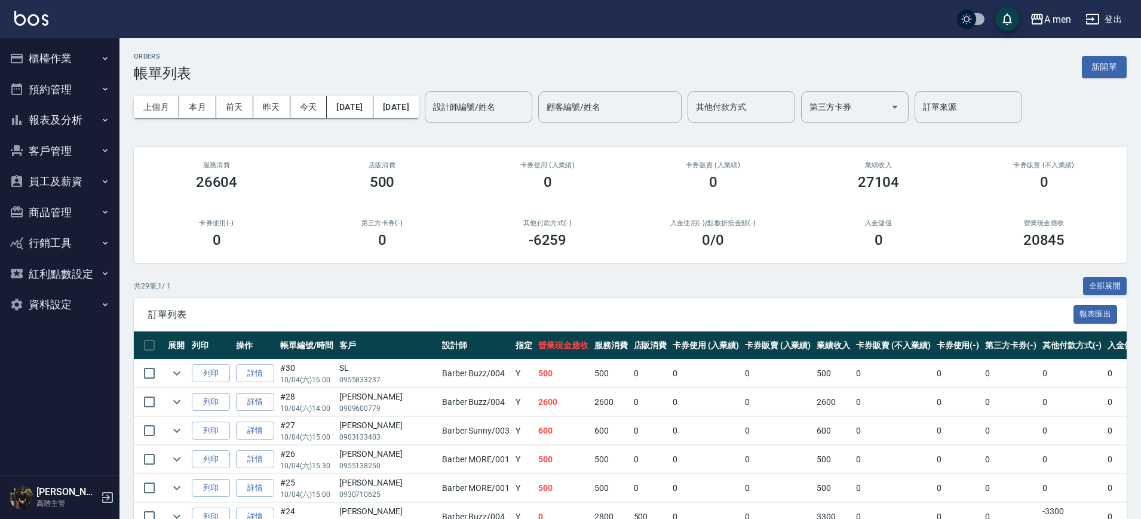
click at [500, 103] on input "設計師編號/姓名" at bounding box center [478, 107] width 97 height 21
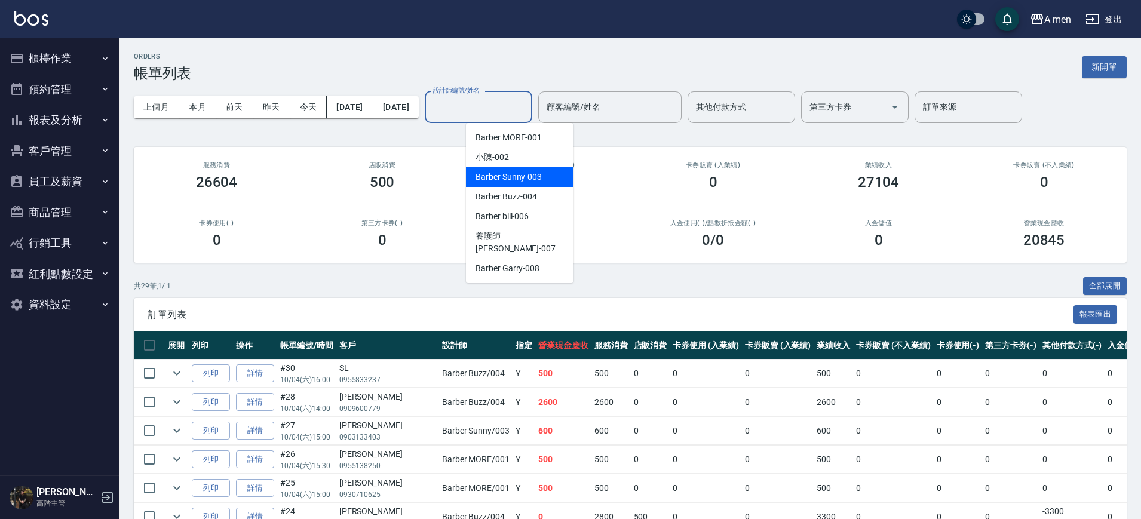
click at [530, 175] on span "Barber Sunny -003" at bounding box center [508, 177] width 66 height 13
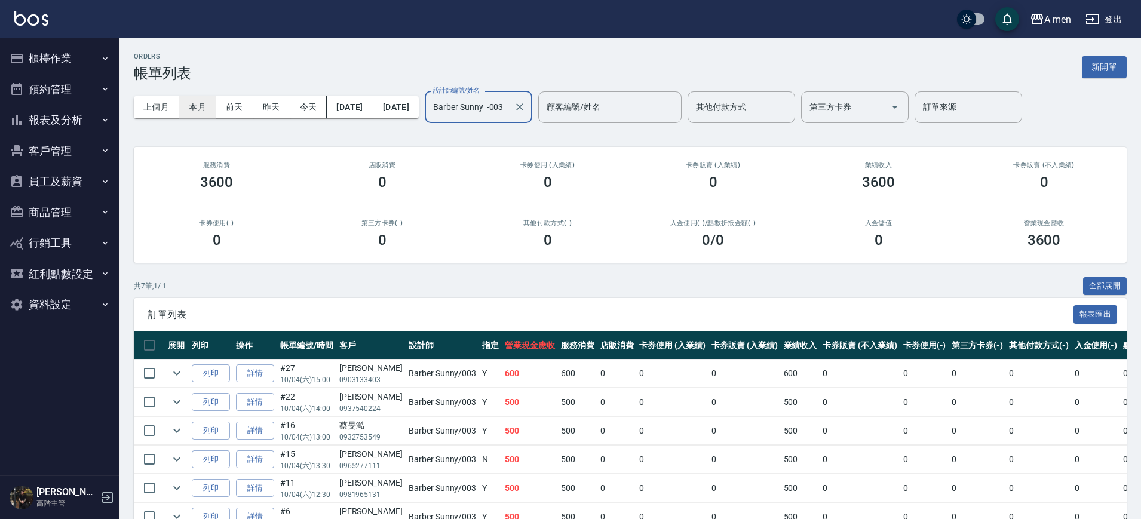
click at [206, 108] on button "本月" at bounding box center [197, 107] width 37 height 22
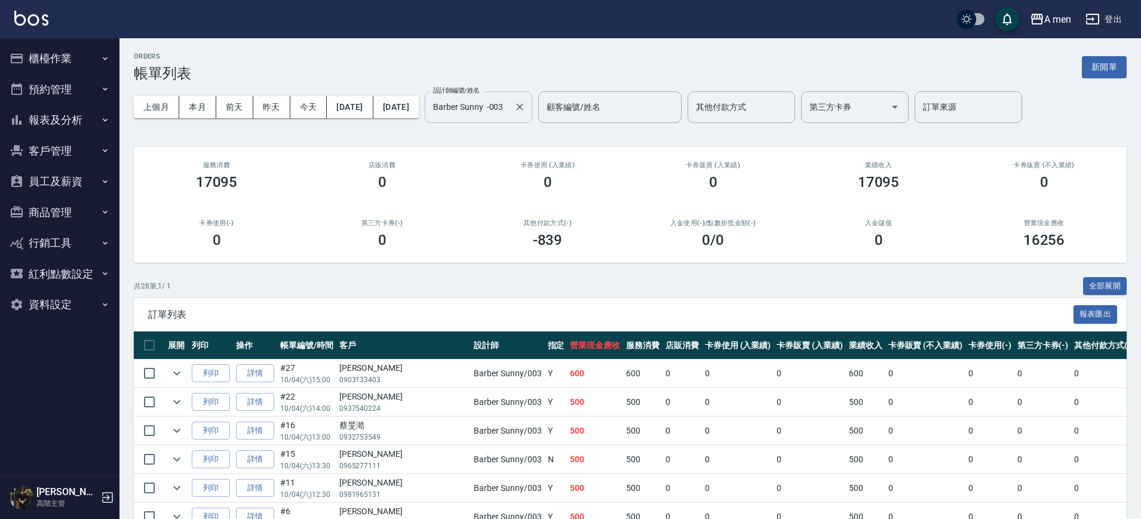
click at [509, 114] on input "Barber Sunny -003" at bounding box center [469, 107] width 79 height 21
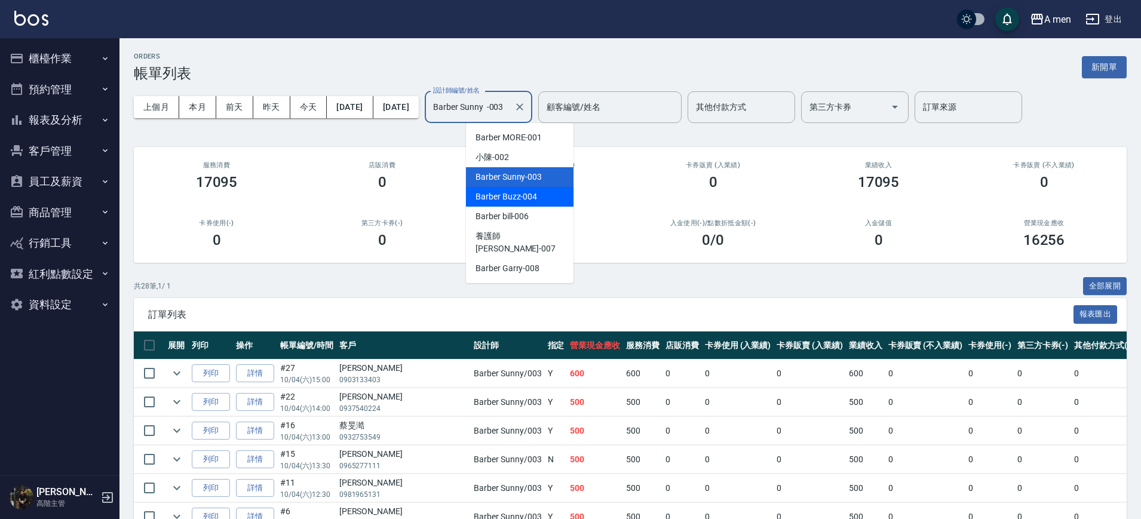
click at [524, 199] on span "Barber Buzz -004" at bounding box center [506, 197] width 62 height 13
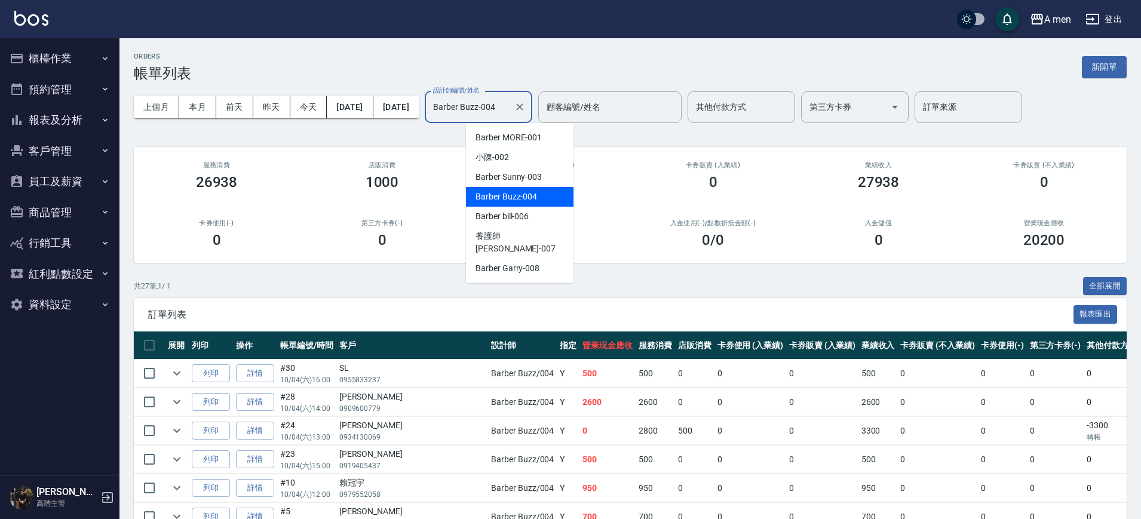
click at [509, 109] on input "Barber Buzz-004" at bounding box center [469, 107] width 79 height 21
click at [529, 262] on span "Barber Garry -008" at bounding box center [507, 268] width 64 height 13
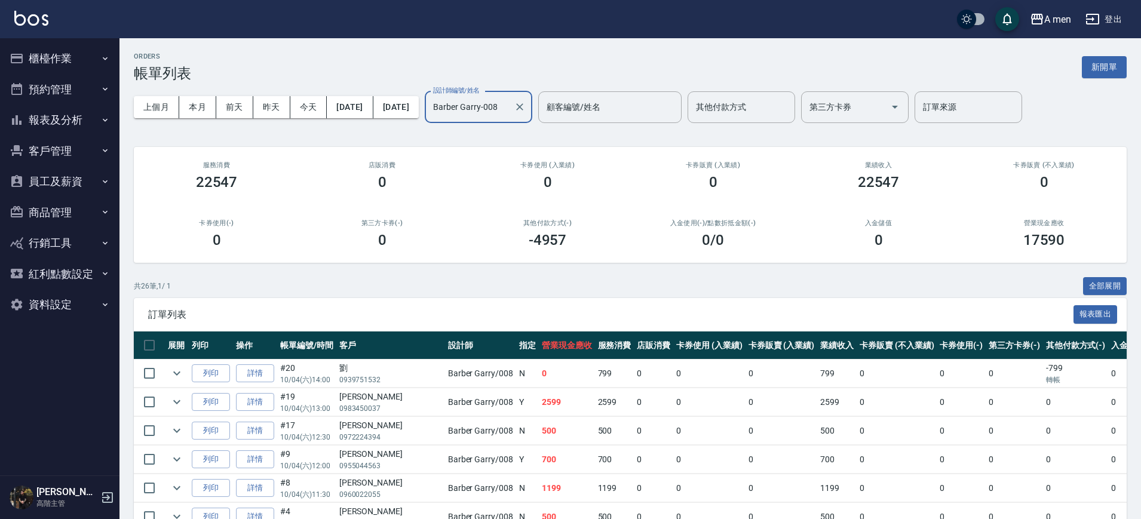
click at [509, 110] on input "Barber Garry-008" at bounding box center [469, 107] width 79 height 21
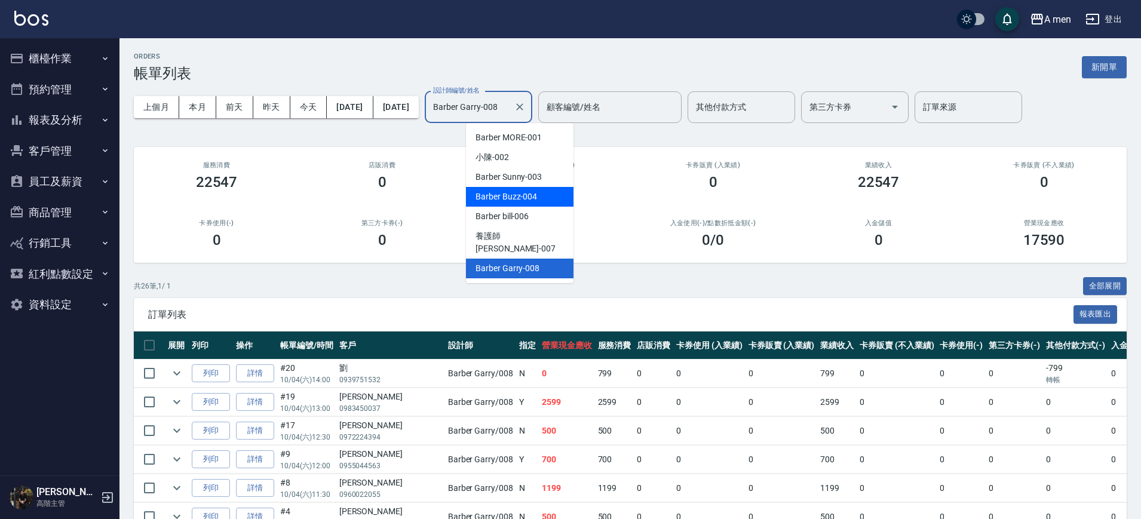
click at [524, 194] on span "Barber Buzz -004" at bounding box center [506, 197] width 62 height 13
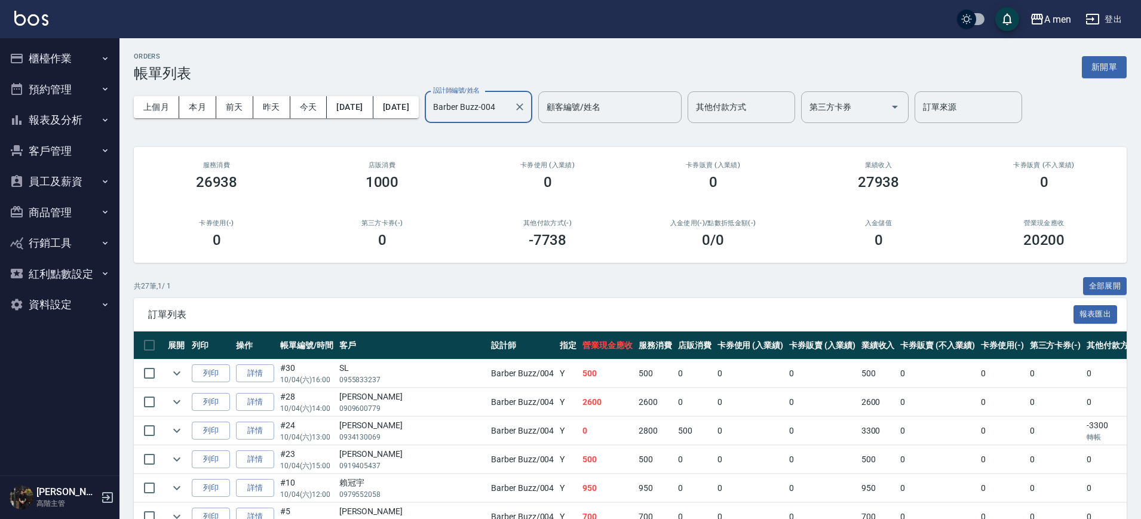
click at [509, 115] on input "Barber Buzz-004" at bounding box center [469, 107] width 79 height 21
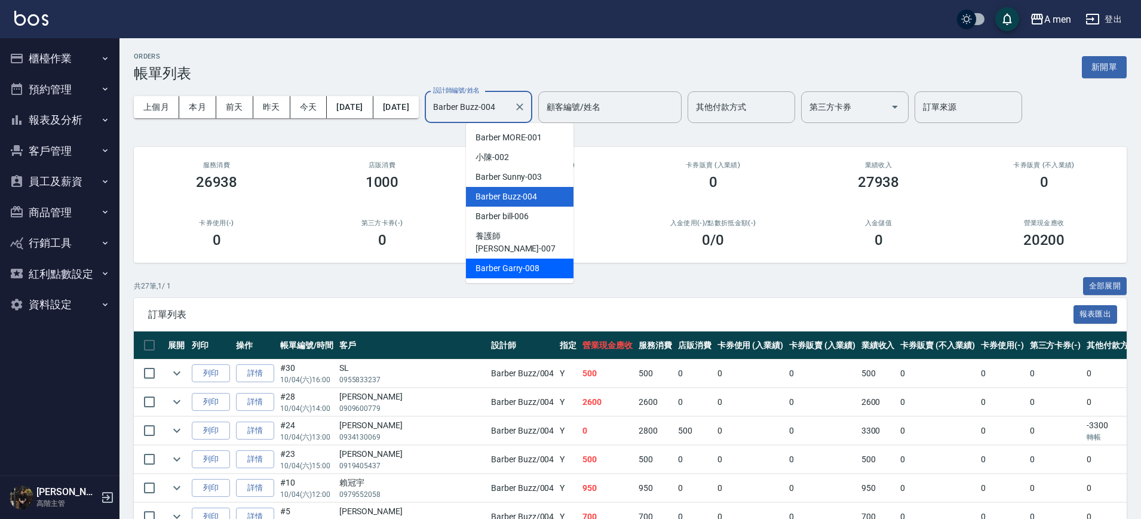
click at [524, 262] on span "Barber Garry -008" at bounding box center [507, 268] width 64 height 13
type input "Barber Garry-008"
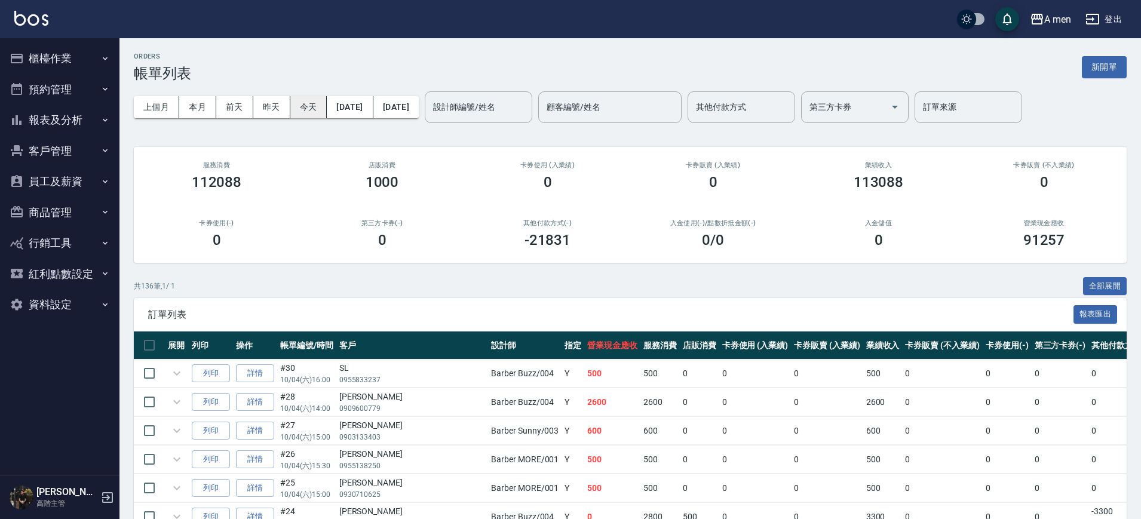
click at [311, 111] on button "今天" at bounding box center [308, 107] width 37 height 22
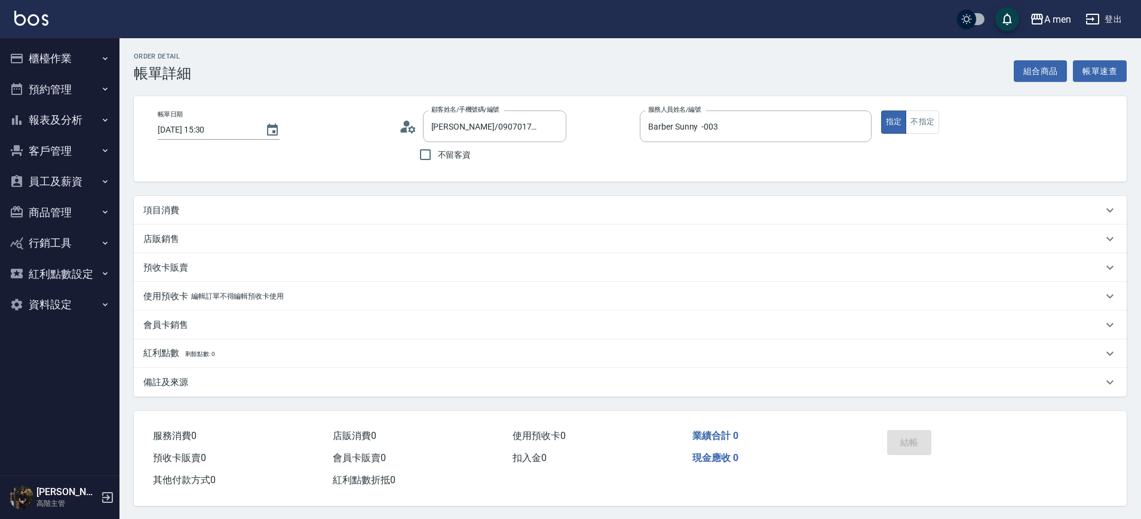
drag, startPoint x: 336, startPoint y: 203, endPoint x: 343, endPoint y: 202, distance: 7.2
click at [337, 202] on div "項目消費" at bounding box center [630, 210] width 993 height 29
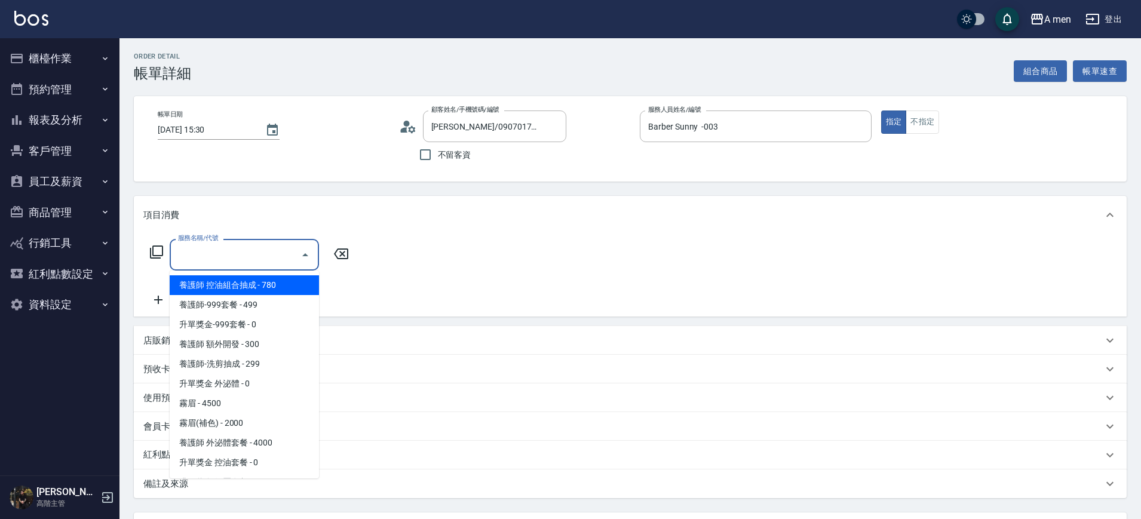
click at [295, 250] on input "服務名稱/代號" at bounding box center [235, 254] width 121 height 21
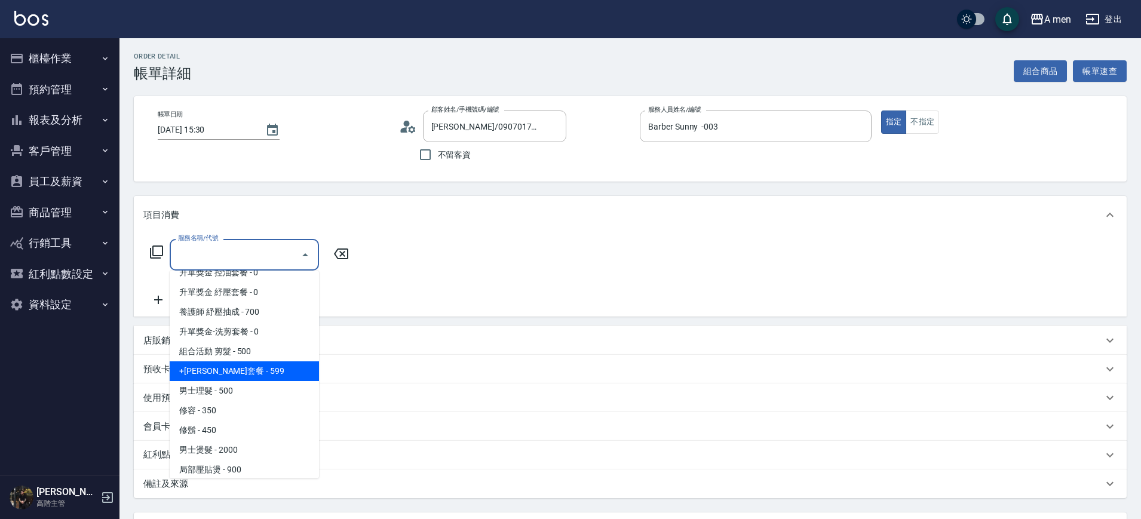
scroll to position [224, 0]
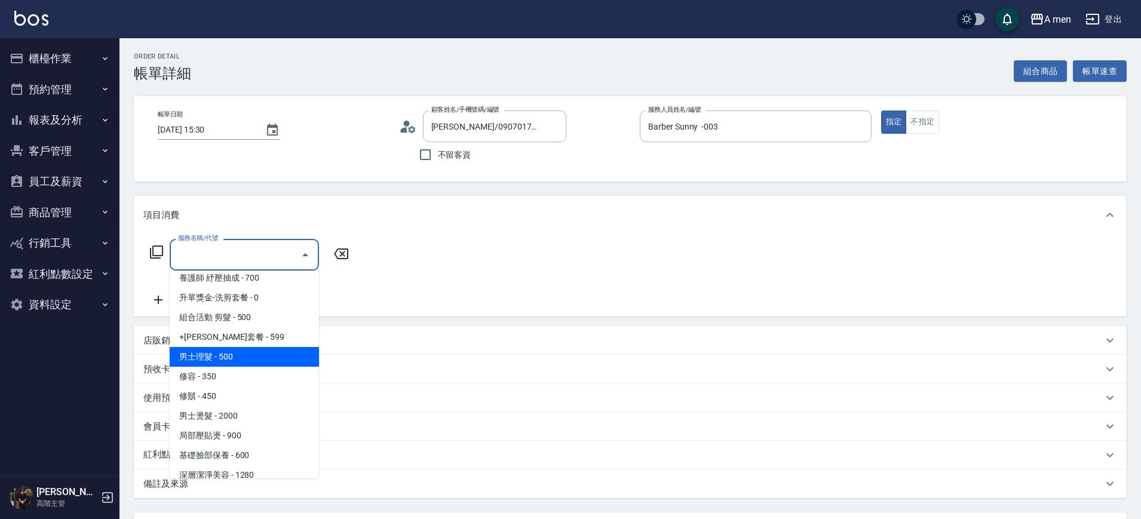
click at [268, 351] on span "男士理髮 - 500" at bounding box center [244, 357] width 149 height 20
type input "男士理髮(A01)"
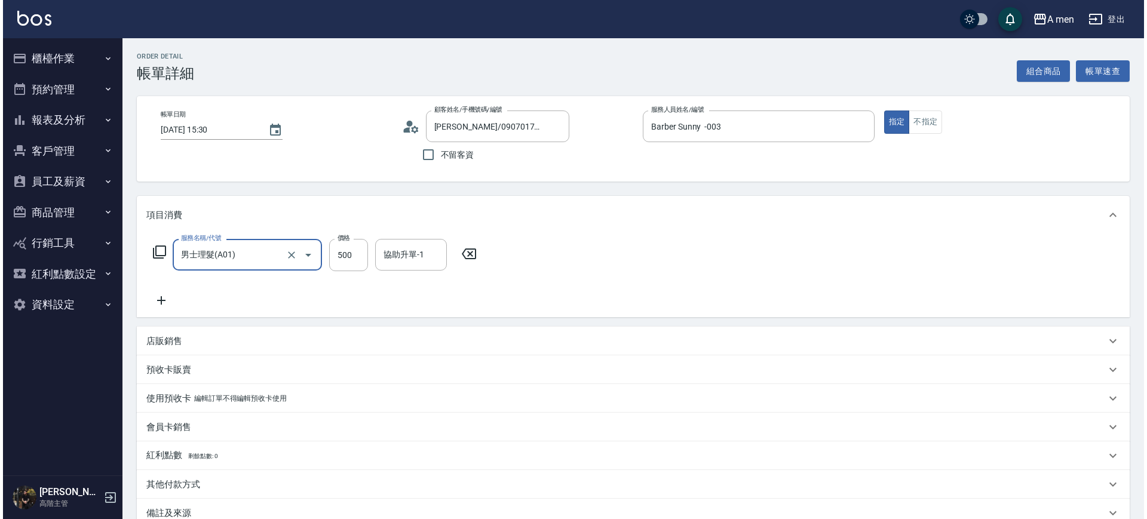
scroll to position [137, 0]
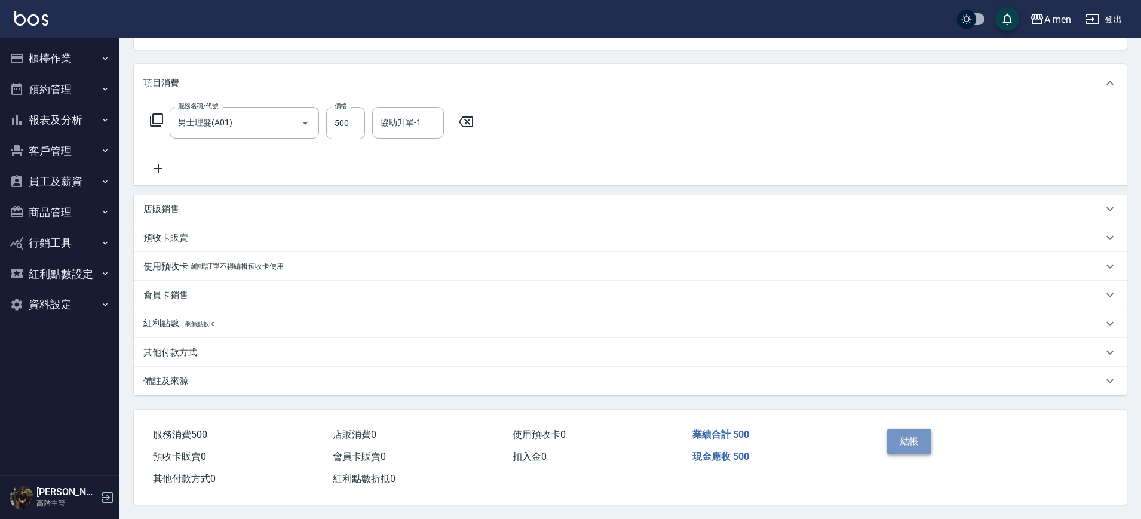
click at [916, 432] on button "結帳" at bounding box center [909, 441] width 45 height 25
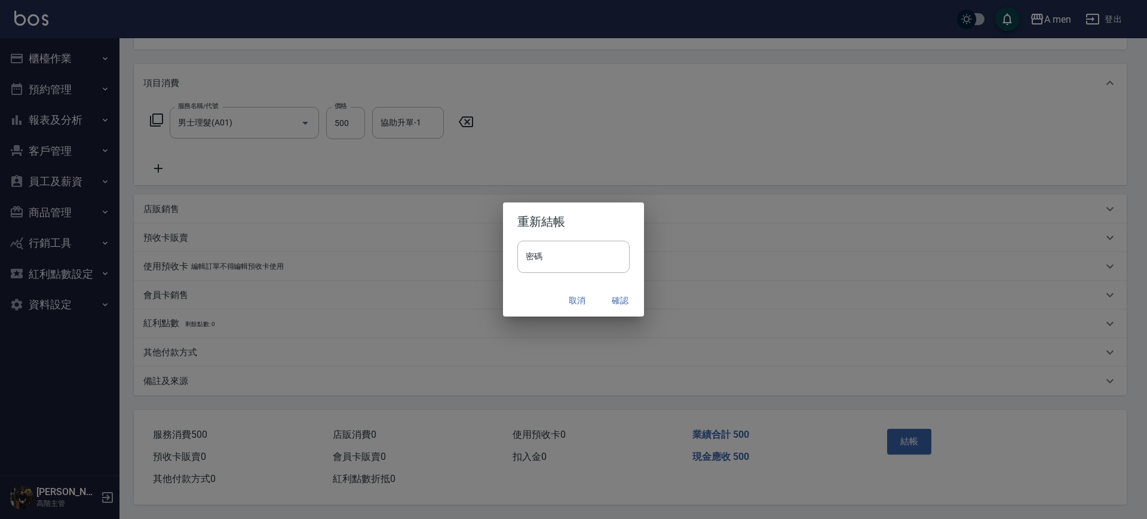
click at [626, 305] on button "確認" at bounding box center [620, 301] width 38 height 22
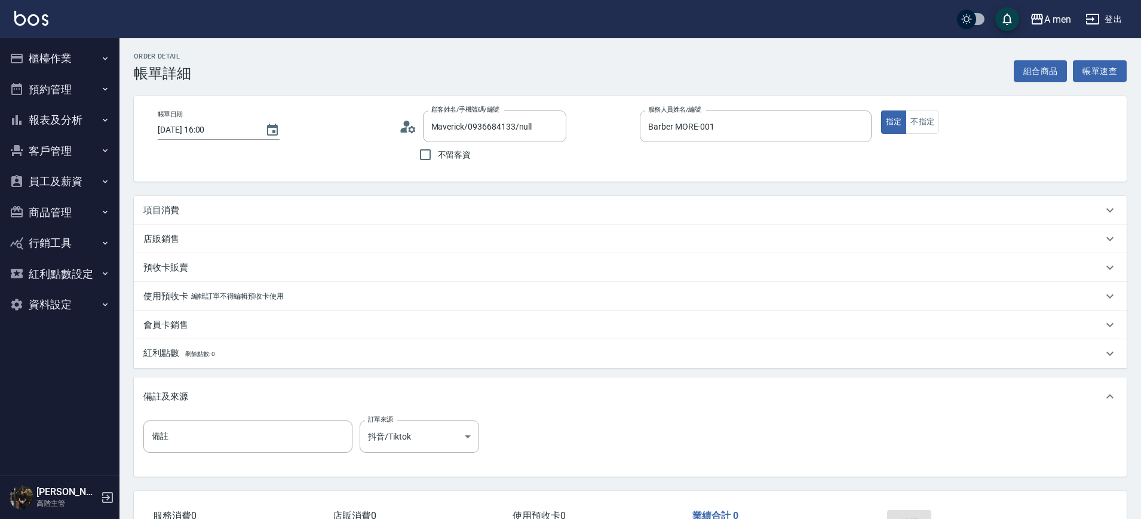
click at [1019, 73] on button "組合商品" at bounding box center [1041, 71] width 54 height 22
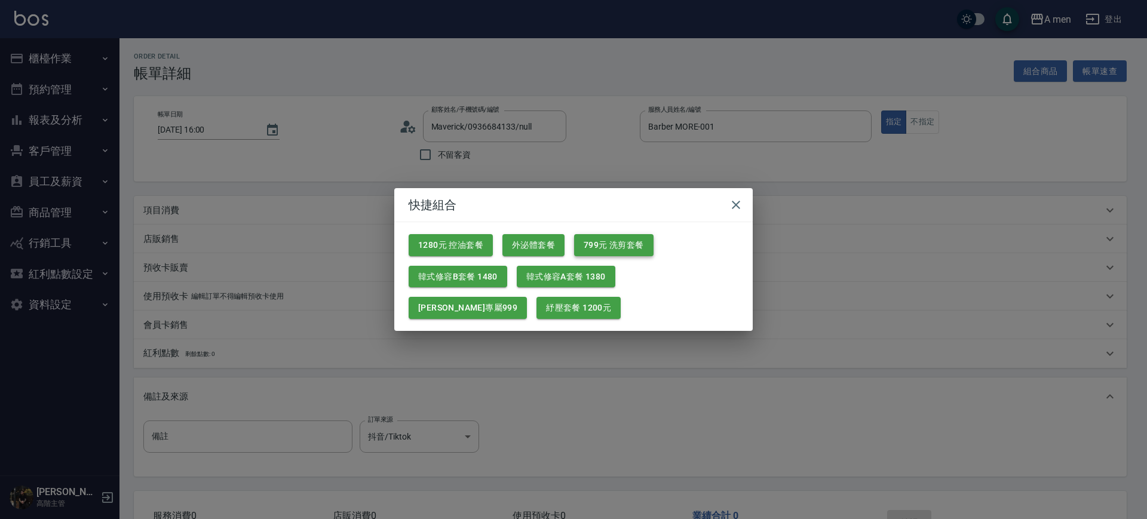
click at [588, 250] on button "799元 洗剪套餐" at bounding box center [613, 245] width 79 height 22
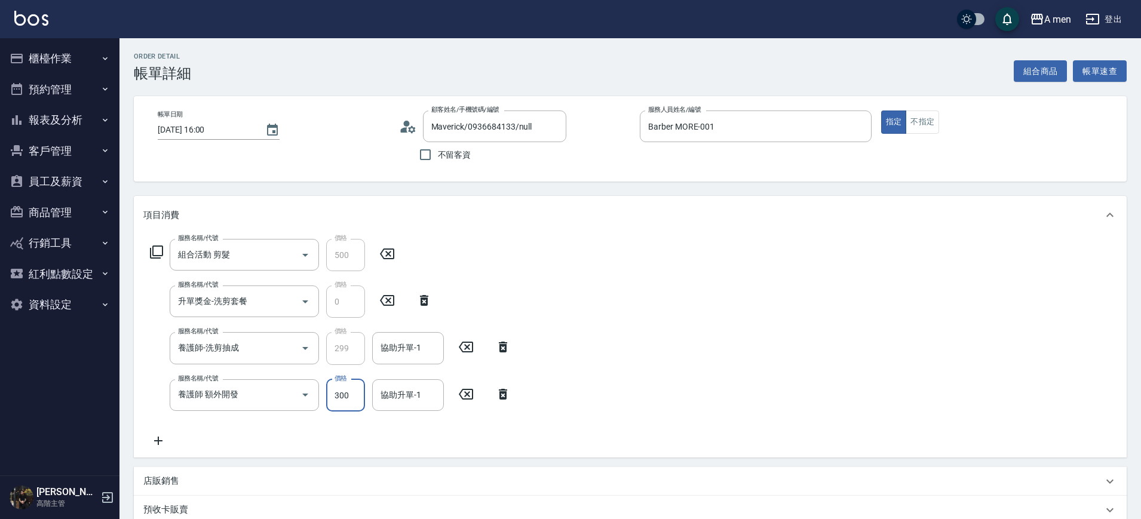
click at [351, 398] on input "300" at bounding box center [345, 395] width 39 height 32
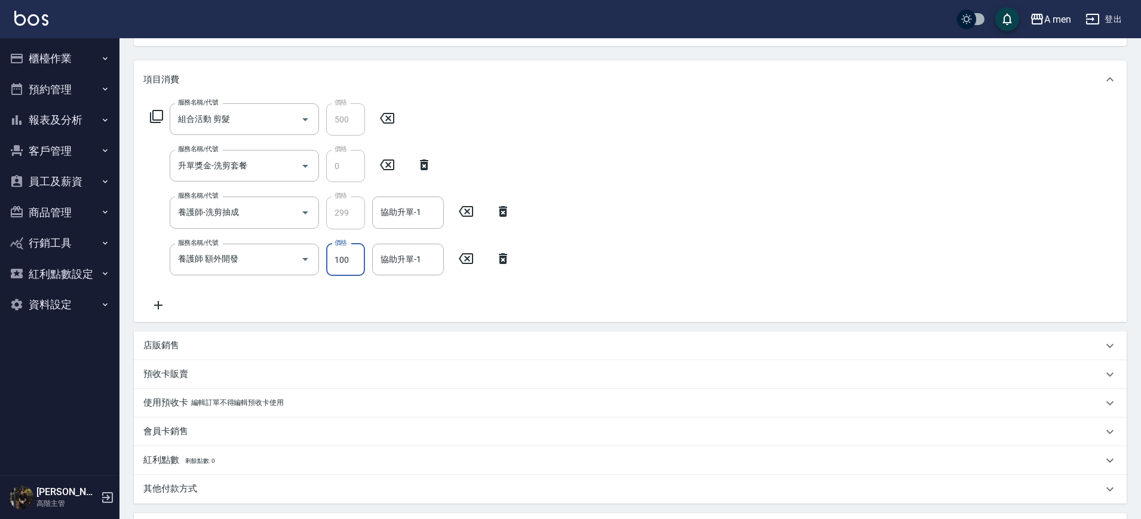
scroll to position [134, 0]
type input "100"
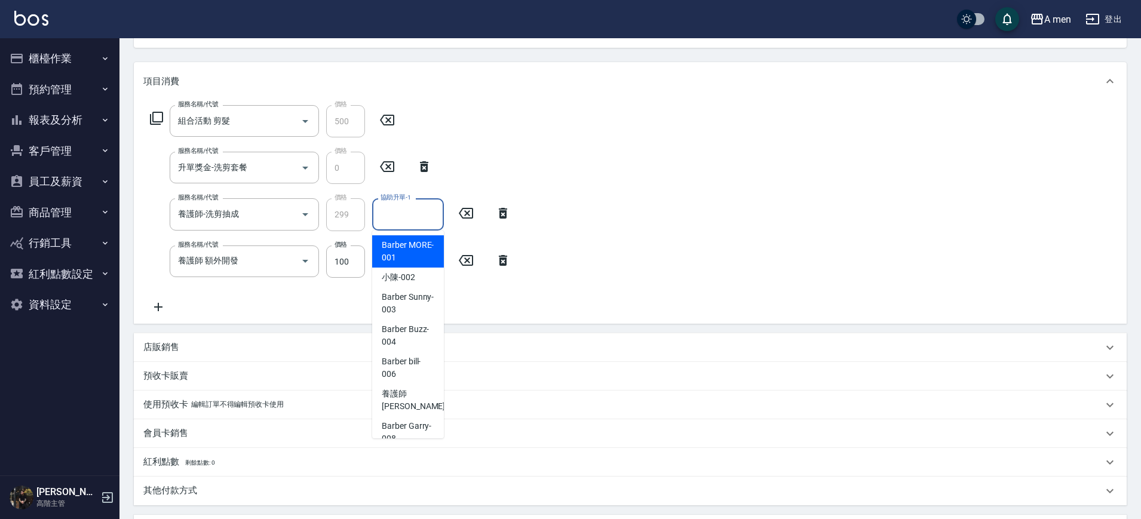
click at [432, 214] on input "協助升單-1" at bounding box center [407, 214] width 61 height 21
click at [406, 274] on span "小陳 -002" at bounding box center [398, 277] width 33 height 13
type input "小陳-002"
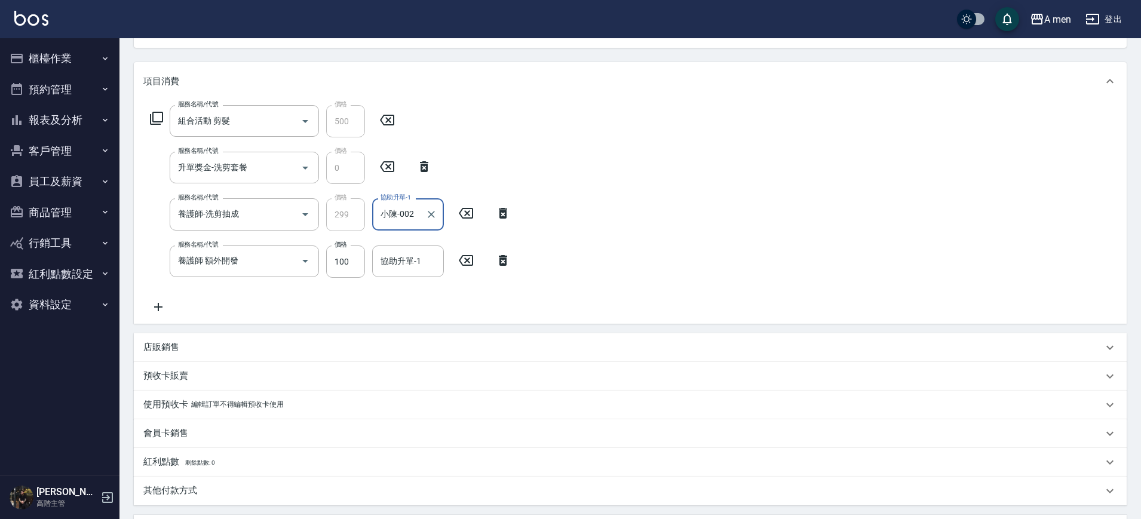
click at [753, 281] on div "服務名稱/代號 組合活動 剪髮 服務名稱/代號 價格 500 價格 服務名稱/代號 升單獎金-洗剪套餐 服務名稱/代號 價格 0 價格 服務名稱/代號 養護師…" at bounding box center [630, 211] width 993 height 223
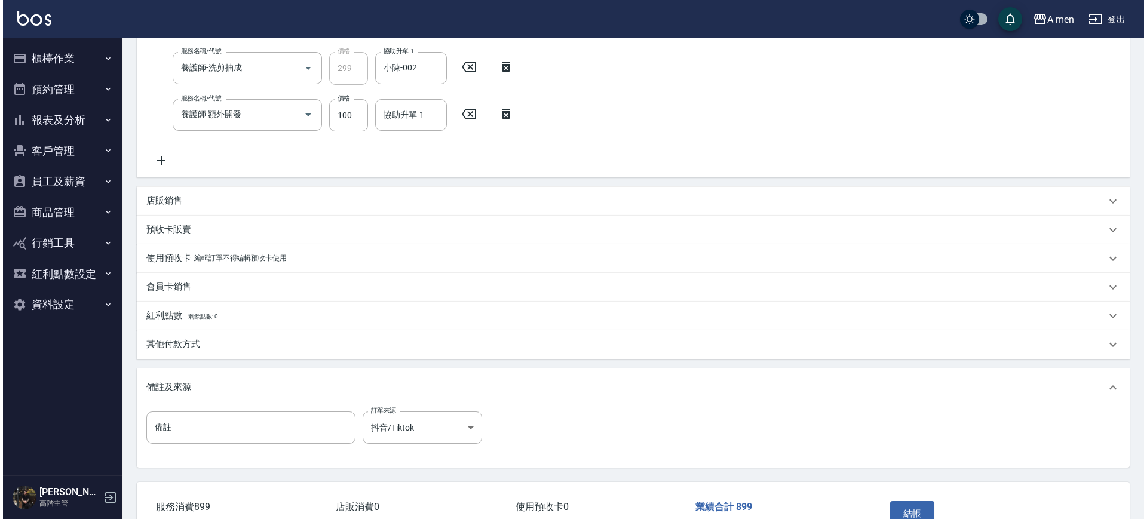
scroll to position [358, 0]
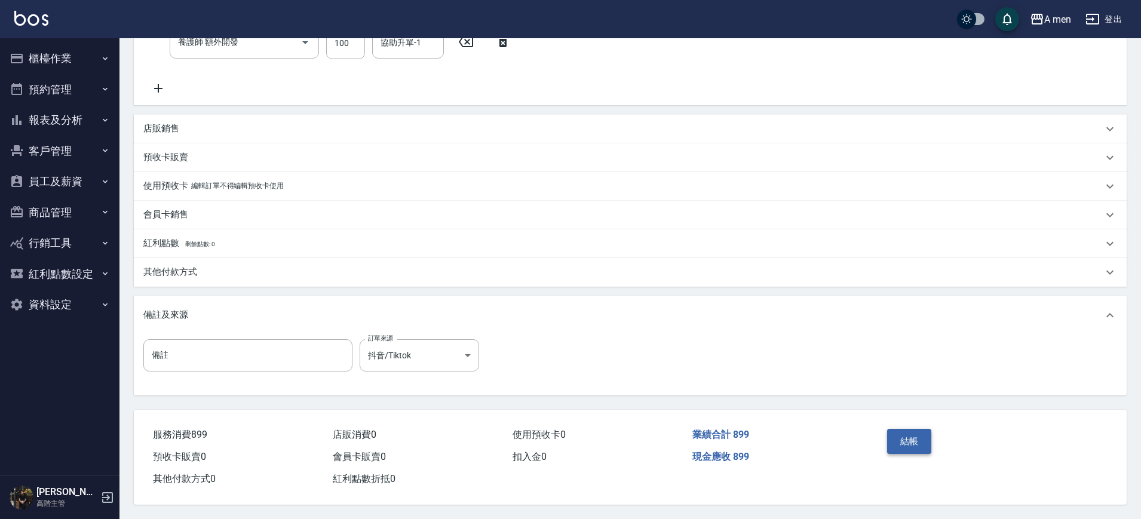
click at [902, 437] on button "結帳" at bounding box center [909, 441] width 45 height 25
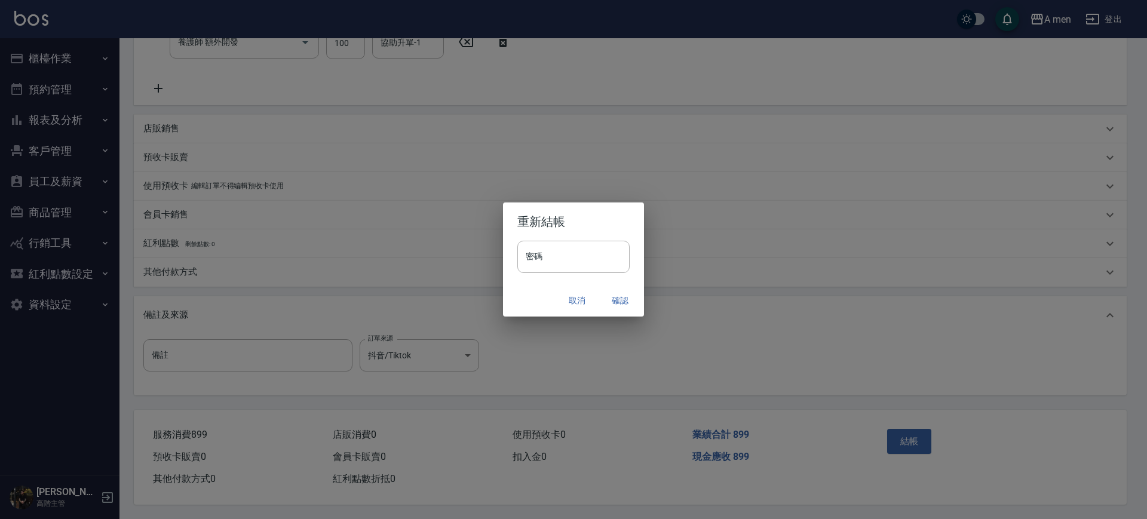
click at [618, 305] on button "確認" at bounding box center [620, 301] width 38 height 22
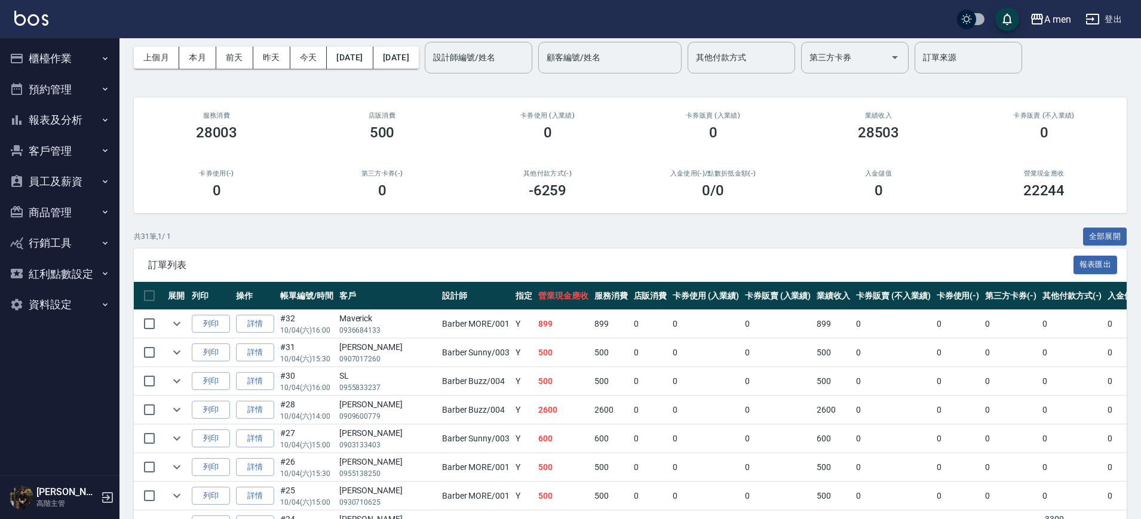
scroll to position [75, 0]
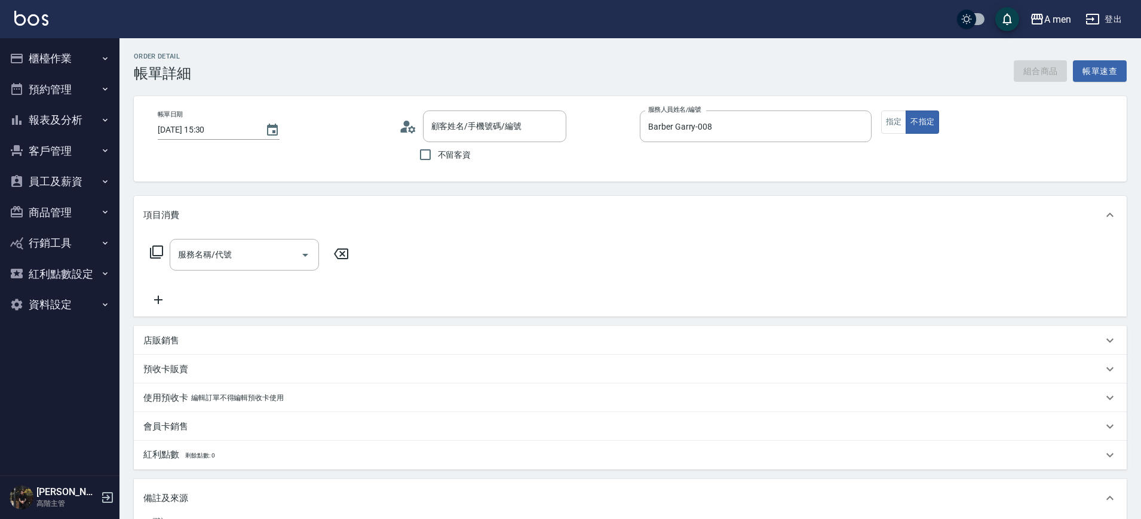
type input "[PERSON_NAME] [PERSON_NAME]/785/null"
click at [1028, 72] on div "組合商品 帳單速查" at bounding box center [1070, 71] width 113 height 22
click at [1036, 71] on button "組合商品" at bounding box center [1041, 71] width 54 height 22
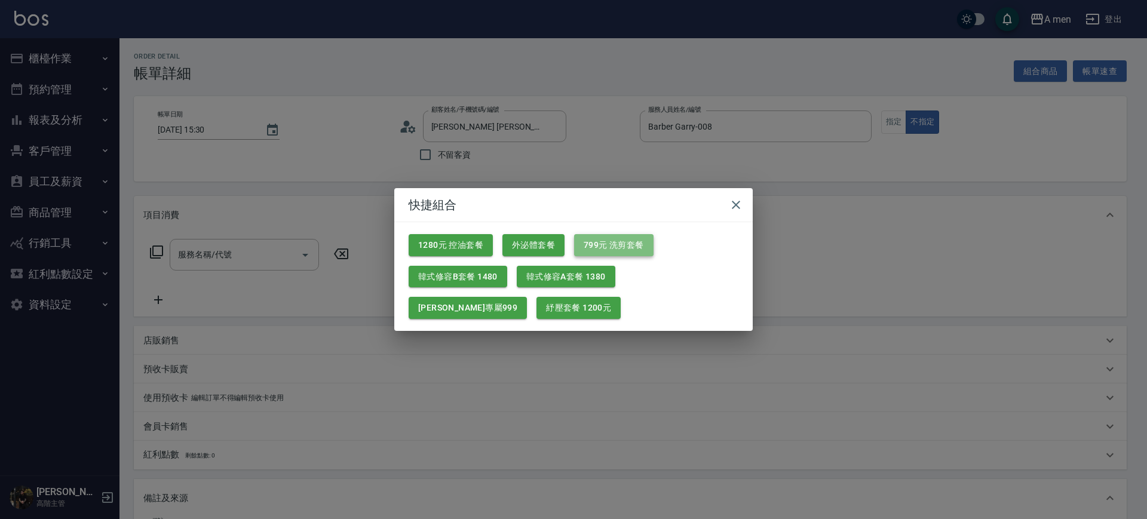
click at [627, 241] on button "799元 洗剪套餐" at bounding box center [613, 245] width 79 height 22
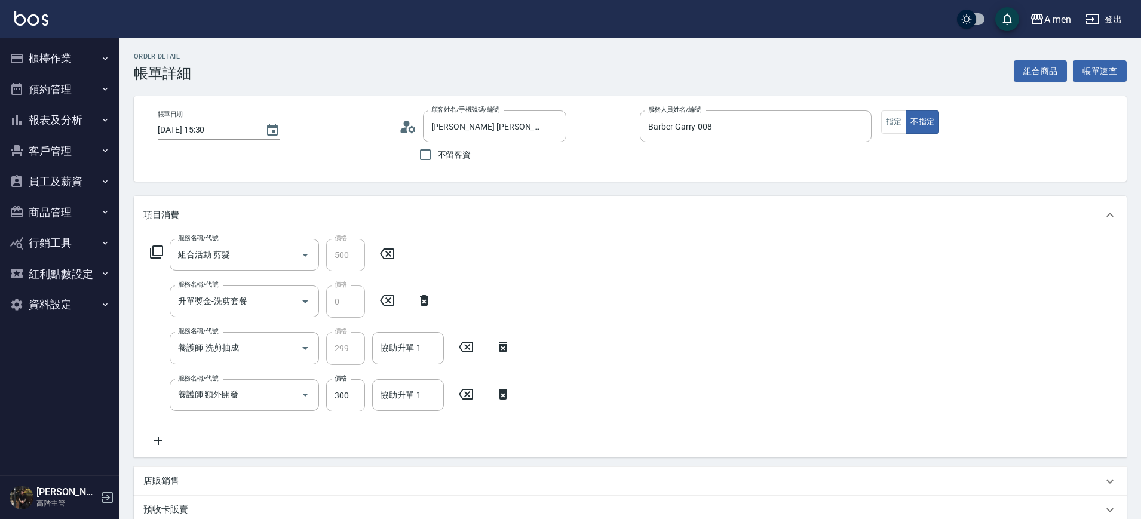
click at [505, 394] on icon at bounding box center [503, 394] width 8 height 11
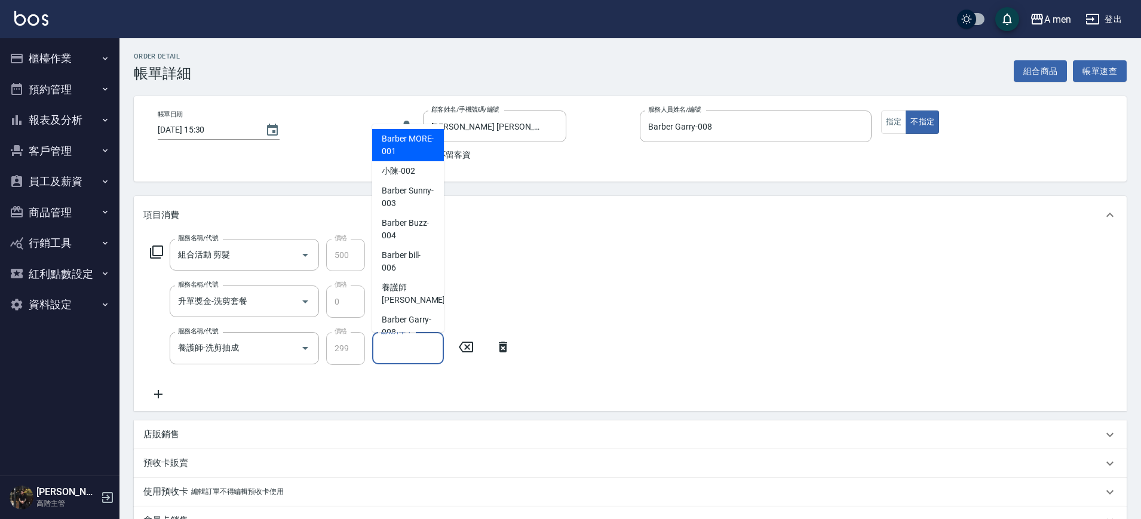
click at [420, 348] on input "協助升單-1" at bounding box center [407, 347] width 61 height 21
click at [408, 286] on span "養護師 小趙 -007" at bounding box center [422, 293] width 80 height 25
type input "養護師 小趙-007"
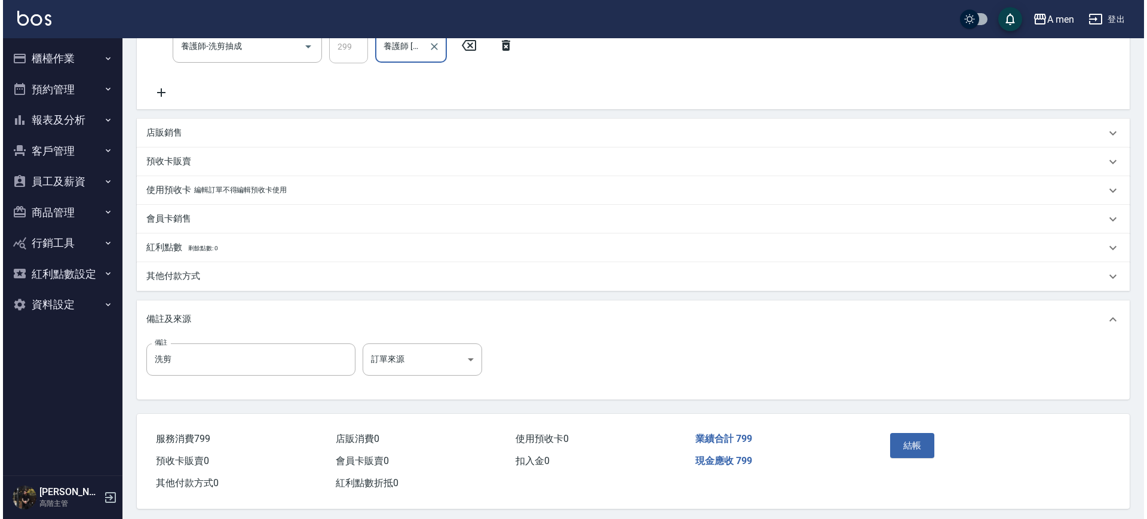
scroll to position [311, 0]
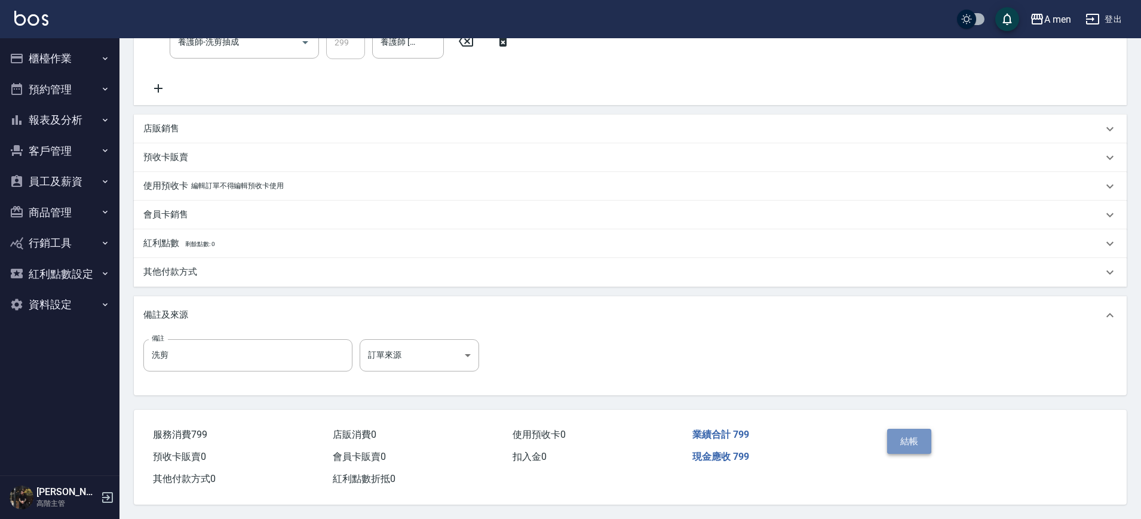
click at [911, 433] on button "結帳" at bounding box center [909, 441] width 45 height 25
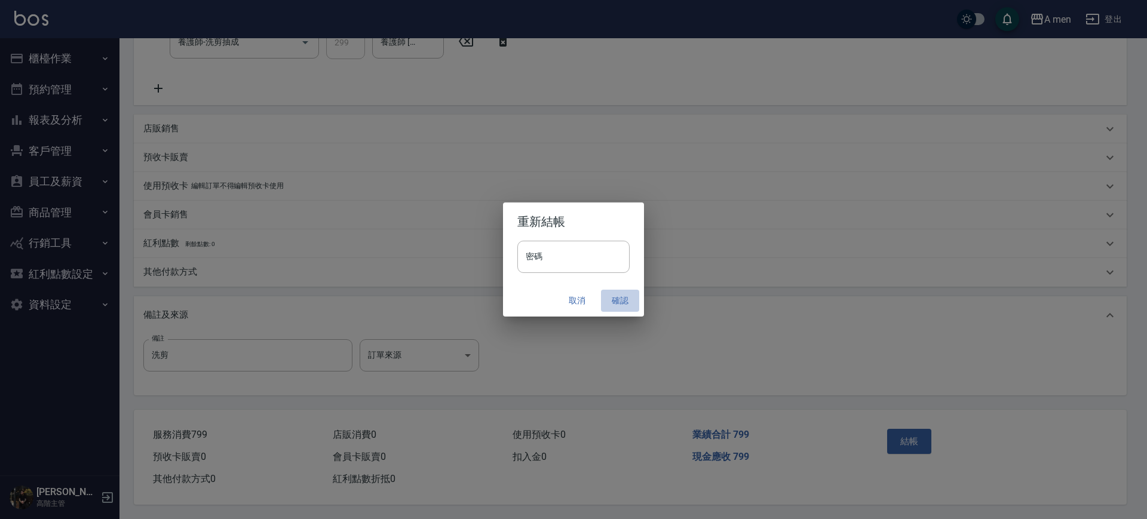
click at [629, 292] on button "確認" at bounding box center [620, 301] width 38 height 22
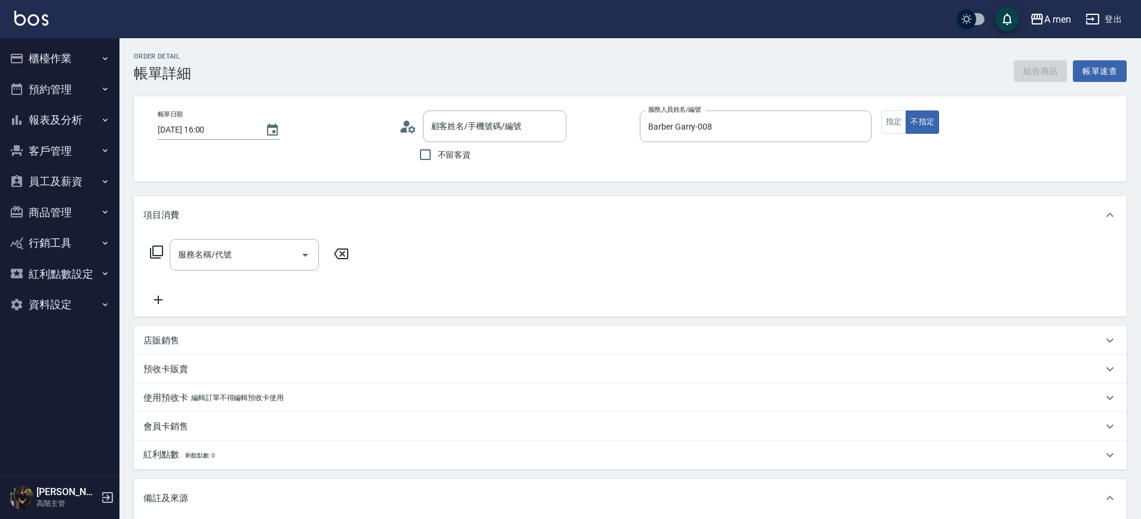
type input "[DATE] 16:00"
type input "Barber Garry-008"
type input "[PERSON_NAME]/0919036985/null"
click at [1037, 76] on button "組合商品" at bounding box center [1041, 71] width 54 height 22
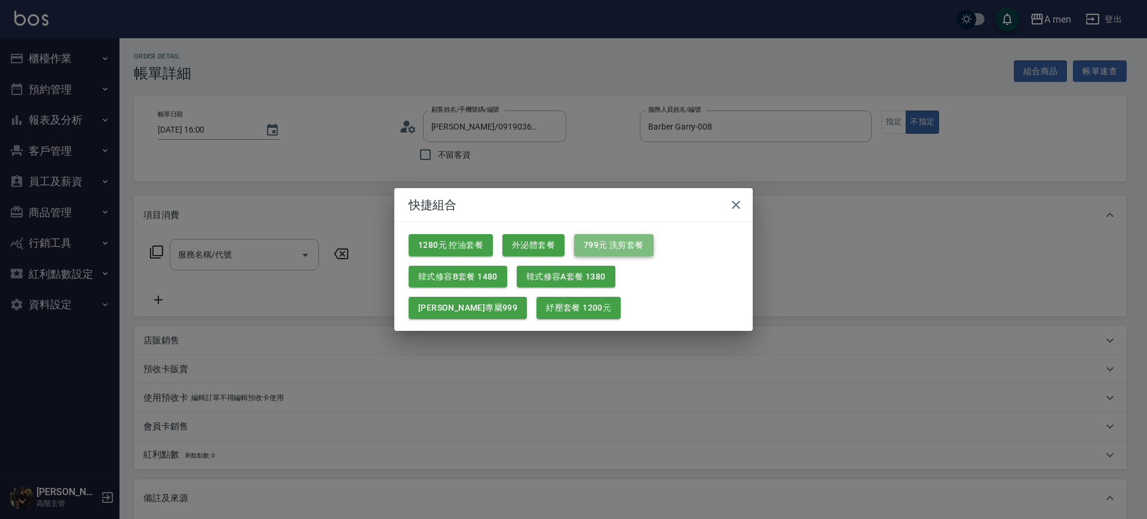
click at [612, 245] on button "799元 洗剪套餐" at bounding box center [613, 245] width 79 height 22
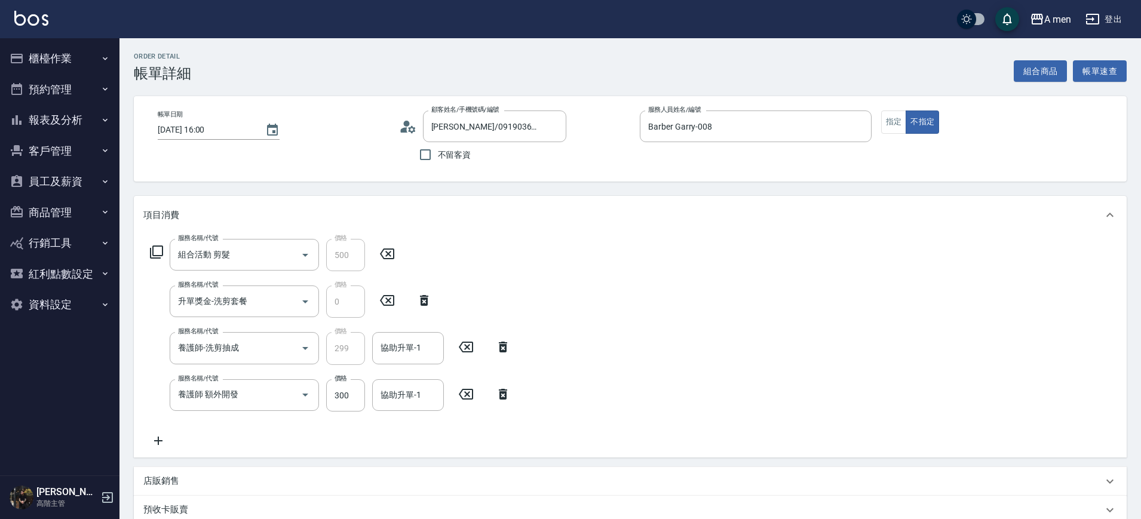
click at [503, 387] on icon at bounding box center [503, 394] width 30 height 14
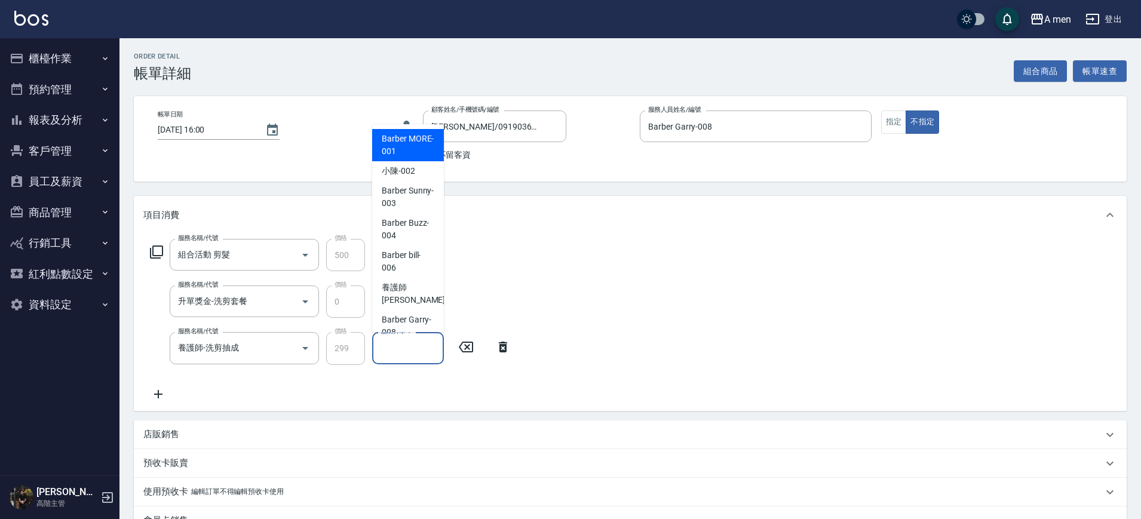
click at [428, 345] on input "協助升單-1" at bounding box center [407, 347] width 61 height 21
click at [410, 177] on div "小陳 -002" at bounding box center [408, 171] width 72 height 20
type input "小陳-002"
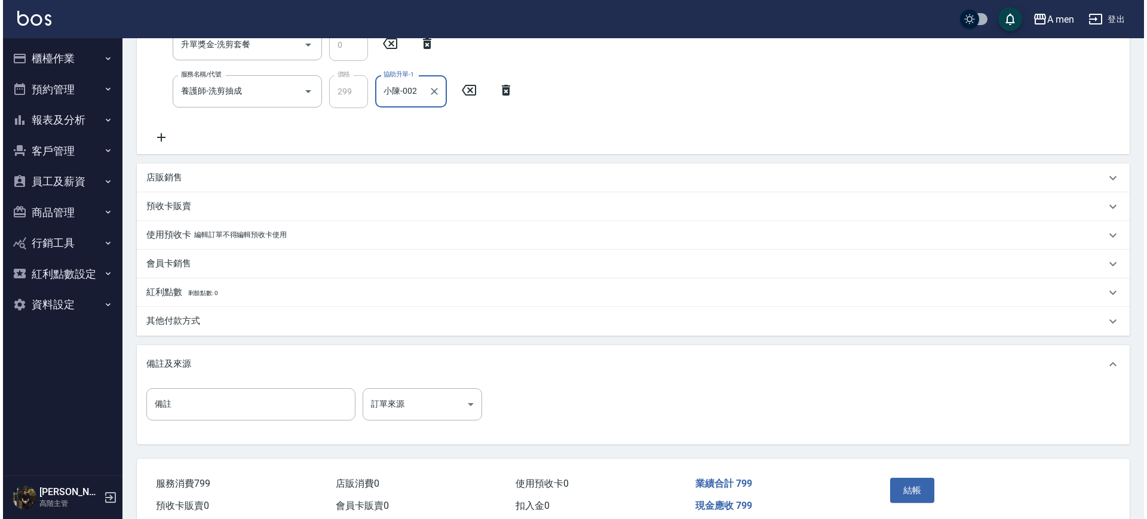
scroll to position [311, 0]
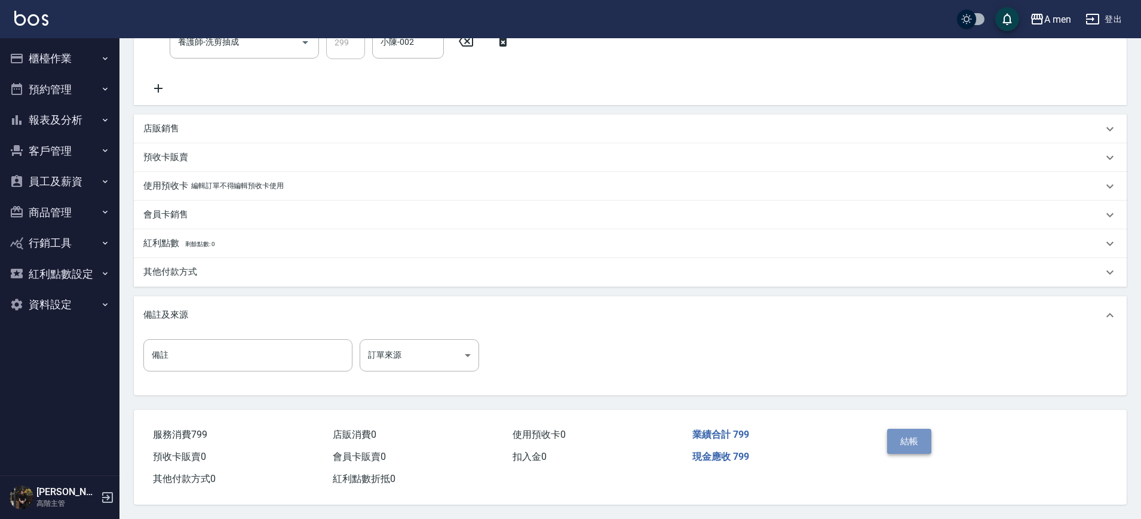
click at [905, 435] on button "結帳" at bounding box center [909, 441] width 45 height 25
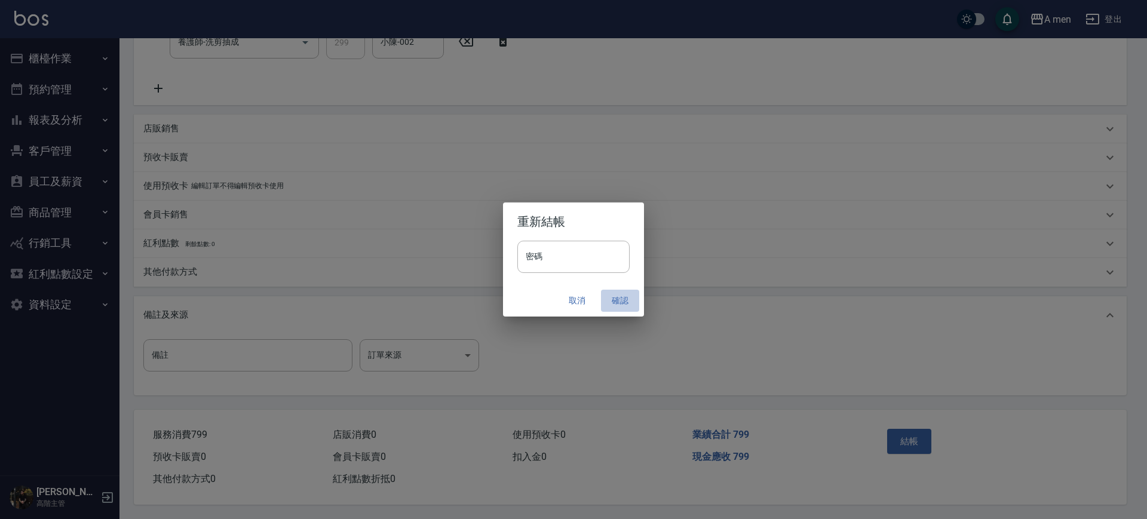
click at [615, 300] on button "確認" at bounding box center [620, 301] width 38 height 22
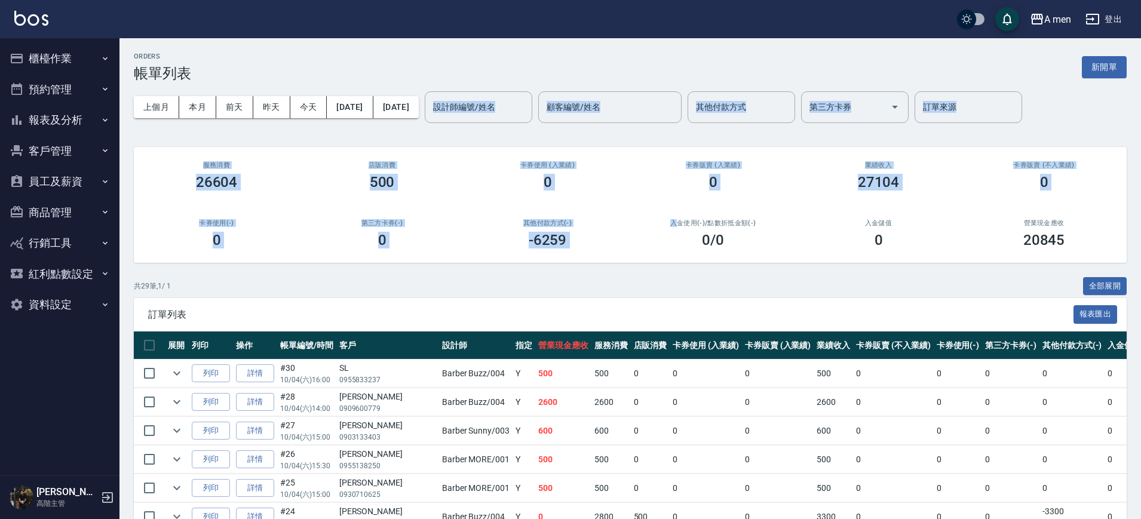
drag, startPoint x: 675, startPoint y: 223, endPoint x: 740, endPoint y: -91, distance: 320.1
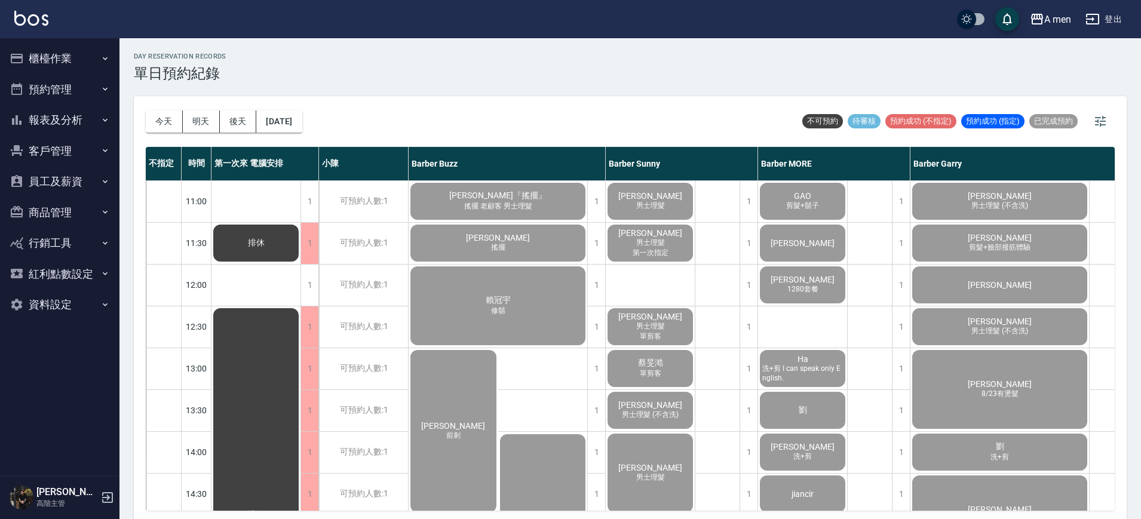
scroll to position [210, 0]
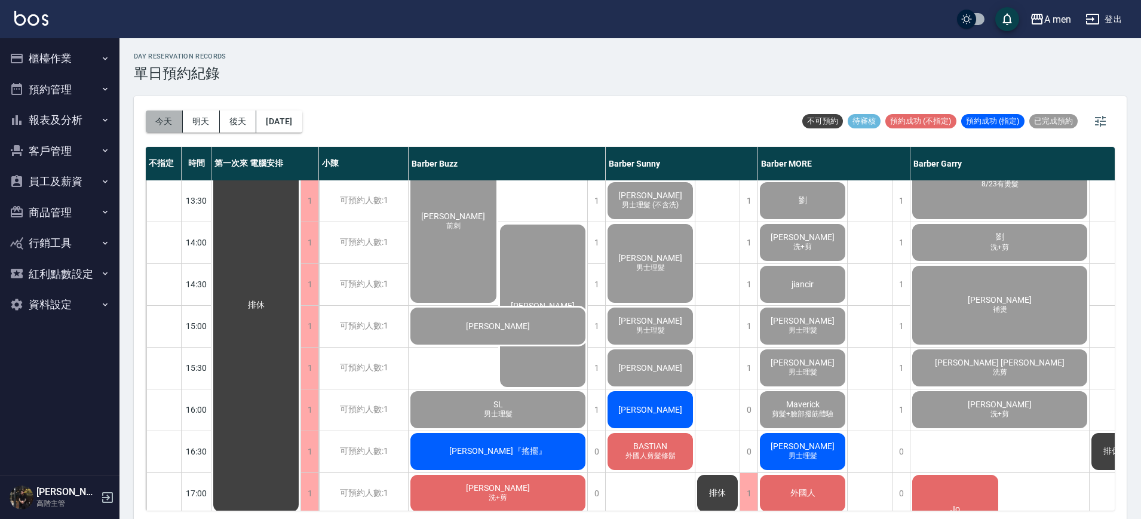
click at [170, 119] on button "今天" at bounding box center [164, 121] width 37 height 22
click at [803, 461] on span "男士理髮" at bounding box center [802, 456] width 33 height 10
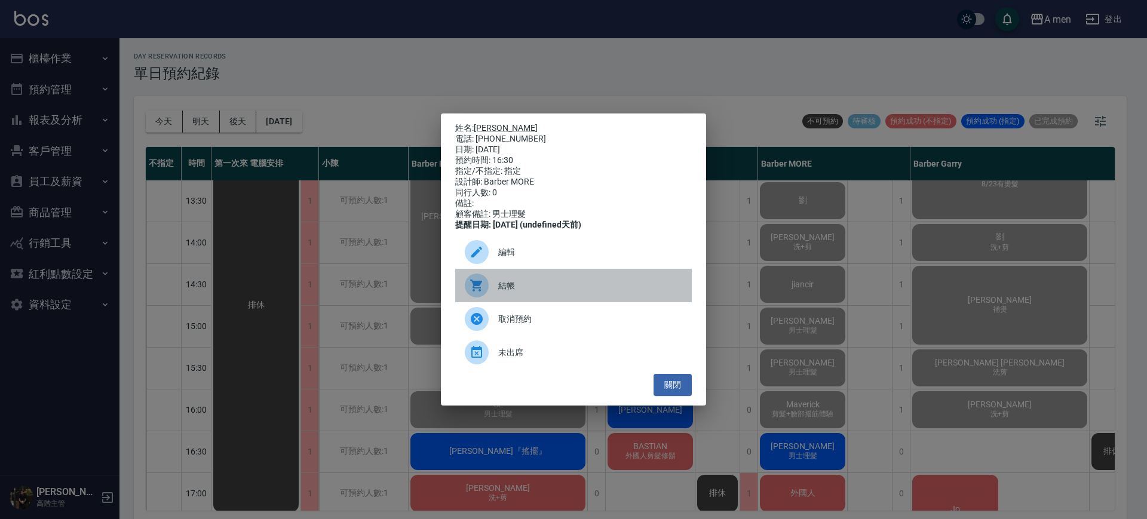
click at [628, 292] on span "結帳" at bounding box center [590, 286] width 184 height 13
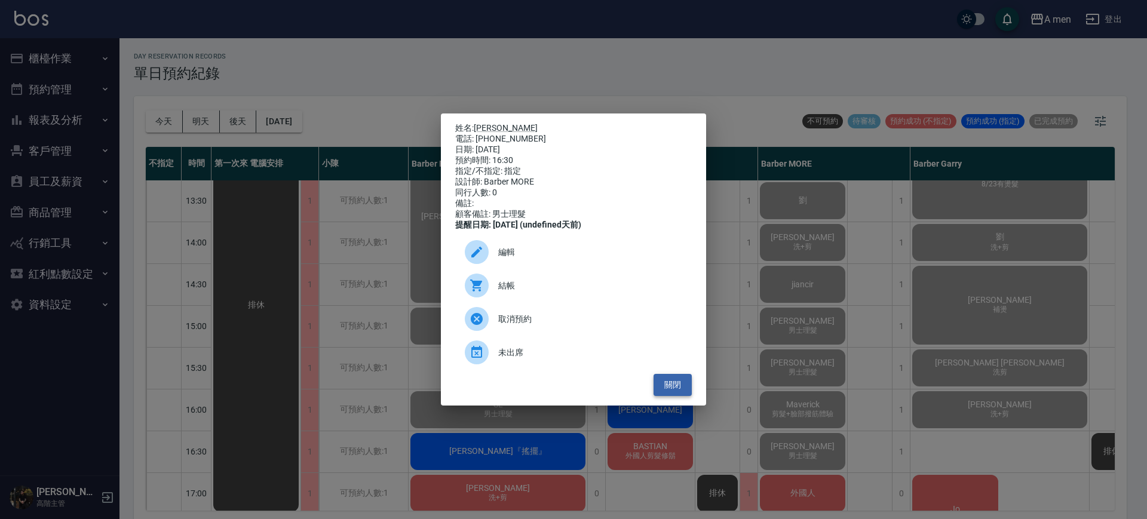
click at [678, 394] on button "關閉" at bounding box center [672, 385] width 38 height 22
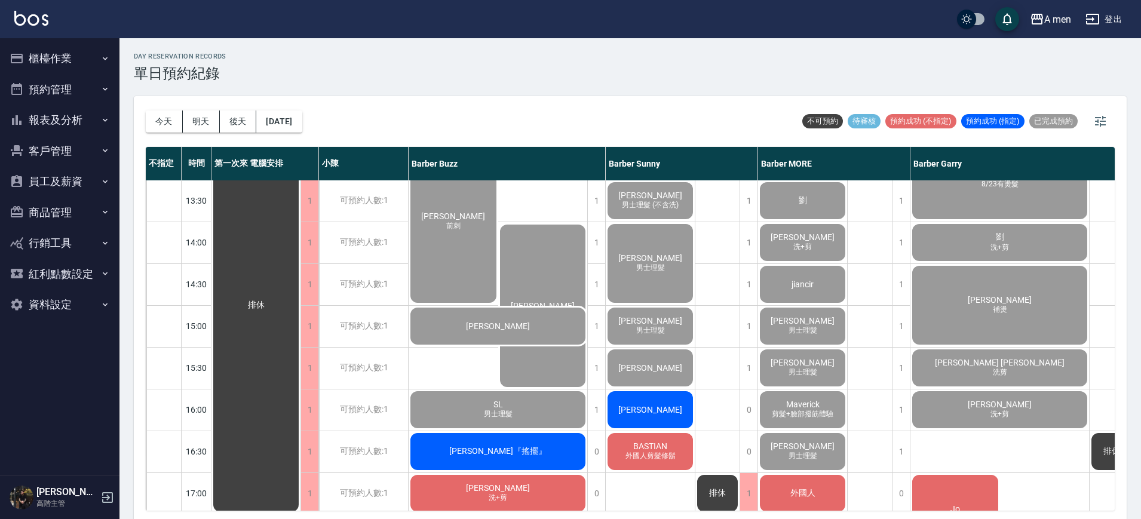
drag, startPoint x: 1119, startPoint y: 281, endPoint x: 1111, endPoint y: 281, distance: 7.8
click at [1111, 281] on div "今天 明天 後天 2025/10/04 不可預約 待審核 預約成功 (不指定) 預約成功 (指定) 已完成預約 不指定 時間 第一次來 電腦安排 小陳 Bar…" at bounding box center [630, 309] width 993 height 426
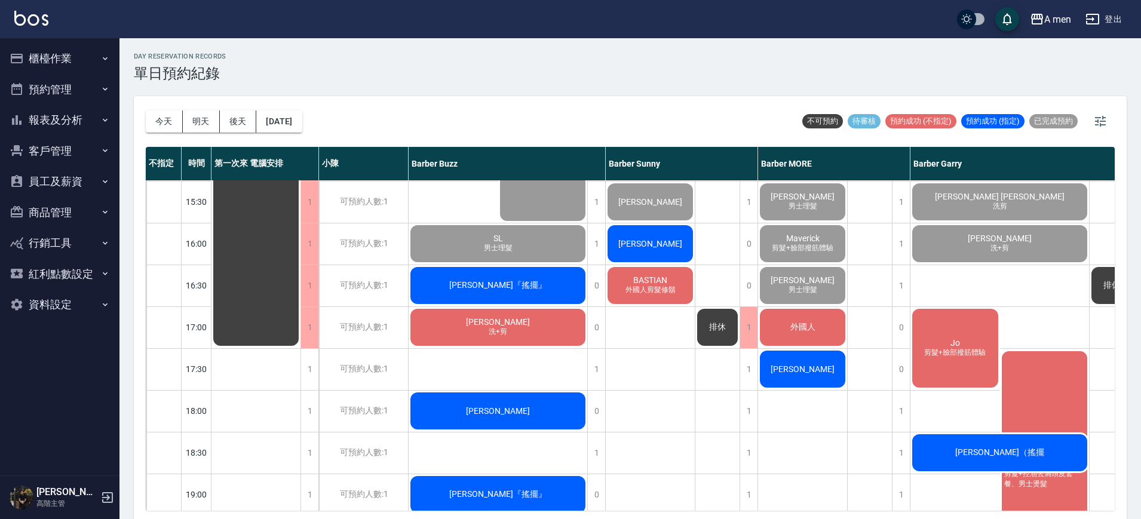
scroll to position [373, 0]
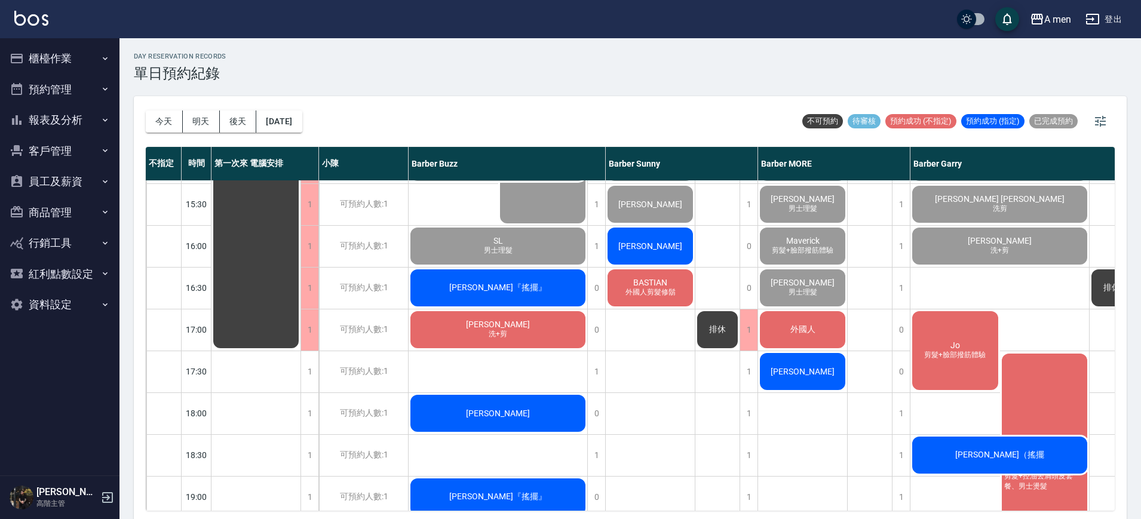
click at [1034, 320] on div "Jo 剪髮+臉部撥筋體驗 許維辰 剪髮+控油去屑頭皮套餐、男士燙髮" at bounding box center [999, 455] width 179 height 292
click at [953, 327] on div "Jo 剪髮+臉部撥筋體驗" at bounding box center [955, 350] width 90 height 82
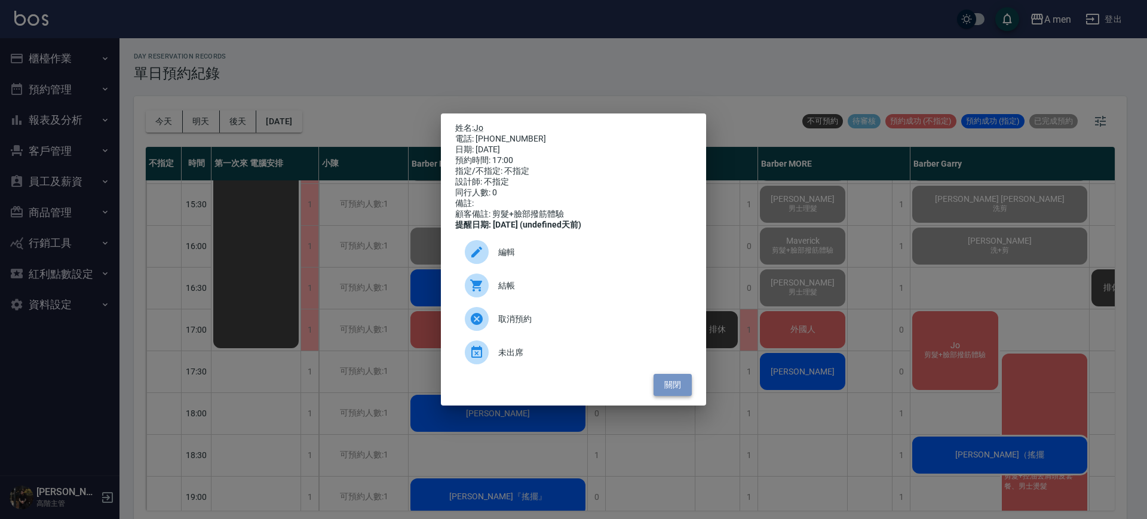
click at [681, 393] on button "關閉" at bounding box center [672, 385] width 38 height 22
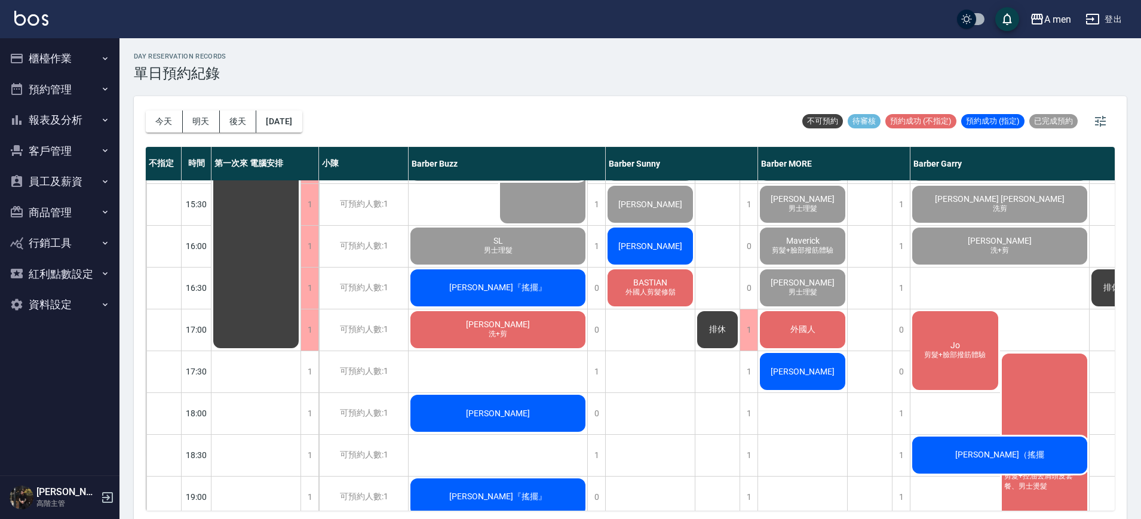
click at [732, 376] on div "排休" at bounding box center [717, 329] width 45 height 1045
click at [957, 318] on div "Jo 剪髮+臉部撥筋體驗" at bounding box center [955, 350] width 90 height 82
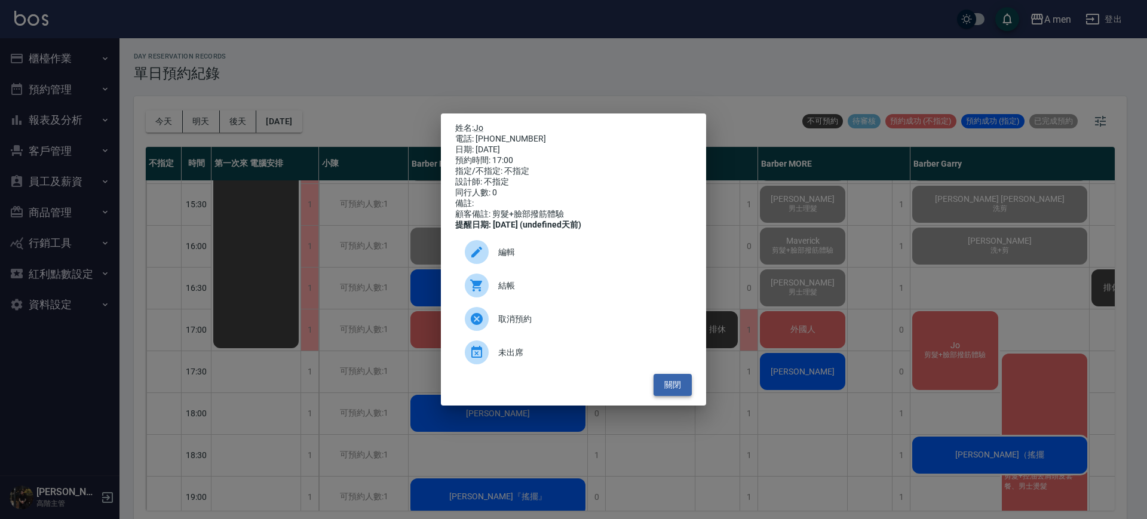
click at [676, 392] on button "關閉" at bounding box center [672, 385] width 38 height 22
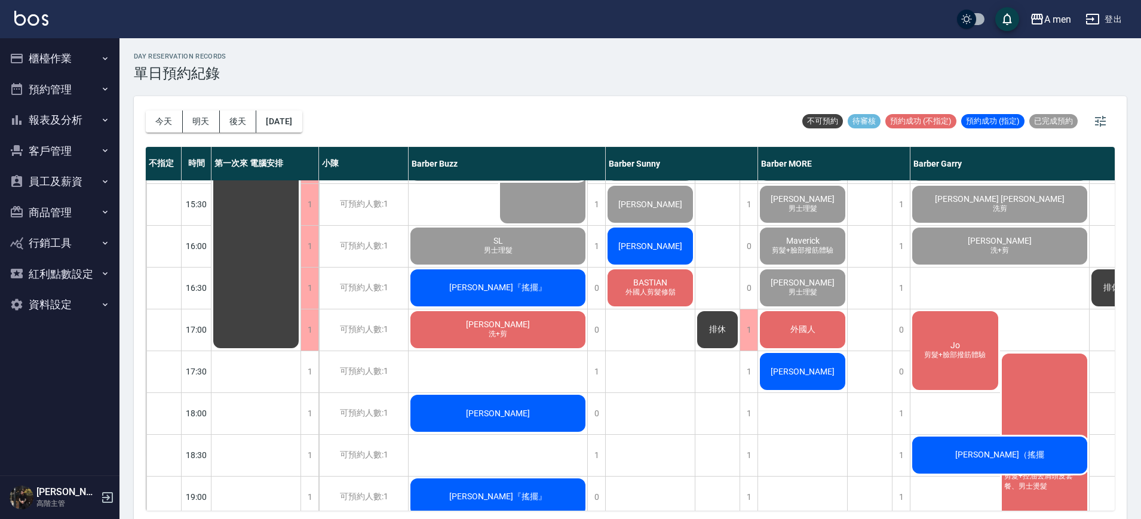
click at [710, 384] on div "排休" at bounding box center [717, 329] width 45 height 1045
click at [663, 344] on div "Leo Chiang 男士理髮 張仁威 男士理髮 第一次指定 Jerry 男士理髮 單剪客 蔡旻澔 單剪客 劉達瑋 男士理髮 (不含洗) 許家愷 男士理髮 溫…" at bounding box center [651, 329] width 90 height 1045
click at [625, 336] on div "Leo Chiang 男士理髮 張仁威 男士理髮 第一次指定 Jerry 男士理髮 單剪客 蔡旻澔 單剪客 劉達瑋 男士理髮 (不含洗) 許家愷 男士理髮 溫…" at bounding box center [651, 329] width 90 height 1045
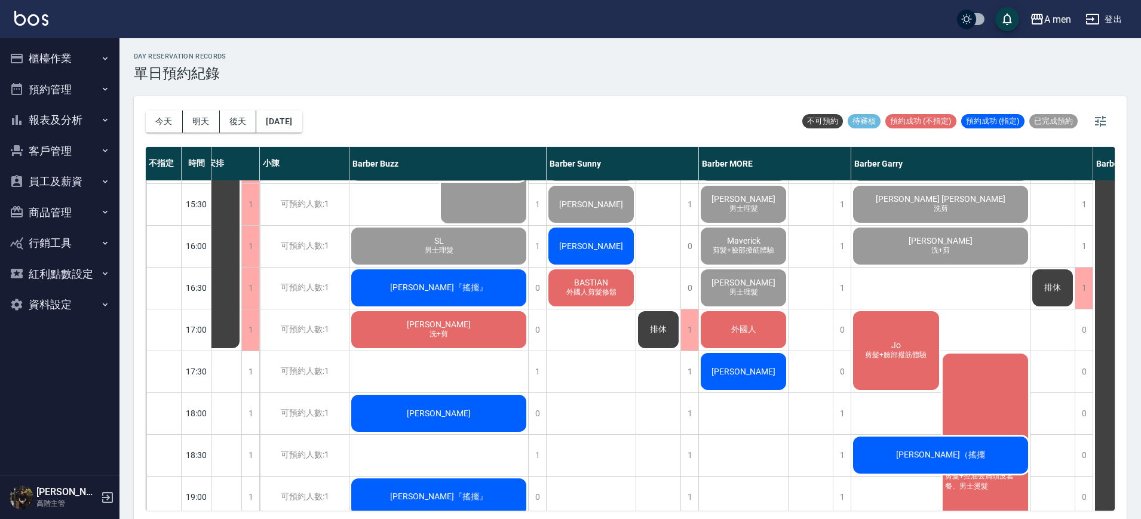
scroll to position [373, 8]
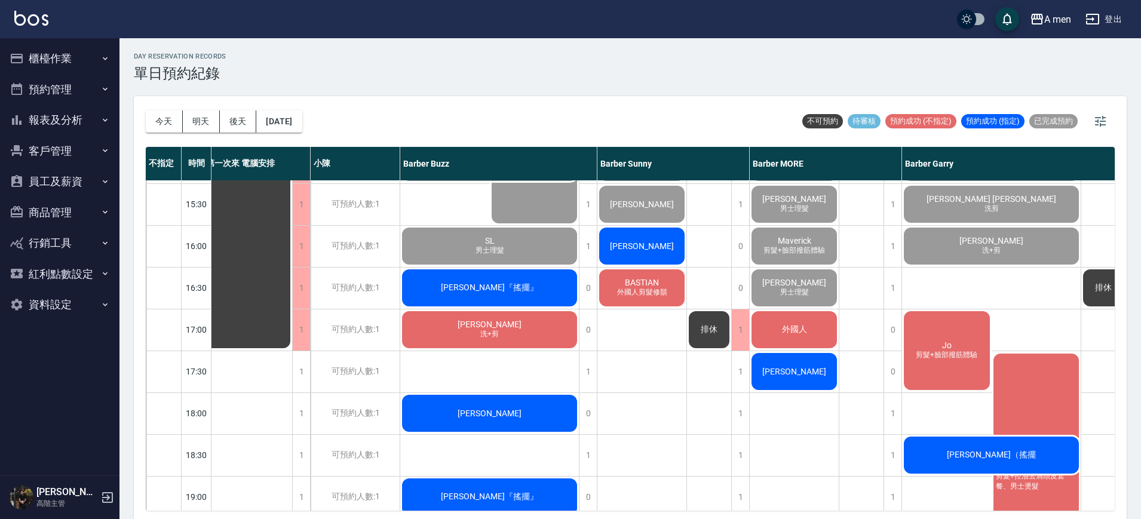
click at [852, 379] on div "排休" at bounding box center [861, 329] width 45 height 1045
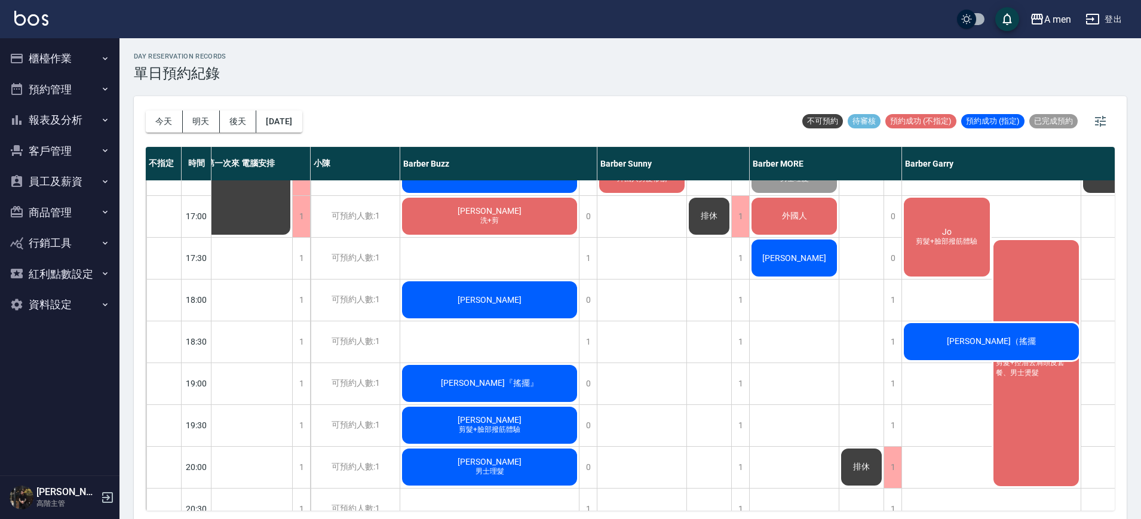
scroll to position [523, 8]
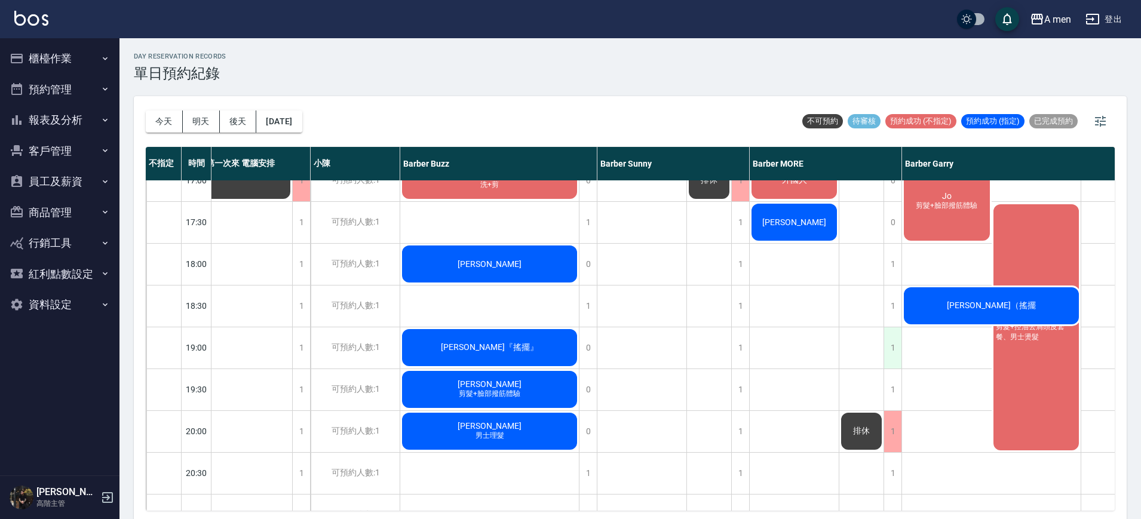
click at [895, 345] on div "1" at bounding box center [892, 347] width 18 height 41
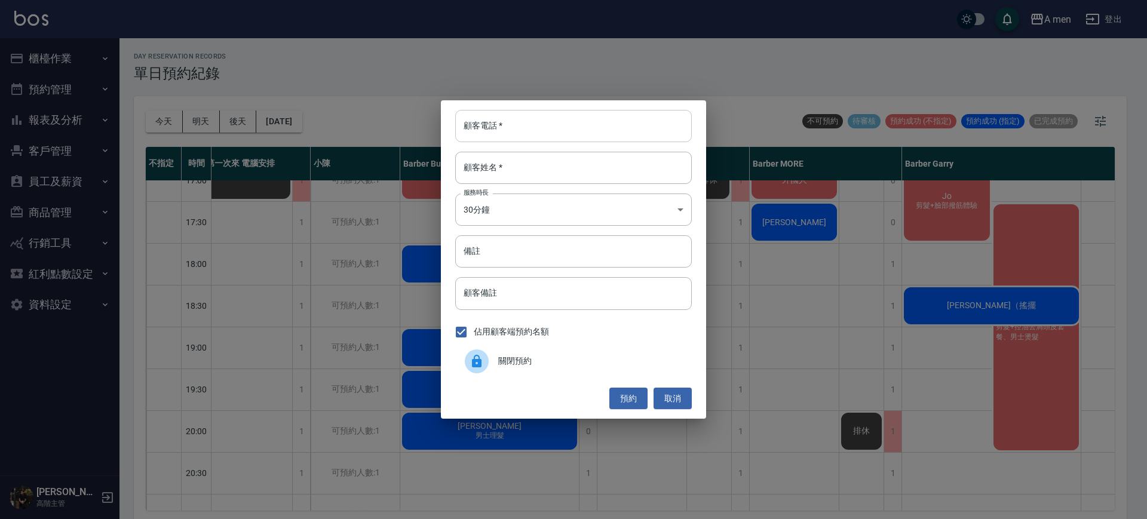
click at [615, 137] on input "顧客電話   *" at bounding box center [573, 126] width 237 height 32
type input "0952114113"
click at [615, 166] on input "顧客姓名   *" at bounding box center [573, 168] width 237 height 32
type input "劉"
click at [561, 303] on input "顧客備註" at bounding box center [573, 293] width 237 height 32
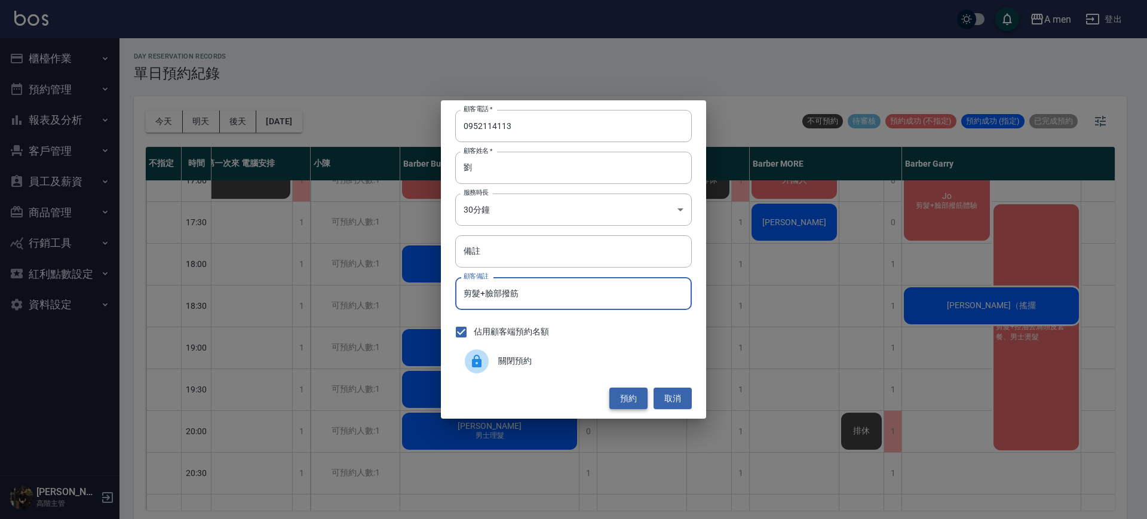
type input "剪髮+臉部撥筋"
click at [631, 395] on button "預約" at bounding box center [628, 399] width 38 height 22
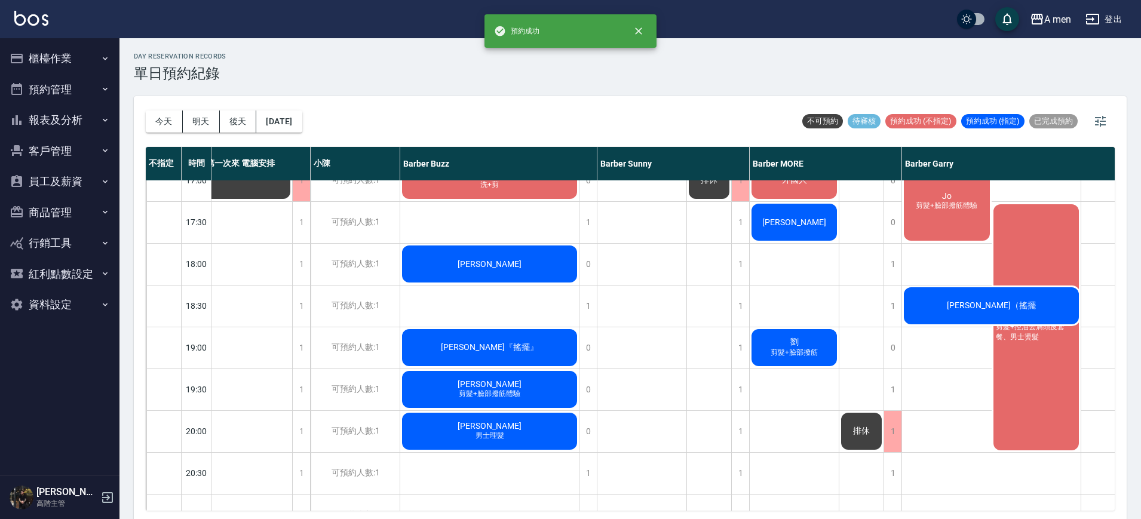
click at [794, 351] on span "剪髮+臉部撥筋" at bounding box center [794, 353] width 52 height 10
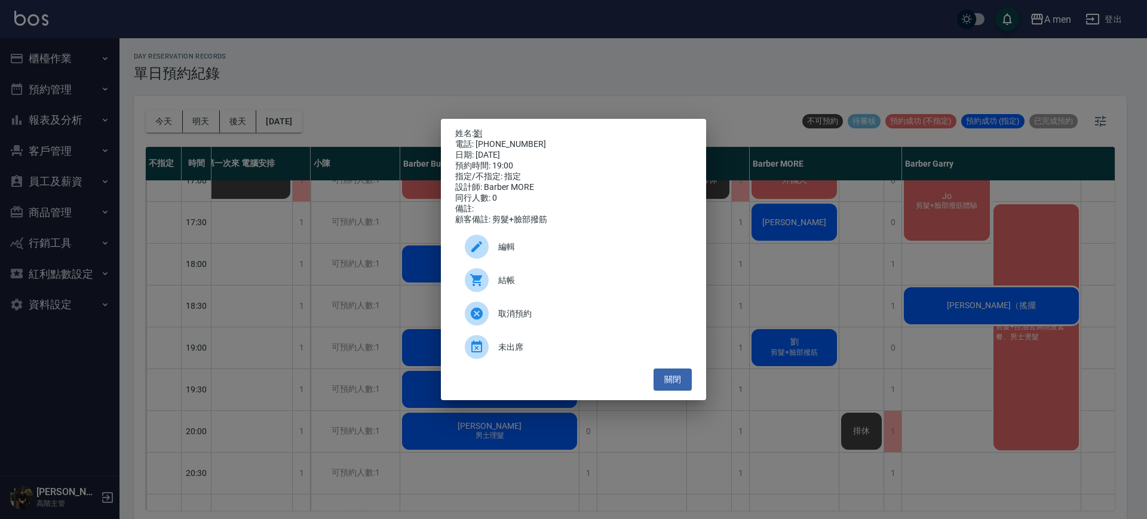
click at [476, 133] on link "劉" at bounding box center [478, 133] width 8 height 10
click at [665, 386] on button "關閉" at bounding box center [672, 380] width 38 height 22
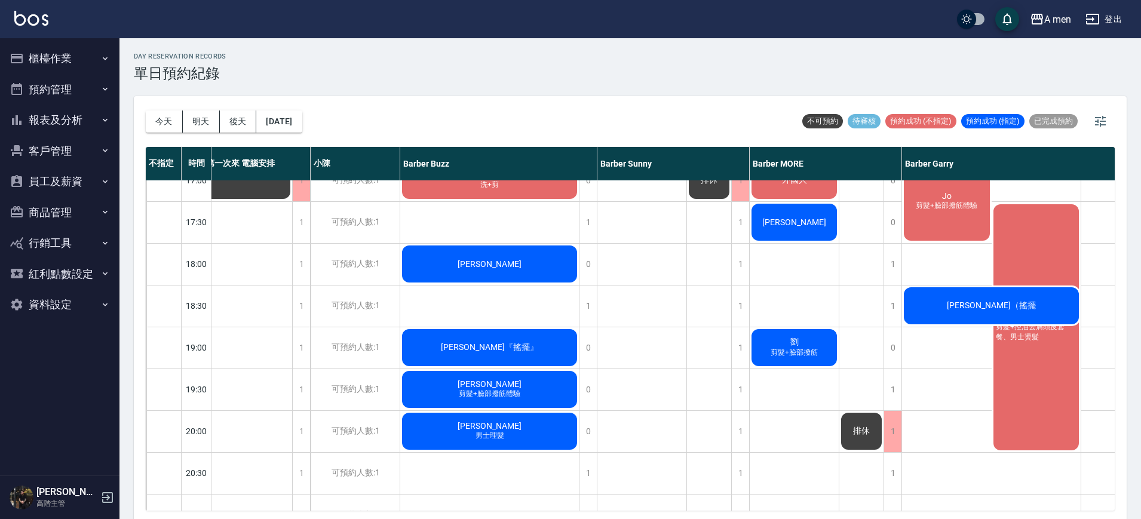
click at [813, 342] on div "劉 剪髮+臉部撥筋" at bounding box center [794, 347] width 89 height 41
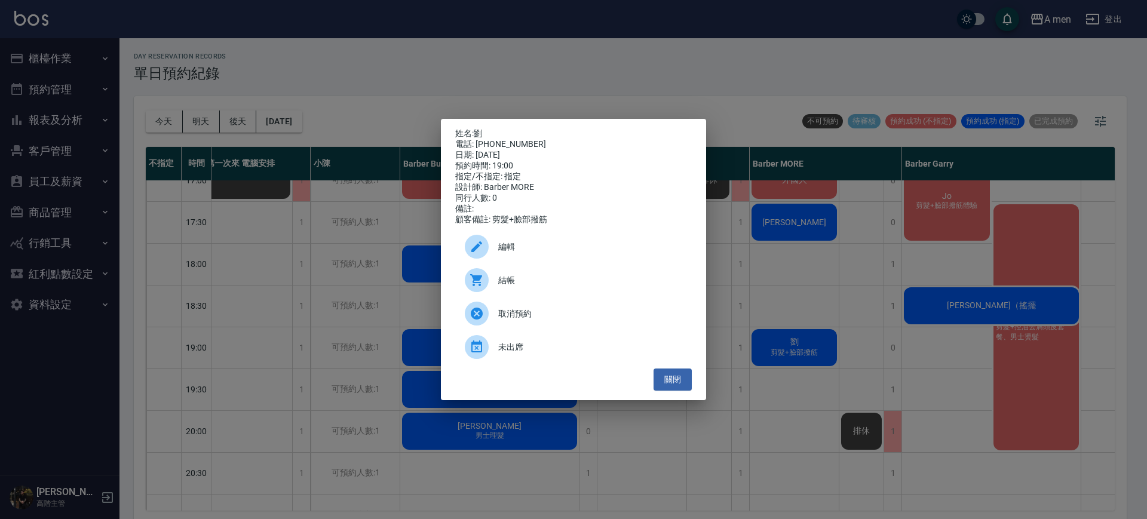
click at [501, 241] on div "編輯" at bounding box center [573, 246] width 237 height 33
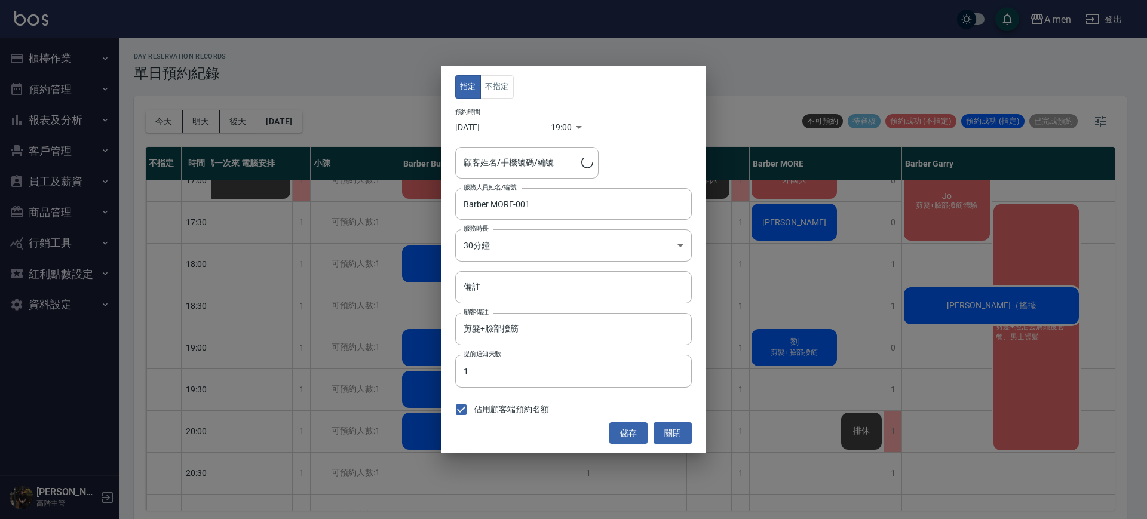
type input "劉/0952114113"
click at [497, 87] on button "不指定" at bounding box center [496, 86] width 33 height 23
click at [613, 437] on button "儲存" at bounding box center [628, 433] width 38 height 22
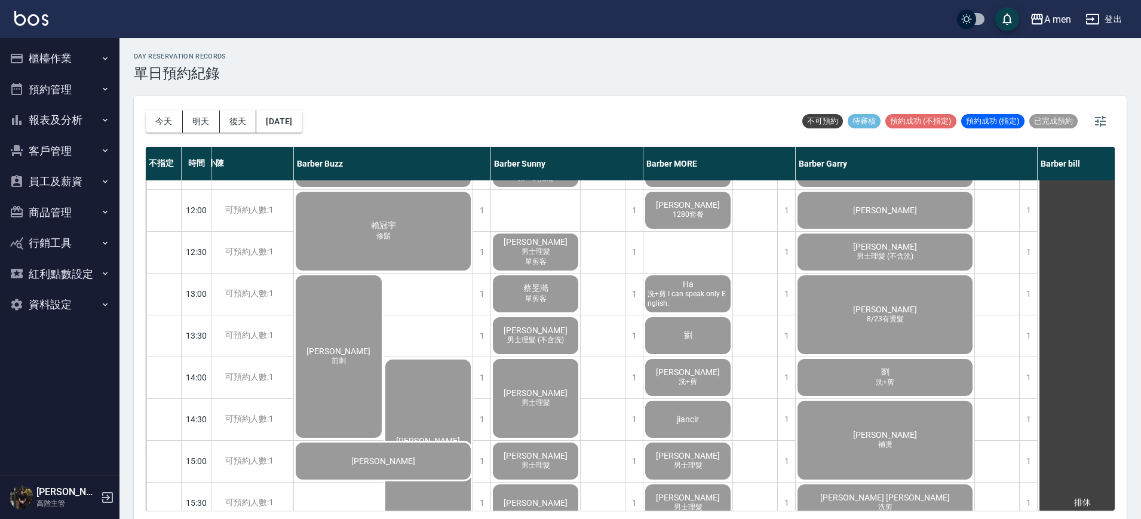
scroll to position [299, 115]
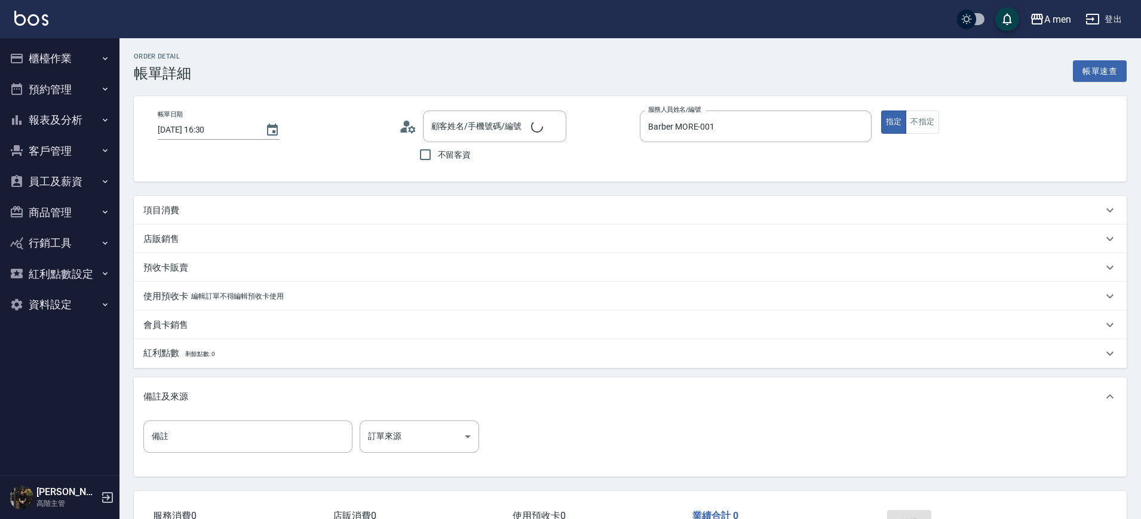
type input "郭彥辰/0975757263/null"
click at [562, 205] on div "項目消費" at bounding box center [622, 210] width 959 height 13
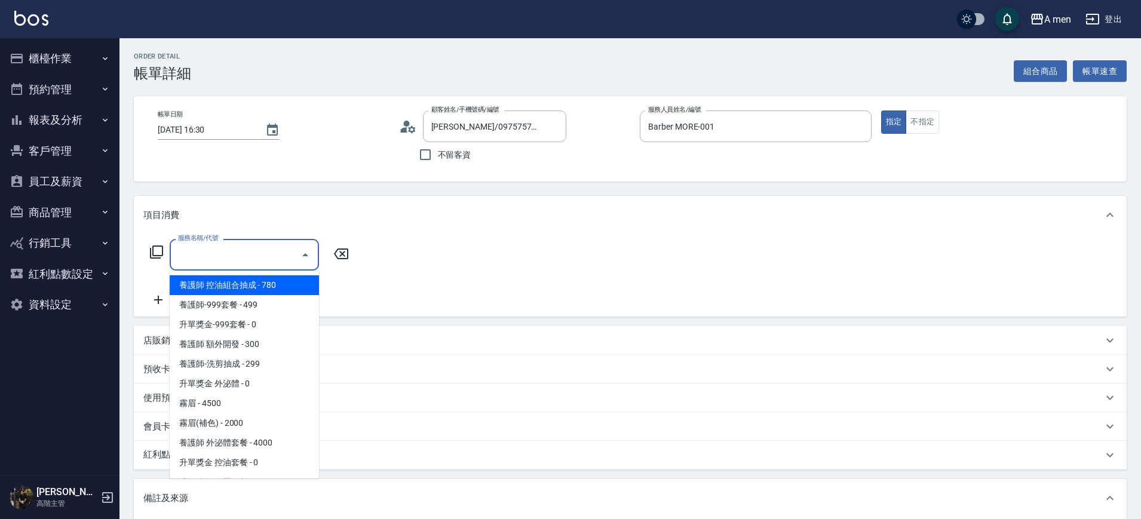
click at [281, 261] on input "服務名稱/代號" at bounding box center [235, 254] width 121 height 21
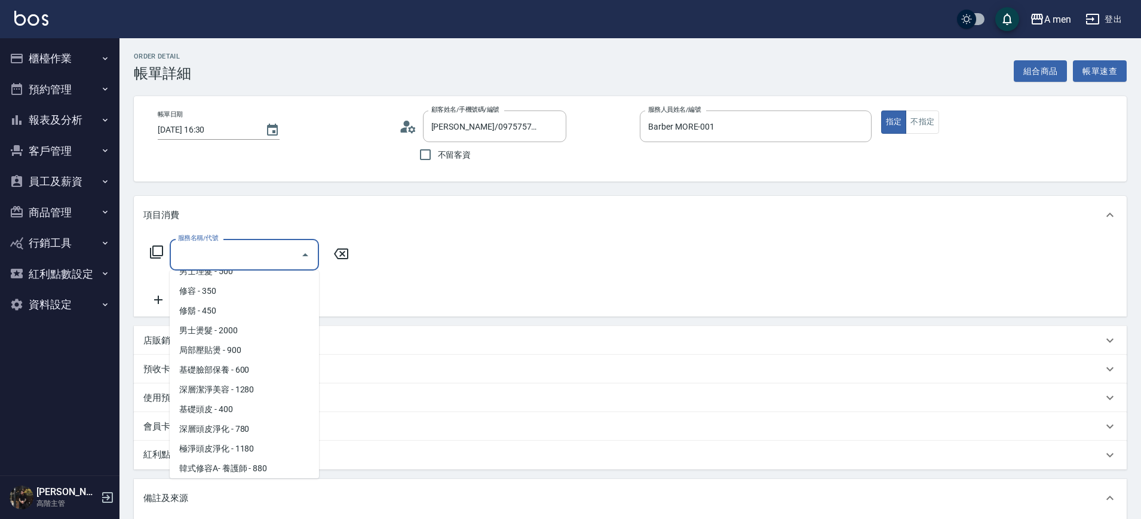
scroll to position [307, 0]
click at [263, 272] on span "男士理髮 - 500" at bounding box center [244, 274] width 149 height 20
type input "男士理髮(A01)"
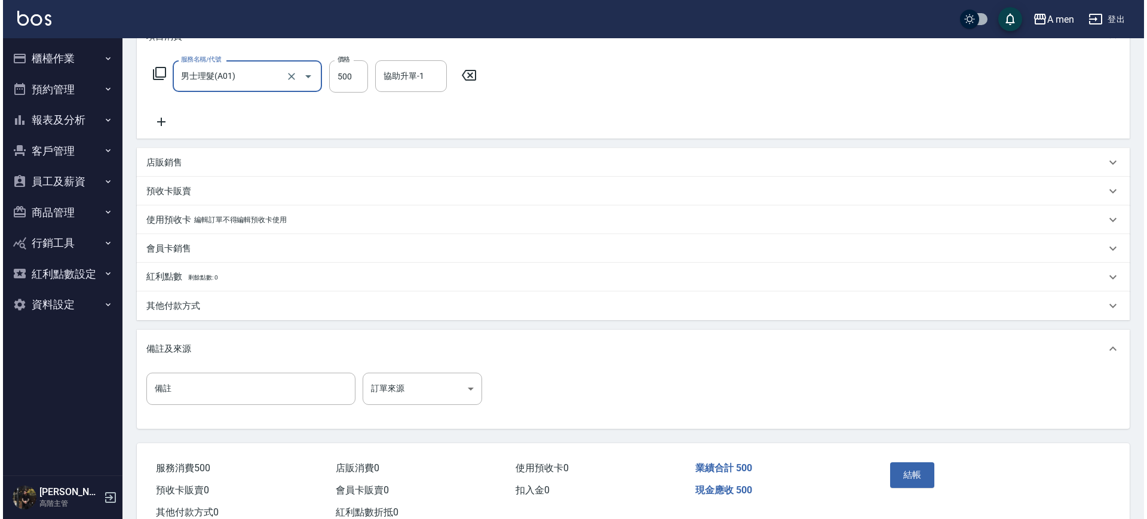
scroll to position [217, 0]
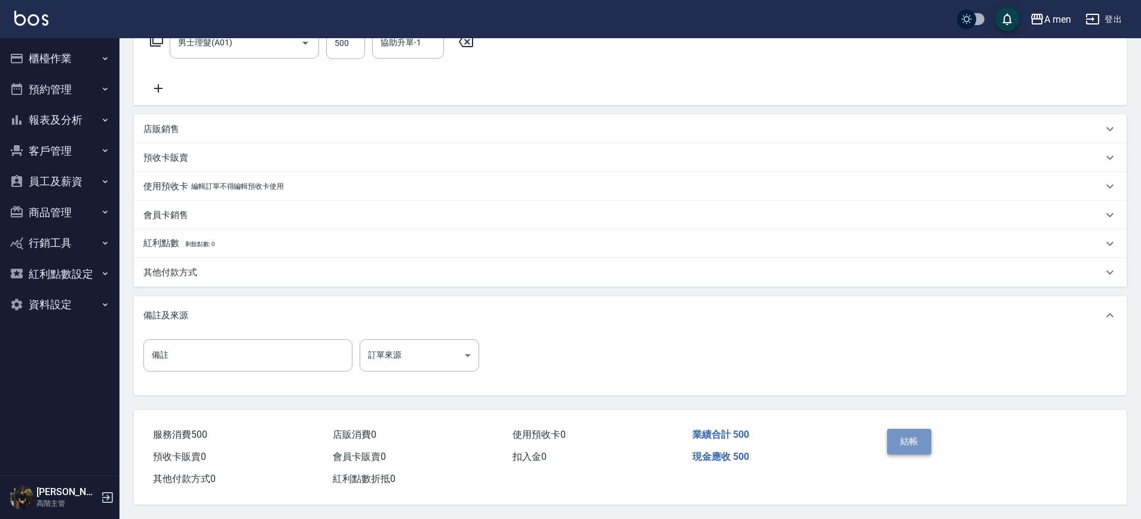
click at [919, 445] on button "結帳" at bounding box center [909, 441] width 45 height 25
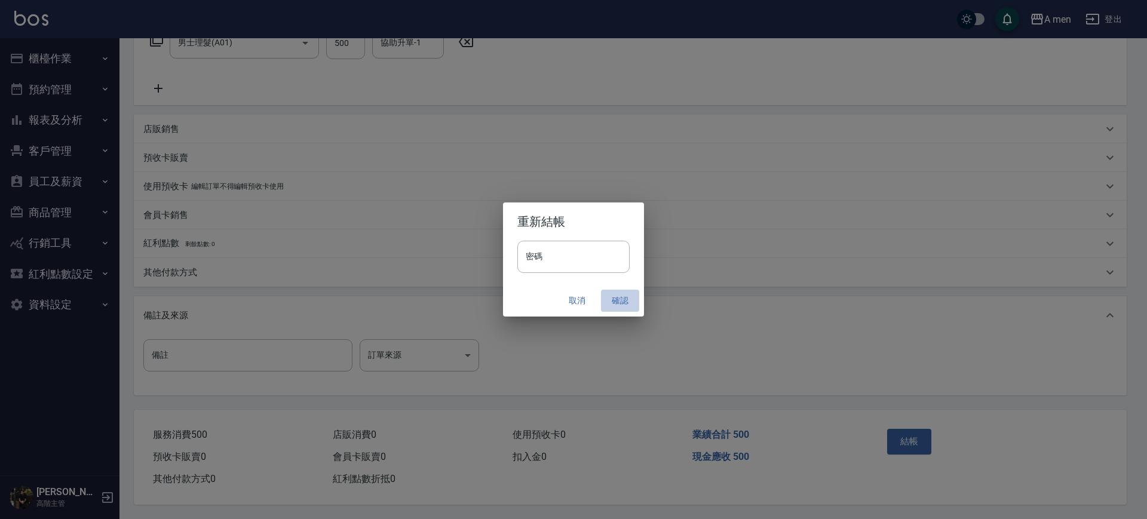
click at [624, 309] on button "確認" at bounding box center [620, 301] width 38 height 22
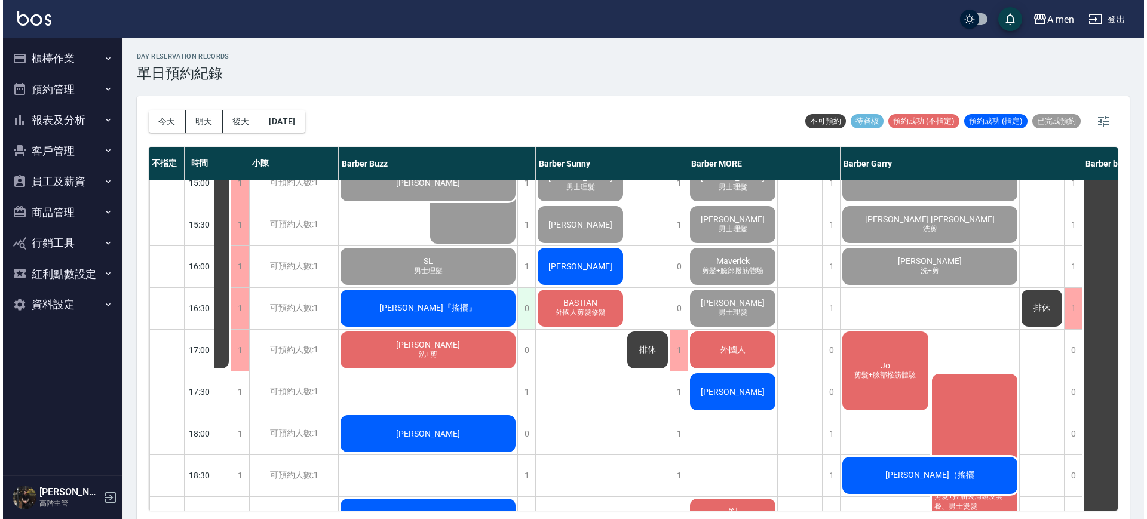
scroll to position [435, 73]
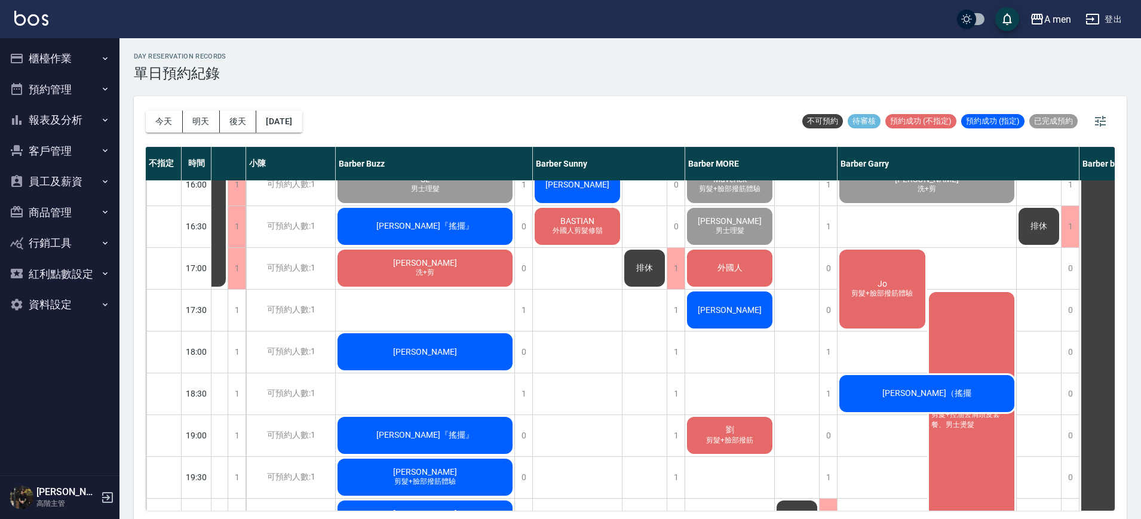
click at [590, 226] on span "外國人剪髮修鬍" at bounding box center [577, 231] width 55 height 10
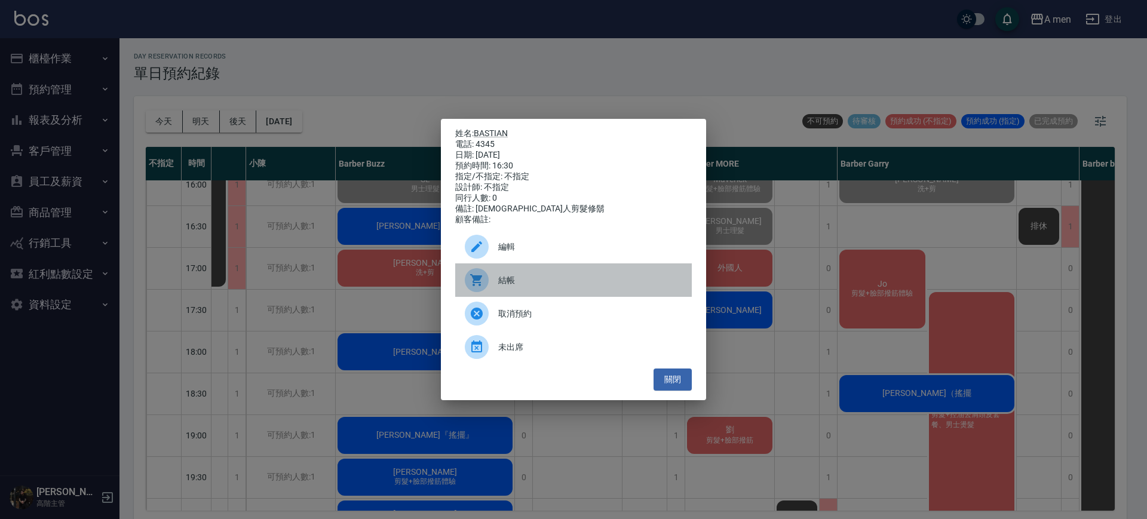
click at [552, 284] on span "結帳" at bounding box center [590, 280] width 184 height 13
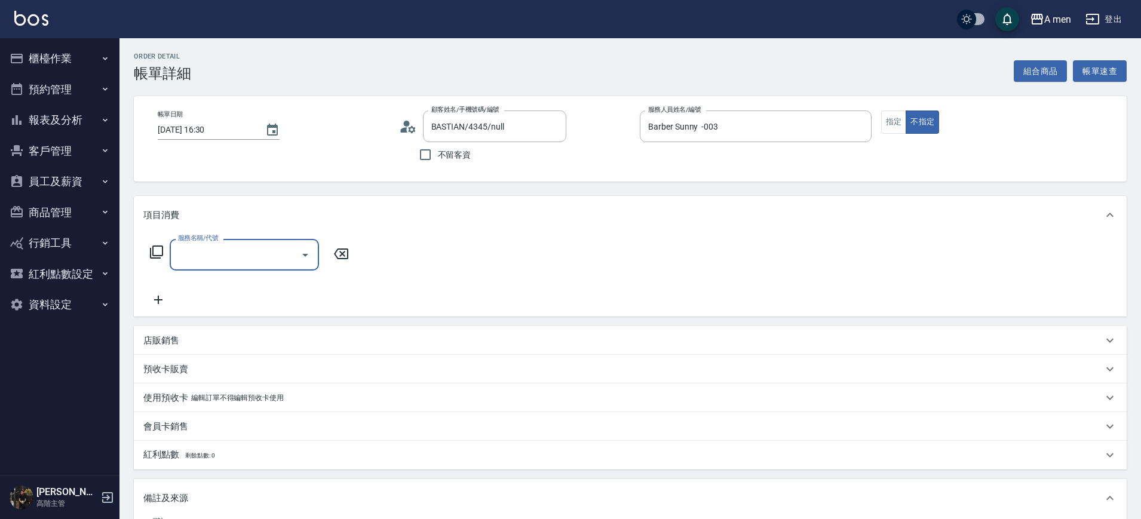
click at [295, 250] on input "服務名稱/代號" at bounding box center [235, 254] width 121 height 21
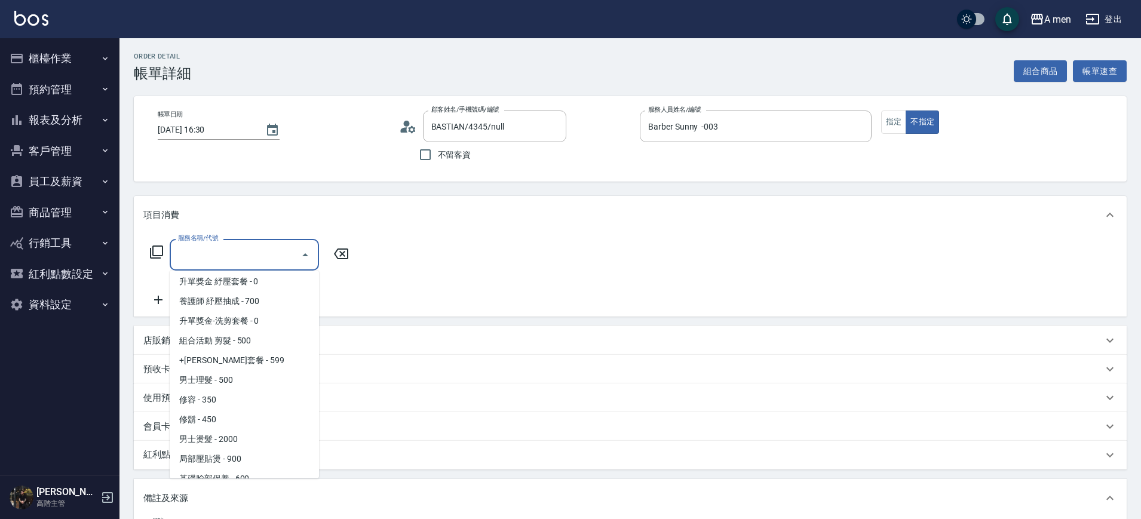
scroll to position [202, 0]
click at [273, 374] on span "男士理髮 - 500" at bounding box center [244, 379] width 149 height 20
type input "男士理髮(A01)"
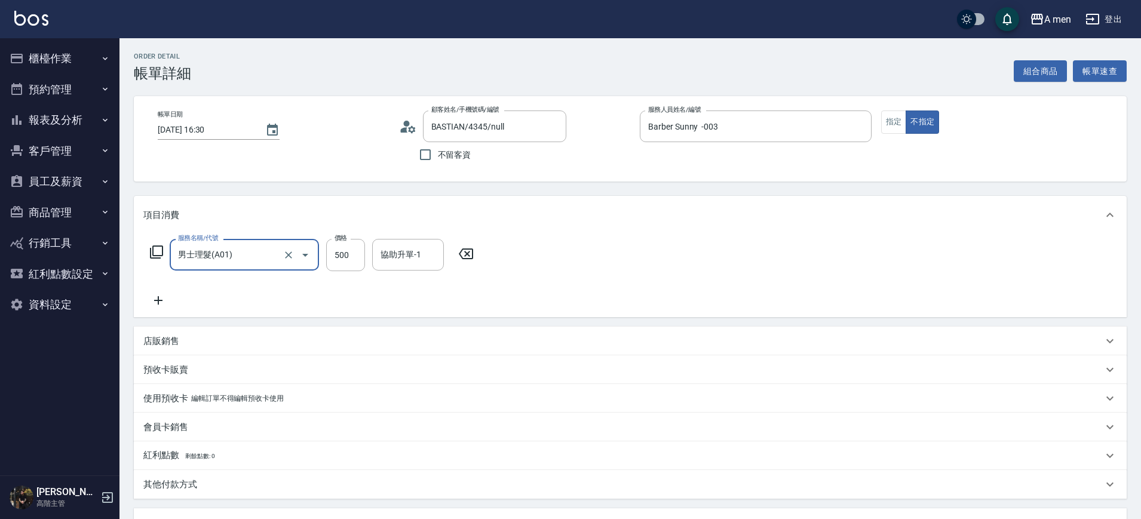
click at [159, 295] on icon at bounding box center [158, 300] width 30 height 14
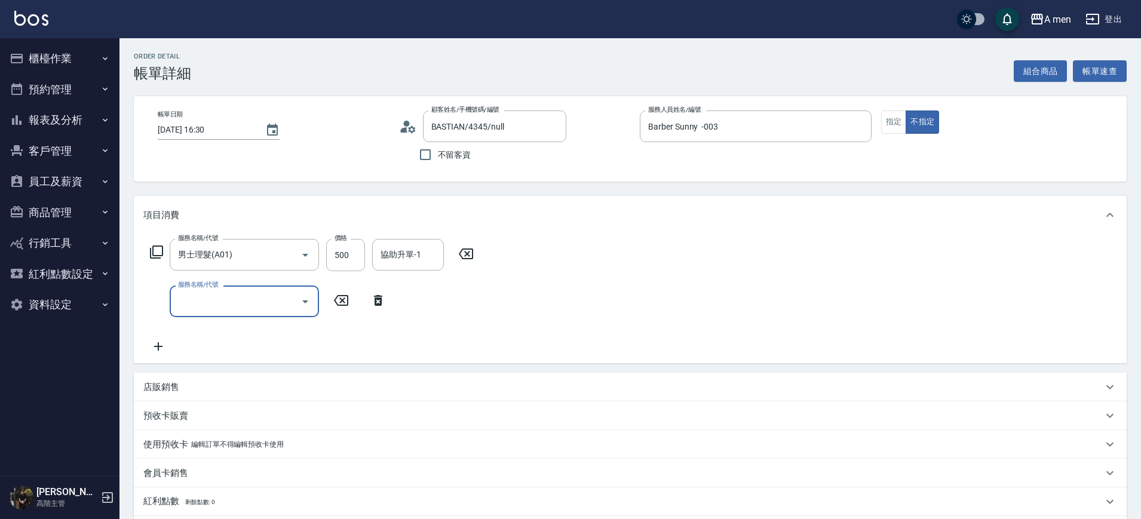
click at [226, 289] on div "服務名稱/代號" at bounding box center [244, 301] width 149 height 32
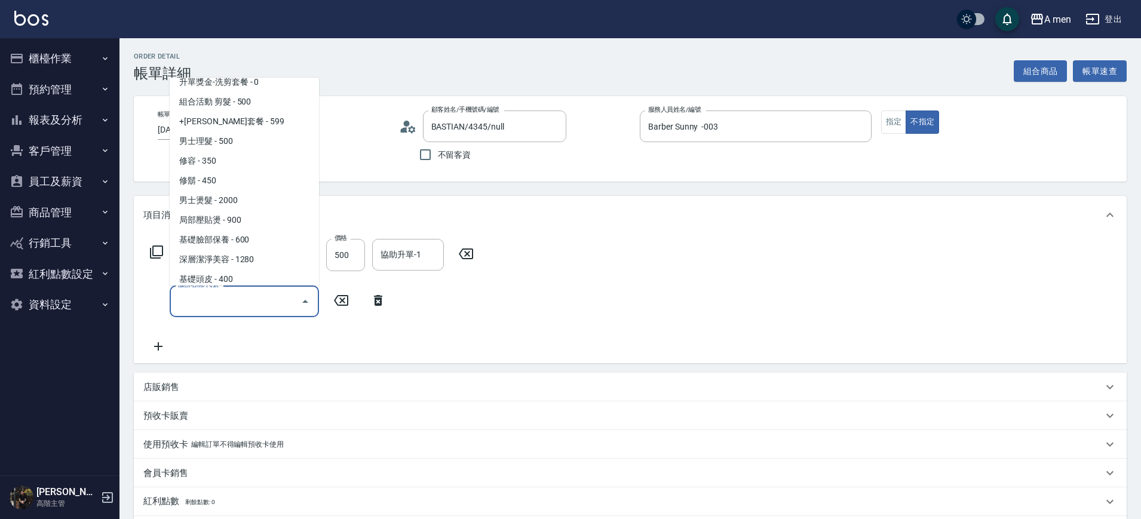
scroll to position [274, 0]
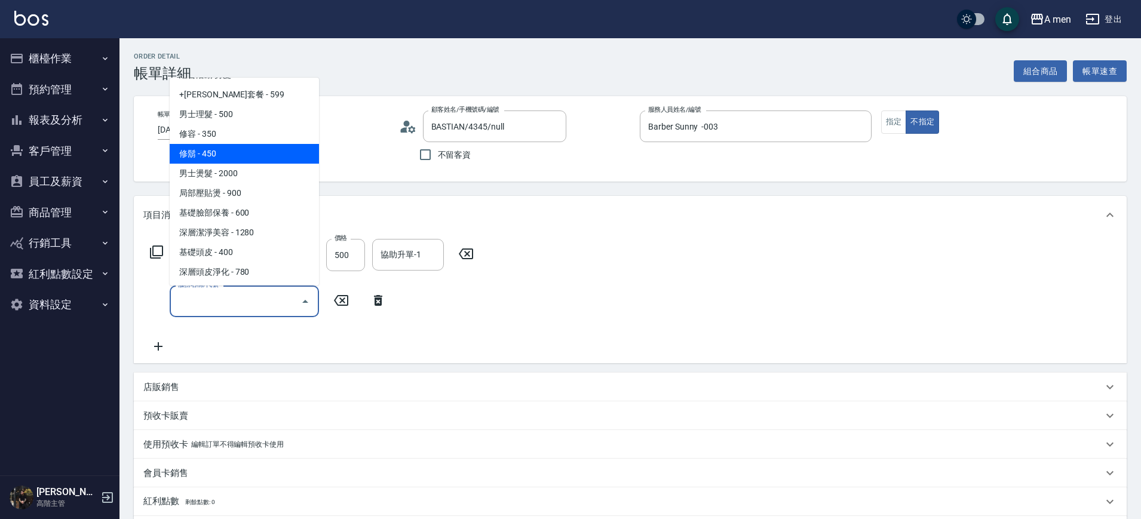
click at [223, 152] on span "修鬍 - 450" at bounding box center [244, 154] width 149 height 20
type input "修鬍(A03)"
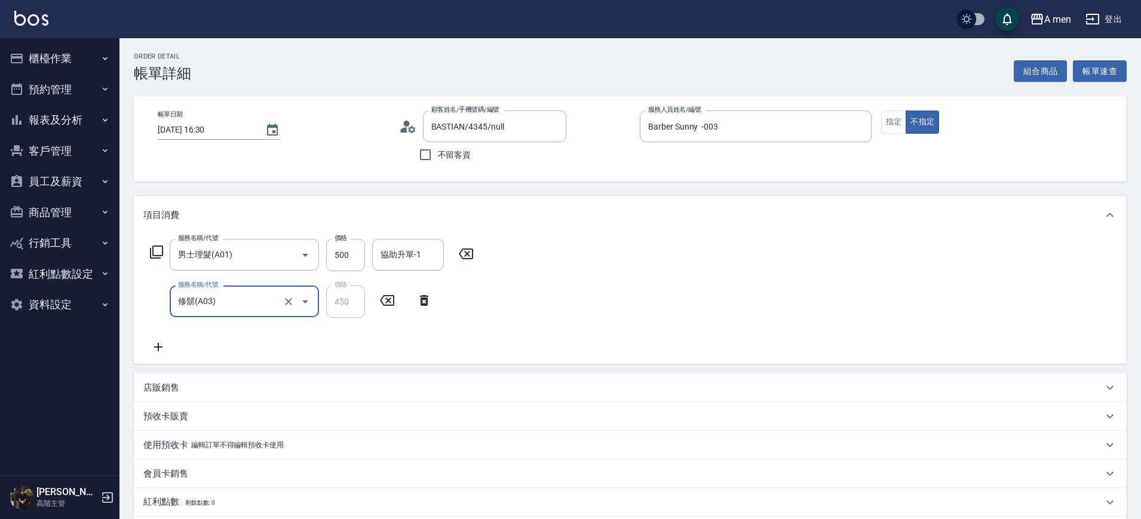
click at [613, 243] on div "服務名稱/代號 男士理髮(A01) 服務名稱/代號 價格 500 價格 協助升單-1 協助升單-1 服務名稱/代號 修鬍(A03) 服務名稱/代號 價格 45…" at bounding box center [630, 299] width 993 height 130
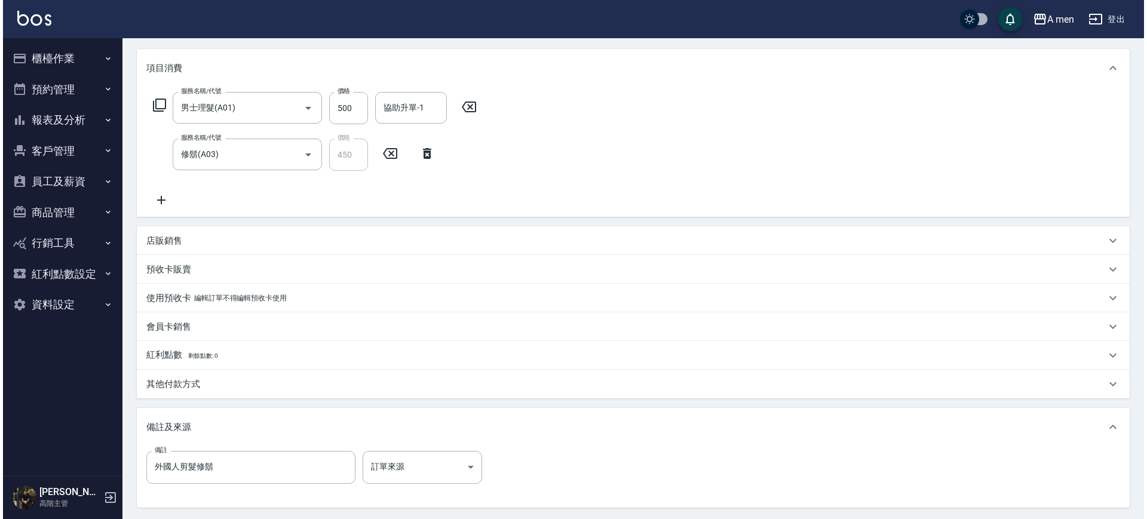
scroll to position [265, 0]
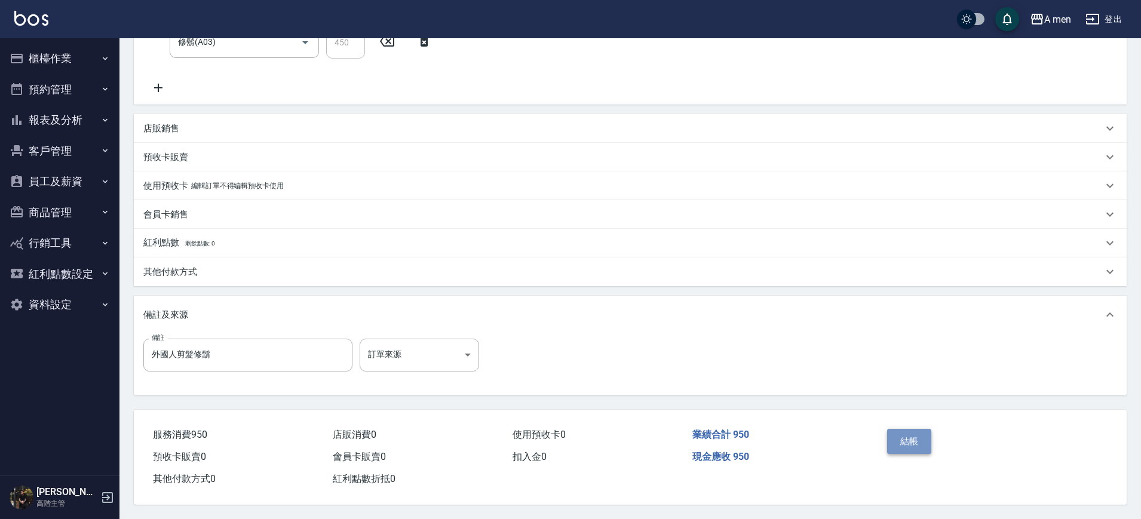
click at [914, 434] on button "結帳" at bounding box center [909, 441] width 45 height 25
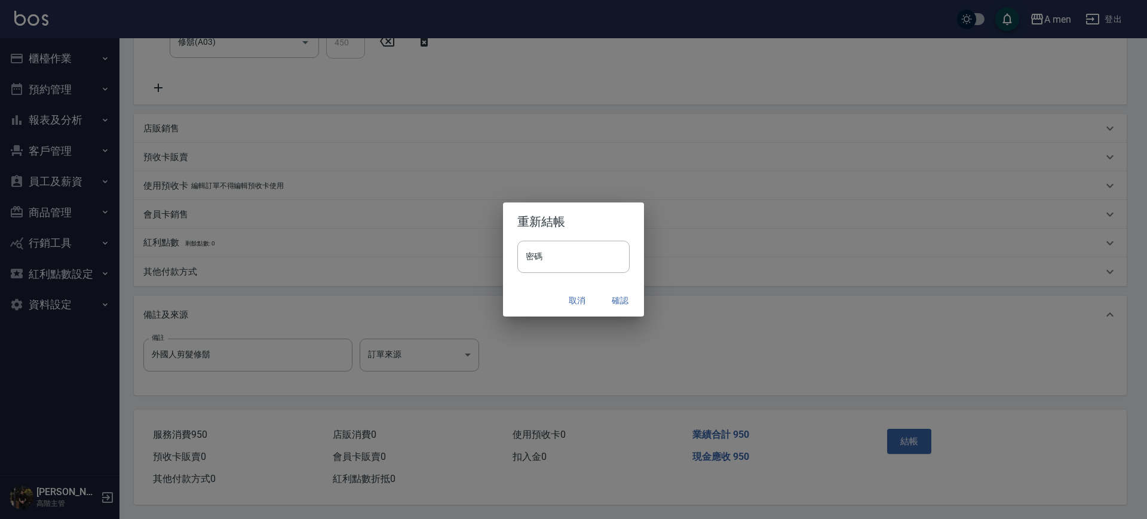
click at [616, 301] on button "確認" at bounding box center [620, 301] width 38 height 22
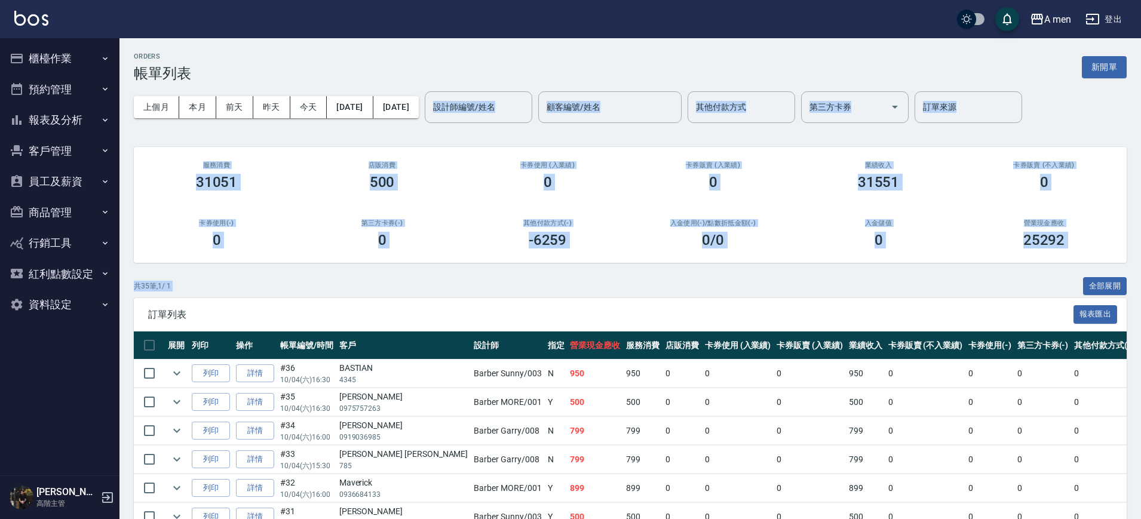
drag, startPoint x: 838, startPoint y: 268, endPoint x: 876, endPoint y: -91, distance: 361.0
